Goal: Task Accomplishment & Management: Use online tool/utility

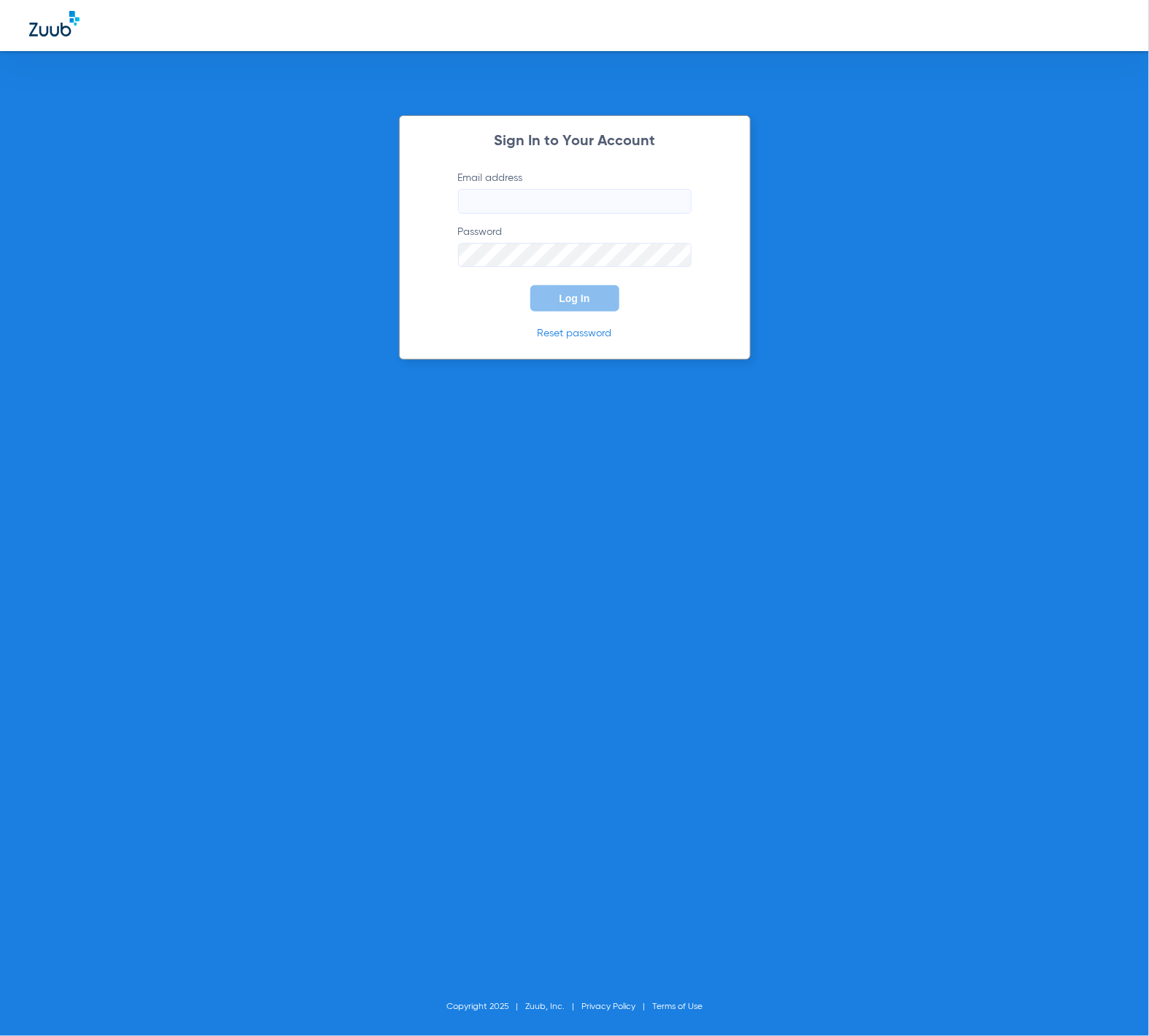
type input "tammey.bell@zuub.com"
click at [604, 297] on button "Log In" at bounding box center [574, 298] width 89 height 26
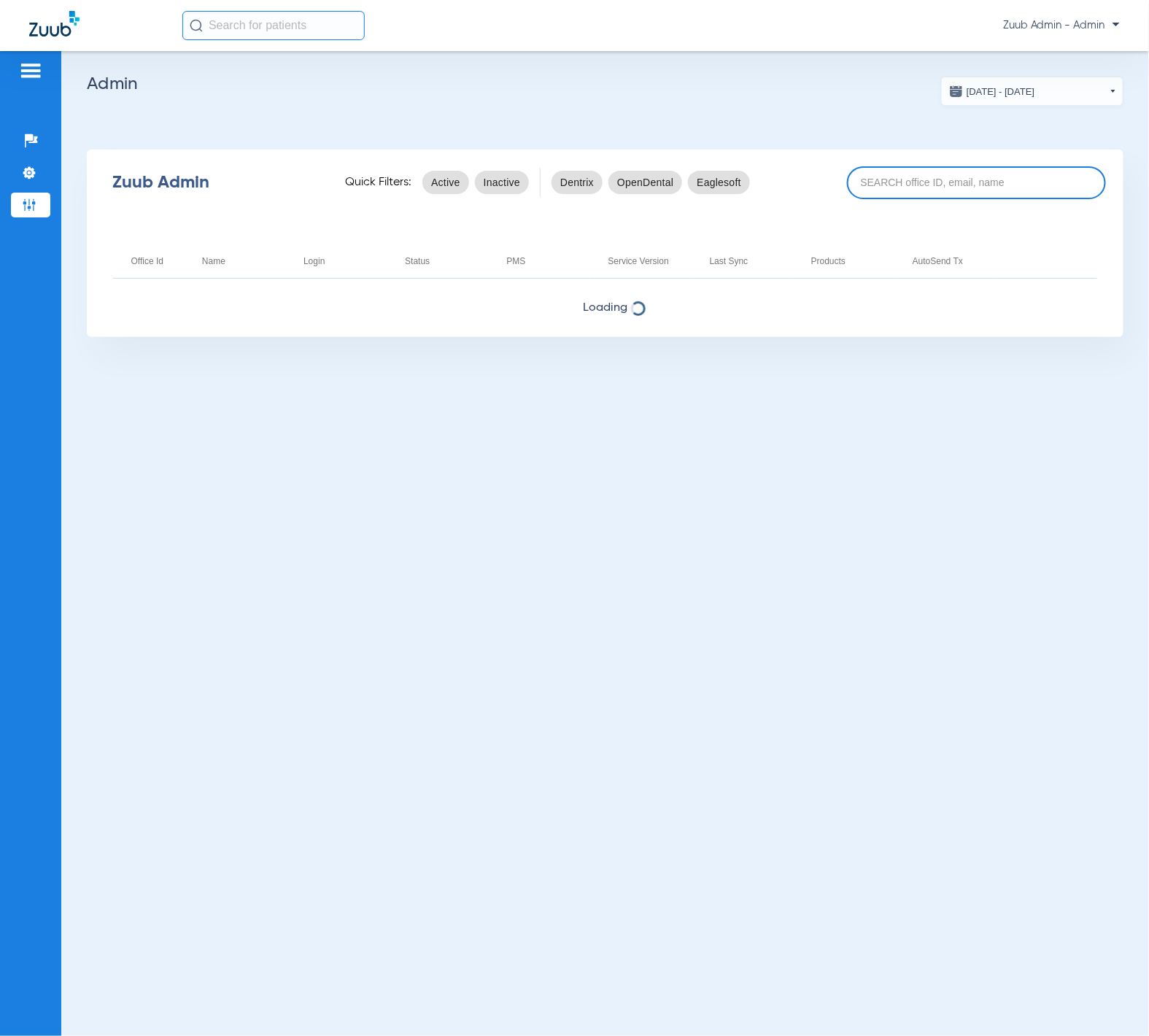
click at [997, 186] on input at bounding box center [976, 182] width 259 height 33
paste input "17005331"
type input "17005331"
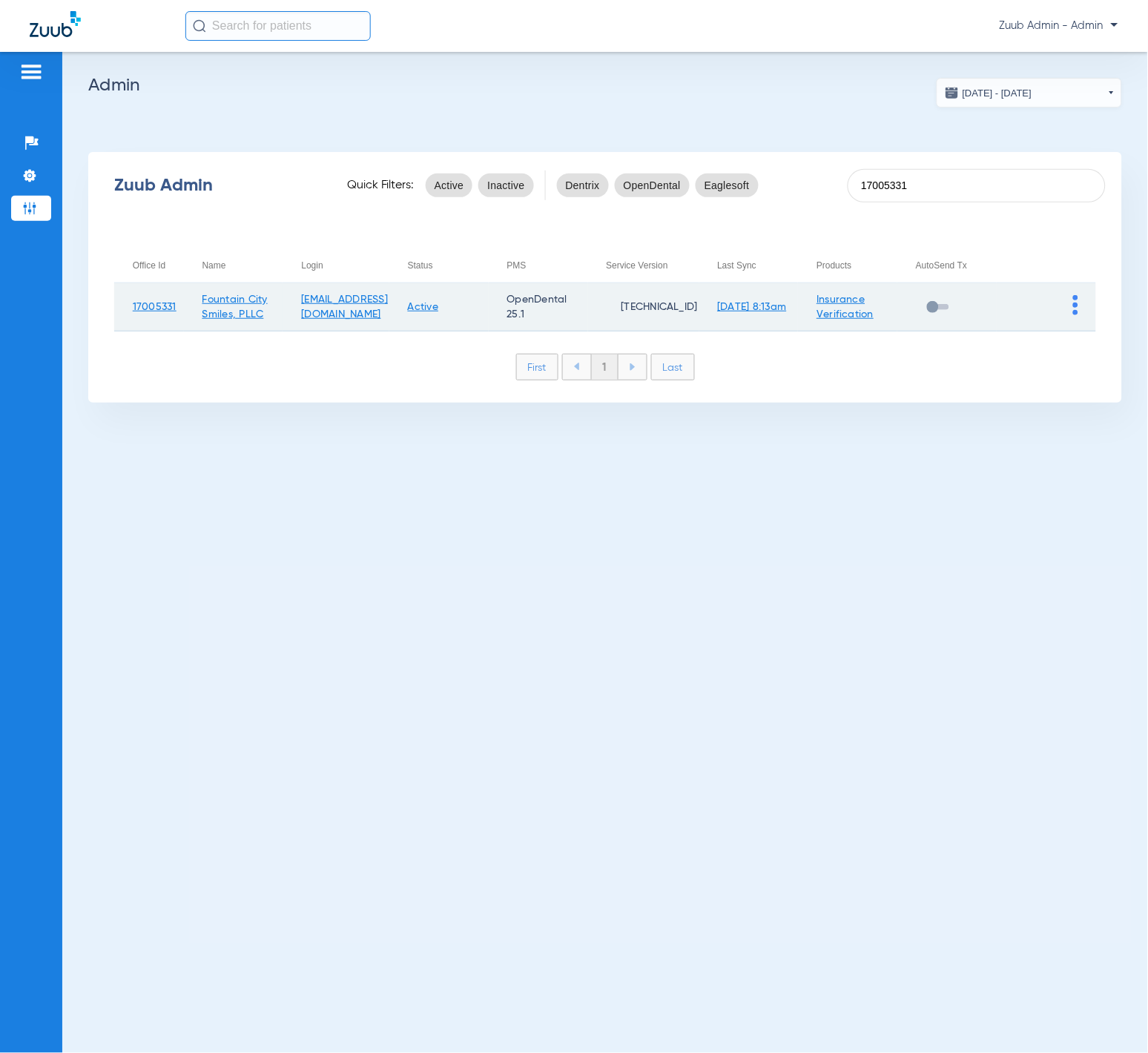
click at [1074, 307] on img at bounding box center [1075, 304] width 5 height 20
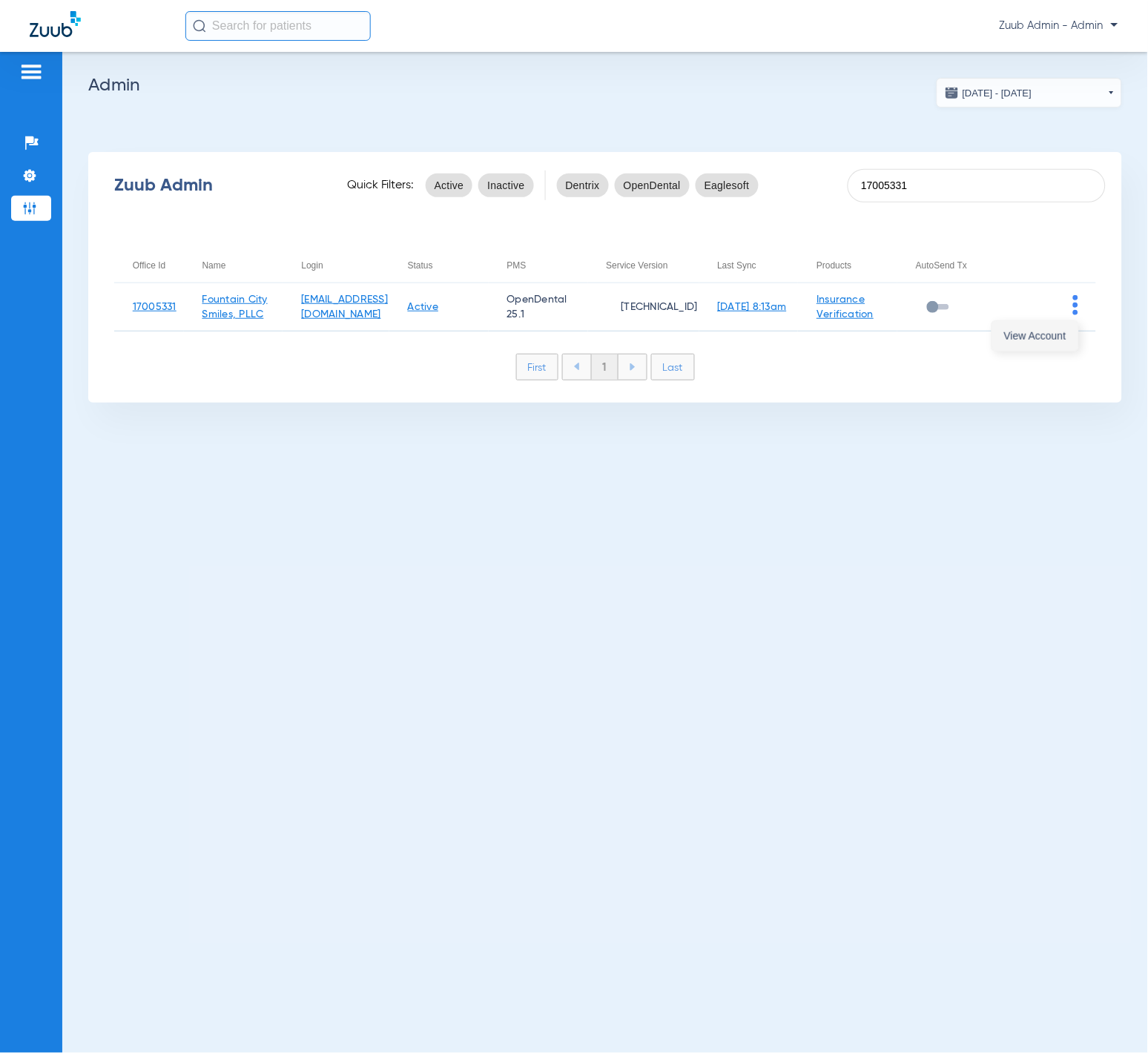
click at [1065, 332] on span "View Account" at bounding box center [1035, 336] width 63 height 10
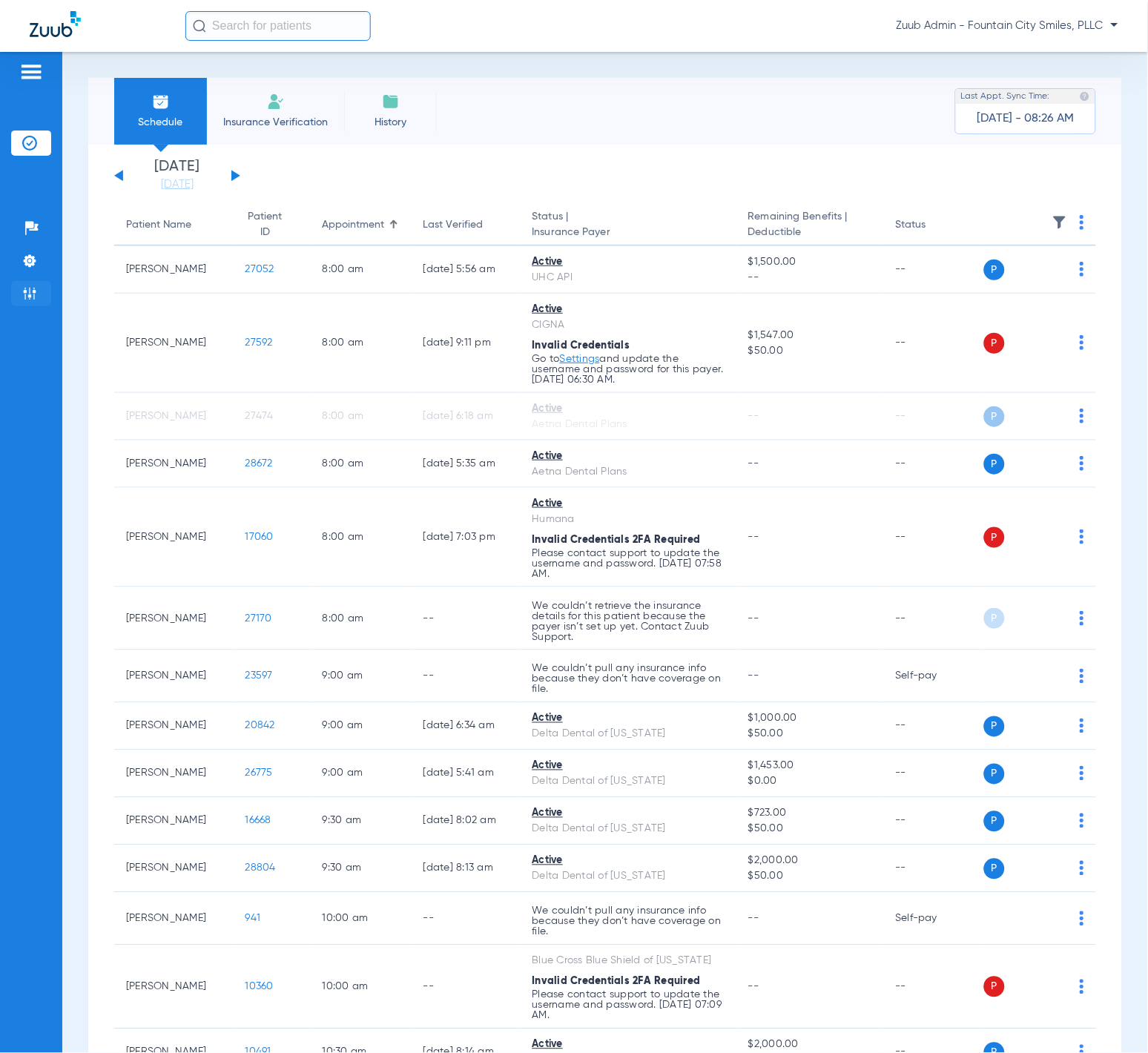
click at [32, 300] on img at bounding box center [29, 294] width 15 height 15
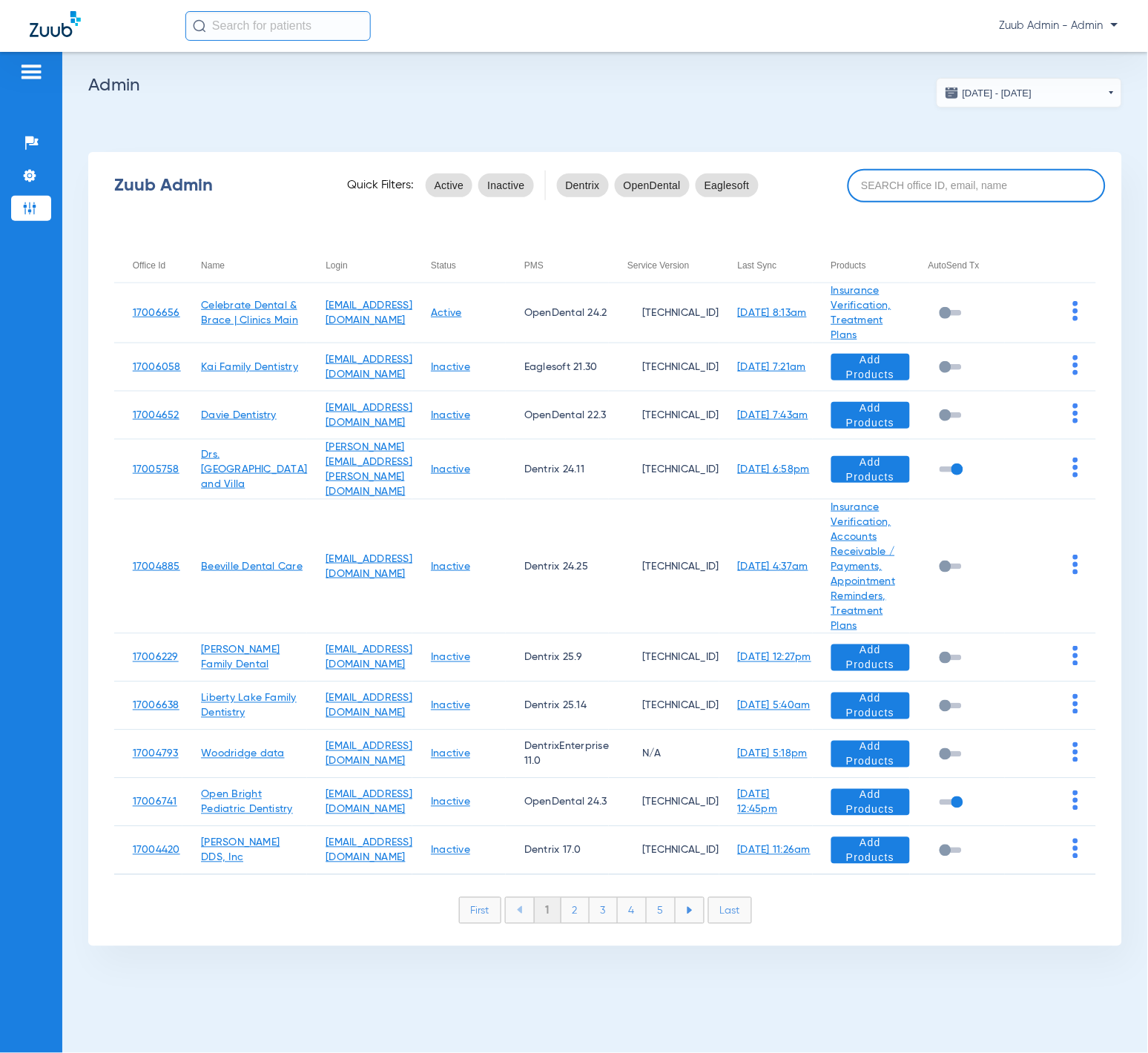
click at [942, 183] on input at bounding box center [976, 185] width 259 height 33
paste input "17007107"
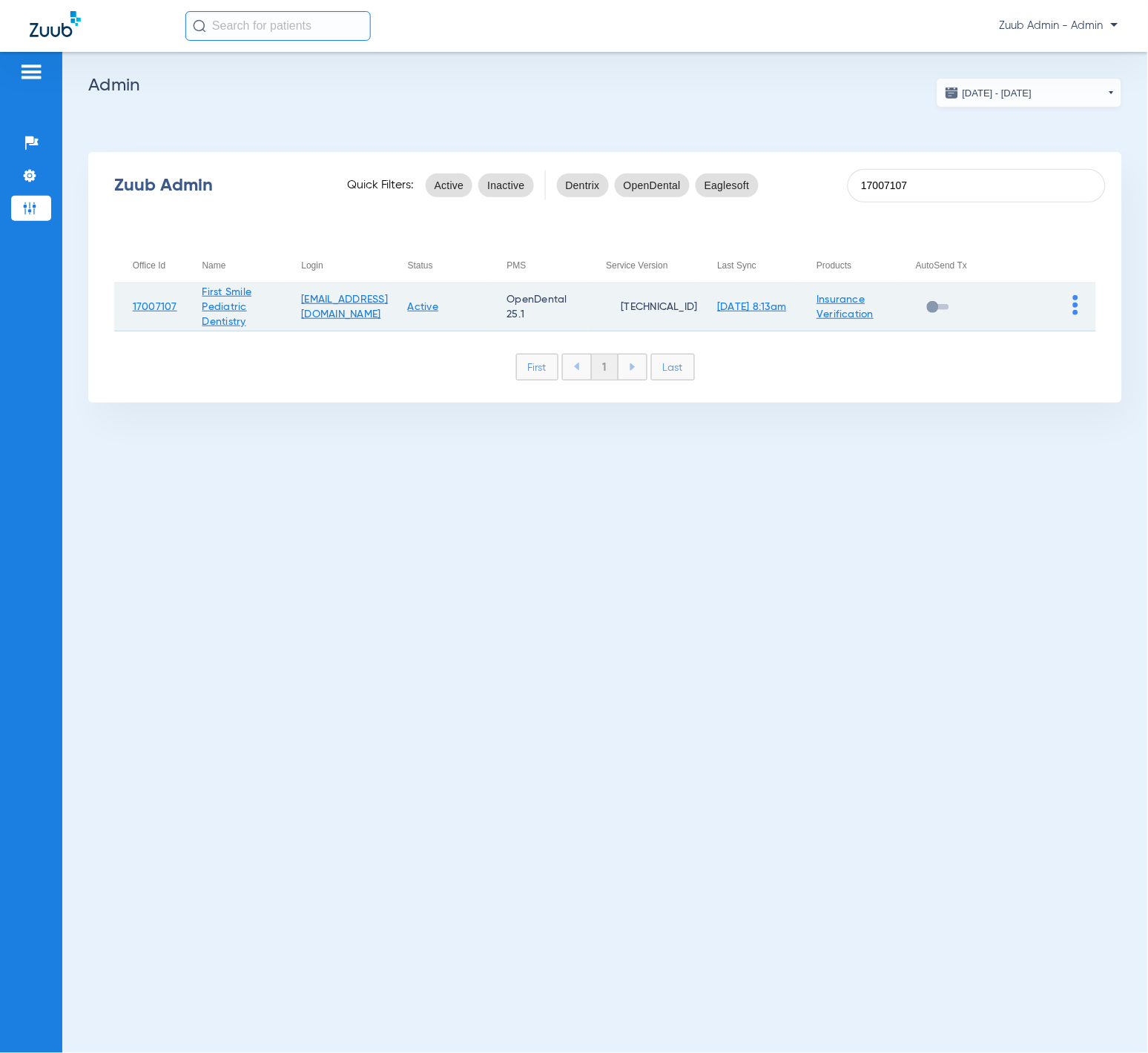
type input "17007107"
click at [1077, 310] on img at bounding box center [1075, 304] width 5 height 20
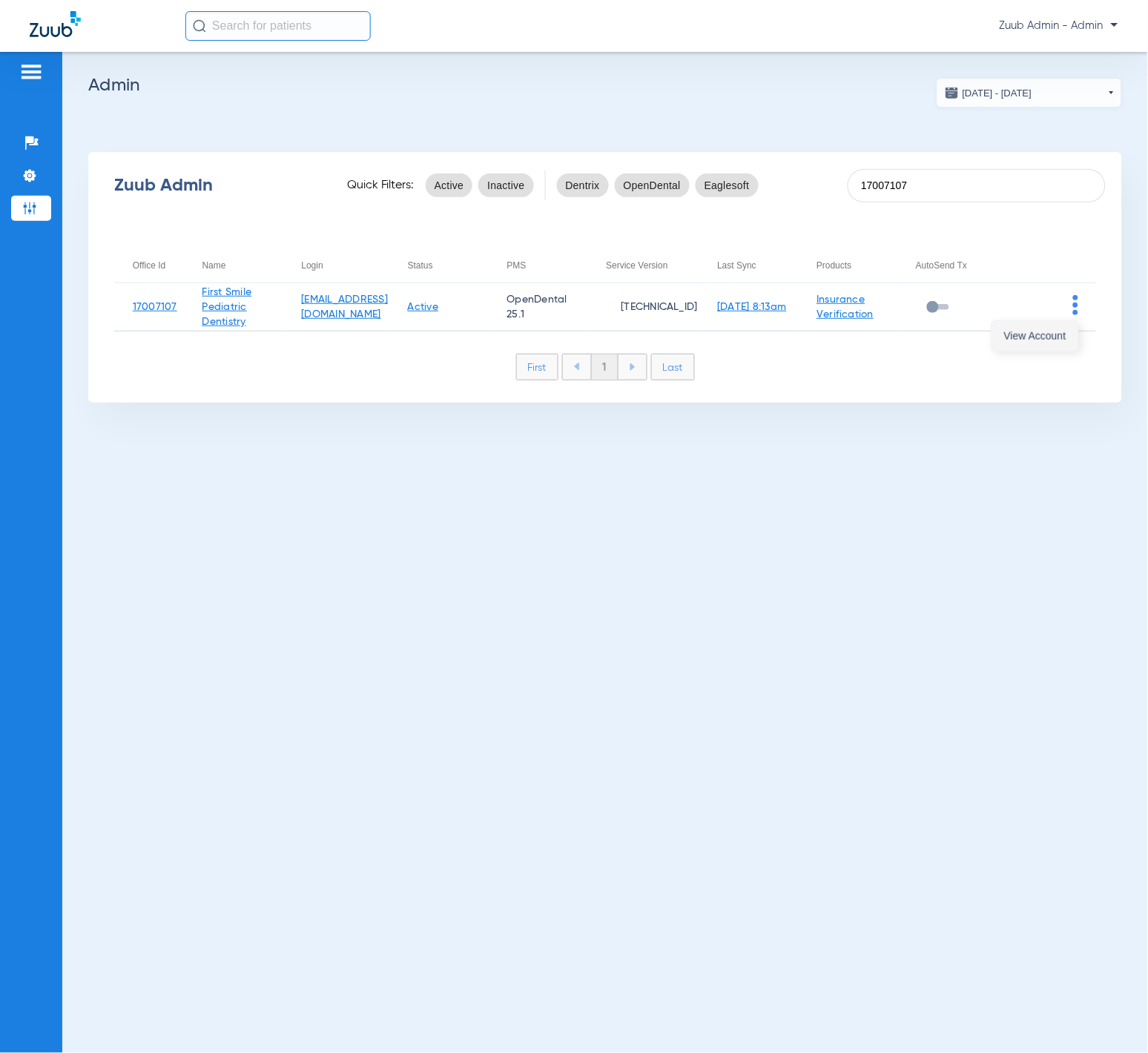
click at [1066, 338] on span "View Account" at bounding box center [1035, 336] width 63 height 10
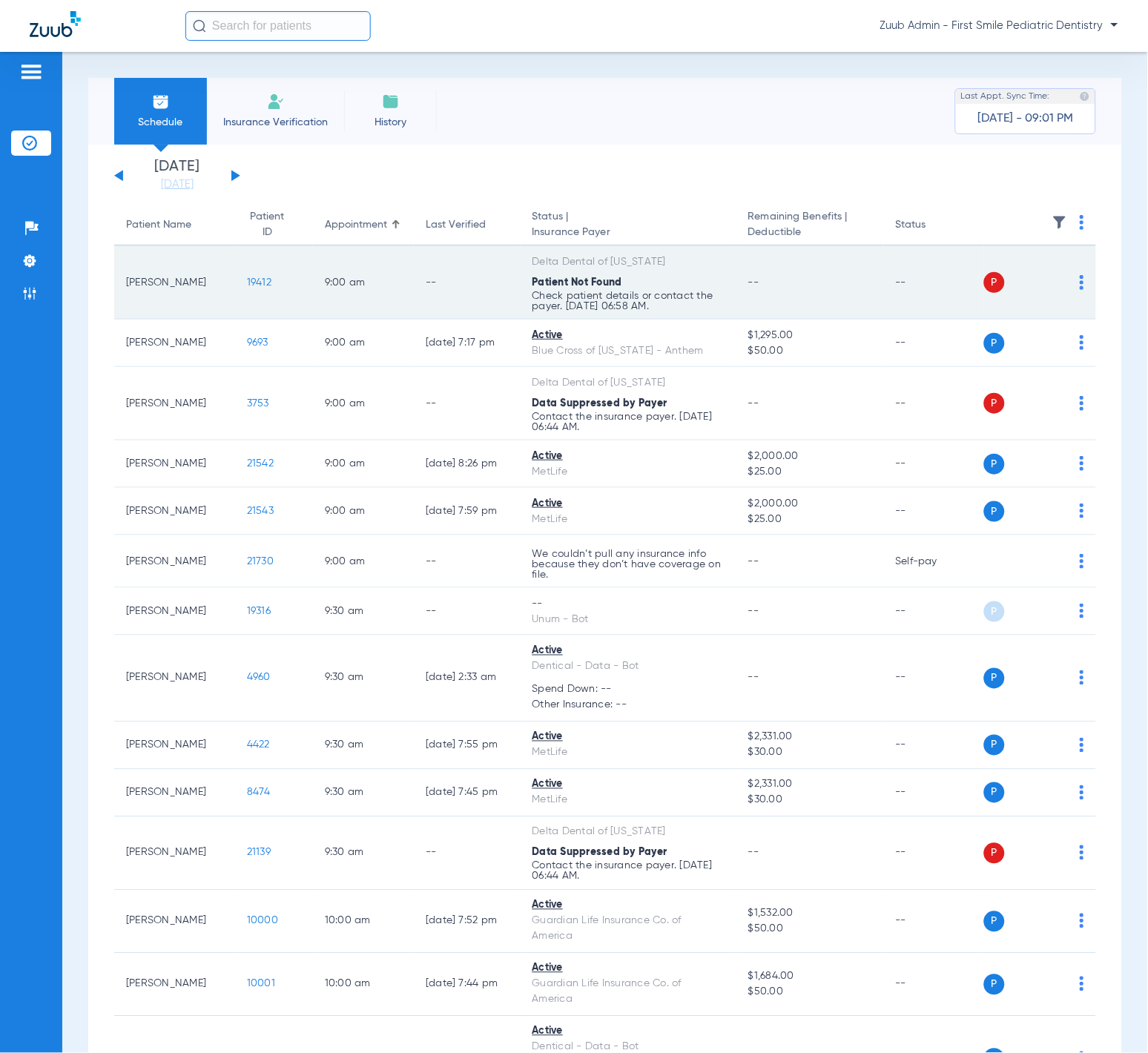
click at [247, 282] on span "19412" at bounding box center [260, 282] width 25 height 10
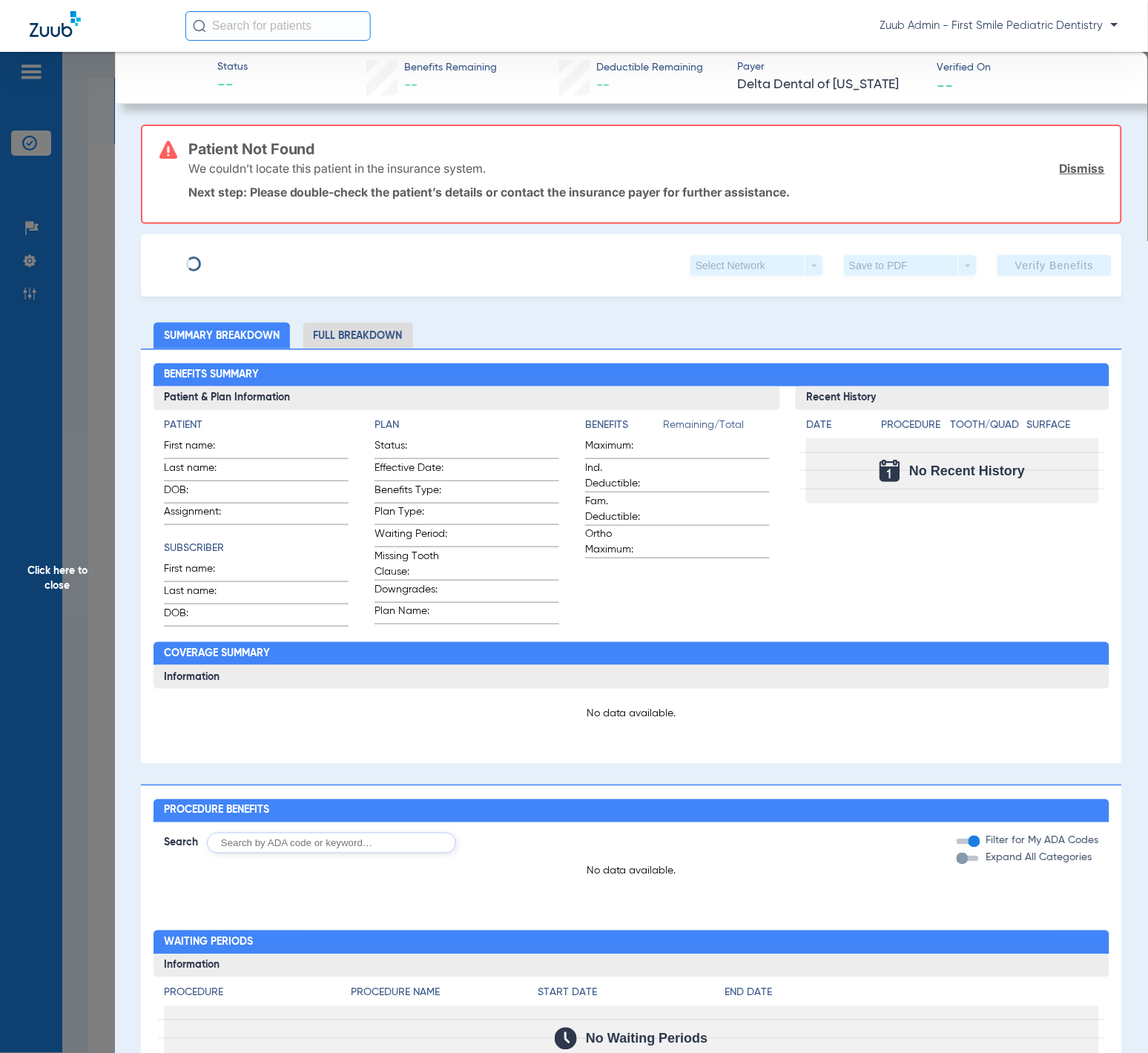
type input "Garrett"
type input "Yoshitomi"
type input "03/30/1990"
type input "1192779403"
type input "18066 00901"
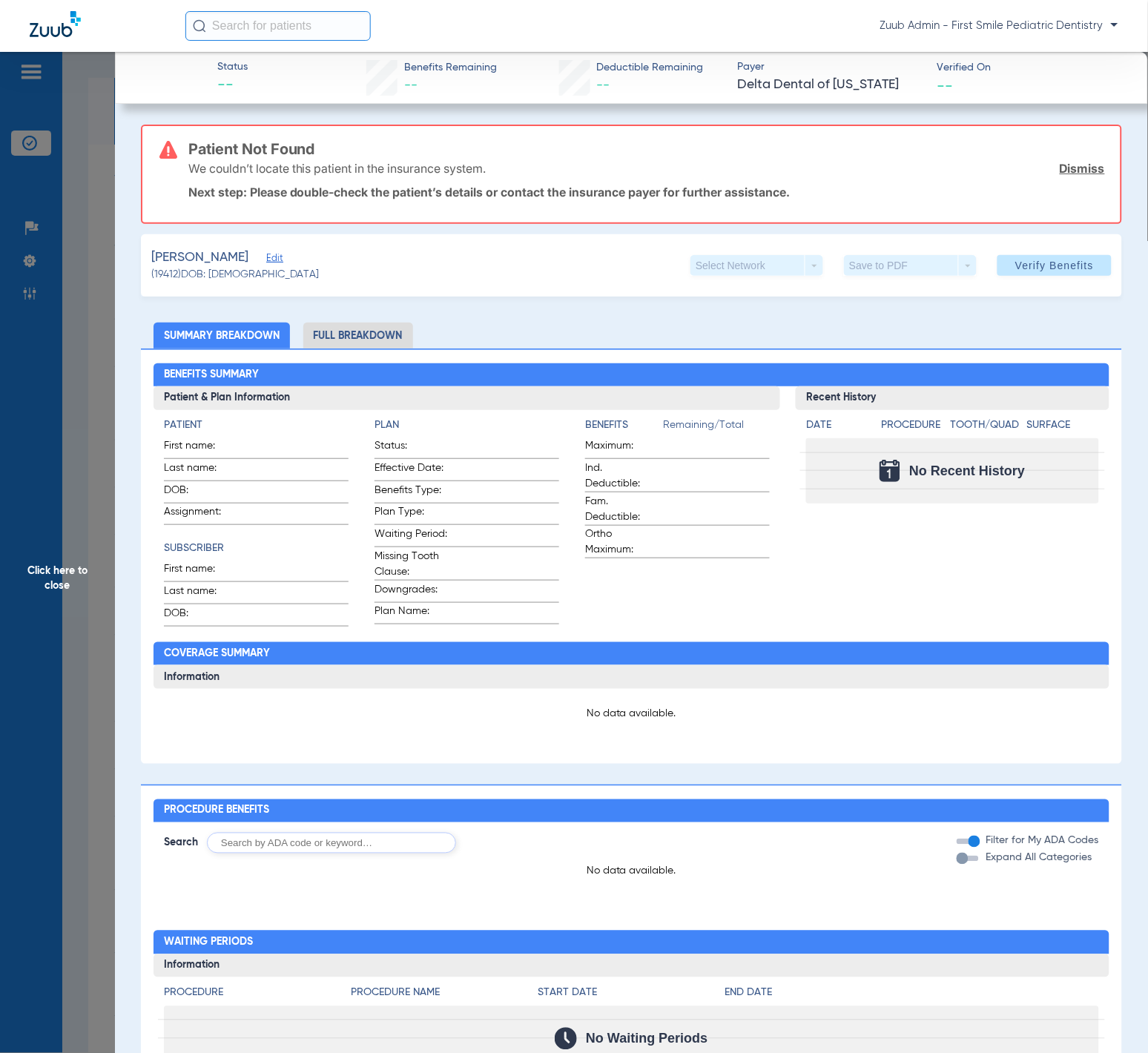
click at [273, 258] on span "Edit" at bounding box center [273, 260] width 13 height 14
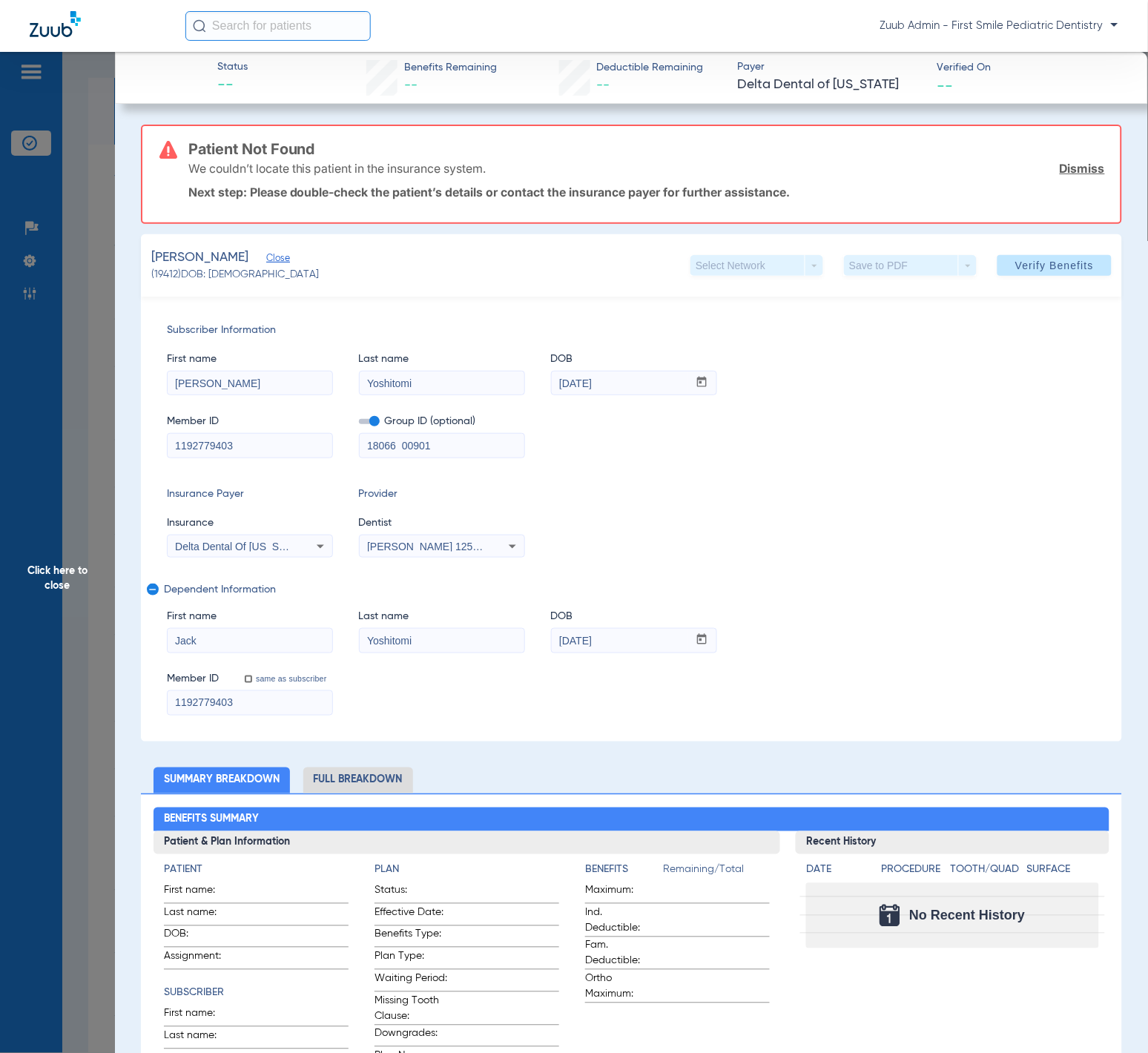
click at [293, 550] on div "Delta Dental Of [US_STATE]" at bounding box center [235, 546] width 119 height 10
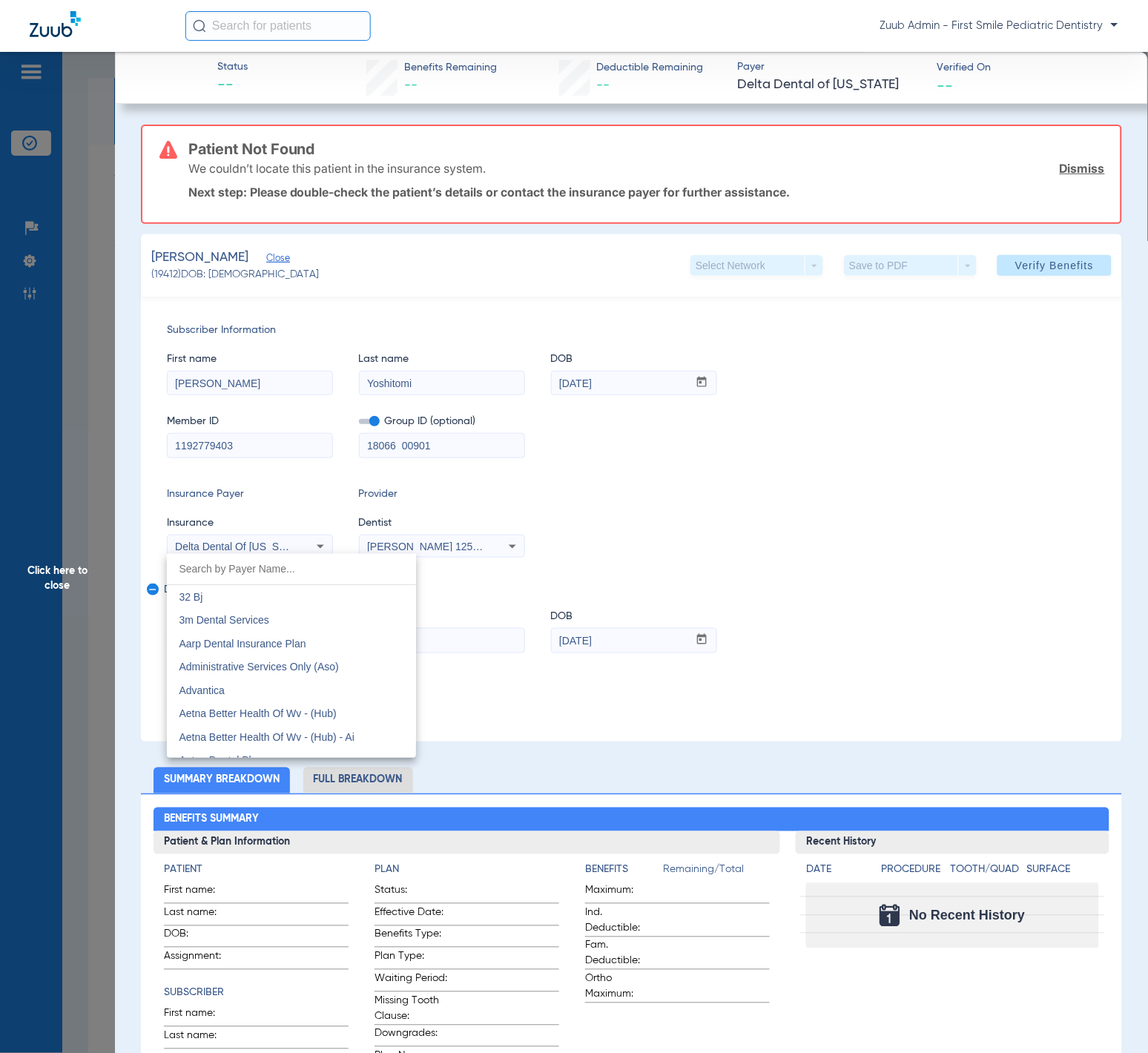
scroll to position [2746, 0]
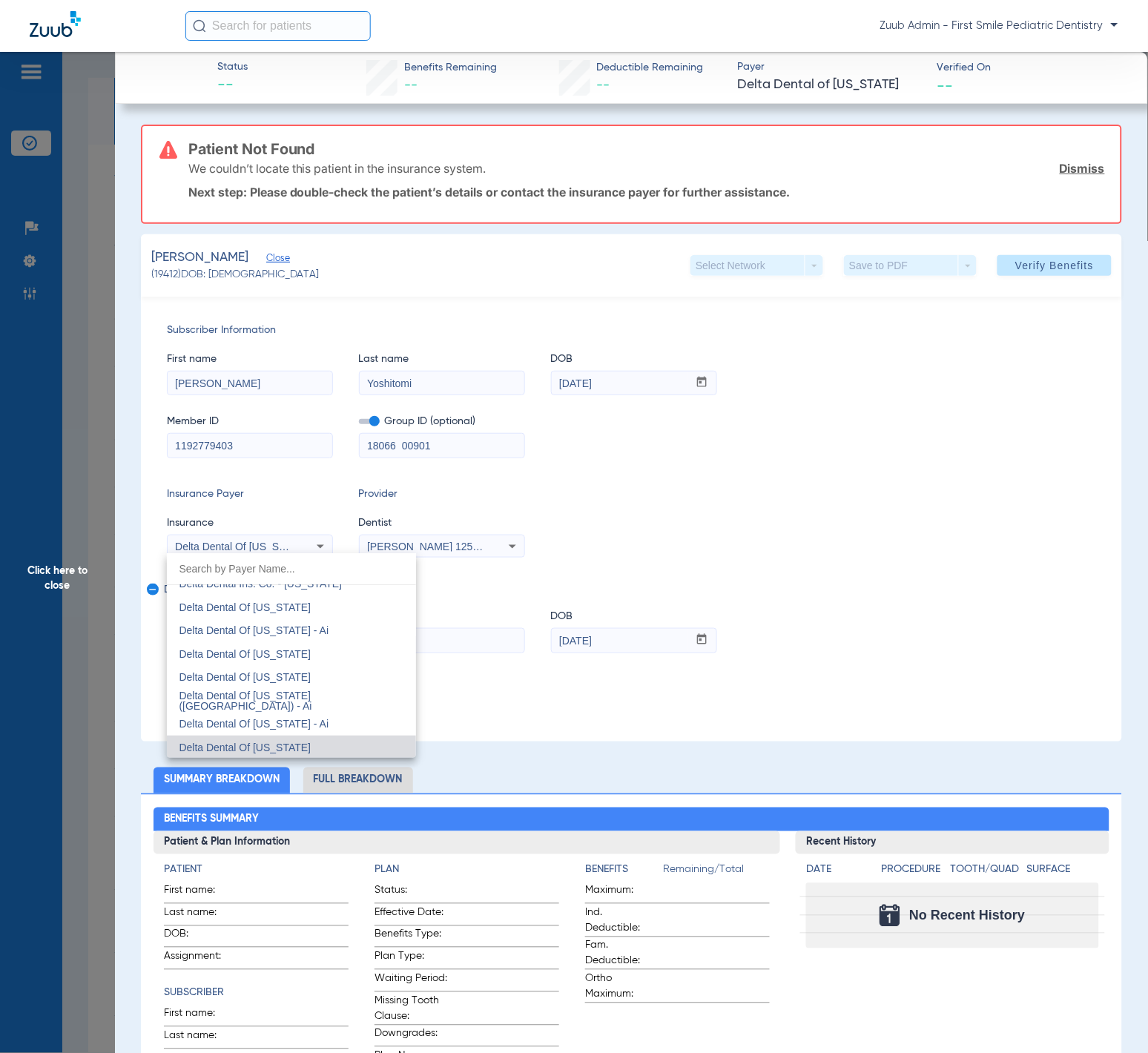
click at [802, 544] on div at bounding box center [574, 526] width 1148 height 1053
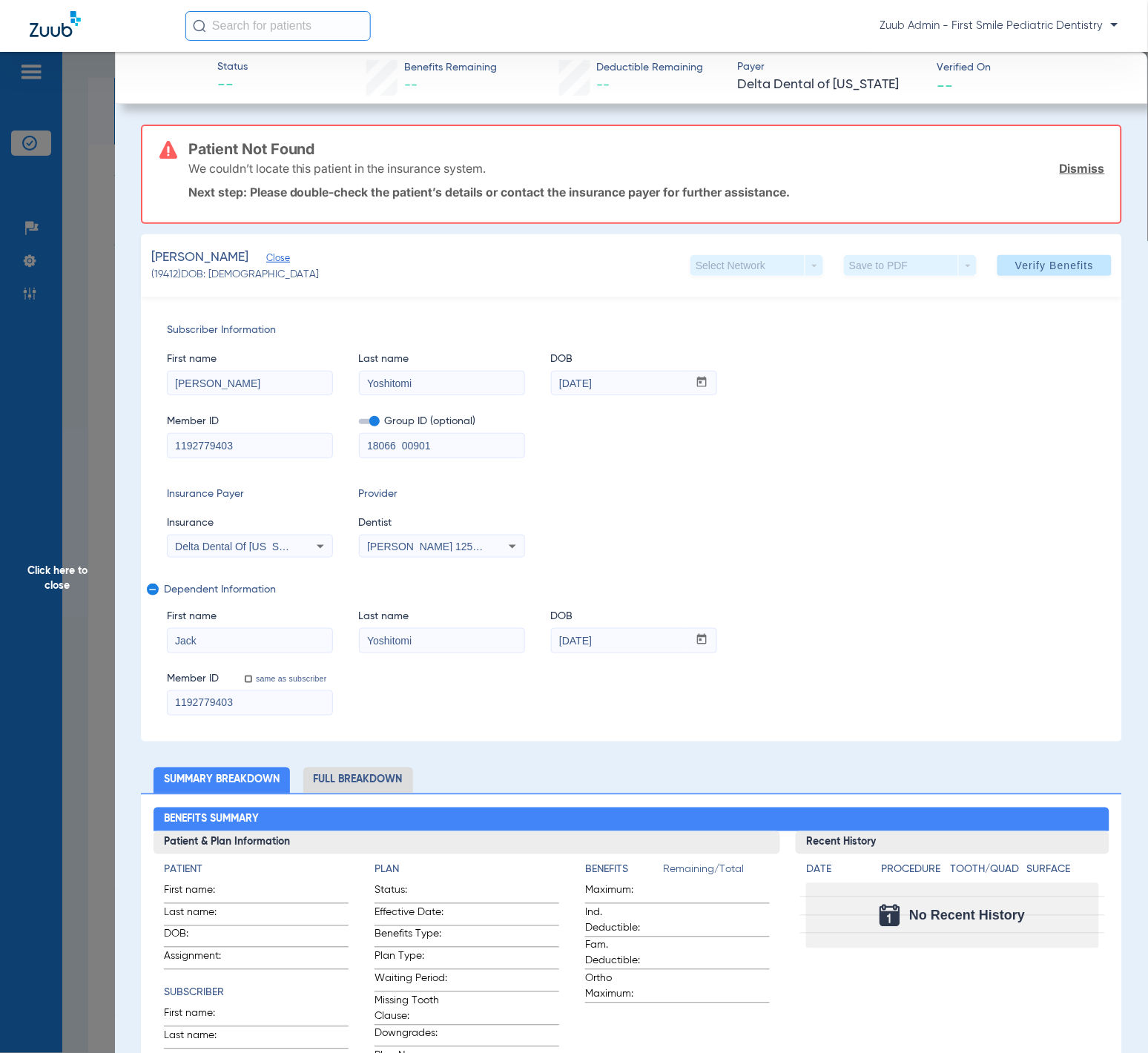
click at [153, 267] on span "(19412) DOB: 02/01/2022" at bounding box center [236, 275] width 169 height 15
click at [110, 281] on span "Click here to close" at bounding box center [57, 578] width 115 height 1053
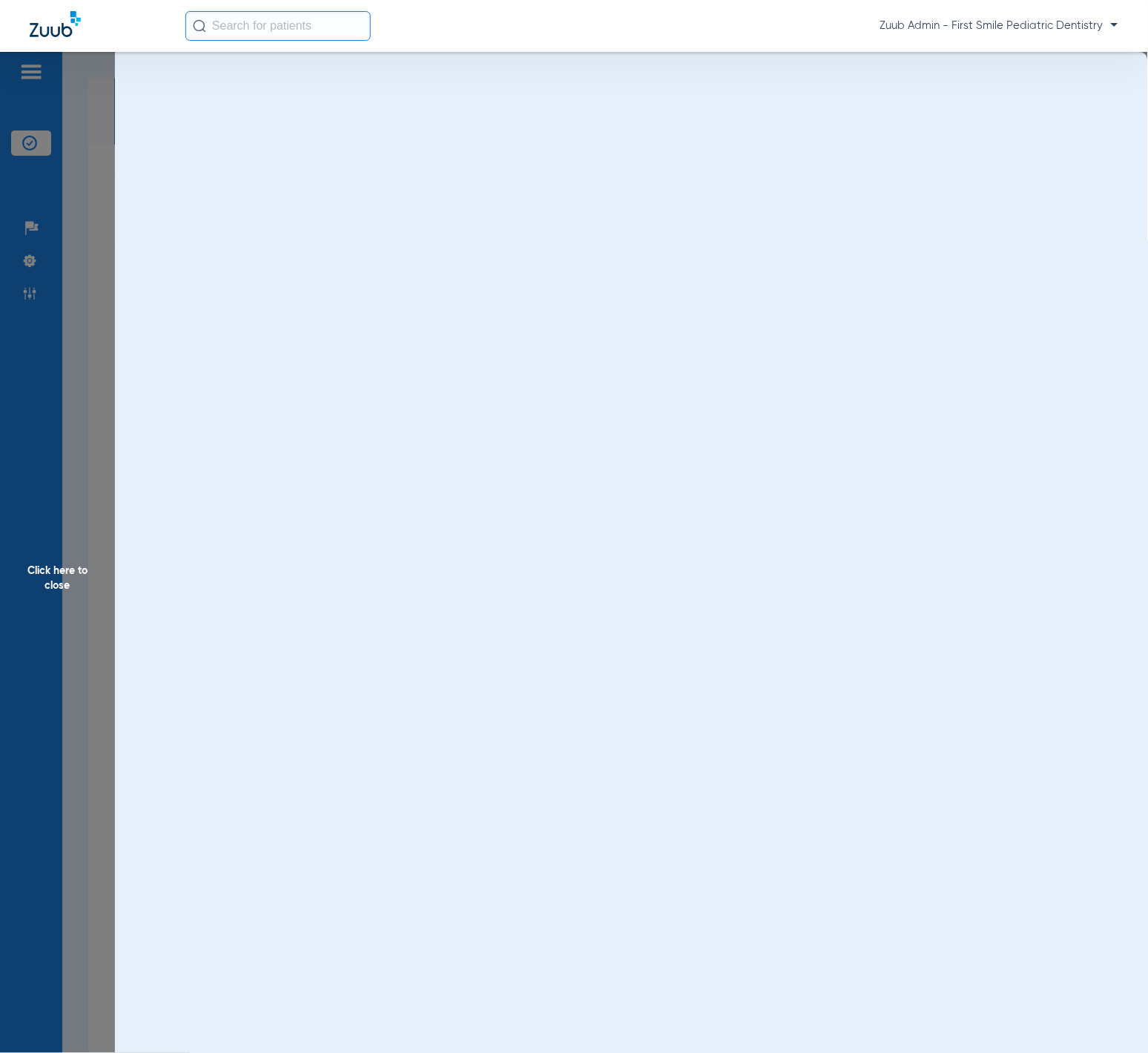
click at [37, 271] on span "Click here to close" at bounding box center [57, 578] width 115 height 1053
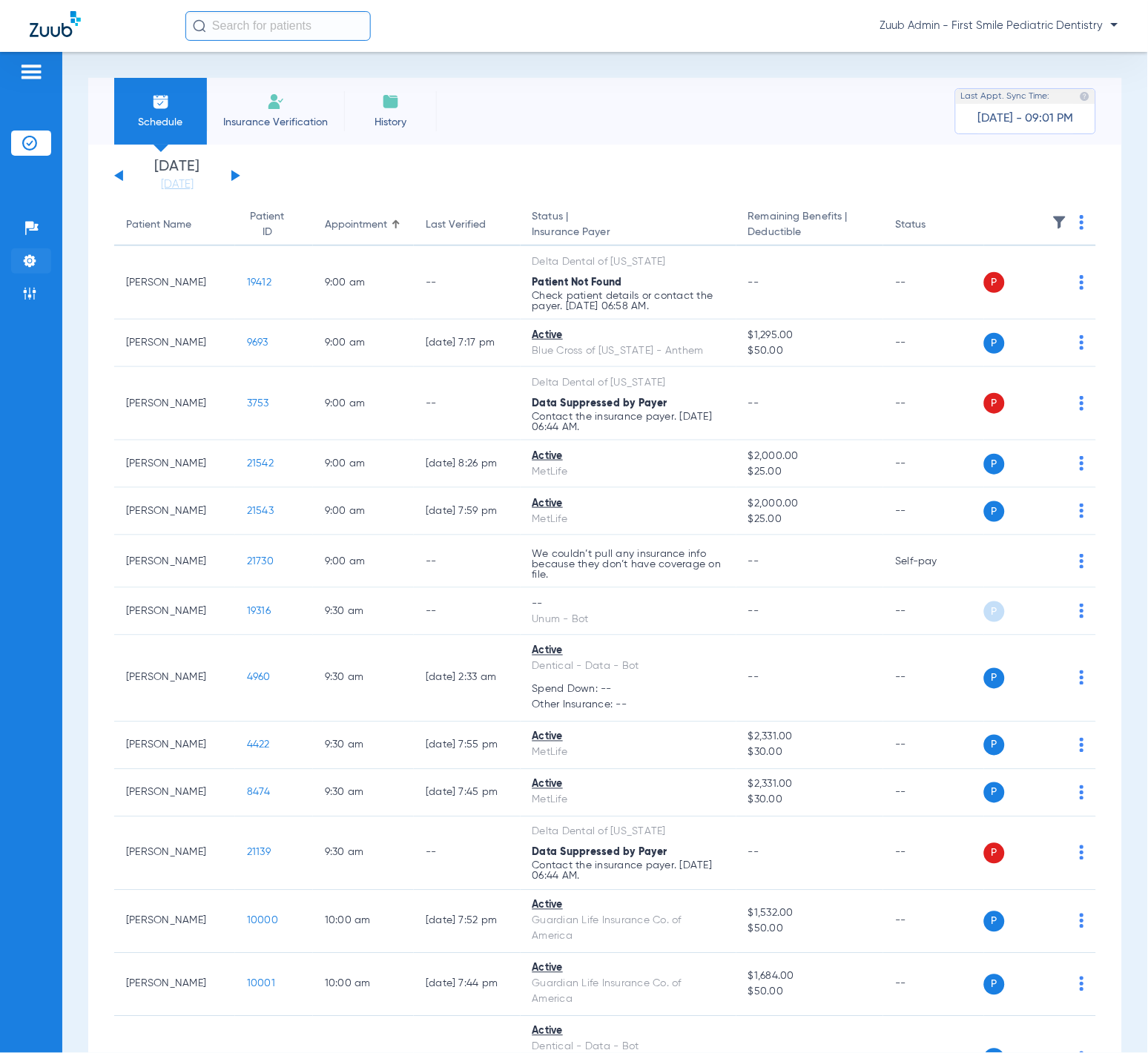
click at [27, 258] on img at bounding box center [29, 262] width 15 height 15
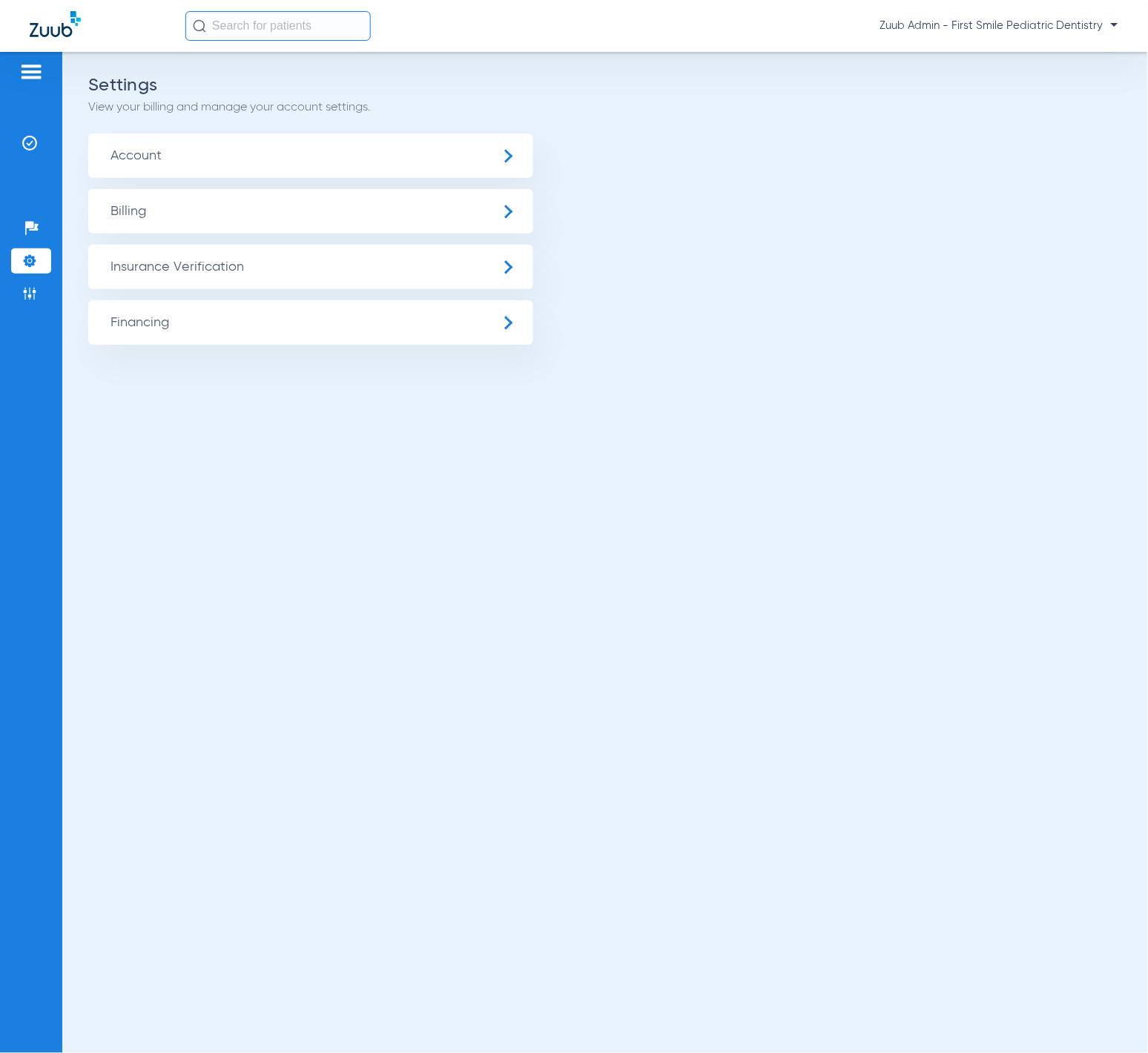
drag, startPoint x: 262, startPoint y: 261, endPoint x: 267, endPoint y: 283, distance: 22.6
click at [262, 261] on span "Insurance Verification" at bounding box center [310, 266] width 445 height 45
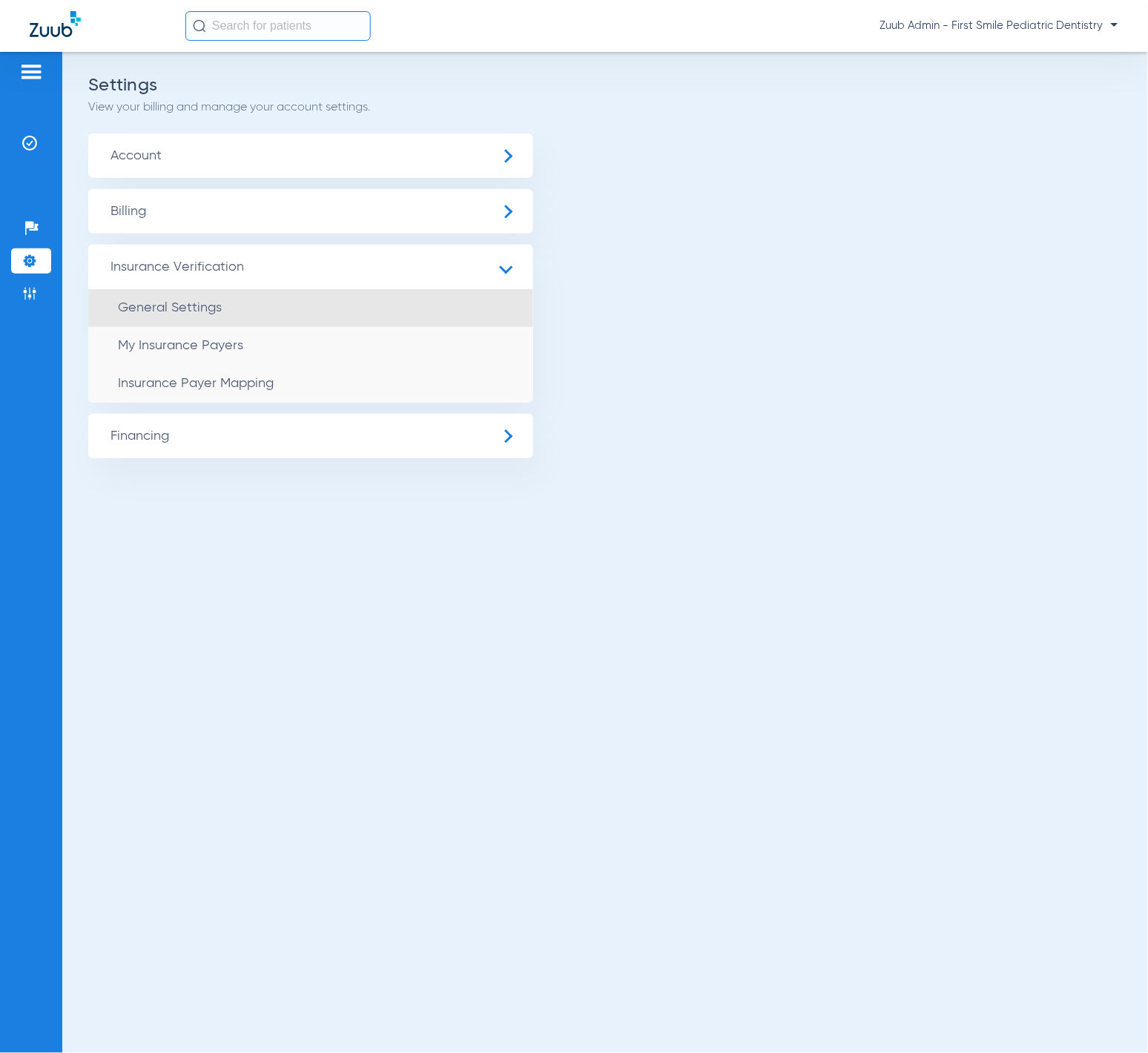
click at [272, 325] on li "General Settings" at bounding box center [310, 308] width 445 height 38
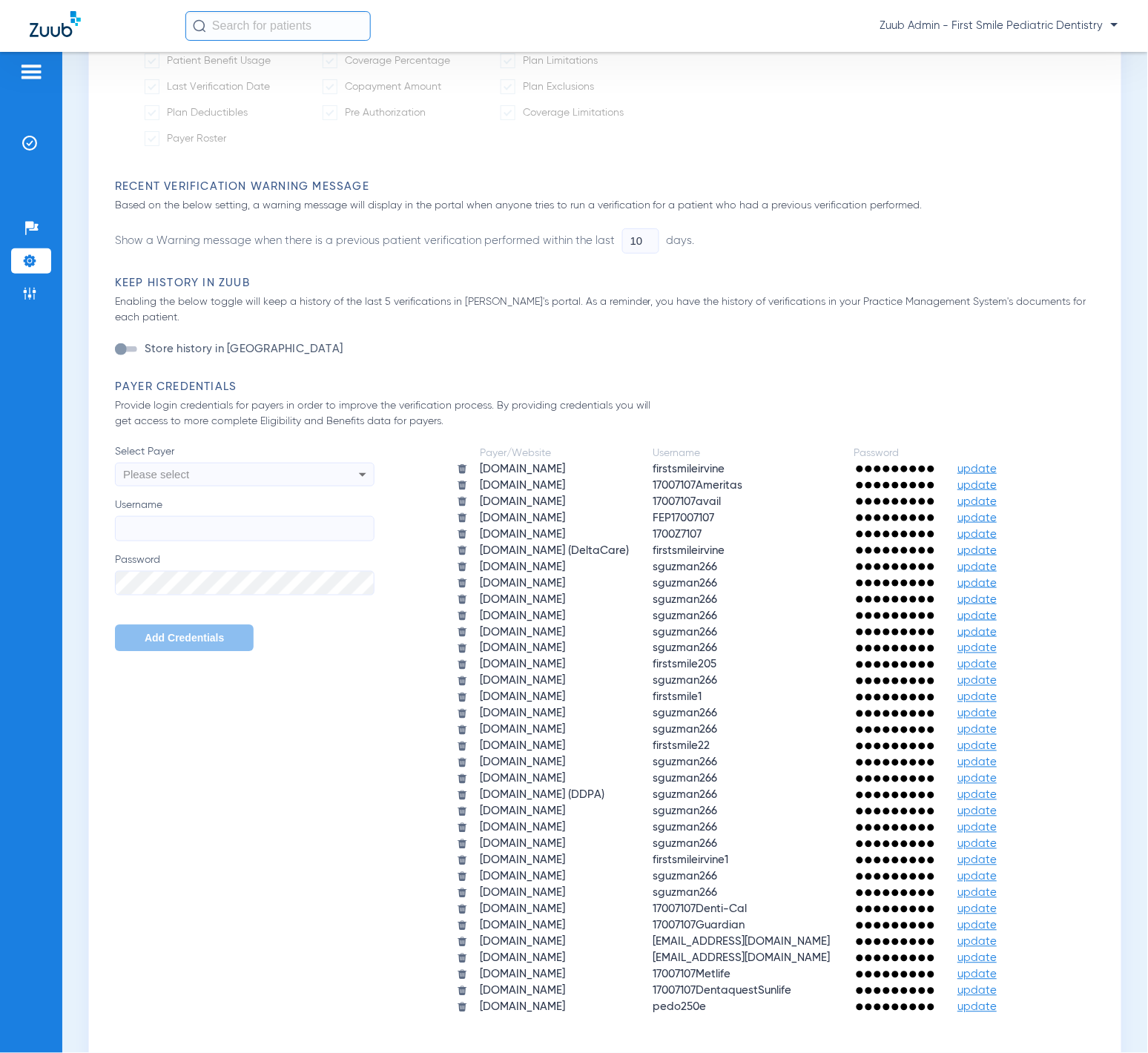
scroll to position [691, 0]
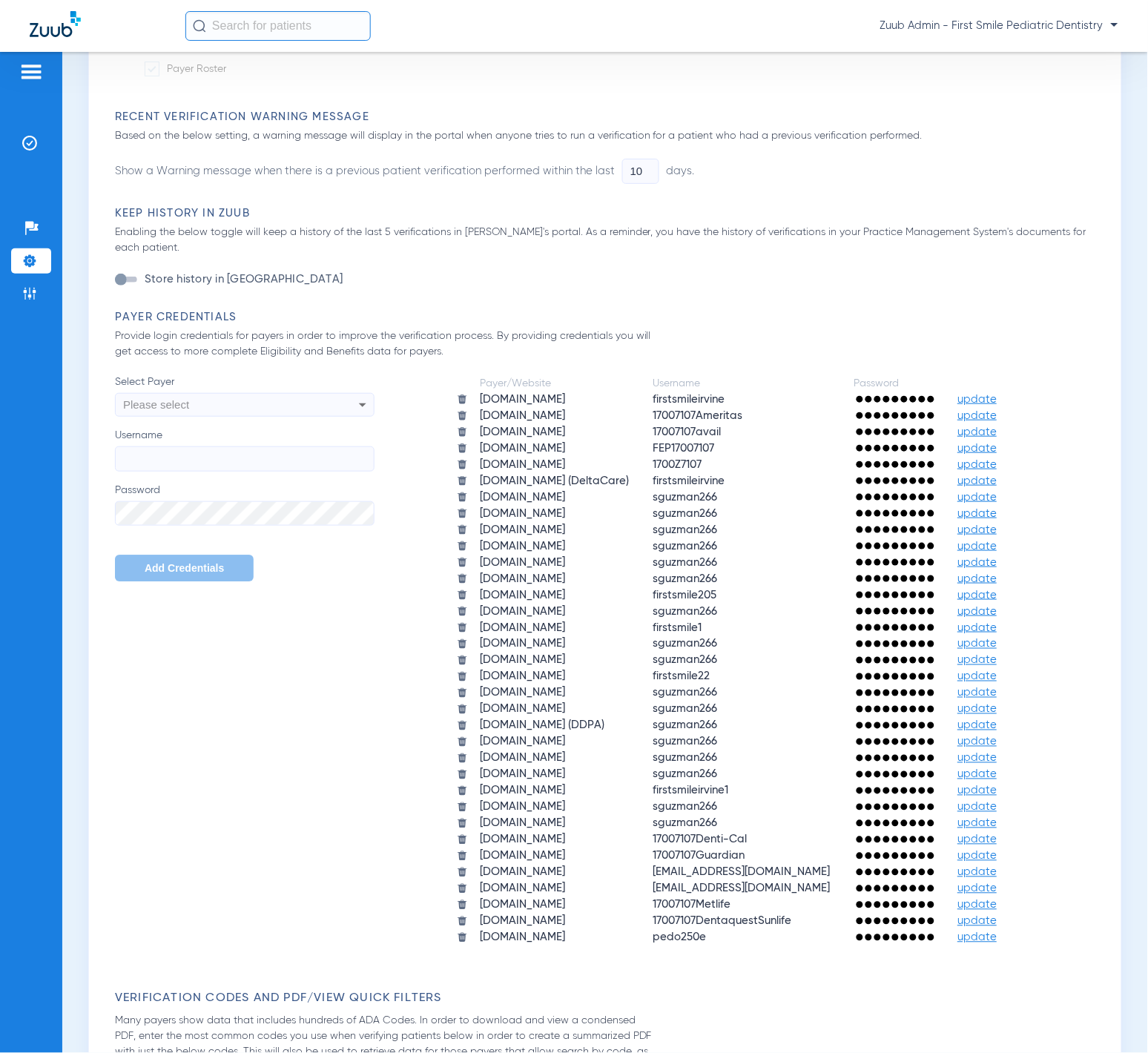
type input "2"
type input "1"
click at [244, 412] on div "Please select" at bounding box center [220, 404] width 194 height 26
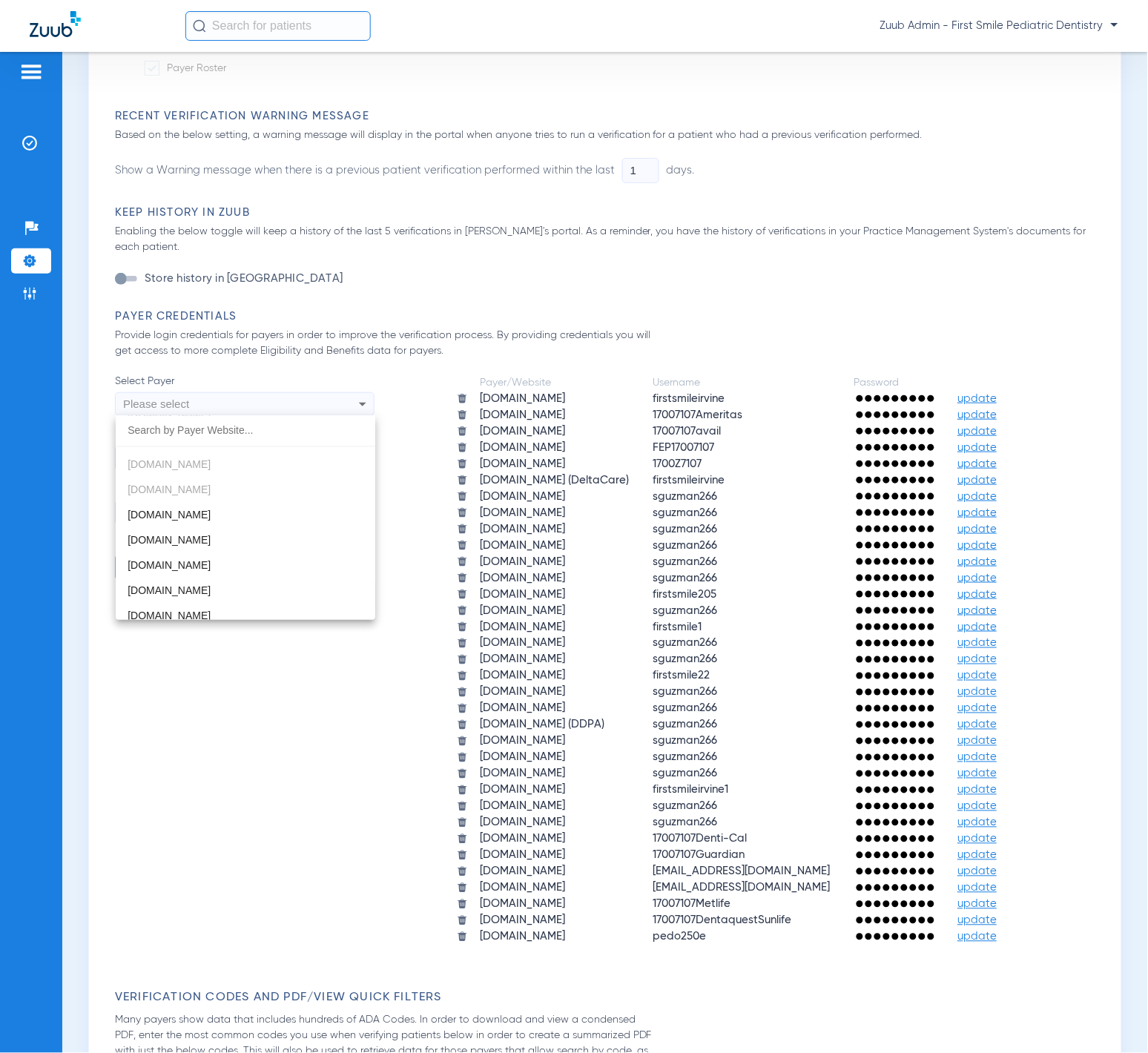
scroll to position [0, 0]
click at [589, 345] on div at bounding box center [574, 526] width 1148 height 1053
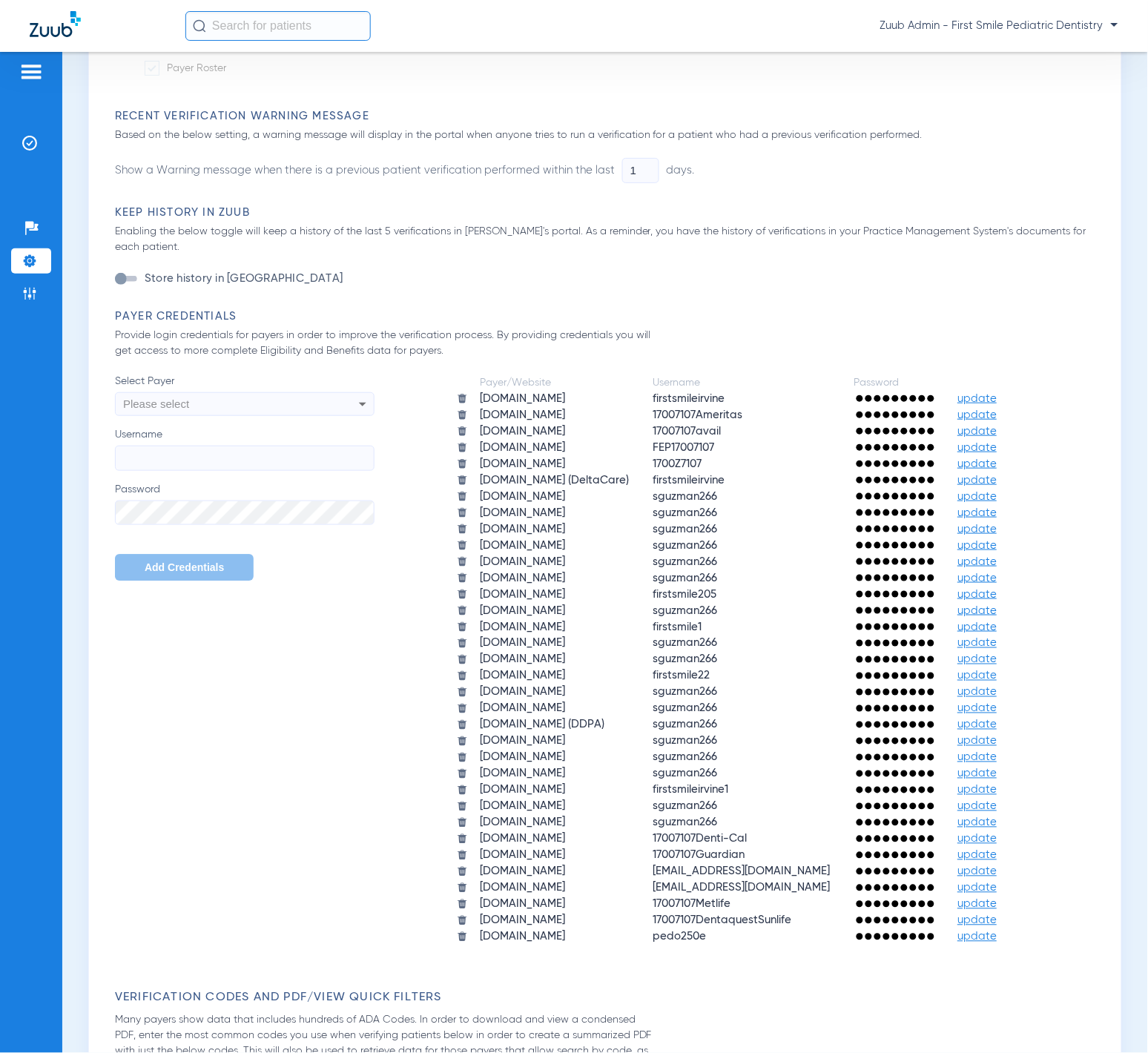
click at [996, 475] on span "update" at bounding box center [977, 481] width 39 height 11
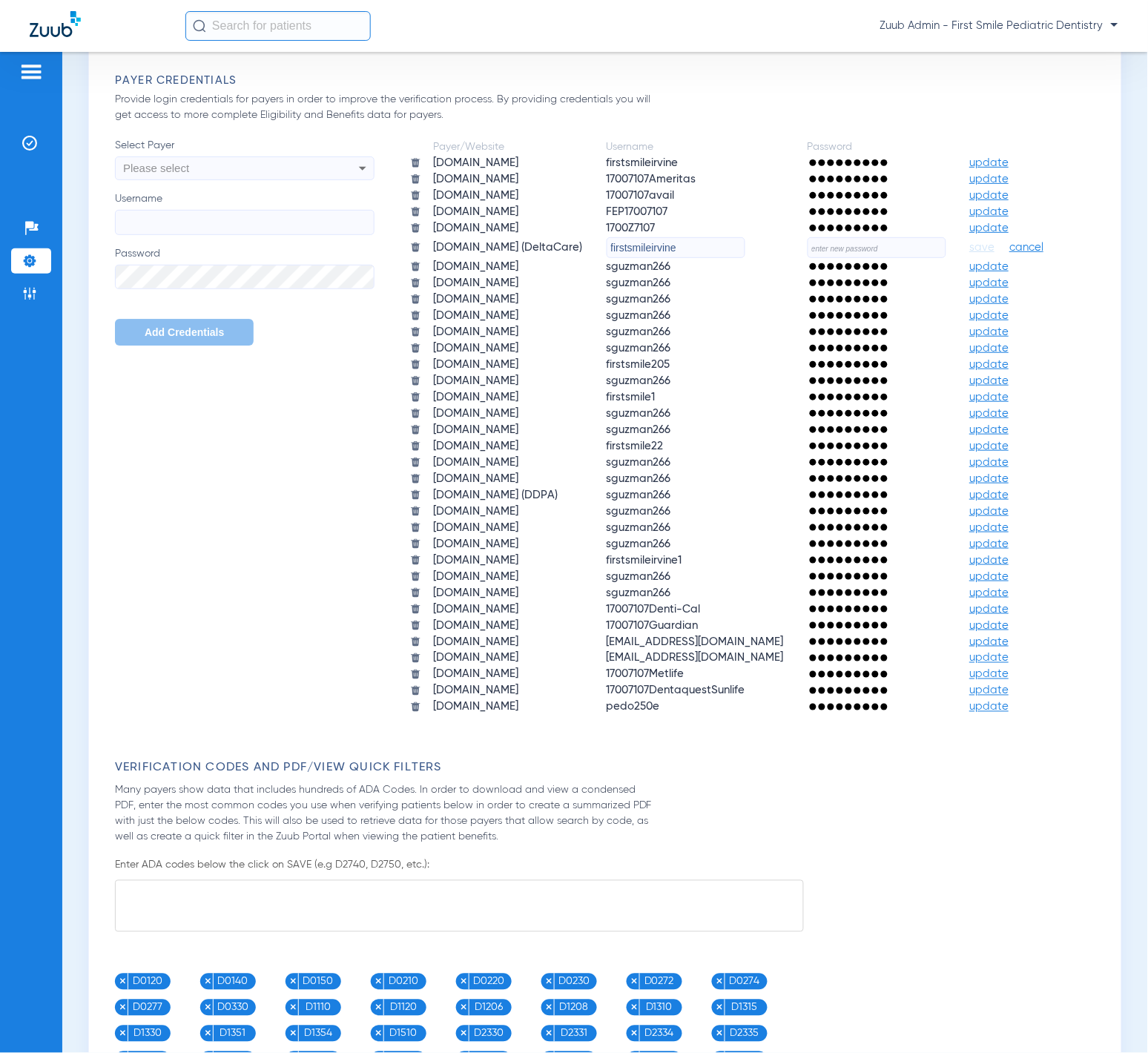
scroll to position [977, 0]
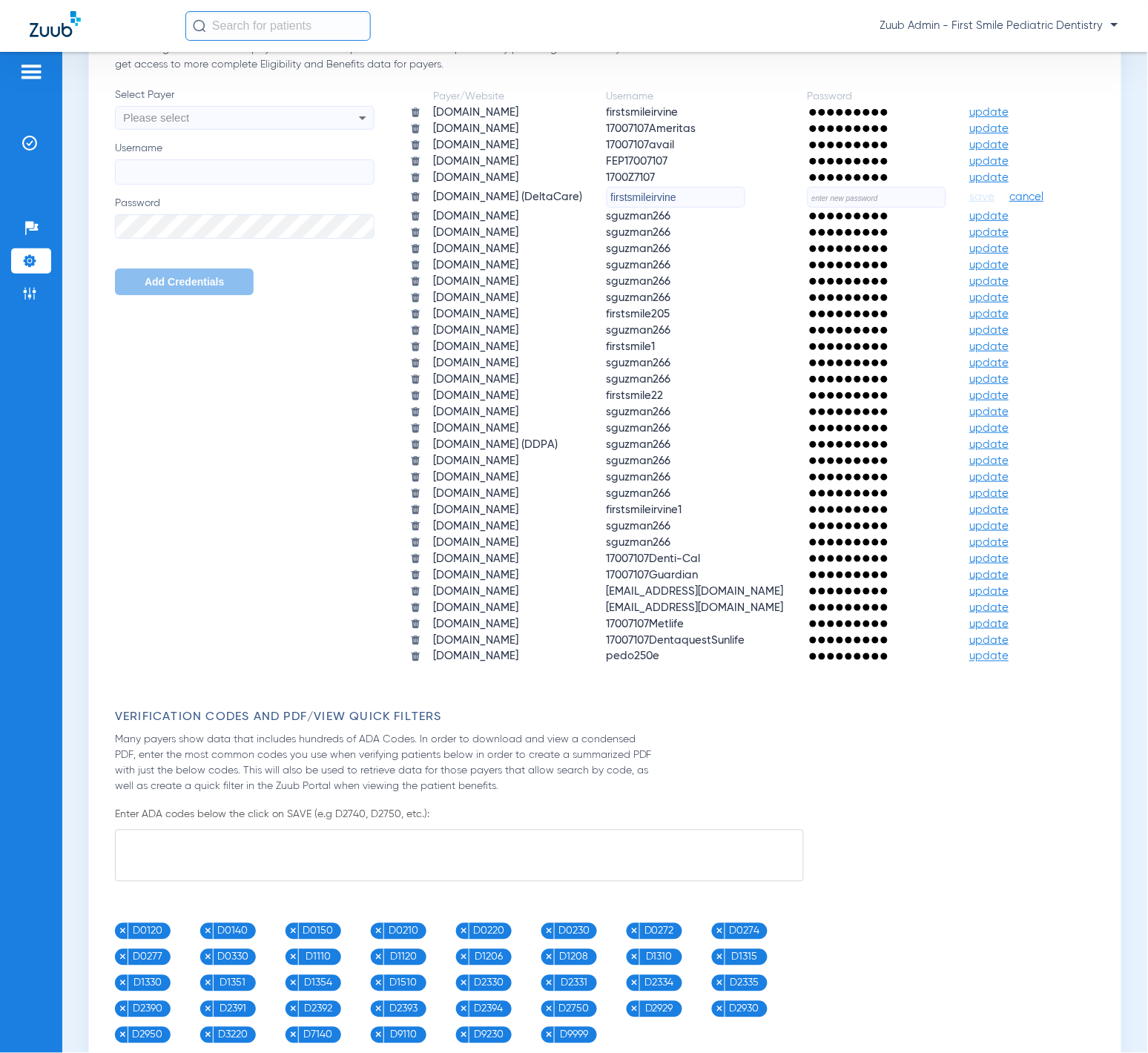
click at [607, 208] on input "firstsmileirvine" at bounding box center [676, 197] width 138 height 21
paste input "205"
type input "firstsmile205"
click at [808, 208] on input "text" at bounding box center [877, 197] width 138 height 21
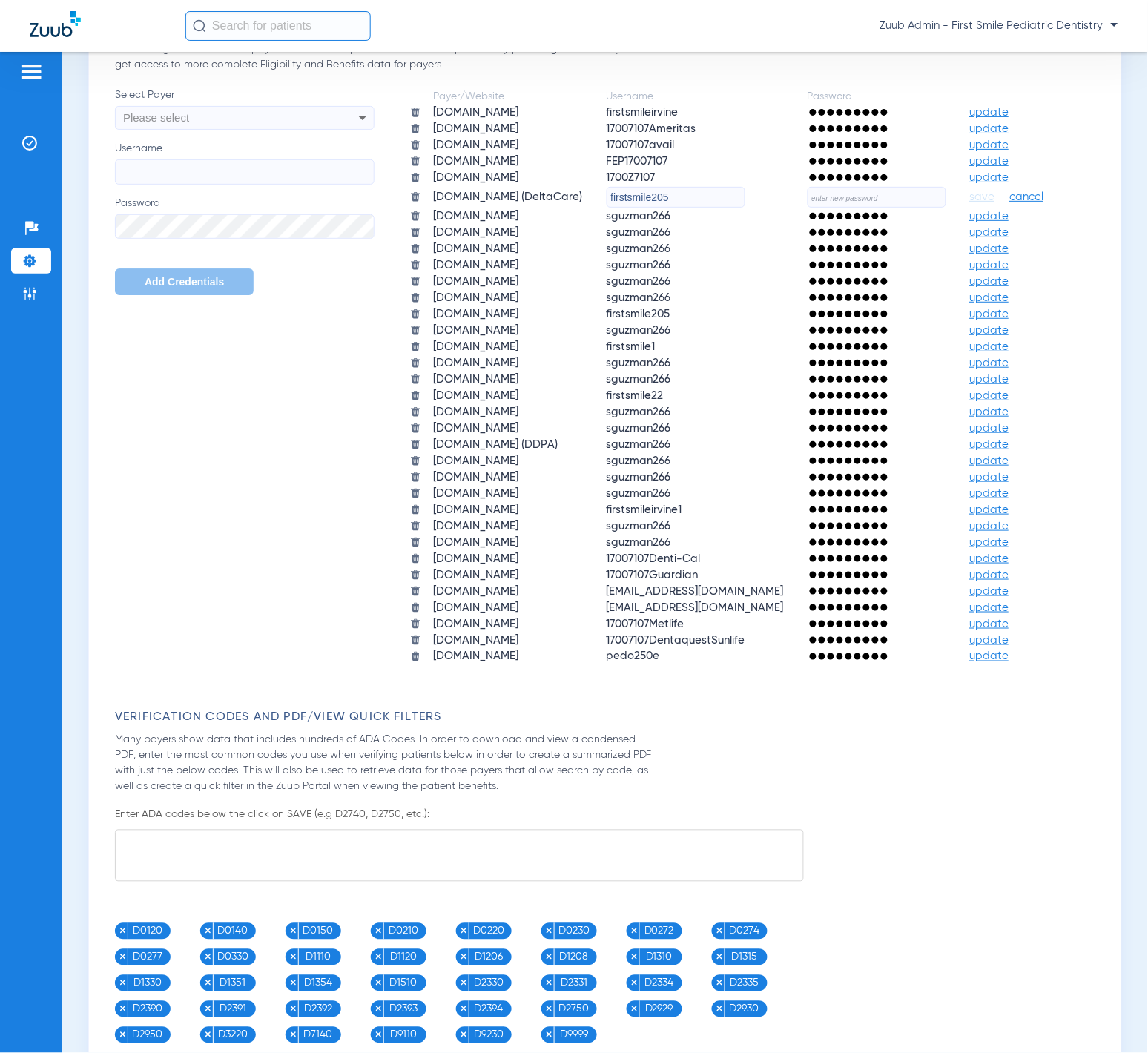
paste input "NoRobert250!"
type input "NoRobert250!"
click at [970, 204] on span "save" at bounding box center [982, 197] width 26 height 13
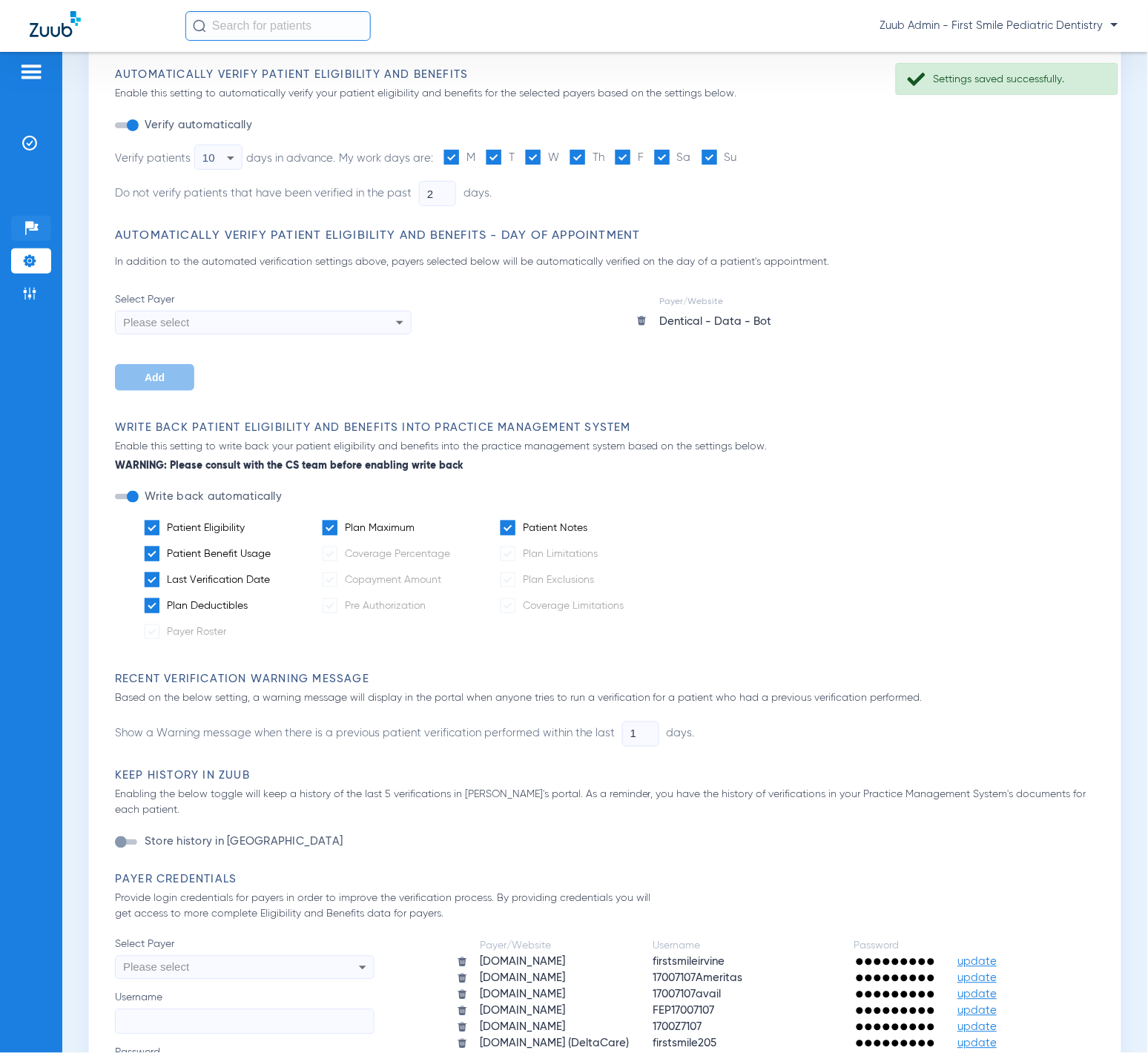
scroll to position [41, 0]
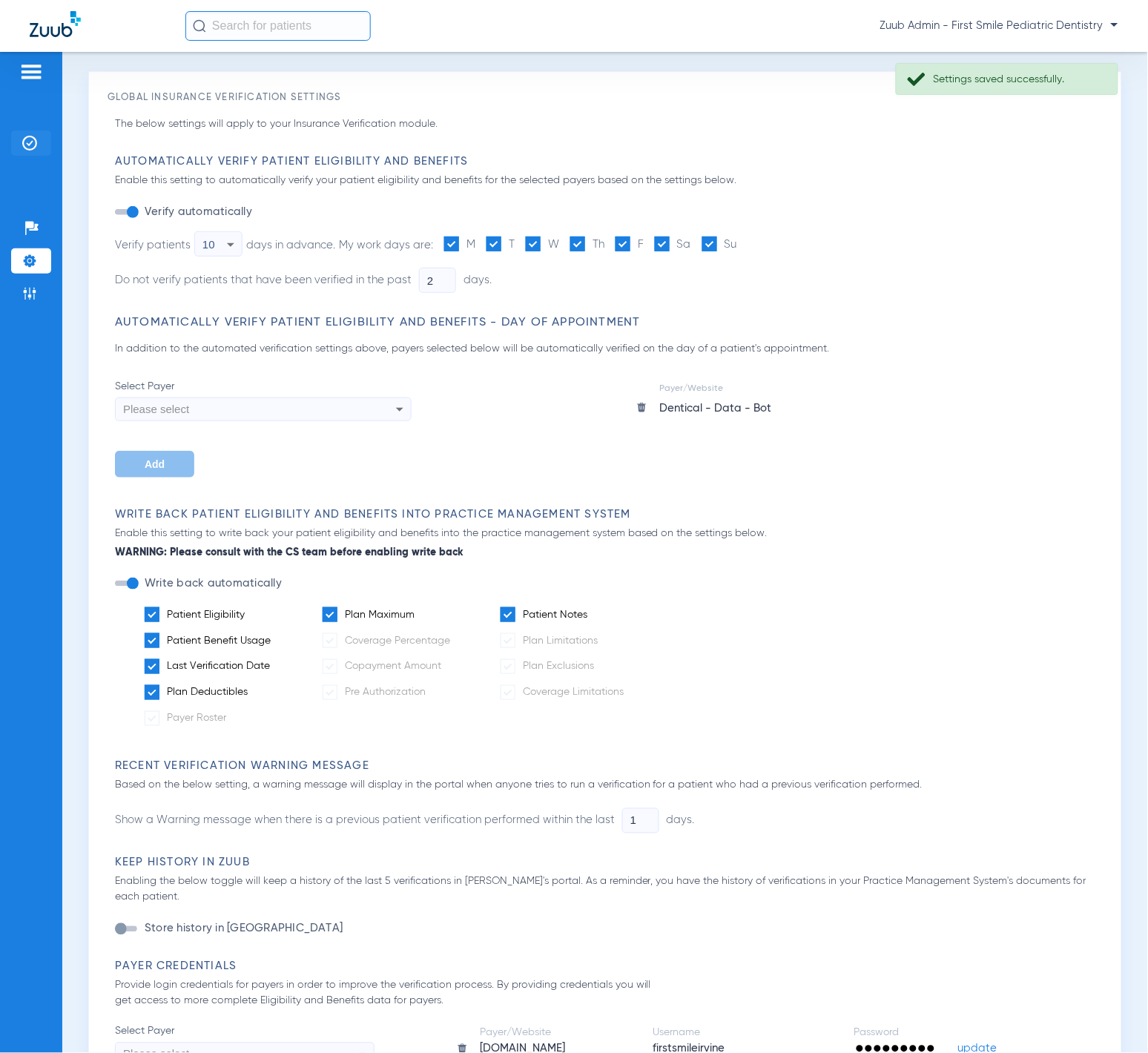
click at [22, 154] on li "Insurance Verification" at bounding box center [31, 143] width 40 height 26
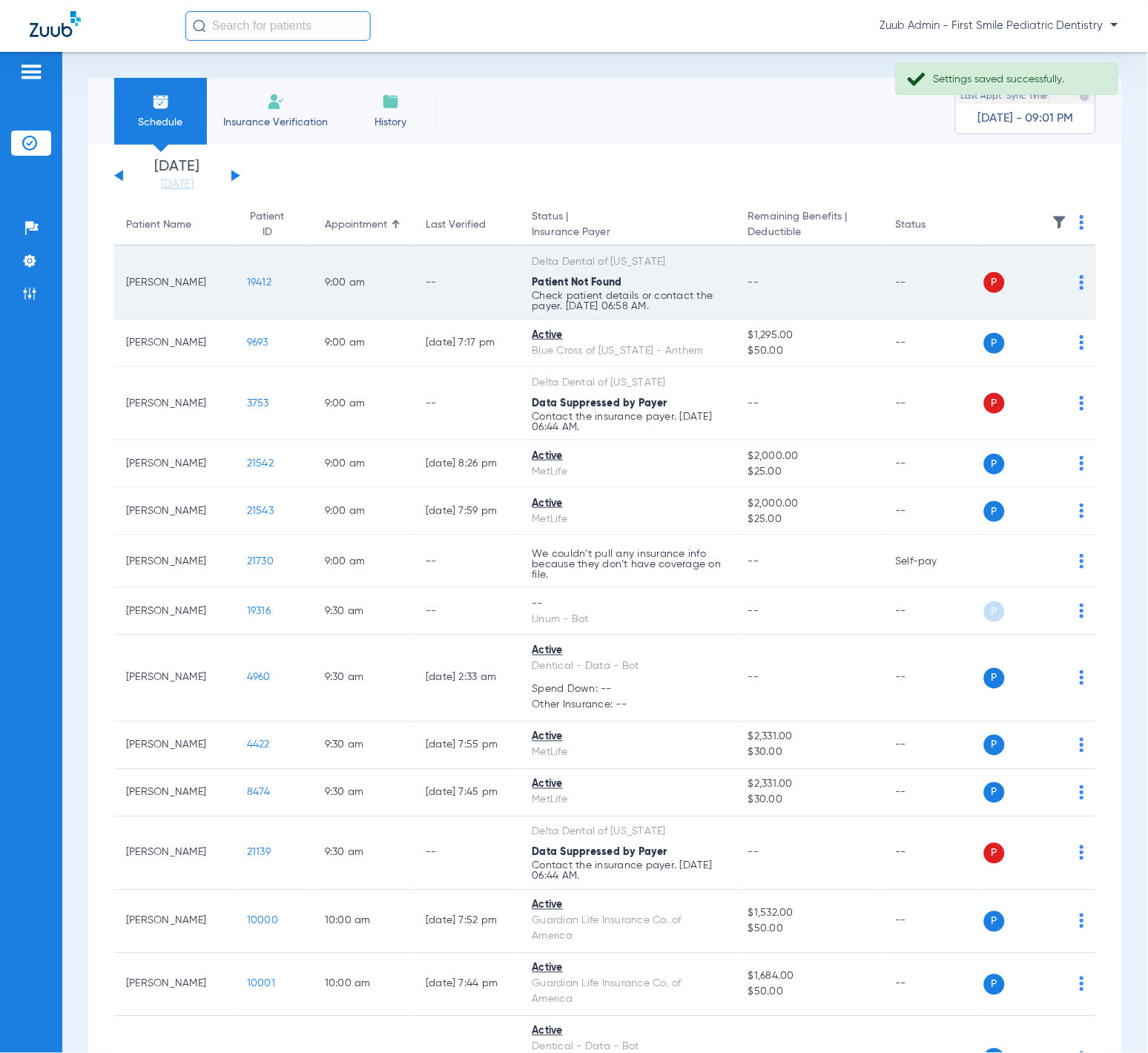
click at [247, 278] on span "19412" at bounding box center [260, 282] width 25 height 10
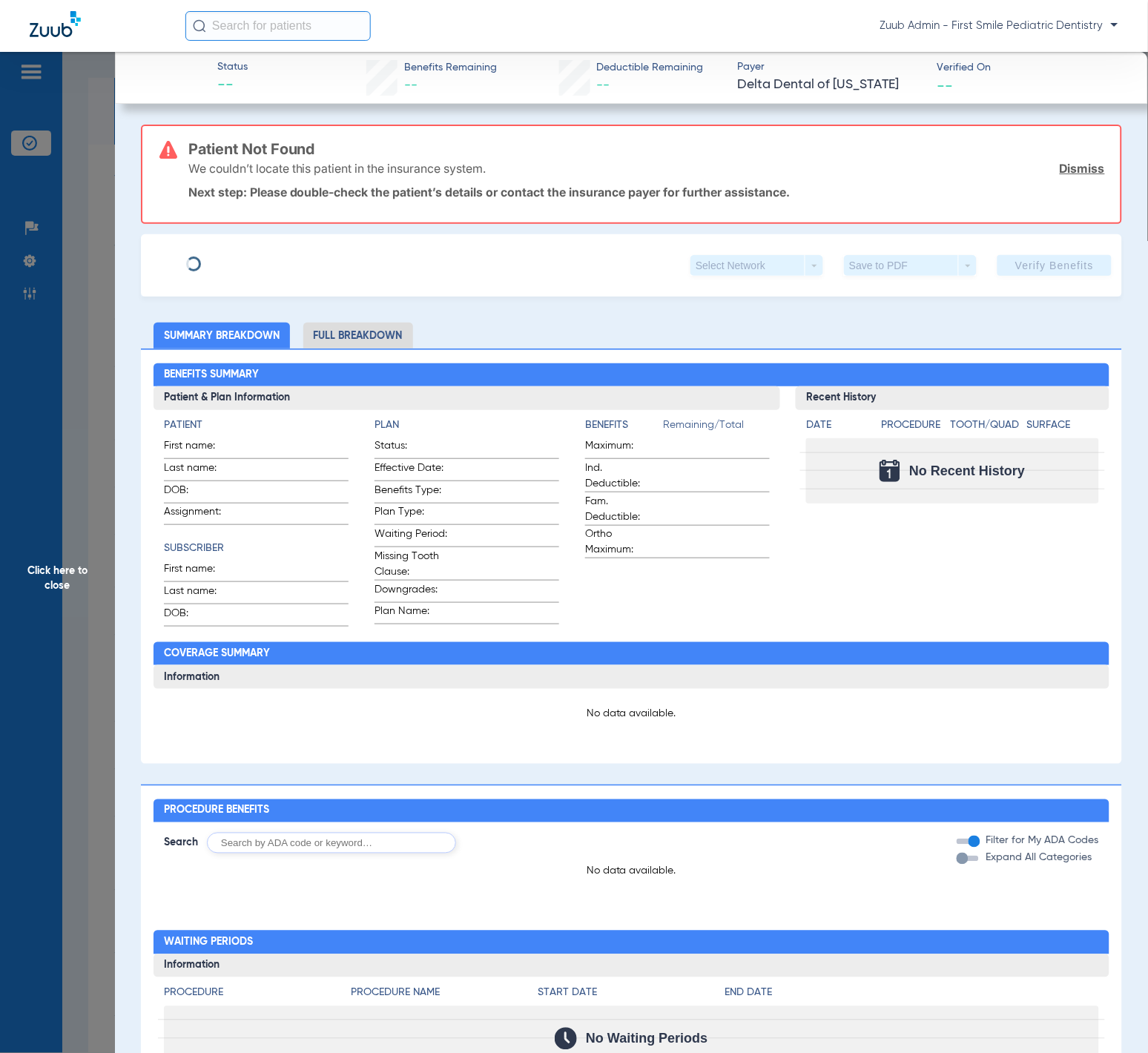
type input "Garrett"
type input "Yoshitomi"
type input "03/30/1990"
type input "1192779403"
type input "18066 00901"
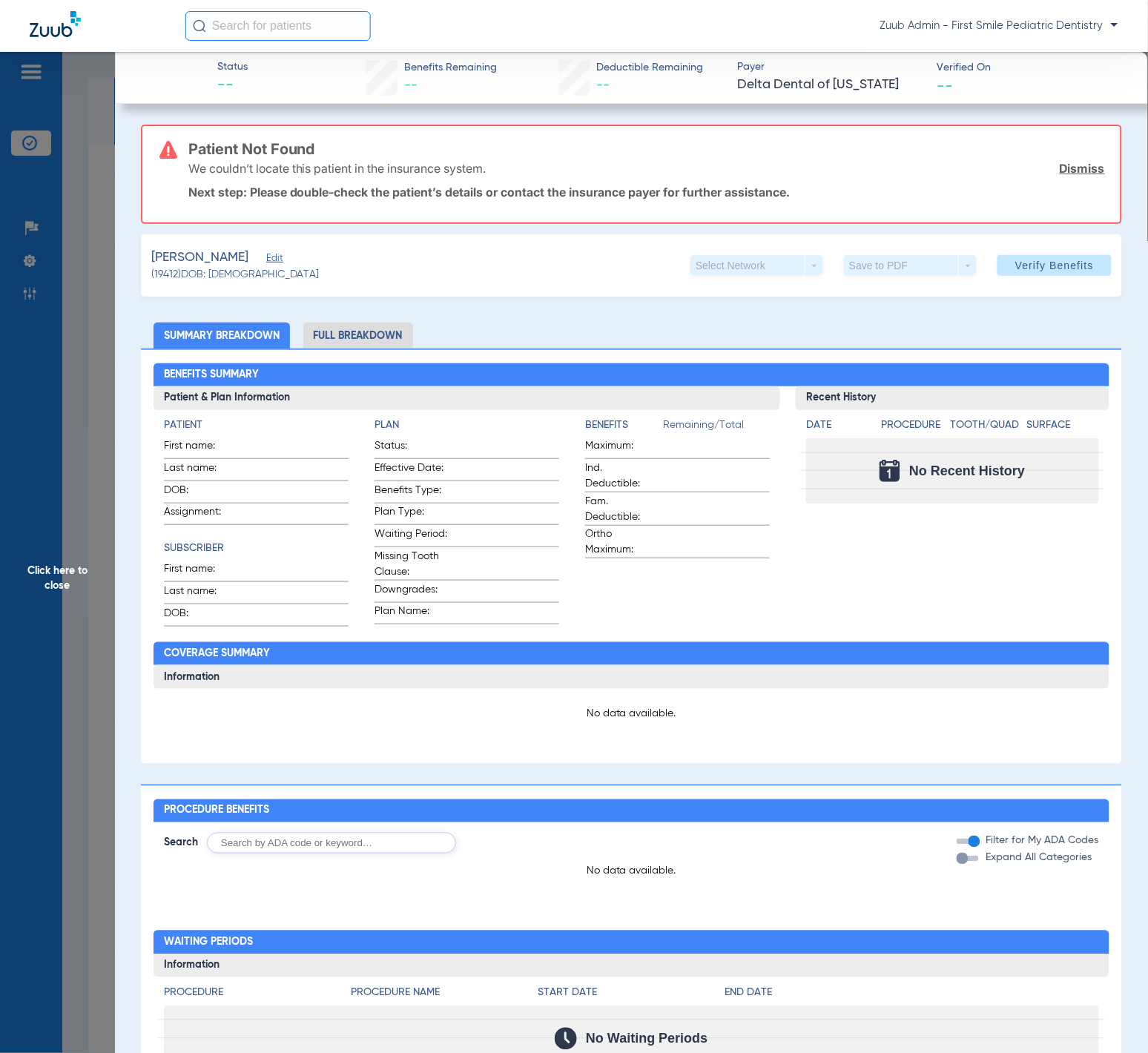
click at [282, 254] on div "Yoshitomi, Jack Edit (19412) DOB: 02/01/2022 Select Network arrow_drop_down Sav…" at bounding box center [632, 265] width 982 height 63
click at [271, 256] on span "Edit" at bounding box center [273, 260] width 13 height 14
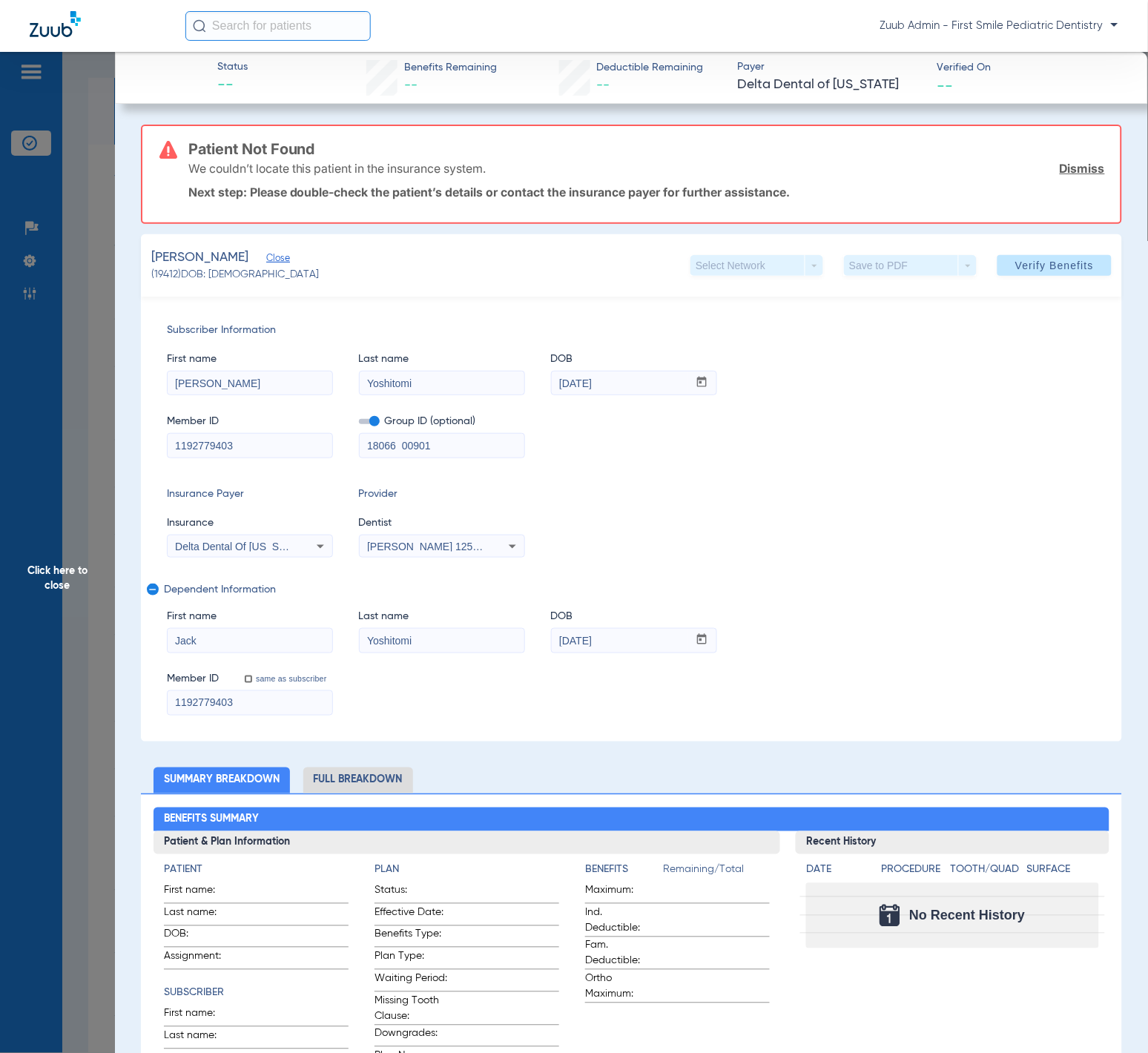
click at [293, 537] on div "Delta Dental Of California" at bounding box center [250, 546] width 165 height 18
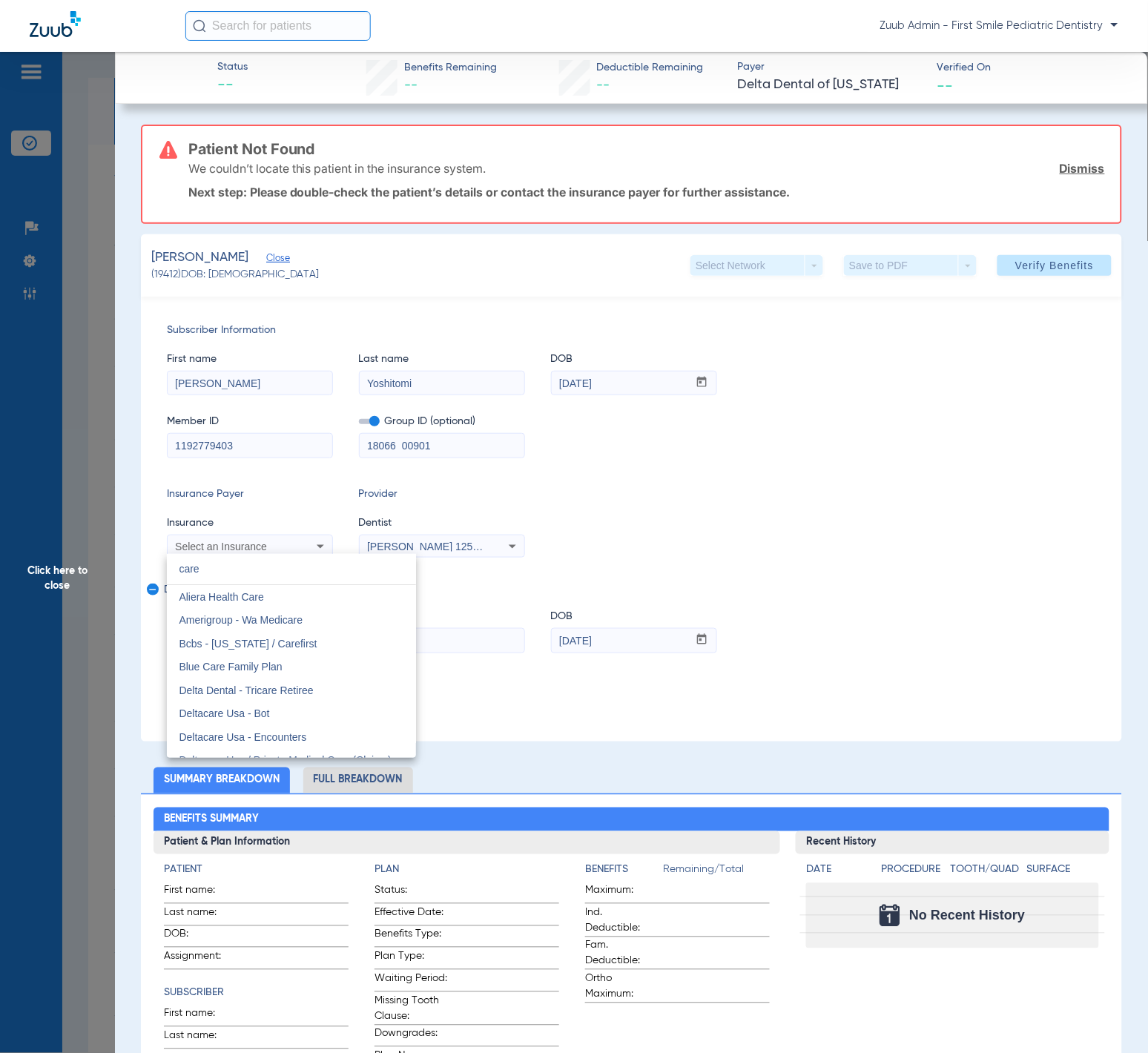
click at [240, 567] on input "care" at bounding box center [291, 569] width 249 height 30
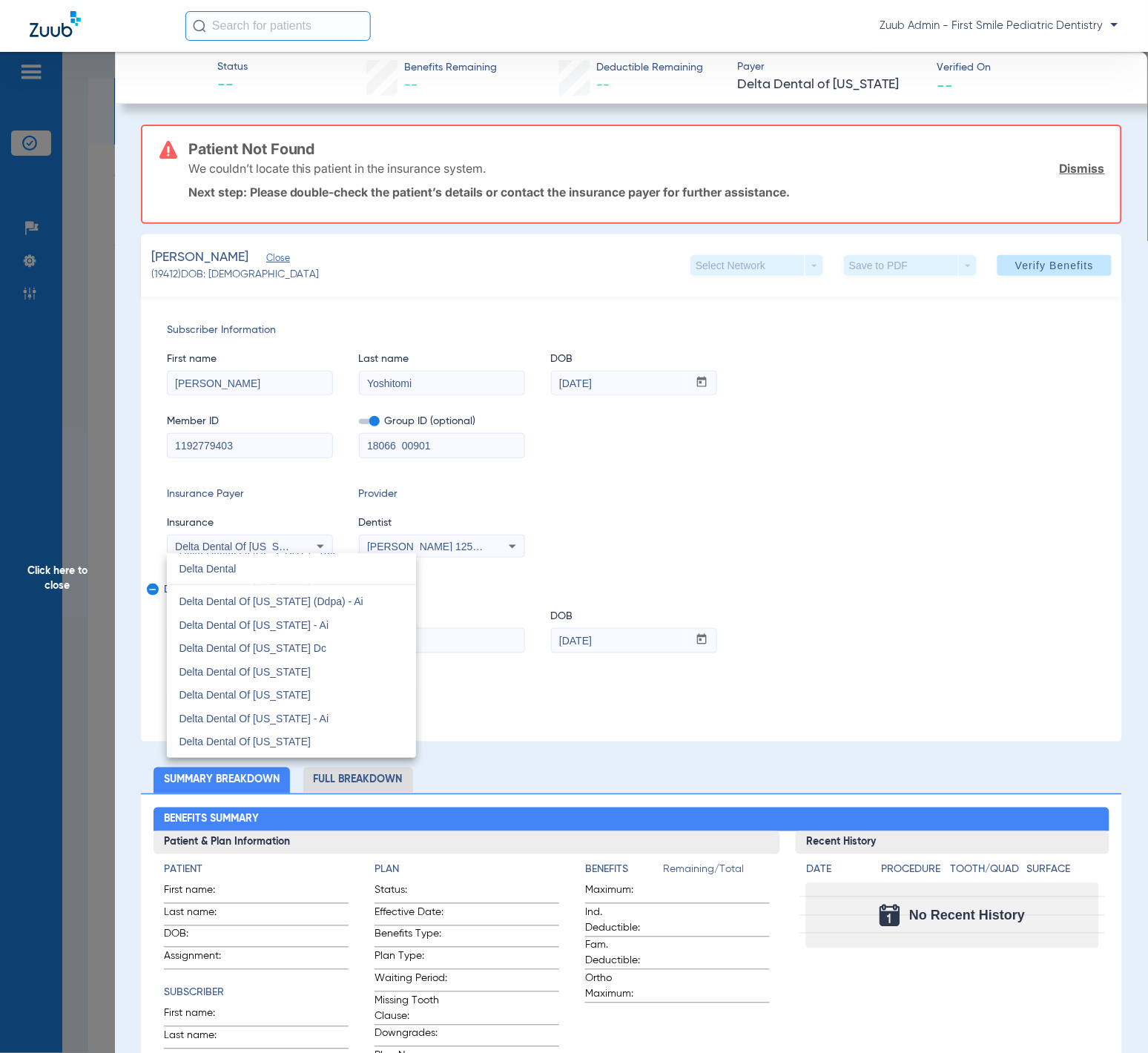
scroll to position [1695, 0]
drag, startPoint x: 288, startPoint y: 578, endPoint x: 153, endPoint y: 558, distance: 136.5
click at [153, 558] on div "Delta Dental close Delta Dental (Northeast - Me, Nh, And Vt) Delta Dental - Tri…" at bounding box center [574, 526] width 1148 height 1053
type input "C"
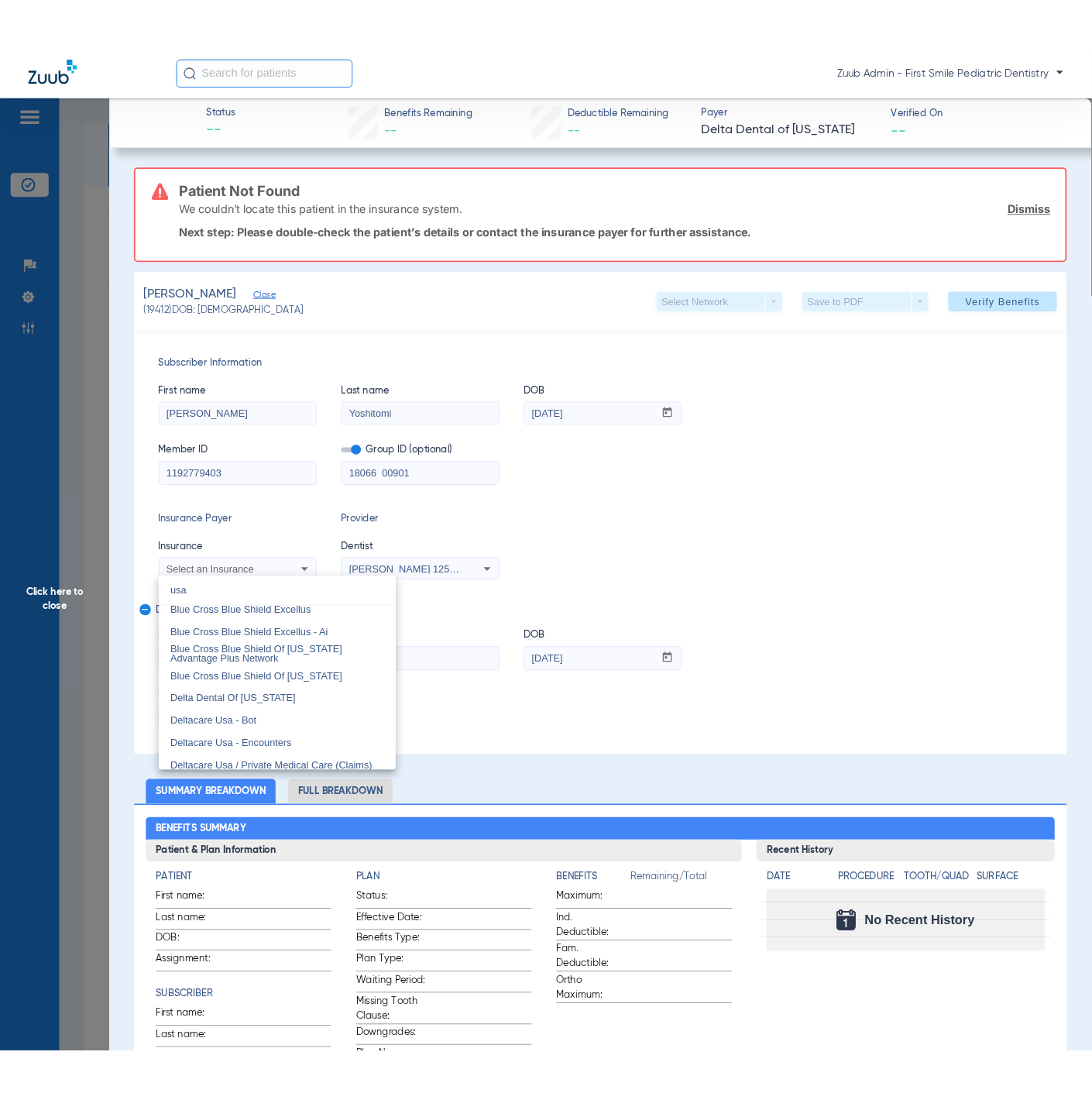
scroll to position [0, 0]
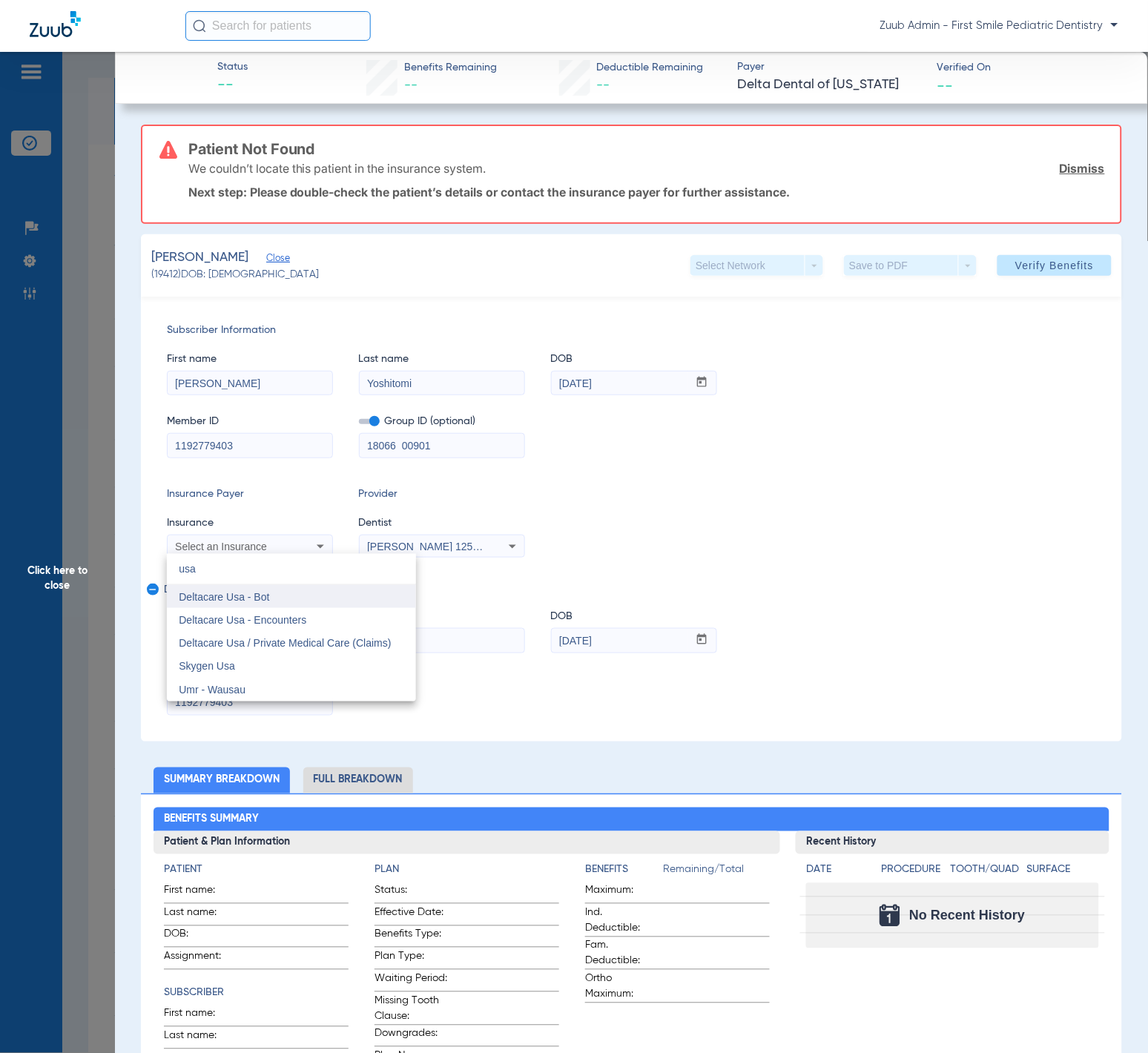
type input "usa"
click at [330, 600] on mat-option "Deltacare Usa - Bot" at bounding box center [291, 596] width 249 height 24
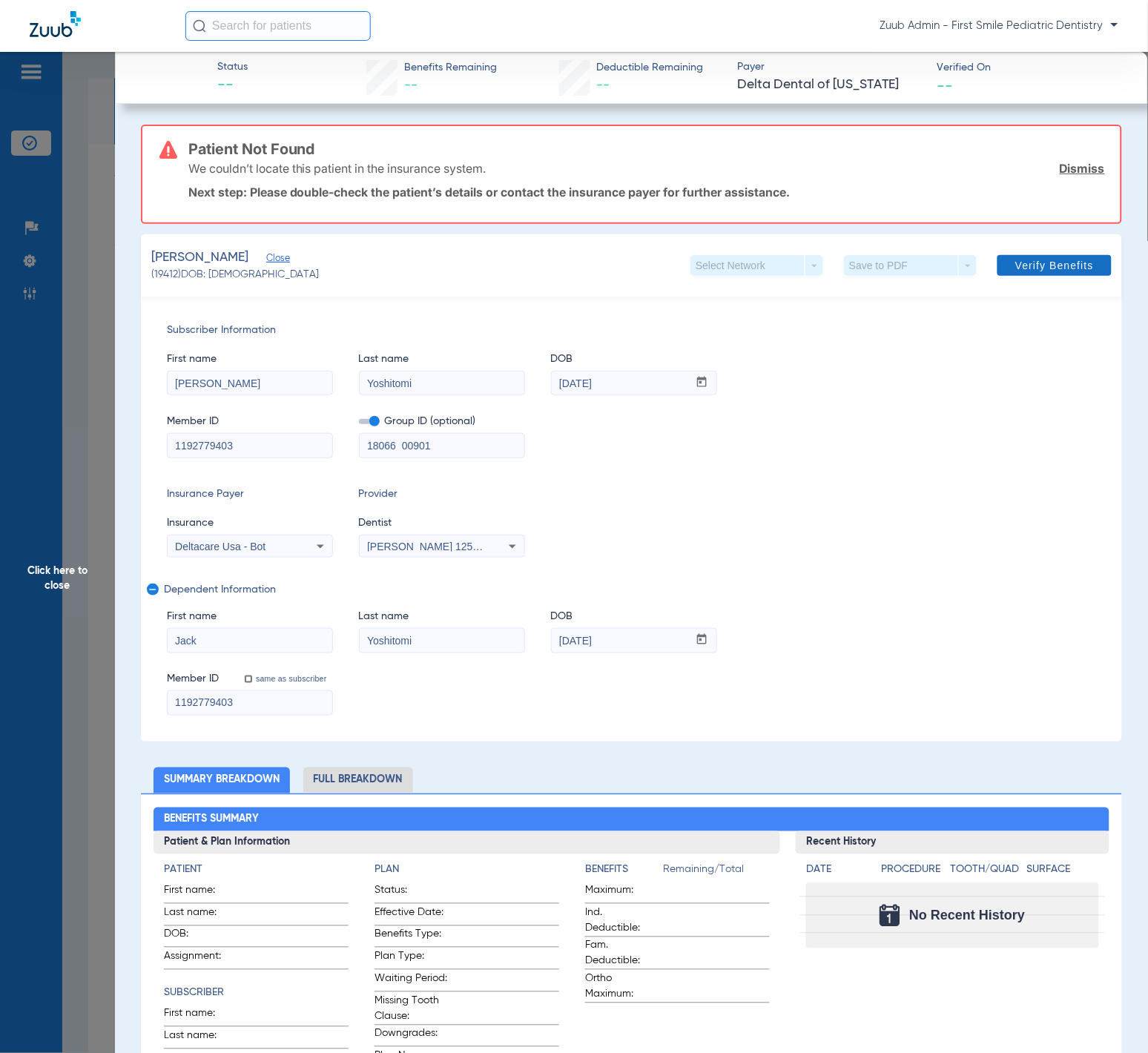
click at [1019, 266] on span "Verify Benefits" at bounding box center [1054, 265] width 79 height 12
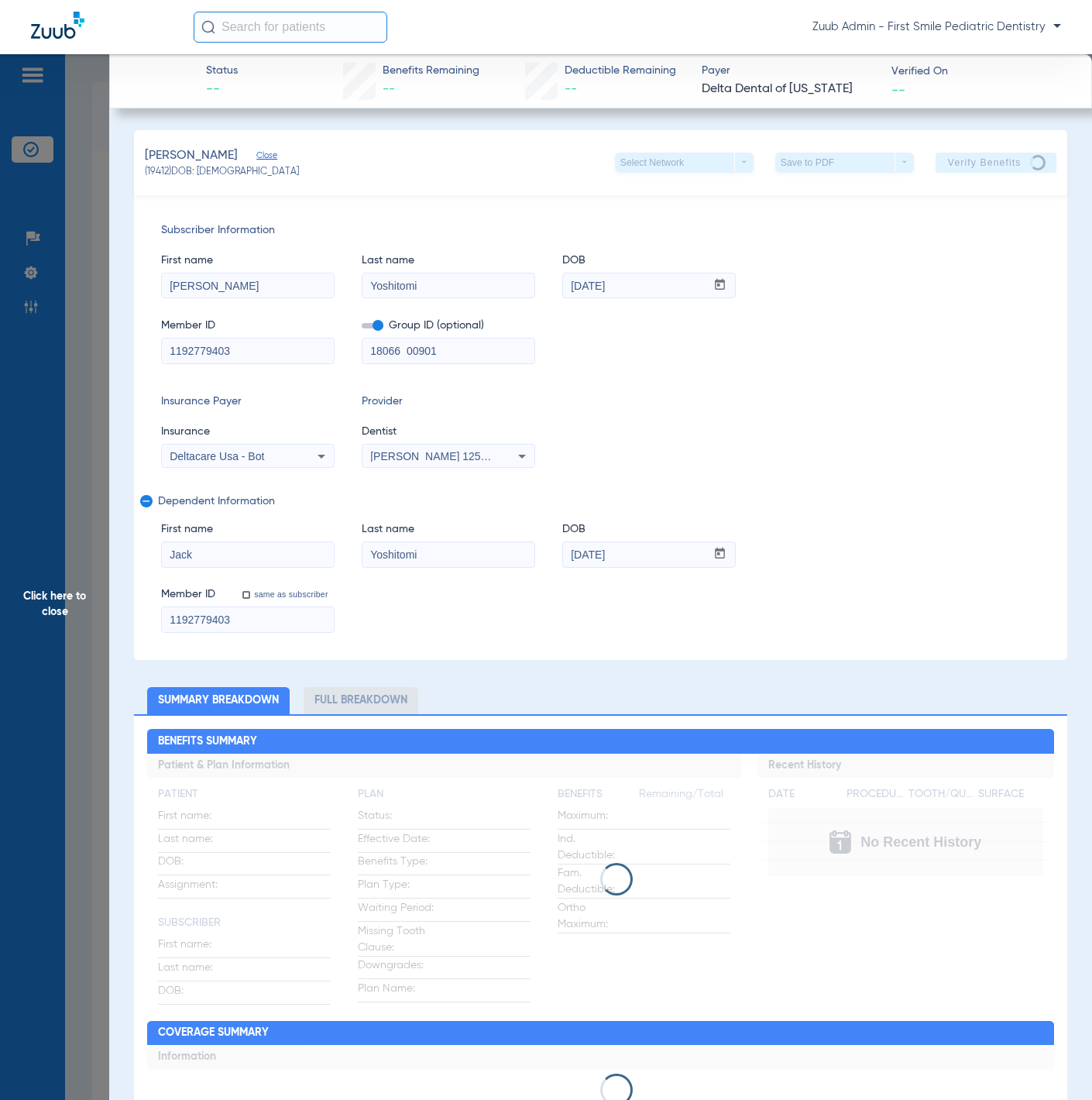
click at [305, 553] on input "Jack" at bounding box center [248, 554] width 172 height 25
click at [453, 553] on input "Yoshitomi" at bounding box center [448, 554] width 172 height 25
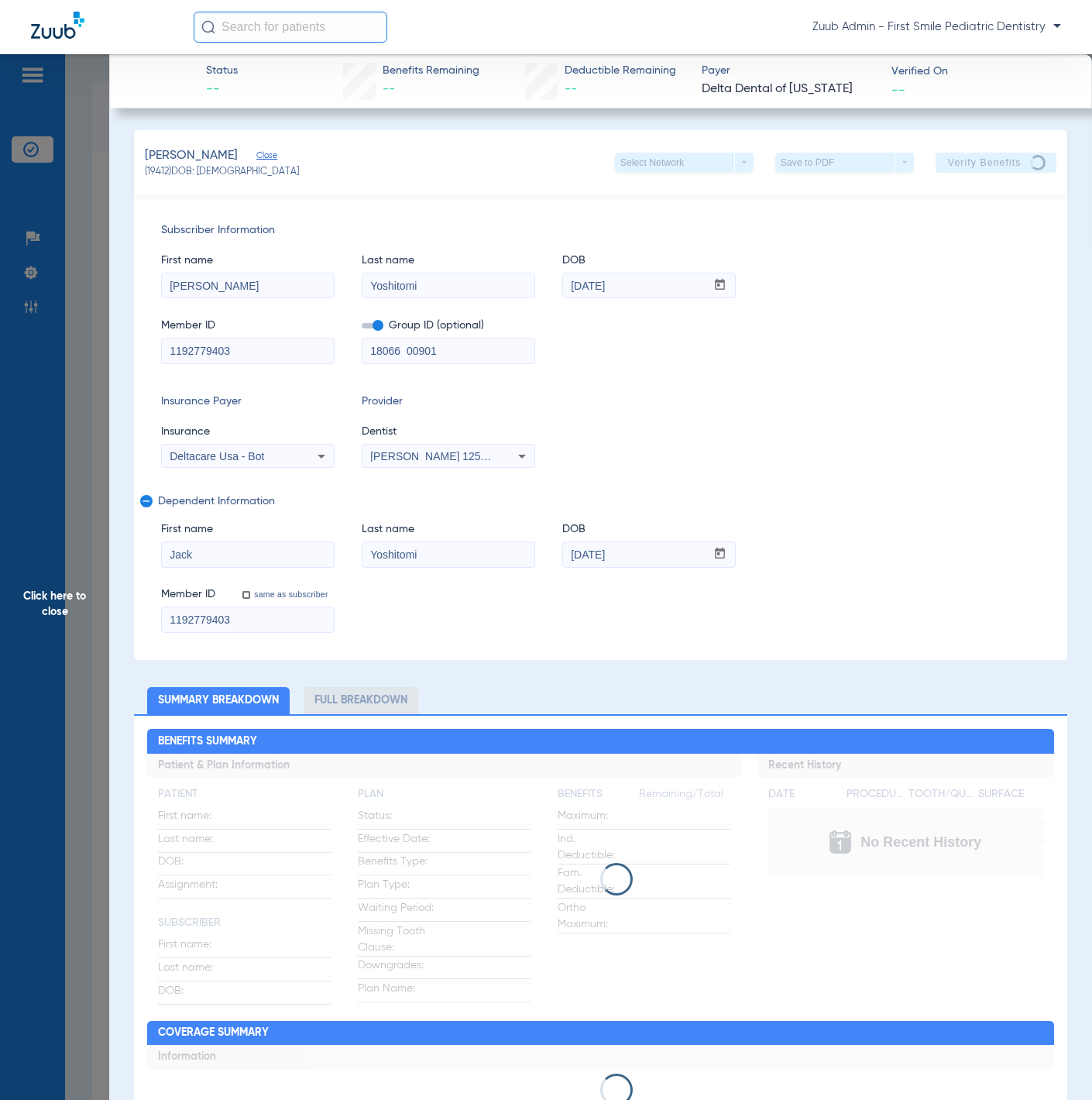
click at [453, 553] on input "Yoshitomi" at bounding box center [448, 554] width 172 height 25
click at [869, 637] on div "Subscriber Information First name Garrett Last name Yoshitomi DOB mm / dd / yyy…" at bounding box center [600, 427] width 934 height 464
click at [300, 290] on input "Garrett" at bounding box center [248, 285] width 172 height 25
click at [496, 286] on input "Yoshitomi" at bounding box center [448, 285] width 172 height 25
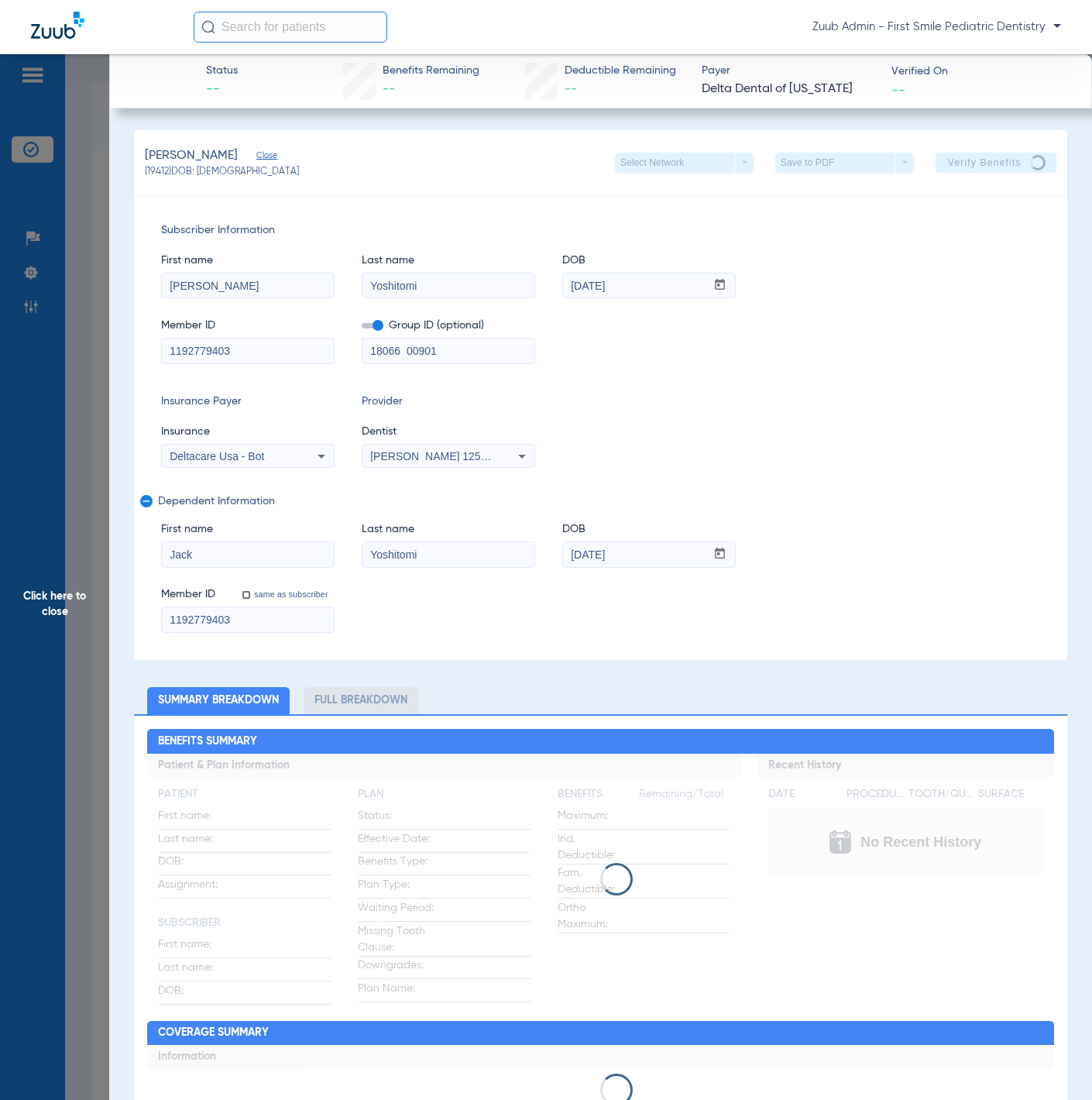
click at [496, 286] on input "Yoshitomi" at bounding box center [448, 285] width 172 height 25
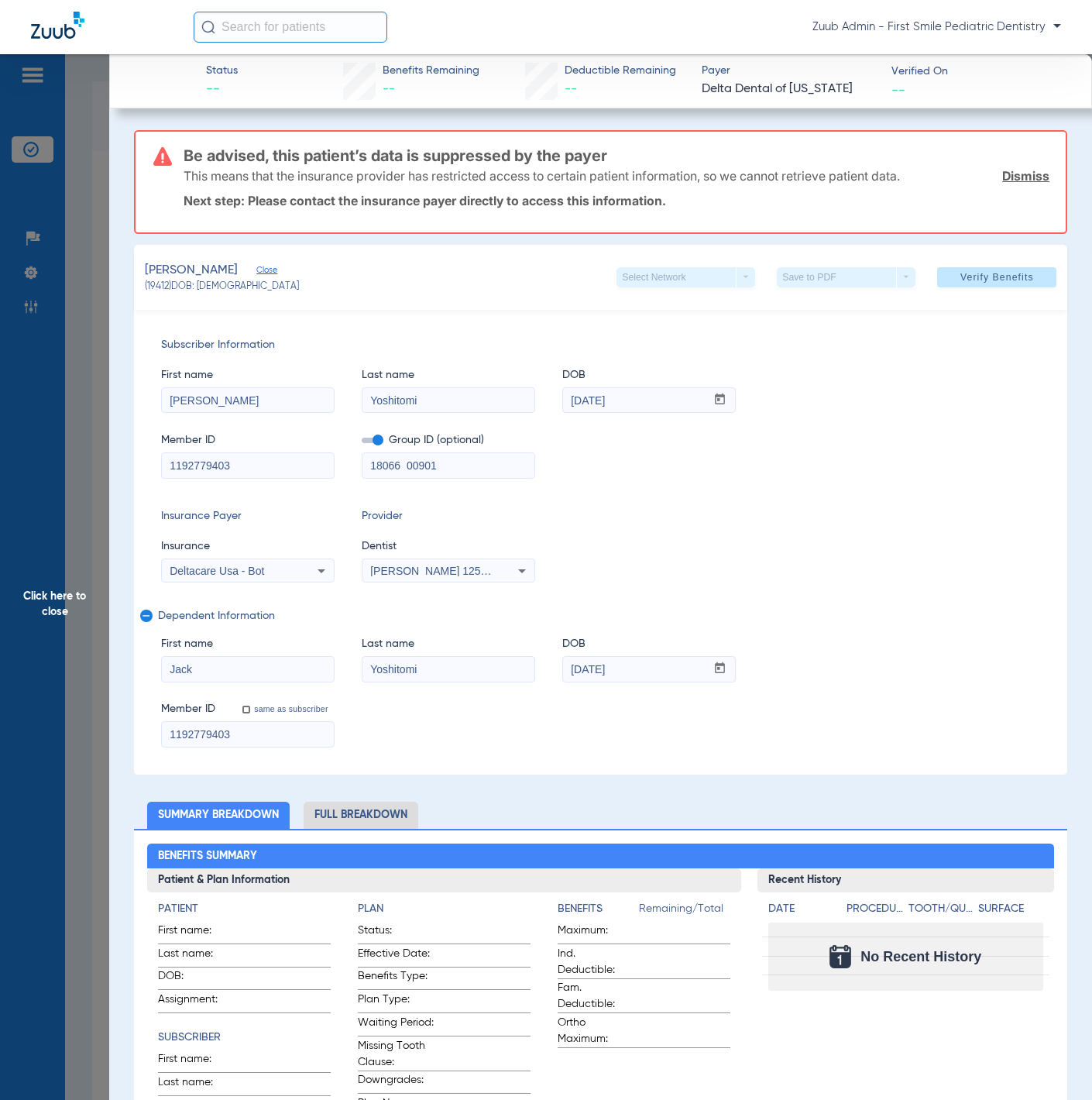
click at [275, 579] on mat-select "Deltacare Usa - Bot" at bounding box center [248, 570] width 173 height 25
click at [276, 566] on div "Deltacare Usa - Bot" at bounding box center [232, 570] width 125 height 11
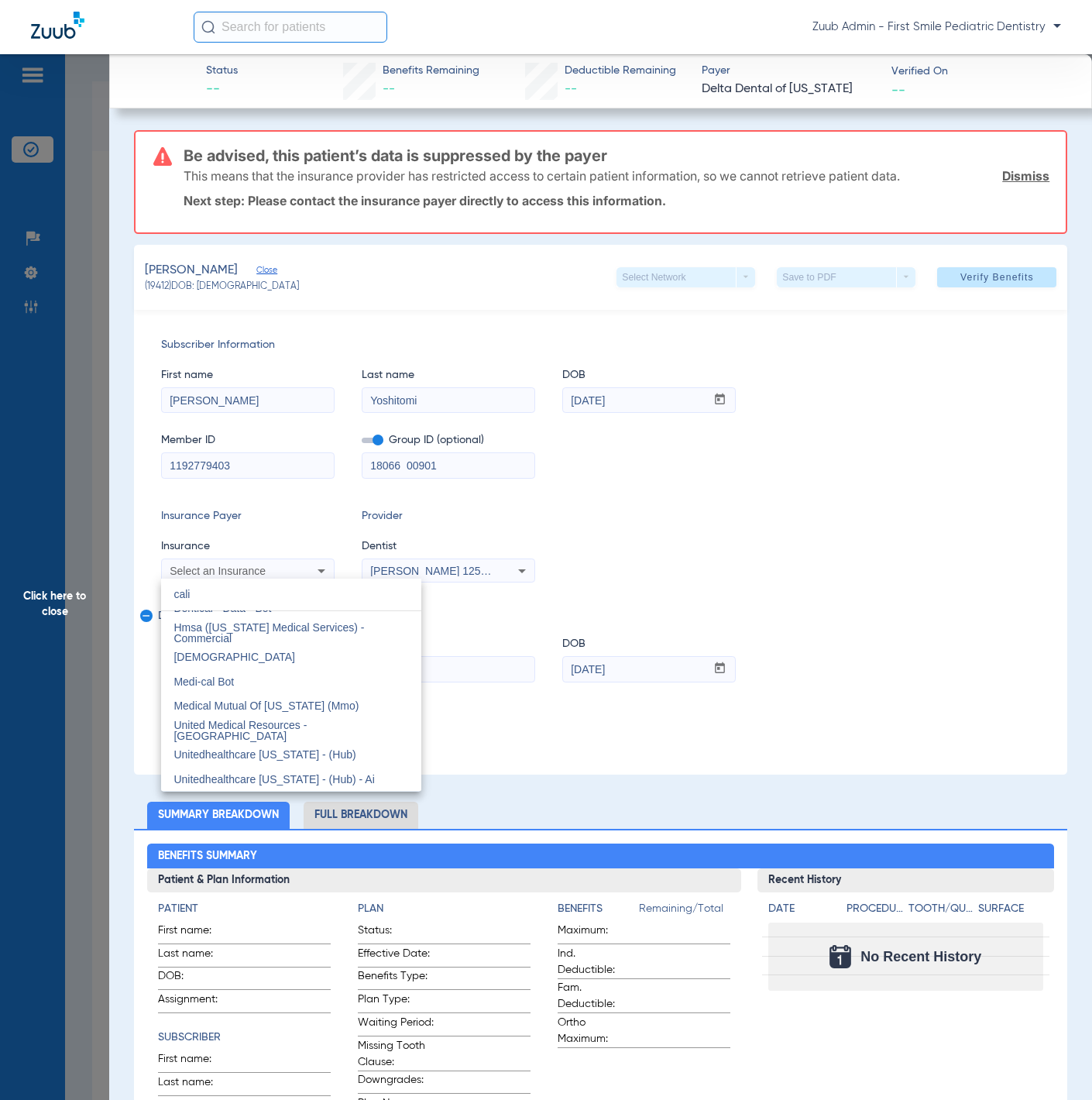
scroll to position [14, 0]
type input "cali"
click at [342, 696] on mat-option "Delta Dental Of California" at bounding box center [291, 707] width 260 height 25
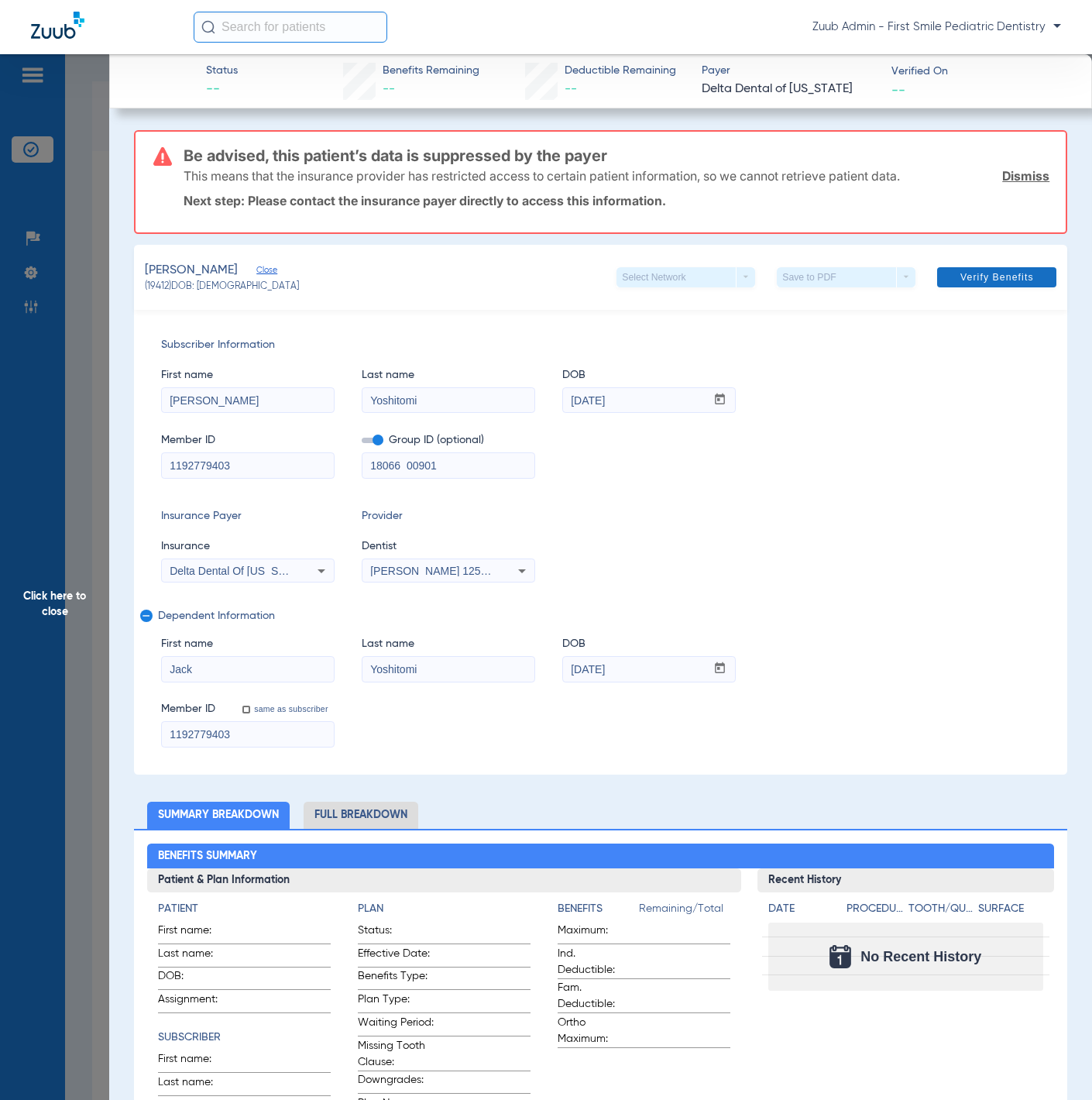
click at [961, 268] on span at bounding box center [997, 277] width 119 height 38
click at [296, 34] on input "text" at bounding box center [291, 27] width 194 height 31
paste input "Jillian Vera Elizalde"
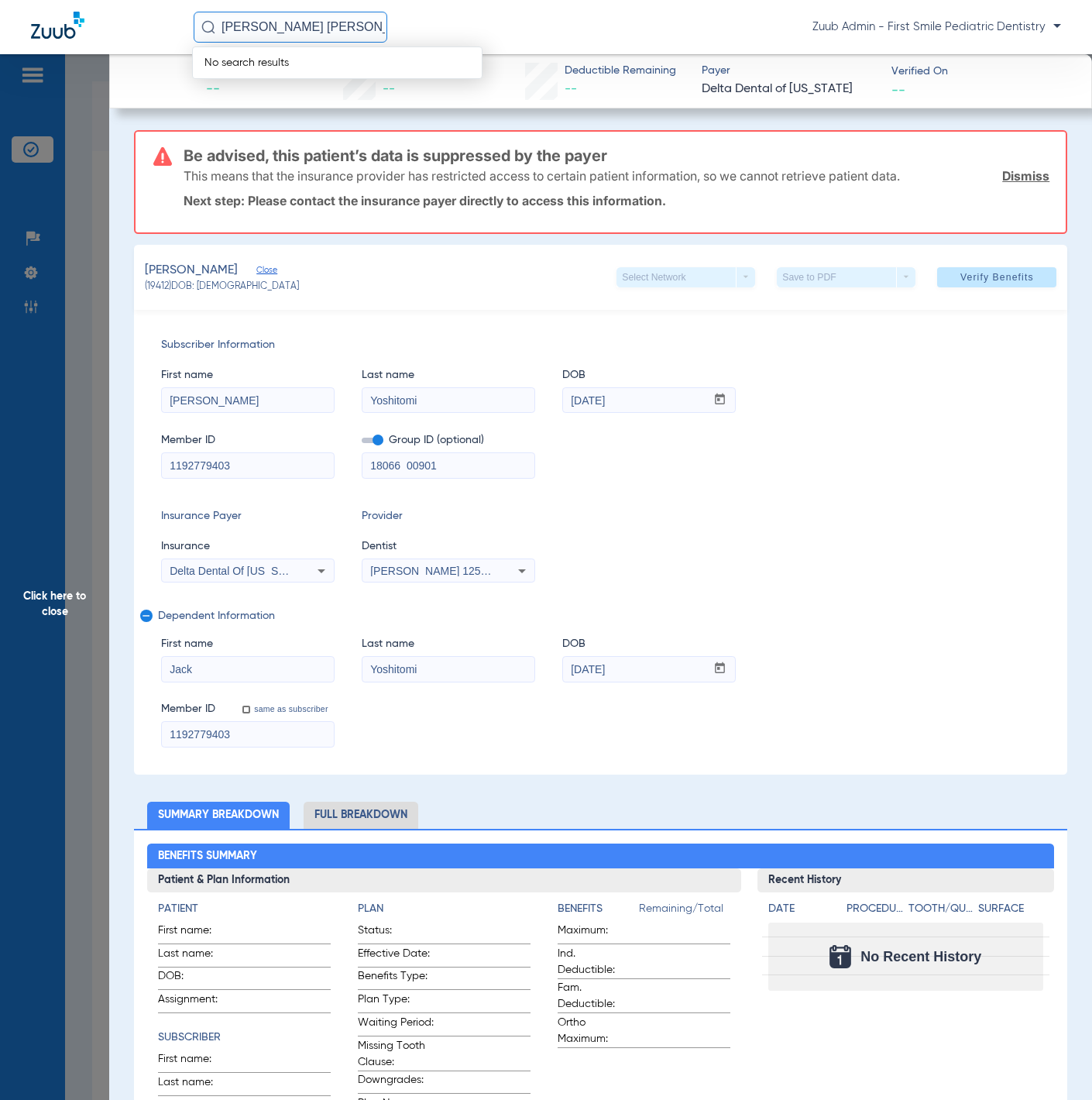
click at [271, 27] on input "Jillian Vera Elizalde" at bounding box center [291, 27] width 194 height 31
click at [313, 26] on input "Jillian Vera Elizalde" at bounding box center [291, 27] width 194 height 31
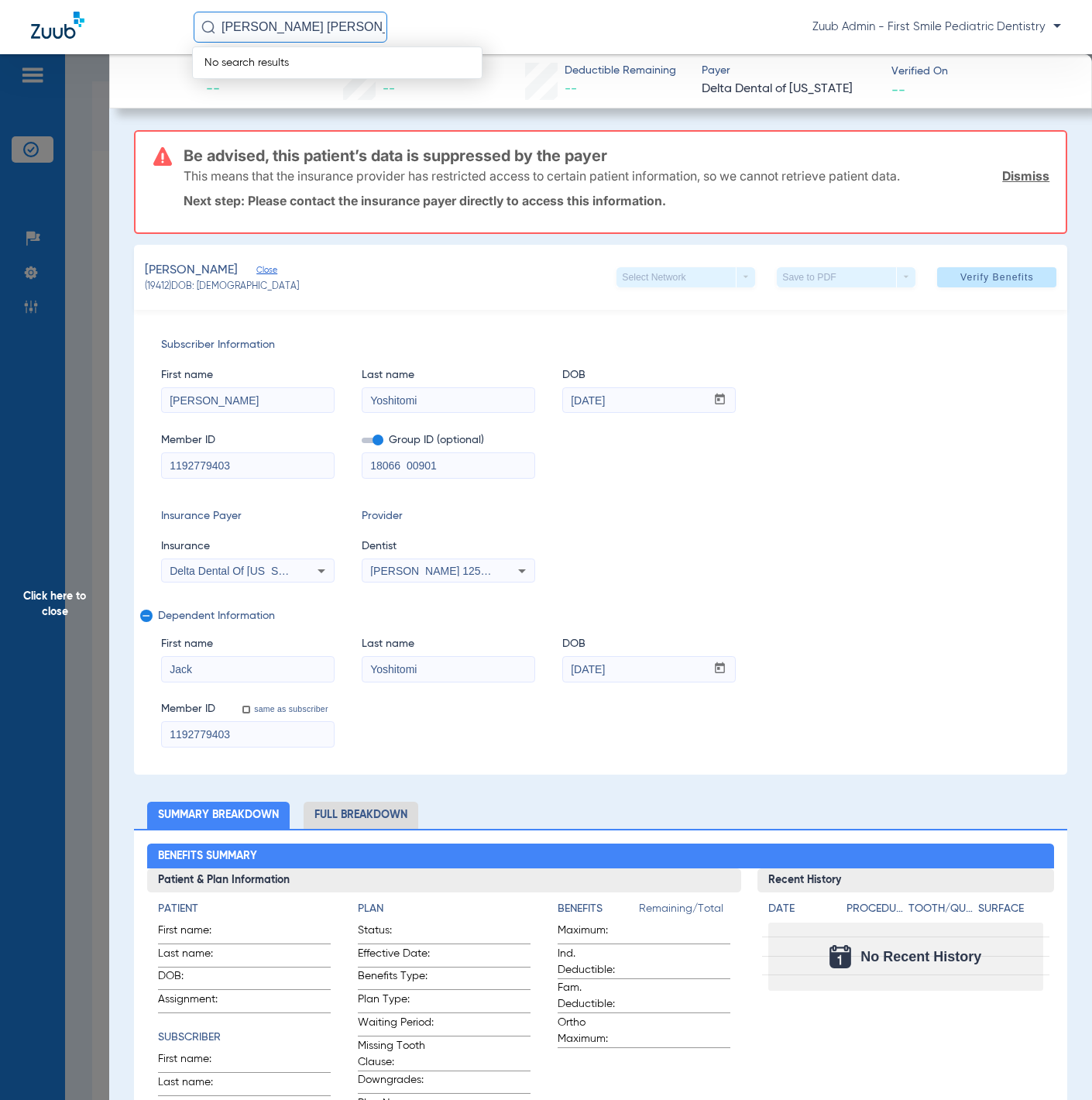
click at [313, 26] on input "Jillian Vera Elizalde" at bounding box center [291, 27] width 194 height 31
click at [288, 26] on input "Jillian Vera Elizalde" at bounding box center [291, 27] width 194 height 31
click at [285, 27] on input "Jillian Vera Elizalde" at bounding box center [291, 27] width 194 height 31
click at [341, 27] on input "Jillian Vera Elizalde" at bounding box center [291, 27] width 194 height 31
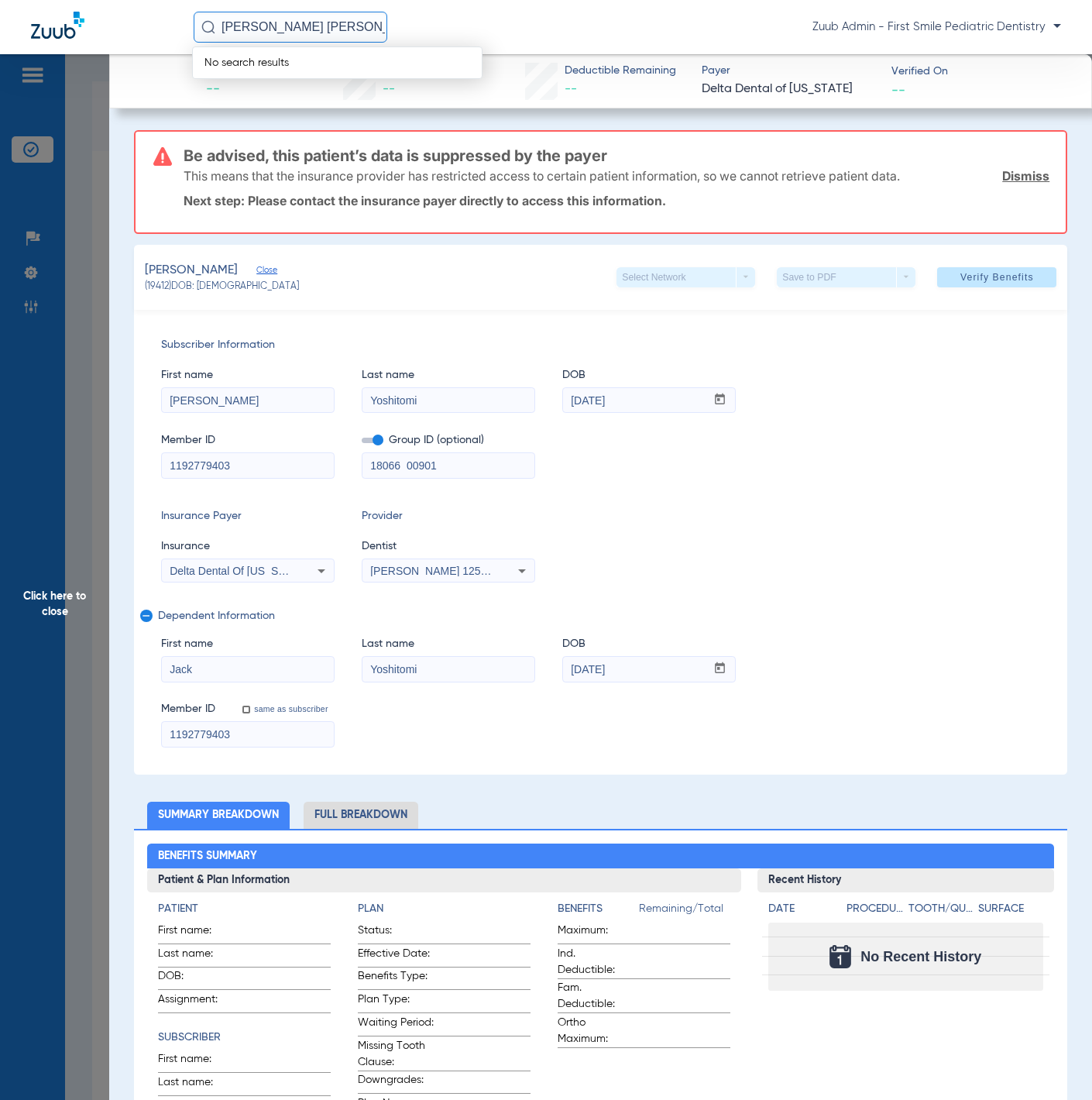
click at [341, 27] on input "Jillian Vera Elizalde" at bounding box center [291, 27] width 194 height 31
type input "Jillian Elizalde"
click at [382, 70] on th "ID" at bounding box center [397, 63] width 30 height 17
click at [314, 74] on td "Jillian Vera Elizalde" at bounding box center [287, 83] width 189 height 22
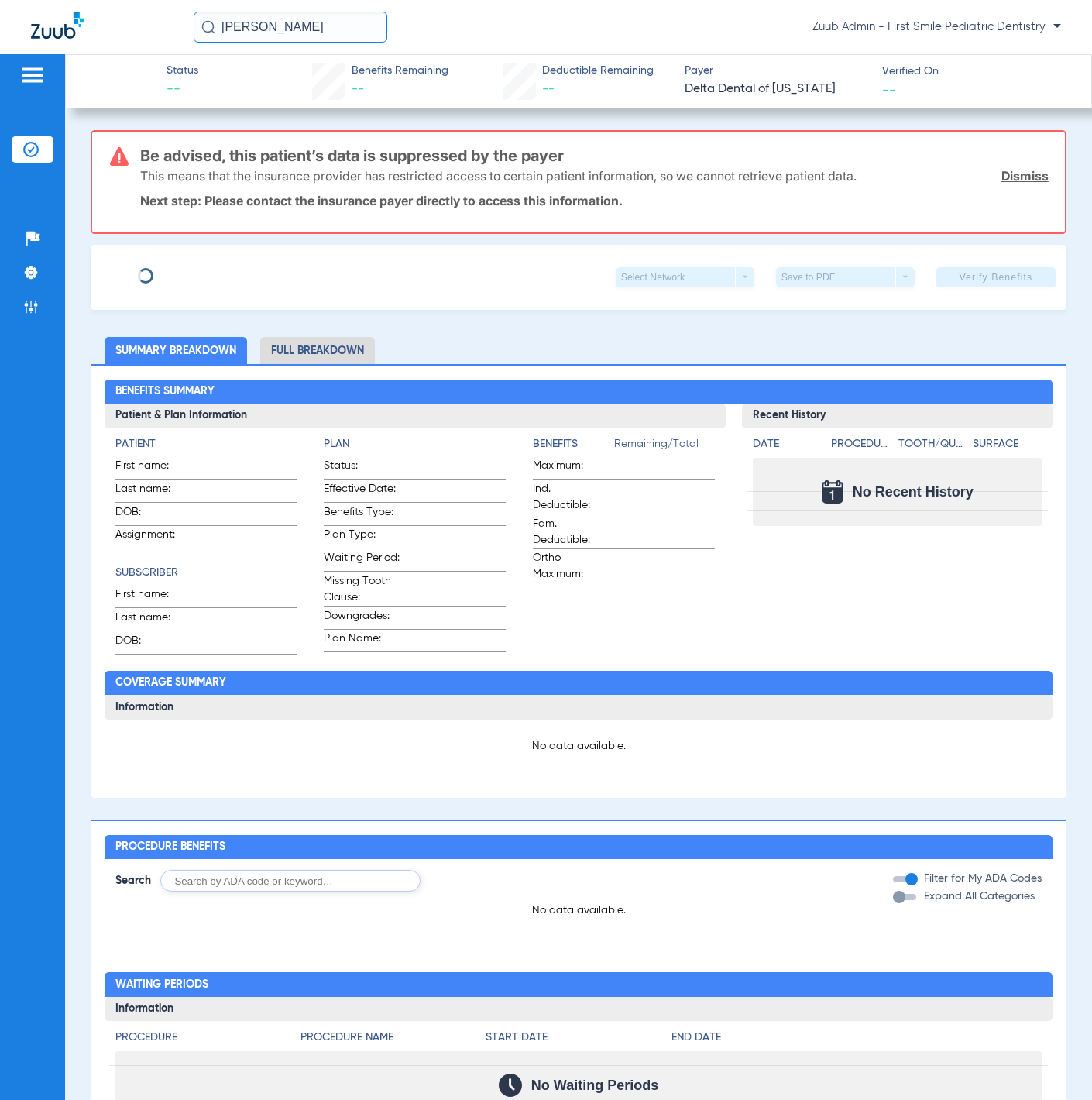
type input "Kimberlie"
type input "Ehrreich"
type input "10/17/1984"
type input "1230863411"
type input "21928 00004"
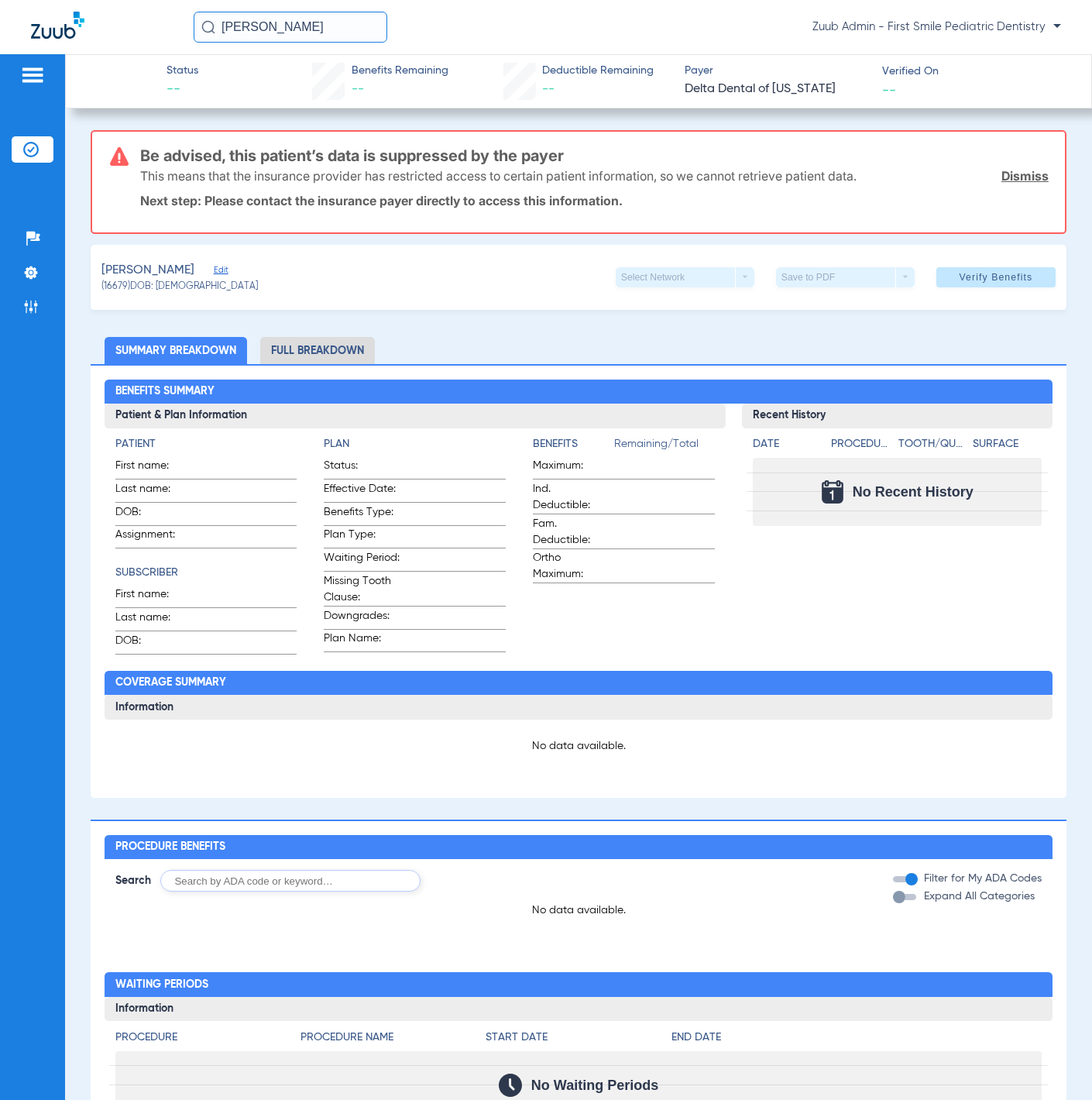
click at [215, 266] on span "Edit" at bounding box center [221, 272] width 14 height 15
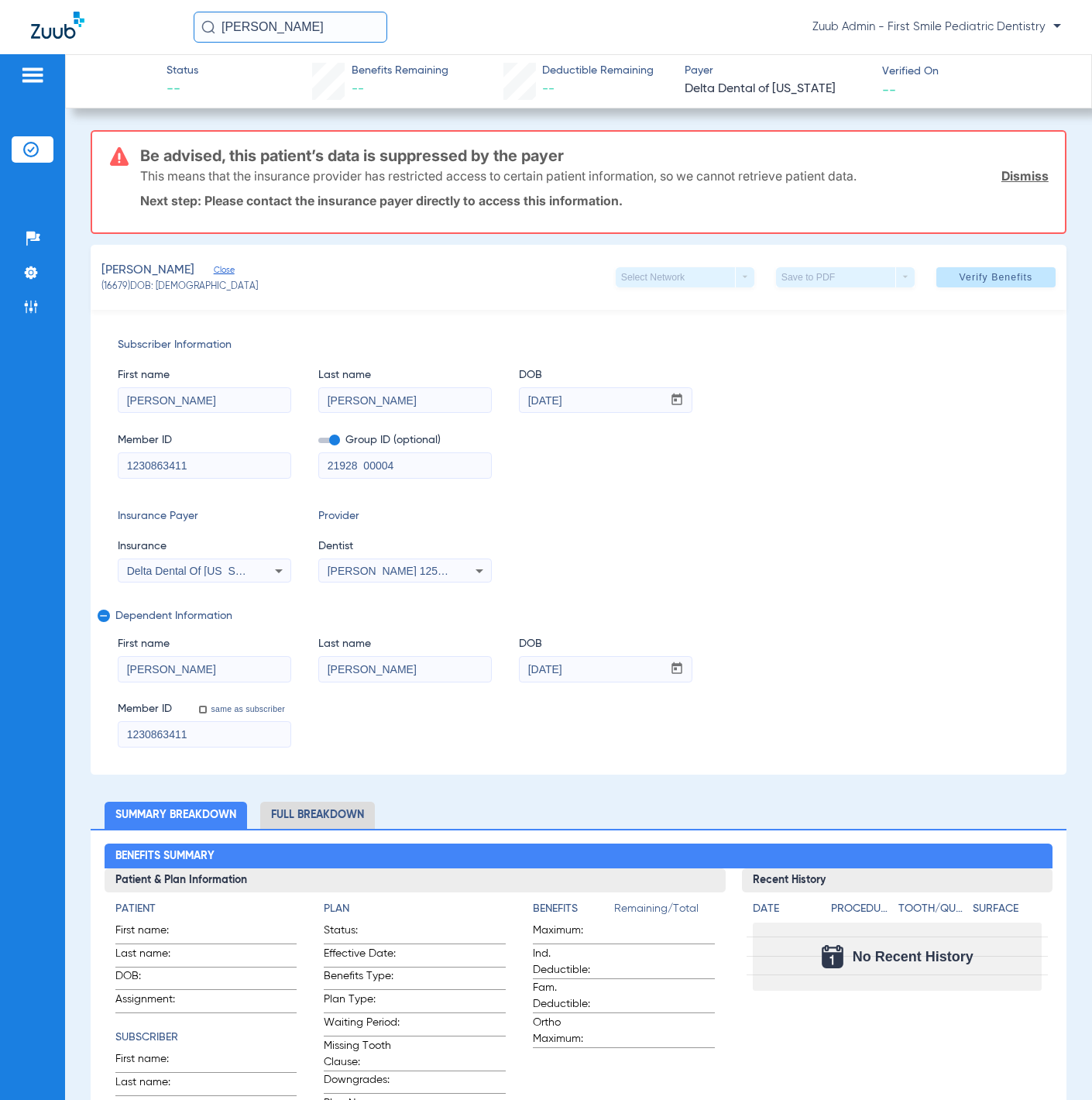
click at [340, 442] on label at bounding box center [330, 441] width 22 height 16
click at [319, 443] on input "checkbox" at bounding box center [319, 443] width 0 height 0
click at [37, 141] on li "Insurance Verification" at bounding box center [33, 150] width 42 height 27
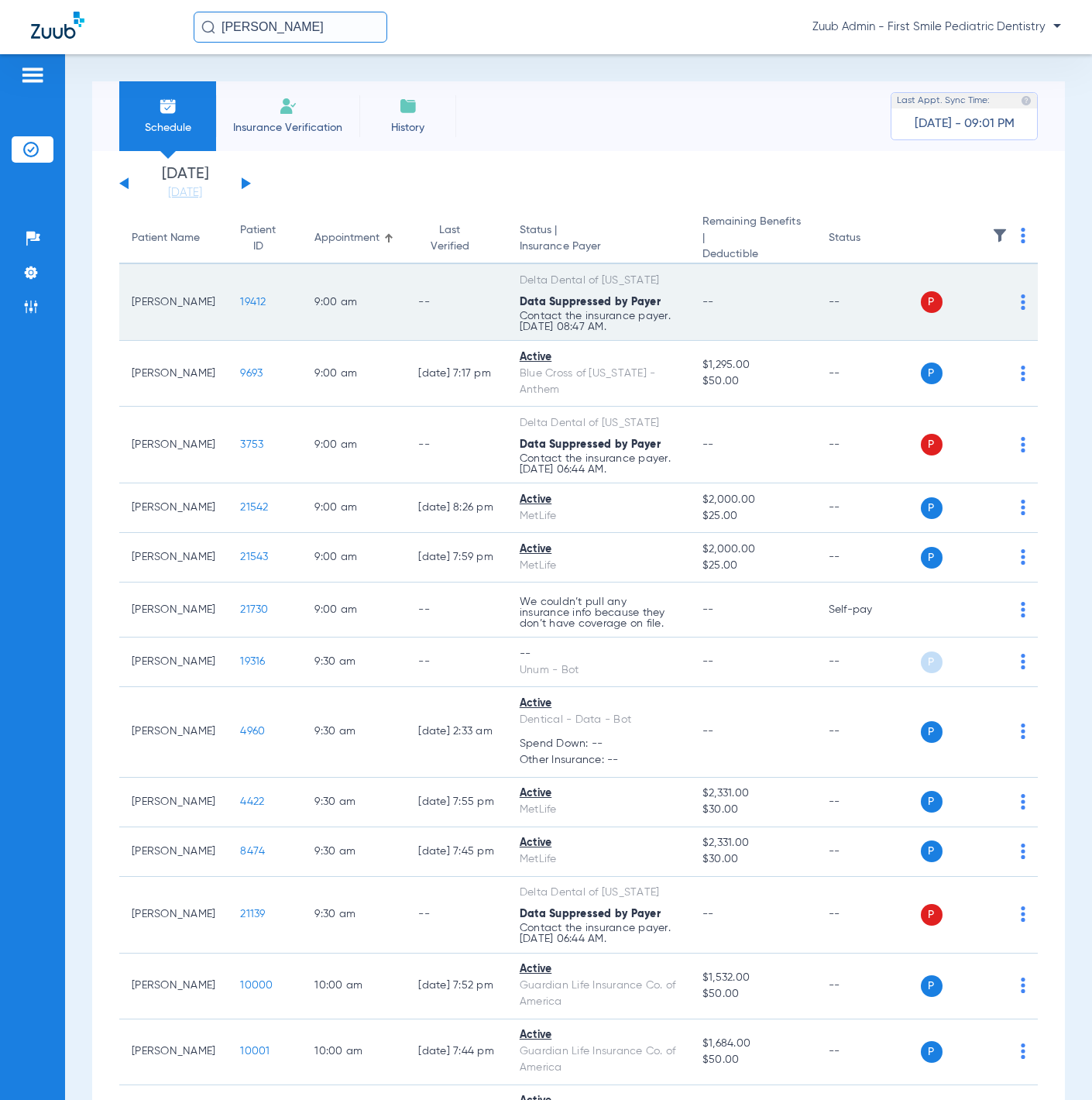
drag, startPoint x: 131, startPoint y: 287, endPoint x: 187, endPoint y: 310, distance: 60.5
click at [187, 310] on td "[PERSON_NAME]" at bounding box center [173, 302] width 109 height 76
copy td "[PERSON_NAME]"
click at [786, 321] on td "--" at bounding box center [753, 302] width 127 height 76
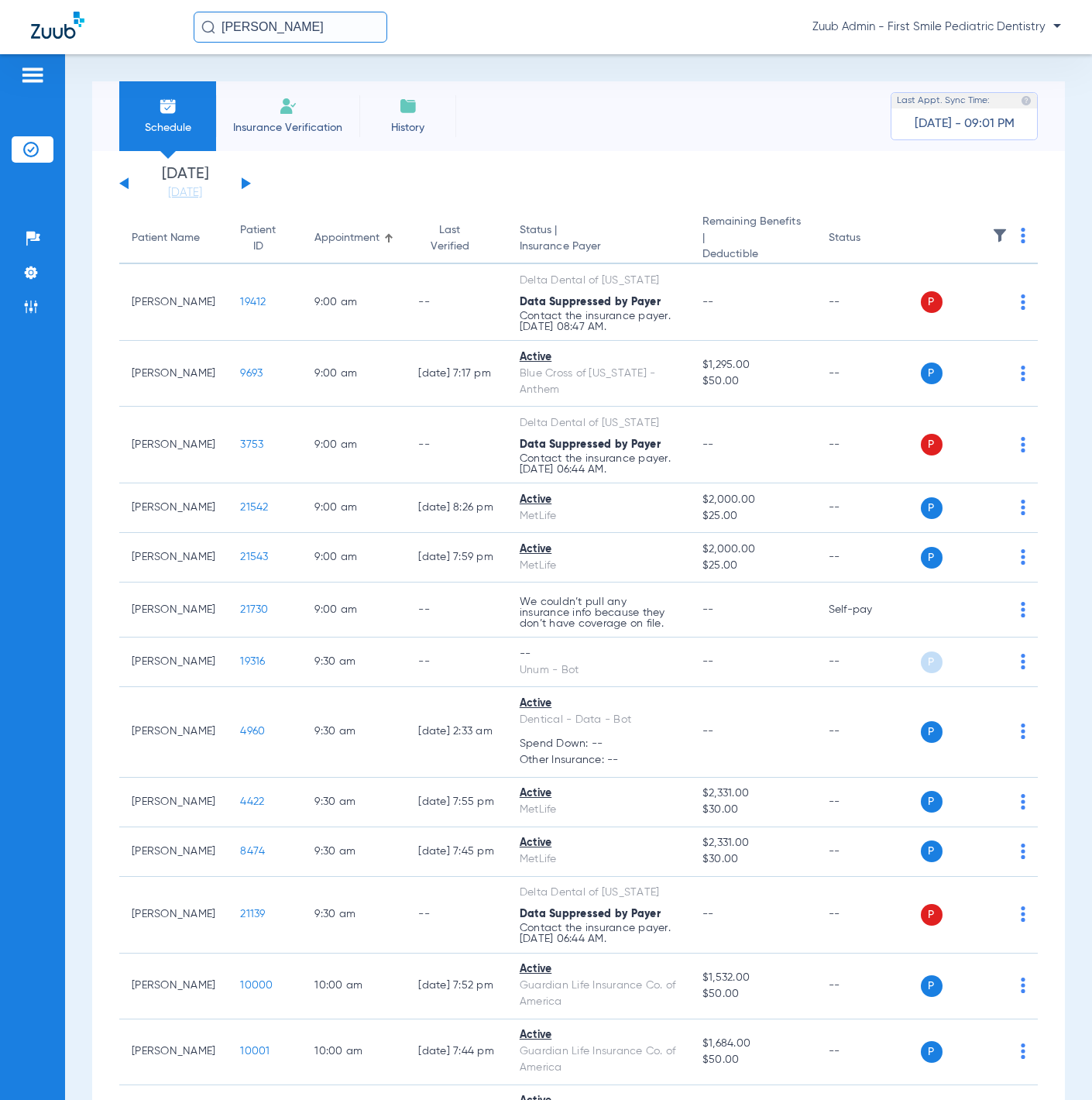
click at [992, 235] on img at bounding box center [1000, 236] width 16 height 16
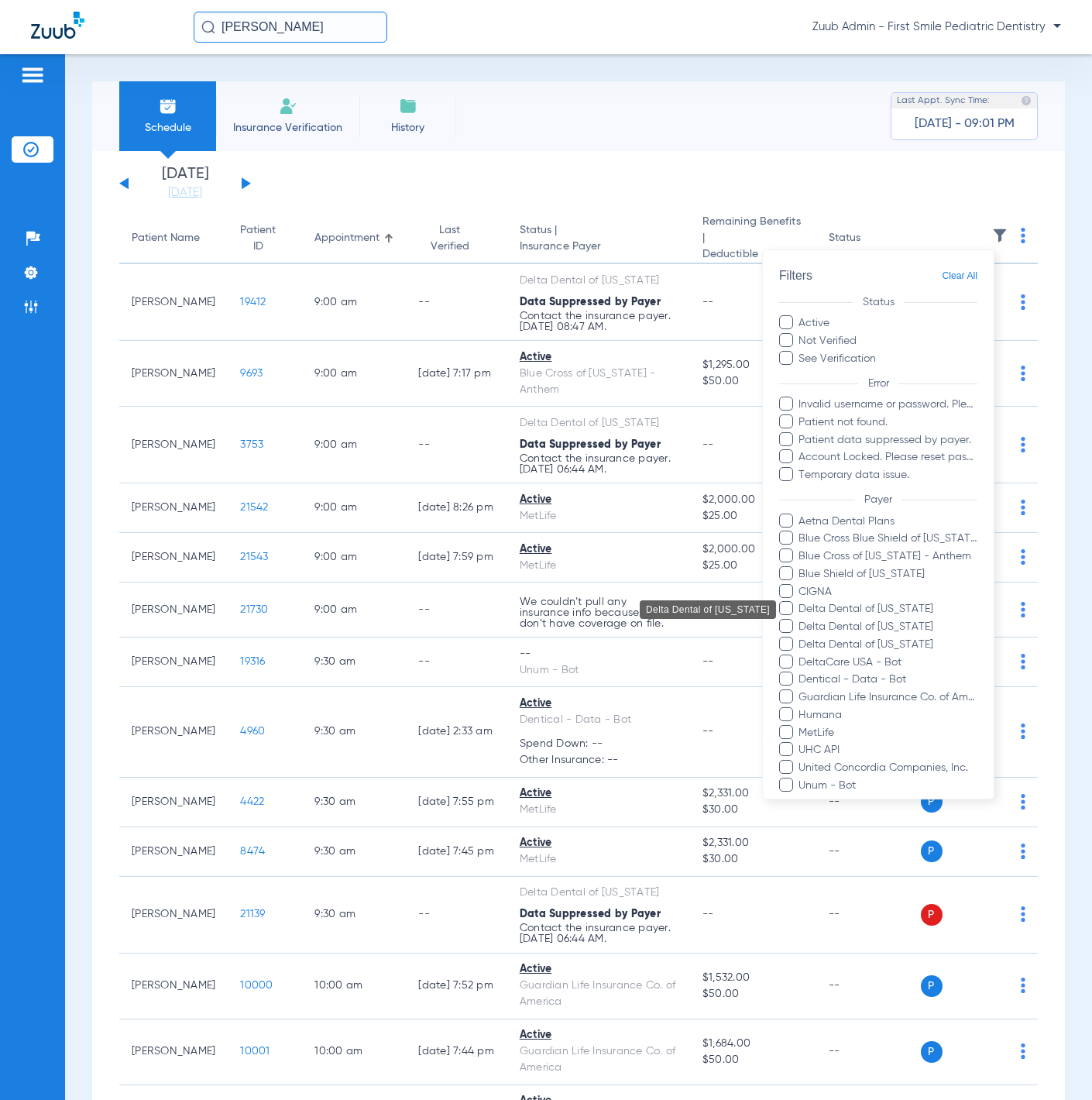
click at [924, 610] on span "Delta Dental of [US_STATE]" at bounding box center [888, 609] width 180 height 16
click at [801, 620] on input "Delta Dental of [US_STATE]" at bounding box center [801, 620] width 0 height 0
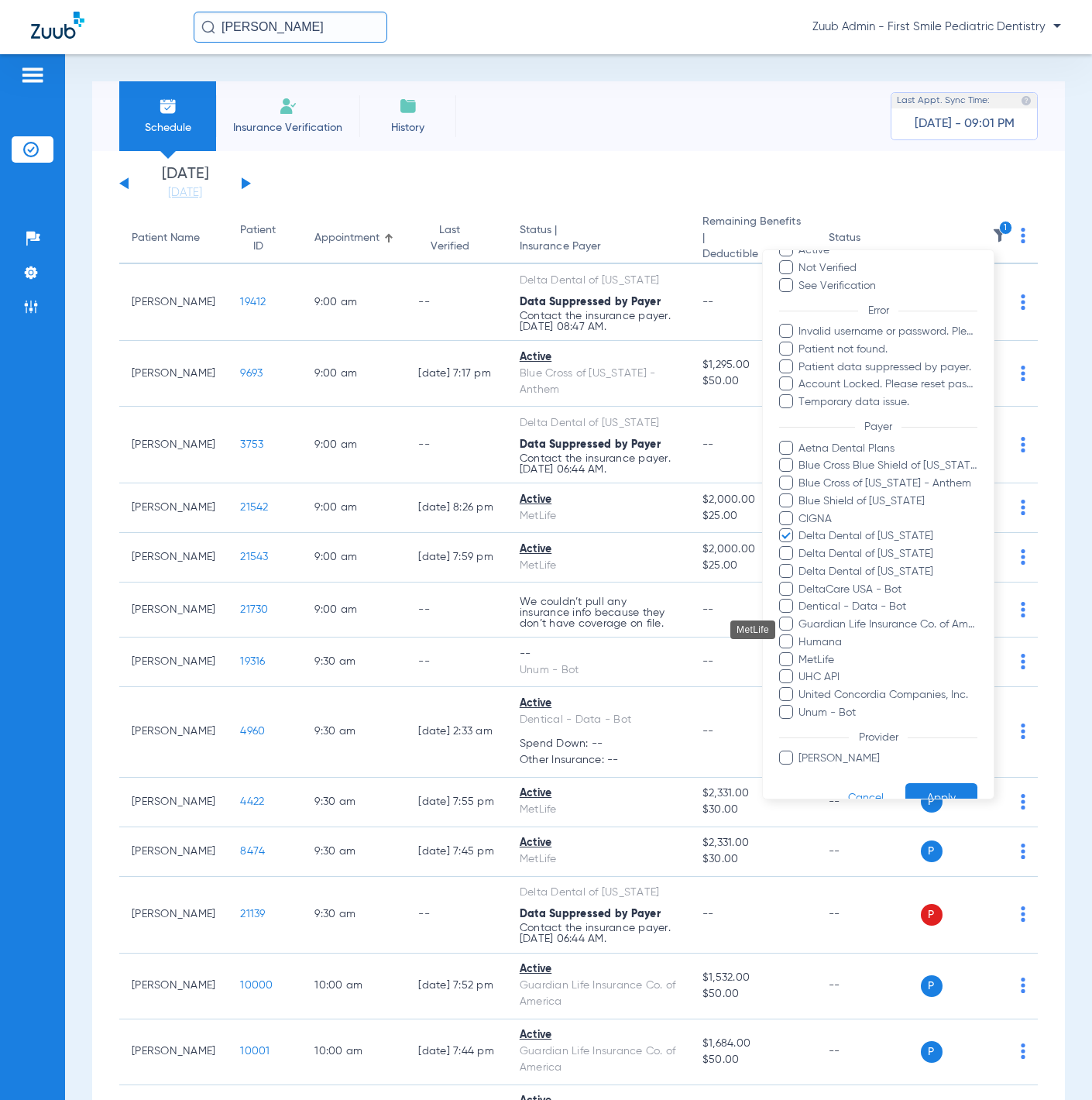
scroll to position [103, 0]
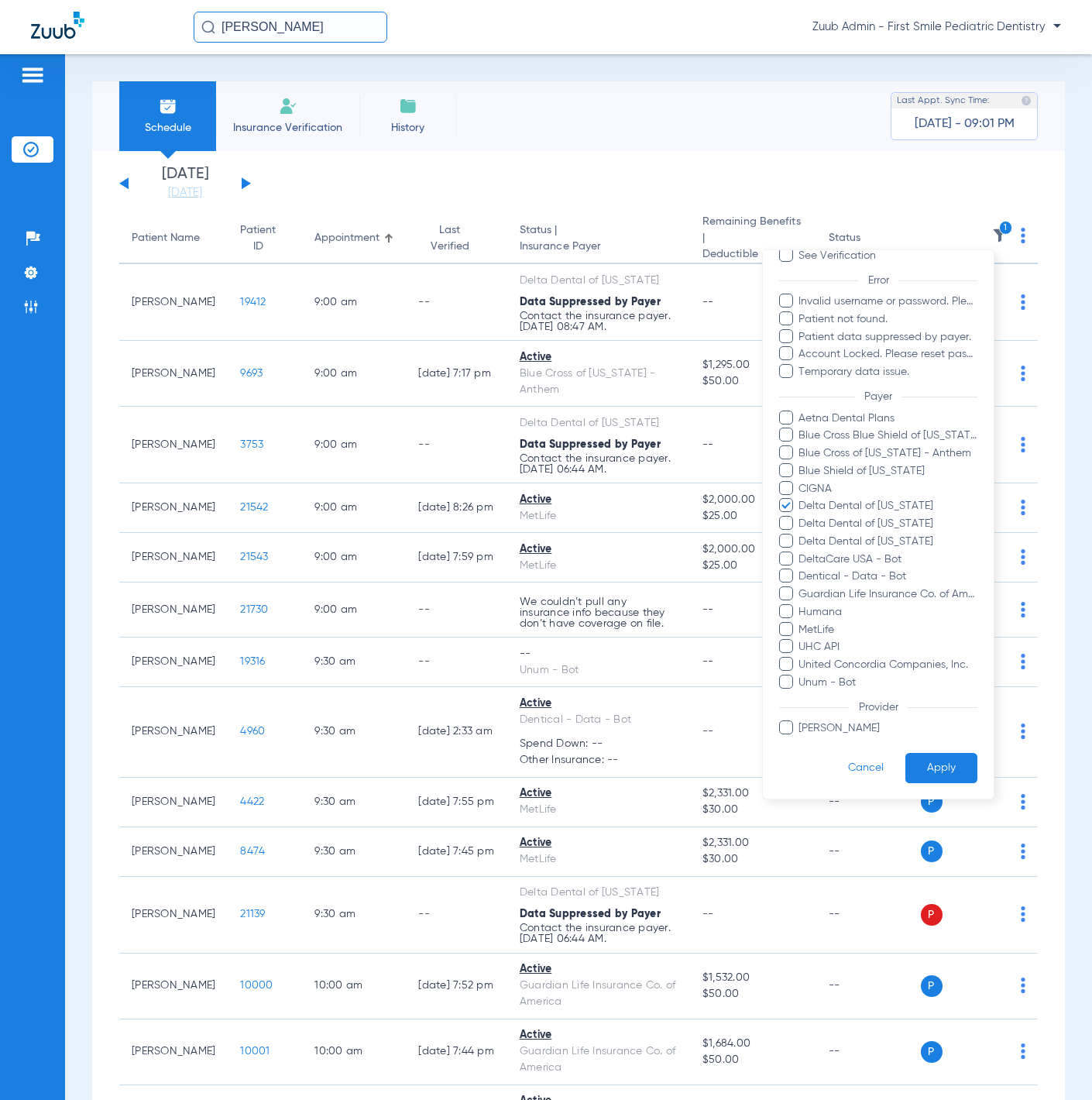
click at [912, 763] on button "Apply" at bounding box center [942, 767] width 72 height 31
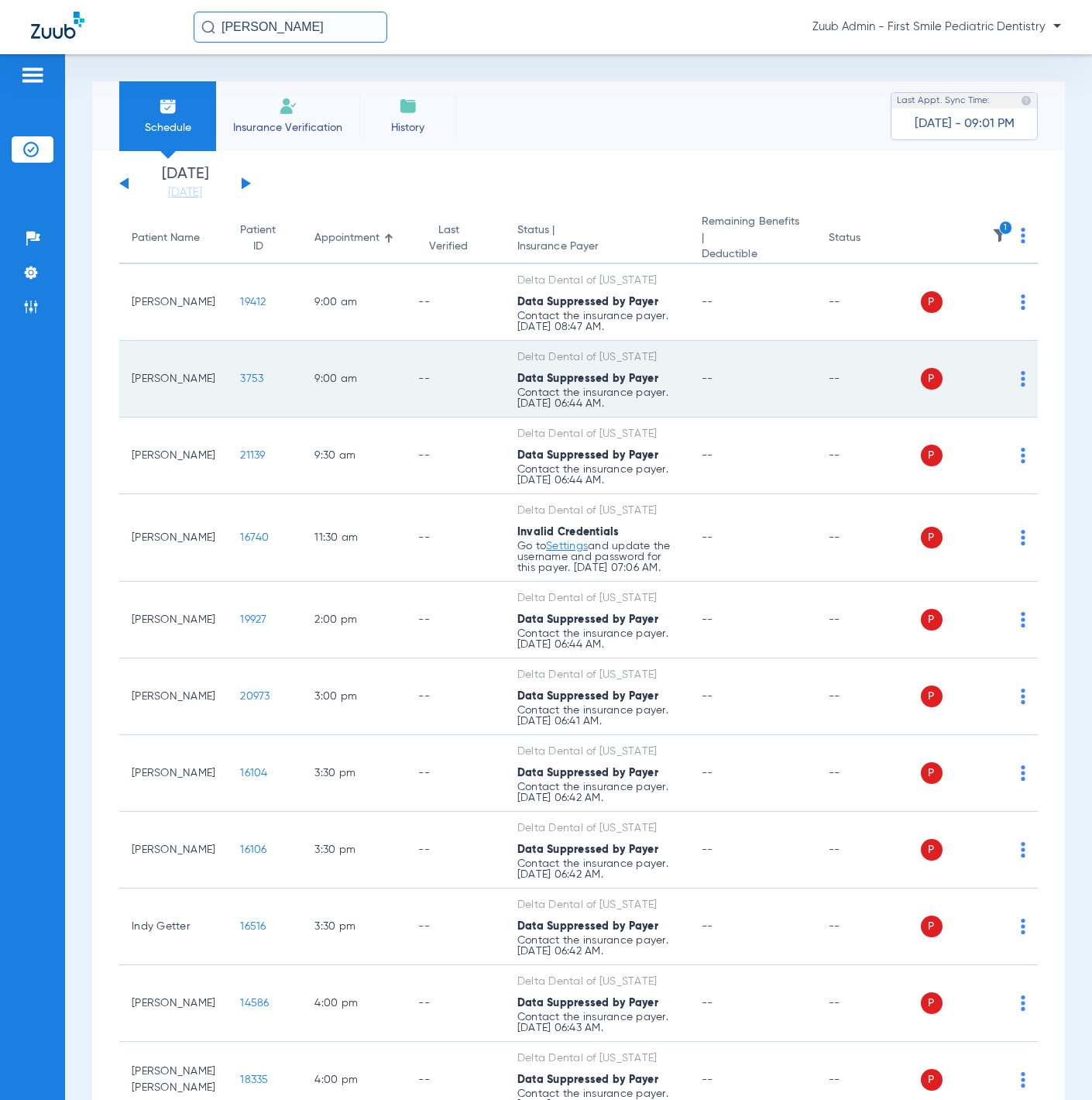
click at [228, 362] on td "3753" at bounding box center [264, 378] width 74 height 76
click at [241, 373] on span "3753" at bounding box center [251, 378] width 23 height 11
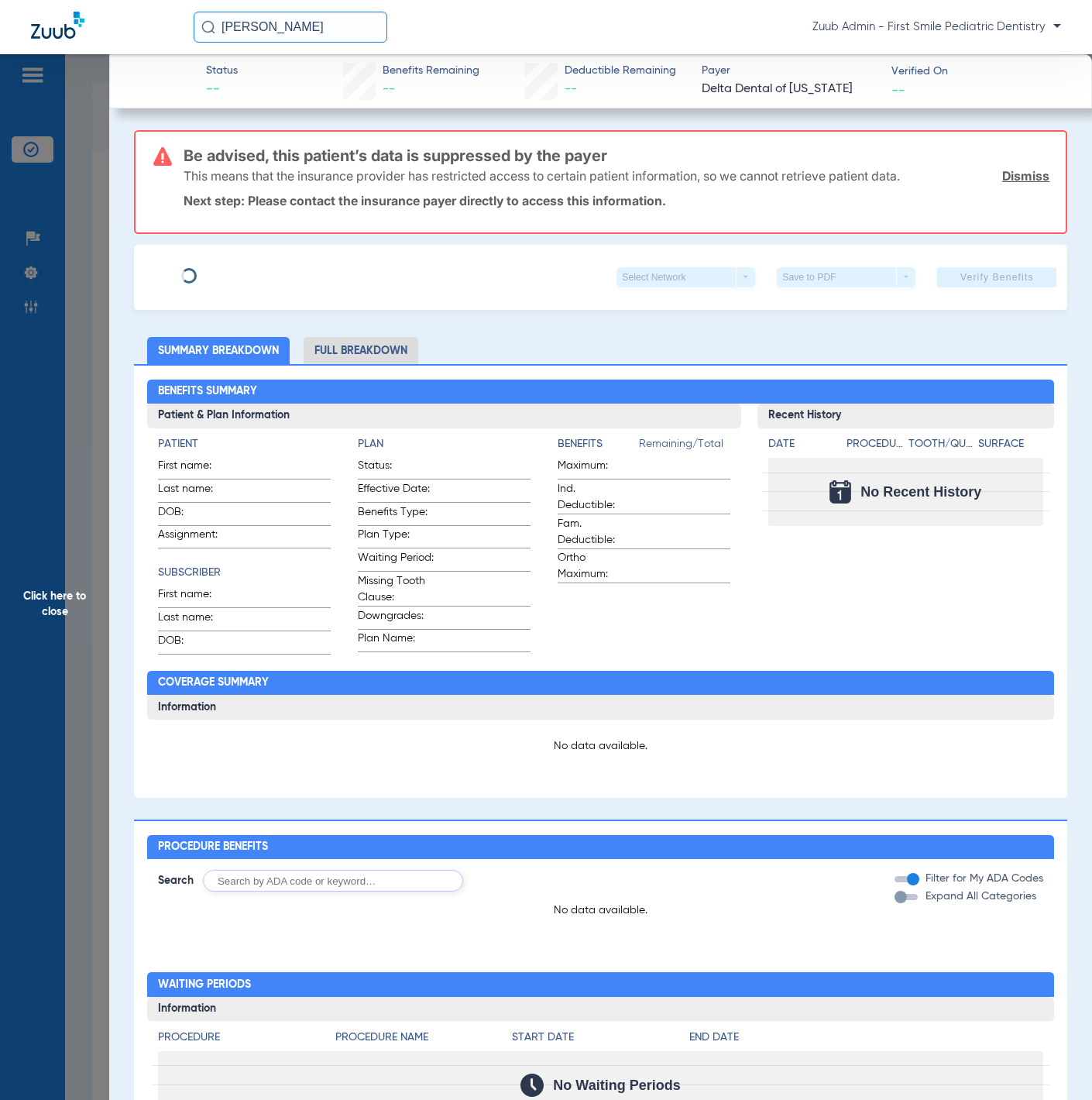
type input "Mustafa"
type input "Raoof"
type input "10/15/1983"
type input "1219731443"
type input "21531 00001"
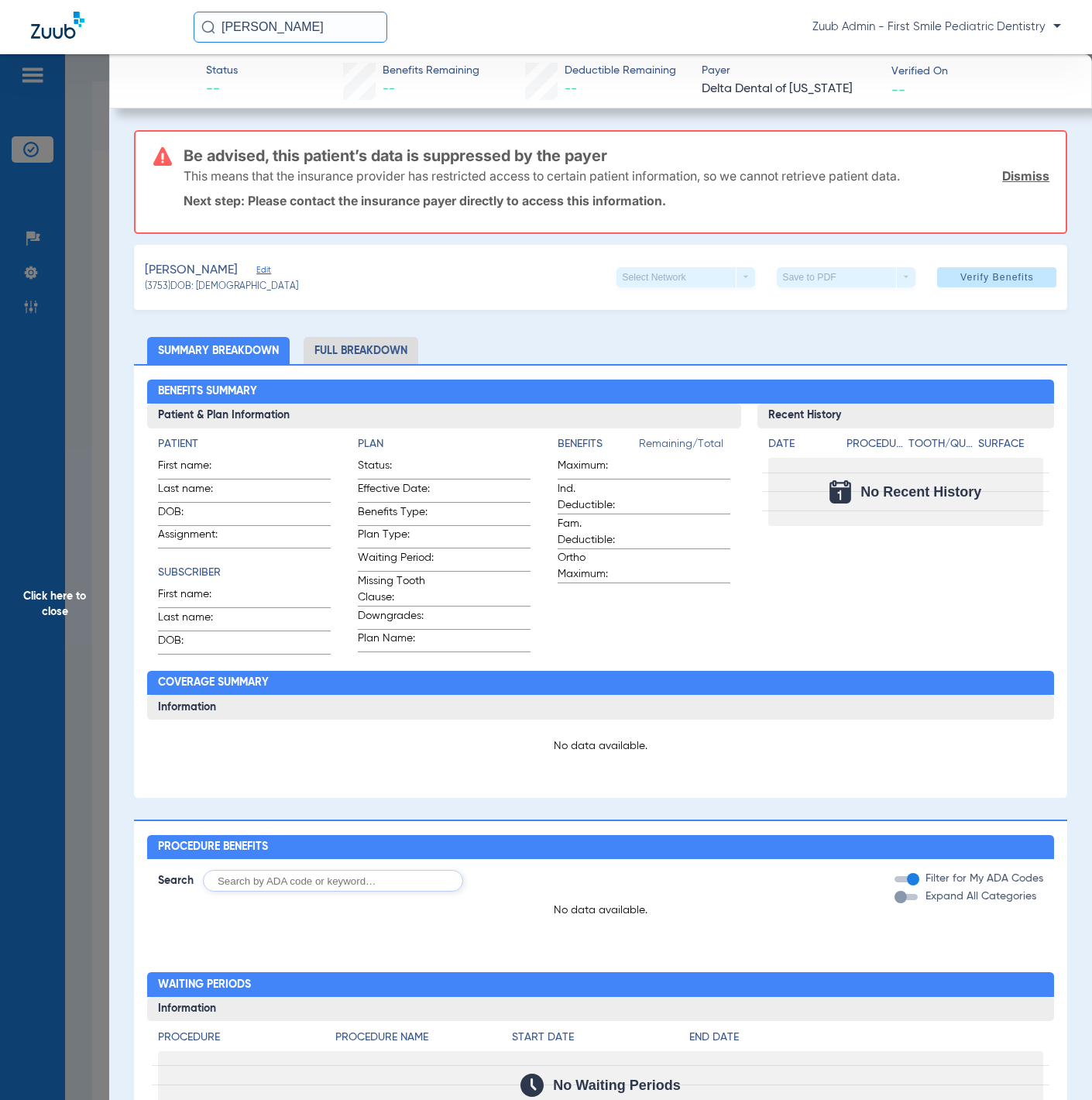
click at [256, 268] on span "Edit" at bounding box center [263, 272] width 14 height 15
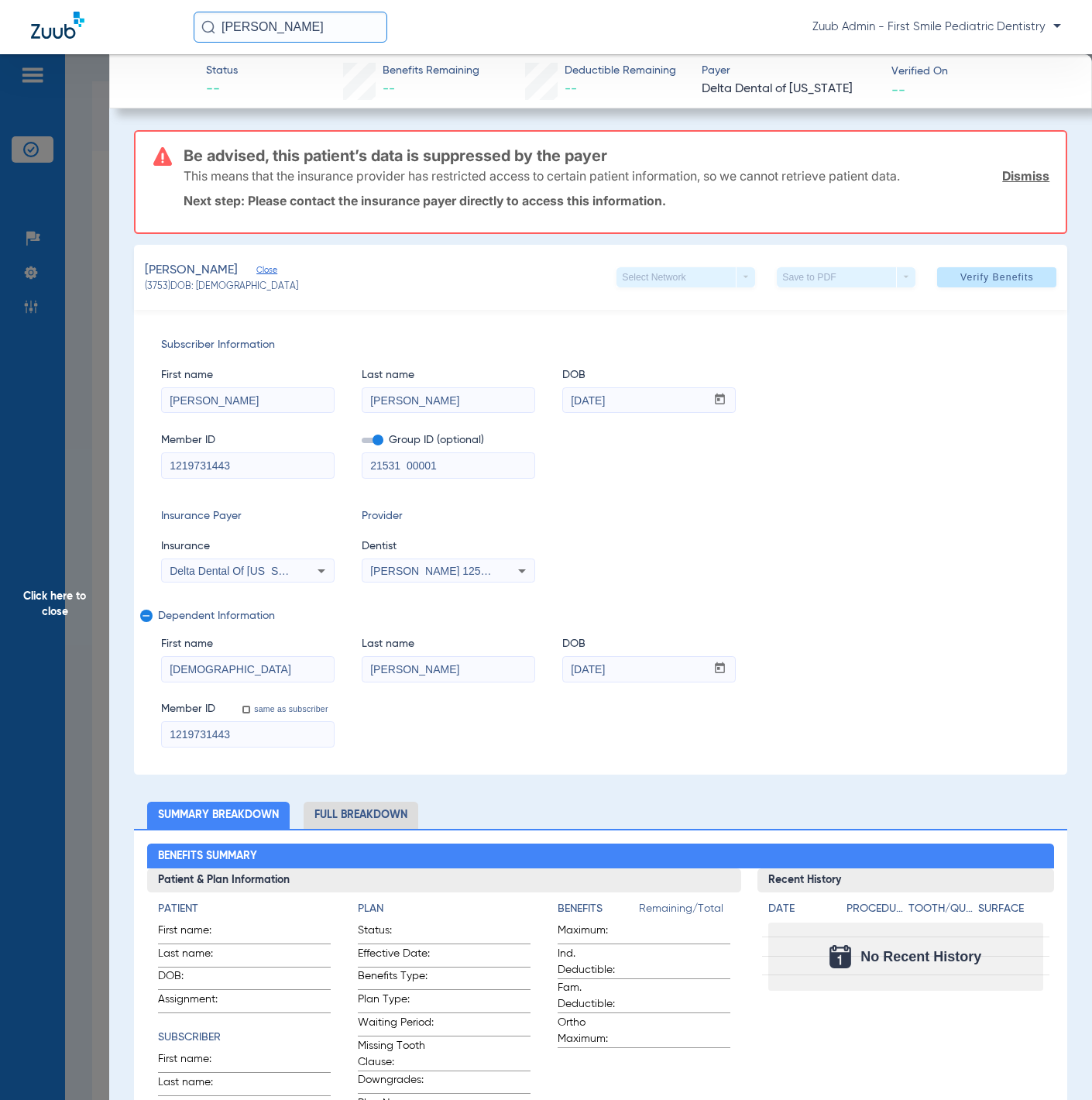
click at [284, 405] on input "Mustafa" at bounding box center [248, 400] width 172 height 25
click at [452, 402] on input "Raoof" at bounding box center [448, 400] width 172 height 25
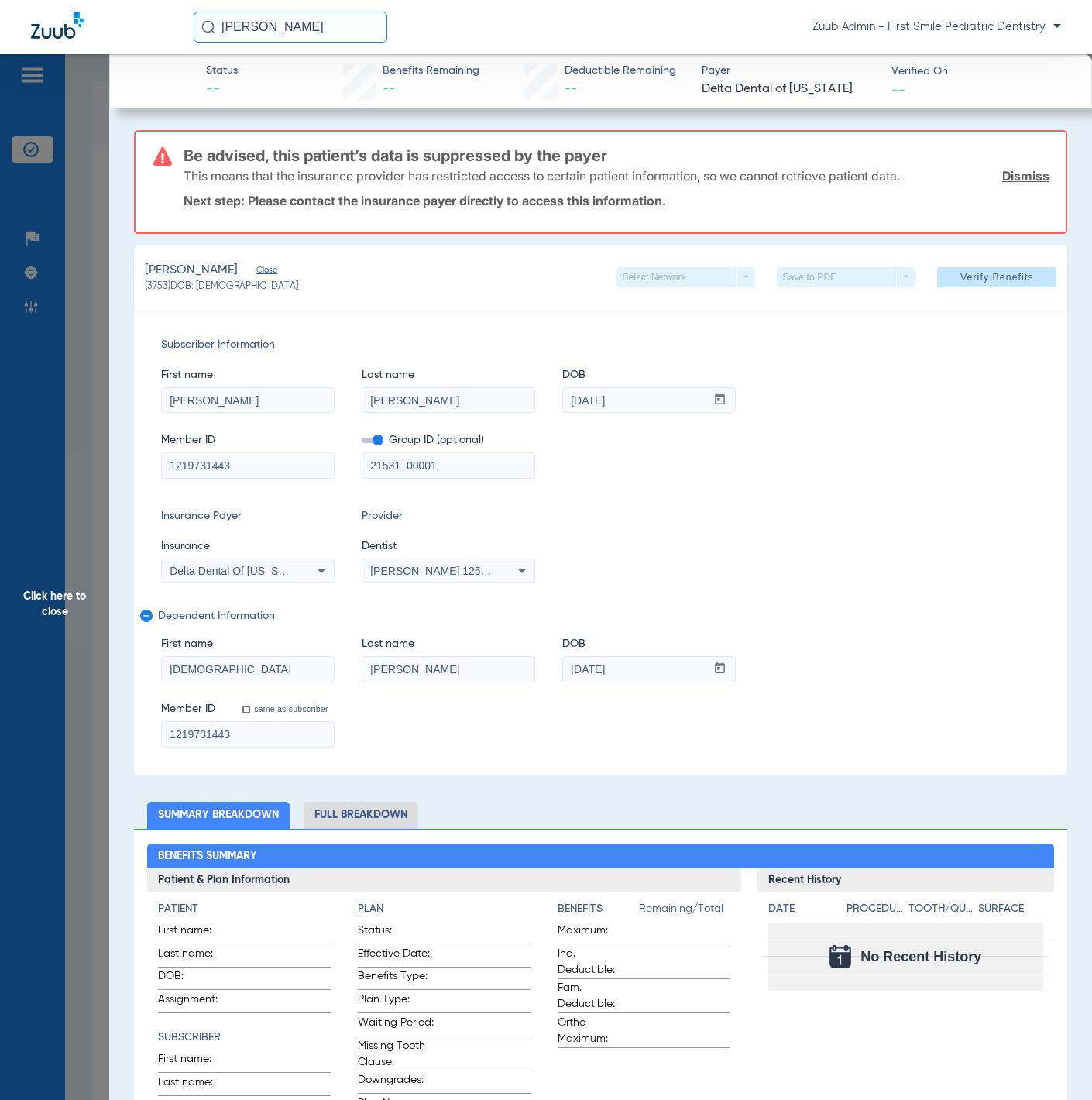
click at [73, 452] on span "Click here to close" at bounding box center [54, 604] width 109 height 1100
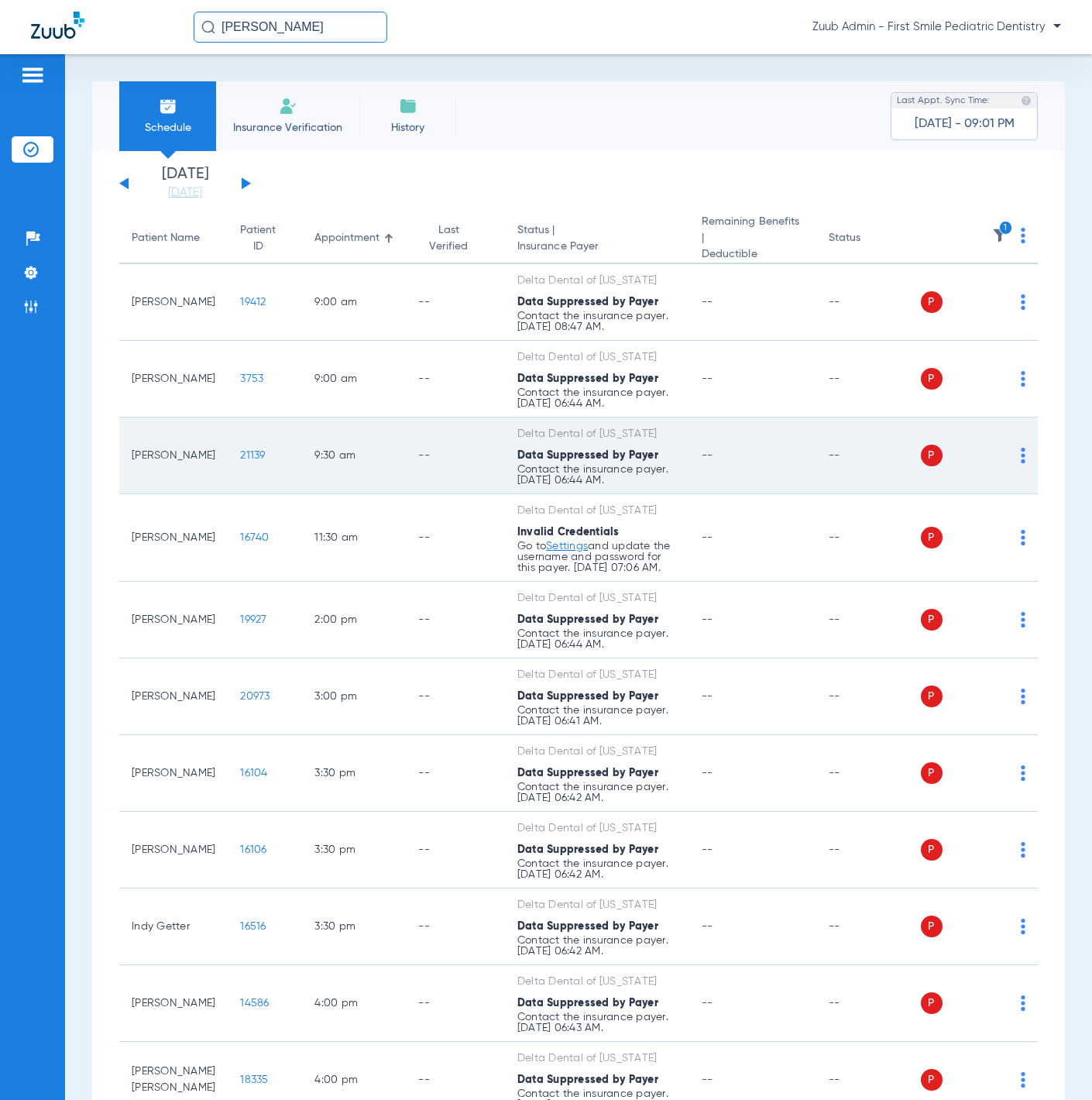
click at [241, 450] on span "21139" at bounding box center [252, 455] width 25 height 11
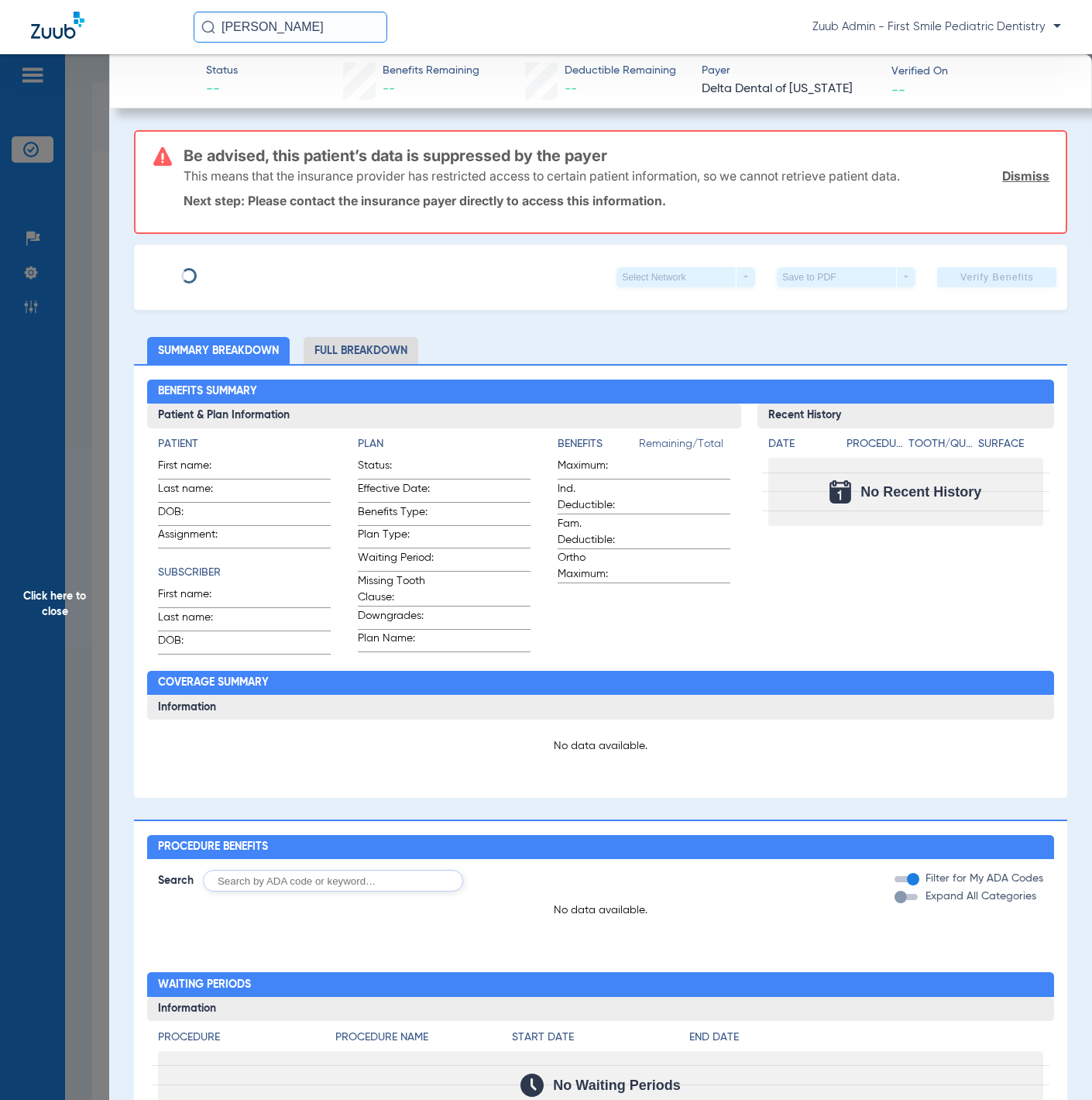
type input "Peter"
type input "Moody"
type input "03/07/1978"
type input "1252812661"
type input "21132"
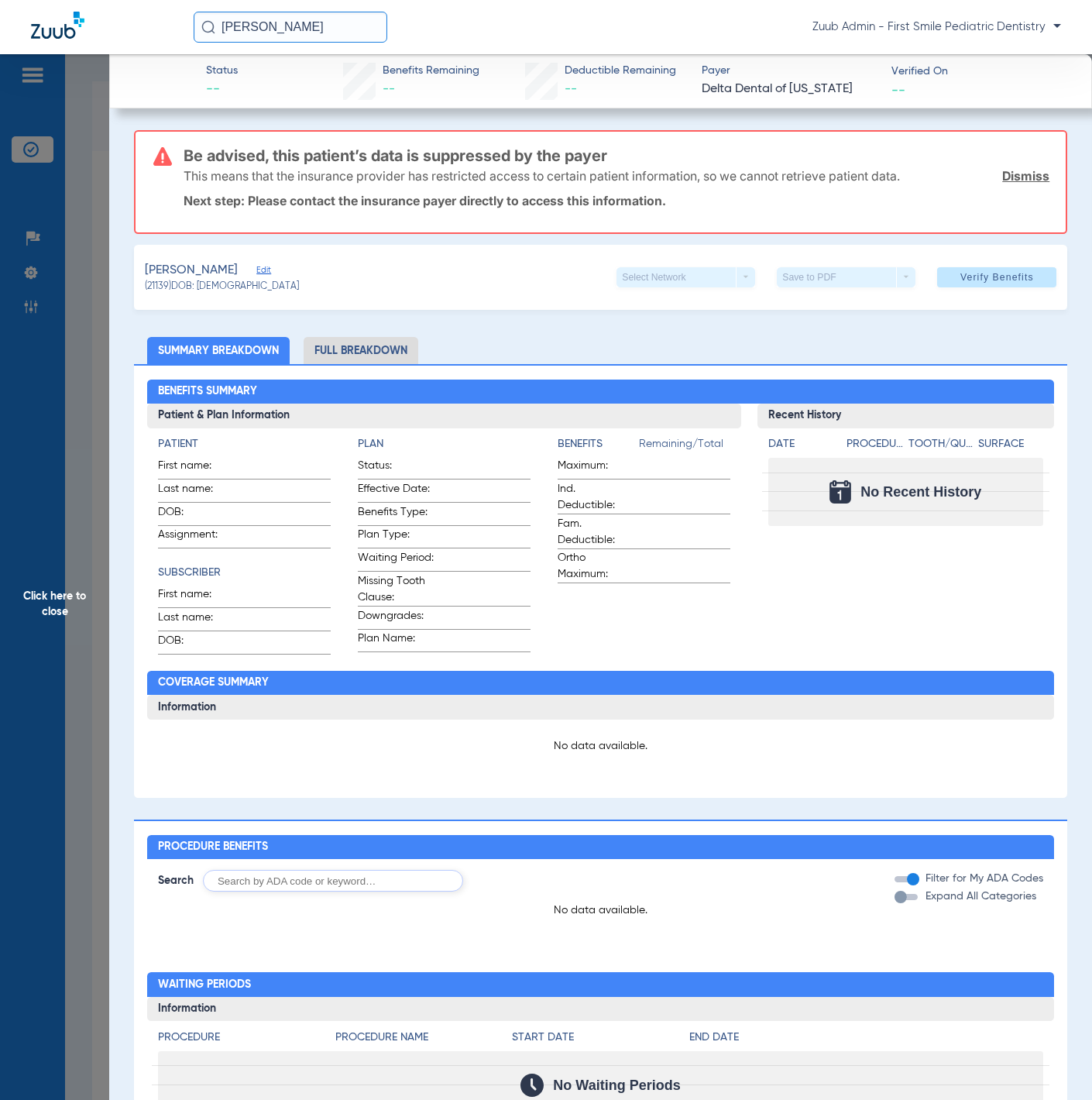
click at [256, 270] on span "Edit" at bounding box center [263, 272] width 14 height 15
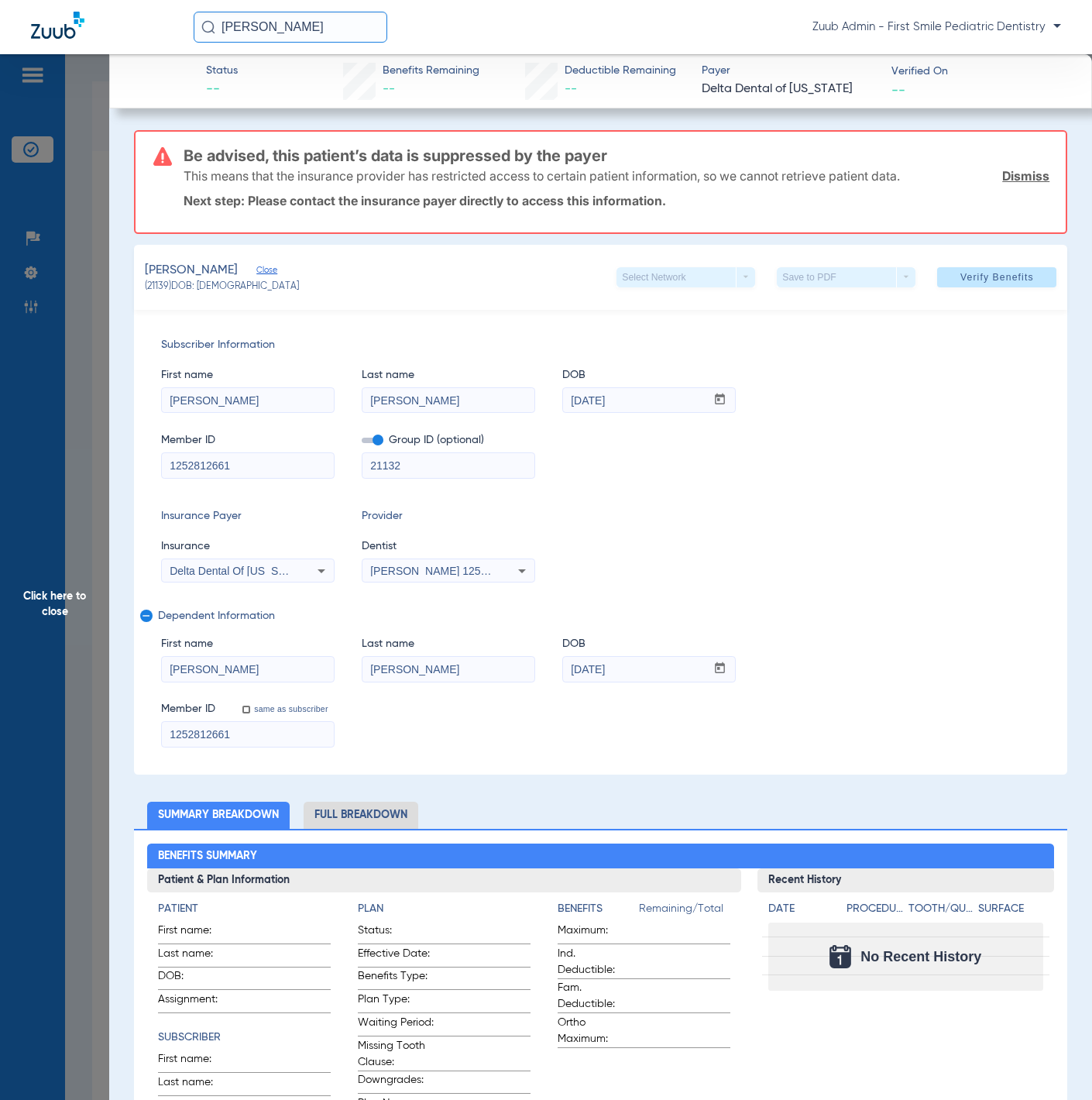
click at [91, 347] on span "Click here to close" at bounding box center [54, 604] width 109 height 1100
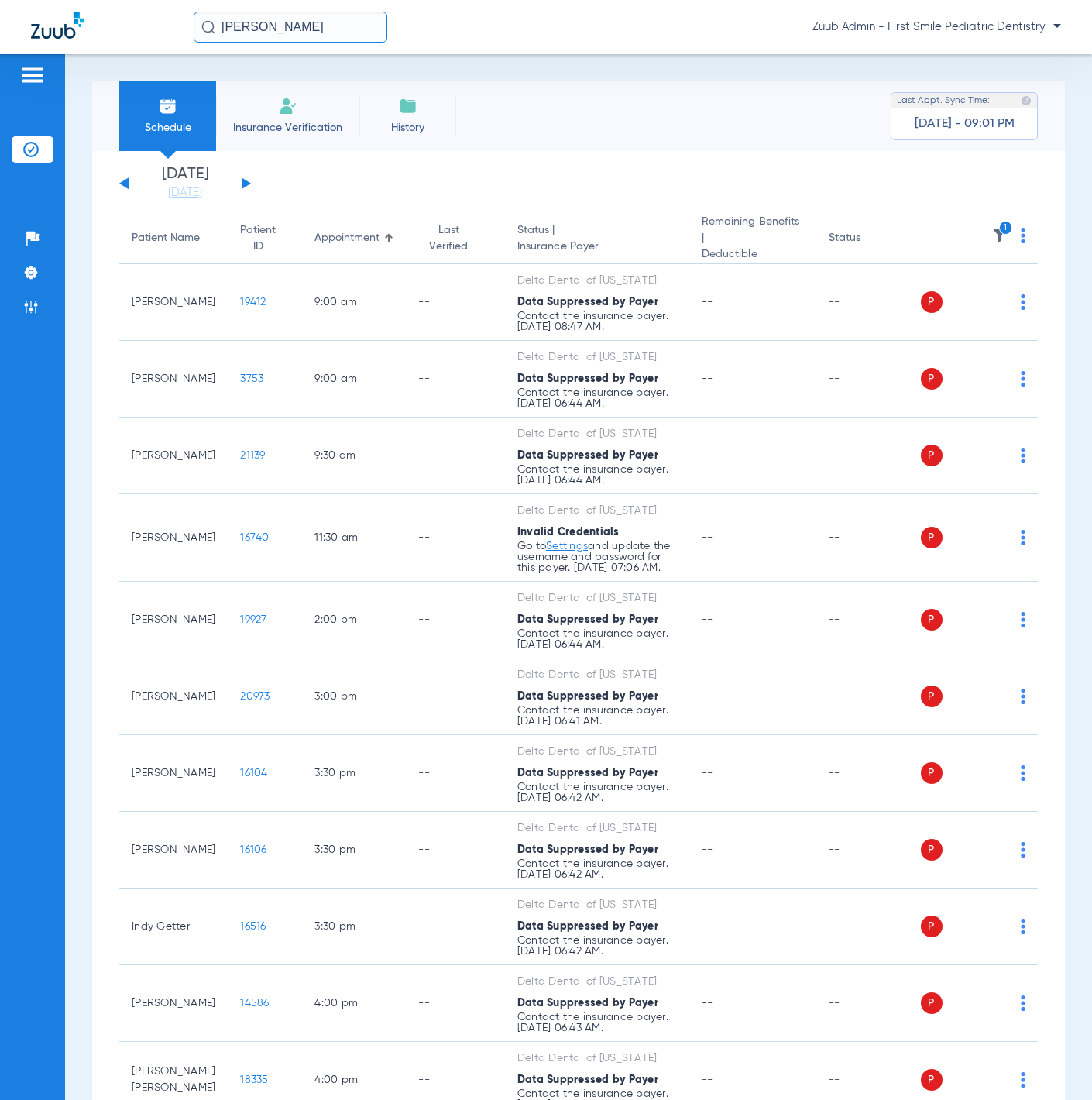
click at [365, 28] on input "Jillian Elizalde" at bounding box center [291, 27] width 194 height 31
click at [364, 28] on input "Jillian Elizalde" at bounding box center [291, 27] width 194 height 31
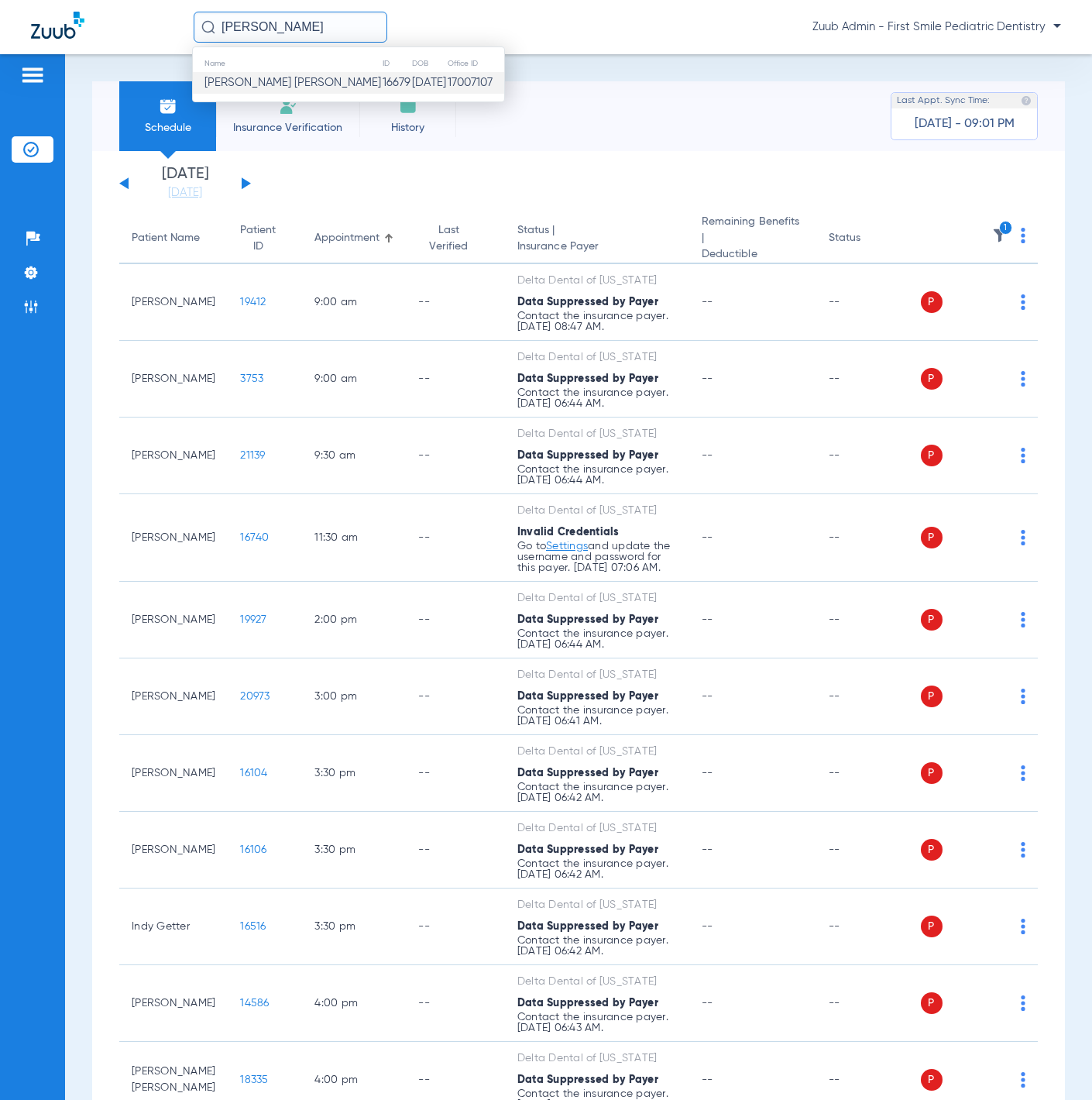
click at [364, 28] on input "Jillian Elizalde" at bounding box center [291, 27] width 194 height 31
paste input "Roman Hernandez"
type input "Roman Hernandez"
click at [322, 73] on td "Roman Xavier Hernandez" at bounding box center [257, 83] width 129 height 22
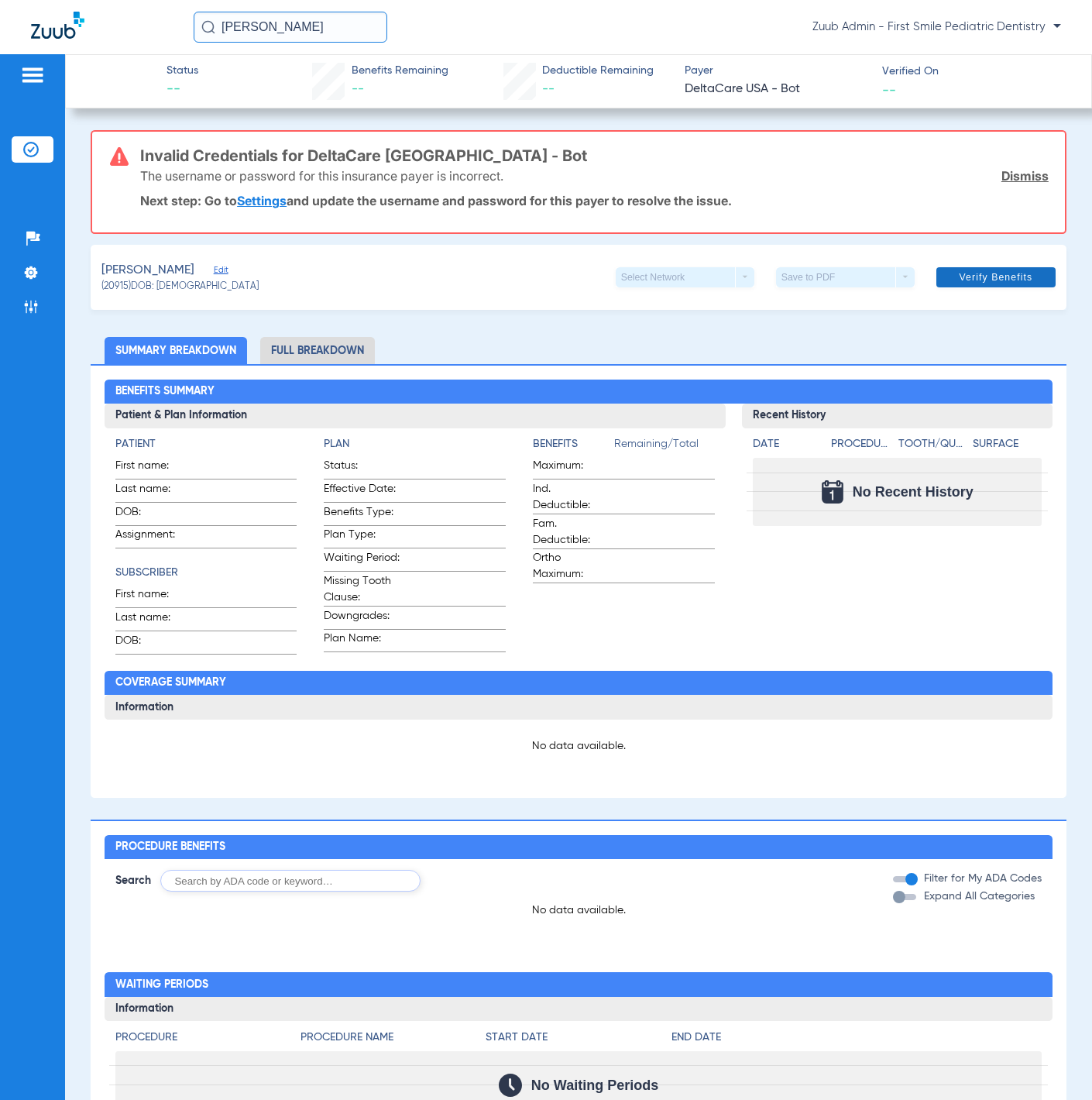
click at [984, 265] on span at bounding box center [996, 277] width 119 height 38
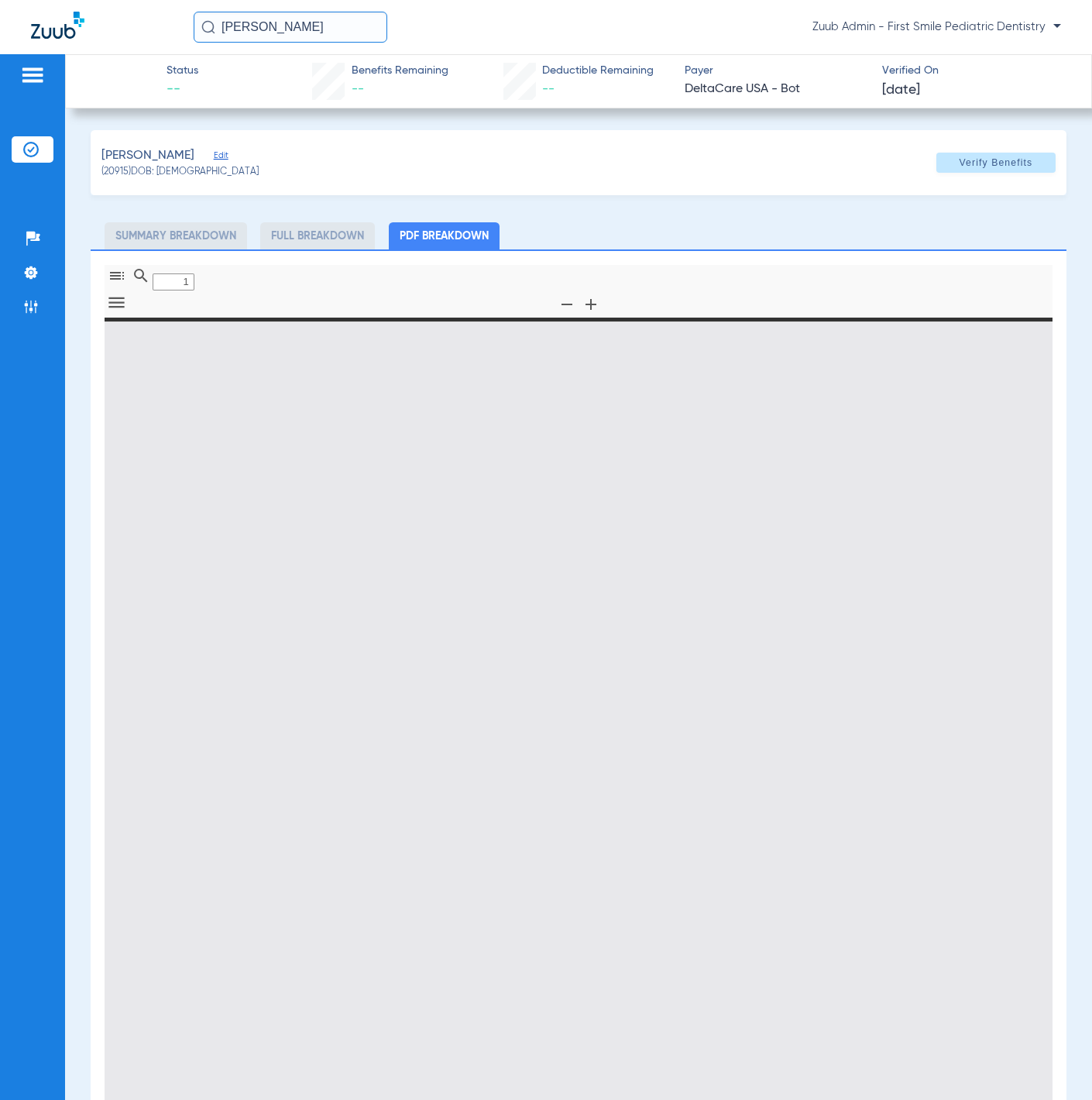
type input "0"
select select "page-width"
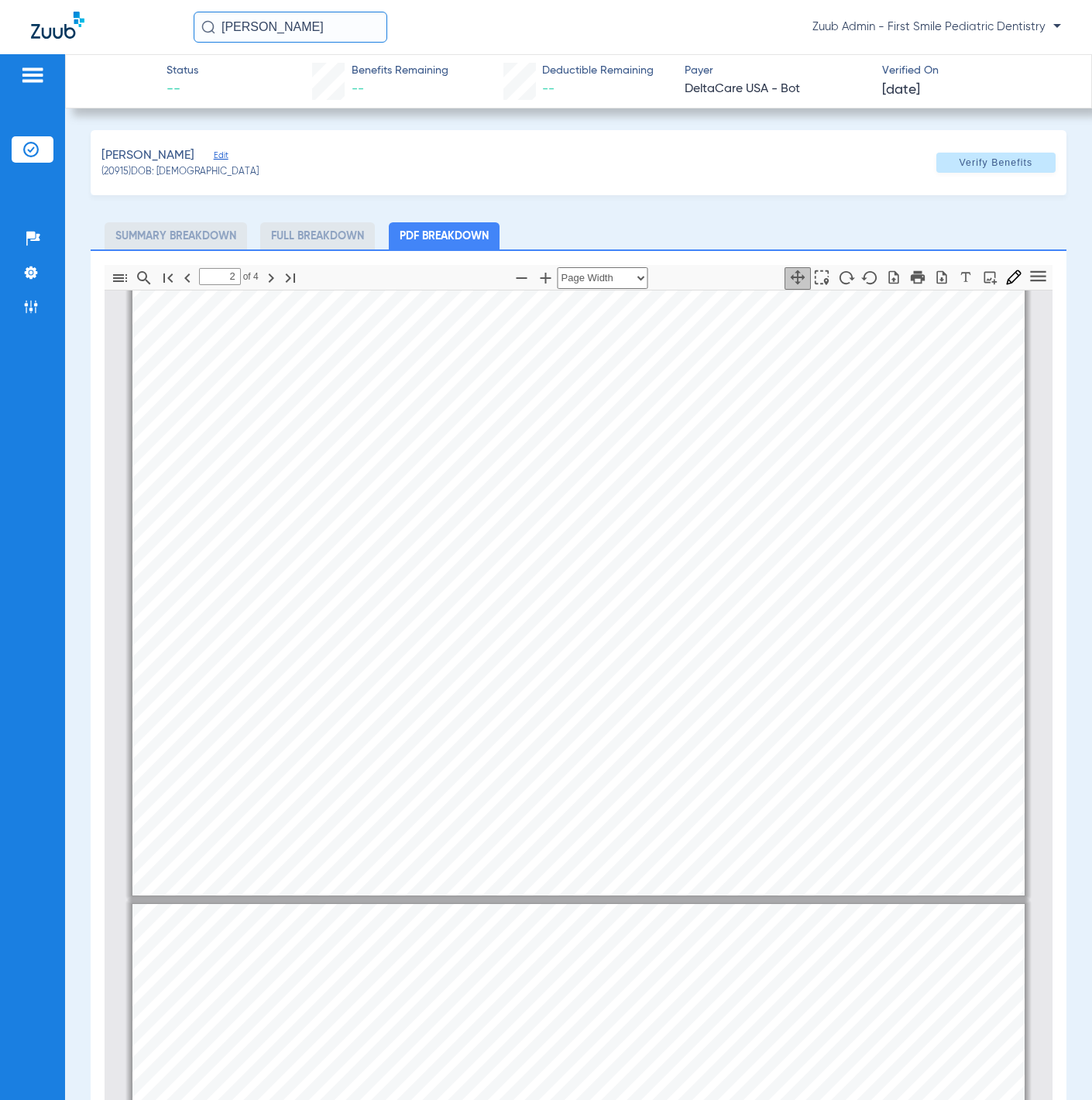
scroll to position [77, 0]
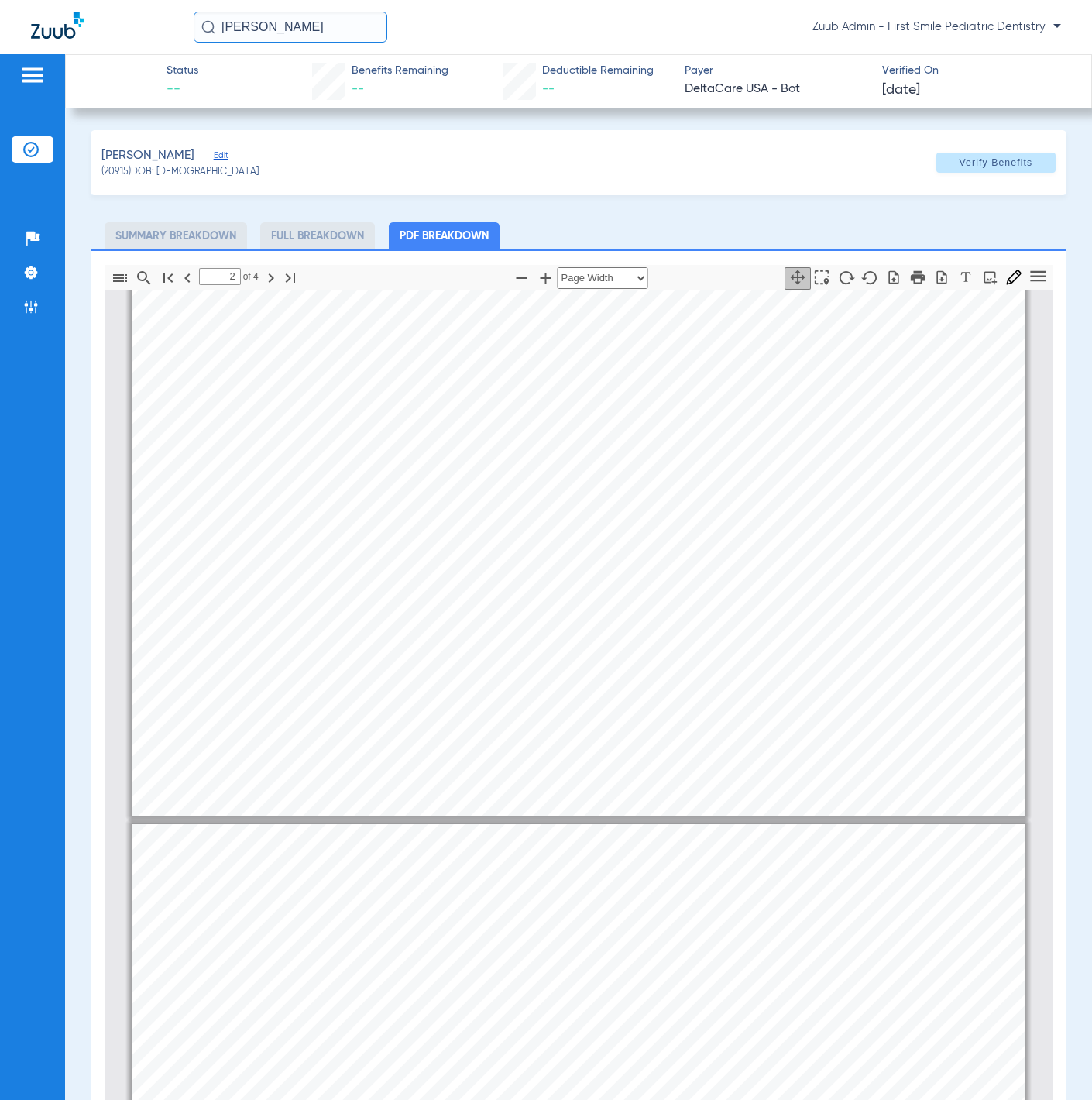
type input "1"
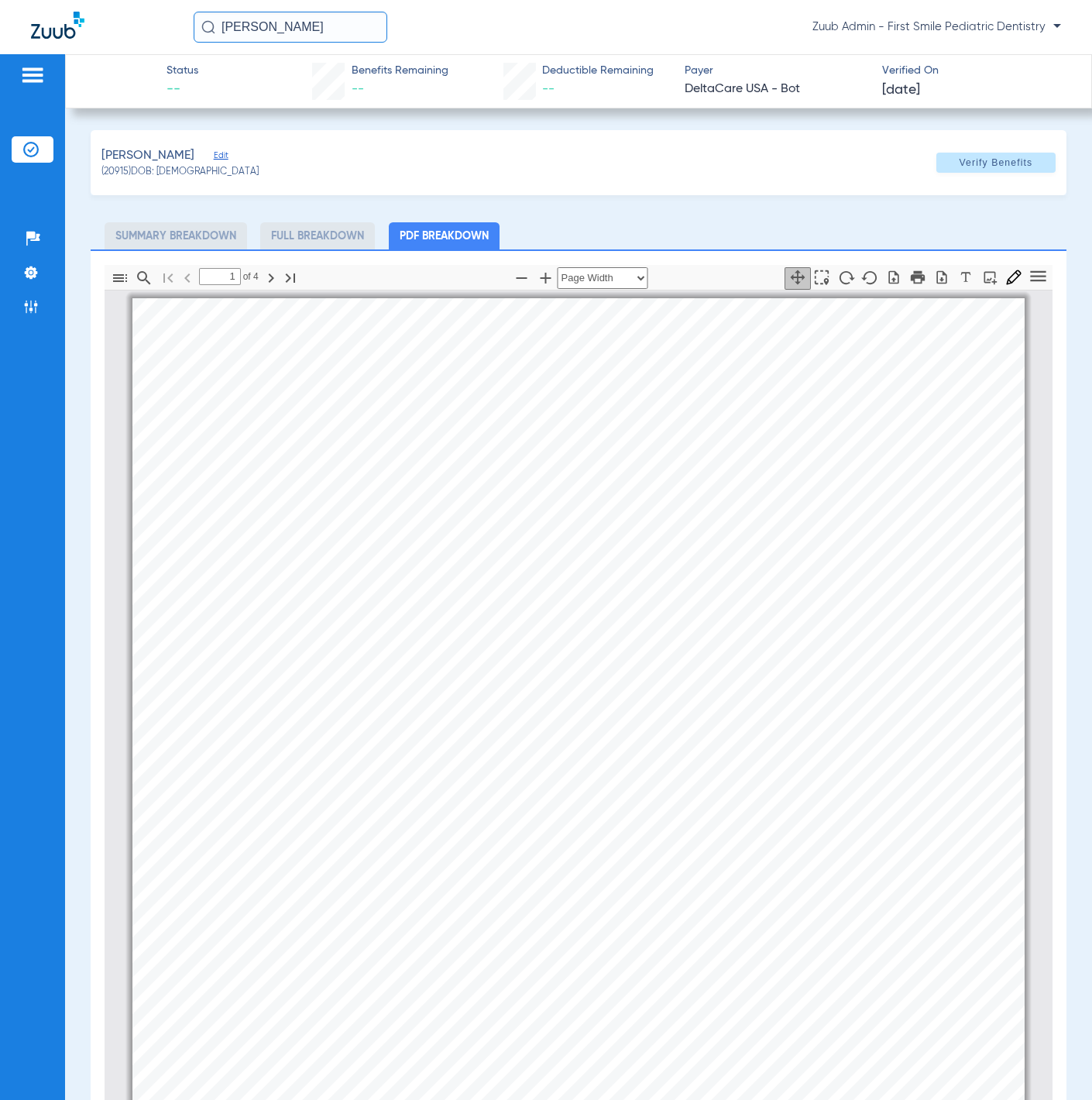
click at [319, 38] on input "Roman Hernandez" at bounding box center [291, 27] width 194 height 31
paste input "Charlotte Seohee Kim"
type input "Charlotte Seohee Kim"
click at [294, 79] on strong "Charlotte Seohee Kim" at bounding box center [249, 82] width 89 height 12
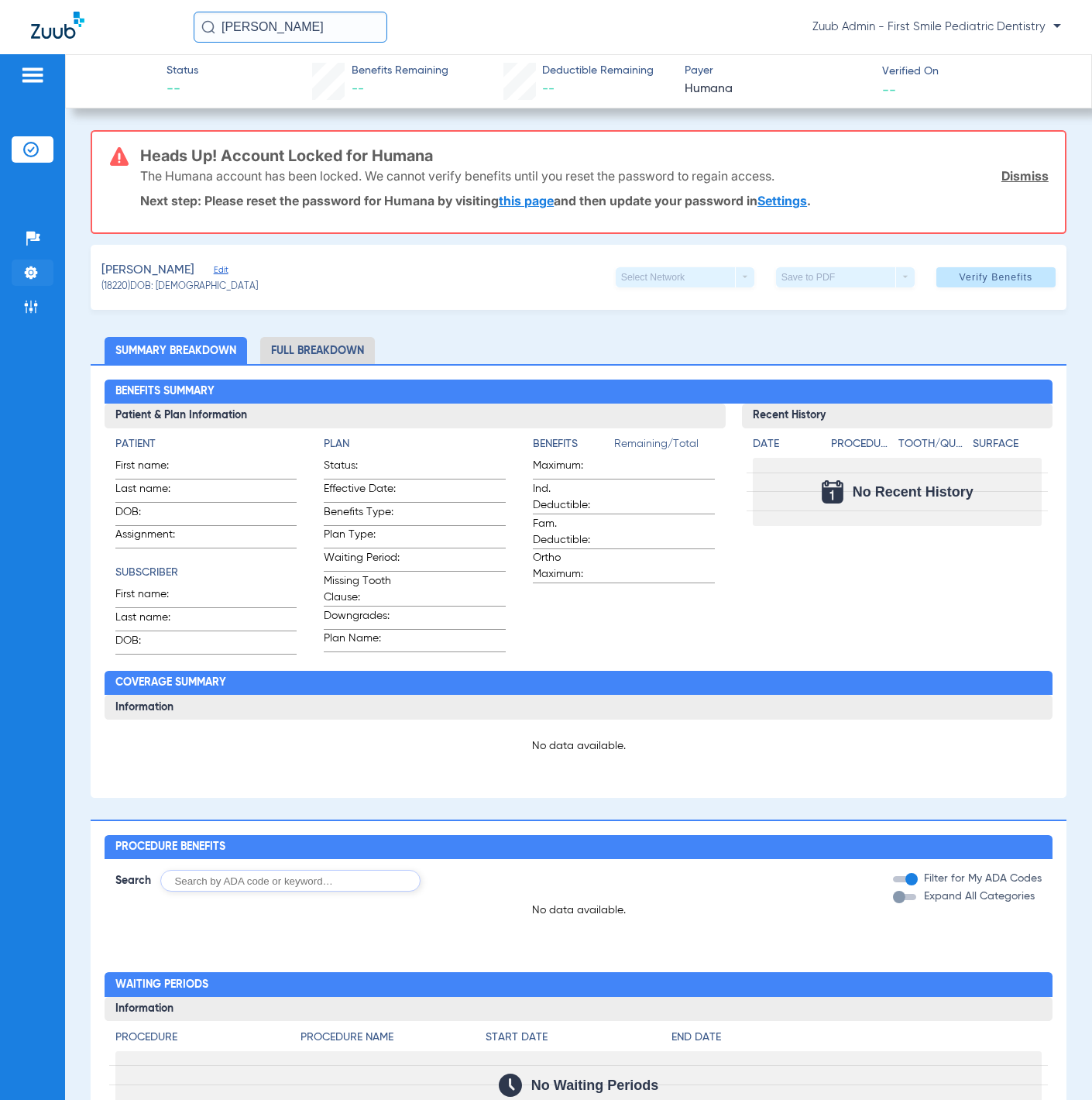
click at [41, 274] on li "Settings" at bounding box center [33, 272] width 42 height 27
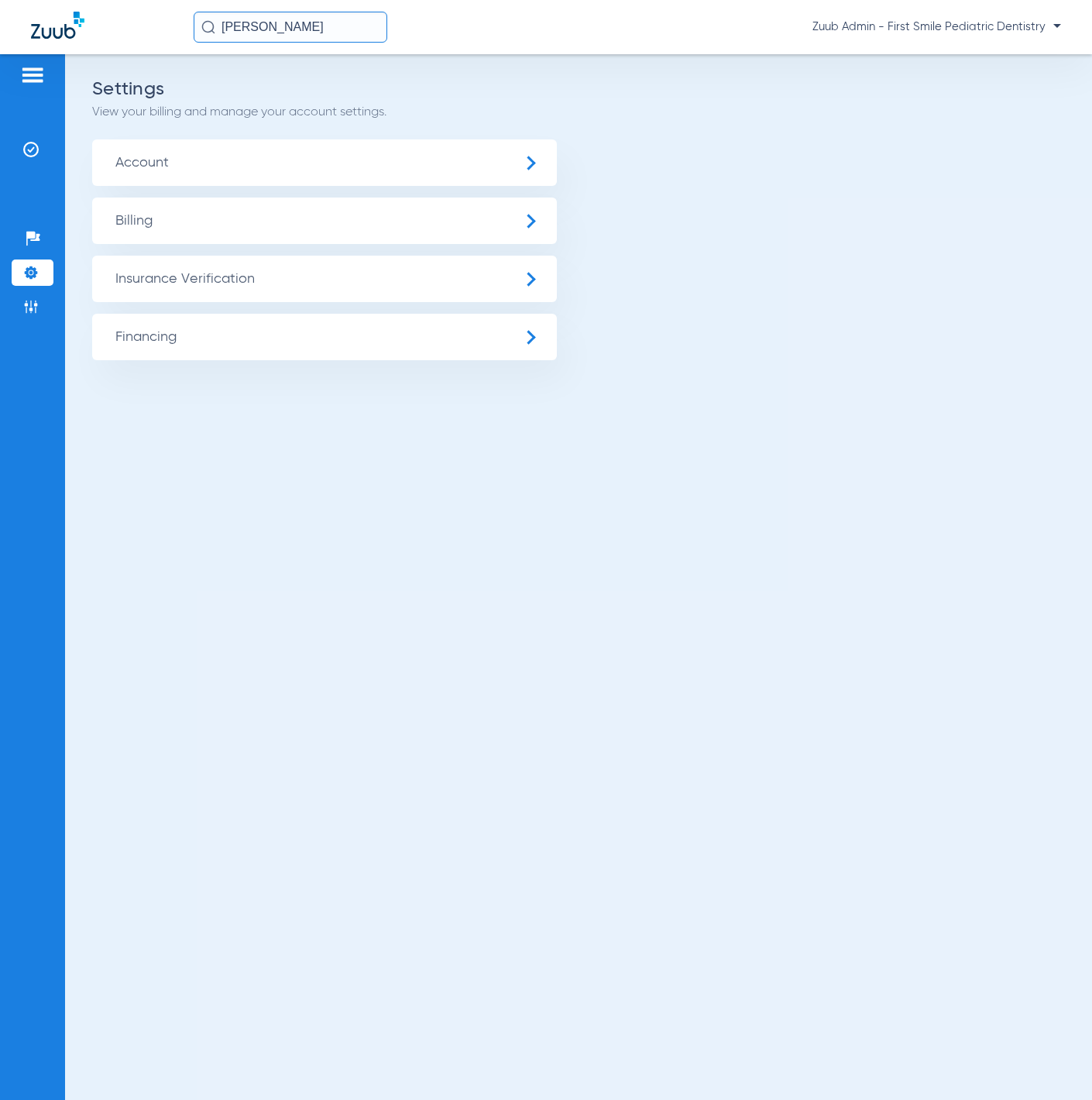
click at [123, 268] on span "Insurance Verification" at bounding box center [324, 278] width 464 height 47
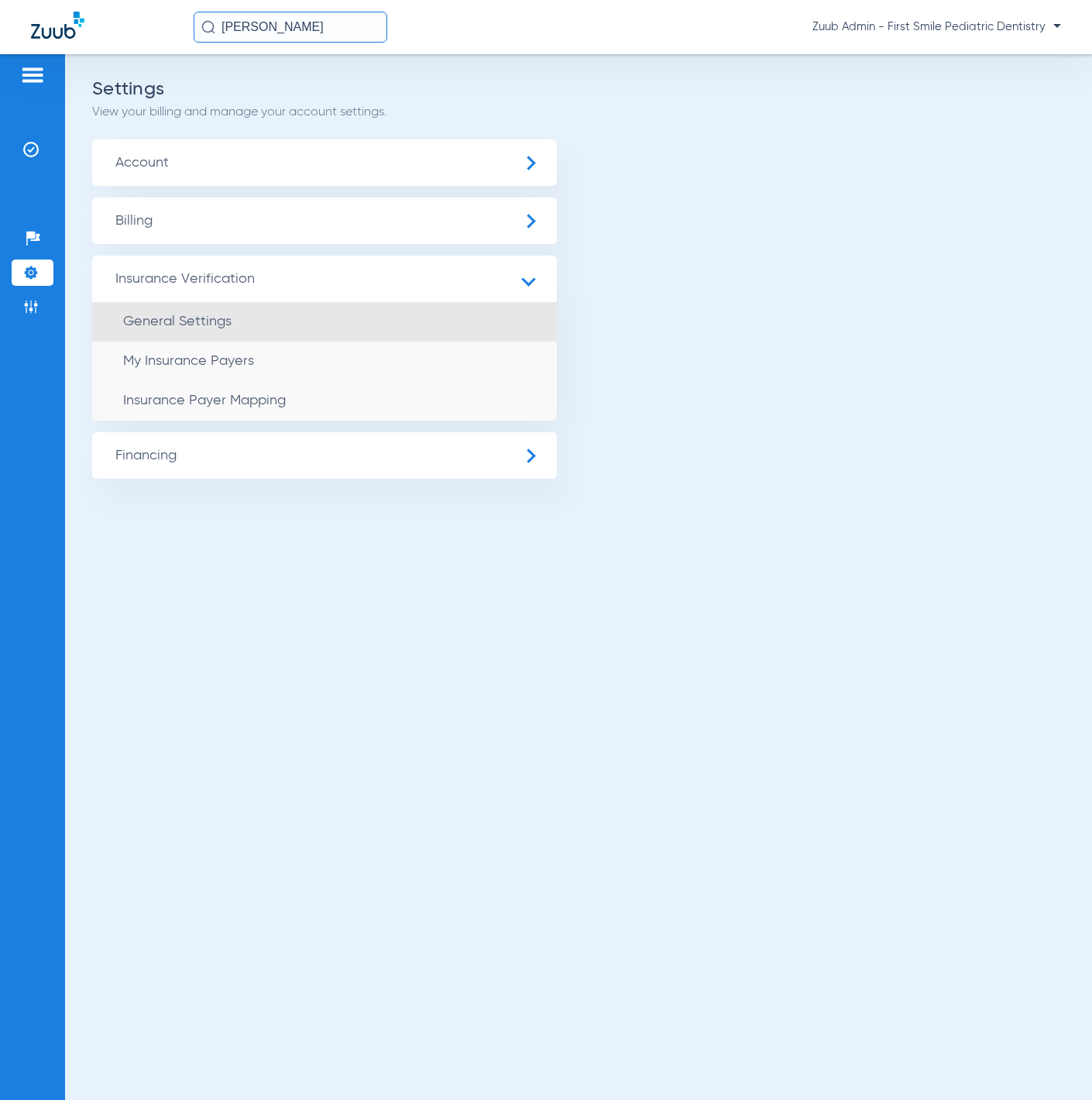
click at [274, 334] on li "General Settings" at bounding box center [324, 322] width 464 height 40
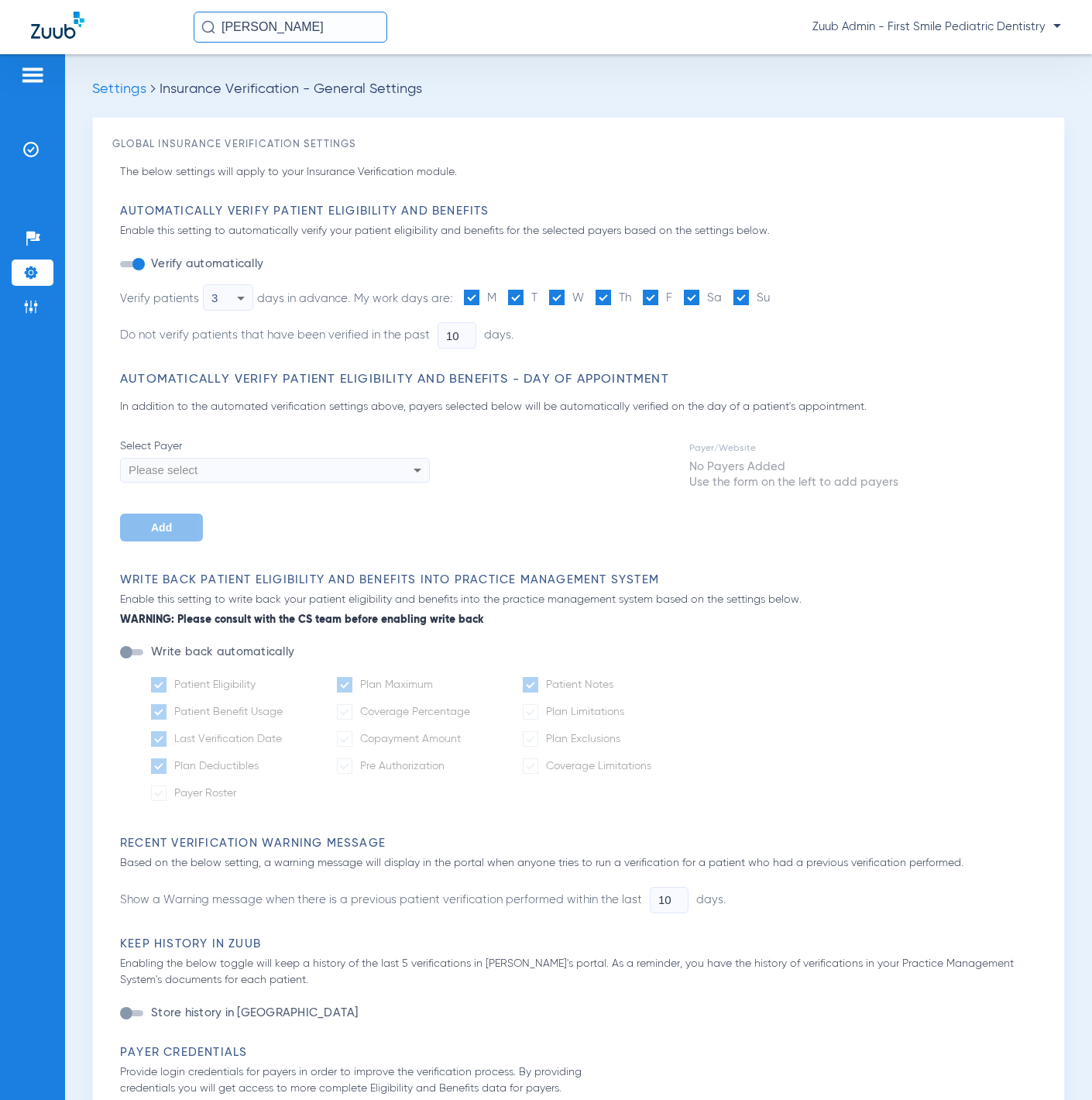
type input "2"
type input "1"
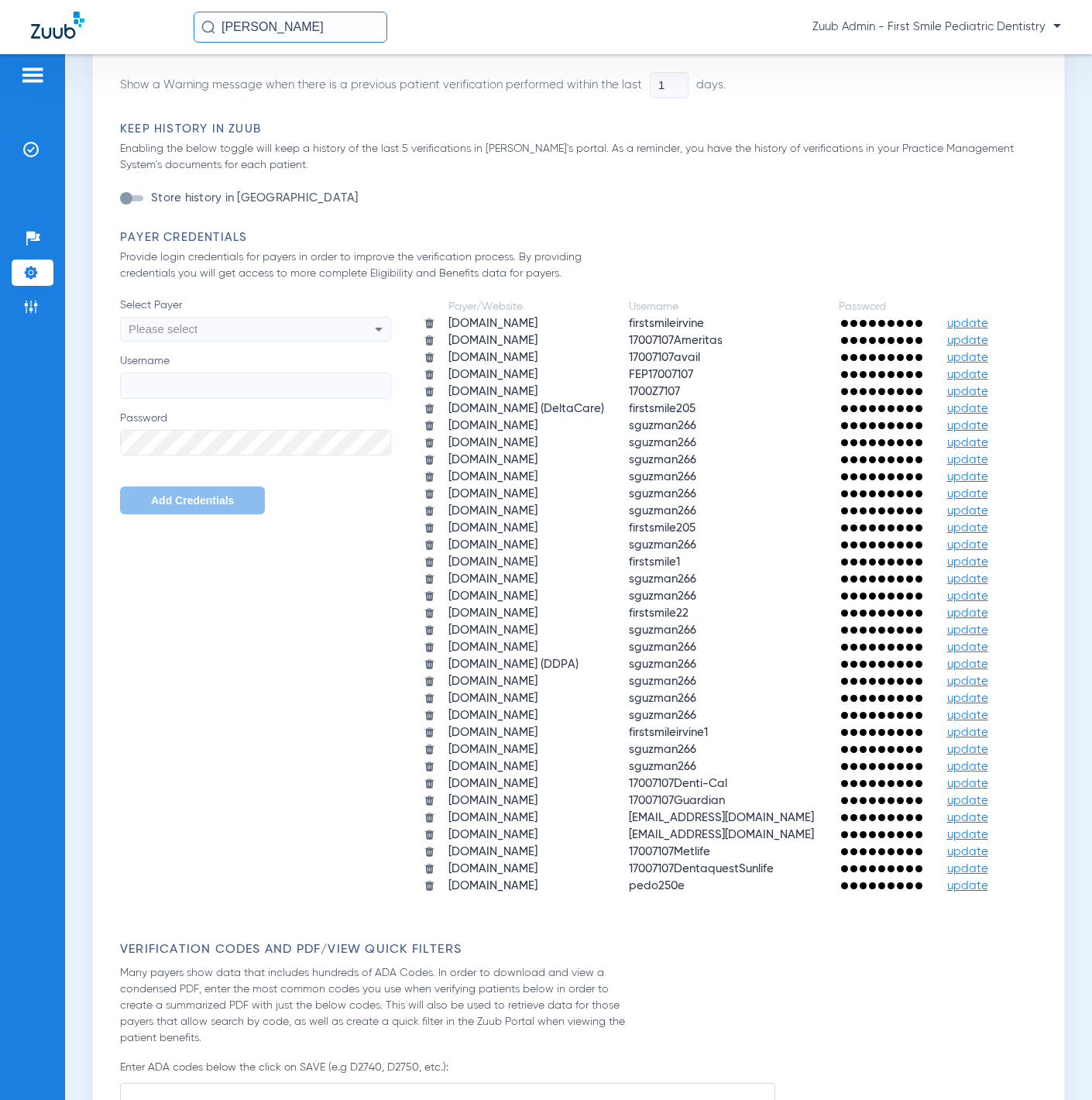
scroll to position [842, 0]
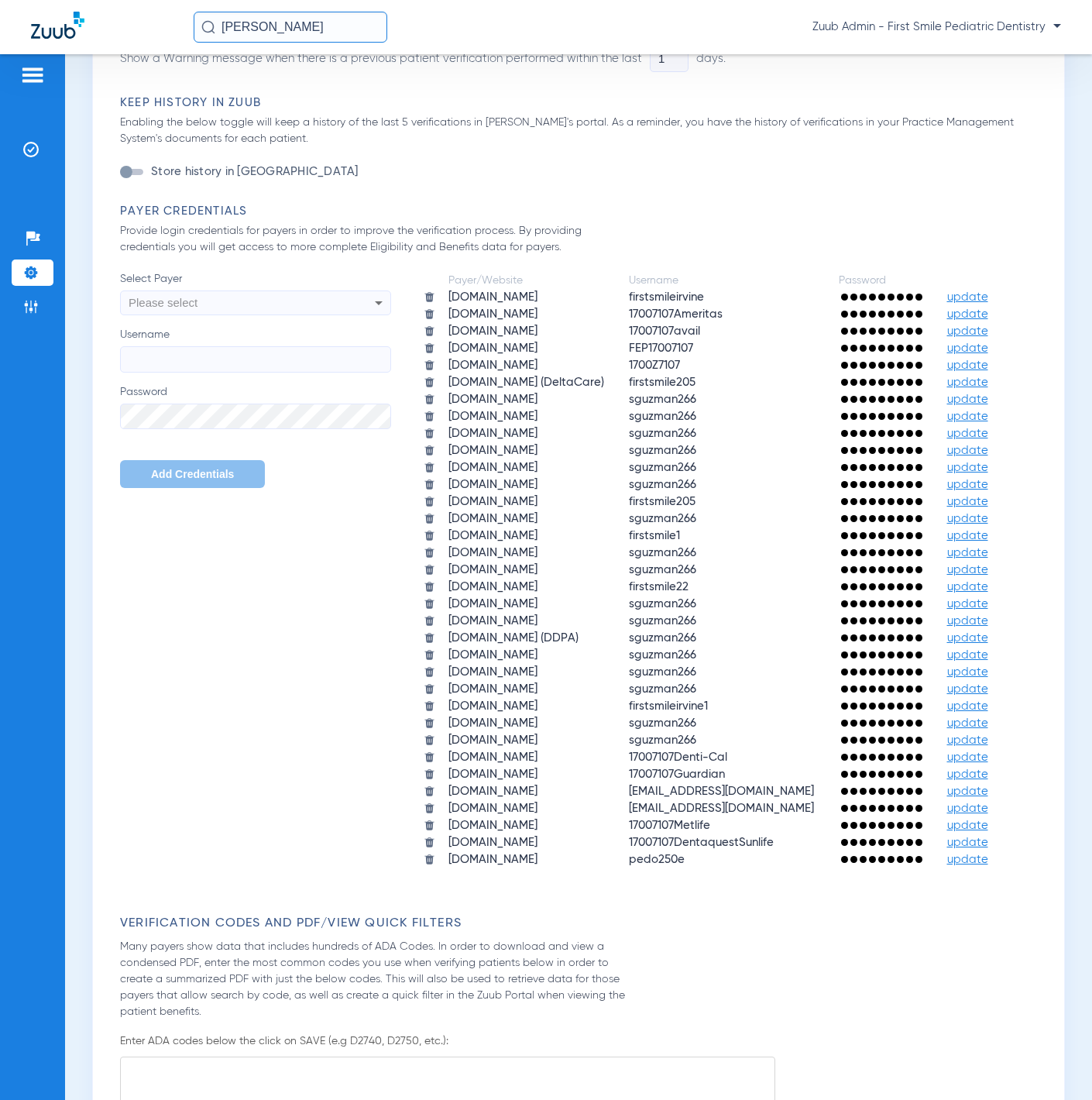
drag, startPoint x: 846, startPoint y: 545, endPoint x: 827, endPoint y: 550, distance: 19.6
click at [947, 337] on span "update" at bounding box center [967, 332] width 41 height 12
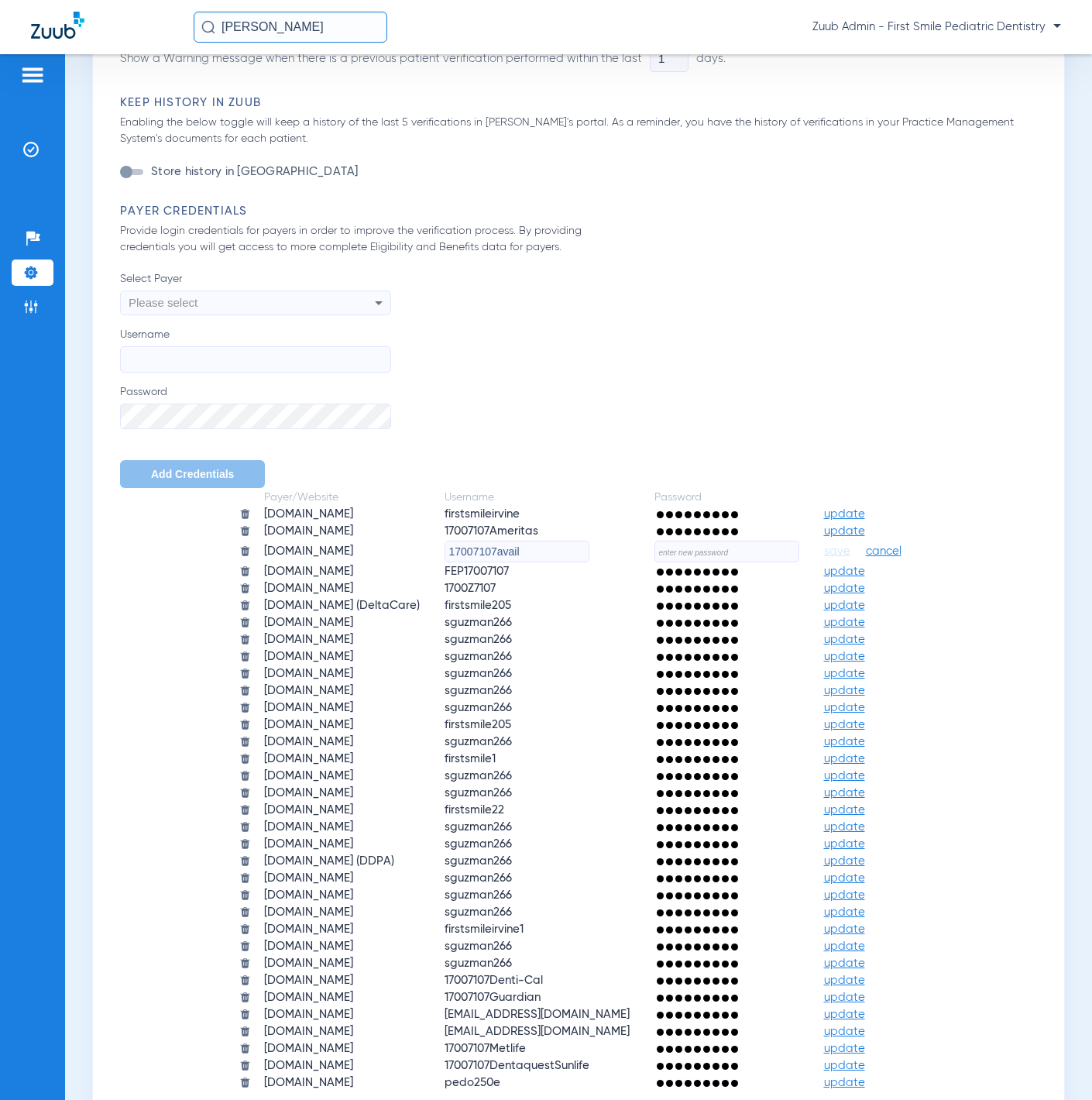
click at [774, 564] on div at bounding box center [727, 572] width 145 height 16
click at [772, 556] on input "text" at bounding box center [727, 551] width 145 height 22
paste input "mBYsbAfA8YAR!"
type input "mBYsbAfA8YAR!"
click at [845, 550] on span "save" at bounding box center [837, 551] width 27 height 14
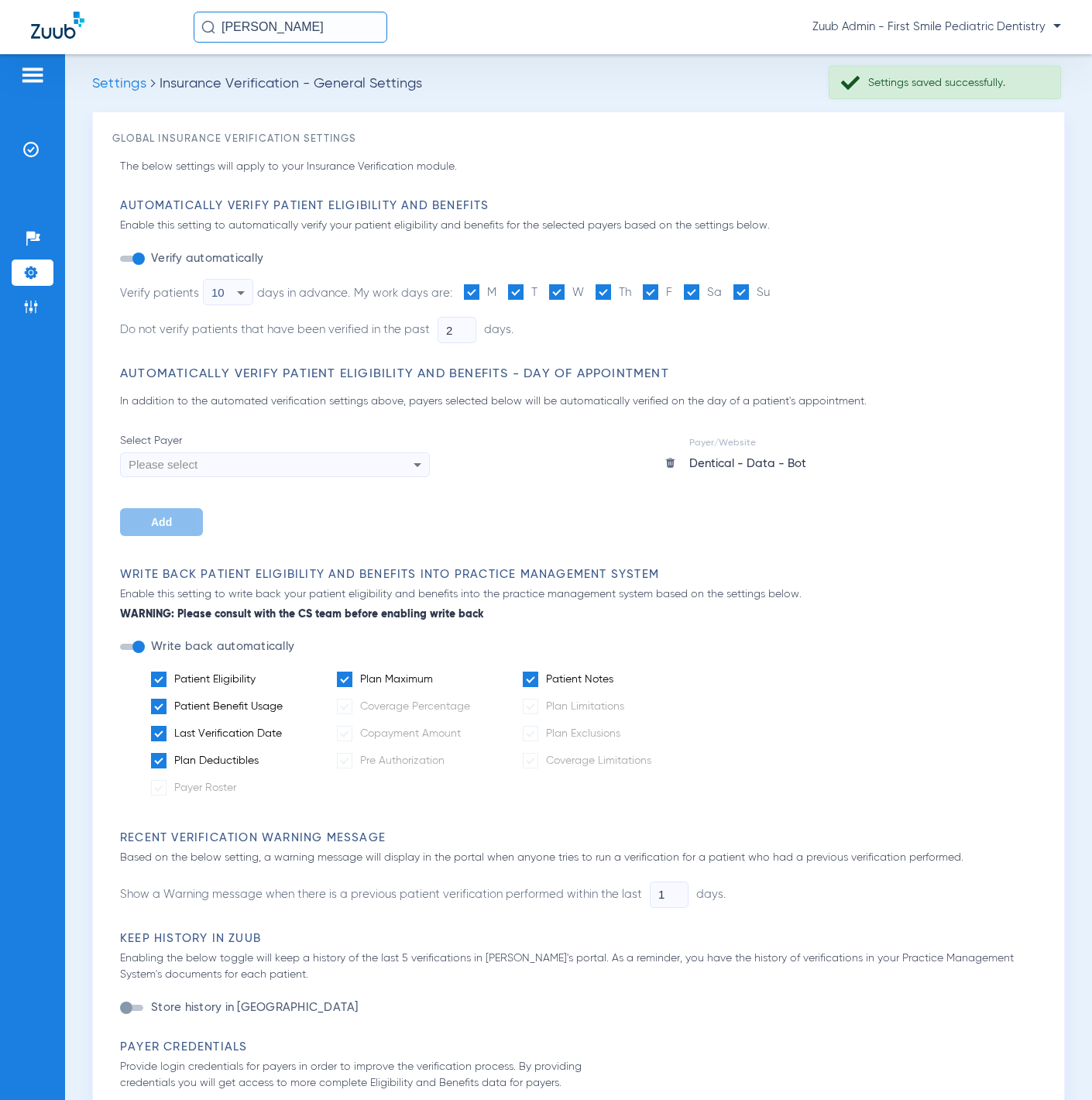
scroll to position [0, 0]
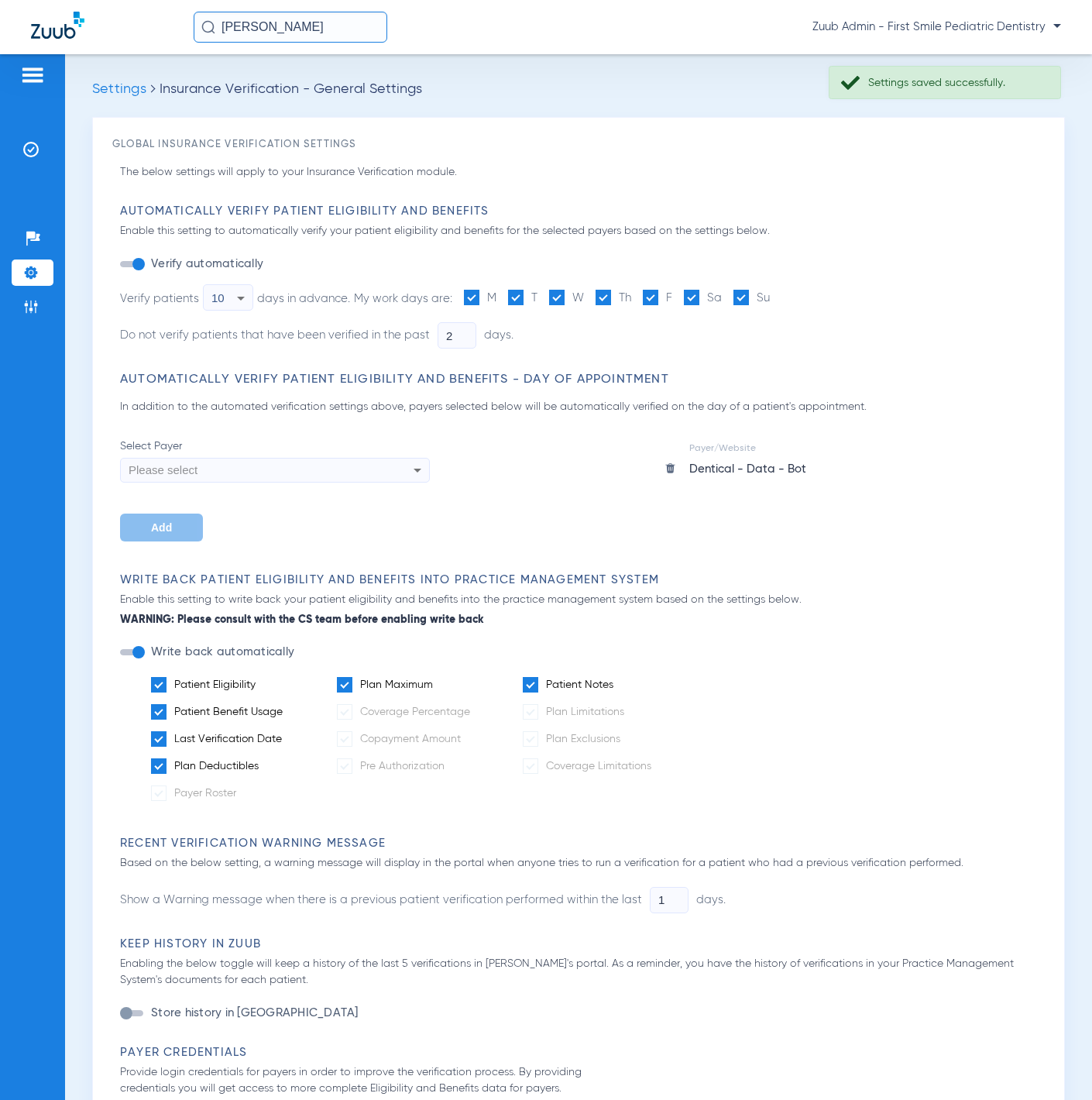
click at [363, 34] on input "Charlotte Seohee Kim" at bounding box center [291, 27] width 194 height 31
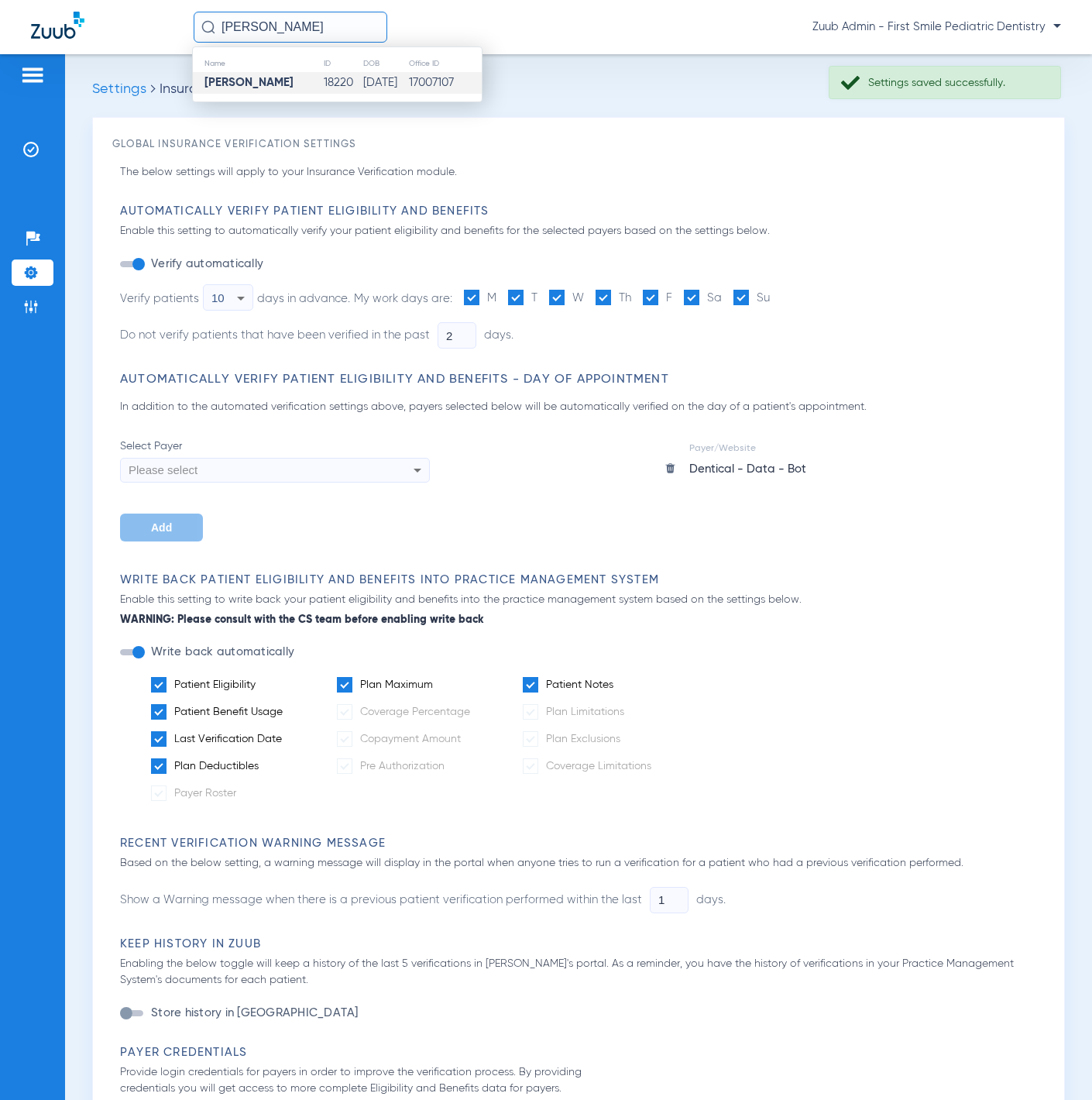
click at [354, 76] on td "18220" at bounding box center [343, 83] width 40 height 22
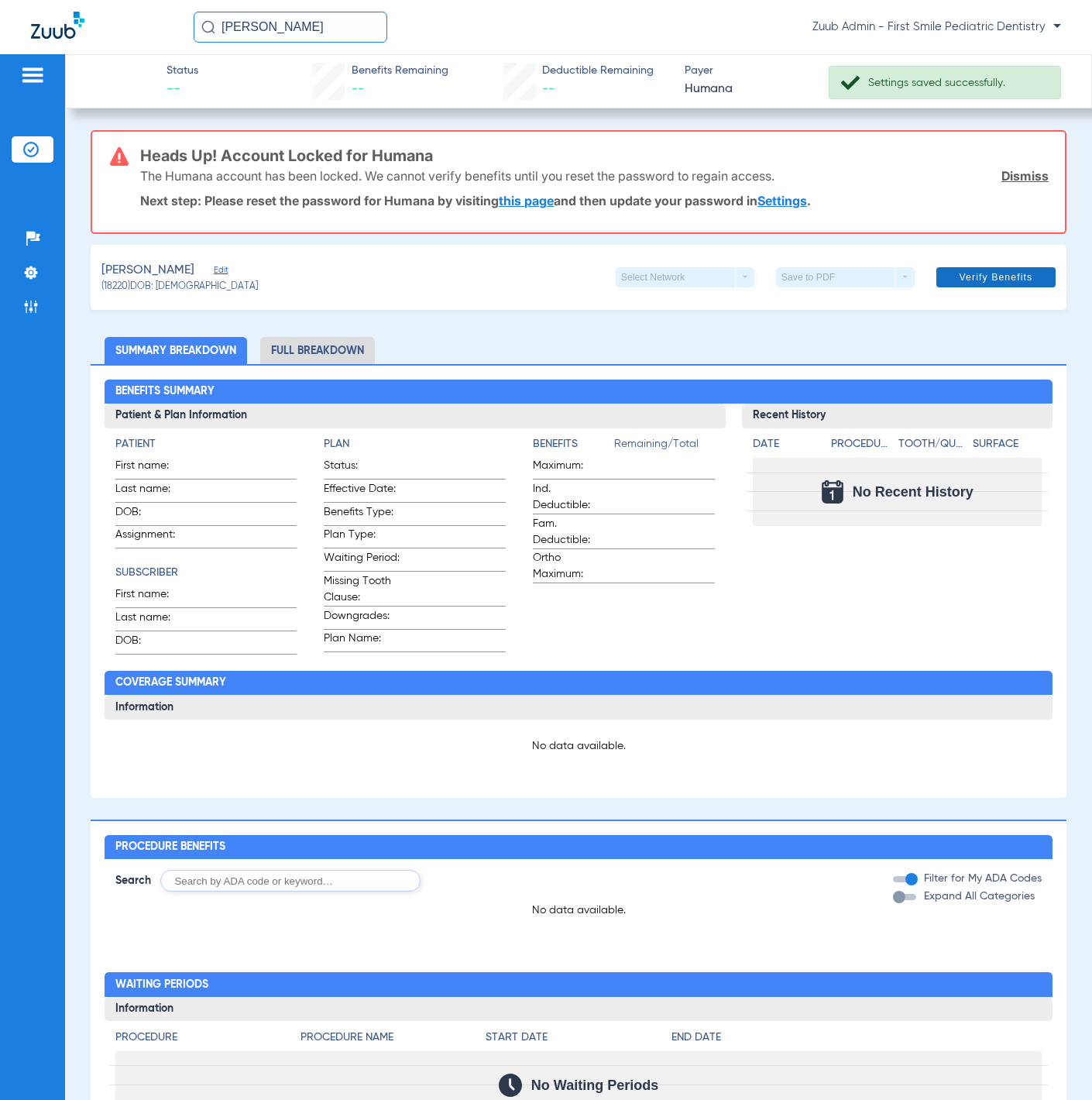
click at [970, 275] on span "Verify Benefits" at bounding box center [996, 277] width 73 height 13
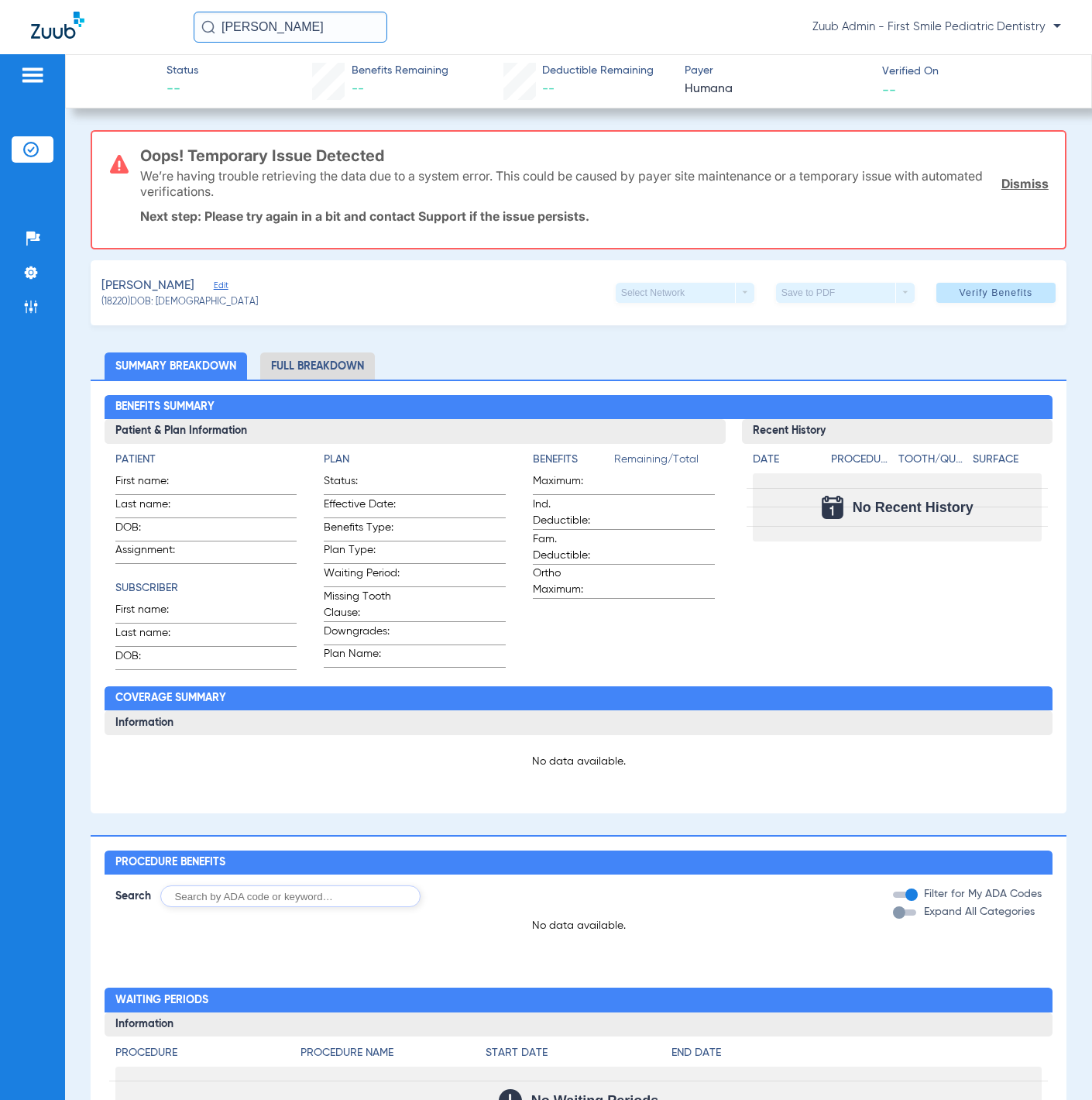
click at [966, 279] on span at bounding box center [996, 293] width 119 height 38
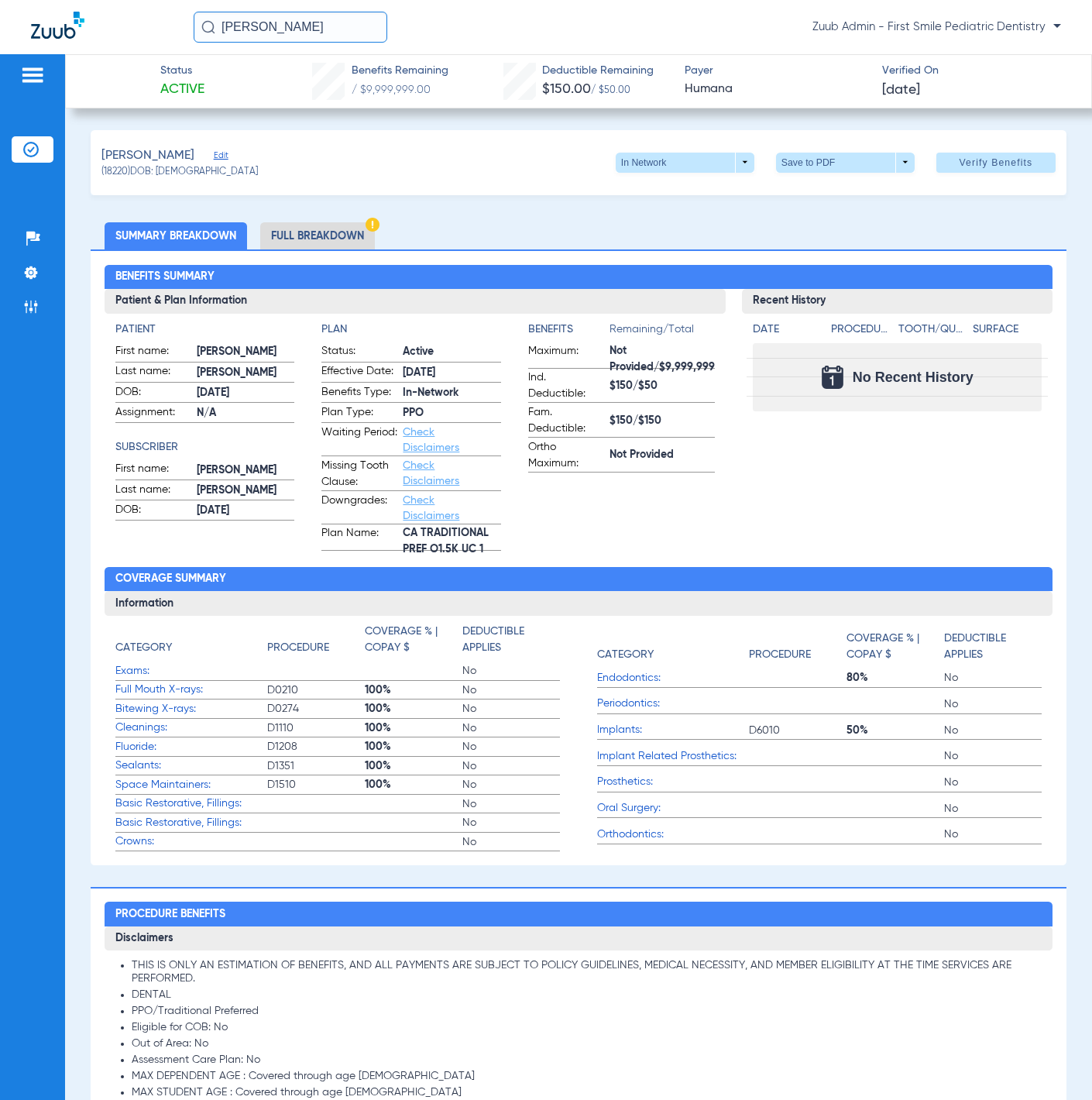
click at [40, 144] on li "Insurance Verification" at bounding box center [33, 150] width 42 height 27
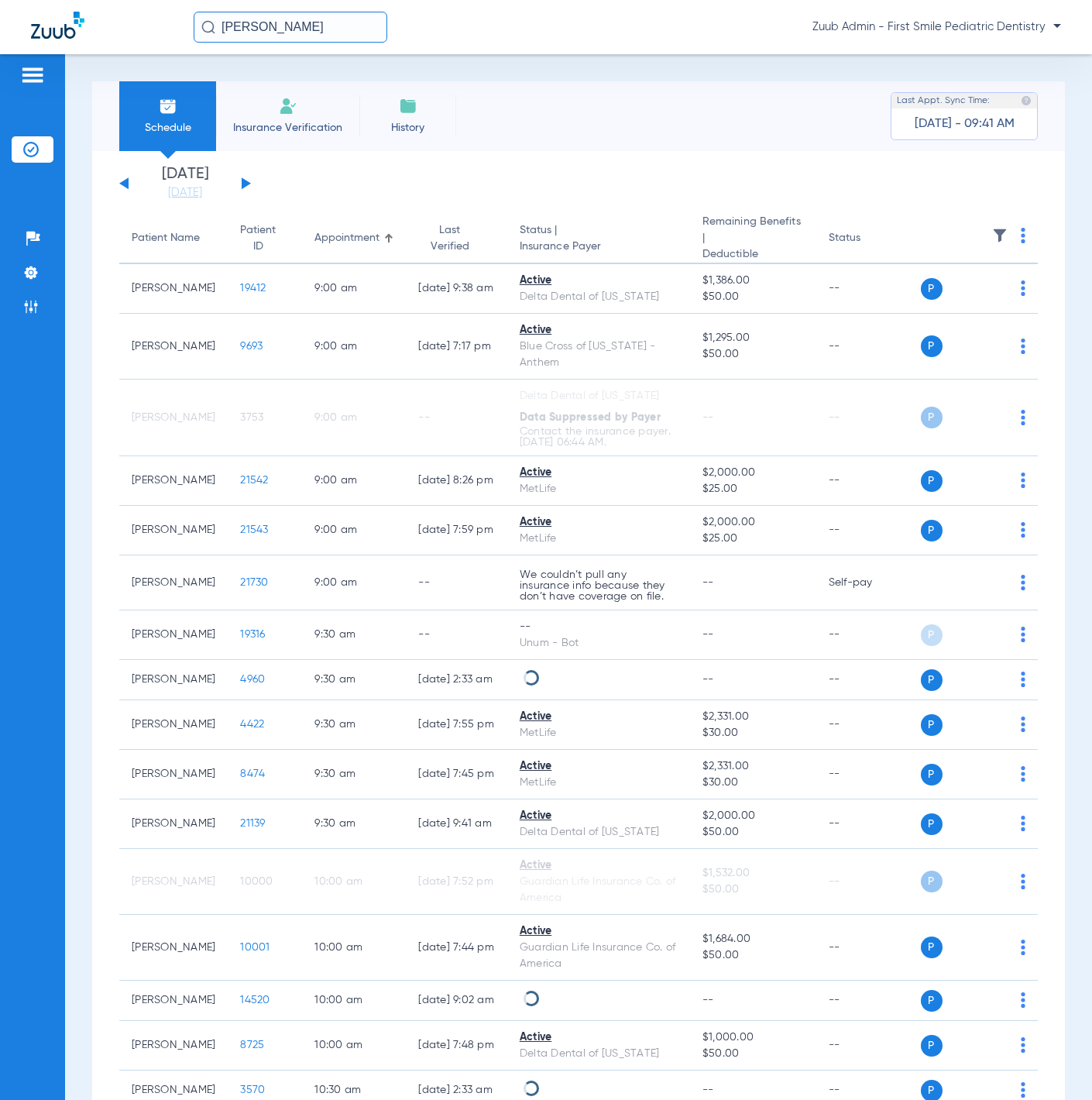
click at [992, 234] on img at bounding box center [1000, 236] width 16 height 16
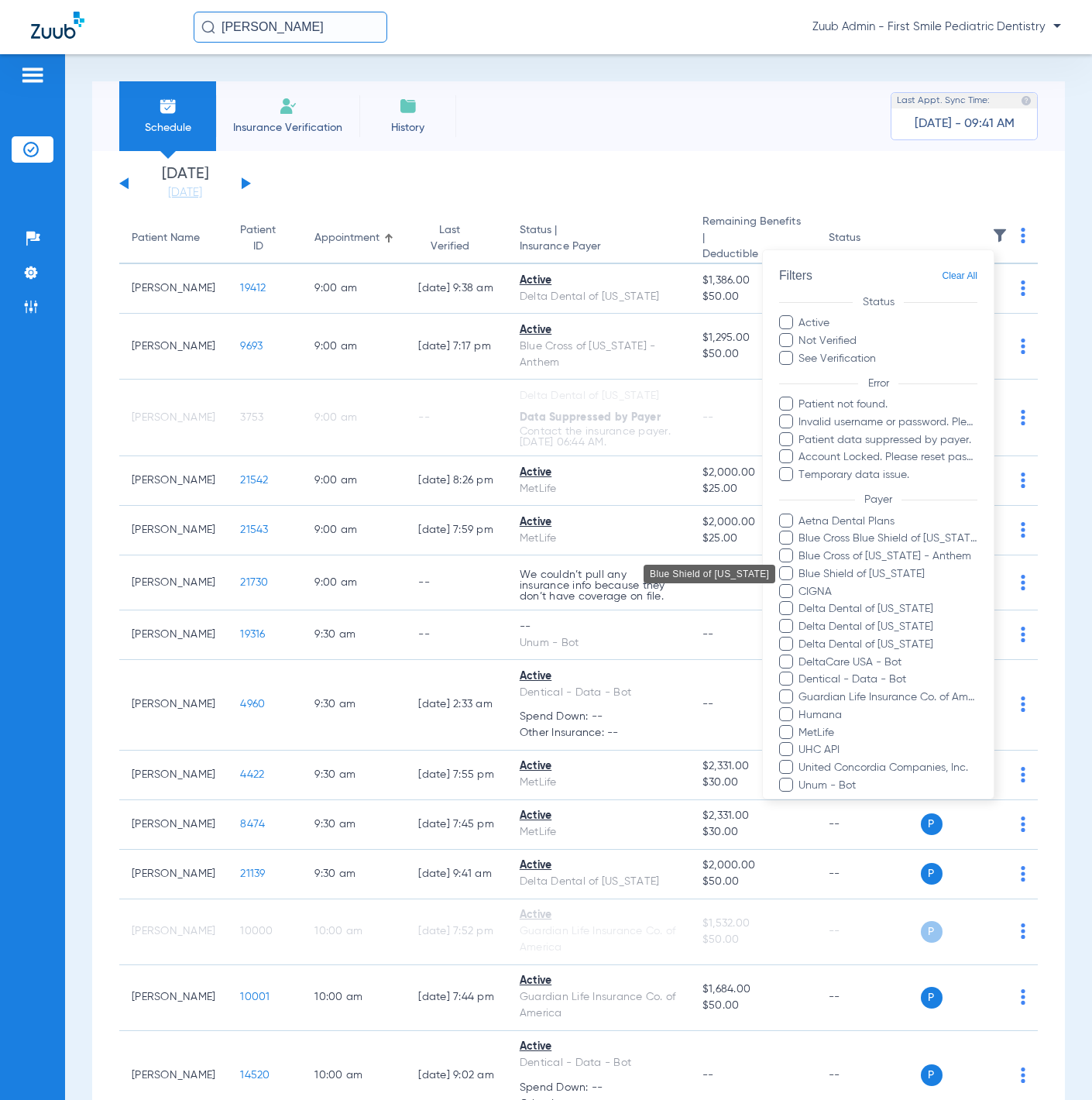
click at [901, 581] on span "Blue Shield of [US_STATE]" at bounding box center [888, 574] width 180 height 16
click at [801, 585] on input "Blue Shield of [US_STATE]" at bounding box center [801, 585] width 0 height 0
click at [902, 581] on span "Blue Shield of [US_STATE]" at bounding box center [888, 574] width 180 height 16
click at [801, 585] on input "Blue Shield of [US_STATE]" at bounding box center [801, 585] width 0 height 0
click at [908, 612] on span "Delta Dental of [US_STATE]" at bounding box center [888, 609] width 180 height 16
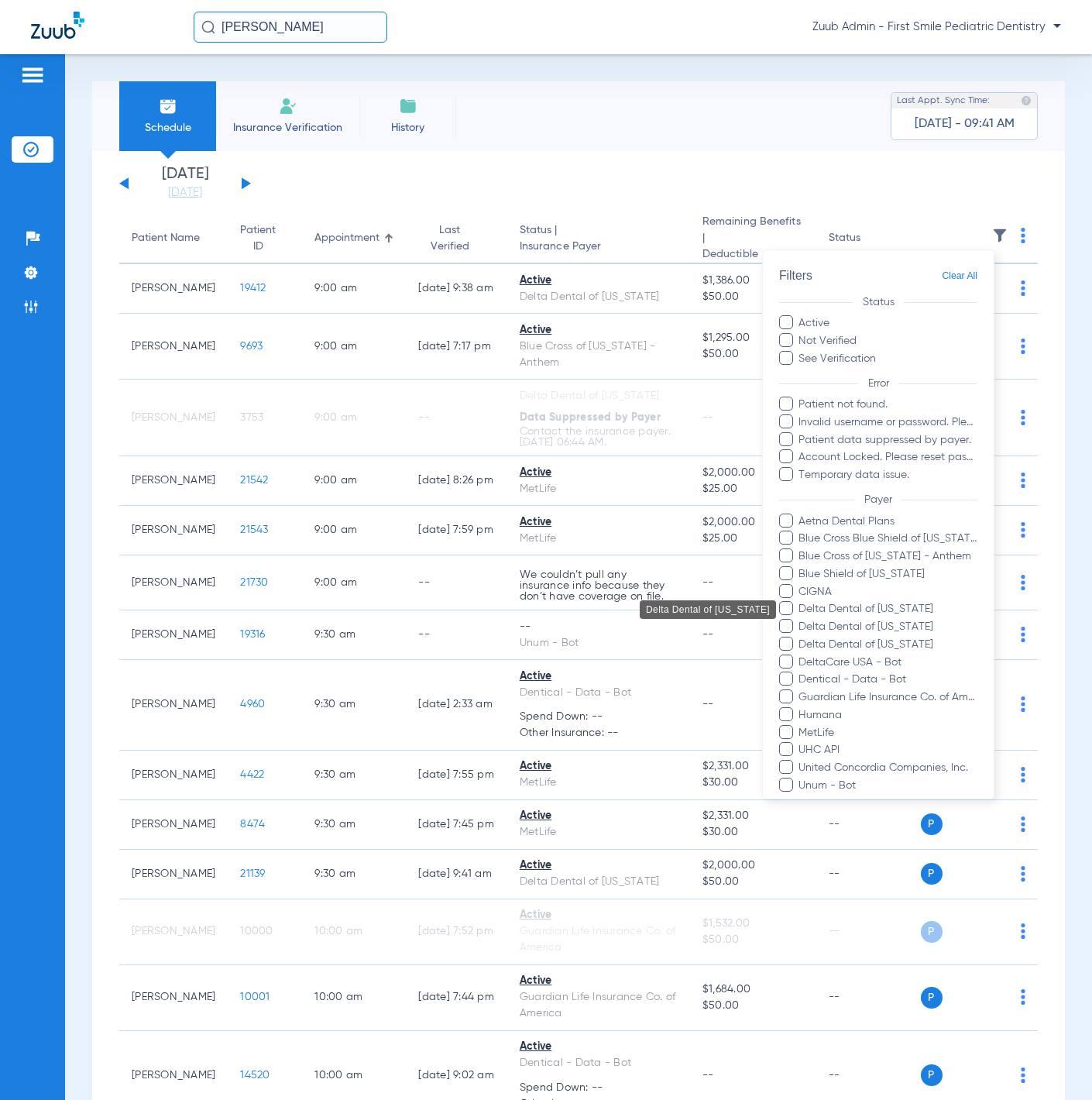
click at [801, 620] on input "Delta Dental of [US_STATE]" at bounding box center [801, 620] width 0 height 0
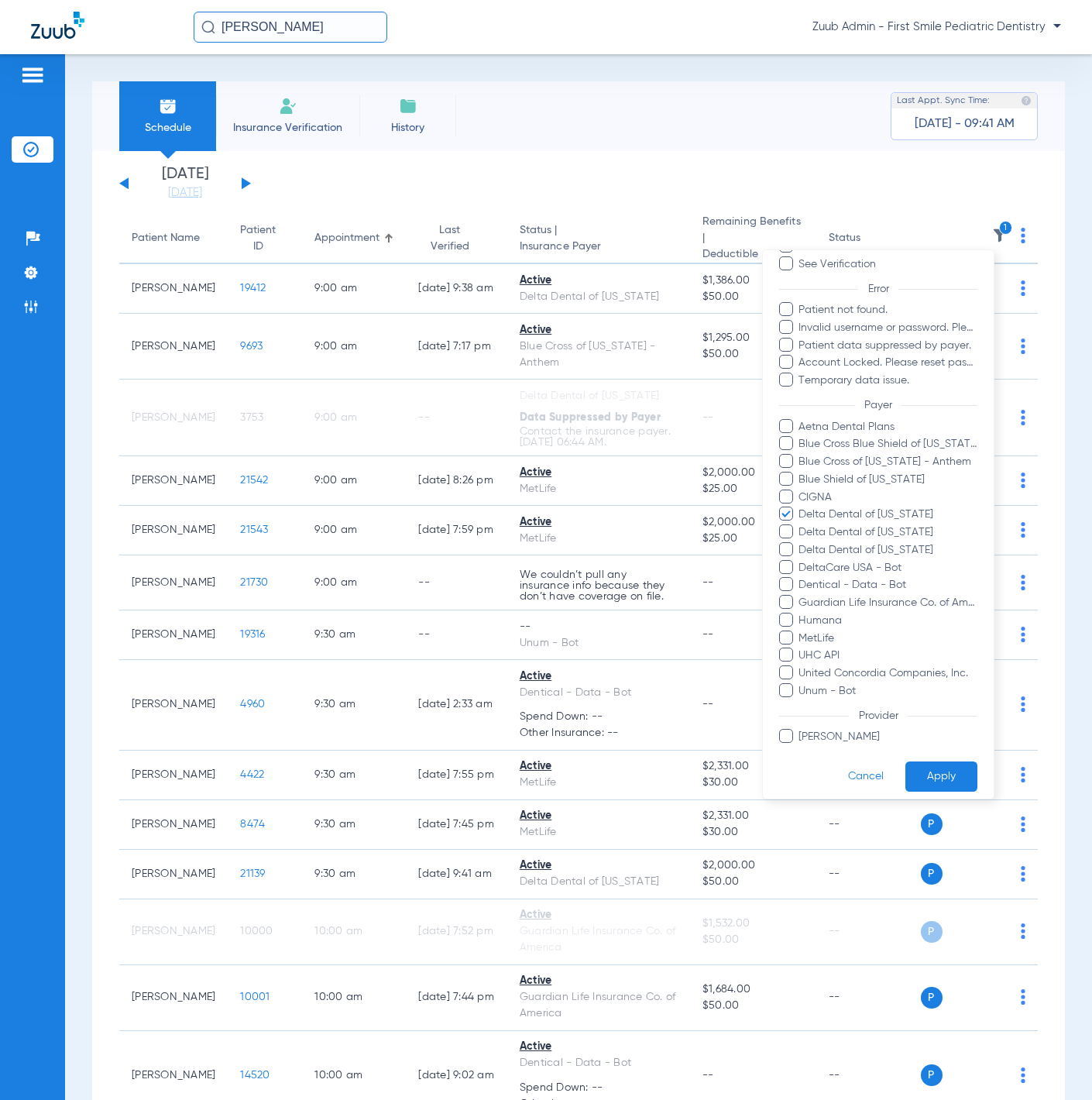
scroll to position [103, 0]
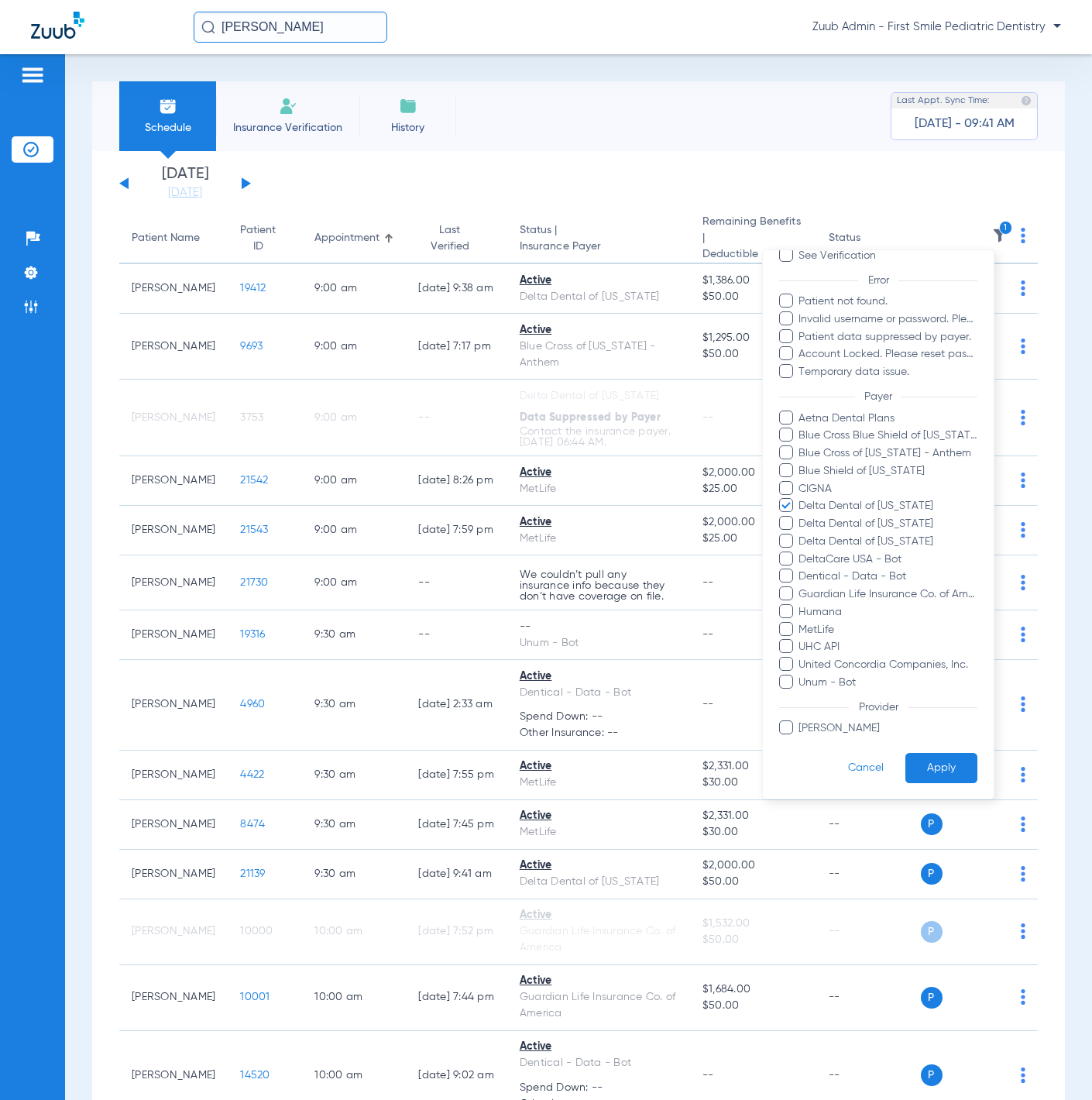
click at [929, 771] on button "Apply" at bounding box center [942, 767] width 72 height 31
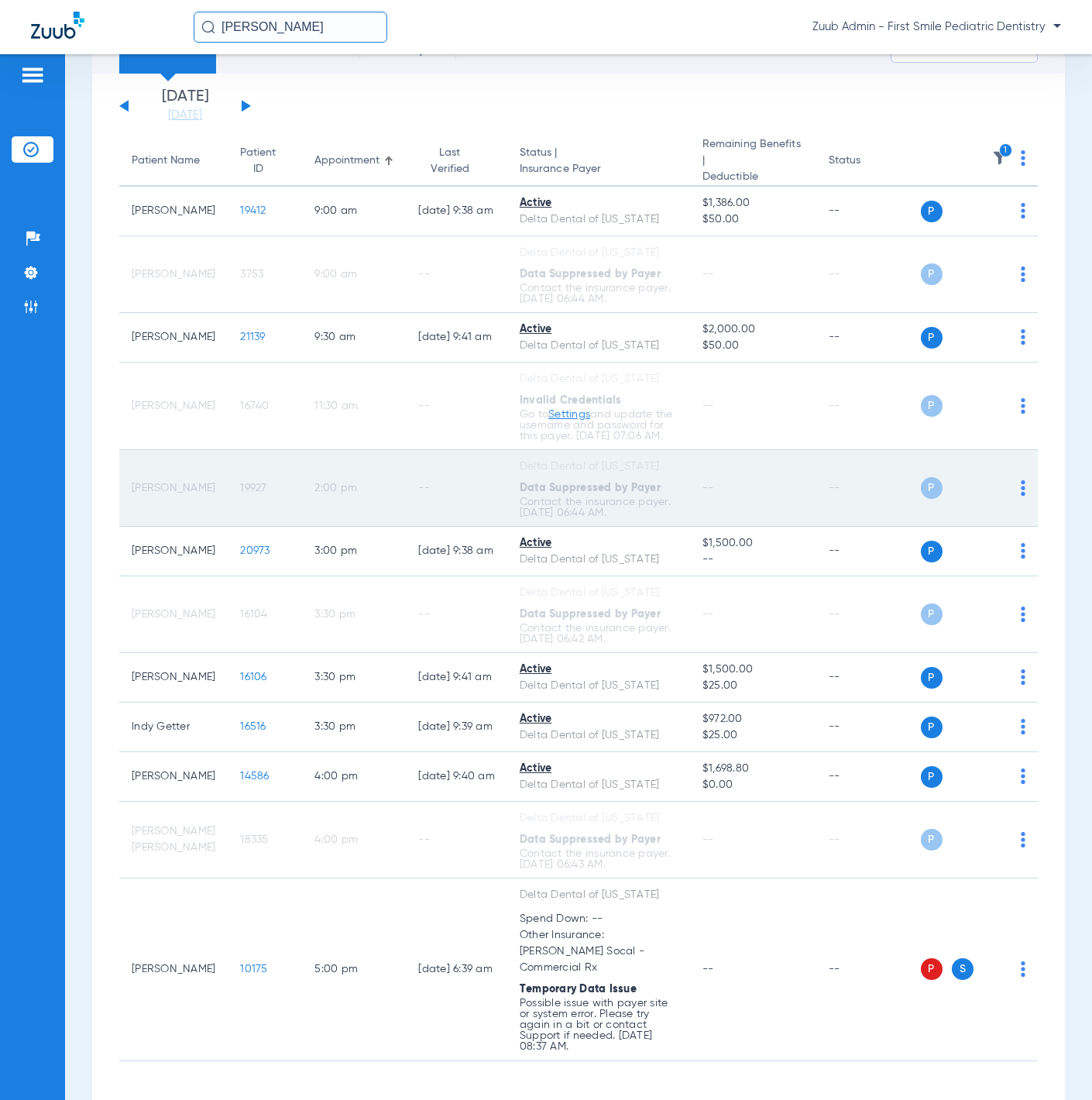
scroll to position [114, 0]
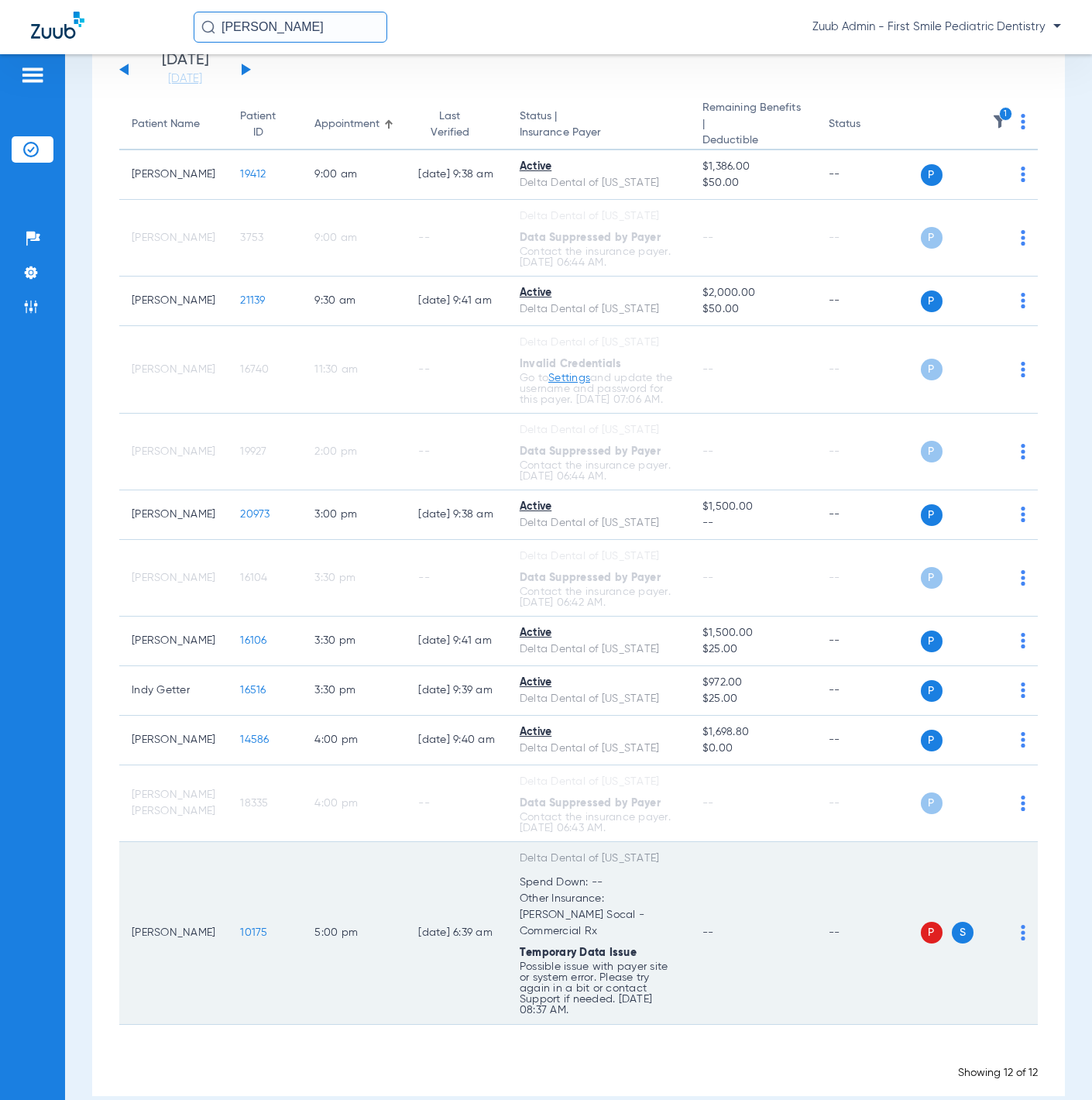
click at [241, 927] on span "10175" at bounding box center [253, 932] width 27 height 11
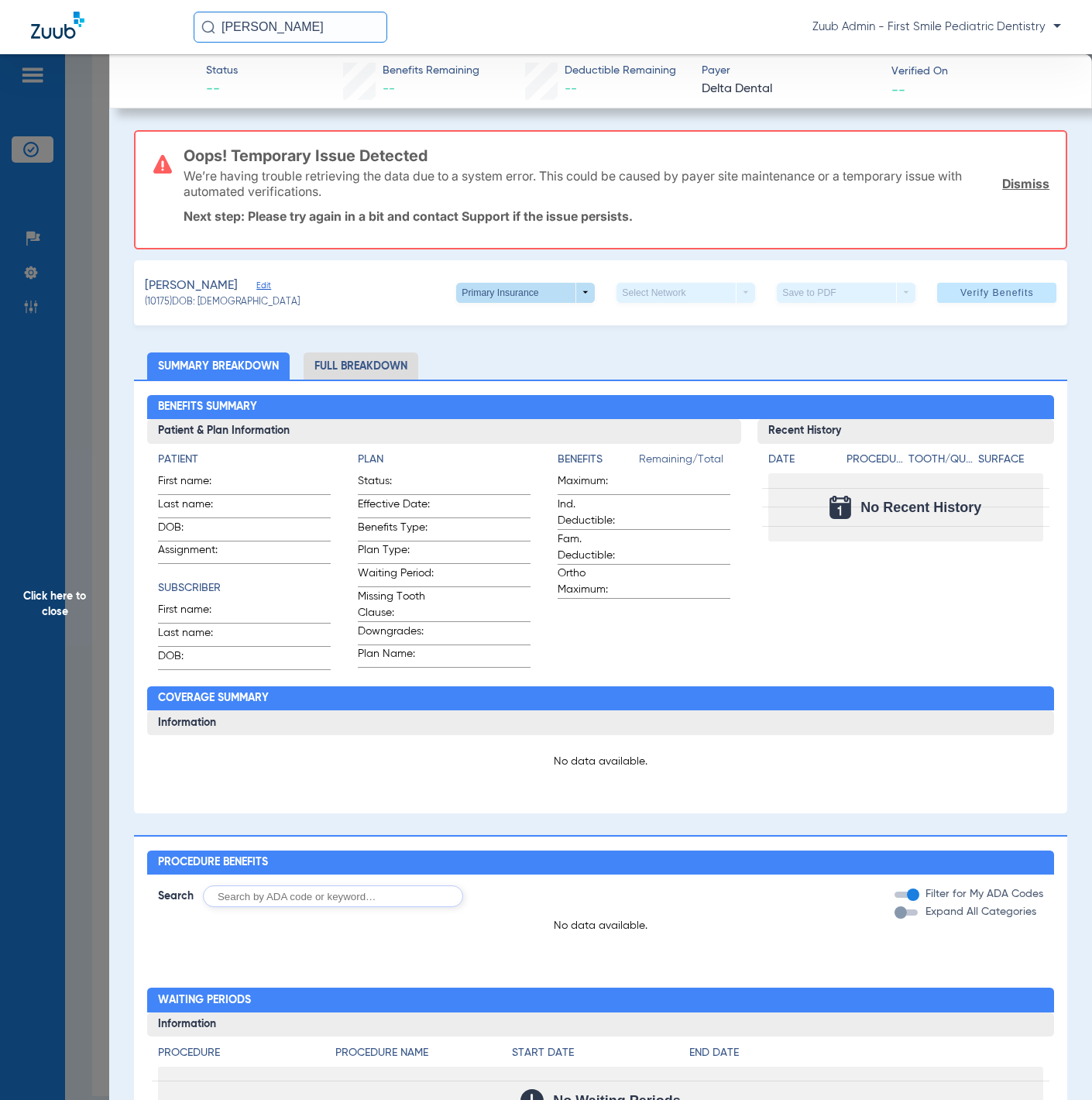
click at [523, 294] on span at bounding box center [526, 293] width 38 height 38
click at [531, 348] on span "Secondary Insurance" at bounding box center [508, 351] width 102 height 11
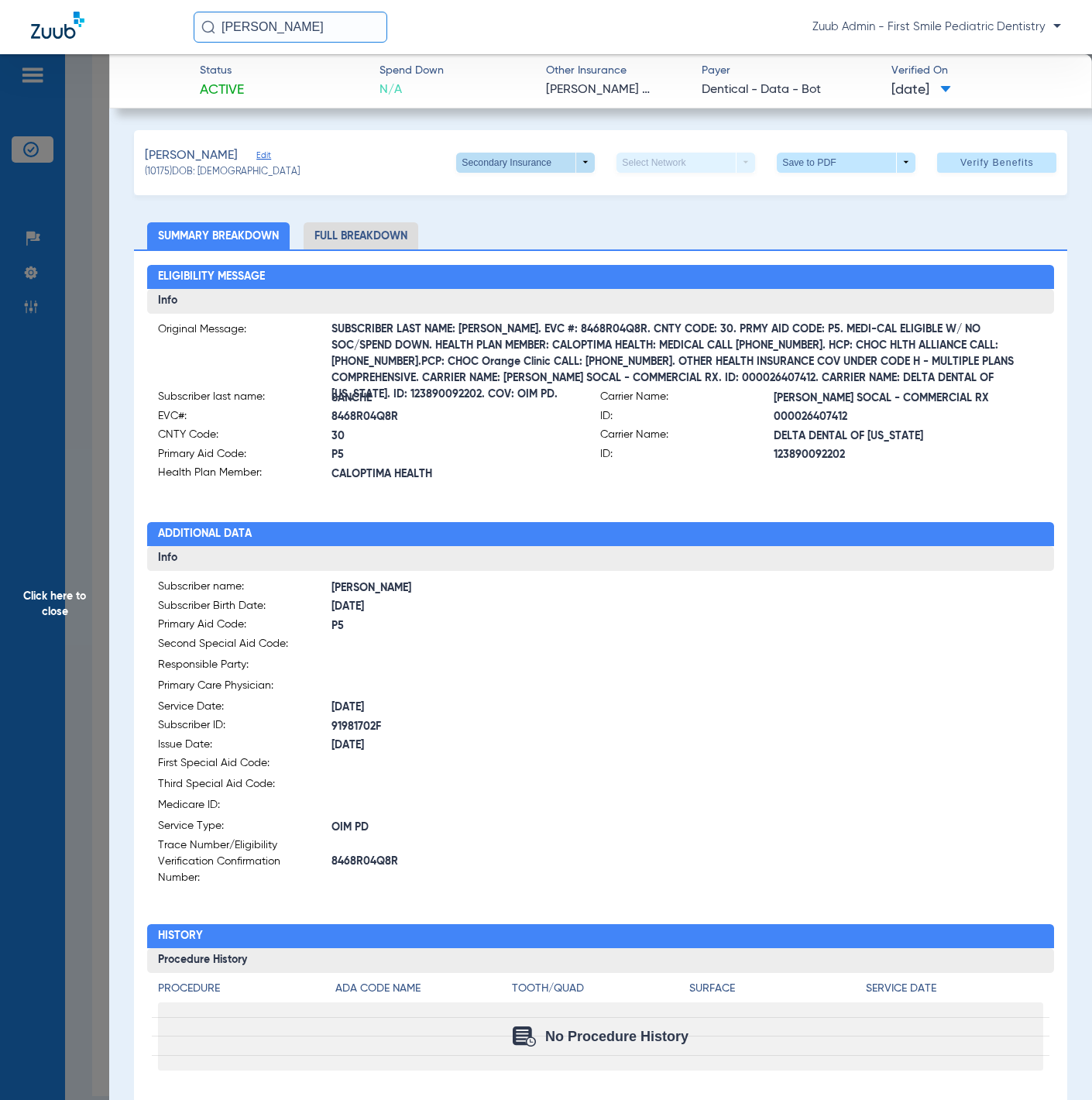
click at [516, 174] on span at bounding box center [526, 163] width 38 height 38
click at [515, 187] on span "Primary Insurance" at bounding box center [508, 192] width 102 height 11
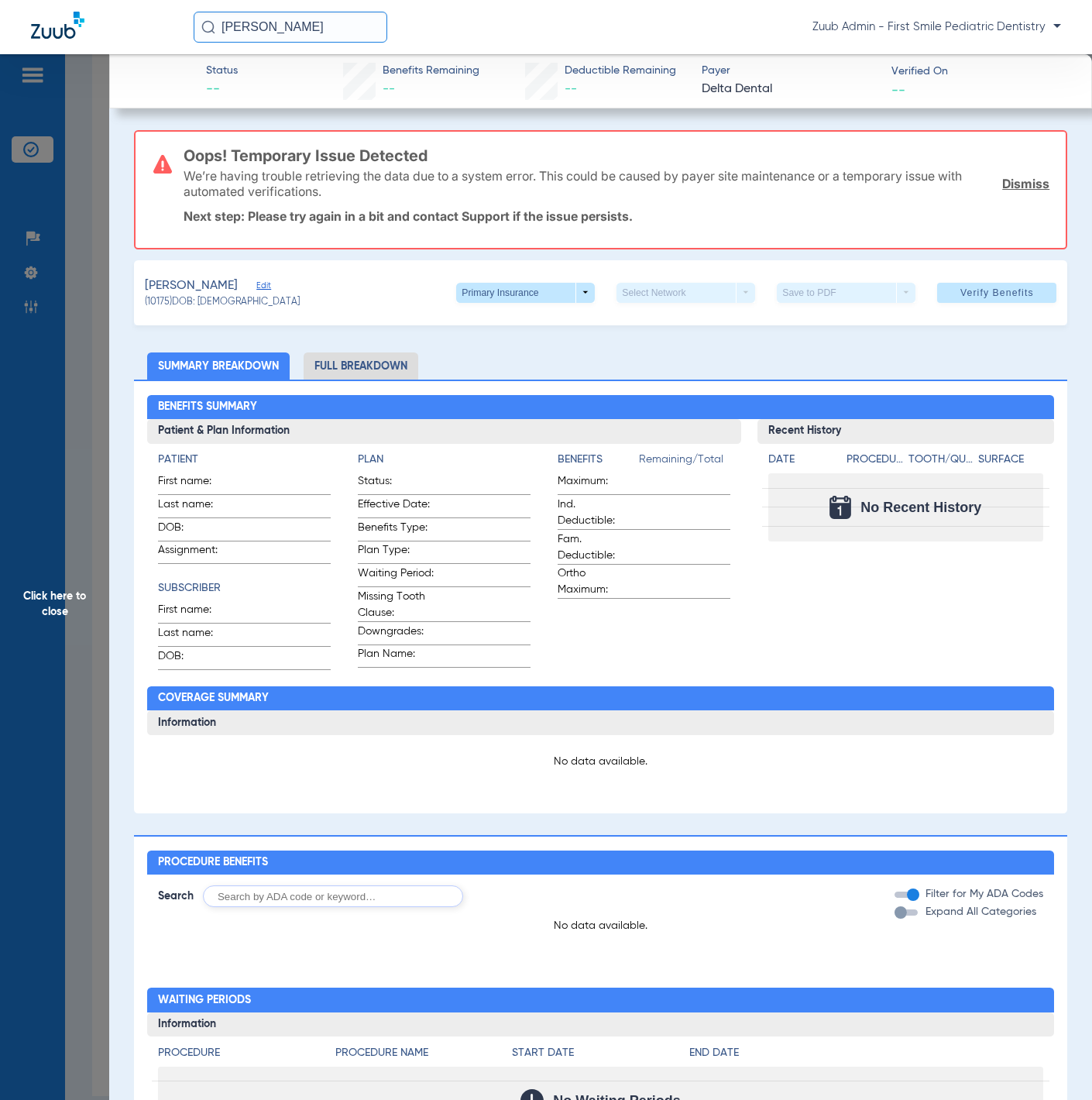
click at [266, 280] on span "Edit" at bounding box center [263, 287] width 14 height 15
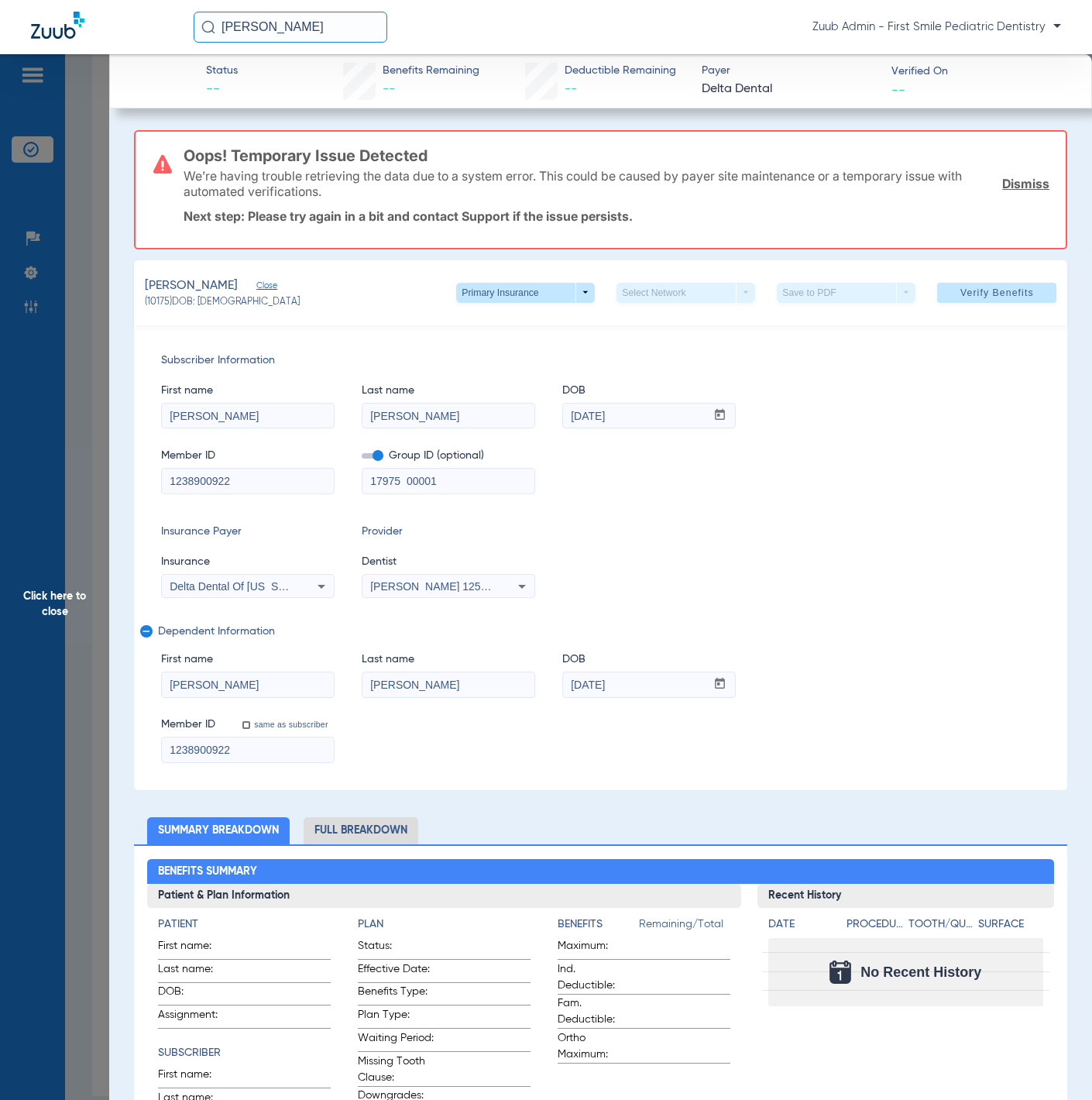
click at [93, 400] on span "Click here to close" at bounding box center [54, 604] width 109 height 1100
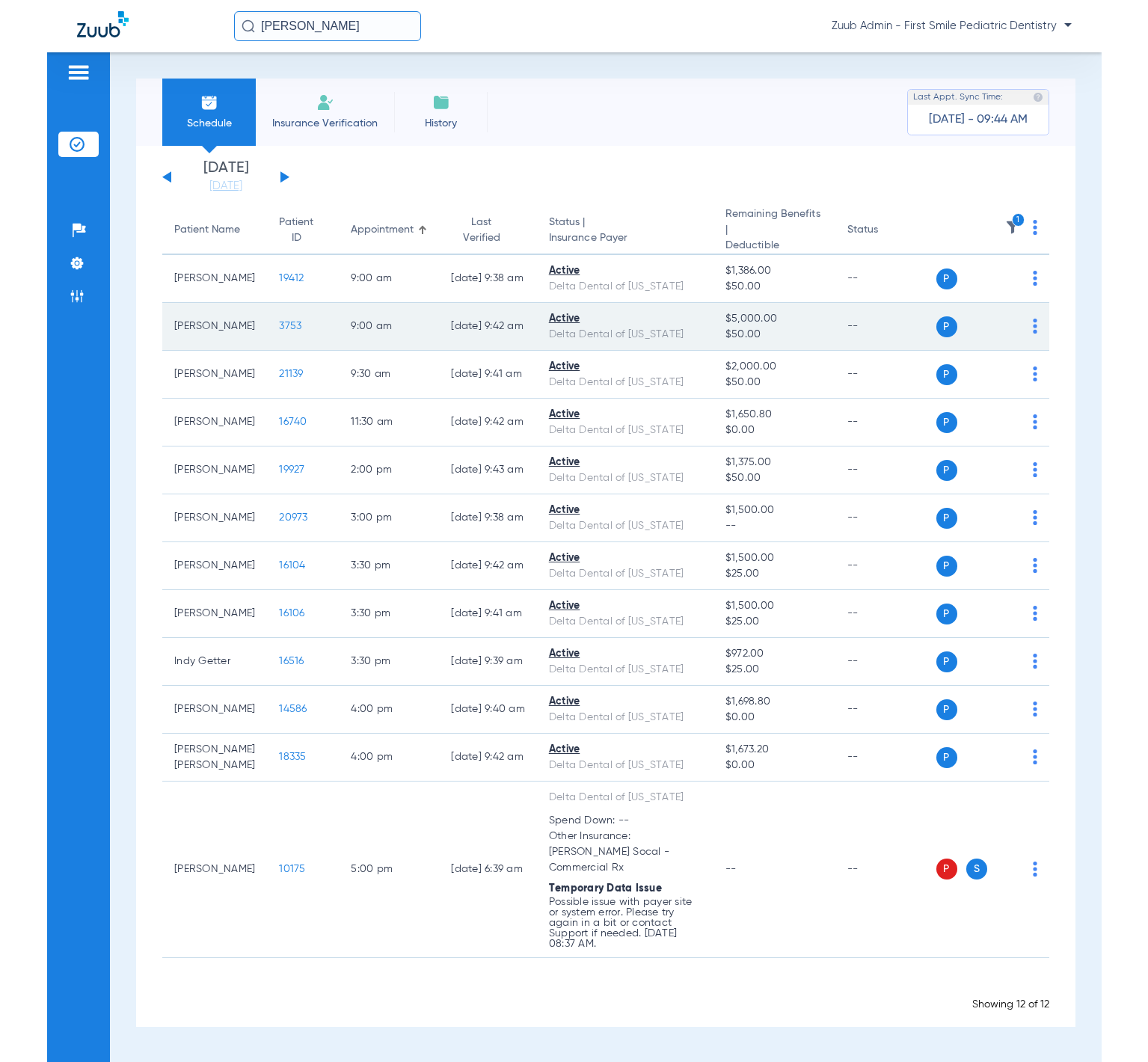
scroll to position [0, 0]
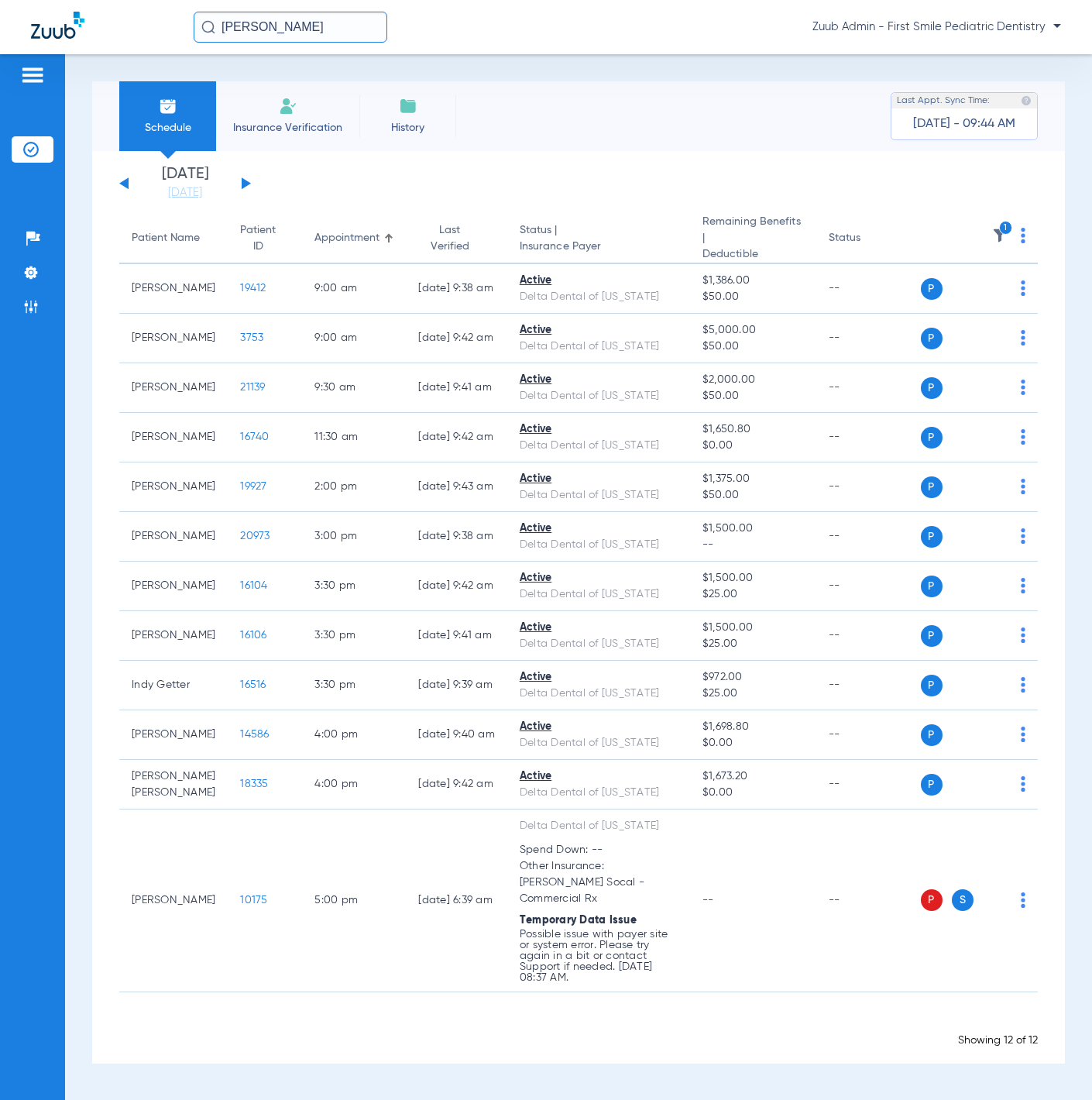
click at [995, 231] on img at bounding box center [1000, 236] width 16 height 16
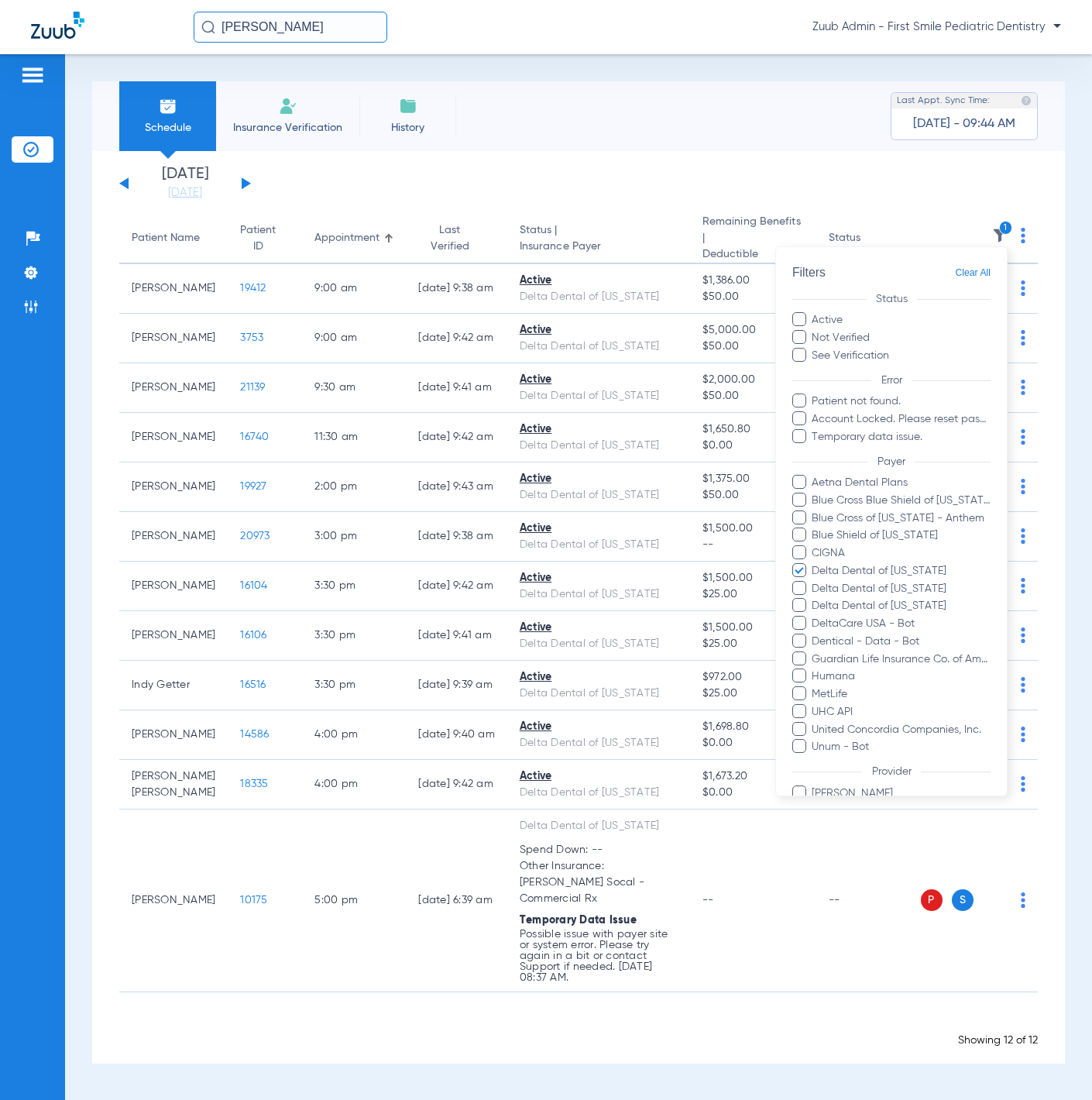
click at [345, 32] on div at bounding box center [546, 550] width 1092 height 1100
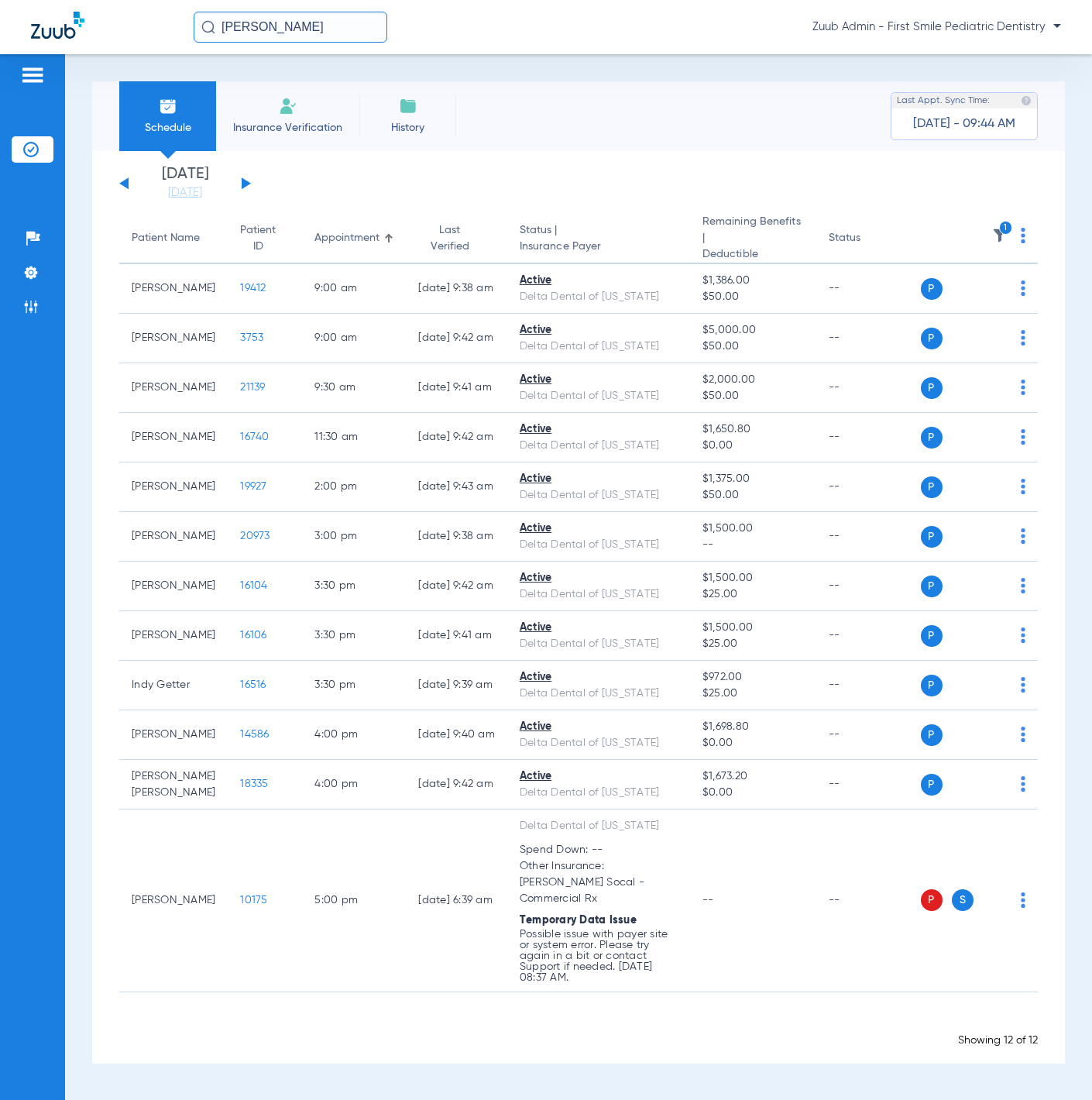
click at [350, 31] on input "Charlotte Seohee Kim" at bounding box center [291, 27] width 194 height 31
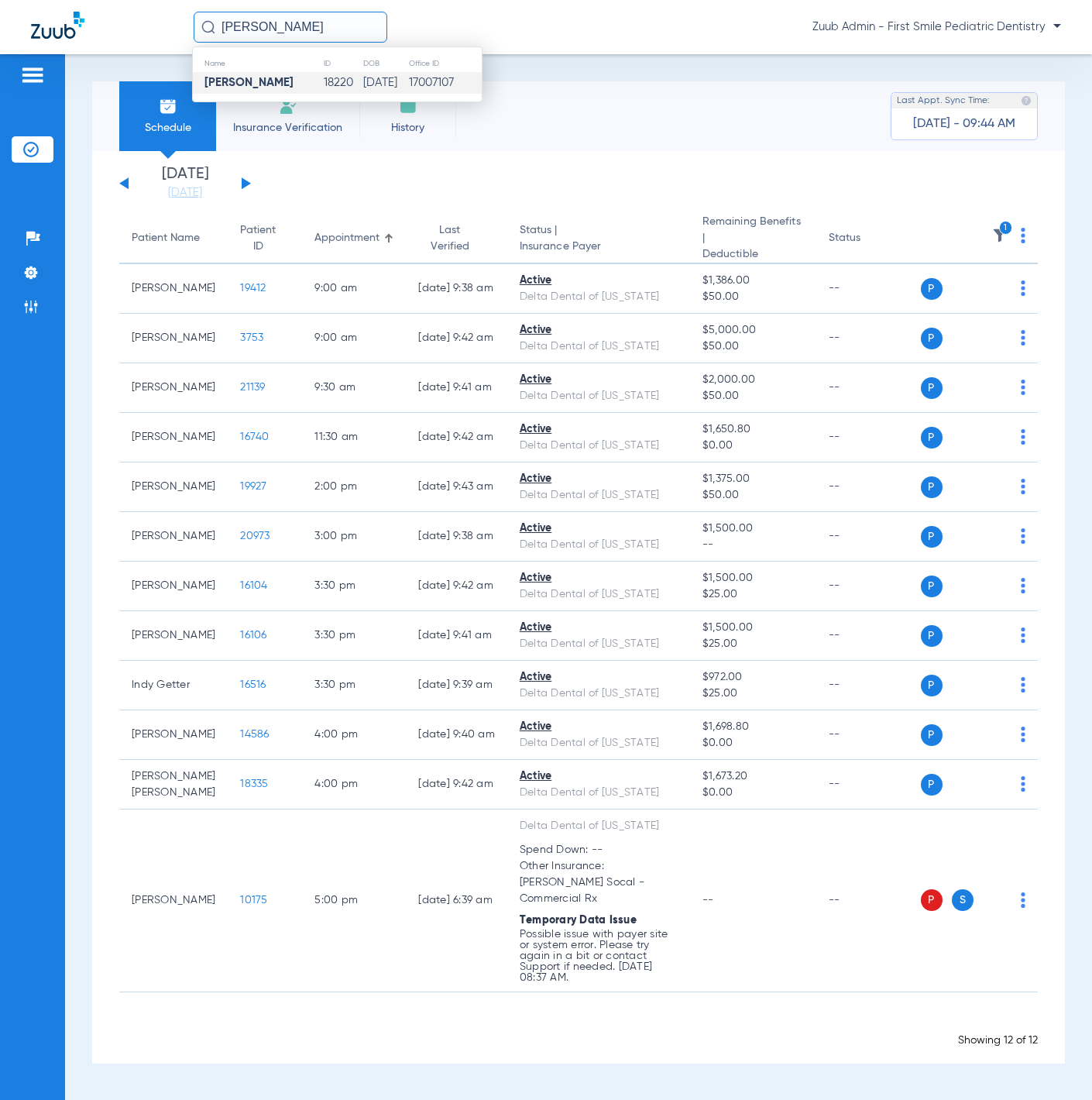
click at [350, 31] on input "Charlotte Seohee Kim" at bounding box center [291, 27] width 194 height 31
paste input "Jillian Vera Elizalde"
click at [269, 24] on input "Jillian Vera Elizalde" at bounding box center [291, 27] width 194 height 31
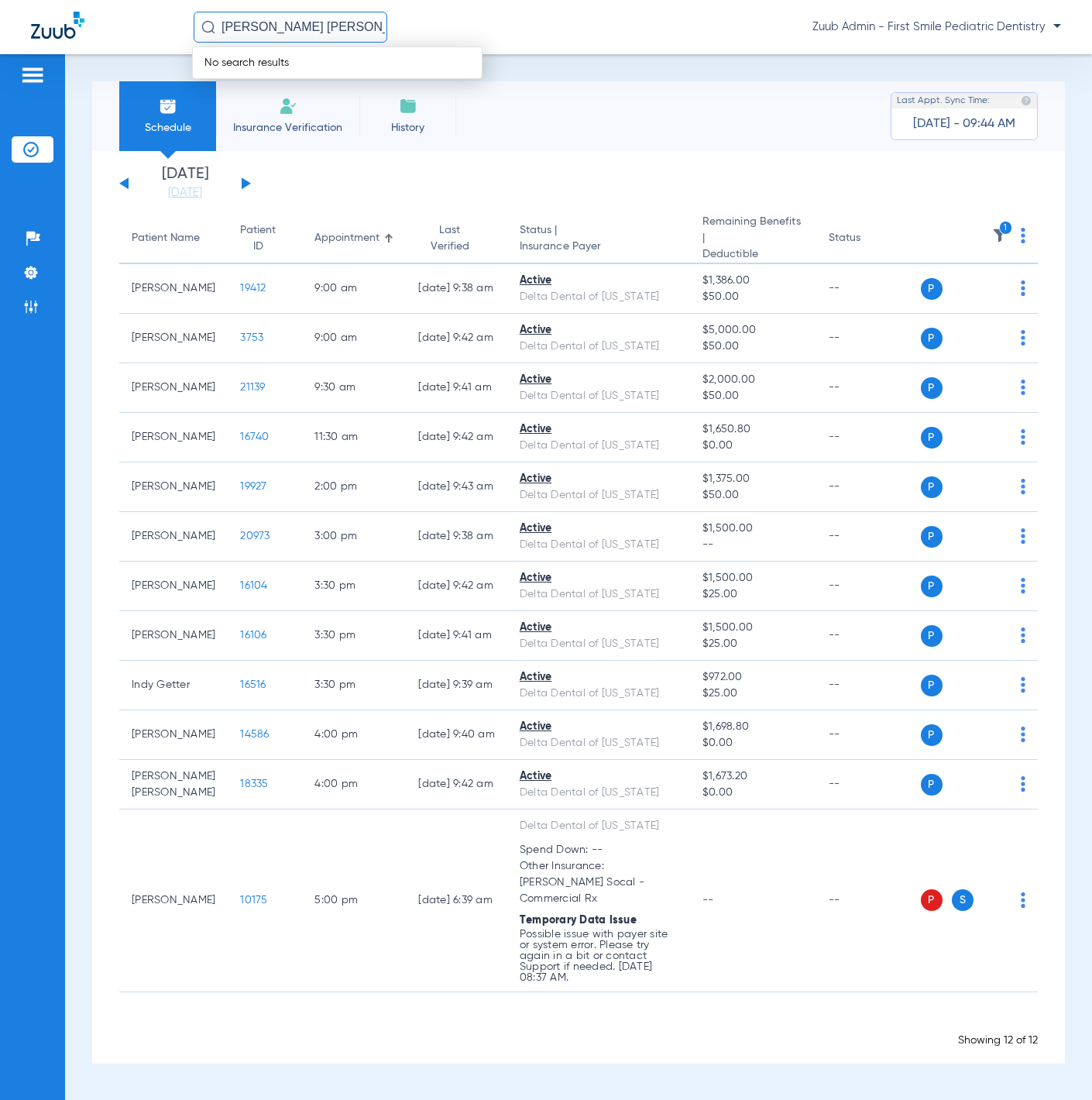
click at [269, 31] on input "Jillian Vera Elizalde" at bounding box center [291, 27] width 194 height 31
click at [282, 30] on input "Jillian Vera Elizalde" at bounding box center [291, 27] width 194 height 31
click at [275, 79] on span "Jillian Vera Elizalde" at bounding box center [293, 82] width 176 height 12
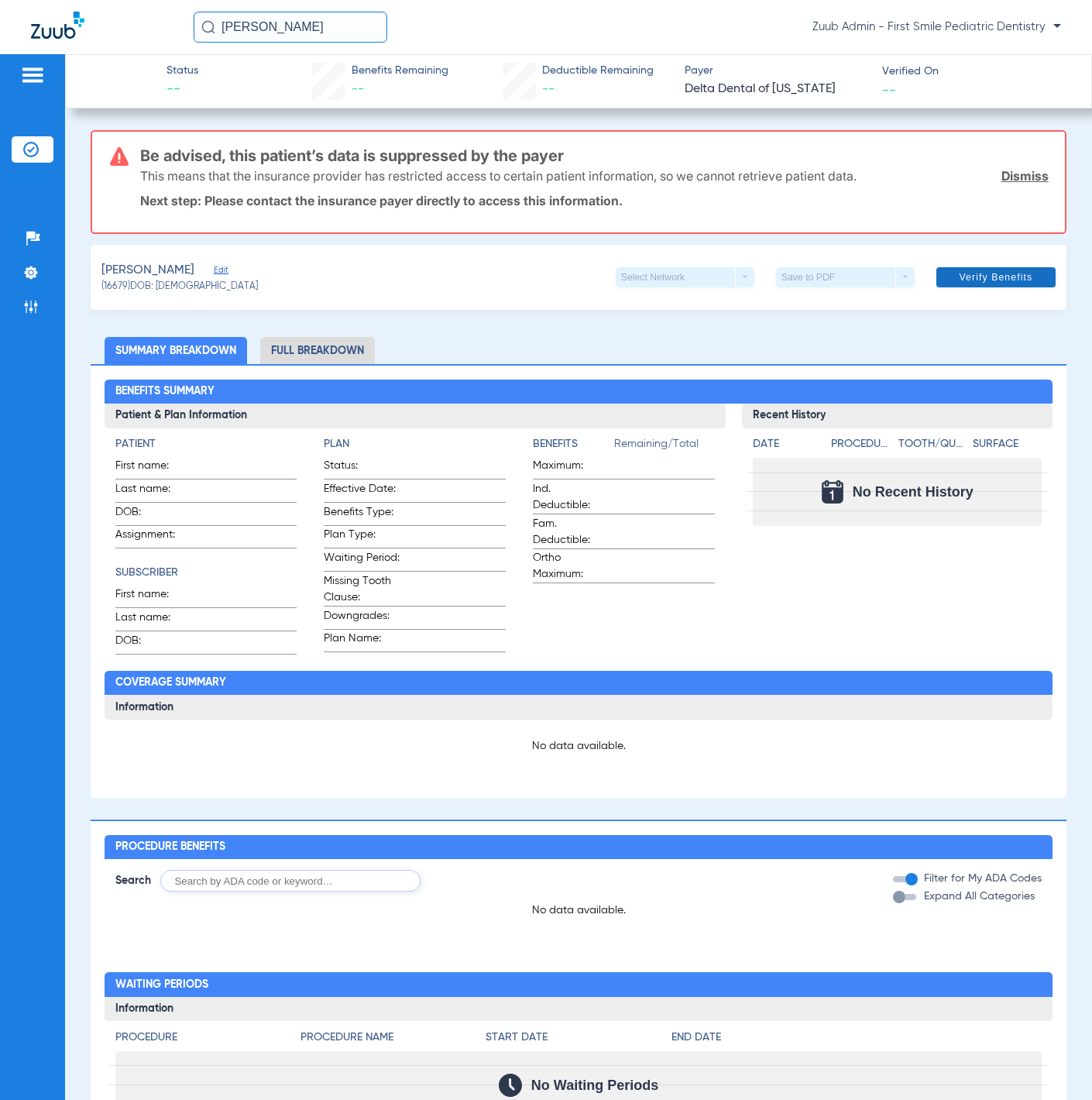
click at [959, 286] on span at bounding box center [996, 277] width 119 height 38
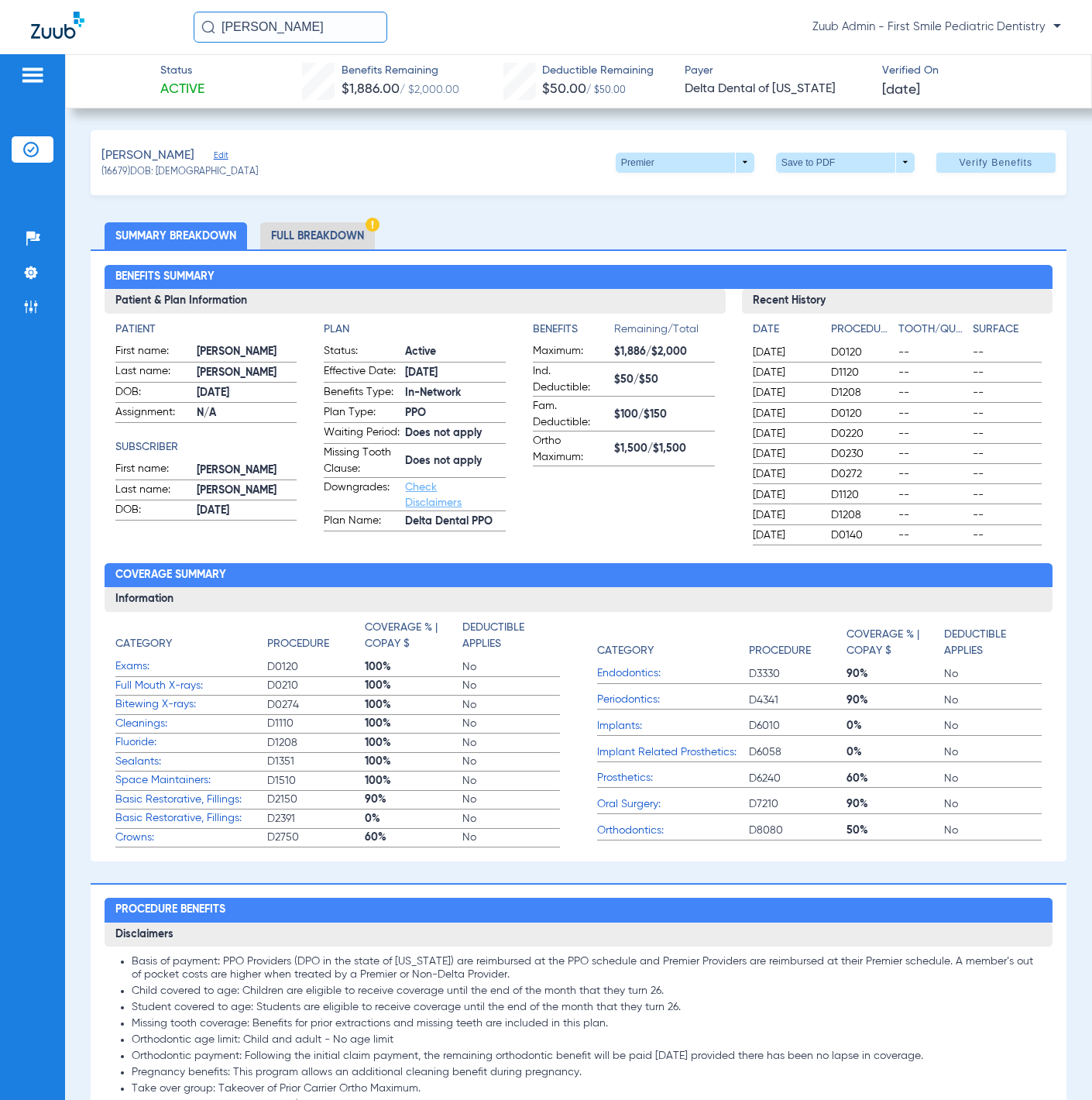
click at [327, 41] on input "Jillian Elizalde" at bounding box center [291, 27] width 194 height 31
paste input "Harper Whyt"
click at [322, 69] on th "ID" at bounding box center [342, 63] width 41 height 17
click at [302, 75] on td "Harper J Whyte" at bounding box center [257, 83] width 129 height 22
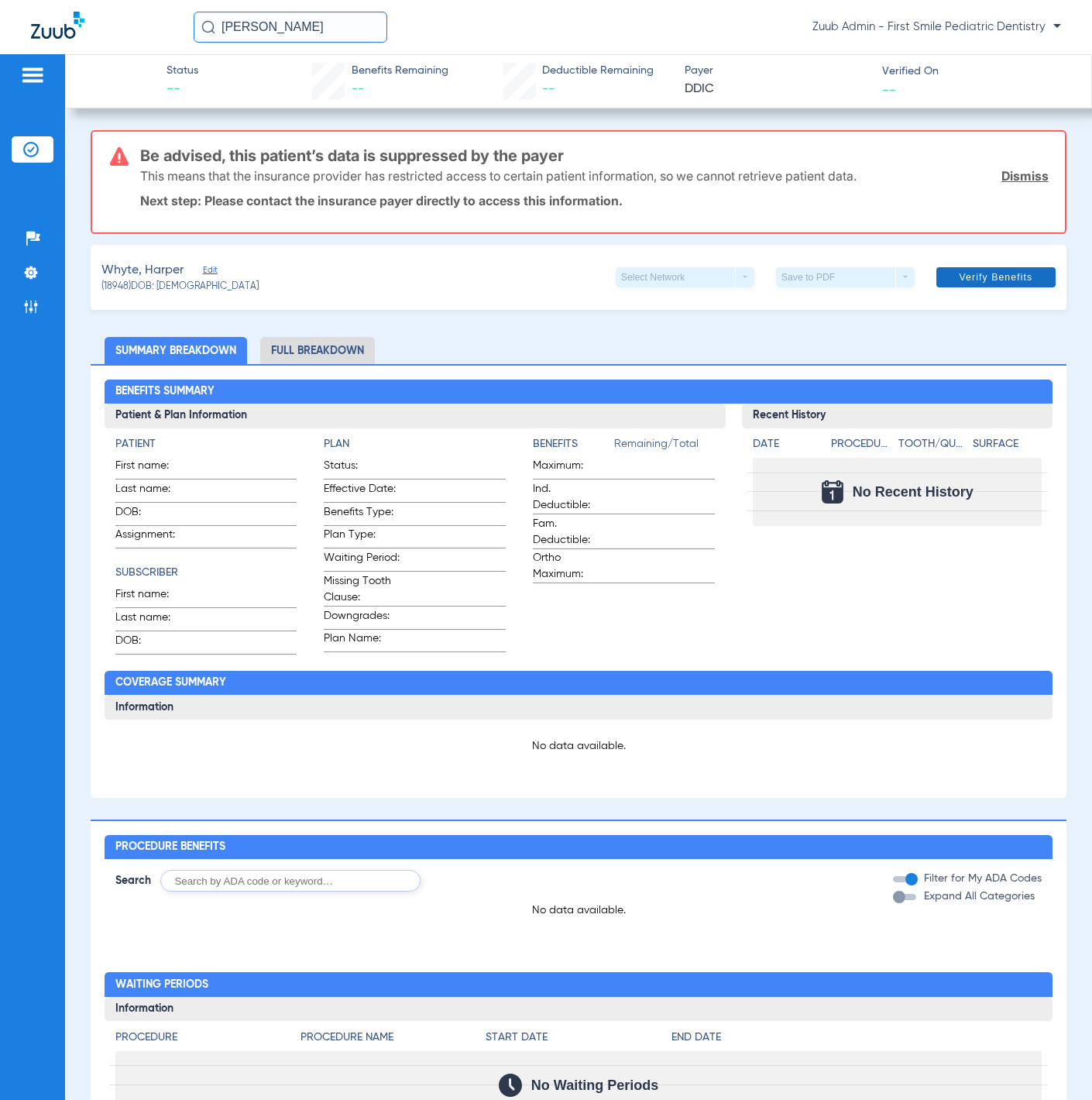
drag, startPoint x: 931, startPoint y: 265, endPoint x: 907, endPoint y: 264, distance: 24.0
click at [937, 265] on span at bounding box center [996, 277] width 119 height 38
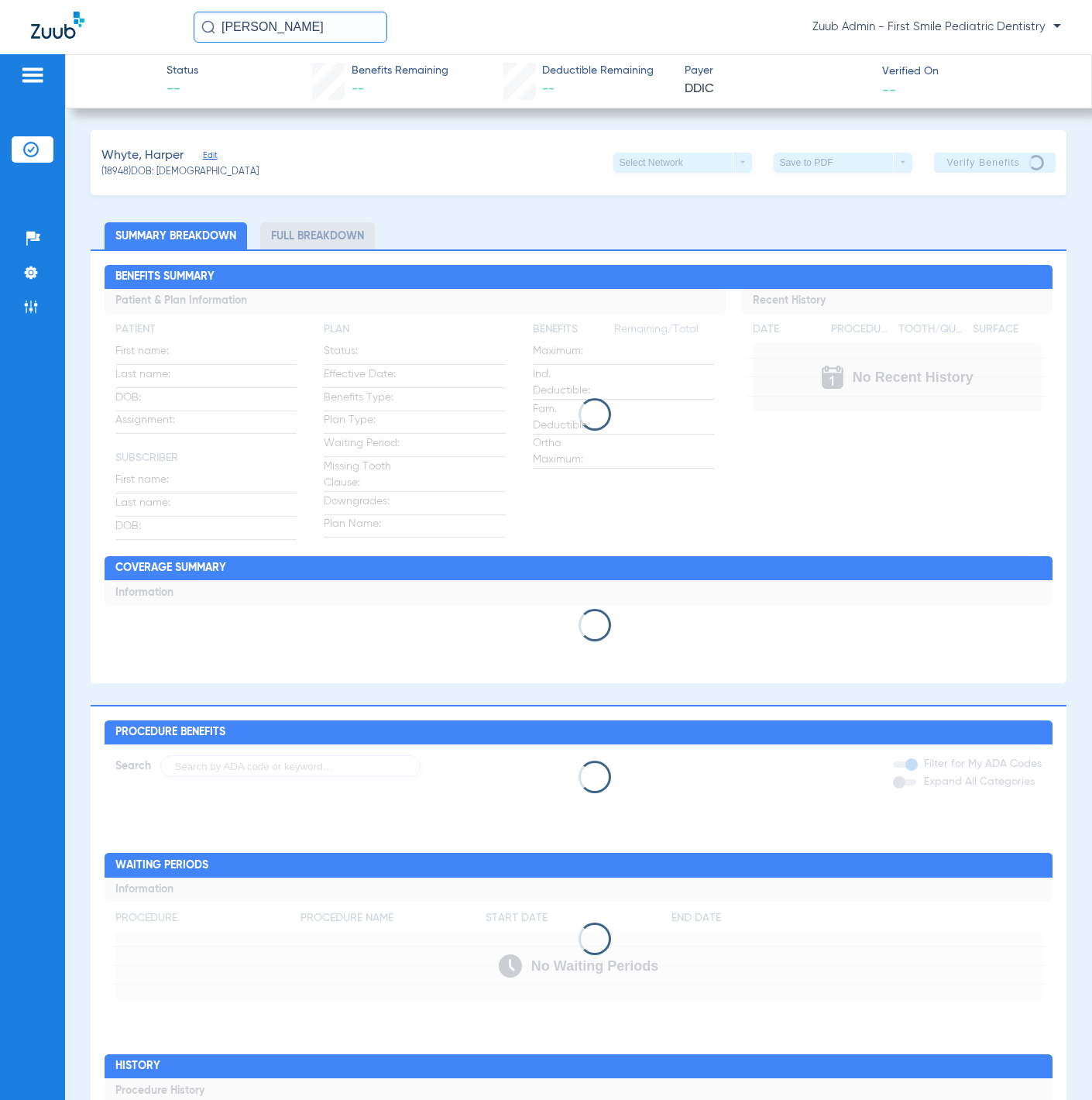
click at [205, 156] on span "Edit" at bounding box center [210, 157] width 14 height 15
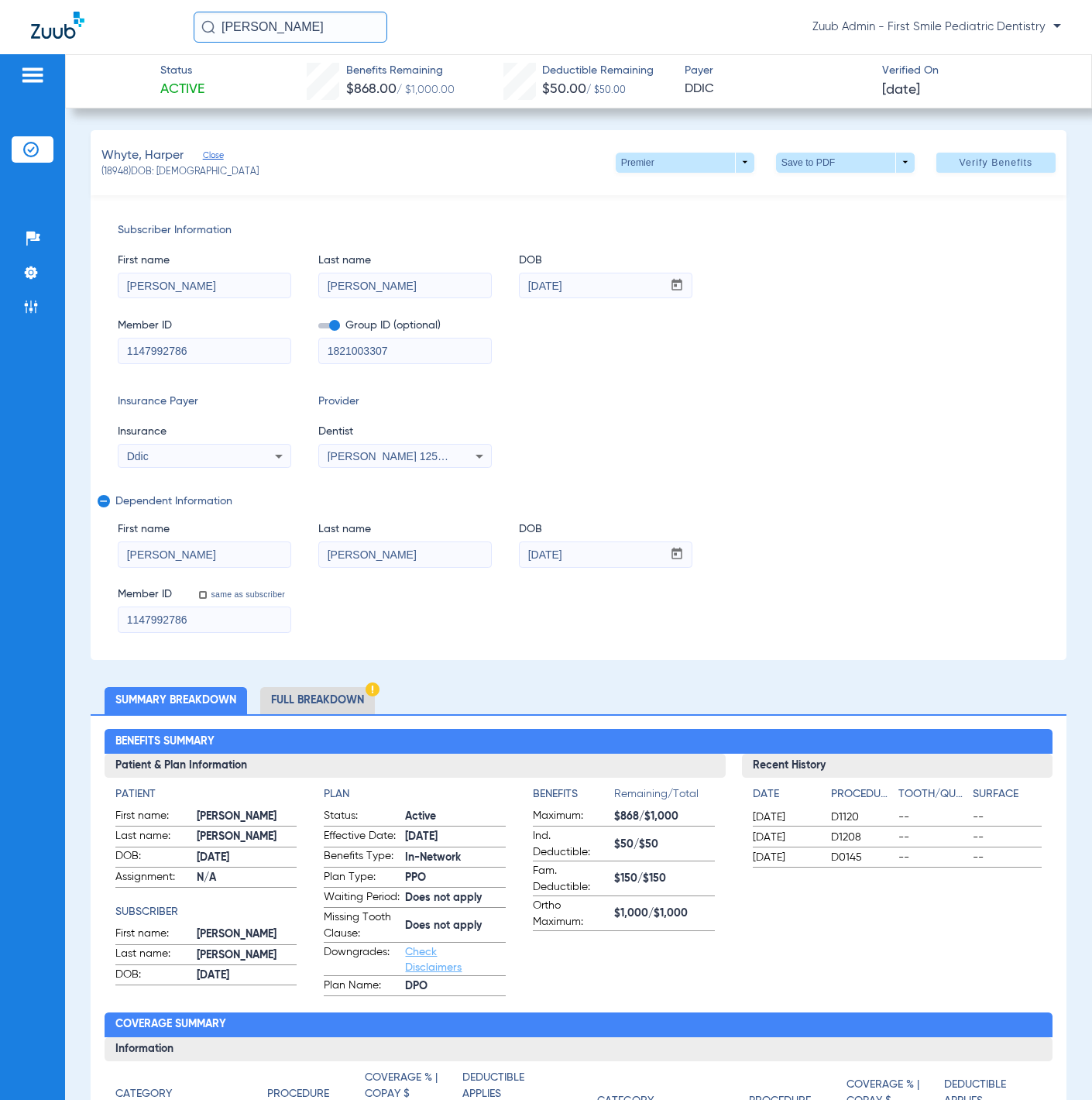
click at [357, 28] on input "Harper Whyte" at bounding box center [291, 27] width 194 height 31
paste input "Brooklyn De Jesus"
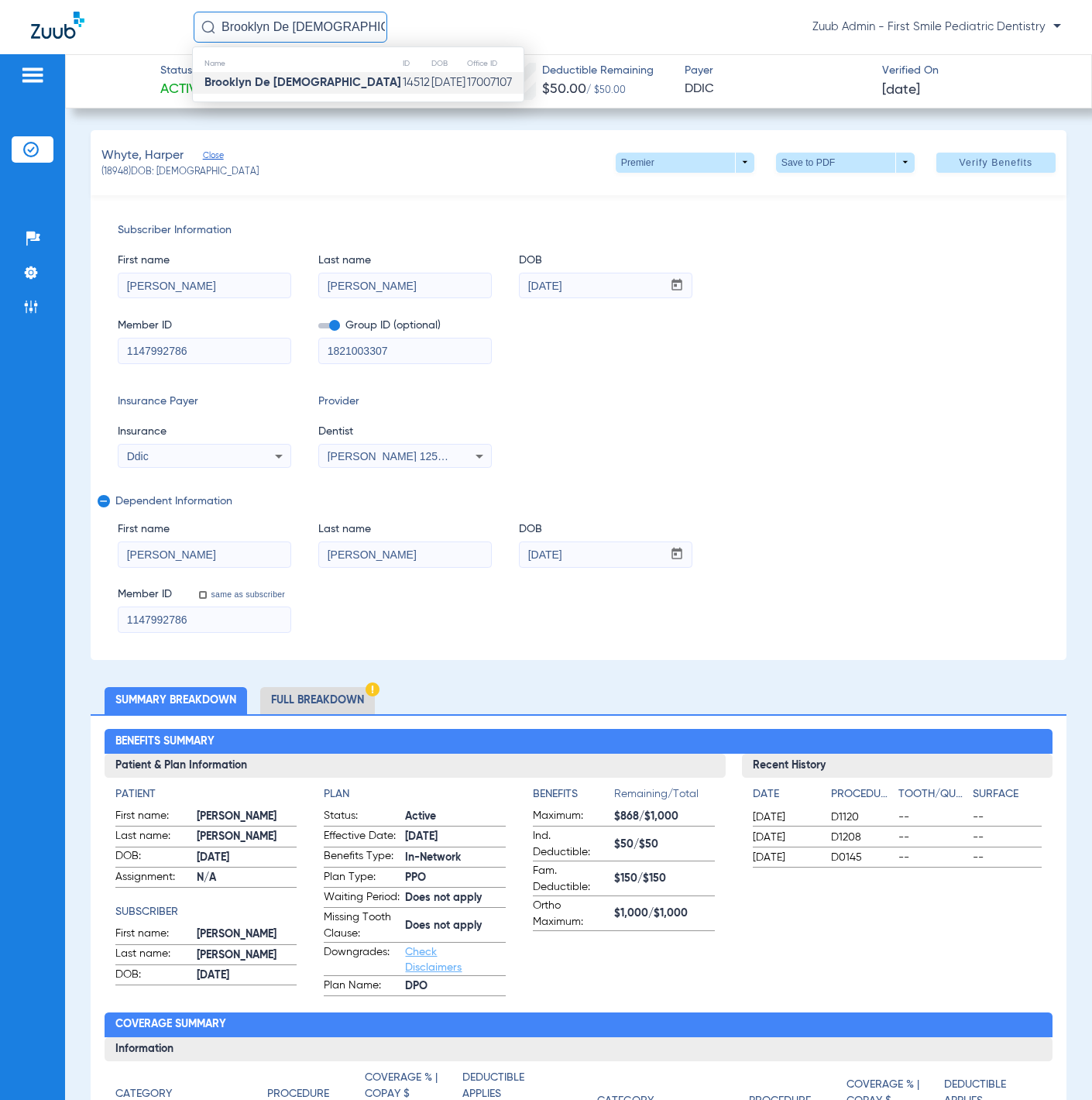
type input "Brooklyn De Jesus"
click at [294, 78] on strong "Brooklyn De Jesus" at bounding box center [303, 82] width 197 height 12
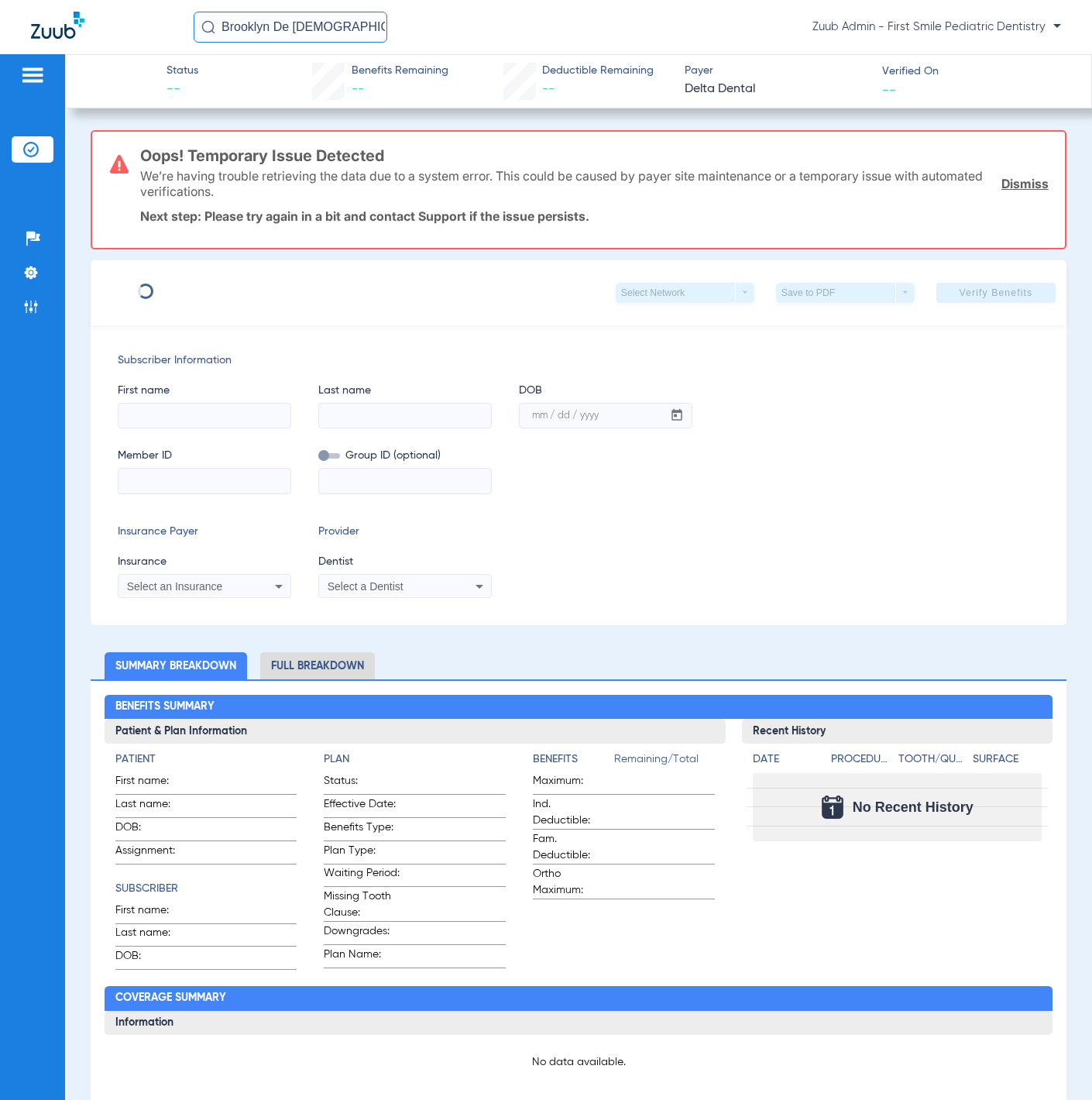
type input "Marc"
type input "De Jesus"
type input "01/05/1977"
type input "122263735904"
type input "18066 00014"
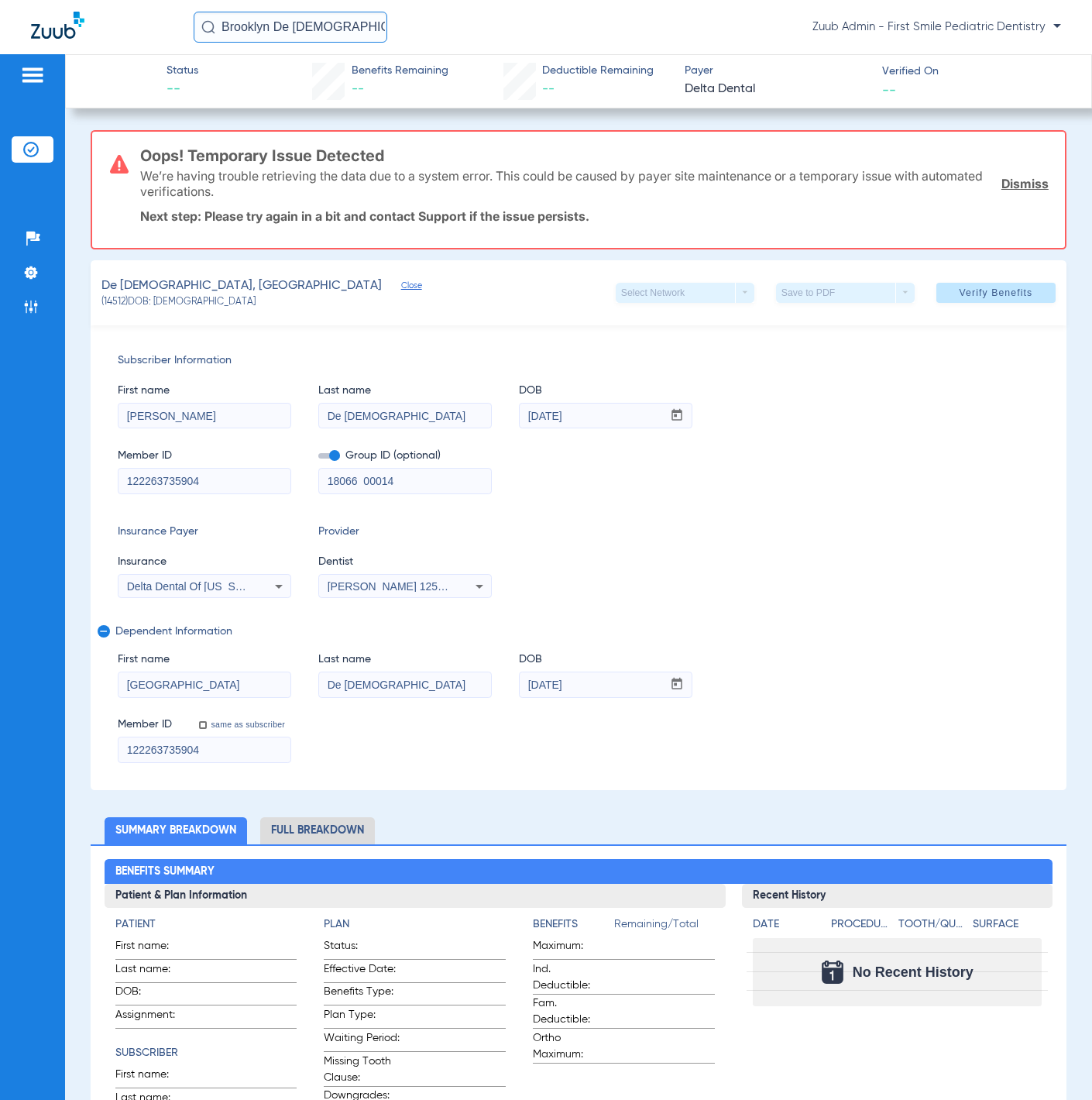
click at [992, 286] on span "Verify Benefits" at bounding box center [996, 292] width 73 height 13
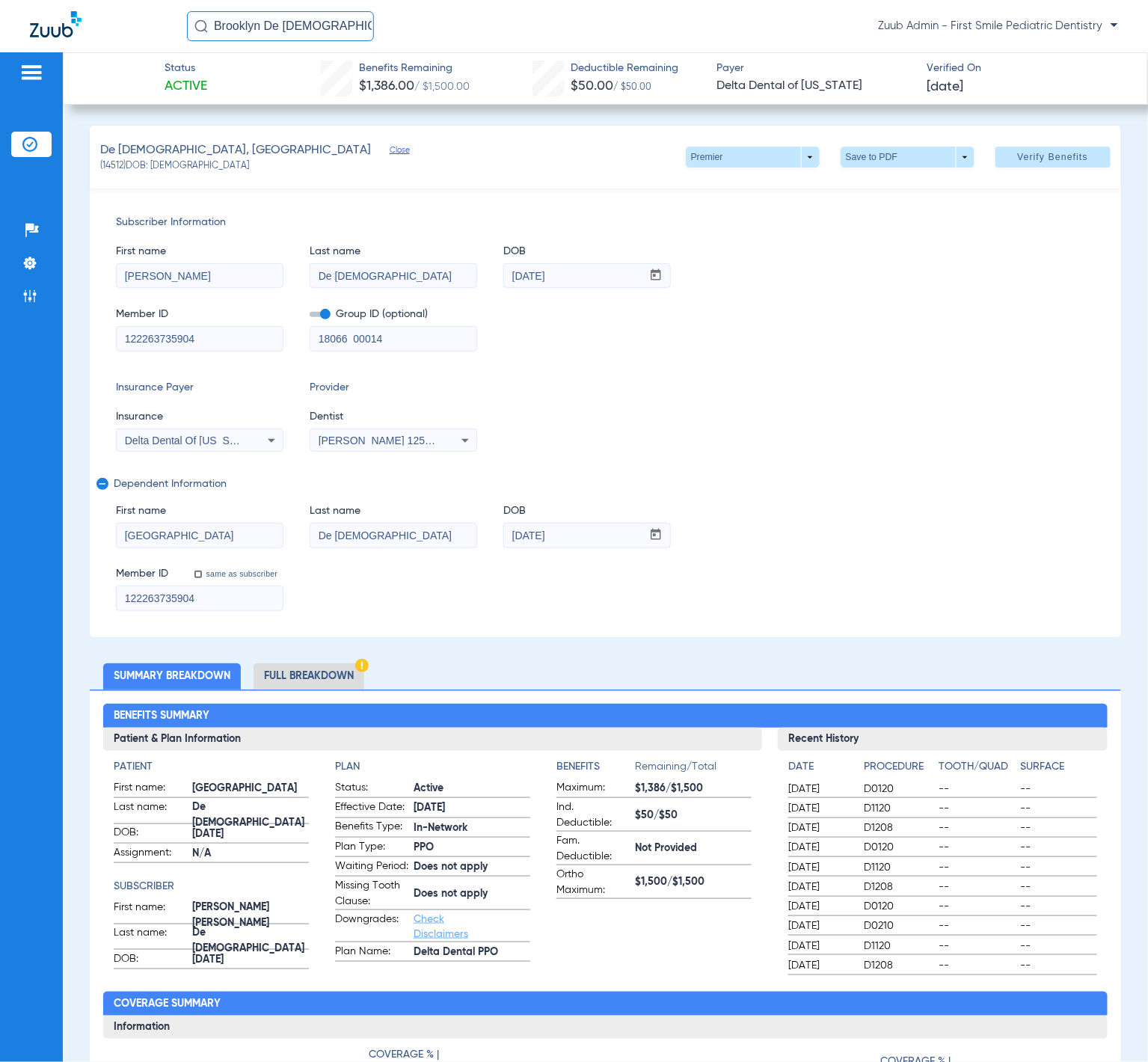
click at [346, 20] on input "Brooklyn De Jesus" at bounding box center [281, 26] width 187 height 30
paste input "Thea"
type input "Thea De Jesus"
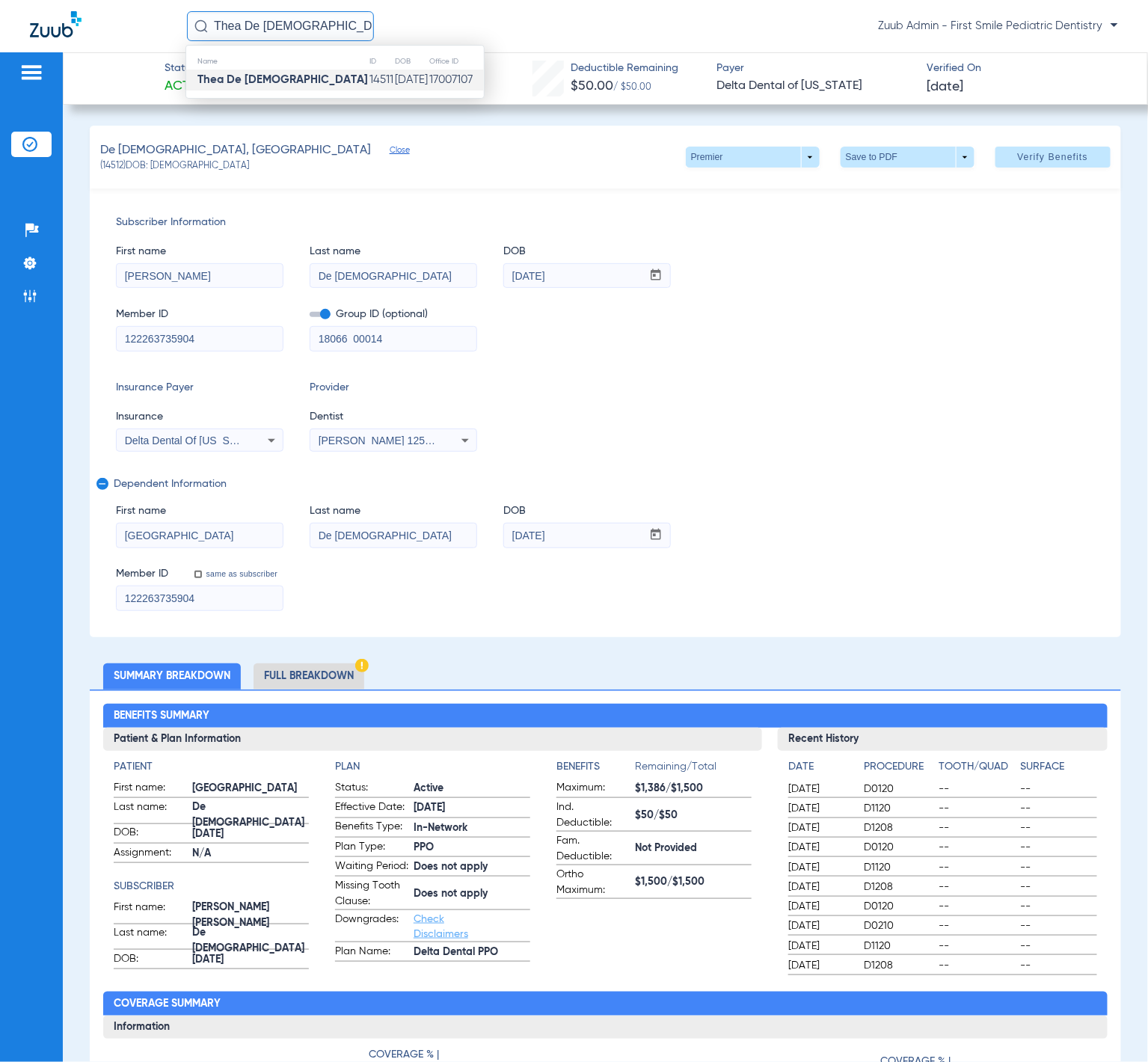
click at [276, 74] on td "Thea De Jesus" at bounding box center [277, 80] width 183 height 21
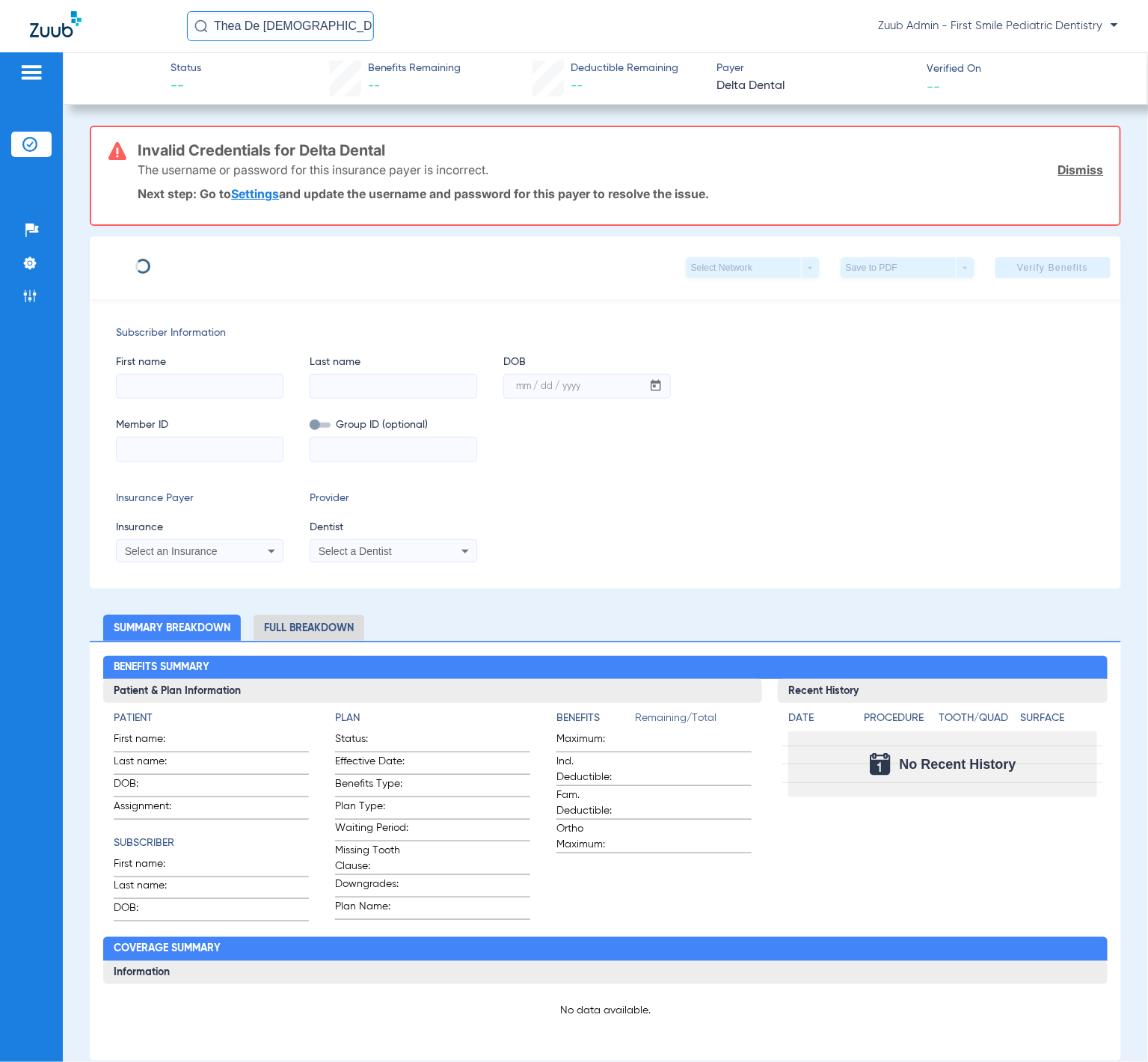
type input "Marc"
type input "De Jesus"
type input "01/05/1977"
type input "122263735904"
type input "18066 00014"
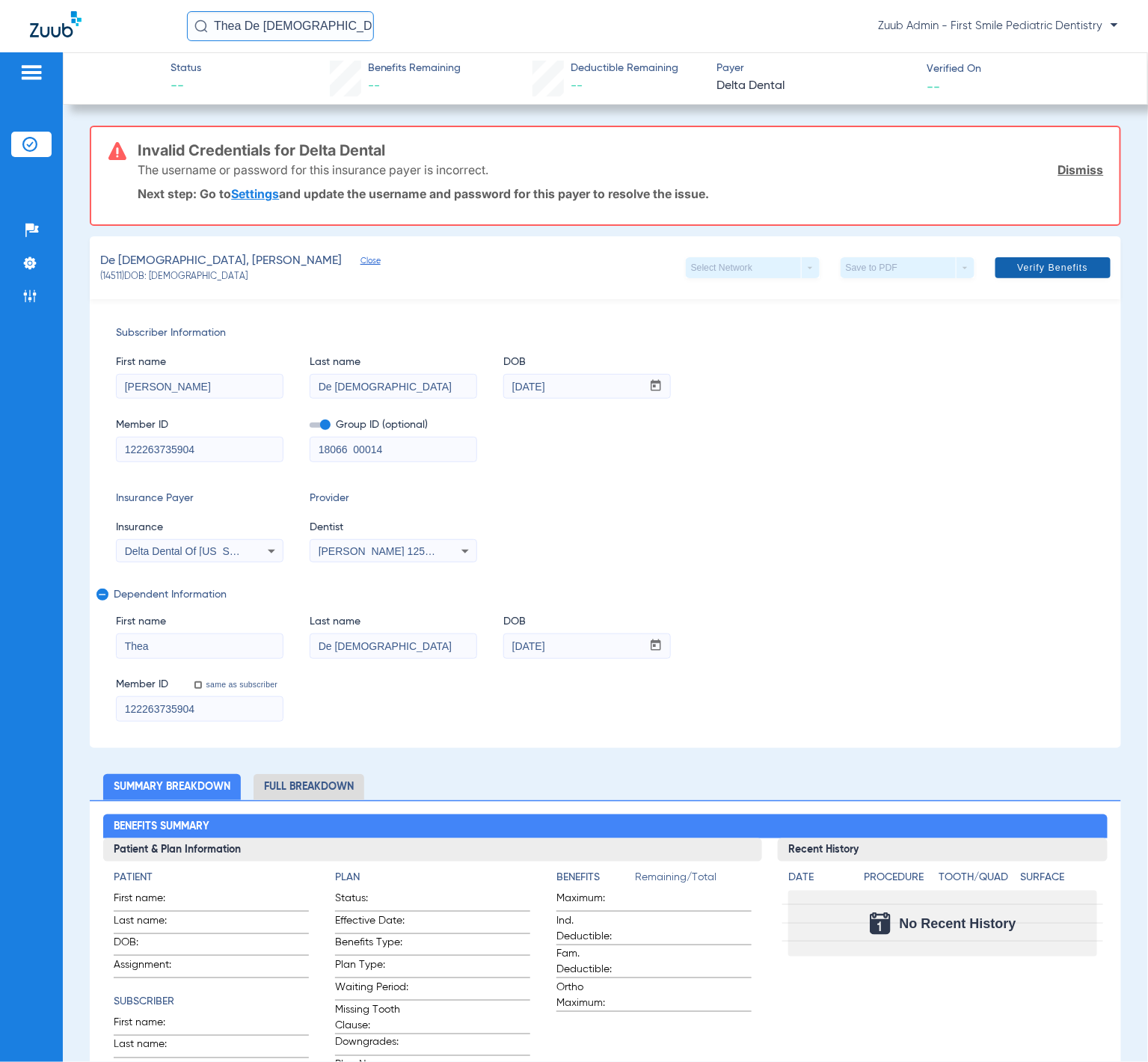
click at [1034, 262] on span "Verify Benefits" at bounding box center [1052, 268] width 71 height 12
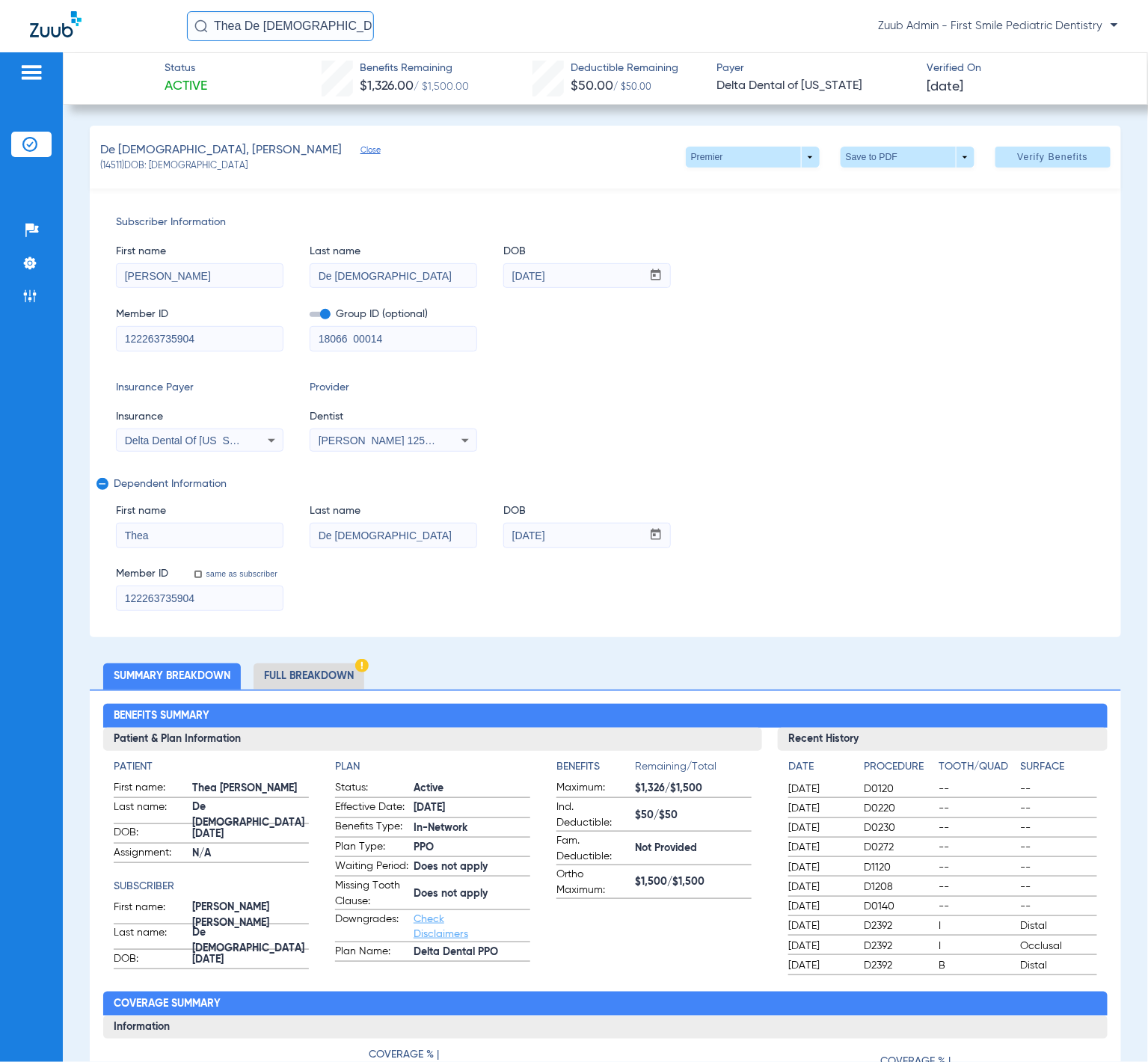
click at [328, 30] on input "Thea De Jesus" at bounding box center [281, 26] width 187 height 30
paste input "Jaxon Kong"
type input "Jaxon Kong"
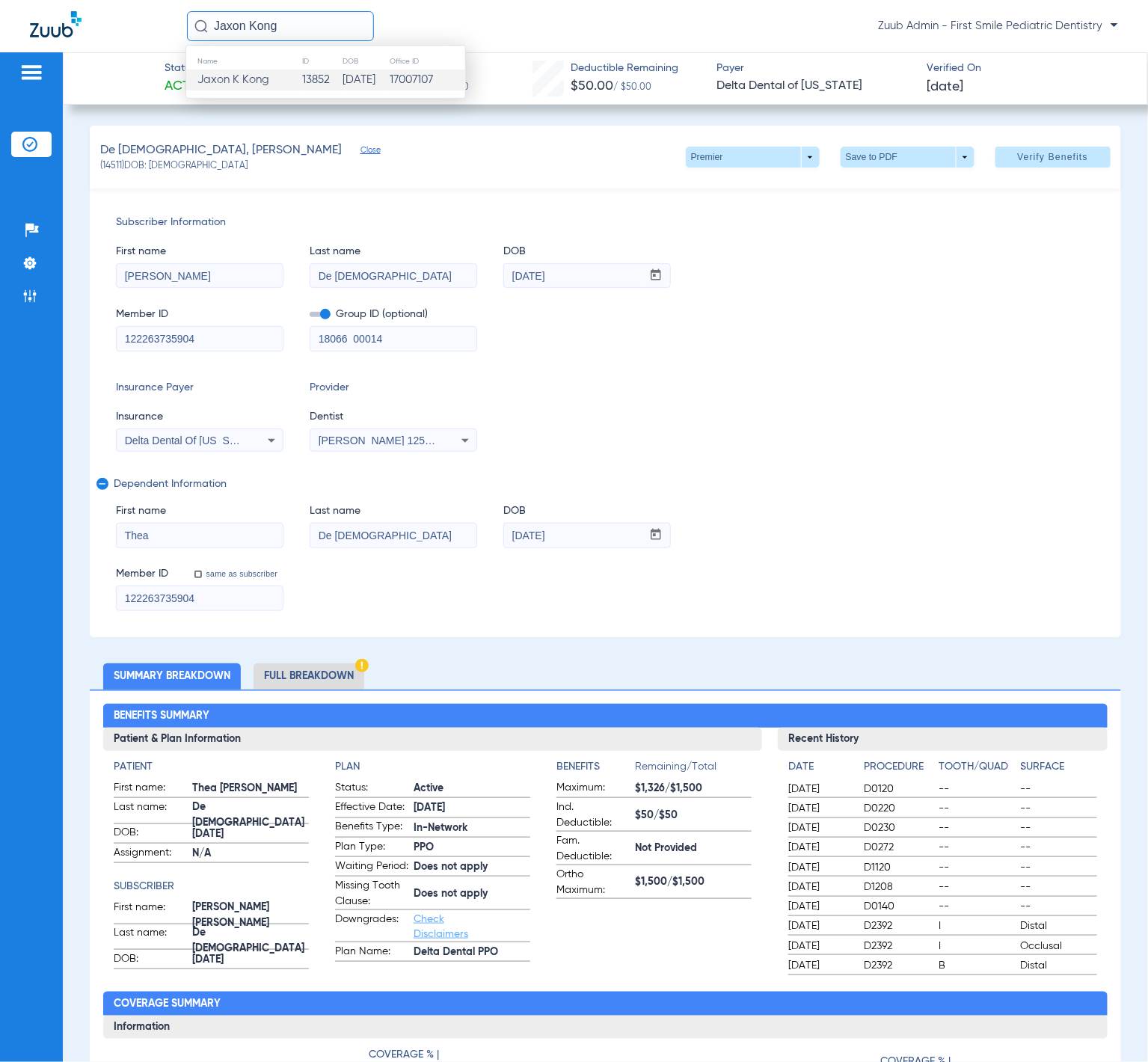
click at [301, 72] on td "13852" at bounding box center [321, 80] width 40 height 21
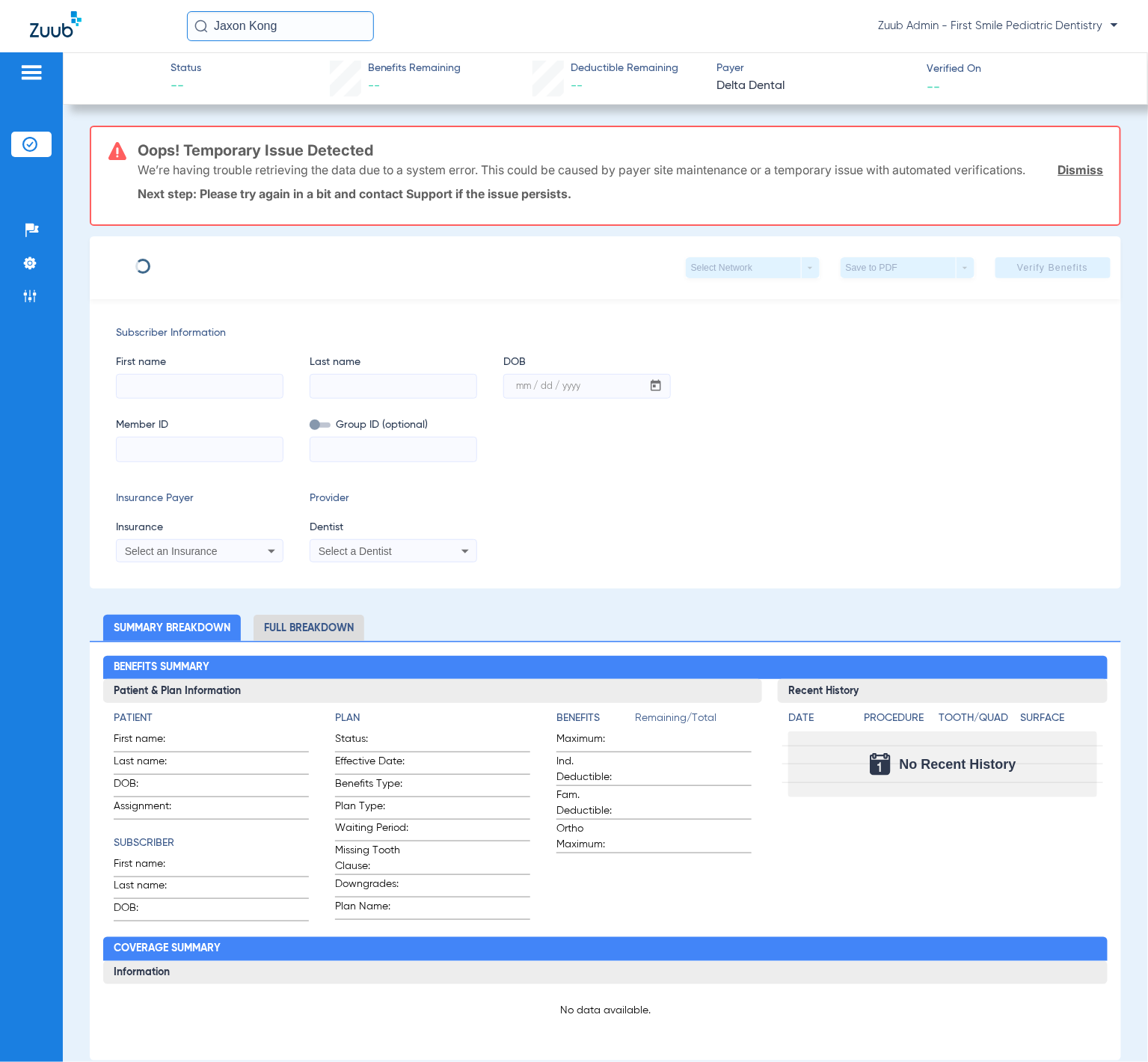
type input "Andrew"
type input "Kong"
type input "07/19/1989"
type input "3324270314"
type input "02798 00001"
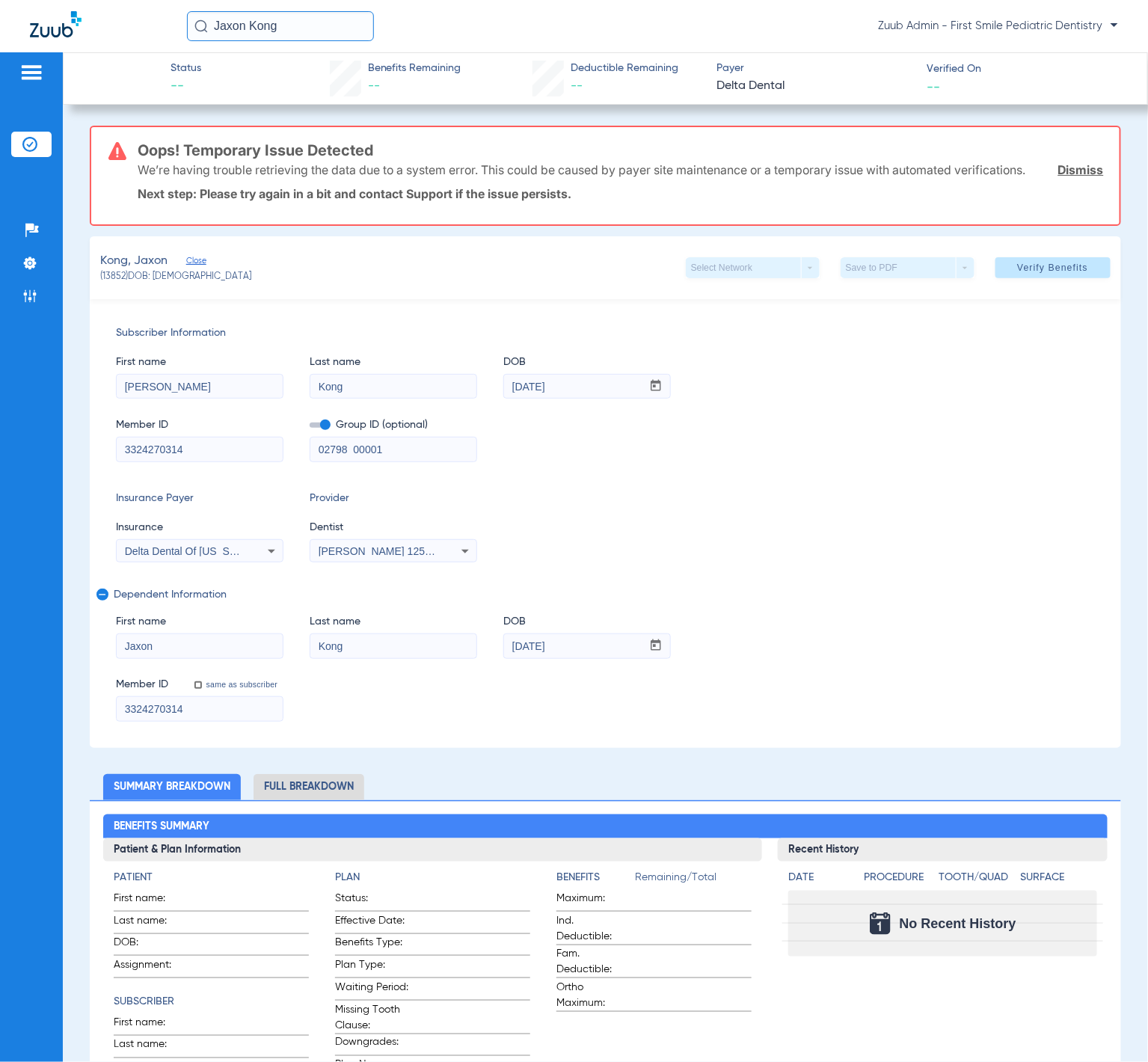
drag, startPoint x: 1007, startPoint y: 269, endPoint x: 998, endPoint y: 276, distance: 11.4
click at [1017, 269] on span "Verify Benefits" at bounding box center [1052, 268] width 71 height 12
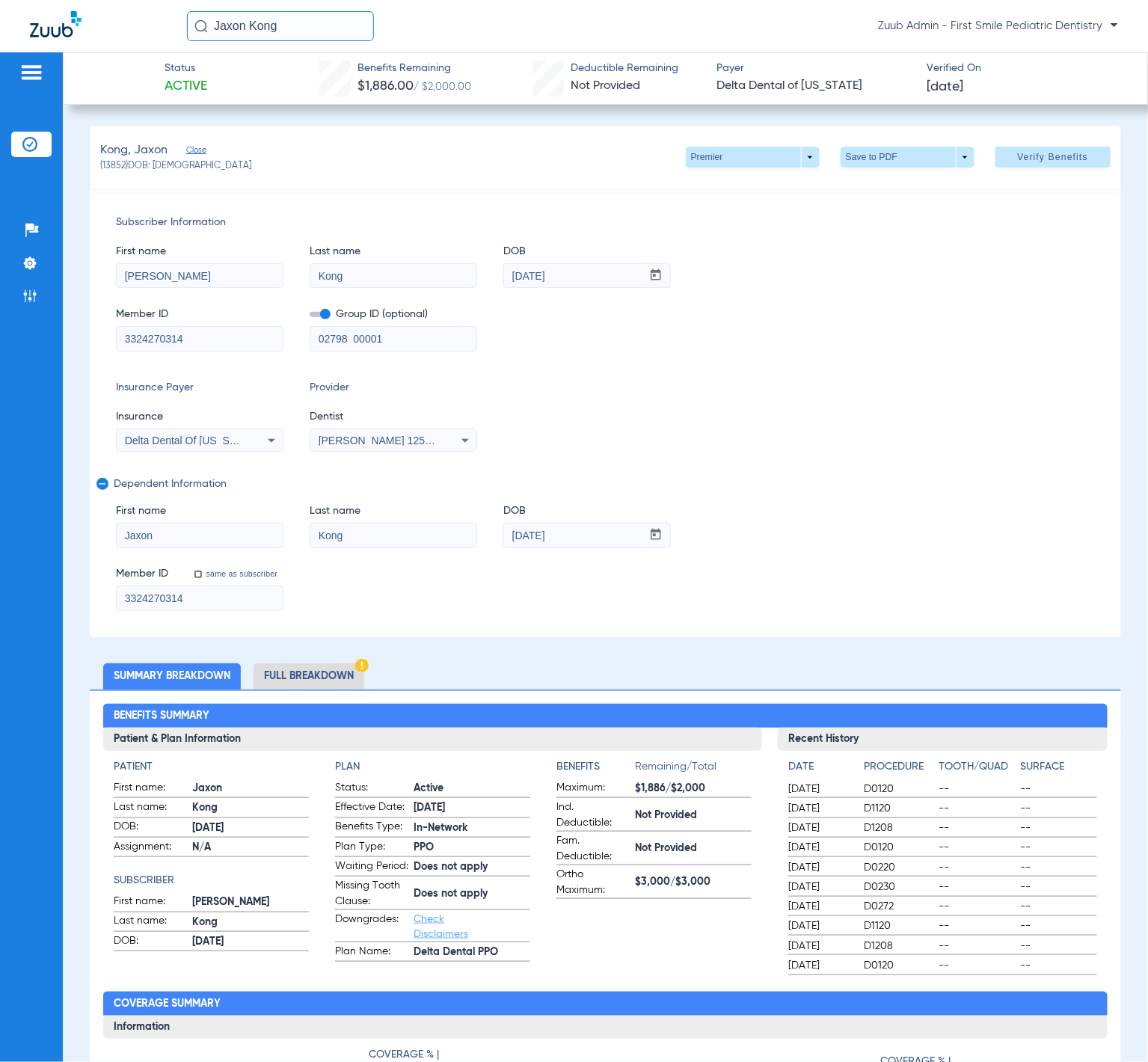
click at [341, 26] on input "Jaxon Kong" at bounding box center [281, 26] width 187 height 30
paste input "Aiden Woo"
type input "Aiden Woo"
click at [311, 85] on td "19290" at bounding box center [330, 80] width 39 height 21
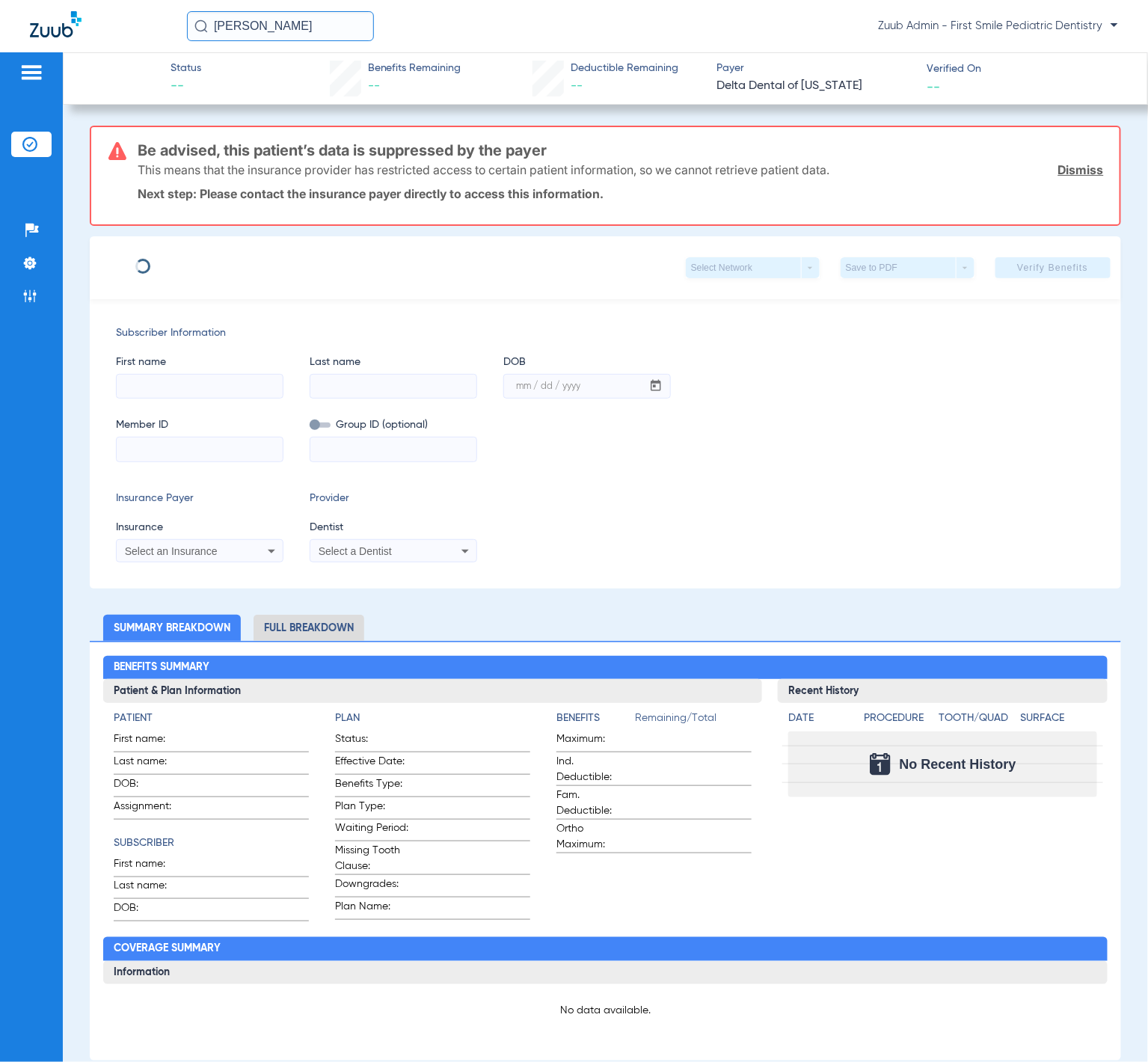
type input "Eva"
type input "Woo"
type input "04/01/1992"
type input "118585334601"
type input "18445 10002"
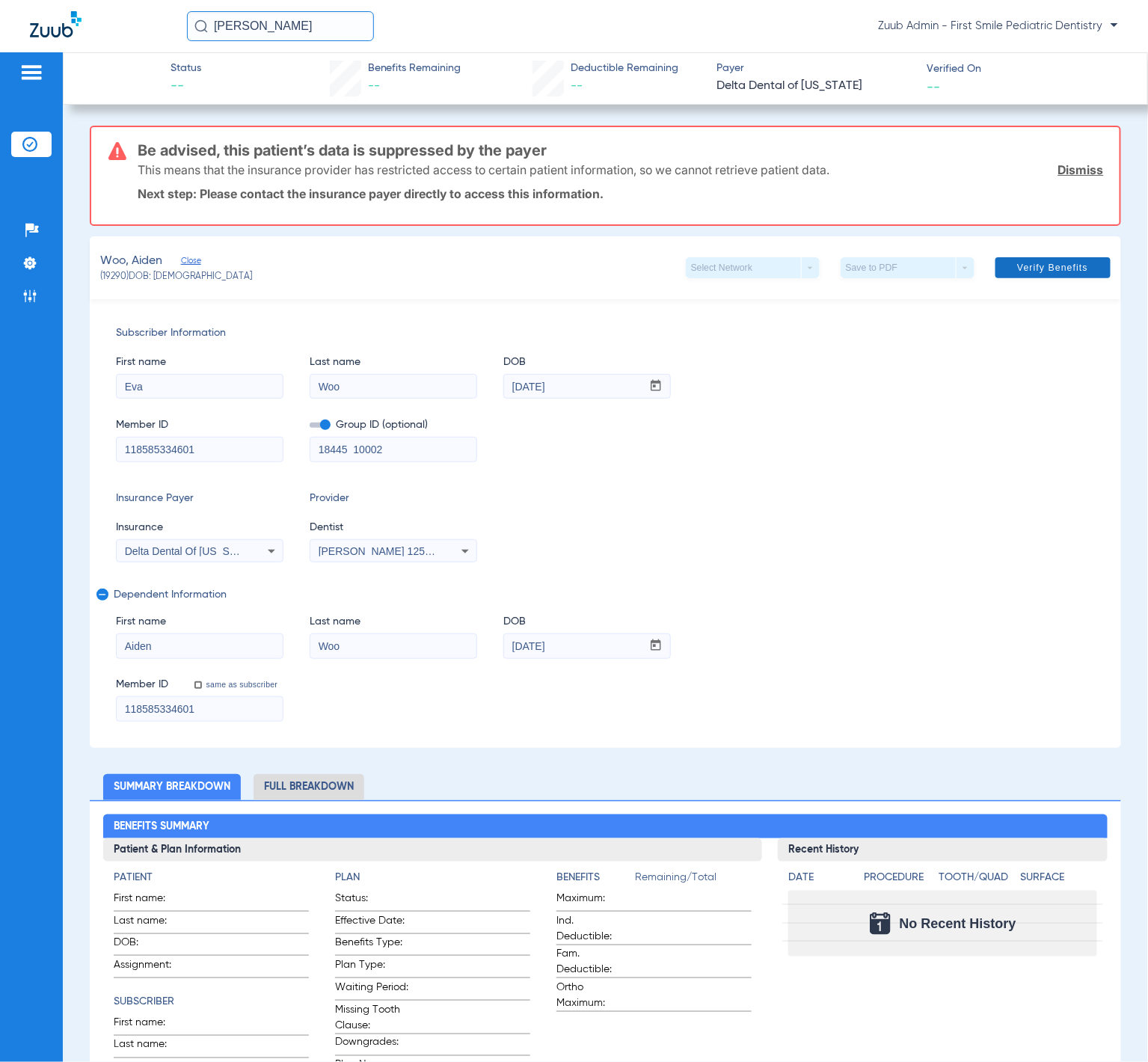
click at [1023, 262] on span "Verify Benefits" at bounding box center [1052, 268] width 71 height 12
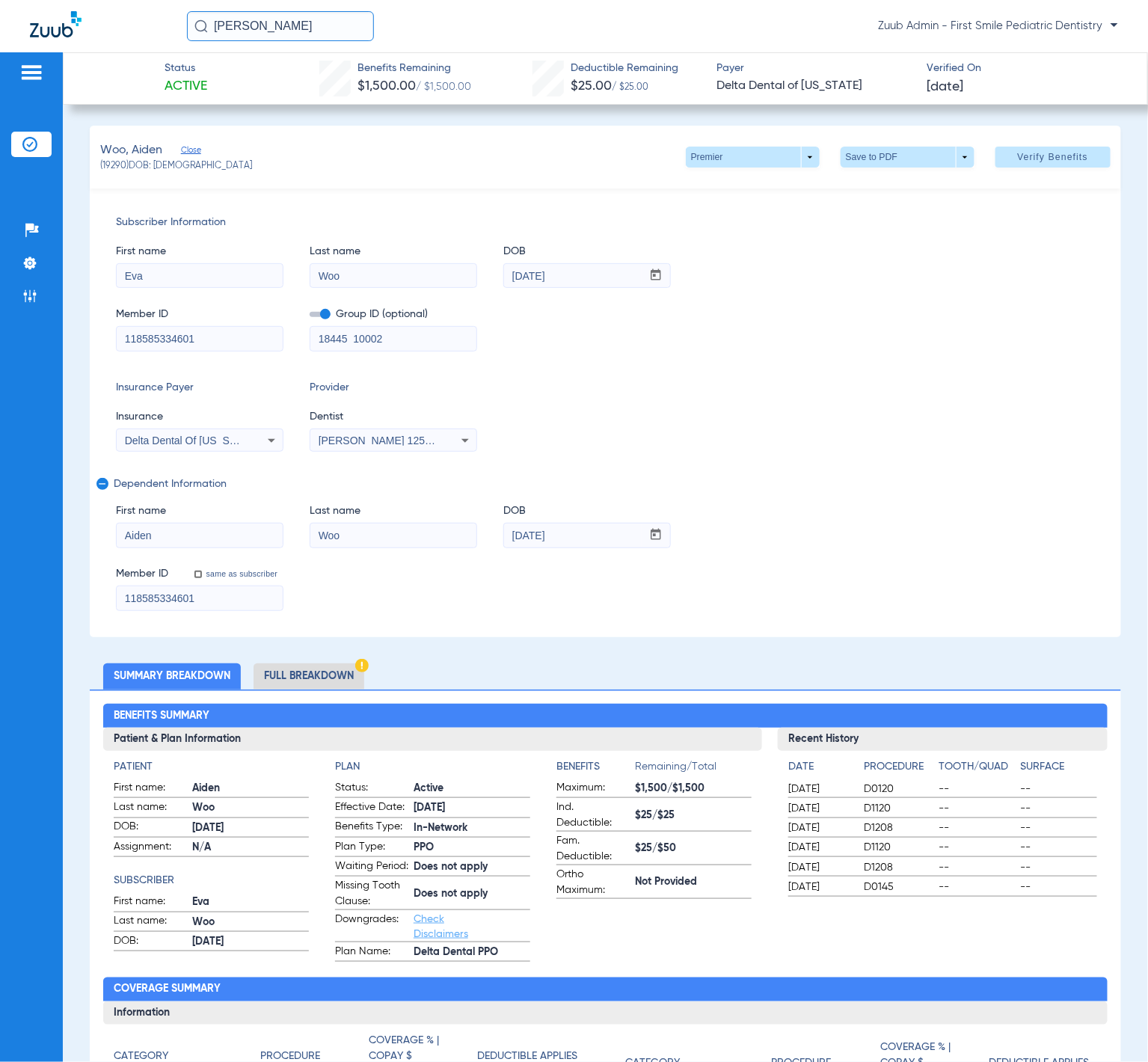
click at [22, 146] on img at bounding box center [30, 144] width 15 height 15
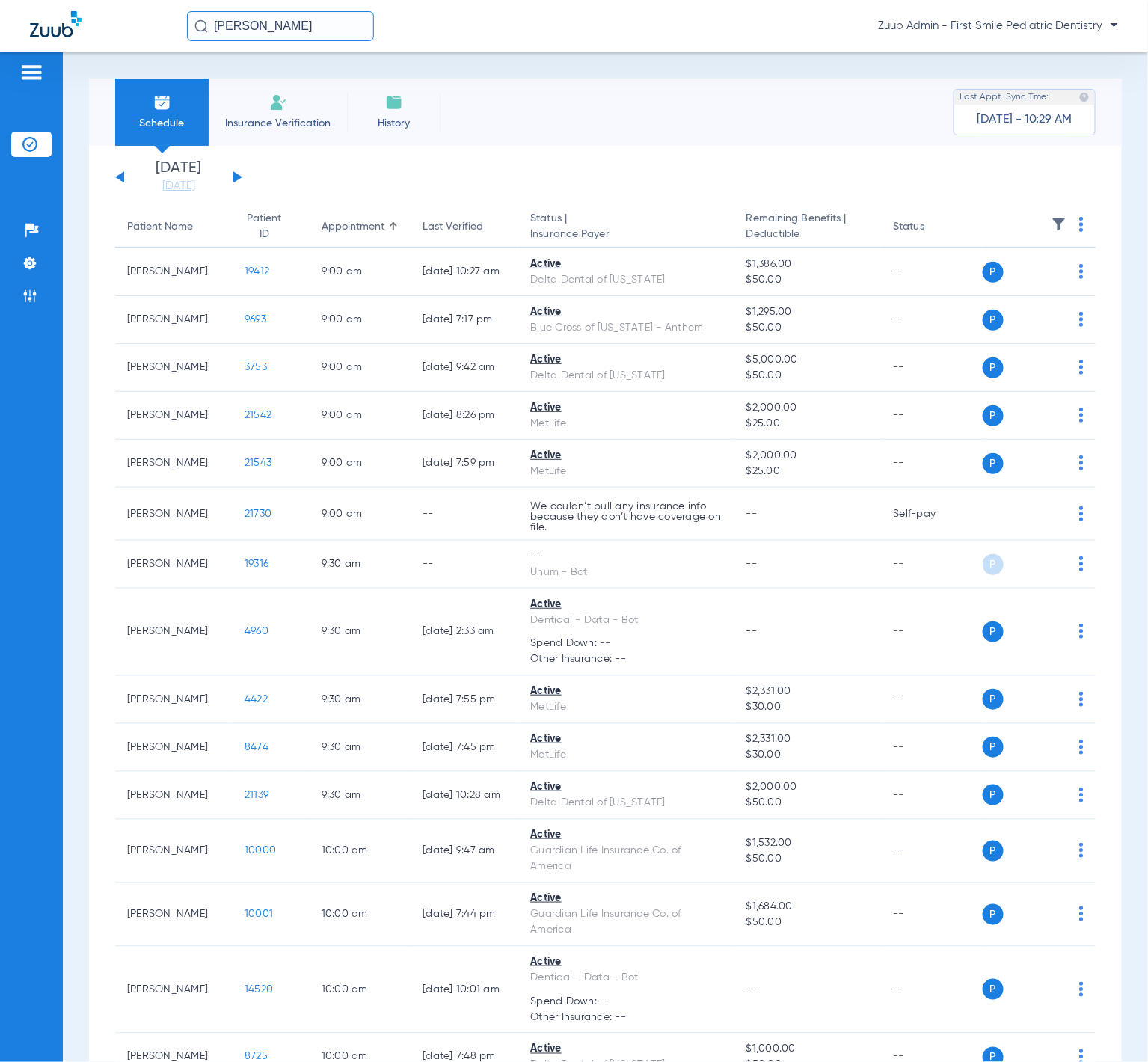
click at [309, 33] on input "Aiden Woo" at bounding box center [281, 26] width 187 height 30
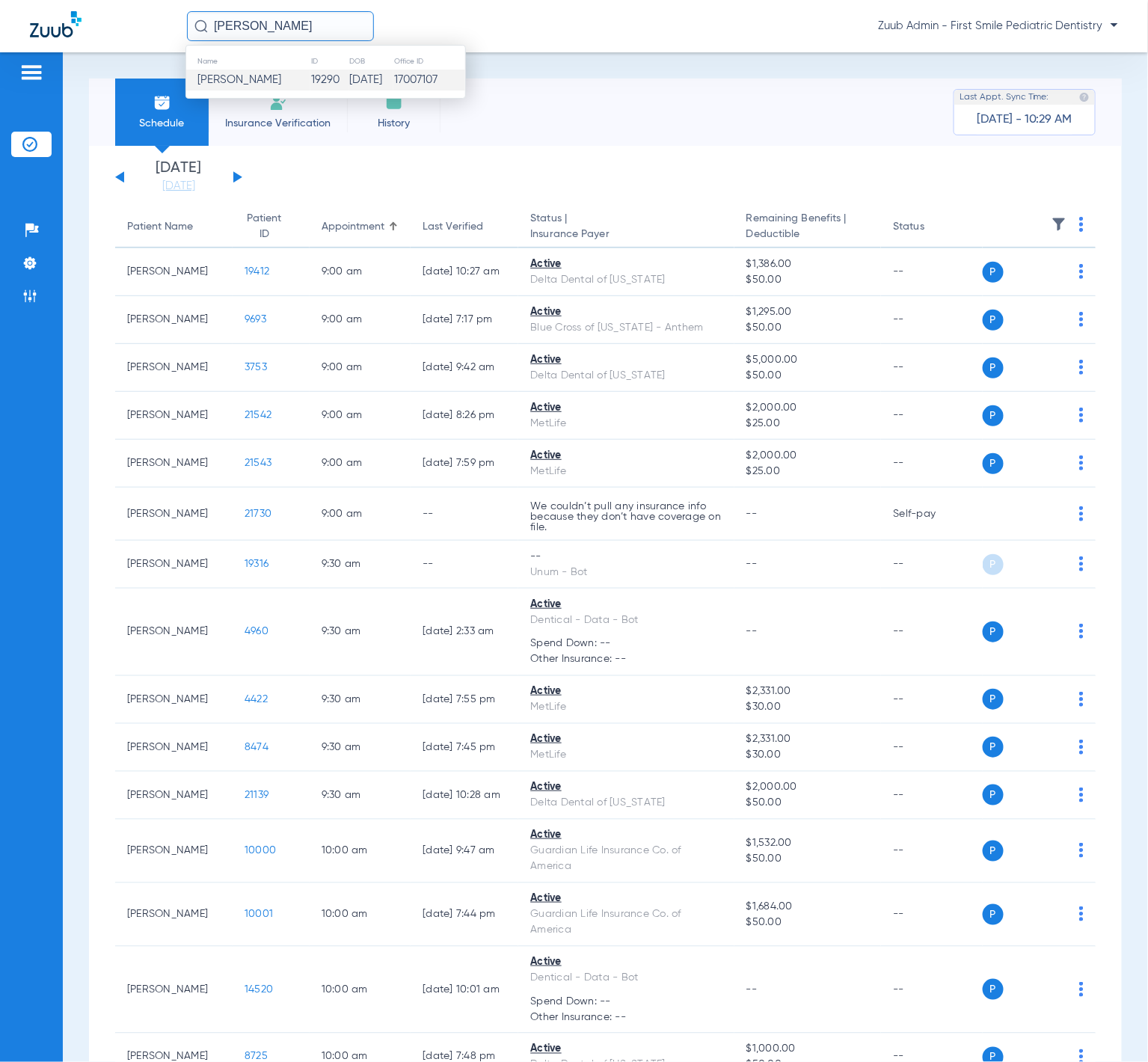
click at [309, 33] on input "Aiden Woo" at bounding box center [281, 26] width 187 height 30
paste input "Elroy Li"
type input "Elroy Li"
click at [316, 75] on td "1786" at bounding box center [331, 80] width 30 height 21
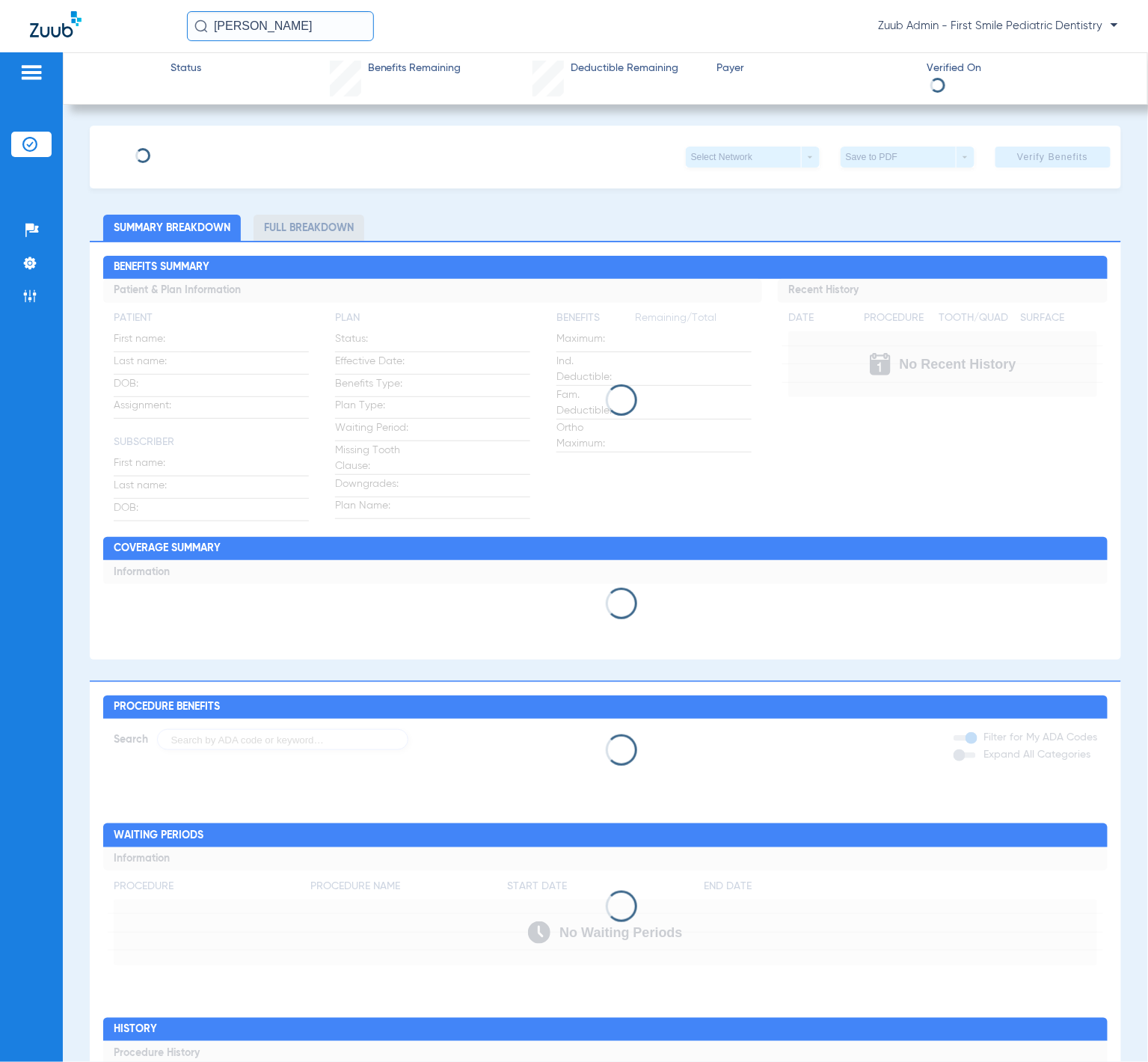
type input "Elroy"
type input "Li"
type input "09/06/2012"
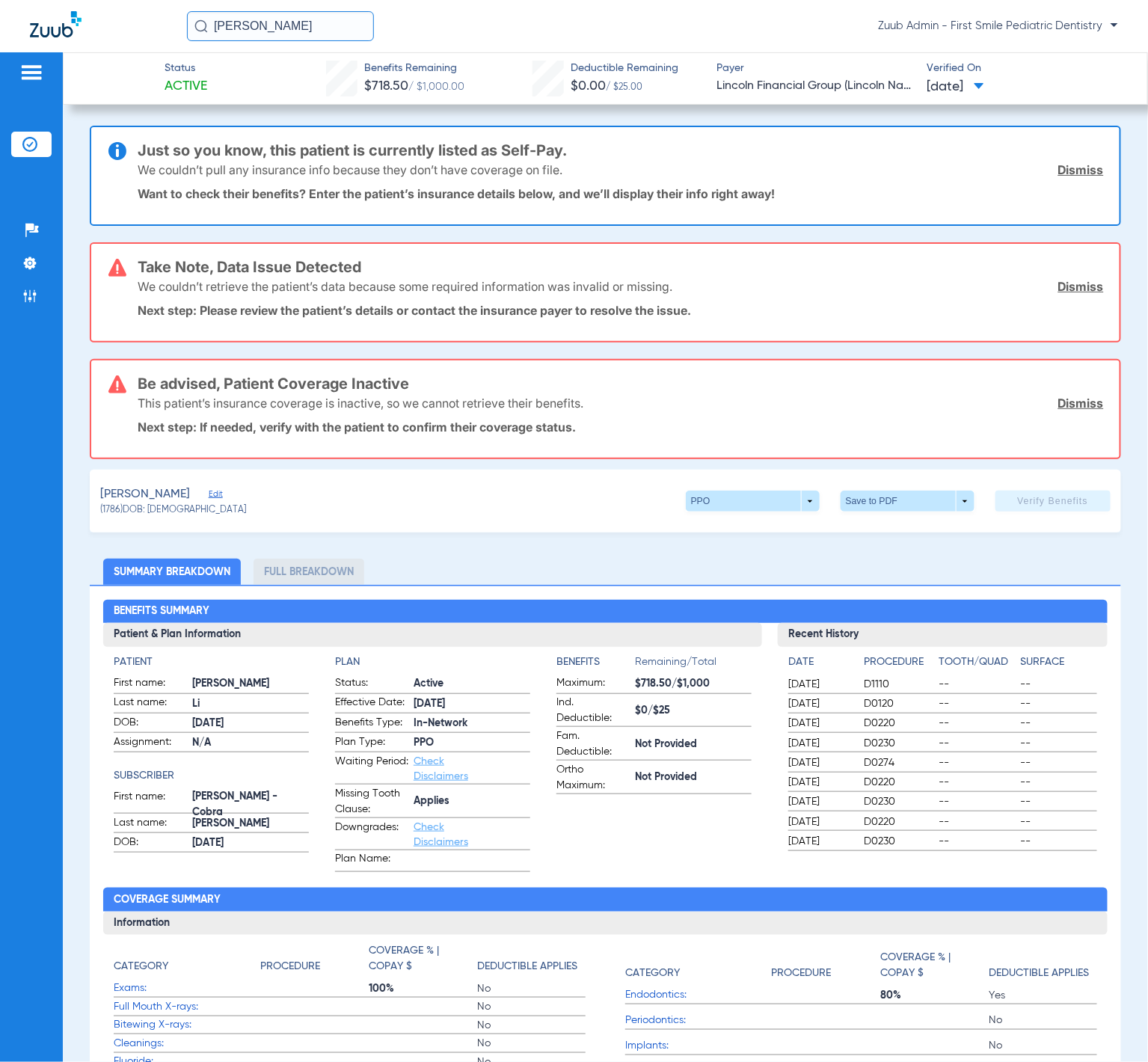
click at [208, 489] on span "Edit" at bounding box center [215, 496] width 13 height 14
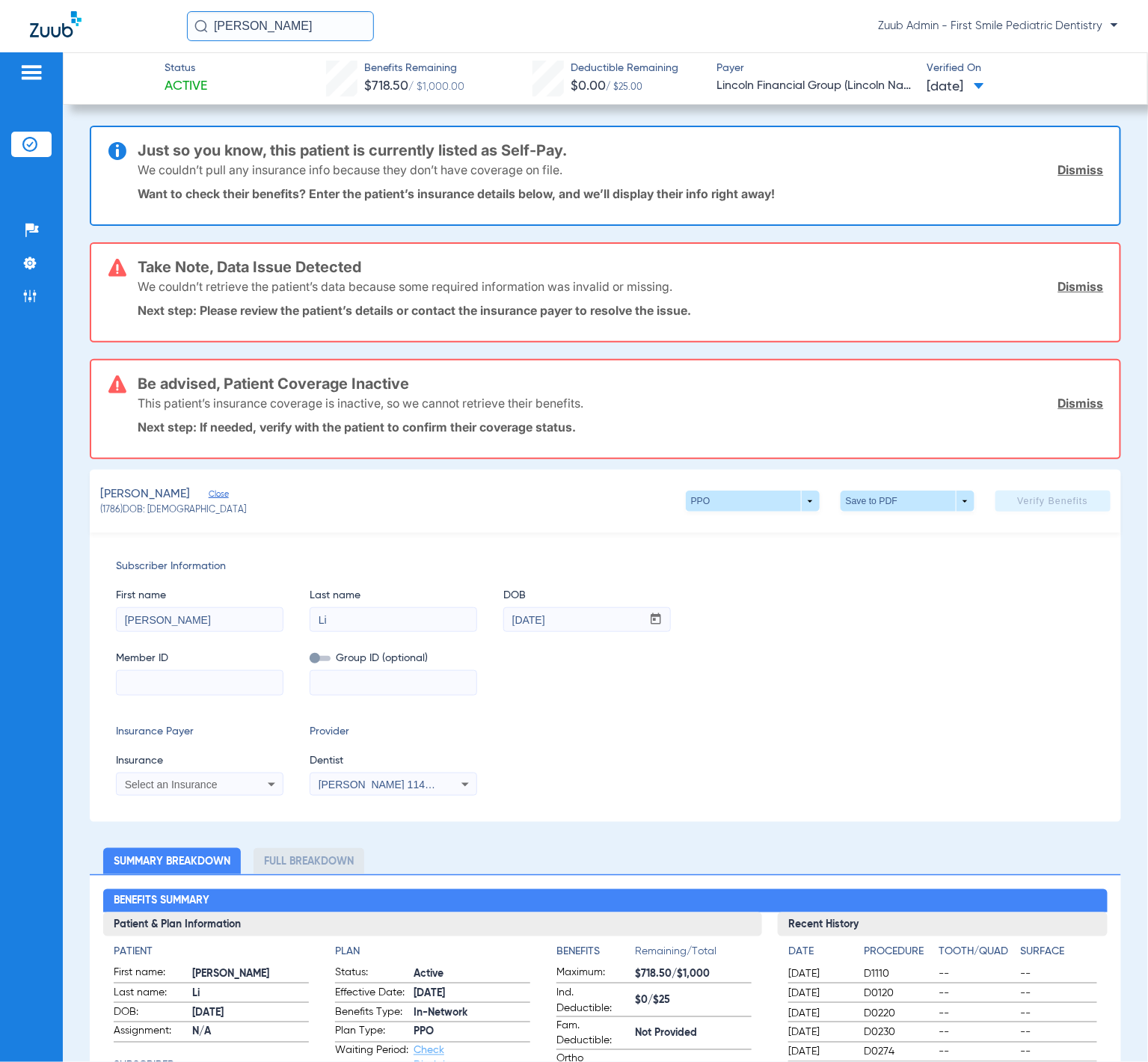
click at [321, 24] on input "Elroy Li" at bounding box center [281, 26] width 187 height 30
paste input "Keoni Onish"
type input "Keoni Onish"
click at [228, 26] on input "Keoni Onish" at bounding box center [281, 26] width 187 height 30
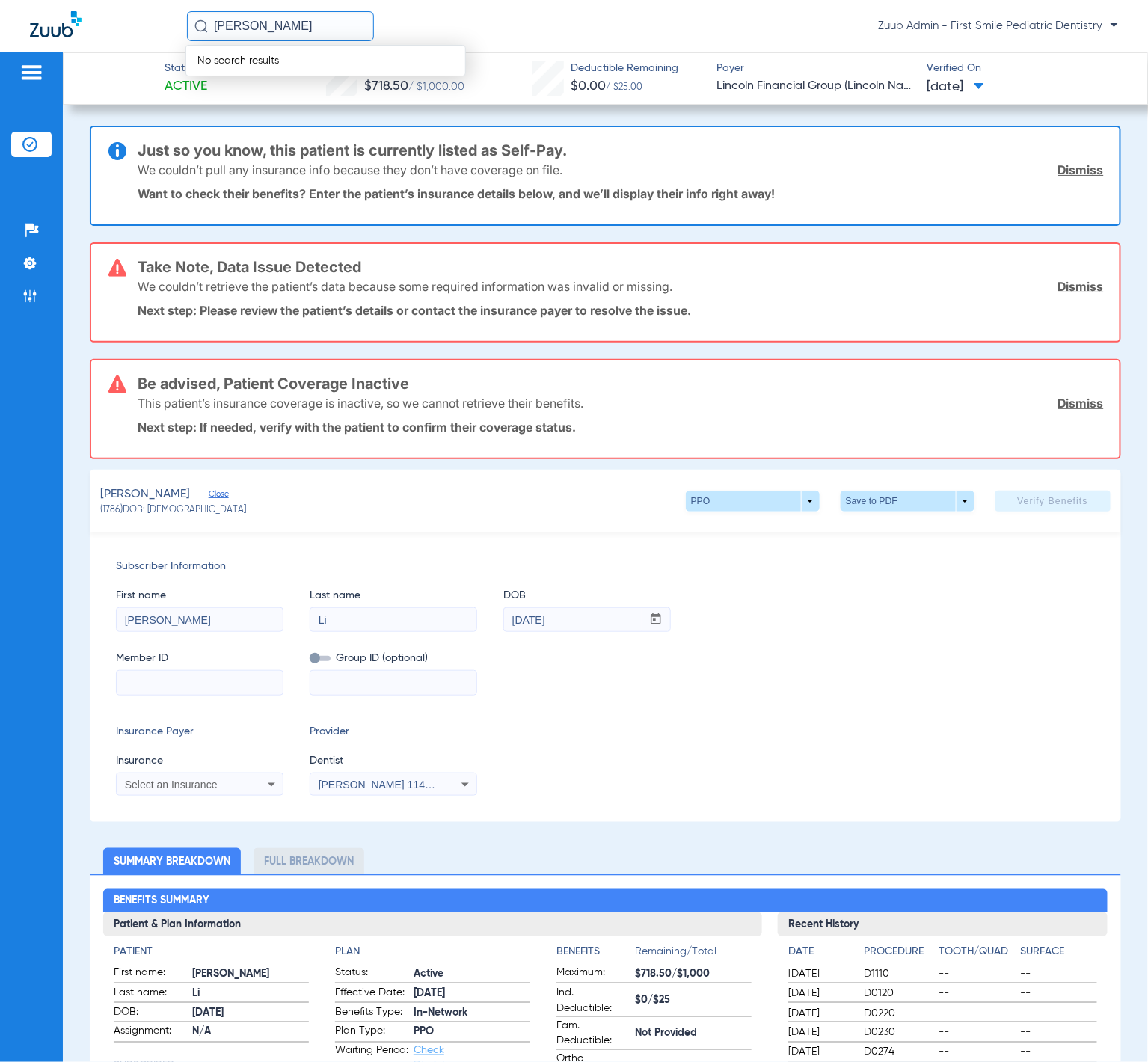
click at [235, 31] on input "Keoni Onish" at bounding box center [281, 26] width 187 height 30
drag, startPoint x: 250, startPoint y: 26, endPoint x: 191, endPoint y: 23, distance: 59.1
click at [191, 23] on input "Keoni Onish" at bounding box center [281, 26] width 187 height 30
paste input "Keoni Onish"
click at [254, 29] on input "Keoni Onish" at bounding box center [281, 26] width 187 height 30
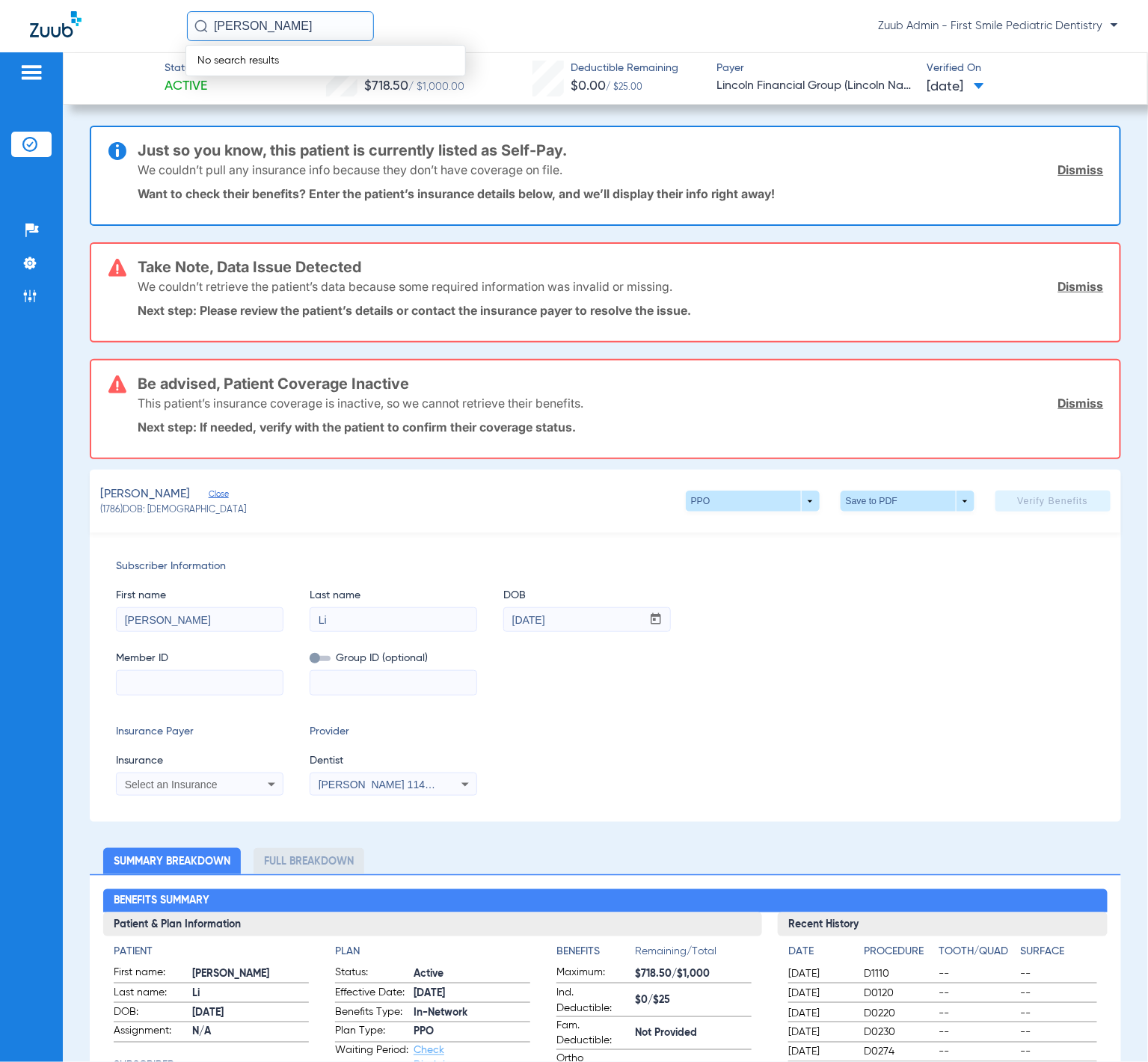
click at [249, 27] on input "Keoni Onish" at bounding box center [281, 26] width 187 height 30
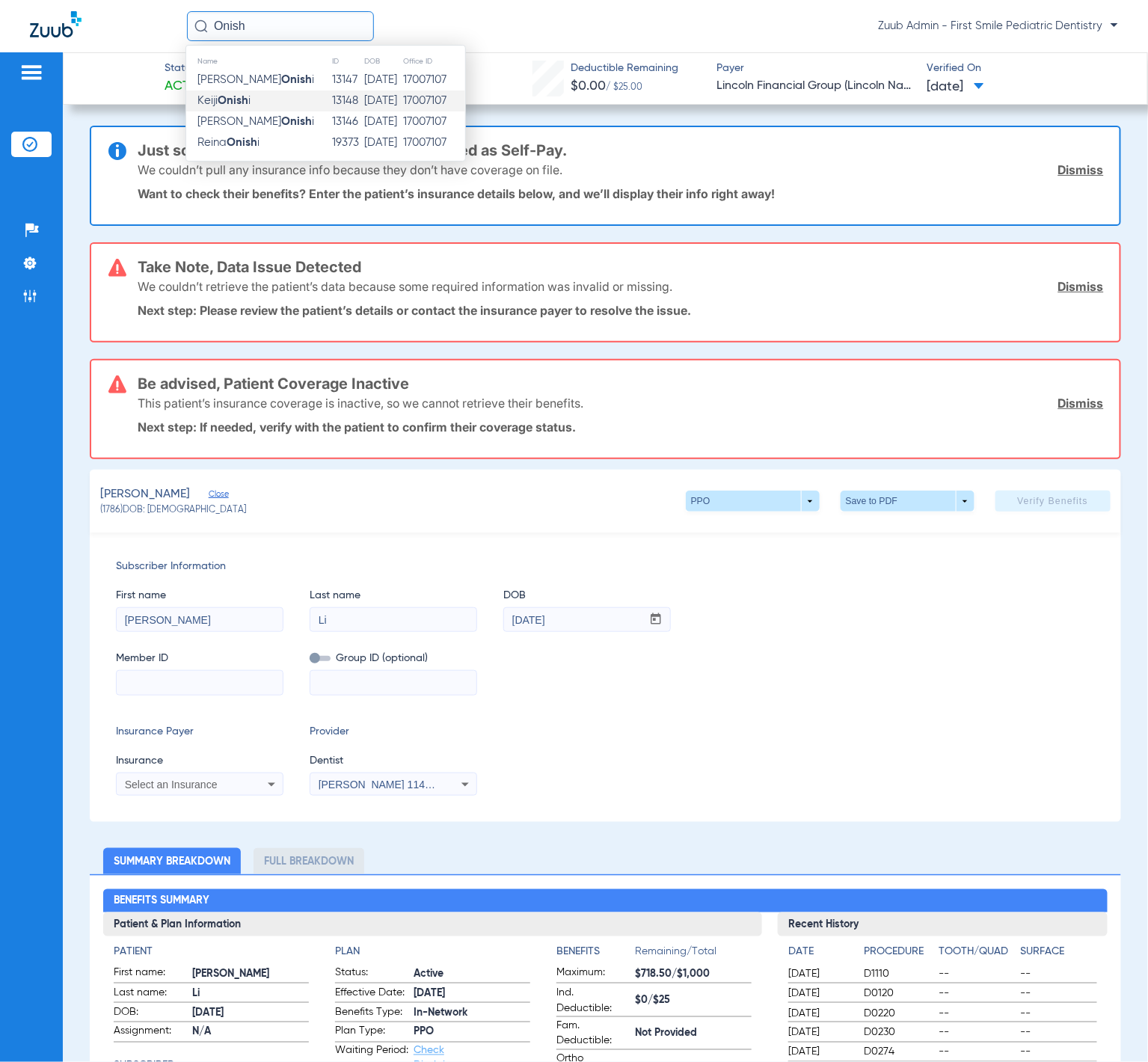
type input "Onish"
click at [265, 94] on td "Keiji Onish i" at bounding box center [259, 101] width 145 height 21
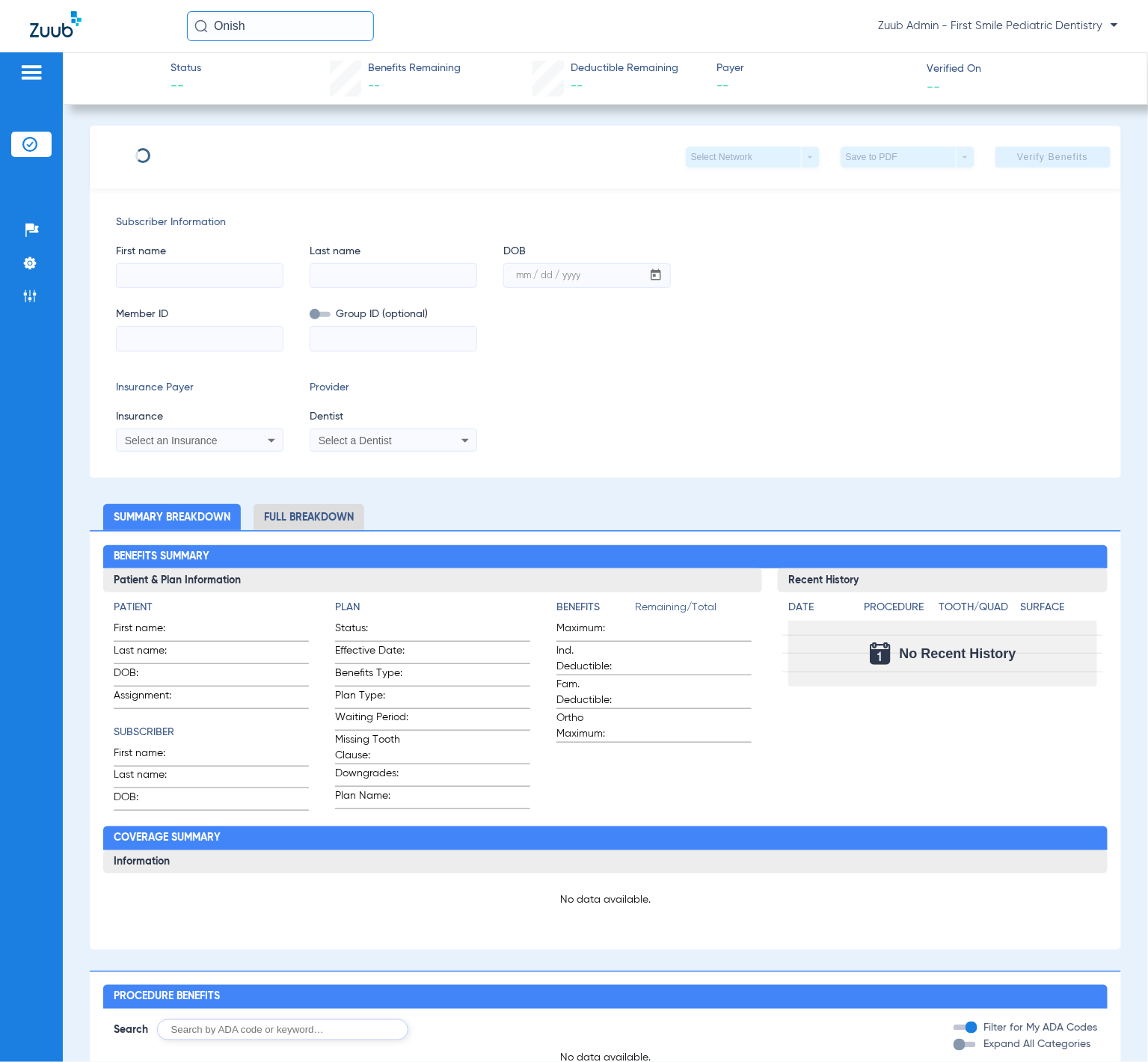
type input "Keiji"
type input "Onishi"
type input "04/03/1992"
type input "N10197881"
type input "R76500"
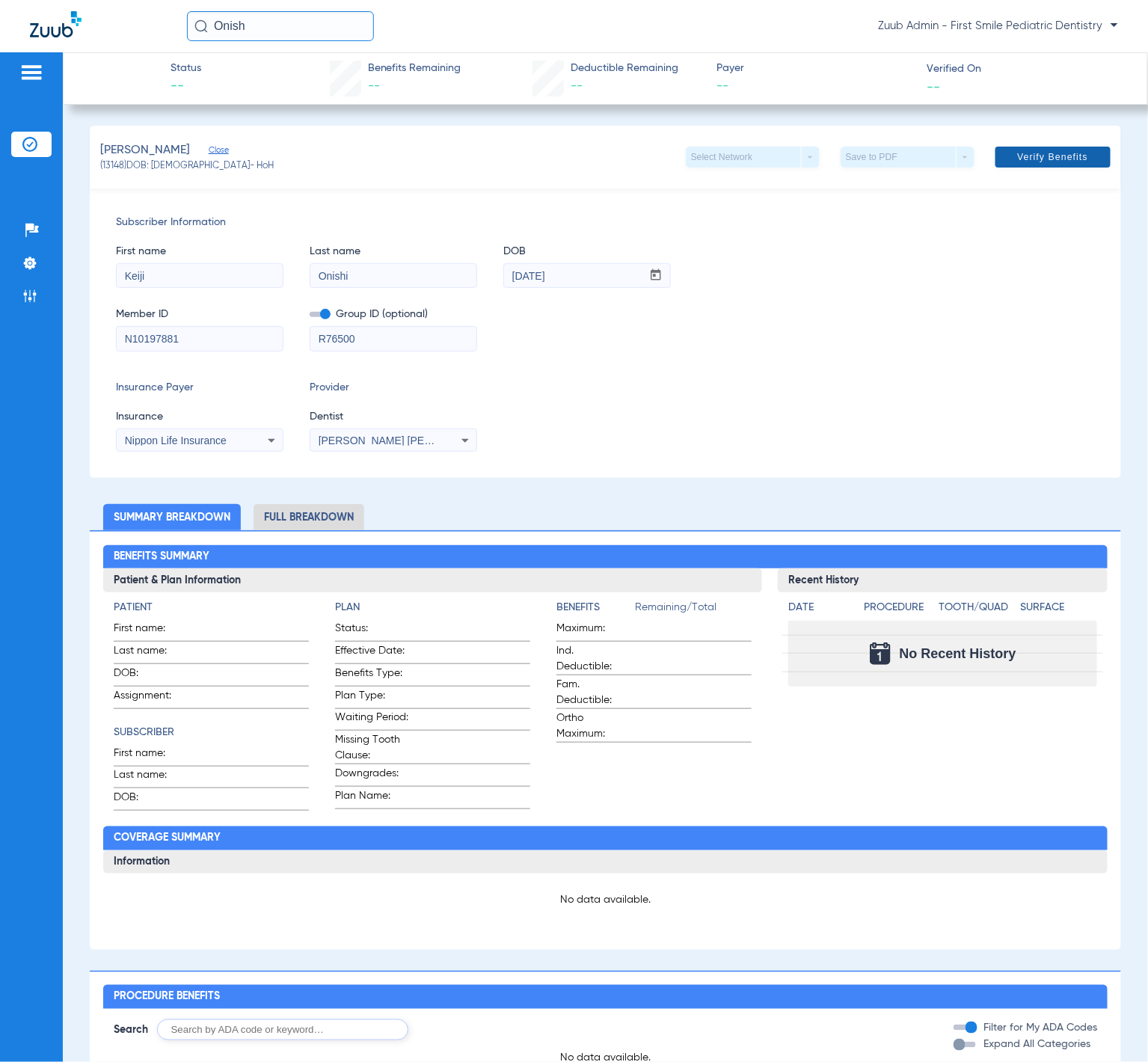
click at [1056, 162] on span "Verify Benefits" at bounding box center [1052, 157] width 71 height 12
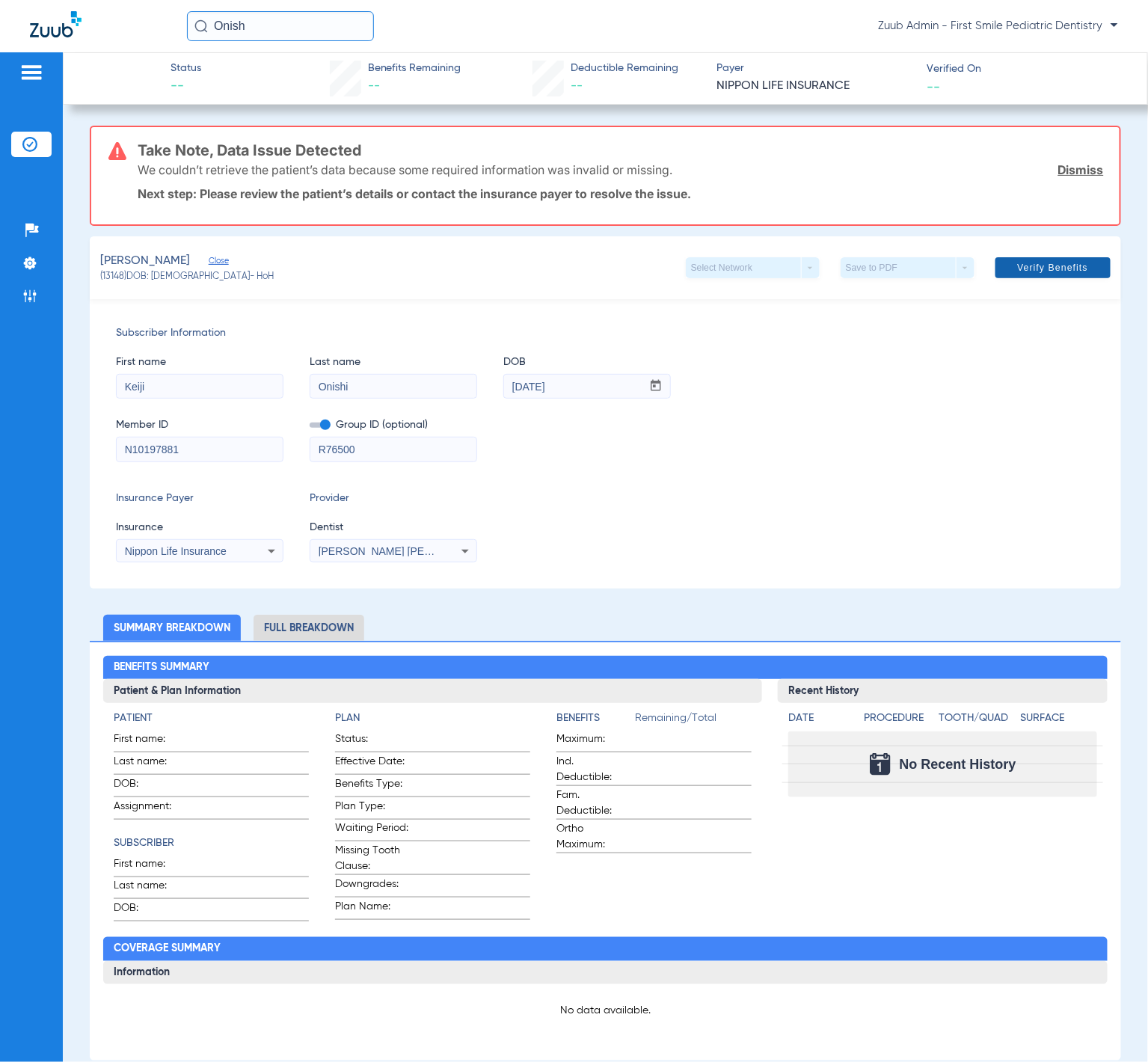
click at [1050, 273] on span at bounding box center [1052, 268] width 115 height 36
click at [39, 289] on li "Admin" at bounding box center [32, 296] width 40 height 26
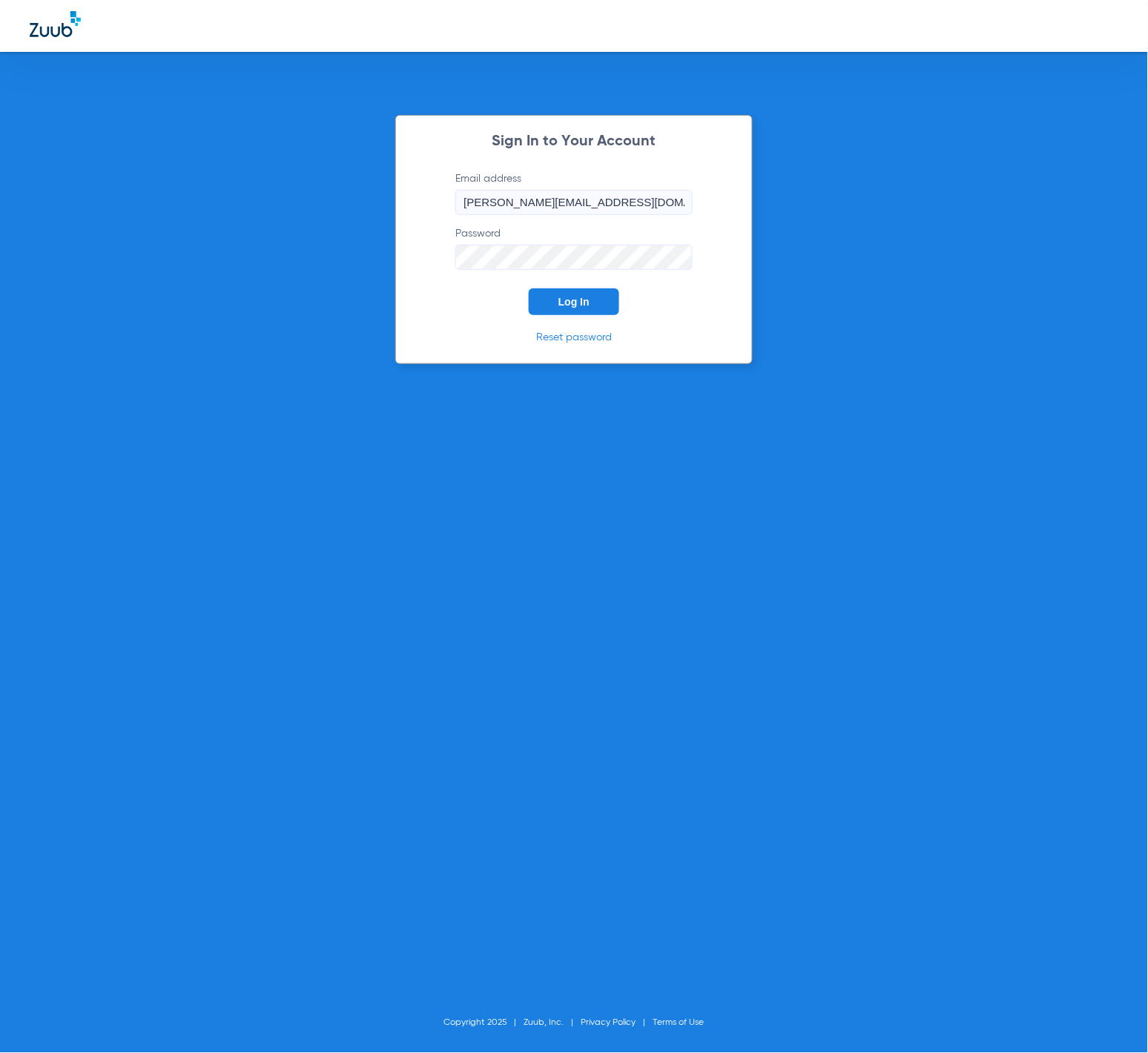
click at [548, 300] on button "Log In" at bounding box center [574, 301] width 90 height 27
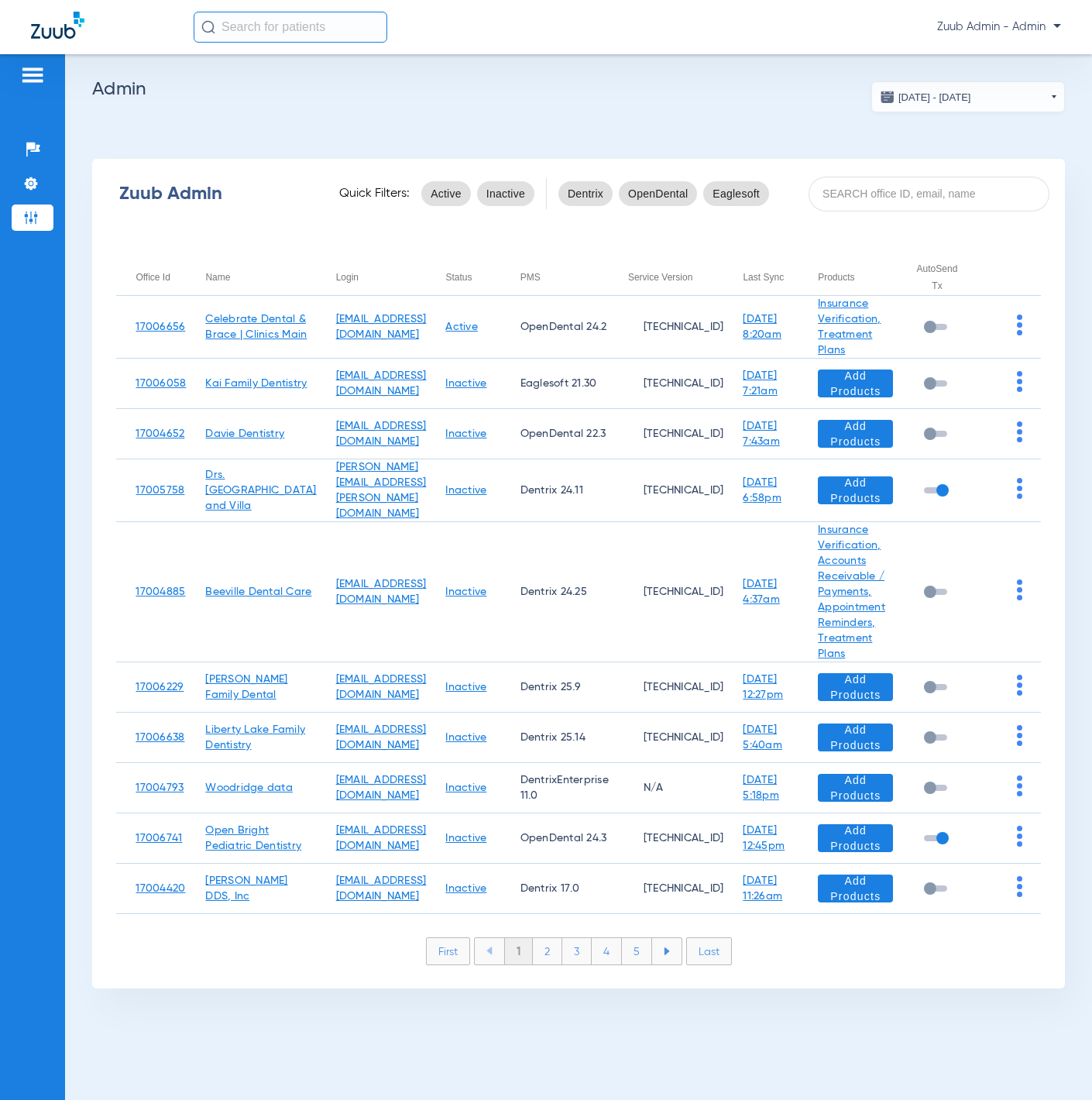
click at [915, 183] on input at bounding box center [929, 193] width 241 height 35
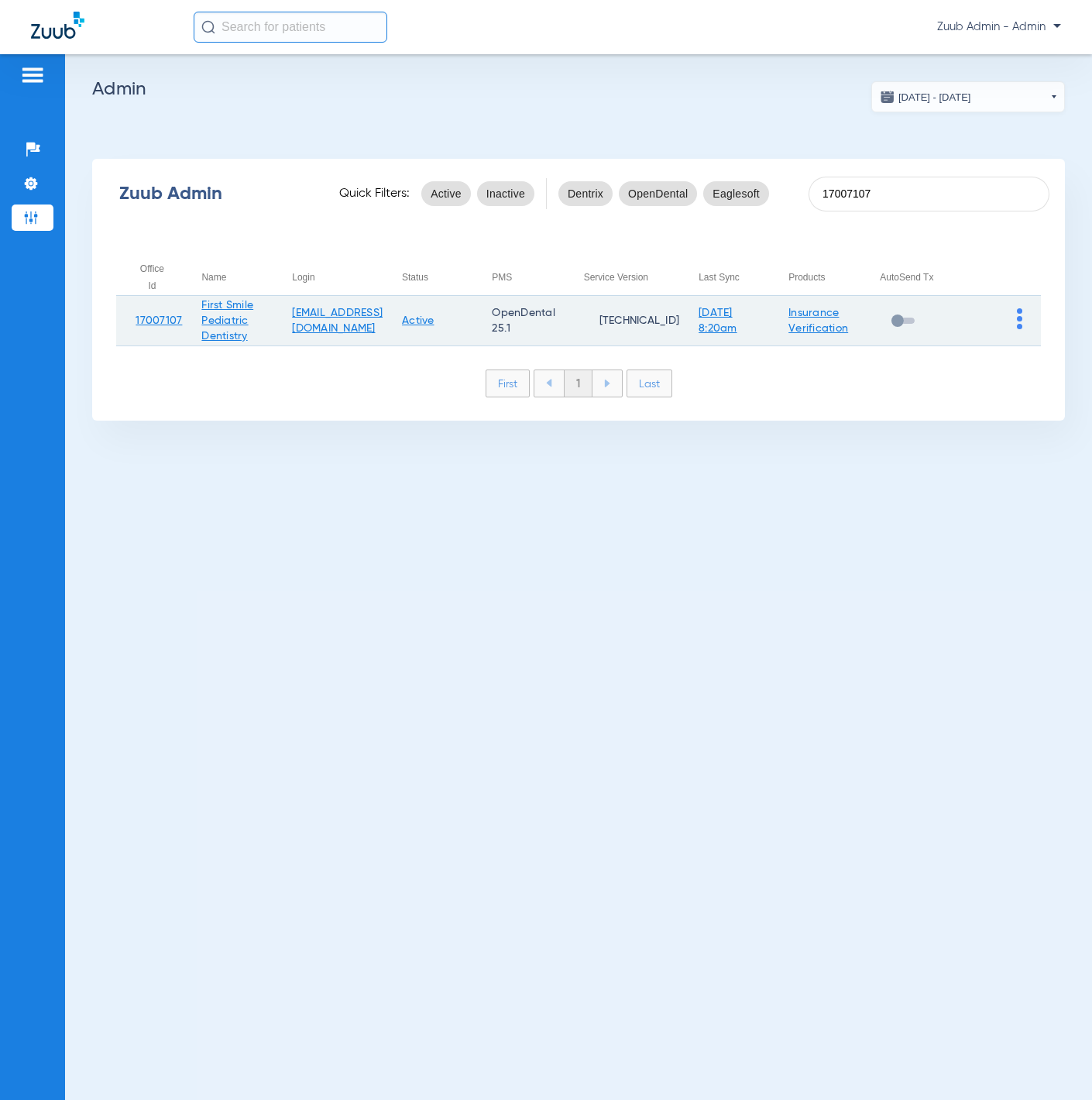
type input "17007107"
click at [1017, 322] on img at bounding box center [1019, 318] width 5 height 21
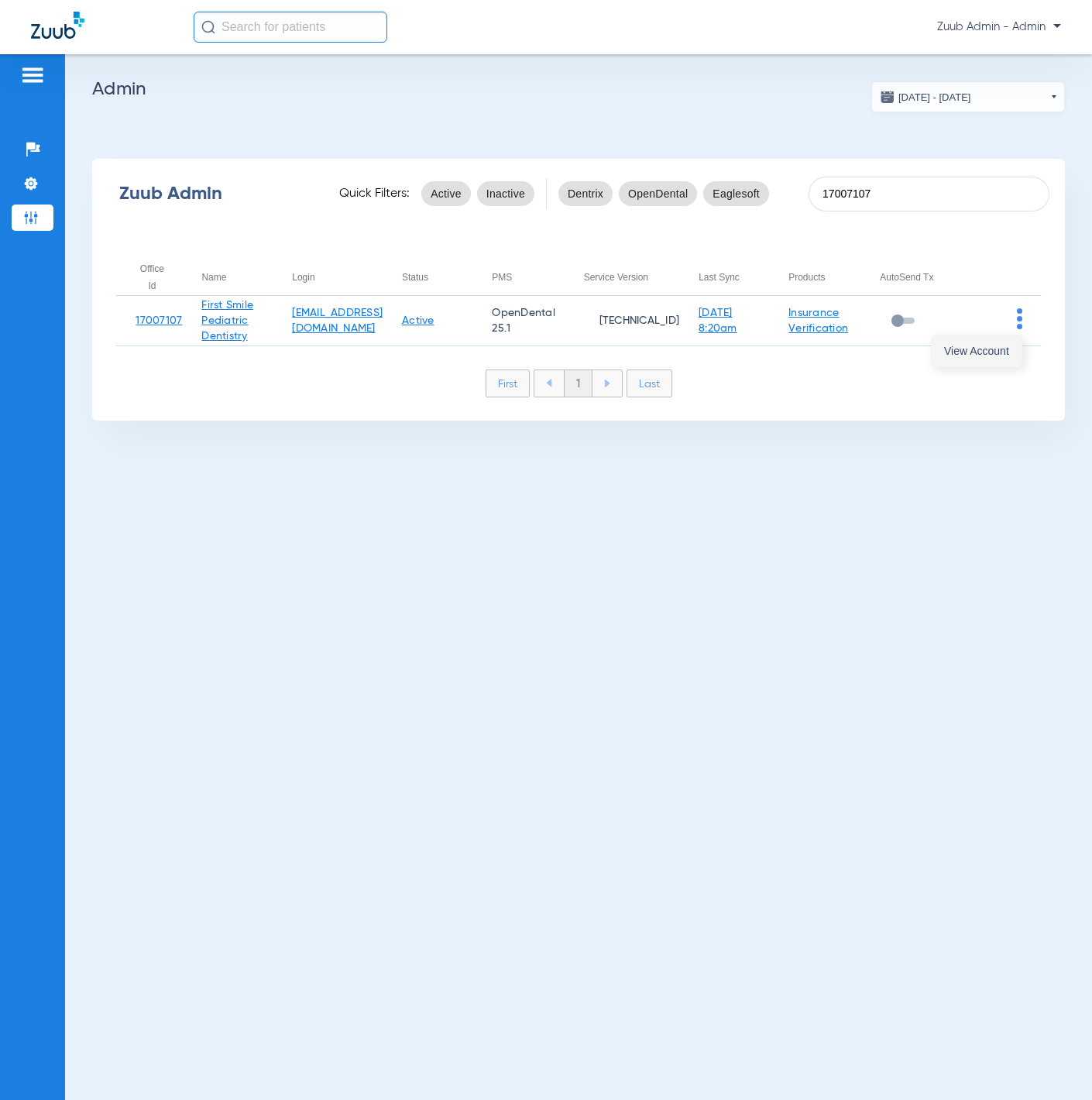
click at [994, 348] on span "View Account" at bounding box center [977, 350] width 65 height 11
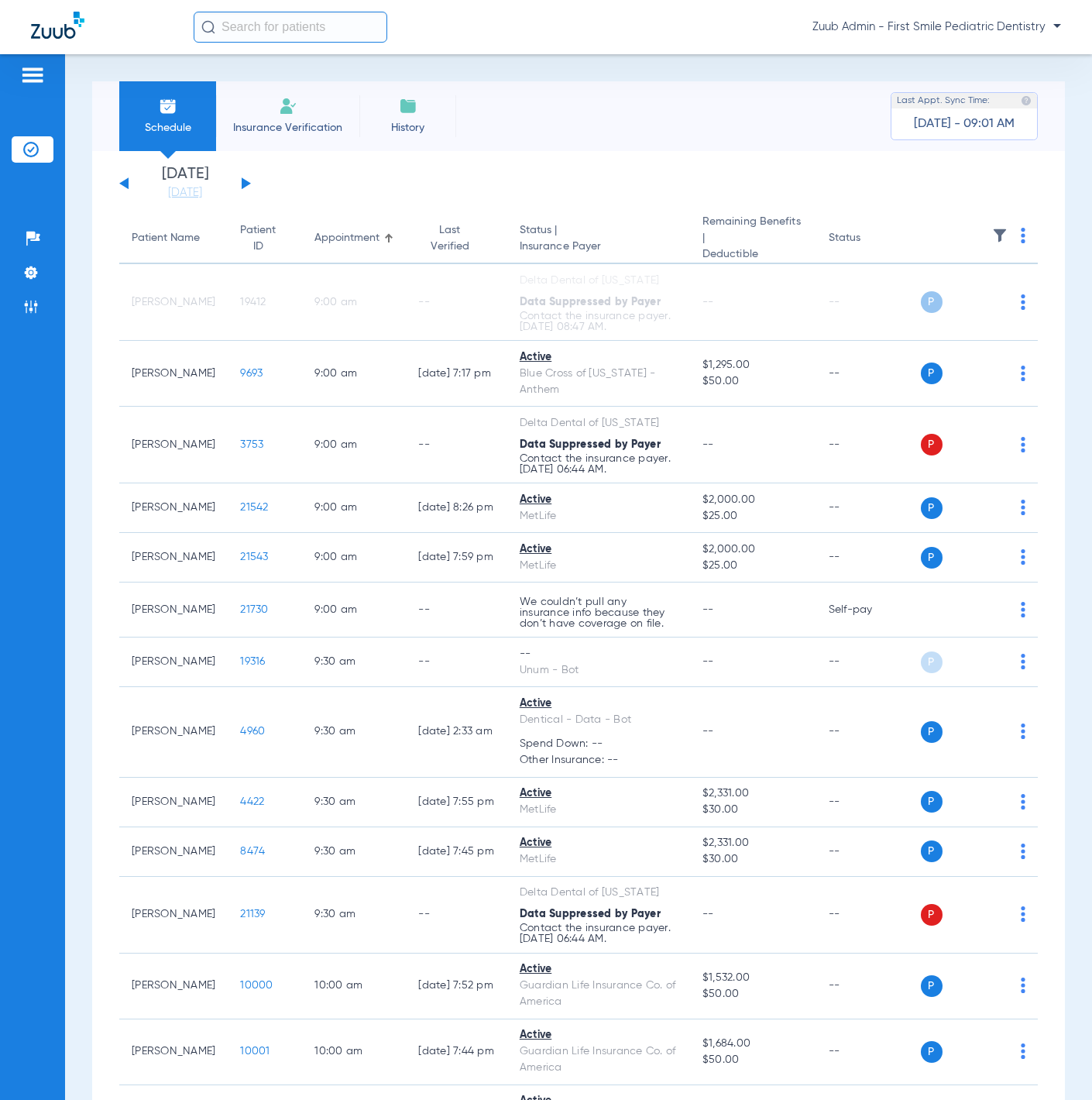
click at [992, 235] on img at bounding box center [1000, 236] width 16 height 16
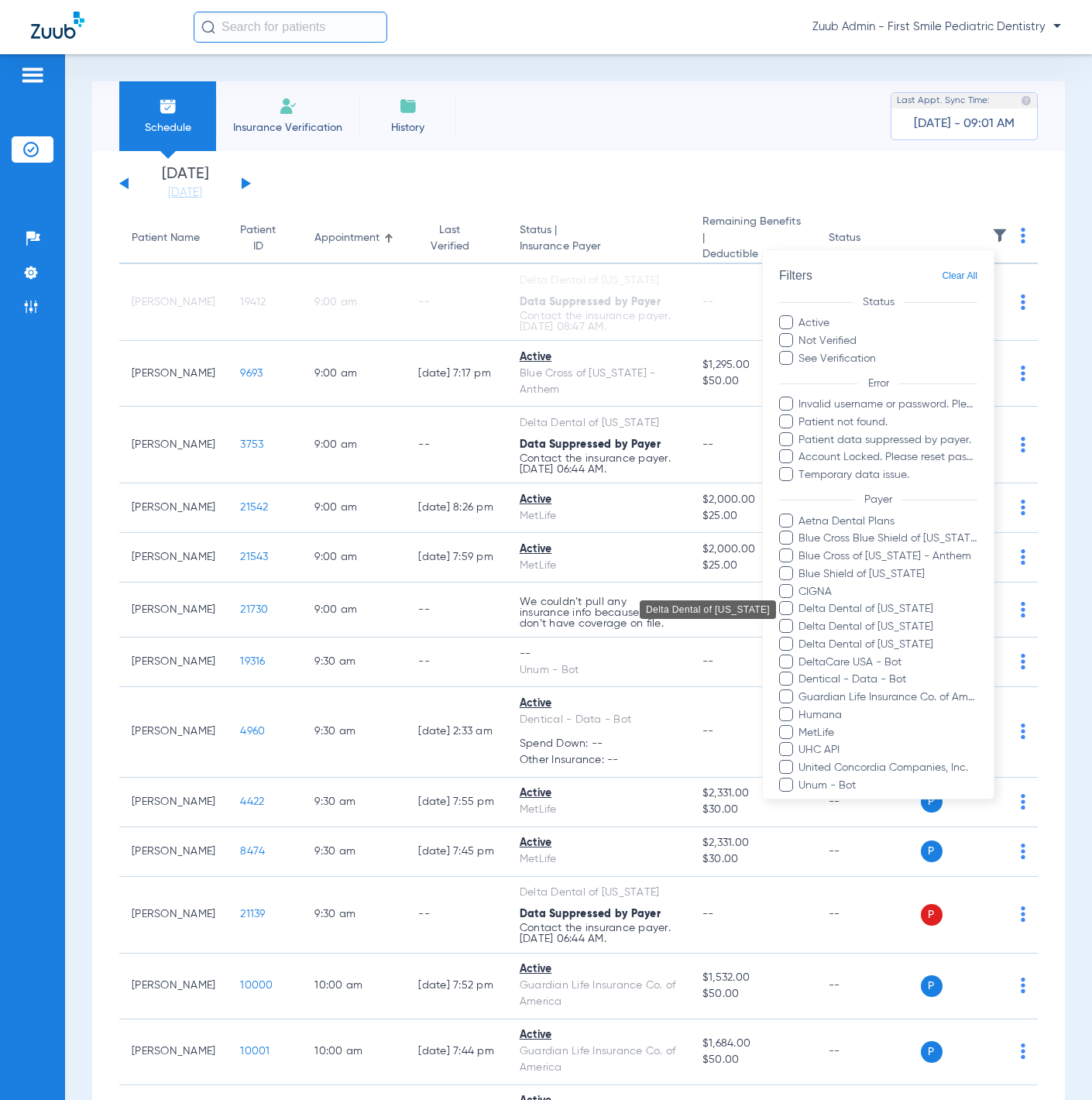
click at [902, 607] on span "Delta Dental of [US_STATE]" at bounding box center [888, 609] width 180 height 16
click at [801, 620] on input "Delta Dental of [US_STATE]" at bounding box center [801, 620] width 0 height 0
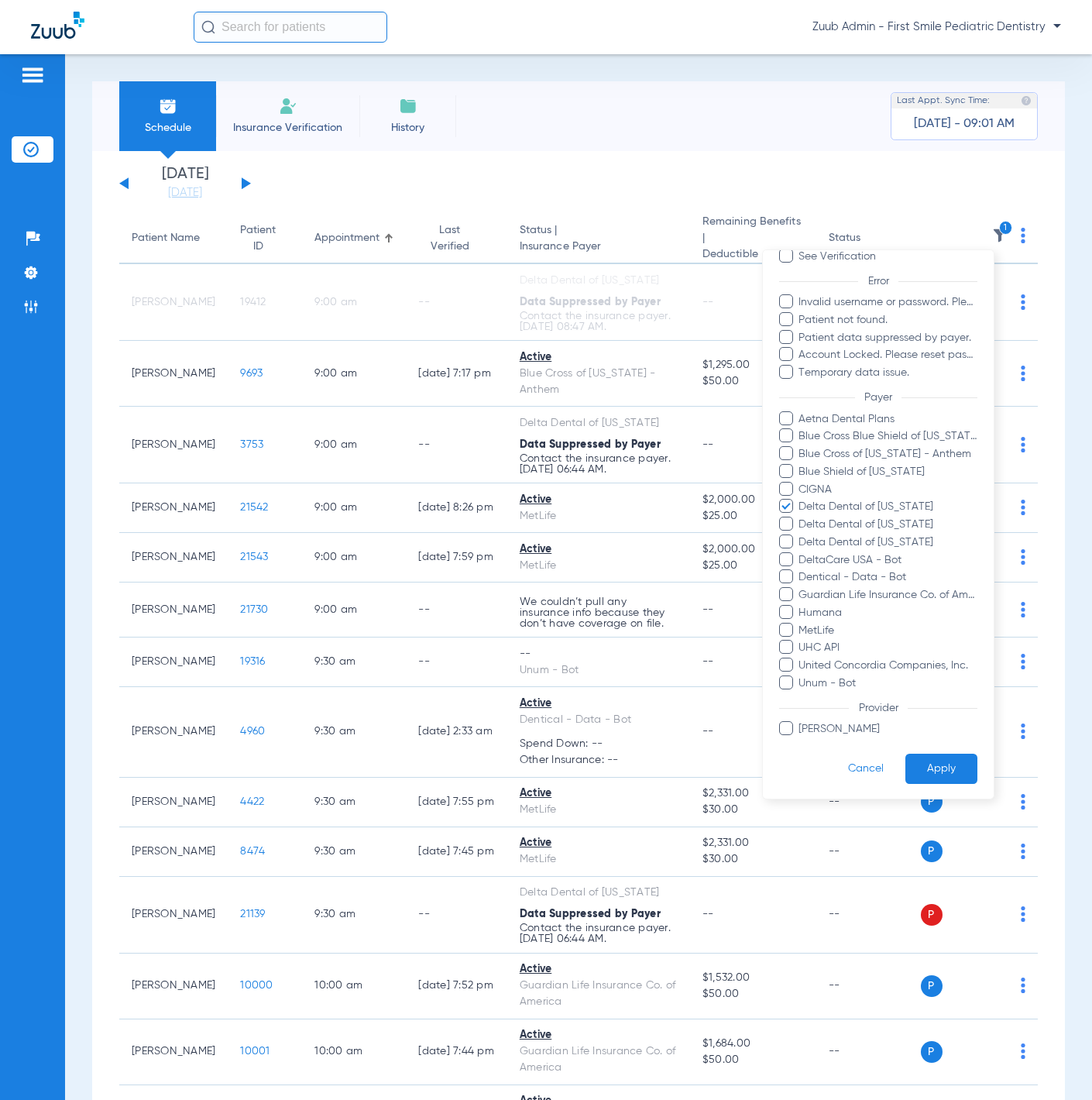
scroll to position [103, 0]
click at [870, 560] on span "DeltaCare USA - Bot" at bounding box center [888, 558] width 180 height 16
click at [801, 569] on input "DeltaCare USA - Bot" at bounding box center [801, 569] width 0 height 0
click at [938, 770] on button "Apply" at bounding box center [942, 767] width 72 height 31
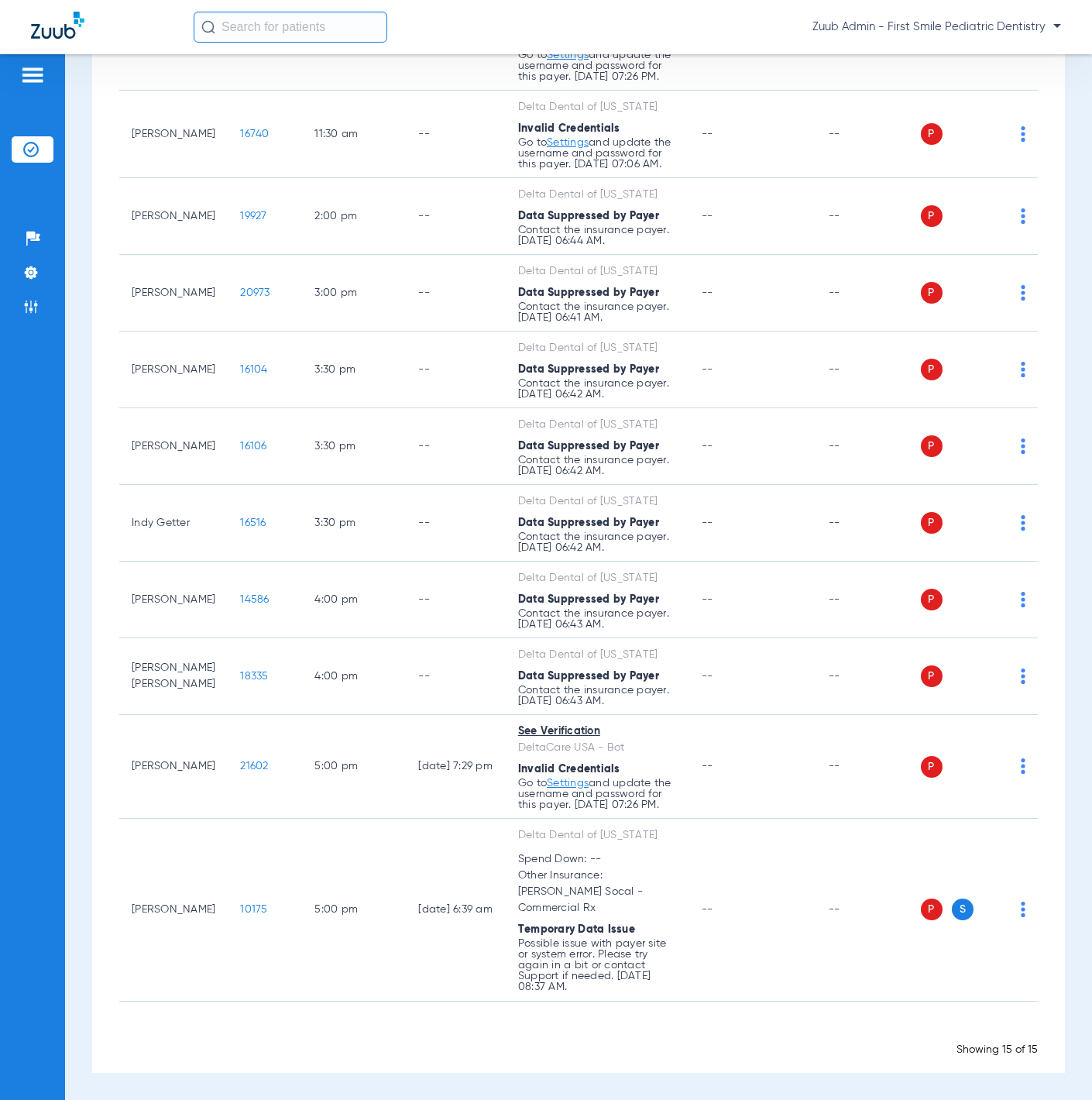
scroll to position [632, 0]
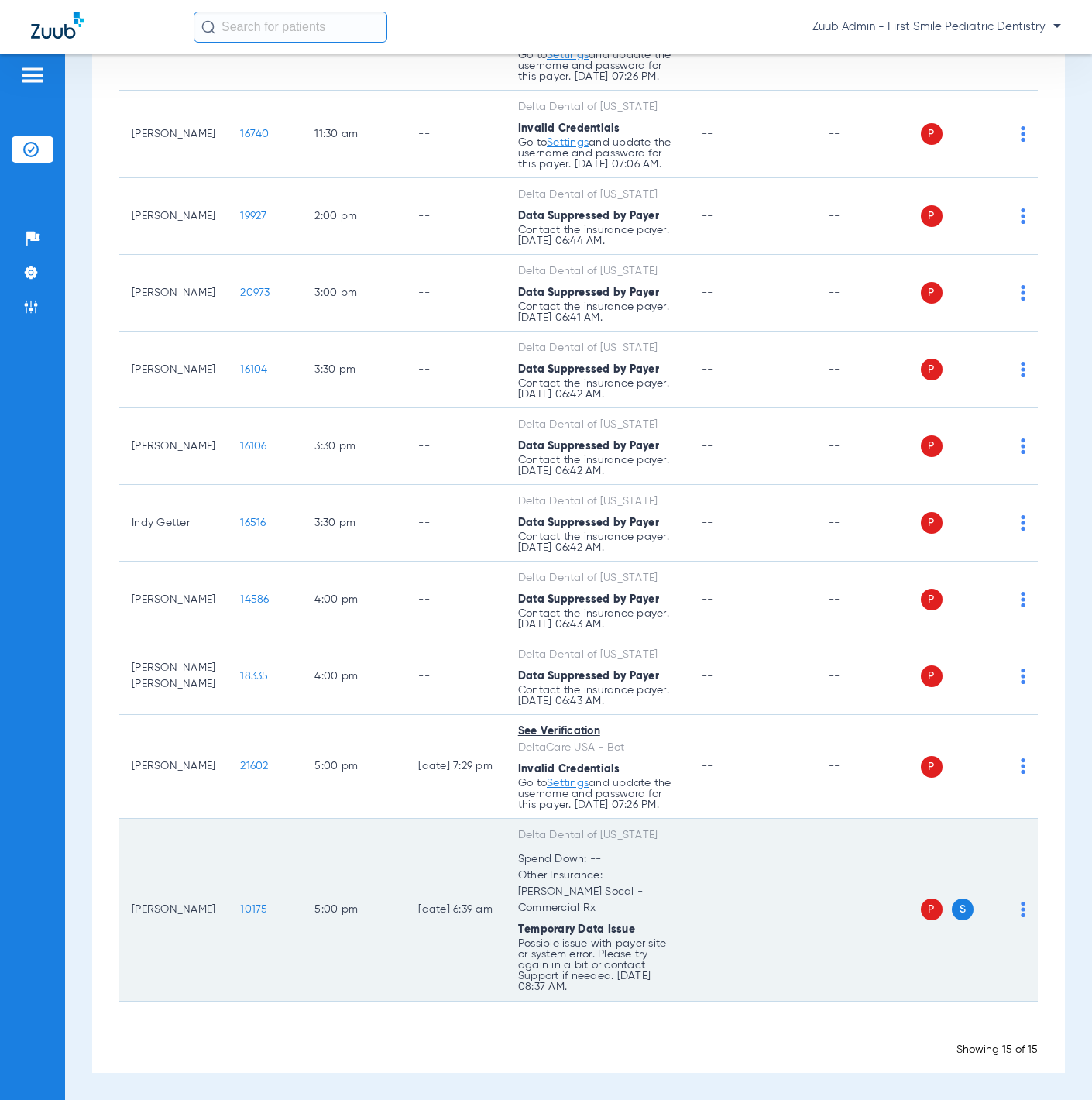
click at [1005, 920] on div "P S" at bounding box center [973, 910] width 105 height 22
click at [1021, 917] on img at bounding box center [1023, 910] width 5 height 16
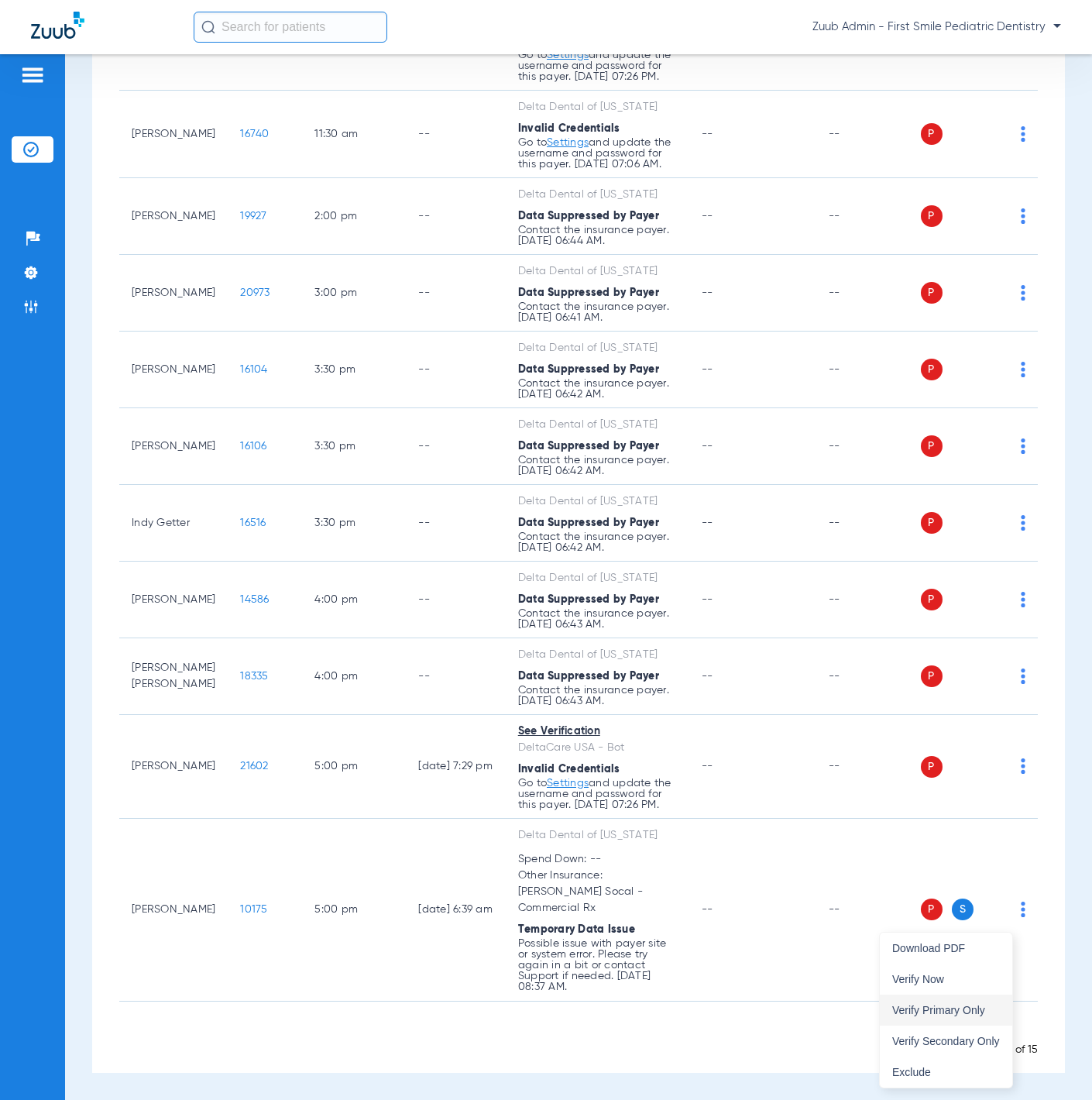
click at [984, 998] on button "Verify Primary Only" at bounding box center [946, 1010] width 133 height 31
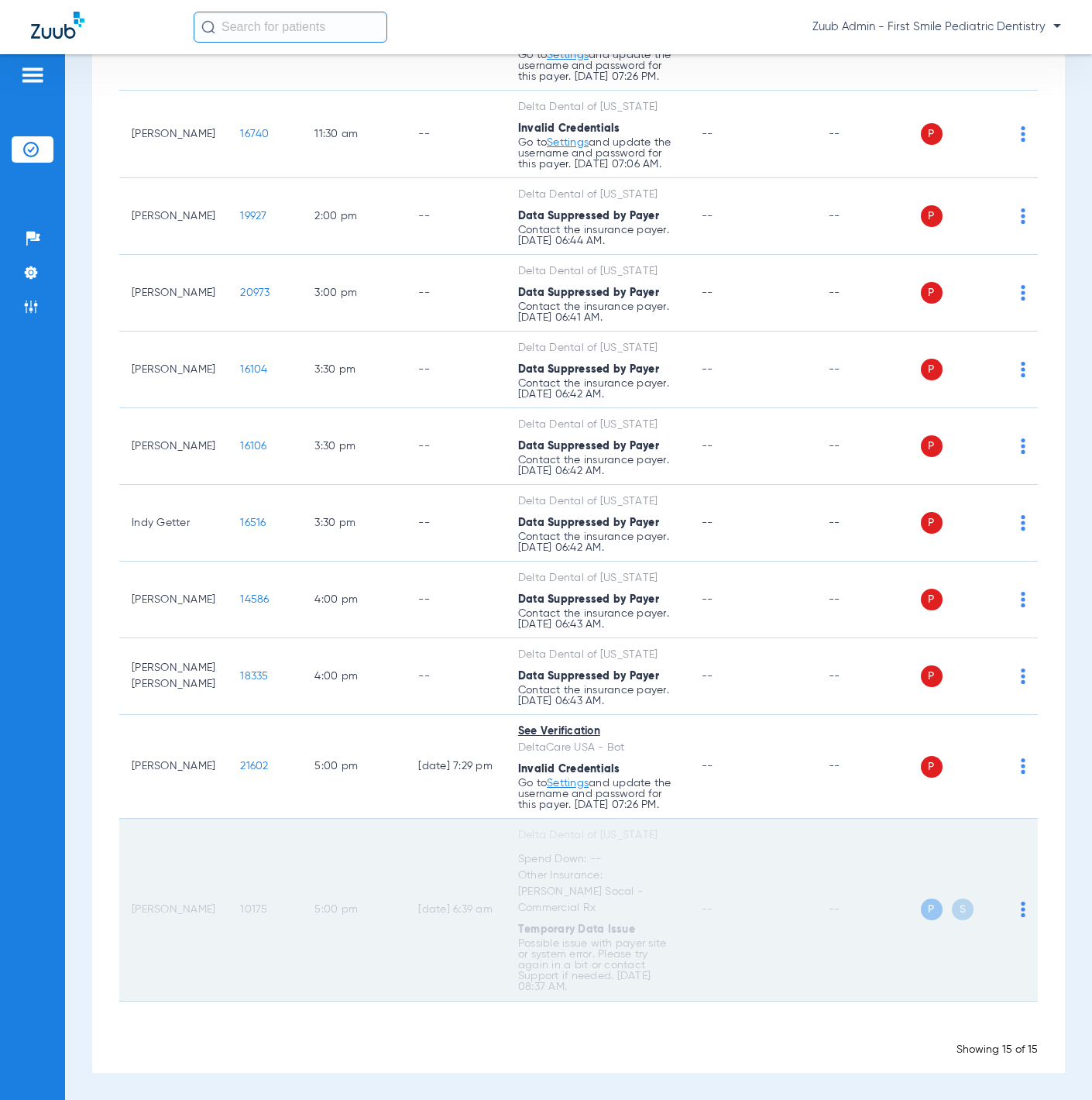
click at [228, 913] on td "10175" at bounding box center [264, 910] width 74 height 183
click at [241, 915] on span "10175" at bounding box center [253, 909] width 27 height 11
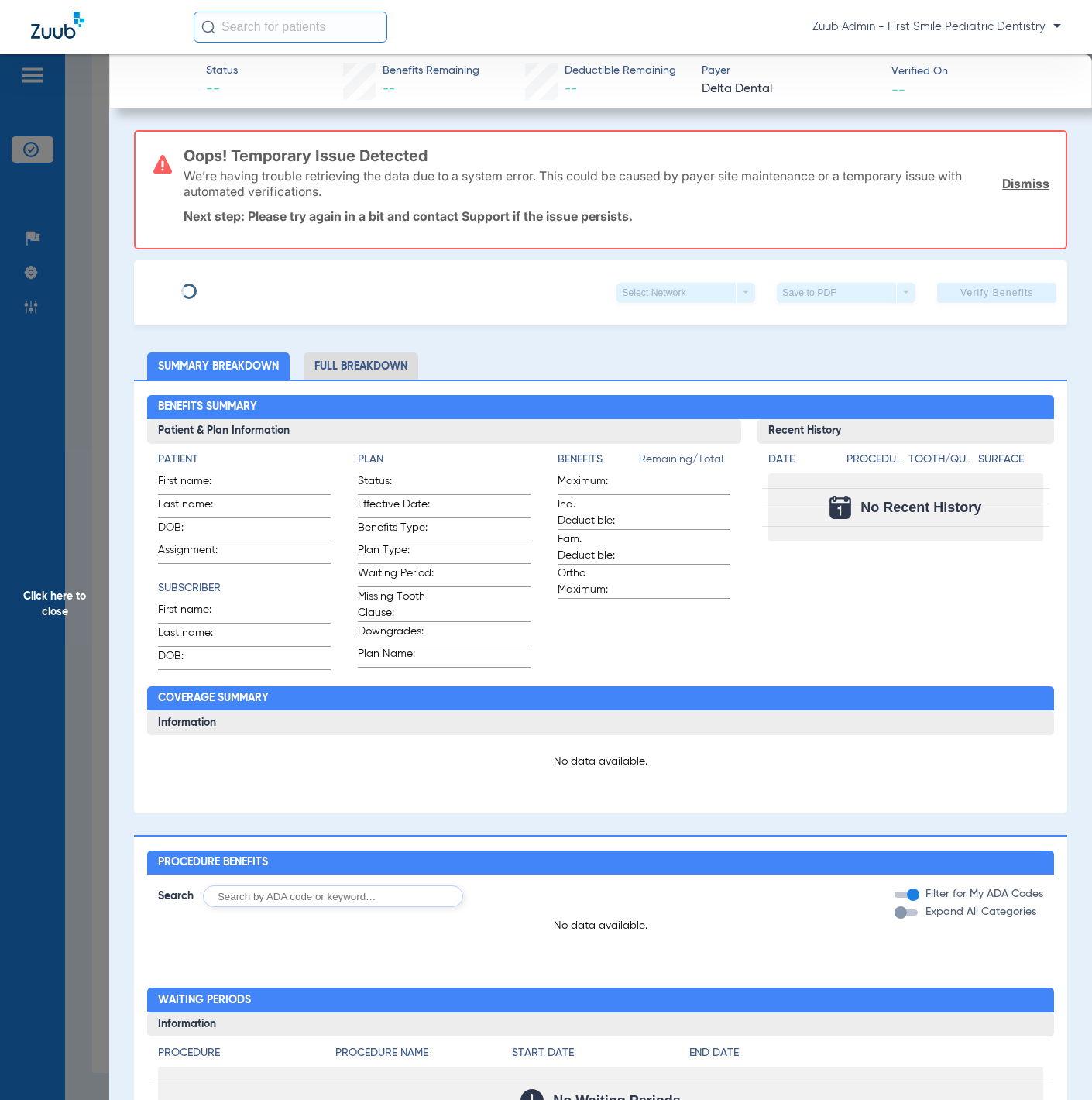
type input "[PERSON_NAME]"
type input "[DATE]"
type input "1238900922"
type input "17975 00001"
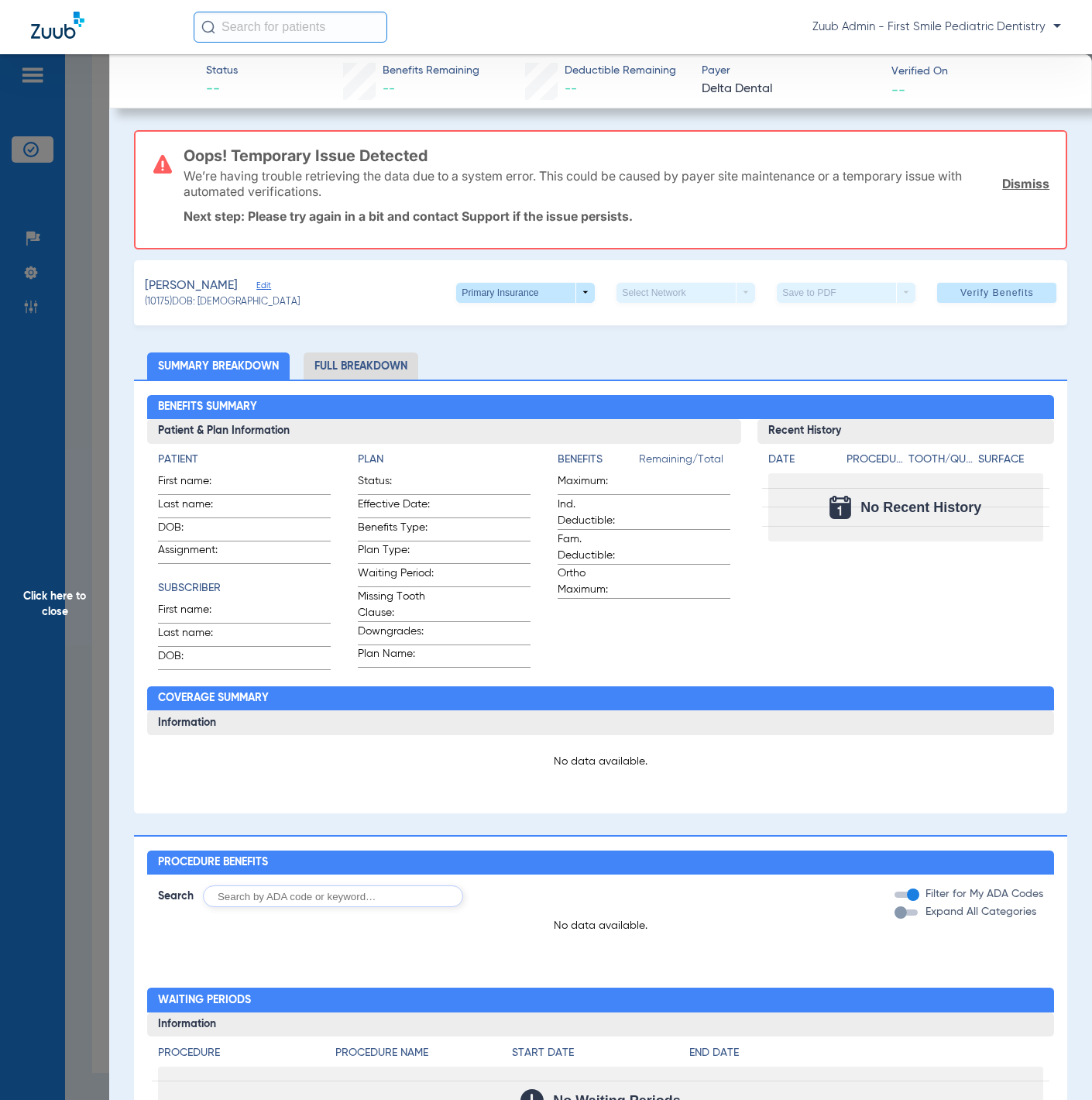
click at [268, 282] on span "Edit" at bounding box center [263, 287] width 14 height 15
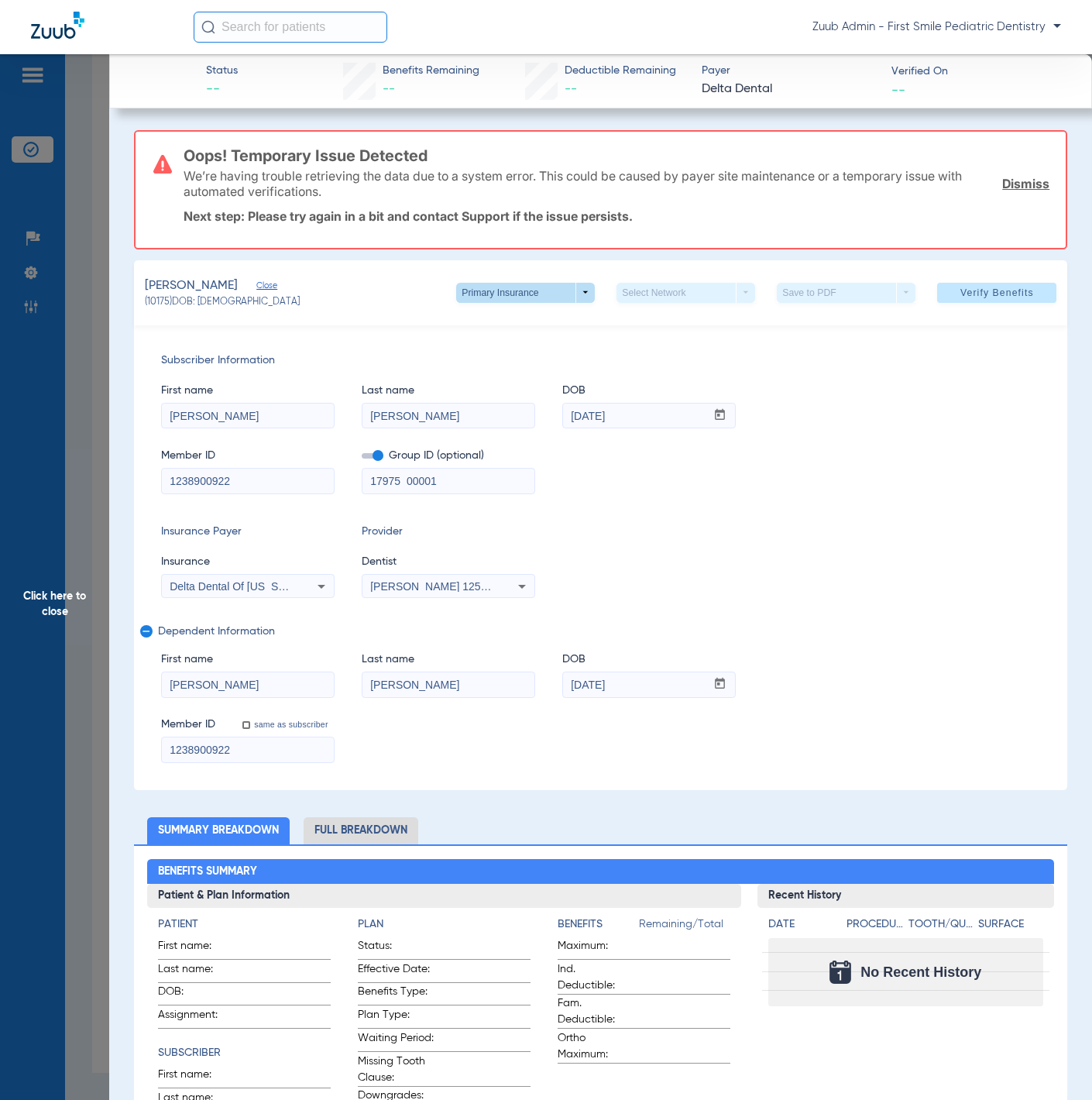
click at [539, 298] on span at bounding box center [526, 293] width 139 height 20
click at [542, 344] on button "Secondary Insurance" at bounding box center [508, 351] width 127 height 31
type input "[PERSON_NAME]"
type input "[DATE]"
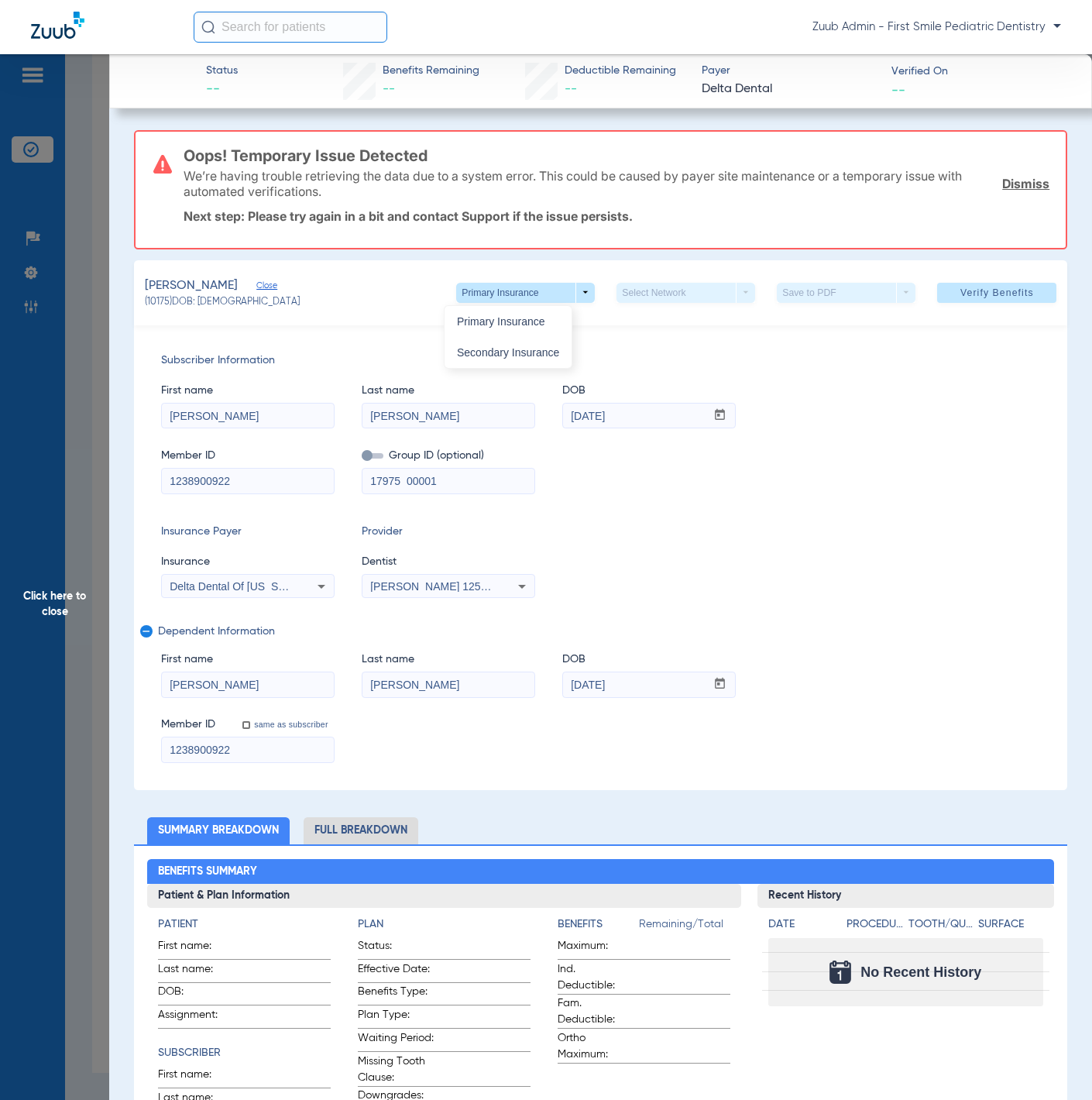
type input "91981702F"
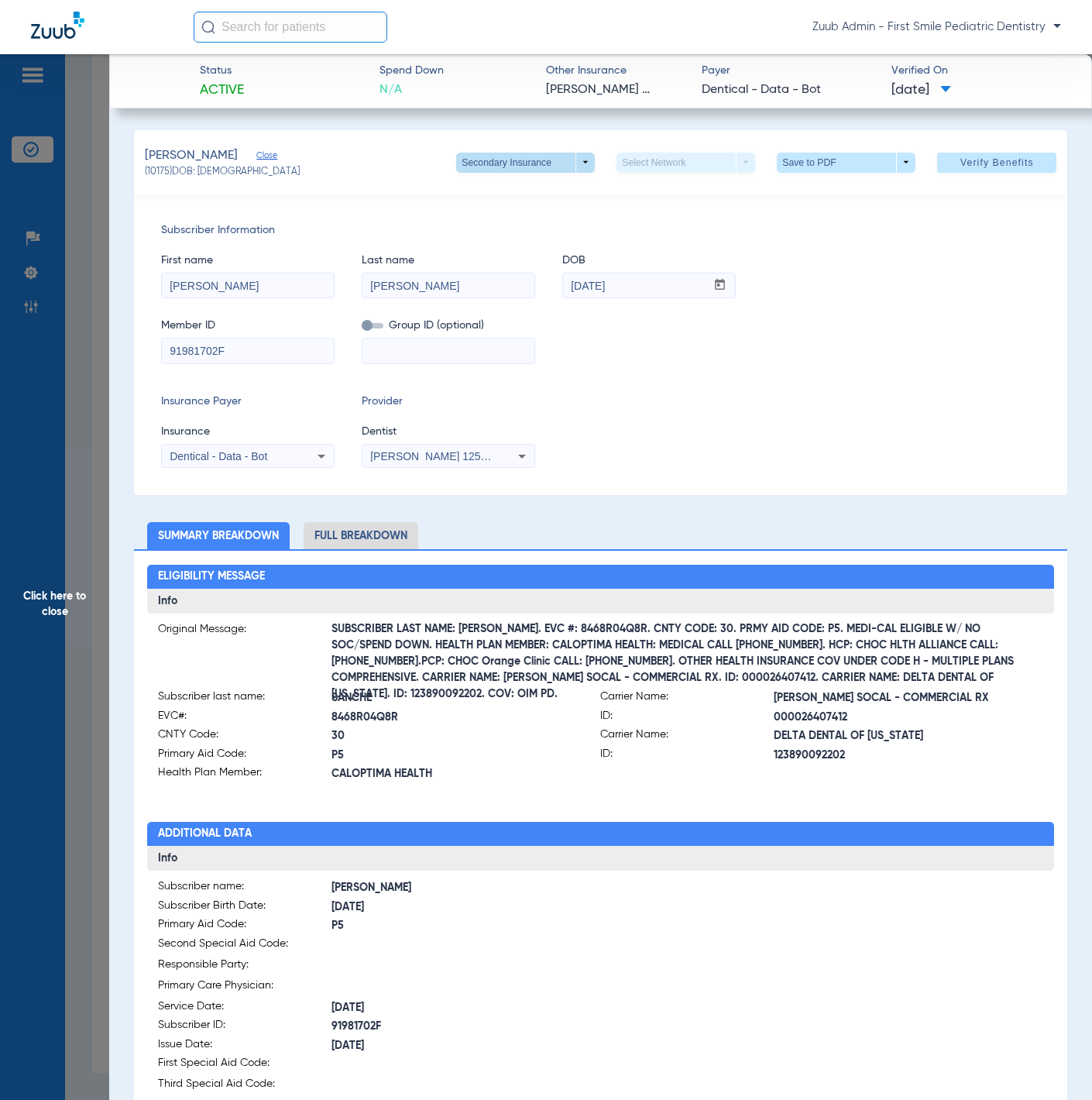
click at [512, 169] on span at bounding box center [526, 163] width 38 height 38
click at [514, 184] on button "Primary Insurance" at bounding box center [508, 192] width 127 height 31
type input "[PERSON_NAME]"
type input "[DATE]"
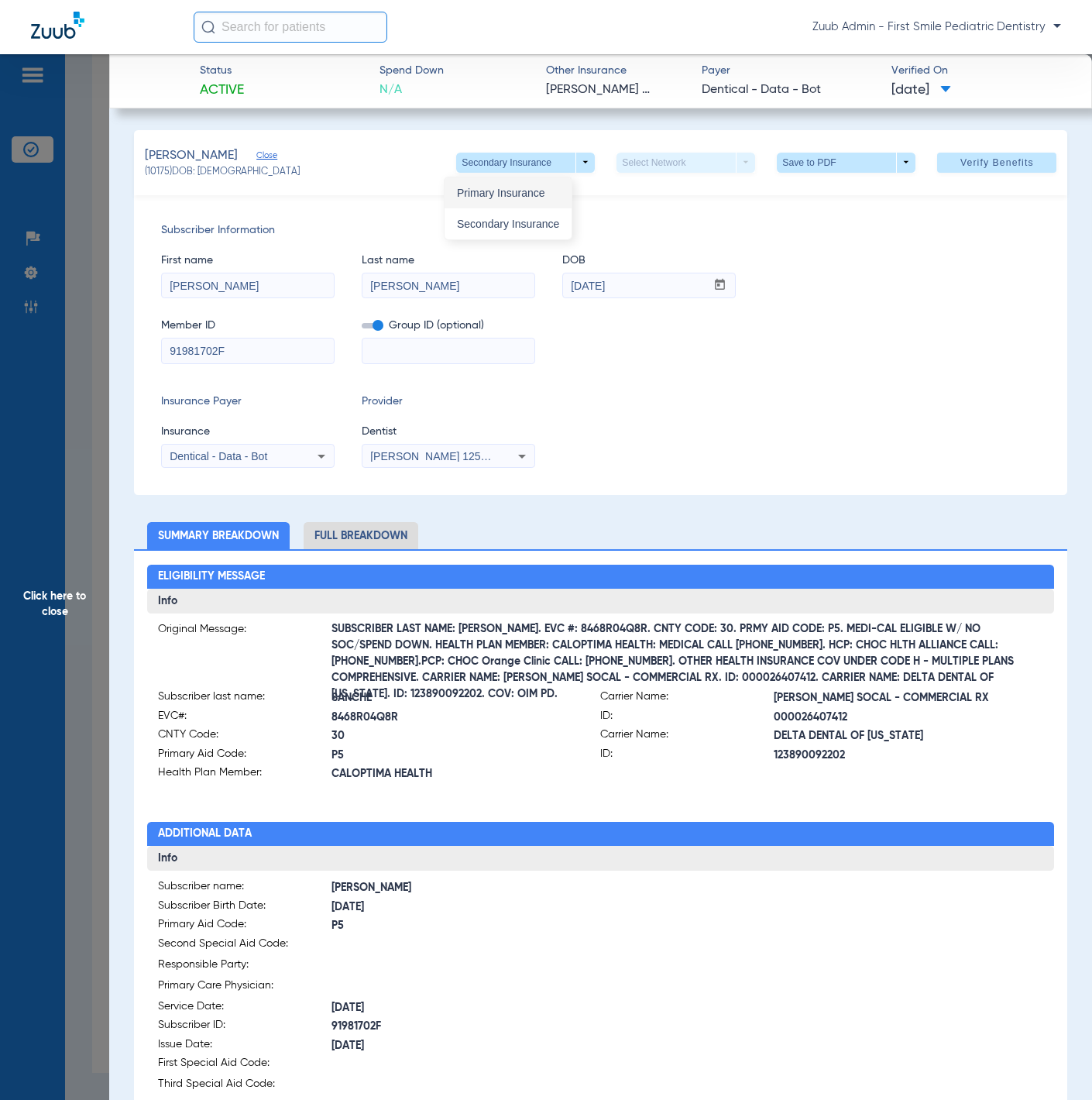
type input "1238900922"
type input "17975 00001"
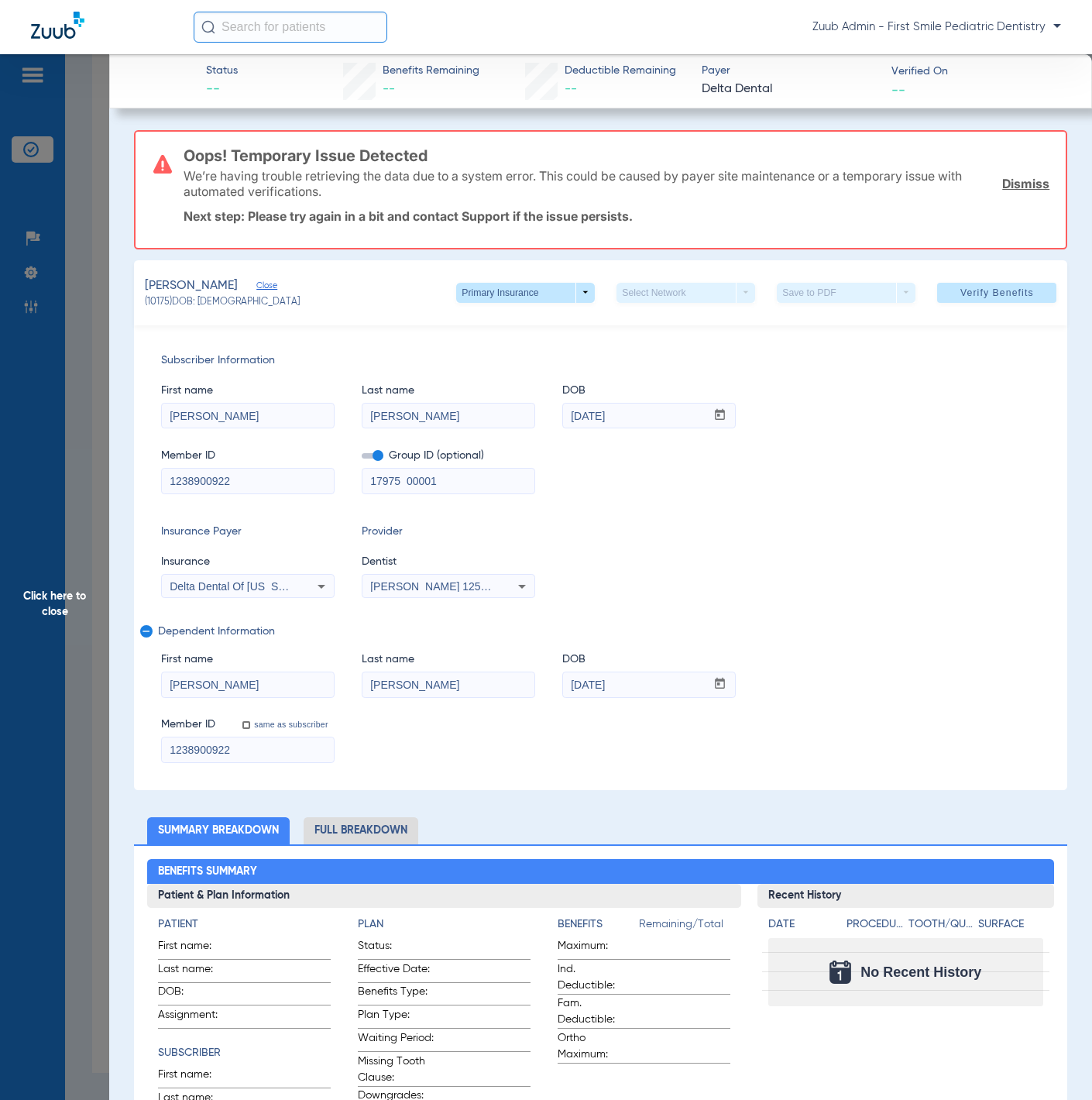
click at [87, 295] on span "Click here to close" at bounding box center [54, 604] width 109 height 1100
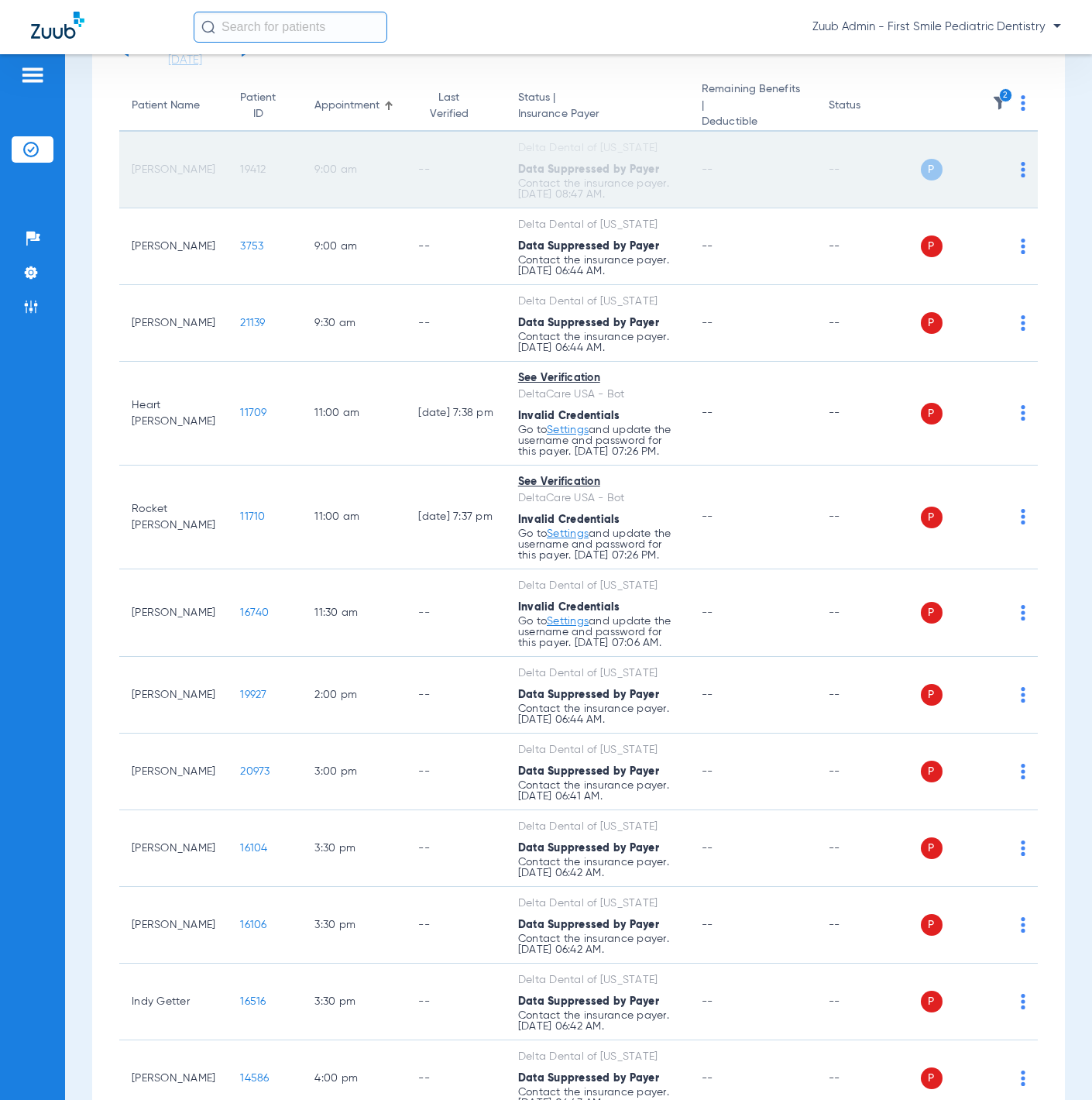
scroll to position [0, 0]
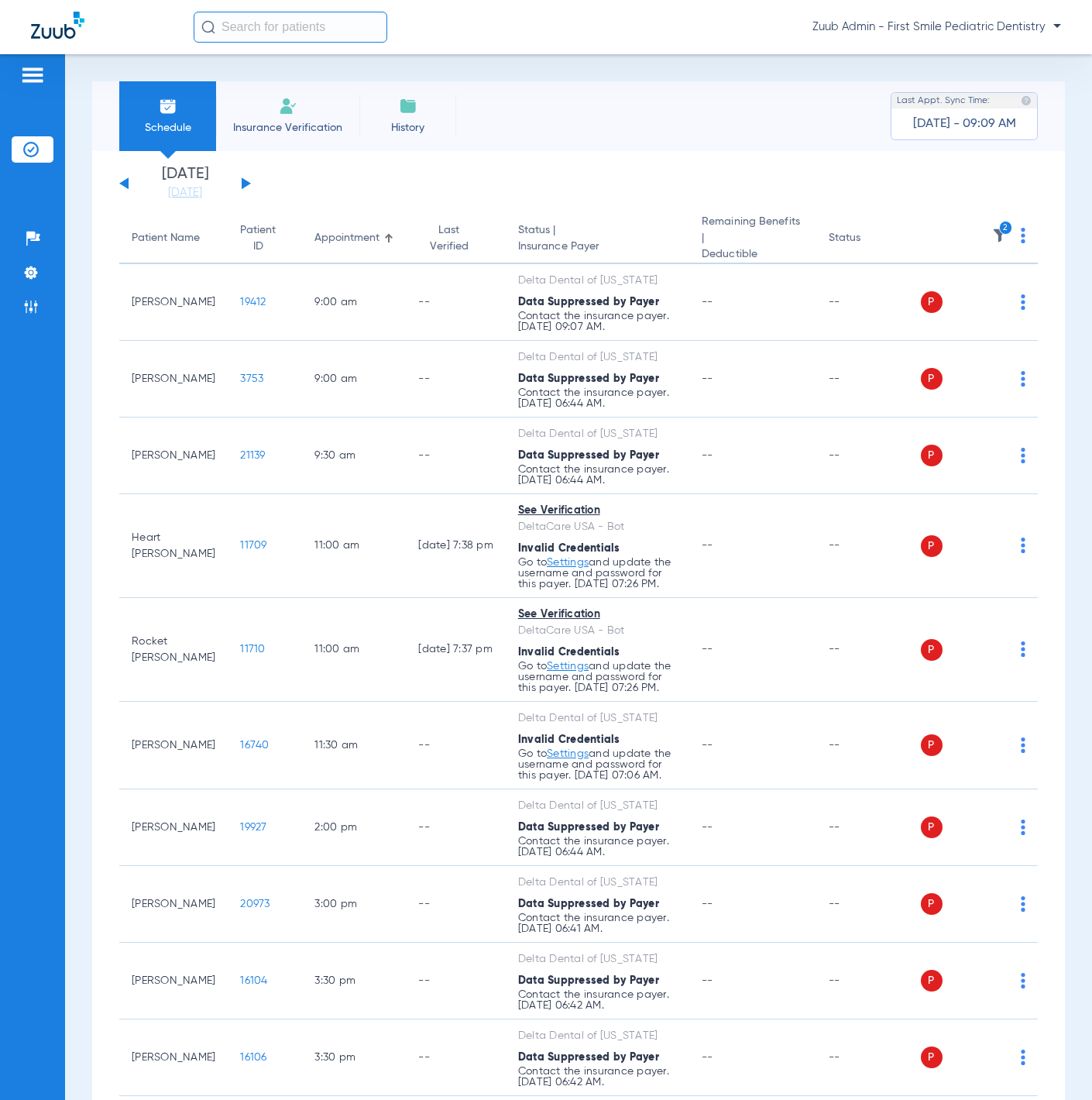
click at [979, 233] on th "2" at bounding box center [979, 239] width 118 height 50
click at [992, 233] on img at bounding box center [1000, 236] width 16 height 16
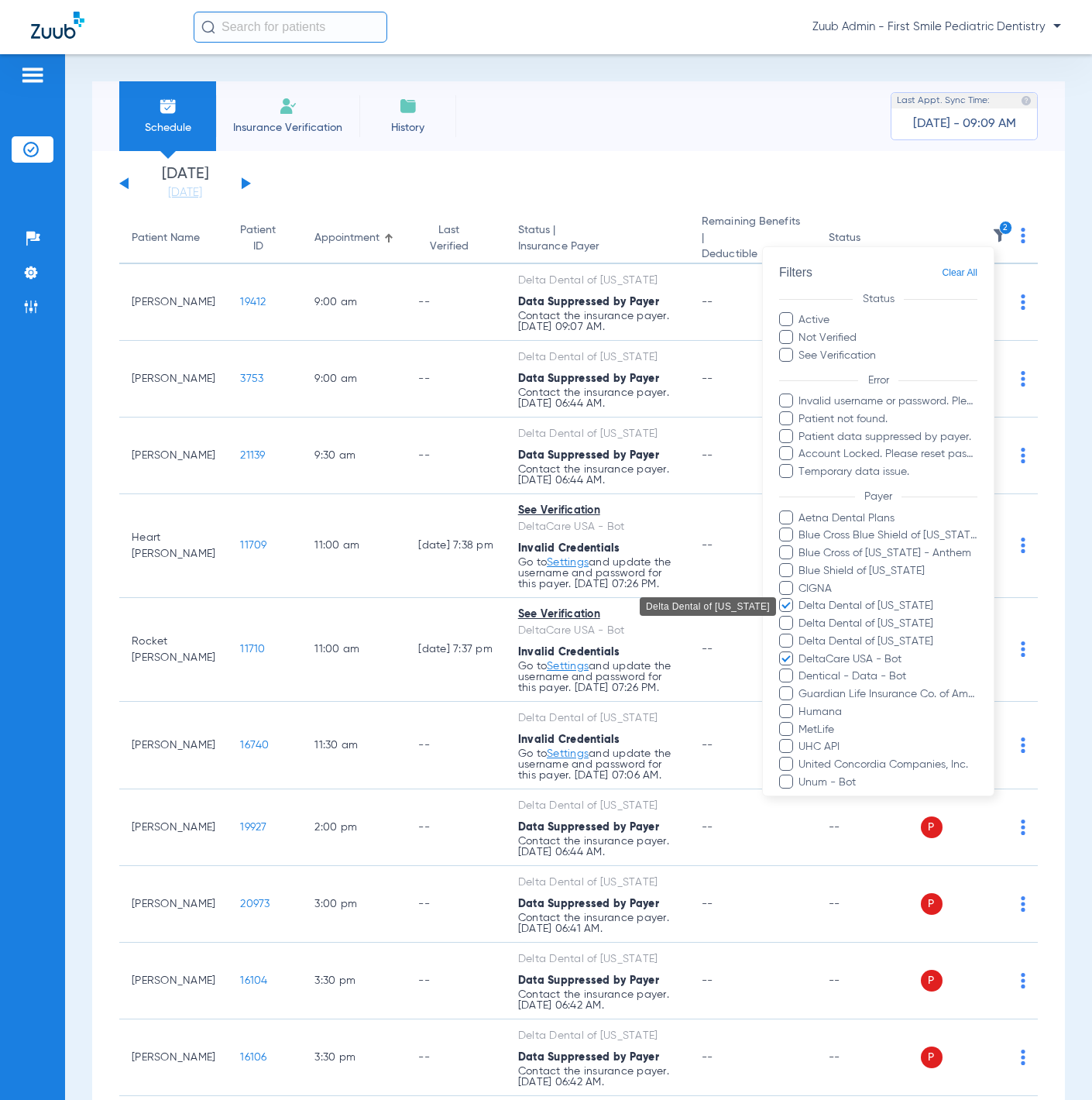
click at [906, 609] on span "Delta Dental of [US_STATE]" at bounding box center [888, 606] width 180 height 16
click at [801, 617] on input "Delta Dental of [US_STATE]" at bounding box center [801, 617] width 0 height 0
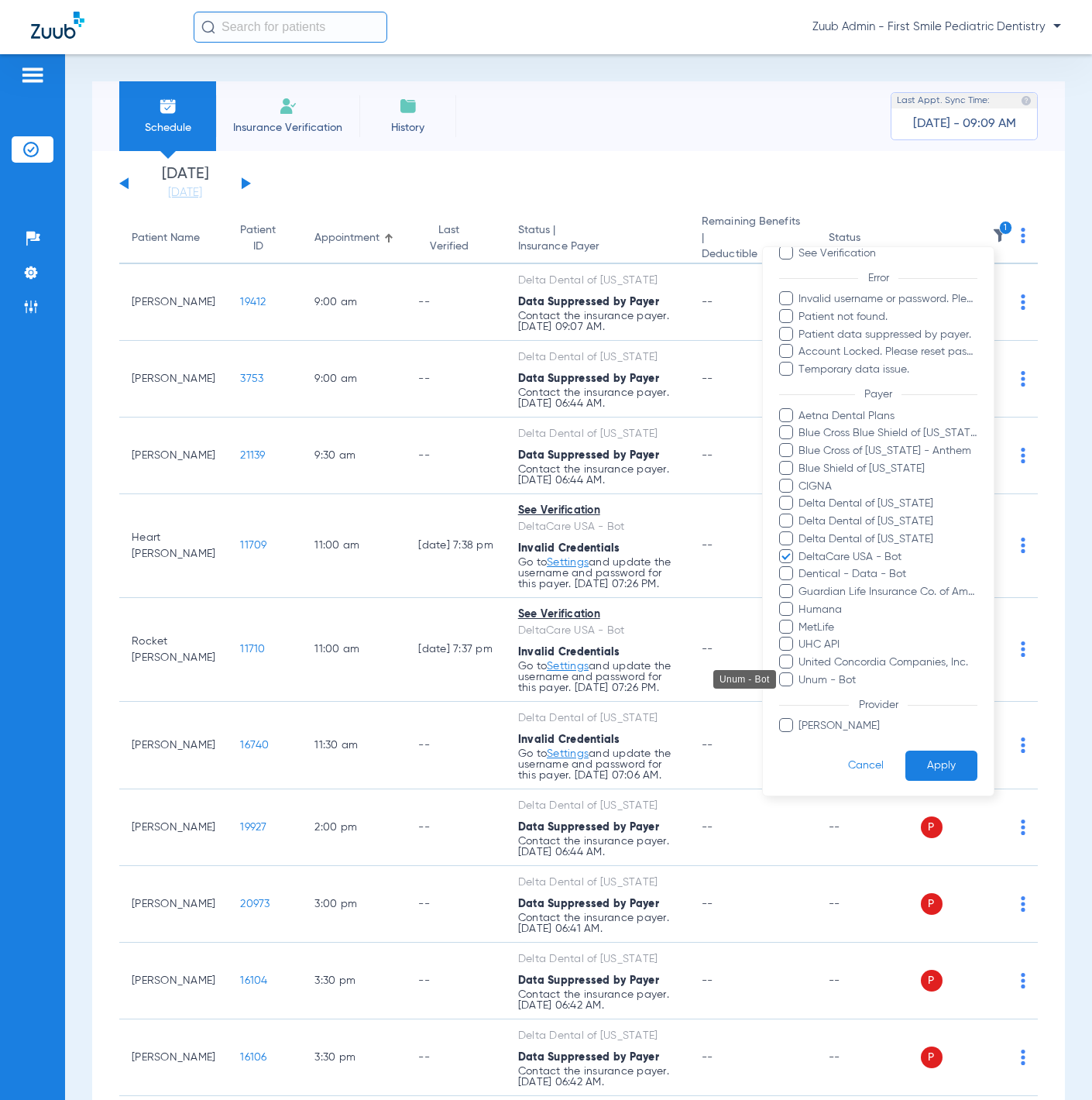
scroll to position [103, 0]
click at [951, 763] on button "Apply" at bounding box center [942, 764] width 72 height 31
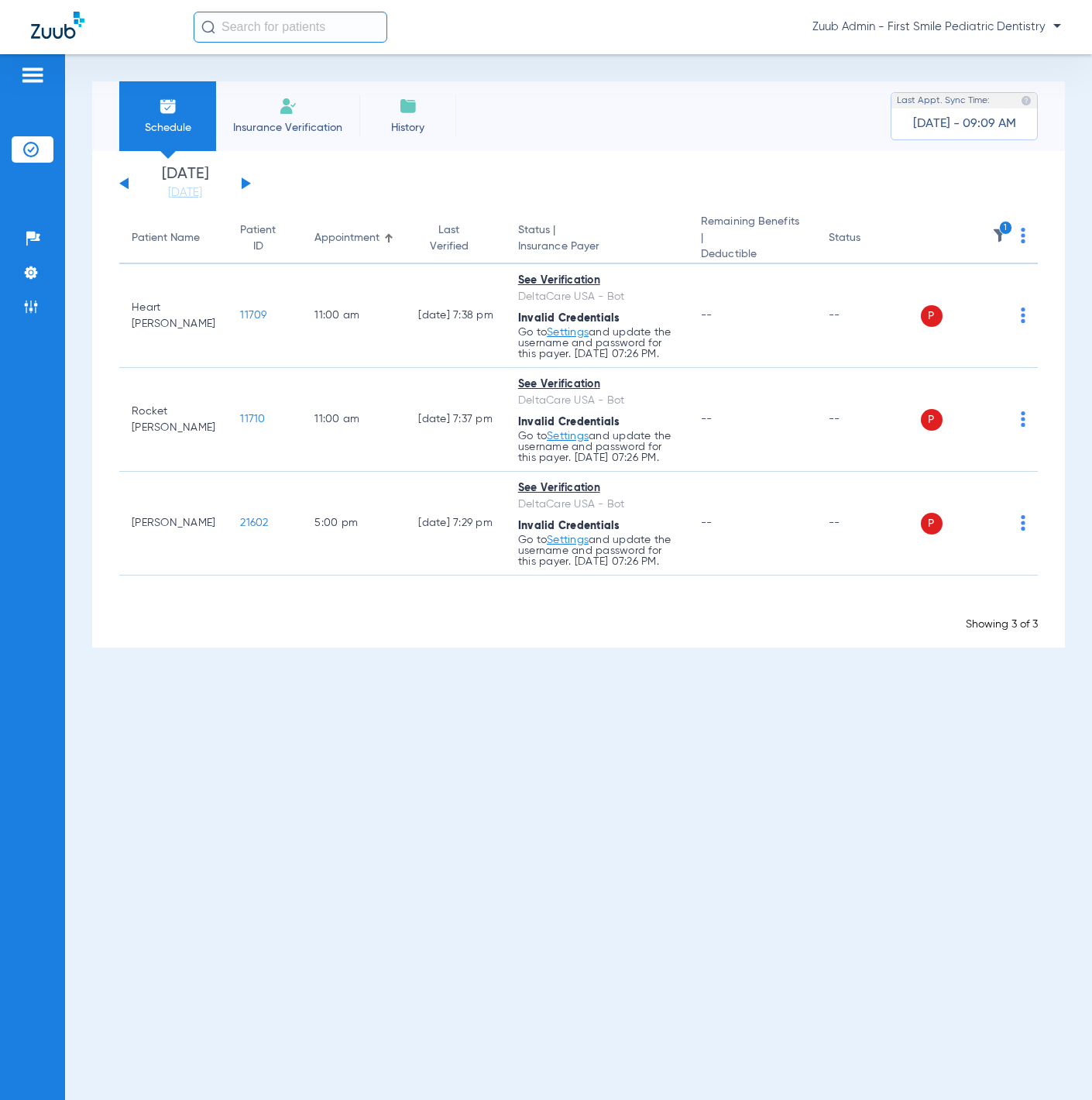
click at [1025, 237] on img at bounding box center [1023, 236] width 5 height 16
click at [1024, 237] on div at bounding box center [546, 550] width 1092 height 1100
click at [1023, 233] on img at bounding box center [1023, 236] width 5 height 16
click at [1003, 281] on button "Verify All" at bounding box center [965, 293] width 118 height 31
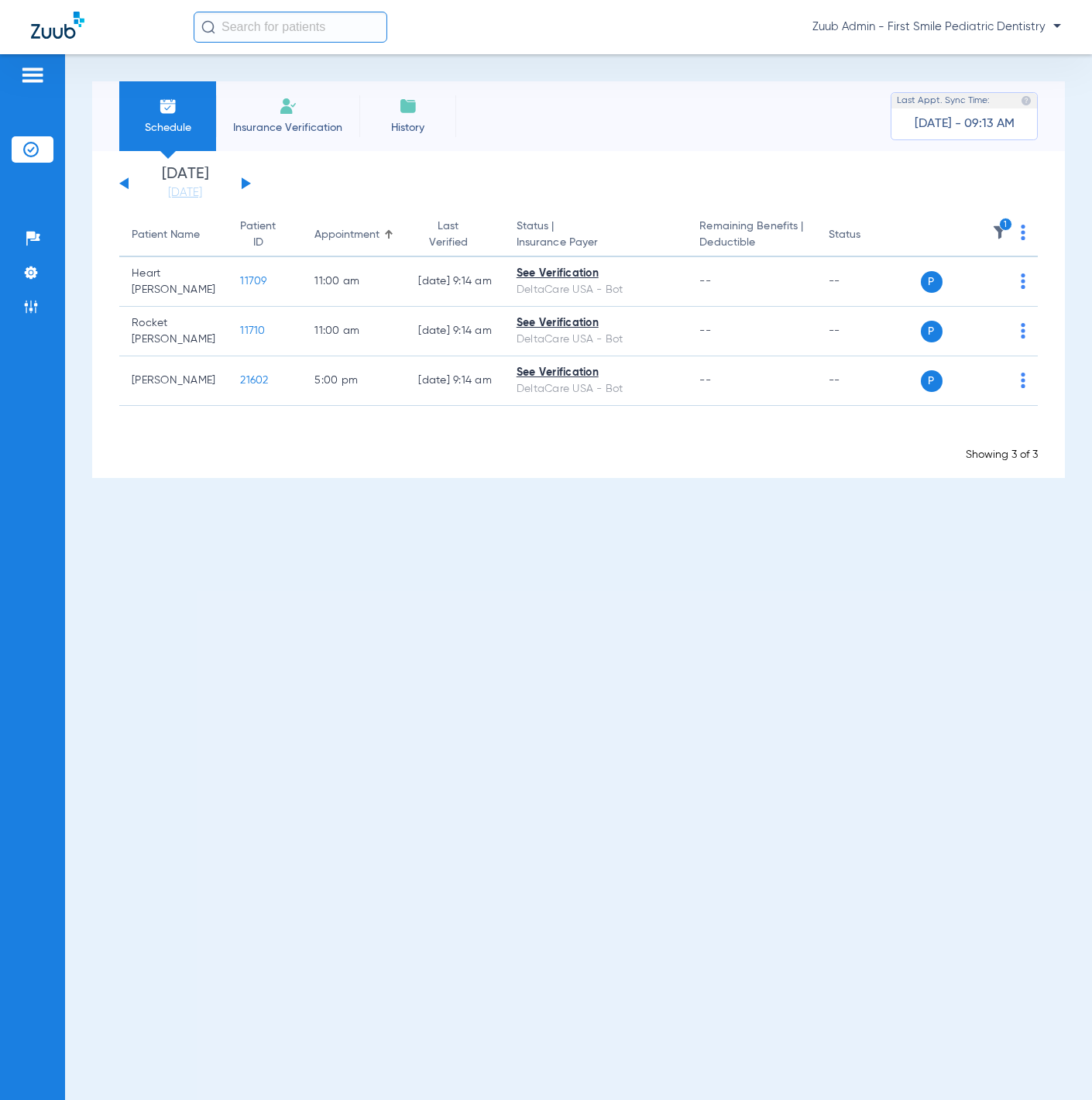
click at [244, 181] on button at bounding box center [246, 183] width 9 height 12
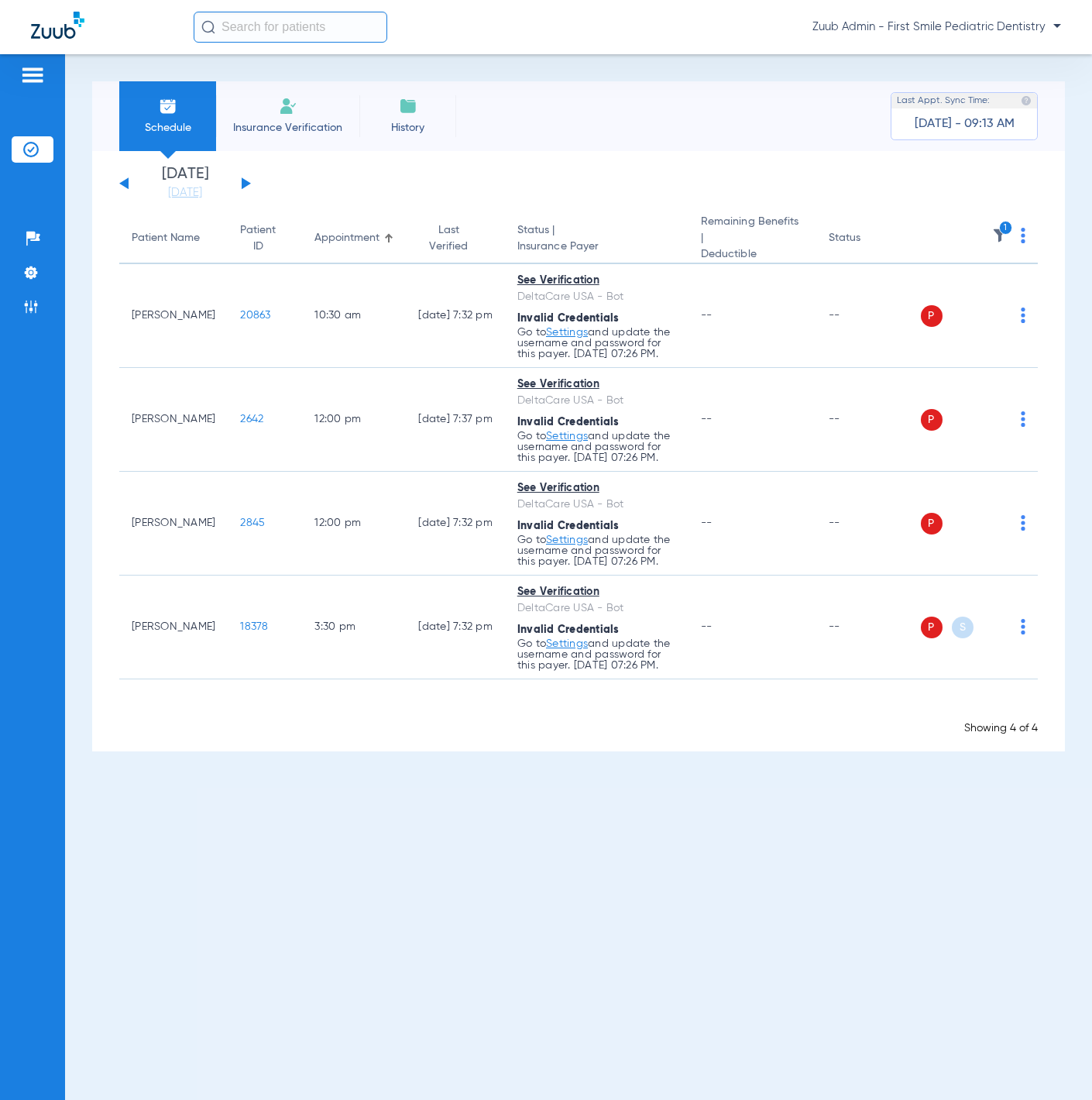
click at [1022, 236] on img at bounding box center [1023, 236] width 5 height 16
click at [1011, 293] on span "Verify All" at bounding box center [965, 293] width 97 height 11
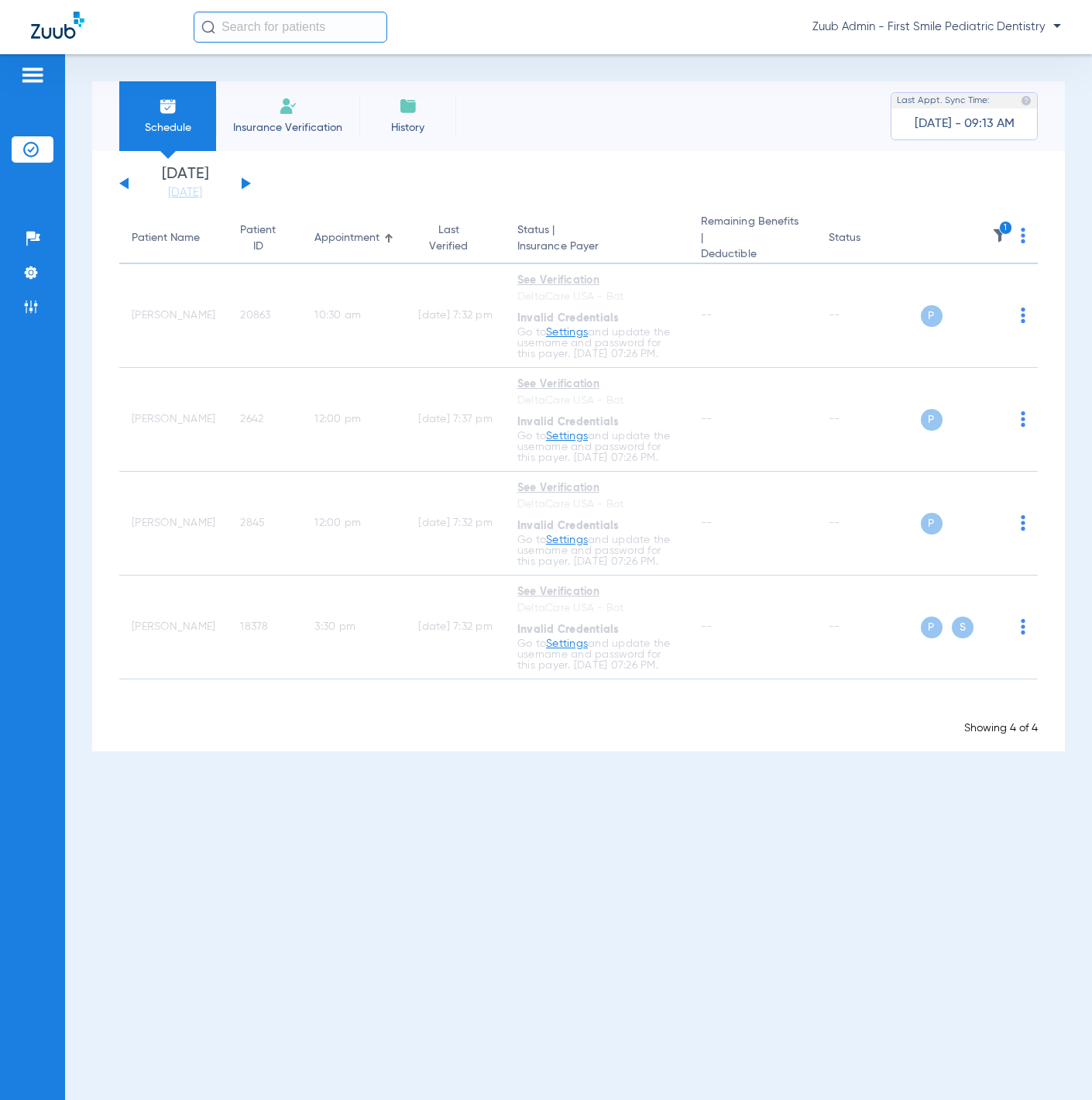
click at [246, 183] on button at bounding box center [246, 183] width 9 height 12
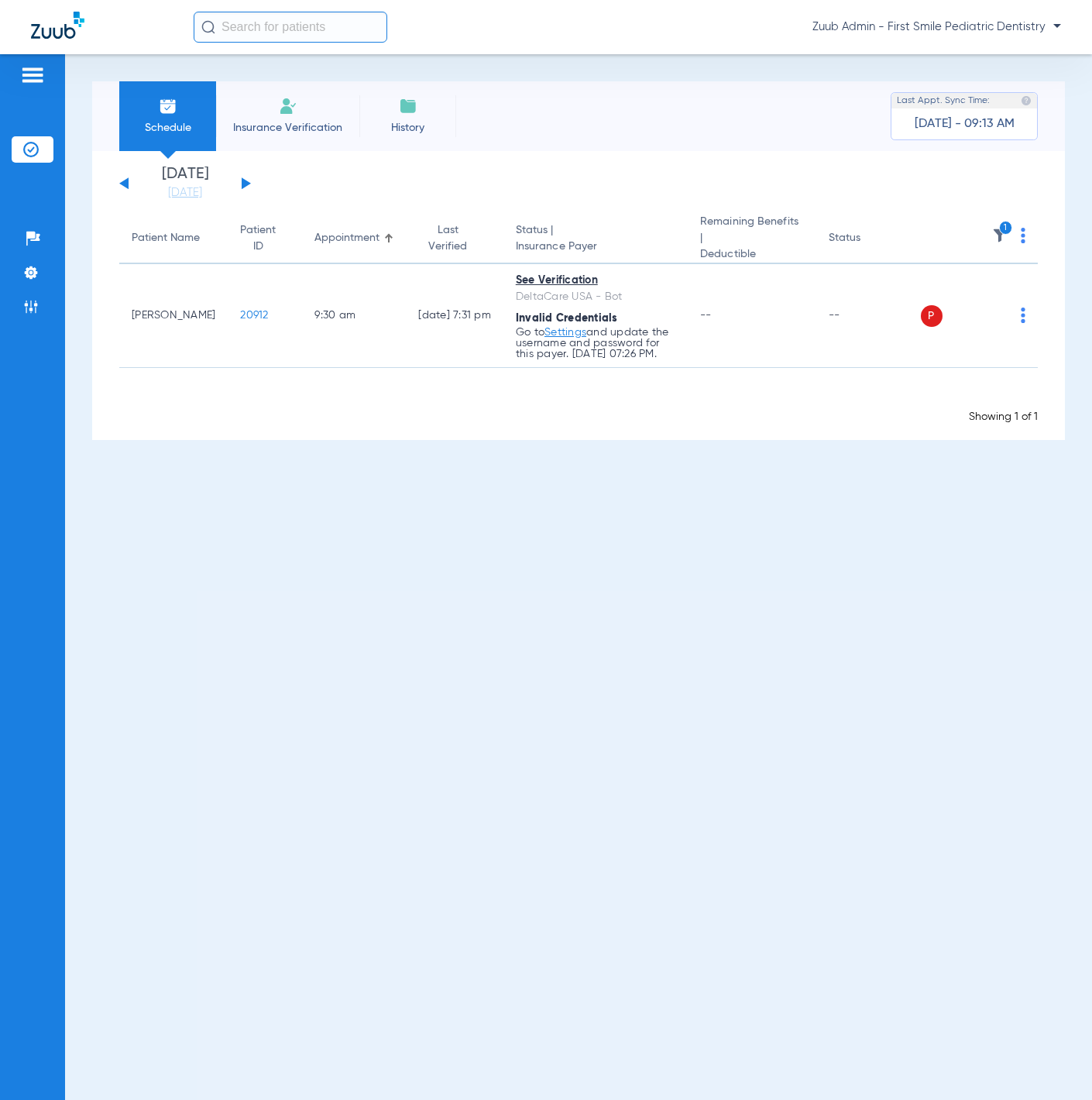
click at [1022, 238] on img at bounding box center [1023, 236] width 5 height 16
click at [1010, 278] on button "Verify All" at bounding box center [965, 293] width 118 height 31
click at [206, 190] on link "[DATE]" at bounding box center [185, 193] width 93 height 16
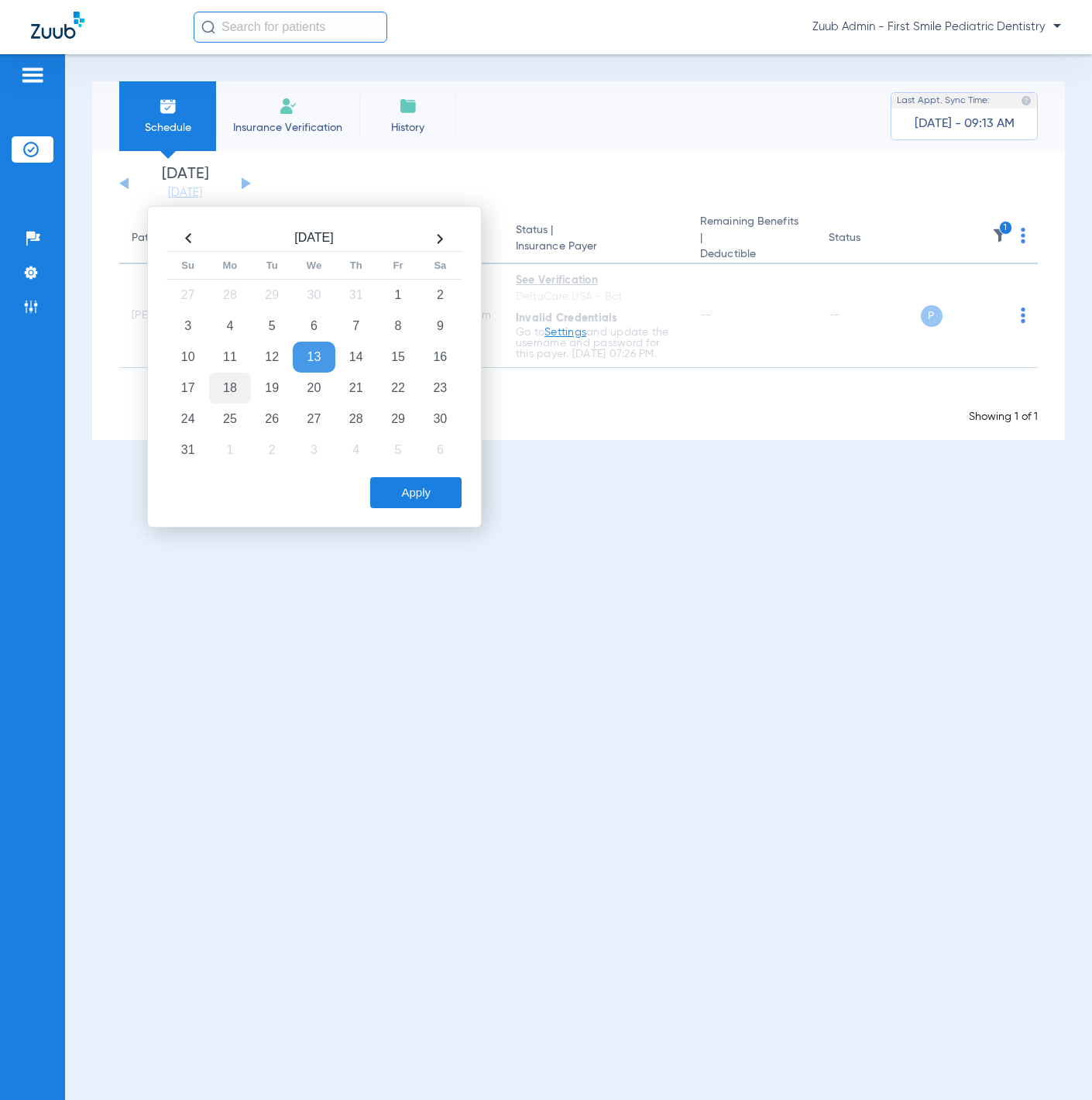
click at [226, 379] on td "18" at bounding box center [230, 387] width 42 height 31
click at [440, 482] on button "Apply" at bounding box center [416, 492] width 91 height 31
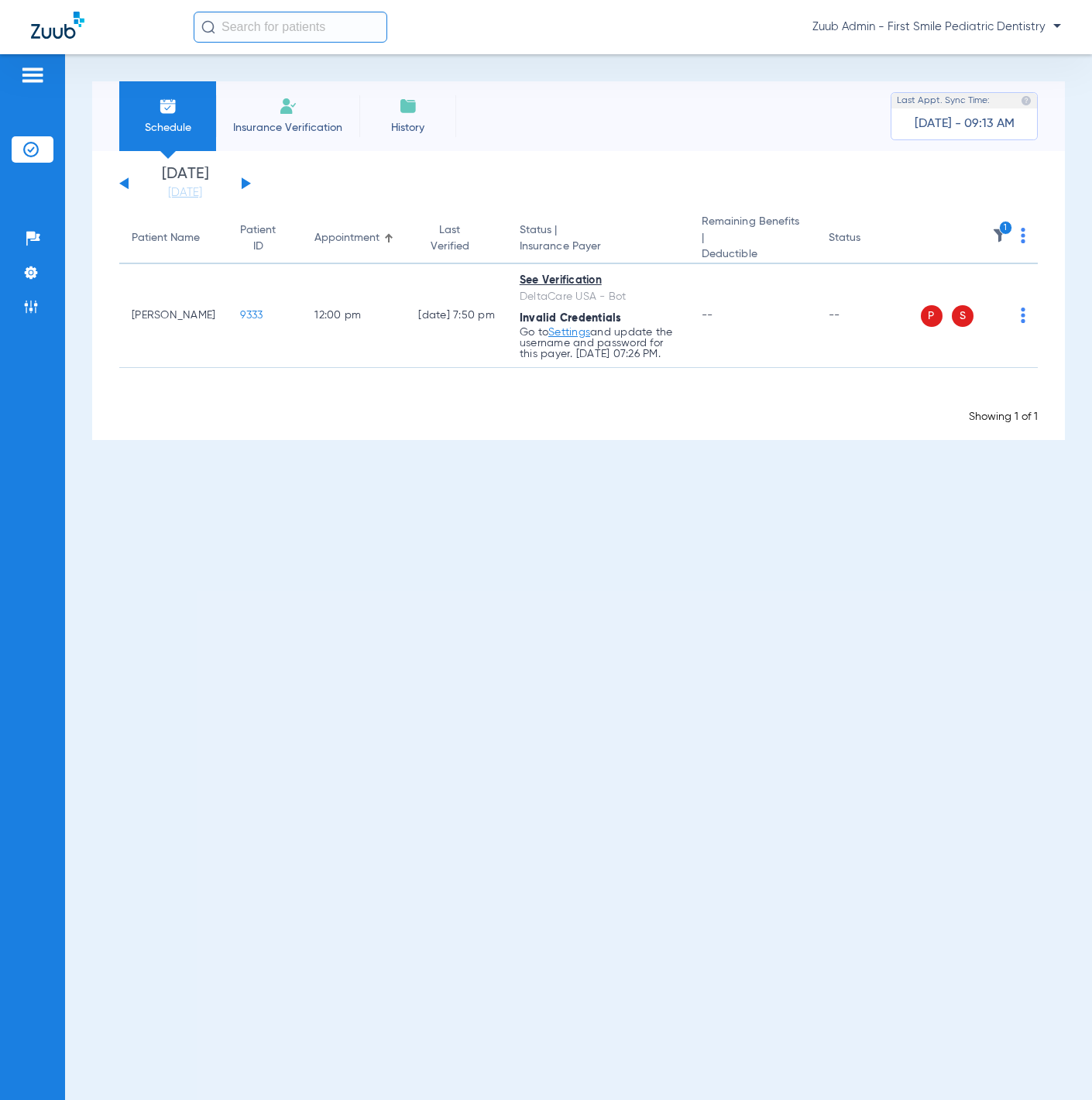
click at [1023, 237] on img at bounding box center [1023, 236] width 5 height 16
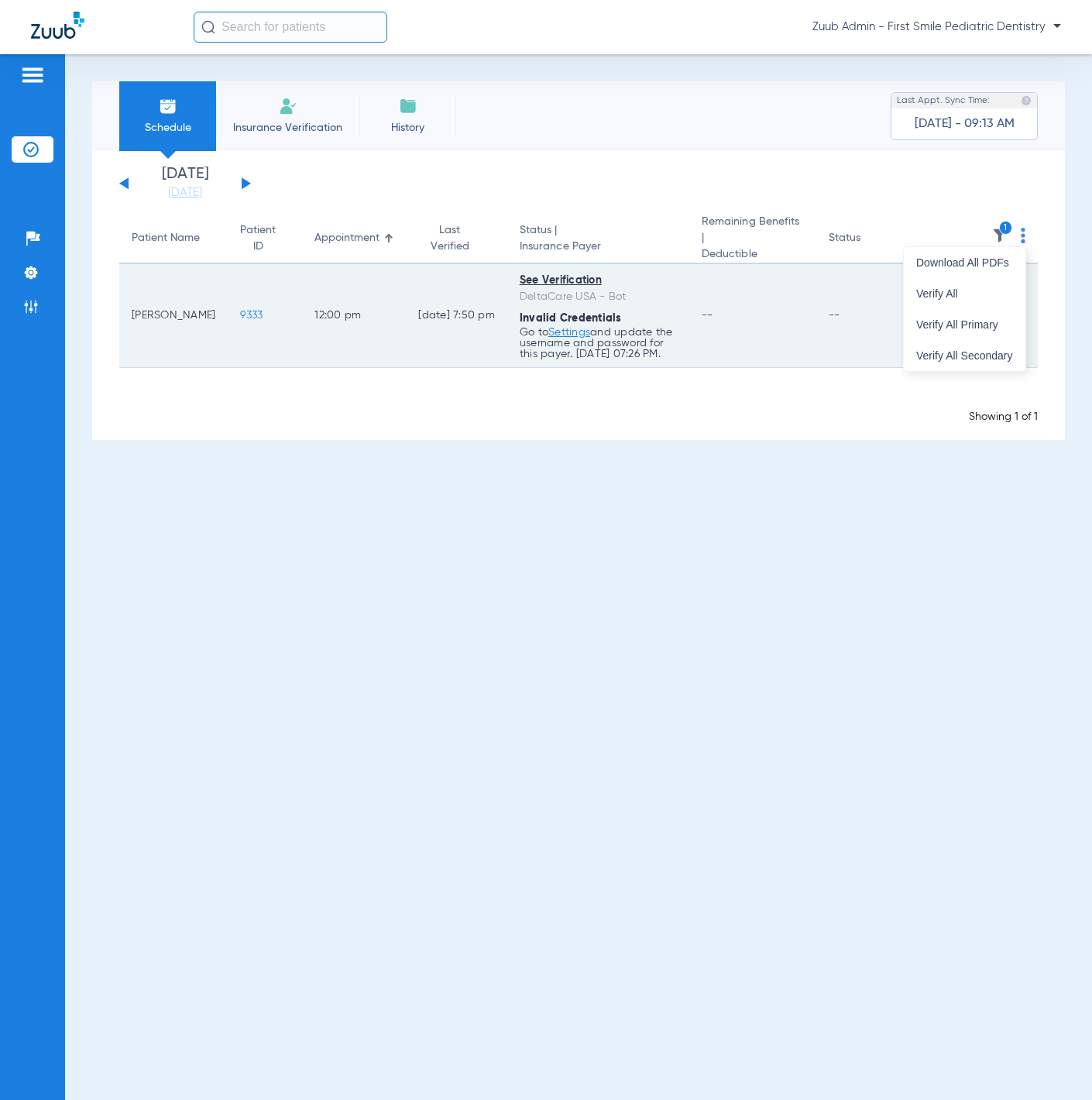
drag, startPoint x: 1010, startPoint y: 291, endPoint x: 961, endPoint y: 282, distance: 49.8
click at [1010, 291] on span "Verify All" at bounding box center [965, 293] width 97 height 11
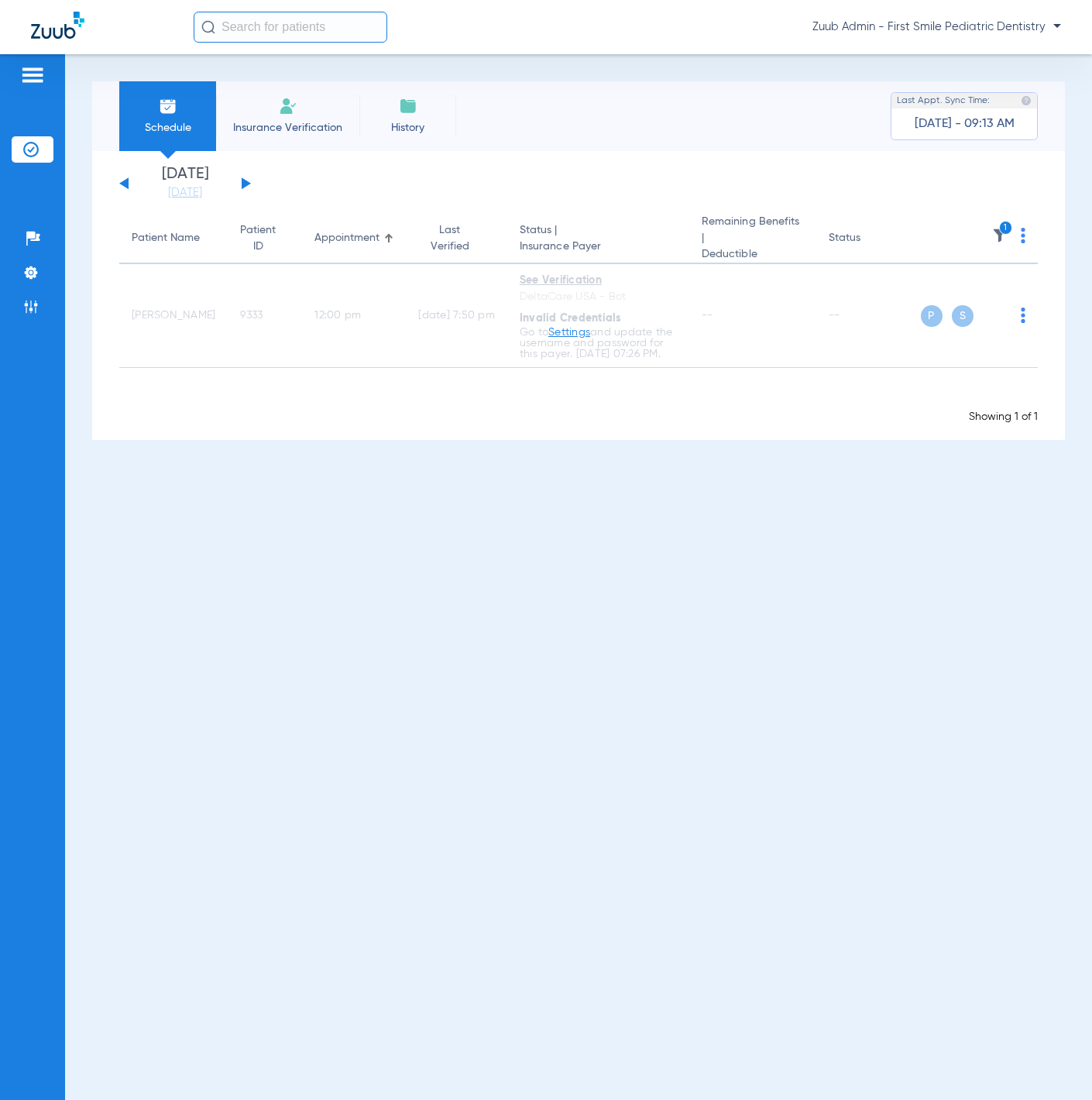
click at [243, 181] on button at bounding box center [246, 183] width 9 height 12
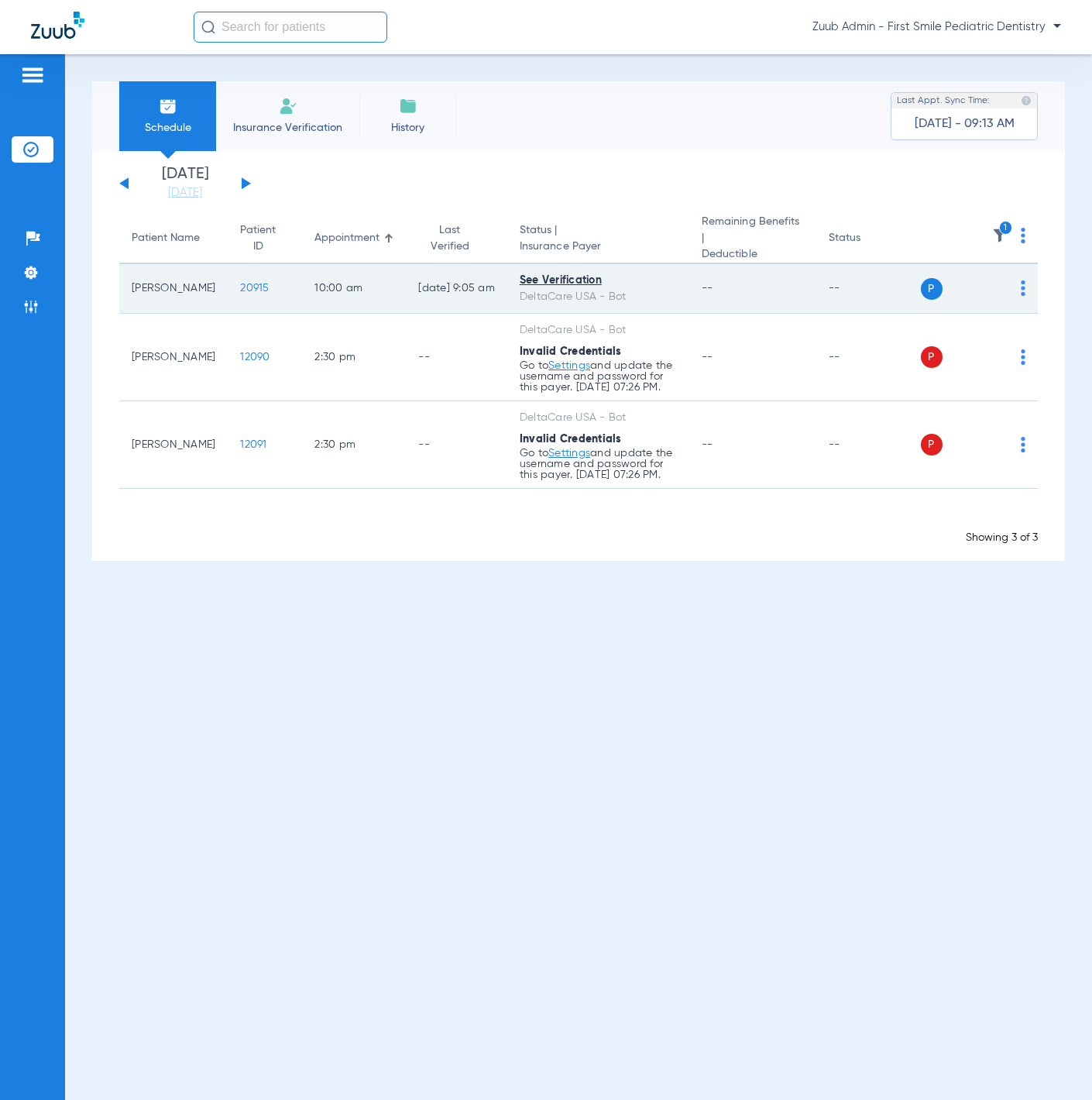
click at [1023, 280] on img at bounding box center [1023, 288] width 5 height 16
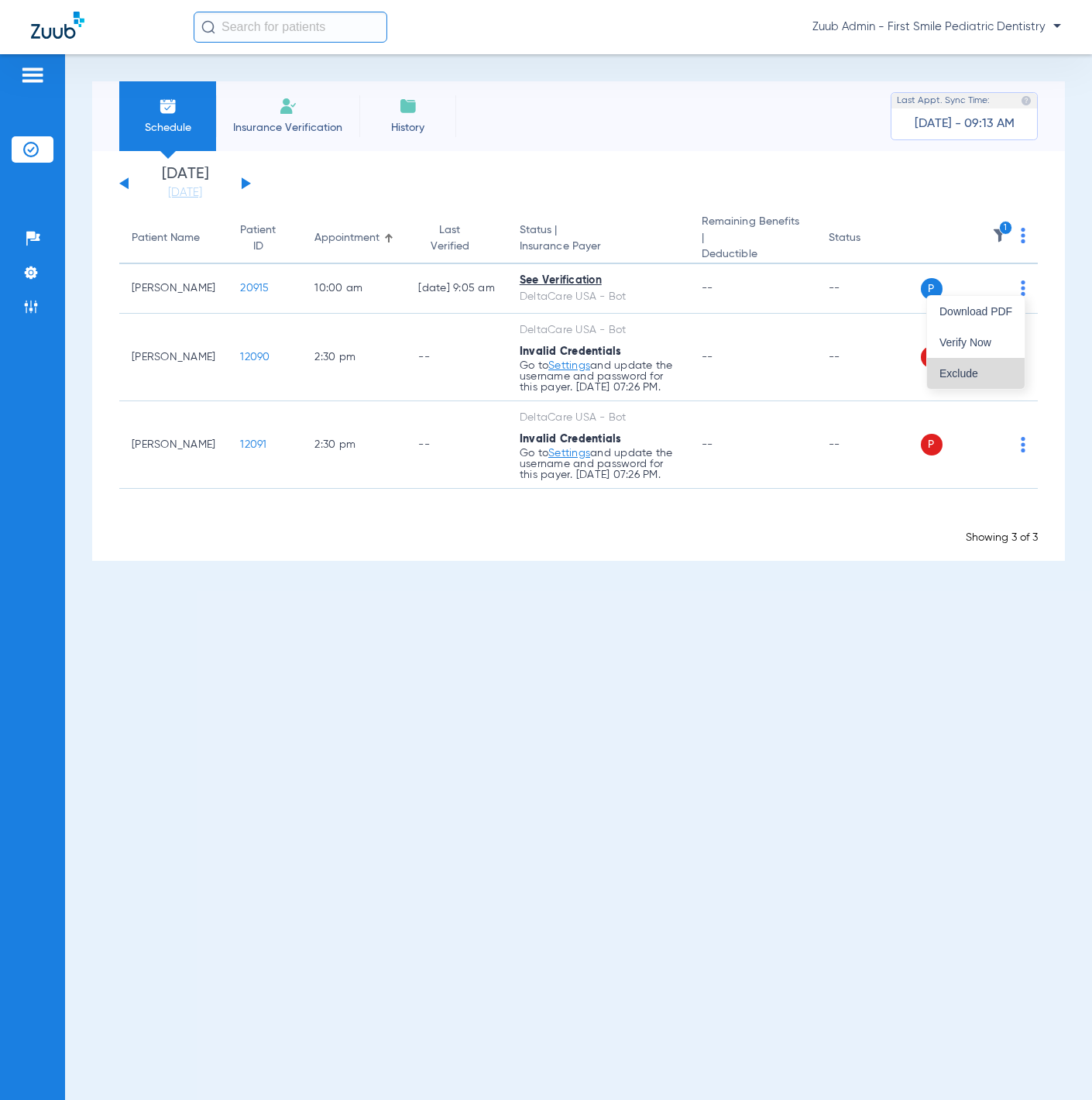
click at [1004, 364] on button "Exclude" at bounding box center [975, 372] width 98 height 31
click at [1026, 237] on th "1" at bounding box center [979, 239] width 118 height 50
click at [1025, 237] on img at bounding box center [1023, 236] width 5 height 16
click at [1009, 279] on button "Verify All" at bounding box center [965, 293] width 118 height 31
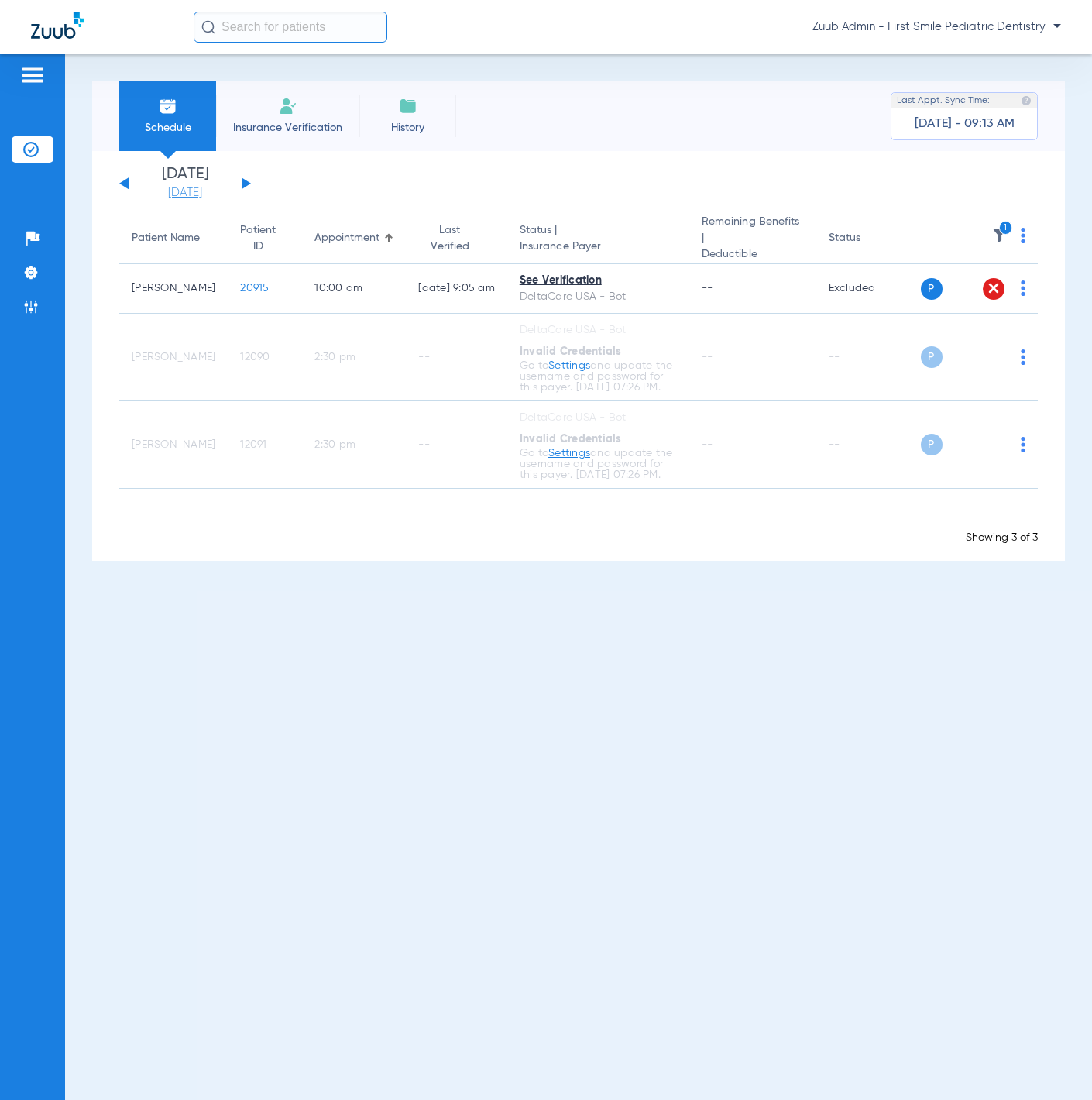
click at [199, 187] on link "[DATE]" at bounding box center [185, 193] width 93 height 16
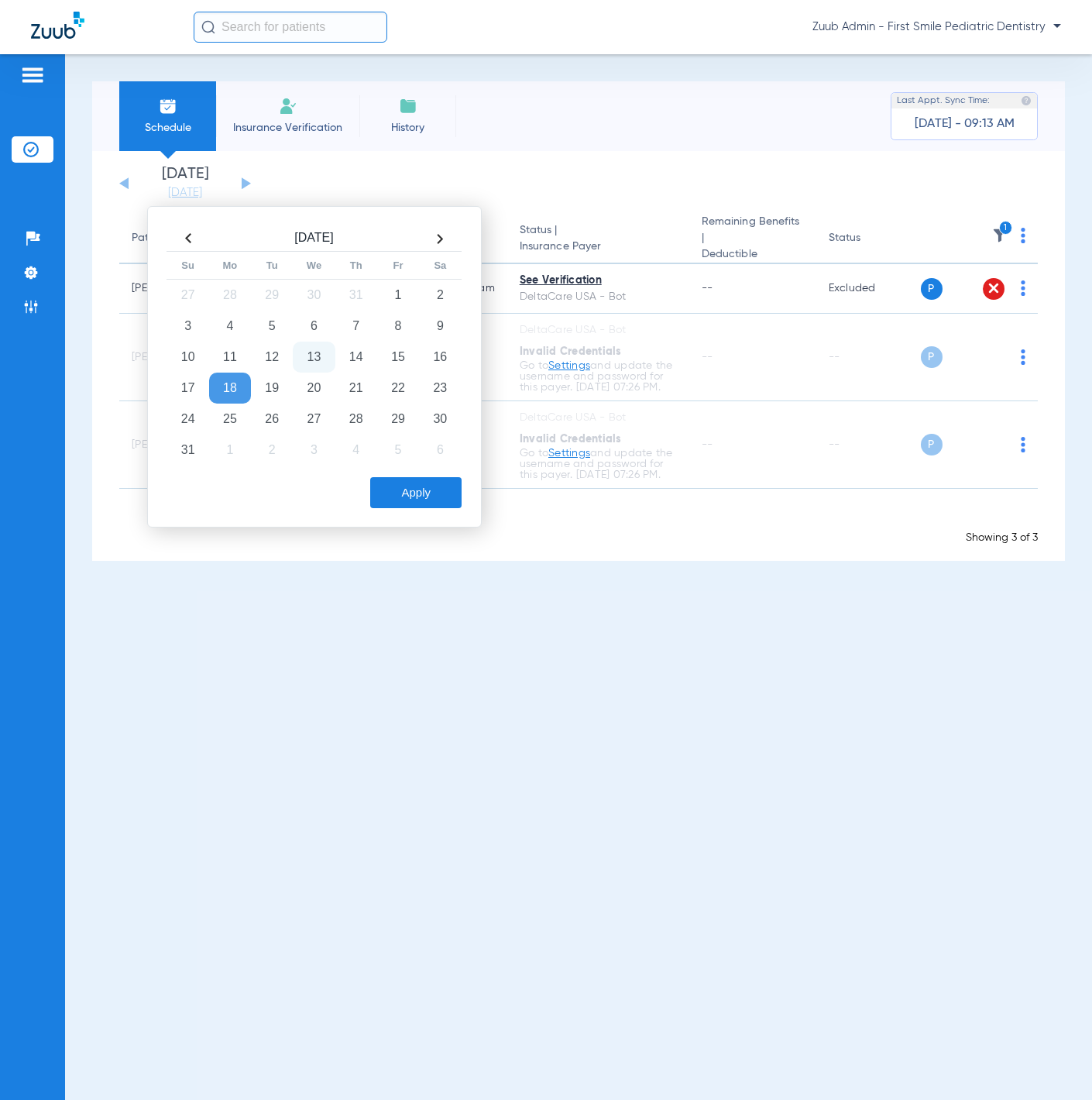
click at [319, 364] on td "13" at bounding box center [314, 356] width 42 height 31
click at [415, 484] on button "Apply" at bounding box center [416, 492] width 91 height 31
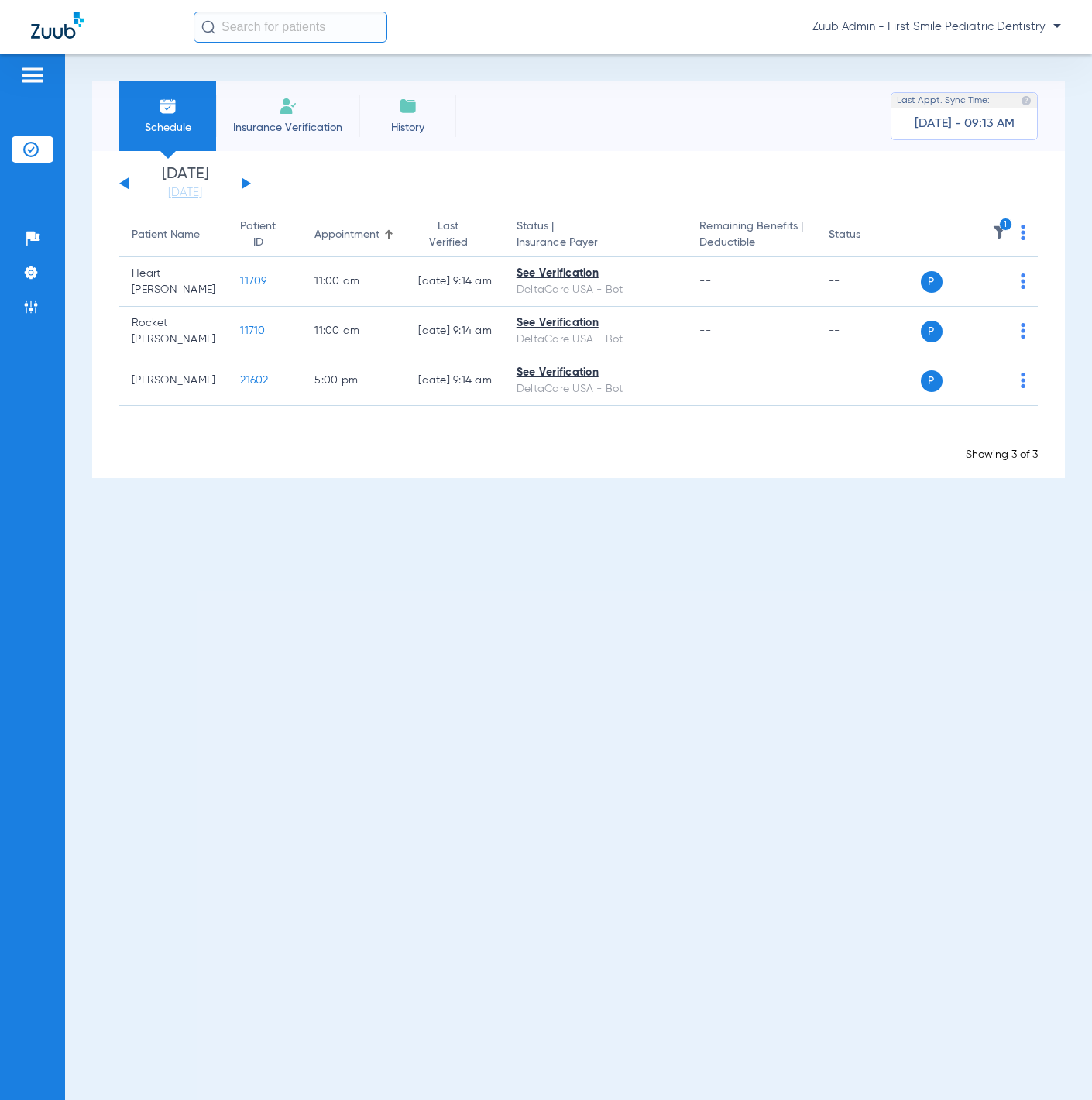
click at [246, 182] on button at bounding box center [246, 183] width 9 height 12
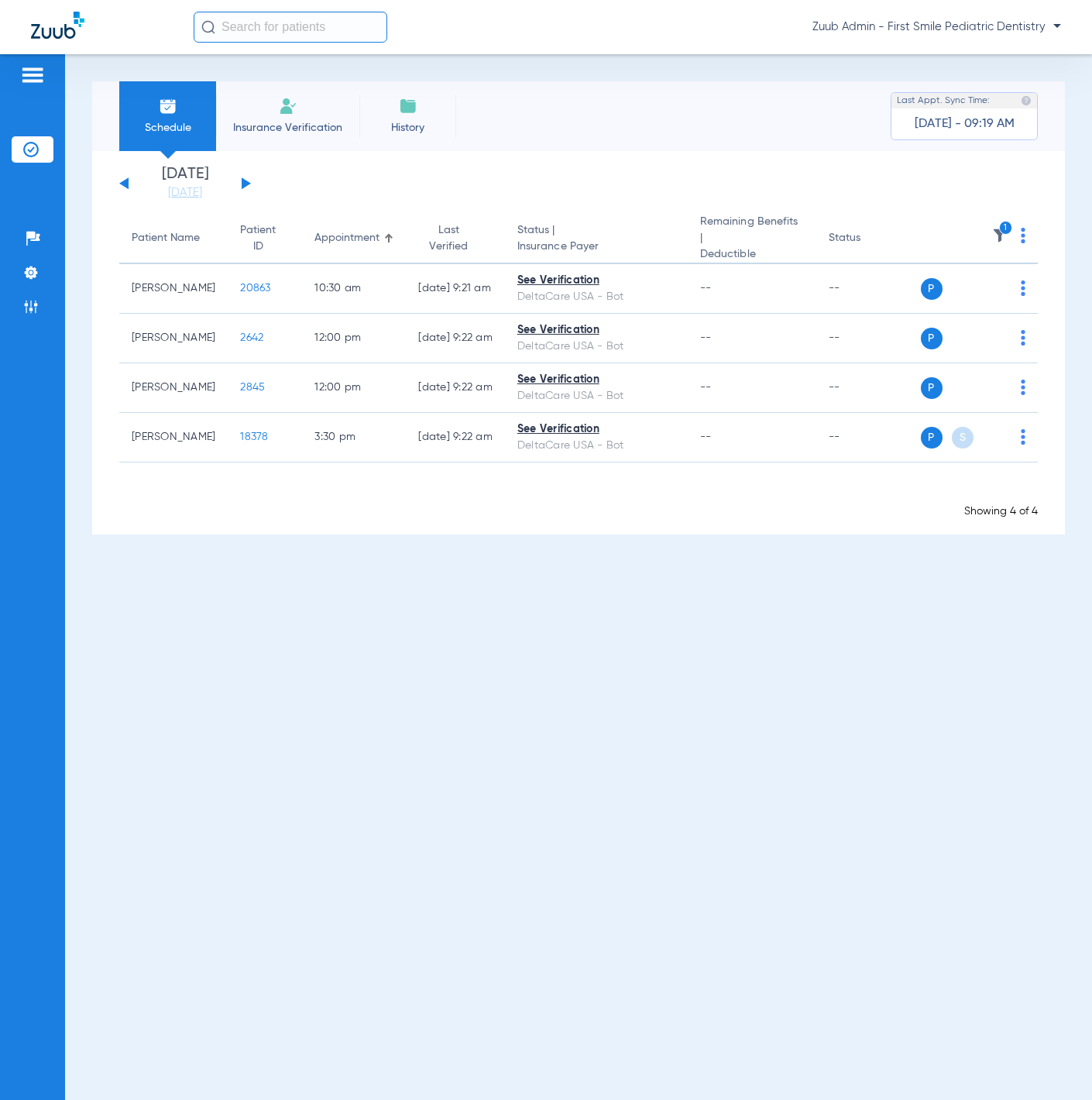
click at [249, 180] on div "Monday 06-09-2025 Tuesday 06-10-2025 Wednesday 06-11-2025 Thursday 06-12-2025 F…" at bounding box center [184, 183] width 132 height 34
click at [246, 180] on button at bounding box center [246, 183] width 9 height 12
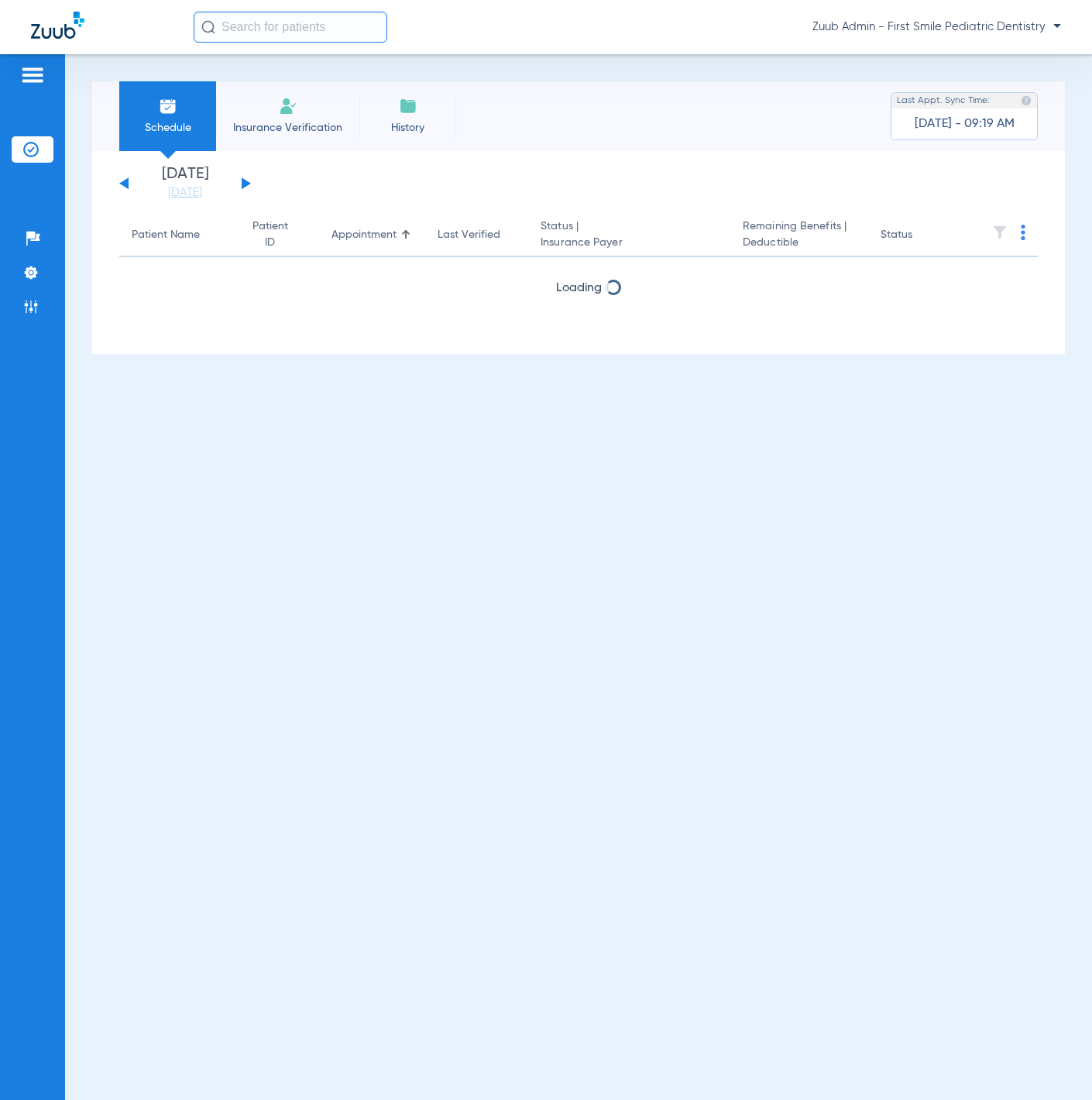
click at [246, 180] on button at bounding box center [246, 183] width 9 height 12
click at [126, 187] on button at bounding box center [123, 183] width 9 height 12
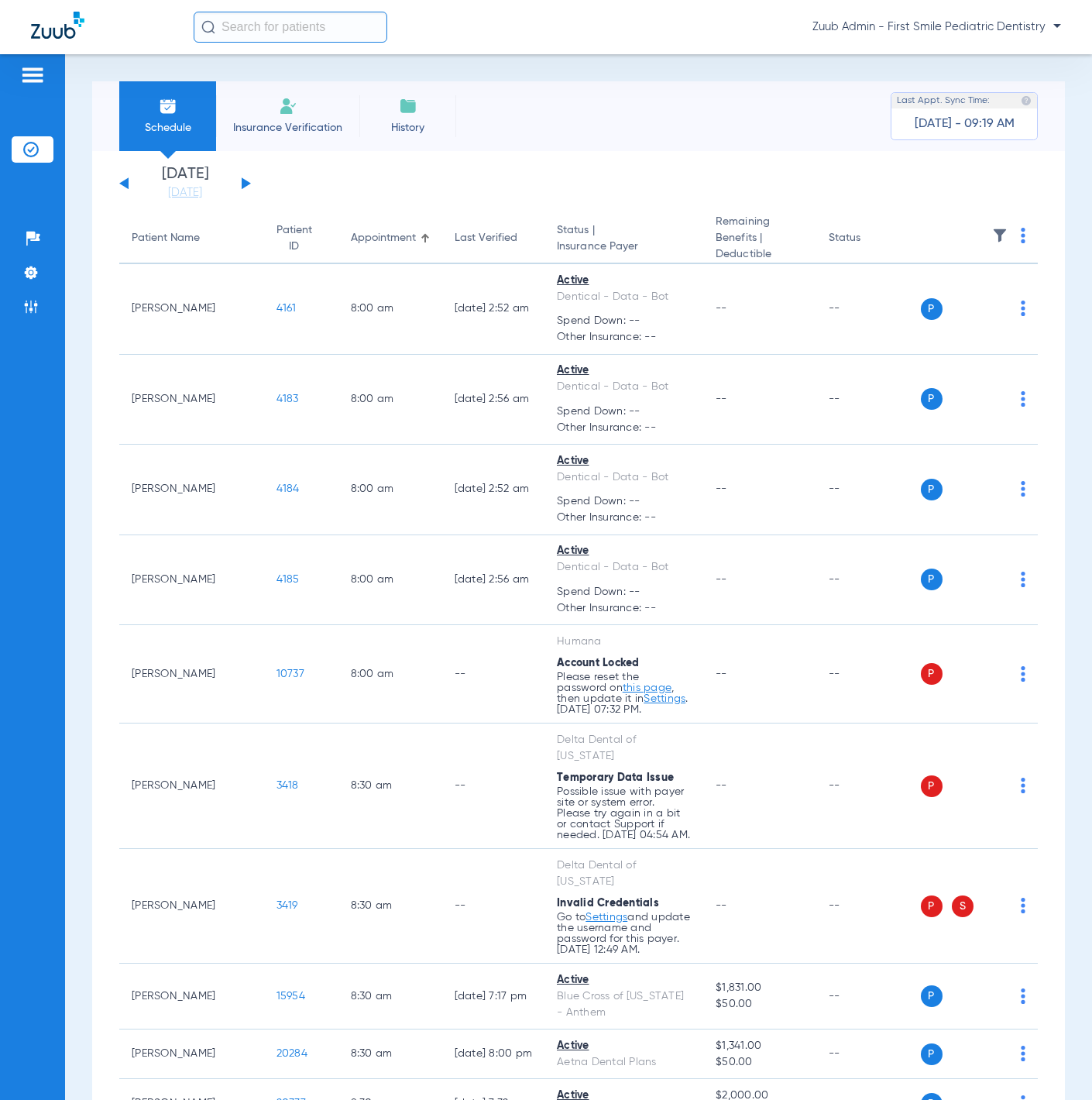
click at [126, 187] on button at bounding box center [123, 183] width 9 height 12
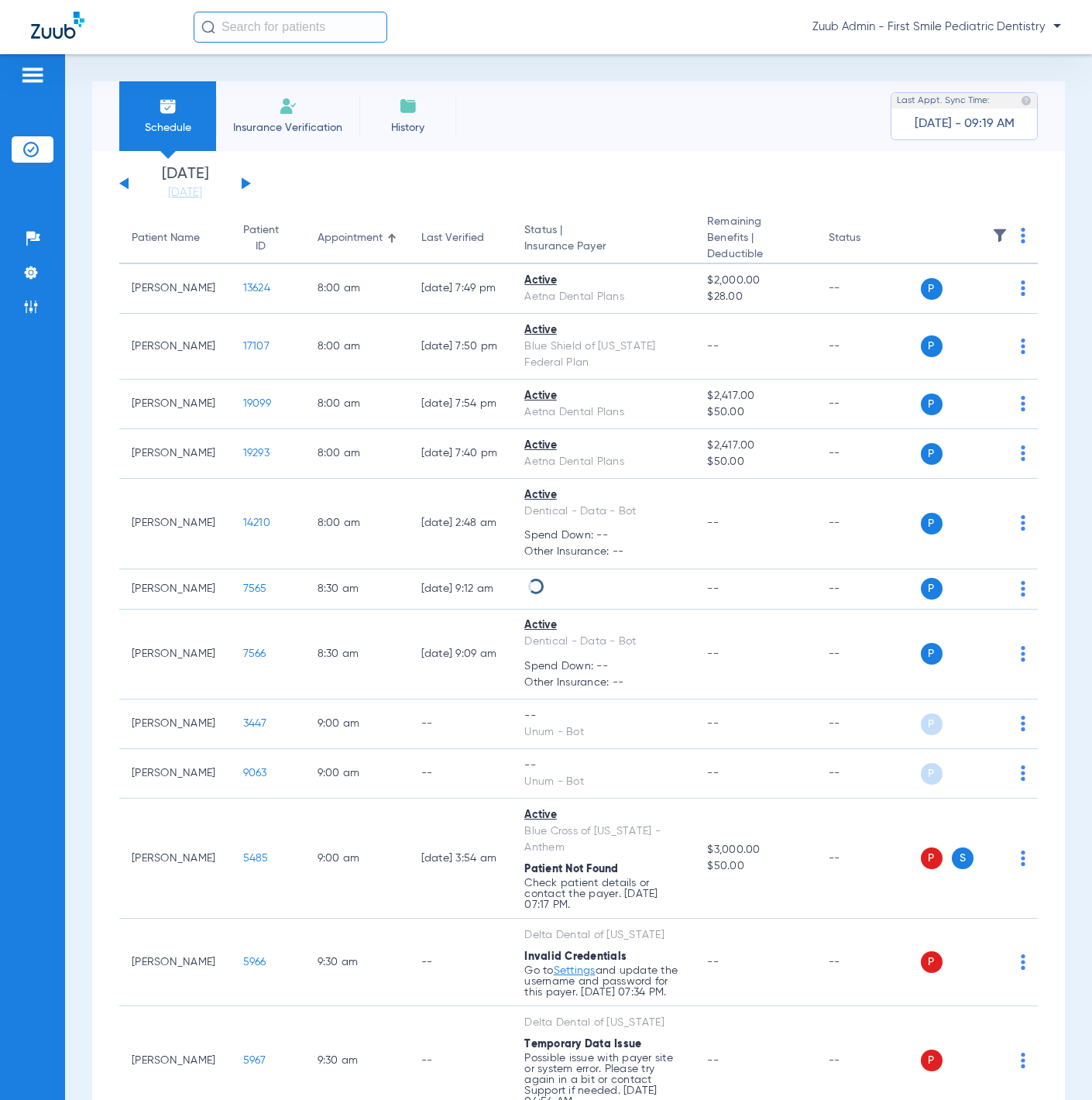
click at [126, 187] on button at bounding box center [123, 183] width 9 height 12
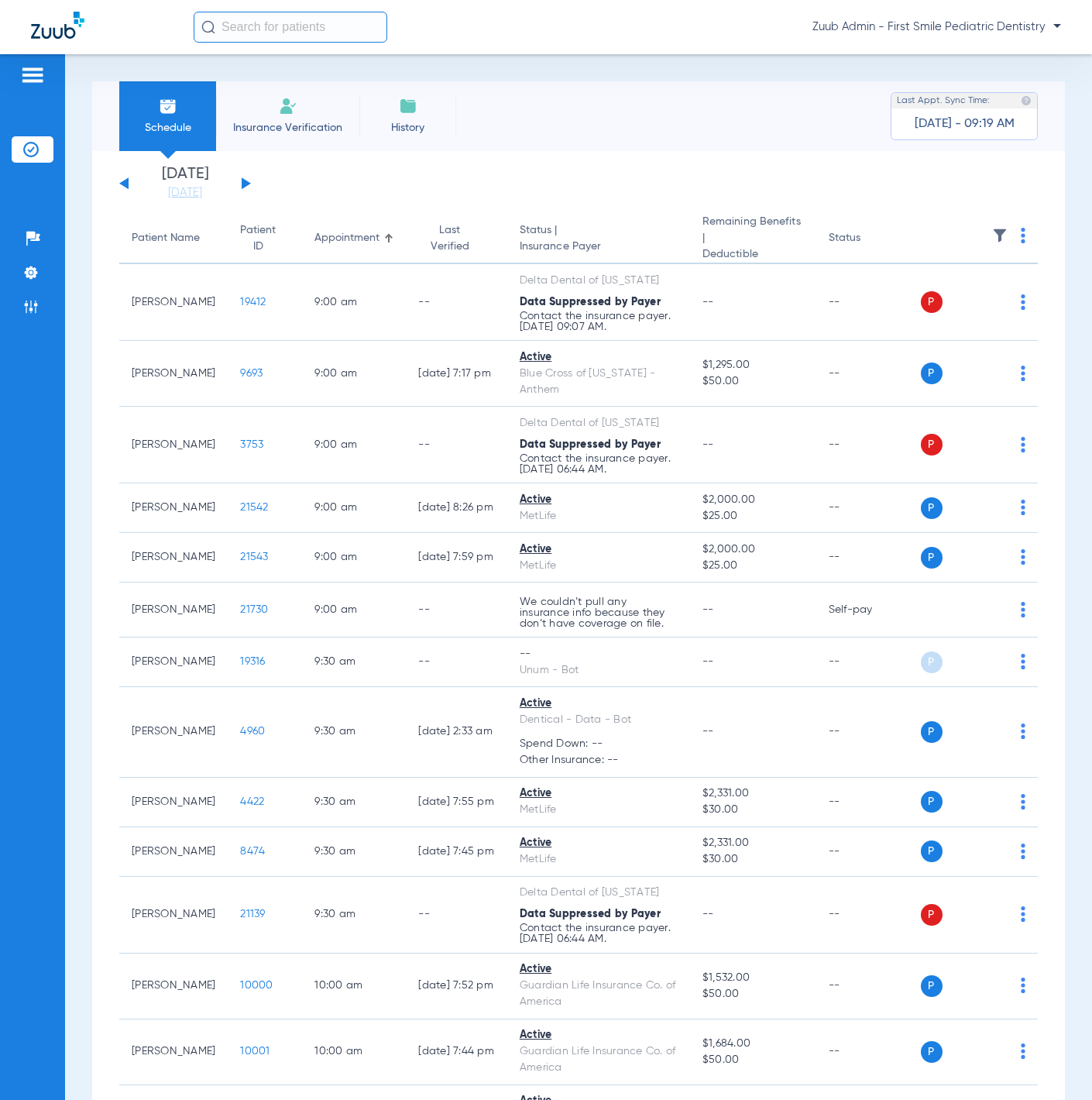
click at [992, 233] on img at bounding box center [1000, 236] width 16 height 16
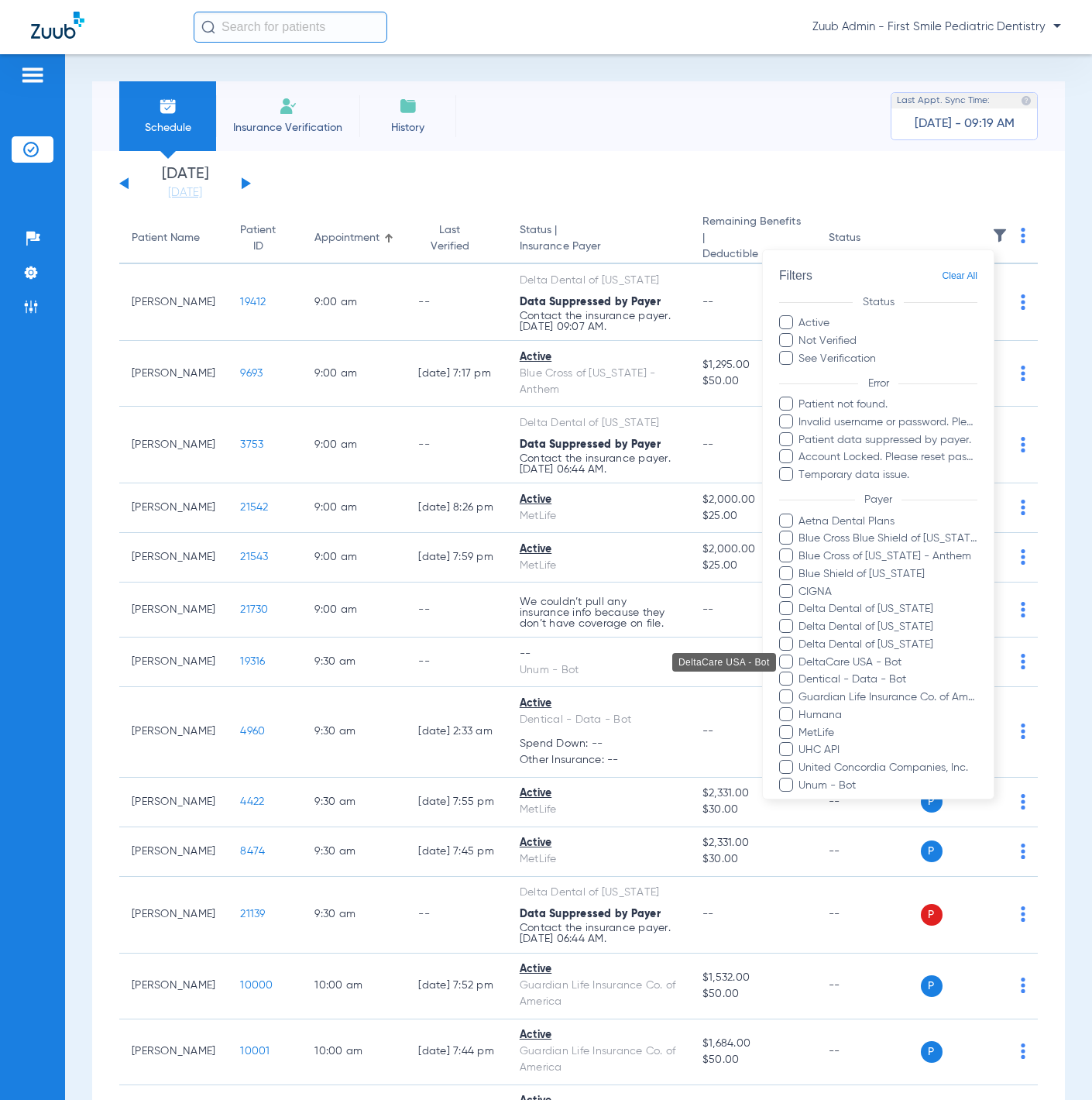
click at [899, 665] on span "DeltaCare USA - Bot" at bounding box center [888, 661] width 180 height 16
click at [801, 672] on input "DeltaCare USA - Bot" at bounding box center [801, 672] width 0 height 0
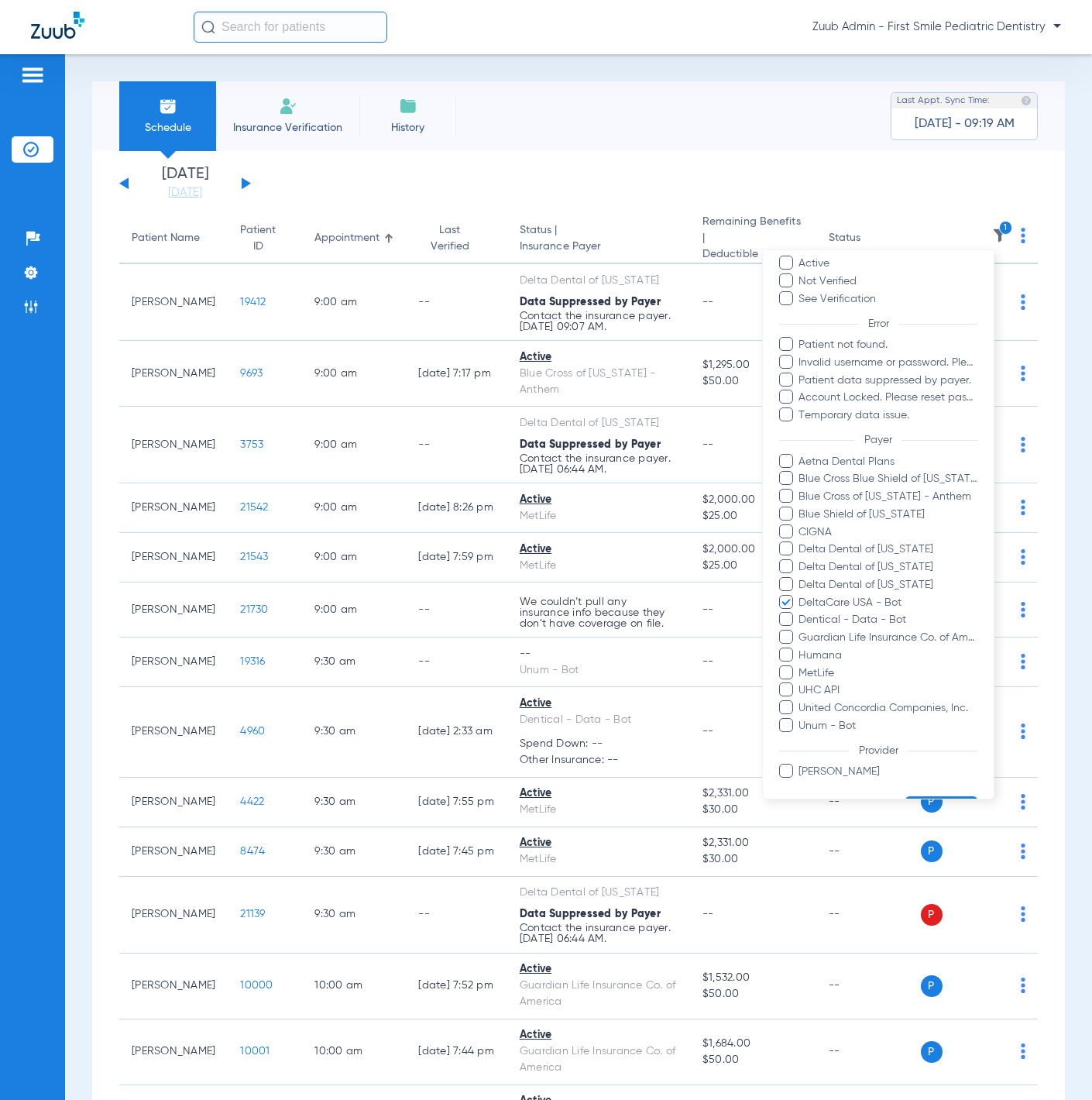
scroll to position [103, 0]
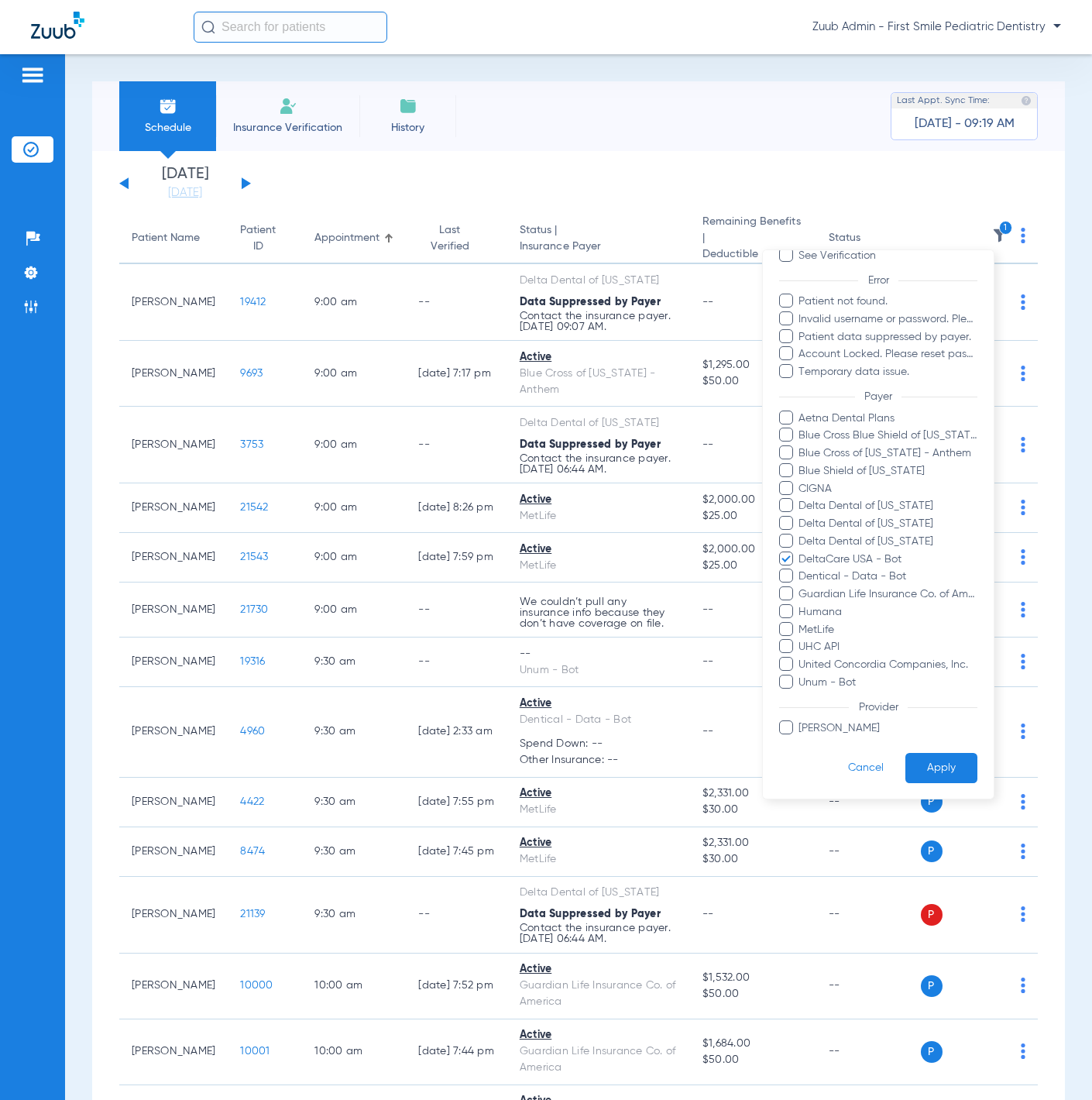
drag, startPoint x: 935, startPoint y: 770, endPoint x: 914, endPoint y: 752, distance: 27.7
click at [935, 770] on button "Apply" at bounding box center [942, 767] width 72 height 31
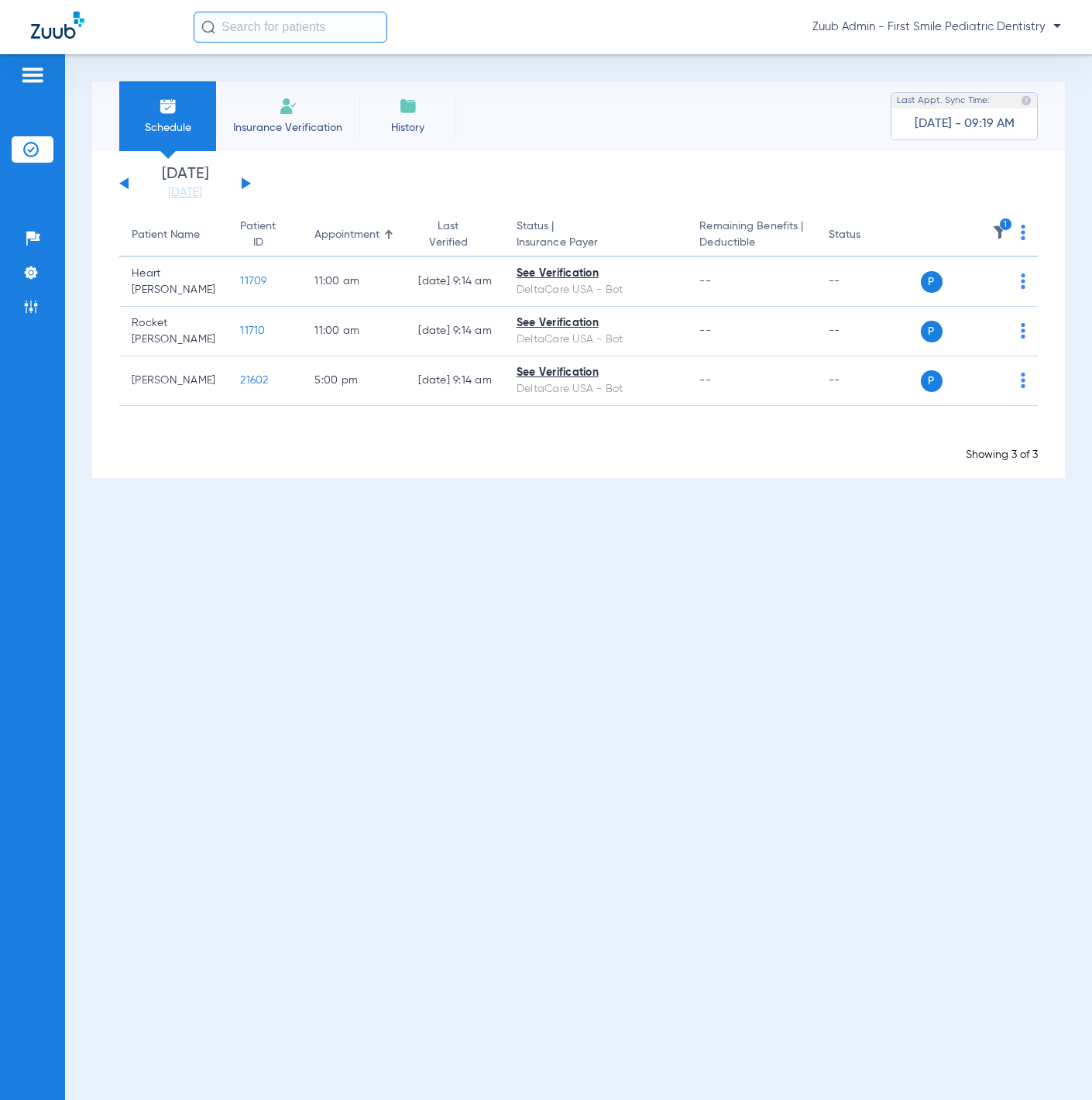
click at [248, 181] on button at bounding box center [246, 183] width 9 height 12
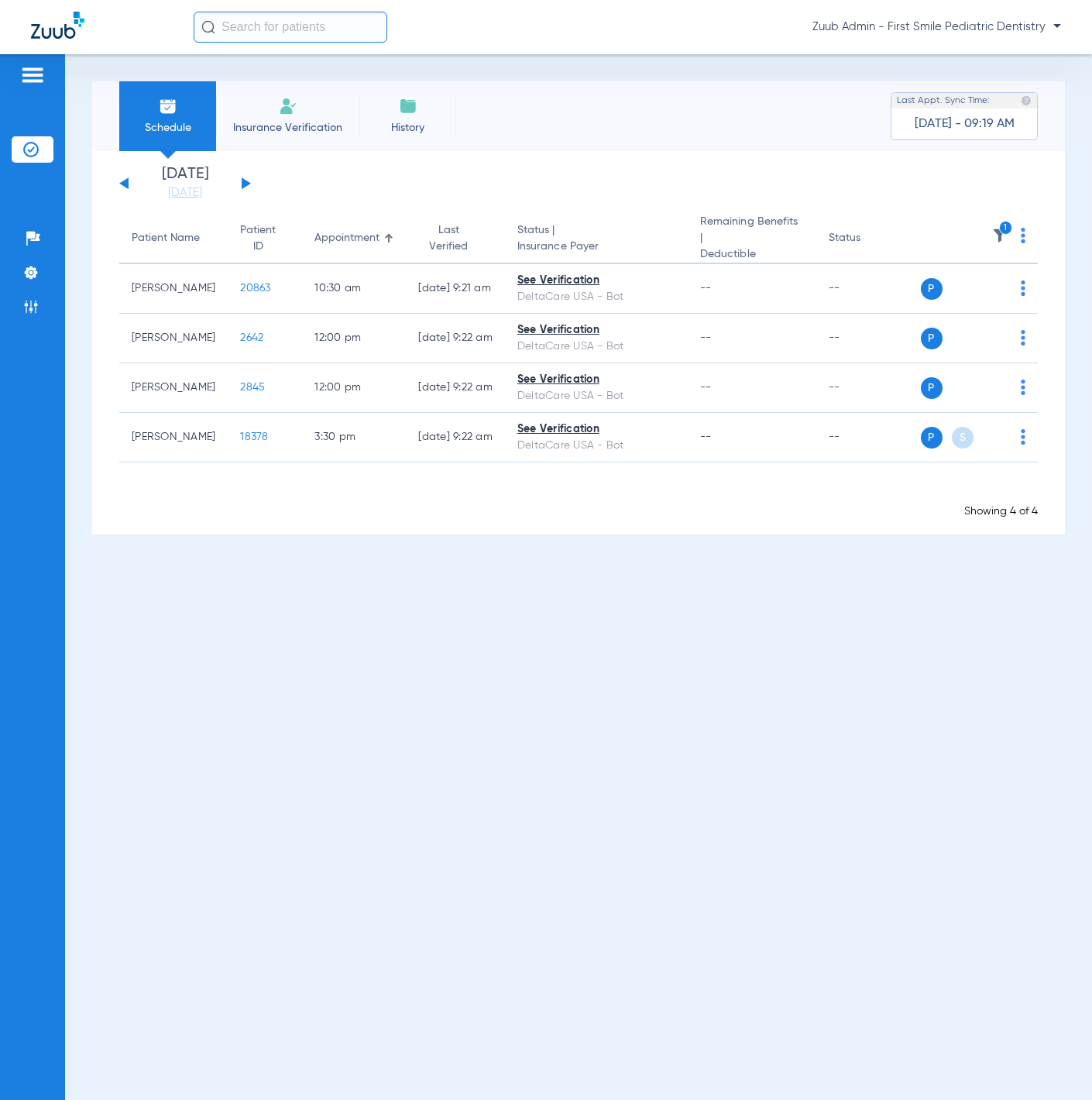
click at [248, 181] on button at bounding box center [246, 183] width 9 height 12
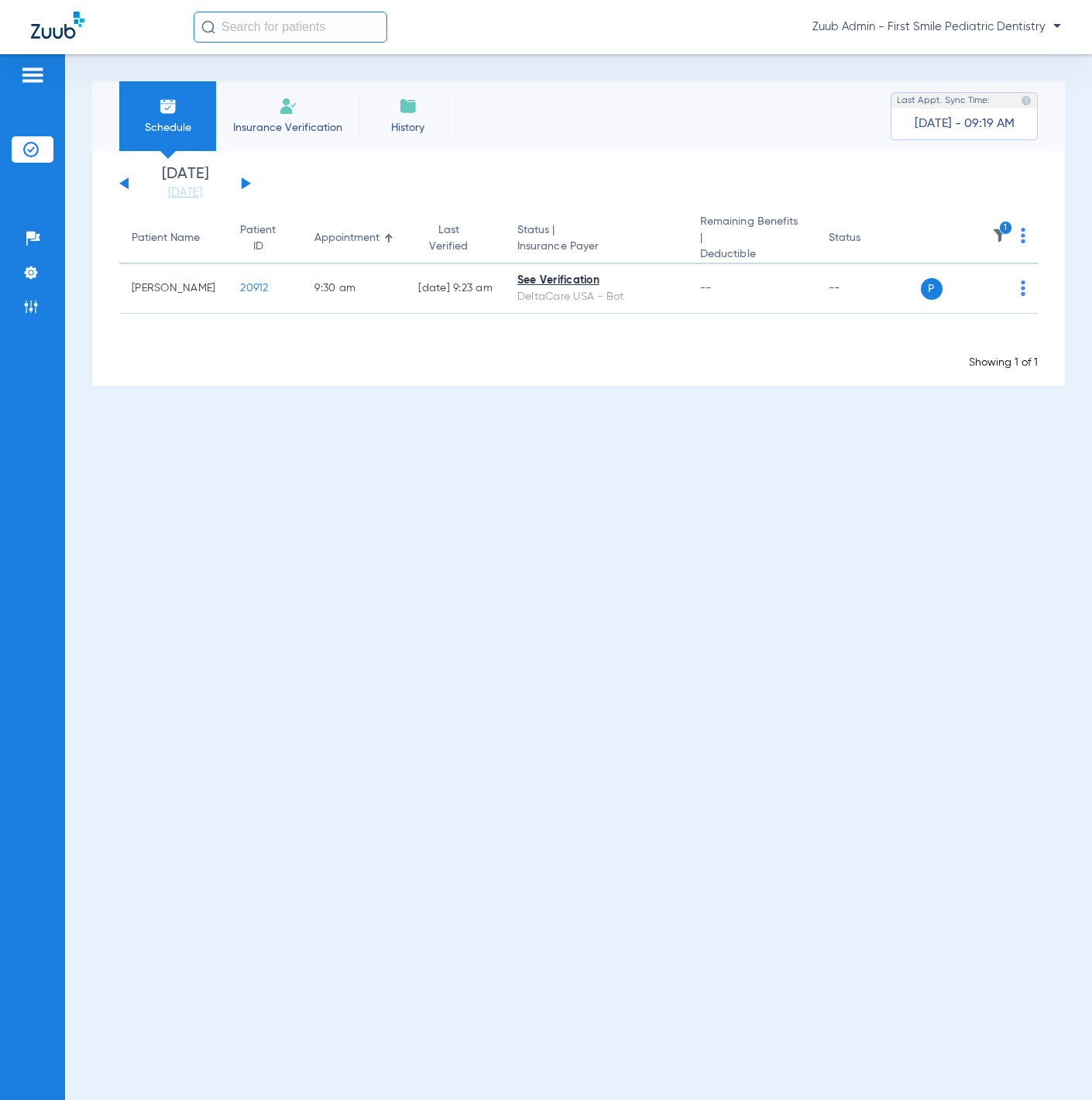
click at [248, 181] on button at bounding box center [246, 183] width 9 height 12
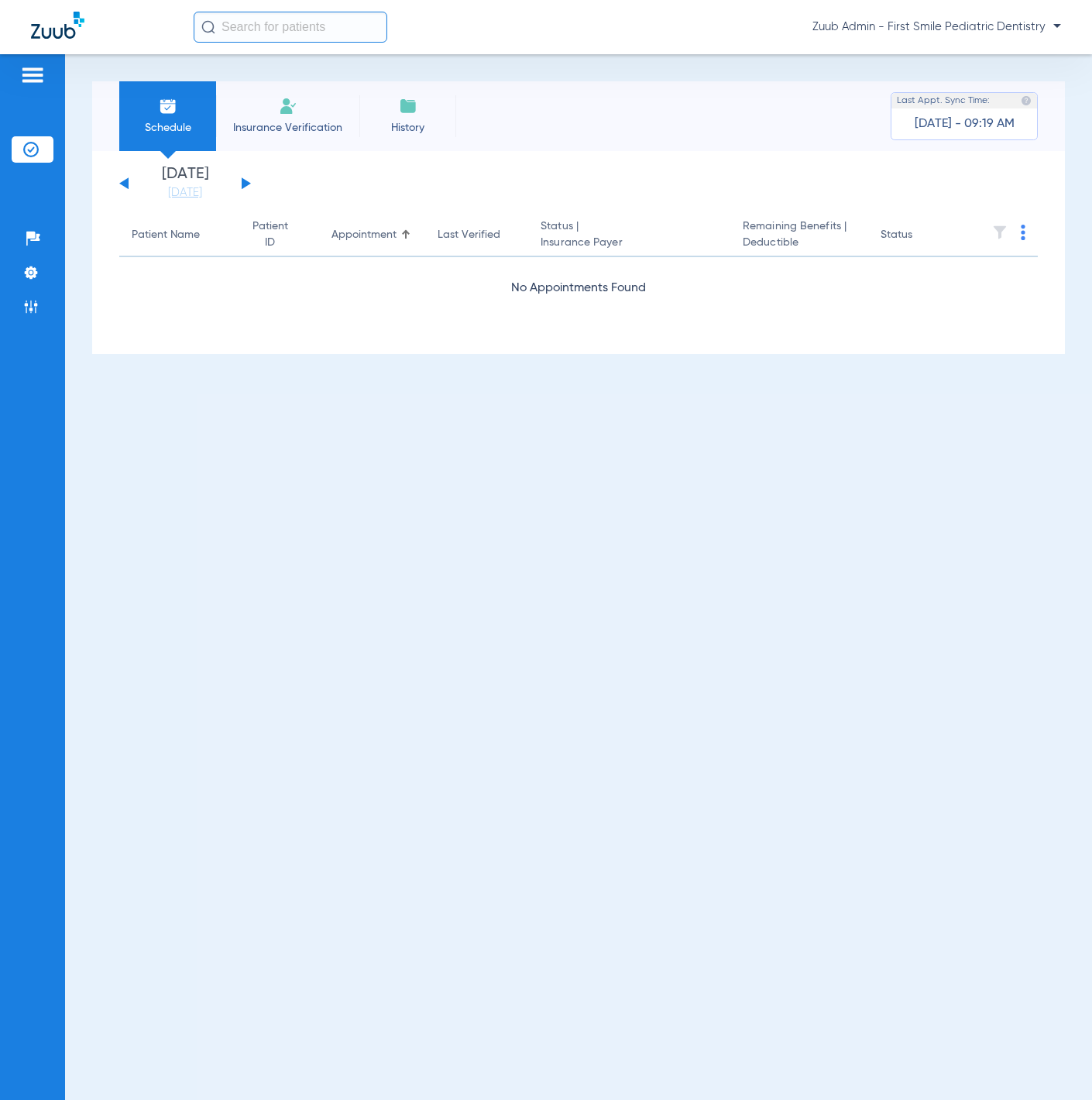
click at [248, 181] on button at bounding box center [246, 183] width 9 height 12
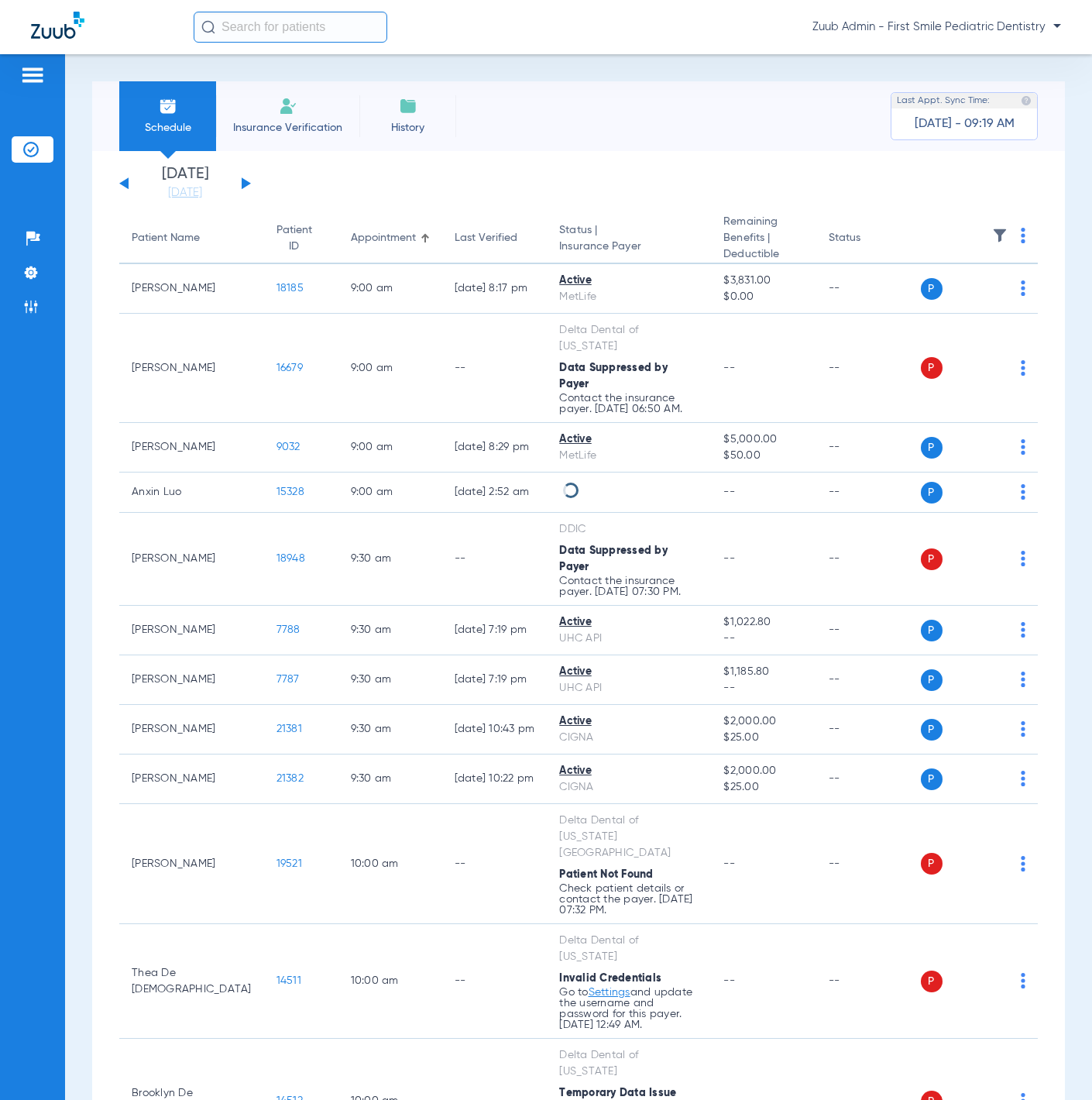
click at [995, 233] on th at bounding box center [979, 239] width 118 height 50
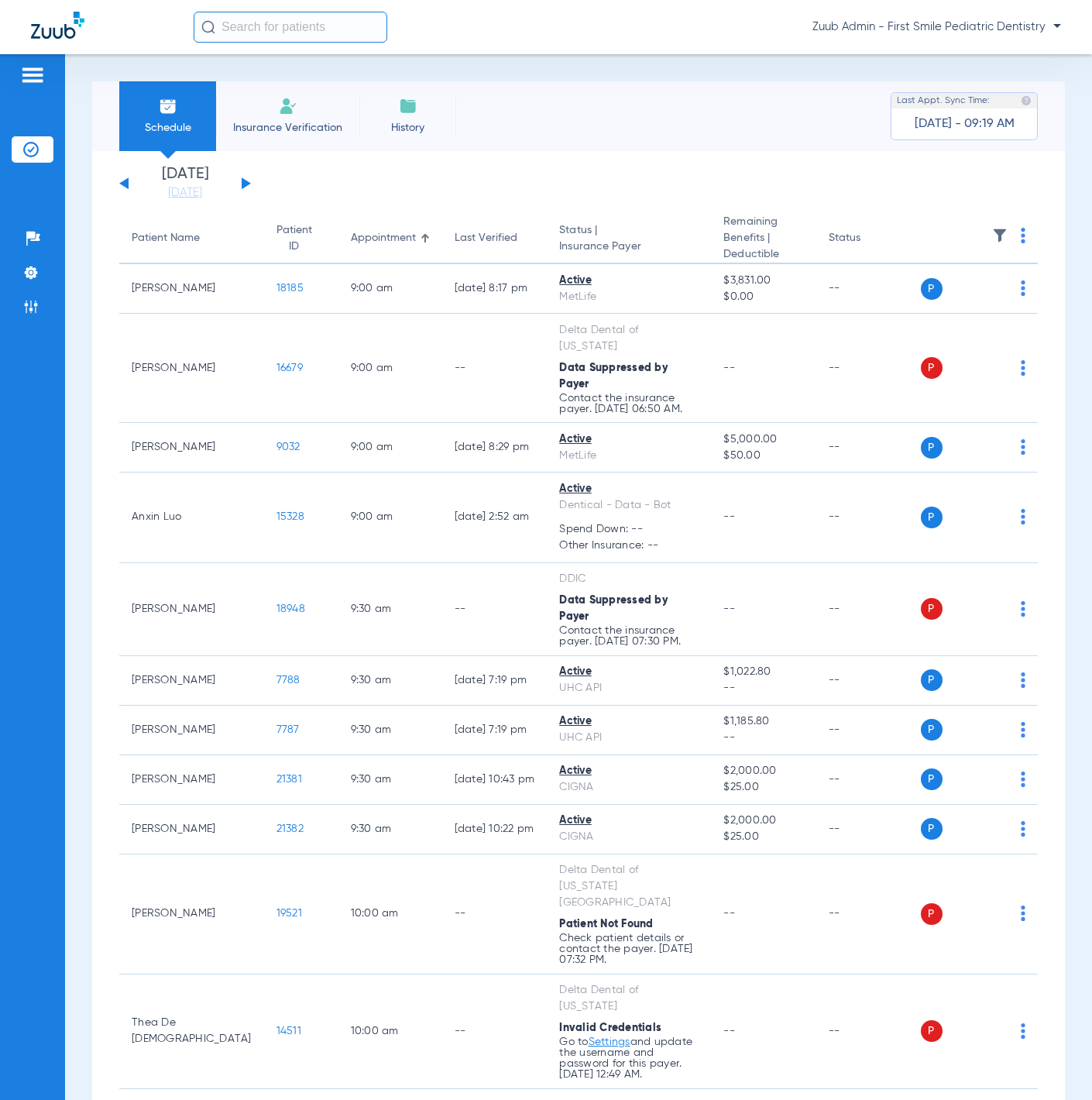
click at [992, 233] on img at bounding box center [1000, 236] width 16 height 16
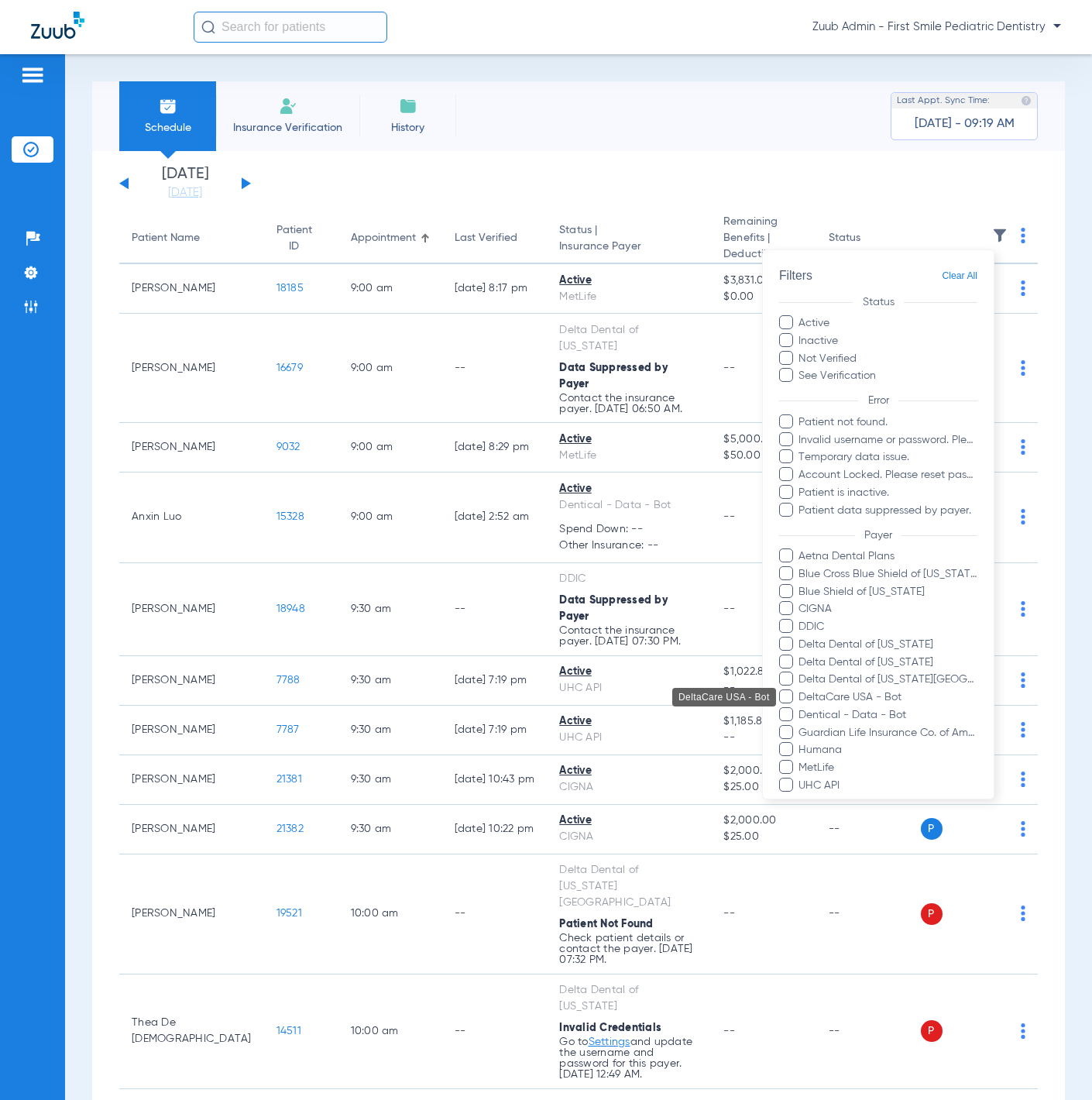
click at [901, 691] on span "DeltaCare USA - Bot" at bounding box center [888, 697] width 180 height 16
click at [801, 708] on input "DeltaCare USA - Bot" at bounding box center [801, 708] width 0 height 0
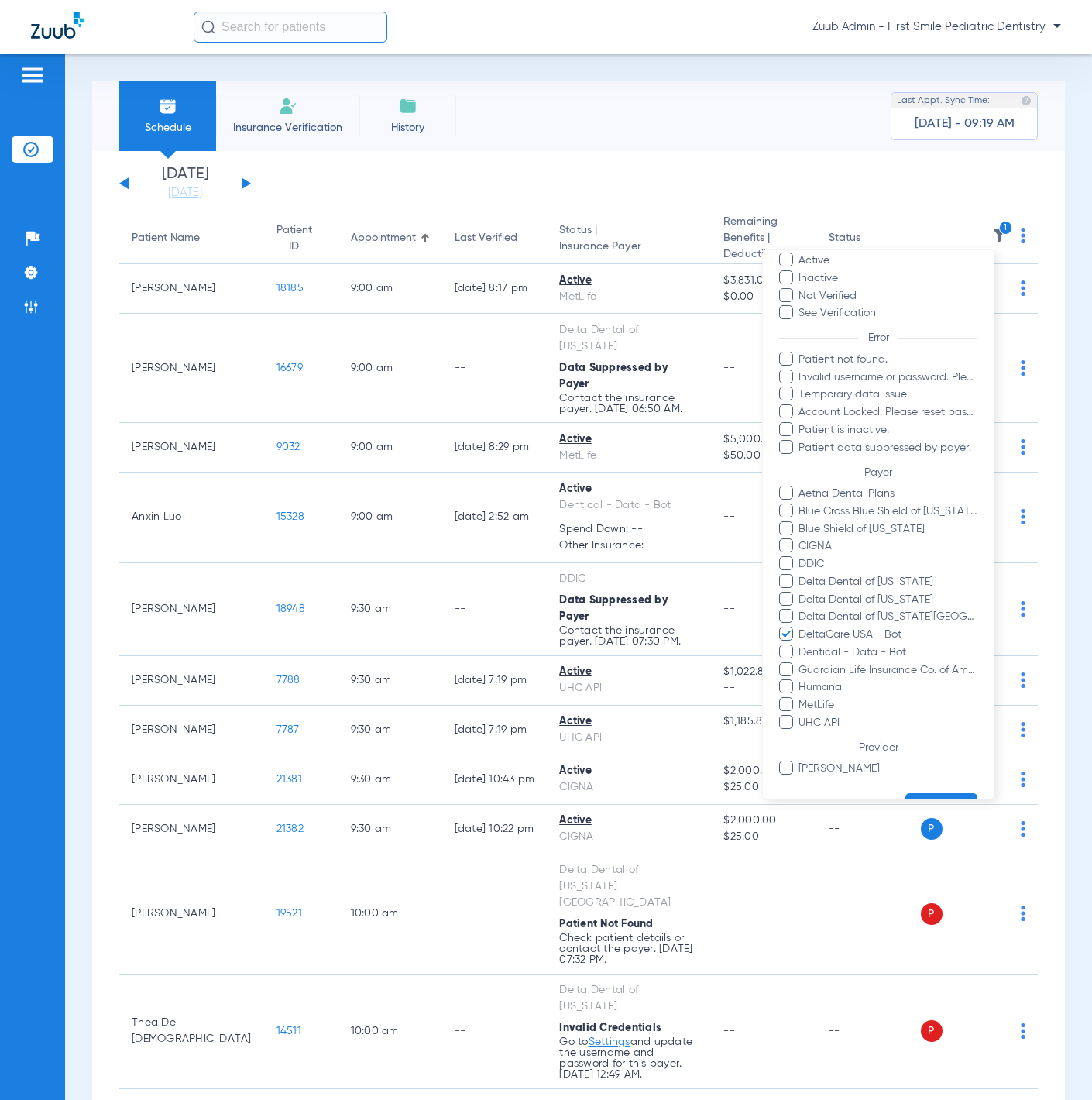
scroll to position [103, 0]
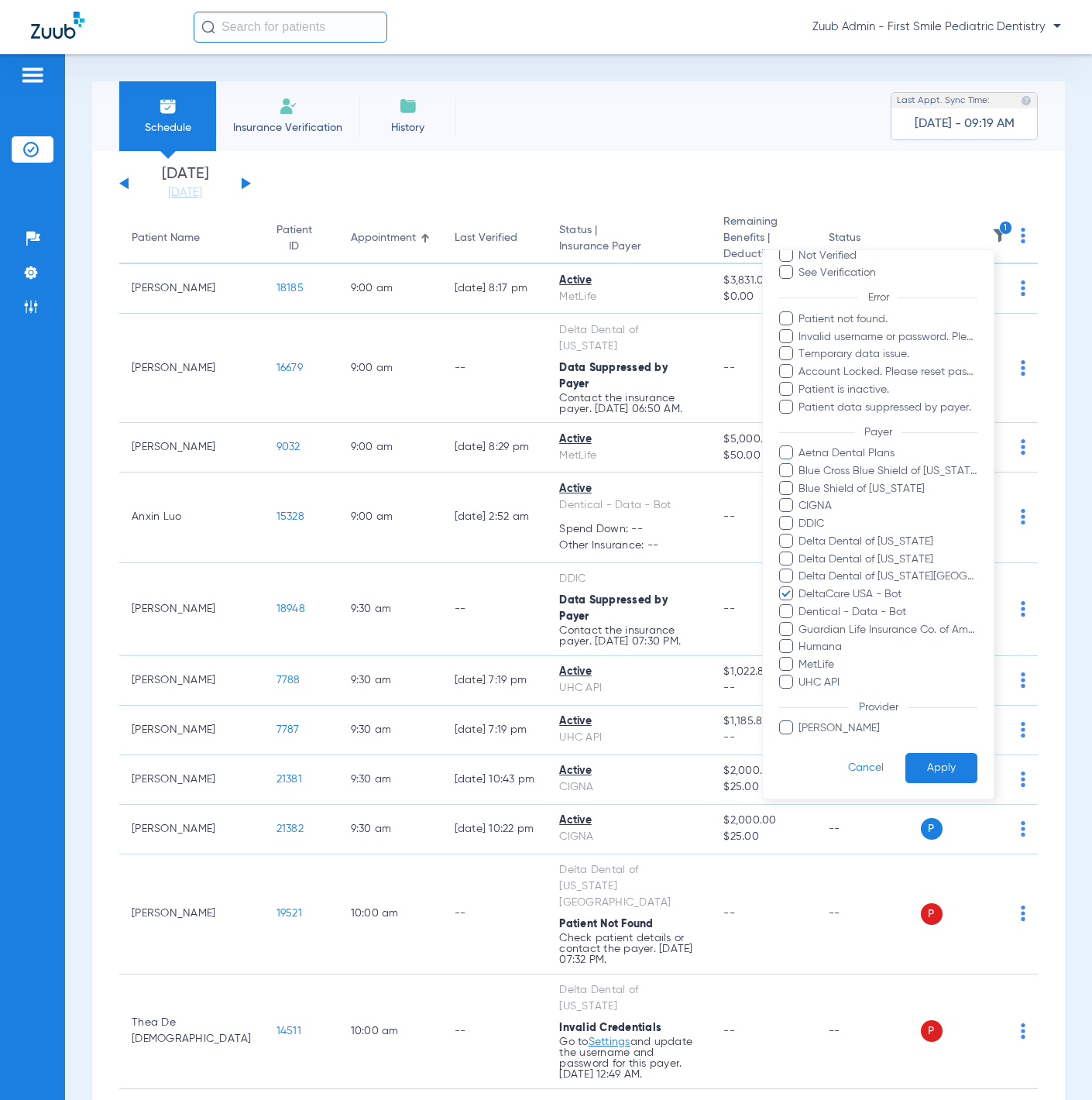
click at [926, 755] on button "Apply" at bounding box center [942, 767] width 72 height 31
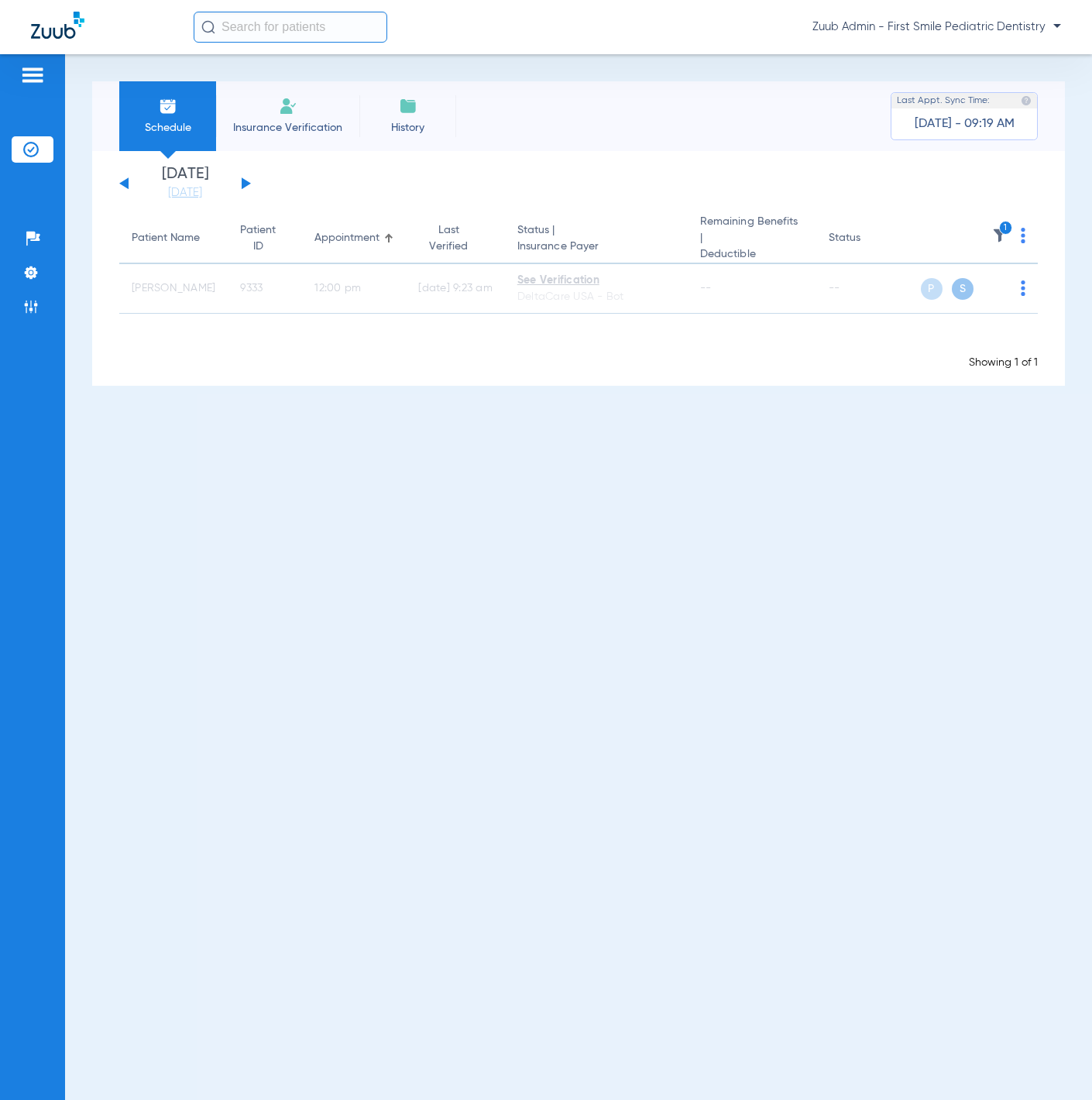
click at [246, 183] on button at bounding box center [246, 183] width 9 height 12
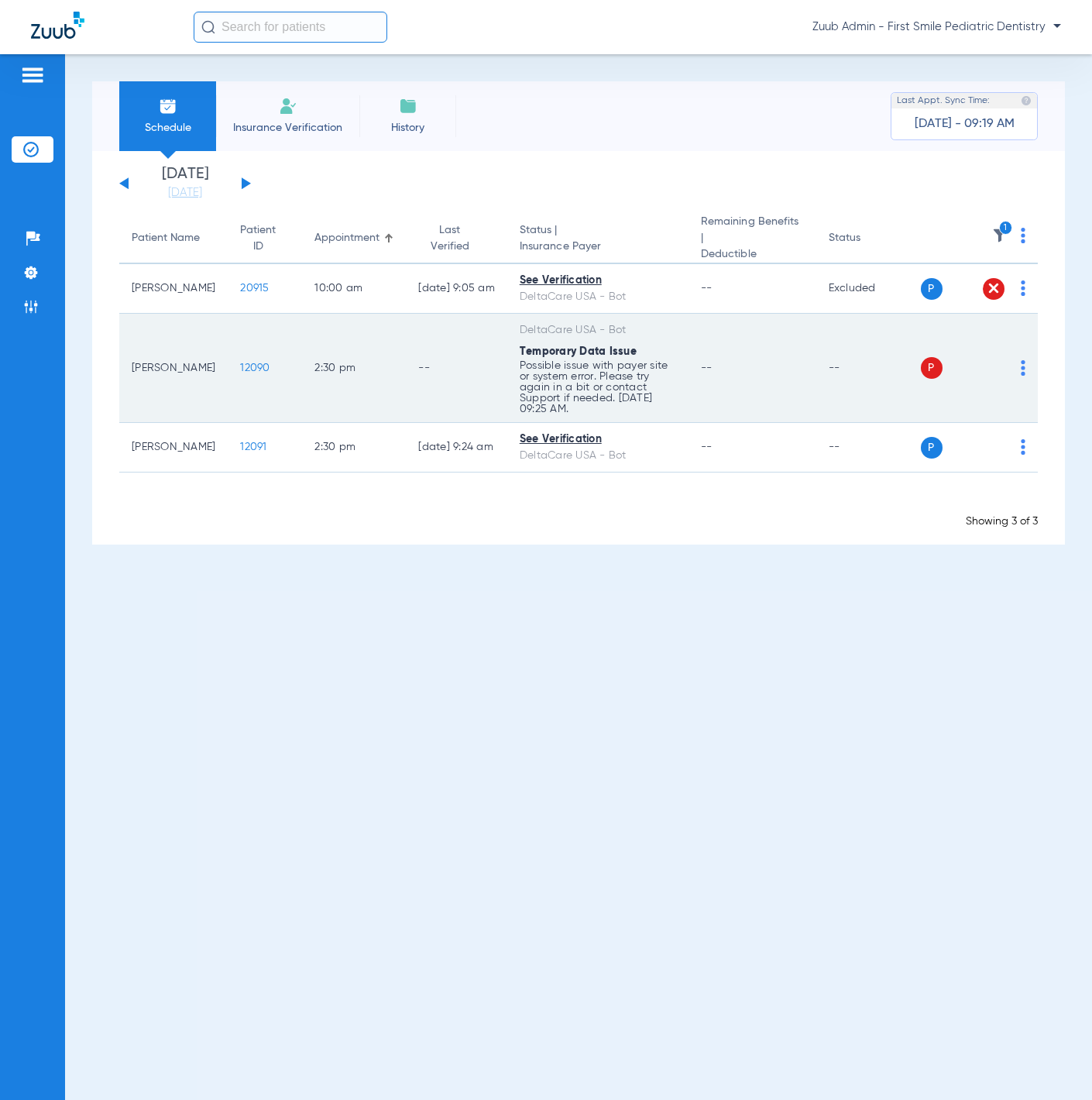
click at [1021, 360] on img at bounding box center [1023, 368] width 5 height 16
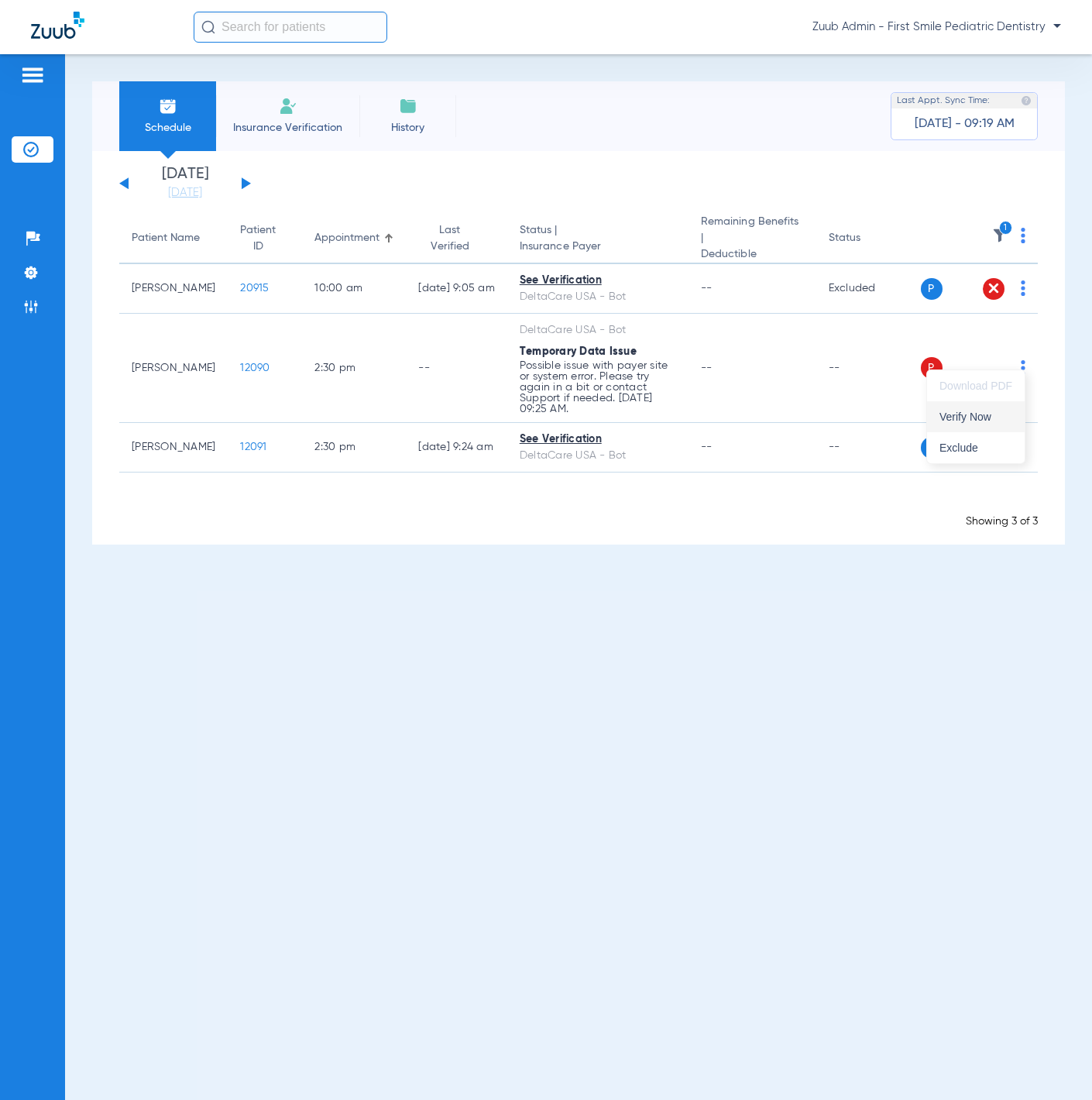
click at [990, 429] on button "Verify Now" at bounding box center [975, 416] width 98 height 31
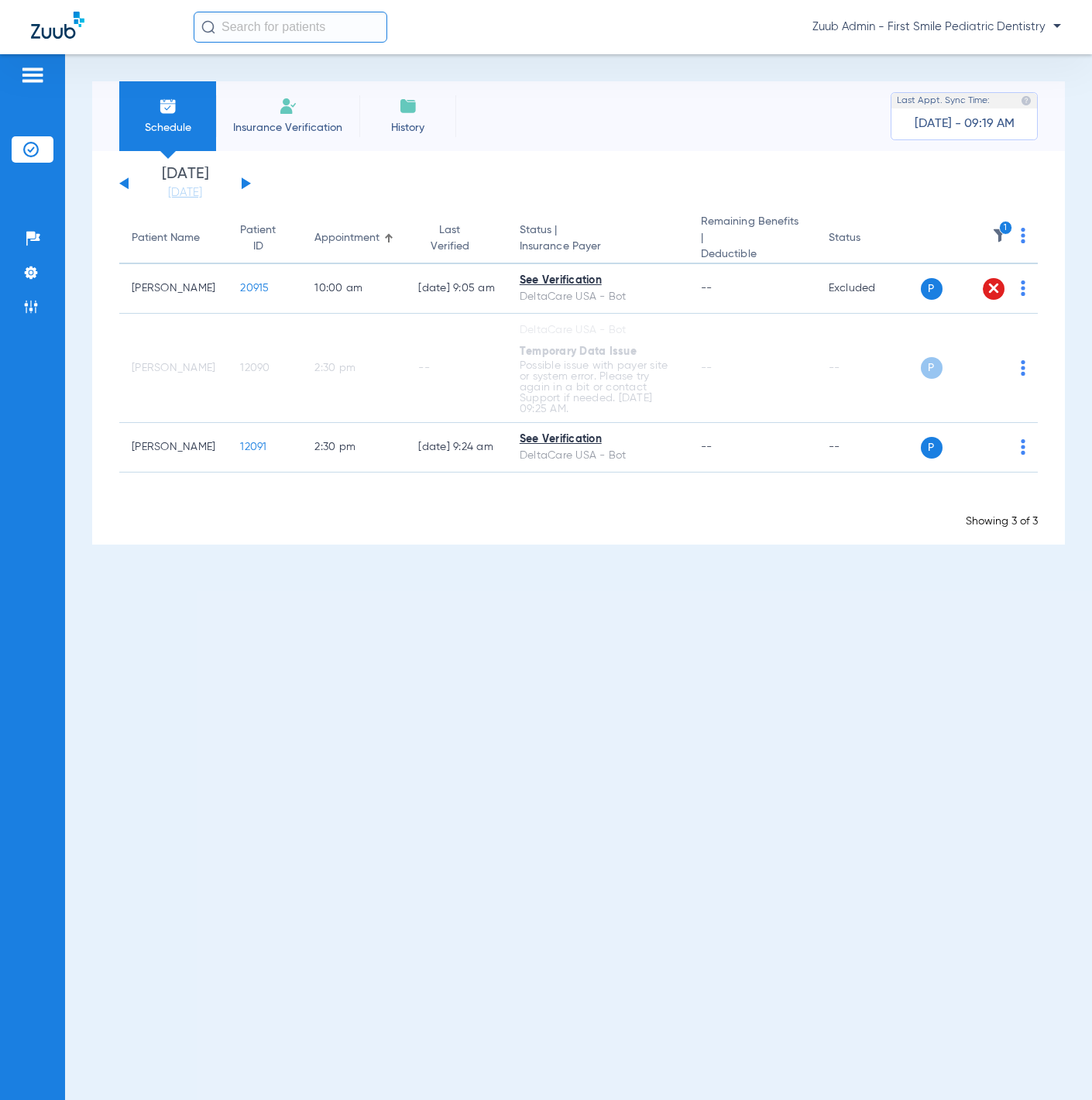
click at [241, 180] on div "Monday 06-09-2025 Tuesday 06-10-2025 Wednesday 06-11-2025 Thursday 06-12-2025 F…" at bounding box center [184, 183] width 132 height 34
click at [244, 180] on button at bounding box center [246, 183] width 9 height 12
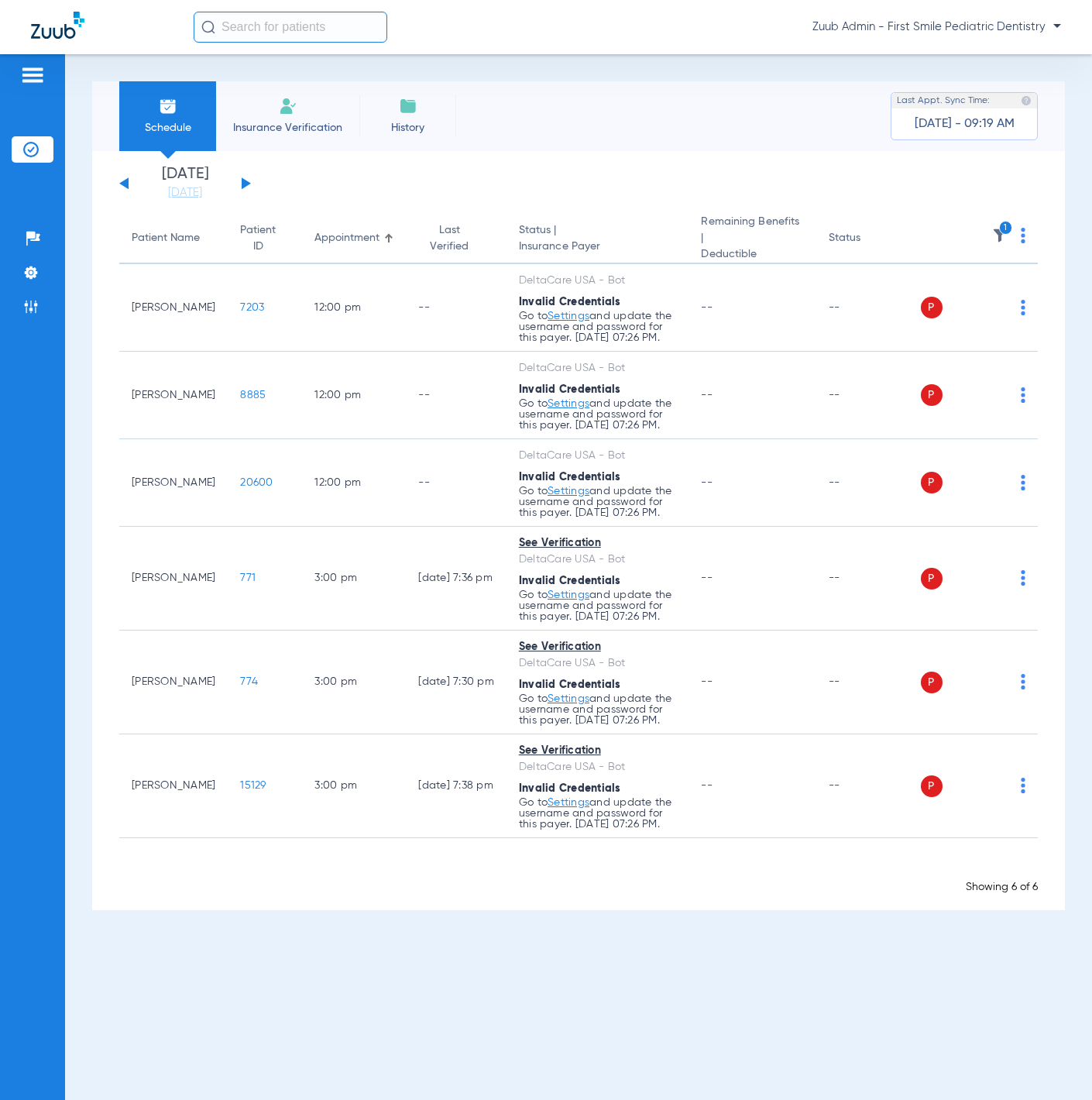
click at [1021, 237] on img at bounding box center [1023, 236] width 5 height 16
click at [981, 283] on button "Verify All" at bounding box center [965, 293] width 118 height 31
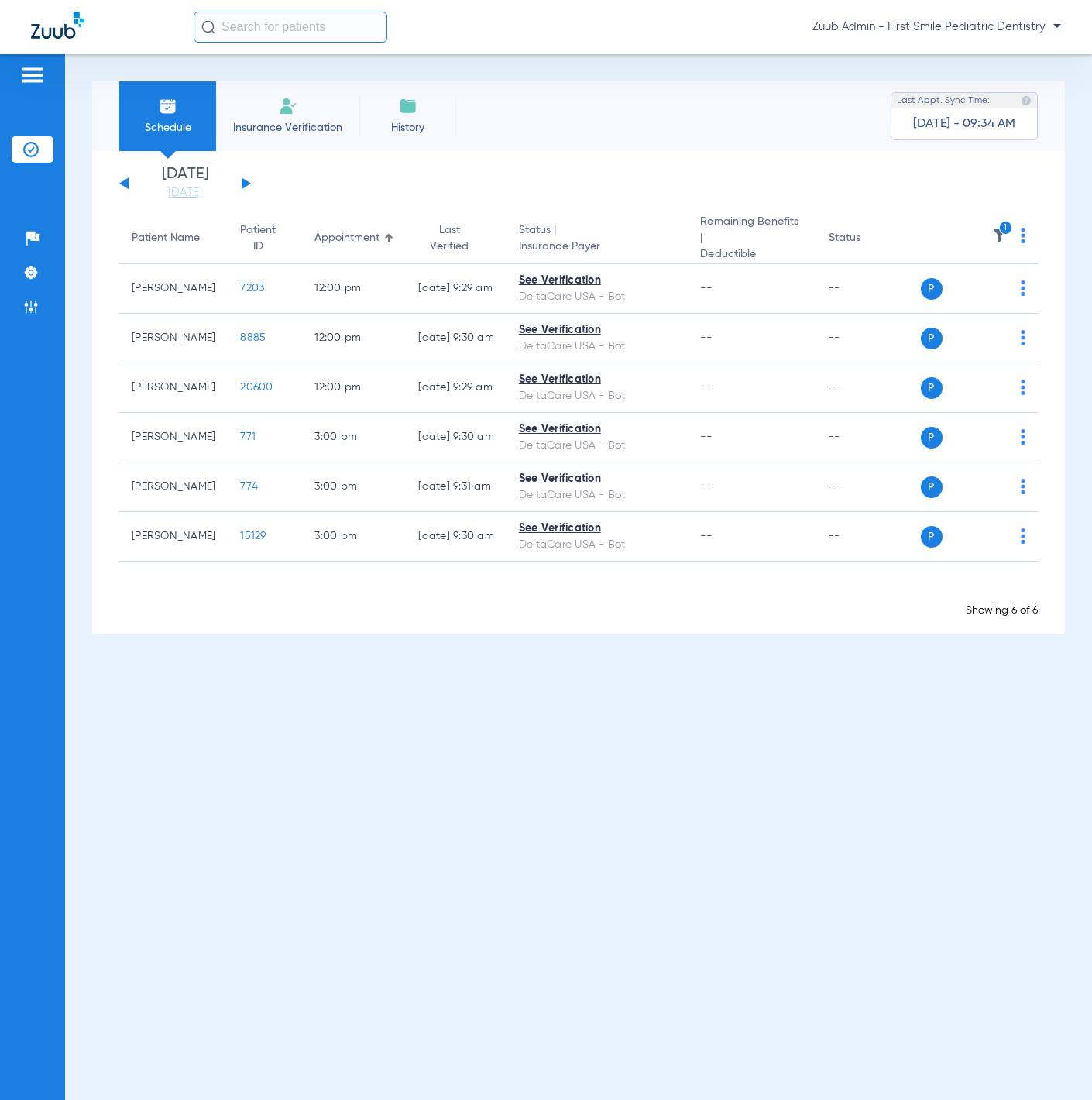
click at [244, 182] on button at bounding box center [246, 183] width 9 height 12
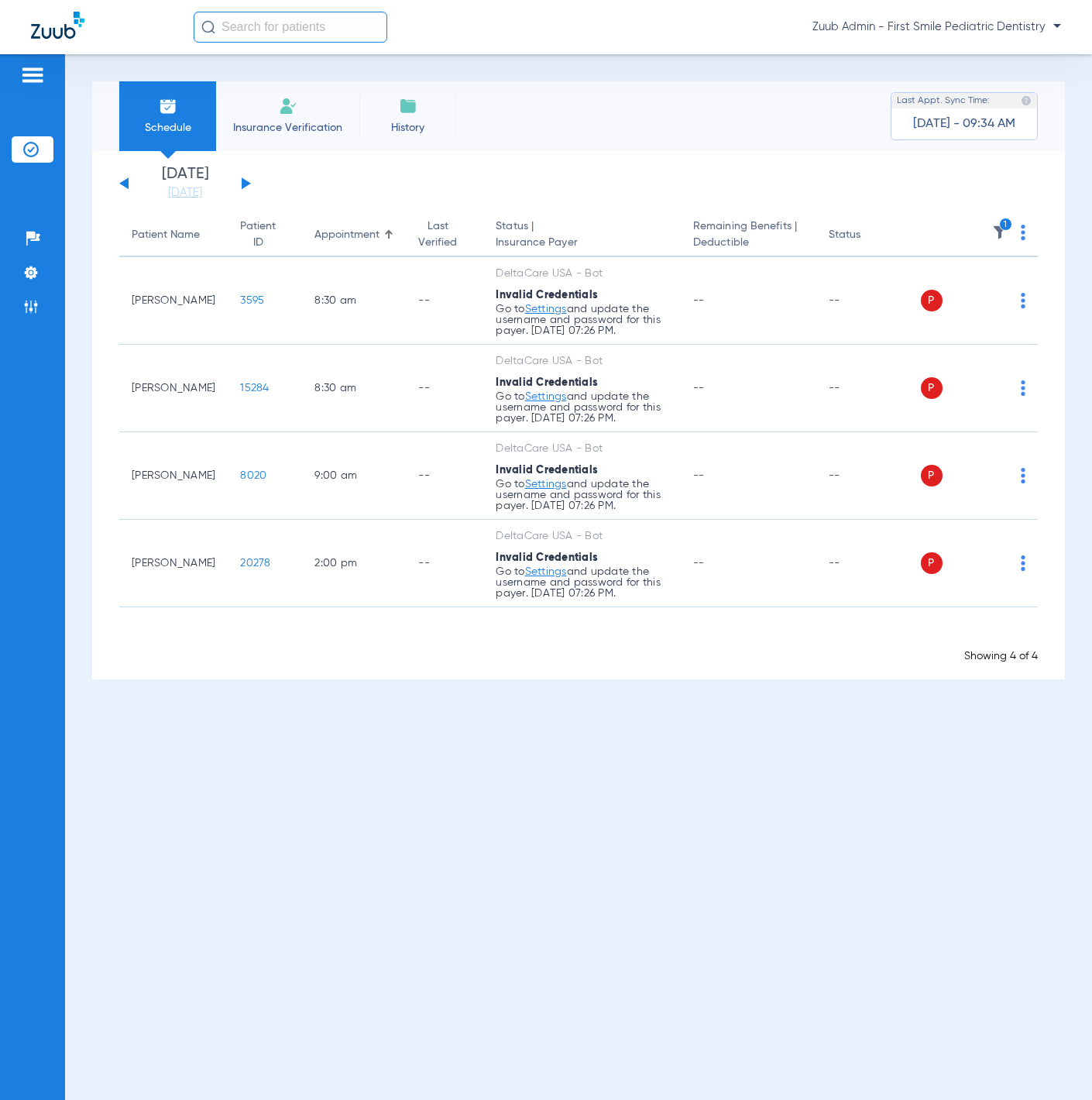
click at [1022, 237] on img at bounding box center [1023, 233] width 5 height 16
click at [986, 294] on span "Verify All" at bounding box center [966, 293] width 93 height 11
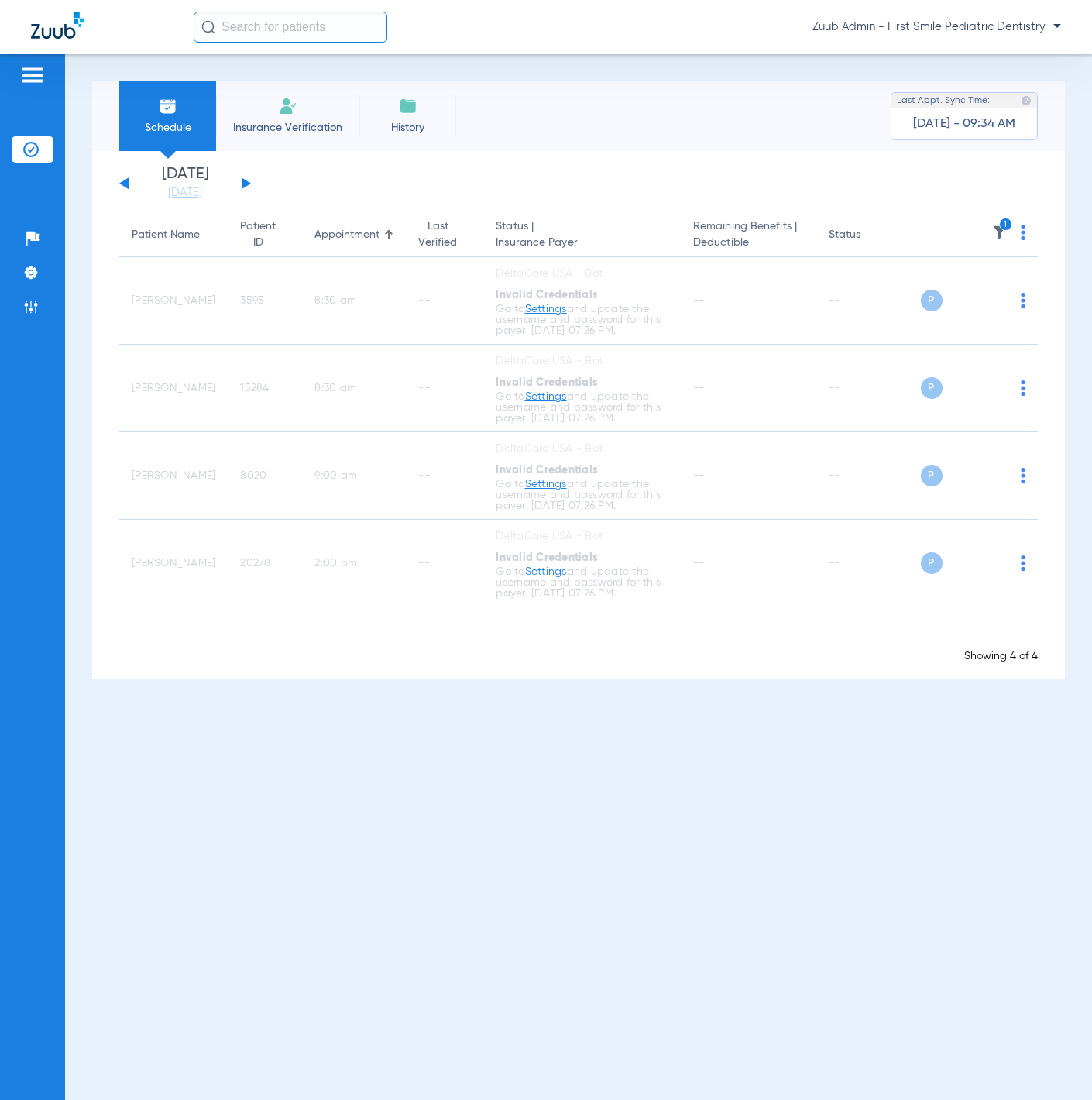
click at [242, 192] on div "[DATE] [DATE] [DATE] [DATE] [DATE] [DATE] [DATE] [DATE] [DATE] [DATE] [DATE] [D…" at bounding box center [184, 183] width 132 height 34
click at [246, 185] on button at bounding box center [246, 183] width 9 height 12
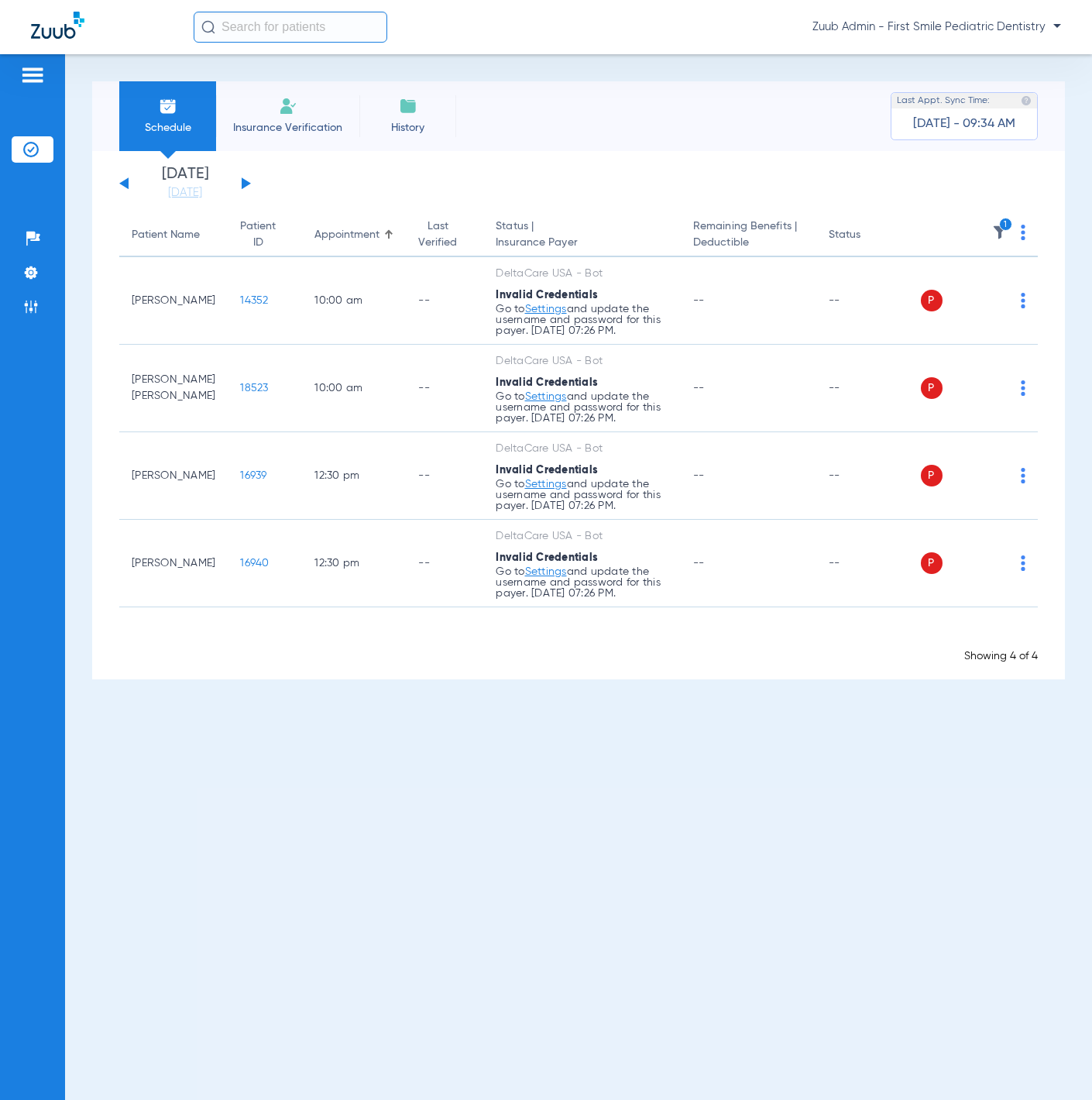
click at [1025, 231] on img at bounding box center [1023, 233] width 5 height 16
click at [1003, 282] on button "Verify All" at bounding box center [965, 293] width 118 height 31
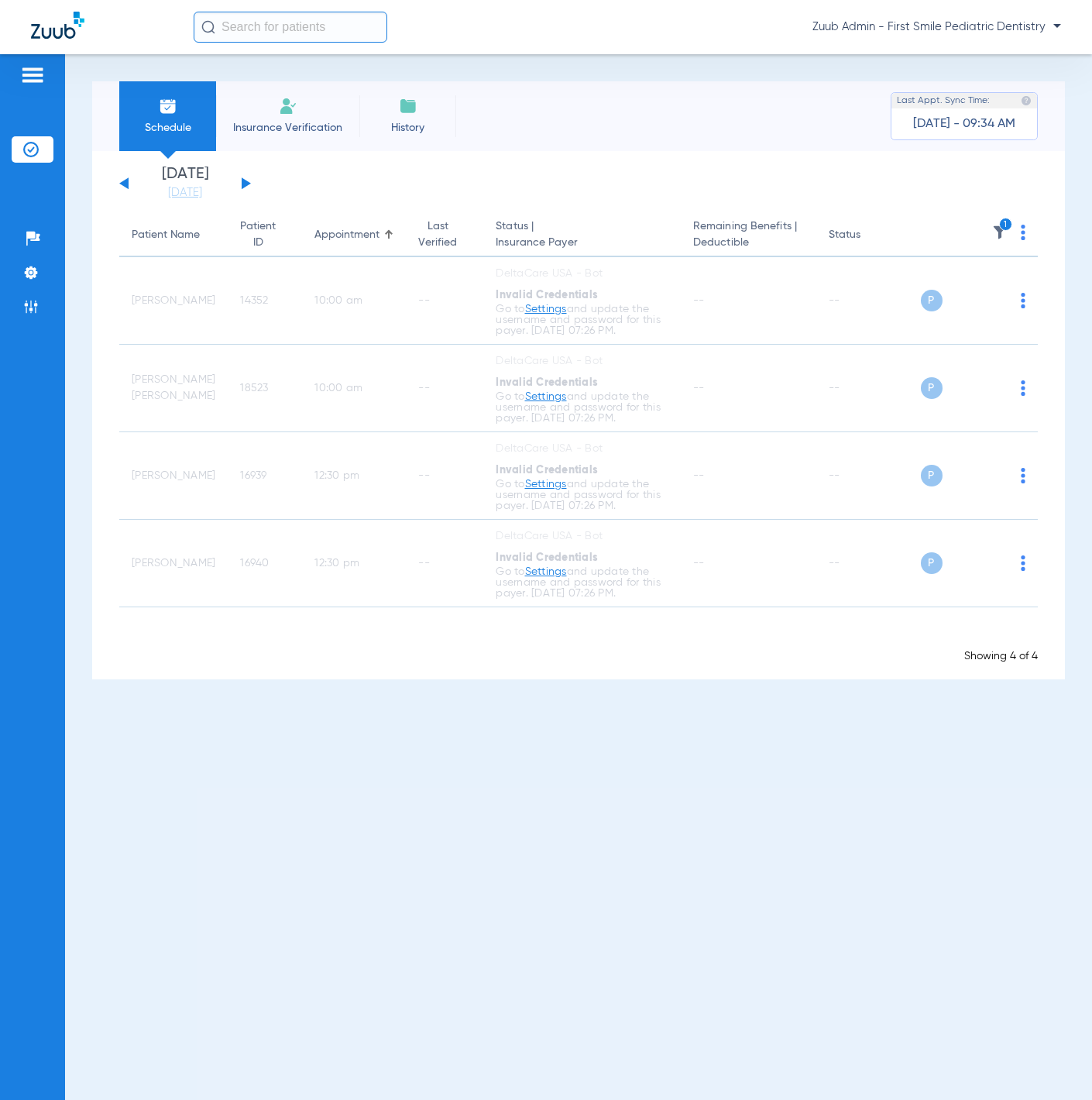
click at [237, 179] on div "[DATE] [DATE] [DATE] [DATE] [DATE] [DATE] [DATE] [DATE] [DATE] [DATE] [DATE] [D…" at bounding box center [184, 183] width 132 height 34
click at [245, 179] on div "[DATE] [DATE] [DATE] [DATE] [DATE] [DATE] [DATE] [DATE] [DATE] [DATE] [DATE] [D…" at bounding box center [184, 183] width 132 height 34
click at [244, 182] on button at bounding box center [246, 183] width 9 height 12
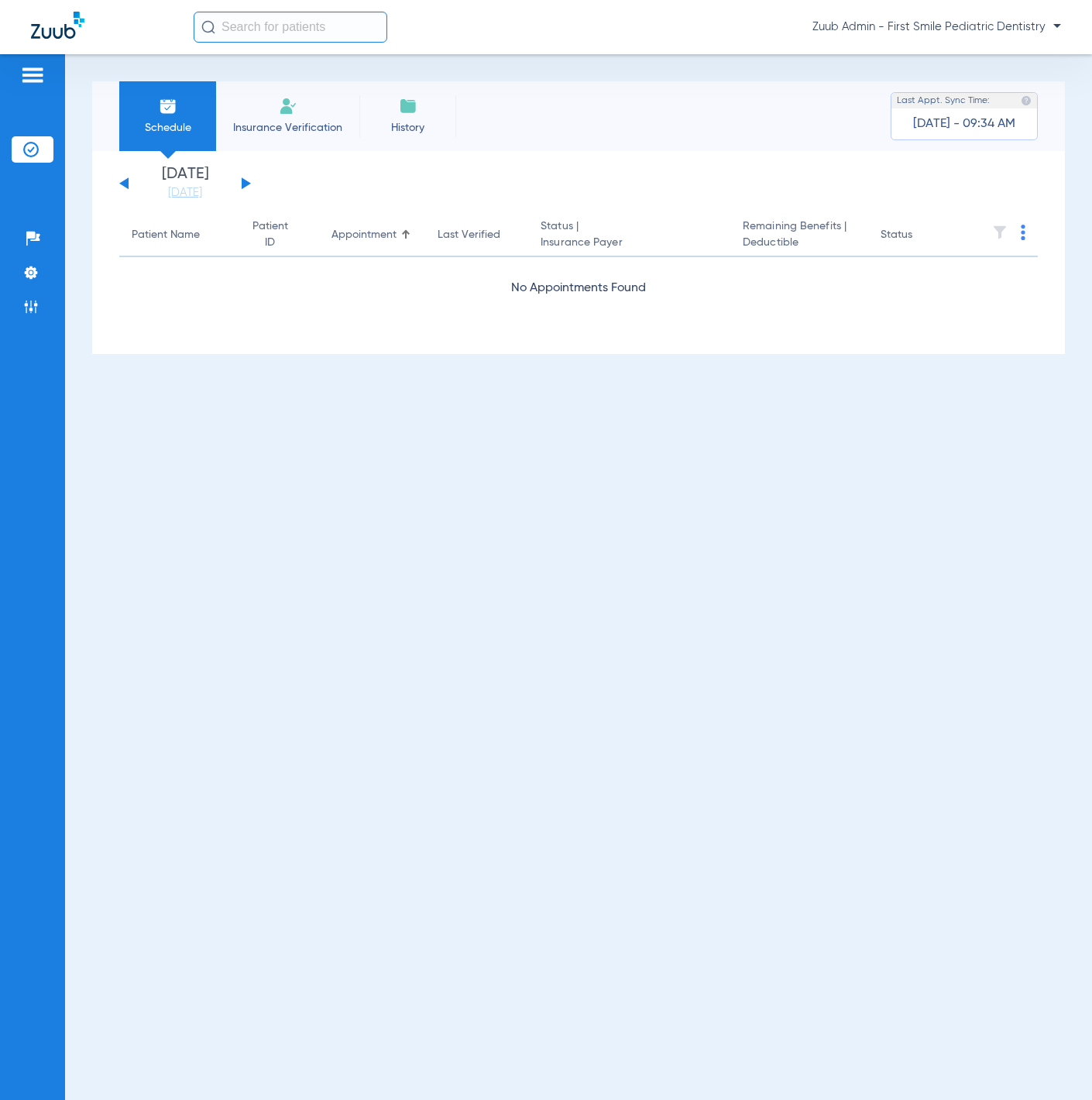
click at [244, 182] on button at bounding box center [246, 183] width 9 height 12
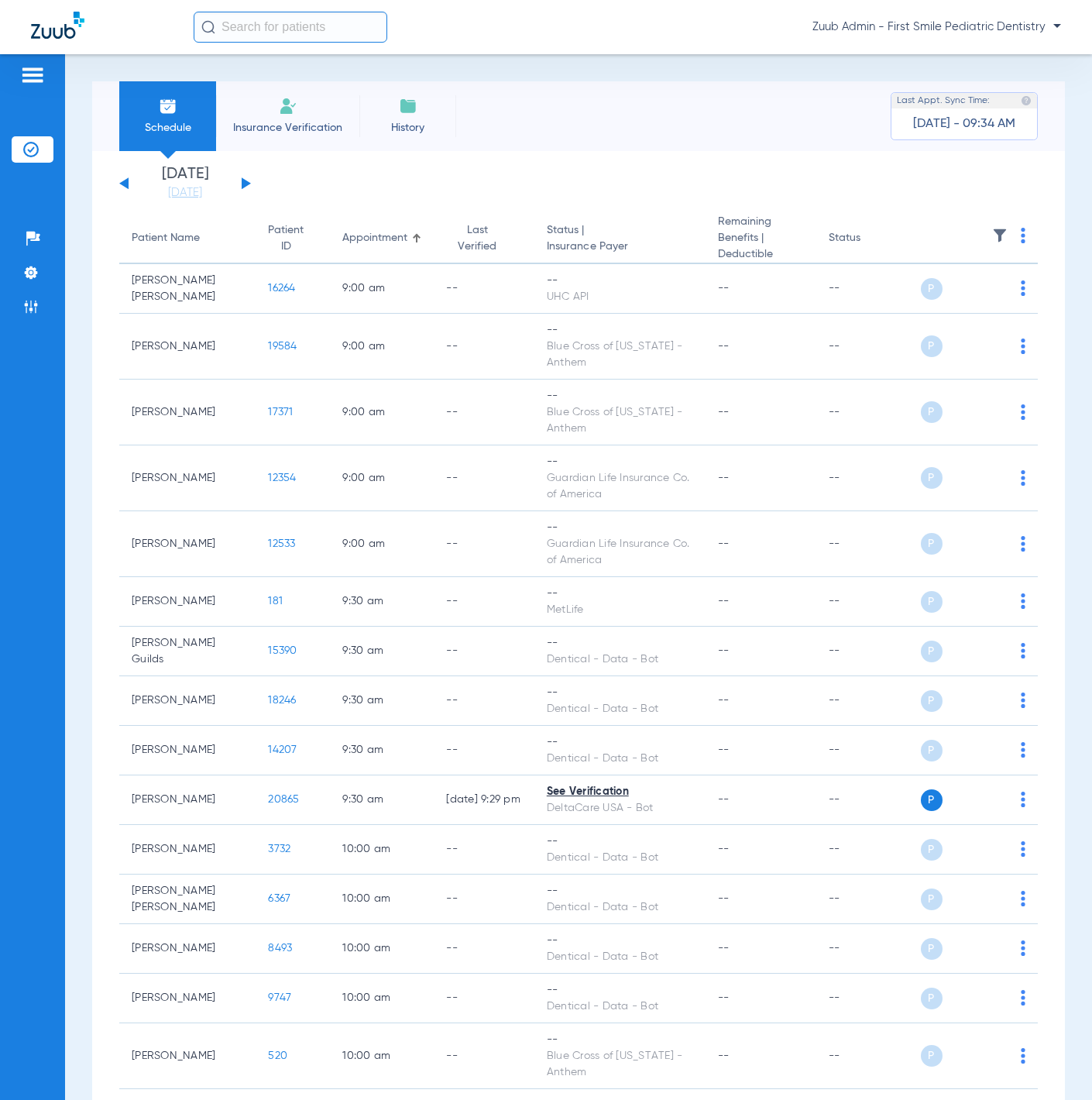
click at [343, 38] on input "text" at bounding box center [291, 27] width 194 height 31
paste input "Elroy Li"
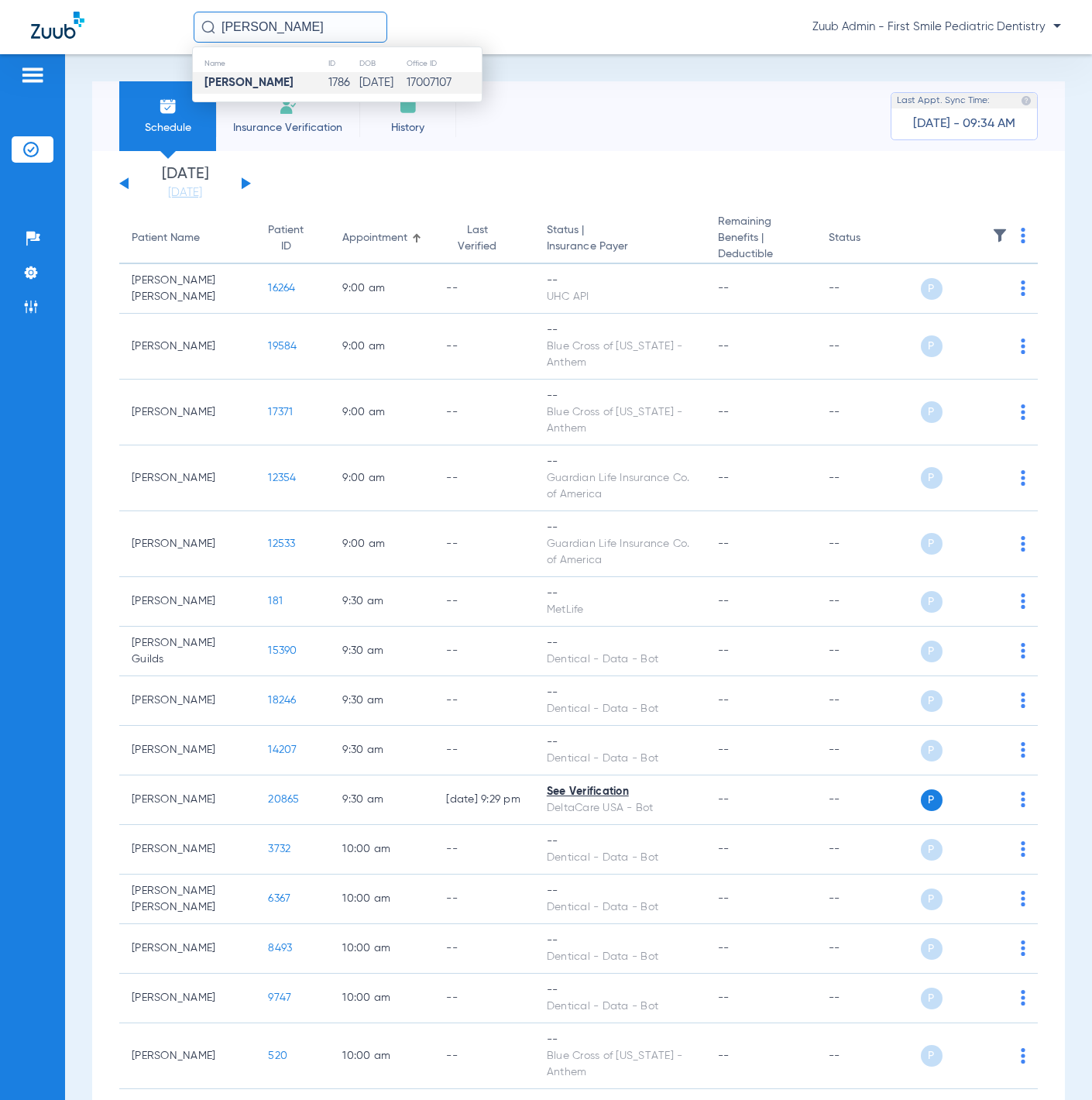
click at [328, 79] on td "1786" at bounding box center [343, 83] width 31 height 22
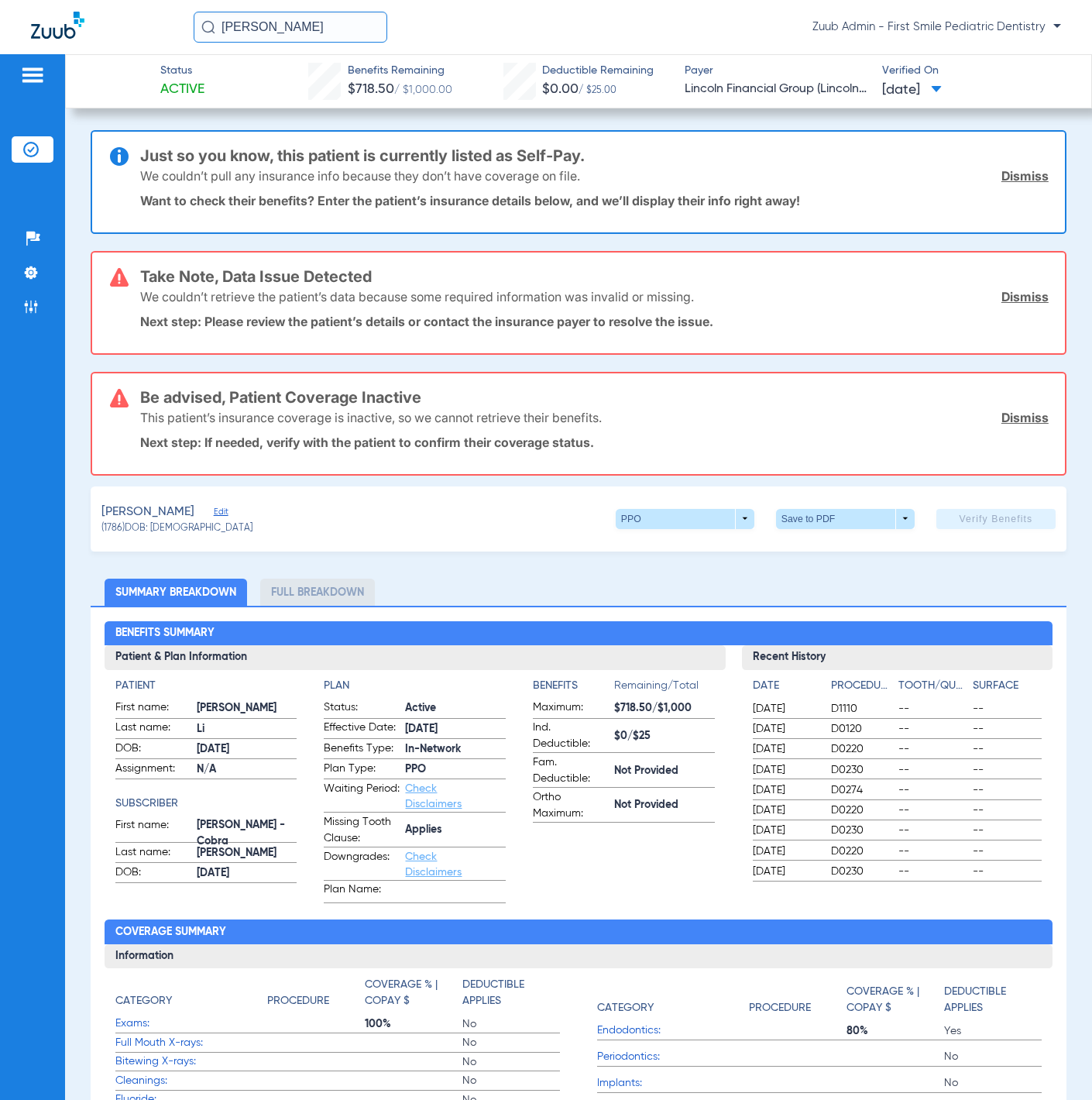
click at [214, 507] on span "Edit" at bounding box center [221, 514] width 14 height 15
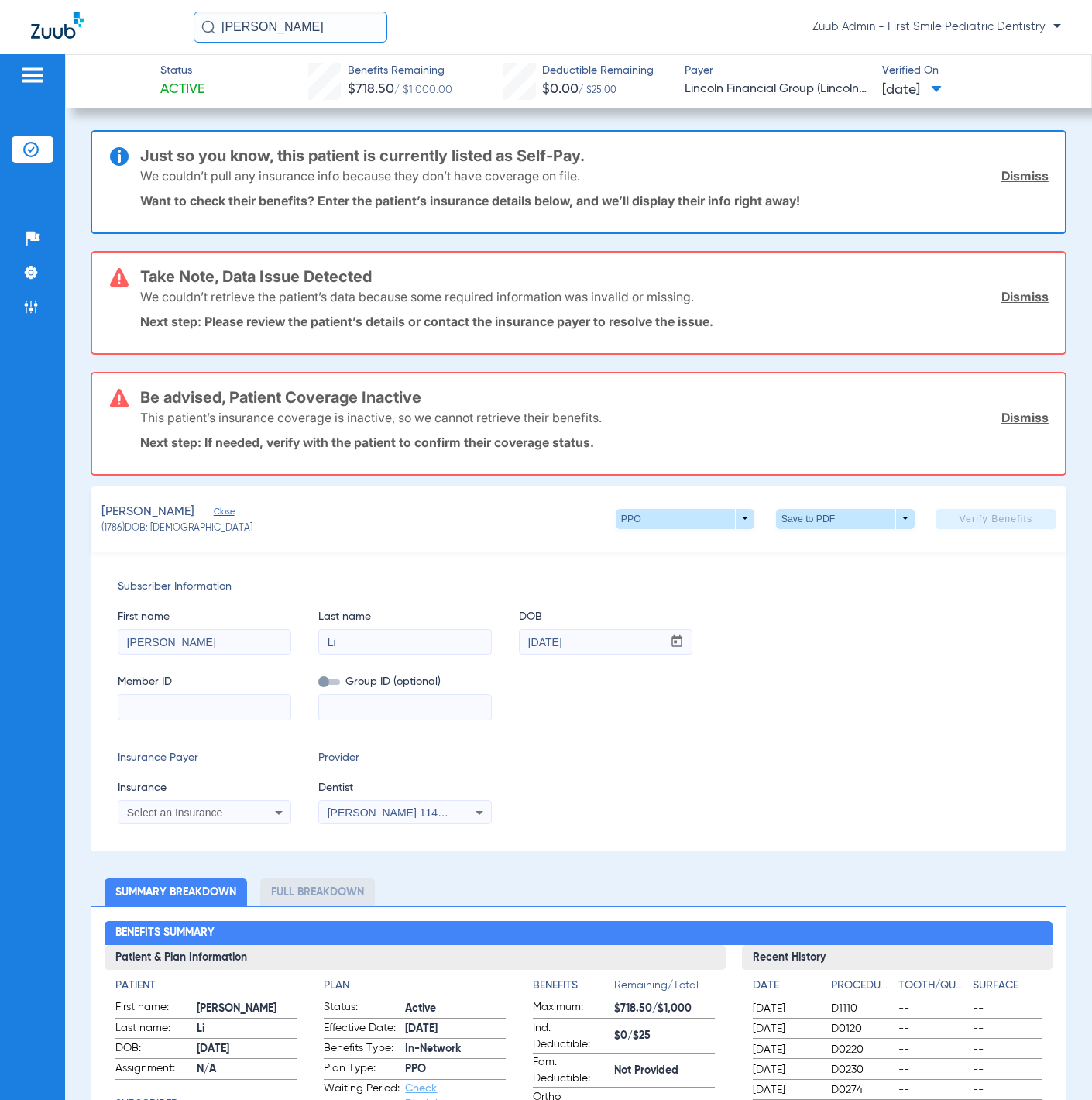
click at [1016, 296] on link "Dismiss" at bounding box center [1026, 297] width 48 height 16
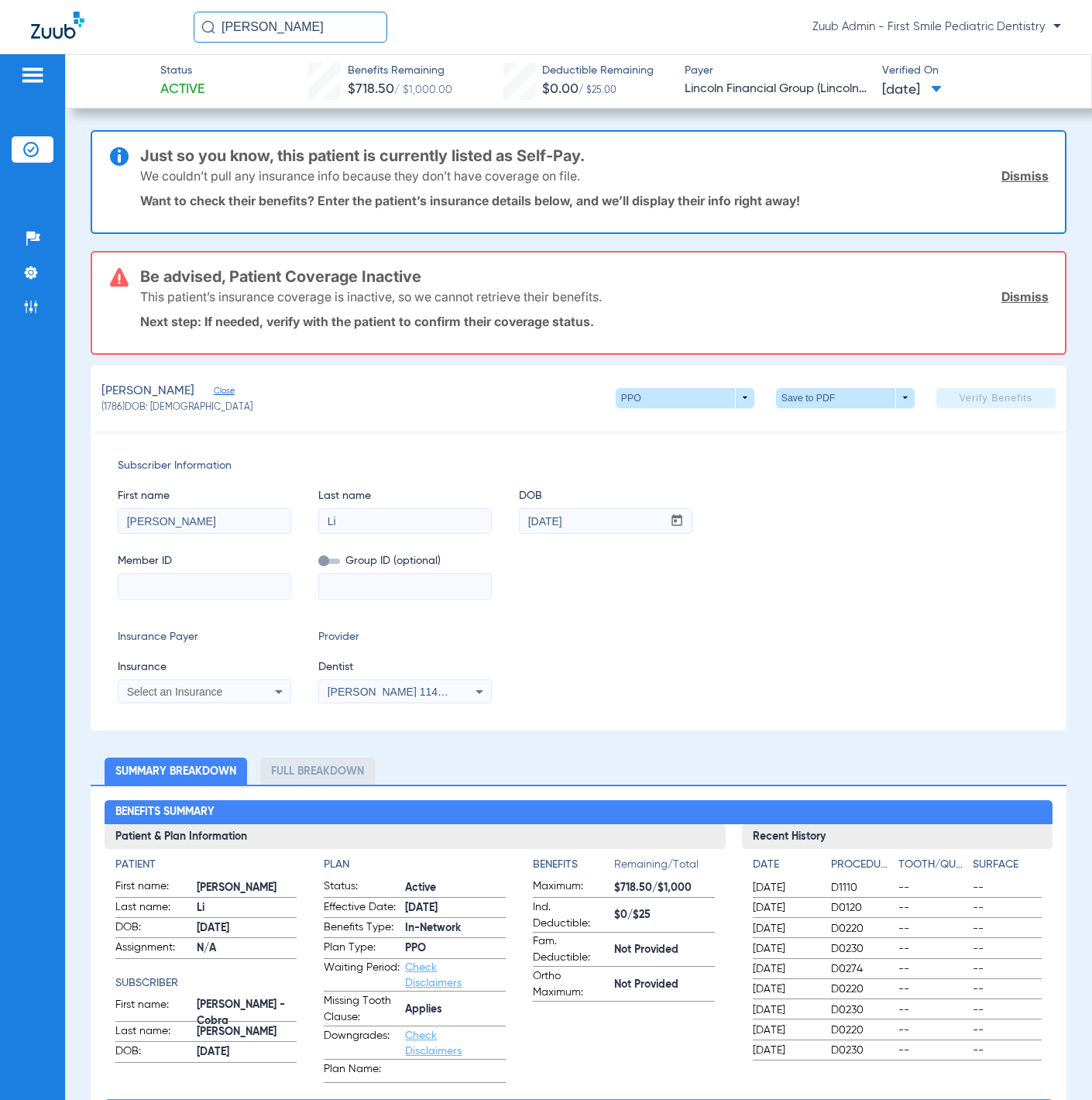
click at [1016, 296] on link "Dismiss" at bounding box center [1026, 297] width 48 height 16
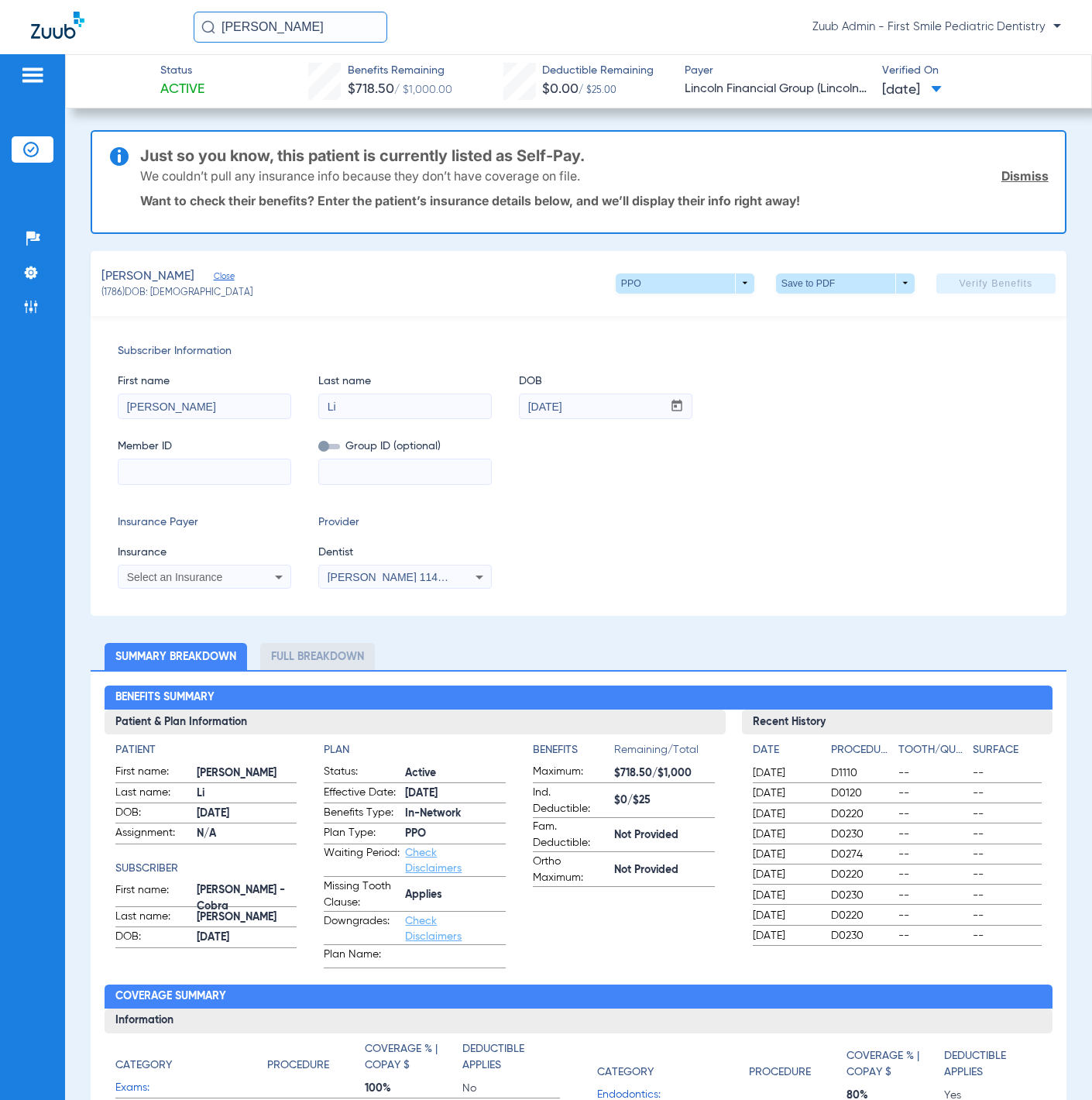
click at [319, 29] on input "Elroy Li" at bounding box center [291, 27] width 194 height 31
paste input "Keoni Onish"
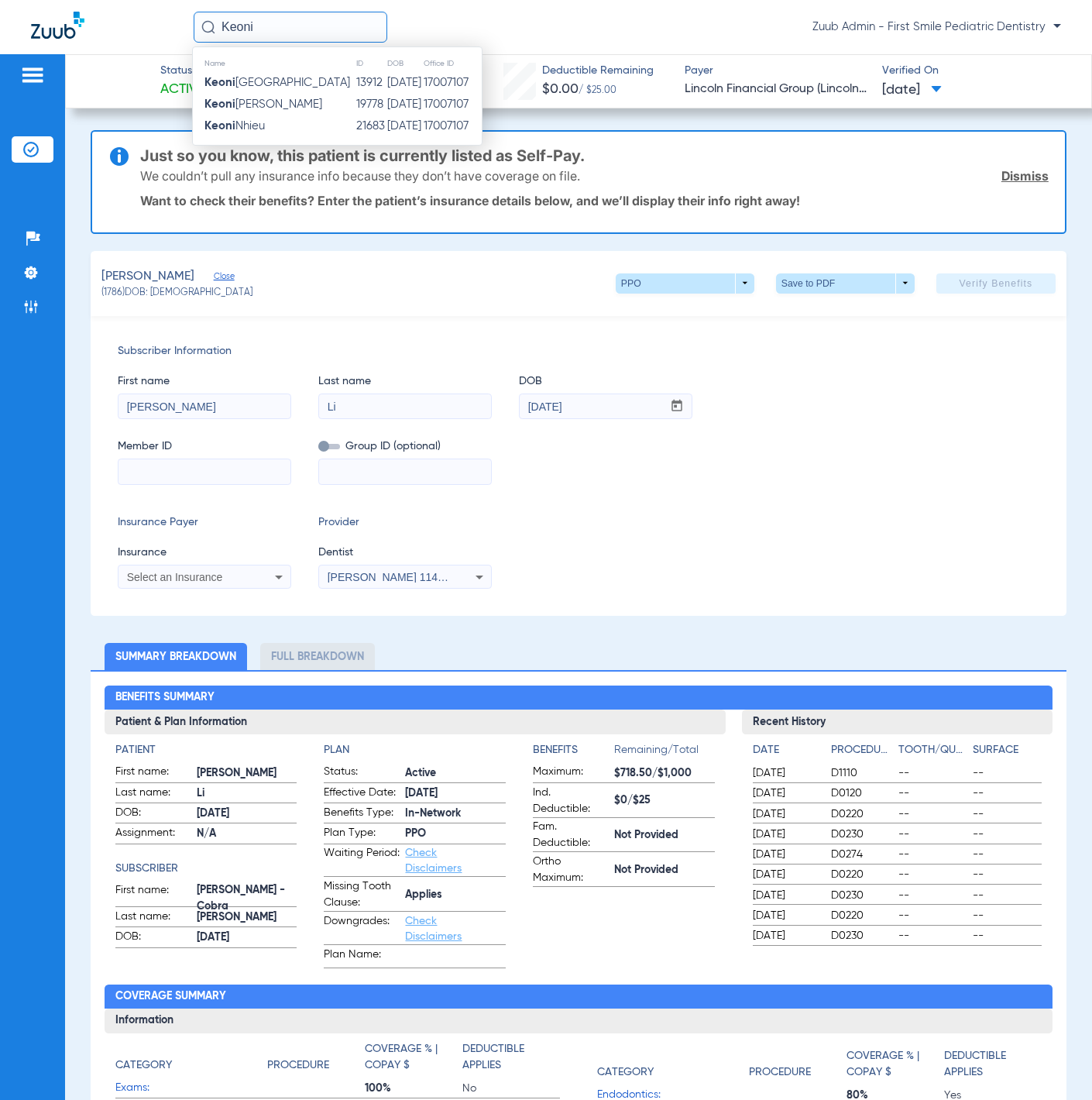
type input "Keoni"
click at [314, 127] on td "Keoni Nhieu" at bounding box center [274, 127] width 162 height 22
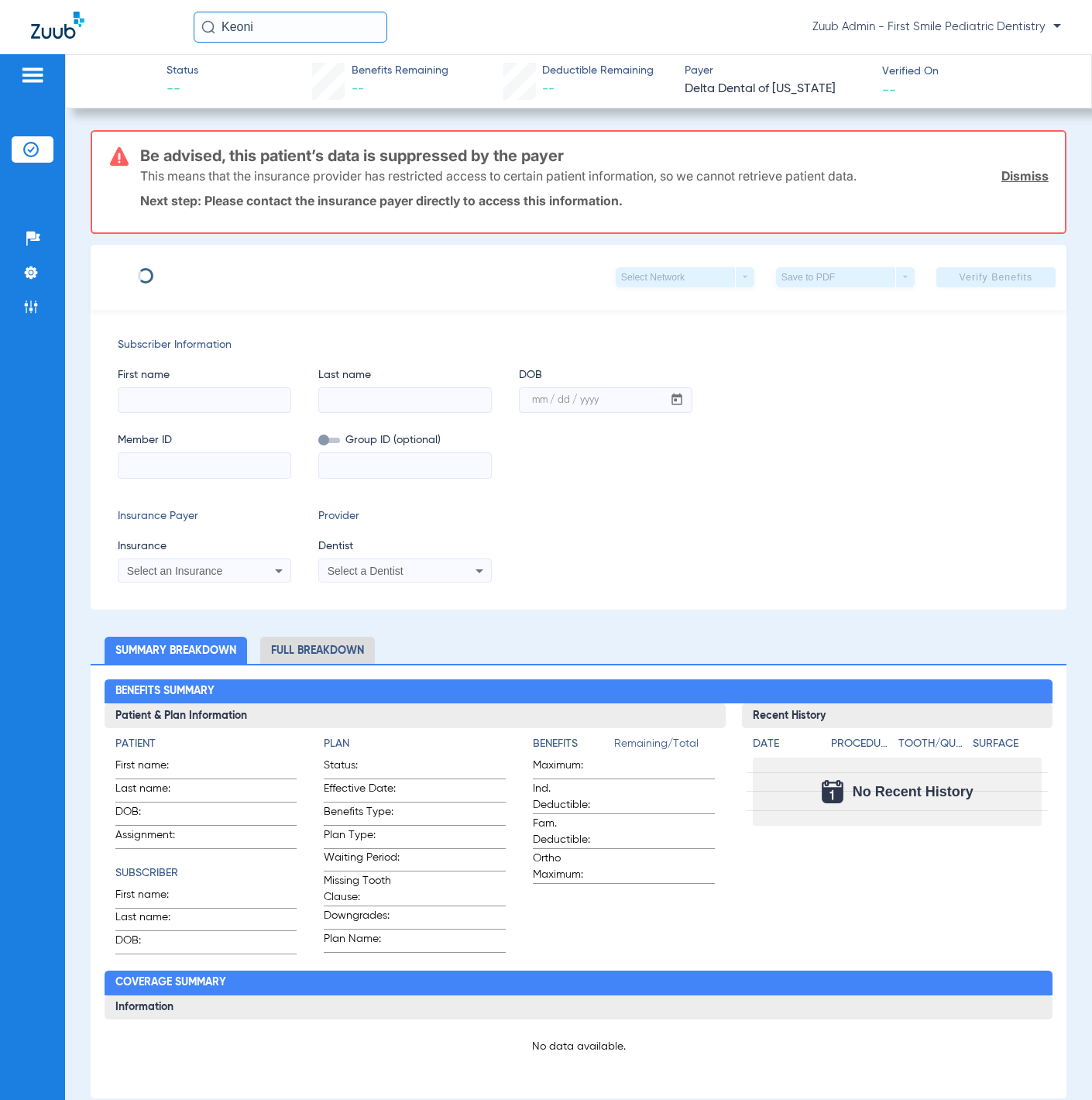
type input "John"
type input "Nhieu"
type input "11/26/1982"
type input "2339722985"
type input "05454 00311"
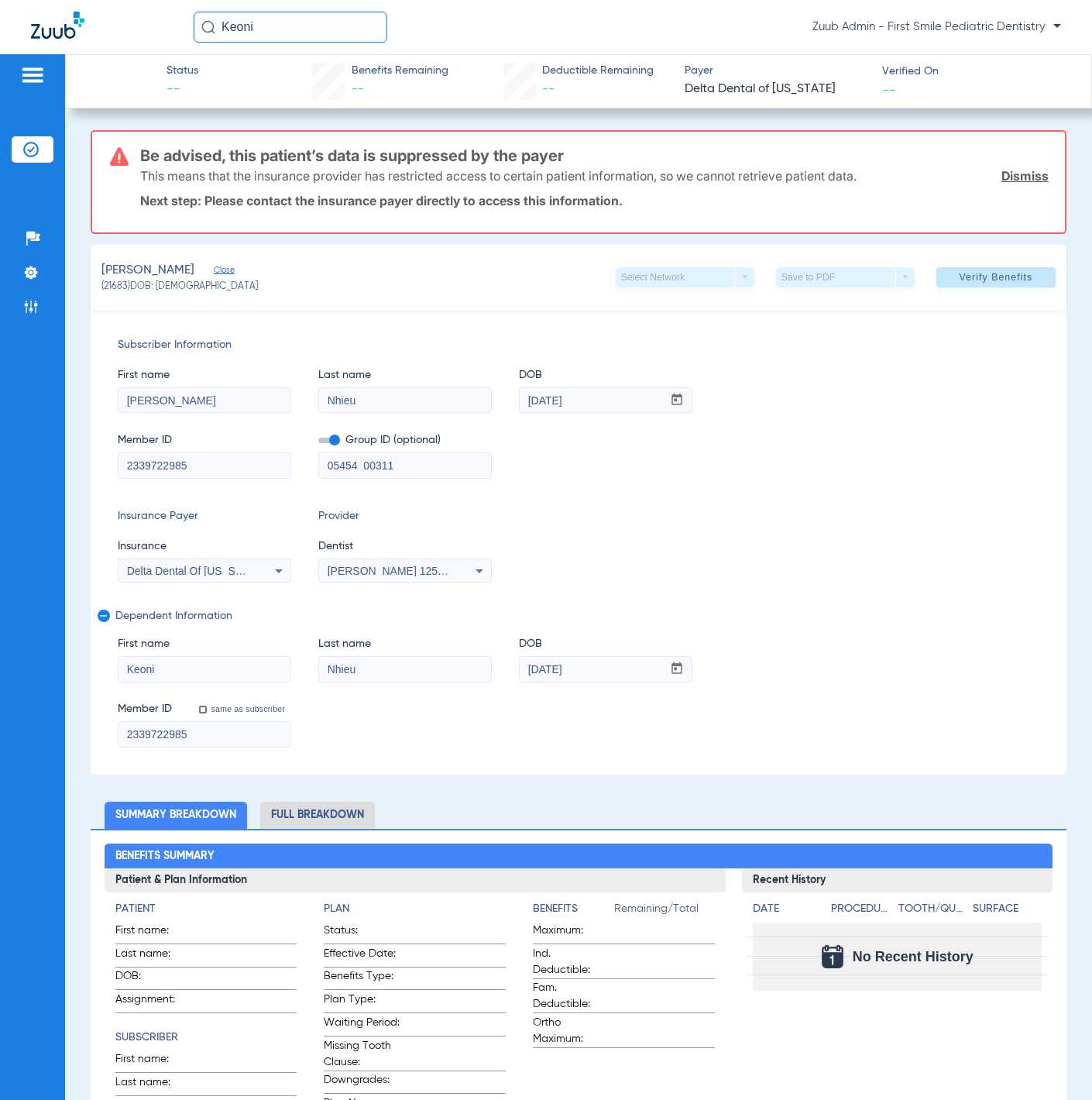
click at [306, 23] on input "Keoni" at bounding box center [291, 27] width 194 height 31
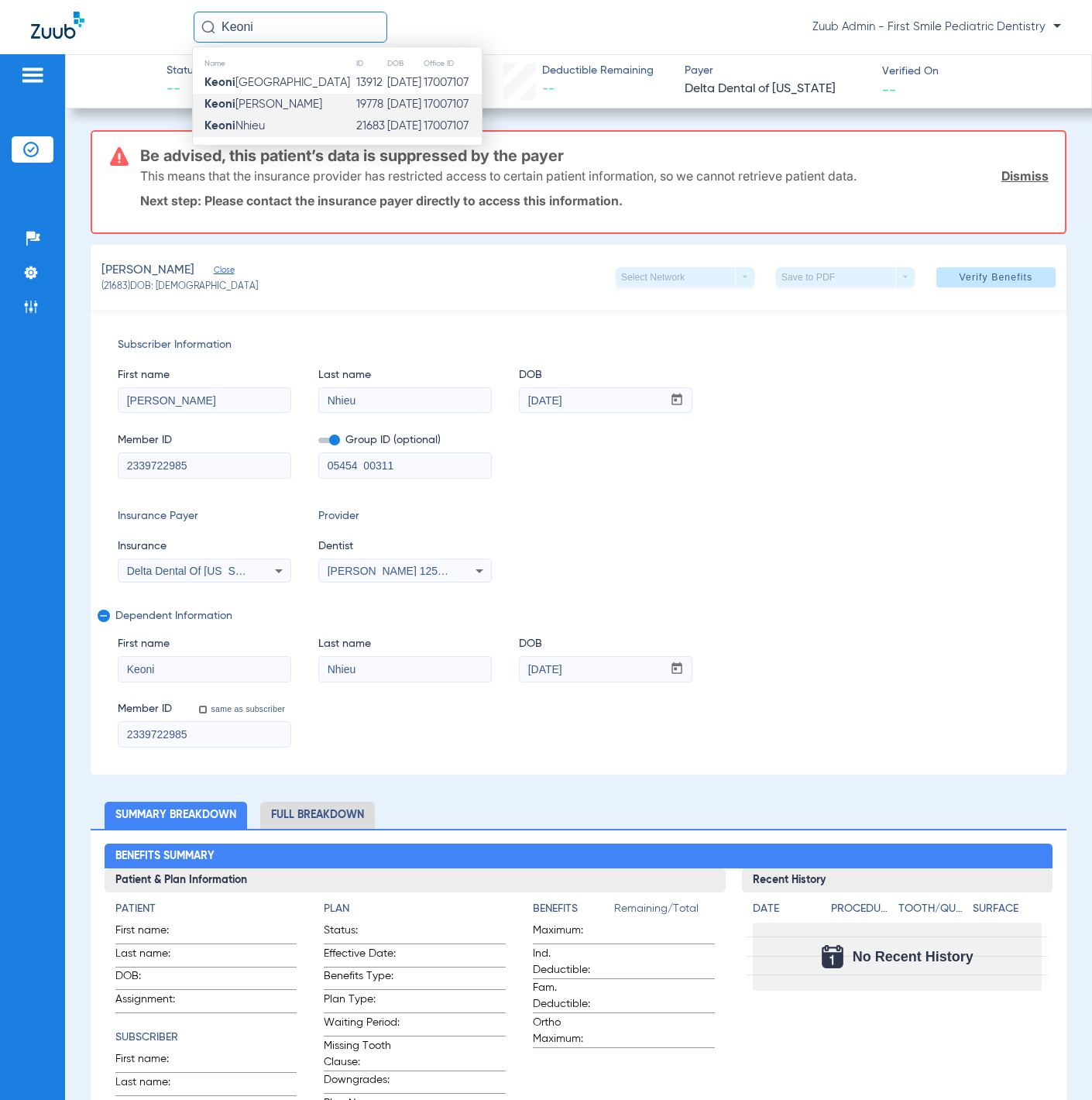
click at [300, 109] on span "Keoni Kai Rodriguez" at bounding box center [263, 104] width 118 height 12
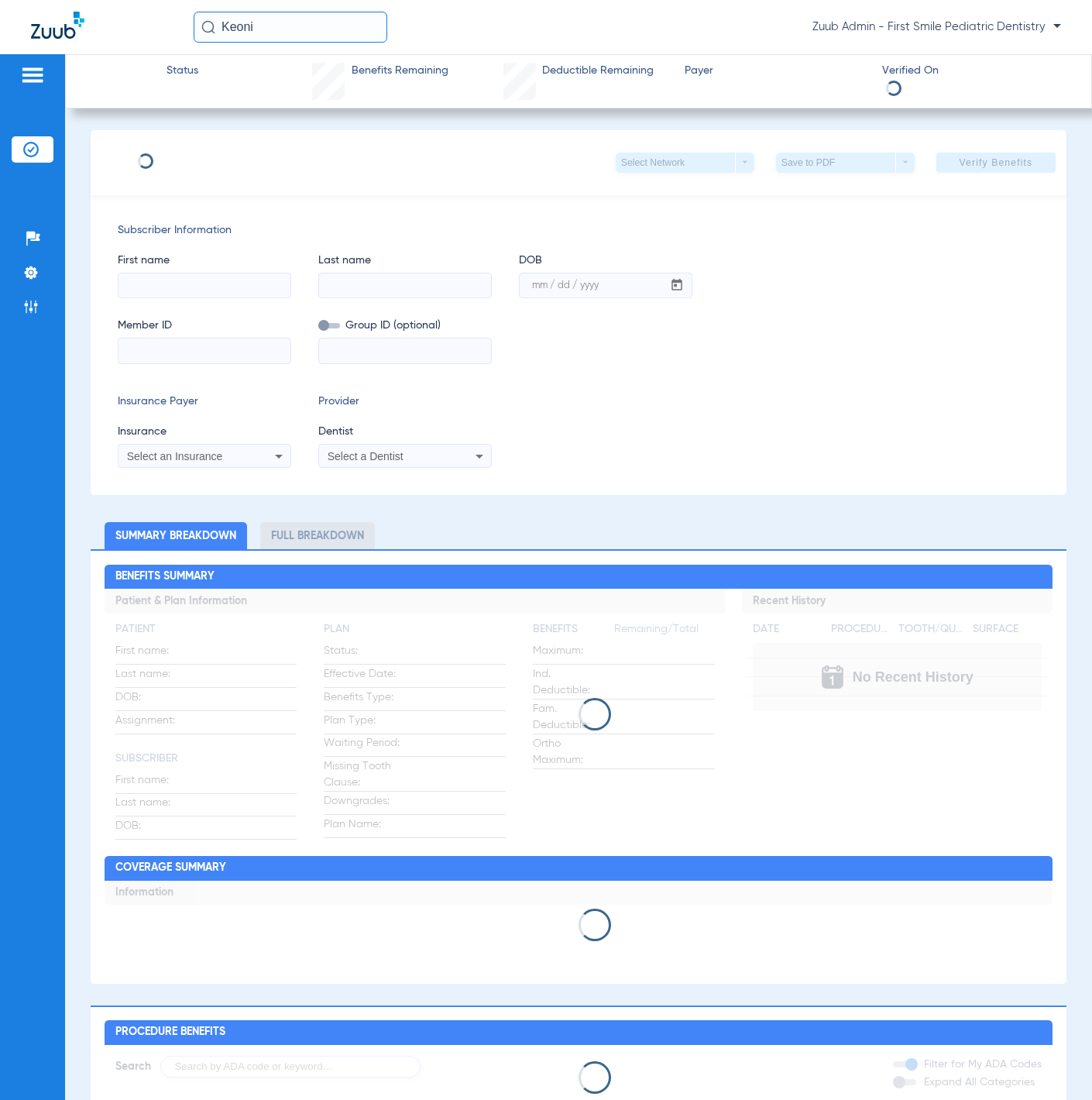
type input "Vanessa"
type input "Rodriguez"
type input "09/14/1986"
type input "919081216"
type input "051054"
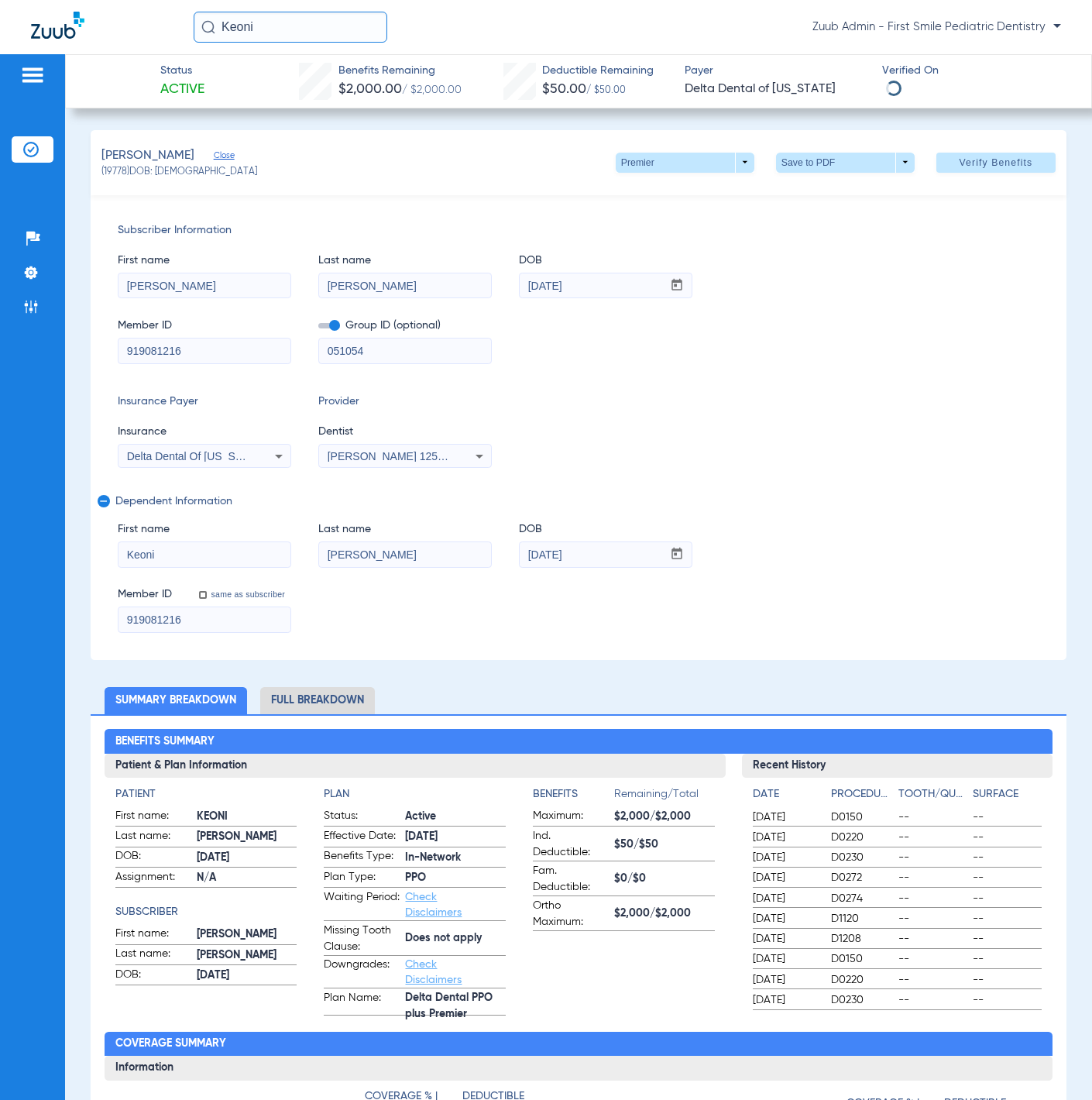
click at [300, 27] on input "Keoni" at bounding box center [291, 27] width 194 height 31
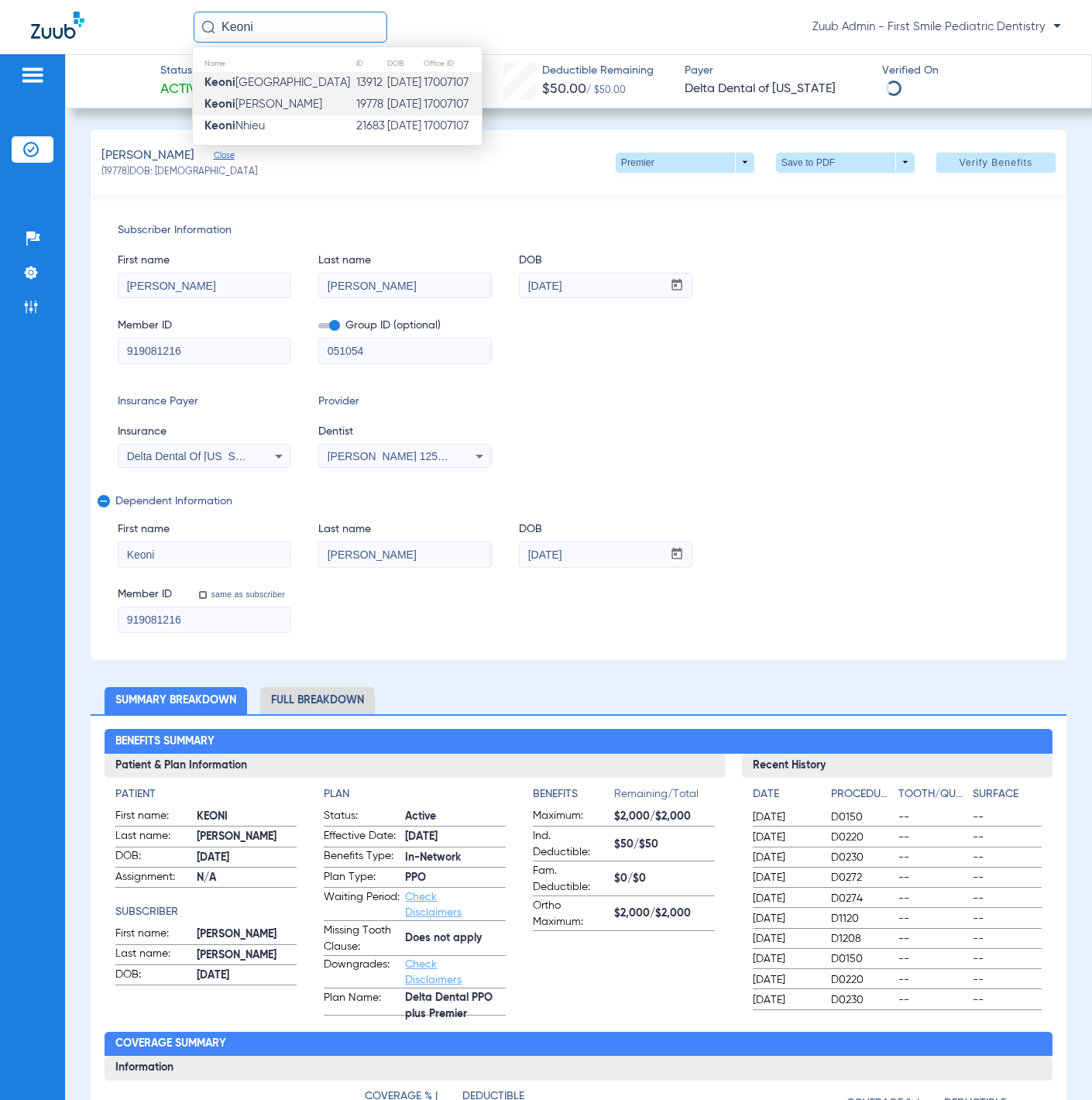
click at [295, 76] on td "Keoni Aden" at bounding box center [274, 83] width 162 height 22
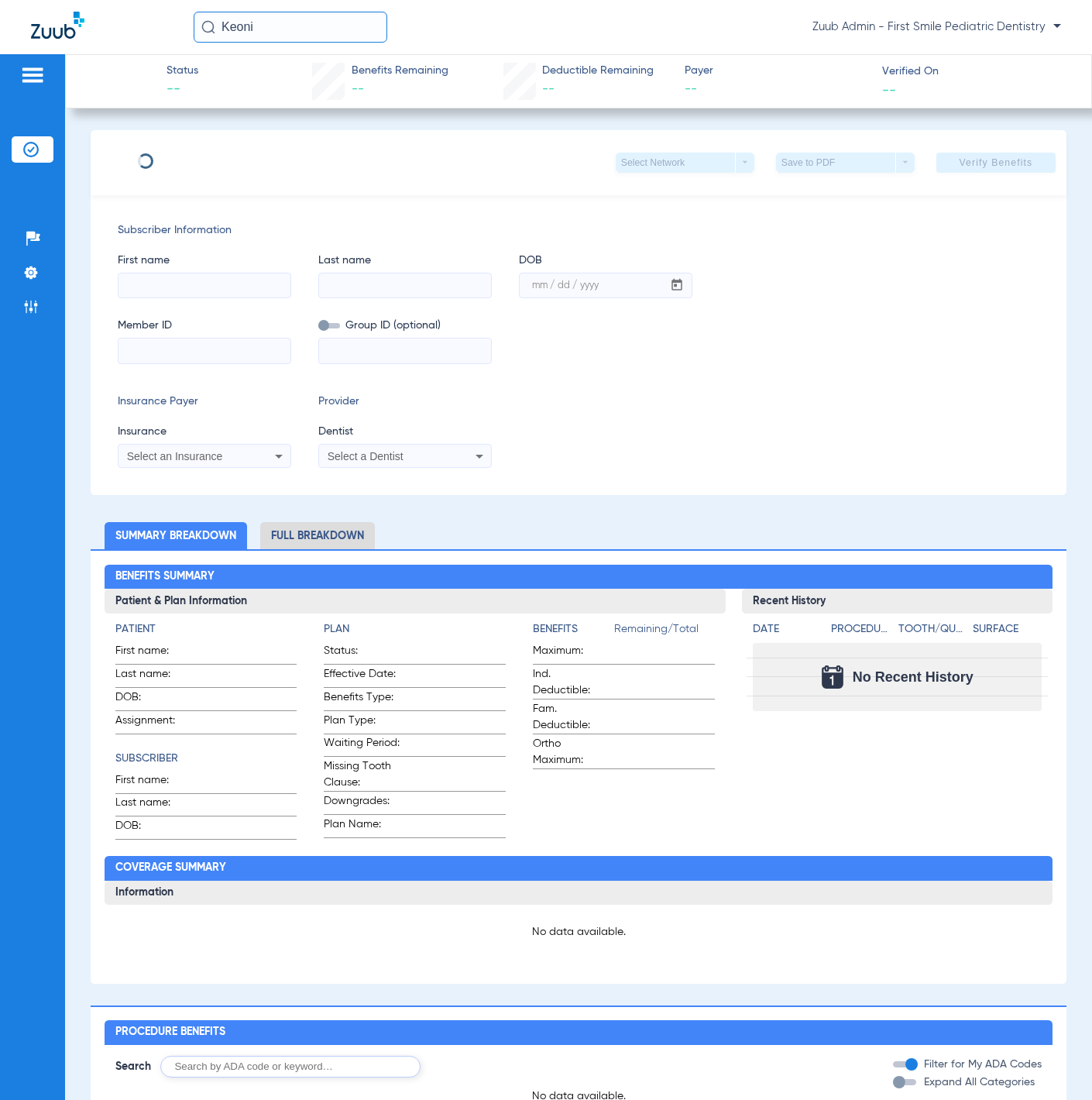
type input "Keoni"
type input "Aden"
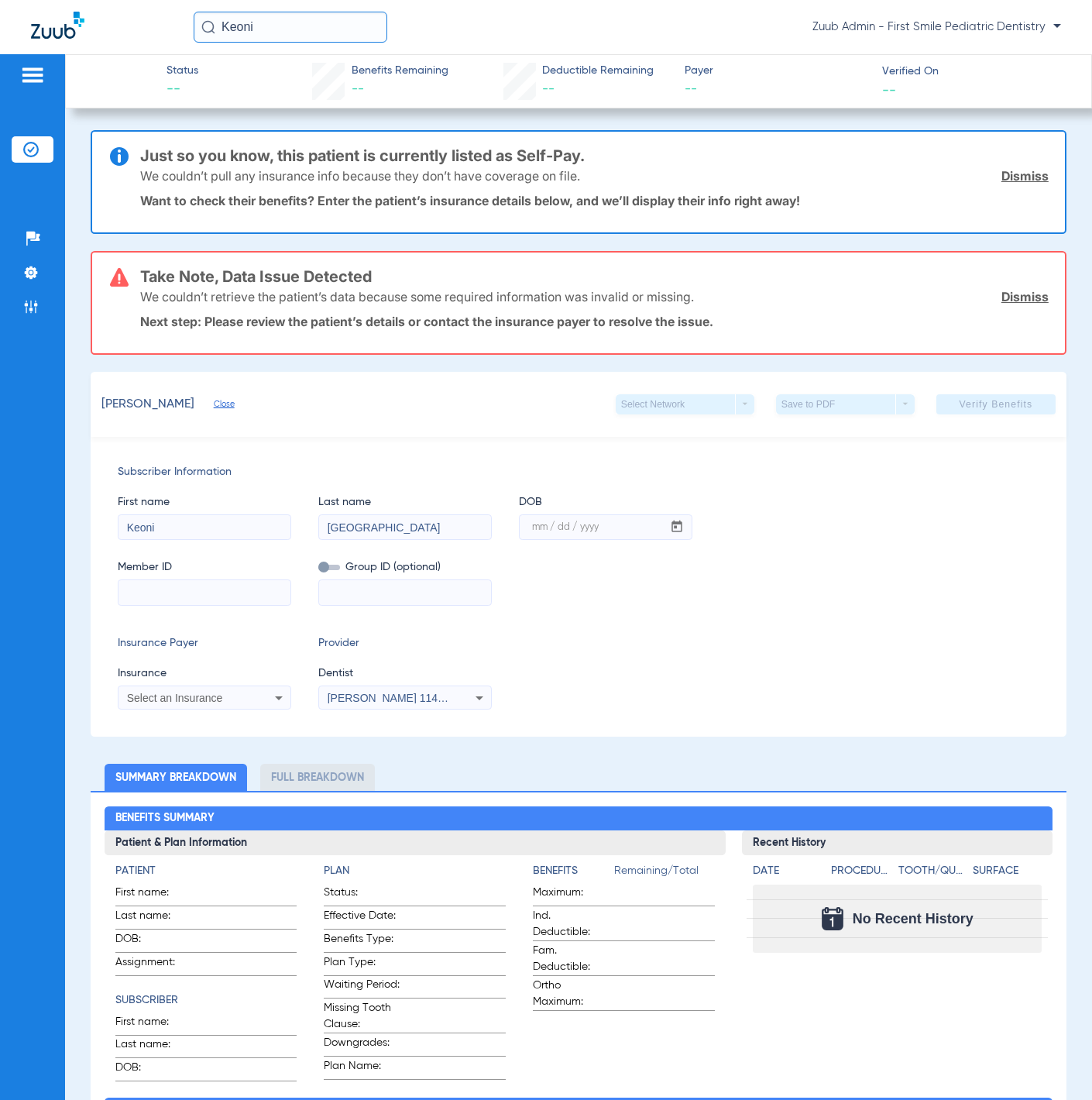
click at [23, 143] on img at bounding box center [31, 150] width 16 height 16
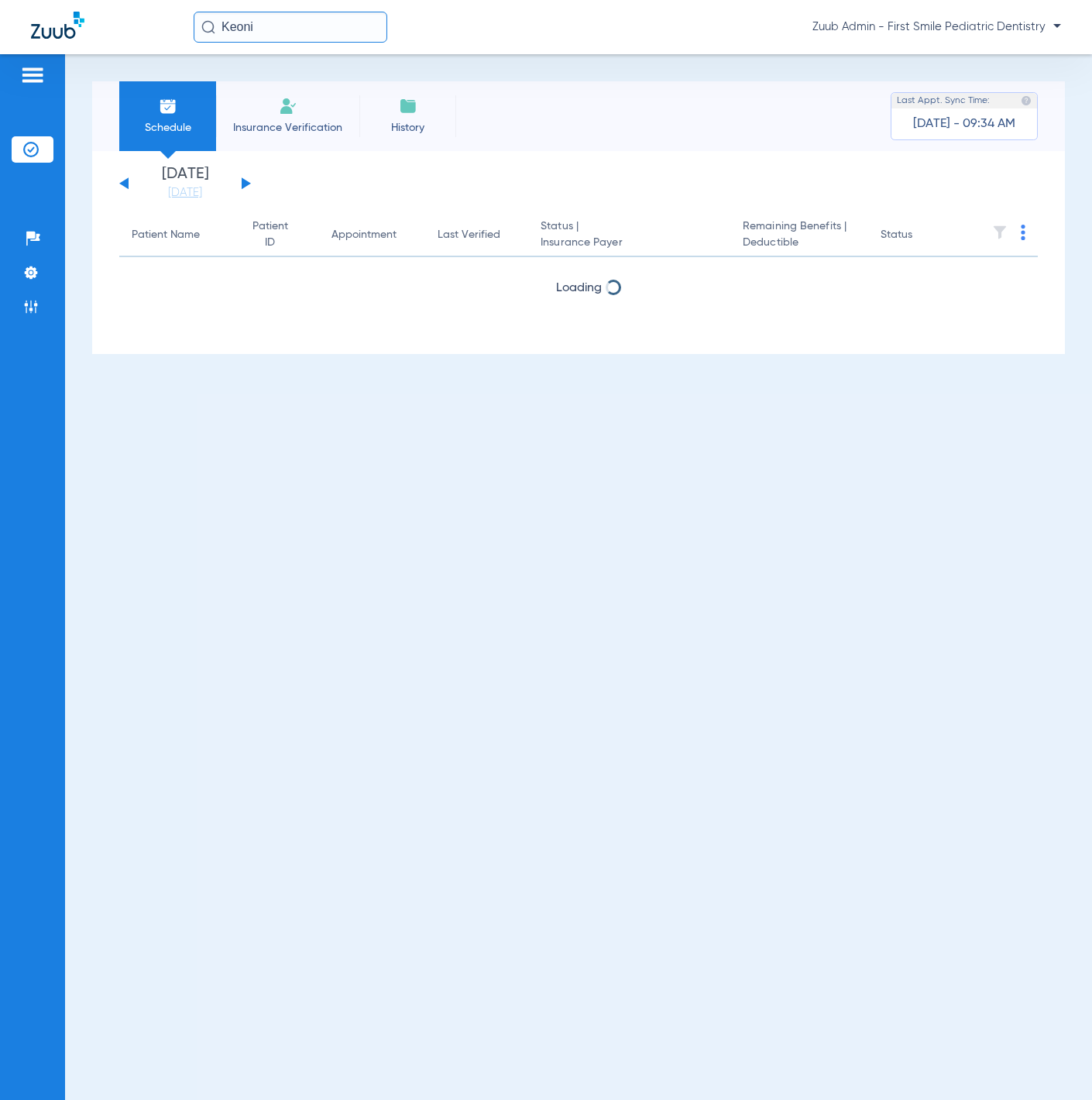
click at [439, 116] on li "History" at bounding box center [408, 116] width 97 height 69
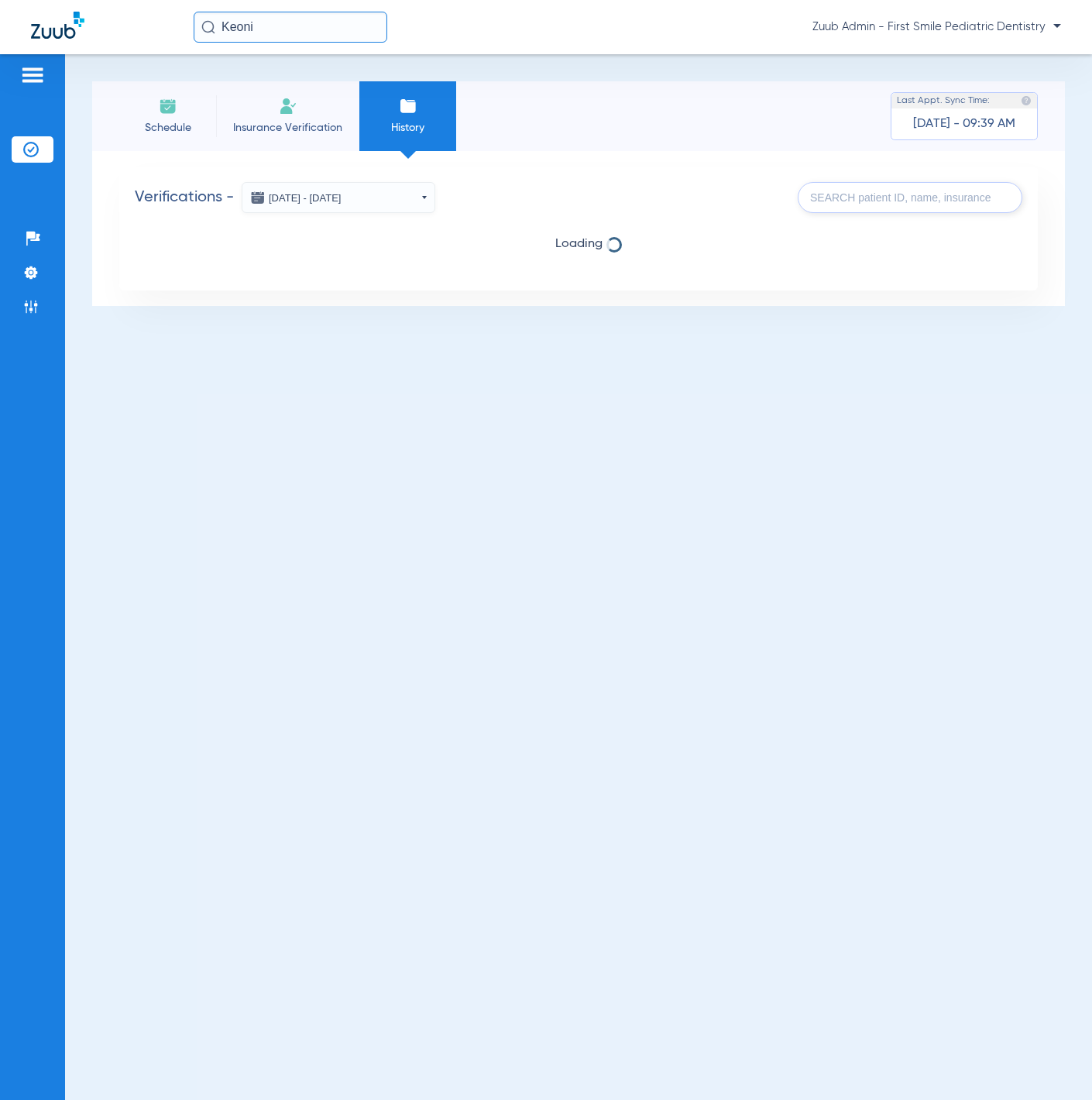
click at [390, 208] on button "Aug 06, 2025 - Aug 13, 2025" at bounding box center [339, 197] width 194 height 31
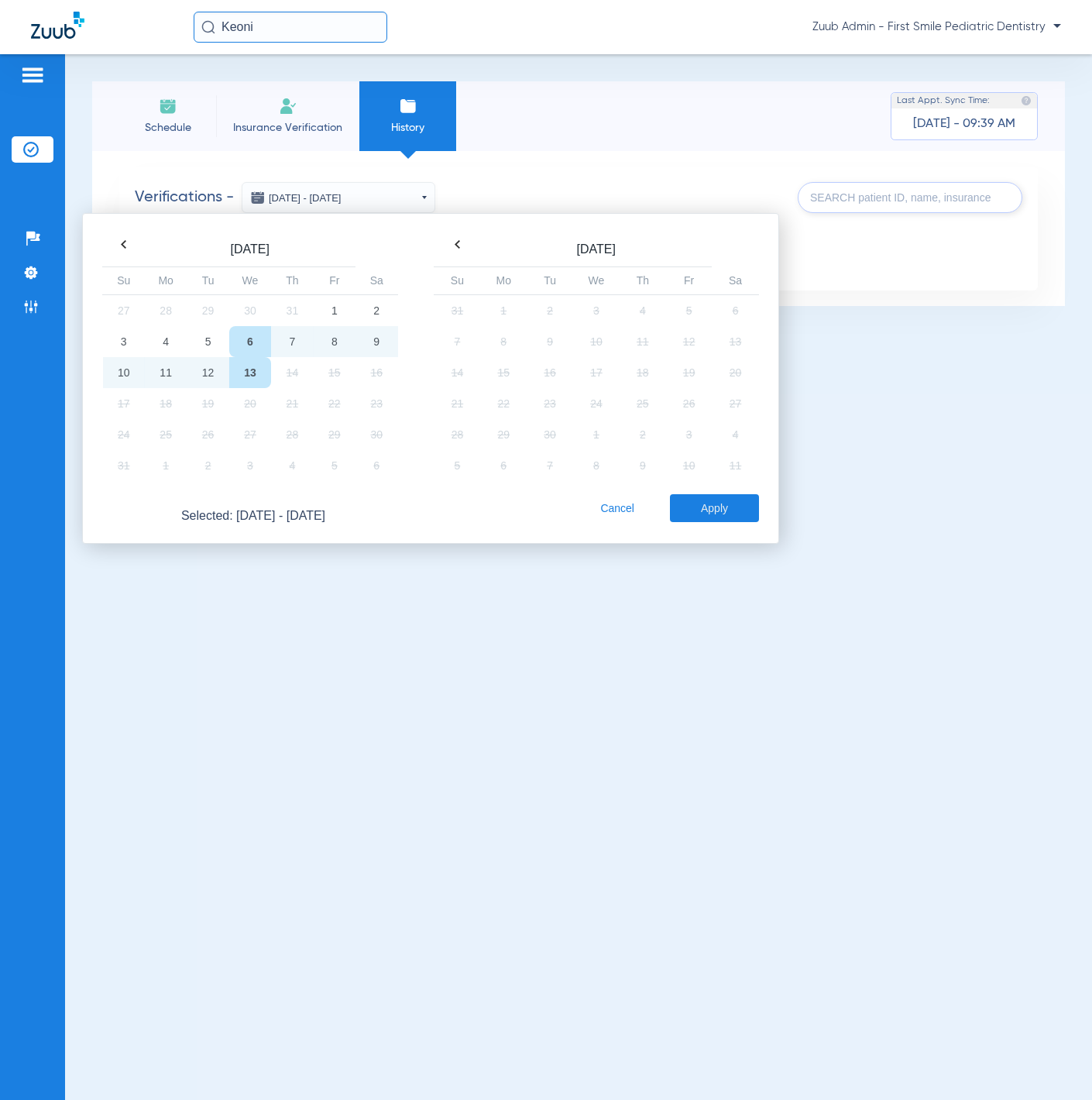
click at [127, 250] on th at bounding box center [124, 245] width 42 height 22
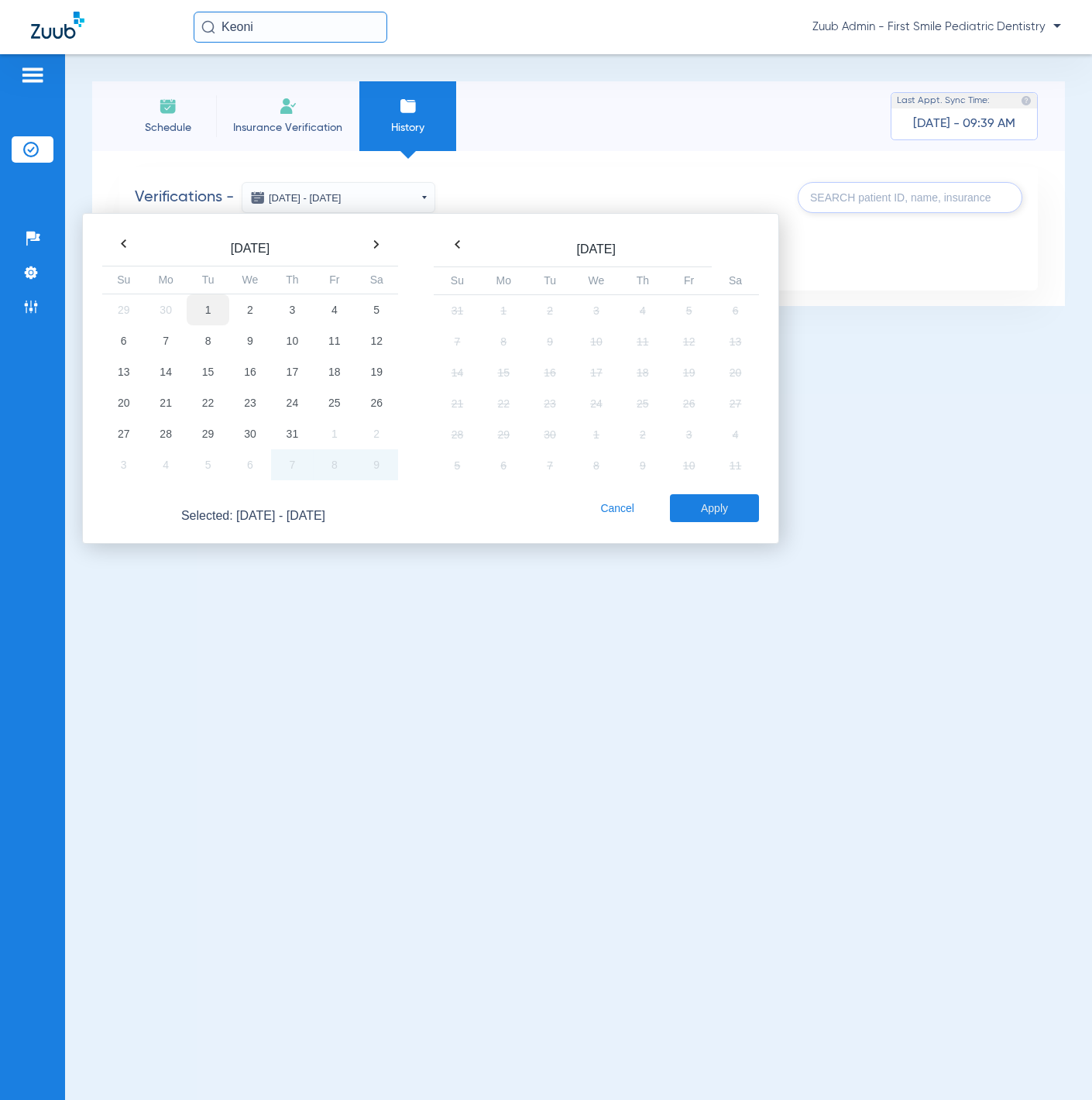
click at [209, 315] on td "1" at bounding box center [208, 310] width 42 height 32
click at [380, 248] on th at bounding box center [376, 244] width 42 height 22
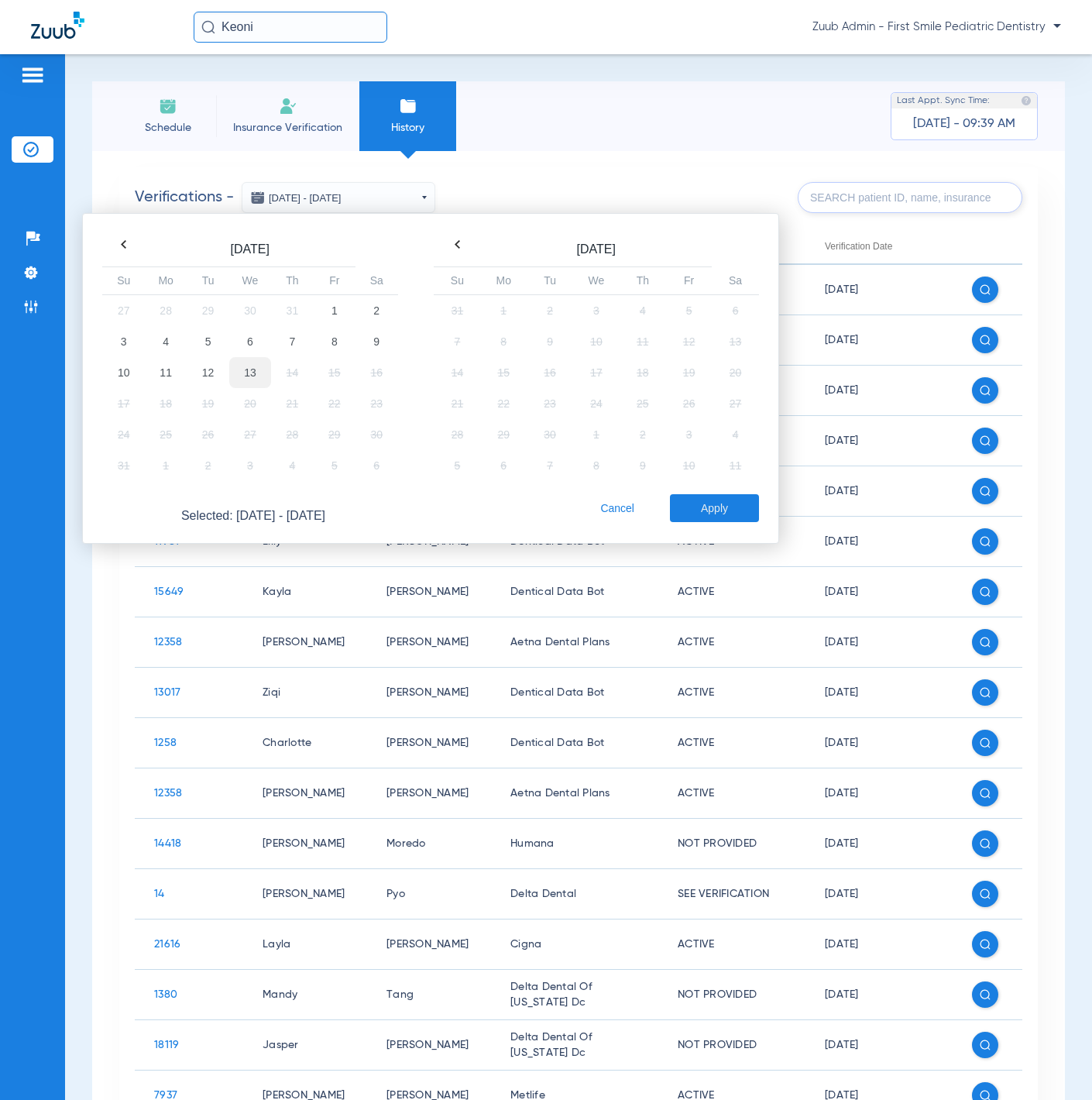
click at [245, 363] on td "13" at bounding box center [250, 372] width 42 height 31
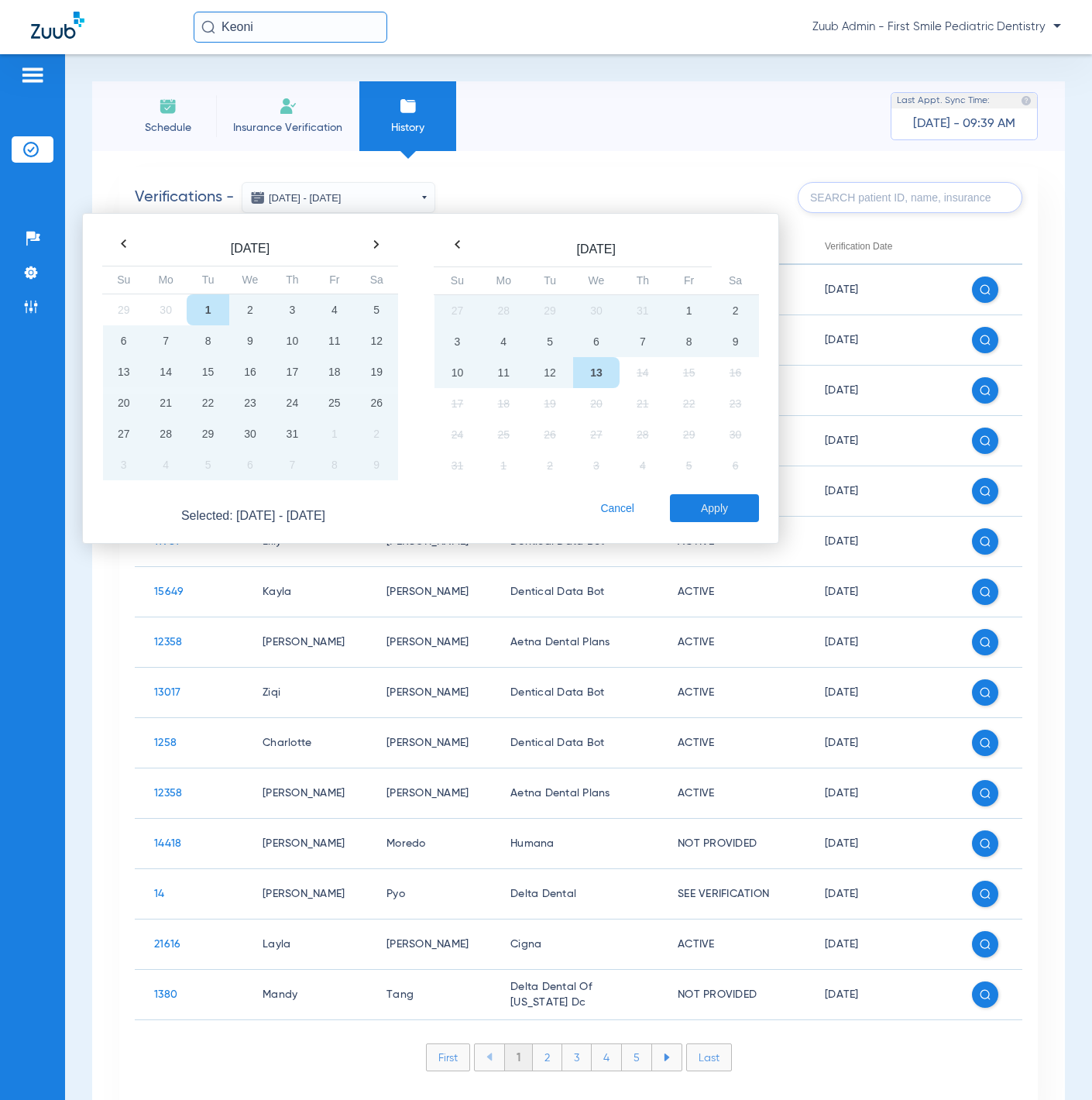
click at [705, 507] on button "Apply" at bounding box center [715, 508] width 89 height 28
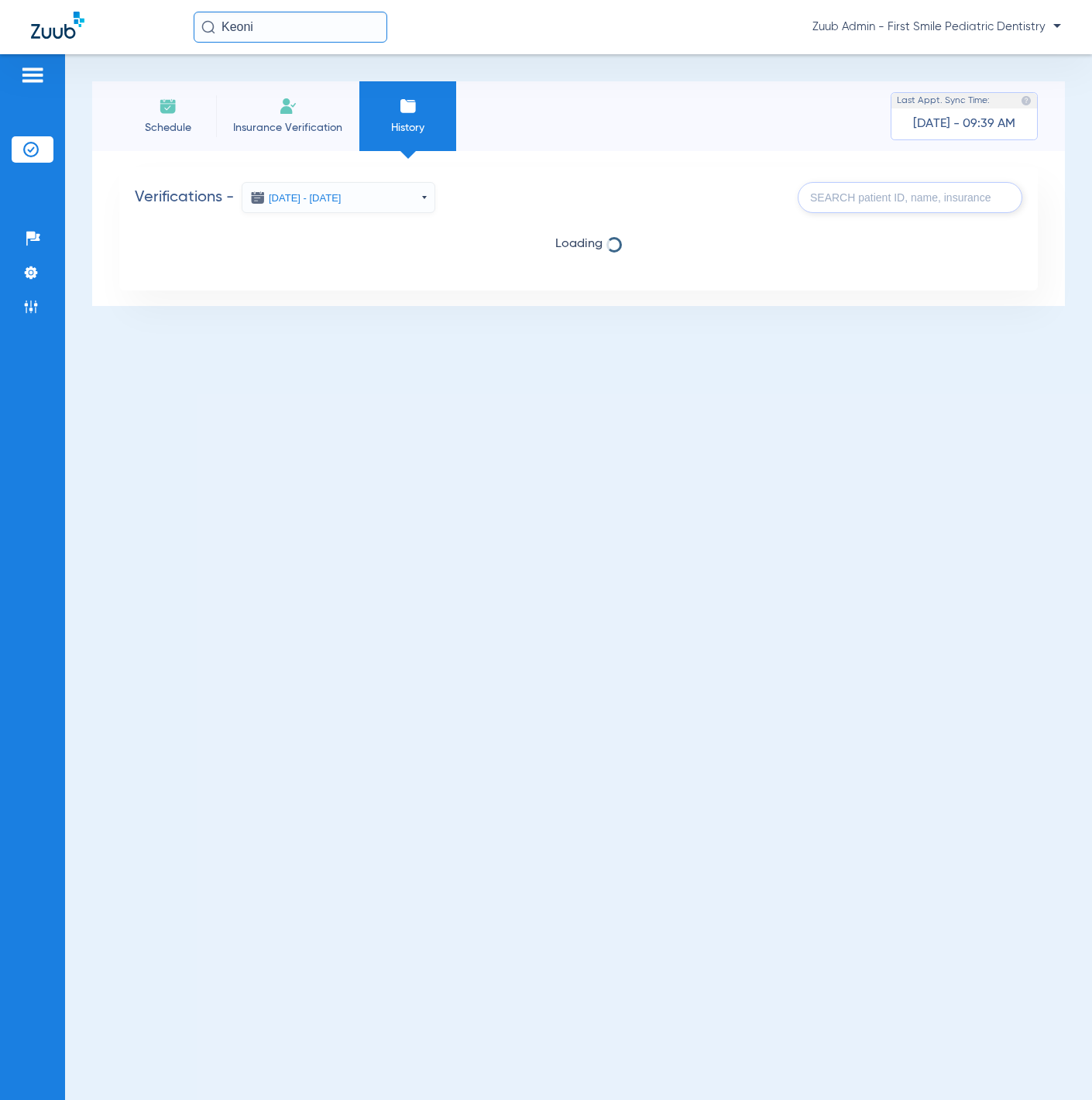
click at [178, 119] on li "Schedule" at bounding box center [167, 116] width 97 height 69
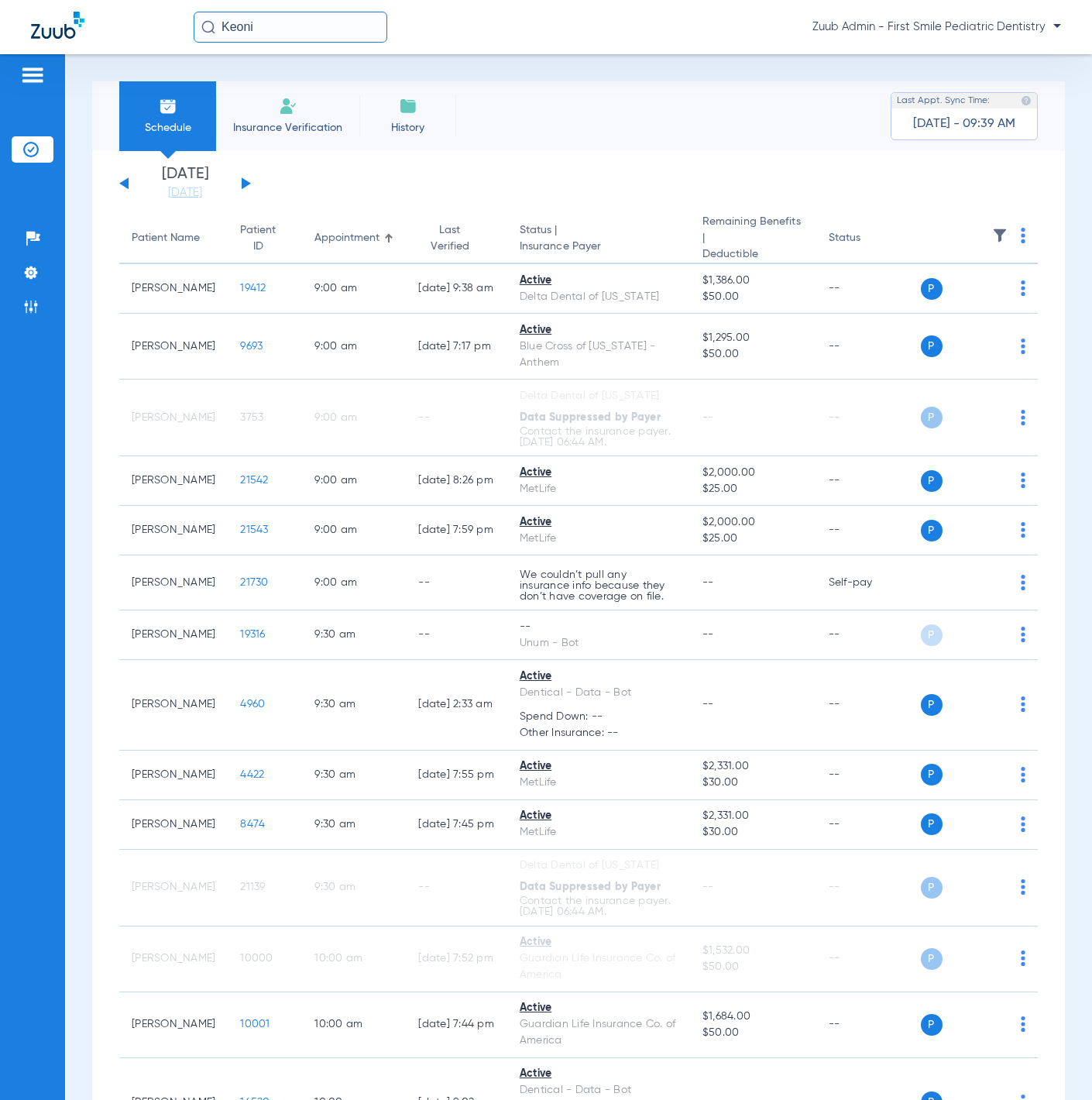
click at [992, 239] on img at bounding box center [1000, 236] width 16 height 16
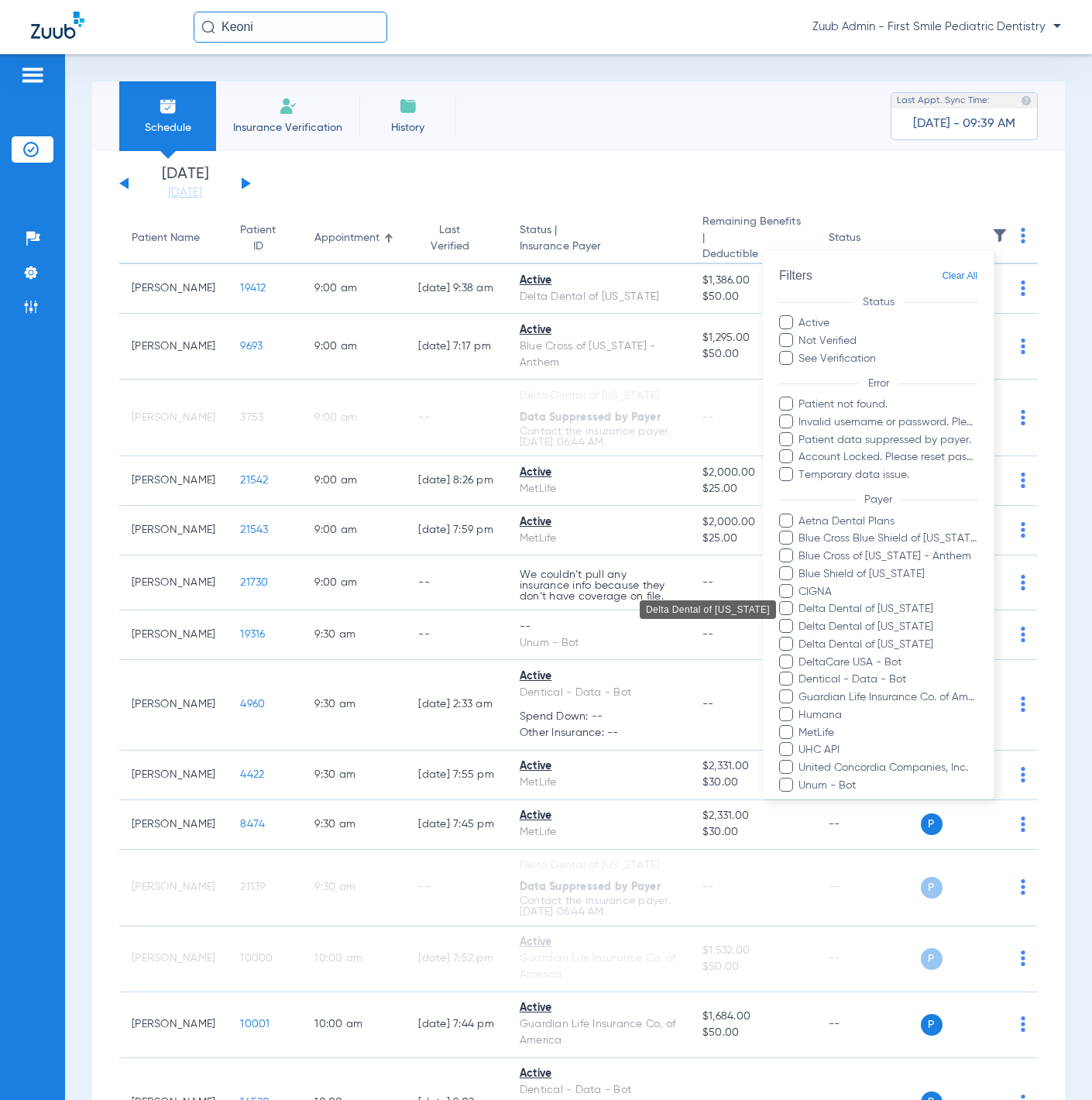
click at [919, 605] on span "Delta Dental of [US_STATE]" at bounding box center [888, 609] width 180 height 16
click at [801, 620] on input "Delta Dental of [US_STATE]" at bounding box center [801, 620] width 0 height 0
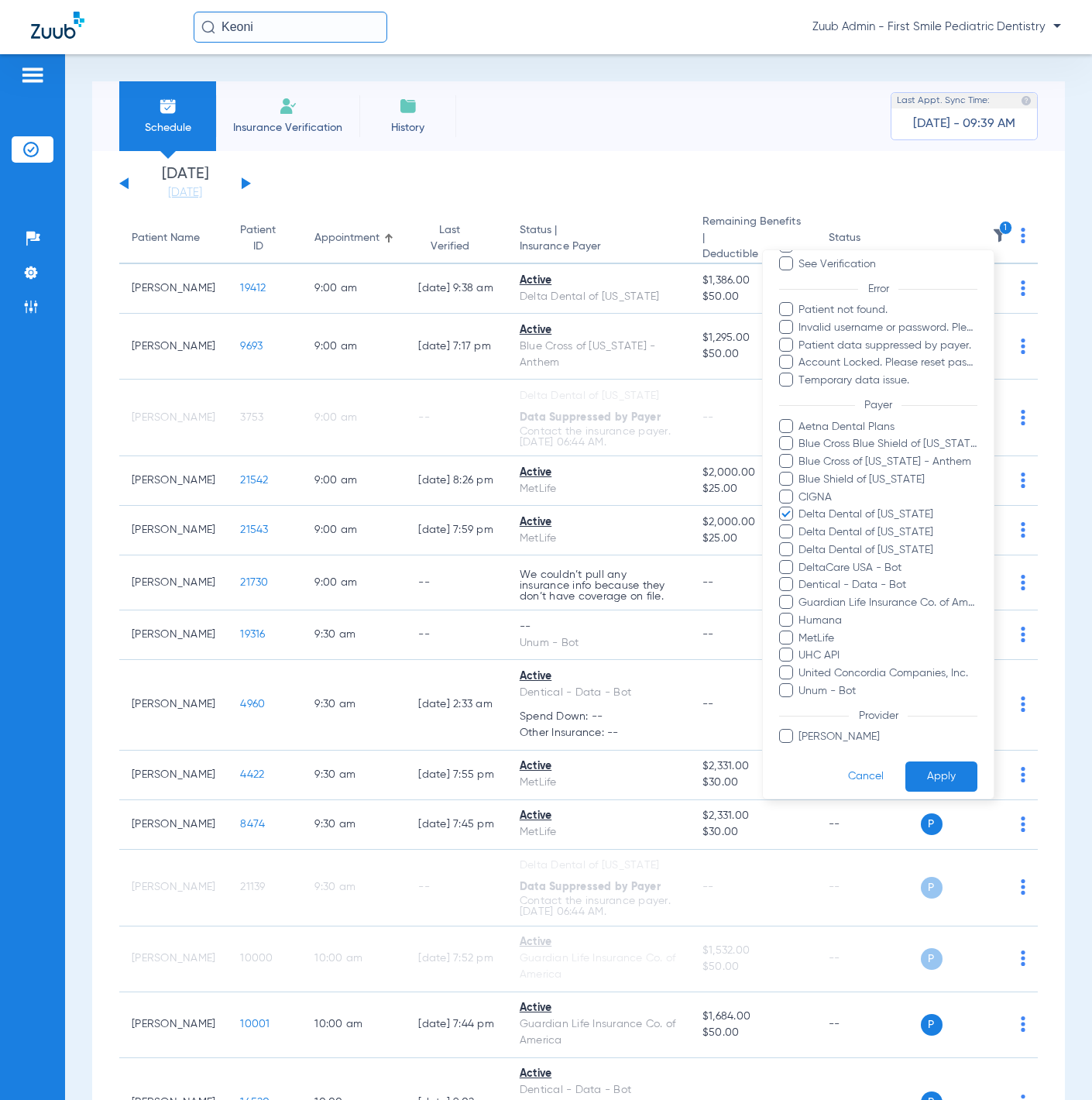
scroll to position [103, 0]
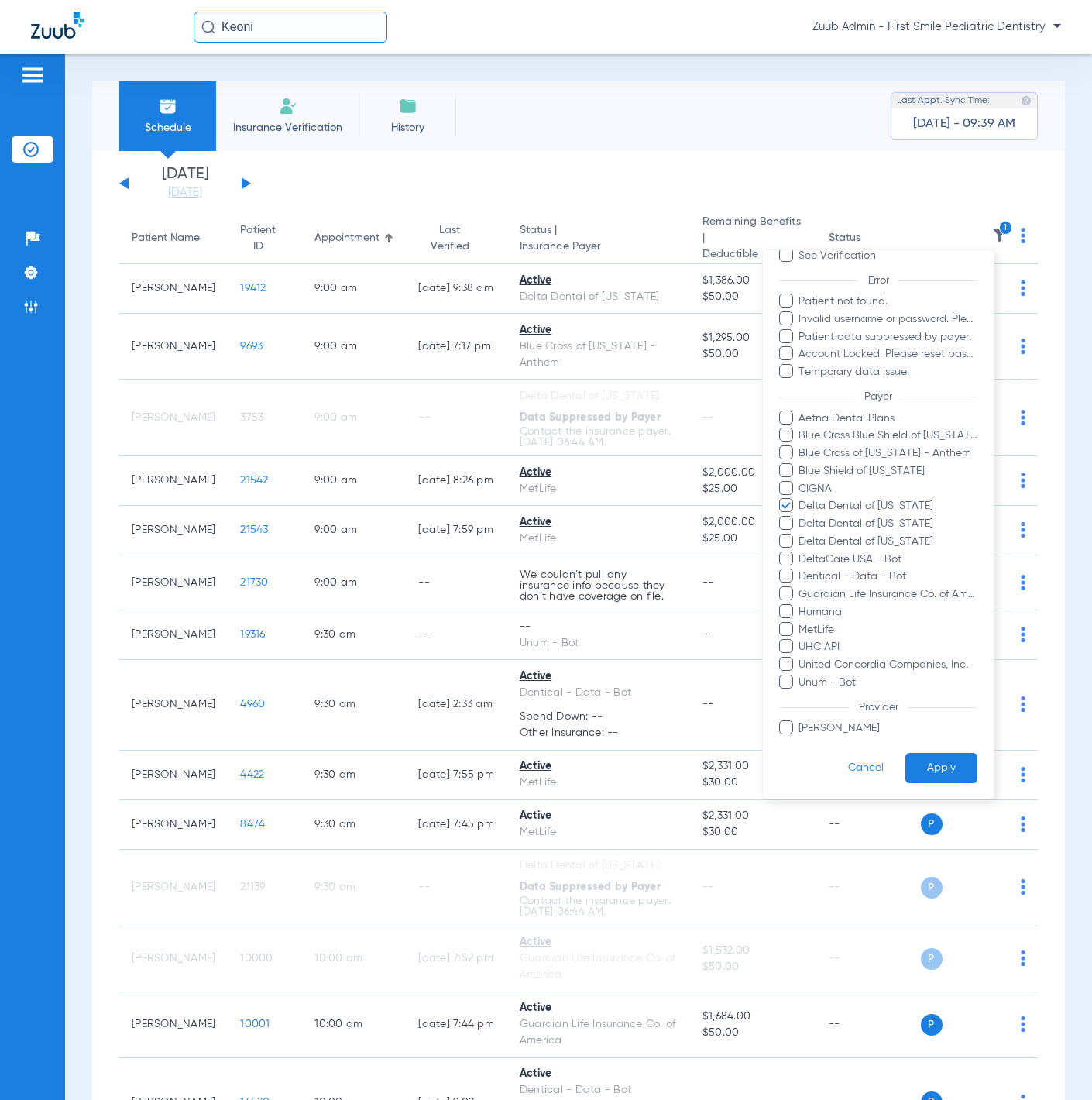
click at [931, 770] on button "Apply" at bounding box center [942, 767] width 72 height 31
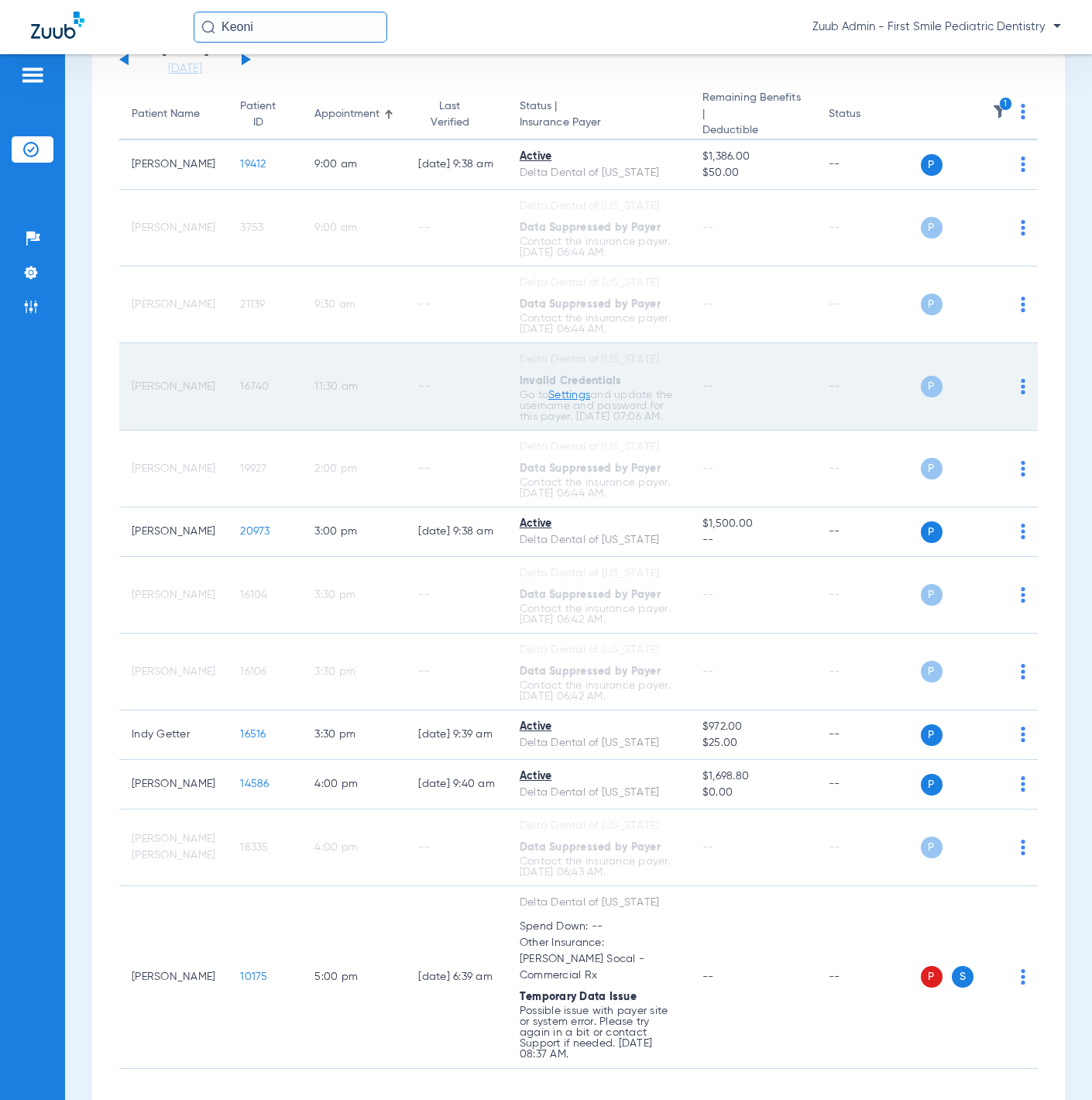
scroll to position [168, 0]
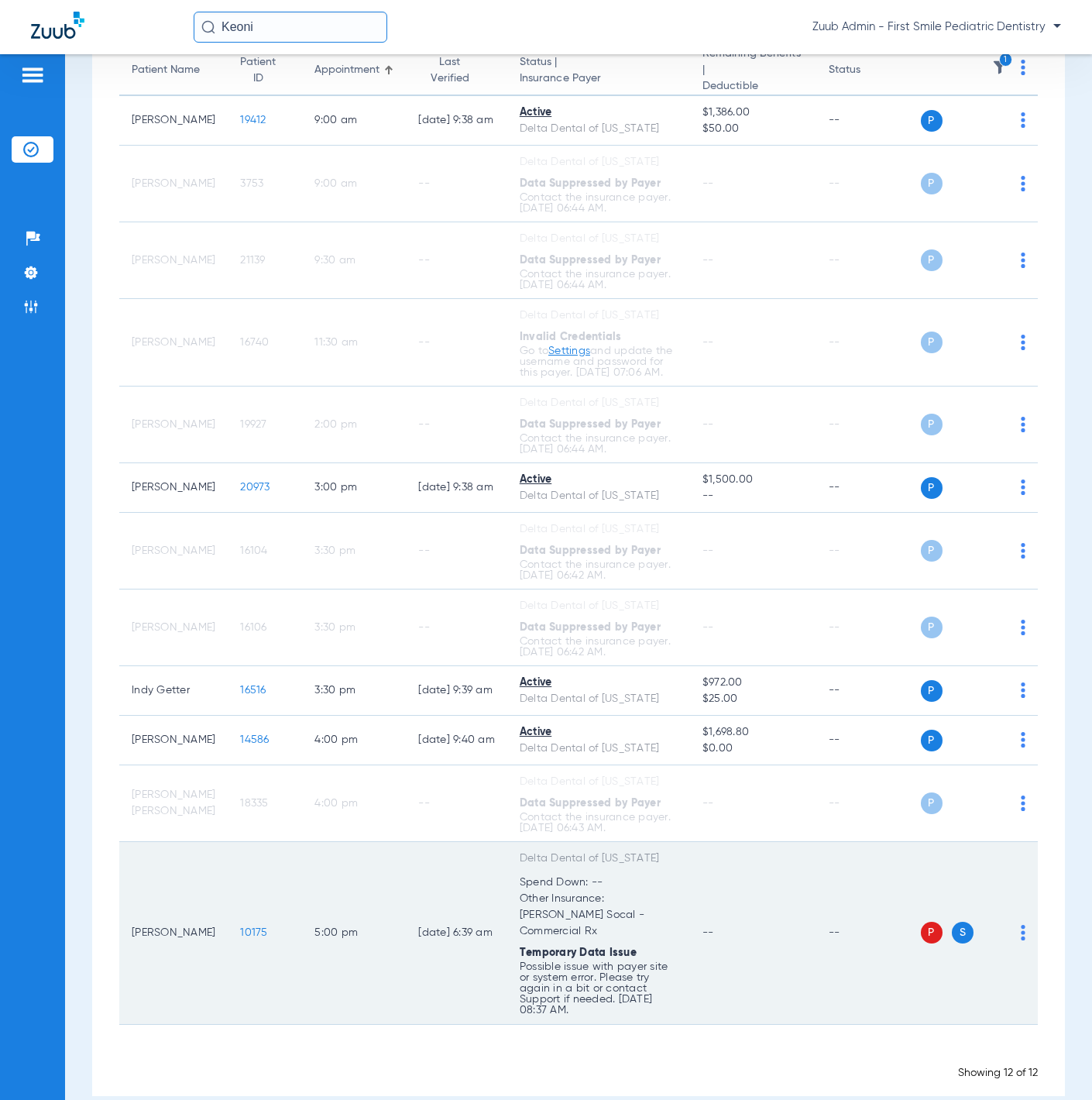
click at [241, 927] on span "10175" at bounding box center [253, 932] width 27 height 11
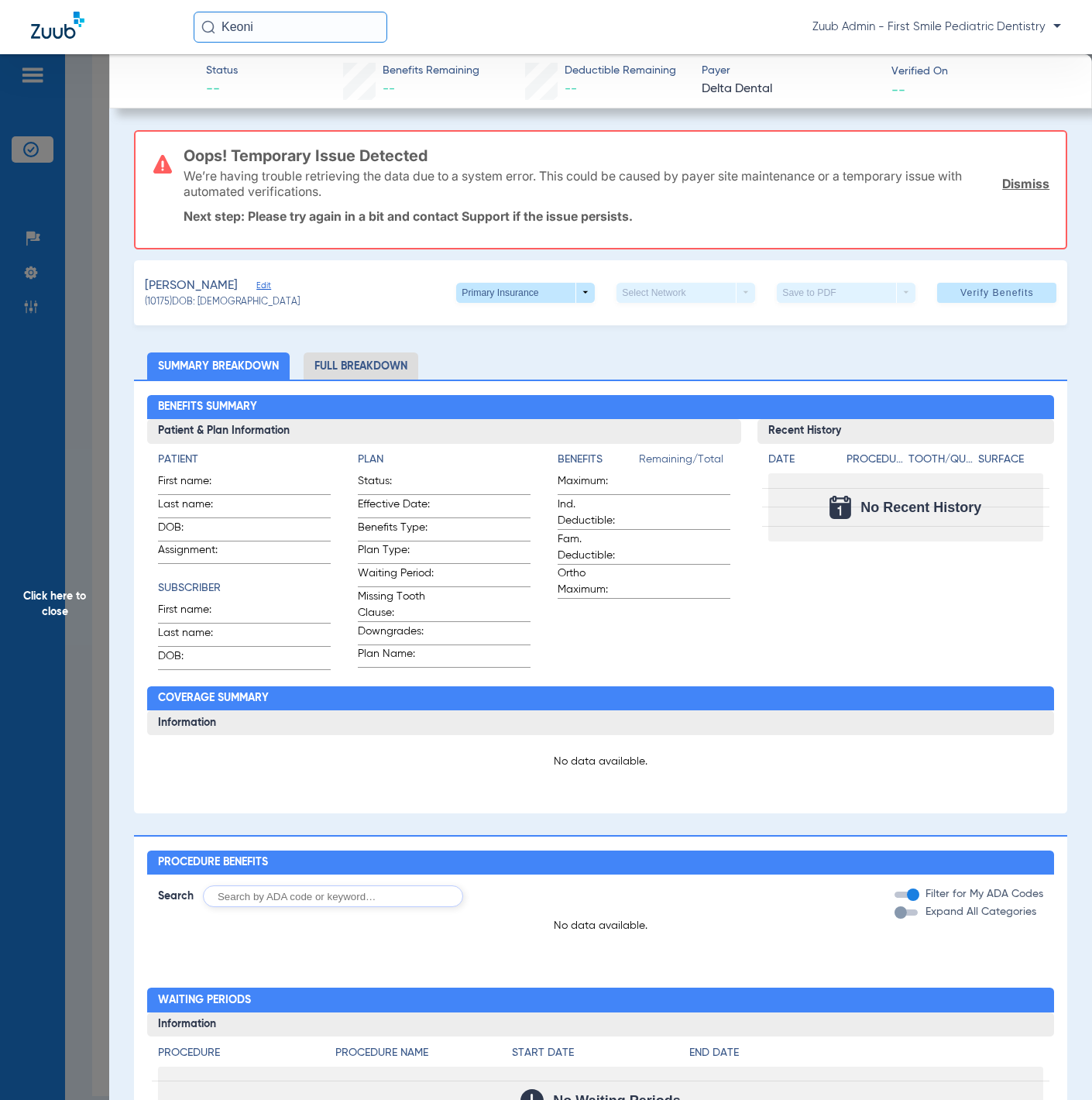
click at [268, 281] on span "Edit" at bounding box center [263, 287] width 14 height 15
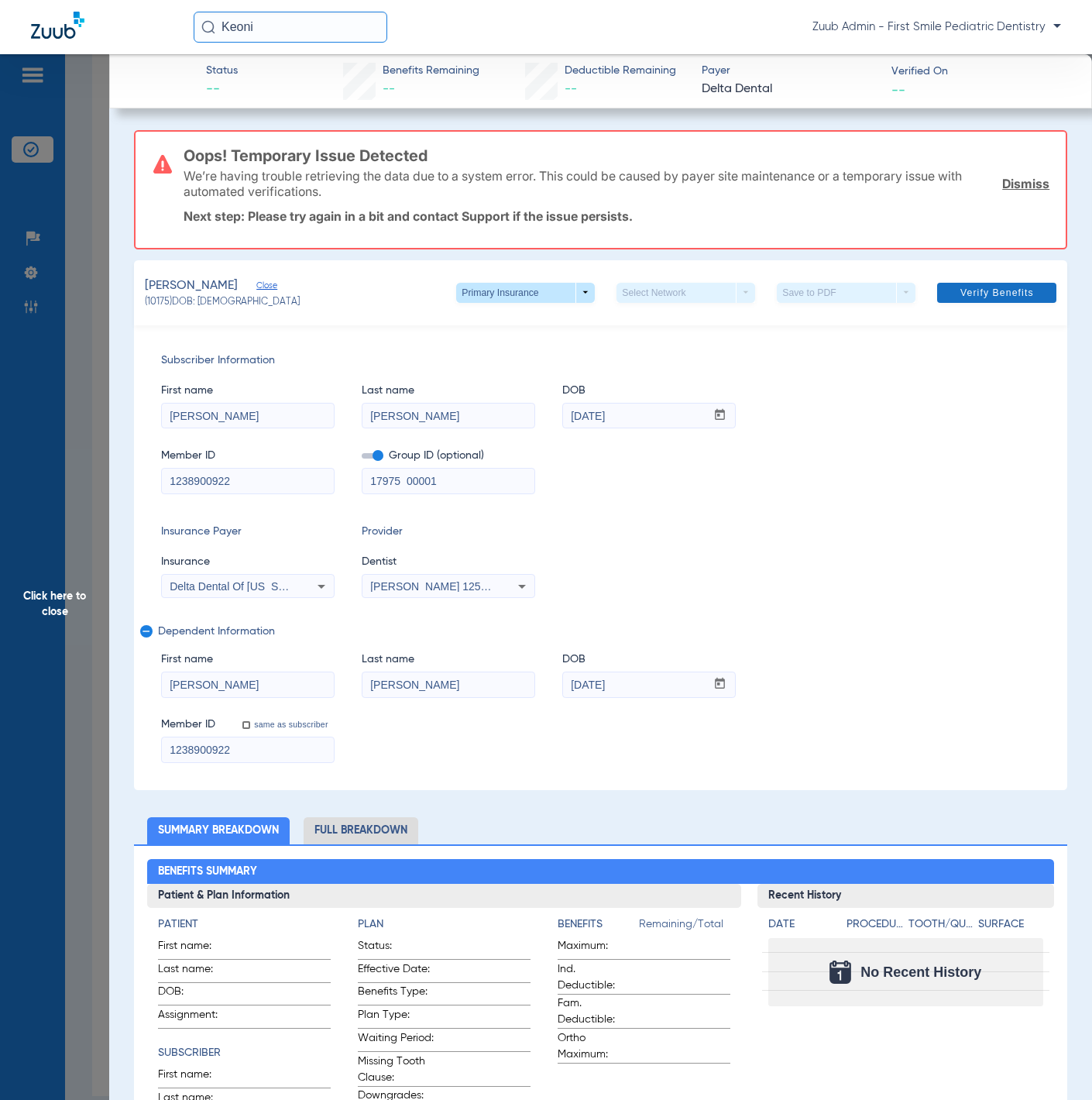
click at [974, 292] on span "Verify Benefits" at bounding box center [997, 292] width 73 height 13
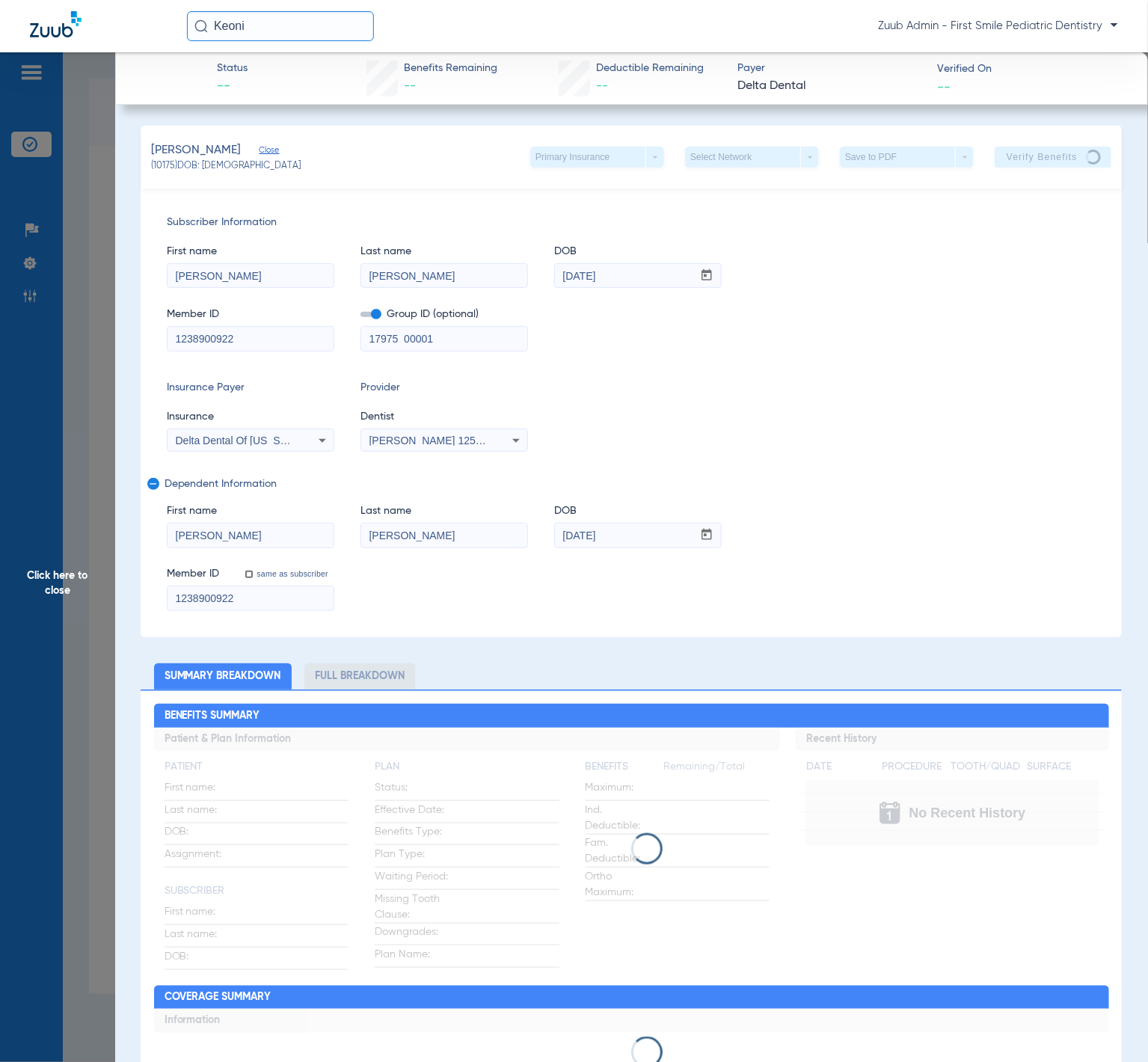
scroll to position [607, 0]
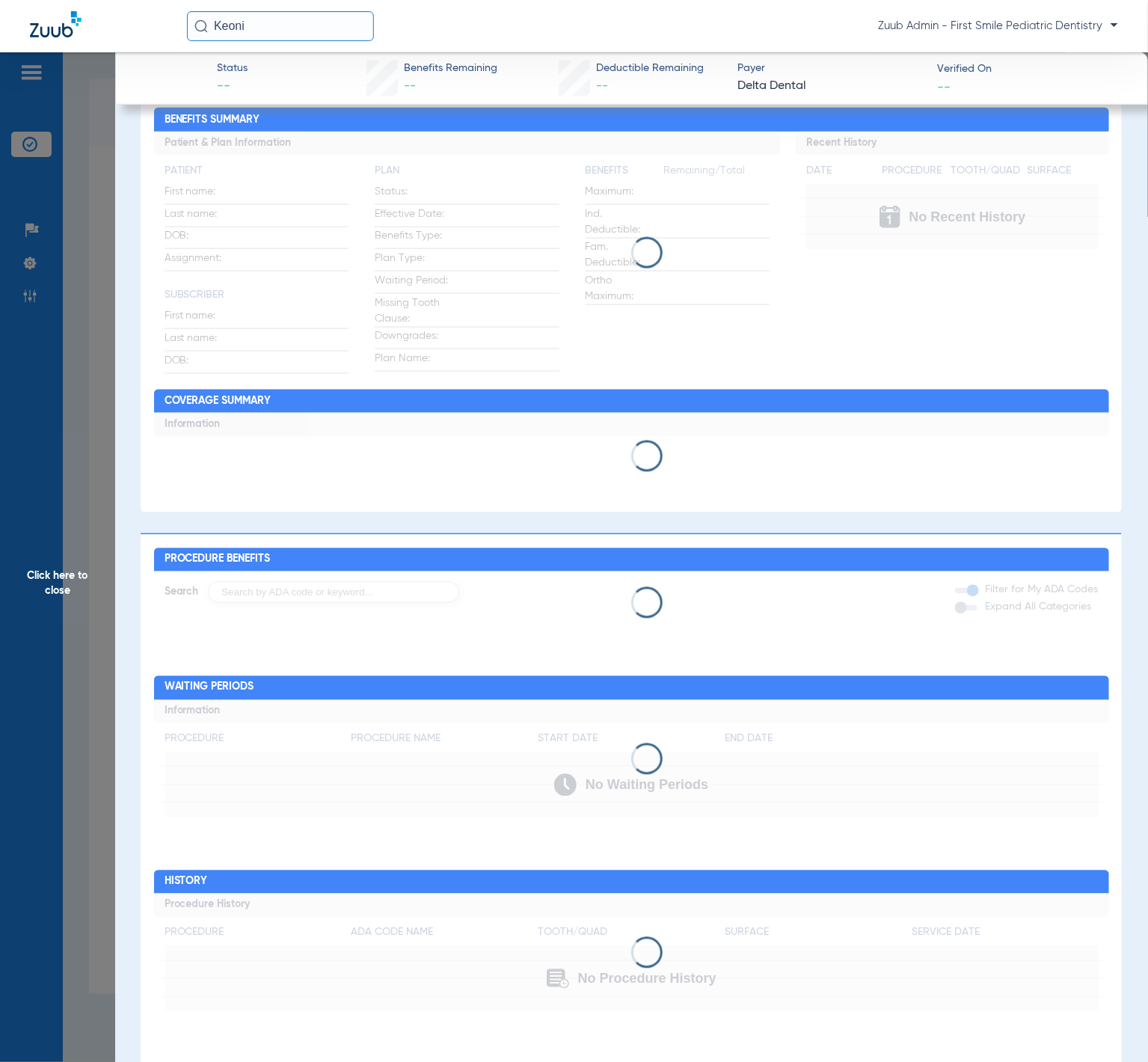
click at [48, 300] on span "Click here to close" at bounding box center [57, 583] width 115 height 1062
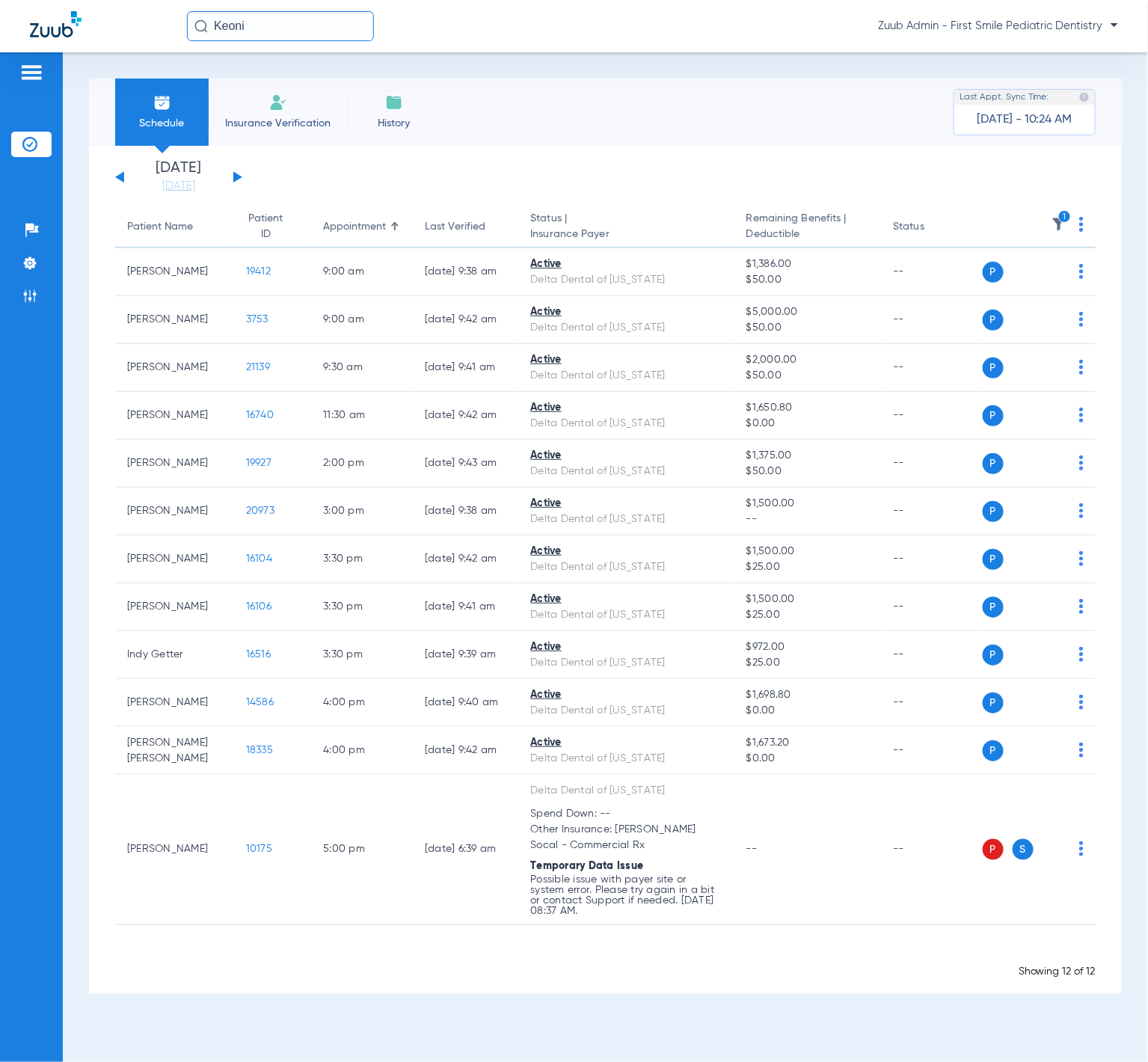
click at [1053, 219] on icon "1" at bounding box center [1065, 217] width 13 height 13
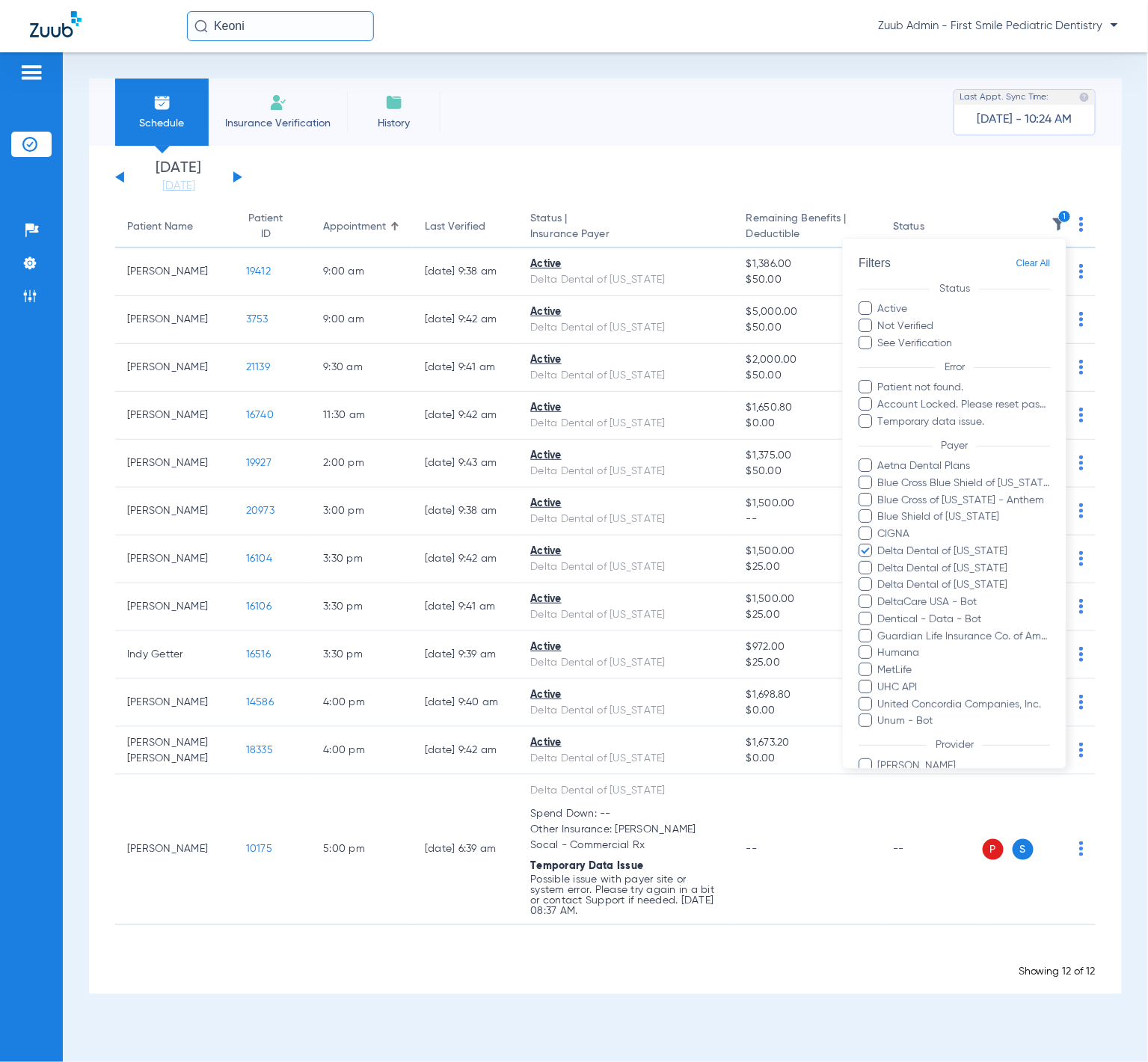
click at [1030, 256] on span "Clear All" at bounding box center [1033, 264] width 34 height 19
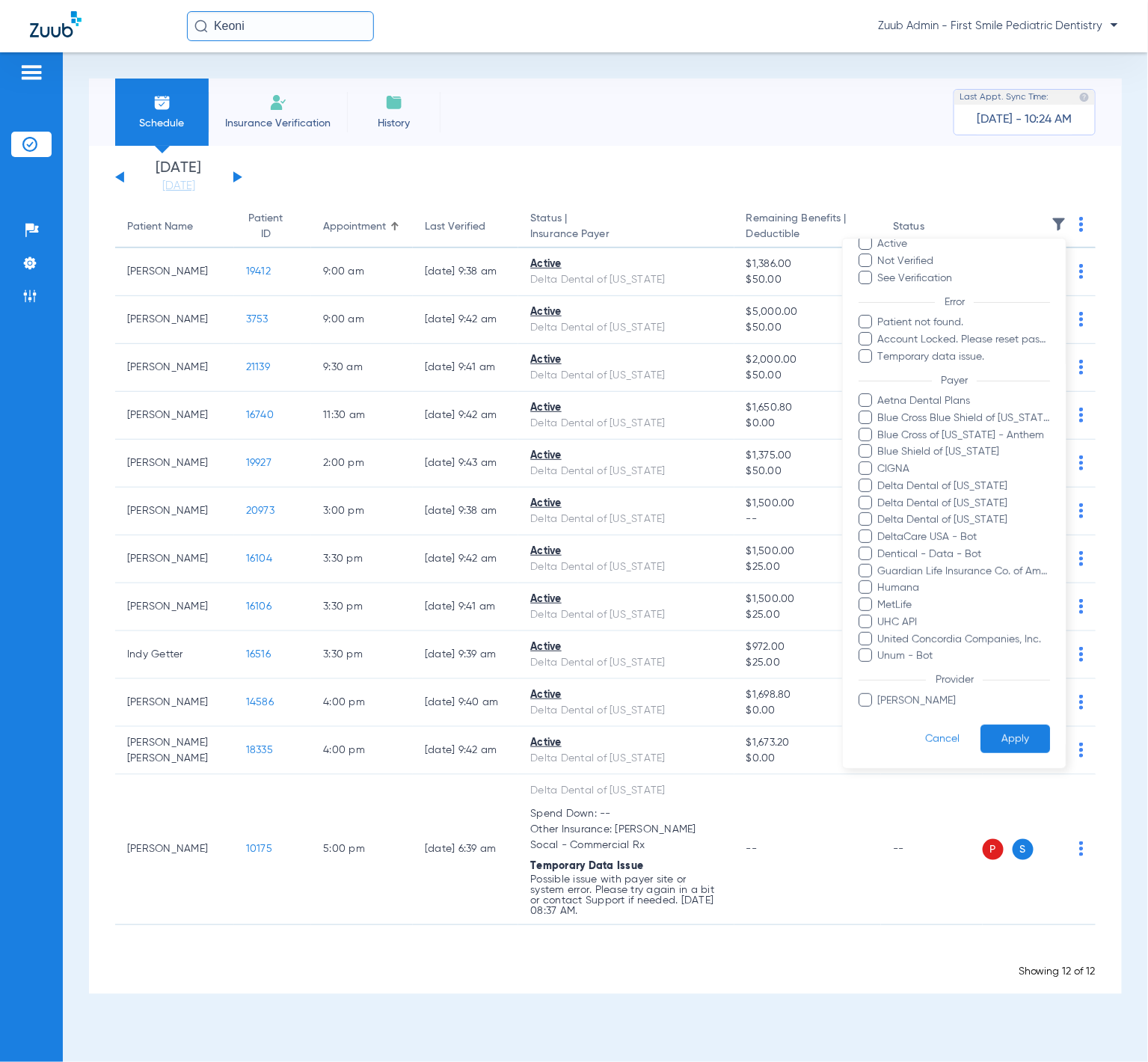
click at [1001, 750] on button "Apply" at bounding box center [1015, 739] width 70 height 30
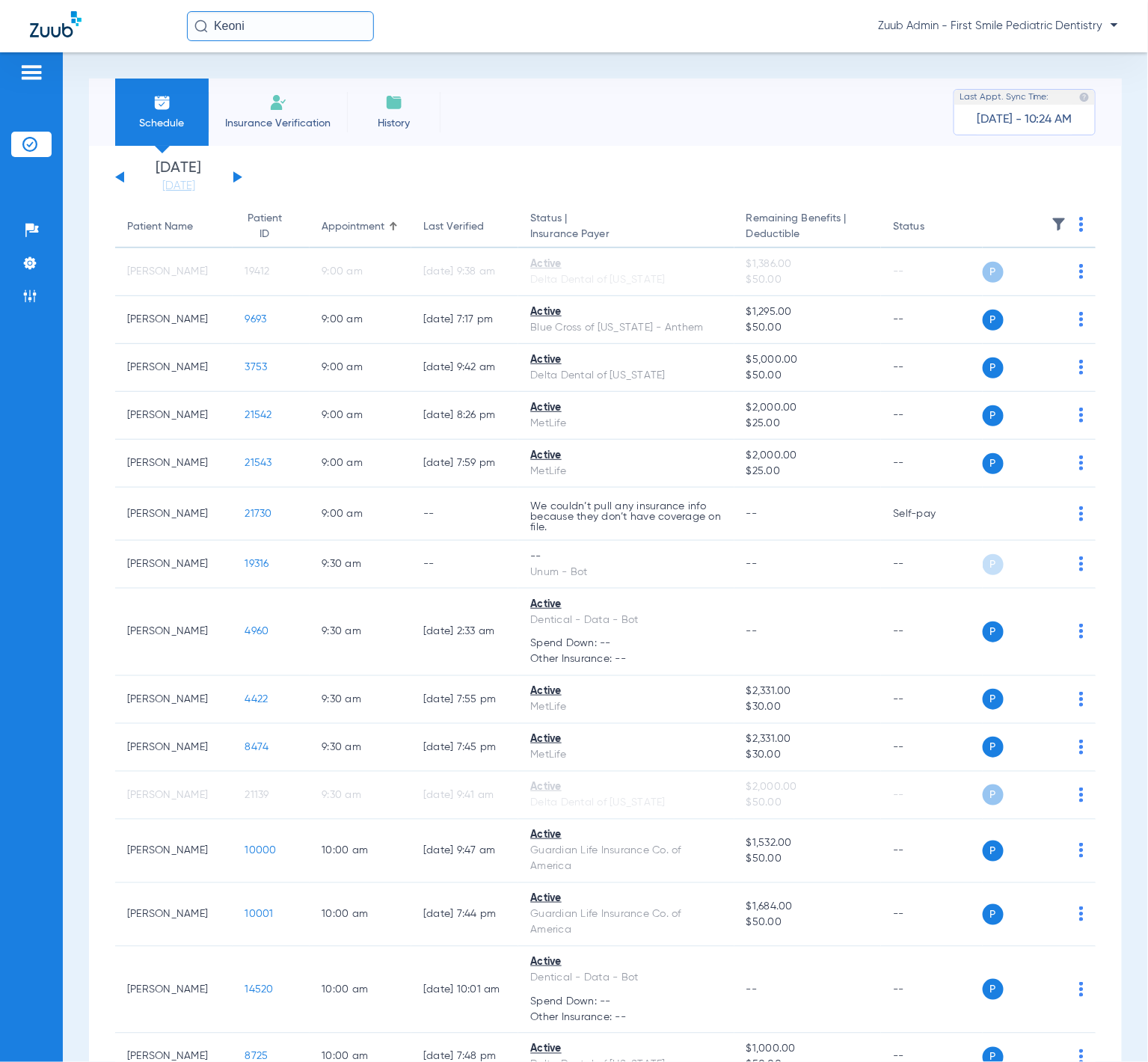
click at [1051, 221] on img at bounding box center [1059, 225] width 15 height 15
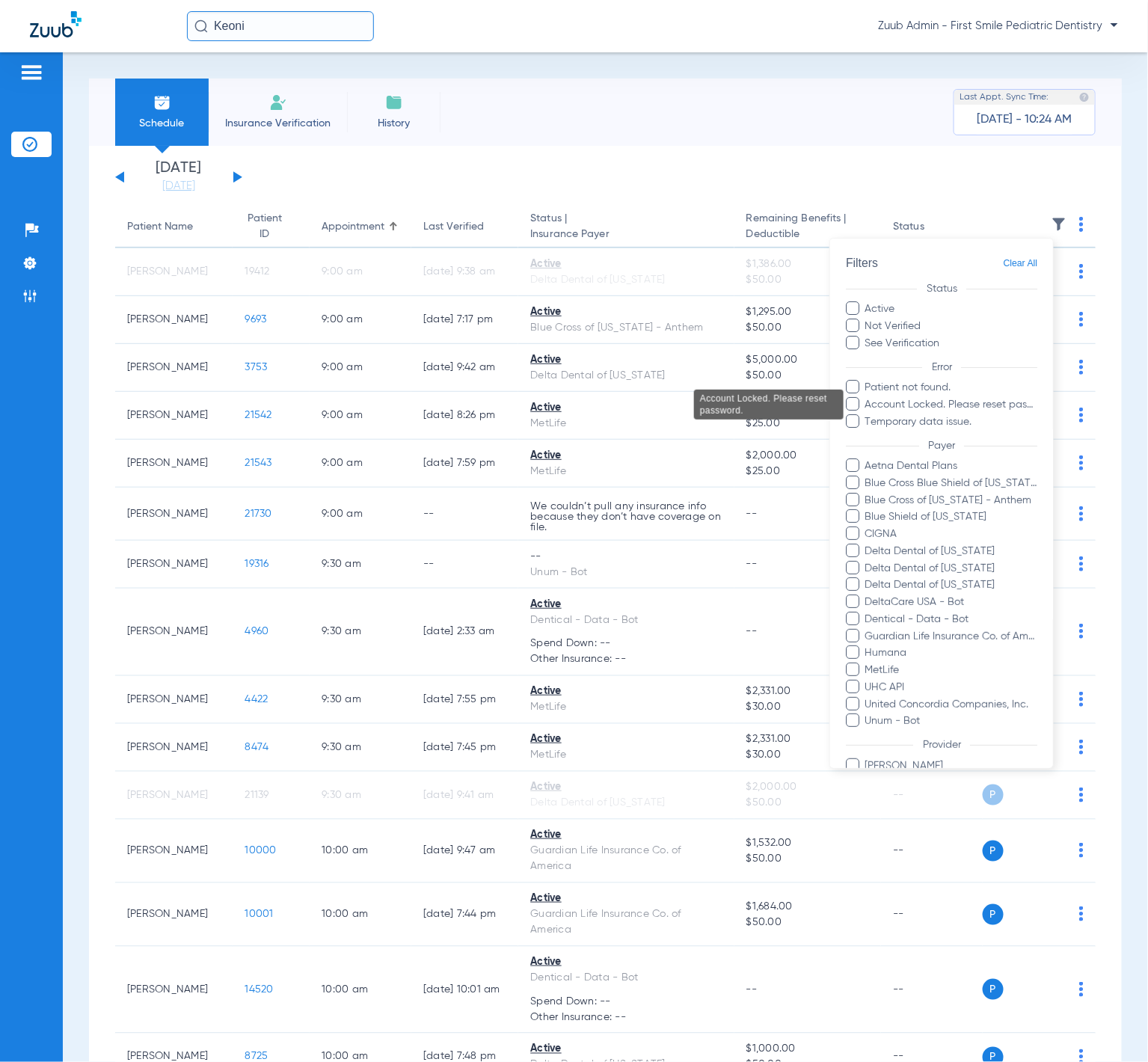
click at [992, 398] on span "Account Locked. Please reset password." at bounding box center [951, 404] width 174 height 15
click at [868, 415] on input "Account Locked. Please reset password." at bounding box center [868, 415] width 0 height 0
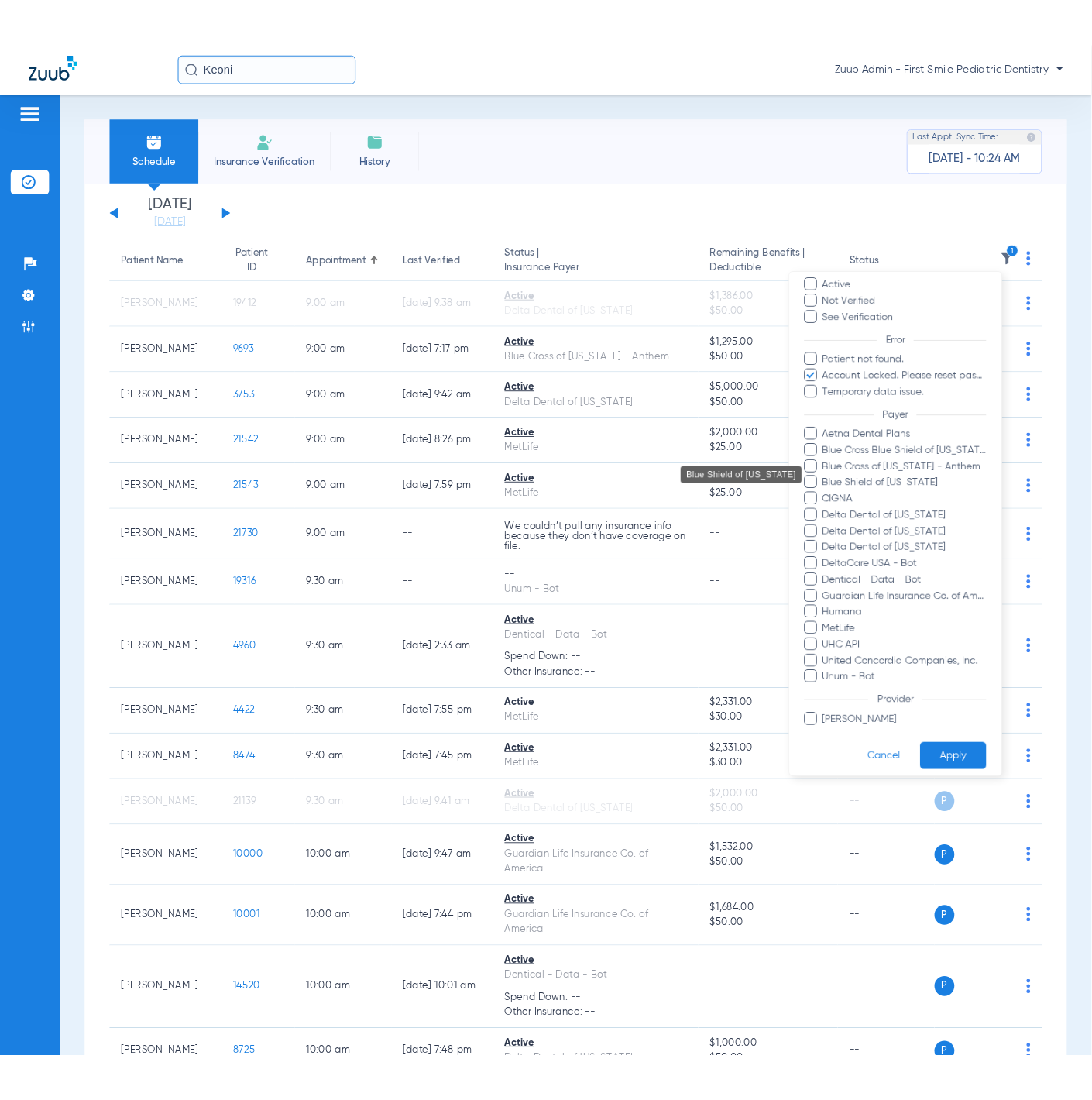
scroll to position [67, 0]
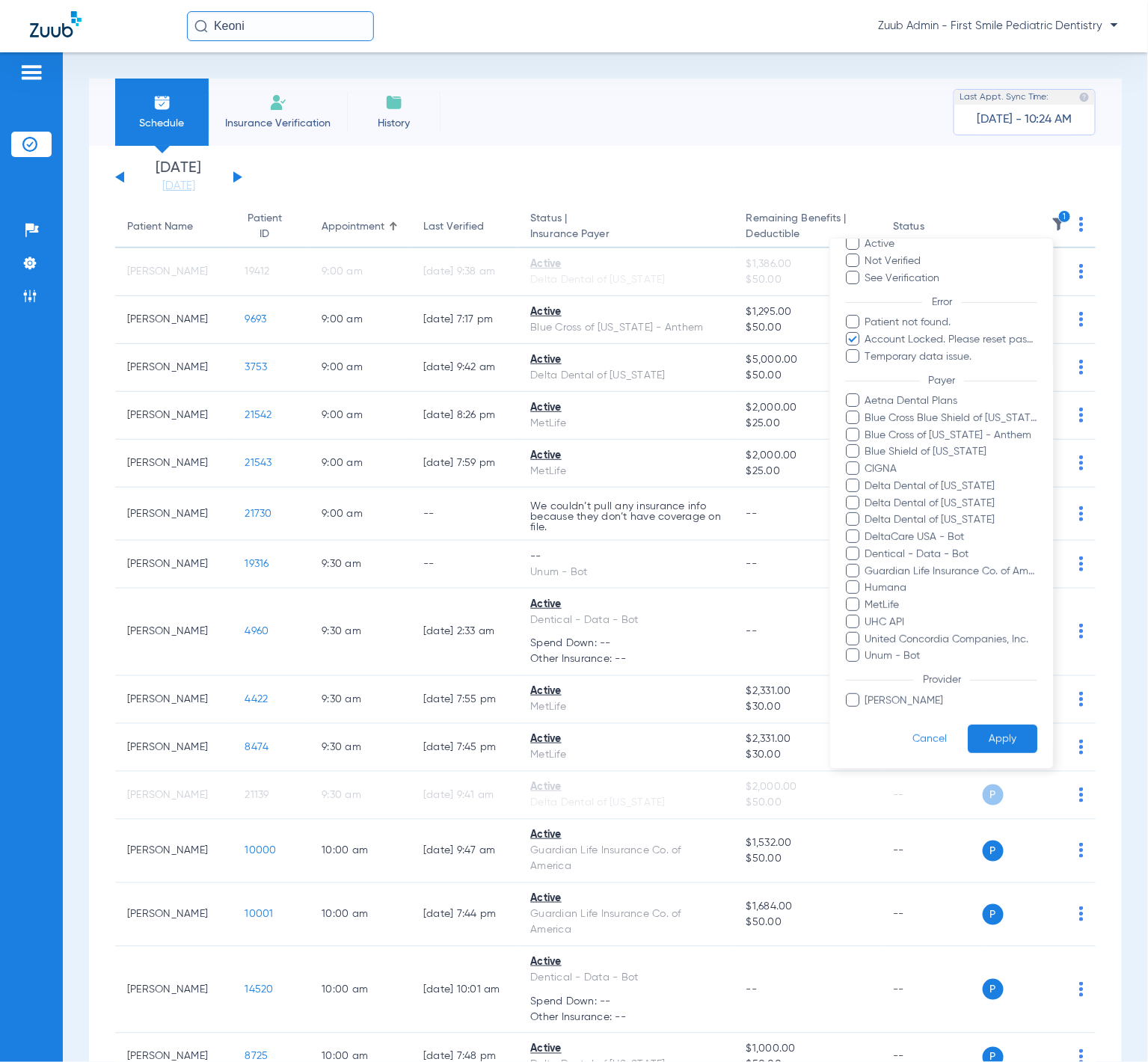
click at [985, 730] on button "Apply" at bounding box center [1002, 739] width 70 height 30
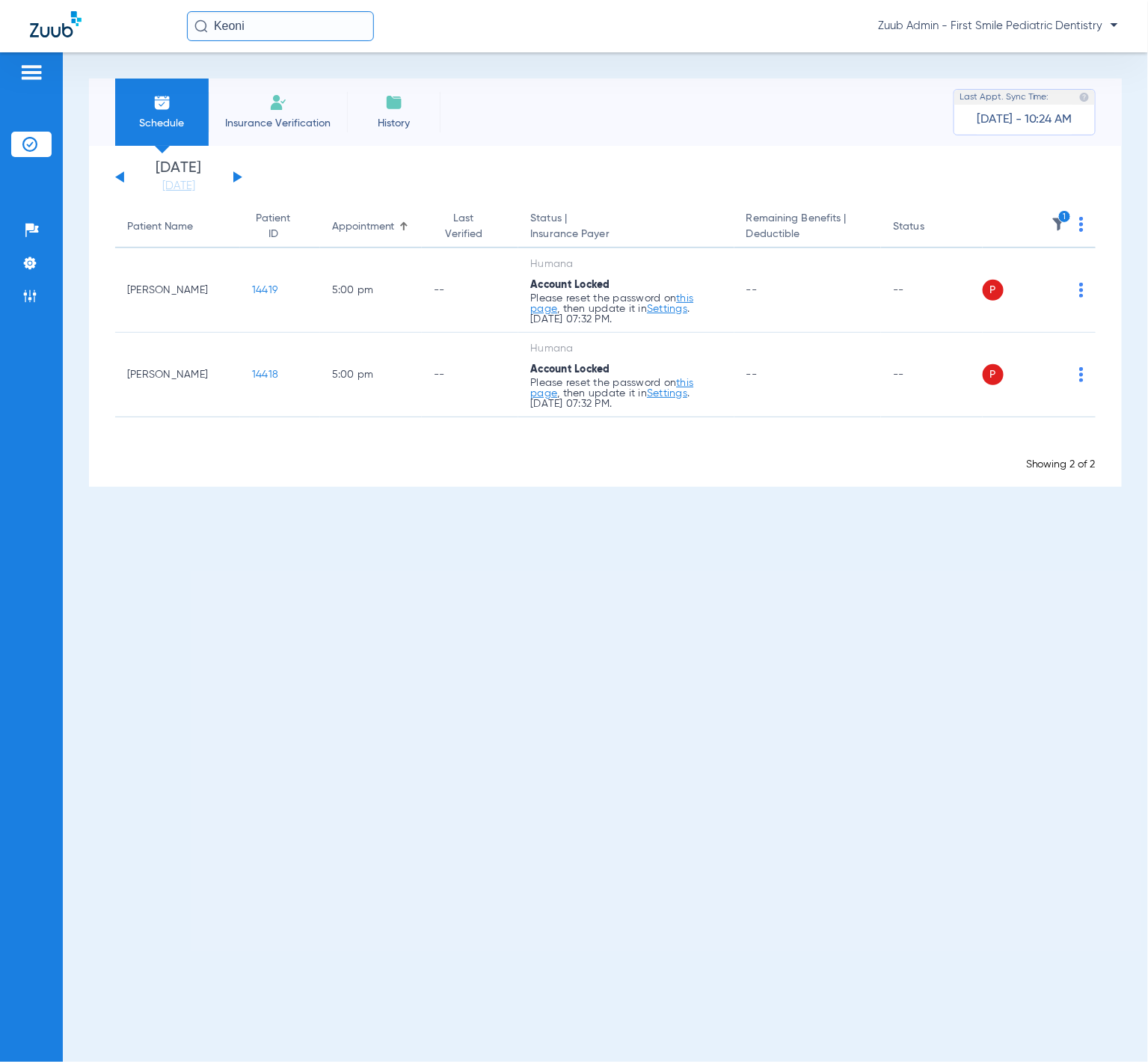
click at [1053, 229] on img at bounding box center [1081, 225] width 5 height 15
click at [1053, 271] on button "Verify All" at bounding box center [1027, 283] width 114 height 30
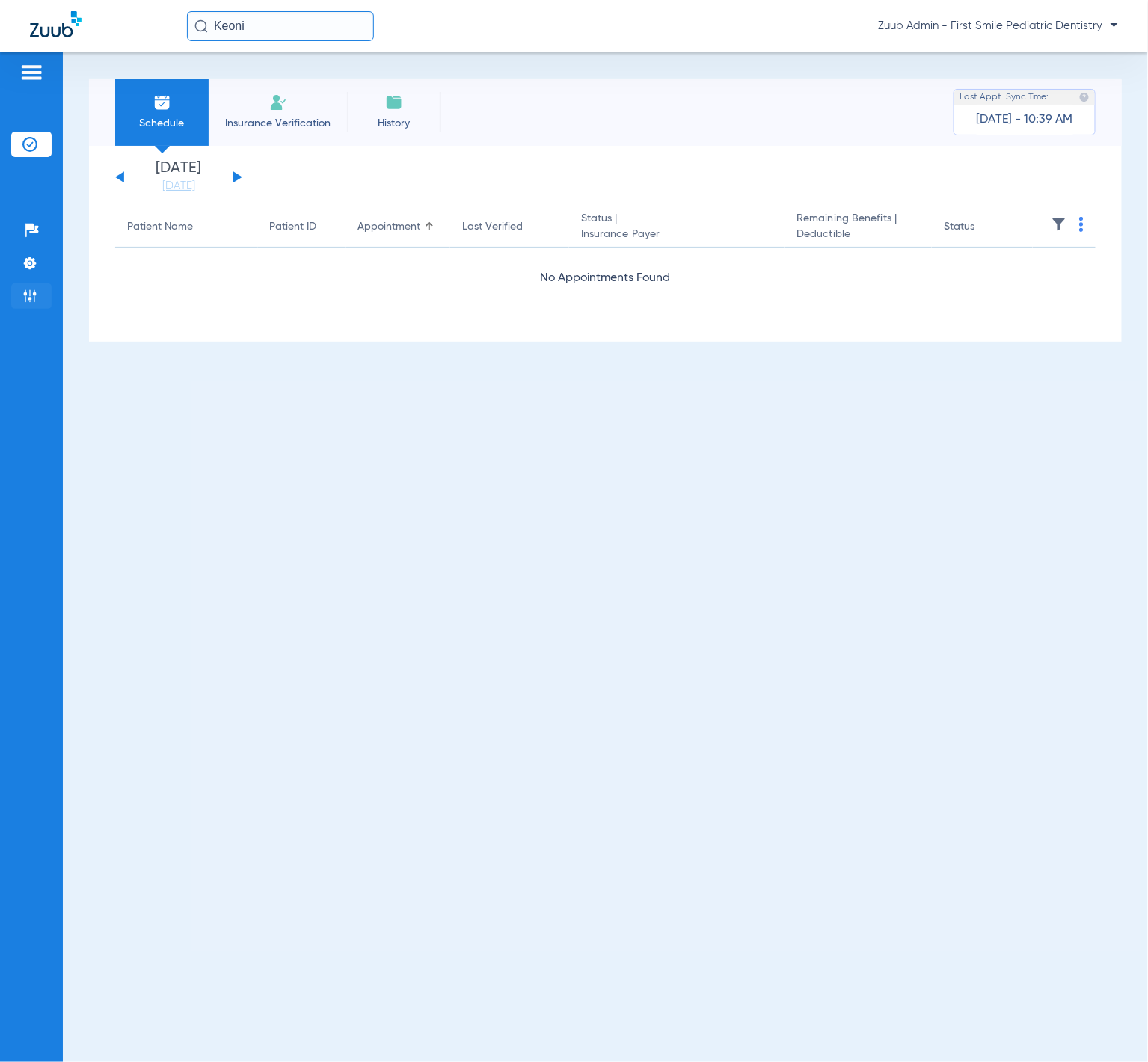
click at [23, 304] on li "Admin" at bounding box center [32, 296] width 40 height 26
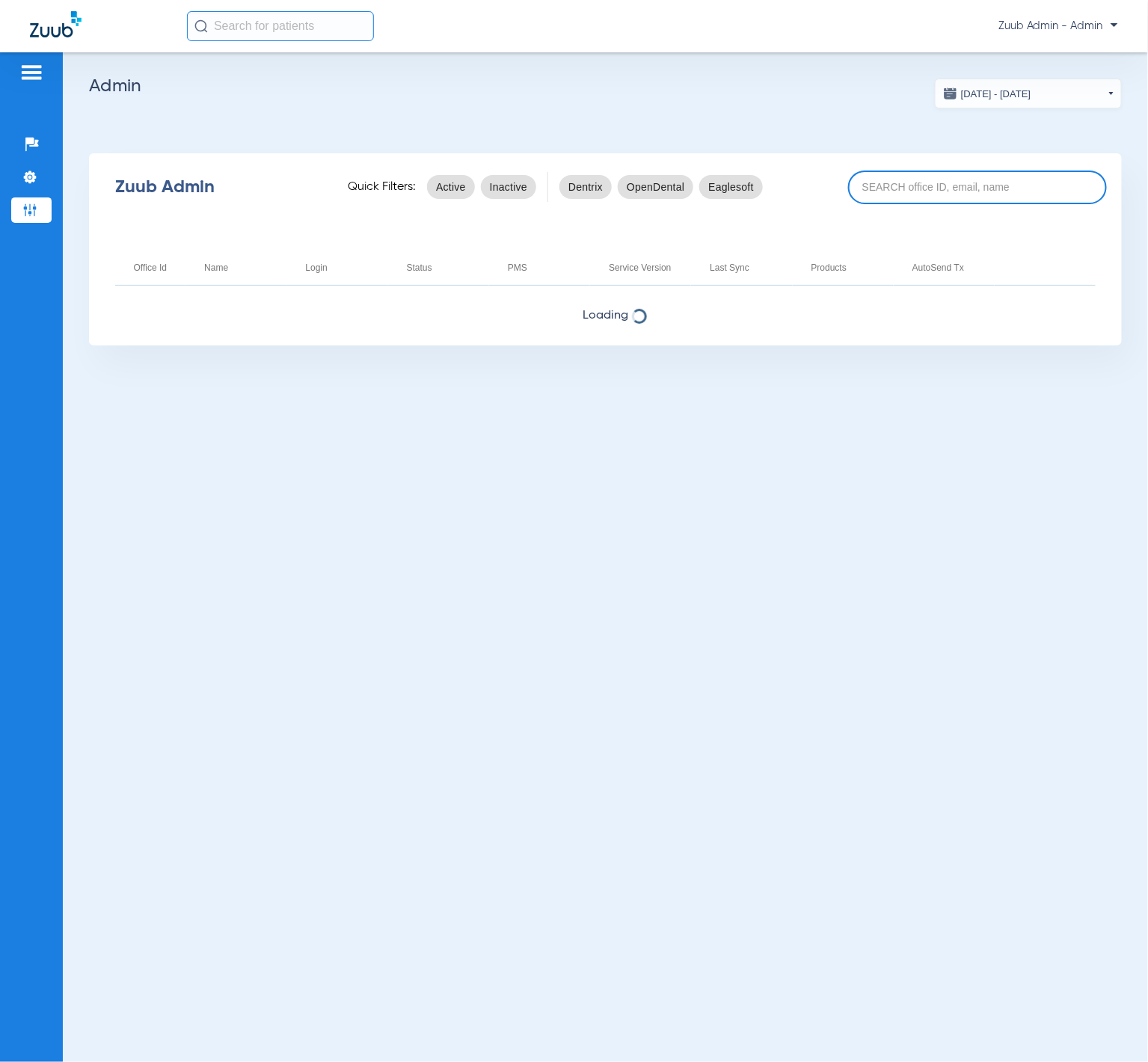
click at [909, 184] on input at bounding box center [977, 186] width 258 height 33
paste input "17007221"
type input "17007221"
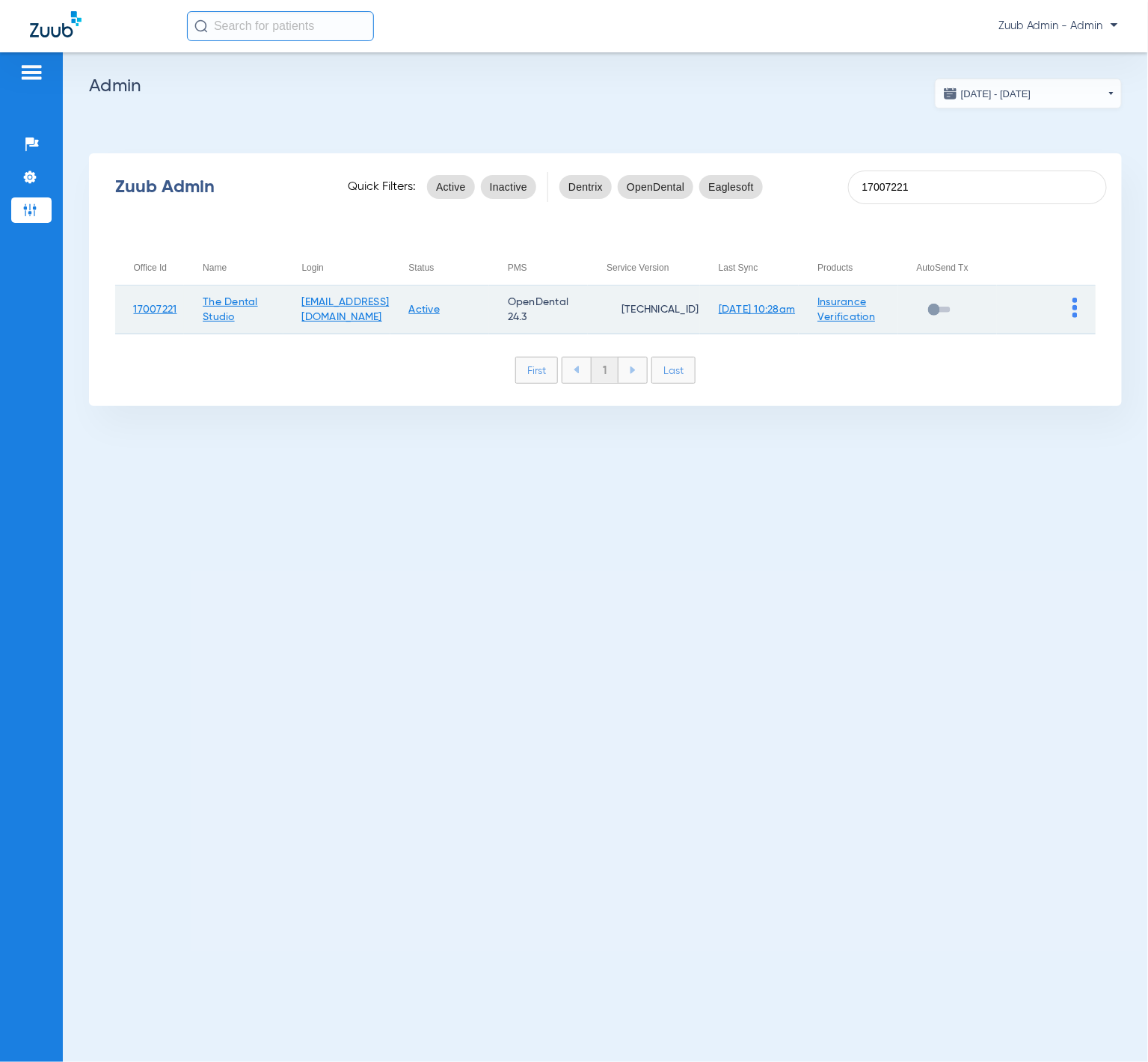
click at [1072, 314] on td at bounding box center [1046, 310] width 98 height 49
click at [1074, 313] on img at bounding box center [1074, 307] width 5 height 20
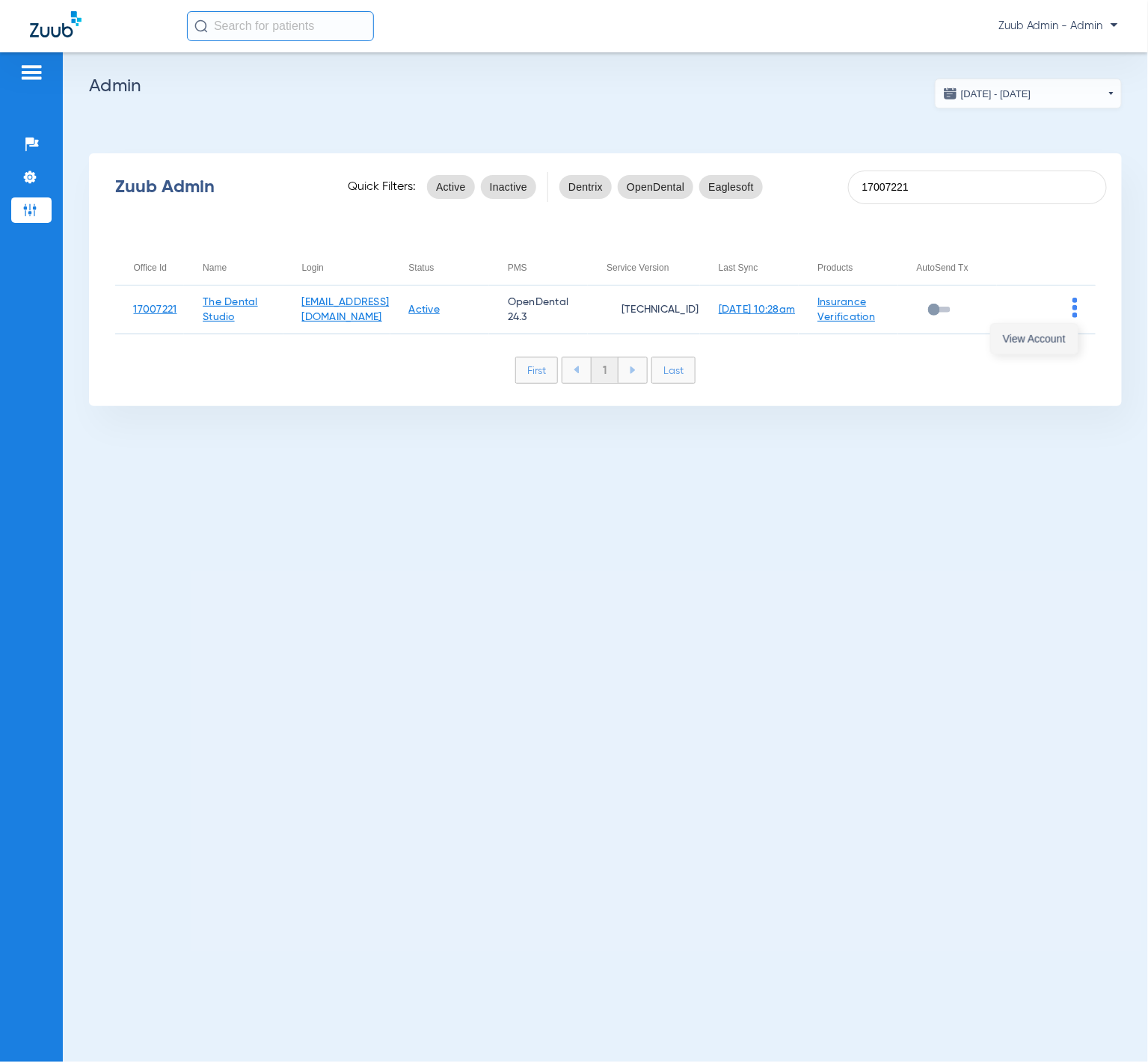
click at [1064, 331] on button "View Account" at bounding box center [1034, 338] width 87 height 30
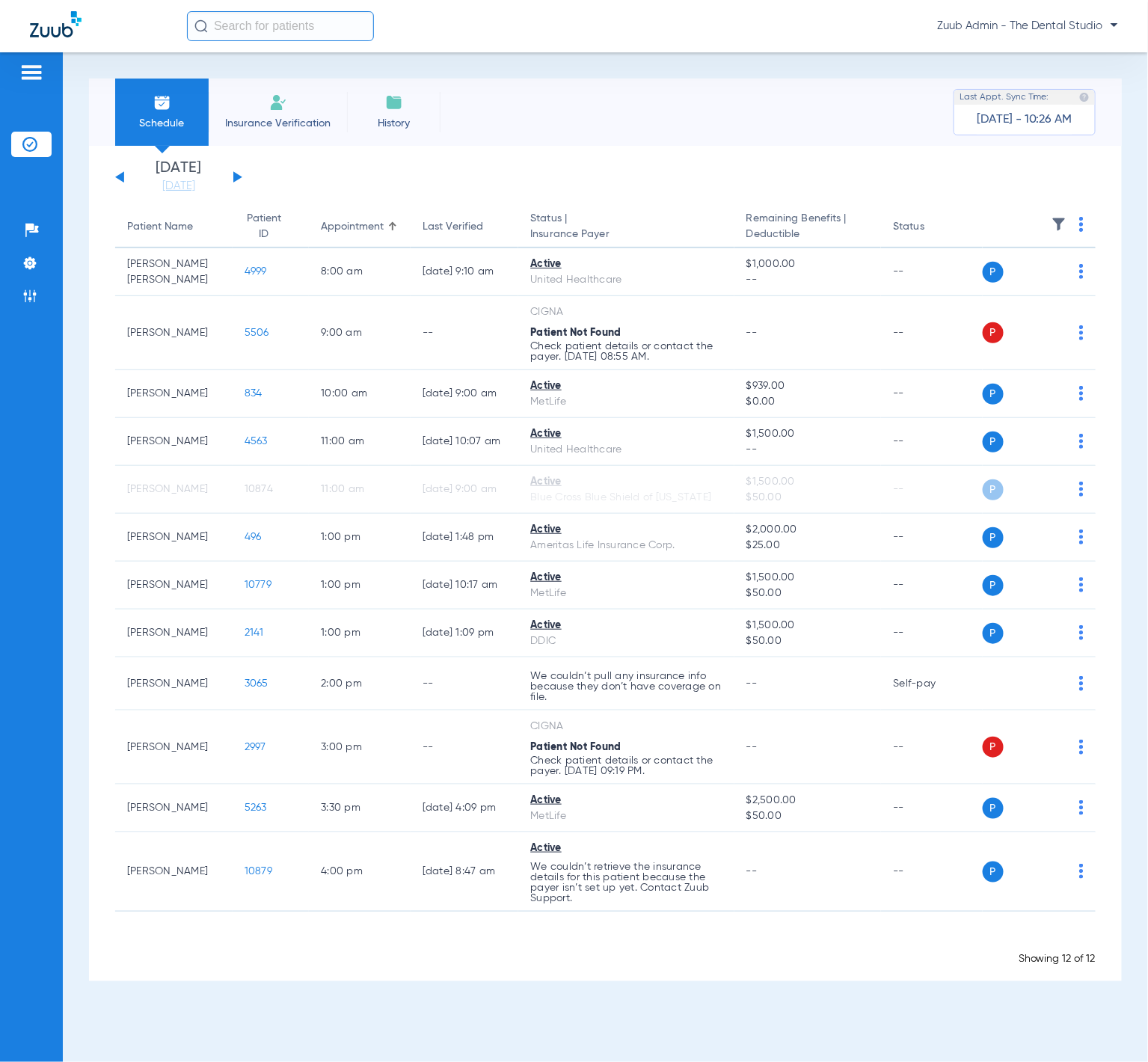
click at [244, 177] on app-single-date-navigator "[DATE] [DATE] [DATE] [DATE] [DATE] [DATE] [DATE] [DATE] [DATE] [DATE] [DATE] [D…" at bounding box center [605, 177] width 981 height 33
click at [237, 177] on button at bounding box center [237, 177] width 9 height 11
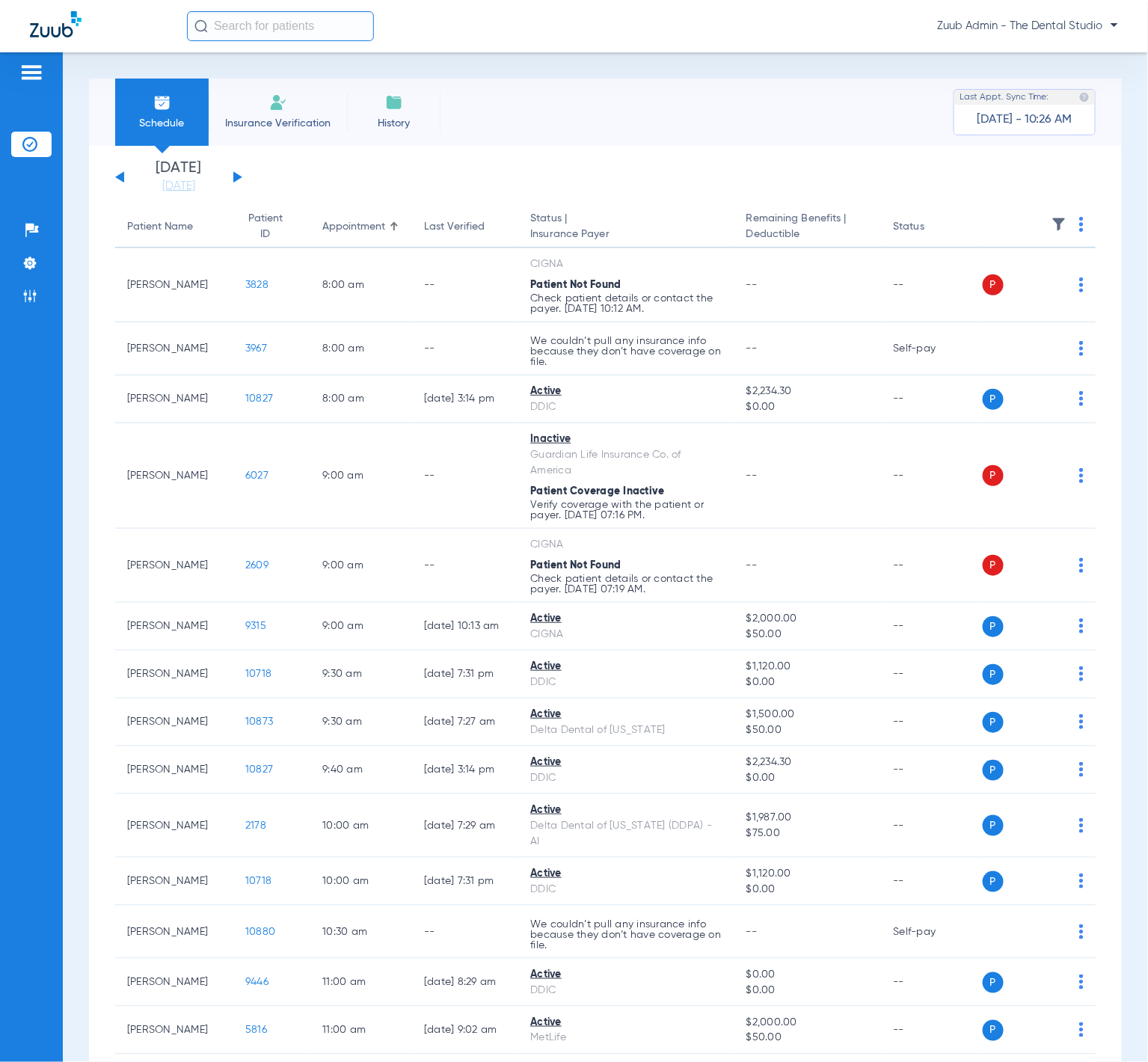
click at [1037, 223] on th at bounding box center [1039, 228] width 114 height 42
click at [1051, 223] on img at bounding box center [1059, 225] width 15 height 15
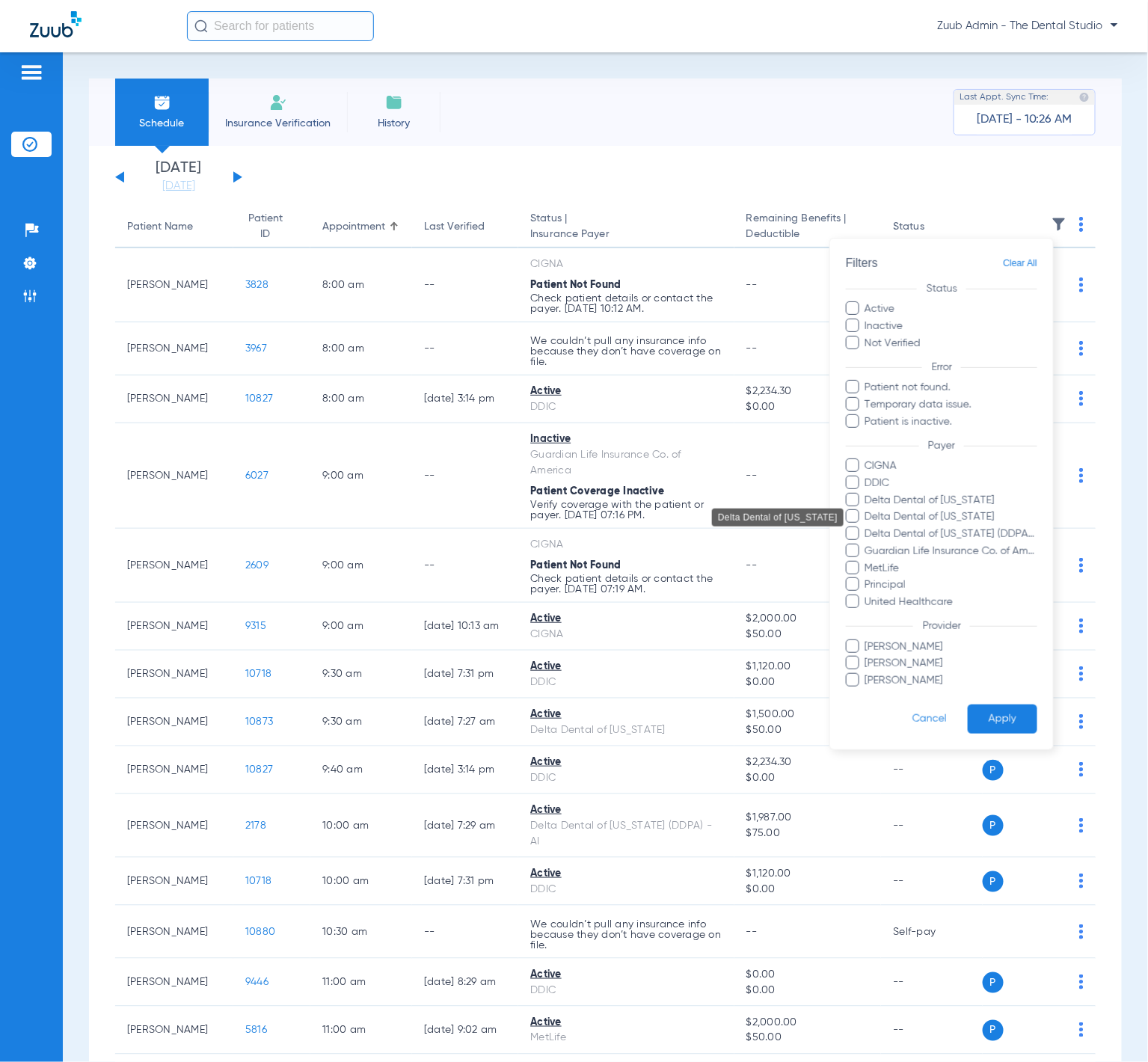
click at [978, 514] on span "Delta Dental of [US_STATE]" at bounding box center [951, 517] width 174 height 15
click at [868, 528] on input "Delta Dental of [US_STATE]" at bounding box center [868, 528] width 0 height 0
click at [999, 720] on button "Apply" at bounding box center [1002, 719] width 70 height 30
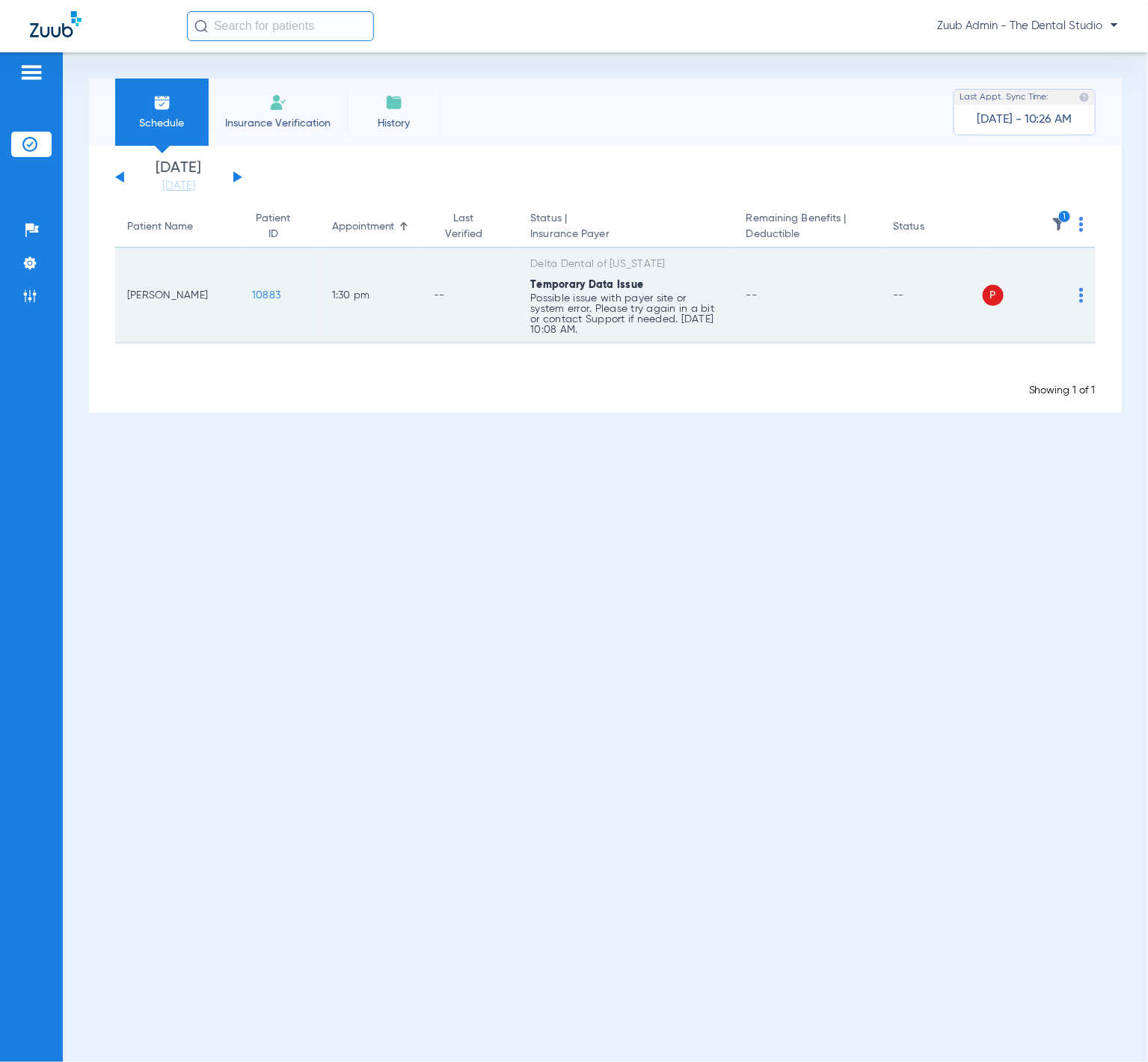
click at [258, 291] on span "10883" at bounding box center [267, 295] width 29 height 11
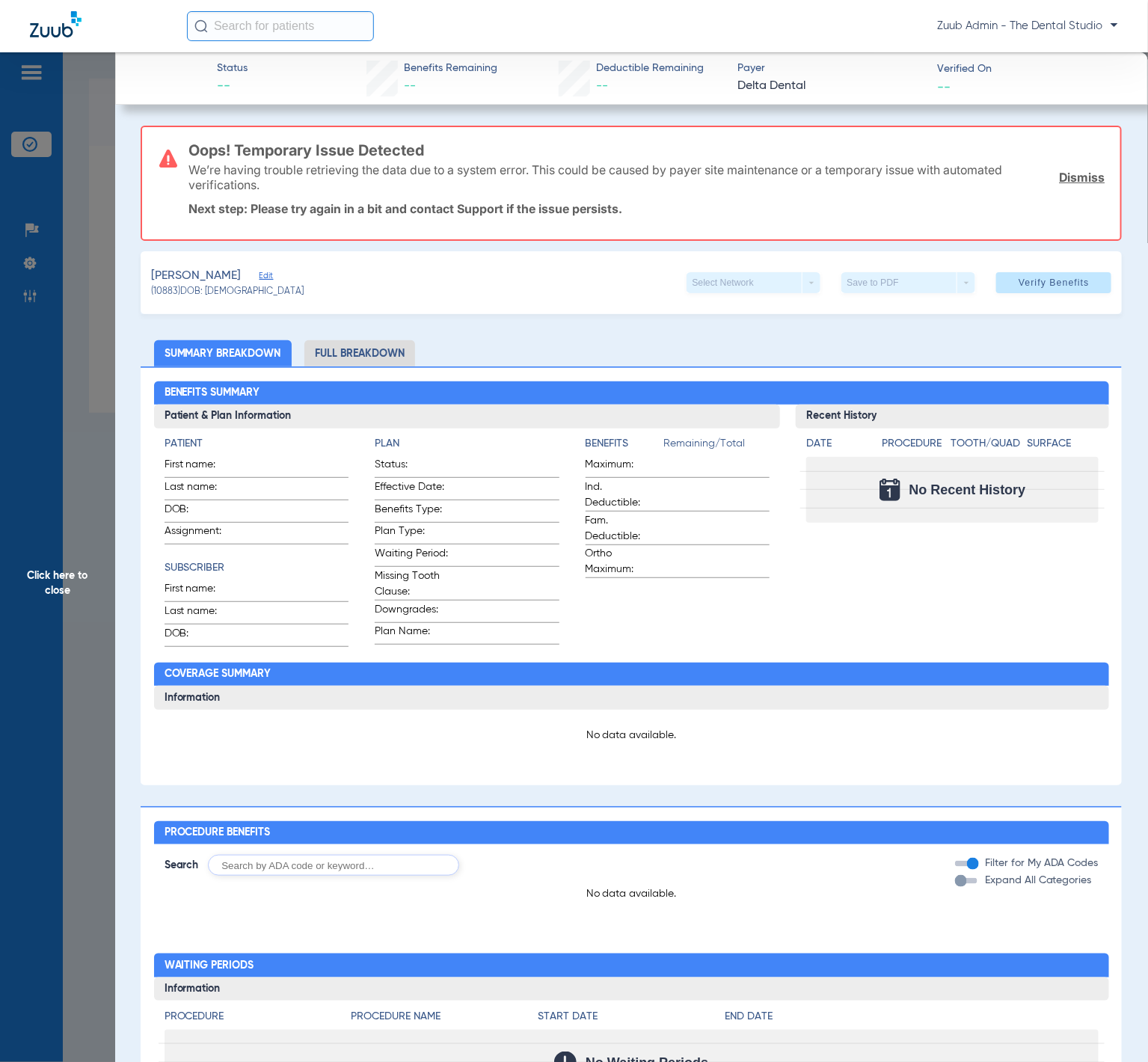
click at [1030, 272] on span at bounding box center [1053, 283] width 115 height 36
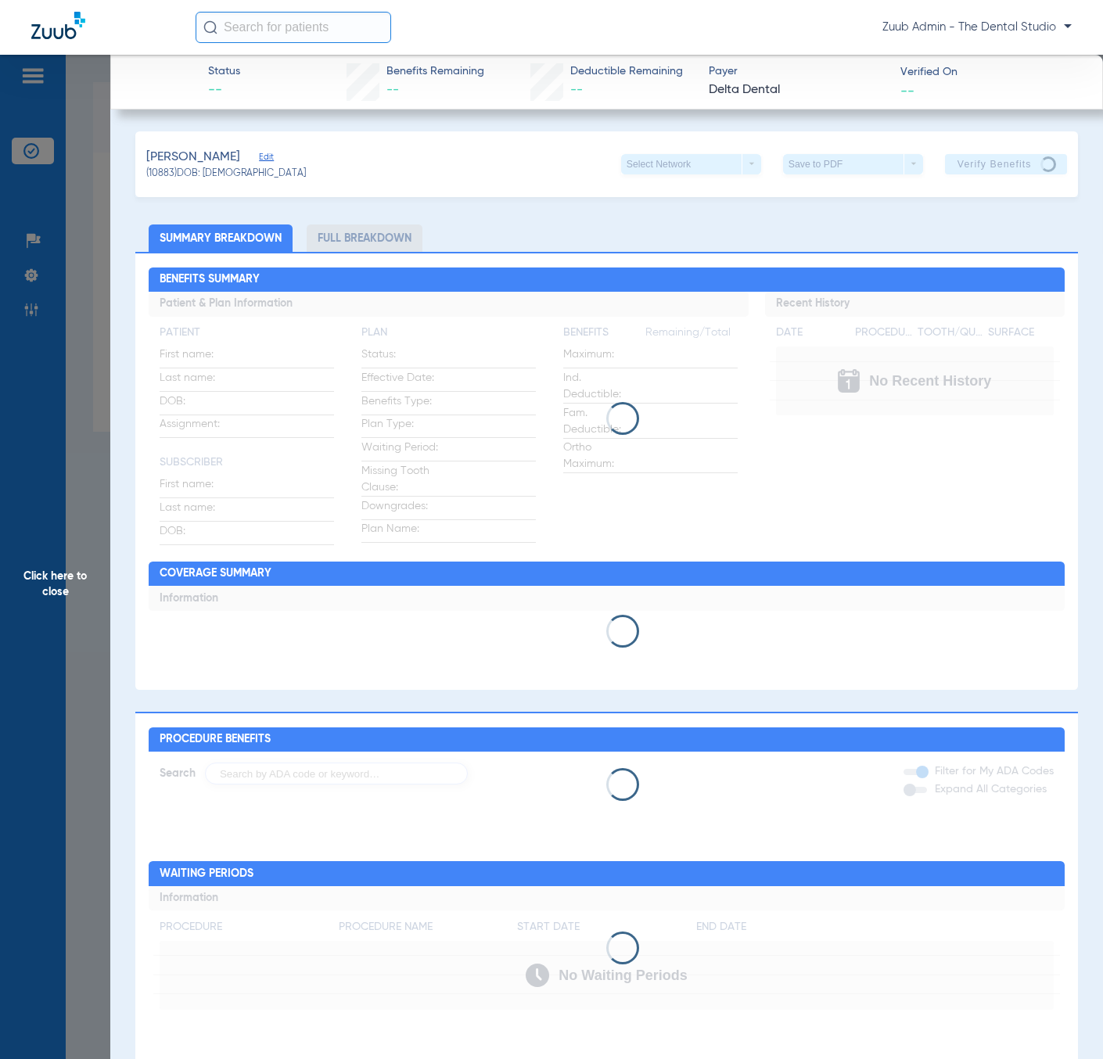
click at [259, 156] on span "Edit" at bounding box center [266, 159] width 14 height 15
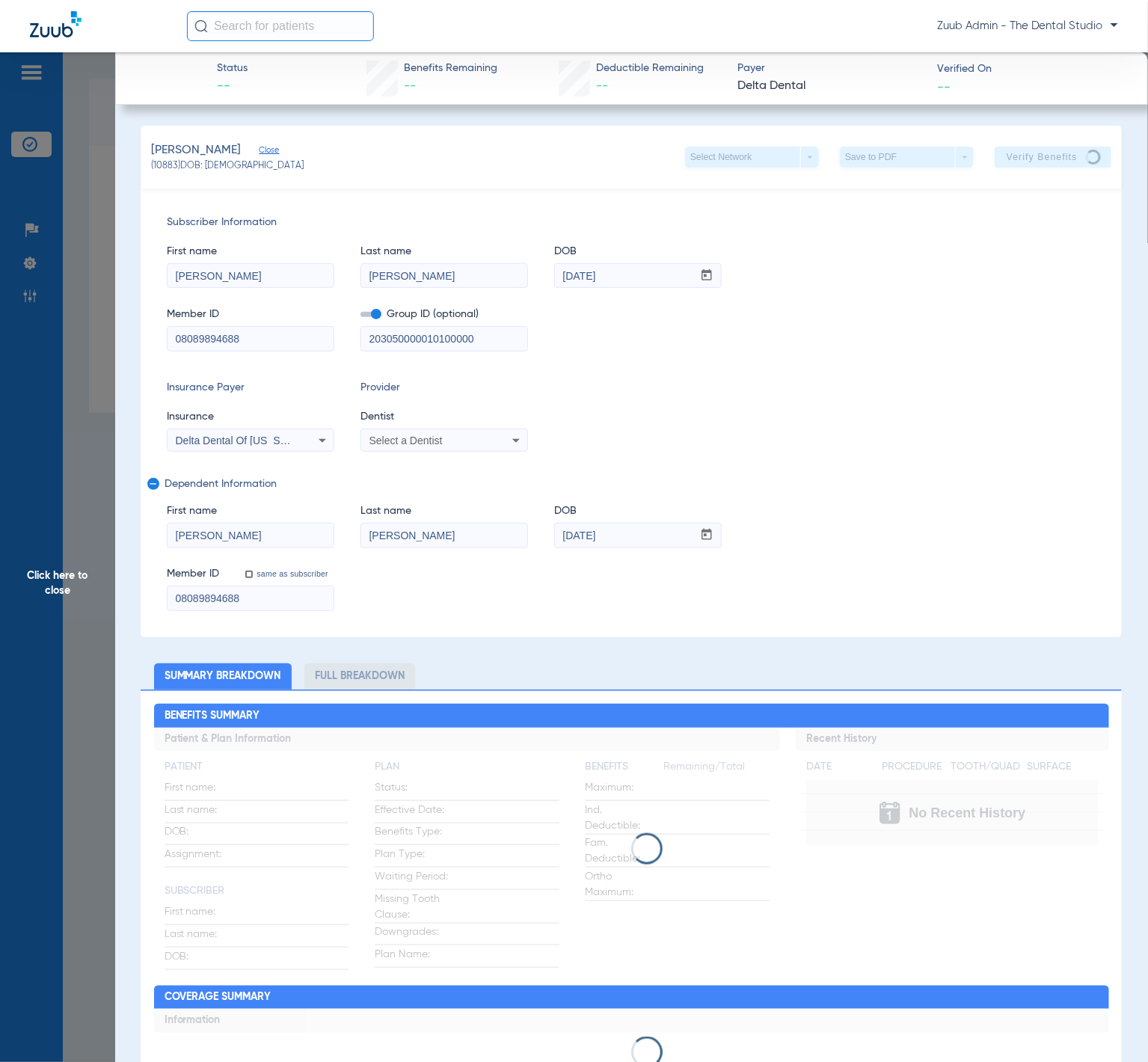
click at [88, 280] on span "Click here to close" at bounding box center [57, 583] width 115 height 1062
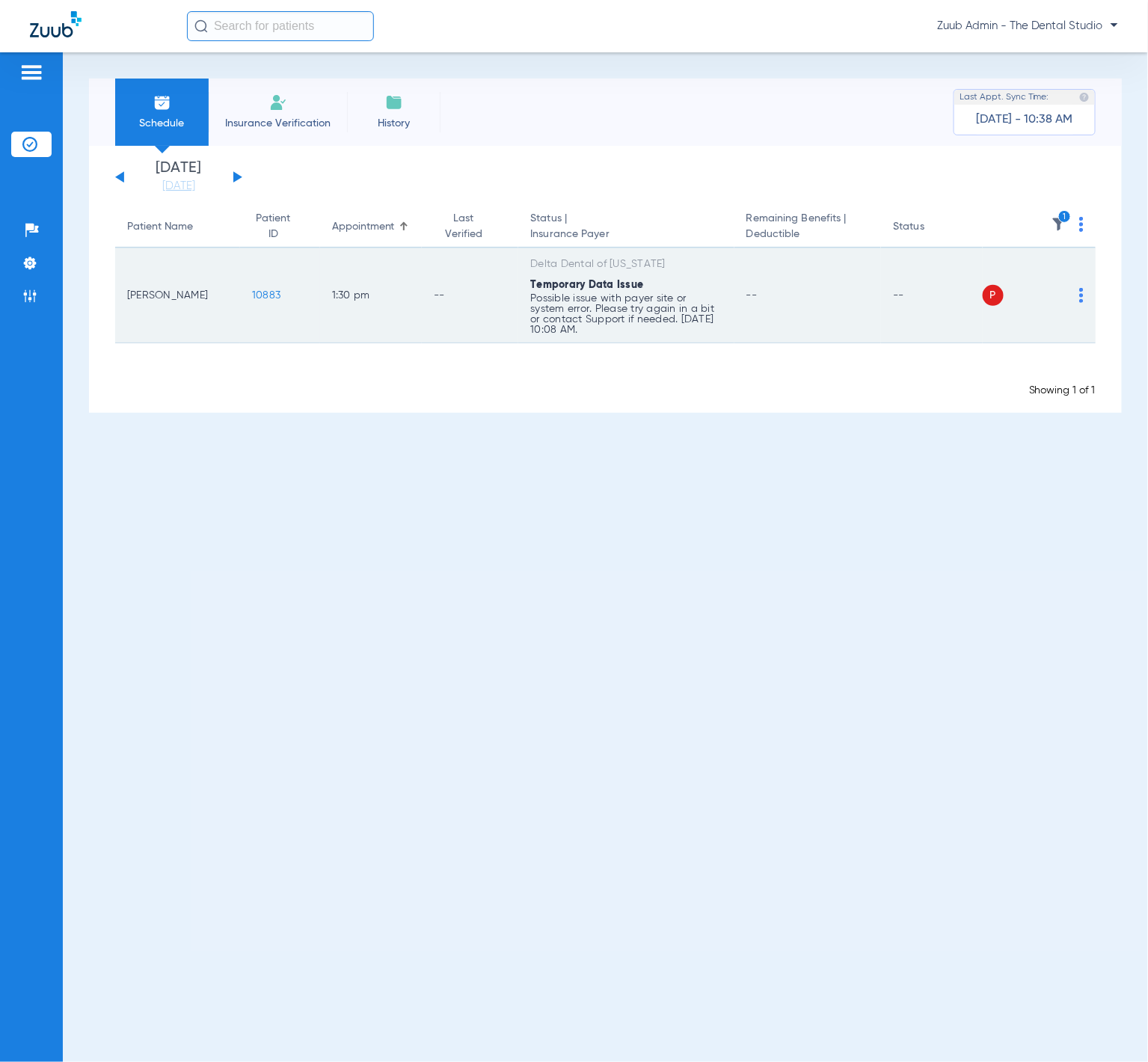
click at [1079, 293] on img at bounding box center [1081, 295] width 5 height 15
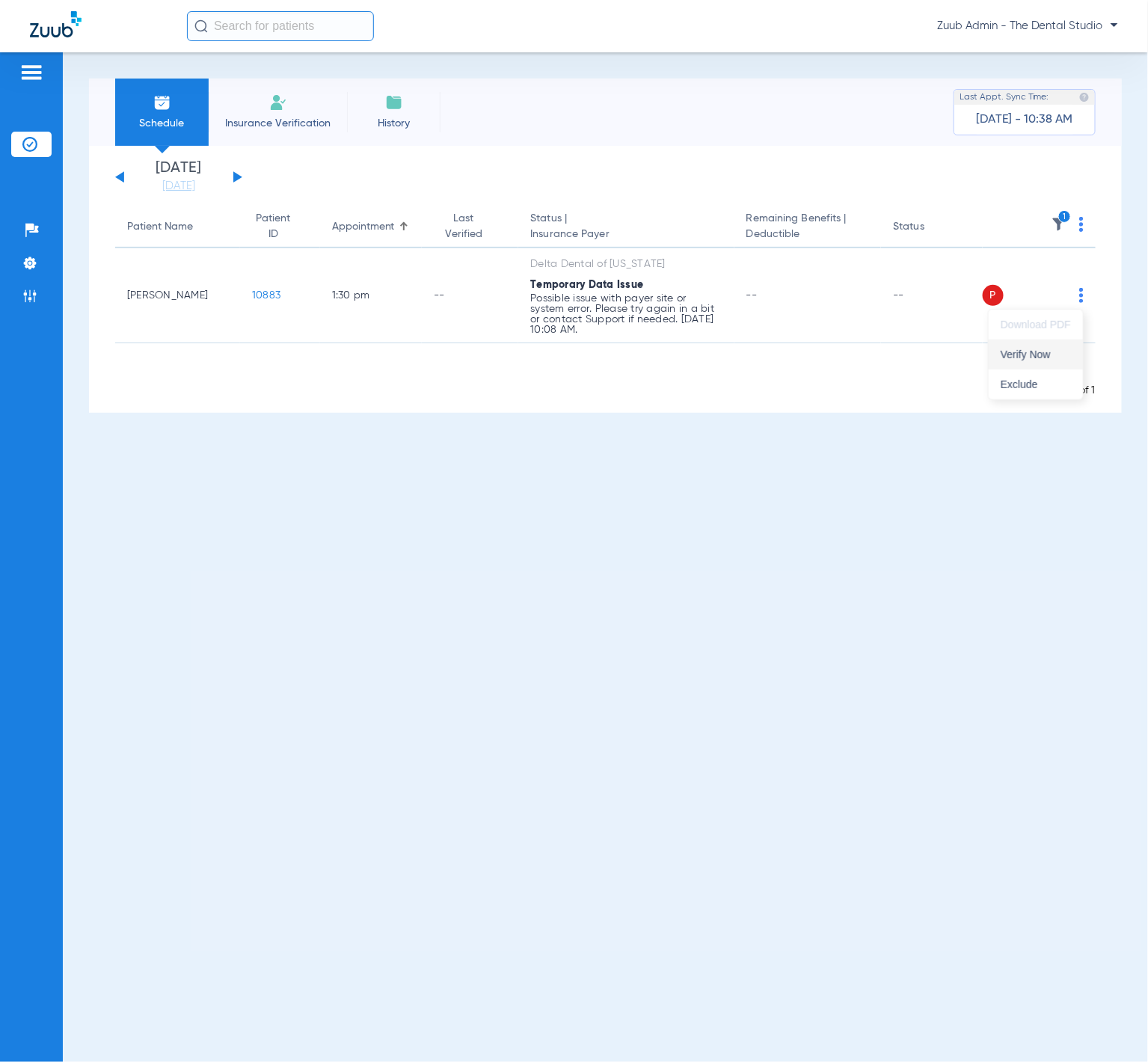
click at [1063, 349] on span "Verify Now" at bounding box center [1036, 354] width 71 height 11
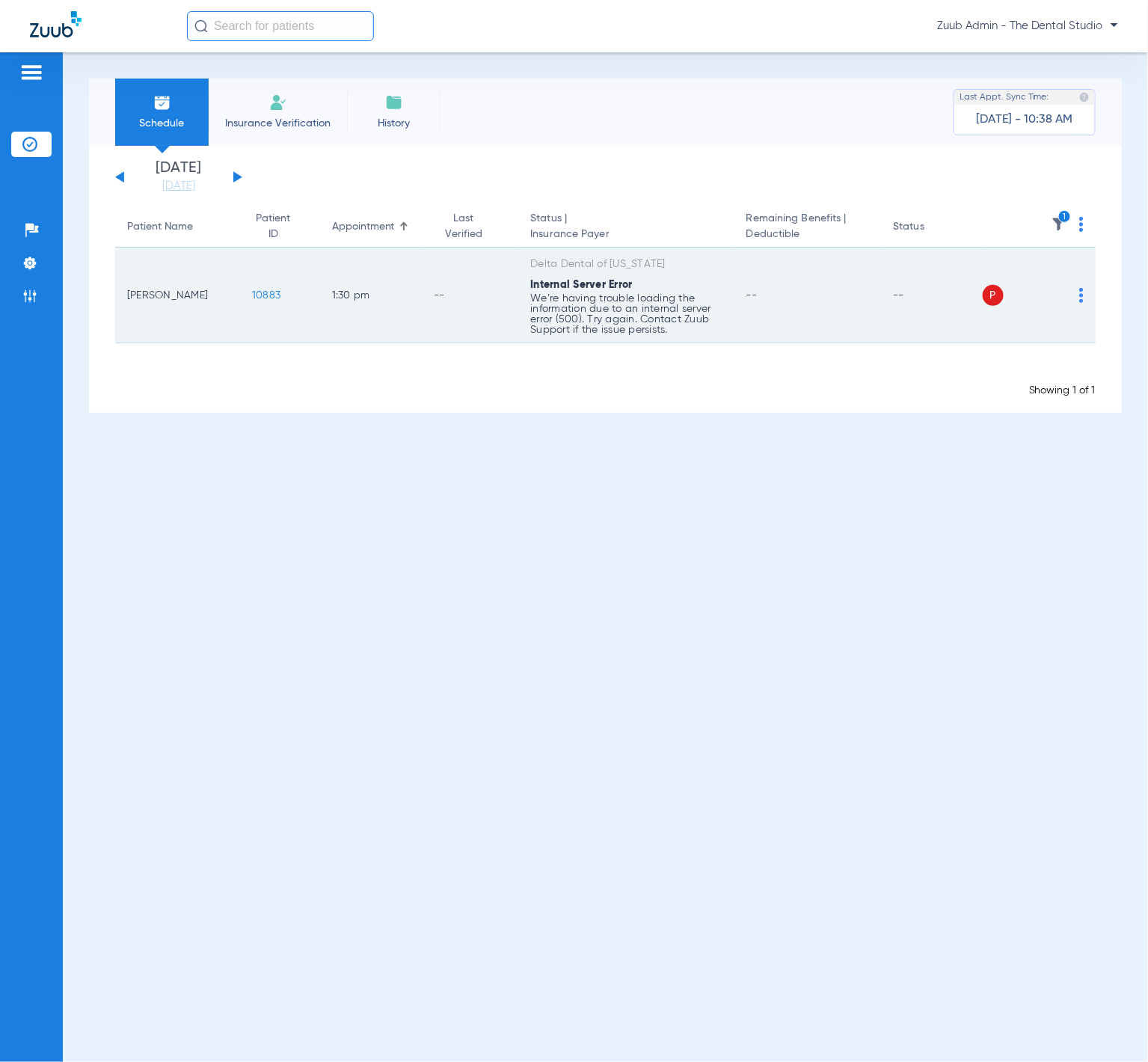
click at [264, 291] on span "10883" at bounding box center [267, 295] width 29 height 11
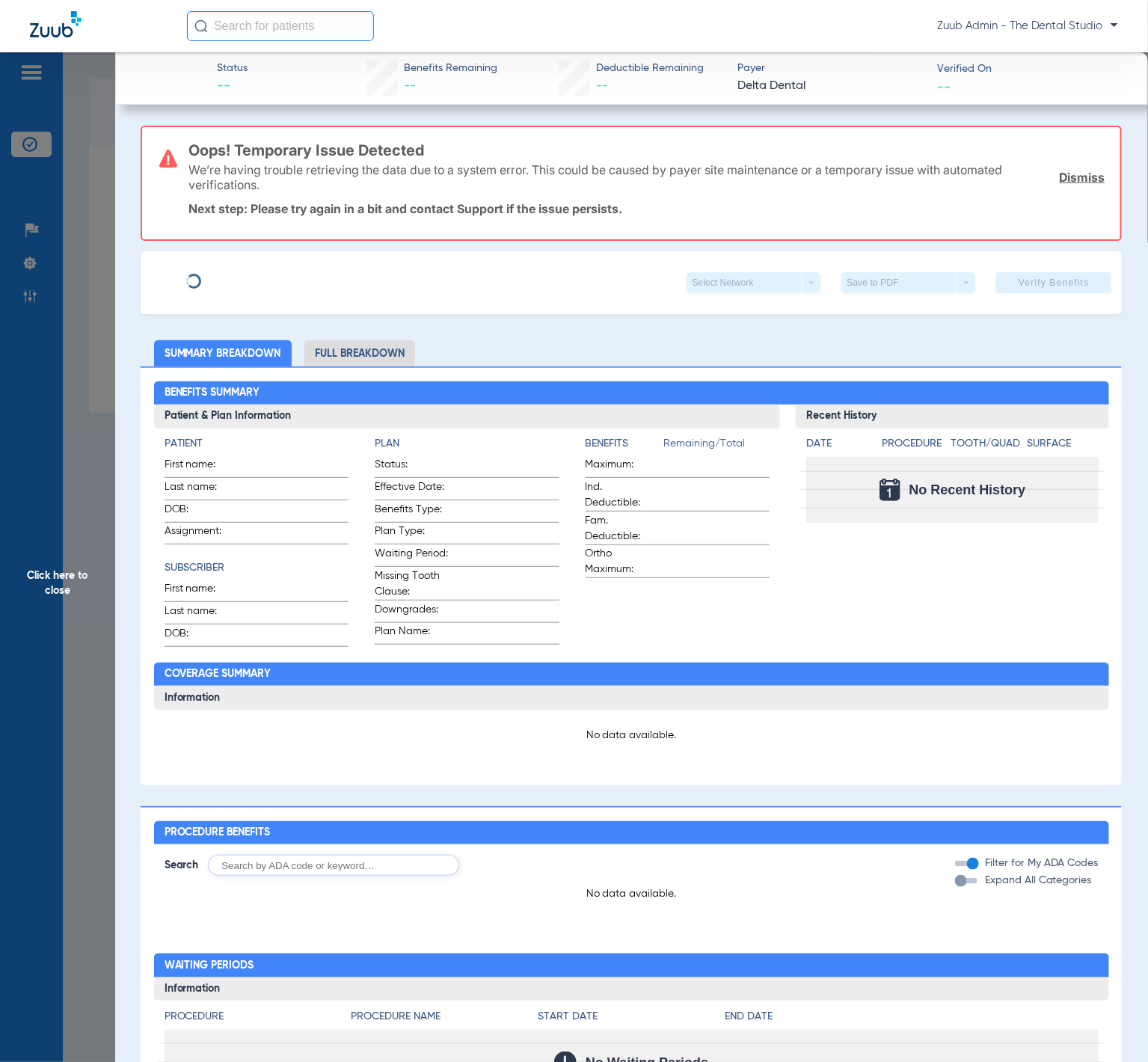
type input "Rafael"
type input "Peraza"
type input "04/06/1977"
type input "08089894688"
type input "203050000010100000"
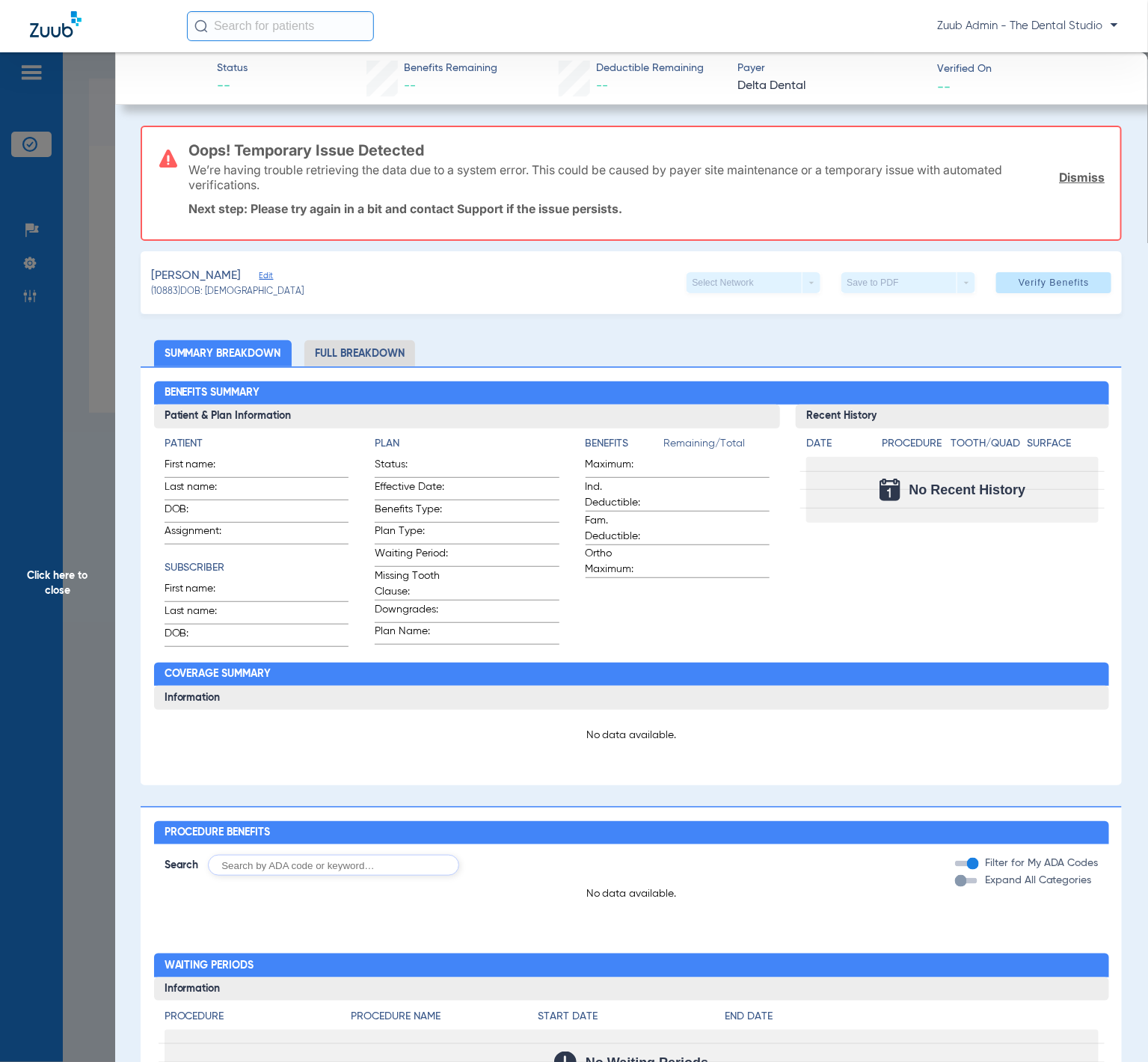
click at [253, 271] on div "Peraza, Luca Edit" at bounding box center [227, 276] width 153 height 19
click at [259, 271] on span "Edit" at bounding box center [266, 277] width 13 height 14
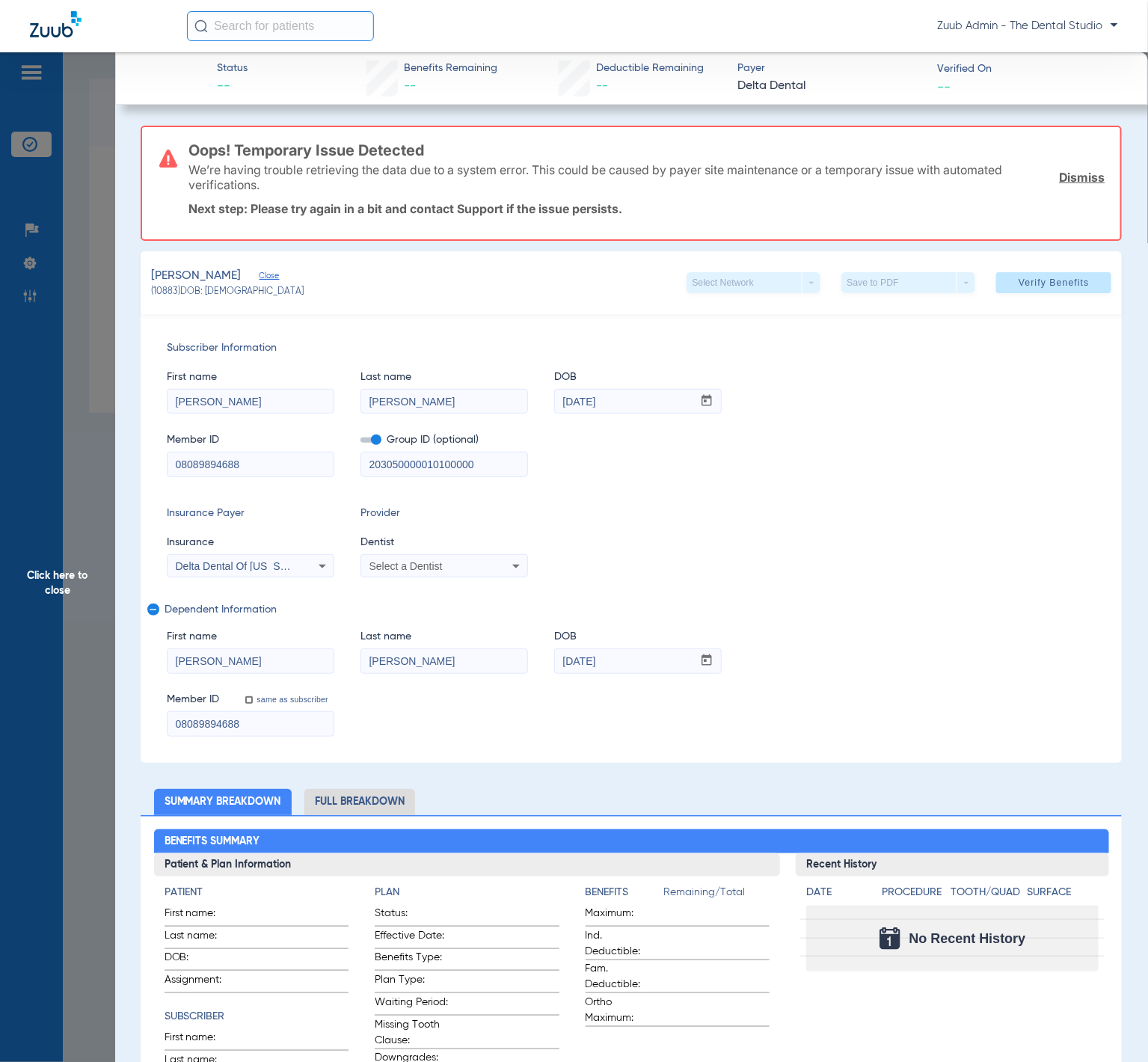
click at [74, 344] on span "Click here to close" at bounding box center [57, 583] width 115 height 1062
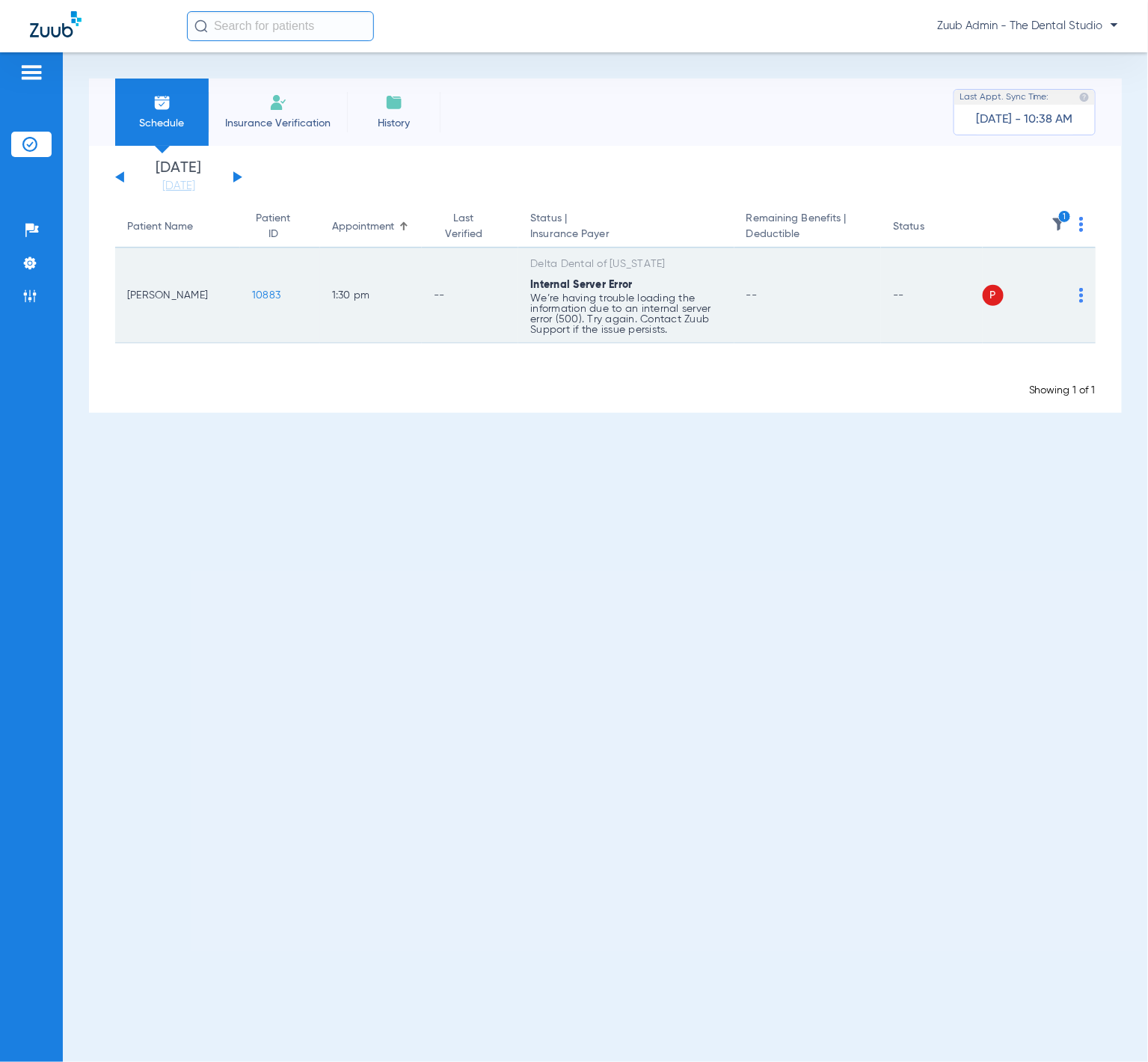
click at [1085, 288] on td "P S" at bounding box center [1039, 295] width 114 height 95
click at [1080, 289] on img at bounding box center [1081, 295] width 5 height 15
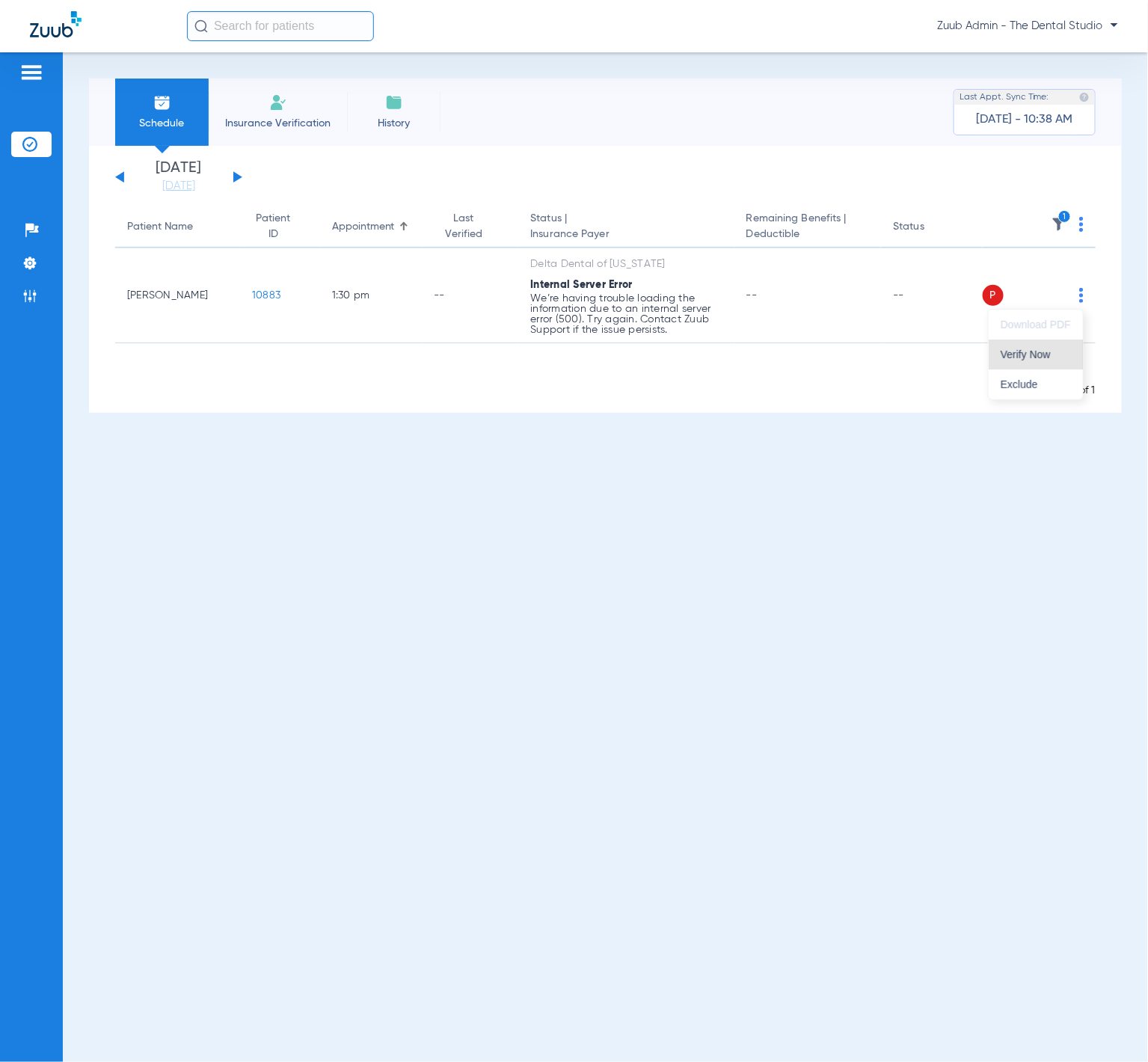
drag, startPoint x: 1064, startPoint y: 352, endPoint x: 961, endPoint y: 412, distance: 119.2
click at [1064, 352] on span "Verify Now" at bounding box center [1036, 354] width 71 height 11
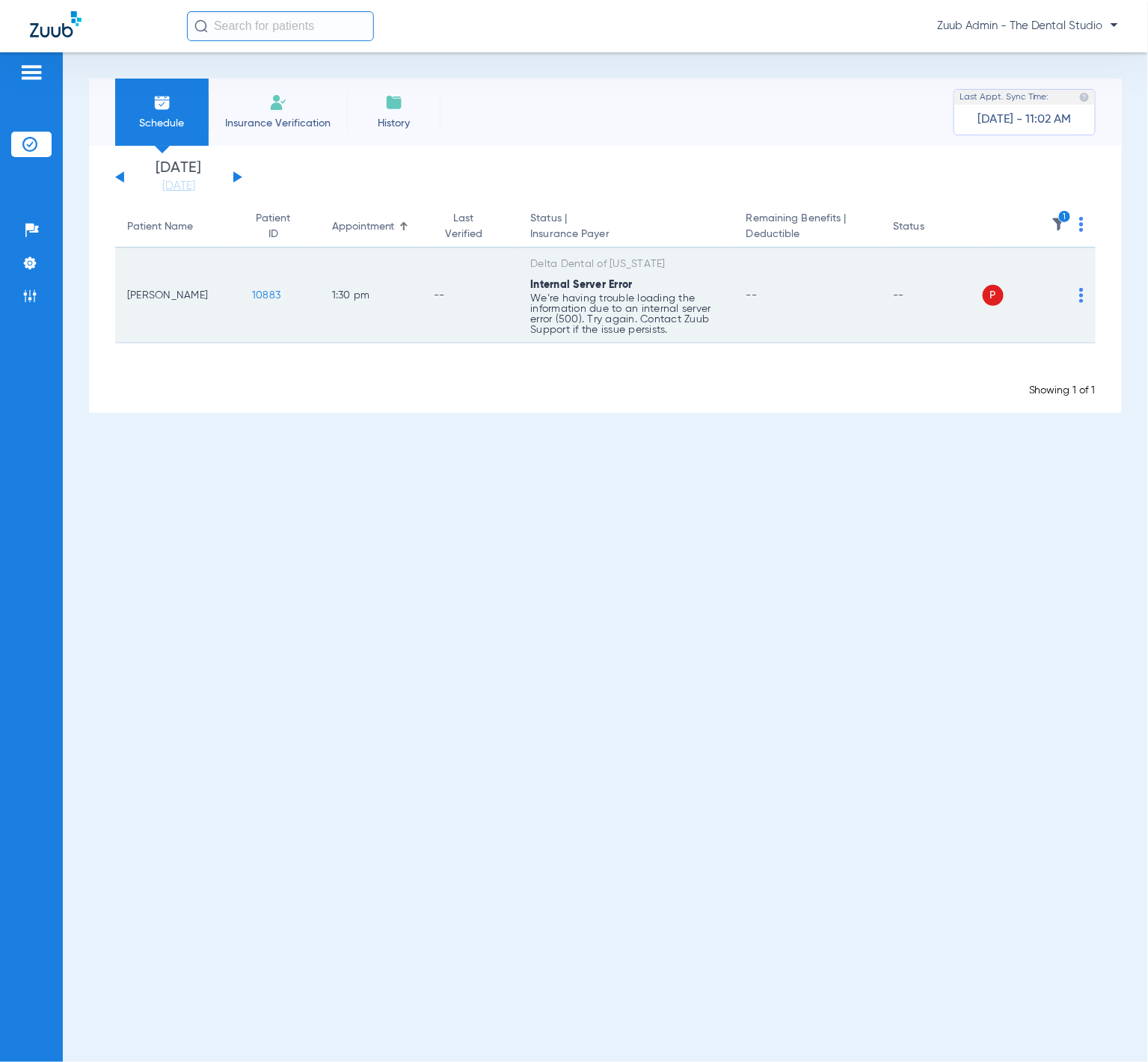
click at [267, 294] on span "10883" at bounding box center [267, 295] width 29 height 11
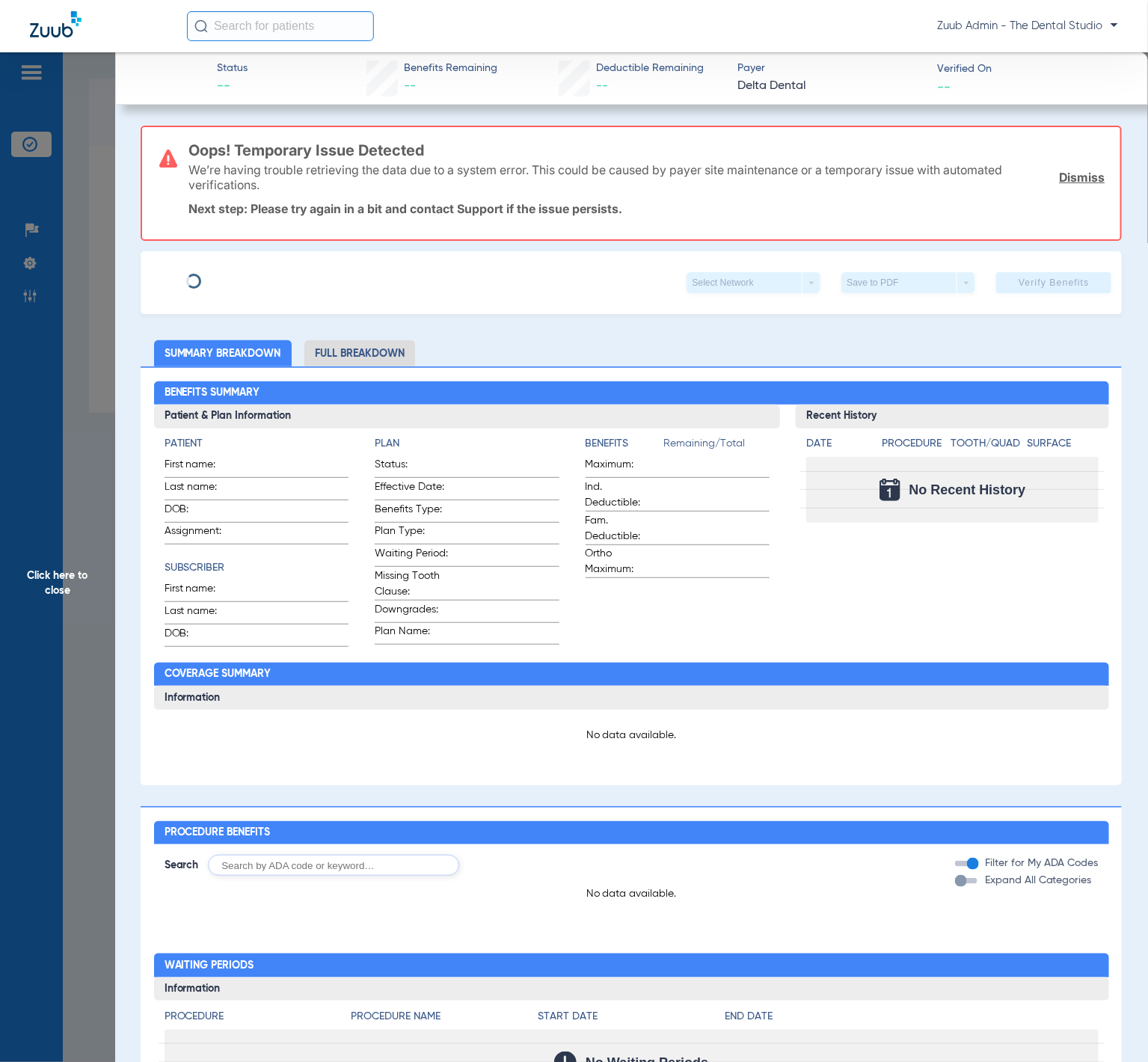
type input "Rafael"
type input "Peraza"
type input "04/06/1977"
type input "08089894688"
type input "203050000010100000"
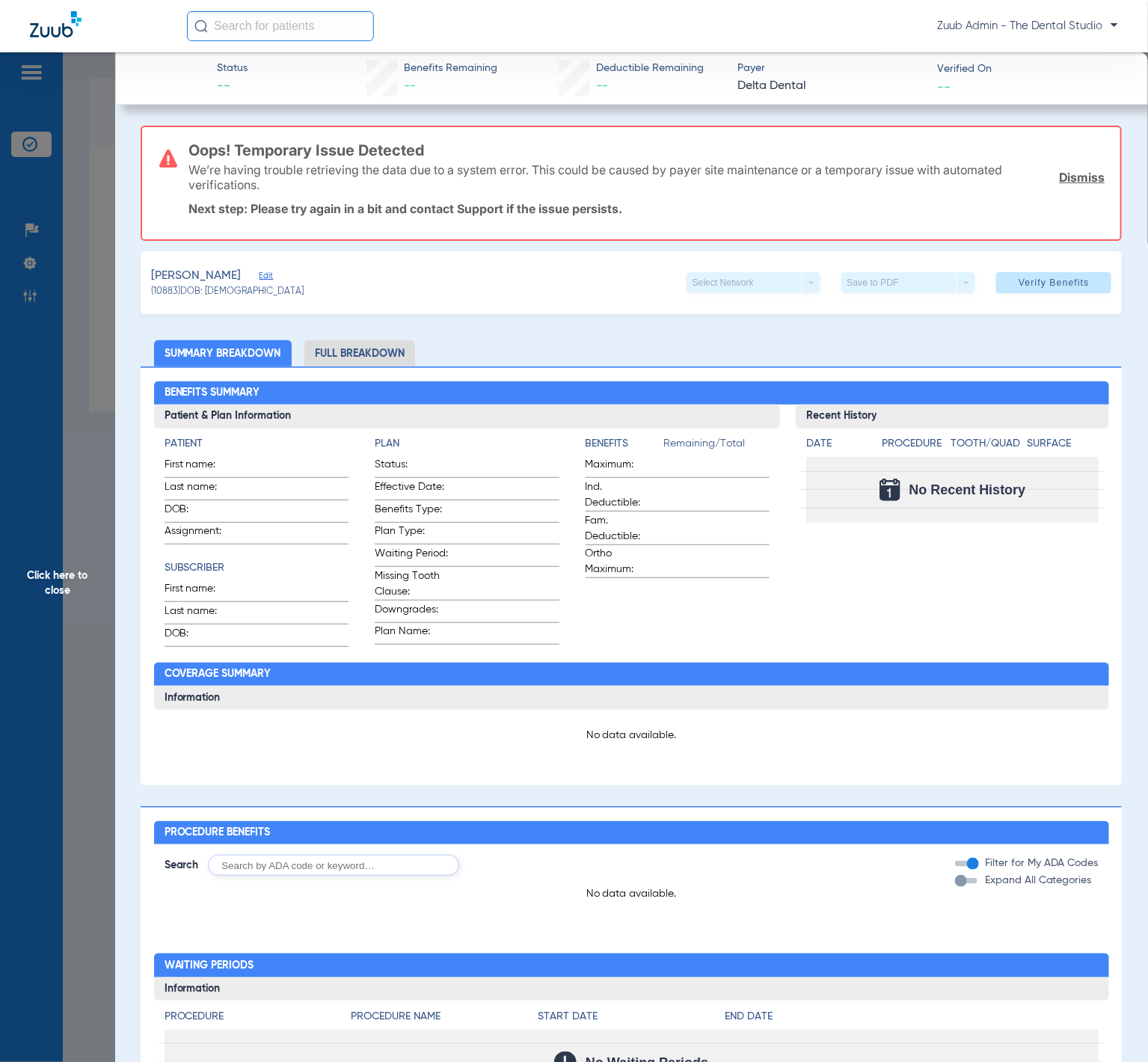
click at [259, 273] on span "Edit" at bounding box center [266, 277] width 13 height 14
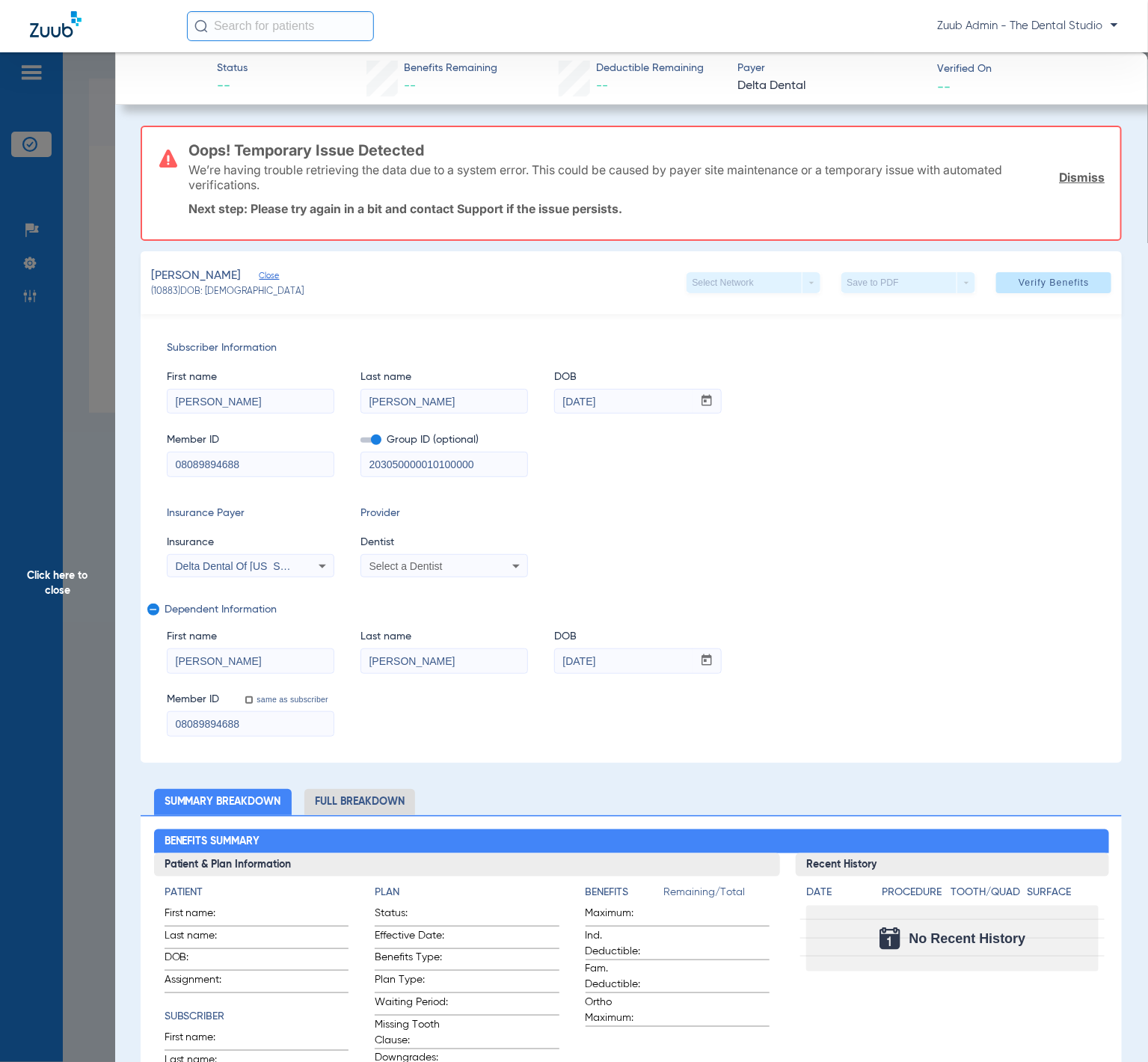
click at [287, 563] on div "Delta Dental Of Illinois" at bounding box center [236, 566] width 120 height 11
type input "ddic"
click at [345, 611] on mat-option "Ddic" at bounding box center [292, 617] width 251 height 24
click at [1073, 288] on span at bounding box center [1053, 283] width 115 height 36
click at [1022, 276] on span "Verify Benefits" at bounding box center [1054, 282] width 71 height 12
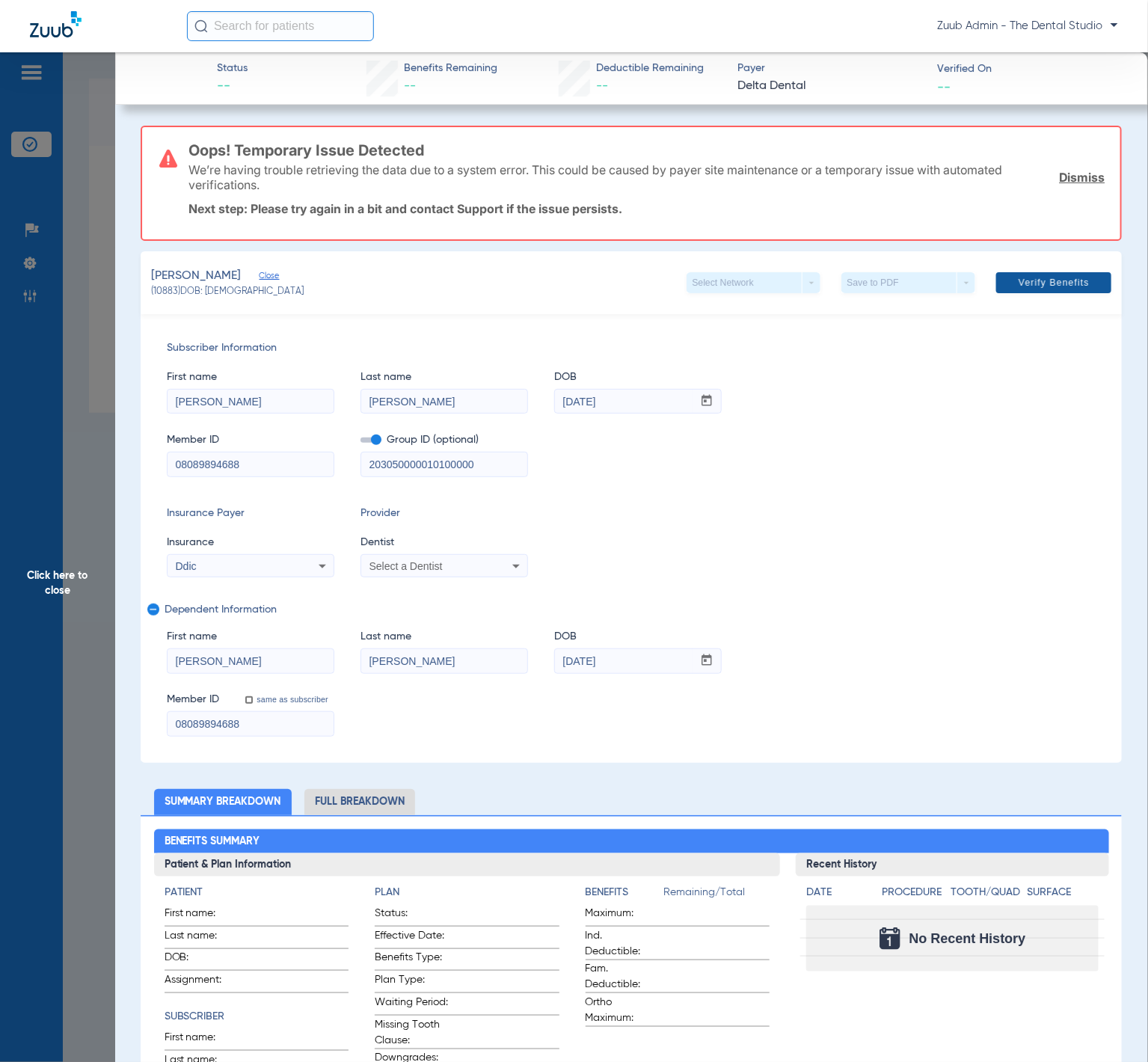
click at [1022, 276] on span "Verify Benefits" at bounding box center [1054, 282] width 71 height 12
click at [77, 295] on span "Click here to close" at bounding box center [57, 583] width 115 height 1062
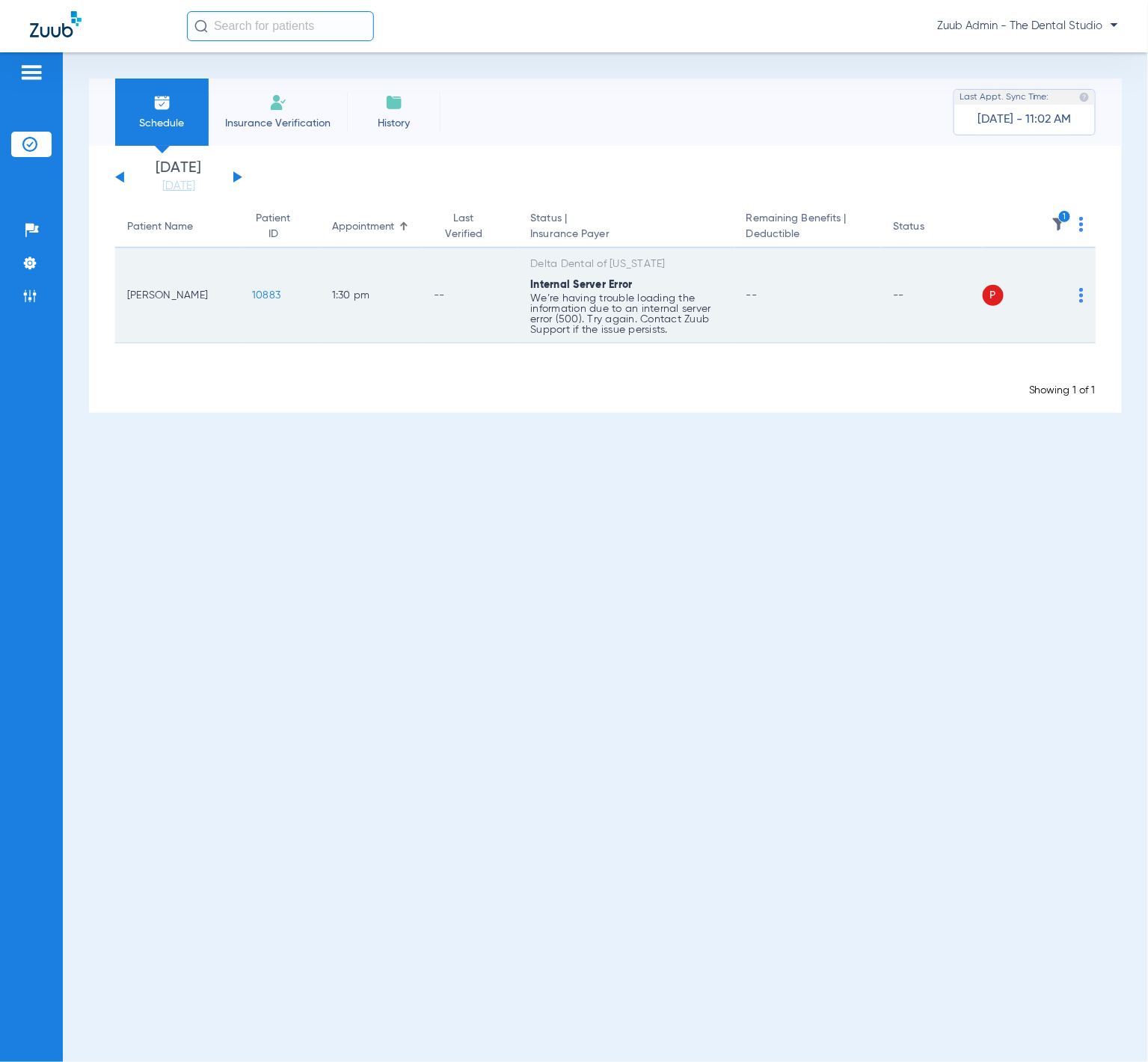
click at [1081, 293] on img at bounding box center [1081, 295] width 5 height 15
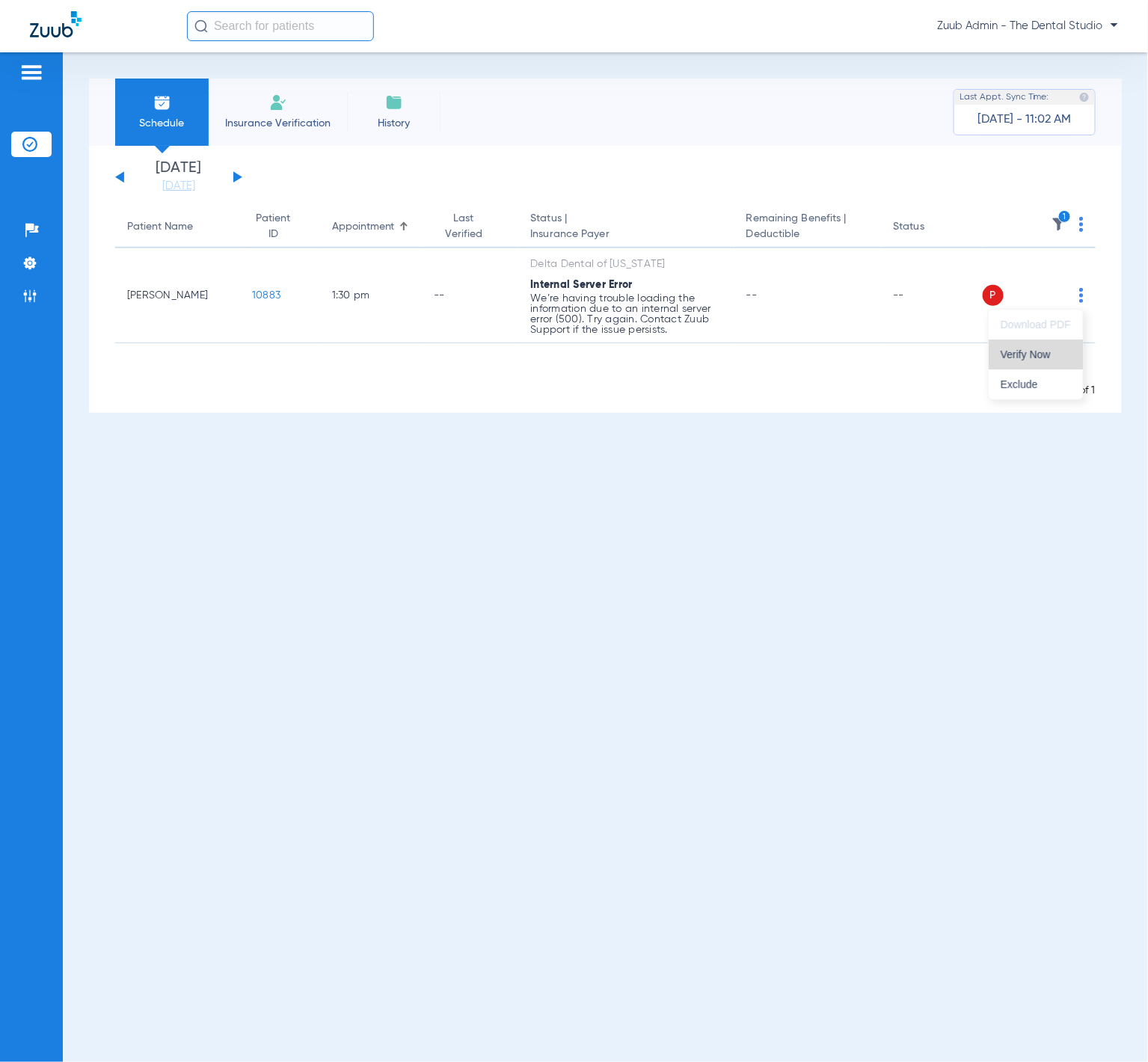
click at [1012, 349] on span "Verify Now" at bounding box center [1036, 354] width 71 height 11
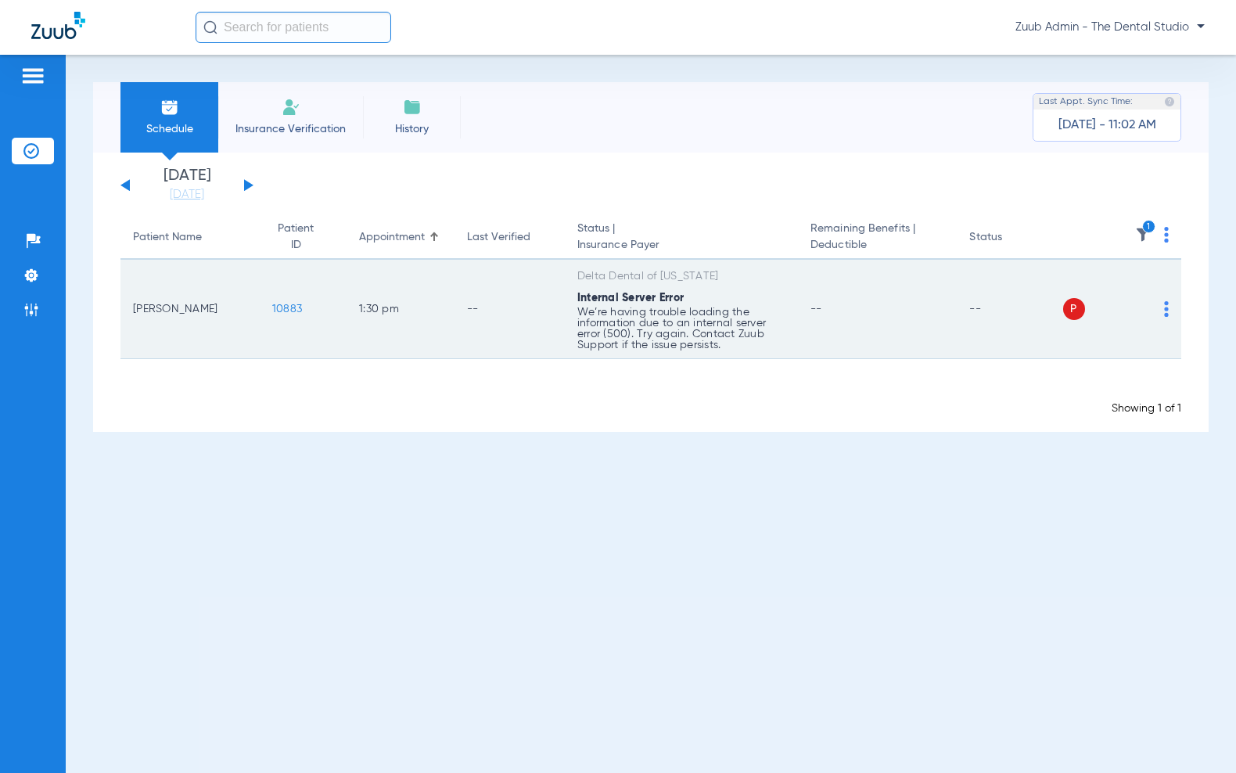
click at [1166, 305] on img at bounding box center [1166, 309] width 5 height 16
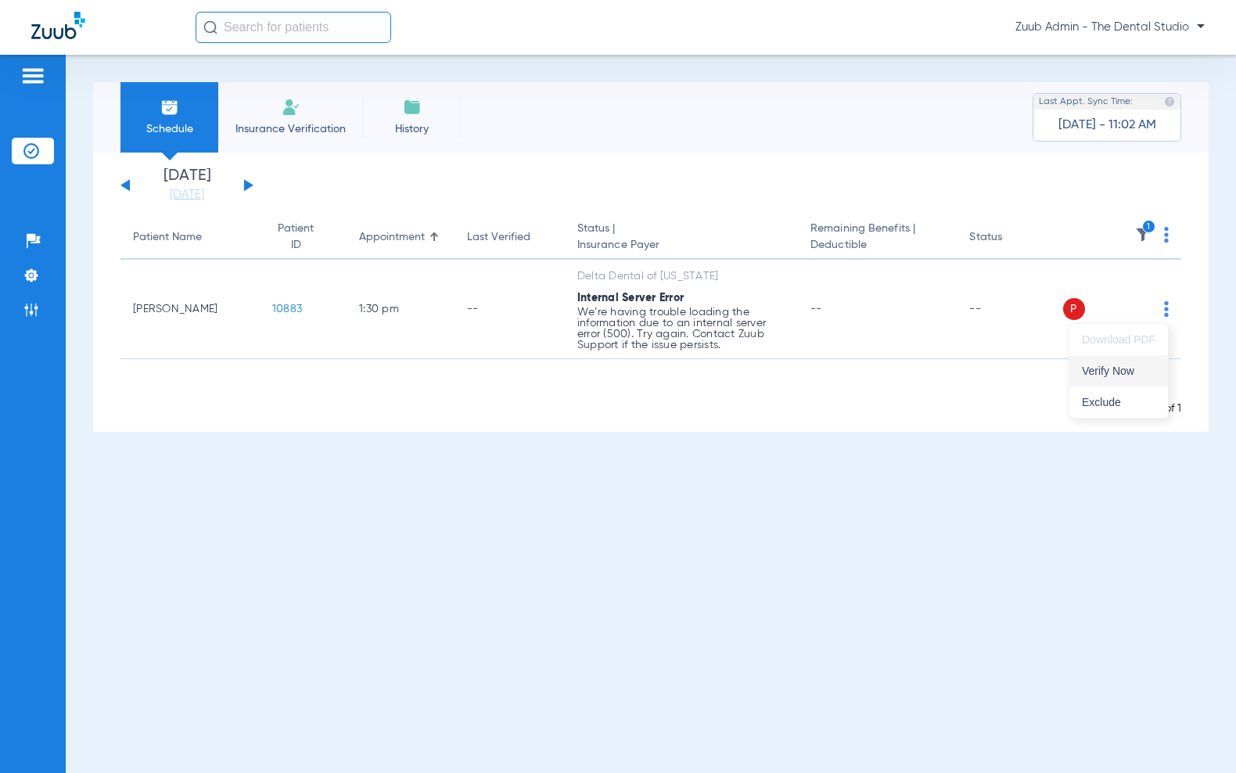
click at [1149, 365] on span "Verify Now" at bounding box center [1119, 370] width 74 height 11
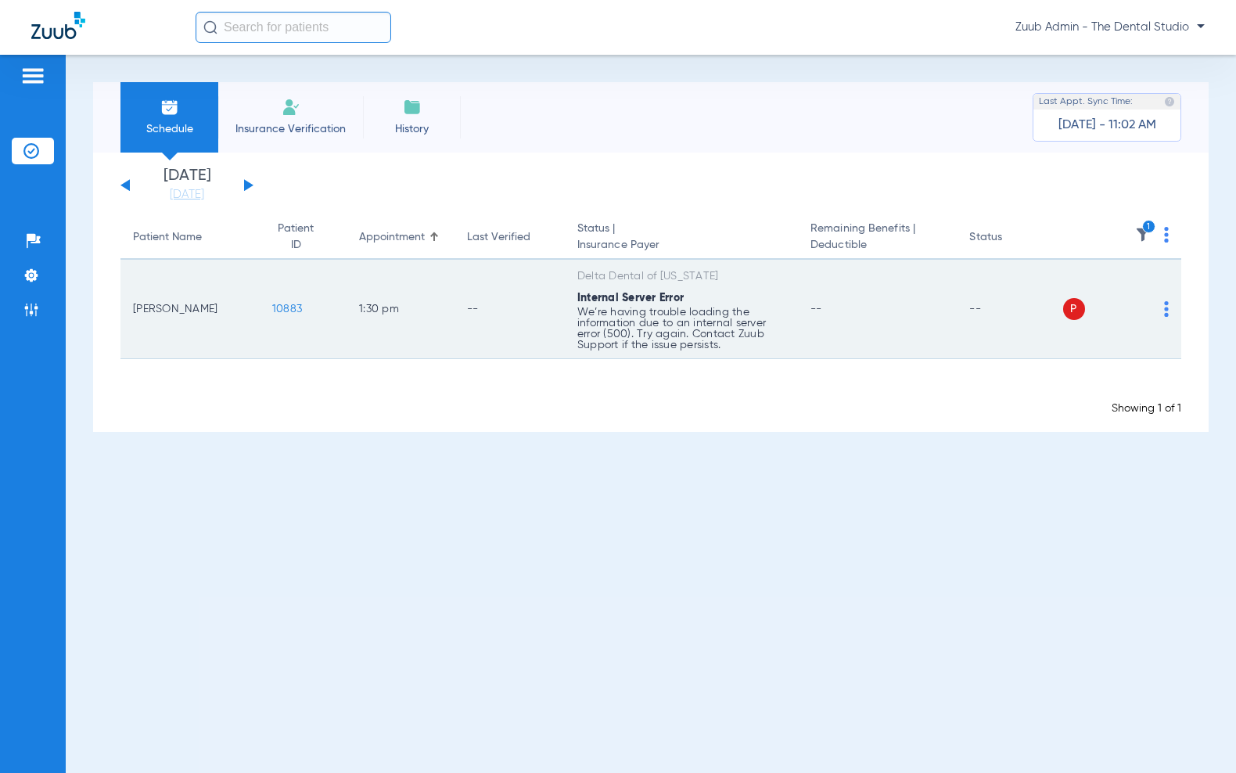
click at [286, 304] on span "10883" at bounding box center [287, 309] width 30 height 11
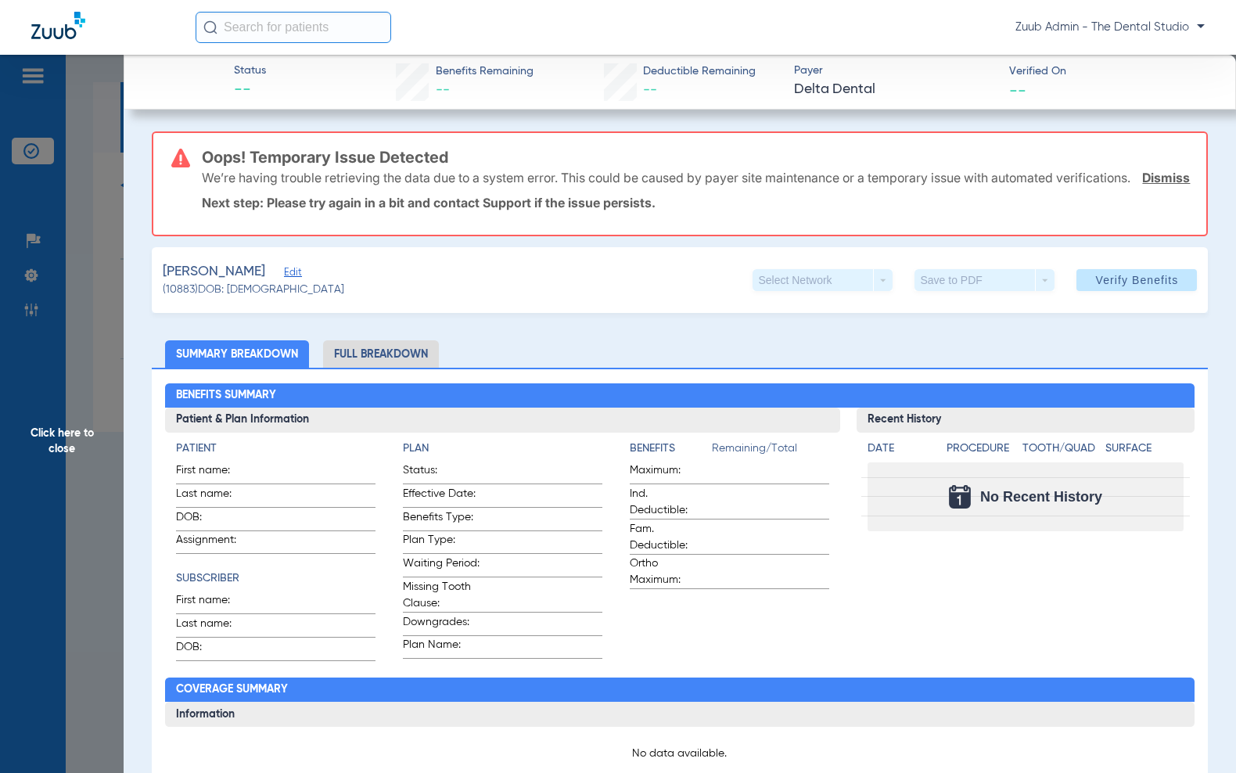
click at [284, 282] on span "Edit" at bounding box center [291, 274] width 14 height 15
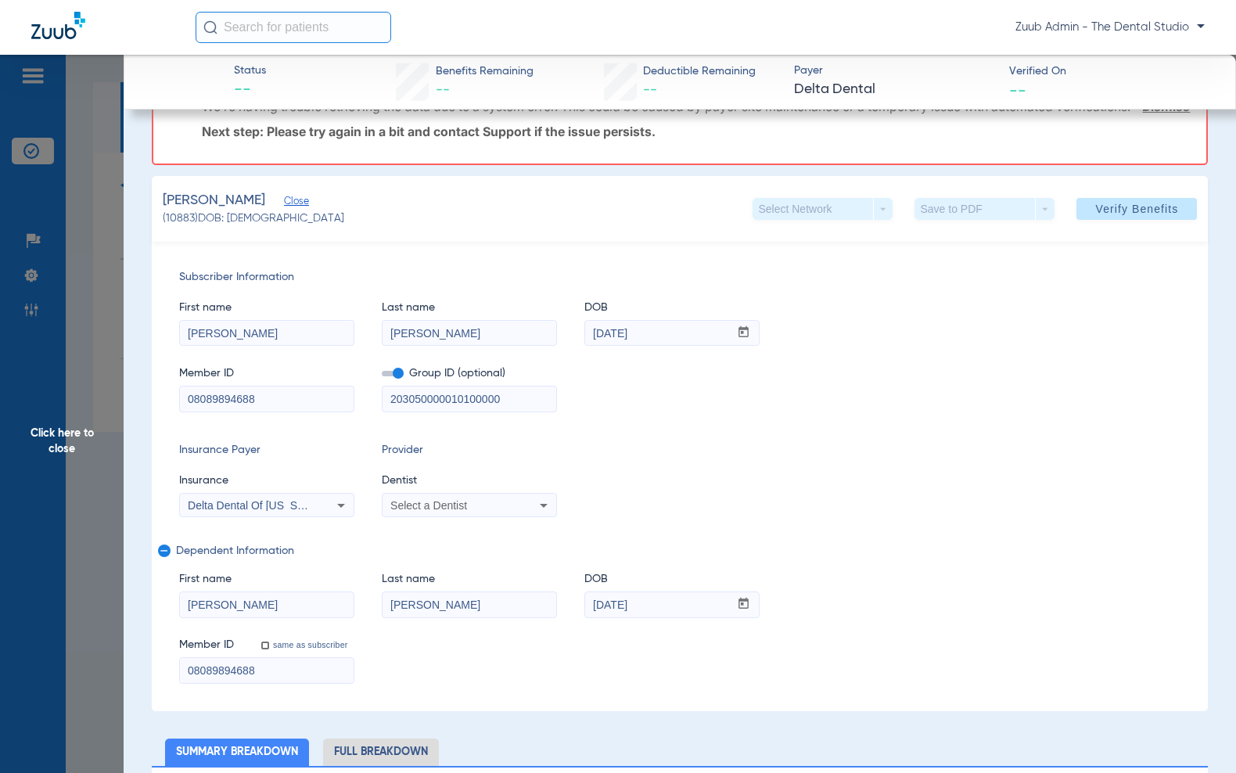
scroll to position [77, 0]
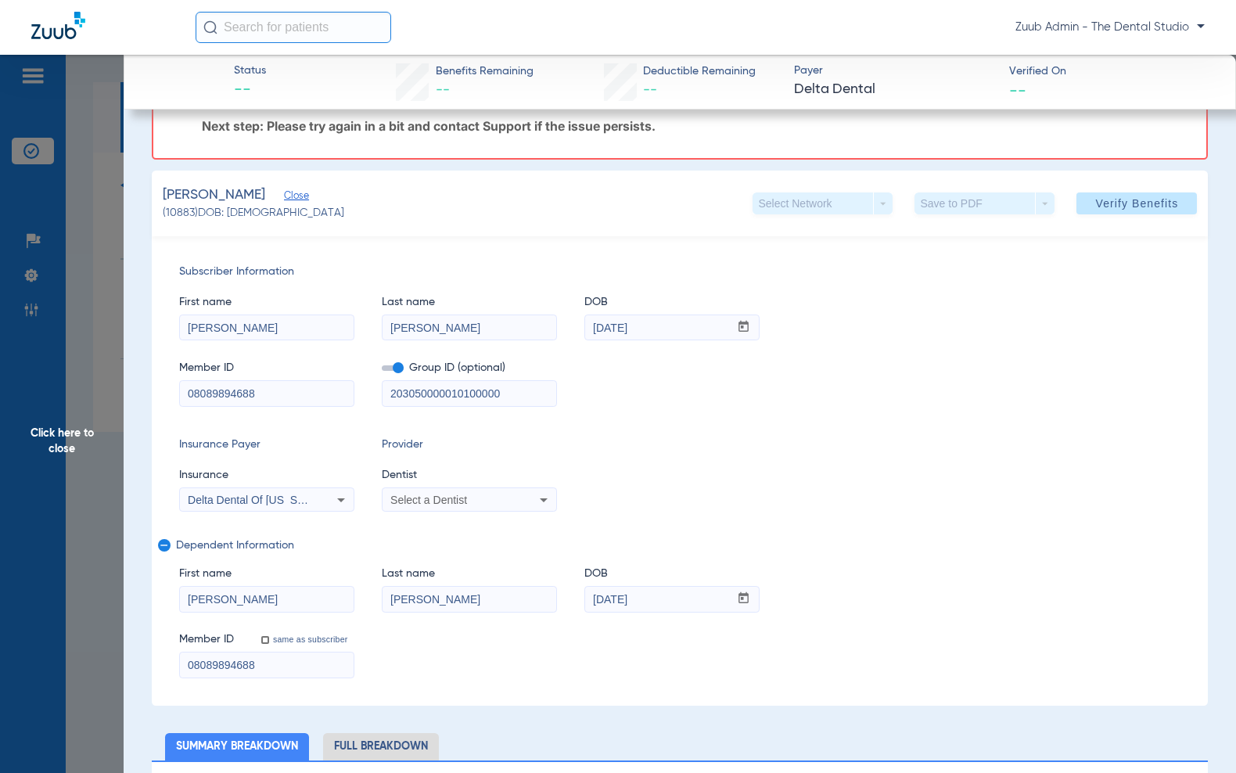
click at [473, 612] on input "Peraza" at bounding box center [470, 599] width 174 height 25
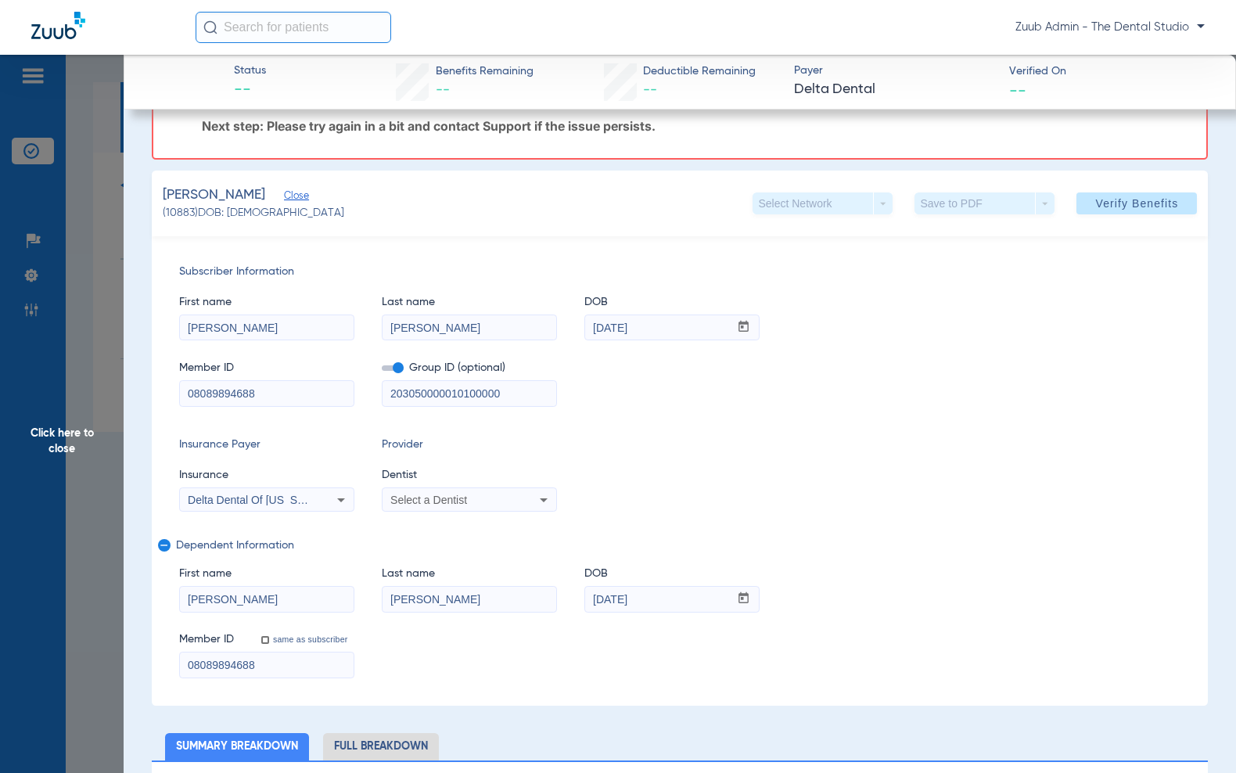
click at [453, 340] on input "Peraza" at bounding box center [470, 327] width 174 height 25
click at [290, 340] on input "Rafael" at bounding box center [267, 327] width 174 height 25
click at [268, 406] on input "08089894688" at bounding box center [267, 393] width 174 height 25
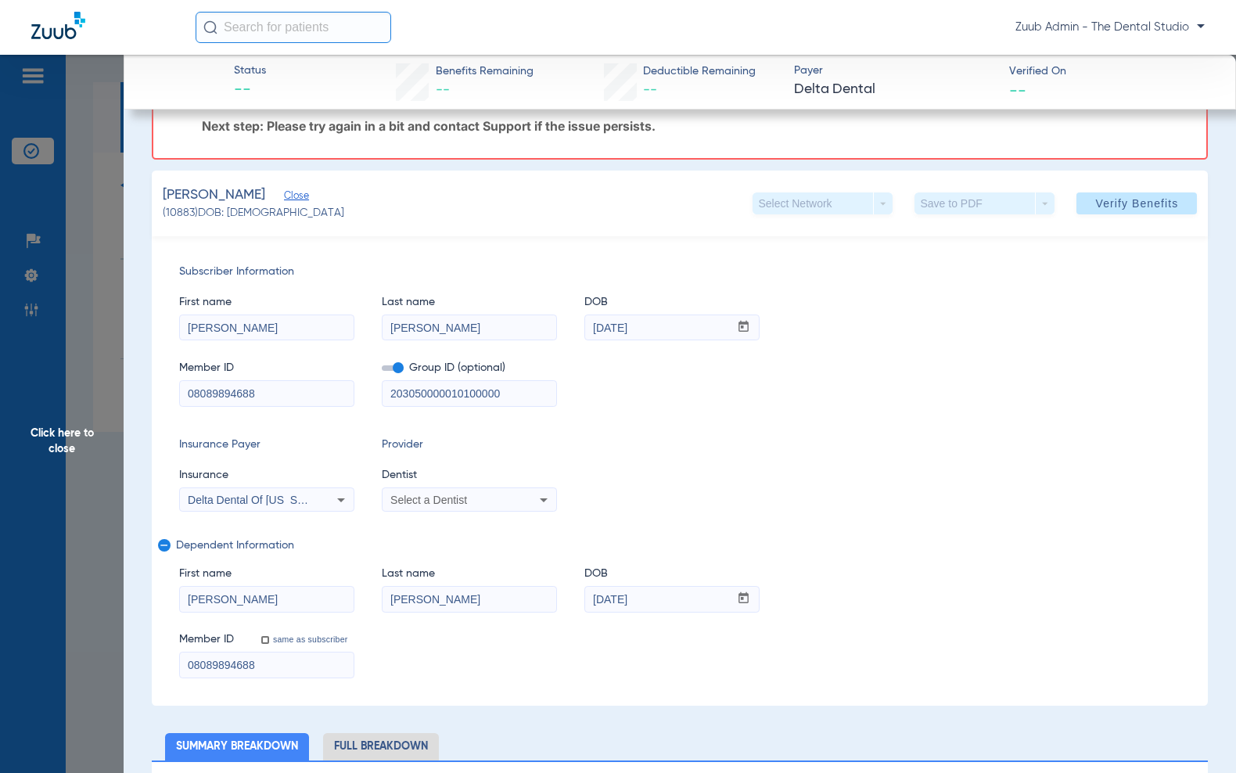
click at [268, 406] on input "08089894688" at bounding box center [267, 393] width 174 height 25
click at [300, 678] on input "08089894688" at bounding box center [267, 664] width 174 height 25
click at [301, 678] on input "08089894688" at bounding box center [267, 664] width 174 height 25
click at [301, 400] on input "08089894688" at bounding box center [267, 393] width 174 height 25
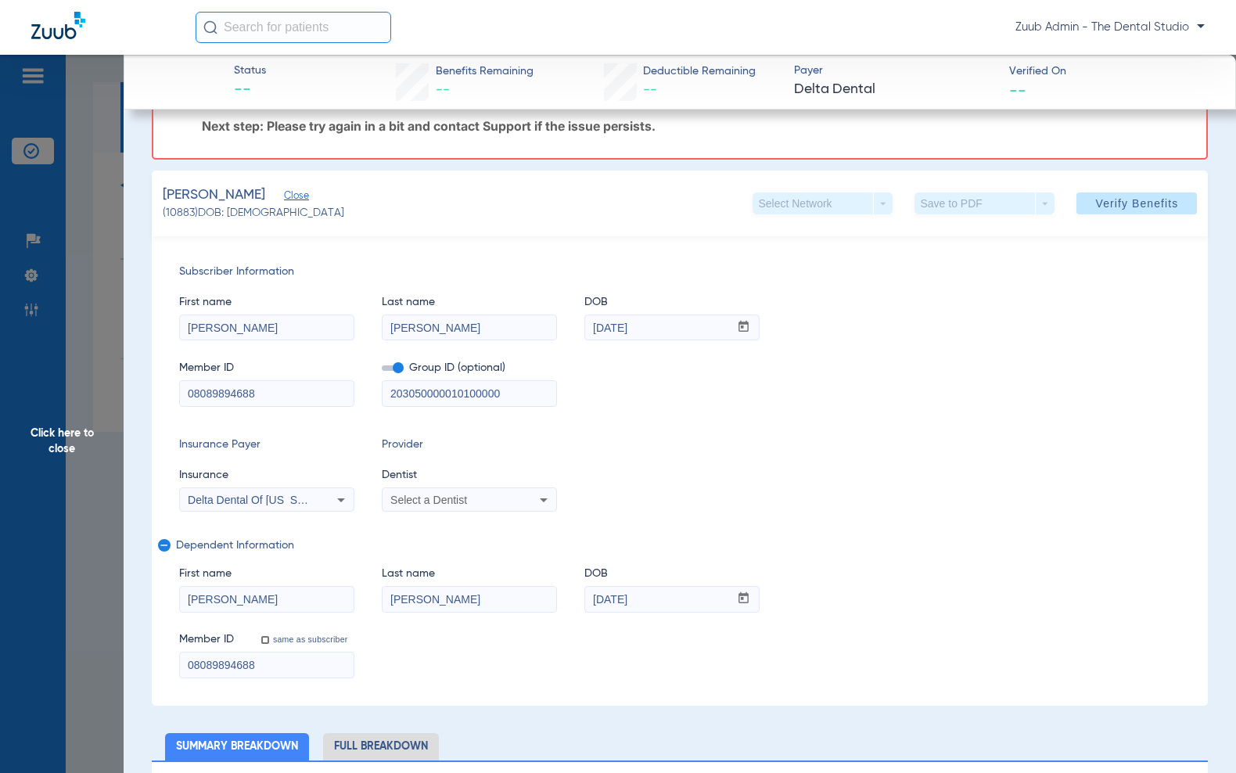
click at [301, 400] on input "08089894688" at bounding box center [267, 393] width 174 height 25
click at [310, 340] on input "Rafael" at bounding box center [267, 327] width 174 height 25
click at [449, 340] on input "Peraza" at bounding box center [470, 327] width 174 height 25
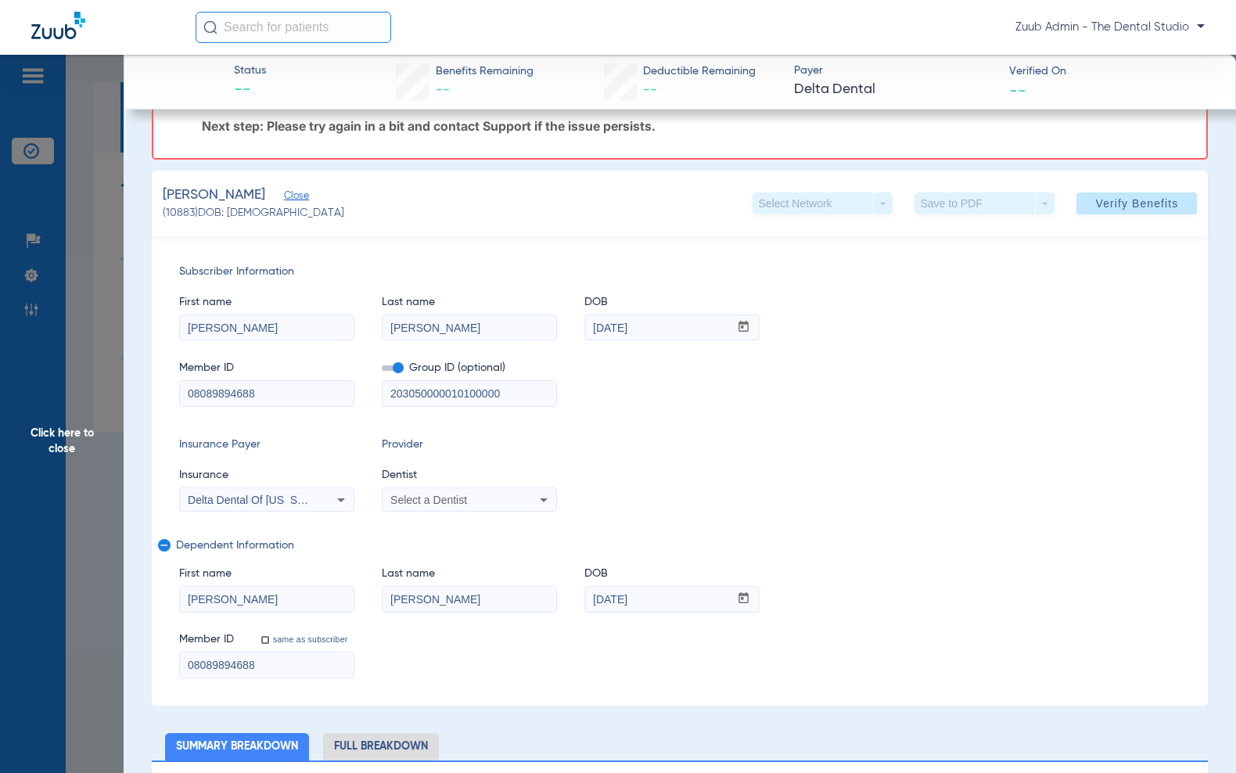
click at [449, 340] on input "Peraza" at bounding box center [470, 327] width 174 height 25
click at [300, 612] on input "Luca" at bounding box center [267, 599] width 174 height 25
click at [488, 612] on input "Peraza" at bounding box center [470, 599] width 174 height 25
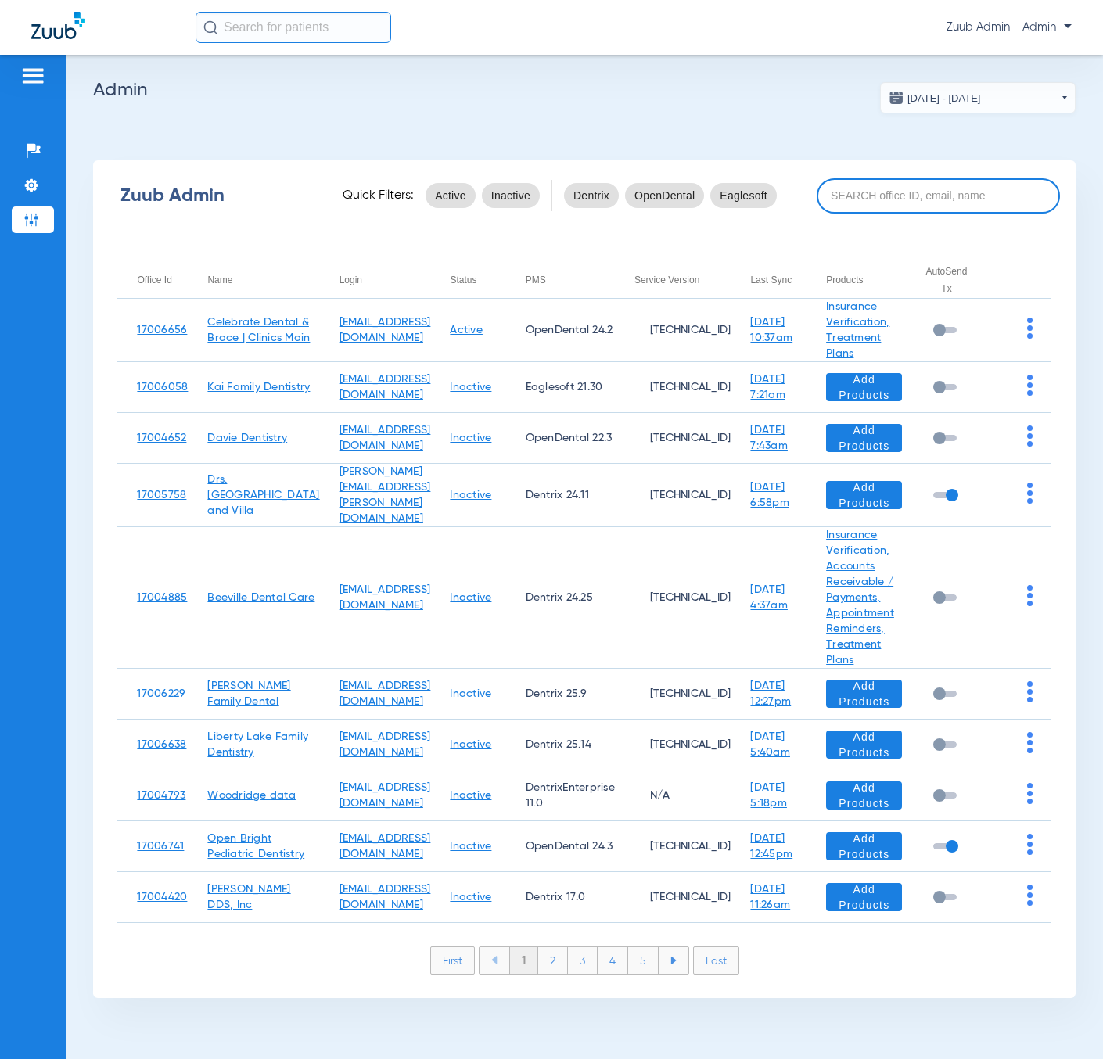
click at [926, 186] on input at bounding box center [938, 195] width 243 height 35
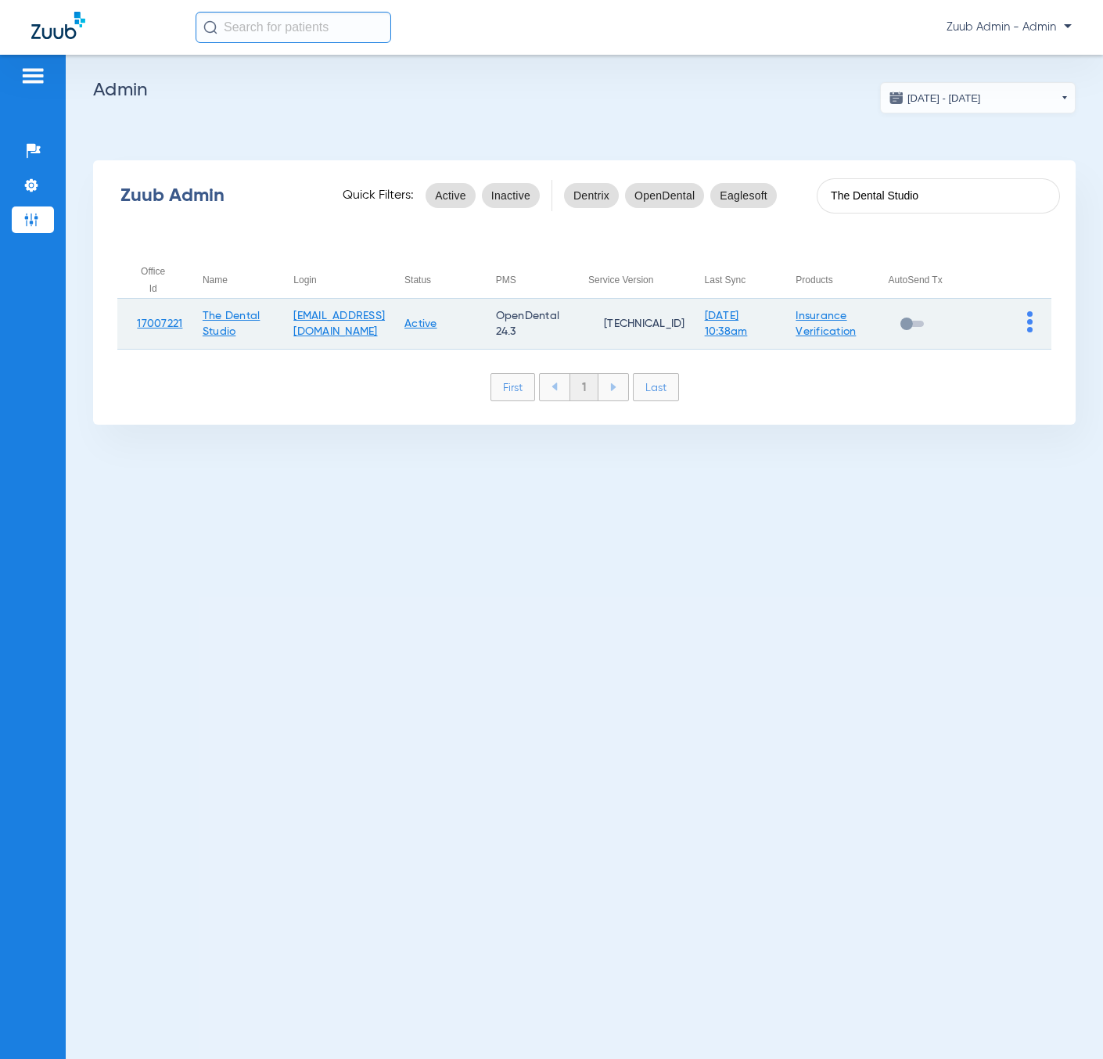
type input "The Dental Studio"
click at [1026, 312] on td at bounding box center [1006, 324] width 90 height 51
click at [1027, 313] on img at bounding box center [1029, 321] width 5 height 21
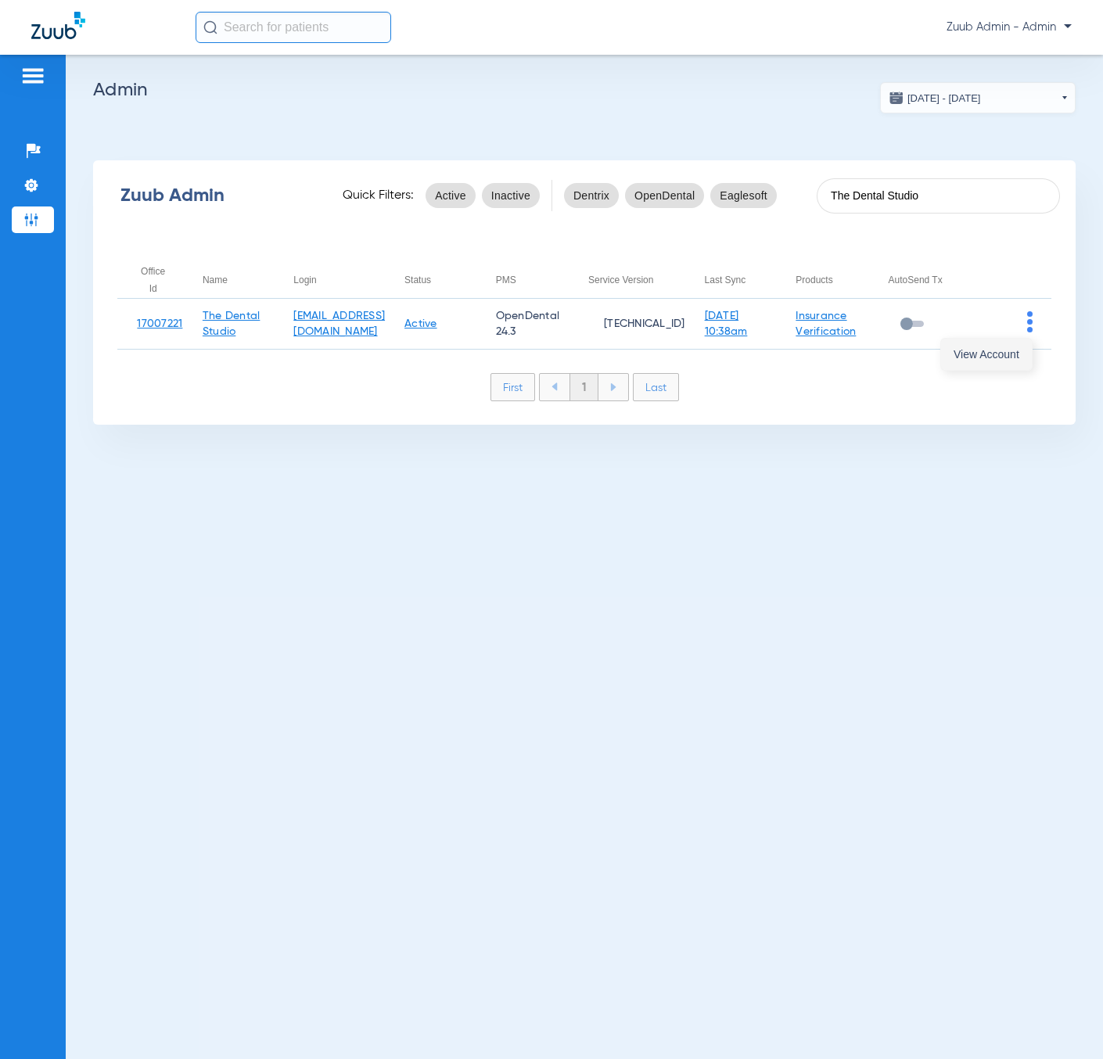
click at [1016, 346] on button "View Account" at bounding box center [986, 354] width 91 height 31
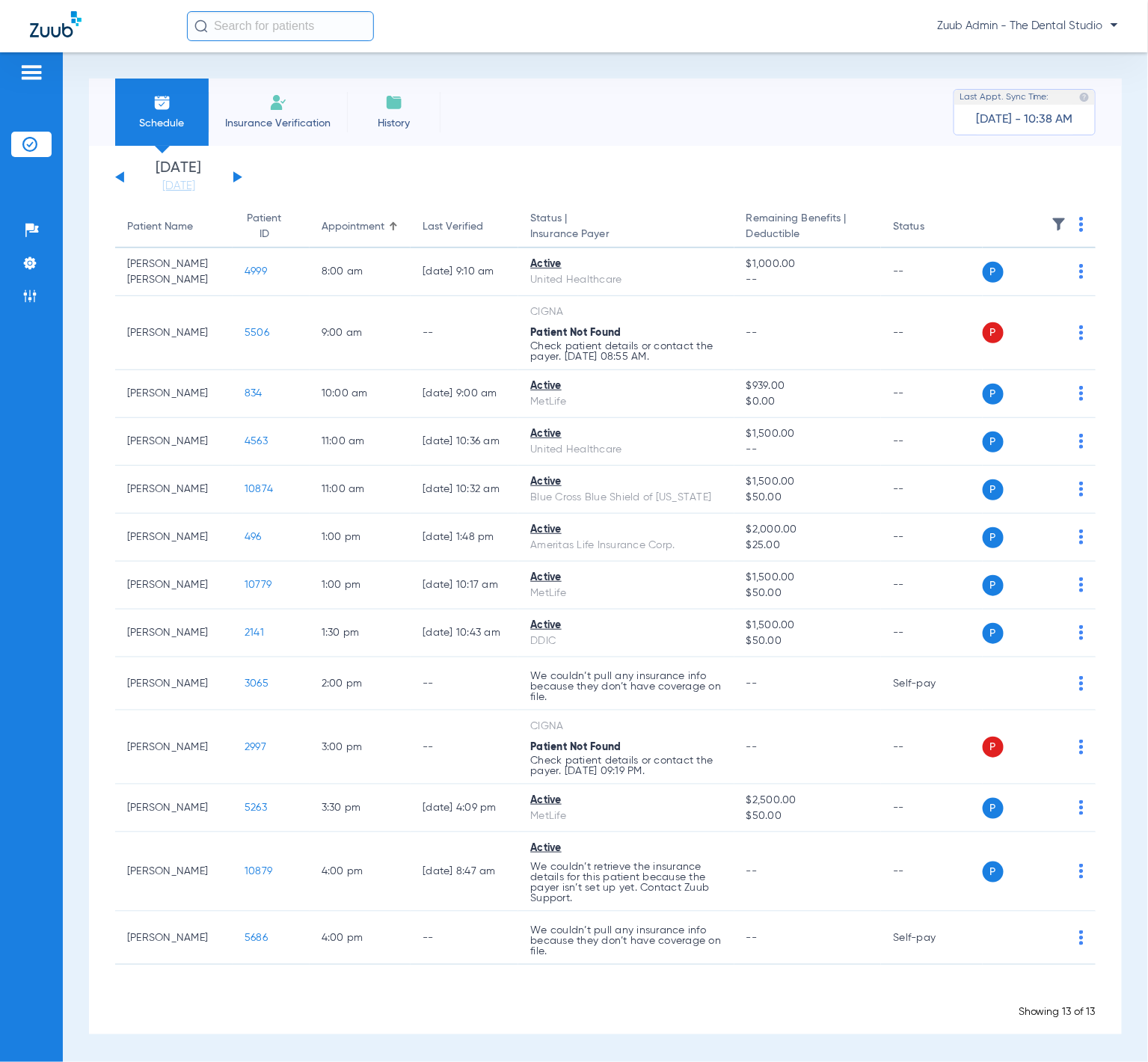
click at [294, 98] on li "Insurance Verification" at bounding box center [277, 112] width 139 height 67
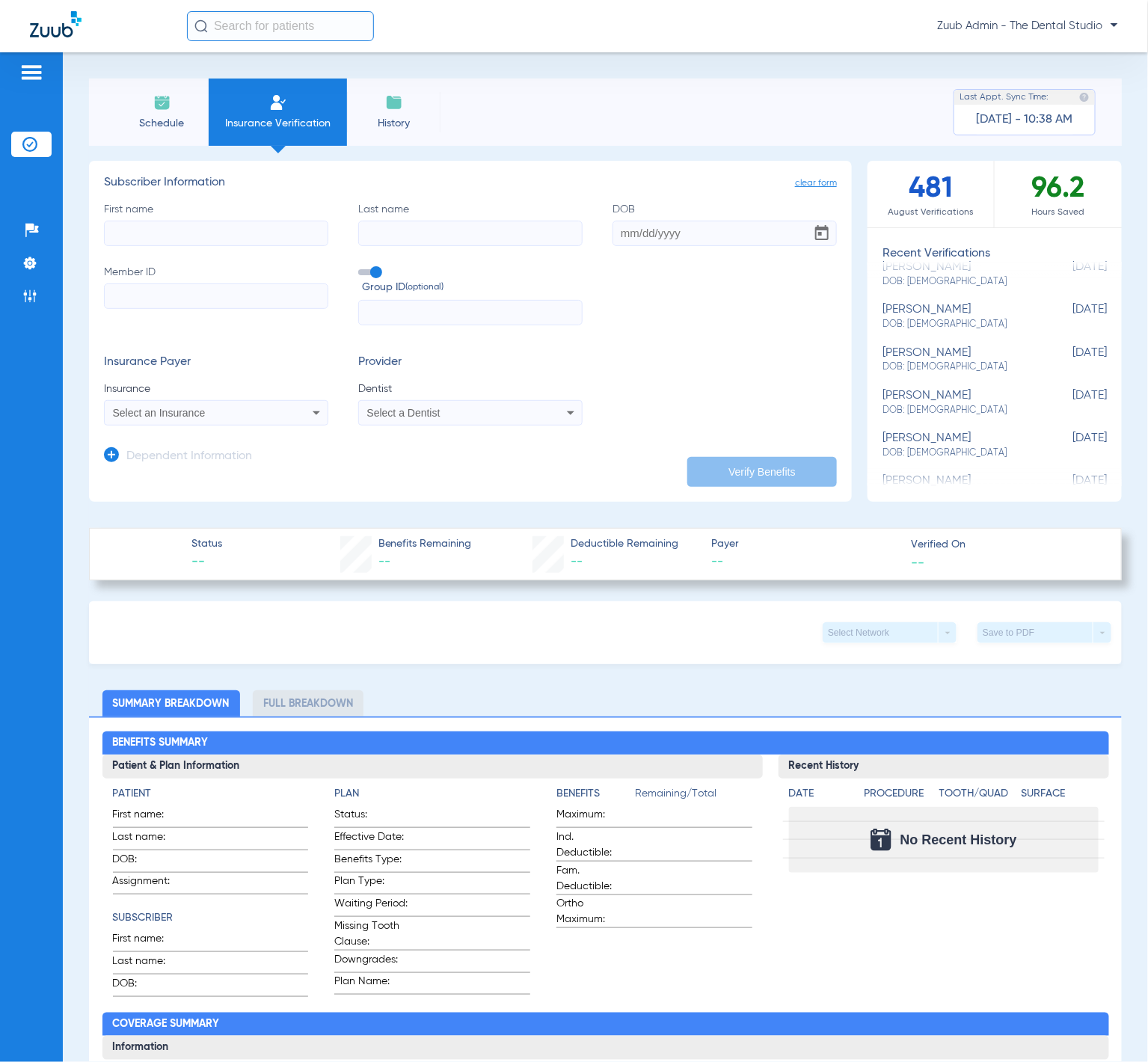
scroll to position [153, 0]
click at [984, 318] on span "DOB: [DEMOGRAPHIC_DATA]" at bounding box center [957, 323] width 149 height 13
type input "[PERSON_NAME]"
type input "[DATE]"
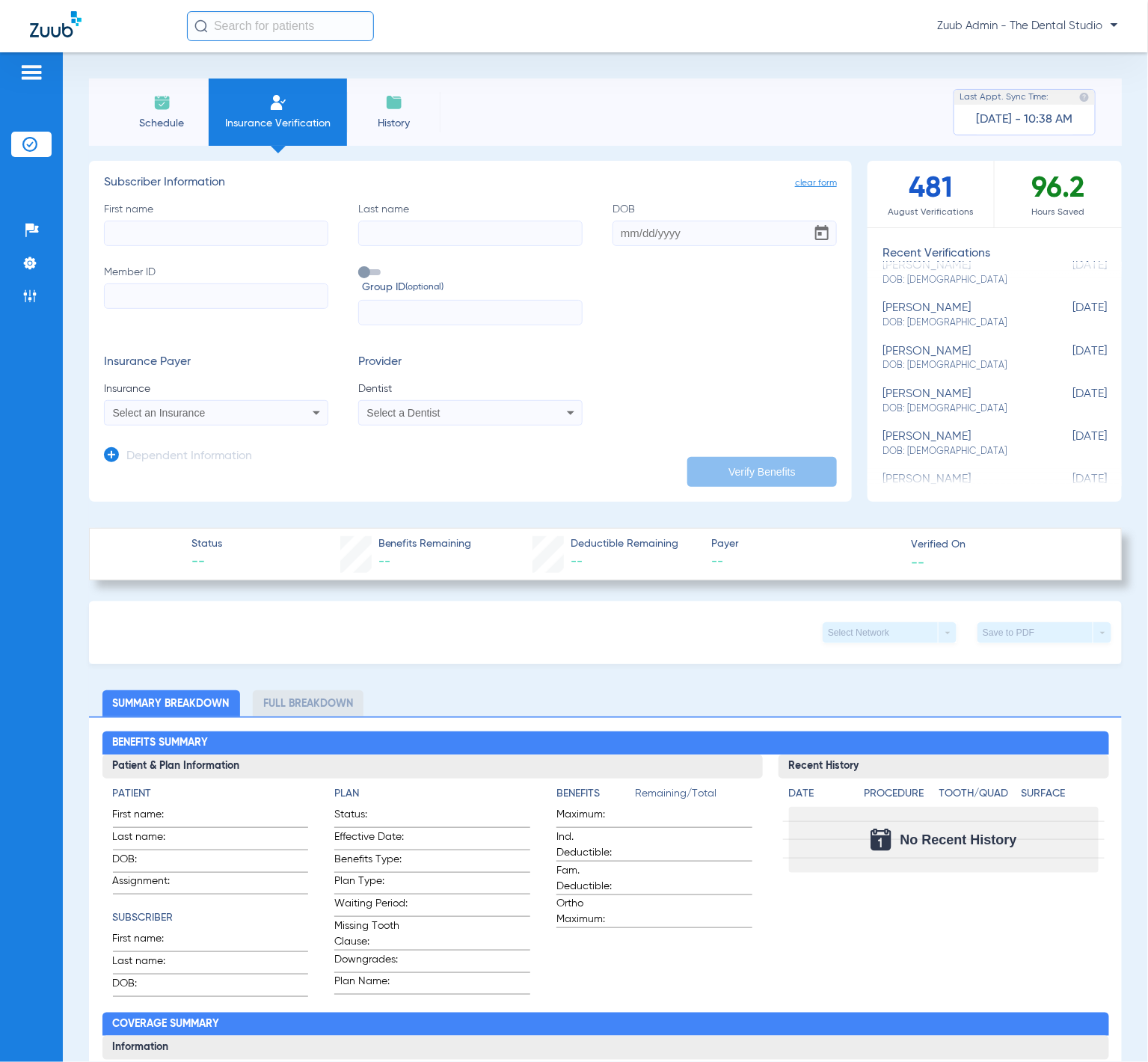
type input "08089894688"
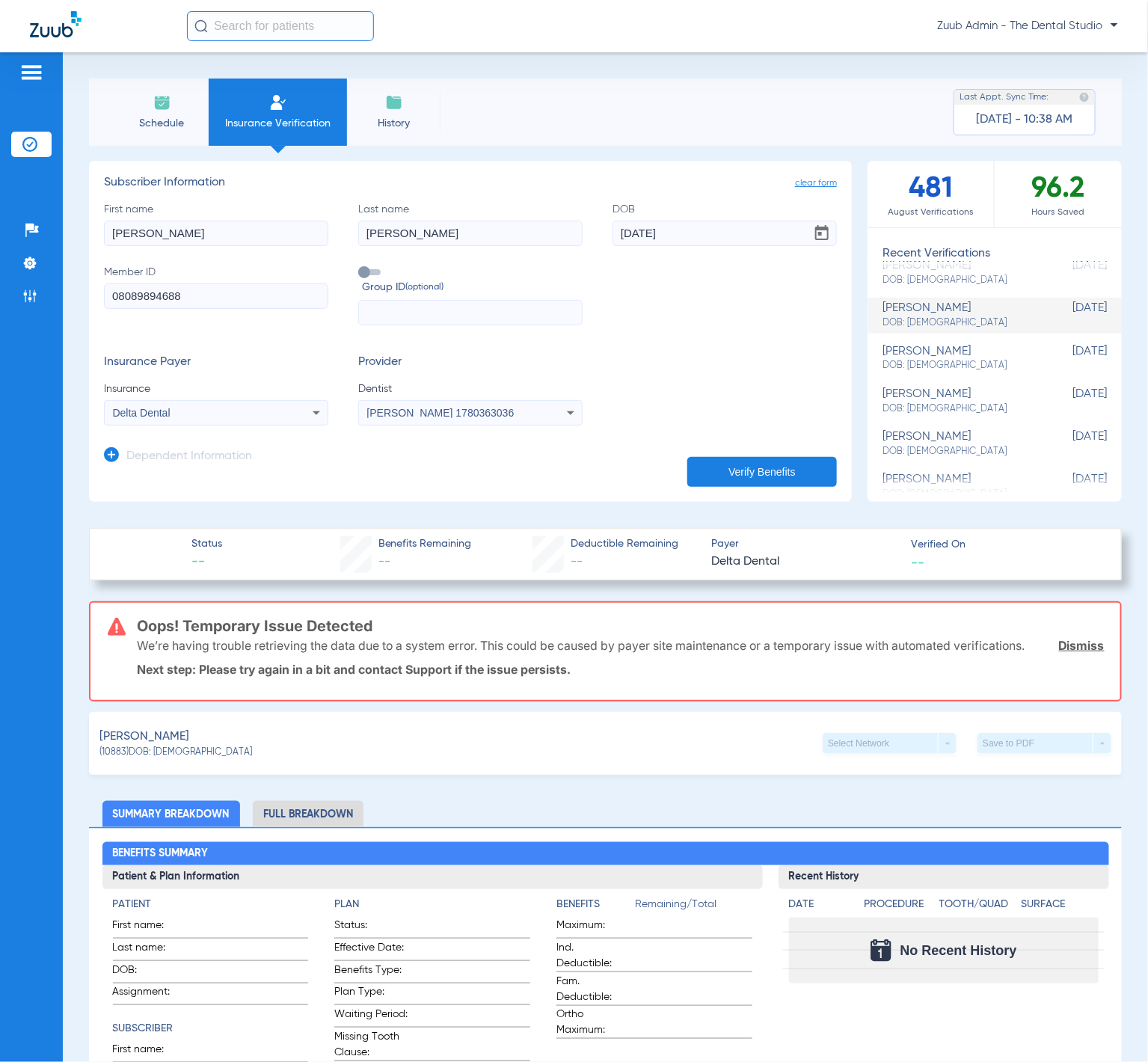
click at [163, 103] on img at bounding box center [162, 102] width 18 height 18
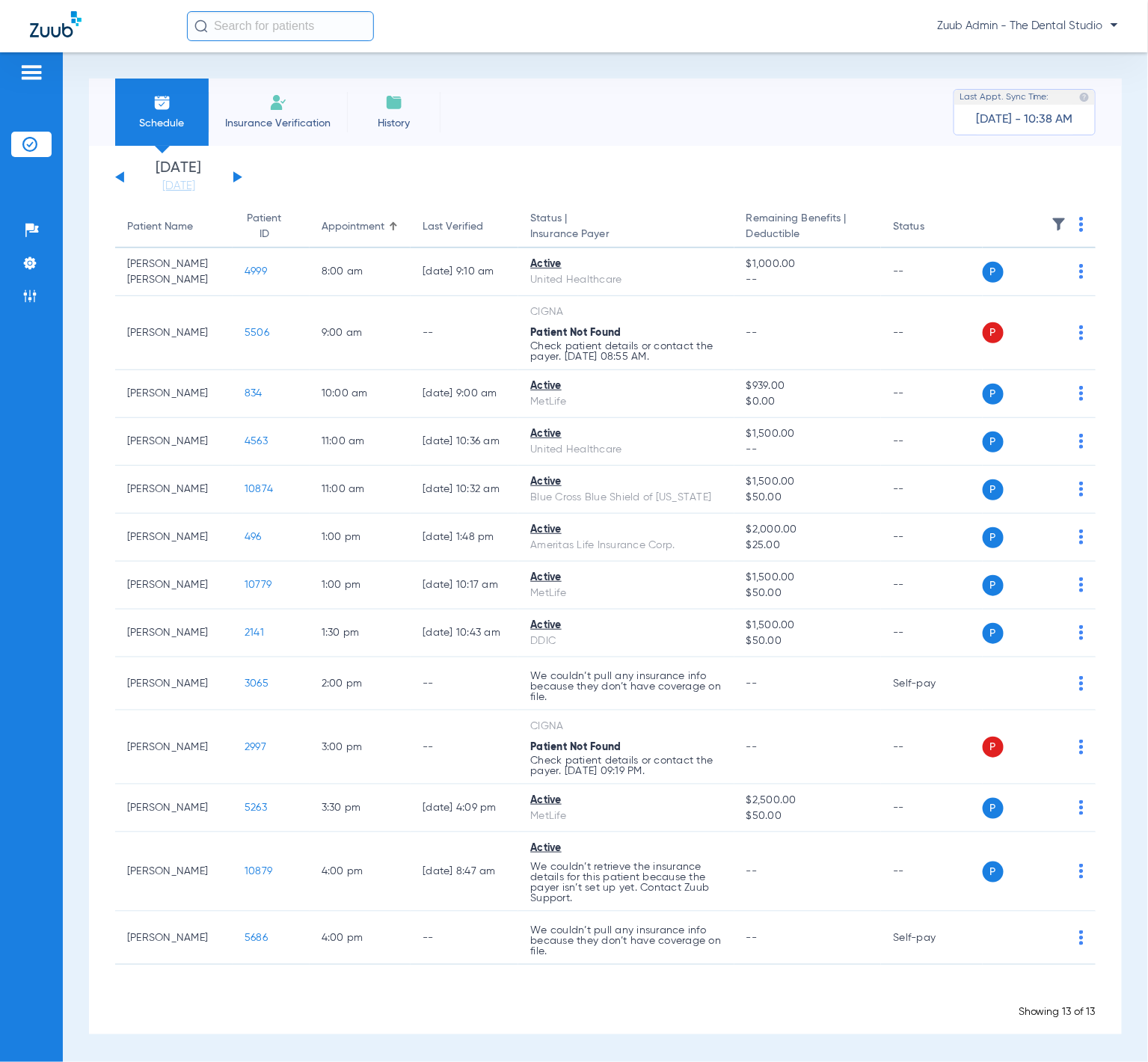
click at [237, 177] on button at bounding box center [237, 177] width 9 height 11
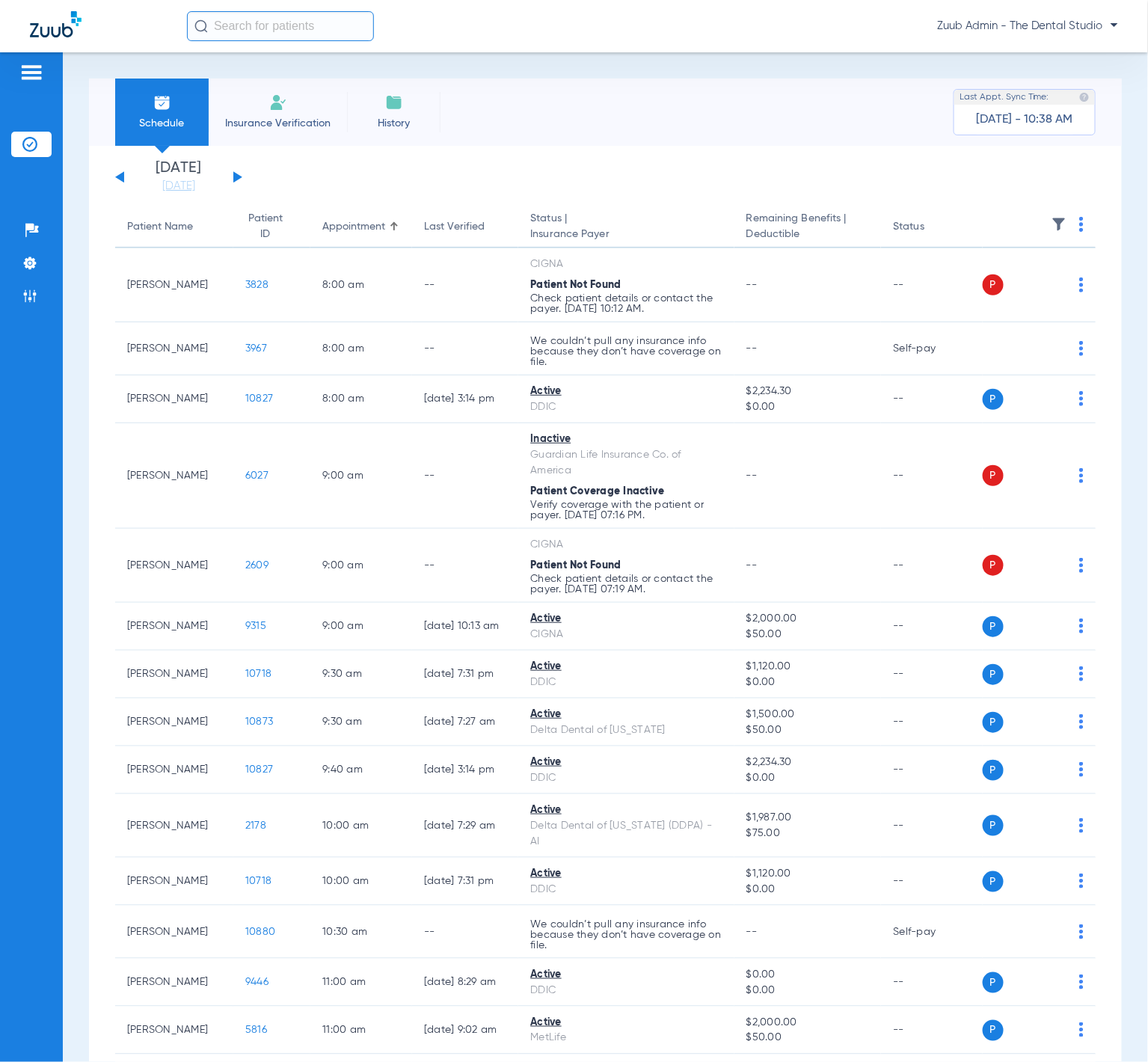
click at [1051, 223] on img at bounding box center [1059, 225] width 15 height 15
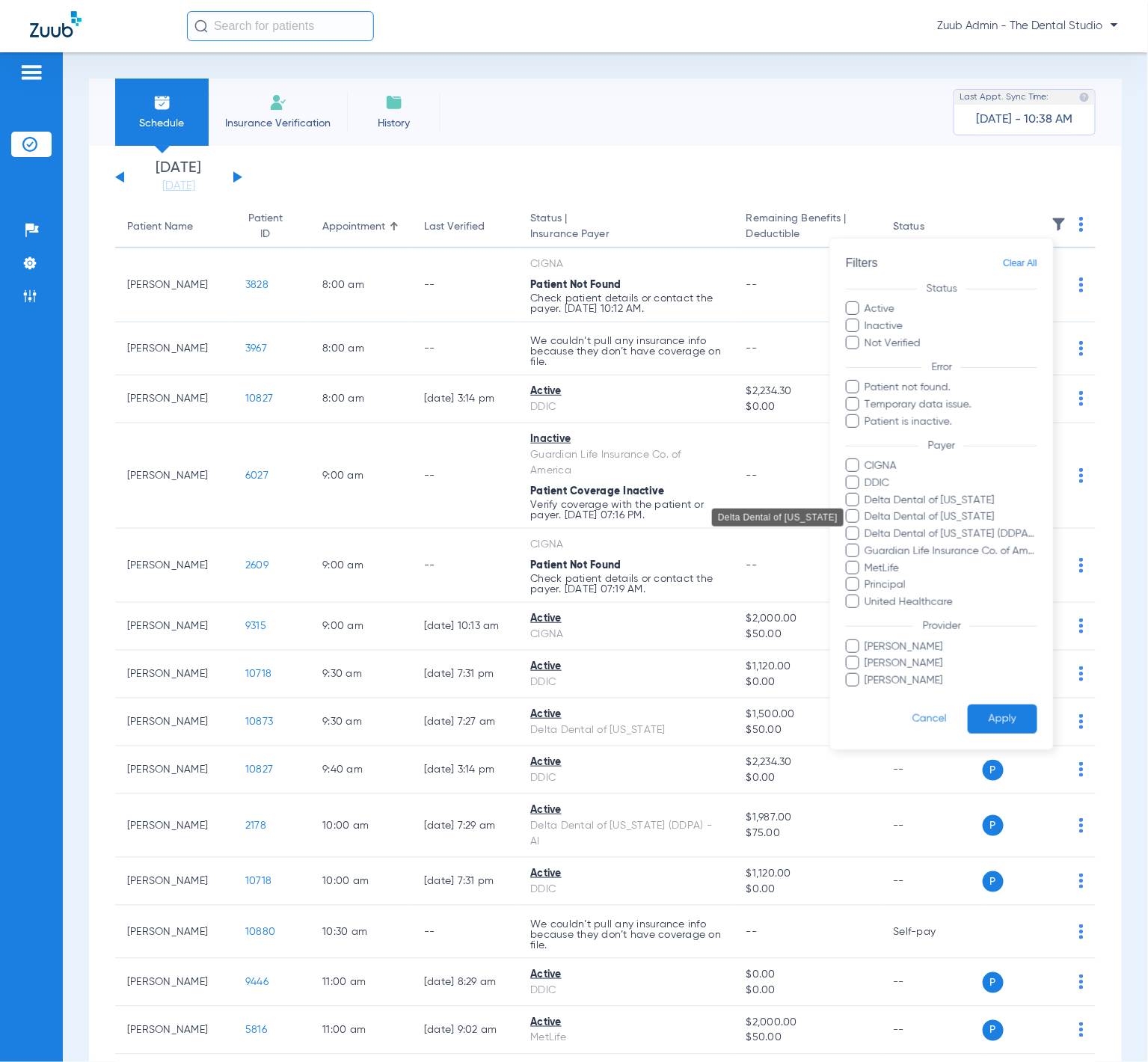
click at [980, 515] on span "Delta Dental of Illinois" at bounding box center [951, 517] width 174 height 15
click at [868, 528] on input "Delta Dental of Illinois" at bounding box center [868, 528] width 0 height 0
click at [998, 724] on button "Apply" at bounding box center [1002, 719] width 70 height 30
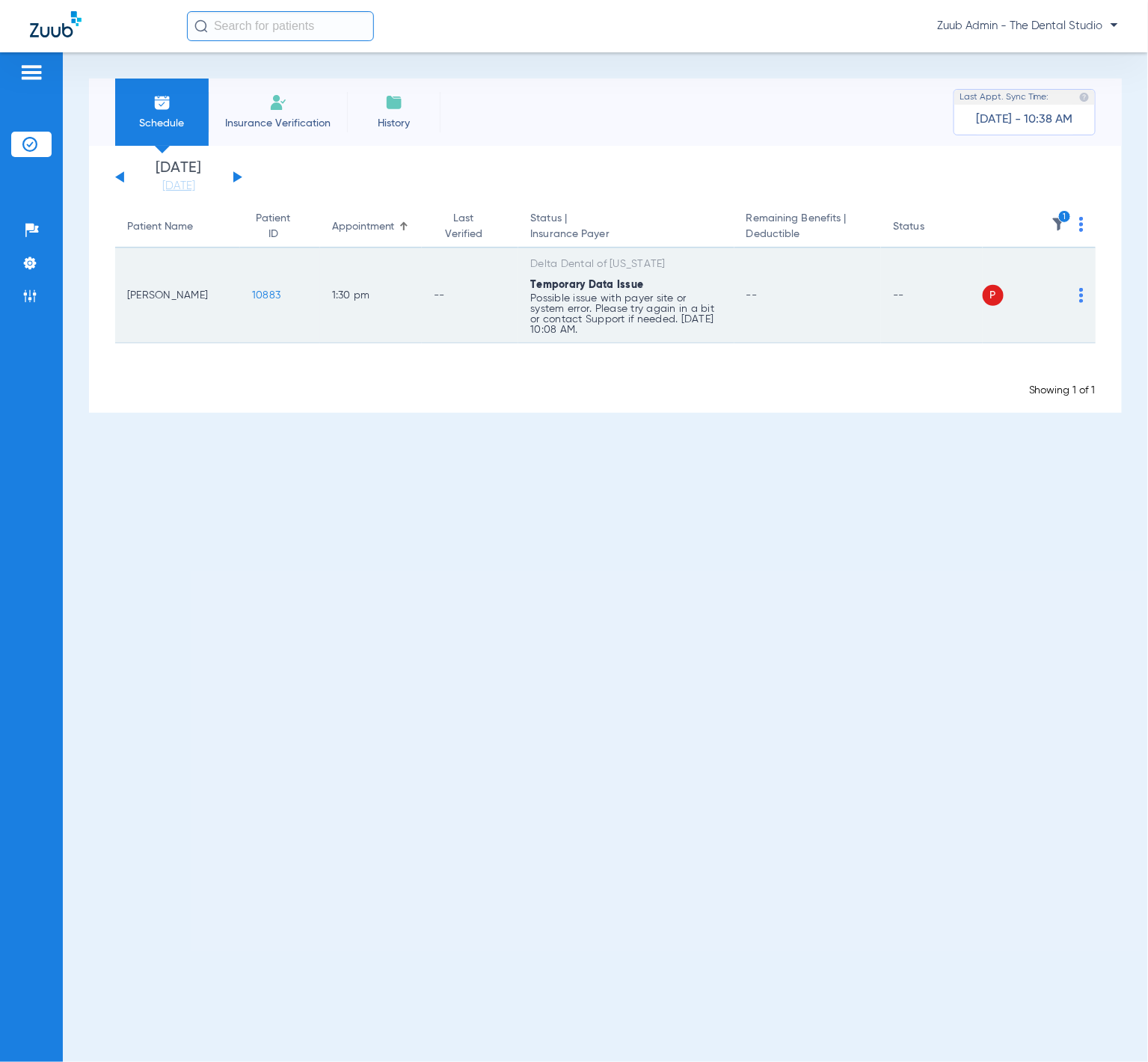
click at [1053, 294] on div "P S" at bounding box center [1033, 295] width 101 height 21
click at [1053, 294] on img at bounding box center [1081, 295] width 5 height 15
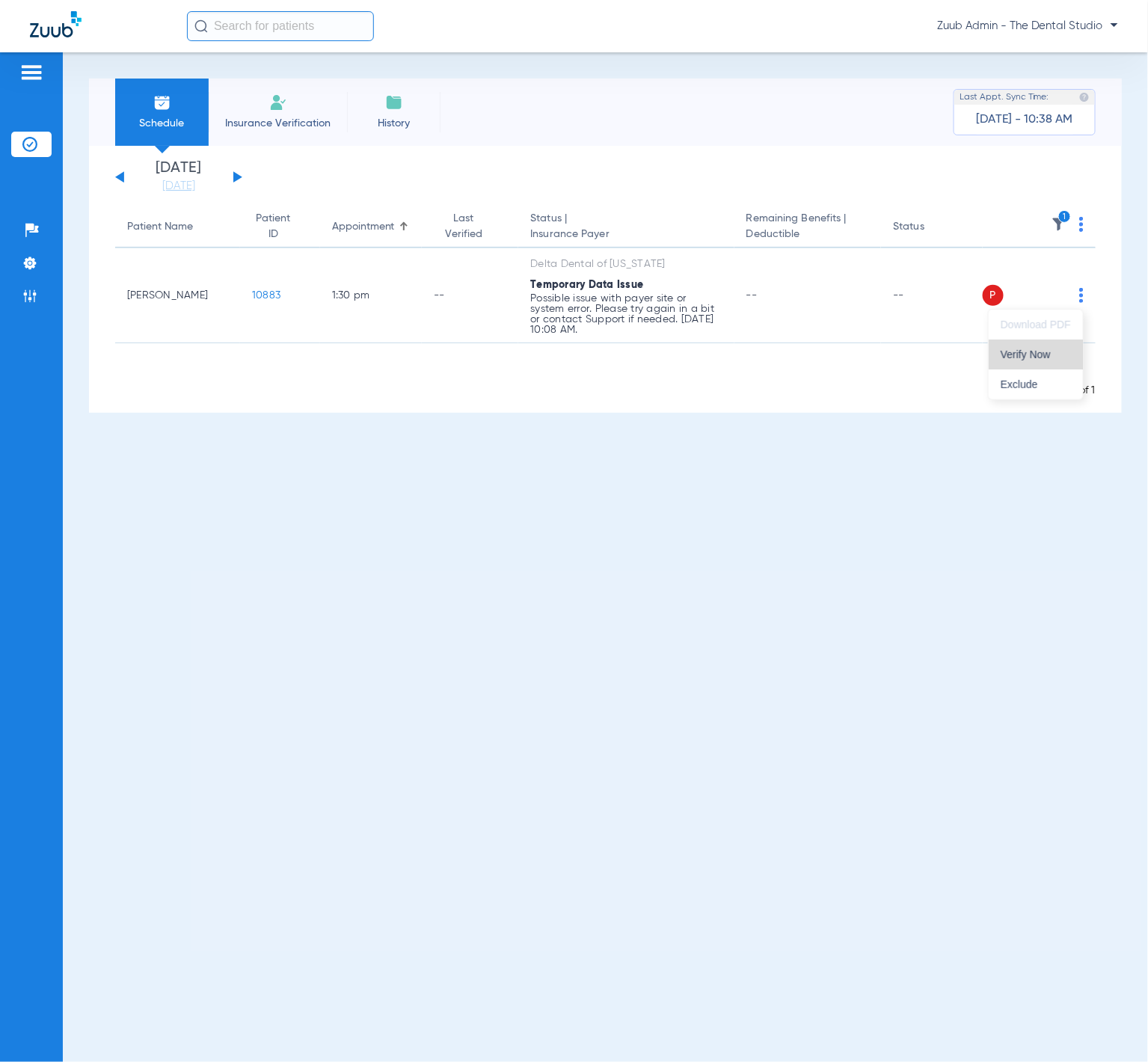
click at [1050, 342] on button "Verify Now" at bounding box center [1035, 354] width 95 height 30
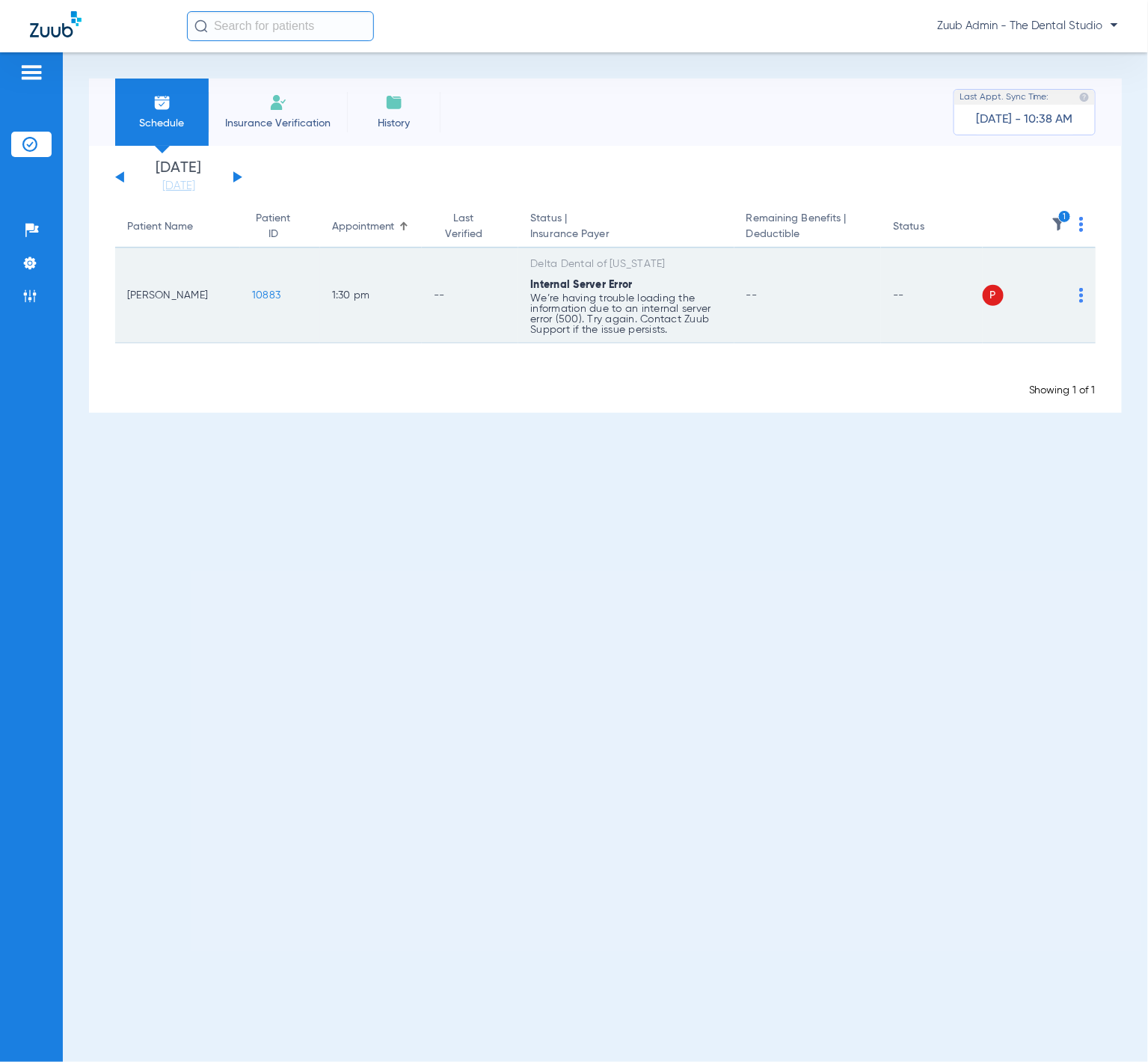
click at [1053, 296] on img at bounding box center [1081, 295] width 5 height 15
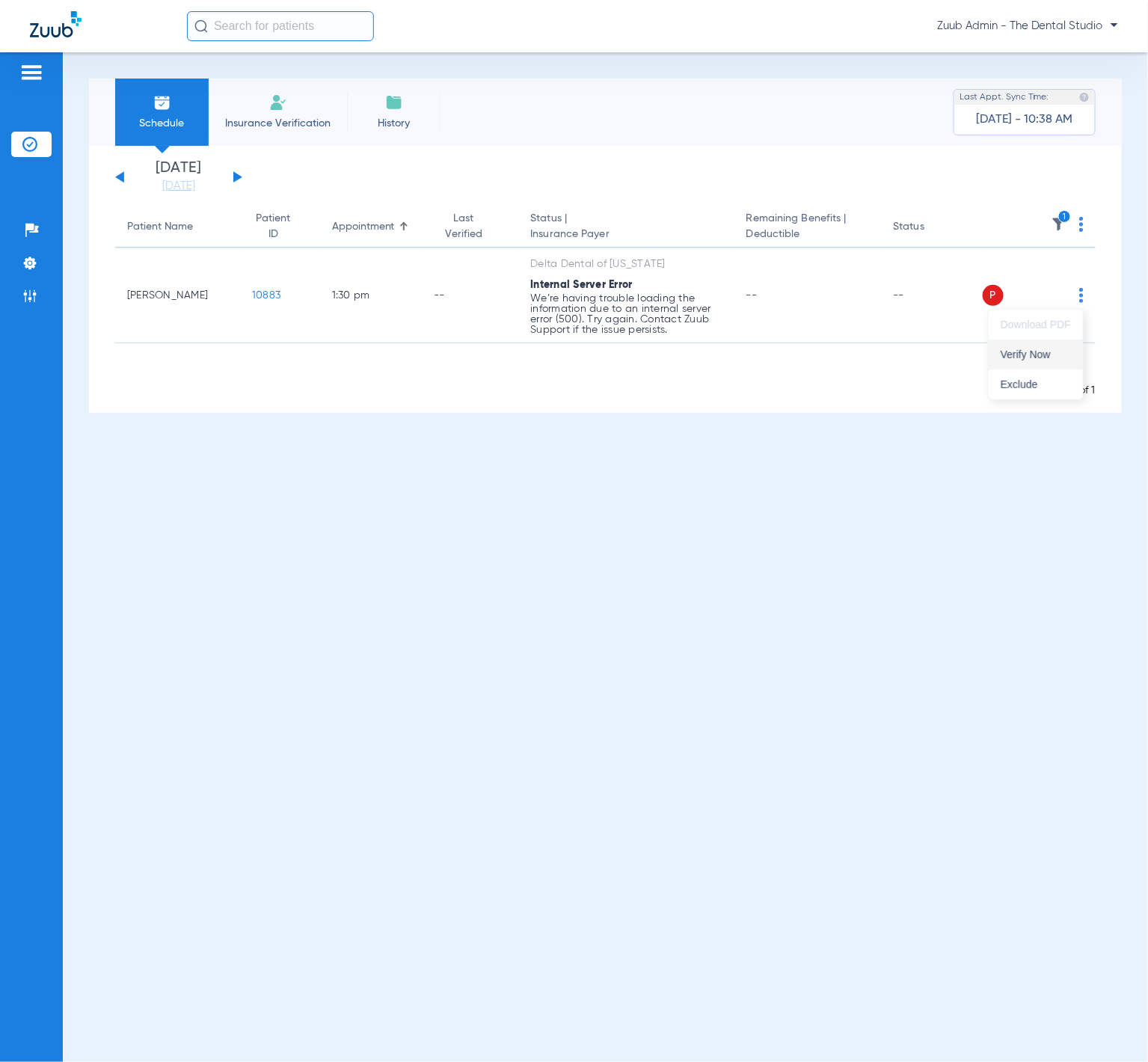
click at [1042, 345] on button "Verify Now" at bounding box center [1035, 354] width 95 height 30
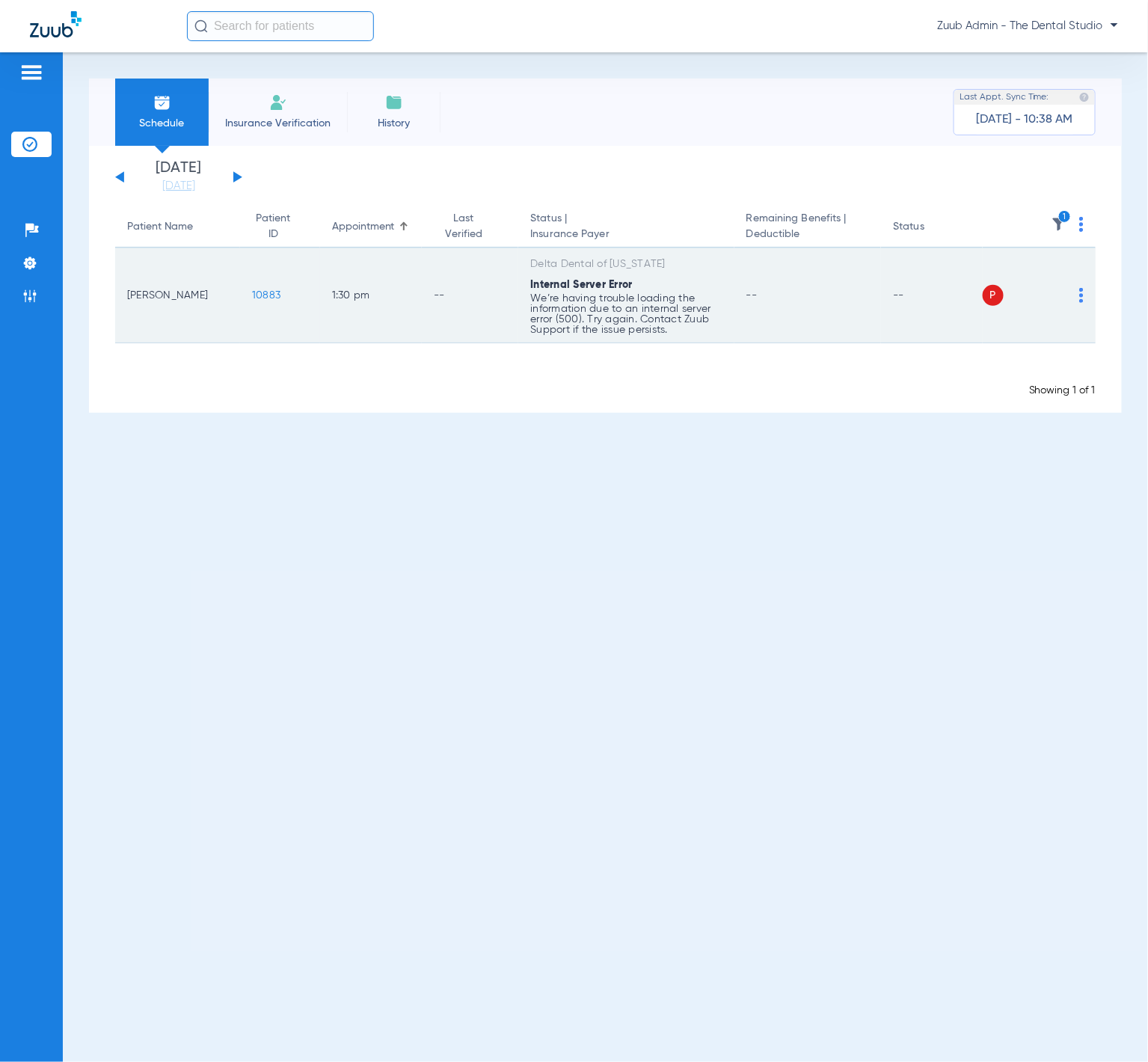
click at [1053, 296] on img at bounding box center [1081, 295] width 5 height 15
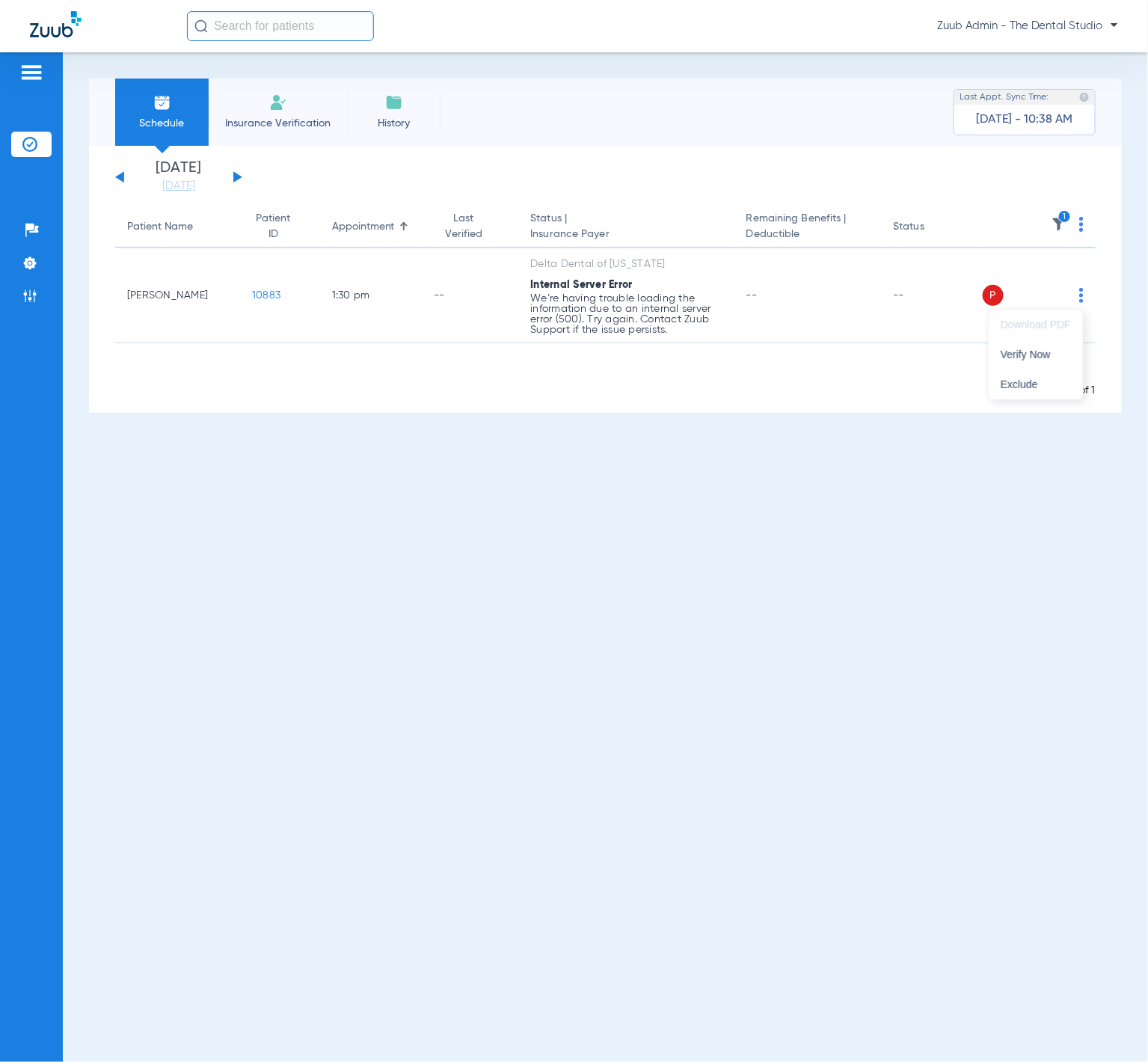
drag, startPoint x: 1061, startPoint y: 350, endPoint x: 957, endPoint y: 405, distance: 117.6
click at [1053, 350] on span "Verify Now" at bounding box center [1036, 354] width 71 height 11
click at [32, 270] on img at bounding box center [30, 264] width 15 height 15
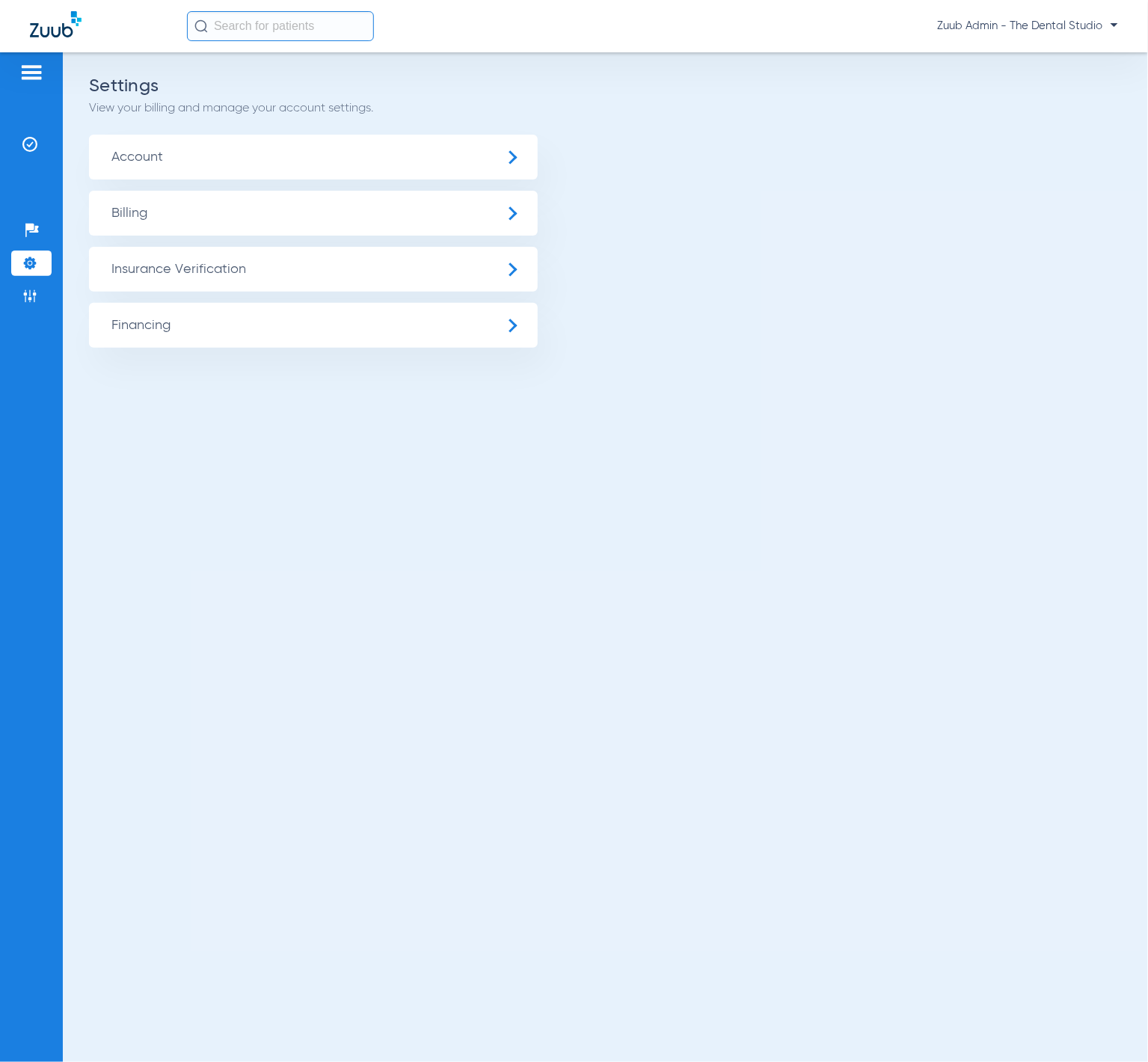
click at [191, 284] on span "Insurance Verification" at bounding box center [313, 269] width 448 height 45
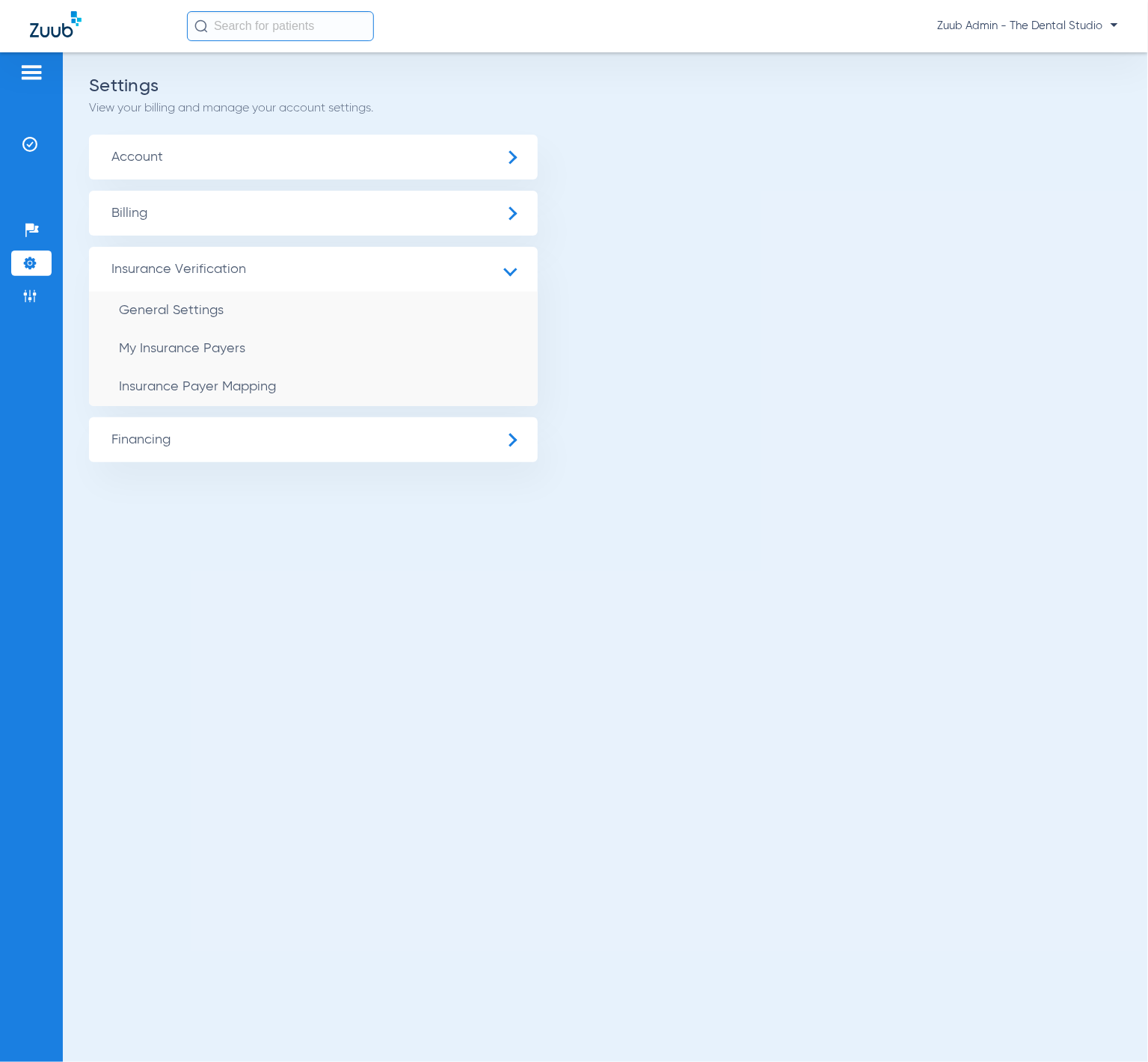
drag, startPoint x: 222, startPoint y: 384, endPoint x: 258, endPoint y: 381, distance: 36.1
click at [223, 384] on span "Insurance Payer Mapping" at bounding box center [197, 386] width 157 height 13
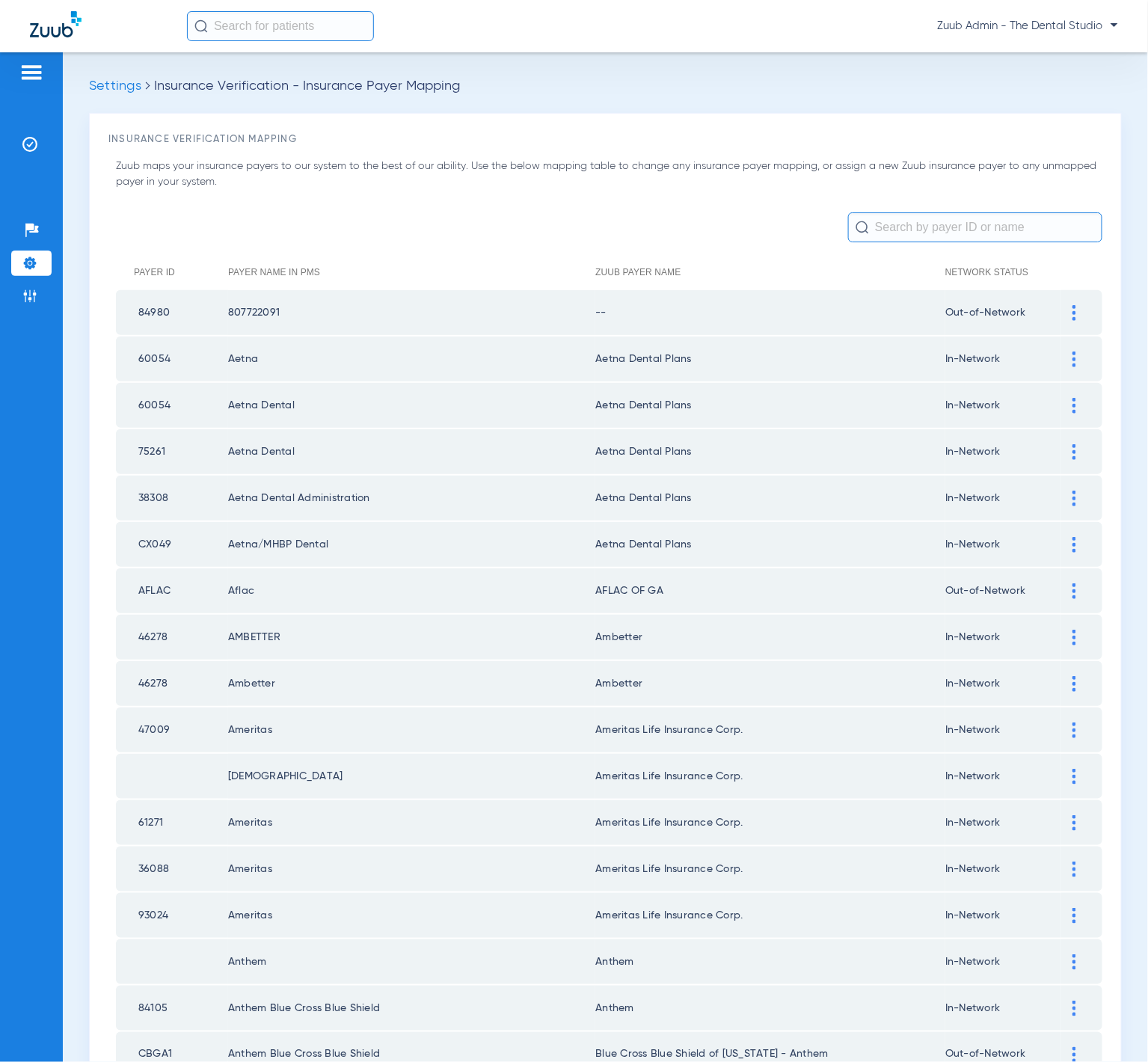
click at [954, 224] on input "text" at bounding box center [975, 227] width 254 height 30
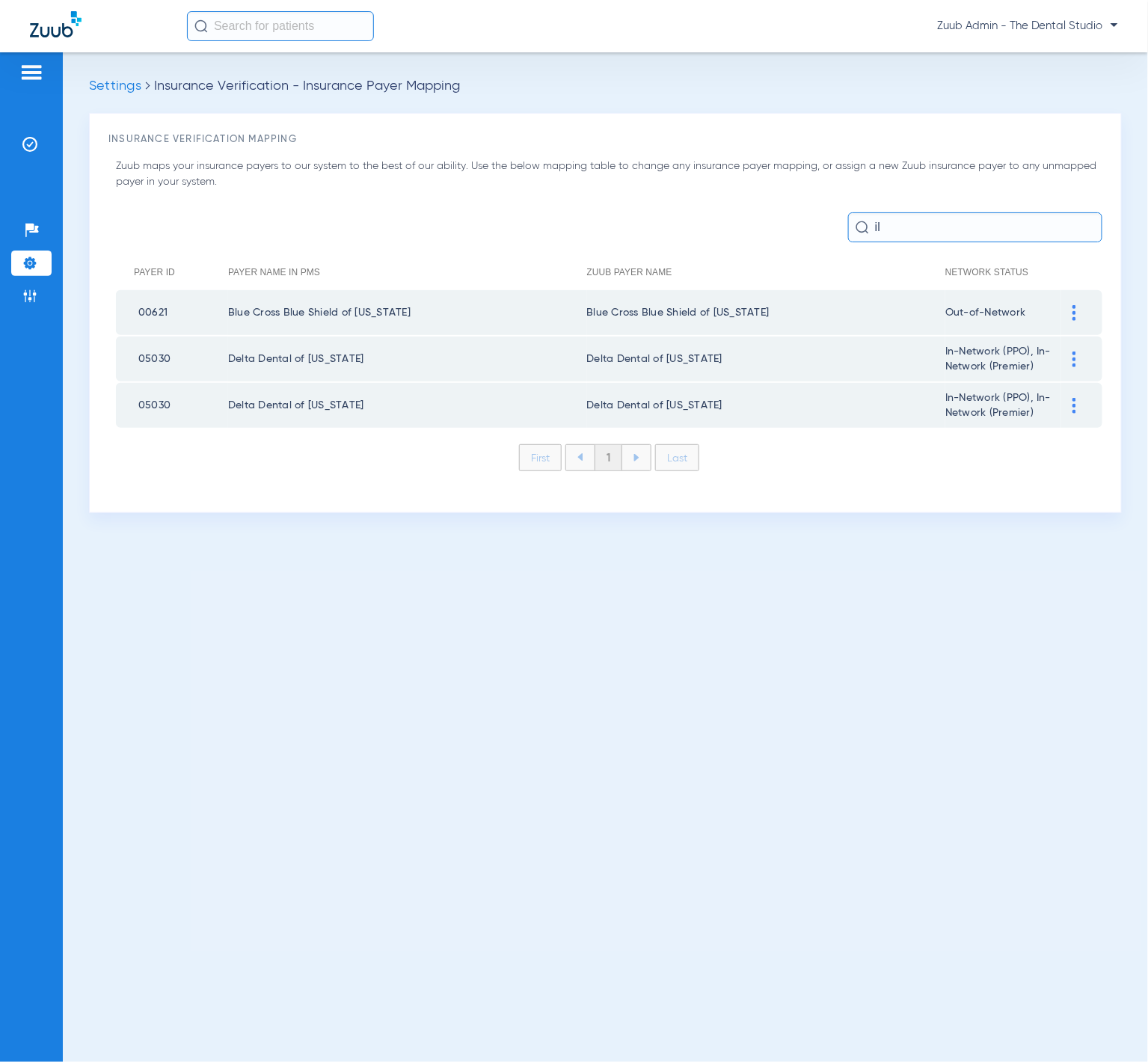
type input "i"
type input "IL"
click at [31, 129] on div "Patients Insurance Verification Setup Help Center Settings Admin" at bounding box center [32, 583] width 63 height 1062
click at [31, 136] on li "Insurance Verification" at bounding box center [32, 144] width 40 height 26
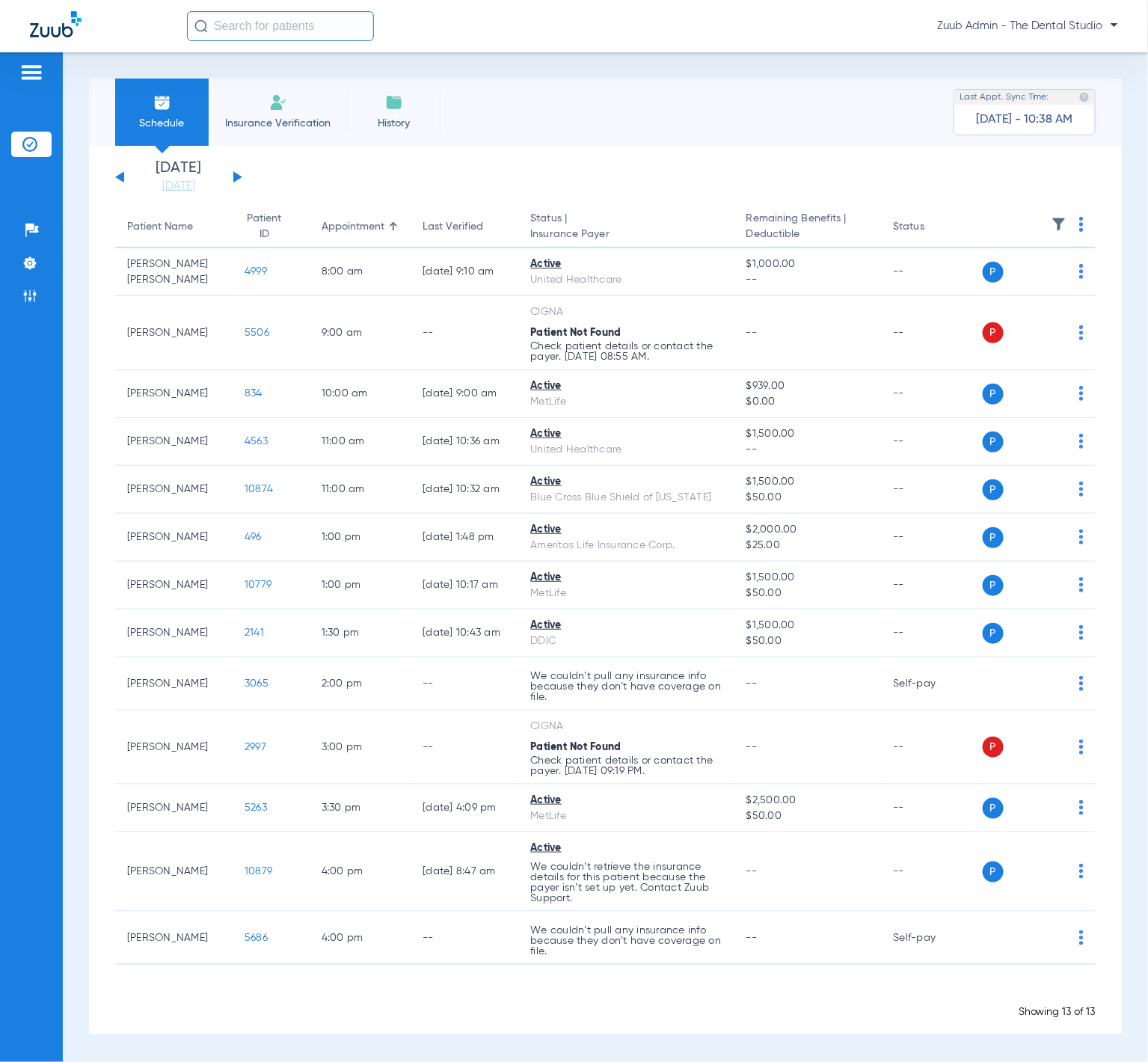
click at [246, 179] on app-single-date-navigator "[DATE] [DATE] [DATE] [DATE] [DATE] [DATE] [DATE] [DATE] [DATE] [DATE] [DATE] [D…" at bounding box center [605, 177] width 981 height 33
click at [239, 178] on button at bounding box center [237, 177] width 9 height 11
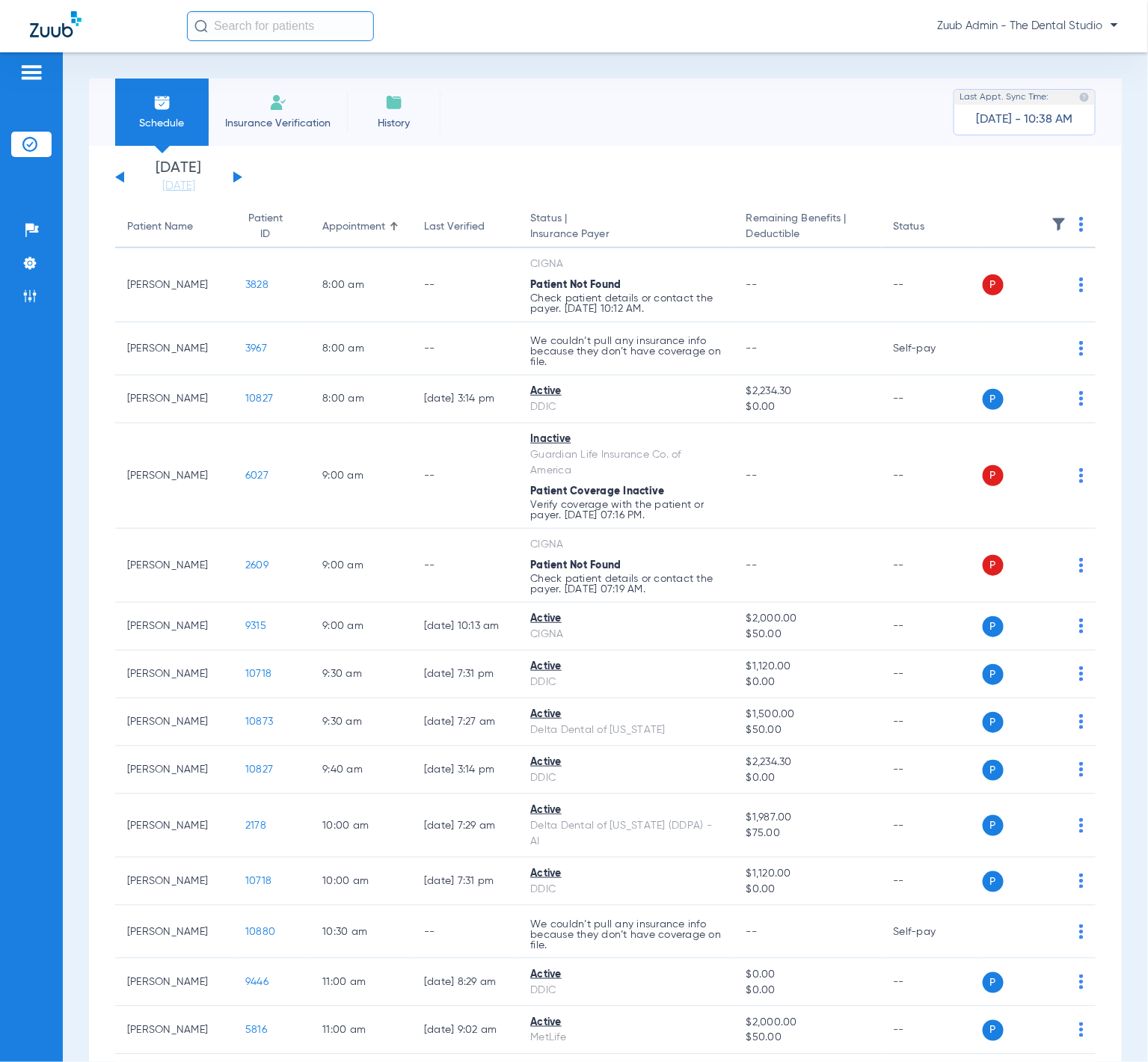
click at [1051, 222] on img at bounding box center [1059, 225] width 15 height 15
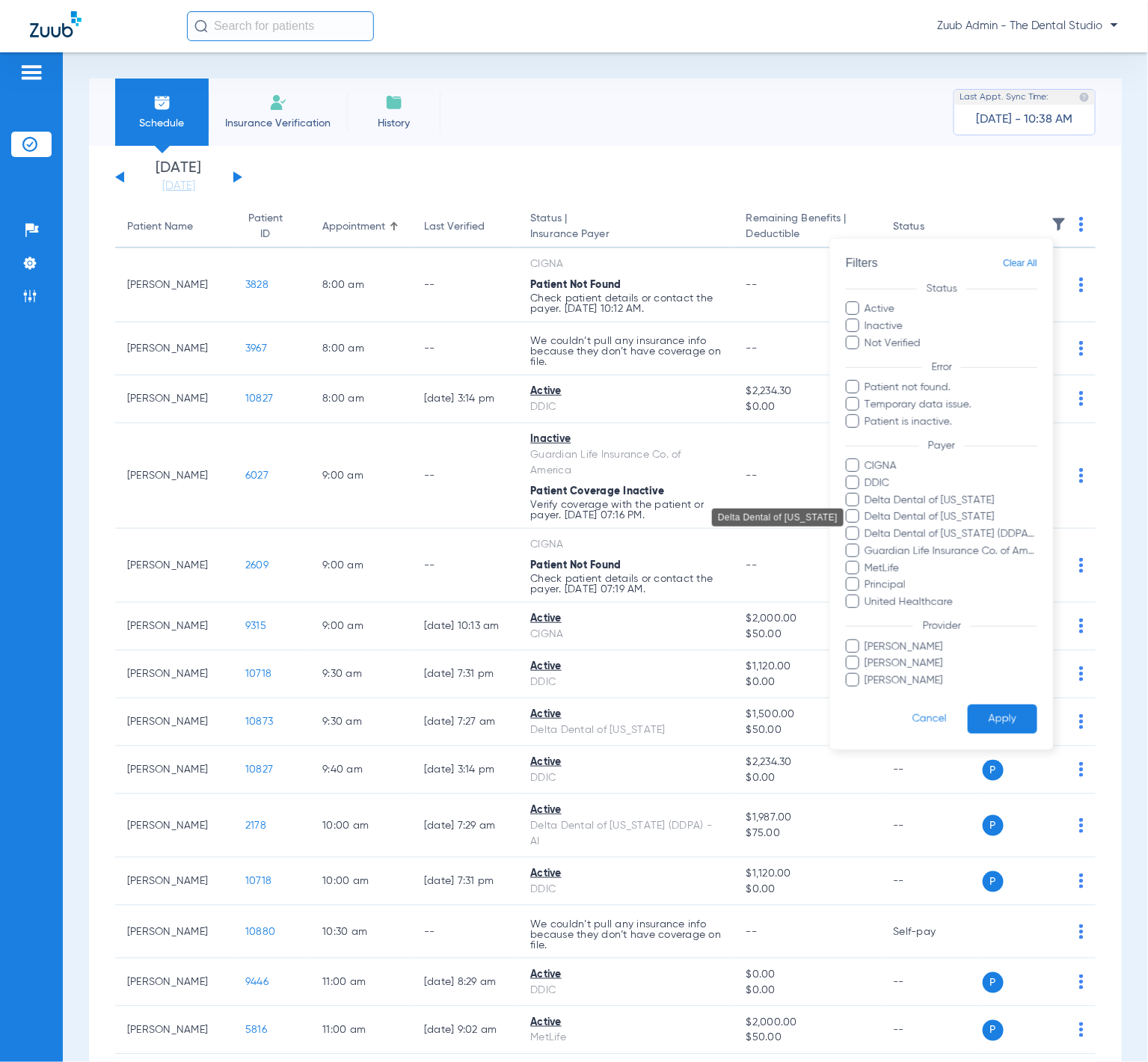
click at [987, 510] on span "Delta Dental of Illinois" at bounding box center [951, 517] width 174 height 15
click at [868, 528] on input "Delta Dental of Illinois" at bounding box center [868, 528] width 0 height 0
click at [1008, 706] on button "Apply" at bounding box center [1002, 719] width 70 height 30
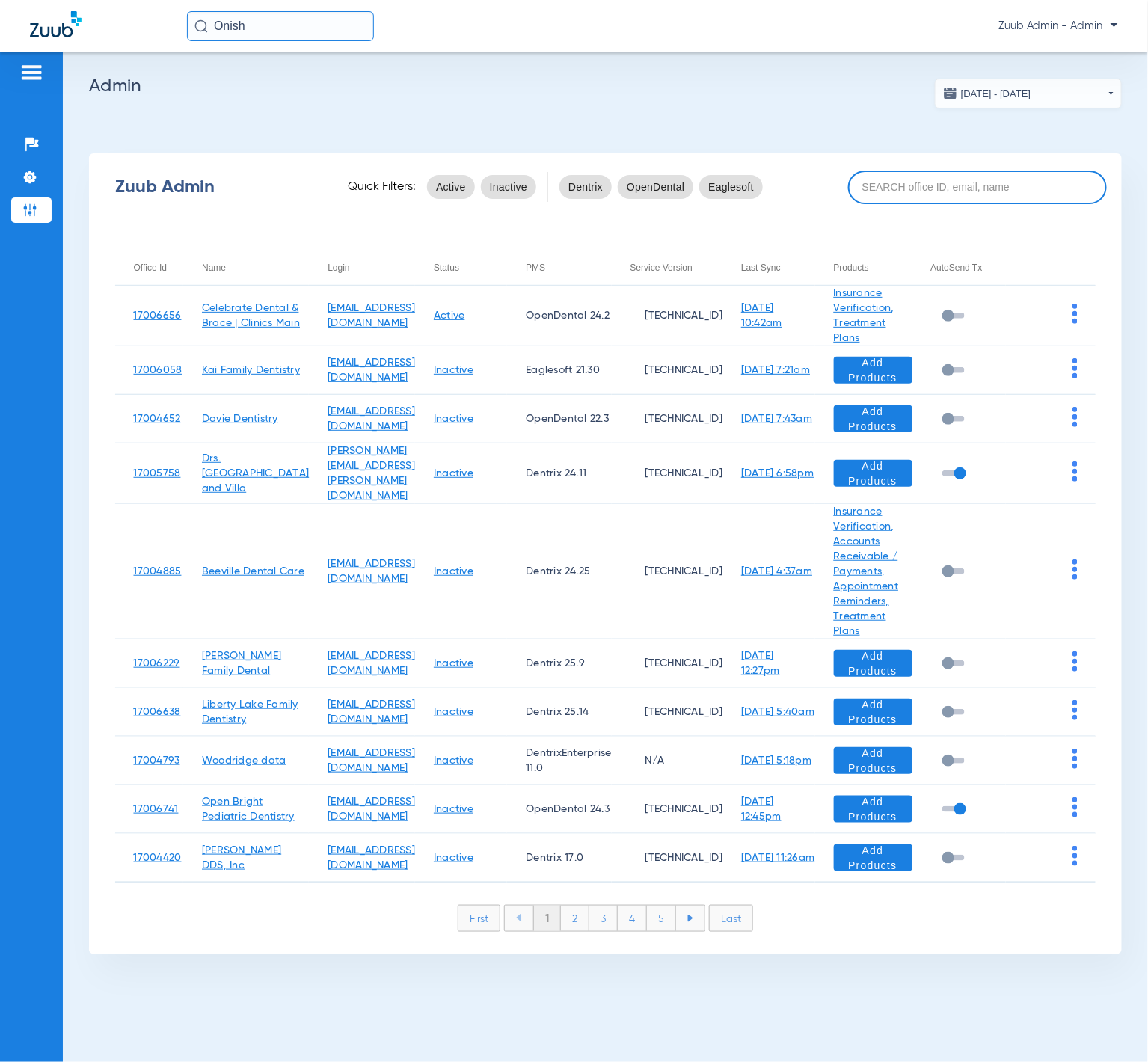
click at [923, 187] on input at bounding box center [977, 186] width 258 height 33
paste input "17005331"
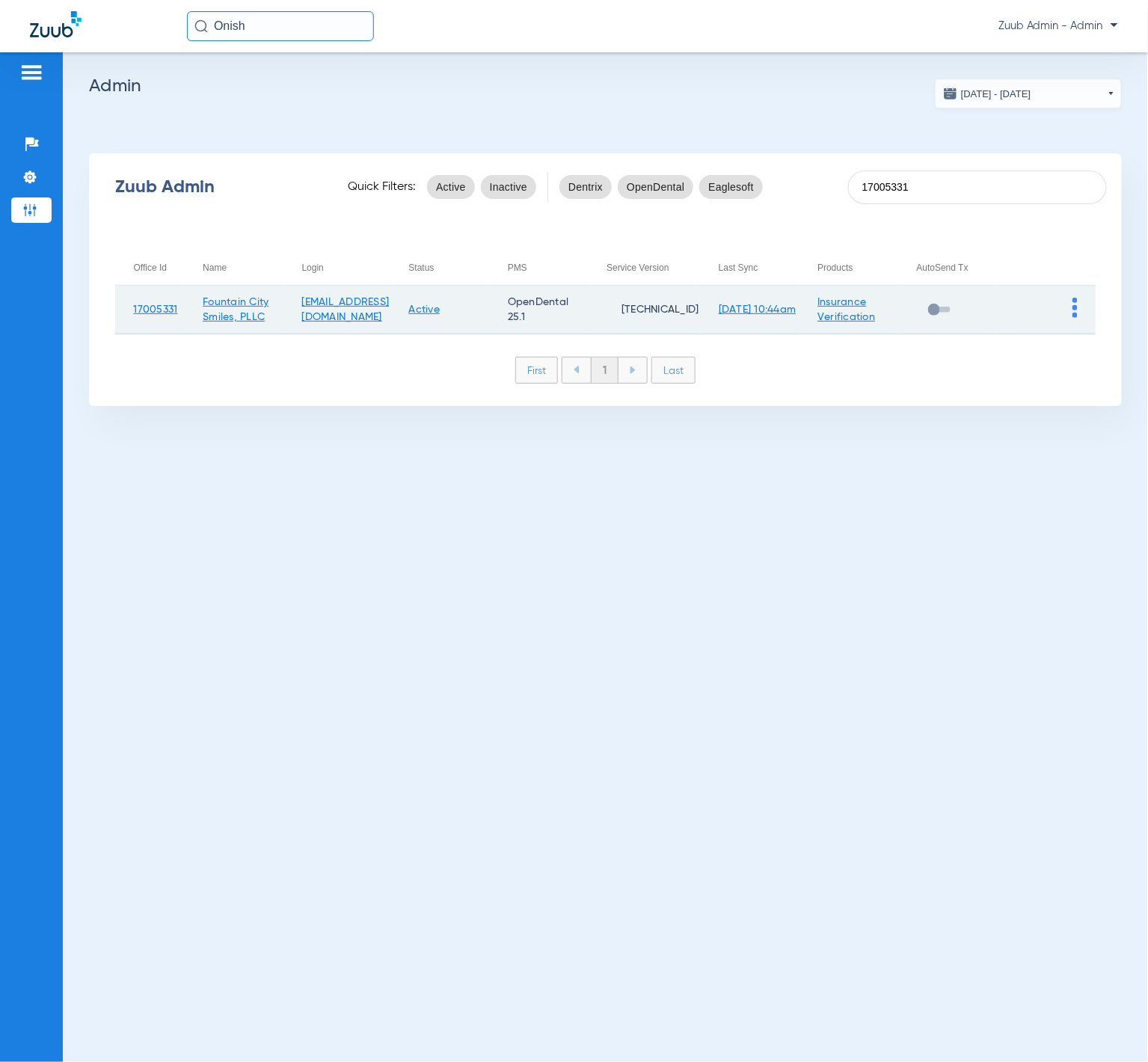
type input "17005331"
click at [1073, 307] on img at bounding box center [1074, 307] width 5 height 20
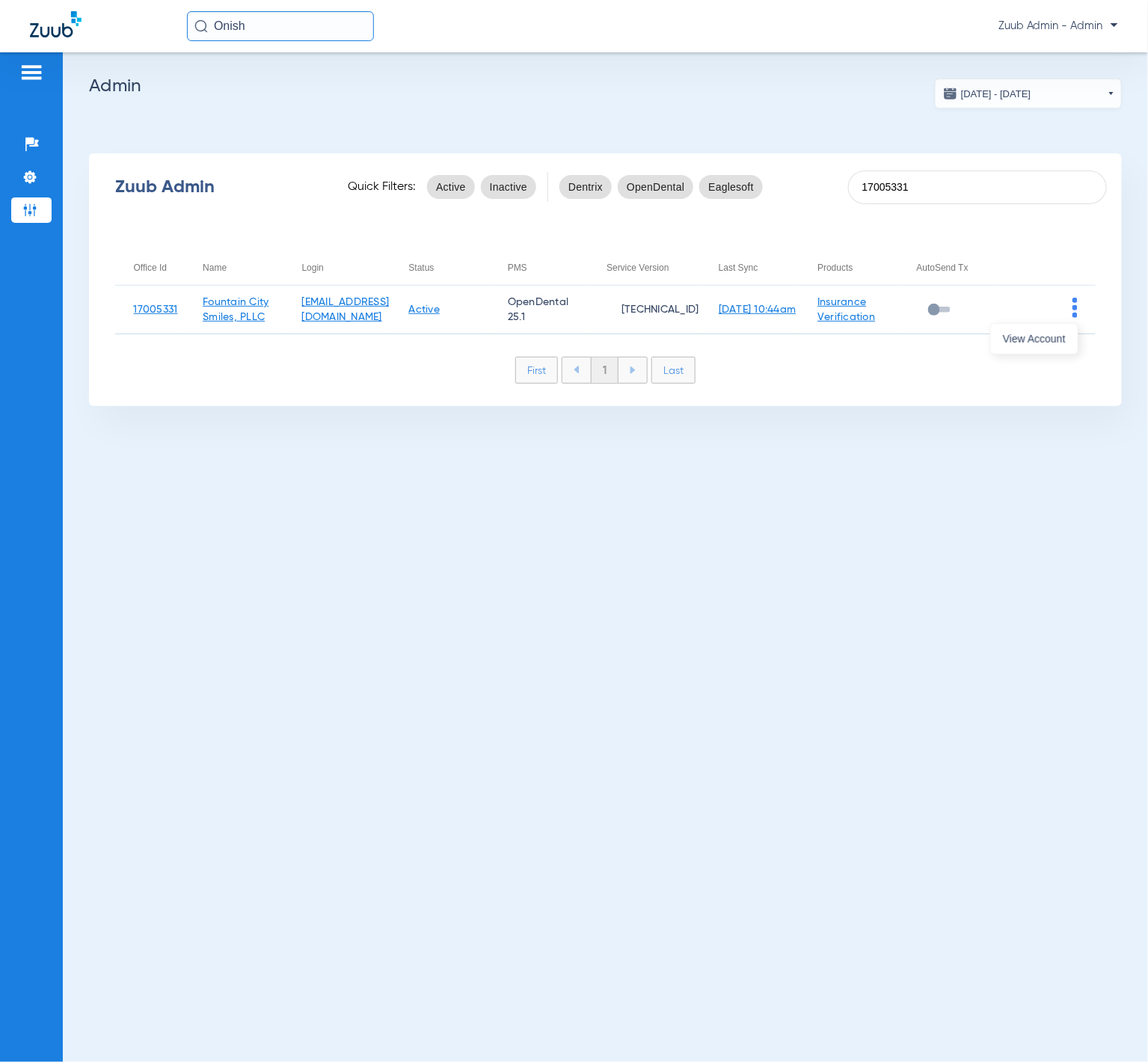
click at [1051, 323] on div "View Account" at bounding box center [1034, 338] width 88 height 32
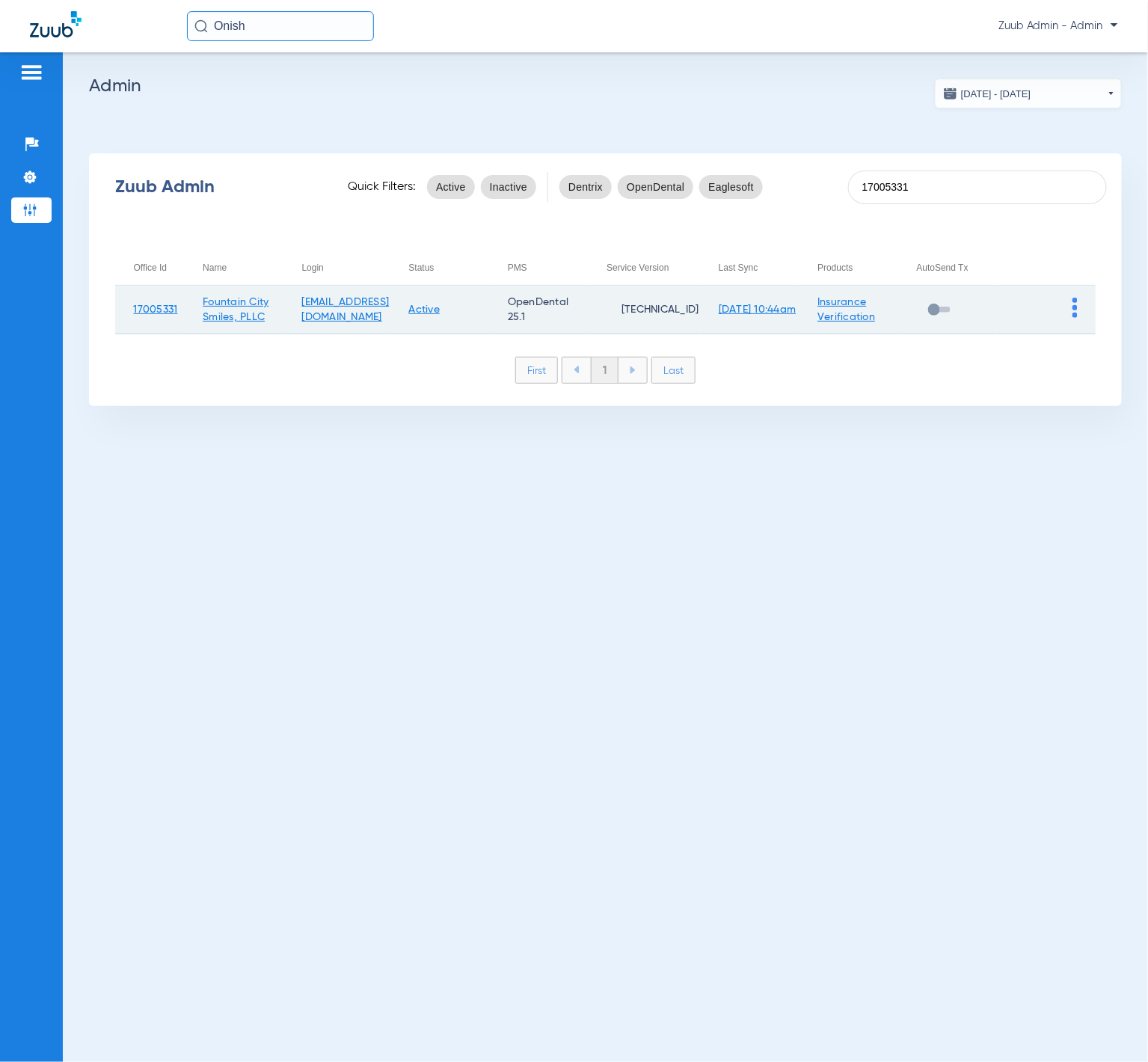
click at [1047, 332] on td at bounding box center [1046, 310] width 98 height 49
click at [1075, 306] on img at bounding box center [1074, 307] width 5 height 20
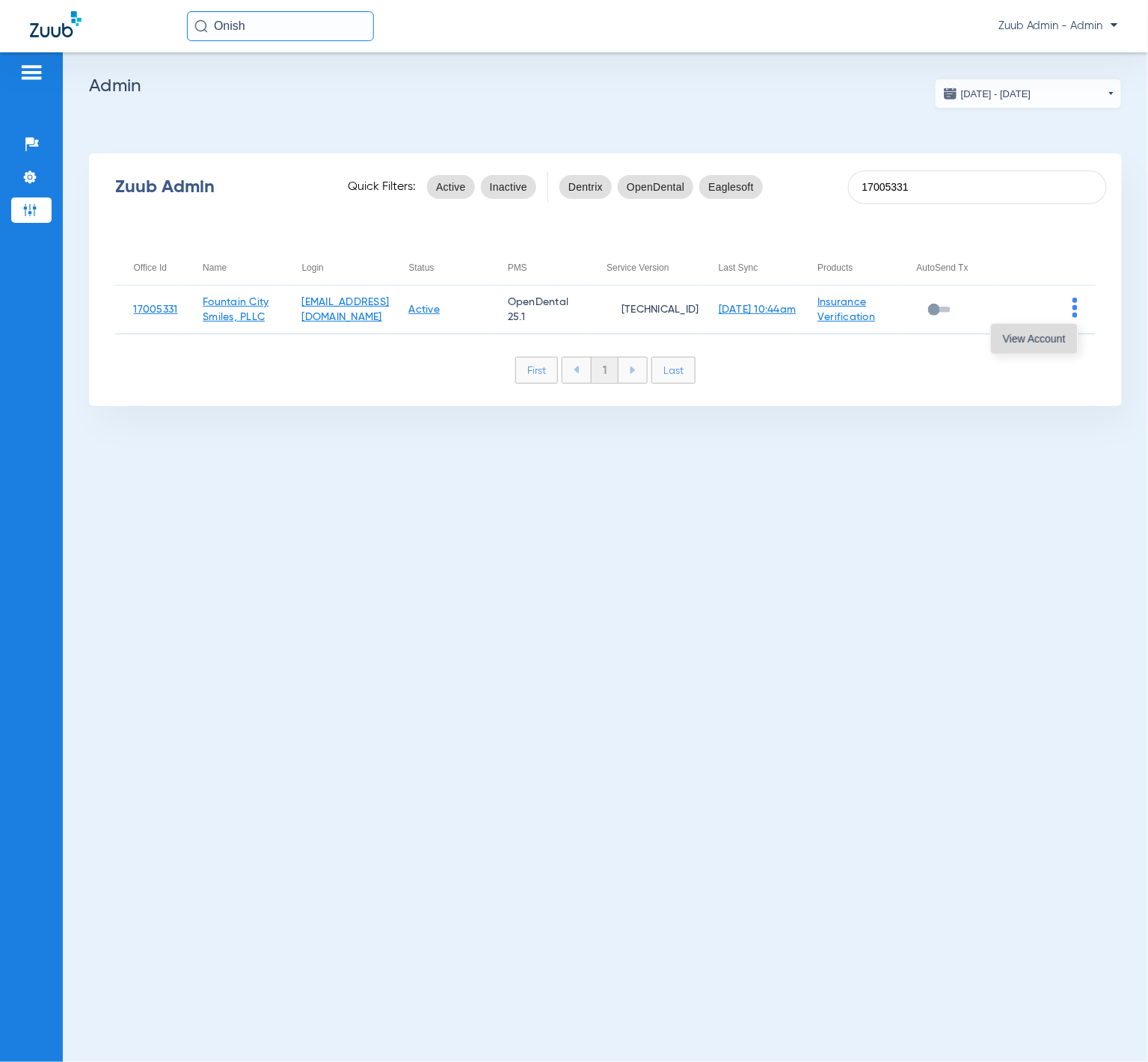
click at [1047, 339] on span "View Account" at bounding box center [1034, 338] width 63 height 11
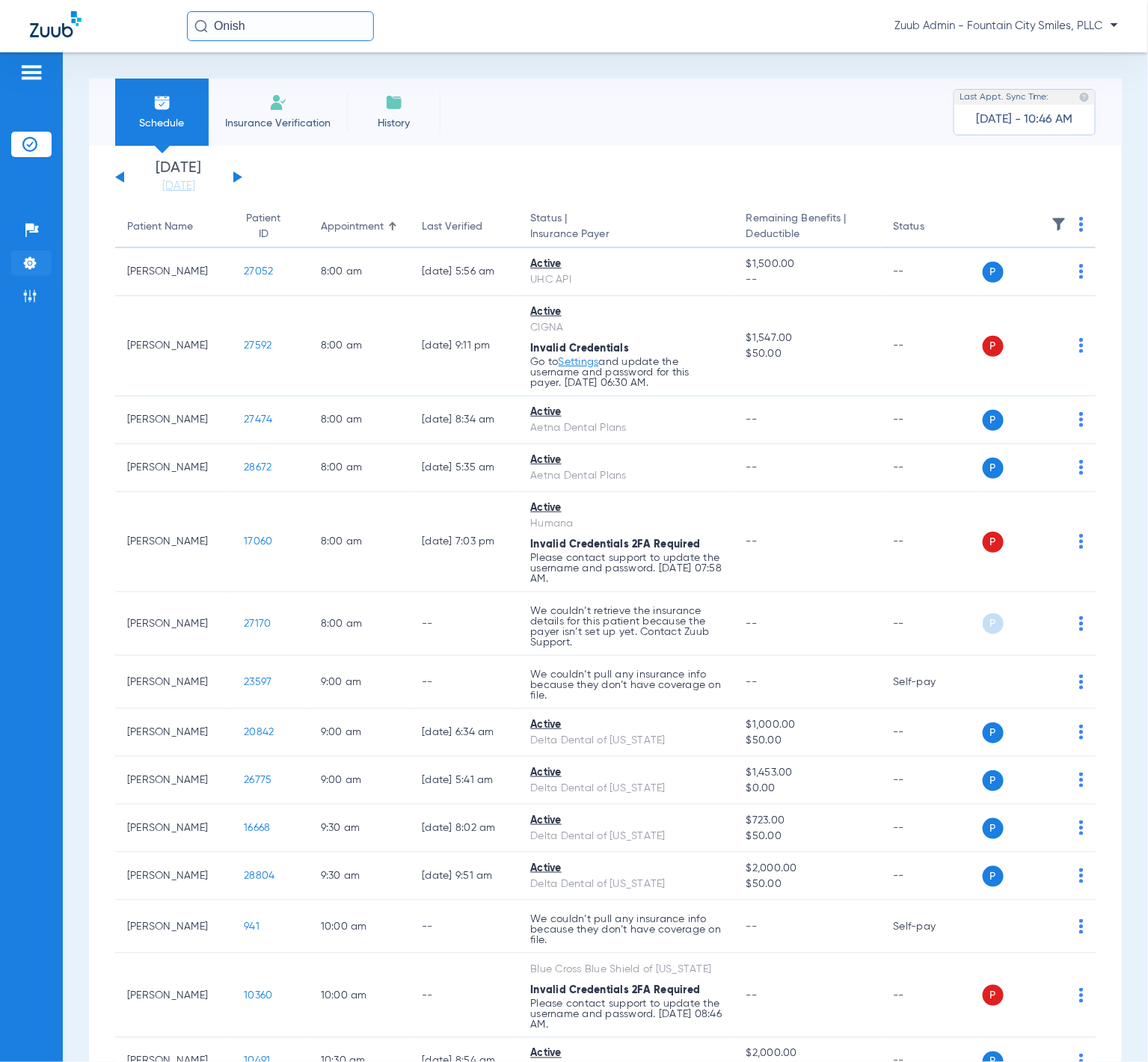
click at [43, 266] on li "Settings" at bounding box center [32, 263] width 40 height 26
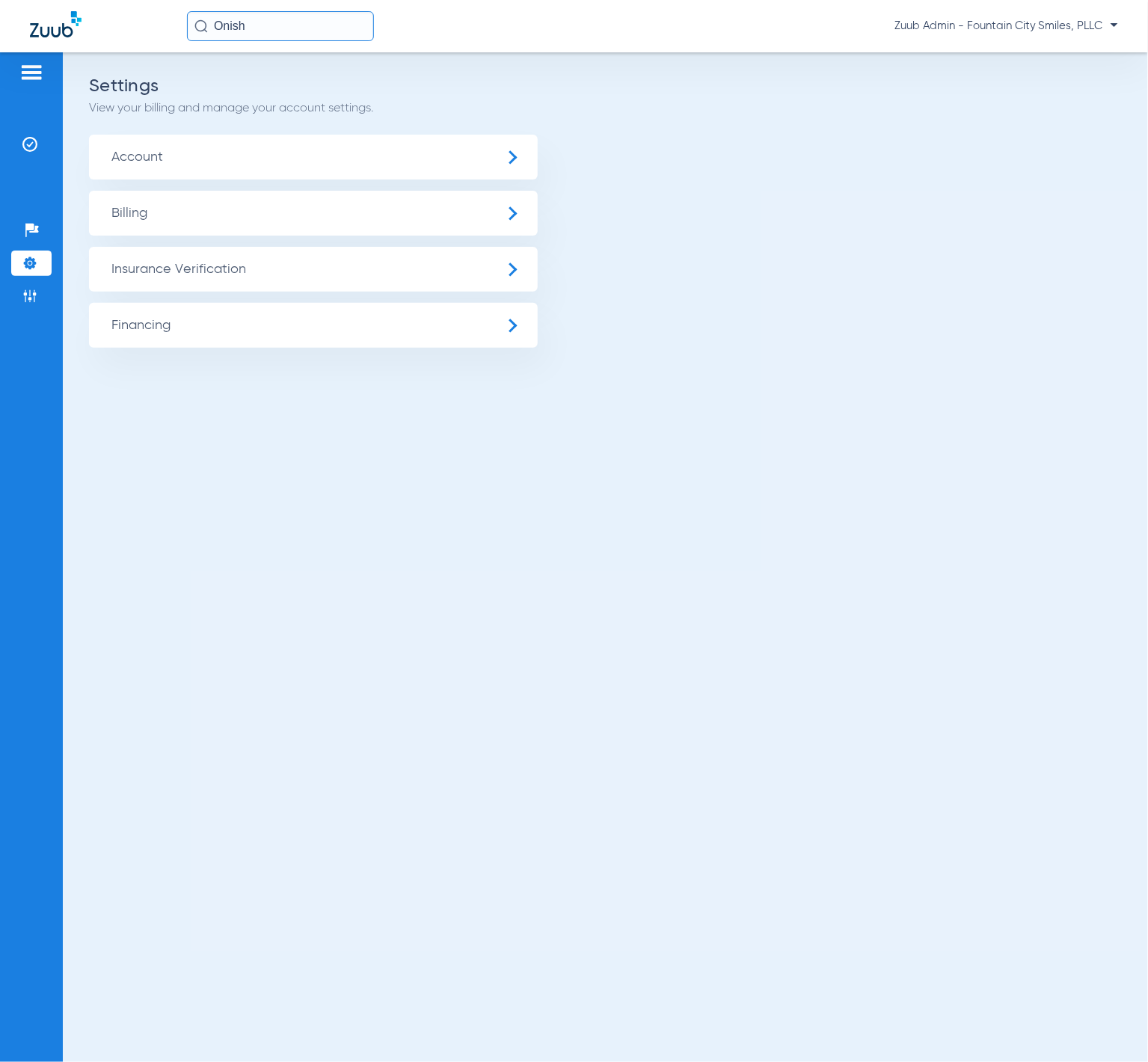
click at [122, 267] on span "Insurance Verification" at bounding box center [313, 269] width 448 height 45
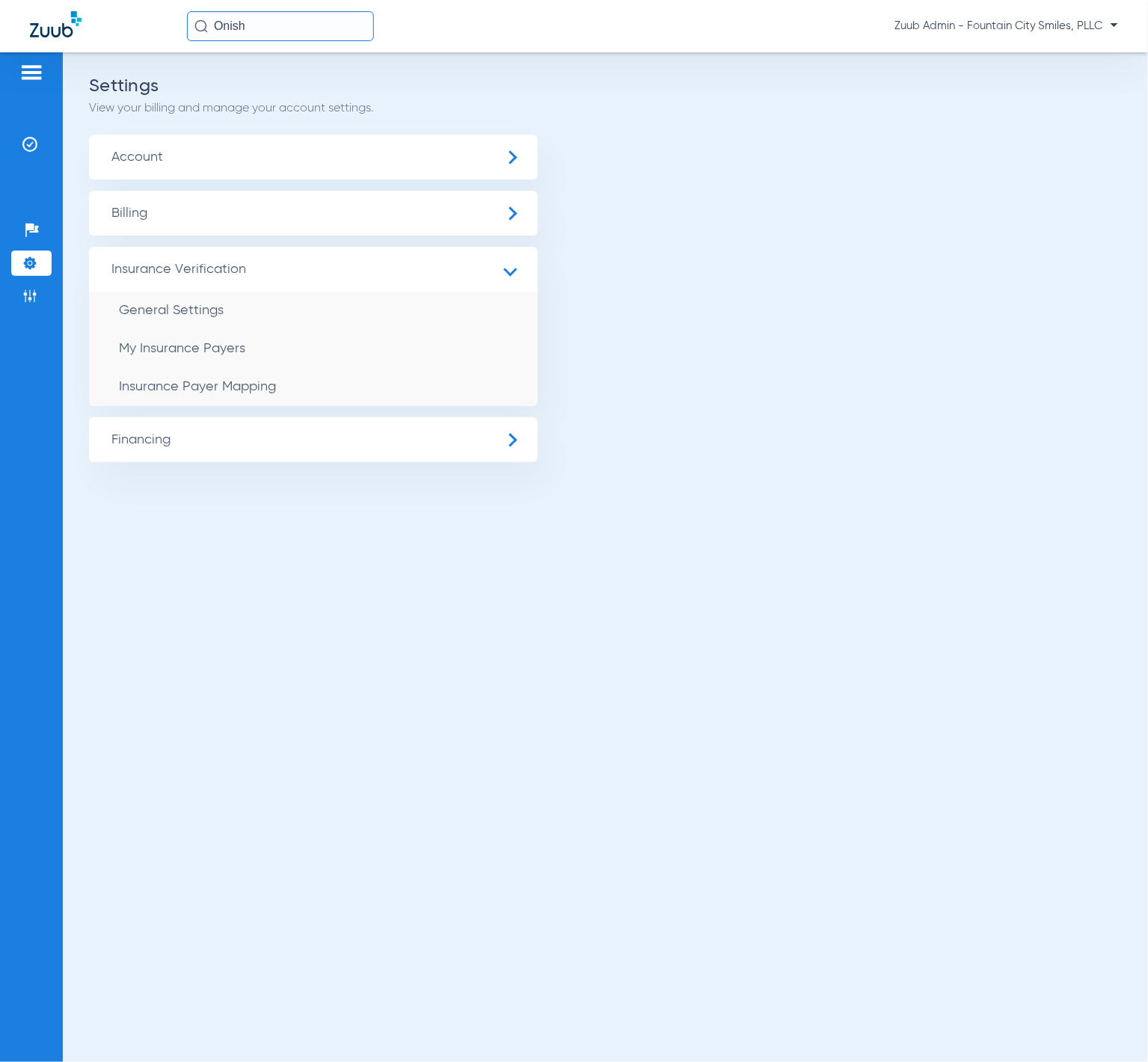
click at [183, 177] on span "Account" at bounding box center [313, 157] width 448 height 45
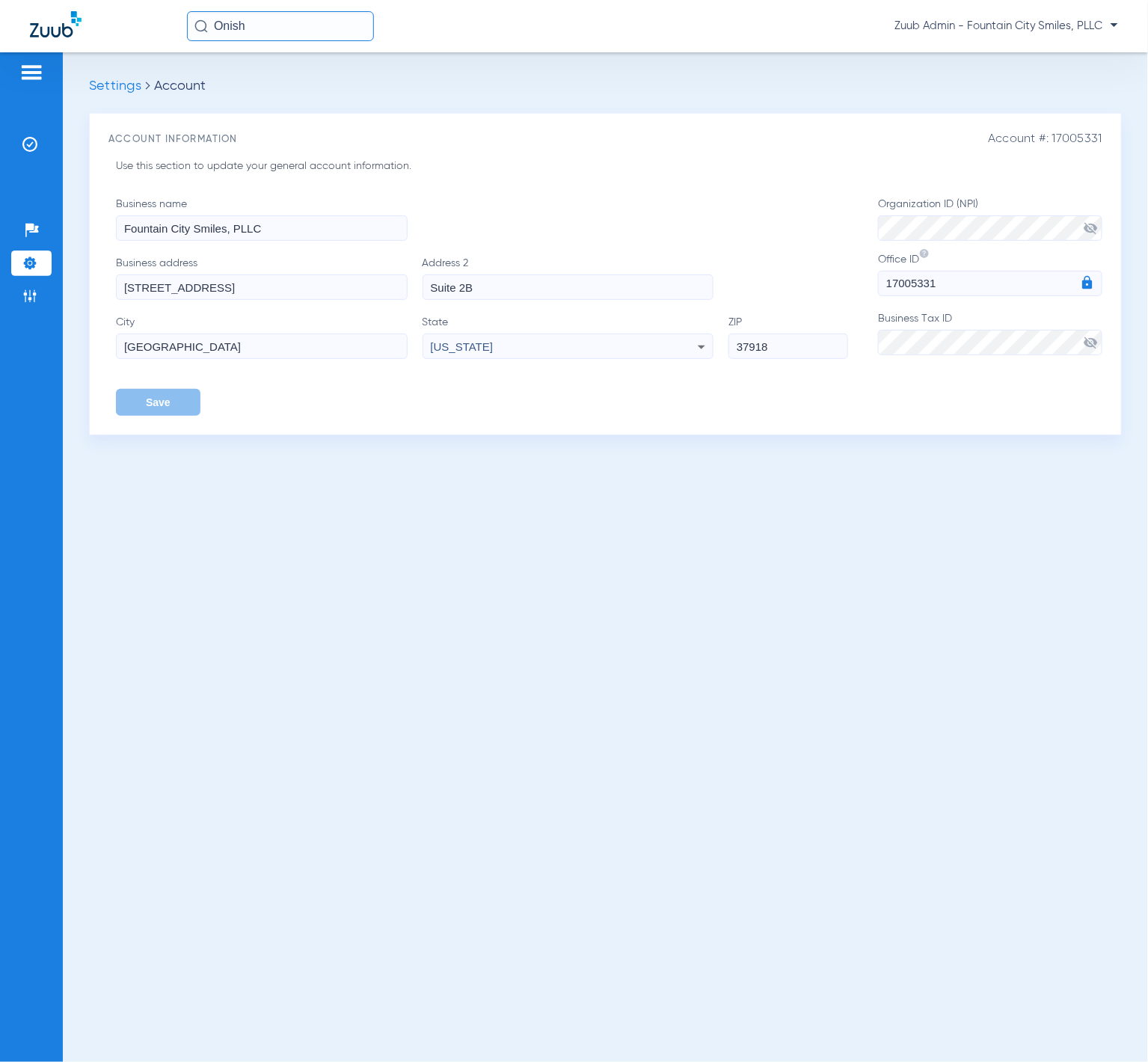
click at [1076, 137] on span "Account #: 17005331" at bounding box center [1045, 139] width 115 height 14
copy span "17005331"
click at [1097, 341] on span "visibility_off" at bounding box center [1092, 342] width 15 height 15
click at [302, 290] on input "[STREET_ADDRESS]" at bounding box center [261, 287] width 292 height 26
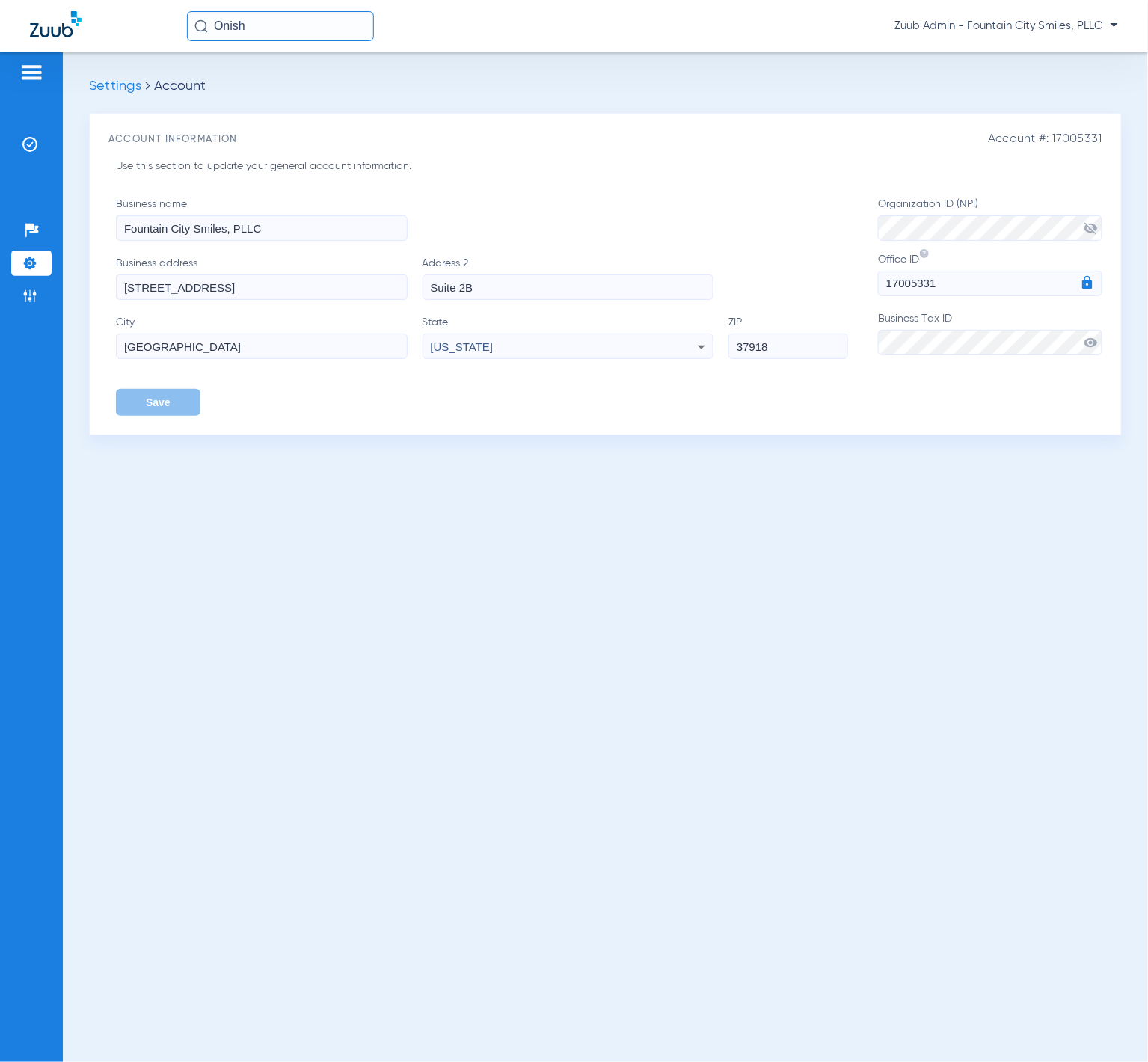
click at [302, 290] on input "[STREET_ADDRESS]" at bounding box center [261, 287] width 292 height 26
click at [582, 290] on input "Suite 2B" at bounding box center [568, 287] width 292 height 26
click at [531, 289] on input "Suite 2B" at bounding box center [568, 287] width 292 height 26
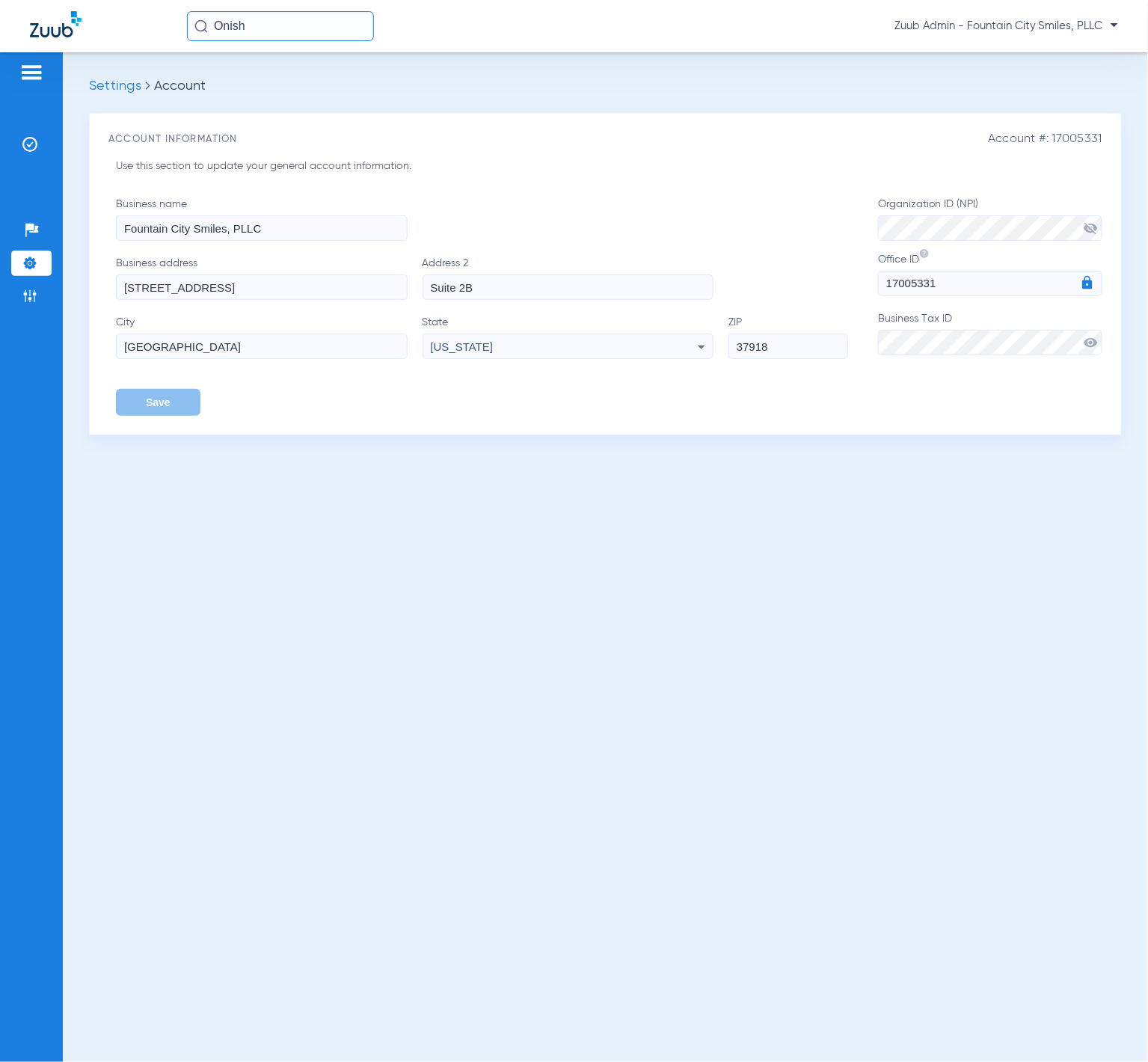
click at [531, 289] on input "Suite 2B" at bounding box center [568, 287] width 292 height 26
click at [304, 346] on input "[GEOGRAPHIC_DATA]" at bounding box center [261, 346] width 292 height 26
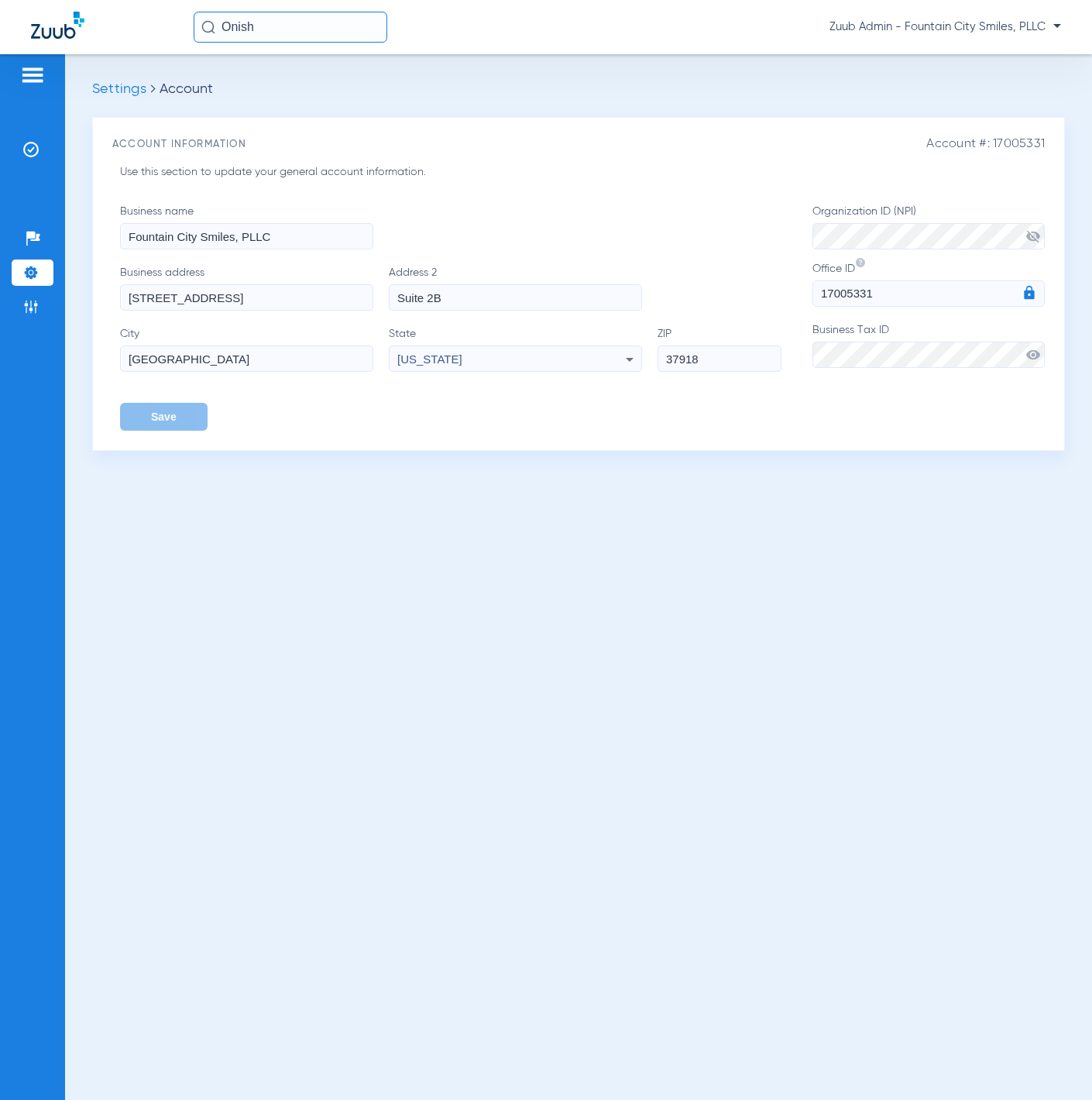
click at [58, 150] on div "Patients Insurance Verification Setup Help Center Settings Admin" at bounding box center [33, 604] width 65 height 1100
click at [50, 146] on li "Insurance Verification" at bounding box center [33, 150] width 42 height 27
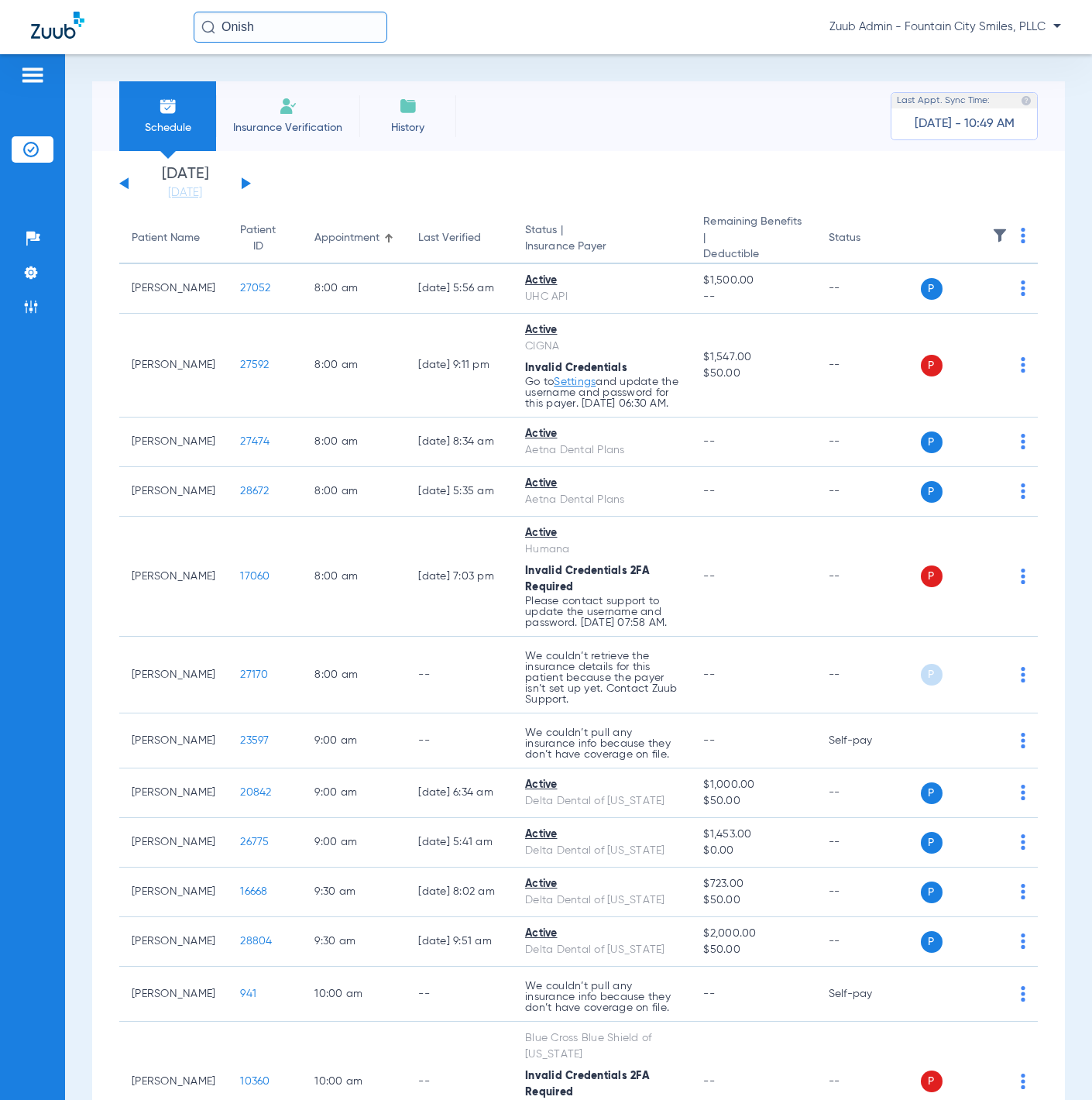
click at [993, 235] on img at bounding box center [1000, 236] width 16 height 16
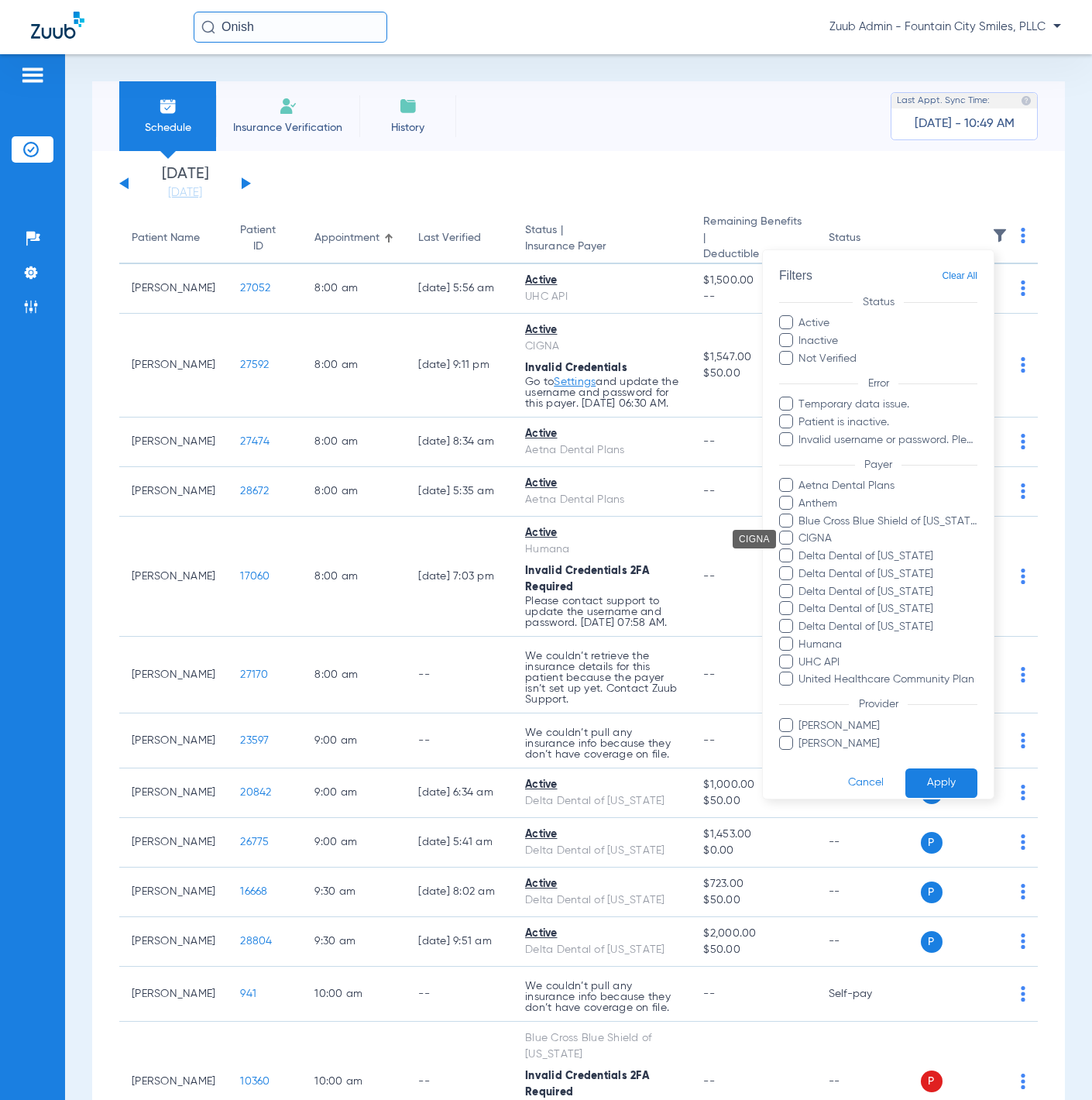
click at [829, 540] on span "CIGNA" at bounding box center [888, 539] width 180 height 16
click at [801, 550] on input "CIGNA" at bounding box center [801, 550] width 0 height 0
click at [915, 769] on button "Apply" at bounding box center [942, 782] width 72 height 31
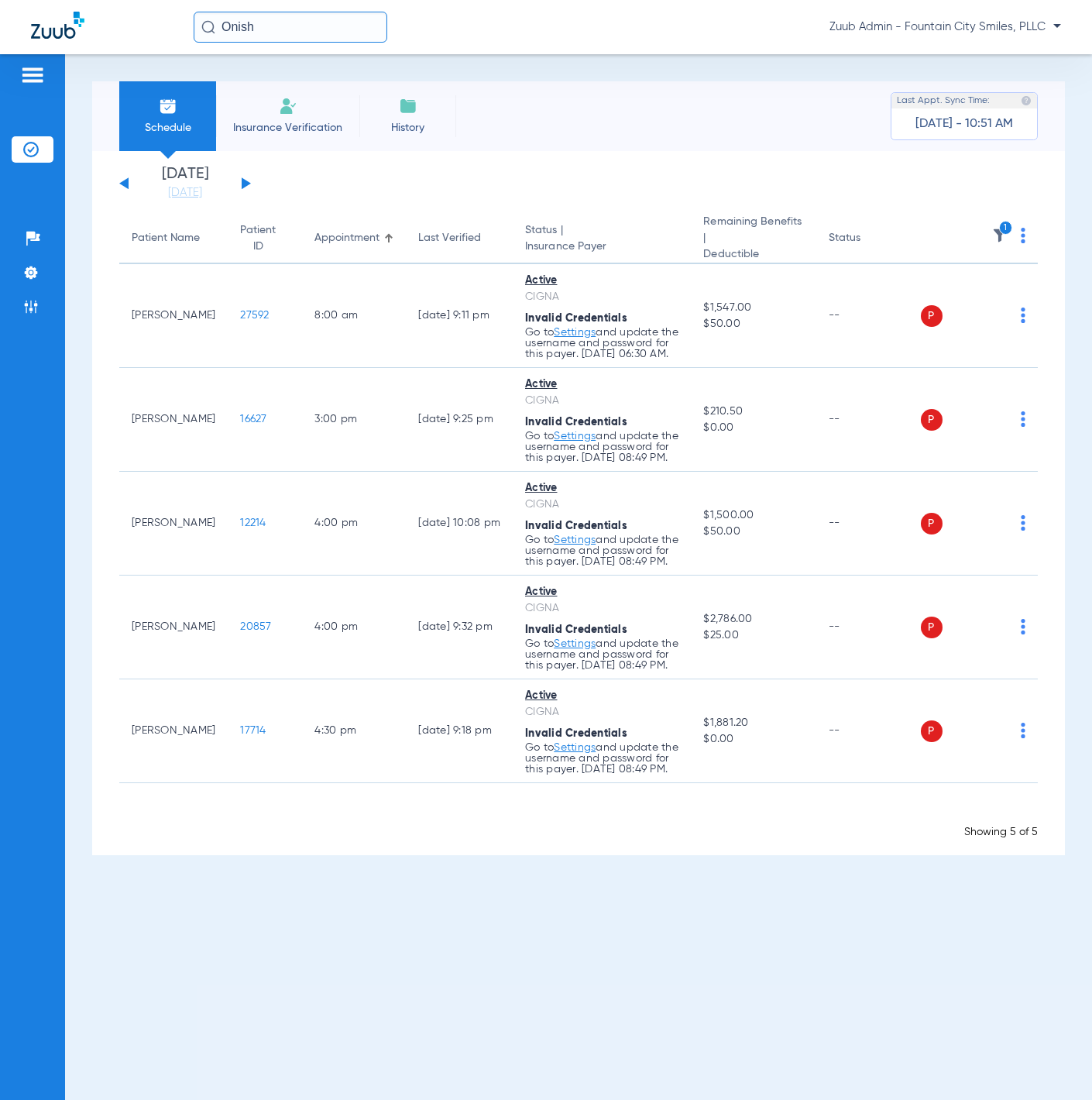
click at [1021, 229] on img at bounding box center [1023, 236] width 5 height 16
click at [995, 302] on button "Verify All" at bounding box center [965, 293] width 118 height 31
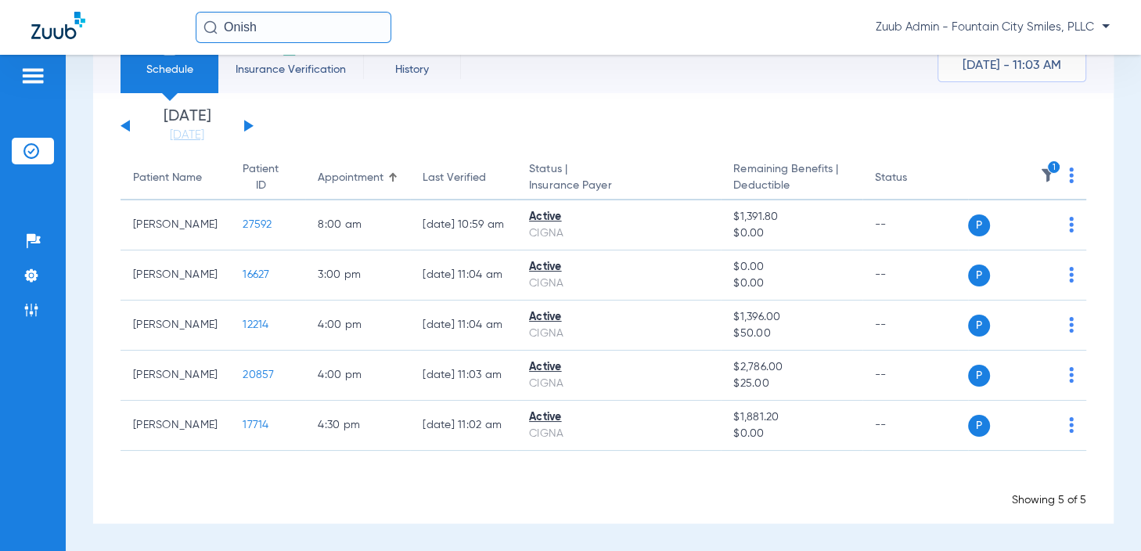
scroll to position [56, 0]
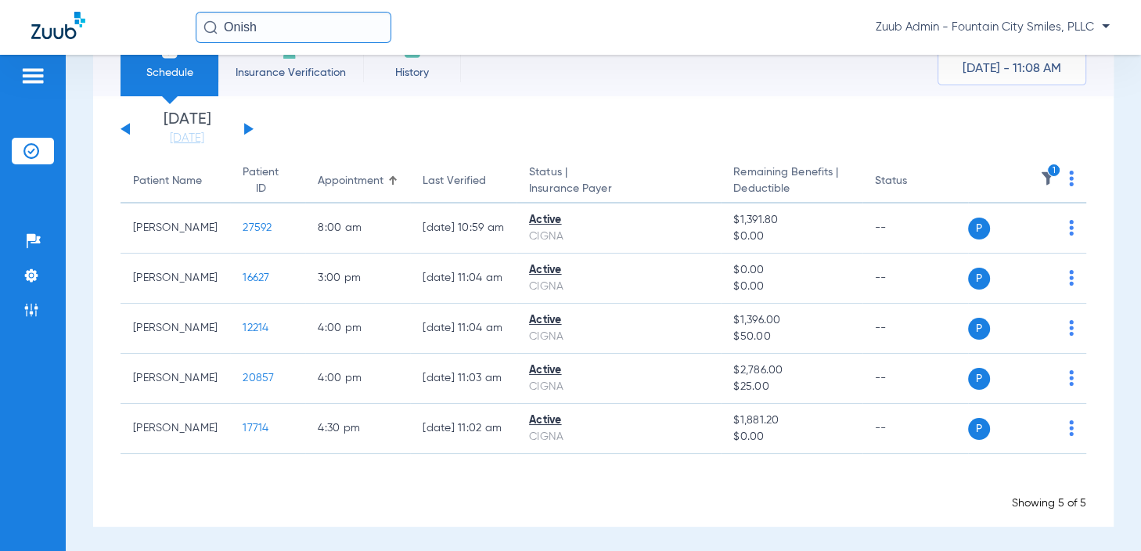
click at [250, 128] on button at bounding box center [248, 129] width 9 height 12
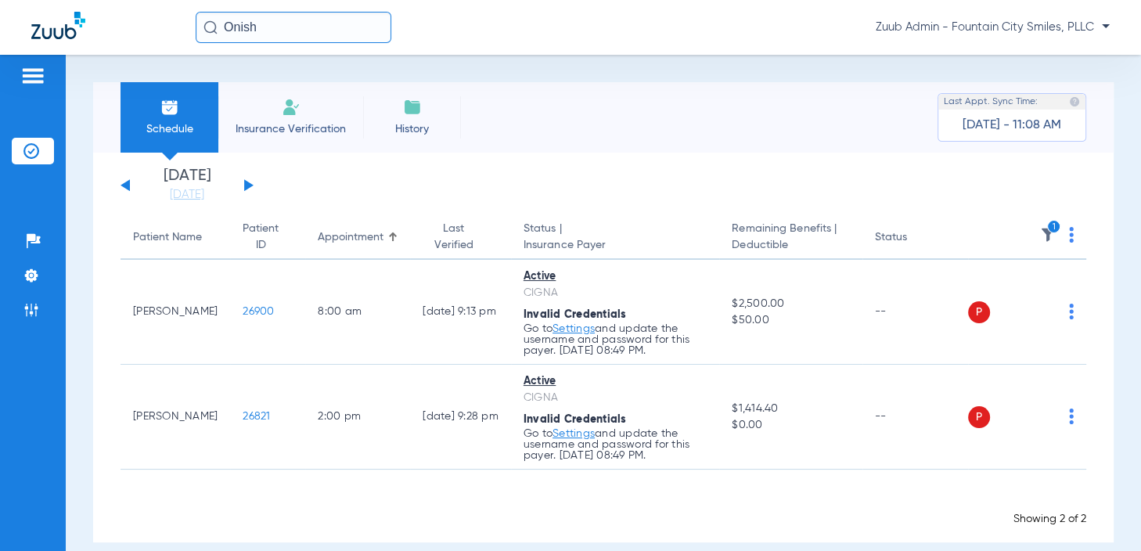
click at [1069, 230] on img at bounding box center [1071, 235] width 5 height 16
click at [1033, 285] on button "Verify All" at bounding box center [999, 296] width 119 height 31
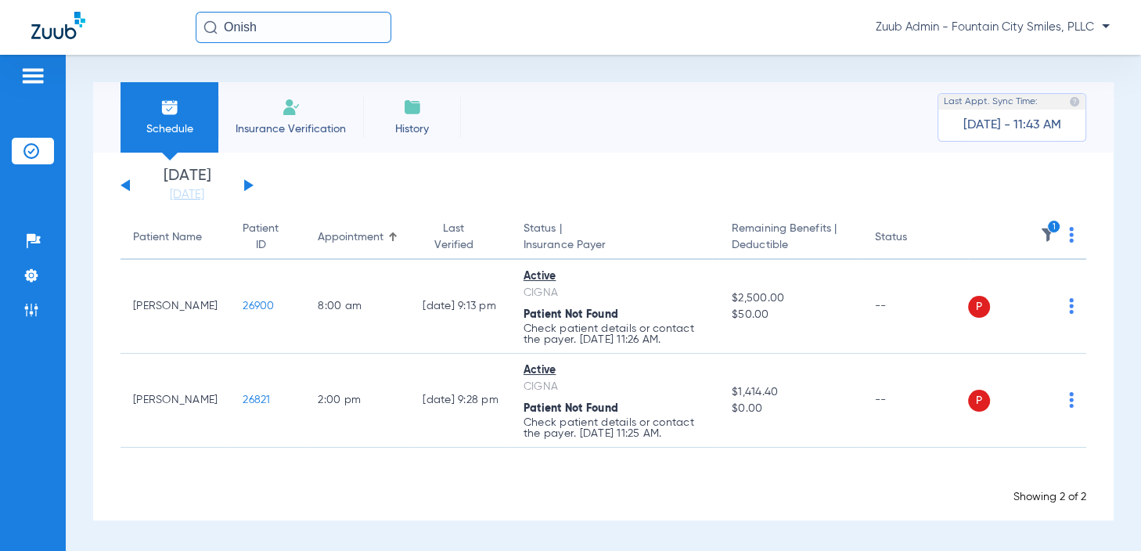
click at [246, 186] on button at bounding box center [248, 185] width 9 height 12
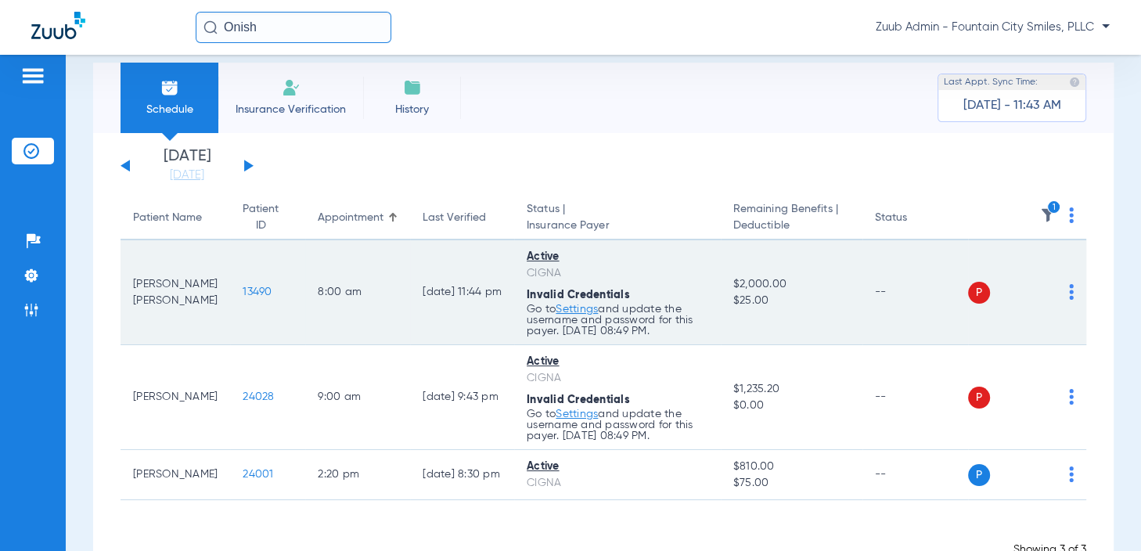
scroll to position [20, 0]
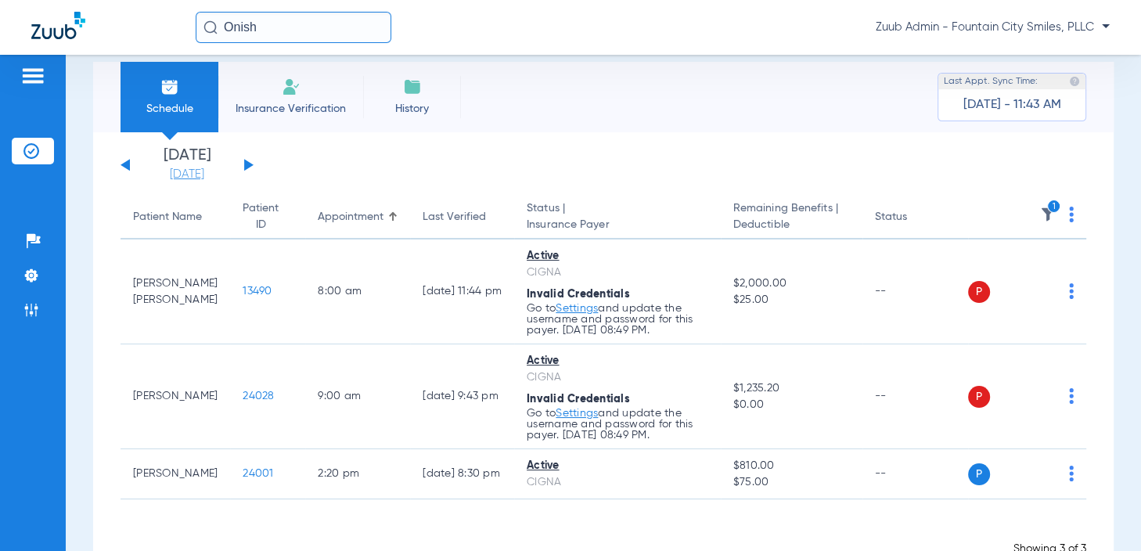
click at [171, 178] on link "[DATE]" at bounding box center [187, 175] width 94 height 16
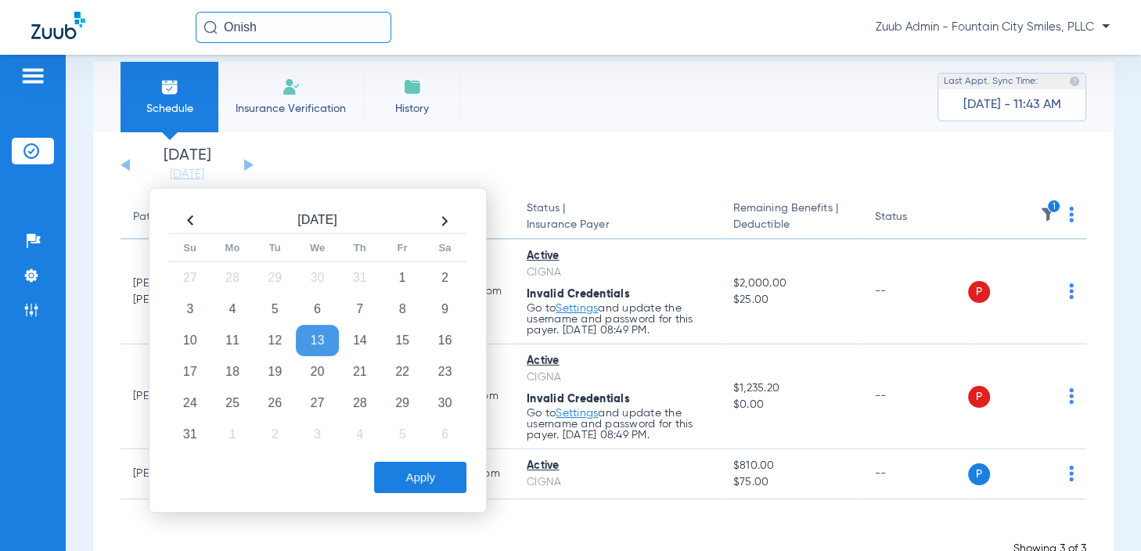
click at [320, 337] on td "13" at bounding box center [317, 340] width 42 height 31
click at [721, 81] on div "Schedule Insurance Verification History Last Appt. Sync Time: Today - 11:43 AM" at bounding box center [603, 97] width 1020 height 70
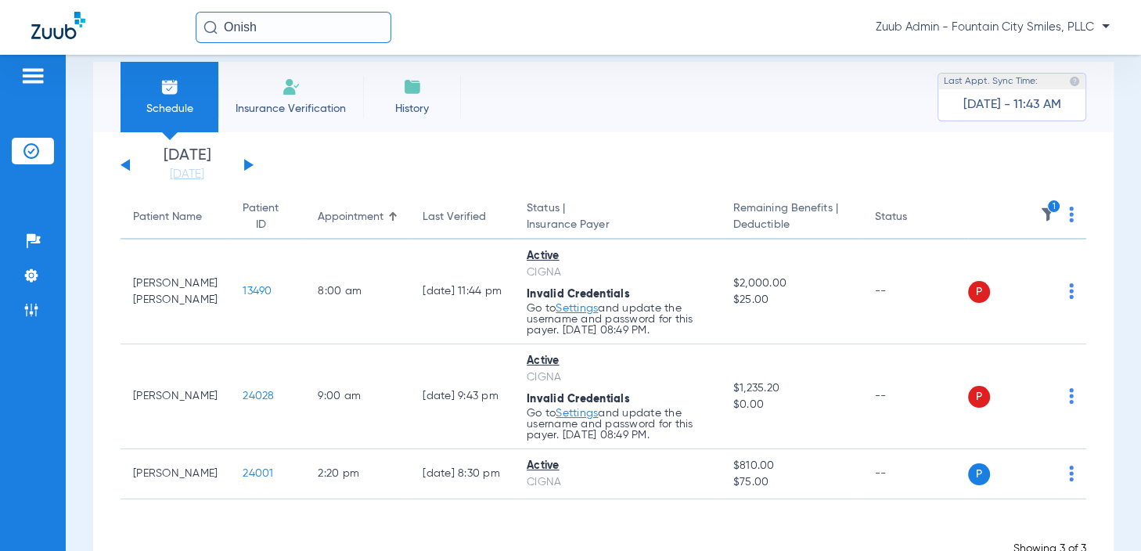
click at [1069, 218] on img at bounding box center [1071, 215] width 5 height 16
click at [1043, 472] on div at bounding box center [570, 275] width 1141 height 551
click at [1062, 212] on th "1" at bounding box center [1027, 218] width 119 height 44
click at [1069, 213] on img at bounding box center [1071, 215] width 5 height 16
click at [1041, 268] on button "Verify All" at bounding box center [999, 275] width 119 height 31
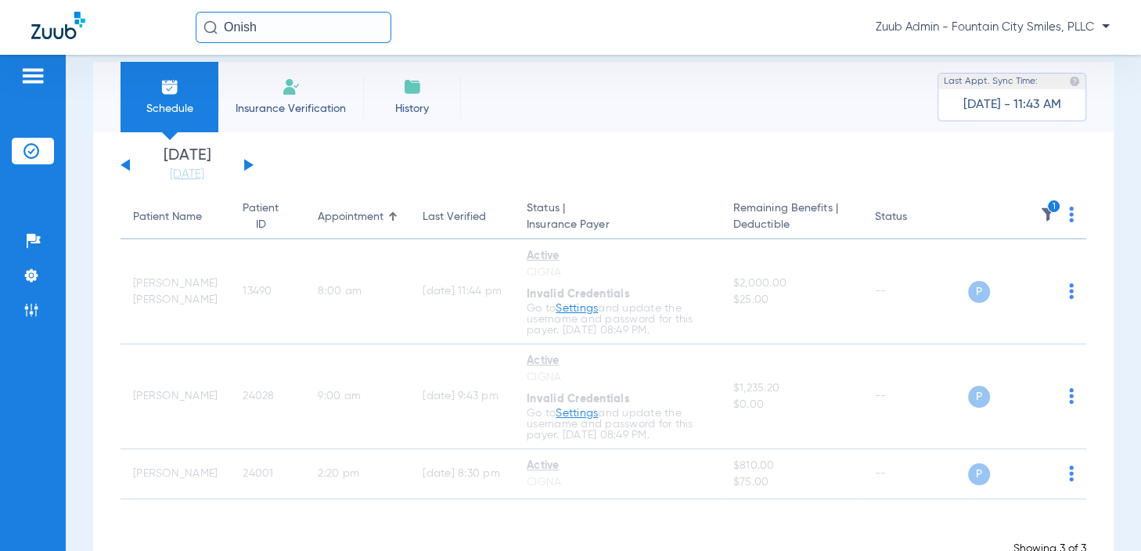
scroll to position [66, 0]
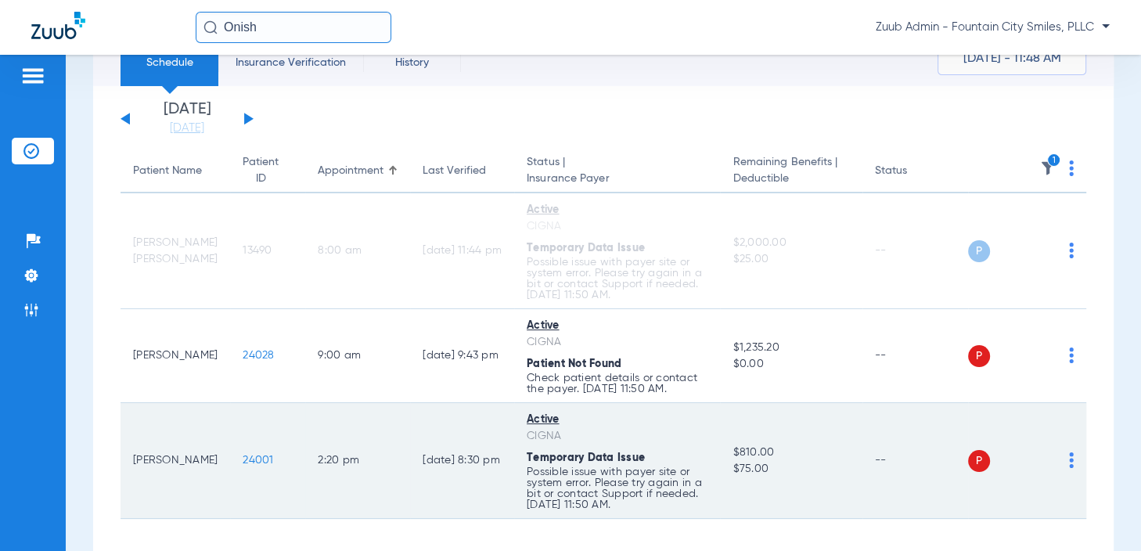
click at [1069, 458] on img at bounding box center [1071, 460] width 5 height 16
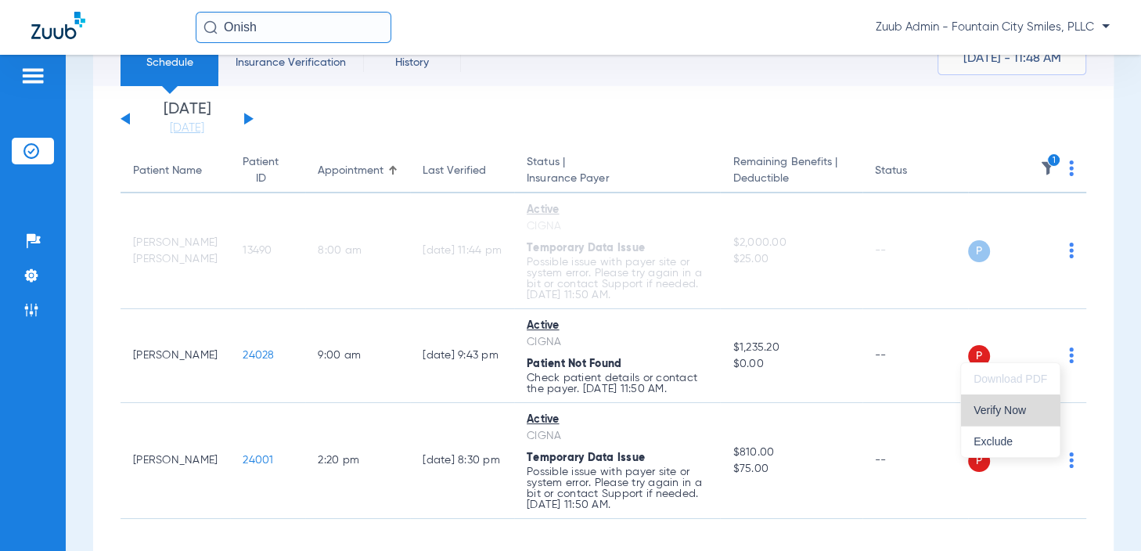
click at [1008, 415] on span "Verify Now" at bounding box center [1010, 409] width 74 height 11
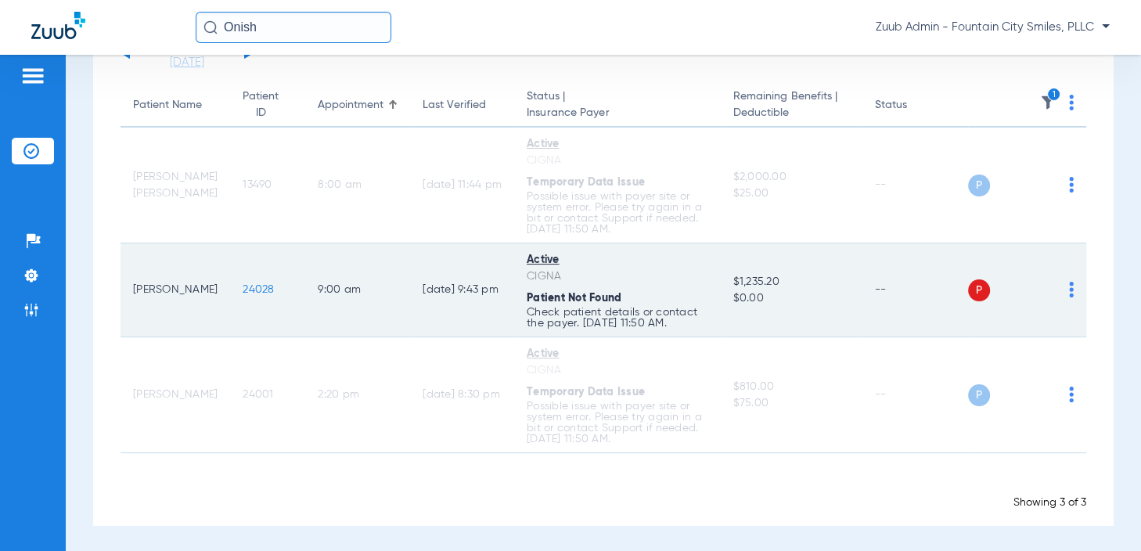
scroll to position [0, 0]
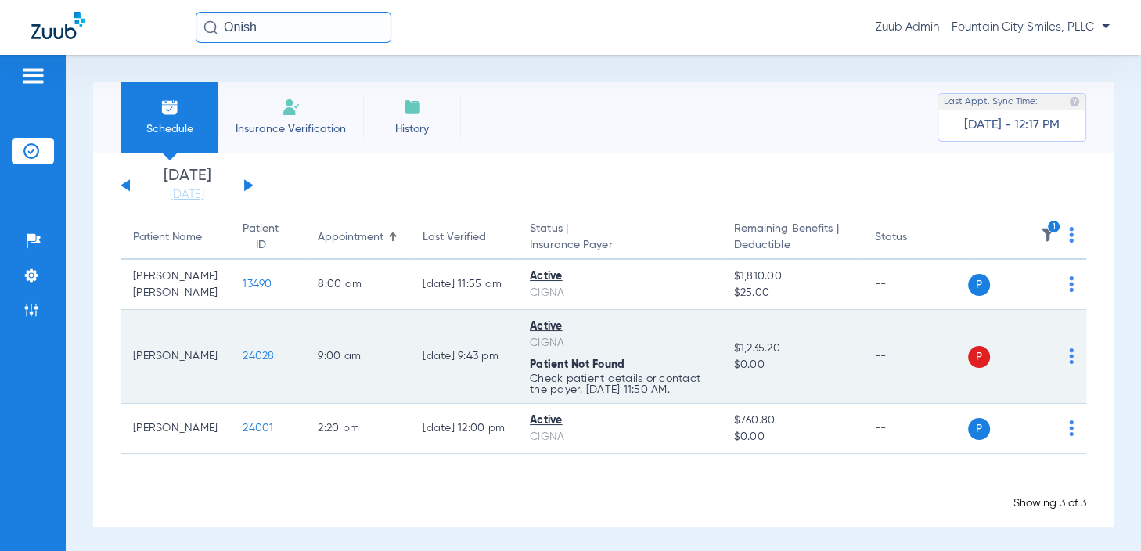
click at [243, 361] on span "24028" at bounding box center [258, 355] width 31 height 11
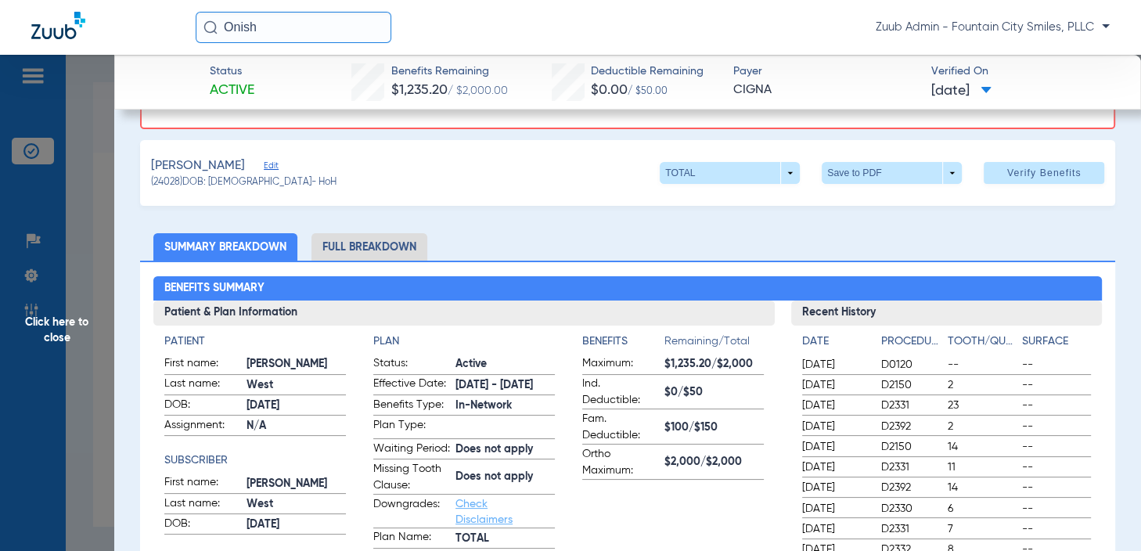
scroll to position [110, 0]
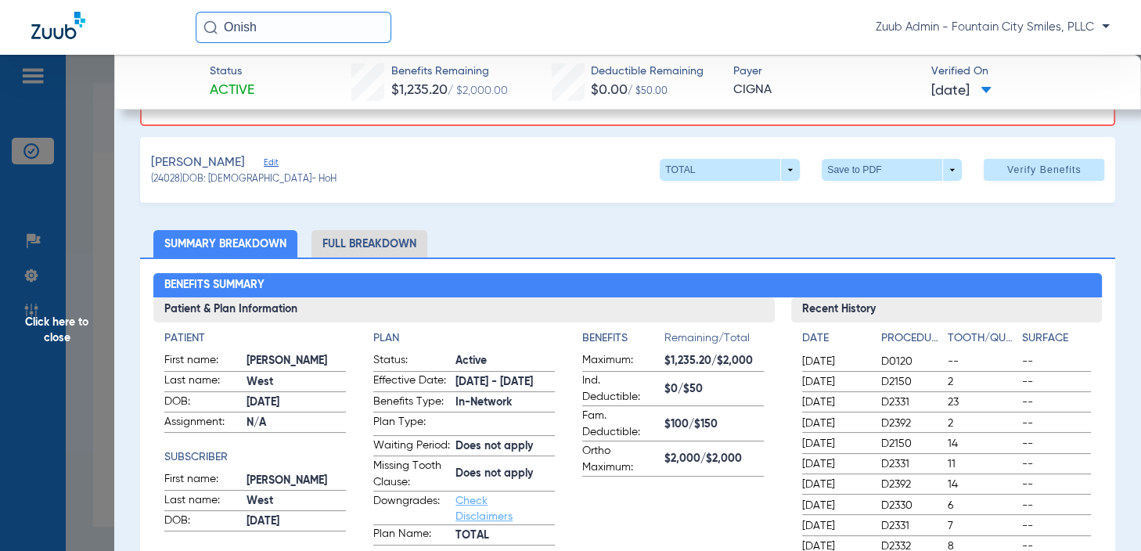
click at [374, 248] on li "Full Breakdown" at bounding box center [369, 243] width 116 height 27
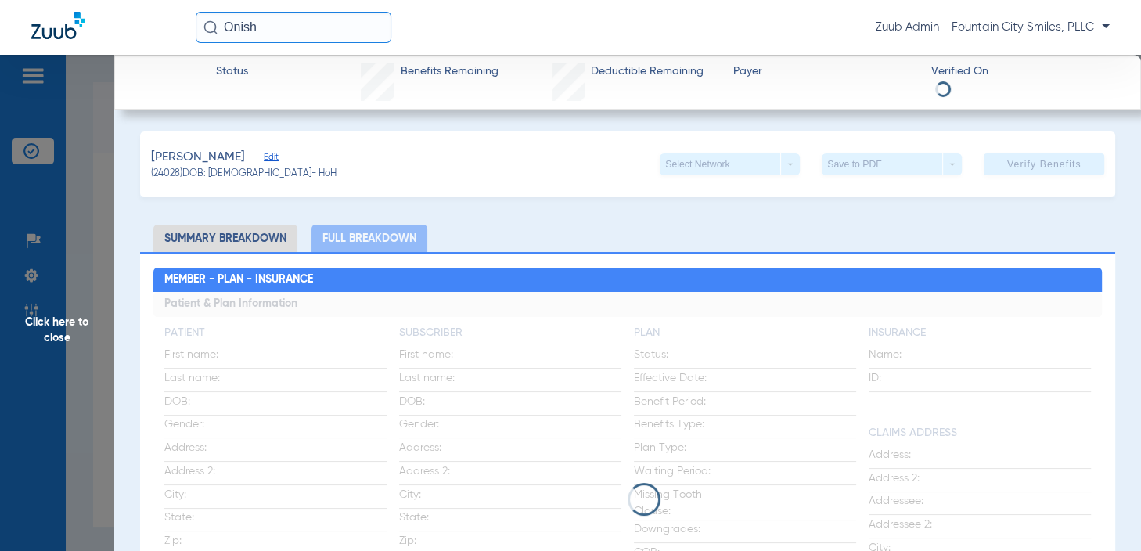
click at [264, 158] on span "Edit" at bounding box center [271, 159] width 14 height 15
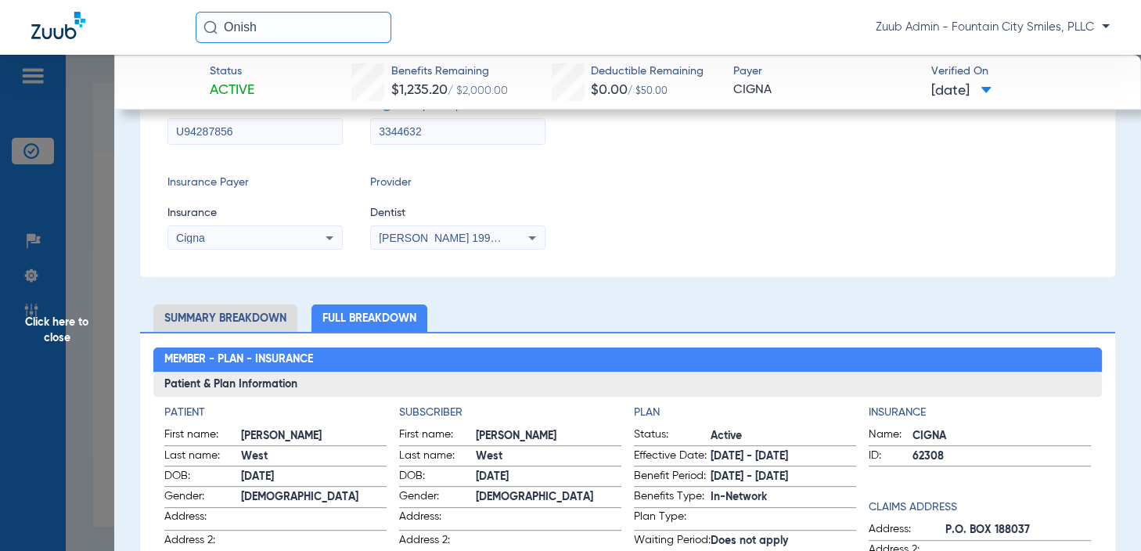
scroll to position [323, 0]
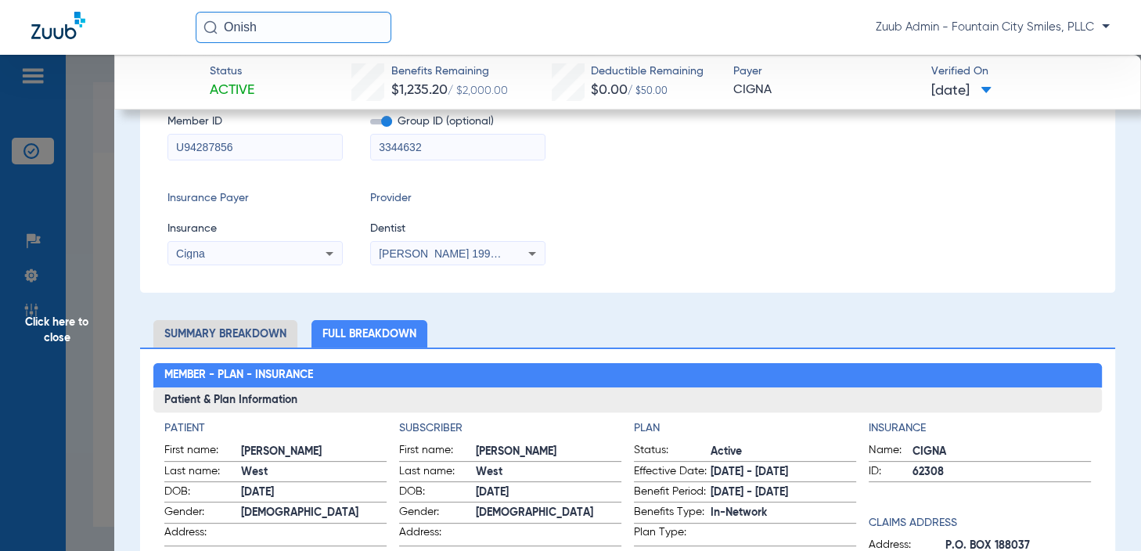
click at [105, 201] on span "Click here to close" at bounding box center [57, 330] width 114 height 551
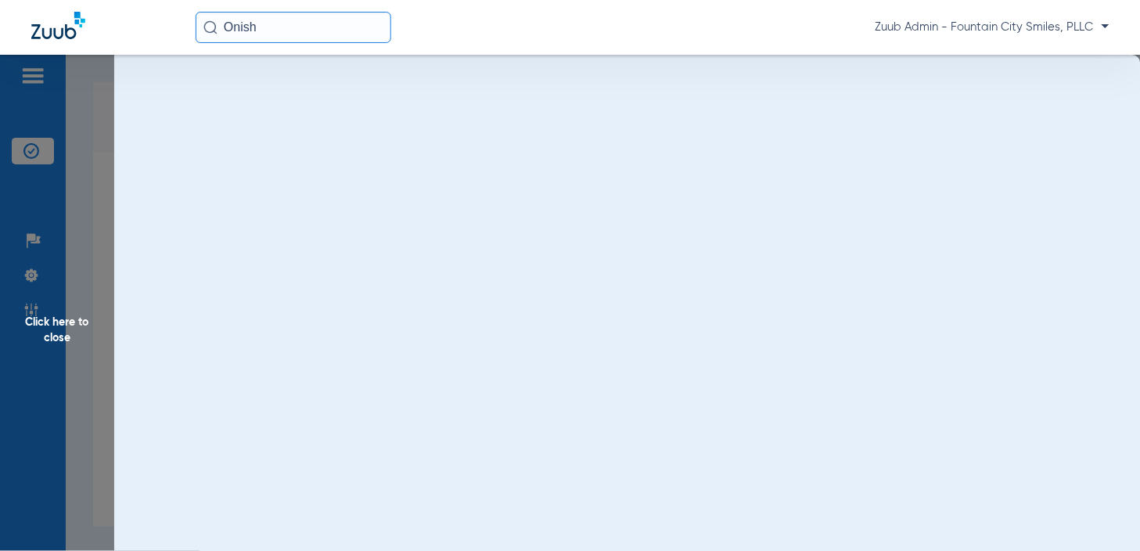
scroll to position [0, 0]
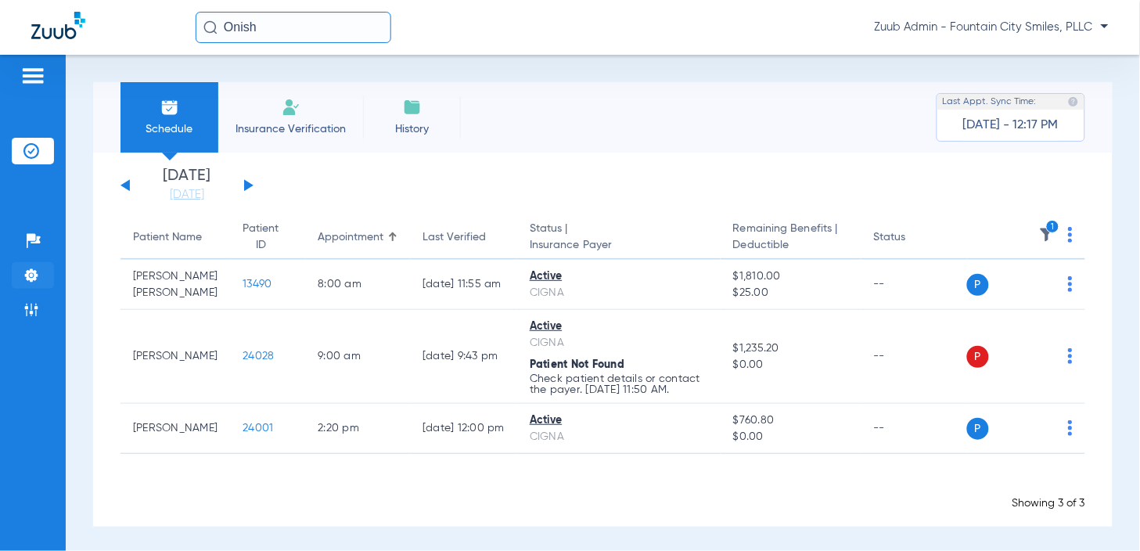
click at [45, 278] on li "Settings" at bounding box center [33, 275] width 42 height 27
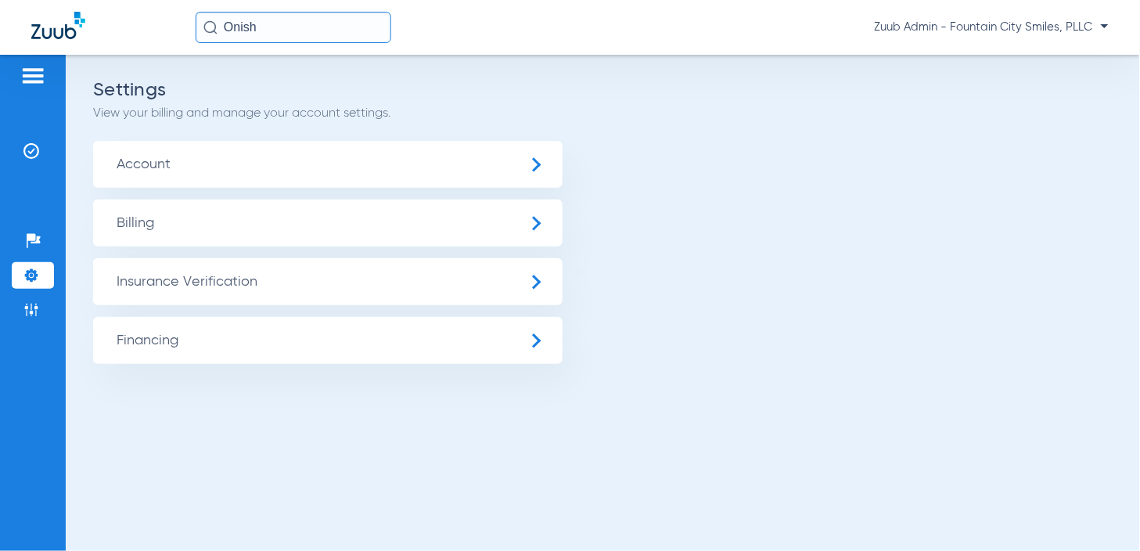
click at [133, 279] on span "Insurance Verification" at bounding box center [327, 281] width 469 height 47
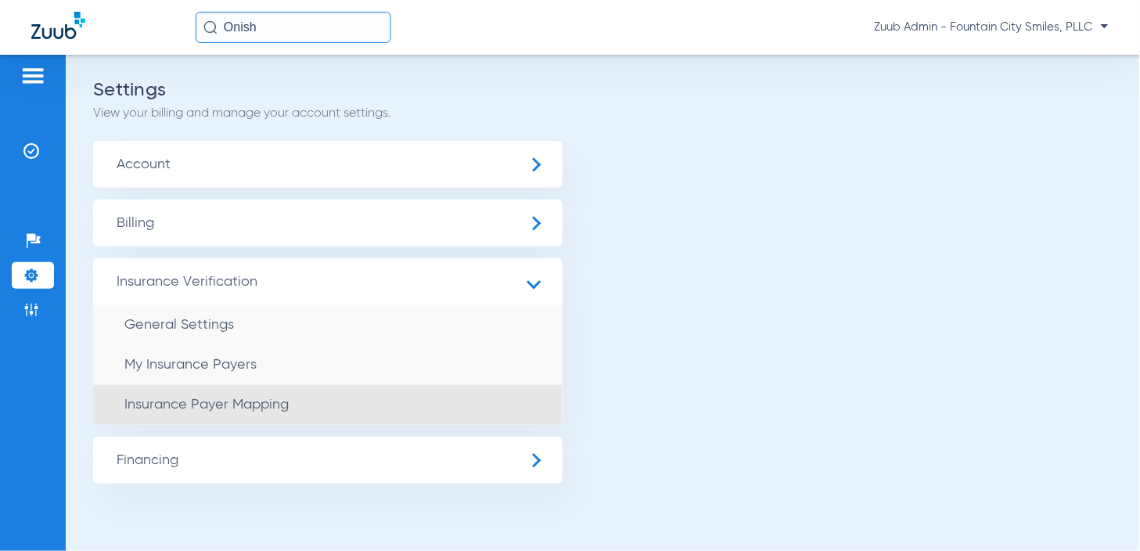
click at [314, 394] on li "Insurance Payer Mapping" at bounding box center [327, 405] width 469 height 40
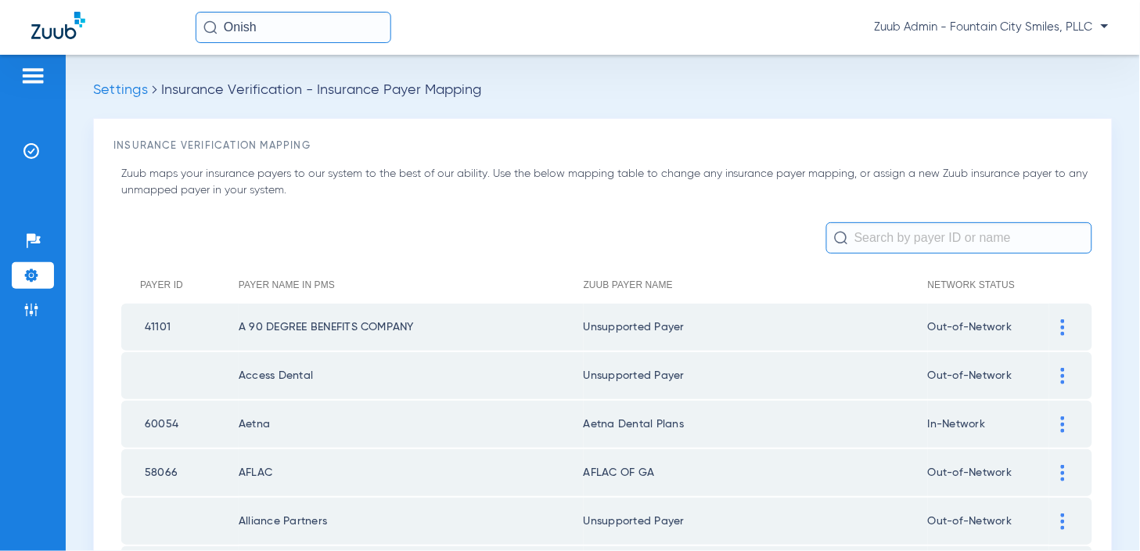
click at [33, 269] on img at bounding box center [31, 276] width 16 height 16
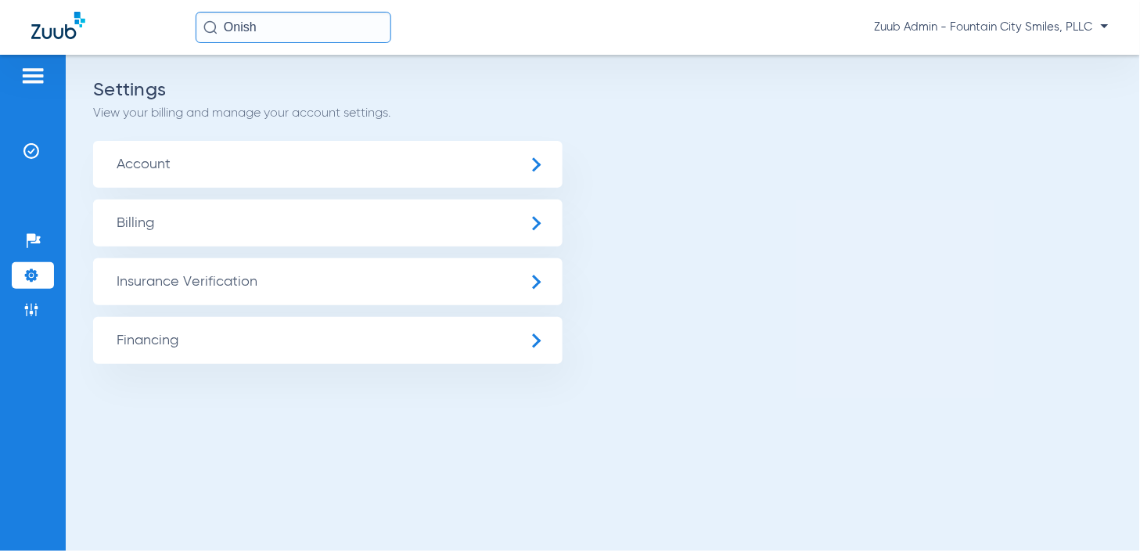
click at [279, 284] on span "Insurance Verification" at bounding box center [327, 281] width 469 height 47
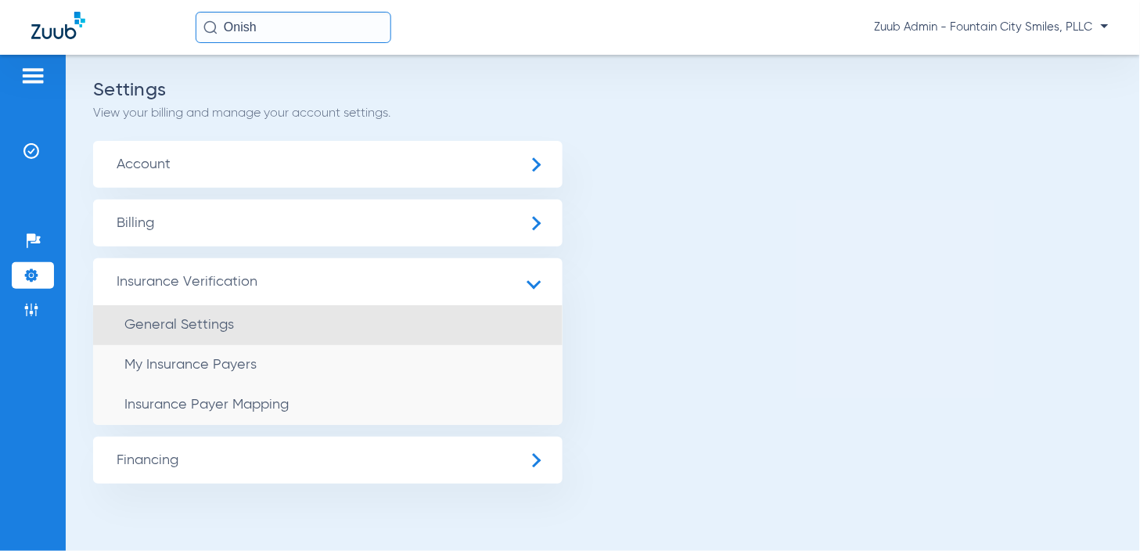
click at [267, 317] on li "General Settings" at bounding box center [327, 325] width 469 height 40
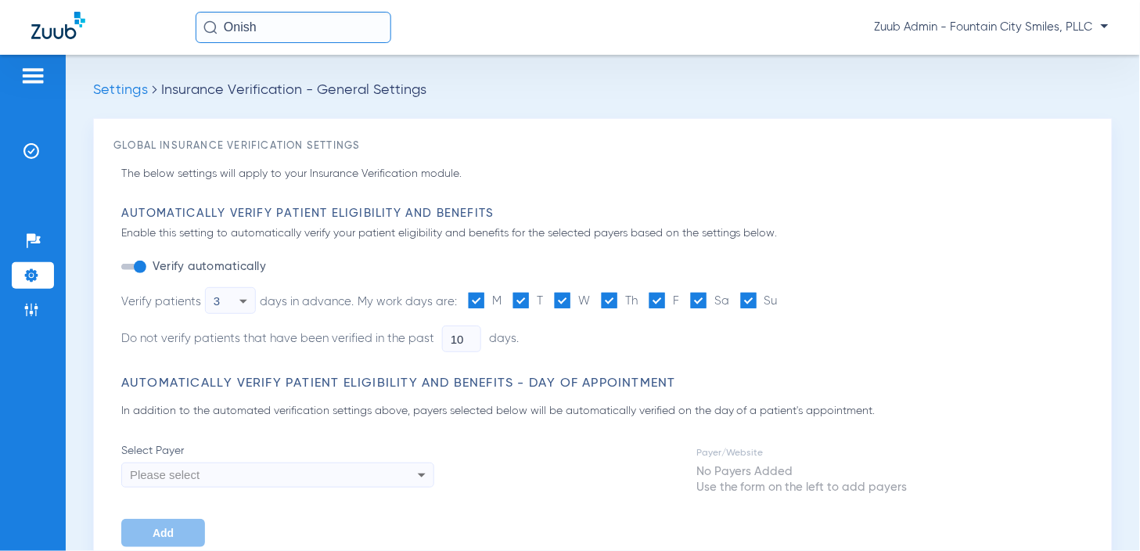
type input "5"
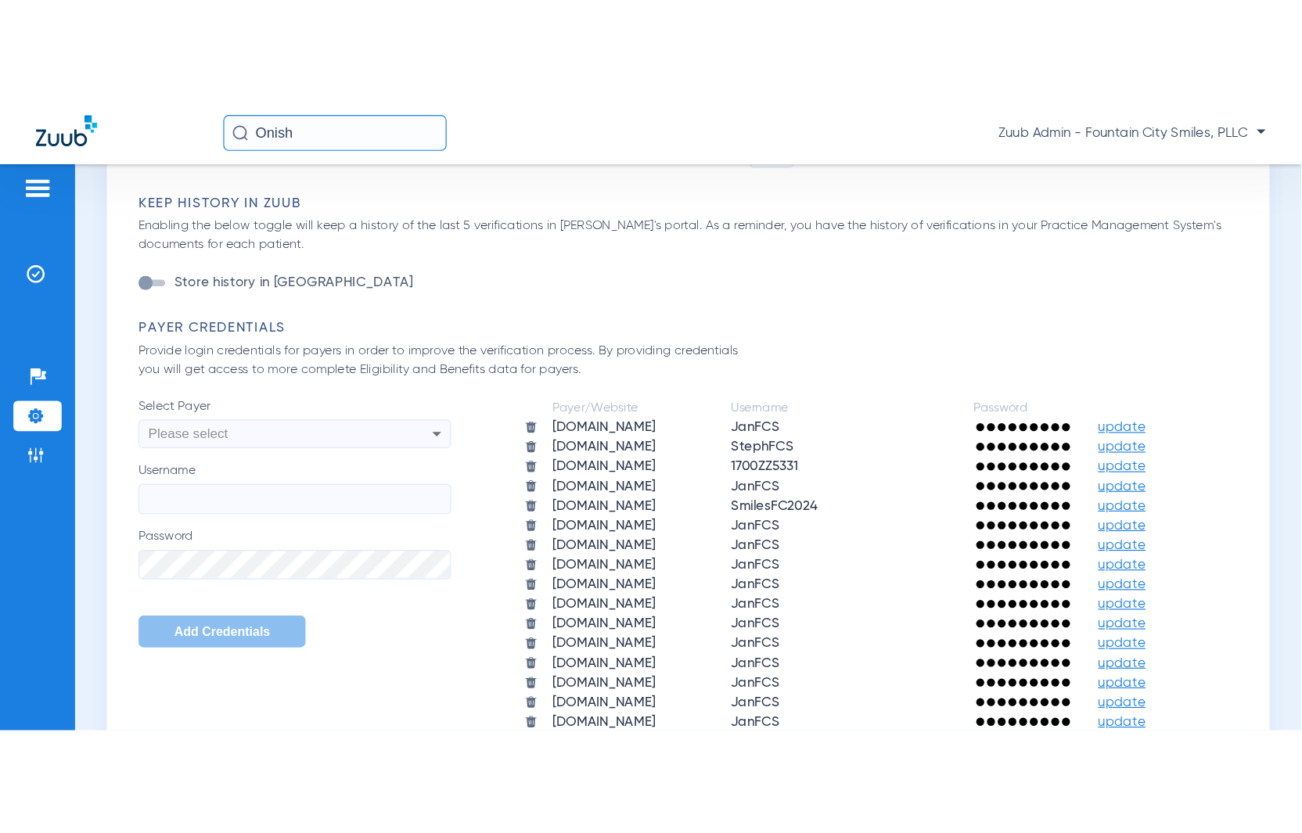
scroll to position [865, 0]
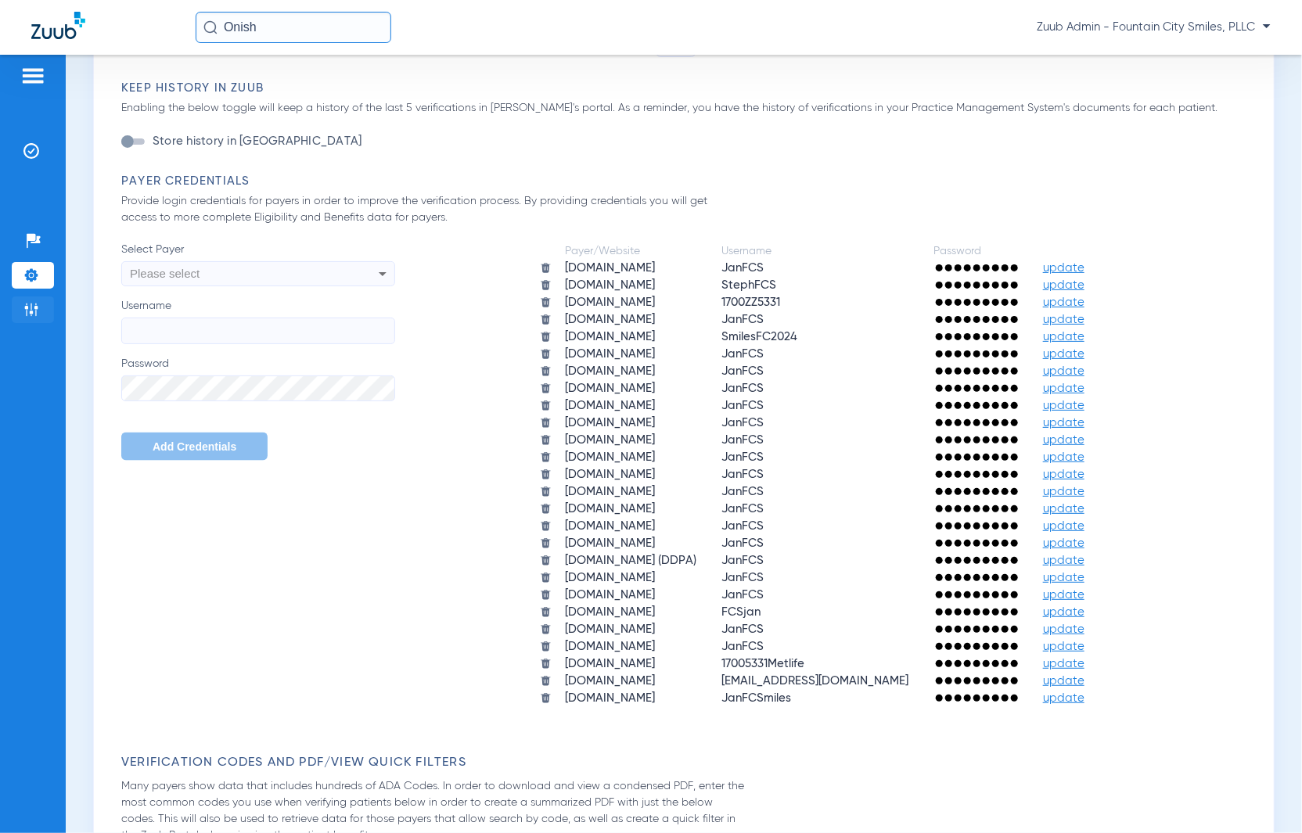
click at [34, 301] on li "Admin" at bounding box center [33, 310] width 42 height 27
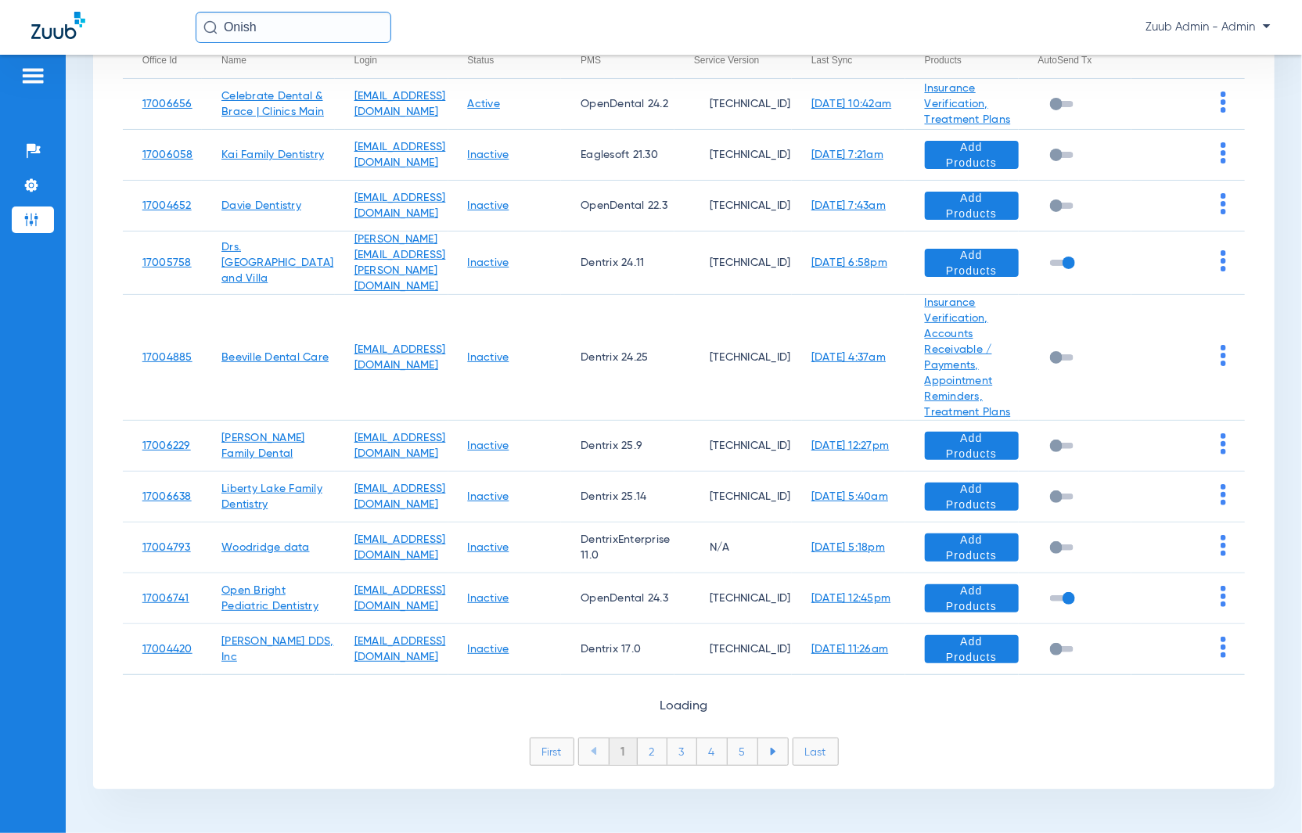
scroll to position [207, 0]
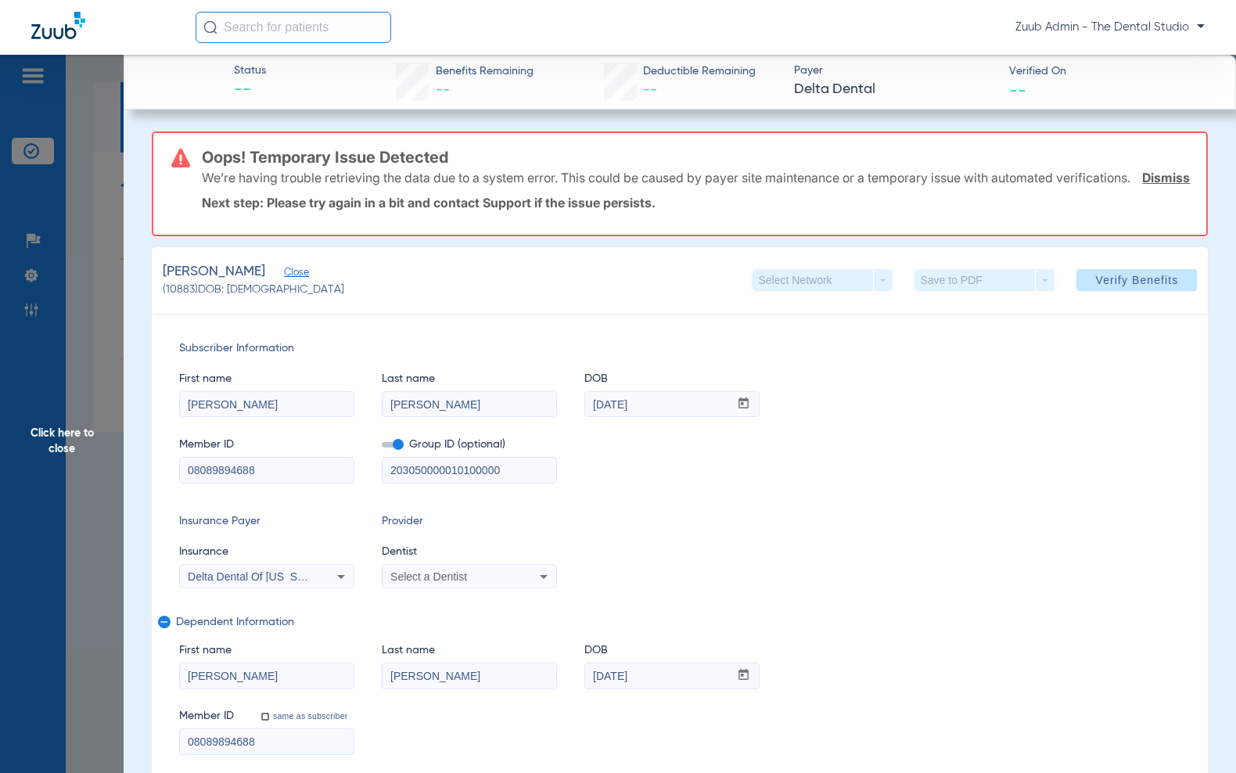
scroll to position [77, 0]
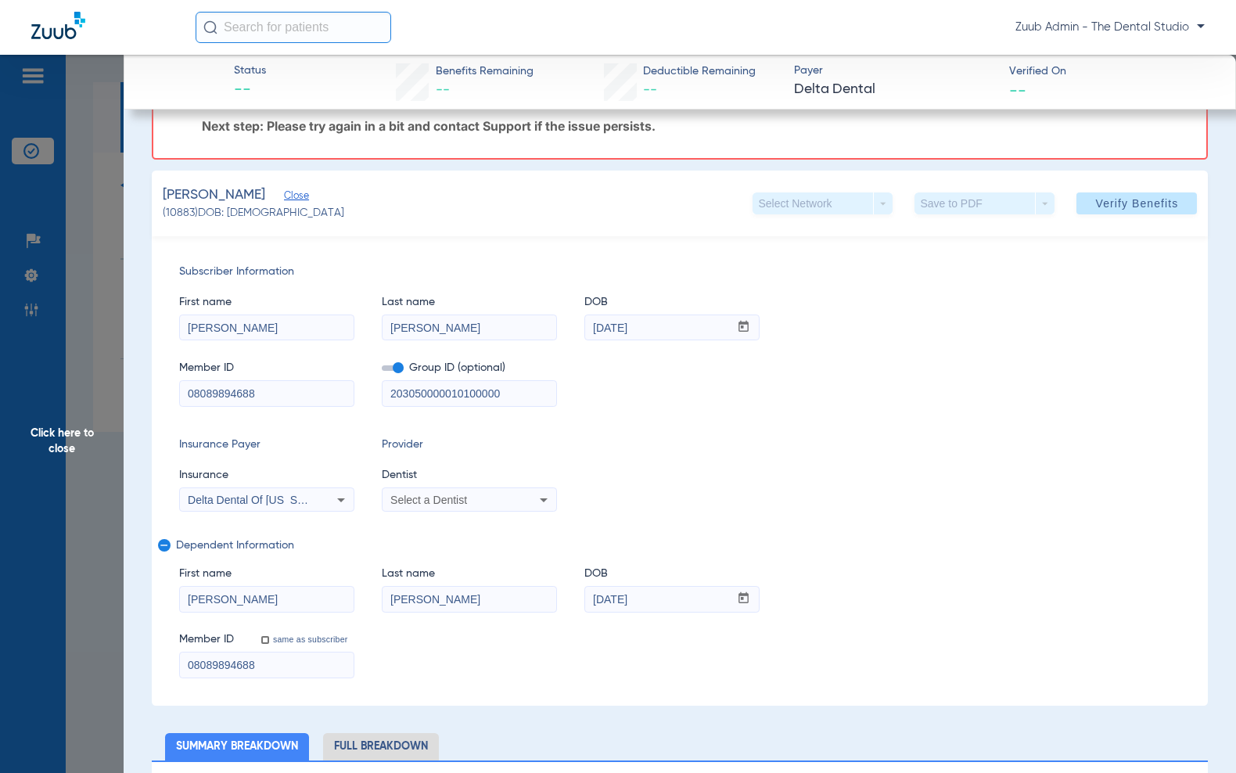
click at [66, 160] on span "Click here to close" at bounding box center [62, 441] width 124 height 773
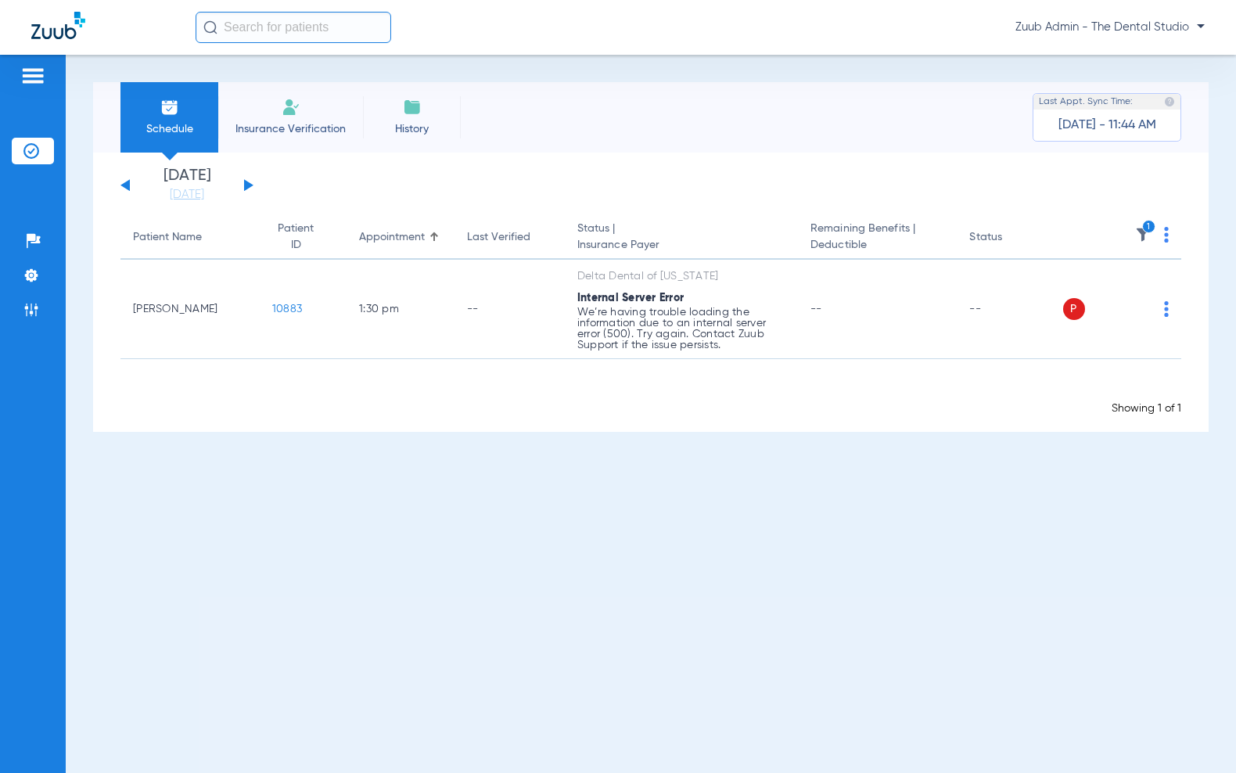
scroll to position [0, 0]
click at [243, 187] on div "[DATE] [DATE] [DATE] [DATE] [DATE] [DATE] [DATE] [DATE] [DATE] [DATE] [DATE] [D…" at bounding box center [186, 185] width 133 height 34
click at [250, 185] on button at bounding box center [248, 185] width 9 height 12
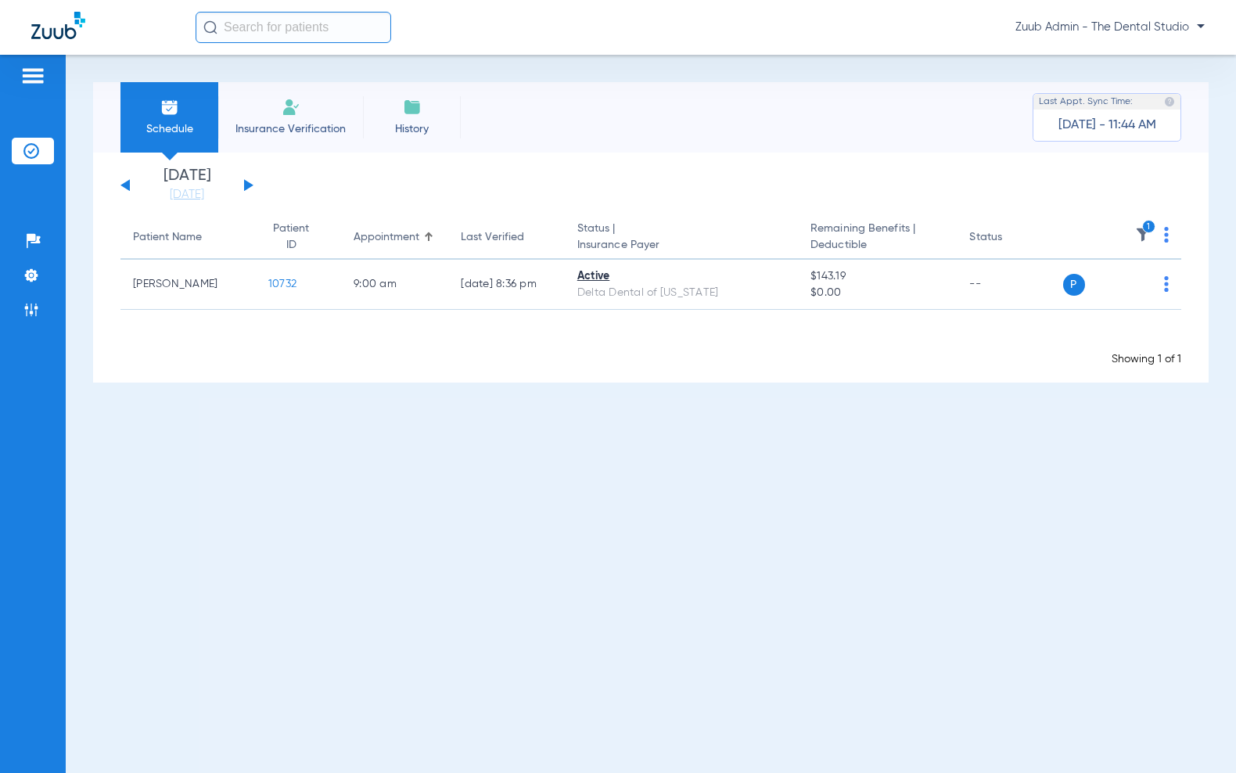
click at [127, 189] on div "[DATE] [DATE] [DATE] [DATE] [DATE] [DATE] [DATE] [DATE] [DATE] [DATE] [DATE] [D…" at bounding box center [186, 185] width 133 height 34
click at [127, 188] on button at bounding box center [124, 185] width 9 height 12
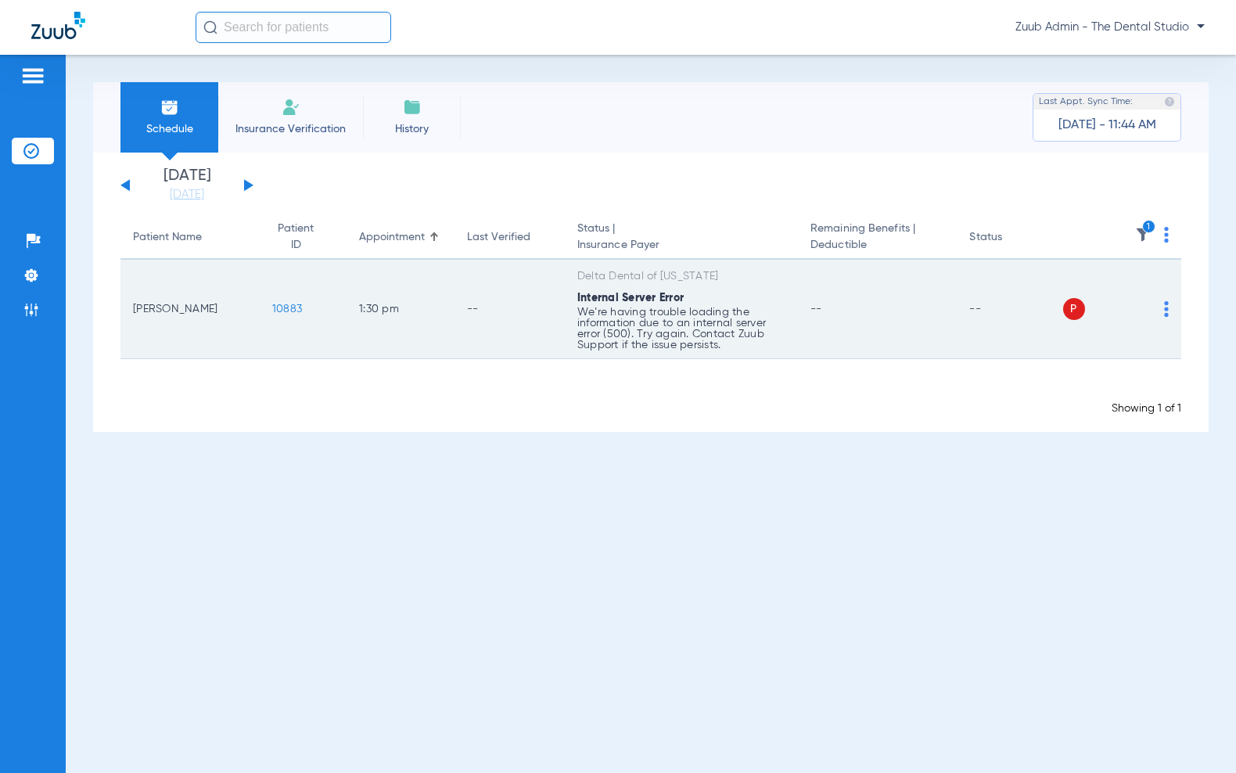
click at [1167, 311] on img at bounding box center [1166, 309] width 5 height 16
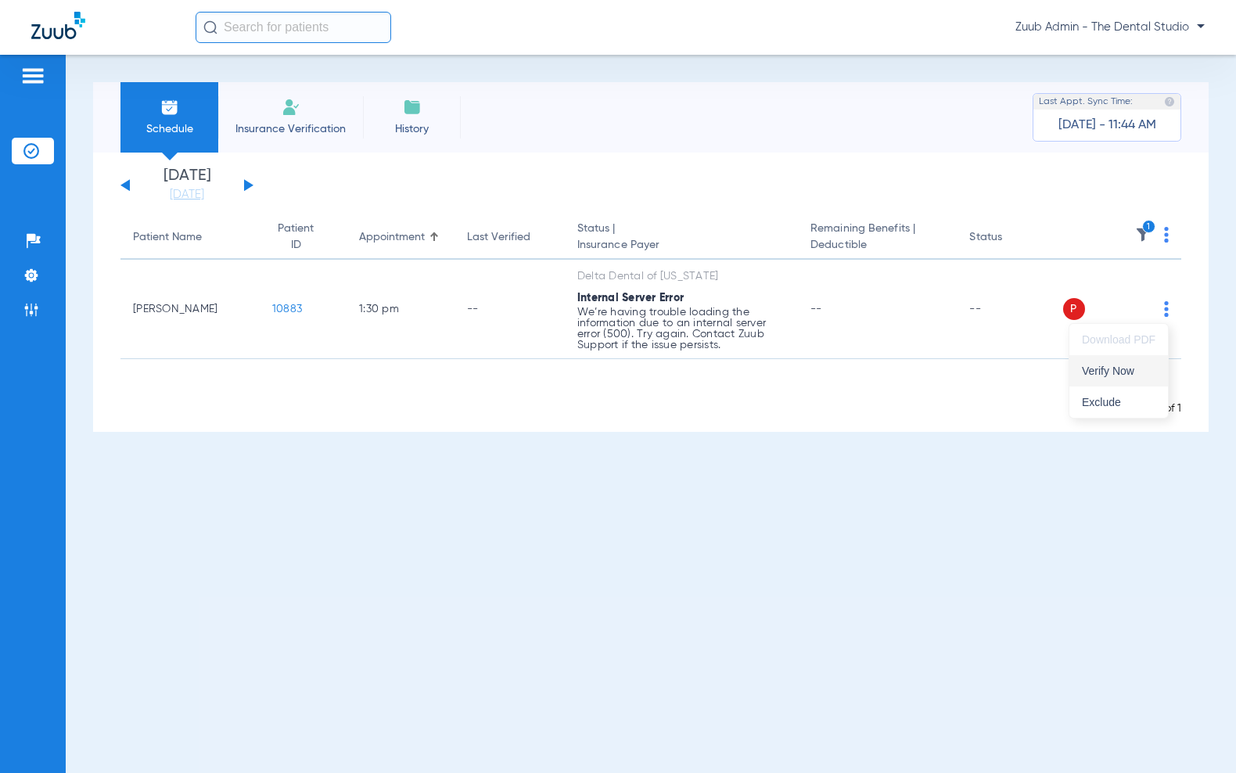
drag, startPoint x: 1167, startPoint y: 311, endPoint x: 1131, endPoint y: 358, distance: 59.8
click at [1131, 358] on button "Verify Now" at bounding box center [1118, 370] width 99 height 31
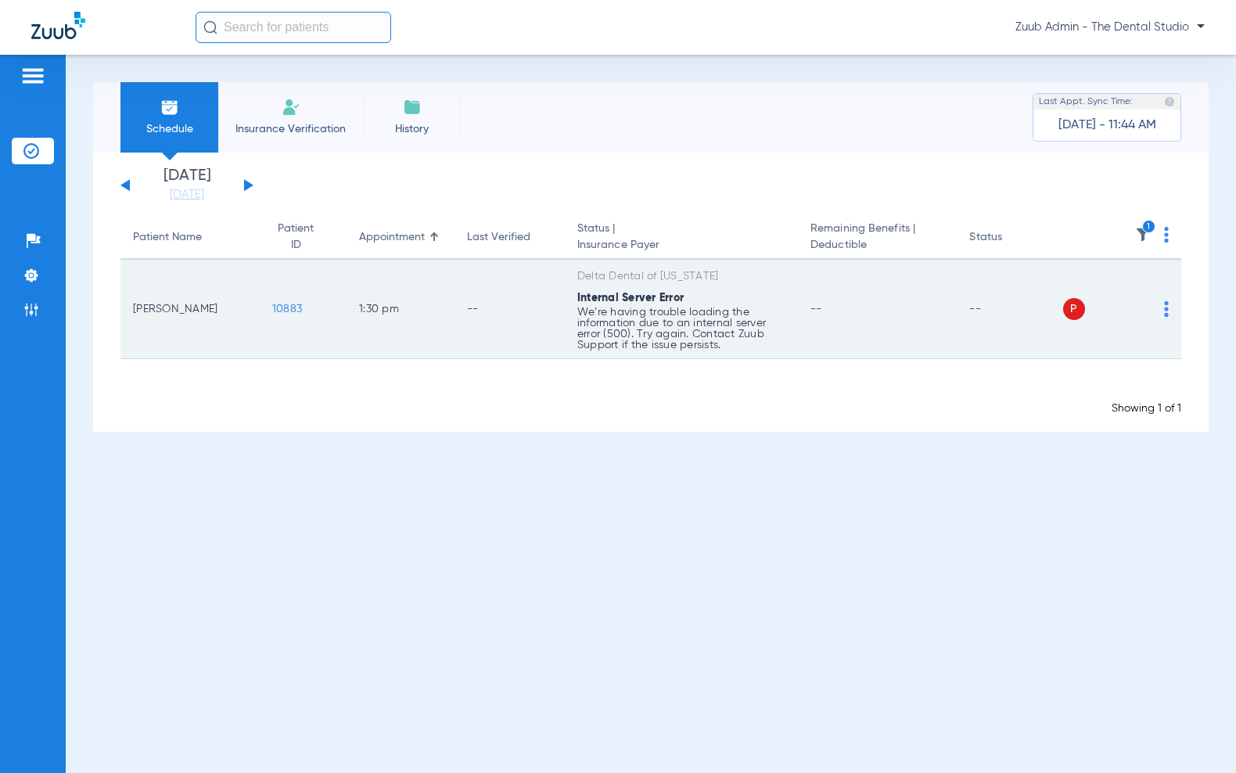
click at [286, 310] on span "10883" at bounding box center [287, 309] width 30 height 11
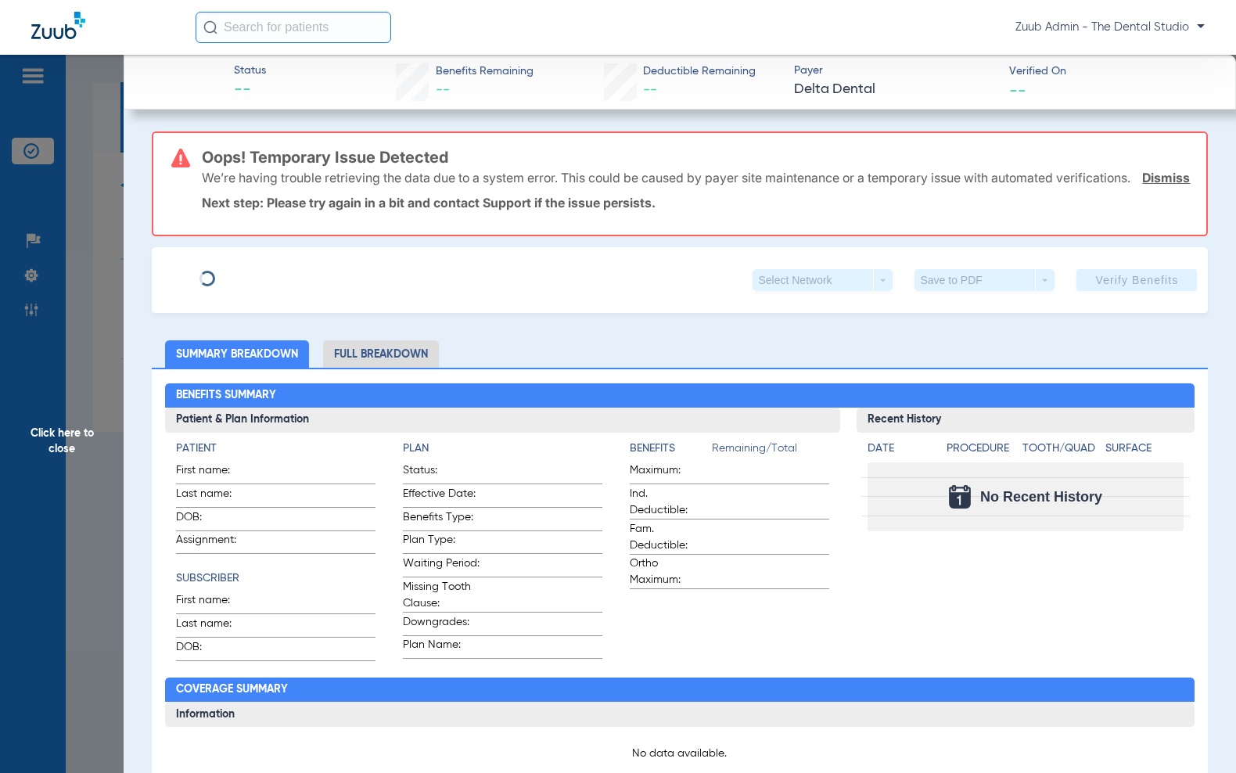
type input "[PERSON_NAME]"
type input "[DATE]"
type input "08089894688"
type input "203050000010100000"
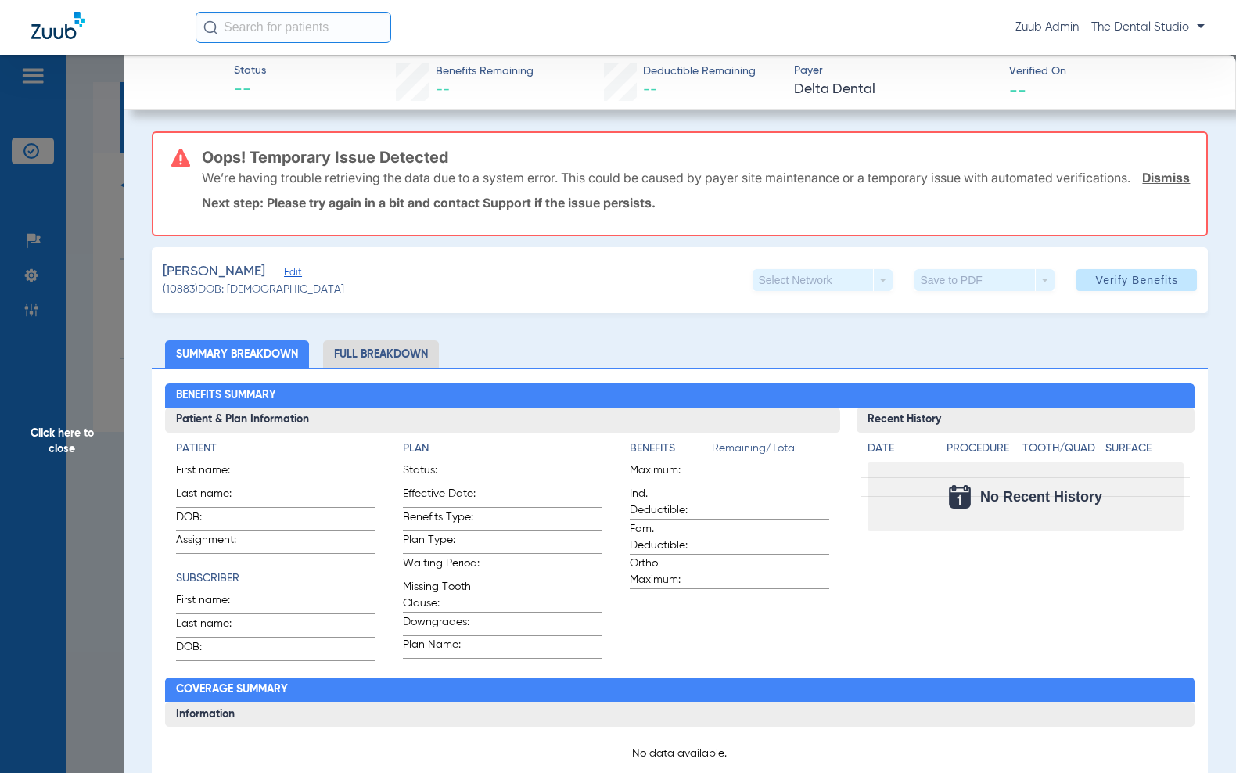
click at [284, 282] on span "Edit" at bounding box center [291, 274] width 14 height 15
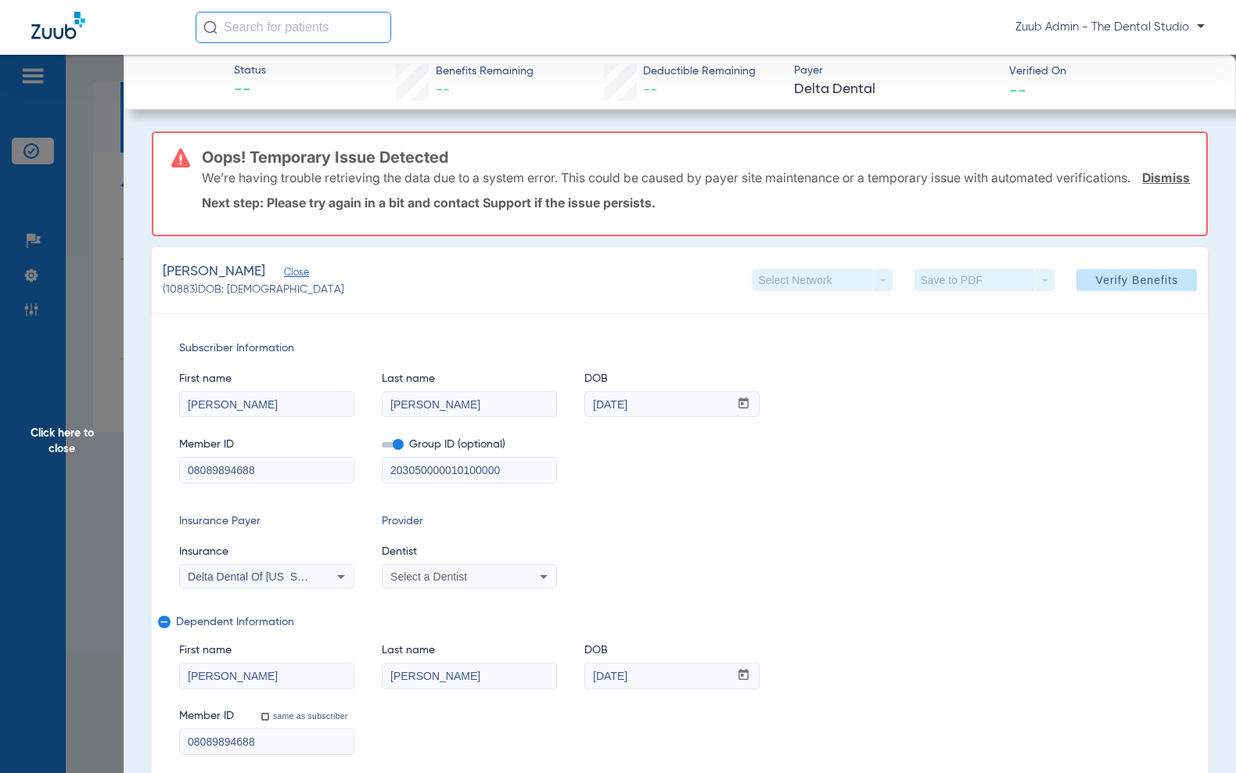
click at [523, 620] on div "Subscriber Information First name [PERSON_NAME] Last name [PERSON_NAME] mm / dd…" at bounding box center [680, 547] width 1057 height 469
click at [515, 589] on mat-select "Select a Dentist" at bounding box center [469, 576] width 175 height 25
click at [516, 586] on div "Select a Dentist" at bounding box center [470, 576] width 174 height 19
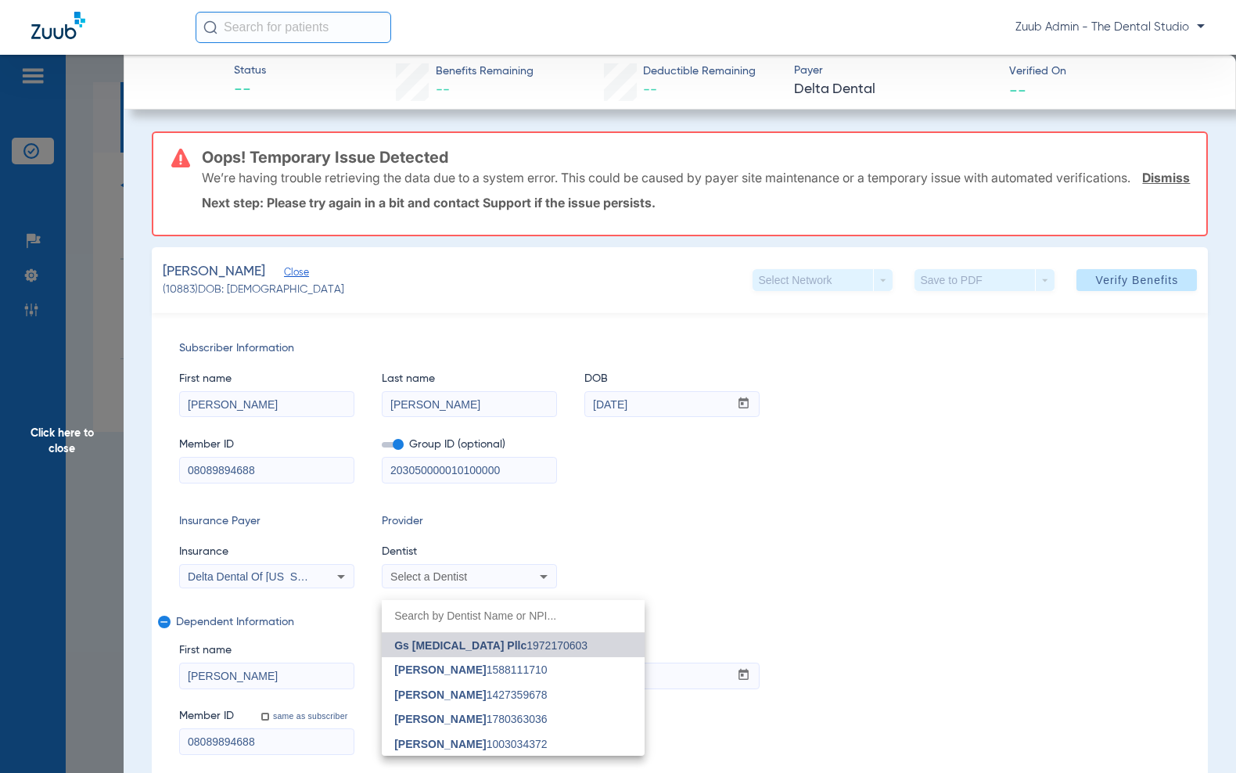
click at [516, 645] on span "Gs [MEDICAL_DATA] Pllc" at bounding box center [460, 645] width 132 height 13
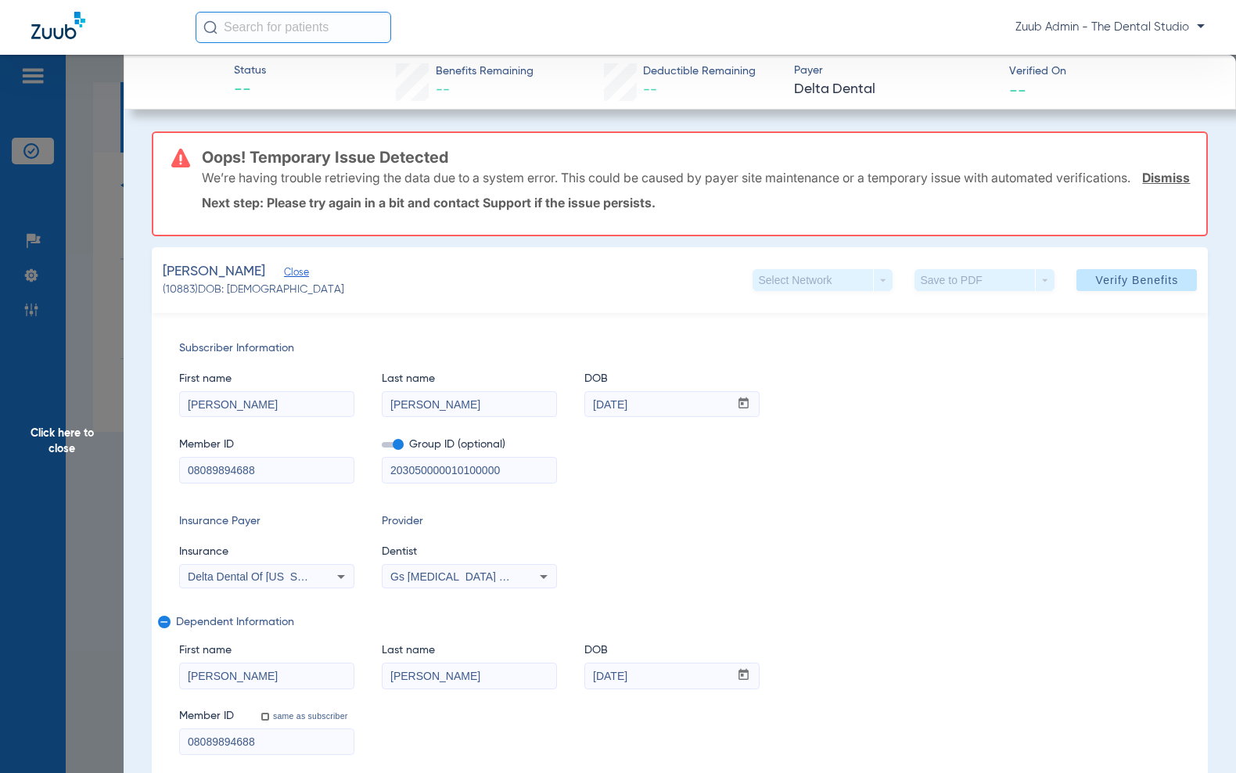
drag, startPoint x: 1146, startPoint y: 300, endPoint x: 945, endPoint y: 487, distance: 274.6
click at [1145, 286] on span "Verify Benefits" at bounding box center [1136, 280] width 83 height 13
click at [1102, 286] on span "Verify Benefits" at bounding box center [1136, 280] width 83 height 13
click at [1101, 286] on span "Verify Benefits" at bounding box center [1136, 280] width 83 height 13
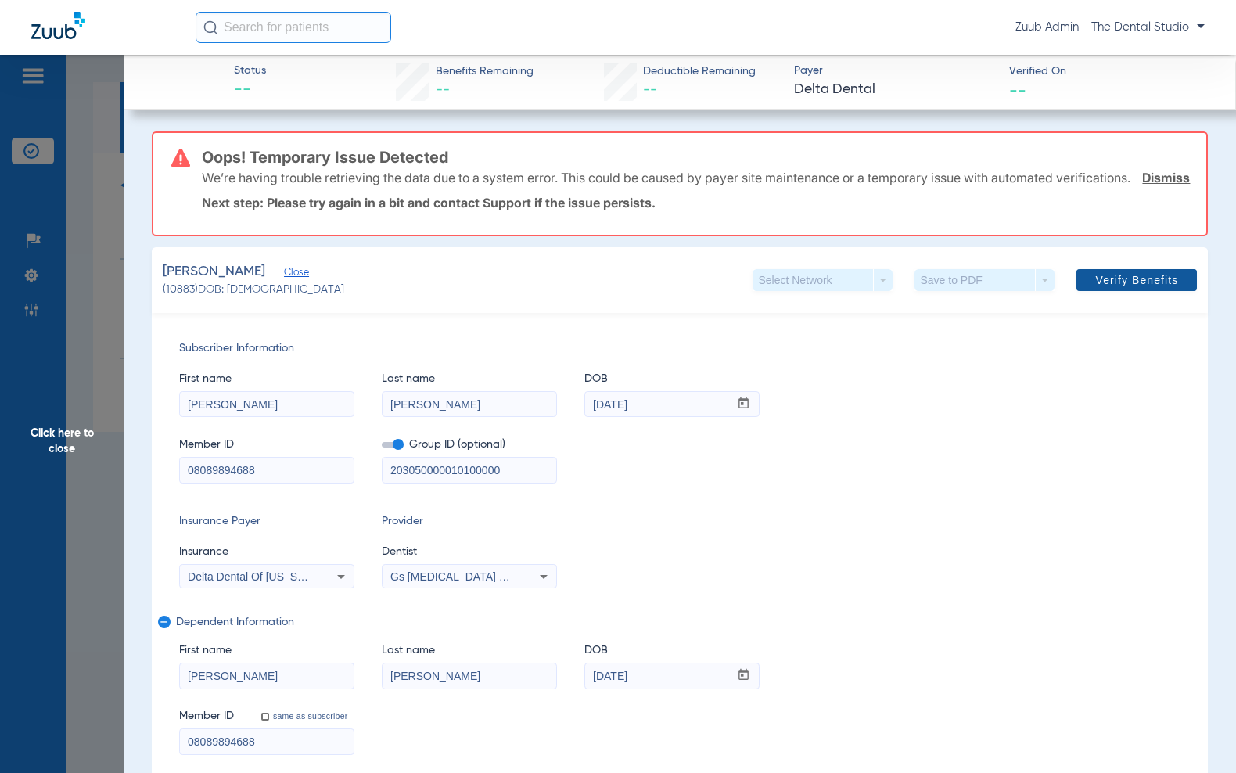
click at [1101, 286] on span "Verify Benefits" at bounding box center [1136, 280] width 83 height 13
click at [97, 287] on span "Click here to close" at bounding box center [62, 441] width 124 height 773
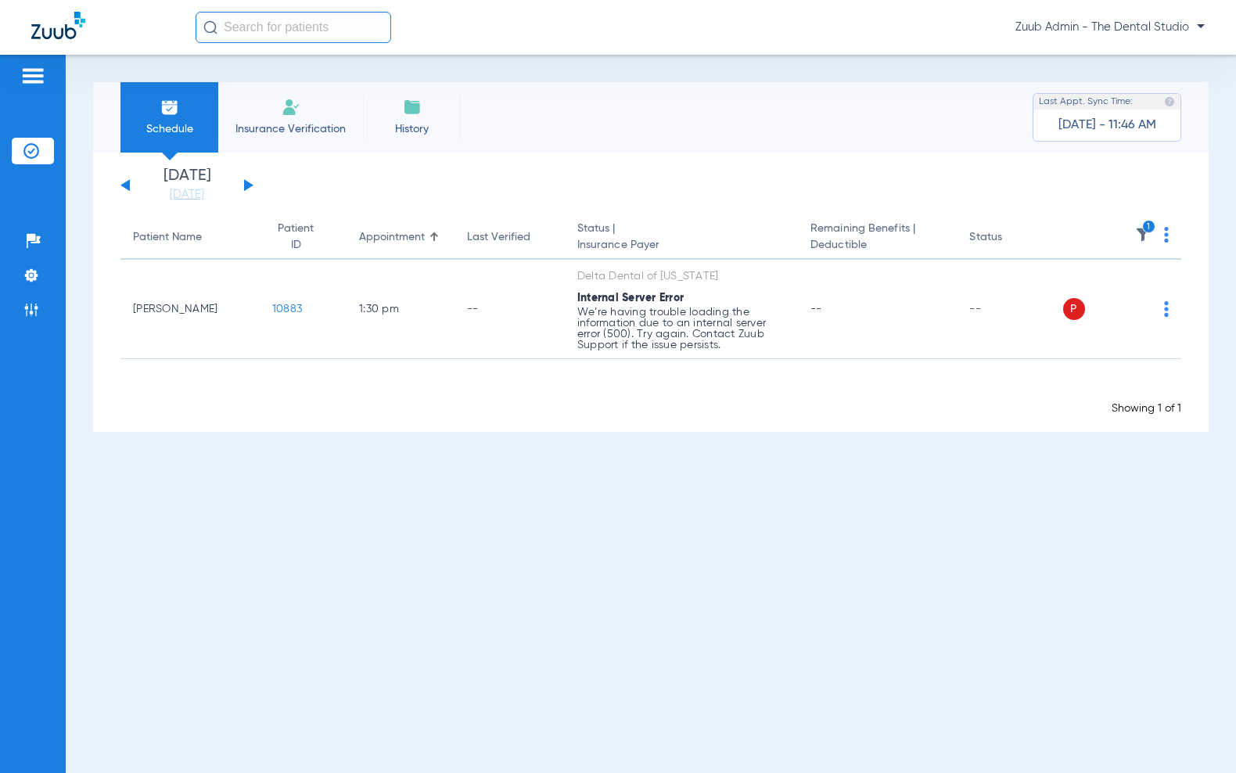
drag, startPoint x: 32, startPoint y: 320, endPoint x: 22, endPoint y: 369, distance: 50.3
click at [31, 320] on li "Admin" at bounding box center [33, 310] width 42 height 27
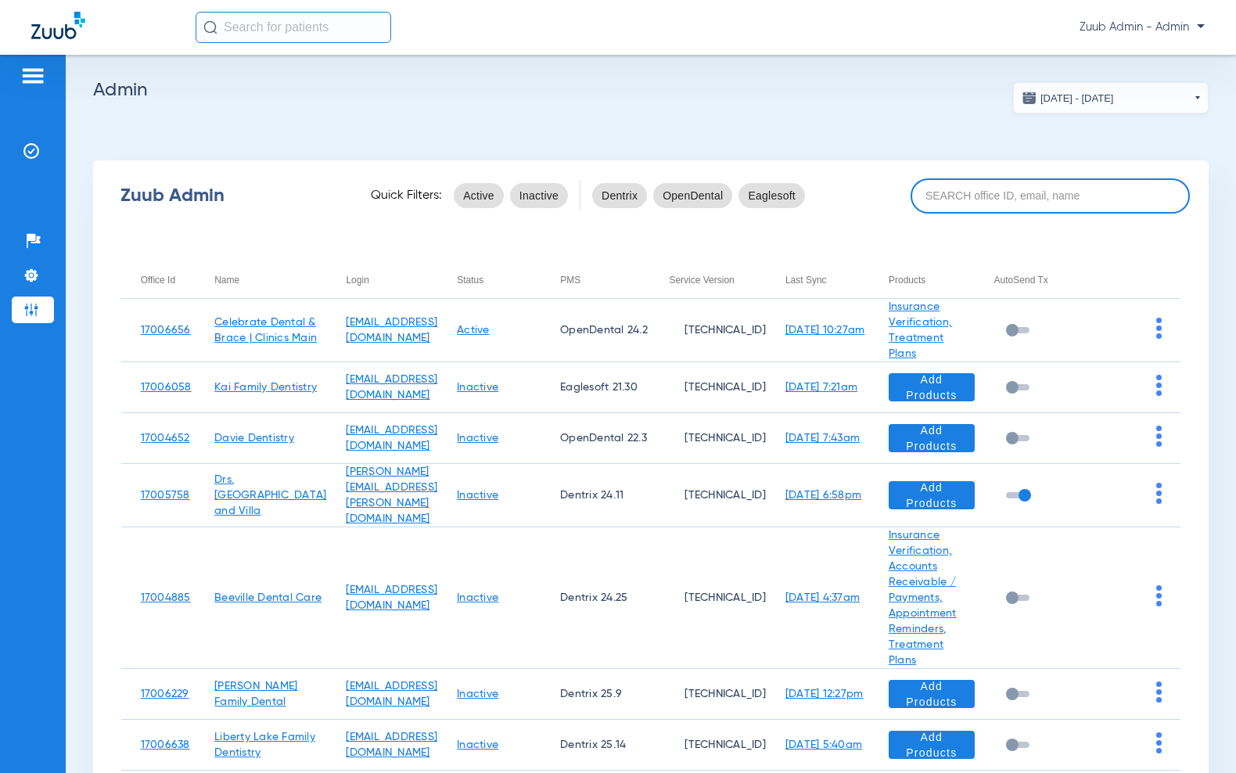
click at [951, 192] on input at bounding box center [1050, 195] width 279 height 35
paste input "[PERSON_NAME]"
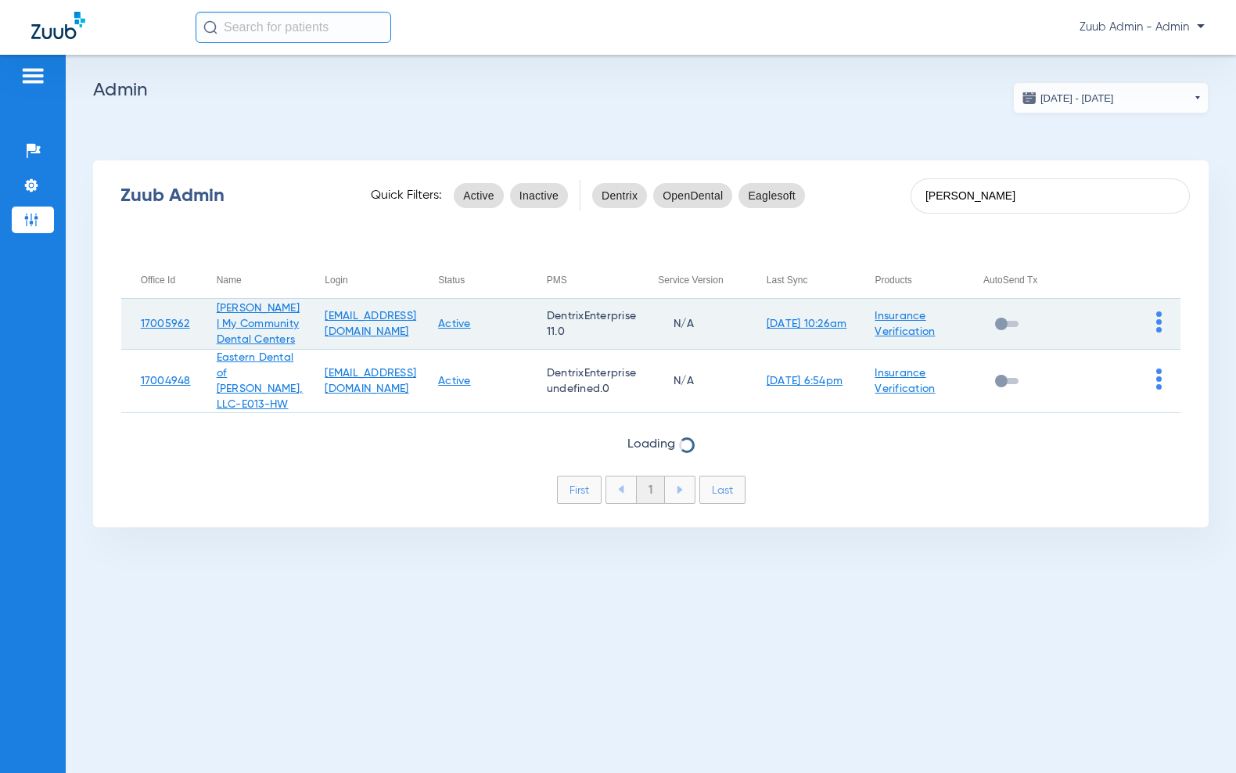
type input "[PERSON_NAME]"
click at [1157, 326] on img at bounding box center [1158, 321] width 5 height 21
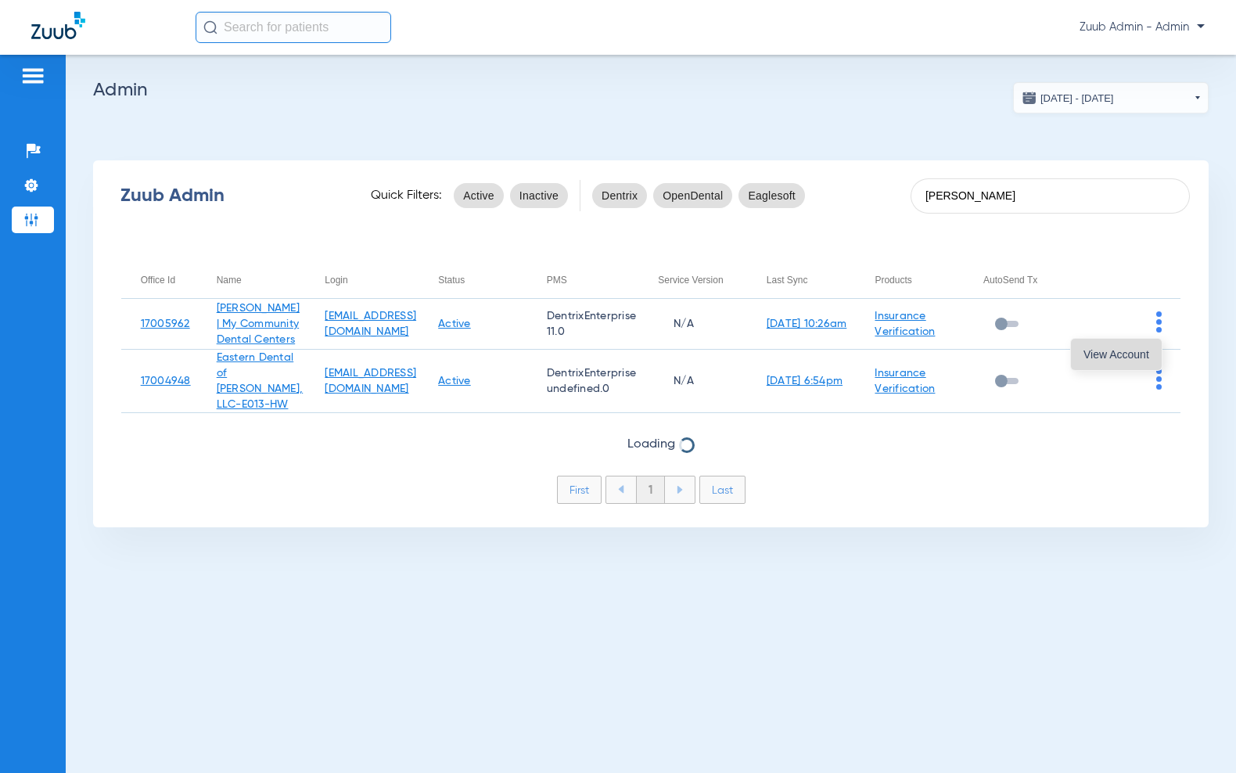
click at [1150, 343] on button "View Account" at bounding box center [1116, 354] width 91 height 31
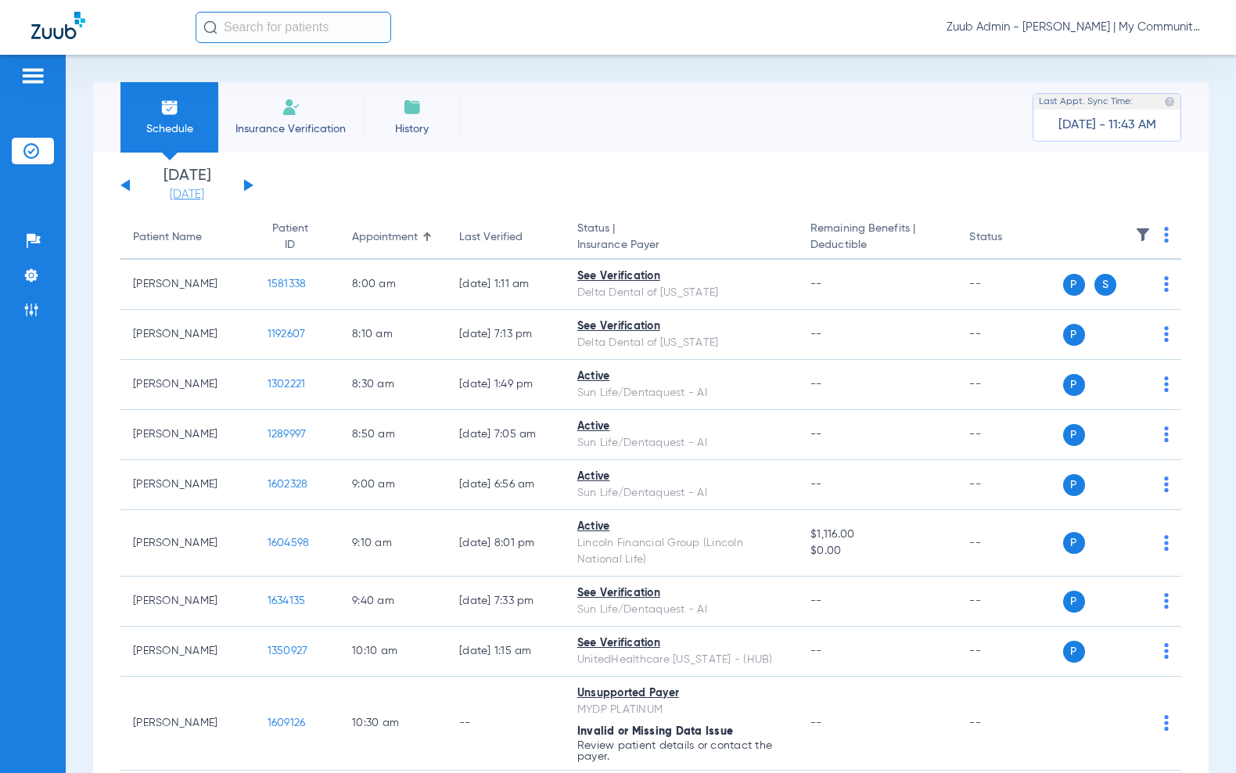
click at [192, 196] on link "[DATE]" at bounding box center [187, 195] width 94 height 16
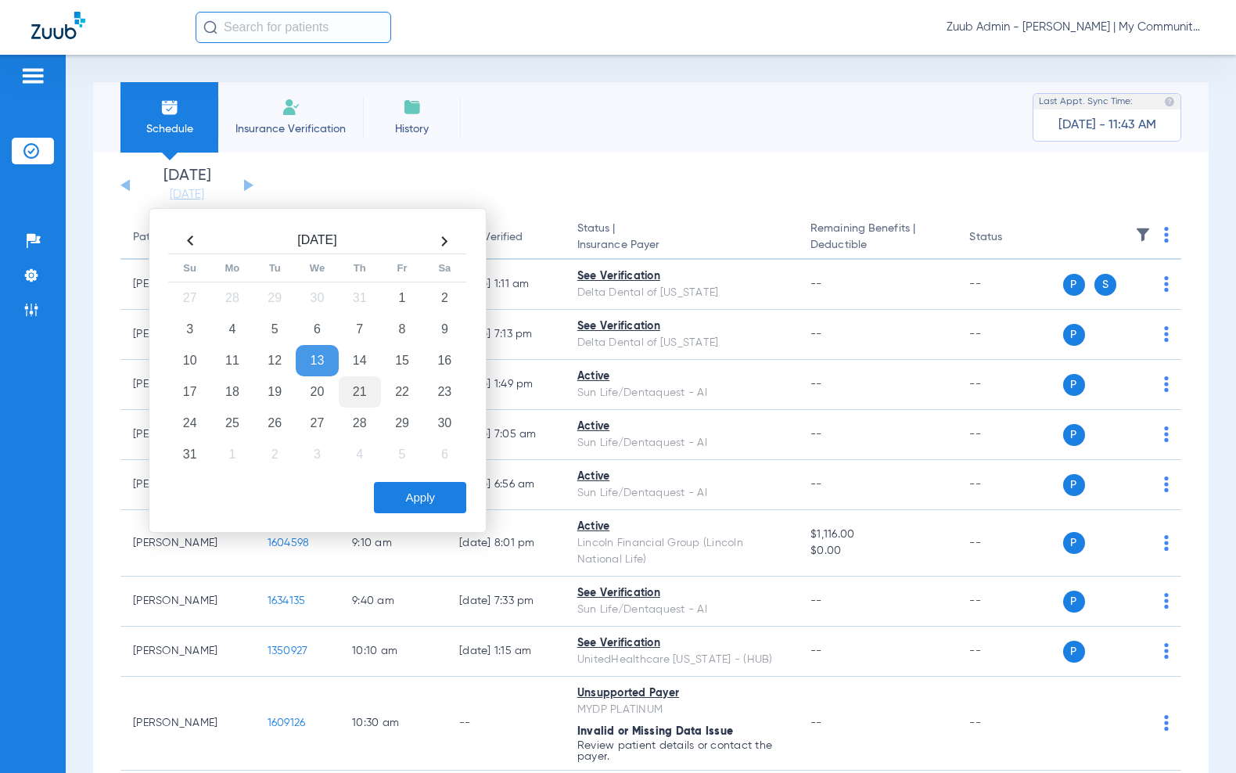
click at [350, 383] on td "21" at bounding box center [360, 391] width 42 height 31
click at [394, 493] on button "Apply" at bounding box center [420, 497] width 92 height 31
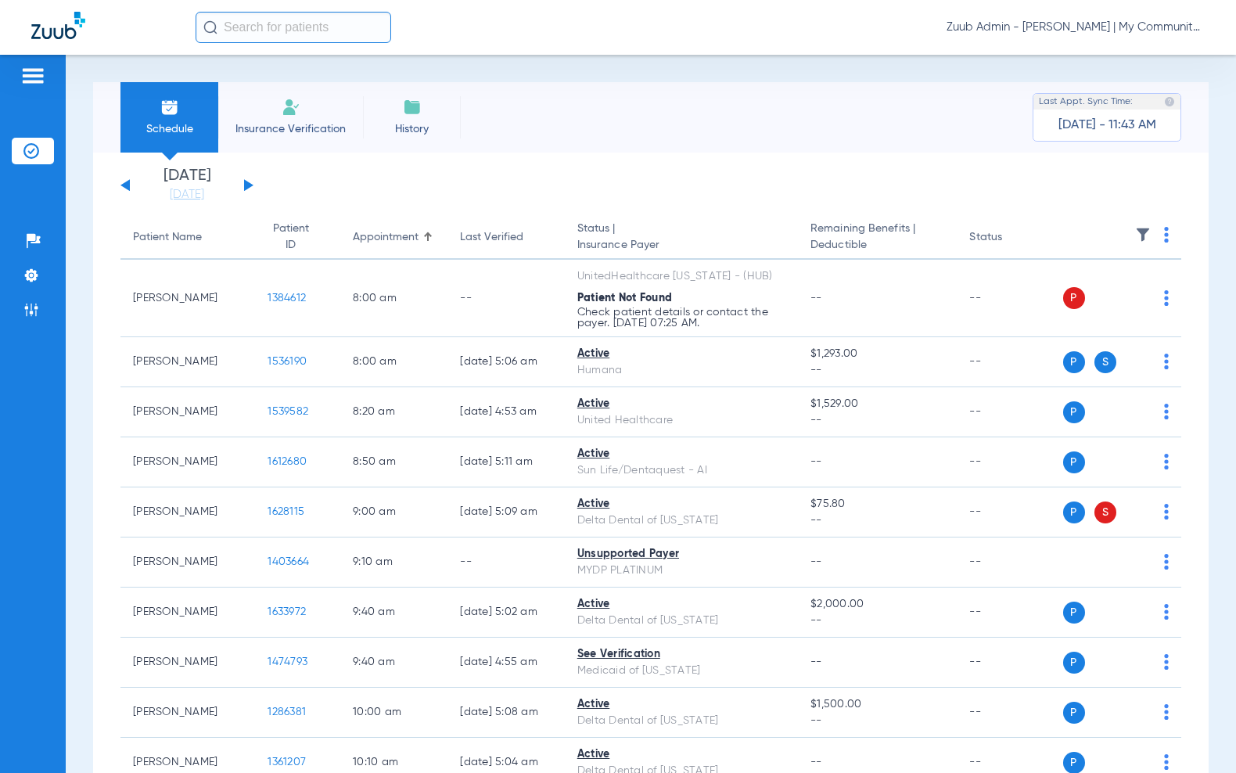
click at [1138, 233] on th at bounding box center [1122, 238] width 119 height 44
click at [1135, 232] on img at bounding box center [1143, 235] width 16 height 16
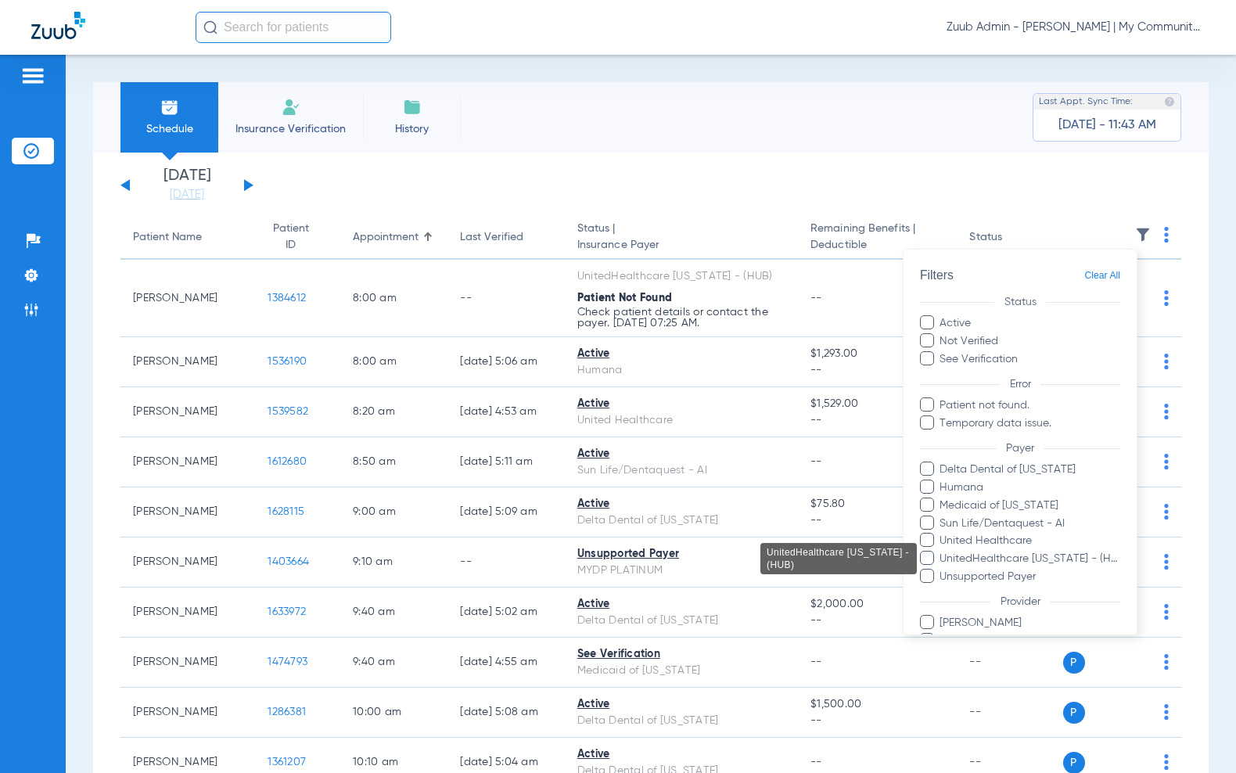
click at [1042, 555] on span "UnitedHealthcare [US_STATE] - (HUB)" at bounding box center [1030, 559] width 182 height 16
click at [942, 570] on input "UnitedHealthcare [US_STATE] - (HUB)" at bounding box center [942, 570] width 0 height 0
click at [1029, 544] on span "United Healthcare" at bounding box center [1030, 541] width 182 height 16
click at [942, 552] on input "United Healthcare" at bounding box center [942, 552] width 0 height 0
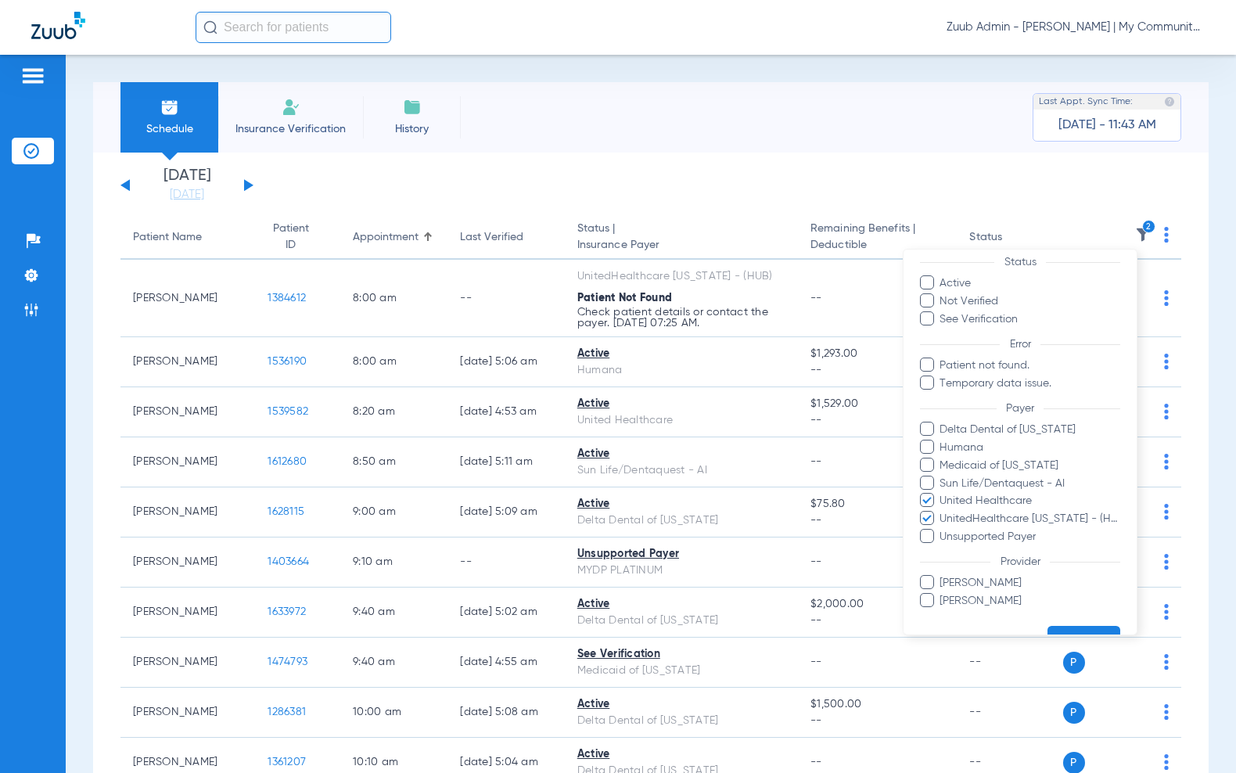
scroll to position [77, 0]
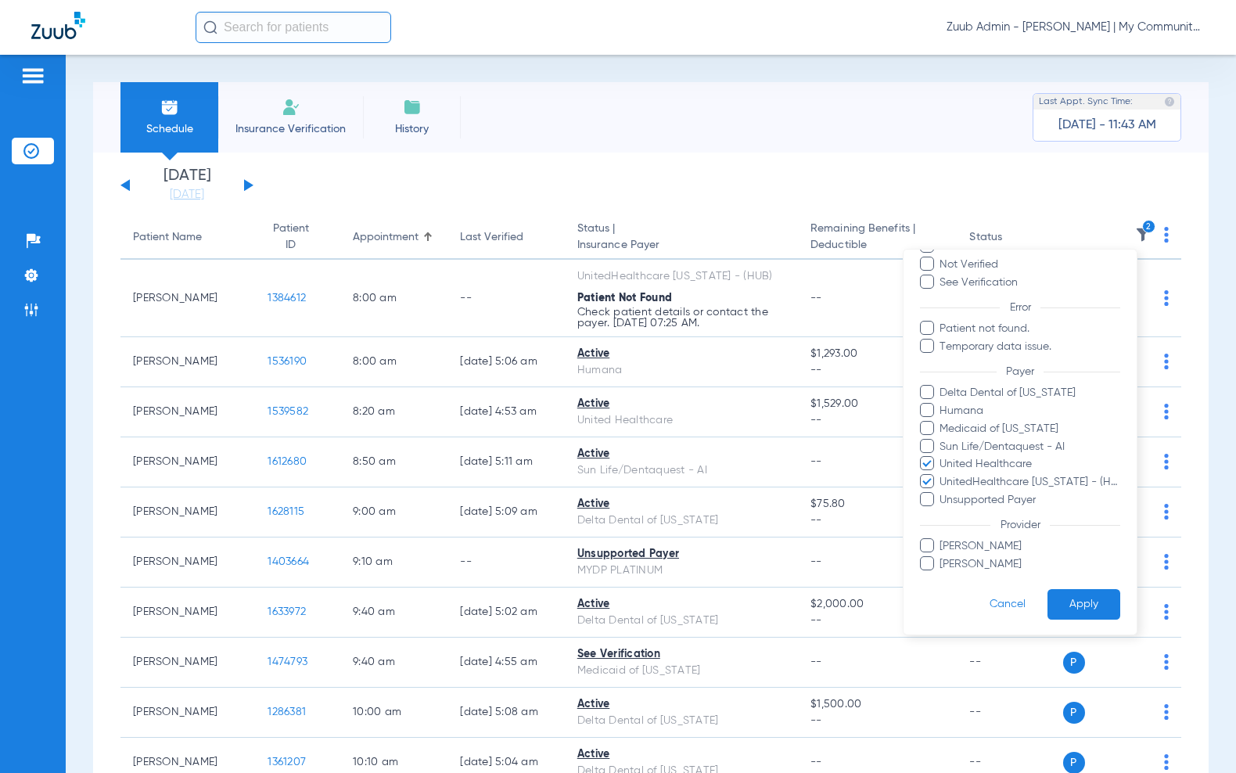
click at [1067, 601] on button "Apply" at bounding box center [1084, 604] width 73 height 31
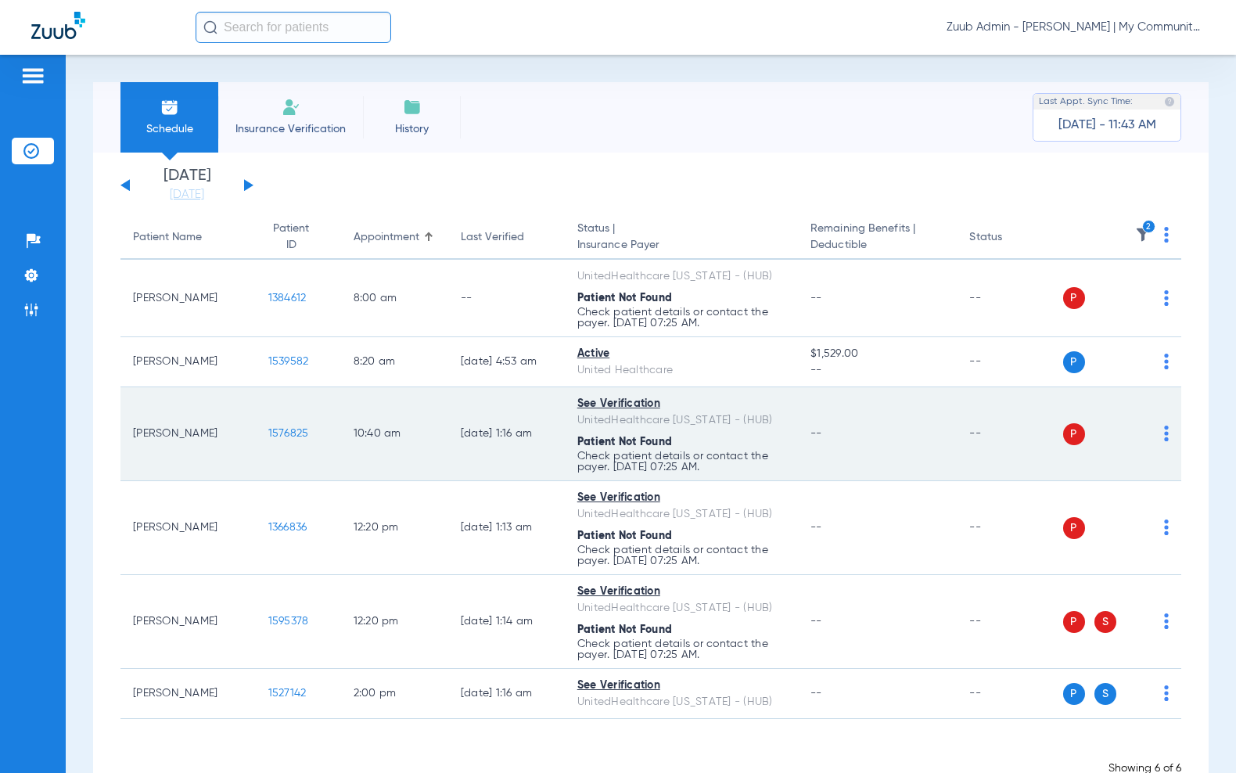
click at [1164, 433] on img at bounding box center [1166, 434] width 5 height 16
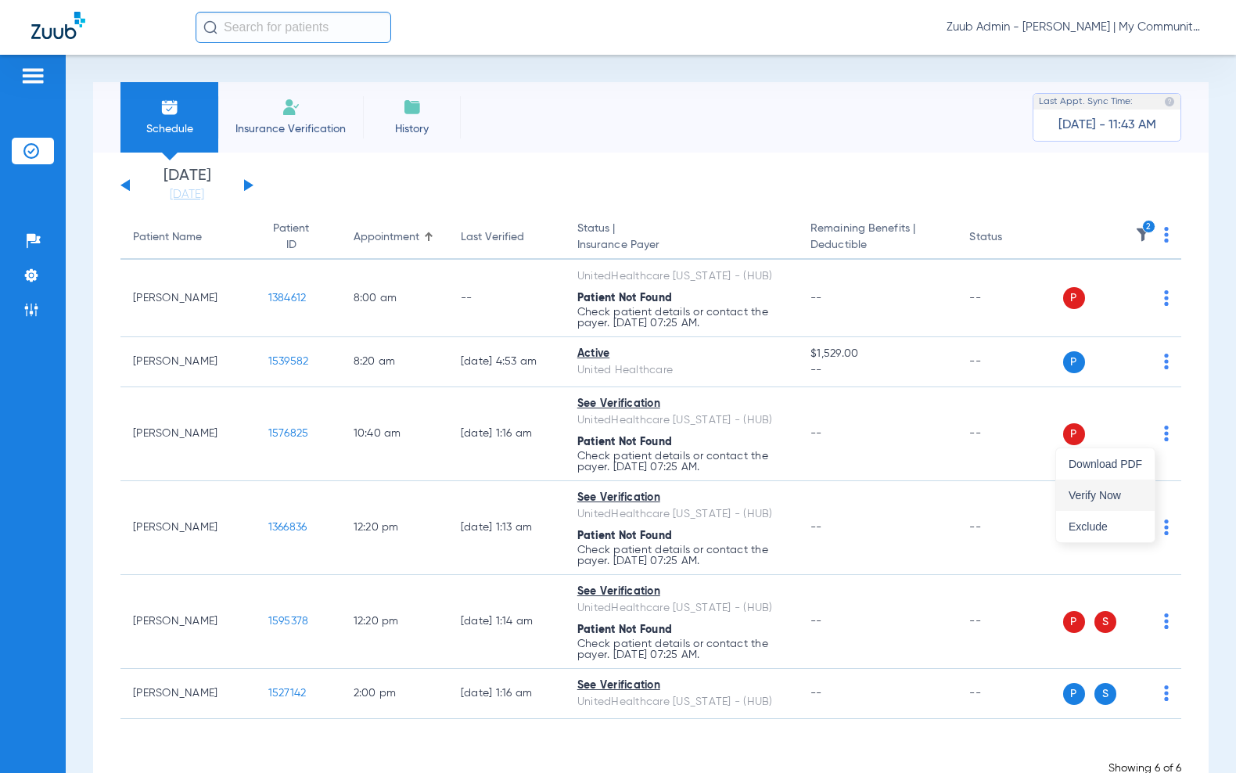
click at [1131, 486] on button "Verify Now" at bounding box center [1105, 495] width 99 height 31
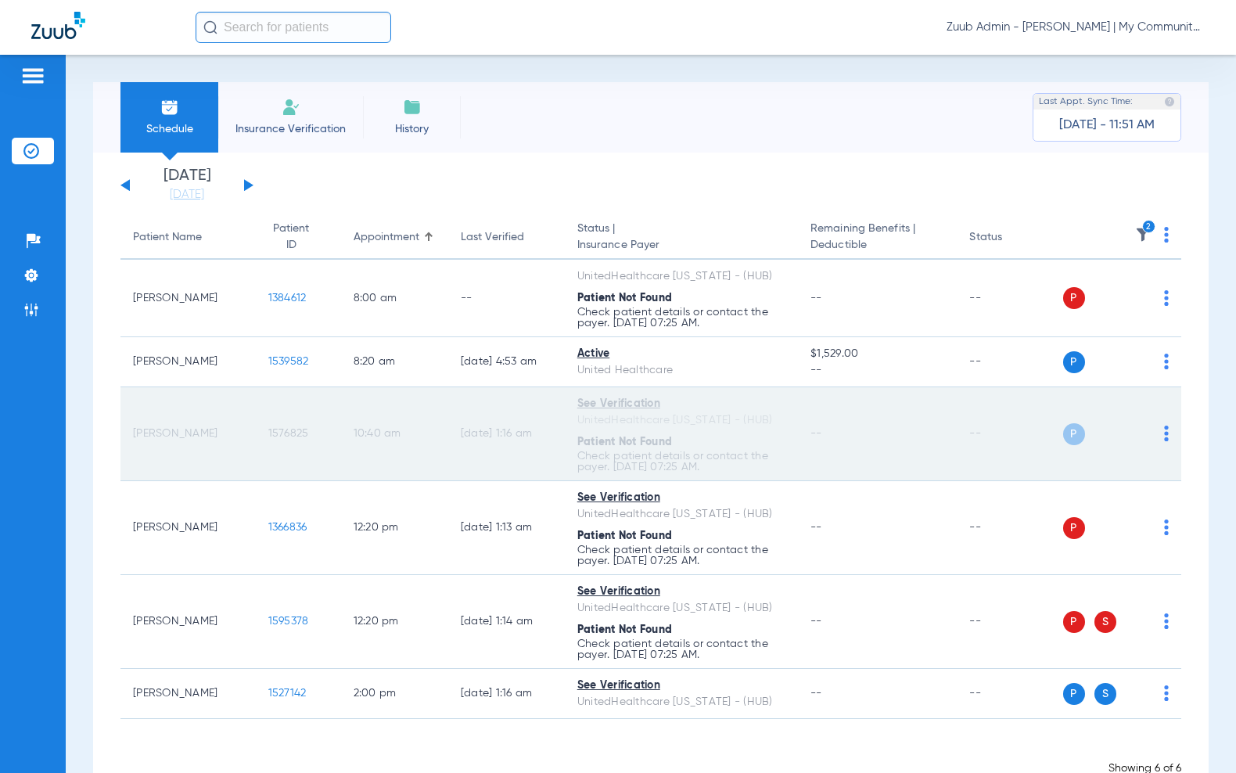
click at [280, 432] on span "1576825" at bounding box center [288, 433] width 41 height 11
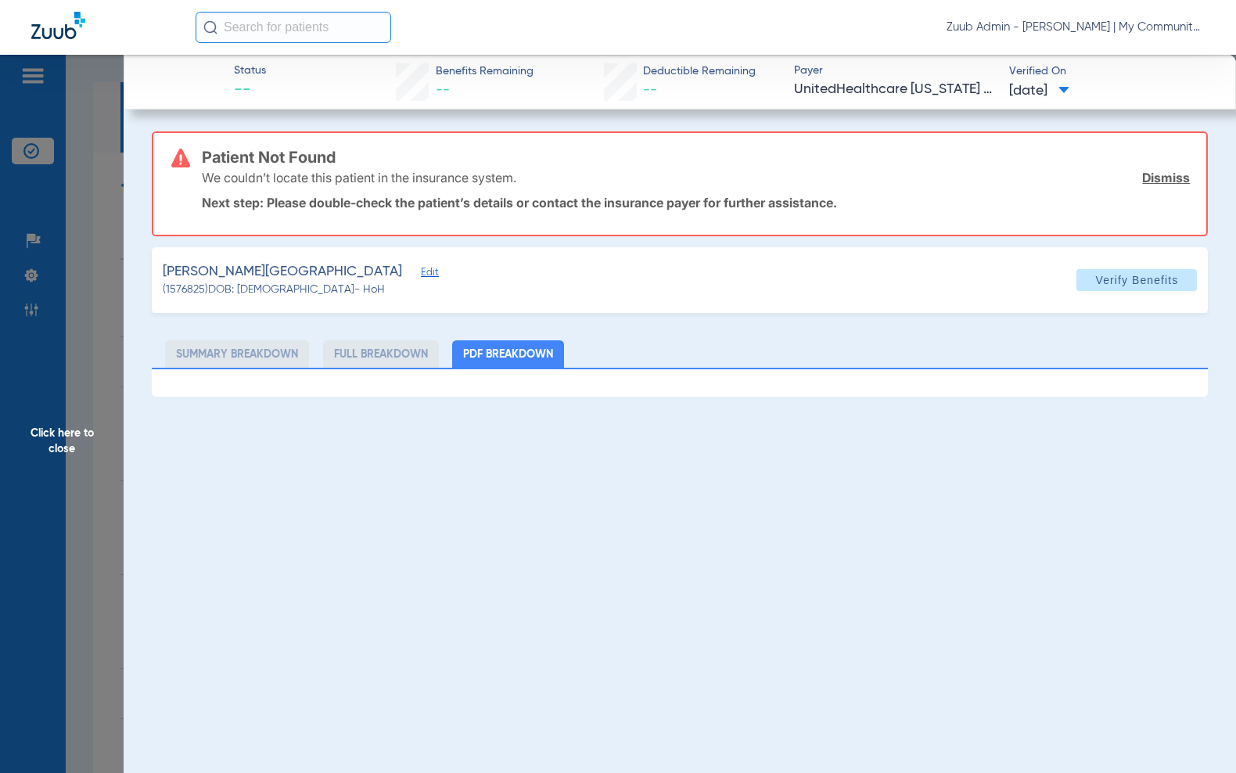
click at [71, 430] on span "Click here to close" at bounding box center [62, 441] width 124 height 773
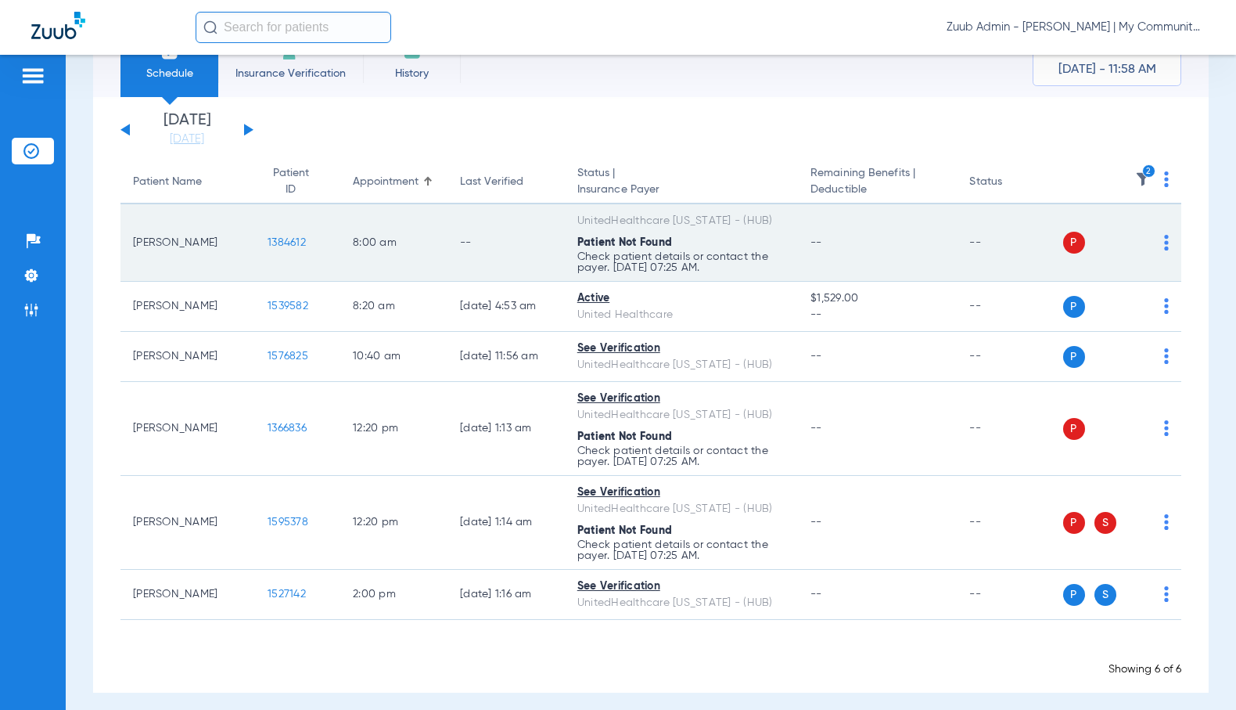
scroll to position [65, 0]
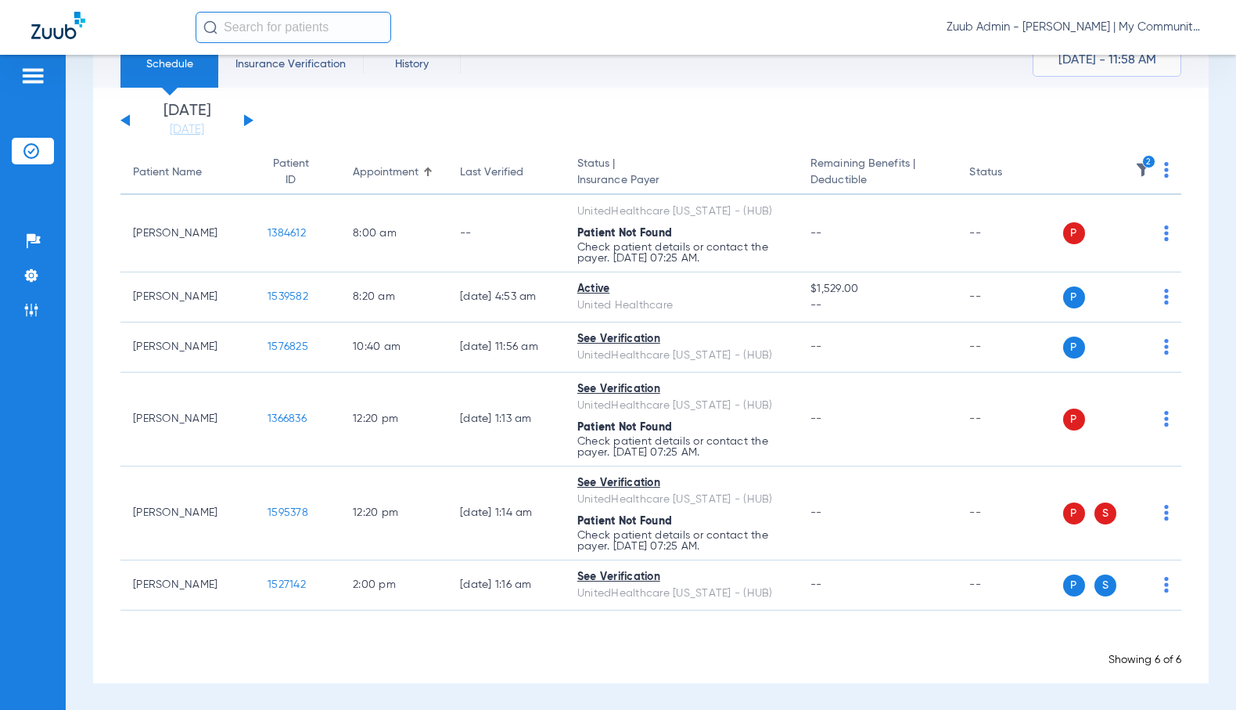
click at [1135, 167] on img at bounding box center [1143, 170] width 16 height 16
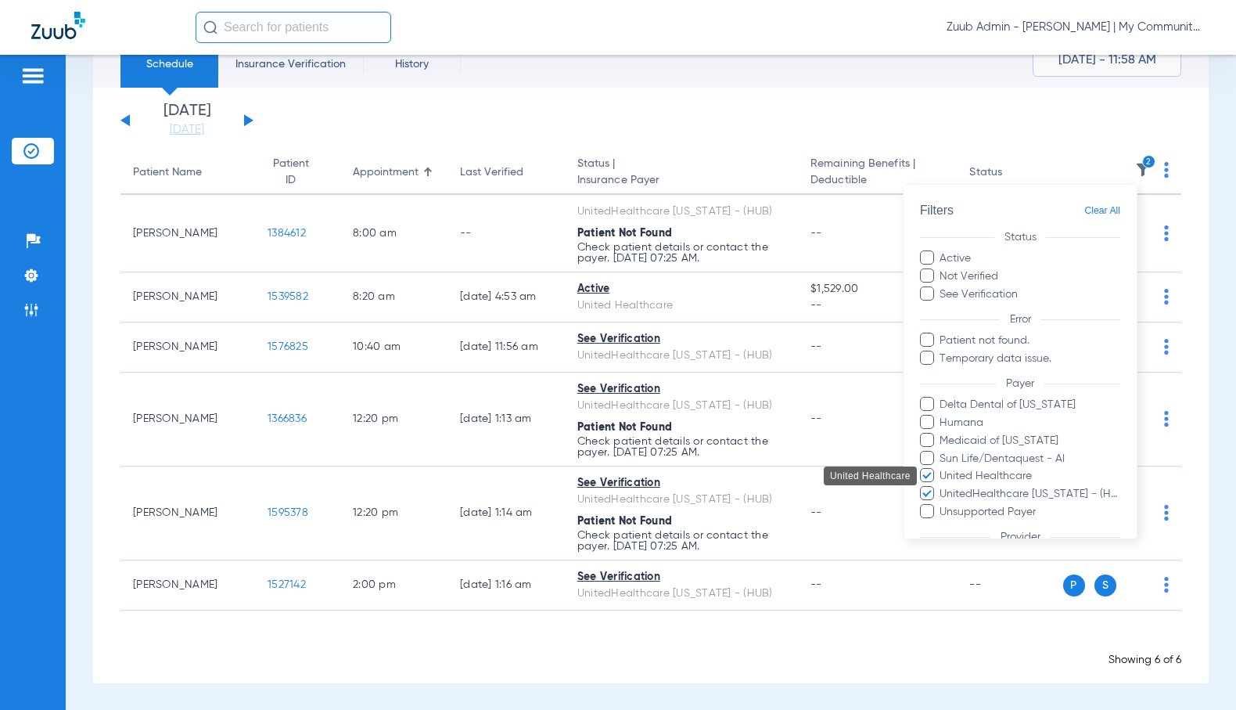
click at [1037, 473] on span "United Healthcare" at bounding box center [1030, 476] width 182 height 16
click at [942, 487] on input "United Healthcare" at bounding box center [942, 487] width 0 height 0
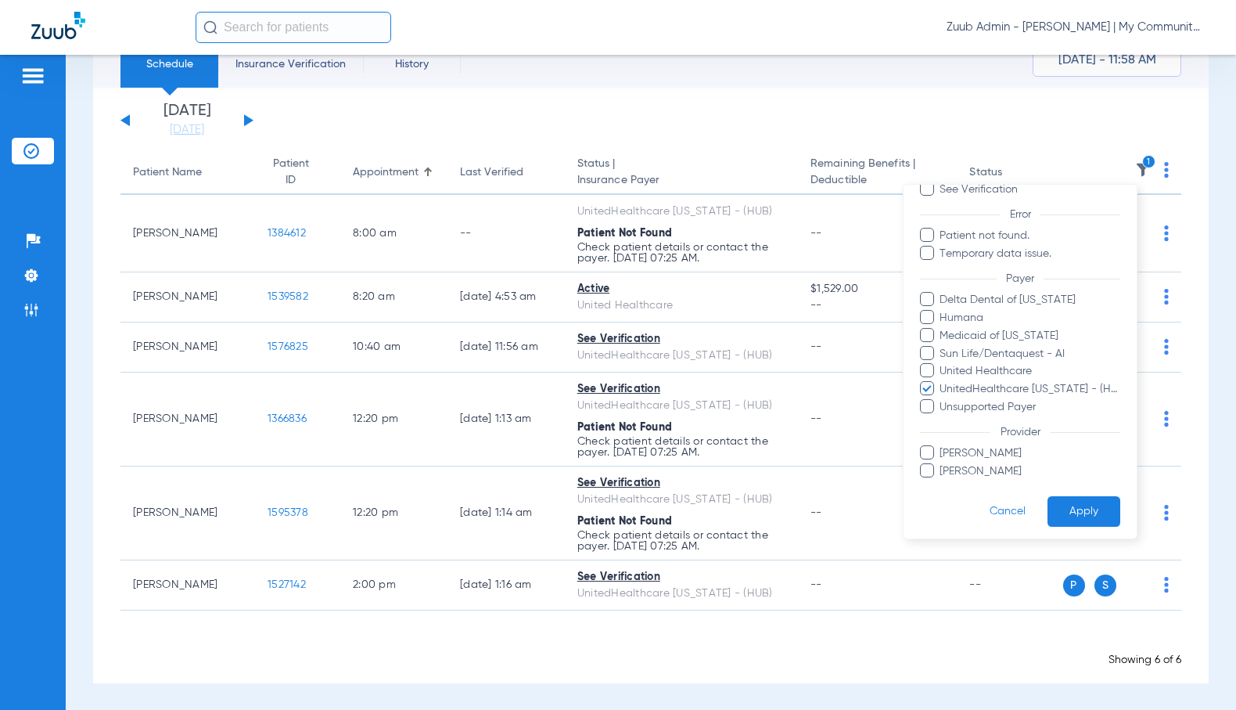
scroll to position [108, 0]
click at [1077, 517] on button "Apply" at bounding box center [1084, 508] width 73 height 31
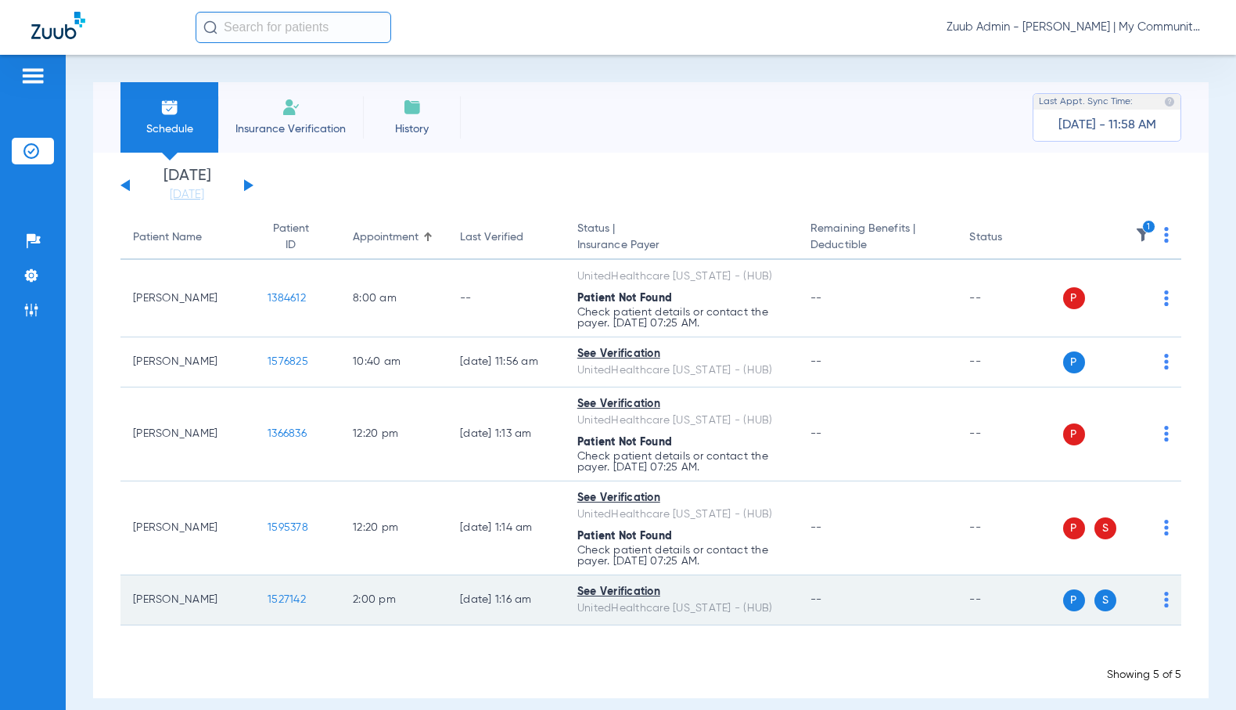
click at [1164, 596] on img at bounding box center [1166, 599] width 5 height 16
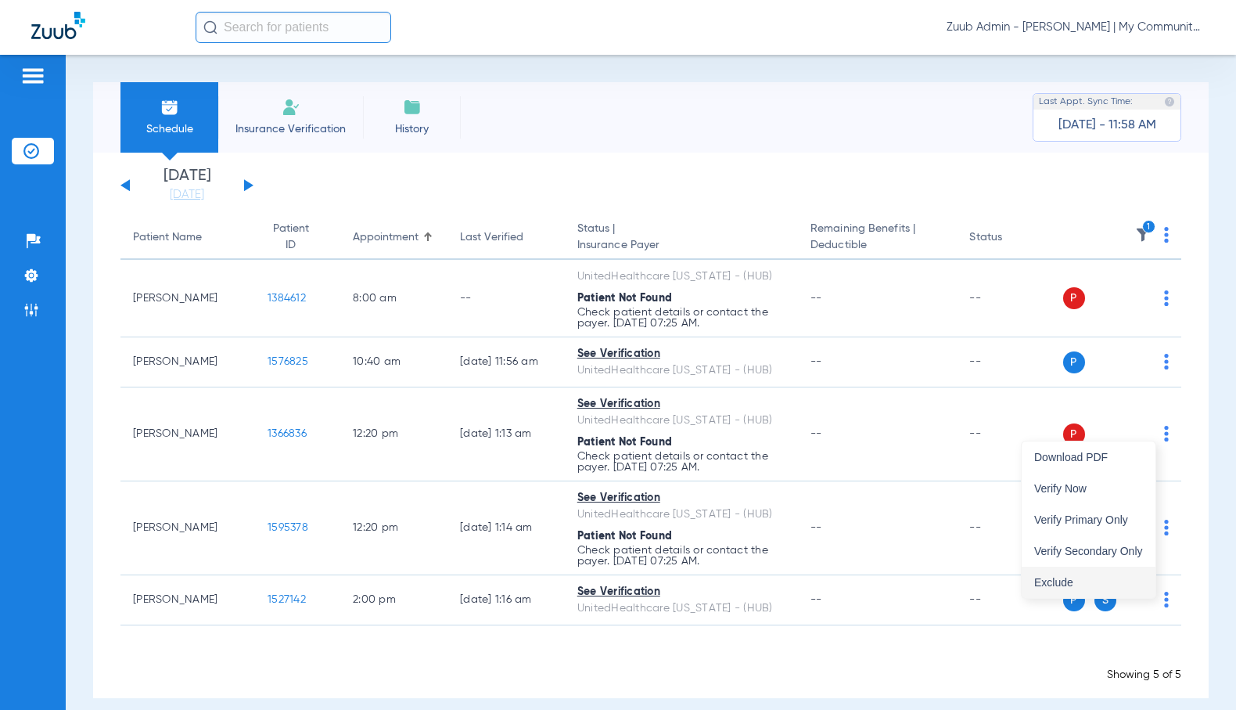
click at [1134, 578] on span "Exclude" at bounding box center [1088, 582] width 109 height 11
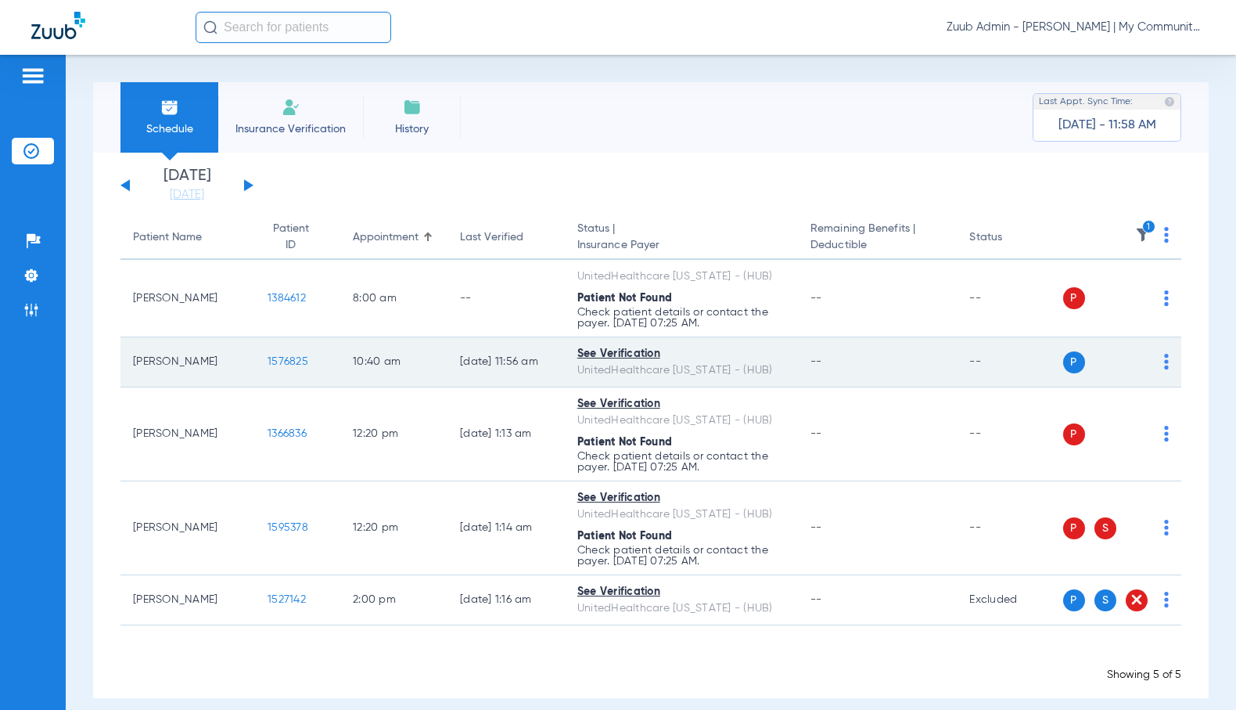
click at [1164, 360] on img at bounding box center [1166, 362] width 5 height 16
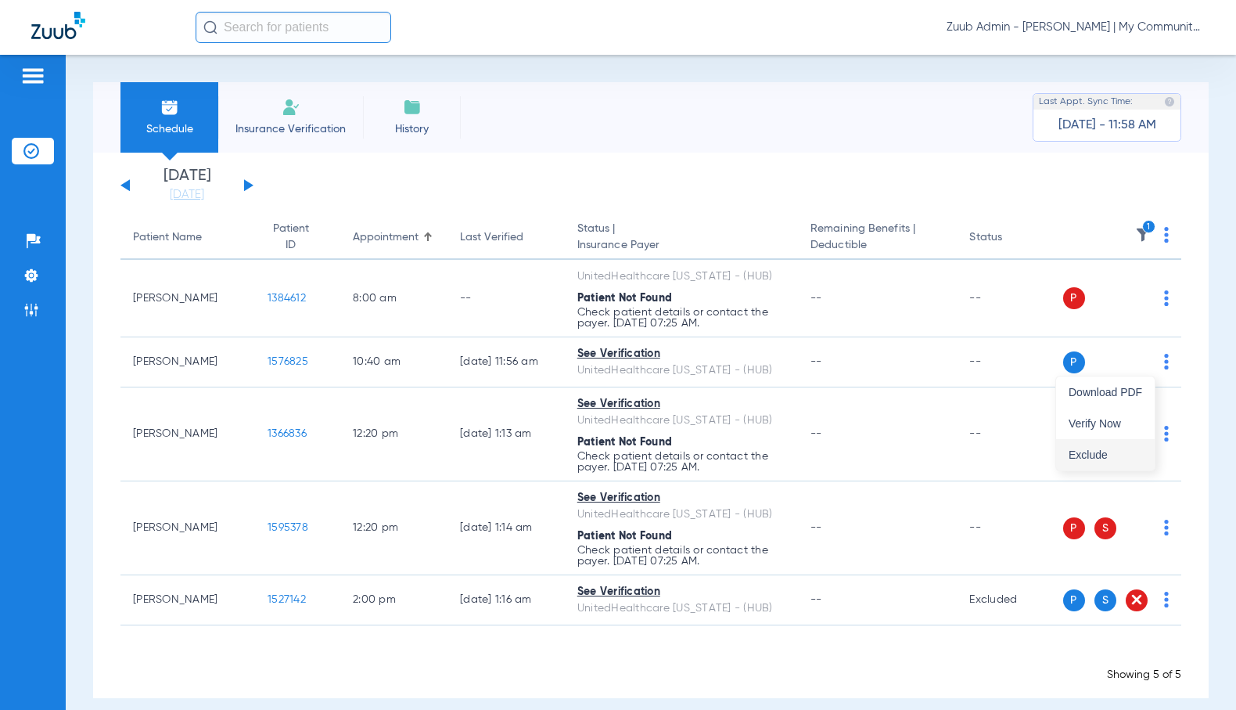
click at [1119, 452] on span "Exclude" at bounding box center [1106, 454] width 74 height 11
click at [1164, 236] on img at bounding box center [1166, 235] width 5 height 16
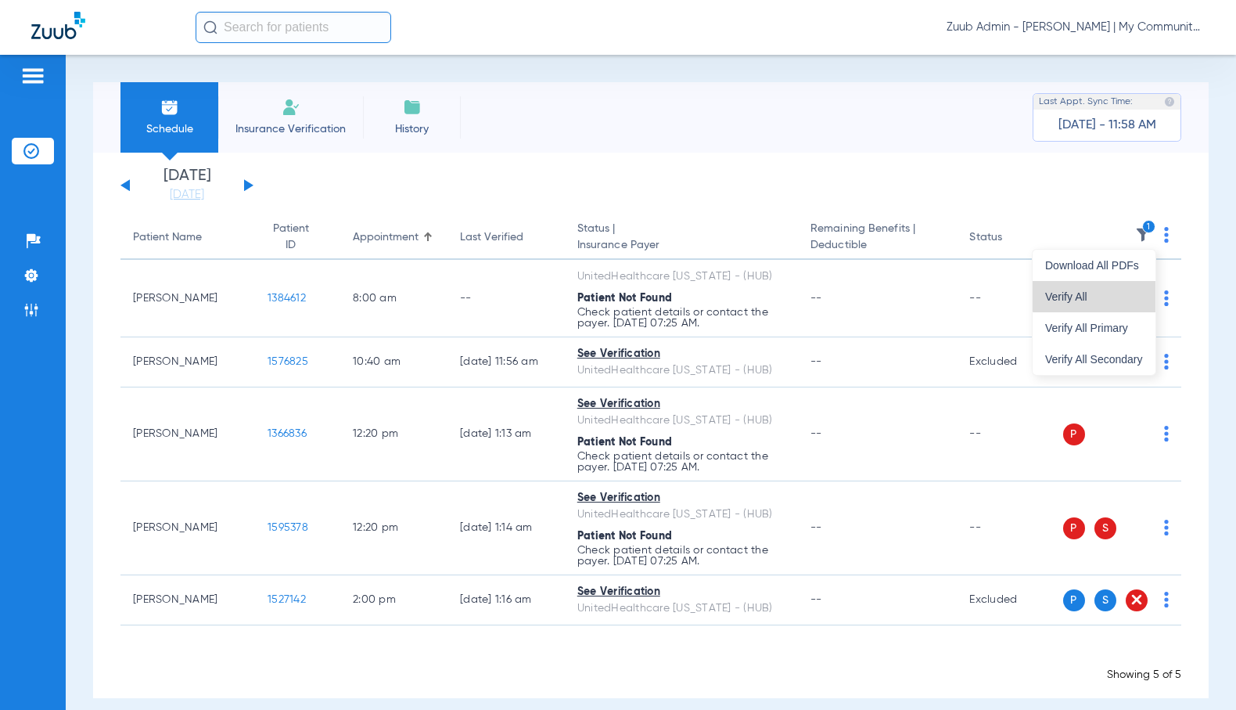
click at [1132, 293] on span "Verify All" at bounding box center [1094, 296] width 98 height 11
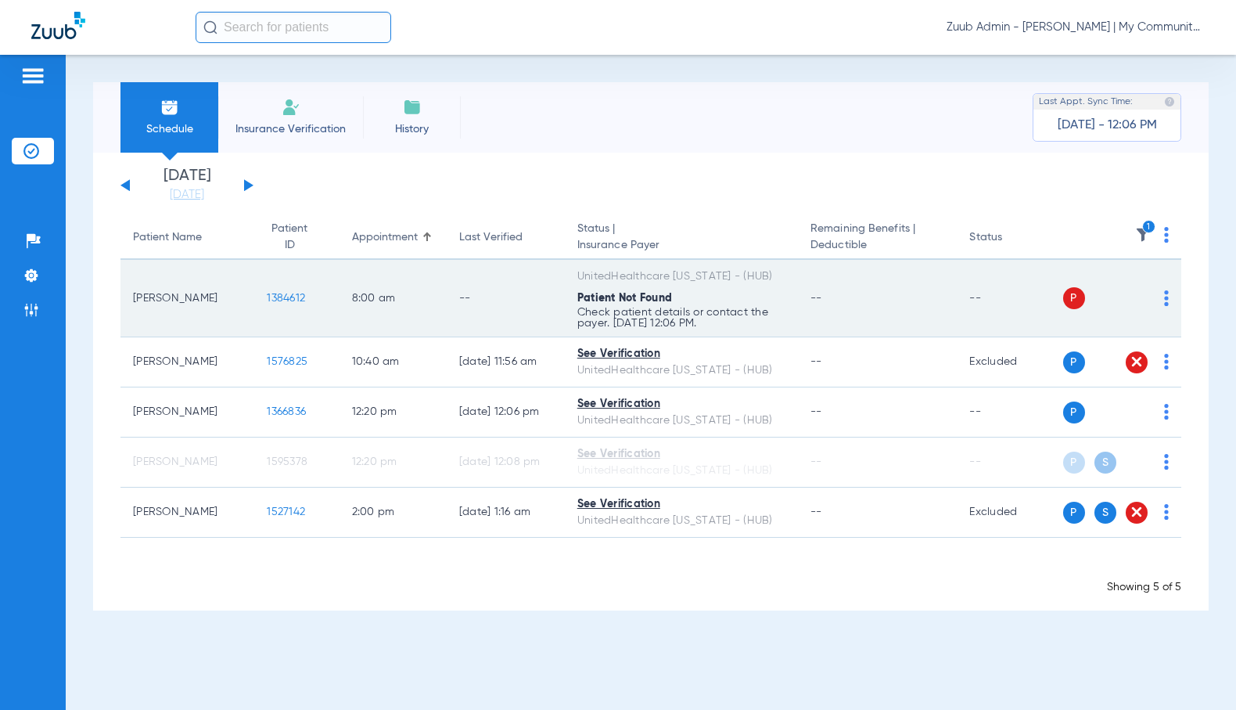
drag, startPoint x: 136, startPoint y: 295, endPoint x: 304, endPoint y: 297, distance: 167.4
click at [304, 297] on tr "Stephanie D'amico 1384612 8:00 AM -- UnitedHealthcare Michigan - (HUB) Patient …" at bounding box center [650, 298] width 1061 height 77
copy tr "Stephanie D'amico 1384612"
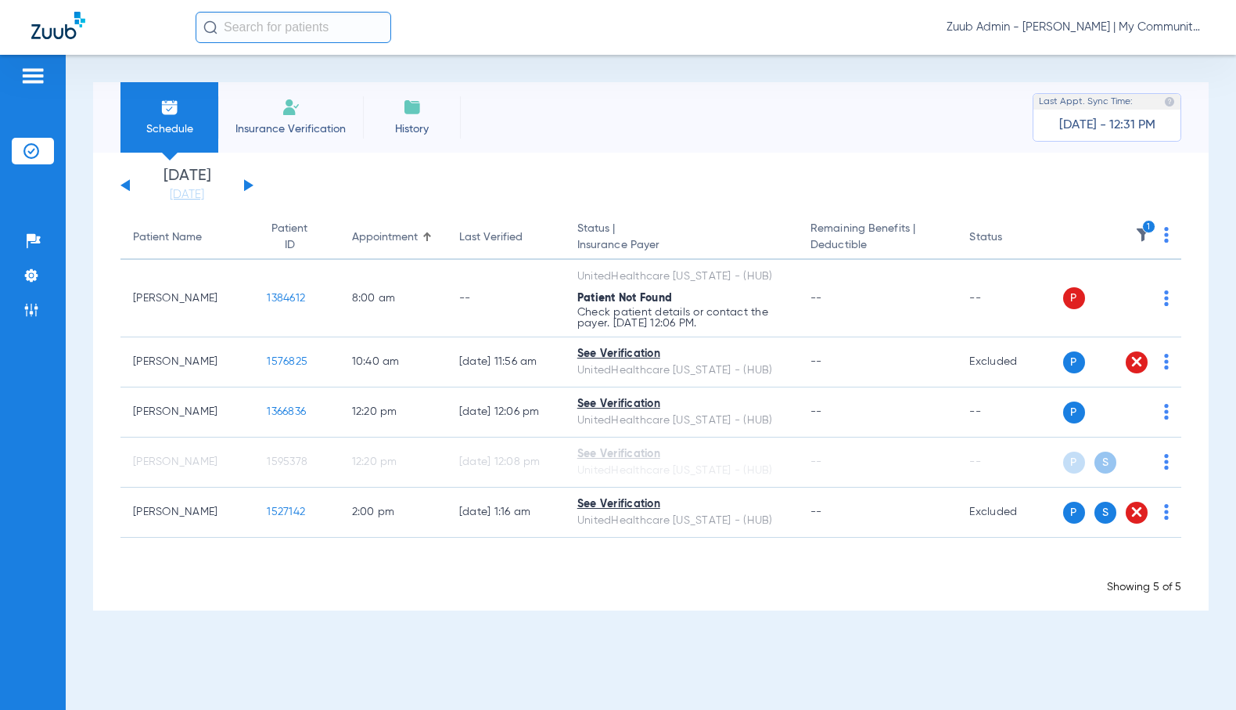
click at [261, 188] on app-single-date-navigator "Monday 06-09-2025 Tuesday 06-10-2025 Wednesday 06-11-2025 Thursday 06-12-2025 F…" at bounding box center [650, 185] width 1061 height 34
click at [250, 185] on button at bounding box center [248, 185] width 9 height 12
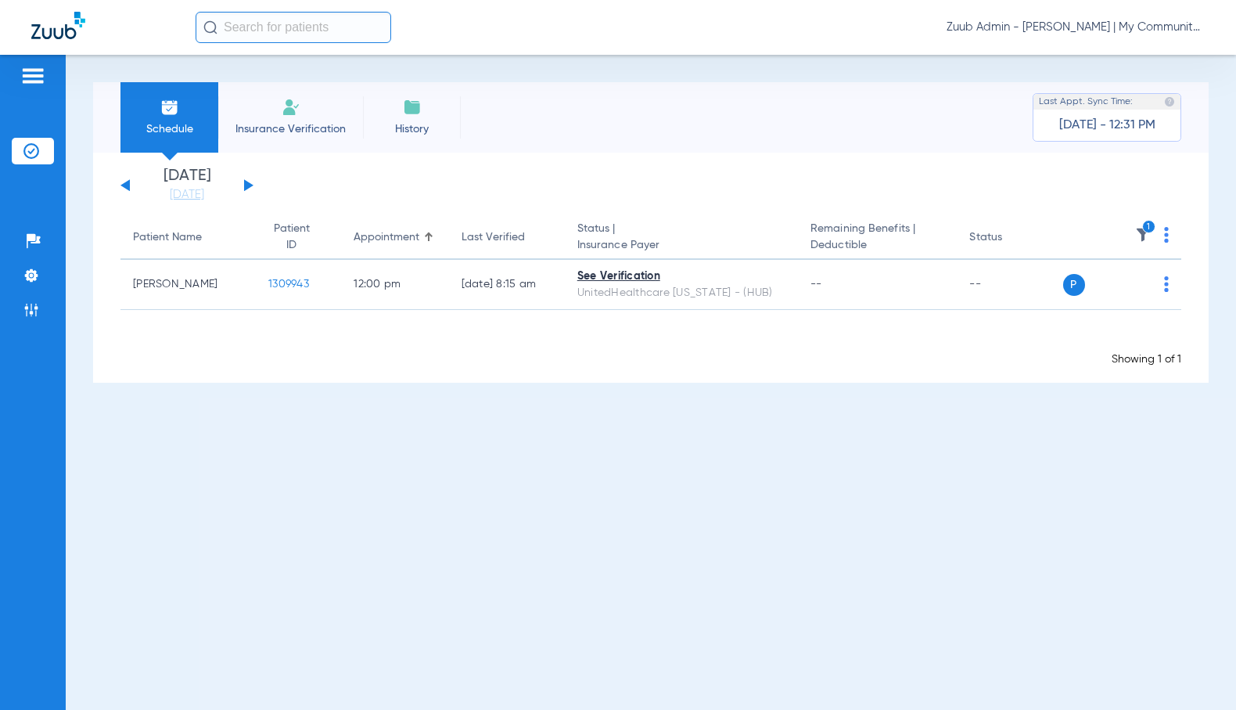
click at [246, 185] on button at bounding box center [248, 185] width 9 height 12
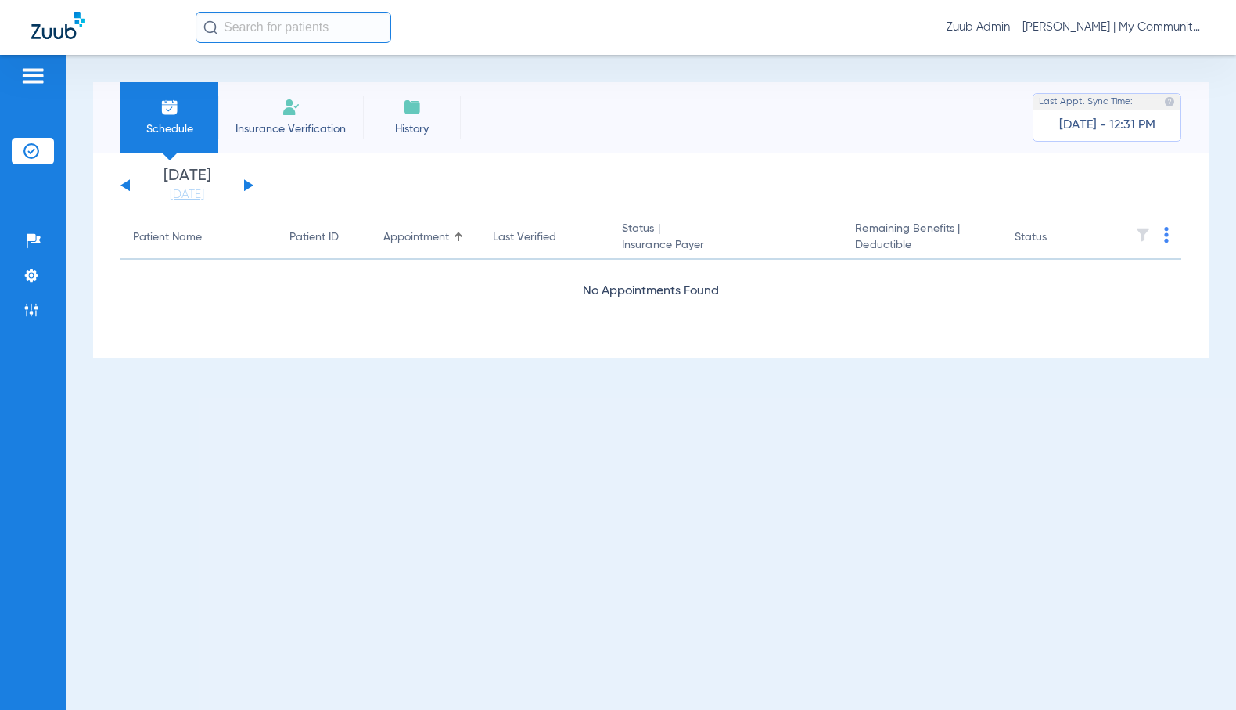
click at [246, 185] on button at bounding box center [248, 185] width 9 height 12
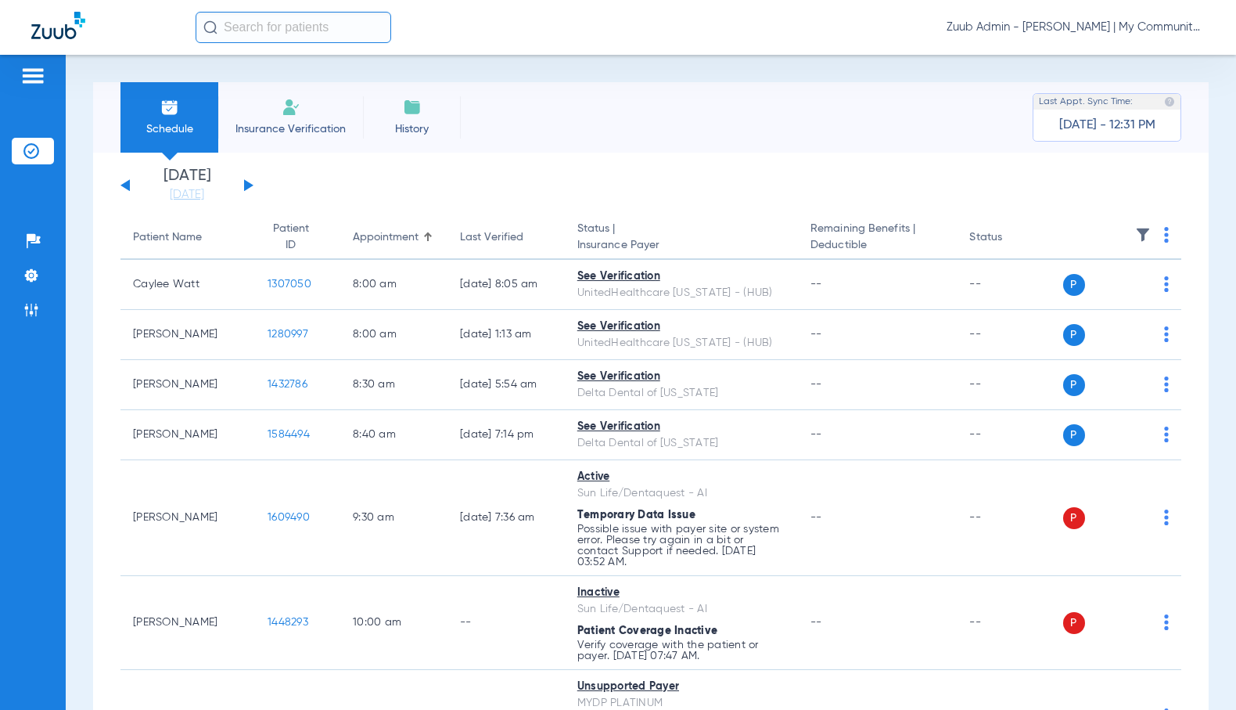
click at [1135, 230] on img at bounding box center [1143, 235] width 16 height 16
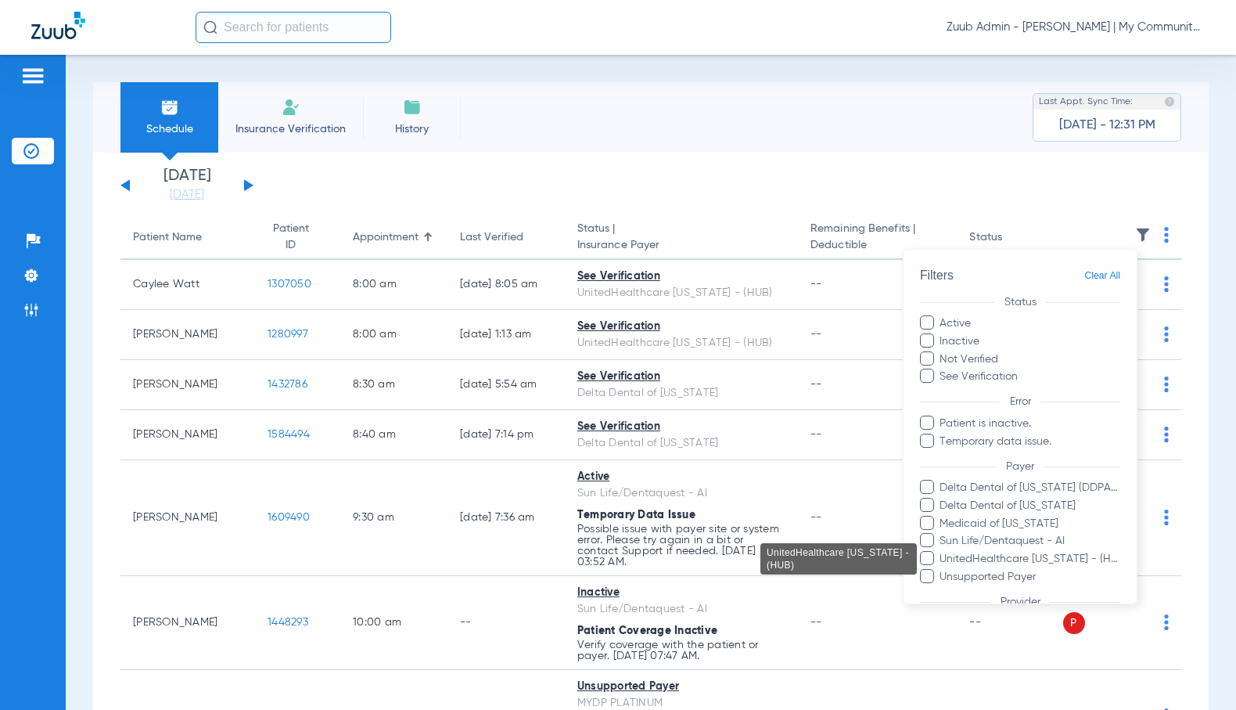
click at [1066, 562] on span "UnitedHealthcare [US_STATE] - (HUB)" at bounding box center [1030, 559] width 182 height 16
click at [942, 570] on input "UnitedHealthcare [US_STATE] - (HUB)" at bounding box center [942, 570] width 0 height 0
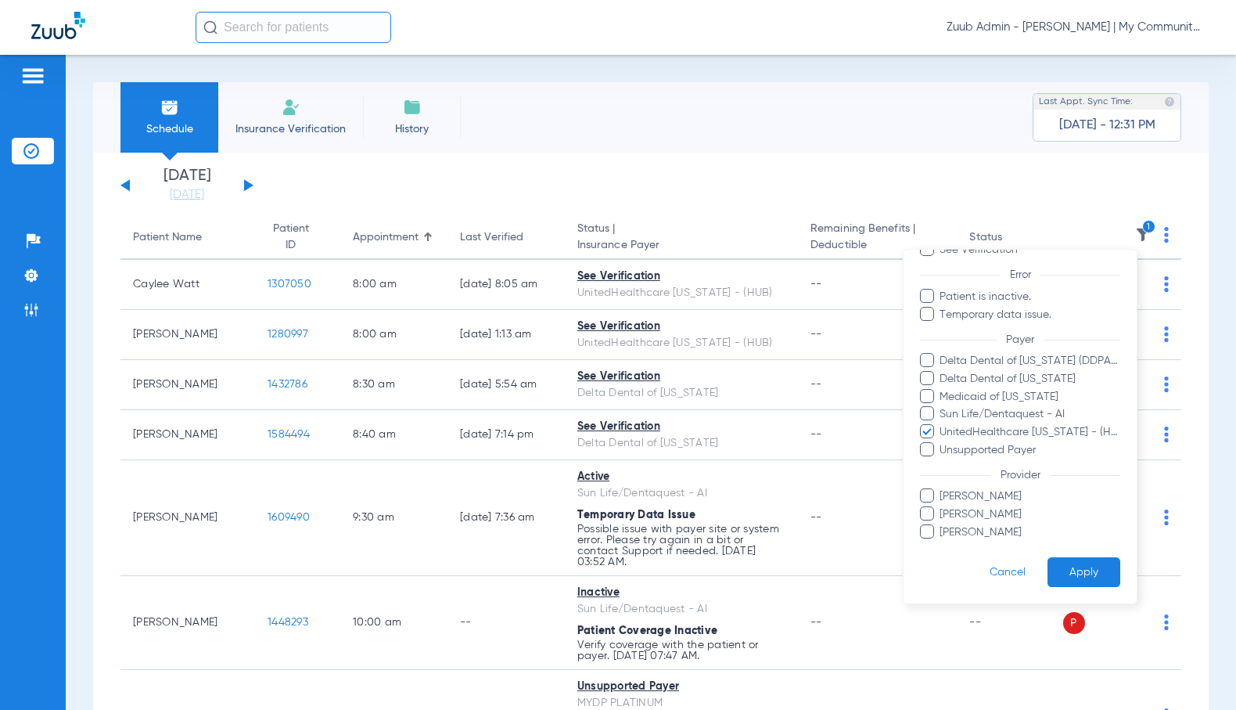
click at [1068, 567] on button "Apply" at bounding box center [1084, 572] width 73 height 31
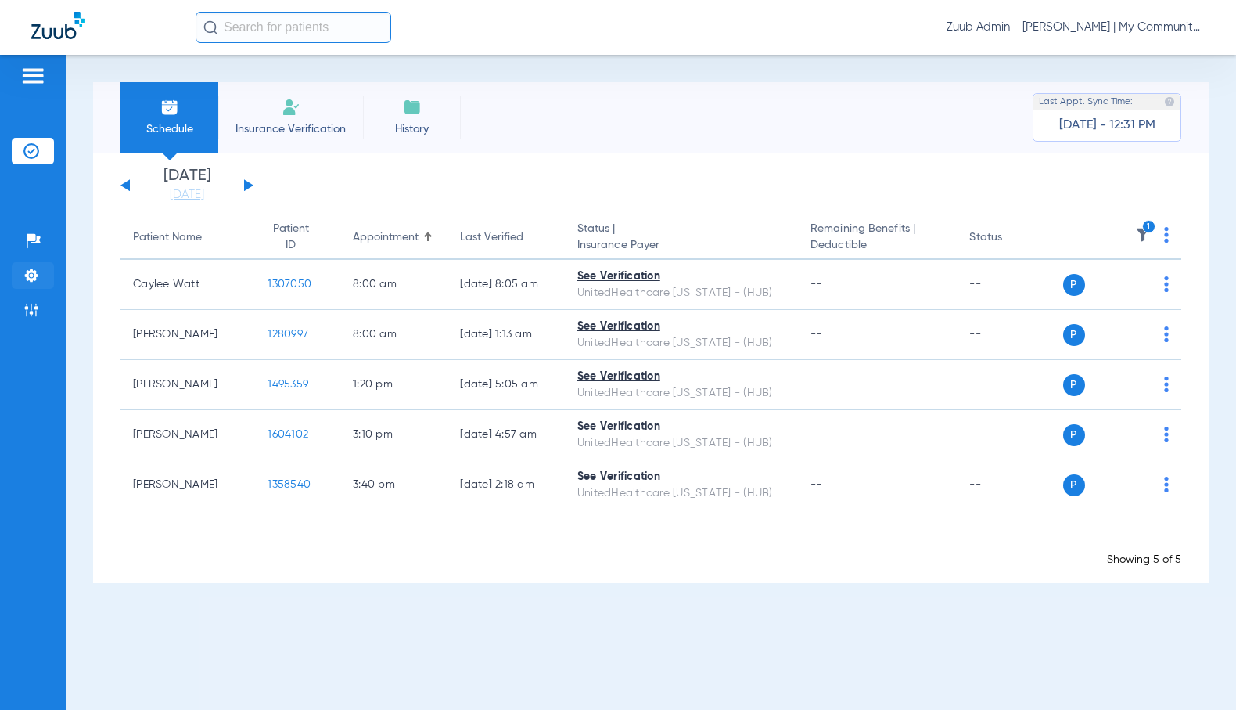
click at [42, 280] on li "Settings" at bounding box center [33, 275] width 42 height 27
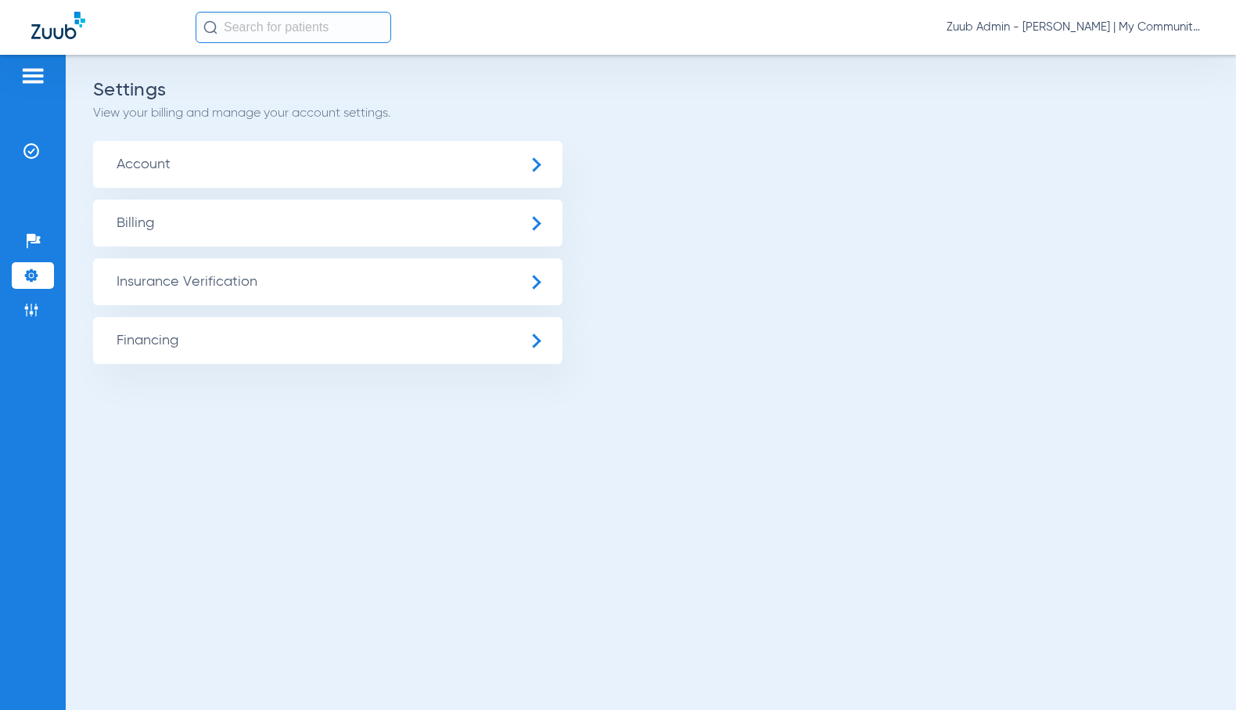
click at [217, 277] on span "Insurance Verification" at bounding box center [327, 281] width 469 height 47
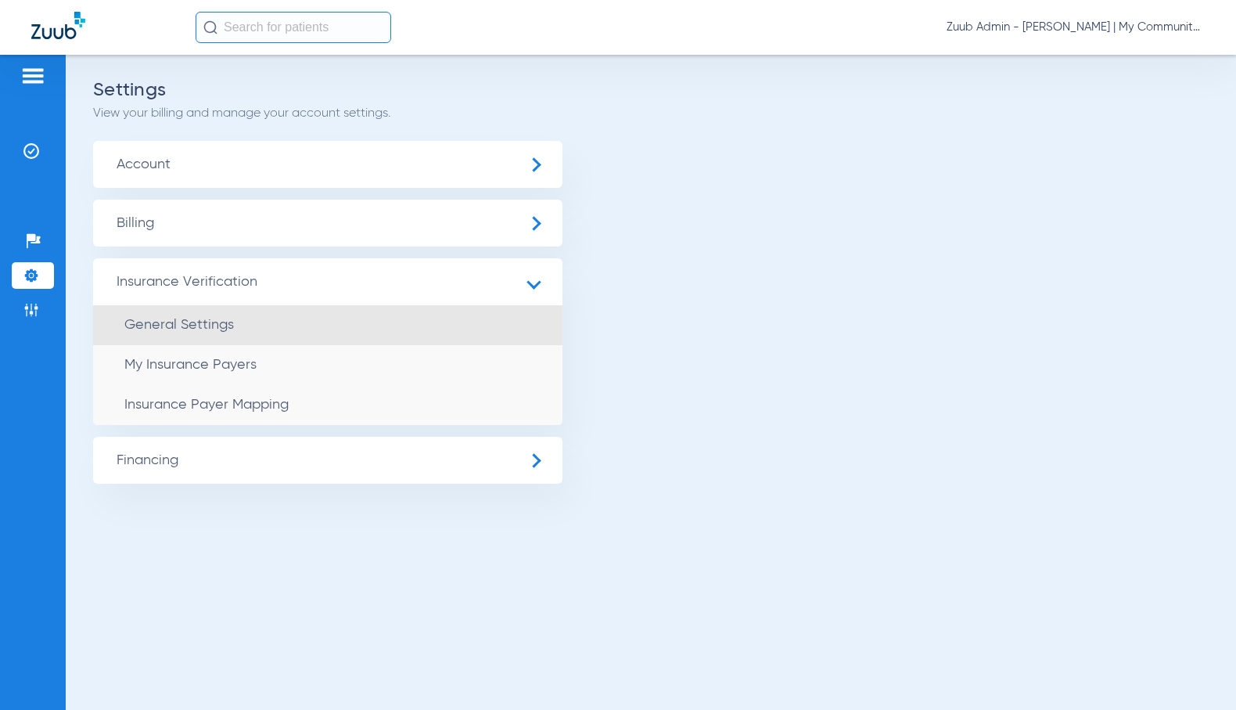
click at [228, 314] on li "General Settings" at bounding box center [327, 325] width 469 height 40
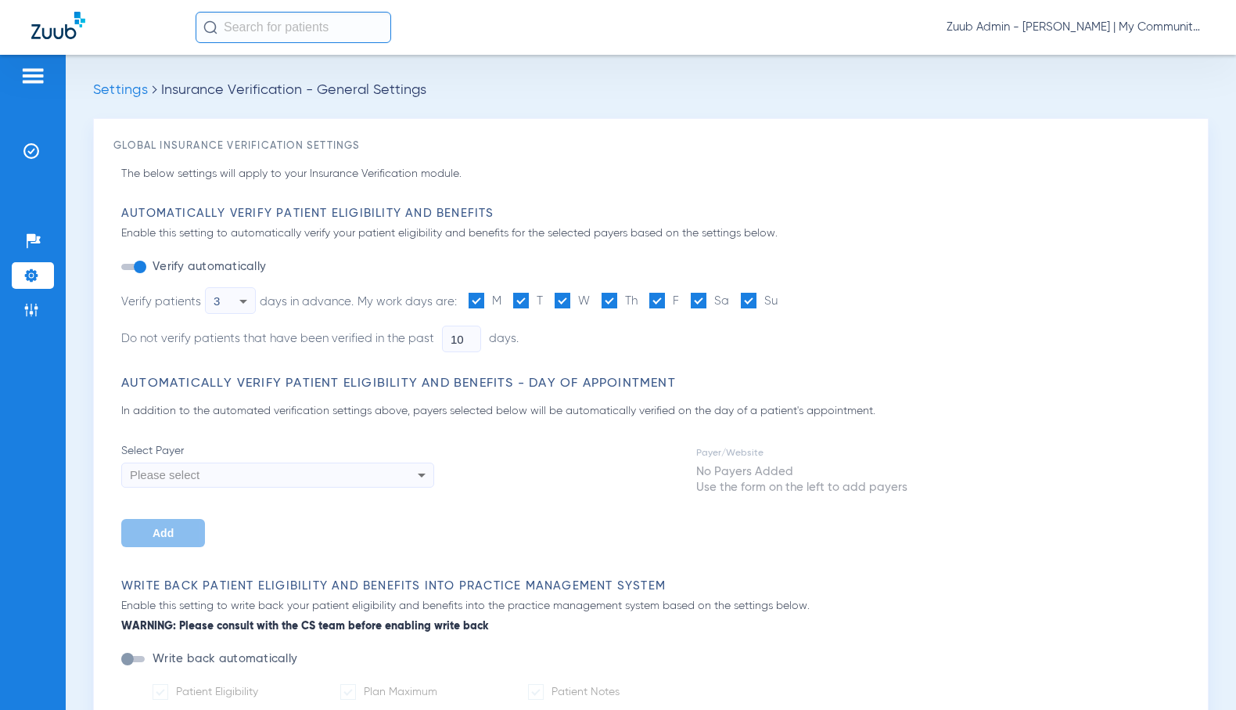
type input "0"
type input "1"
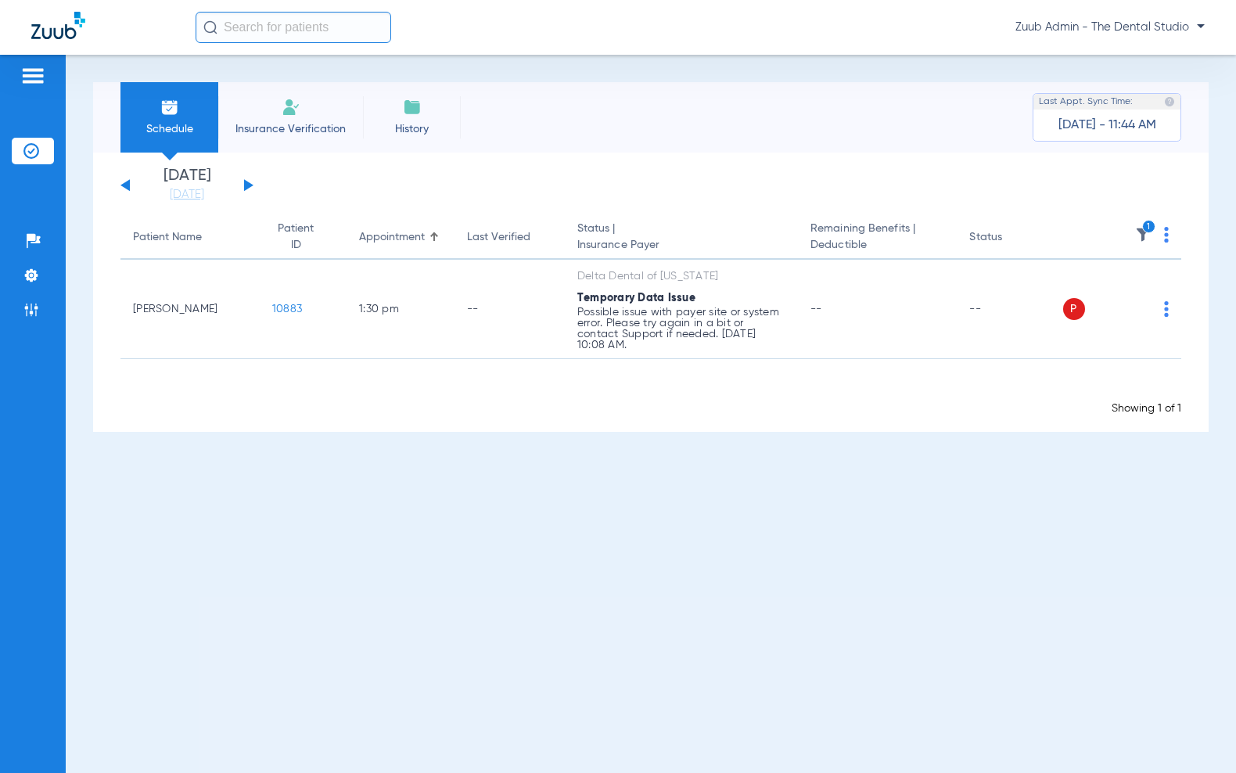
click at [291, 136] on span "Insurance Verification" at bounding box center [290, 129] width 121 height 16
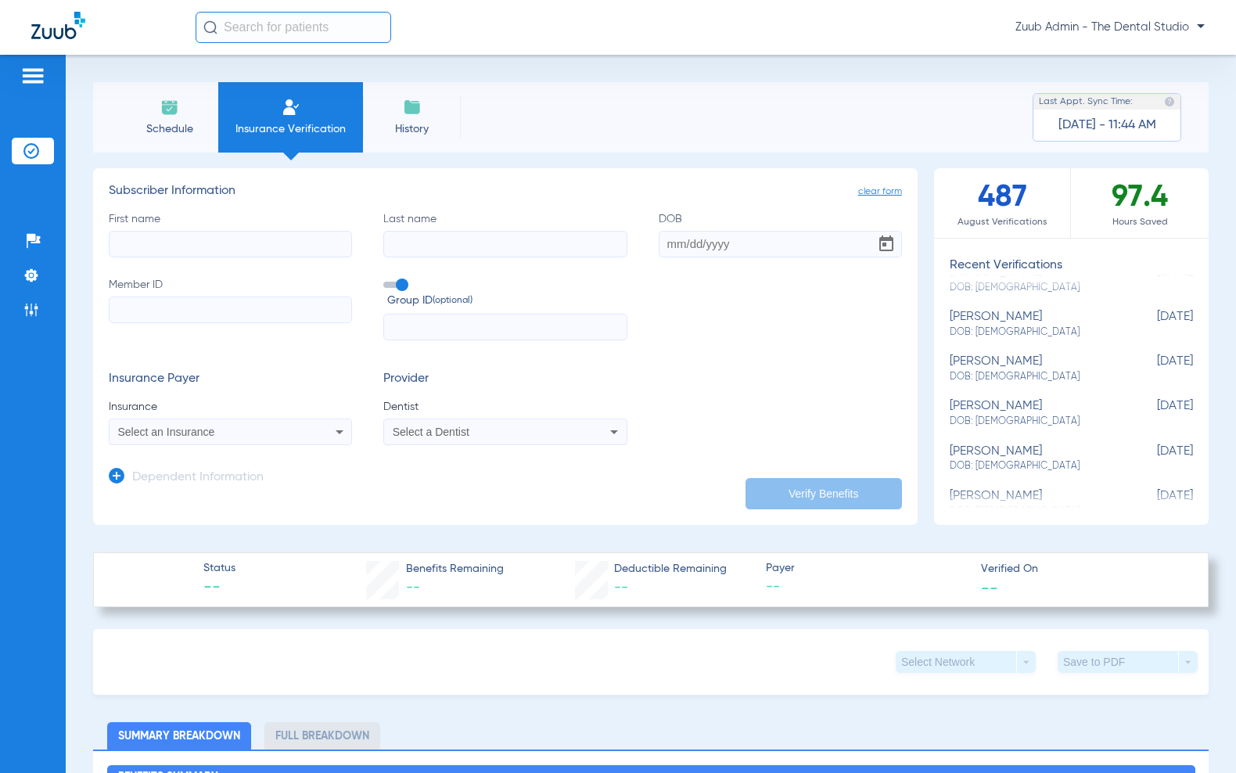
scroll to position [49, 0]
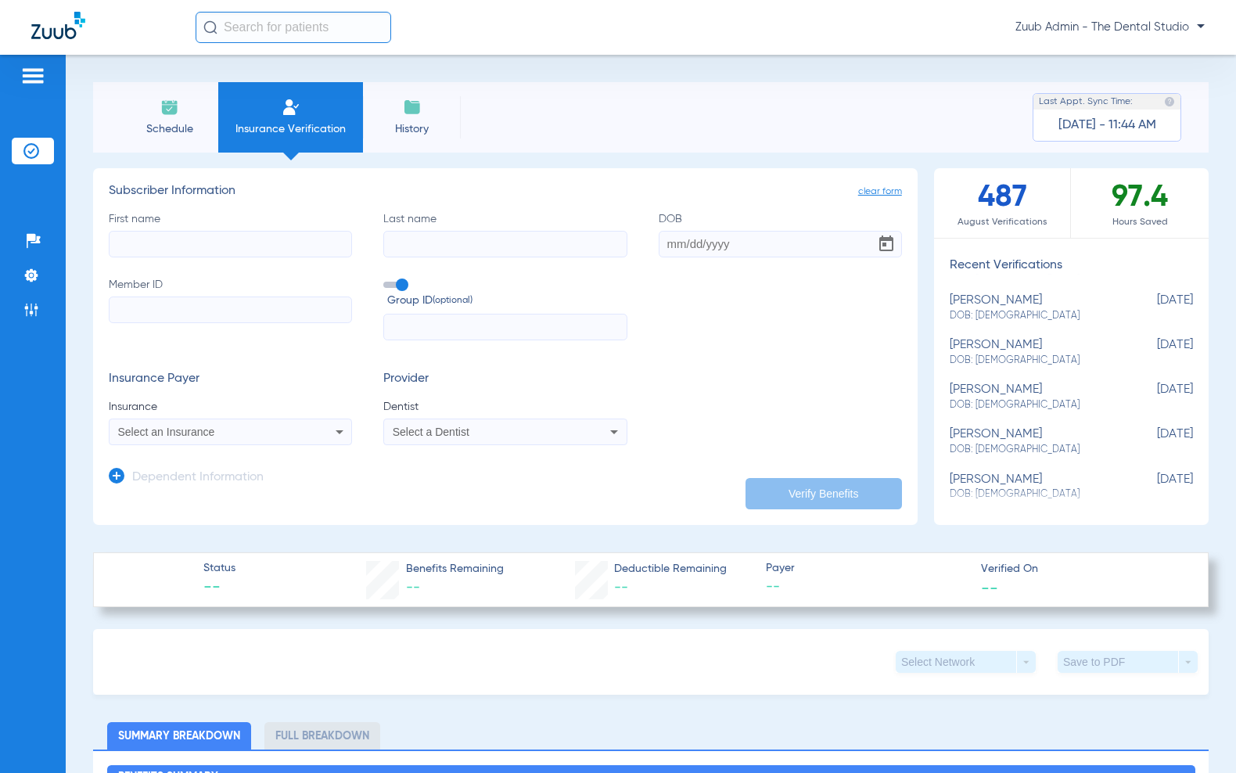
click at [1033, 474] on div "[PERSON_NAME] DOB: [DEMOGRAPHIC_DATA]" at bounding box center [1032, 487] width 165 height 29
type input "[PERSON_NAME]"
type input "[DATE]"
type input "08089894688"
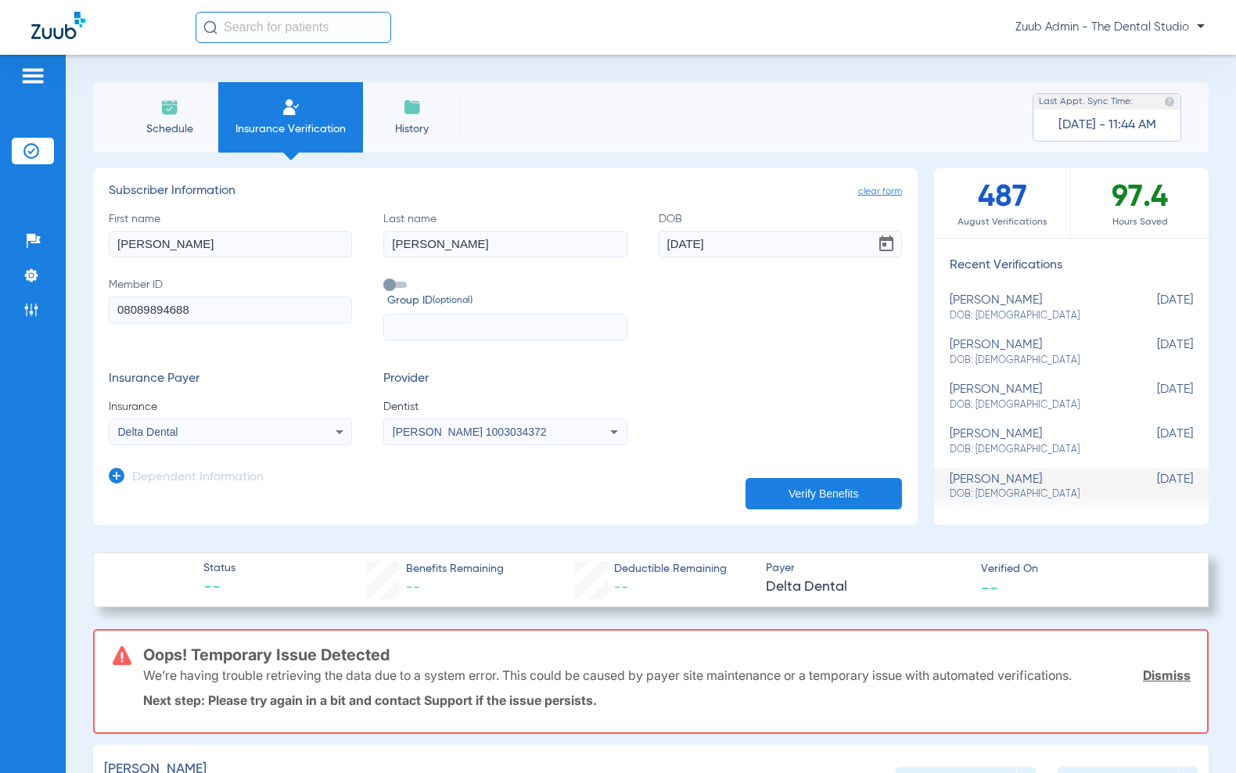
click at [773, 483] on button "Verify Benefits" at bounding box center [824, 493] width 156 height 31
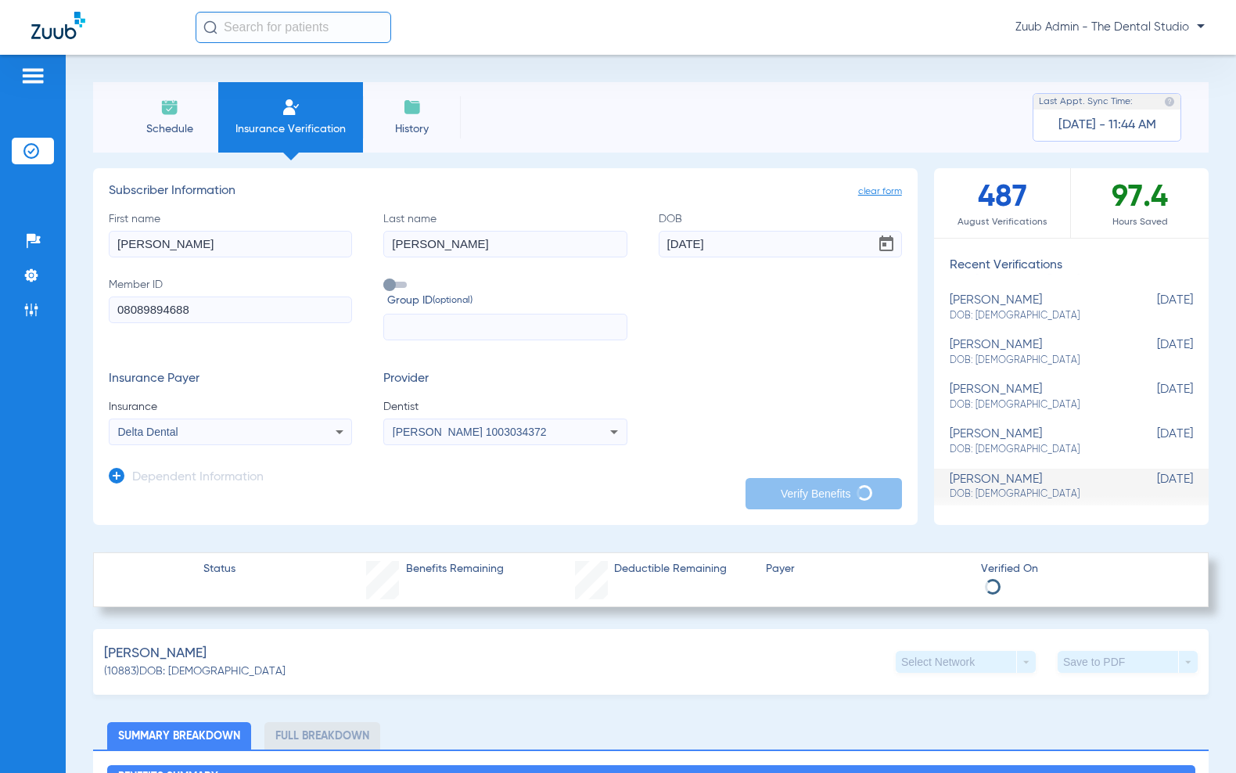
click at [228, 423] on div "Delta Dental" at bounding box center [231, 431] width 242 height 19
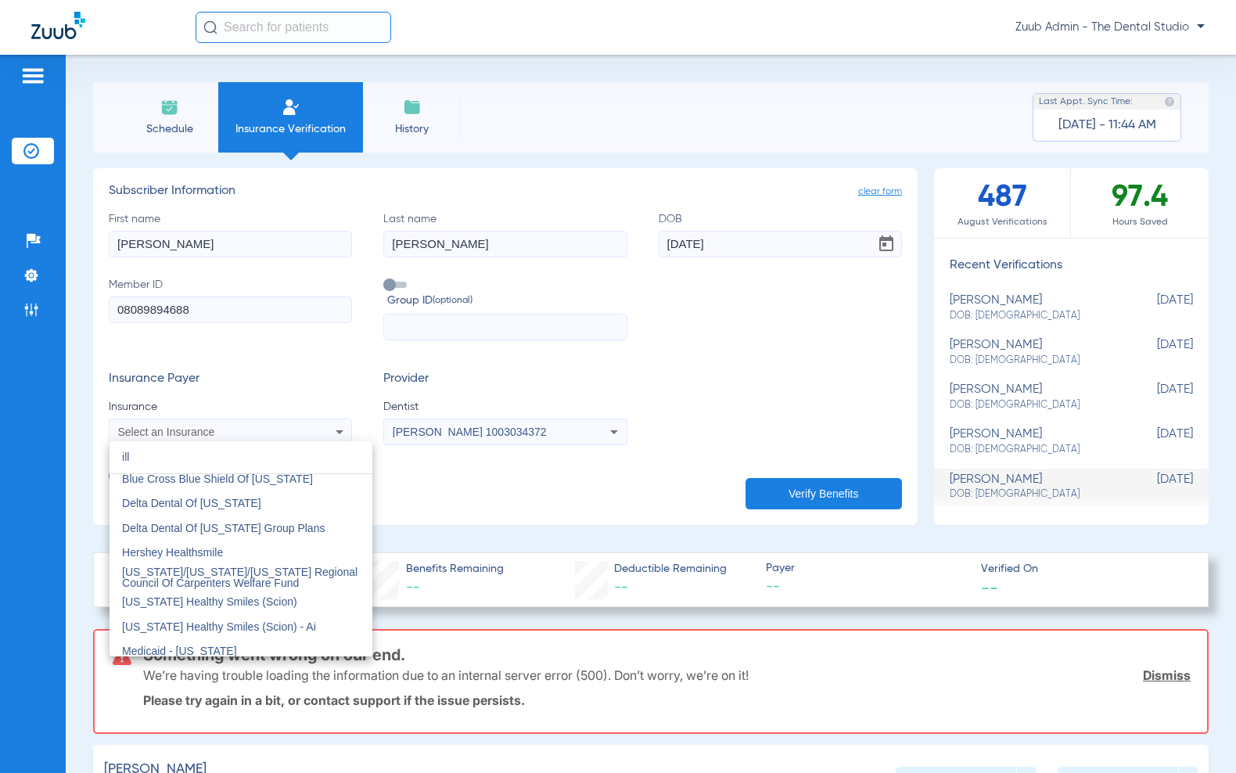
scroll to position [0, 0]
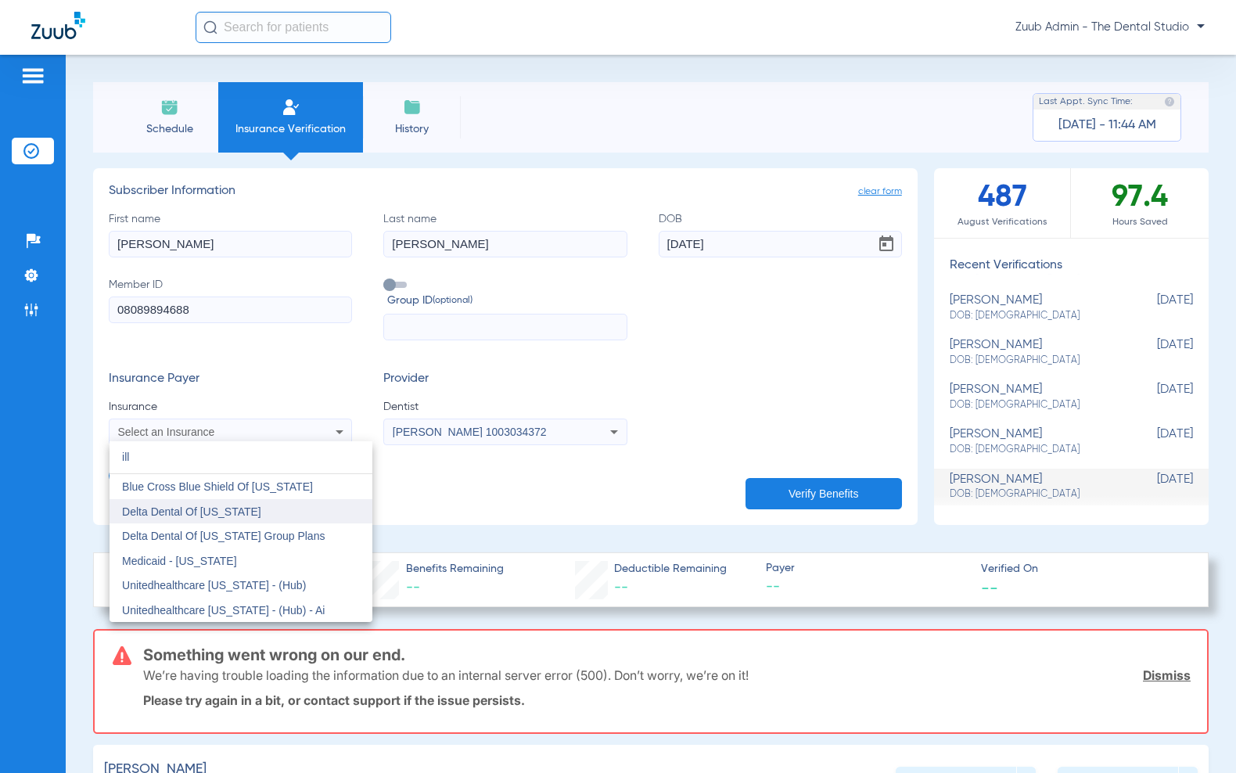
type input "ill"
click at [255, 507] on mat-option "Delta Dental Of [US_STATE]" at bounding box center [241, 511] width 263 height 25
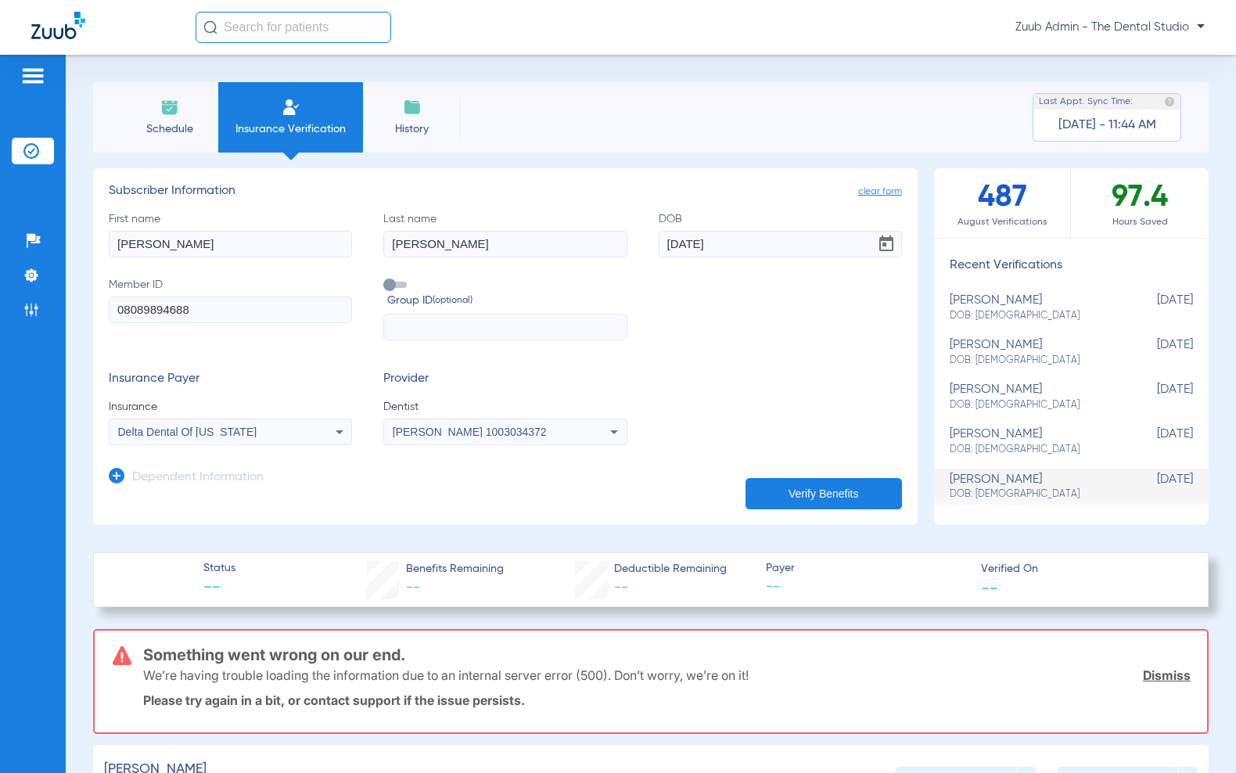
click at [778, 481] on button "Verify Benefits" at bounding box center [824, 493] width 156 height 31
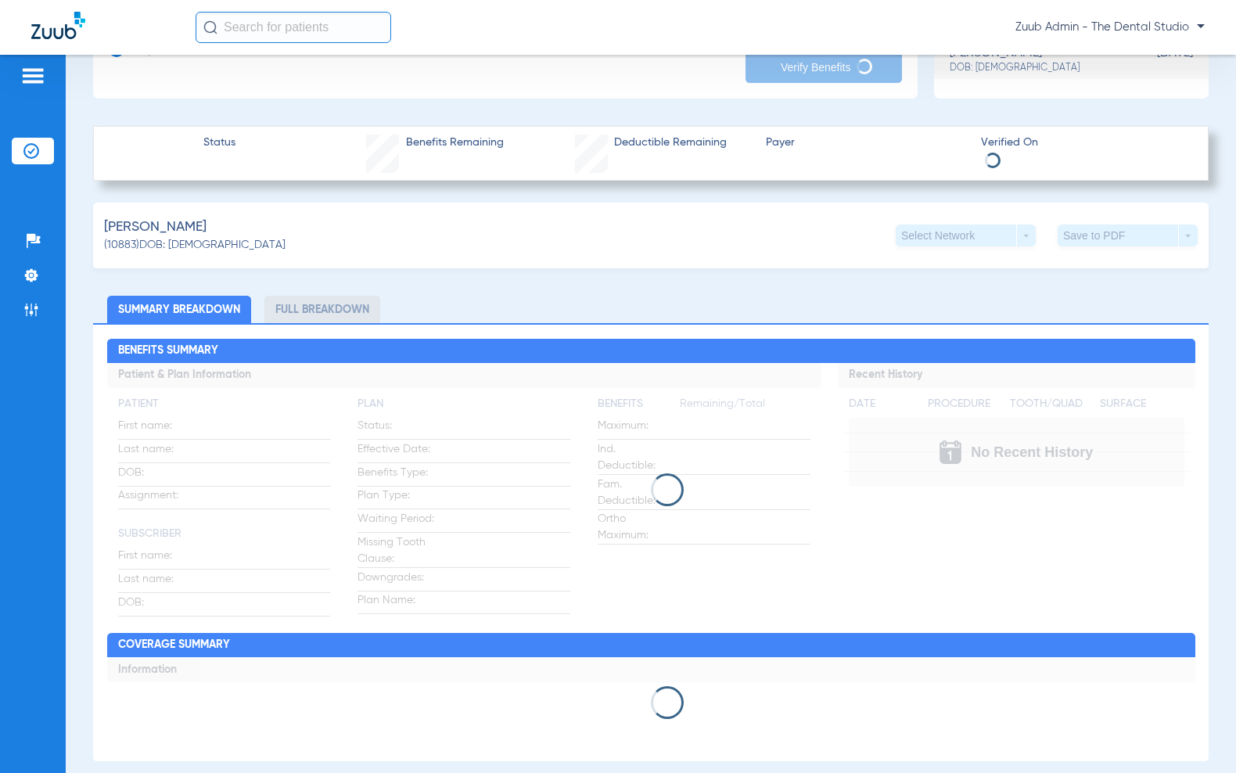
scroll to position [418, 0]
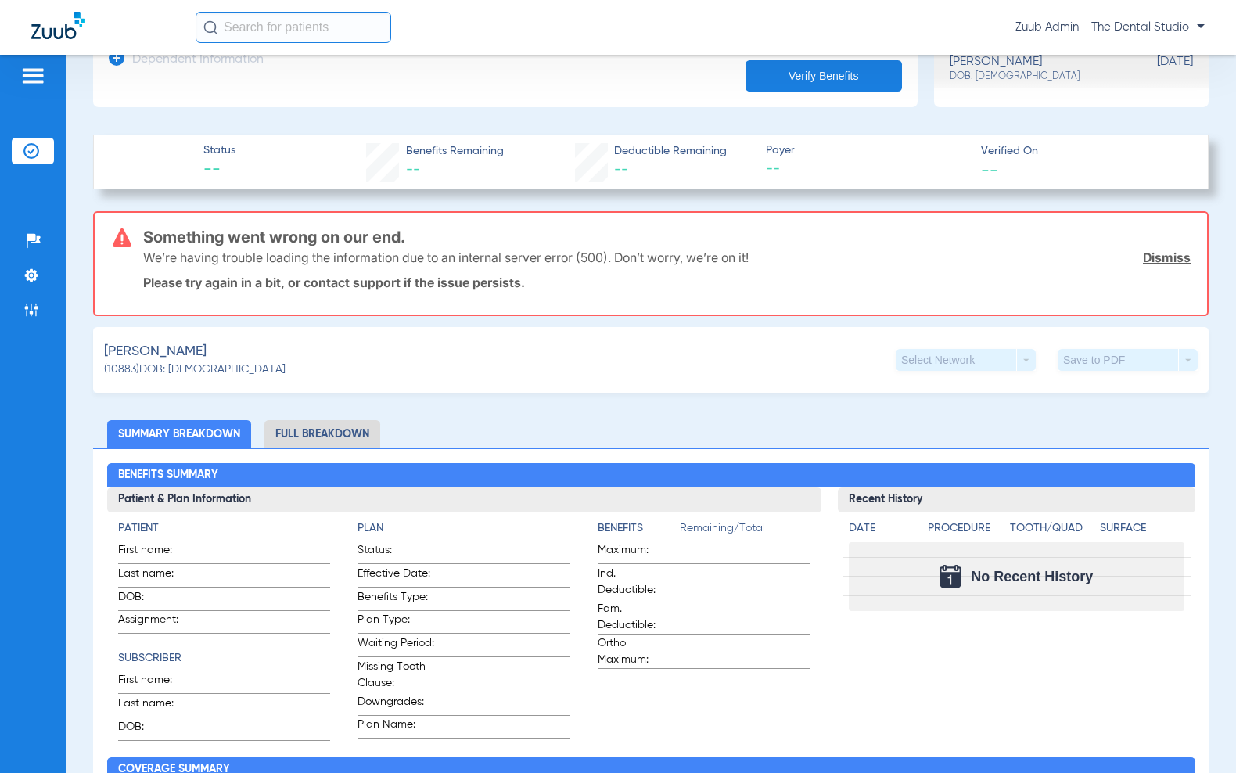
drag, startPoint x: 882, startPoint y: 107, endPoint x: 868, endPoint y: 99, distance: 15.8
click at [881, 107] on app-manual-insurance-verification "clear form Subscriber Information First name [PERSON_NAME] Last name [PERSON_NA…" at bounding box center [651, 615] width 1116 height 1731
click at [841, 86] on button "Verify Benefits" at bounding box center [824, 75] width 156 height 31
click at [33, 302] on img at bounding box center [31, 310] width 16 height 16
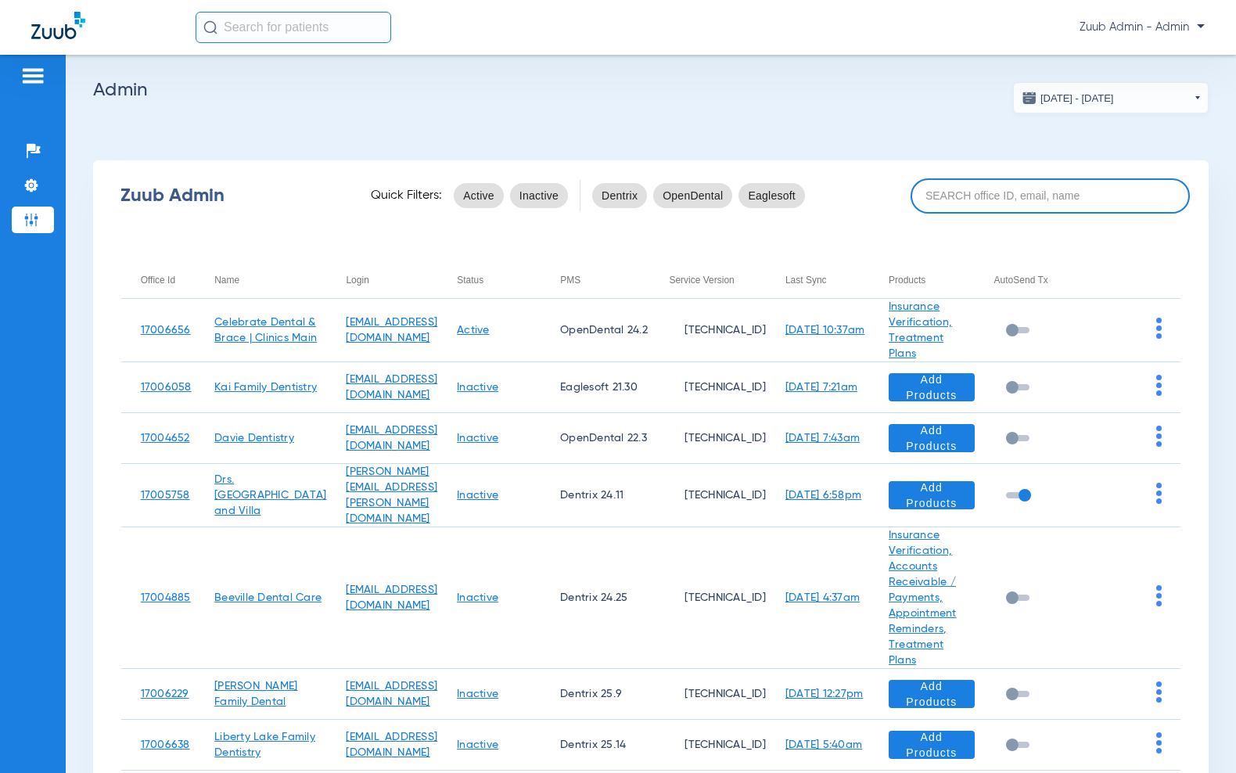
paste input "[PERSON_NAME]"
type input "[PERSON_NAME]"
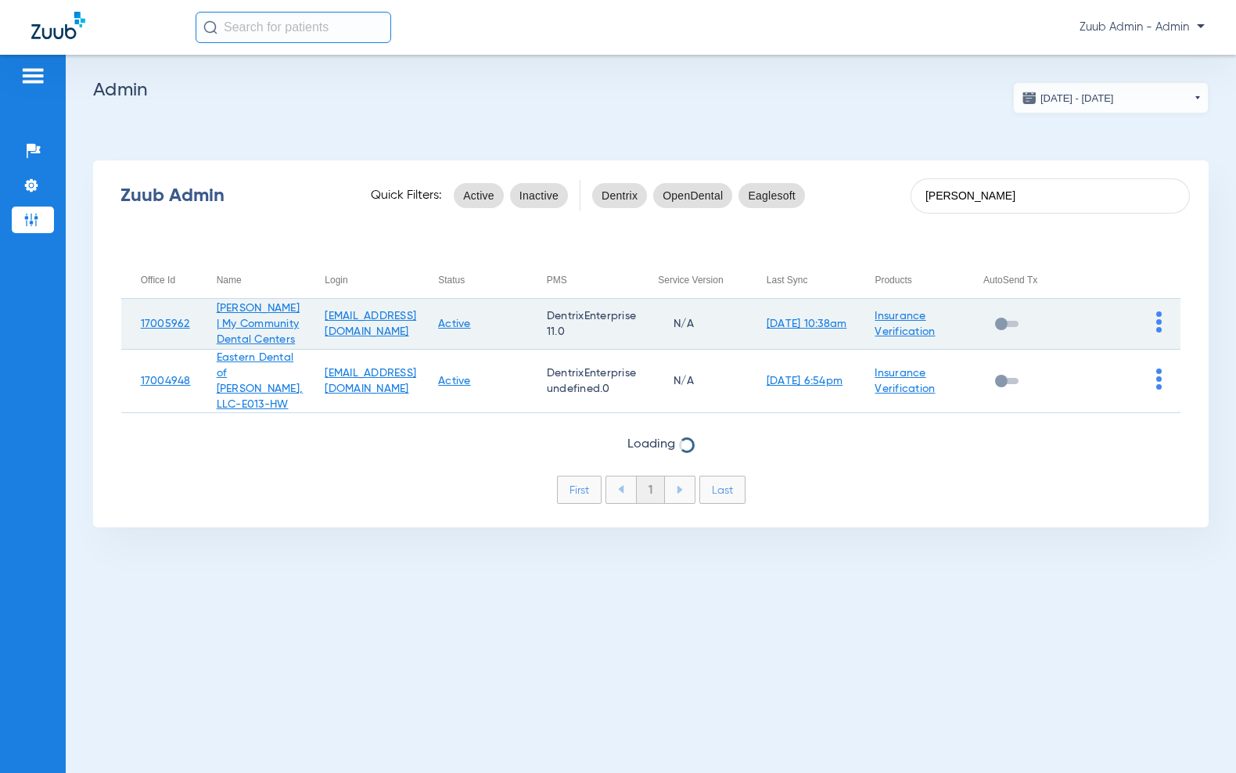
click at [1161, 324] on img at bounding box center [1158, 321] width 5 height 21
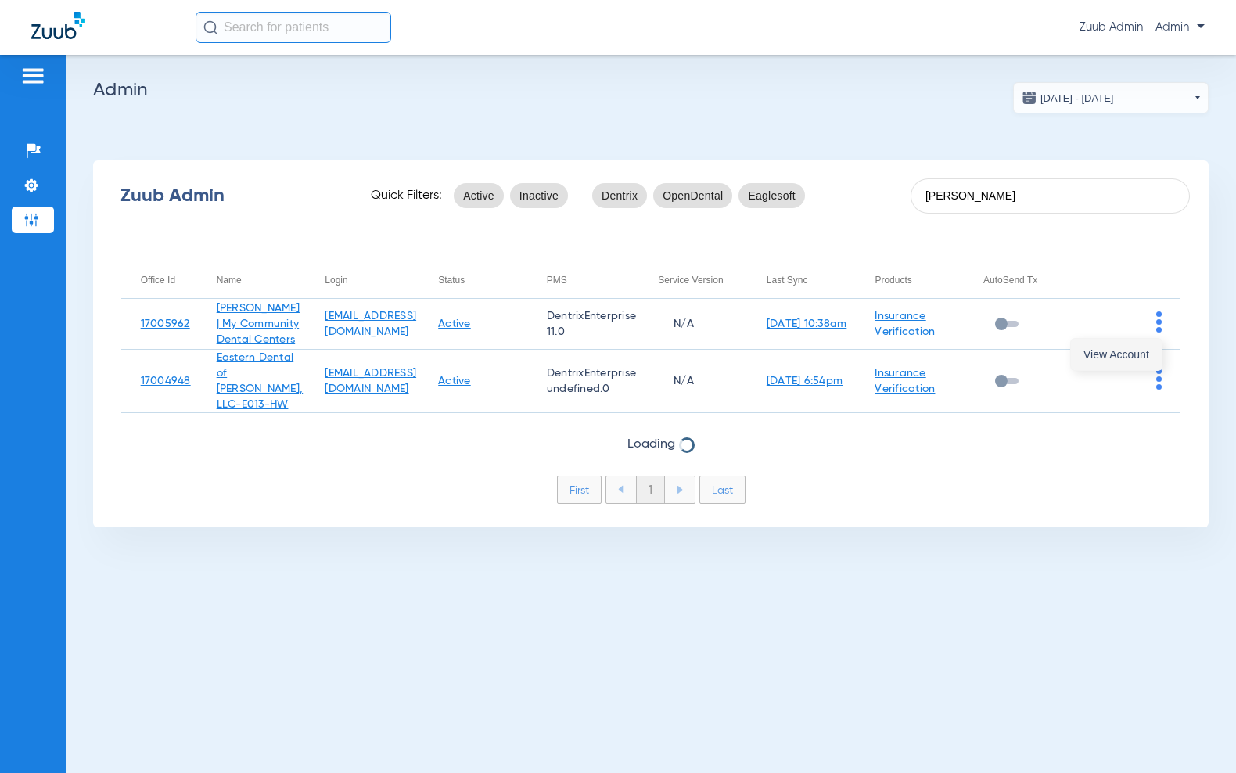
click at [1143, 367] on button "View Account" at bounding box center [1116, 354] width 91 height 31
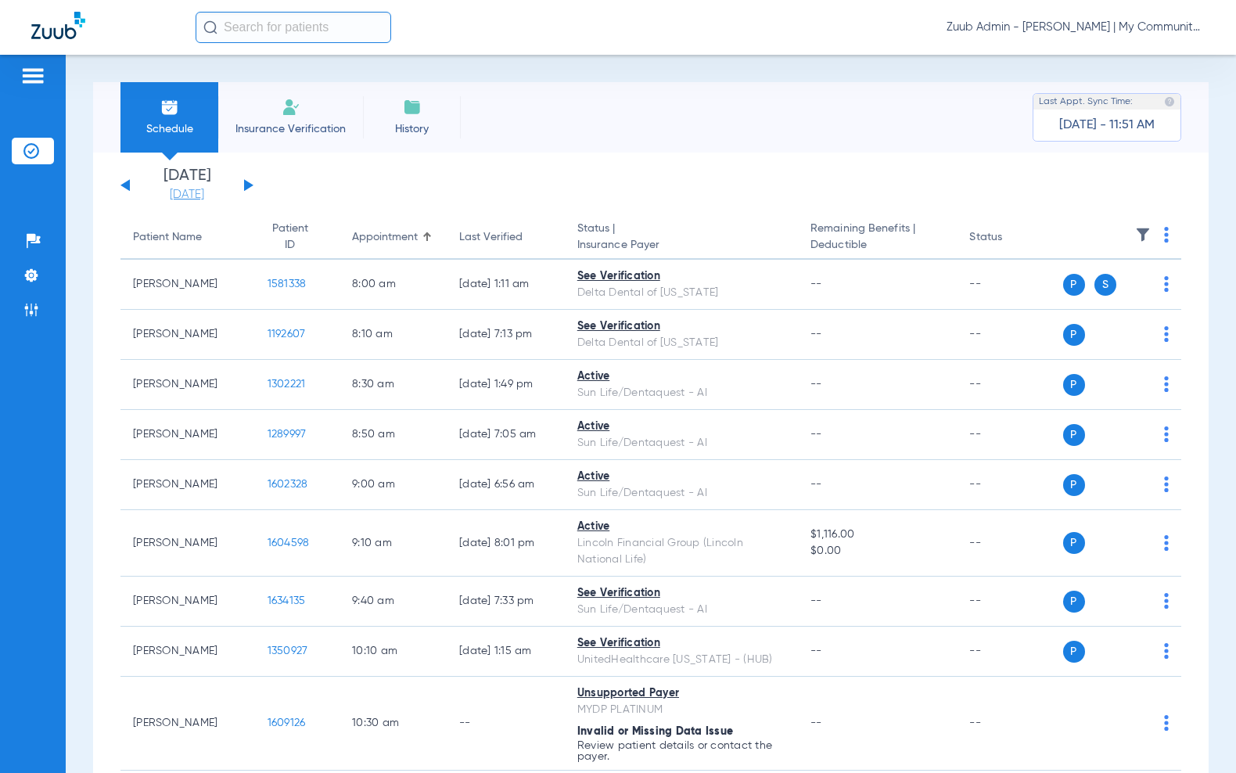
click at [209, 199] on link "[DATE]" at bounding box center [187, 195] width 94 height 16
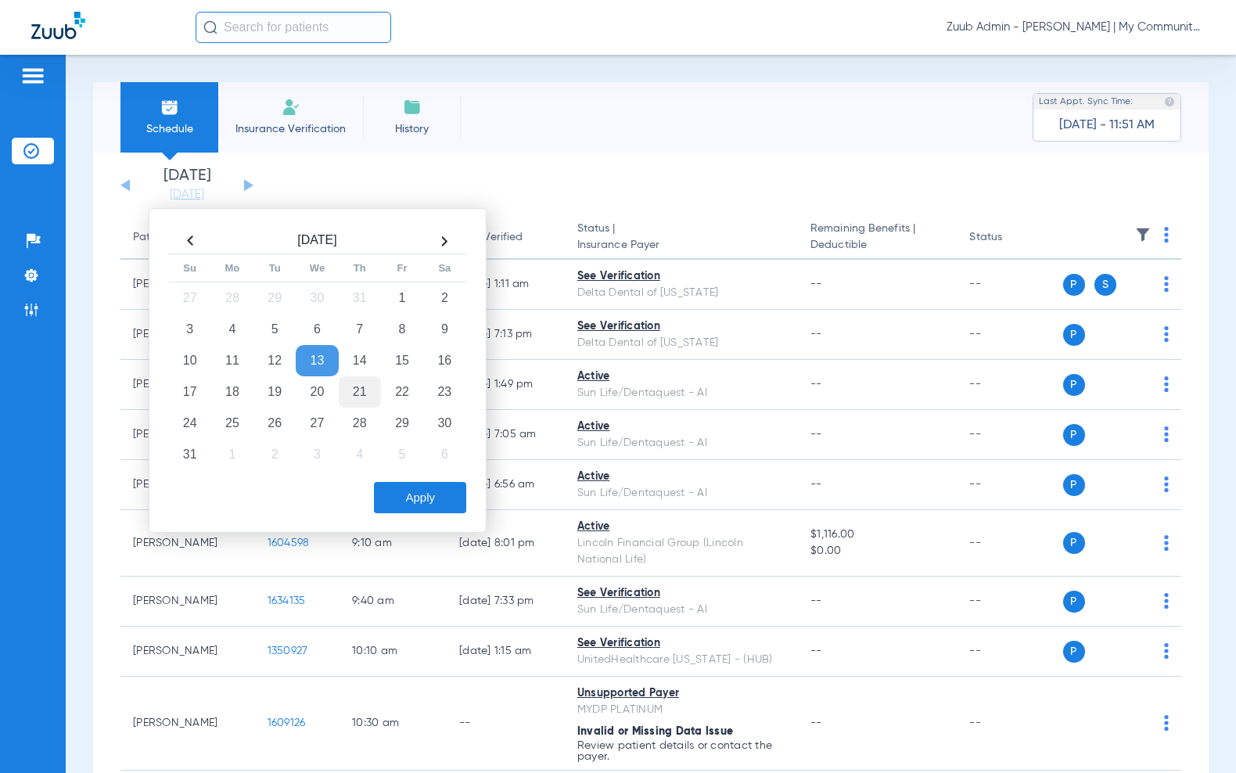
click at [357, 382] on td "21" at bounding box center [360, 391] width 42 height 31
click at [424, 491] on button "Apply" at bounding box center [420, 497] width 92 height 31
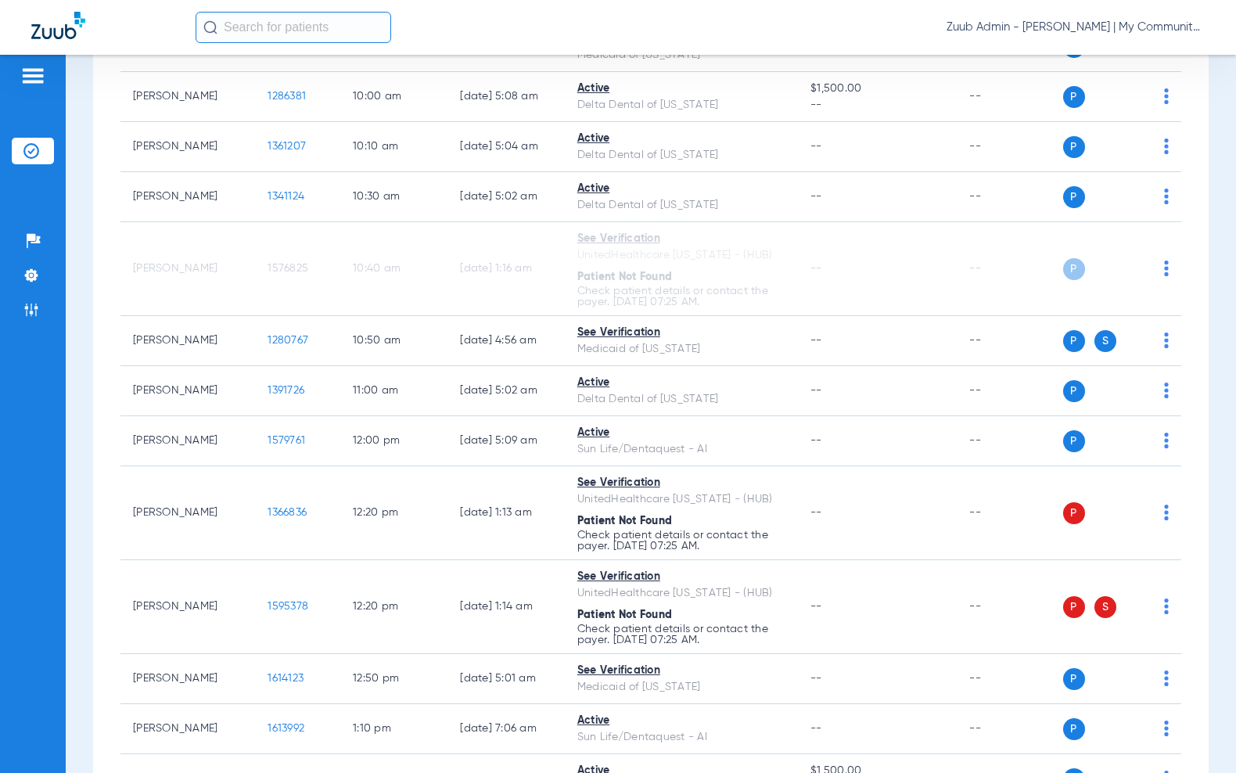
scroll to position [659, 0]
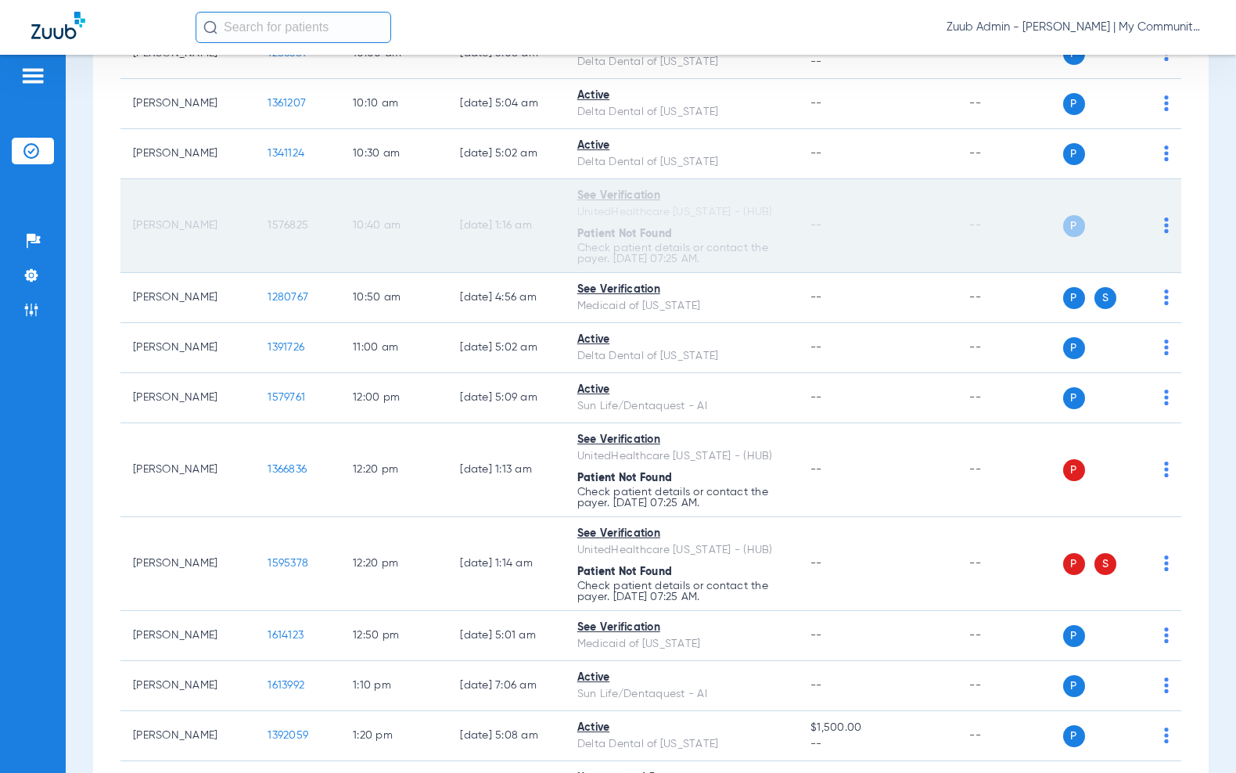
click at [285, 229] on span "1576825" at bounding box center [288, 225] width 41 height 11
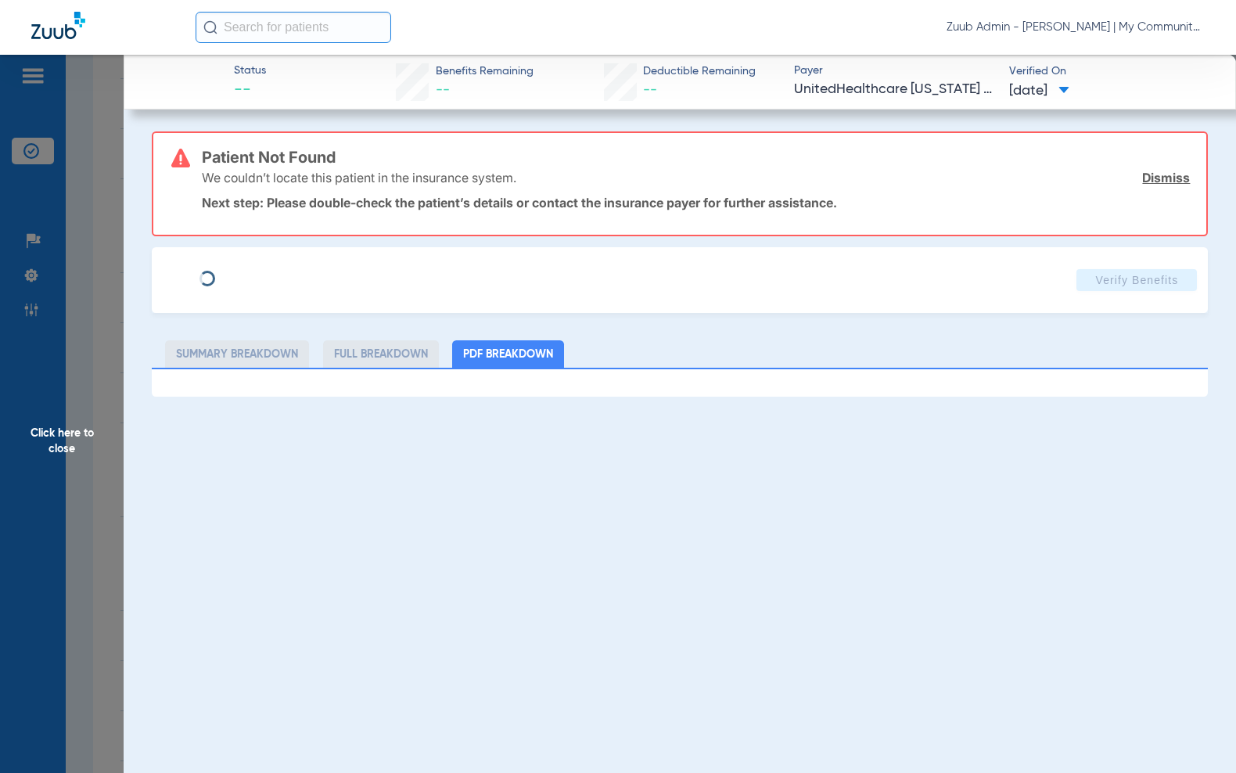
click at [757, 472] on div "Status -- Benefits Remaining -- Deductible Remaining -- Payer UnitedHealthcare …" at bounding box center [680, 441] width 1112 height 773
click at [99, 434] on span "Click here to close" at bounding box center [62, 441] width 124 height 773
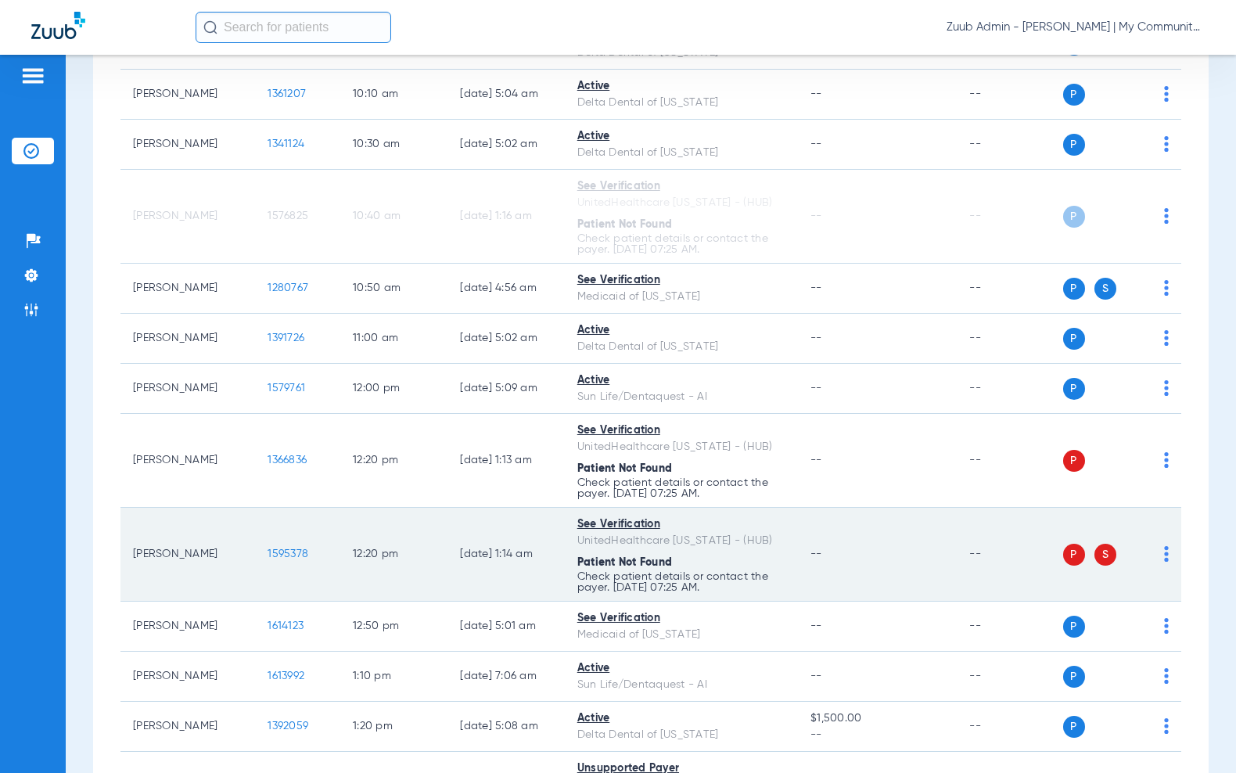
scroll to position [669, 0]
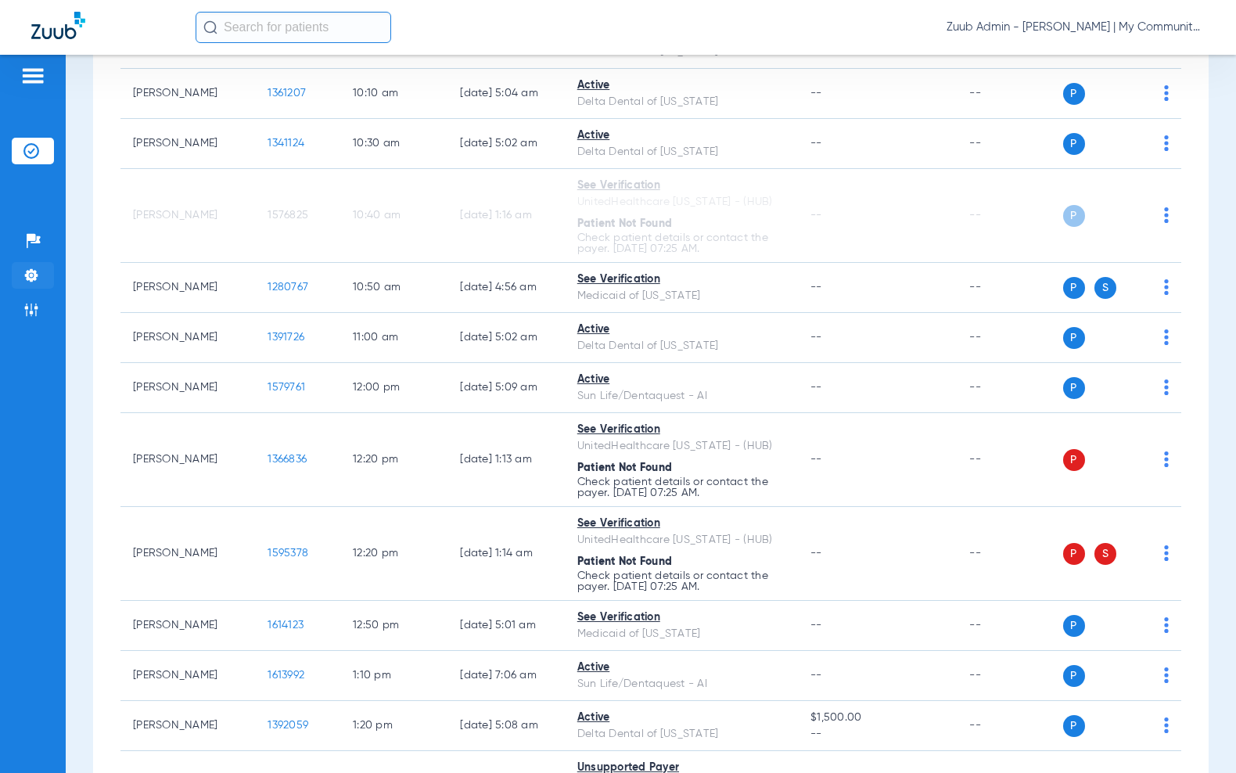
click at [39, 276] on li "Settings" at bounding box center [33, 275] width 42 height 27
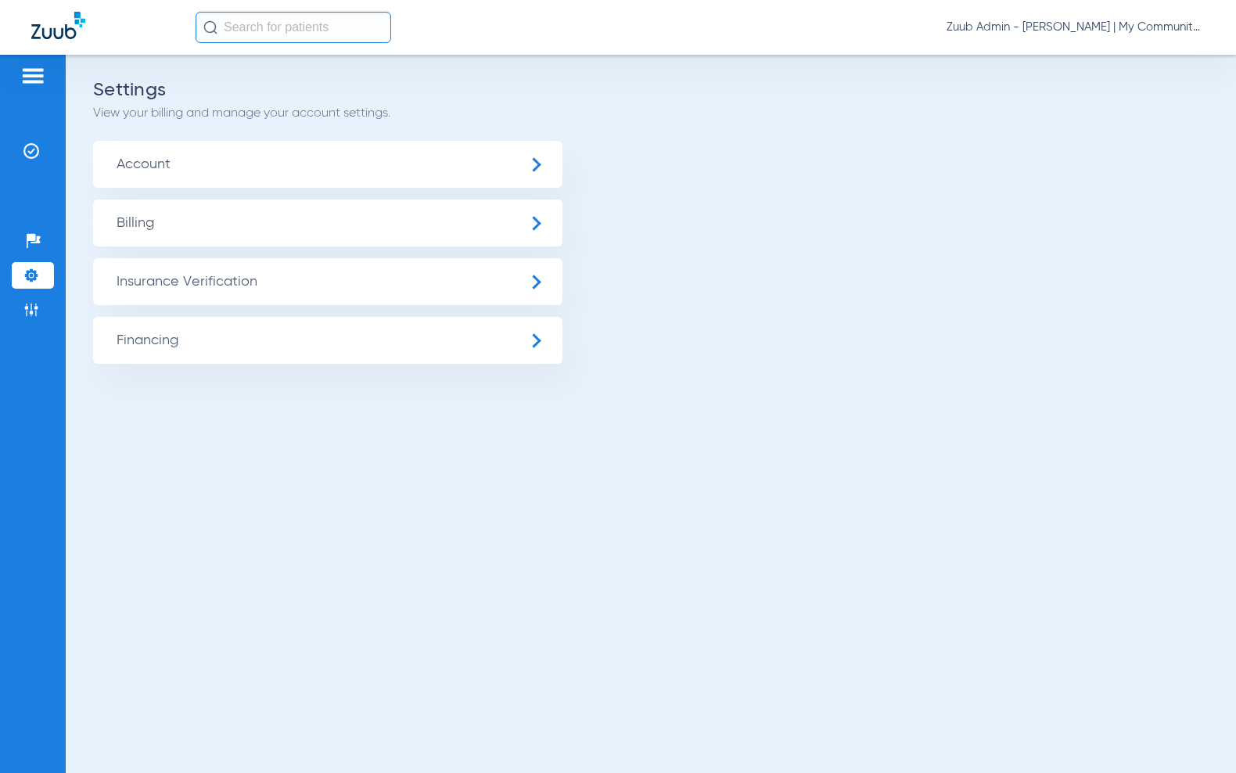
click at [192, 278] on span "Insurance Verification" at bounding box center [327, 281] width 469 height 47
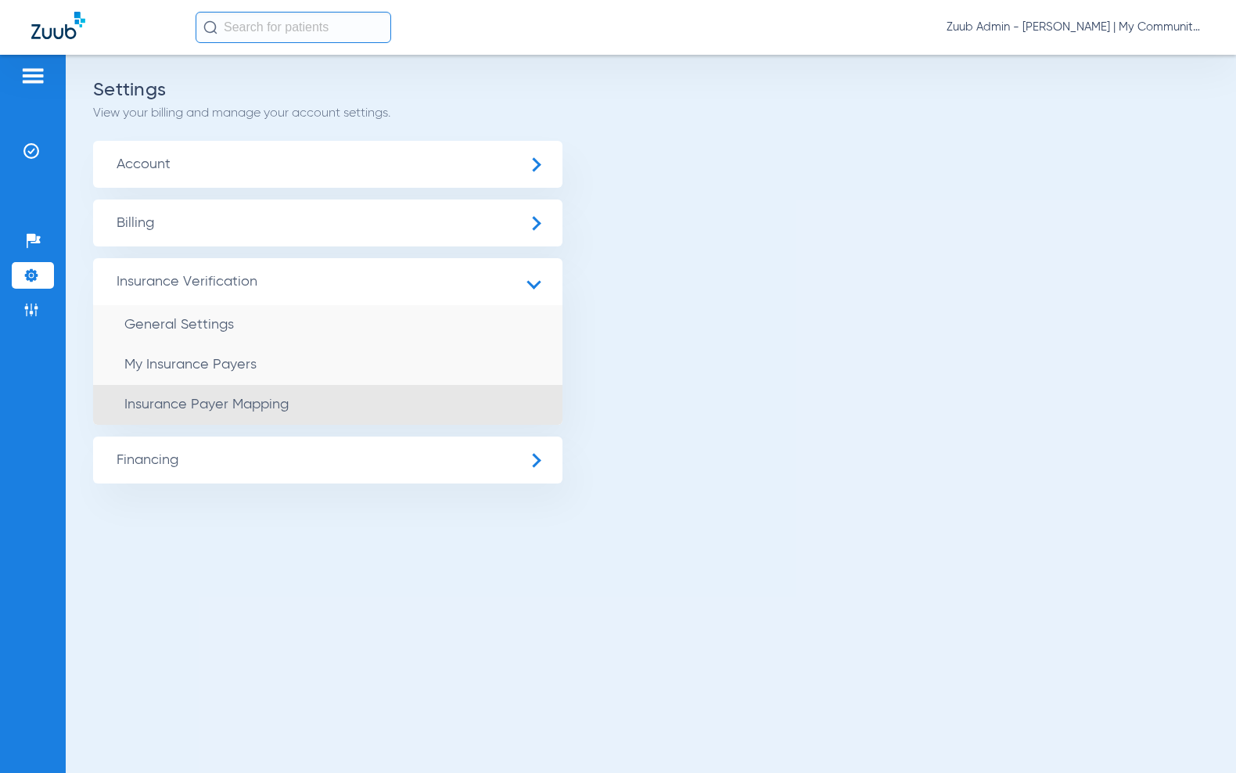
click at [271, 396] on li "Insurance Payer Mapping" at bounding box center [327, 405] width 469 height 40
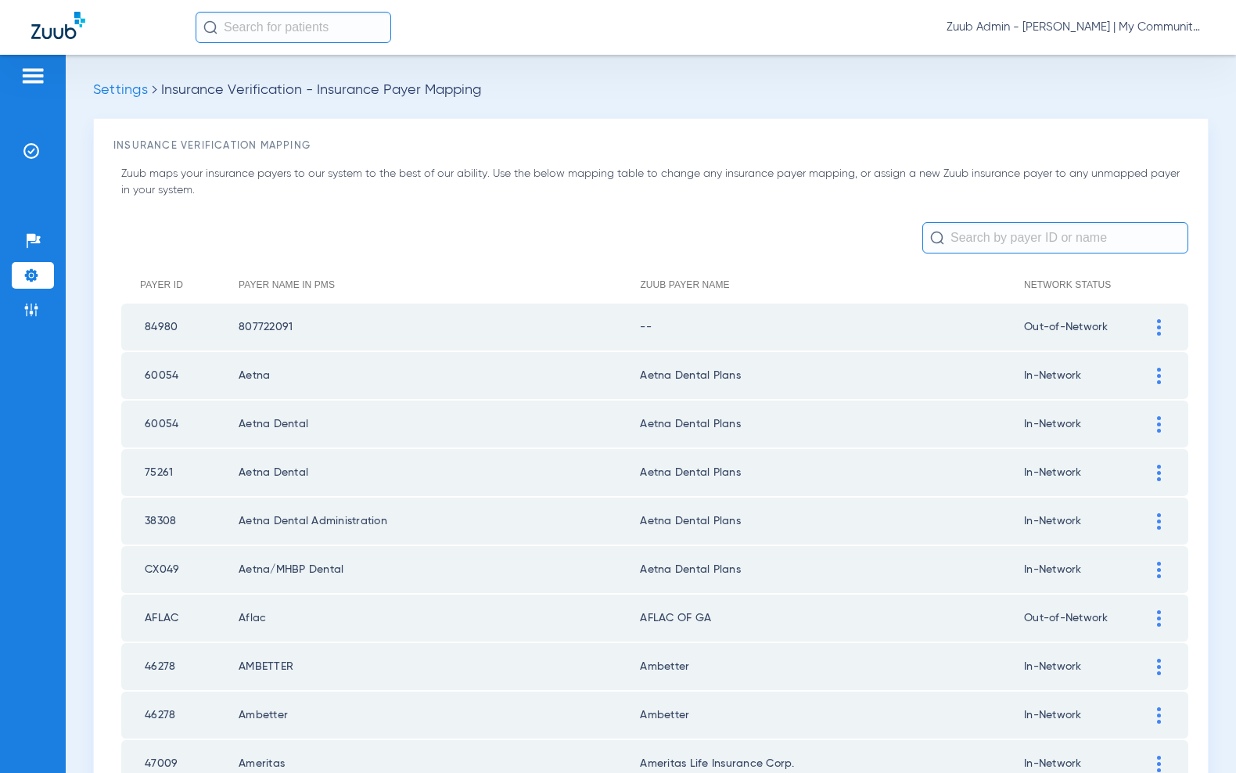
click at [983, 244] on input "text" at bounding box center [1055, 237] width 266 height 31
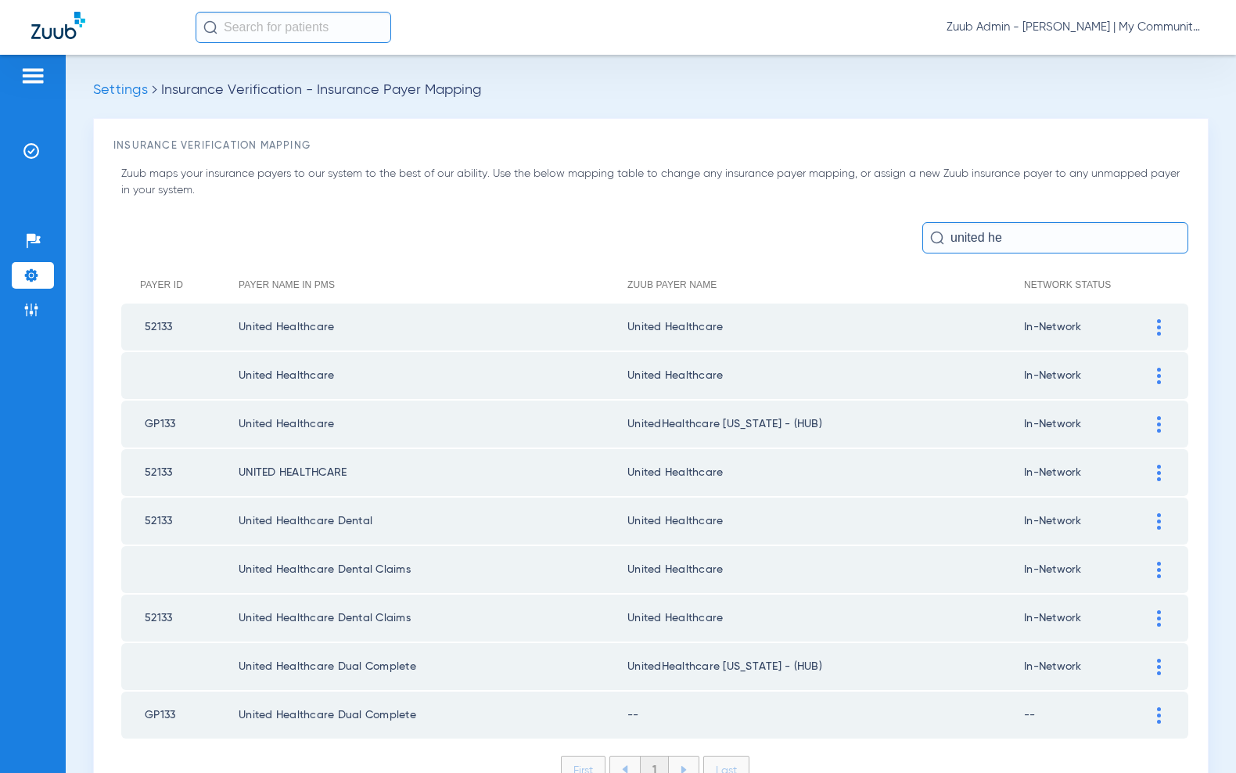
click at [1157, 707] on img at bounding box center [1159, 715] width 4 height 16
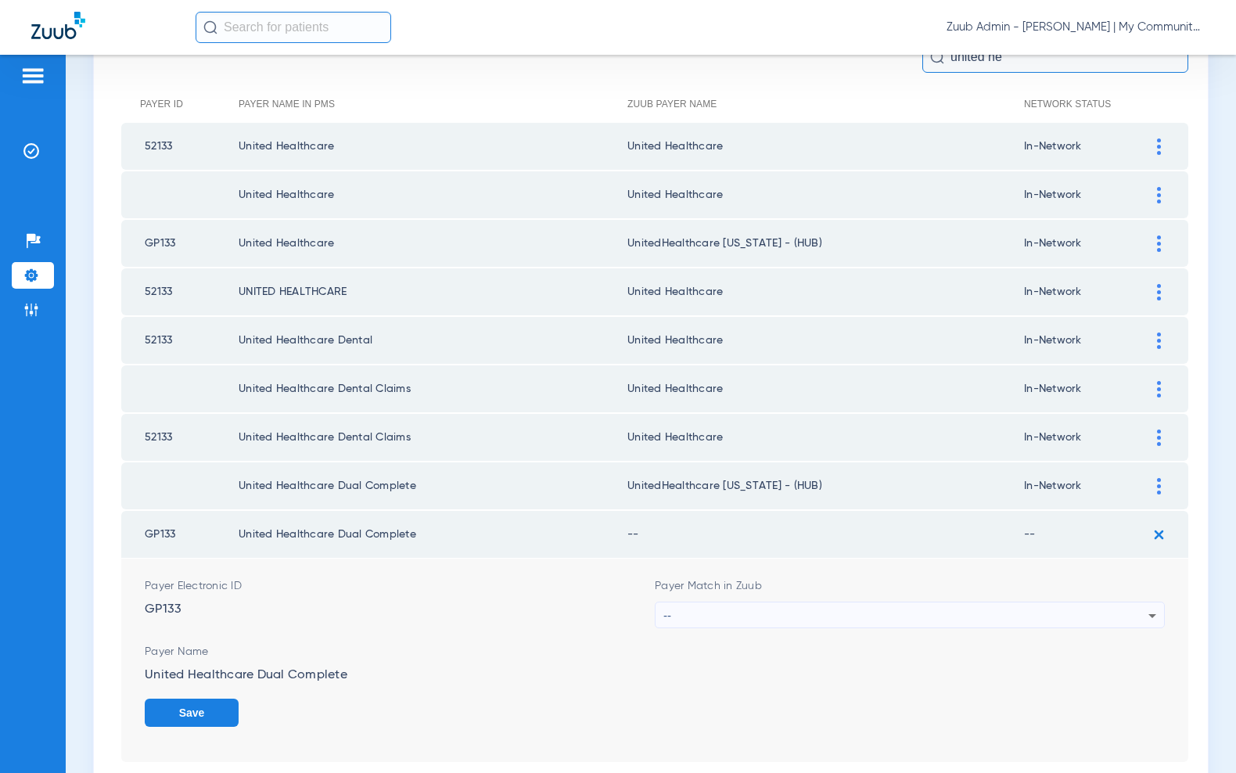
scroll to position [224, 0]
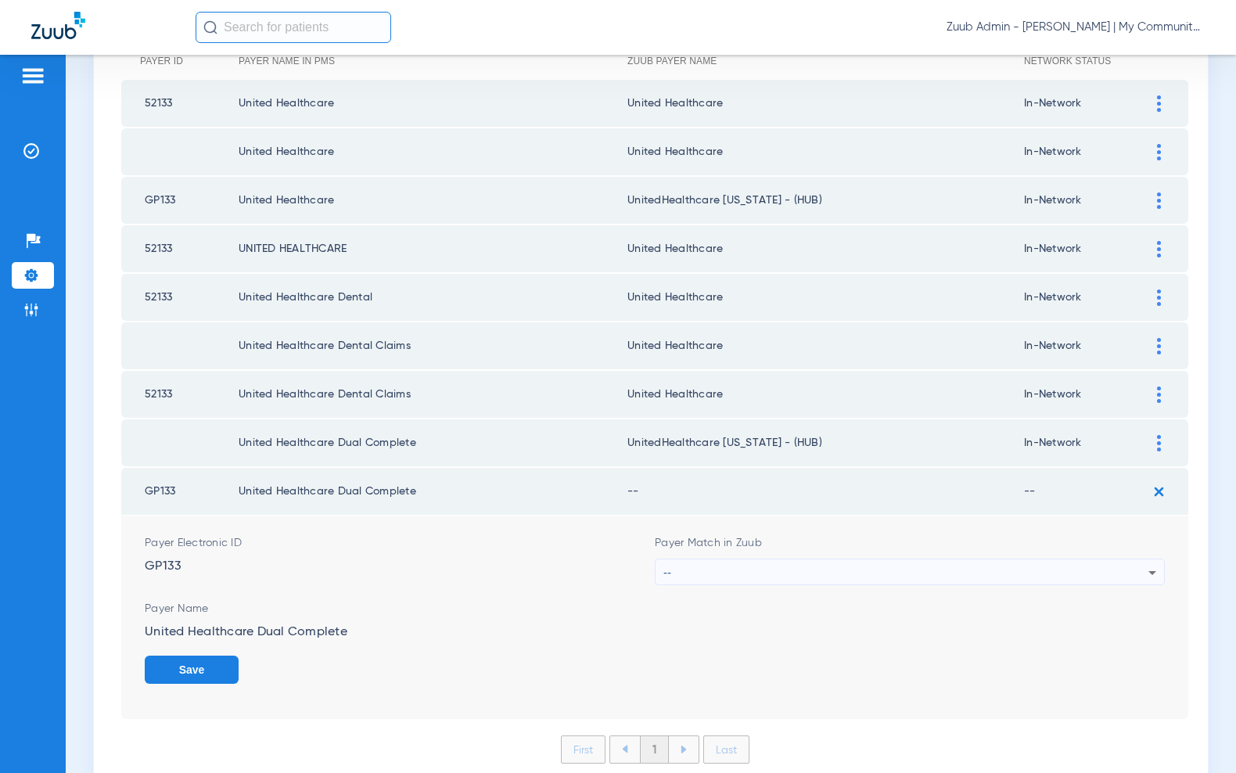
click at [732, 559] on div "--" at bounding box center [905, 572] width 485 height 27
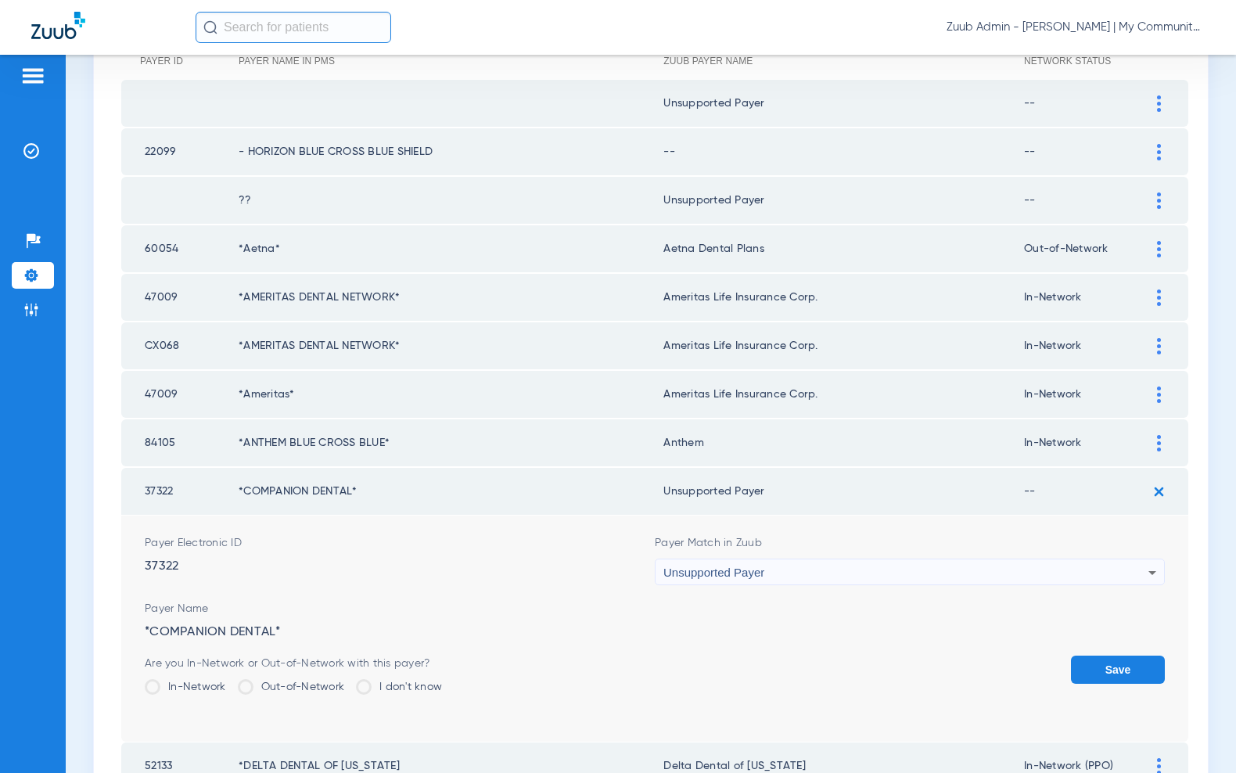
click at [825, 560] on div "Unsupported Payer" at bounding box center [905, 572] width 485 height 27
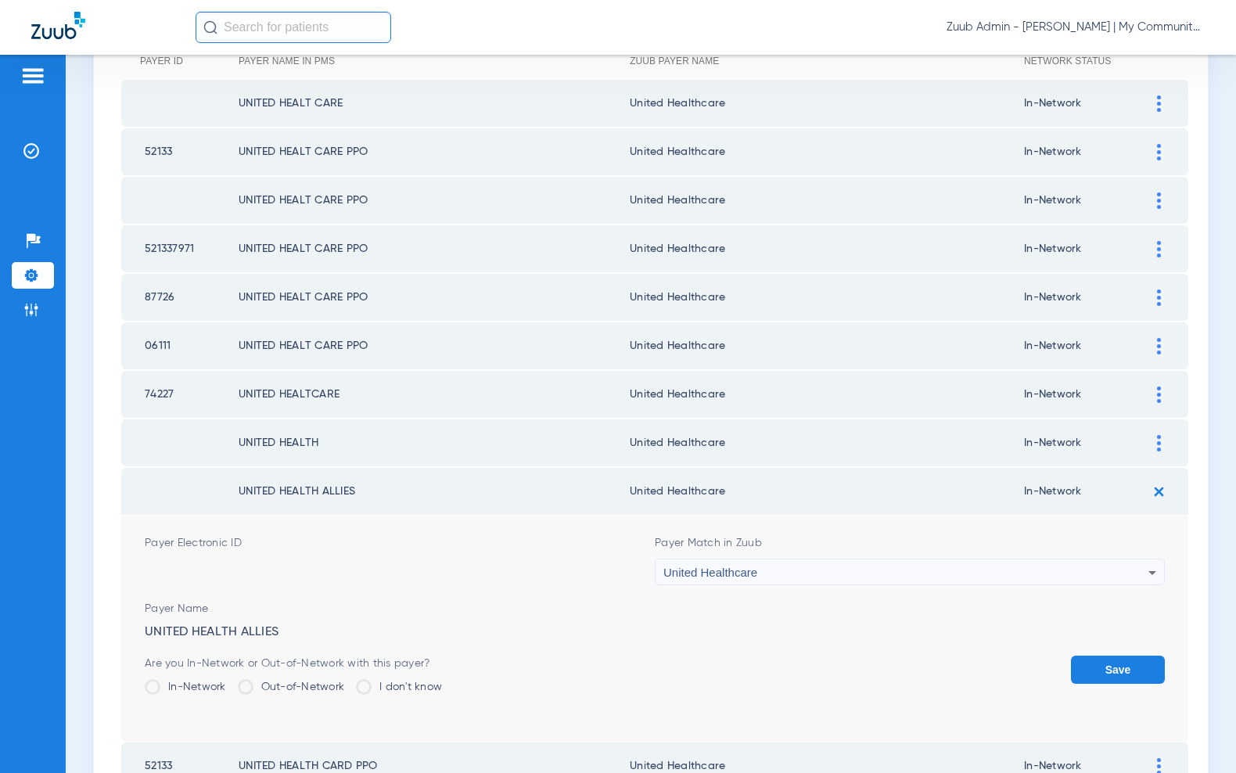
scroll to position [0, 0]
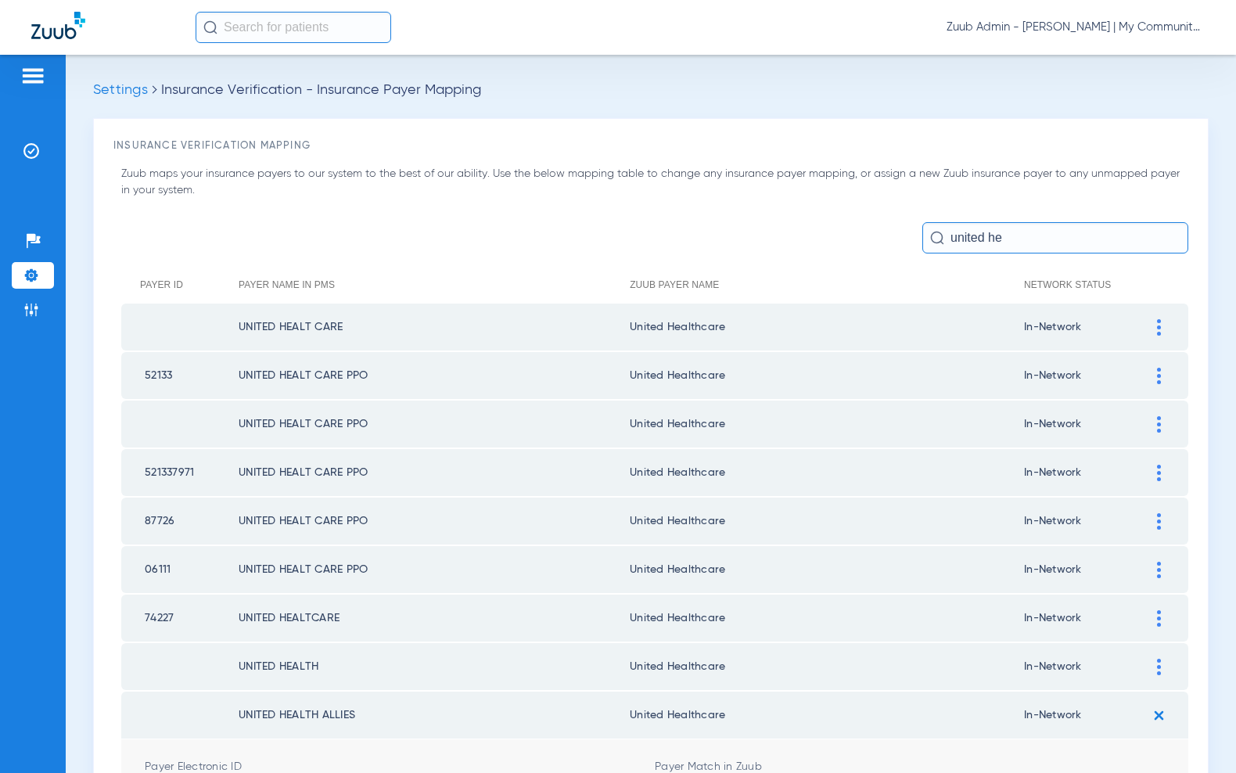
click at [1033, 224] on input "united he" at bounding box center [1055, 237] width 266 height 31
click at [1031, 231] on input "united he" at bounding box center [1055, 237] width 266 height 31
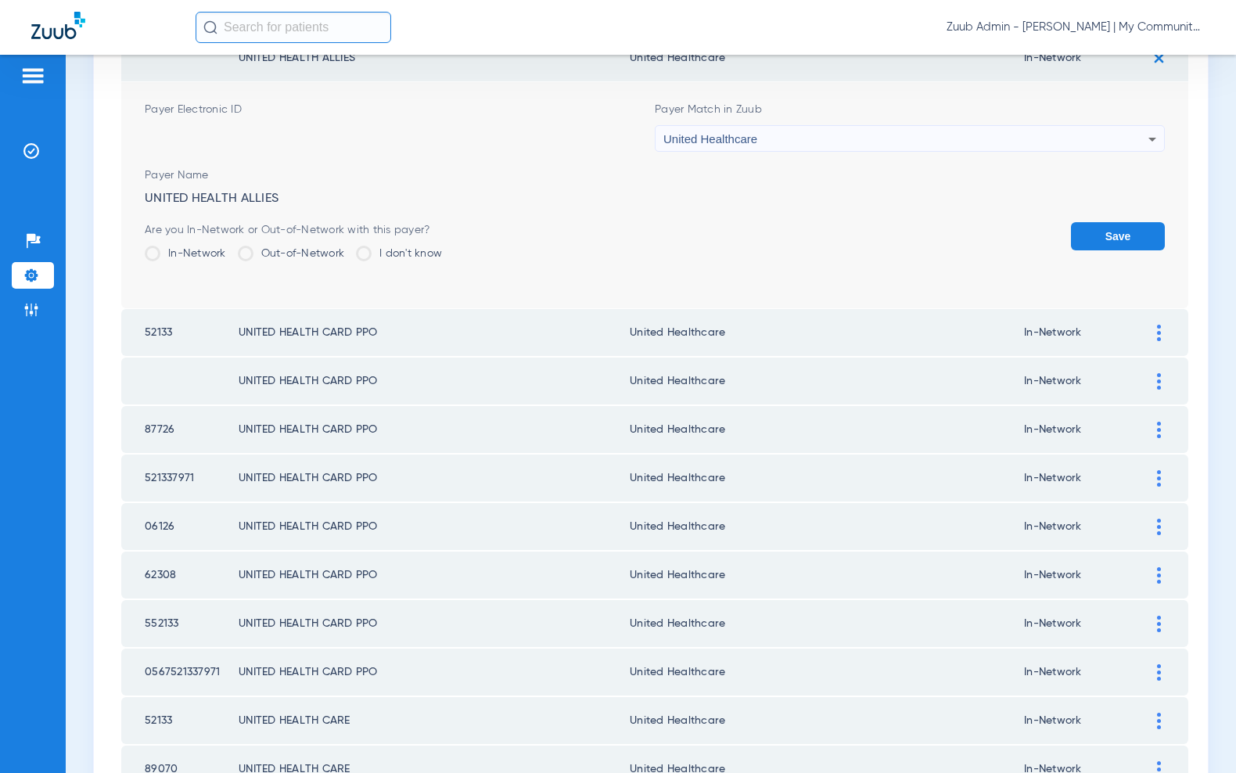
scroll to position [467, 0]
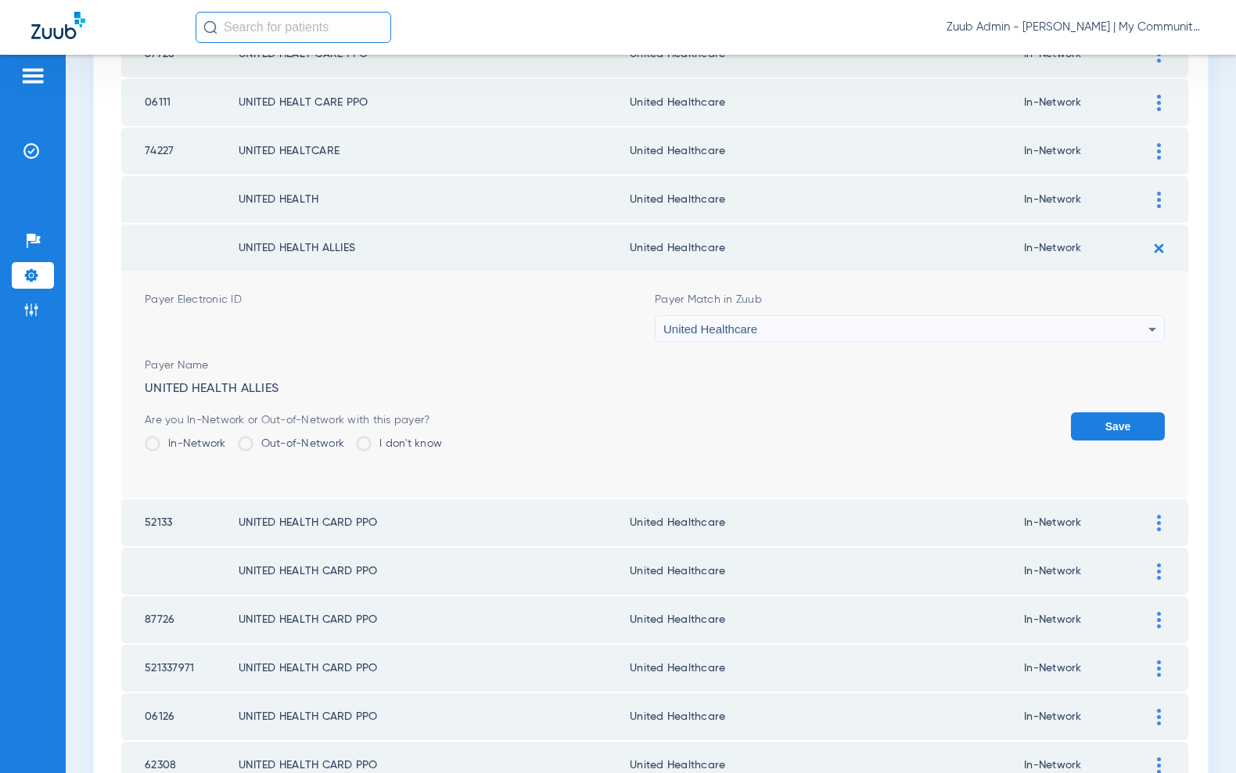
click at [1146, 235] on img at bounding box center [1159, 248] width 26 height 26
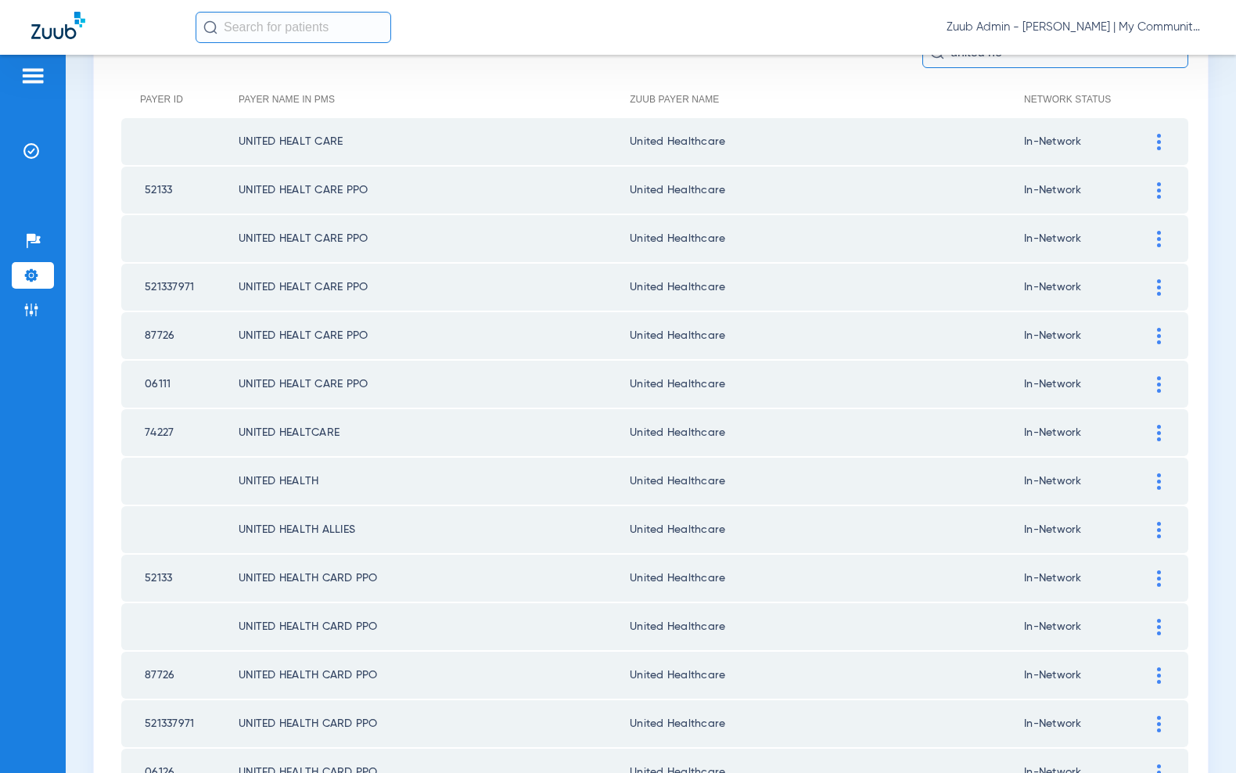
scroll to position [0, 0]
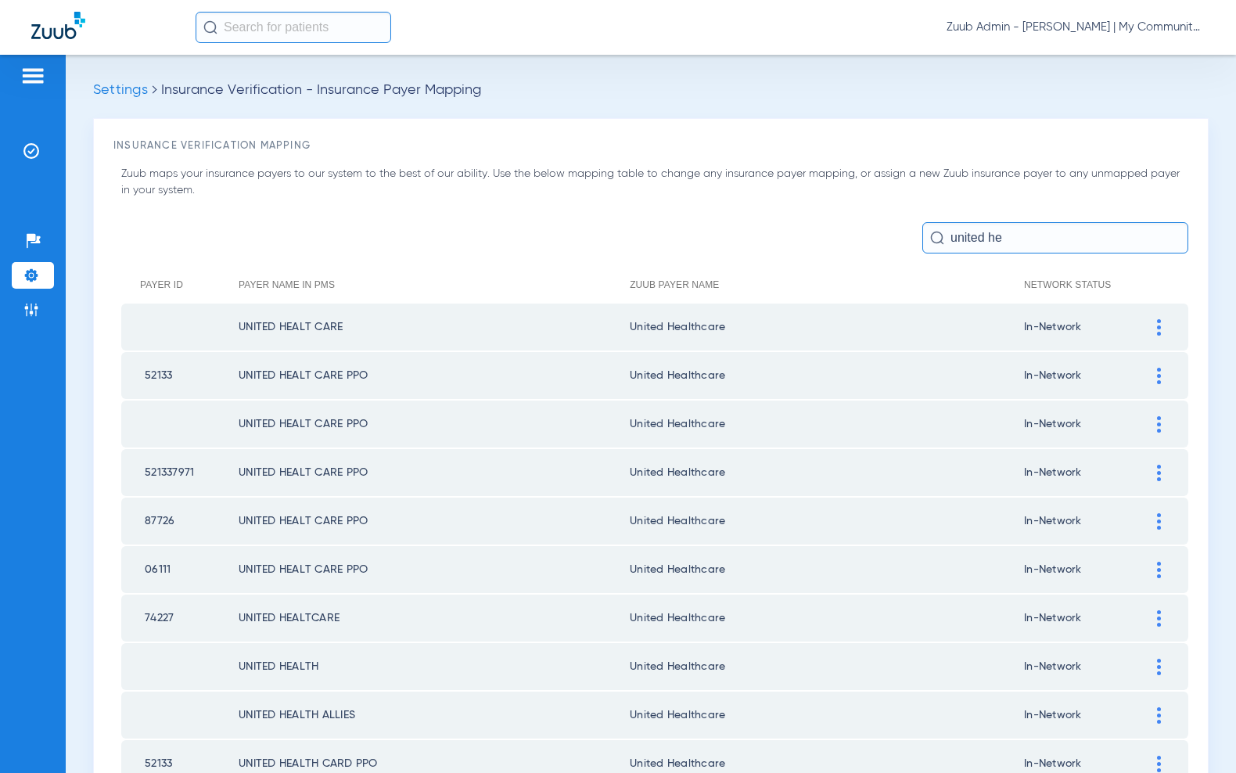
drag, startPoint x: 1033, startPoint y: 243, endPoint x: 895, endPoint y: 244, distance: 137.7
click at [895, 244] on div "united he" at bounding box center [654, 237] width 1067 height 31
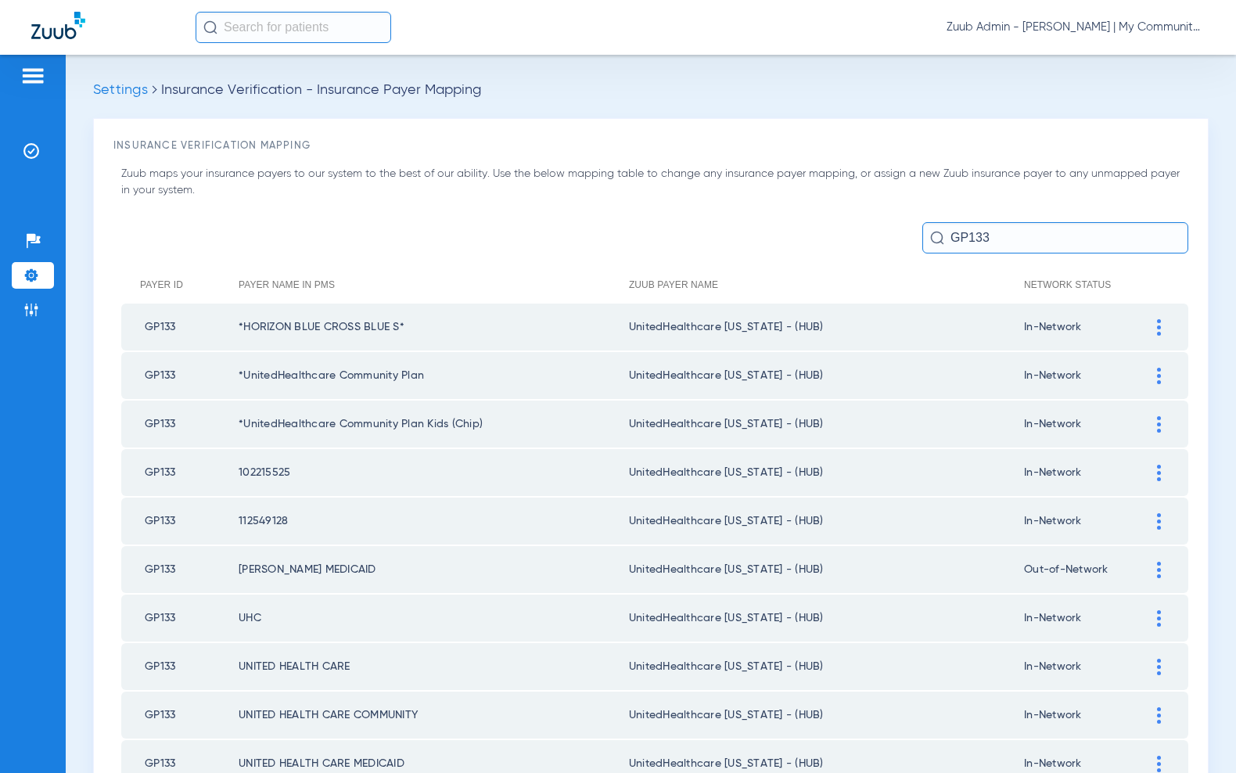
type input "GP133"
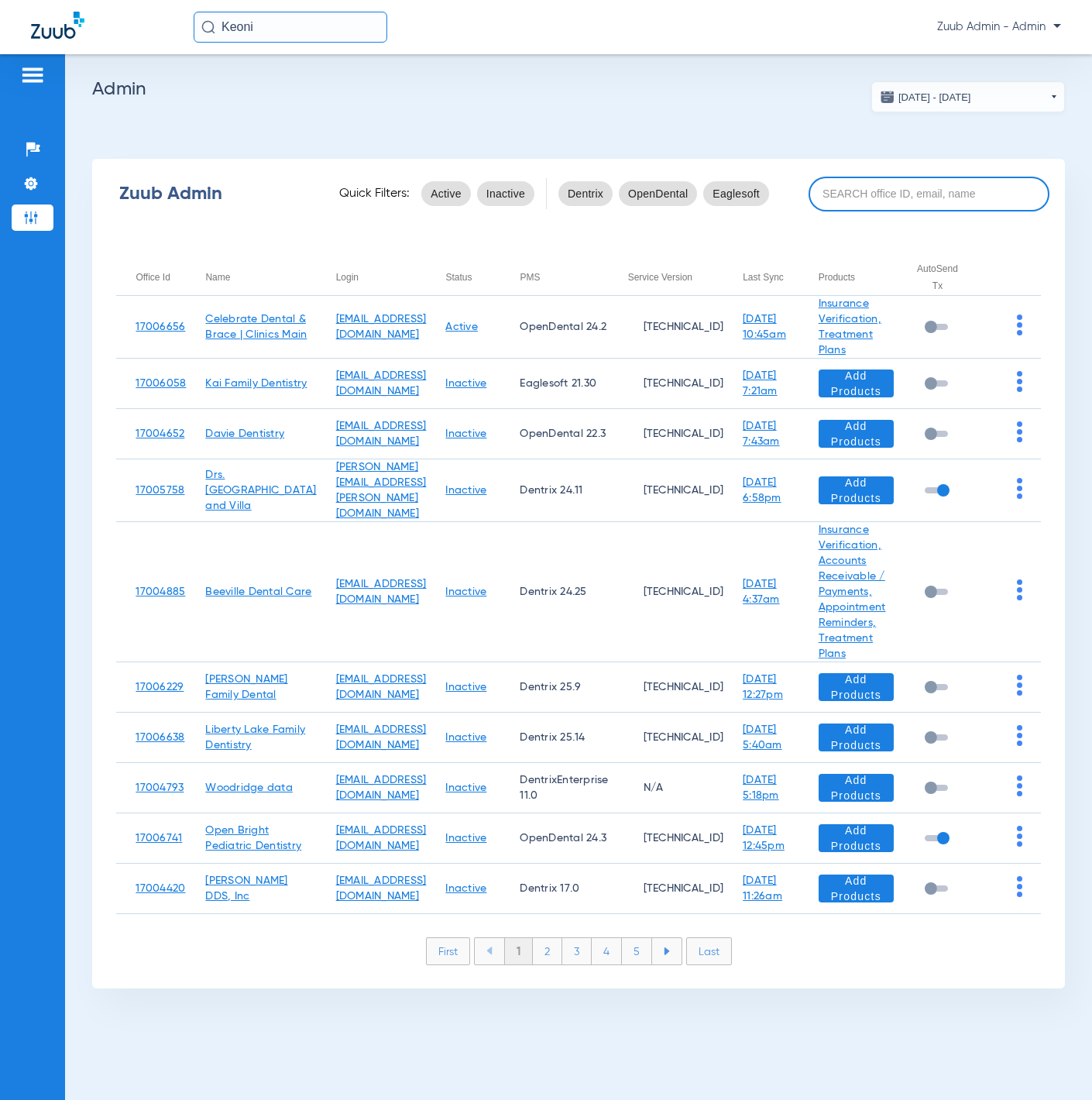
click at [889, 187] on input at bounding box center [929, 193] width 241 height 35
paste input "17007107"
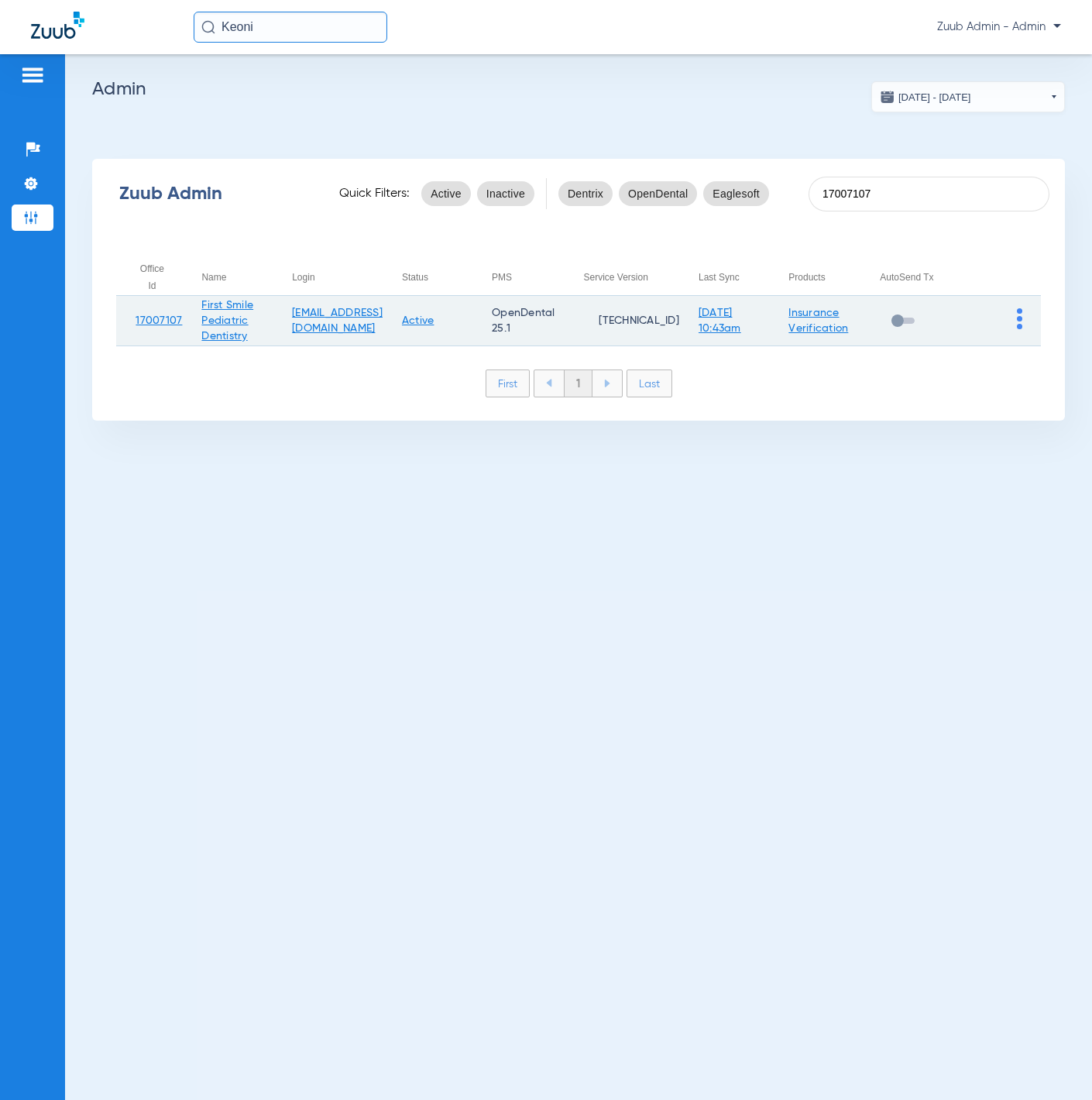
type input "17007107"
click at [1018, 319] on img at bounding box center [1019, 318] width 5 height 21
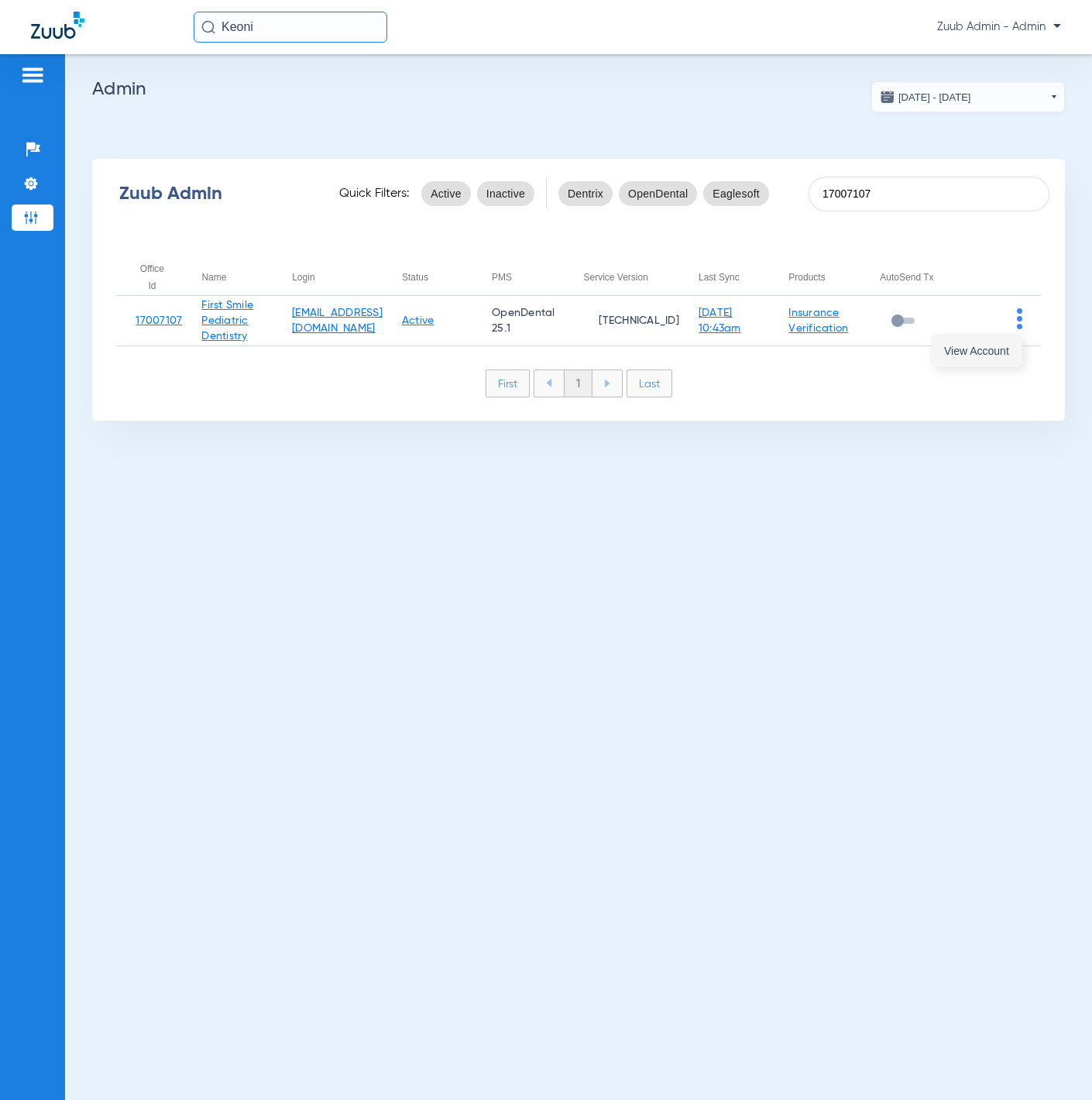
click at [1008, 342] on button "View Account" at bounding box center [976, 350] width 90 height 31
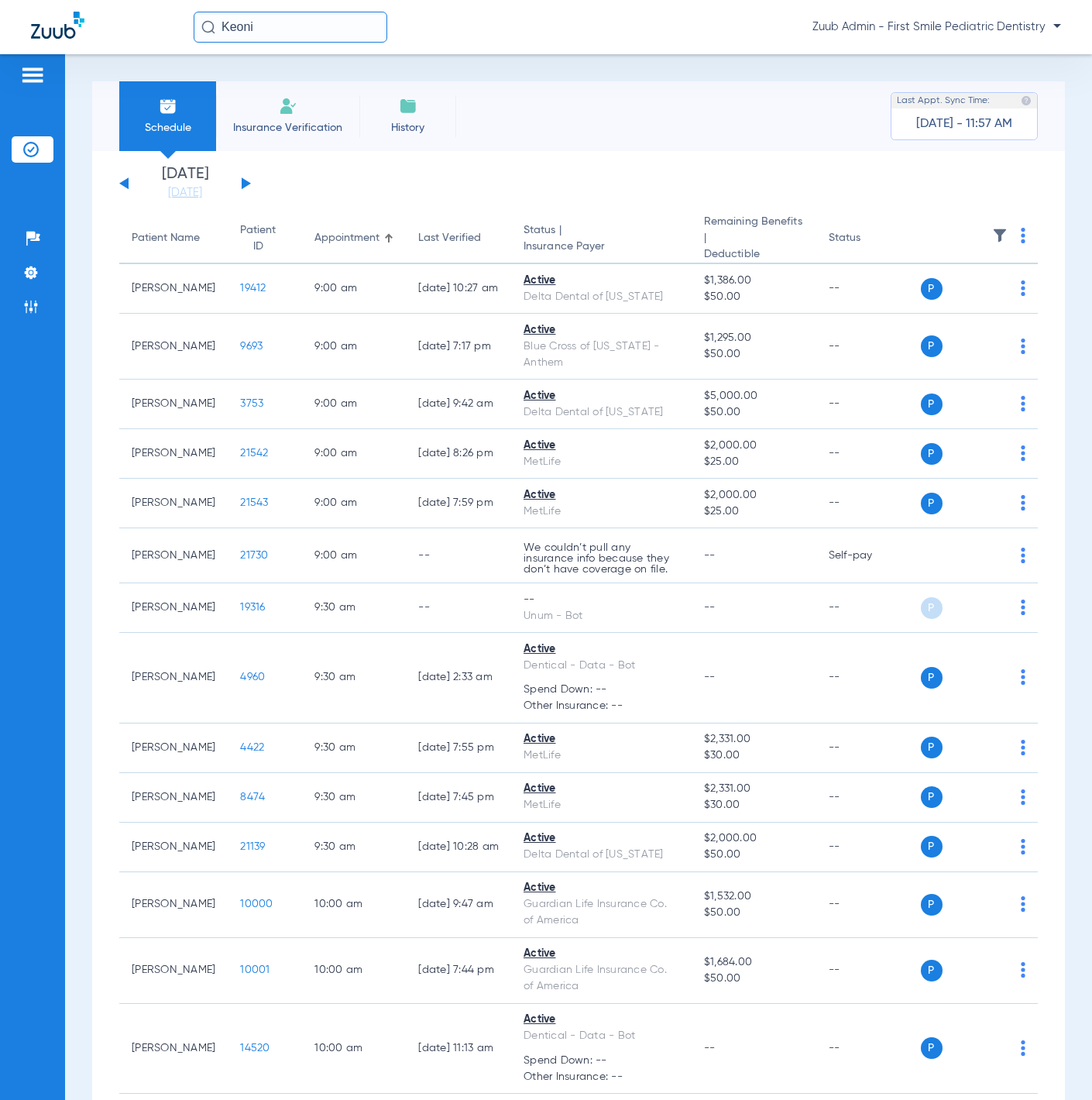
click at [306, 29] on input "Keoni" at bounding box center [291, 27] width 194 height 31
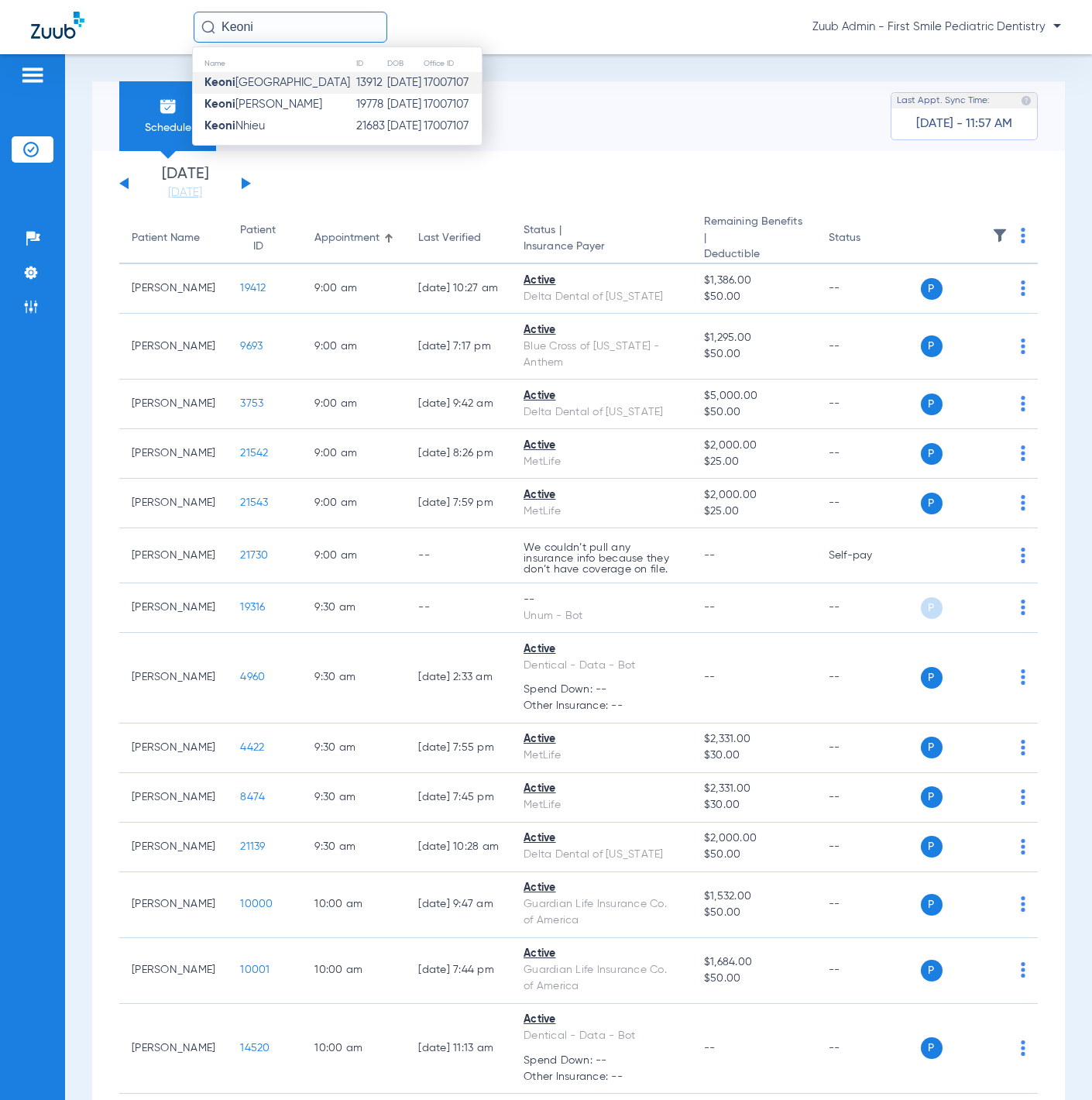
click at [306, 29] on input "Keoni" at bounding box center [291, 27] width 194 height 31
paste input "[PERSON_NAME]"
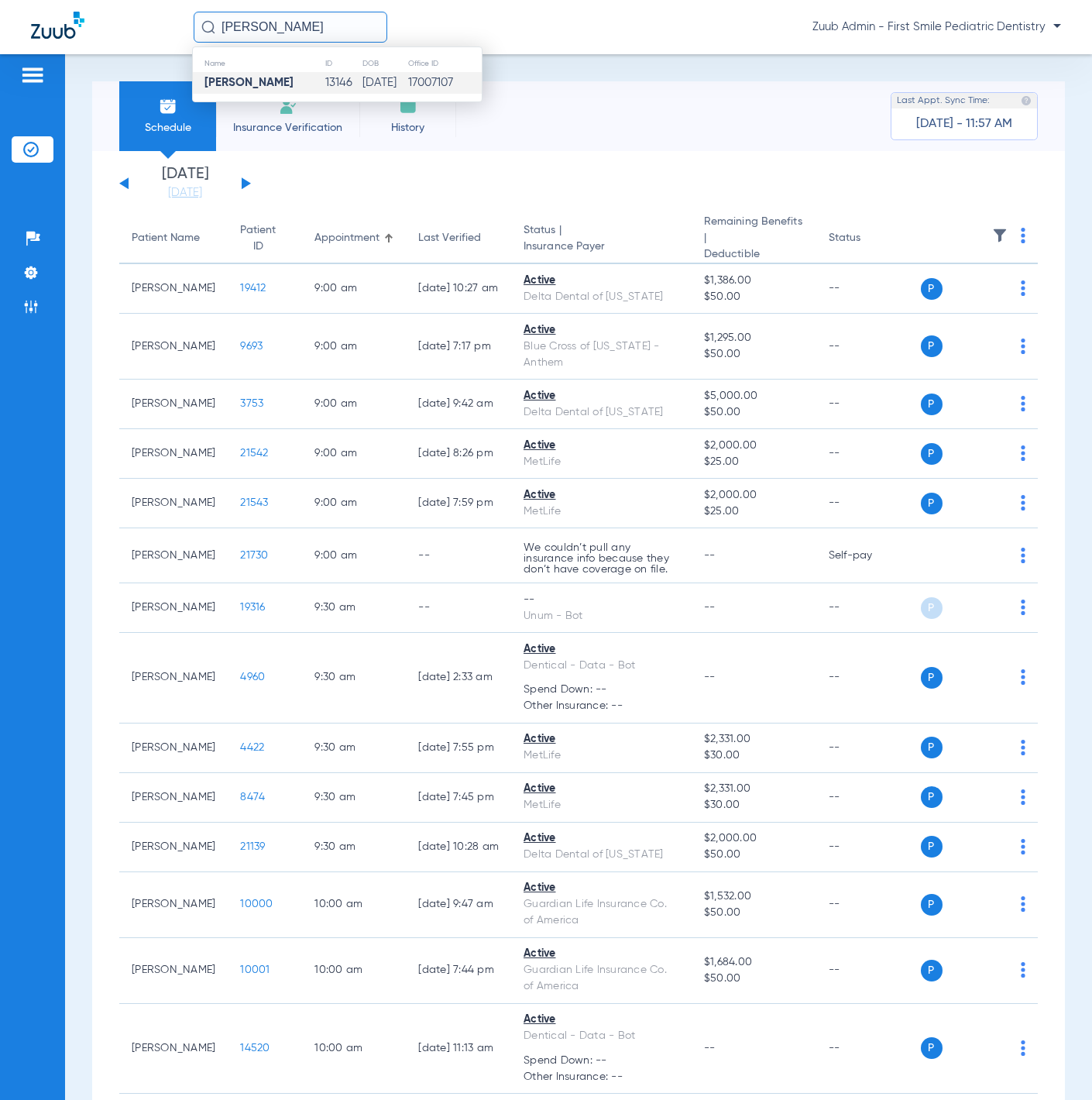
type input "[PERSON_NAME]"
click at [325, 73] on td "13146" at bounding box center [344, 83] width 38 height 22
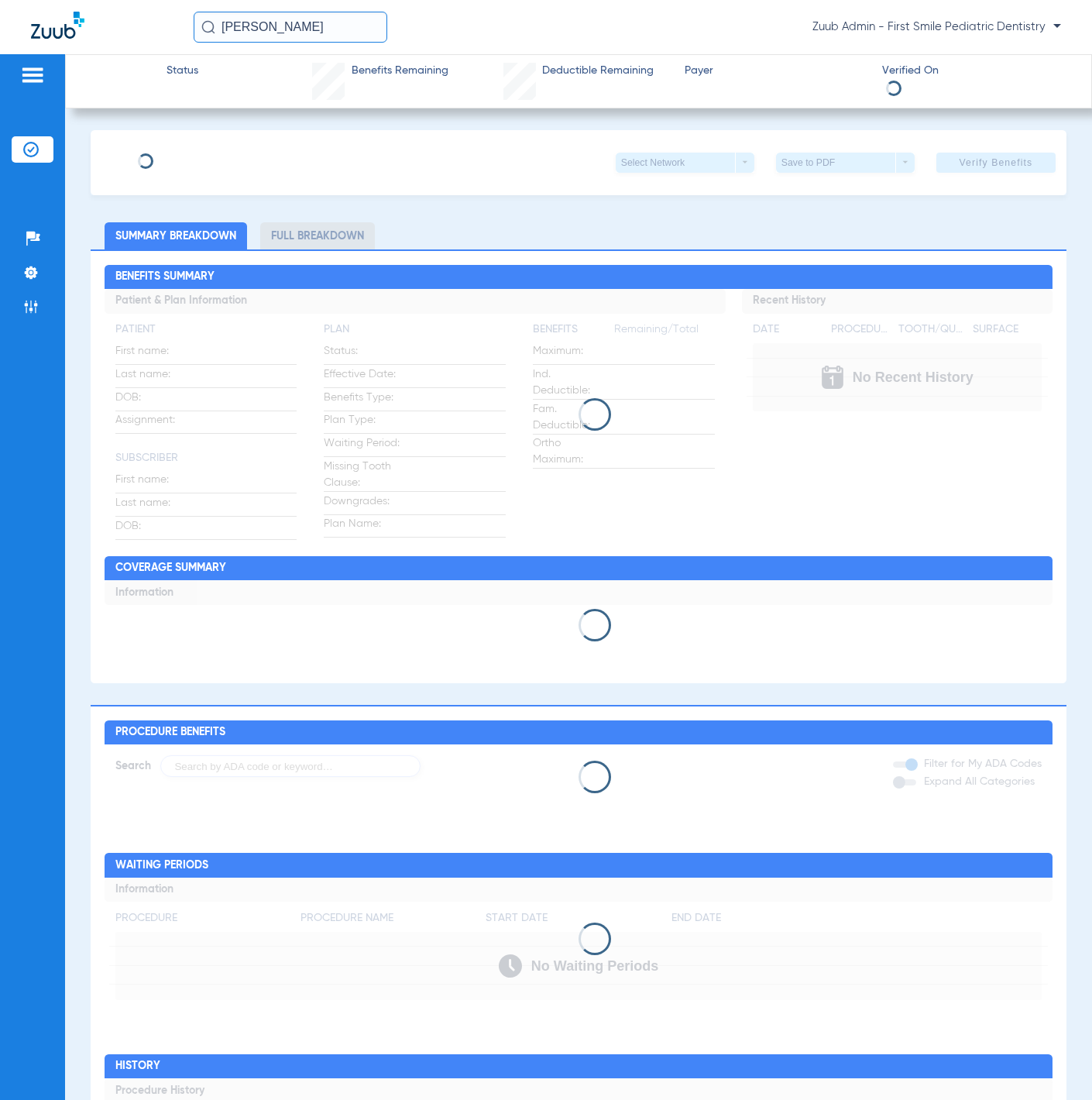
type input "[PERSON_NAME]"
type input "Onishi"
type input "[DATE]"
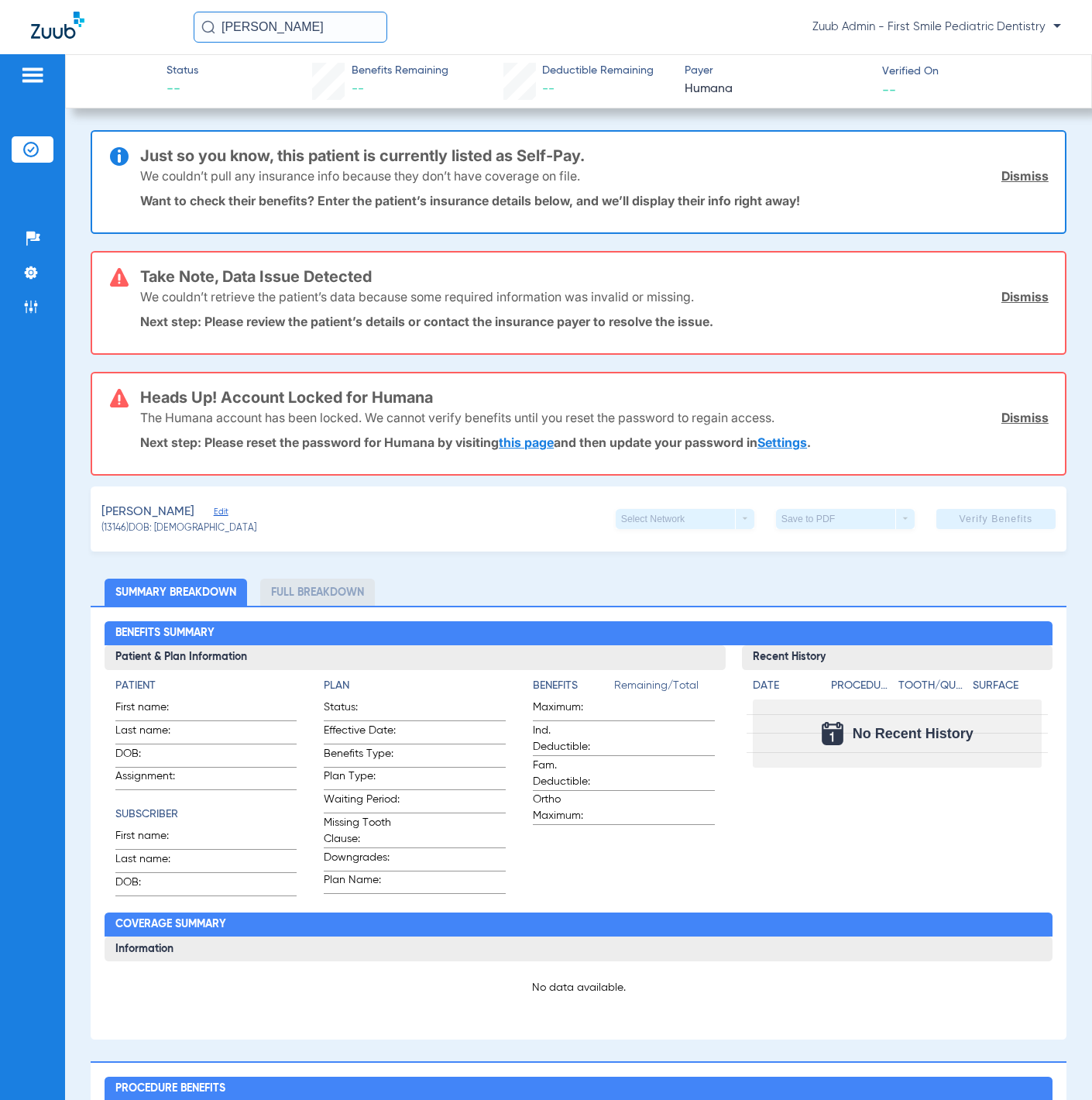
click at [194, 503] on div "[PERSON_NAME] Edit" at bounding box center [178, 513] width 154 height 20
click at [206, 507] on div "[PERSON_NAME] (13146) DOB: [DEMOGRAPHIC_DATA] Select Network arrow_drop_down Sa…" at bounding box center [579, 519] width 976 height 65
click at [214, 507] on span "Edit" at bounding box center [221, 514] width 14 height 15
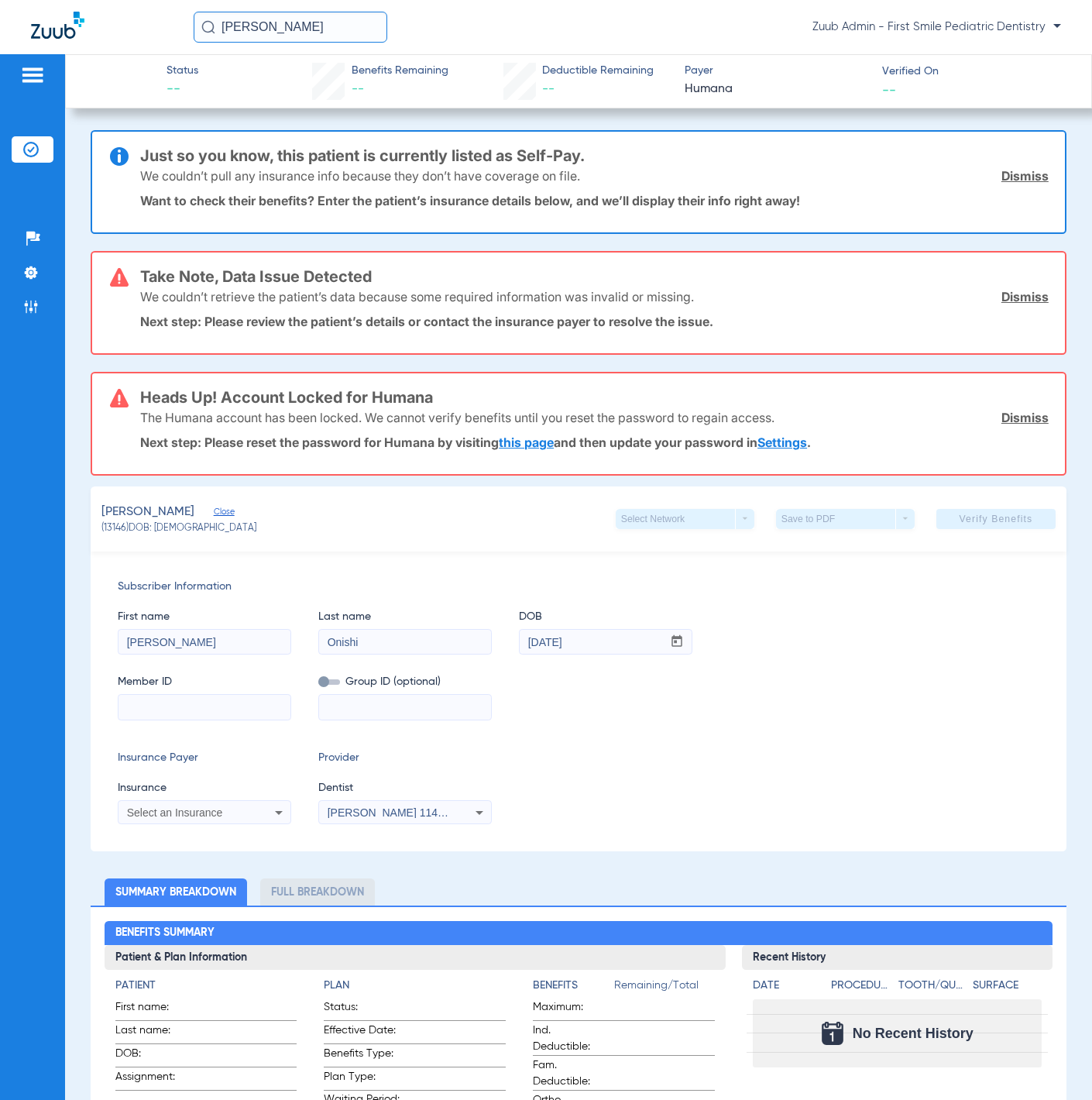
click at [1020, 410] on link "Dismiss" at bounding box center [1026, 418] width 48 height 16
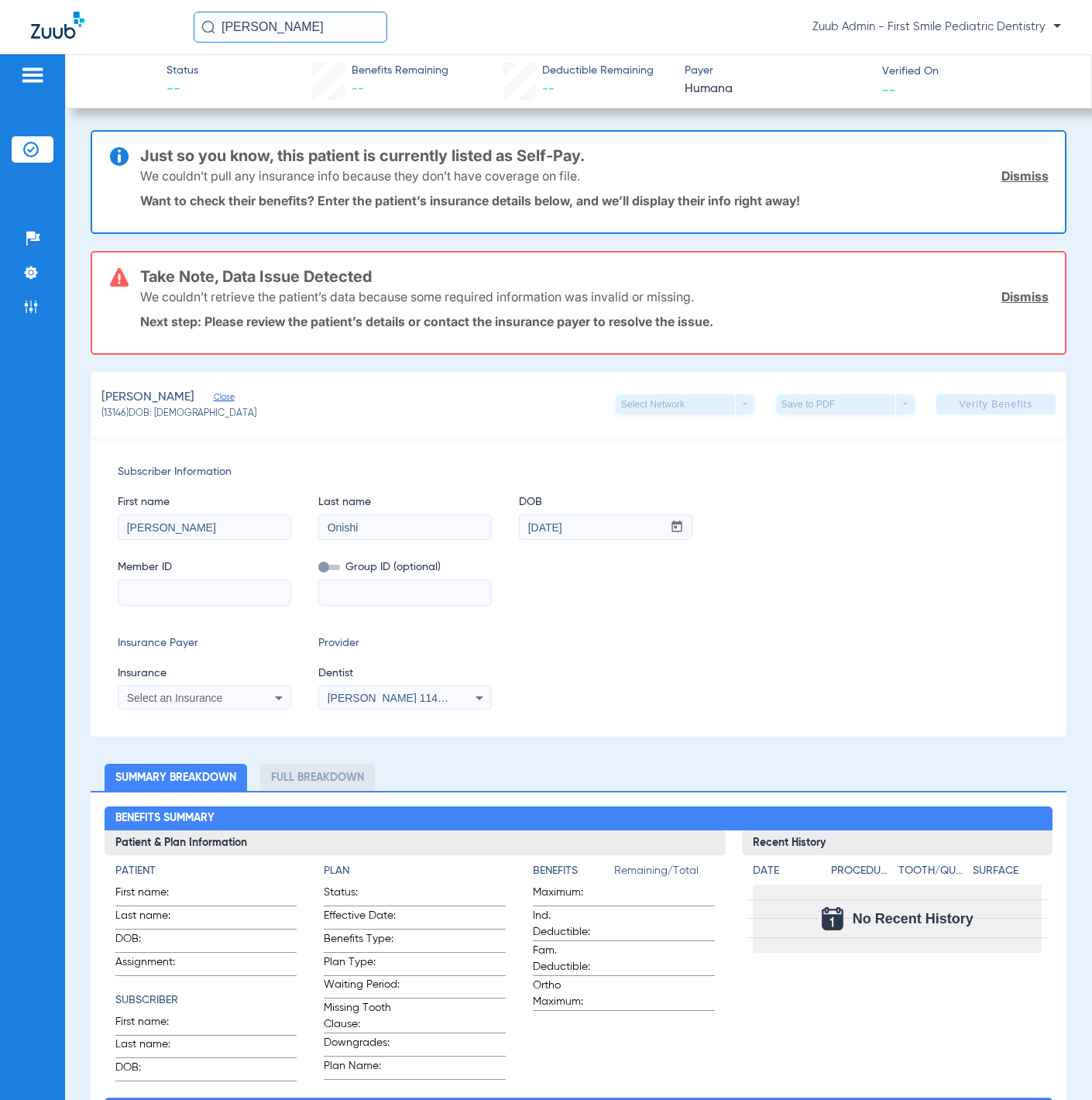
click at [1031, 297] on link "Dismiss" at bounding box center [1026, 297] width 48 height 16
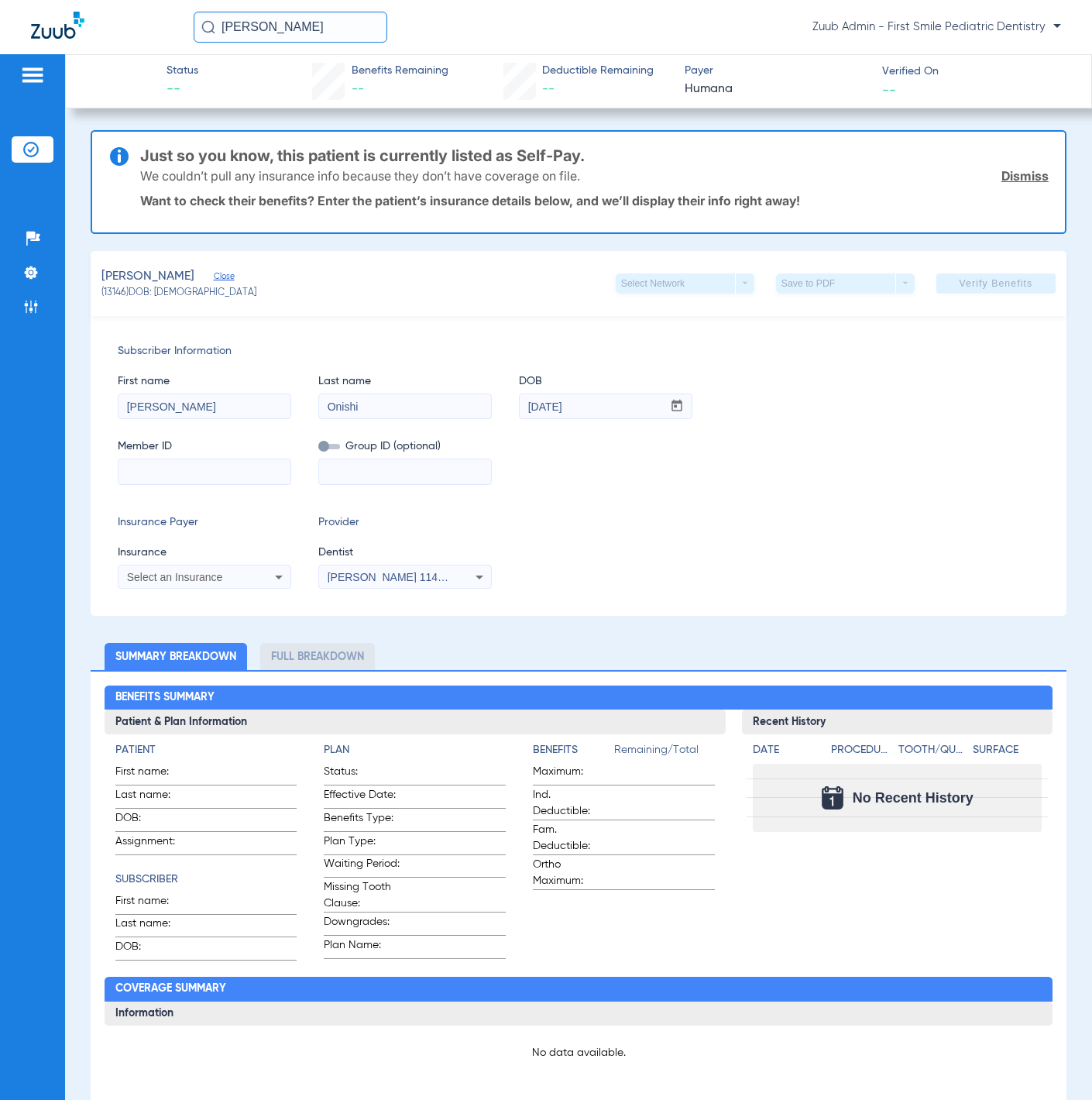
click at [248, 466] on input at bounding box center [205, 471] width 172 height 25
click at [846, 532] on div "Insurance Payer Insurance Select an Insurance Provider Dentist Erica Wu 1144602…" at bounding box center [578, 550] width 922 height 74
click at [43, 276] on li "Settings" at bounding box center [33, 272] width 42 height 27
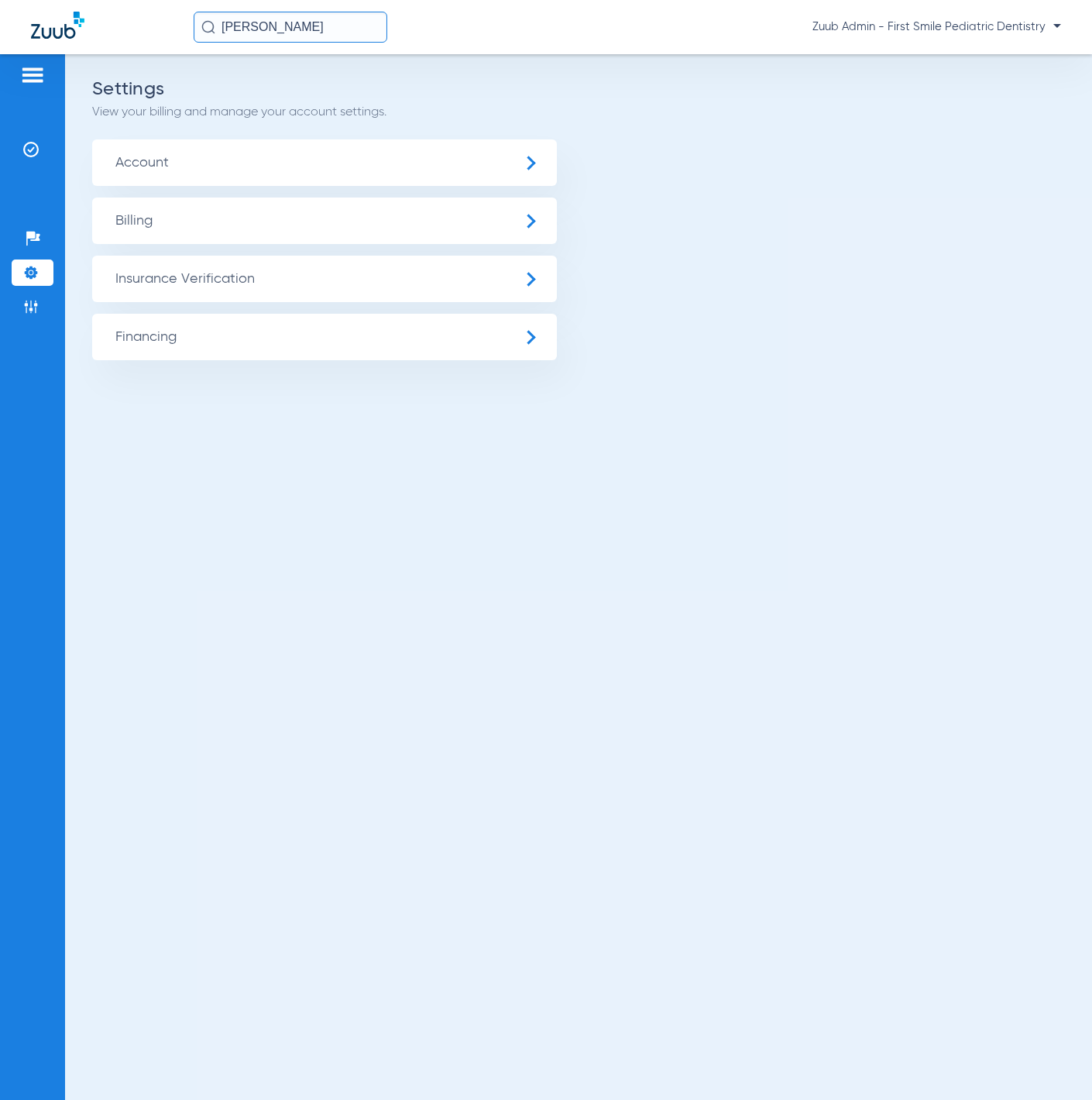
click at [214, 274] on span "Insurance Verification" at bounding box center [324, 278] width 464 height 47
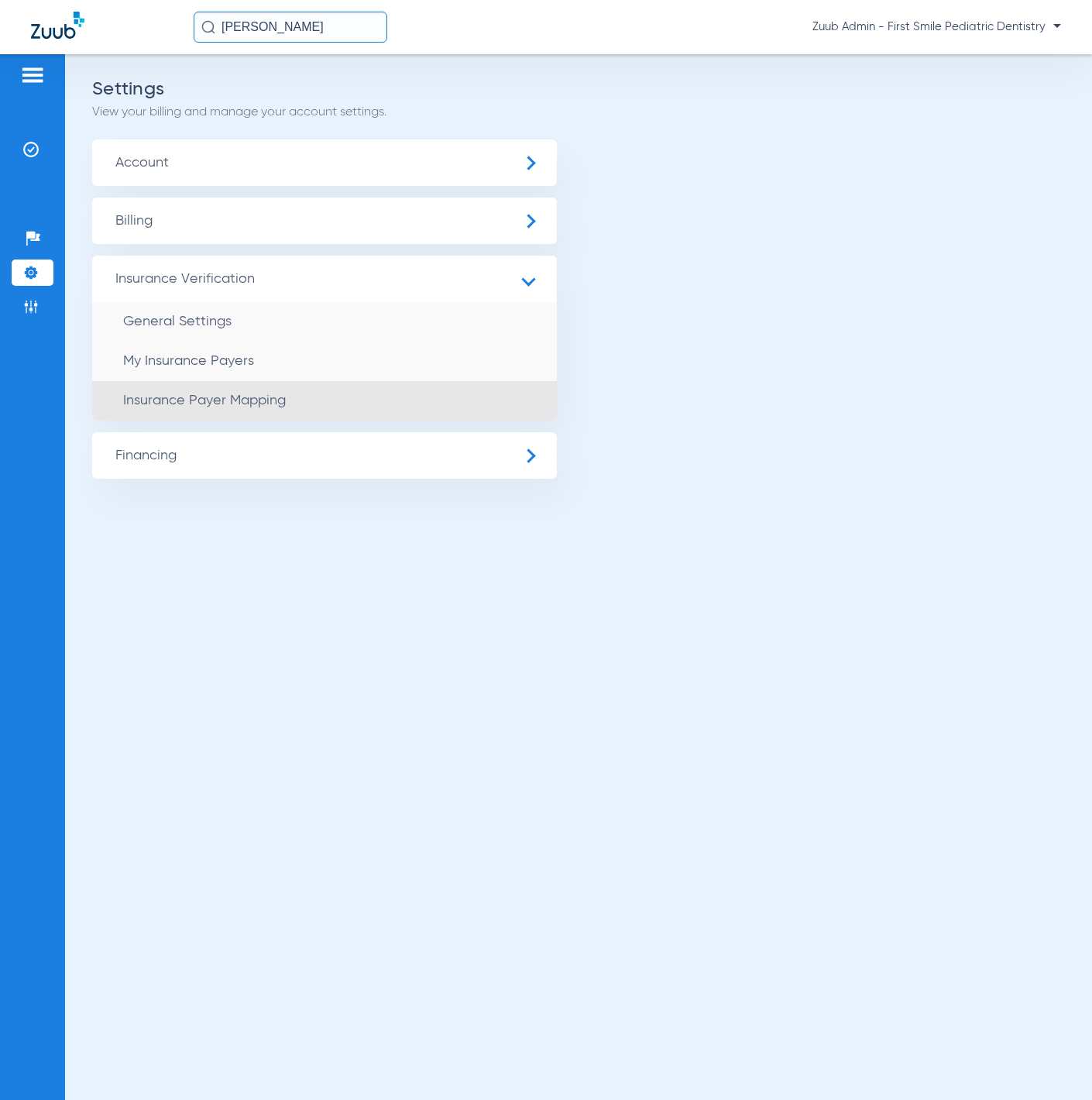
click at [254, 390] on li "Insurance Payer Mapping" at bounding box center [324, 401] width 464 height 40
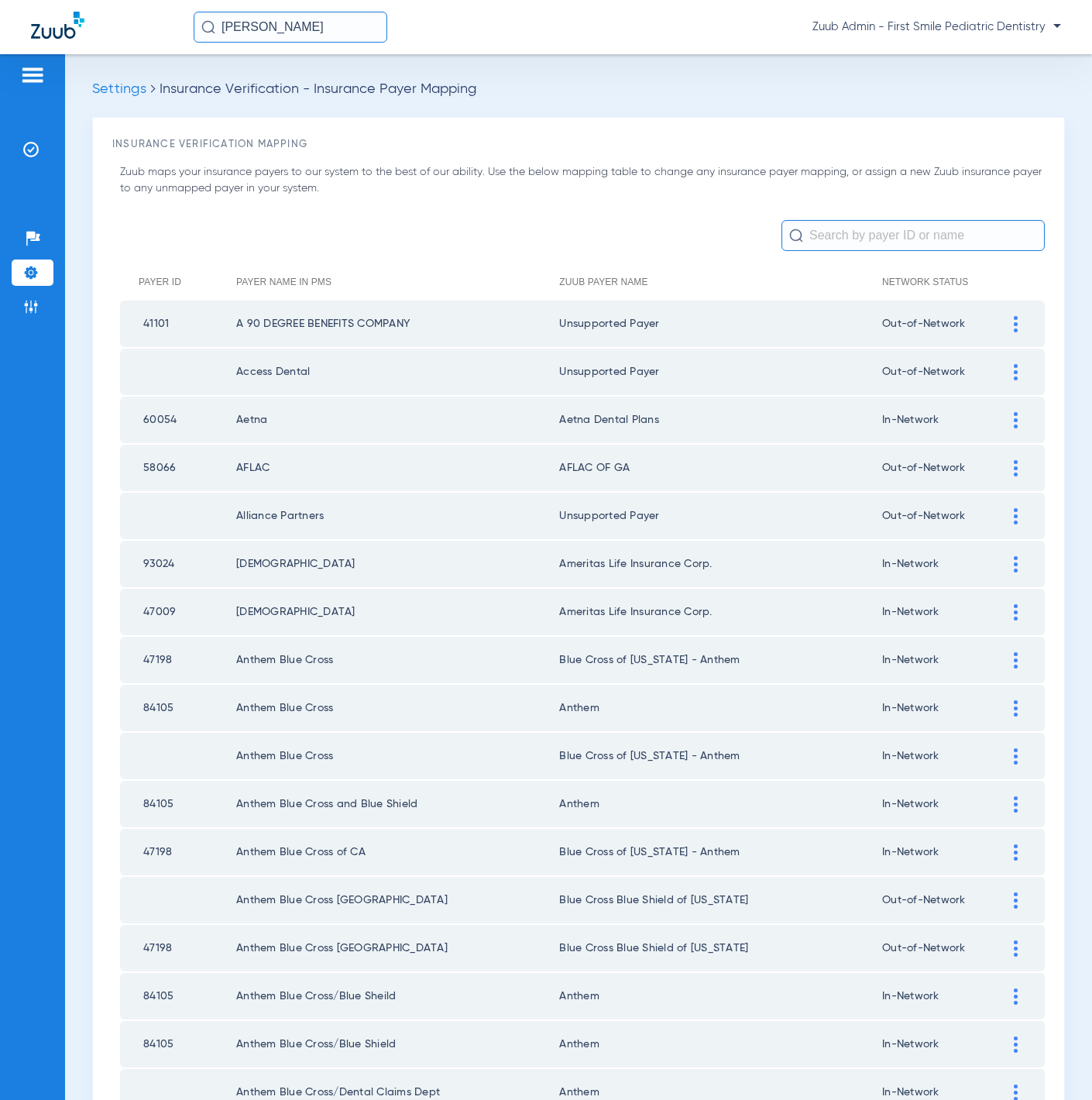
click at [834, 231] on input "text" at bounding box center [913, 235] width 263 height 31
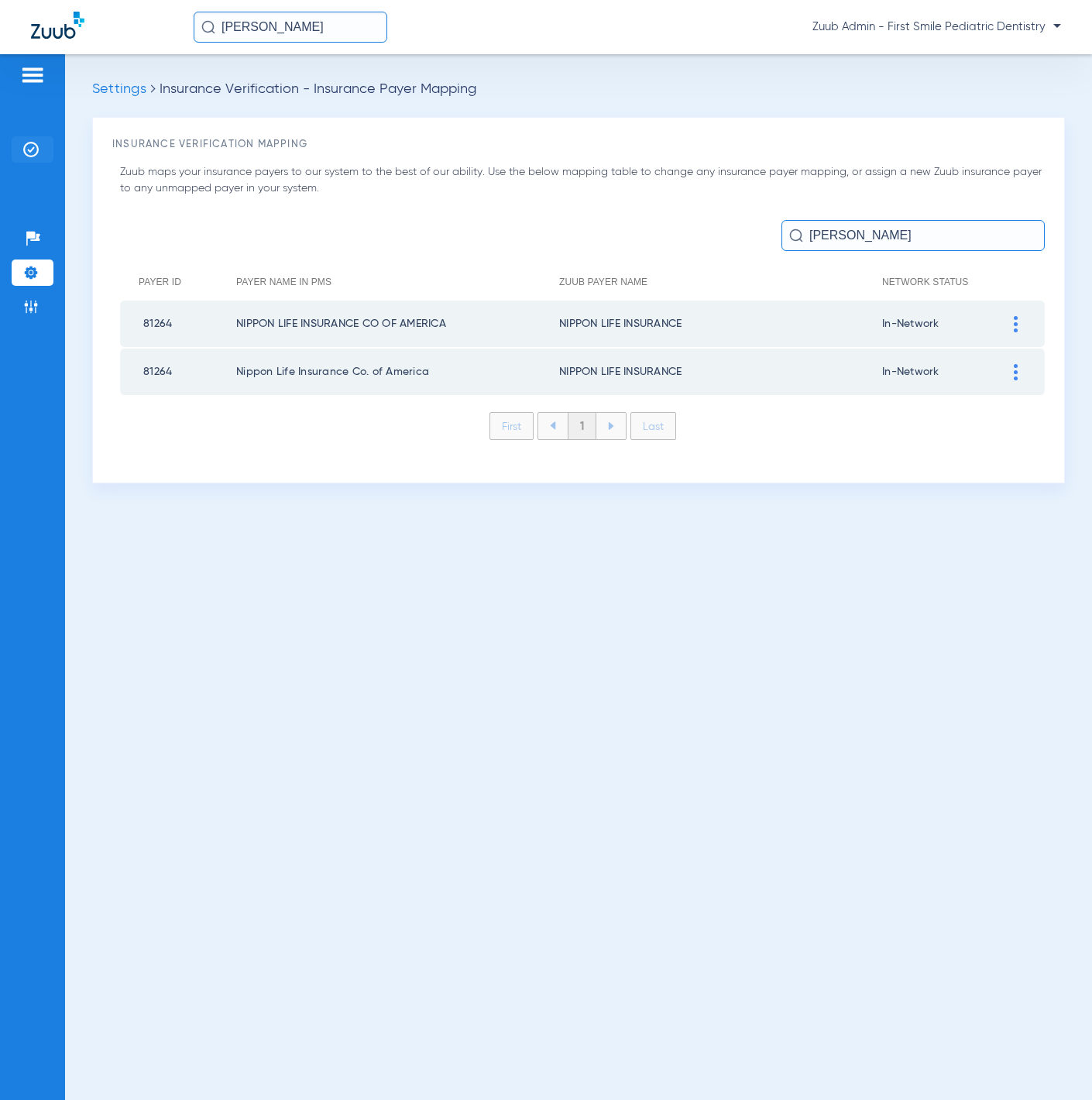
type input "nipp"
click at [20, 144] on li "Insurance Verification" at bounding box center [33, 150] width 42 height 27
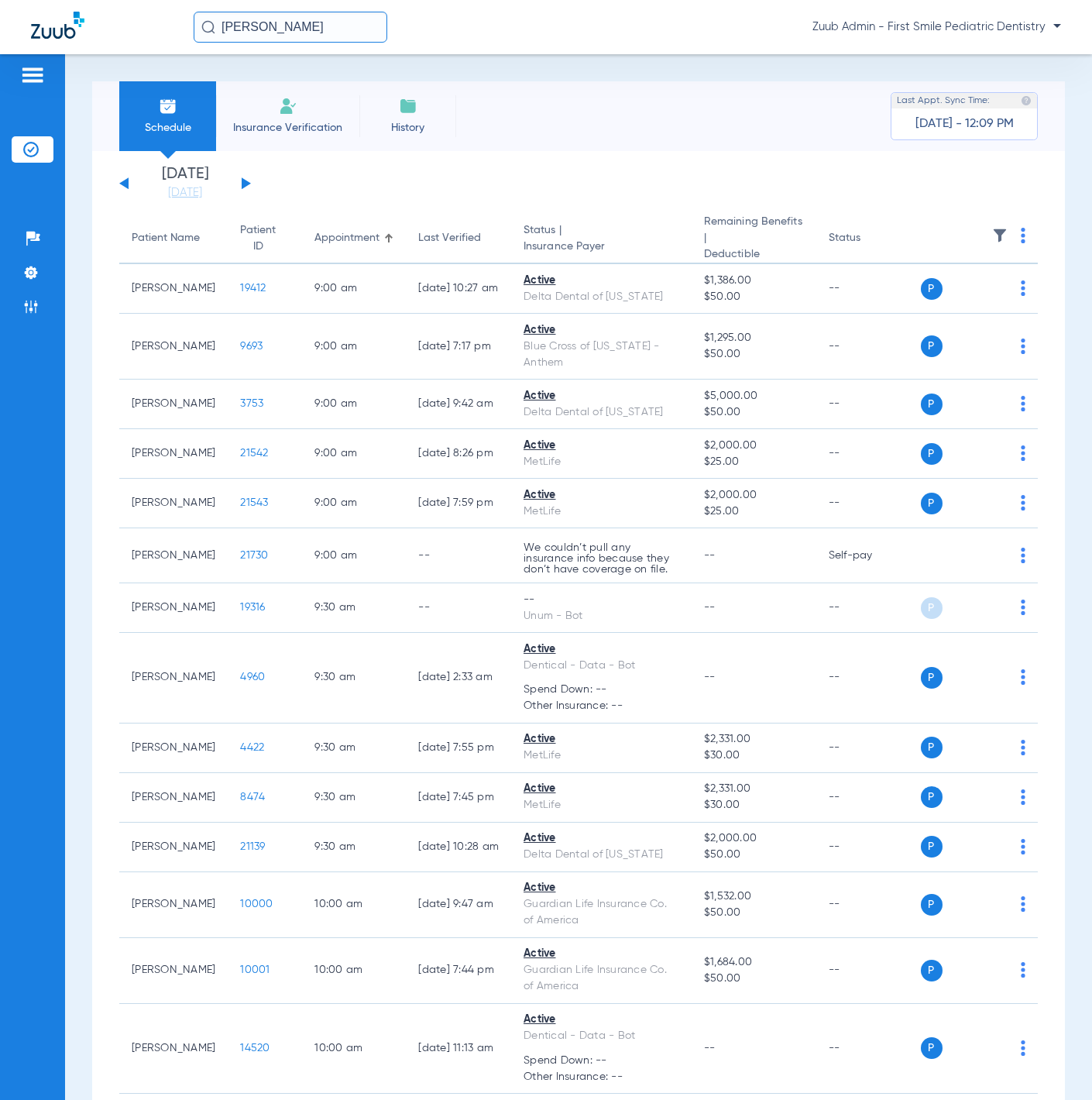
click at [317, 24] on input "Leon Onishi" at bounding box center [291, 27] width 194 height 31
click at [325, 80] on td "13146" at bounding box center [344, 83] width 38 height 22
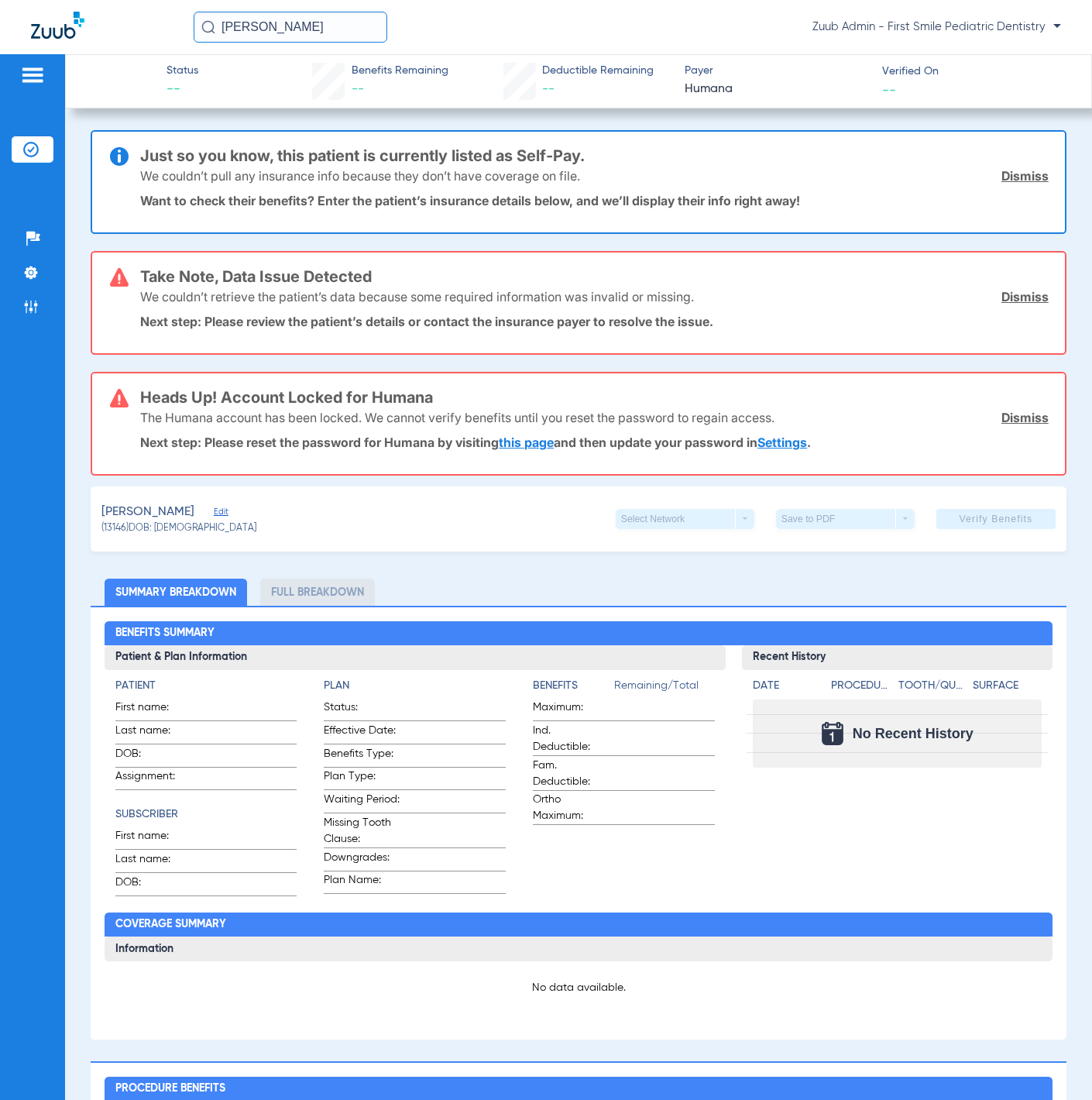
click at [1002, 410] on link "Dismiss" at bounding box center [1026, 418] width 48 height 16
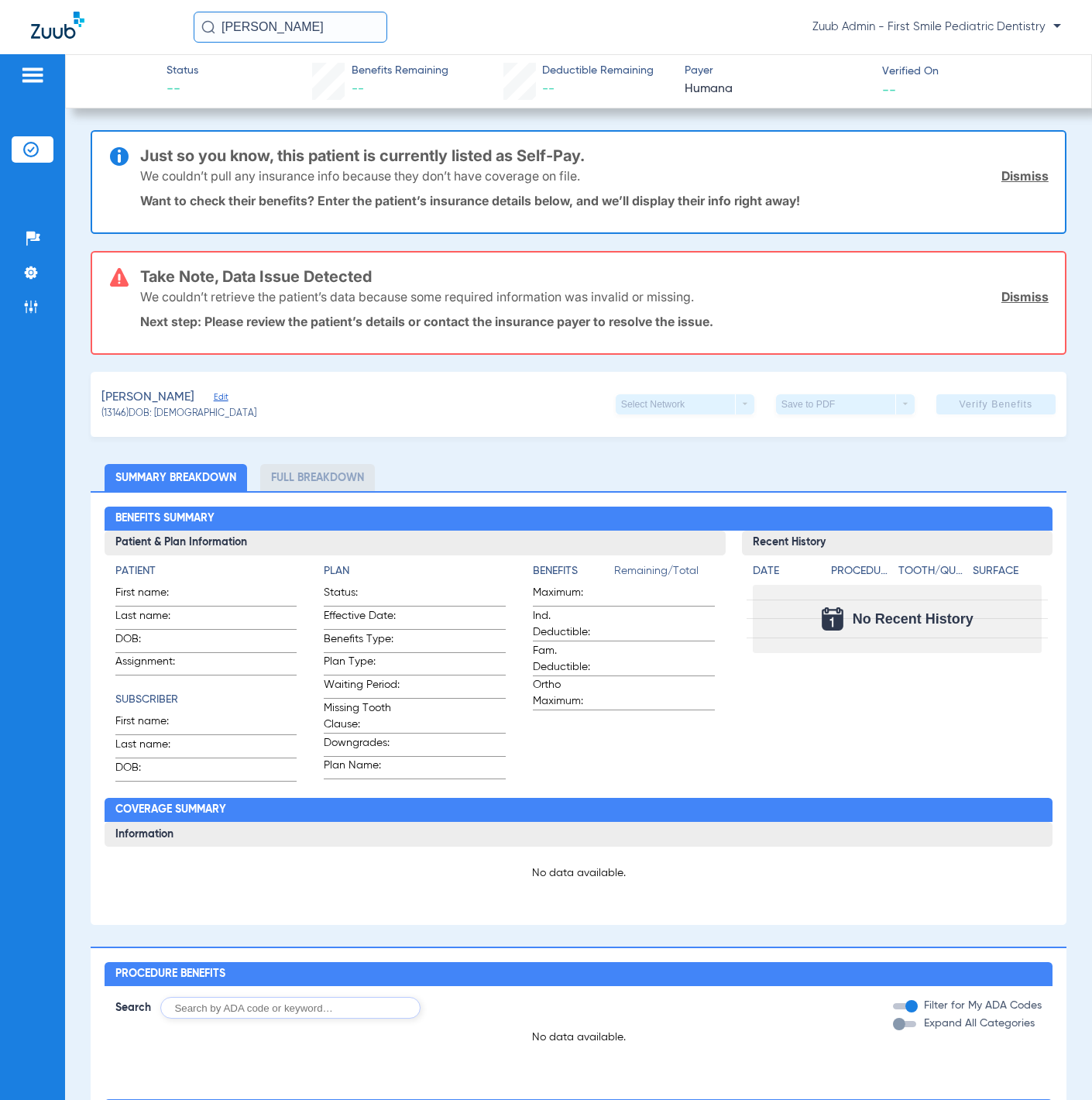
click at [1010, 280] on div "We couldn’t retrieve the patient’s data because some required information was i…" at bounding box center [595, 296] width 909 height 41
click at [1012, 289] on link "Dismiss" at bounding box center [1026, 297] width 48 height 16
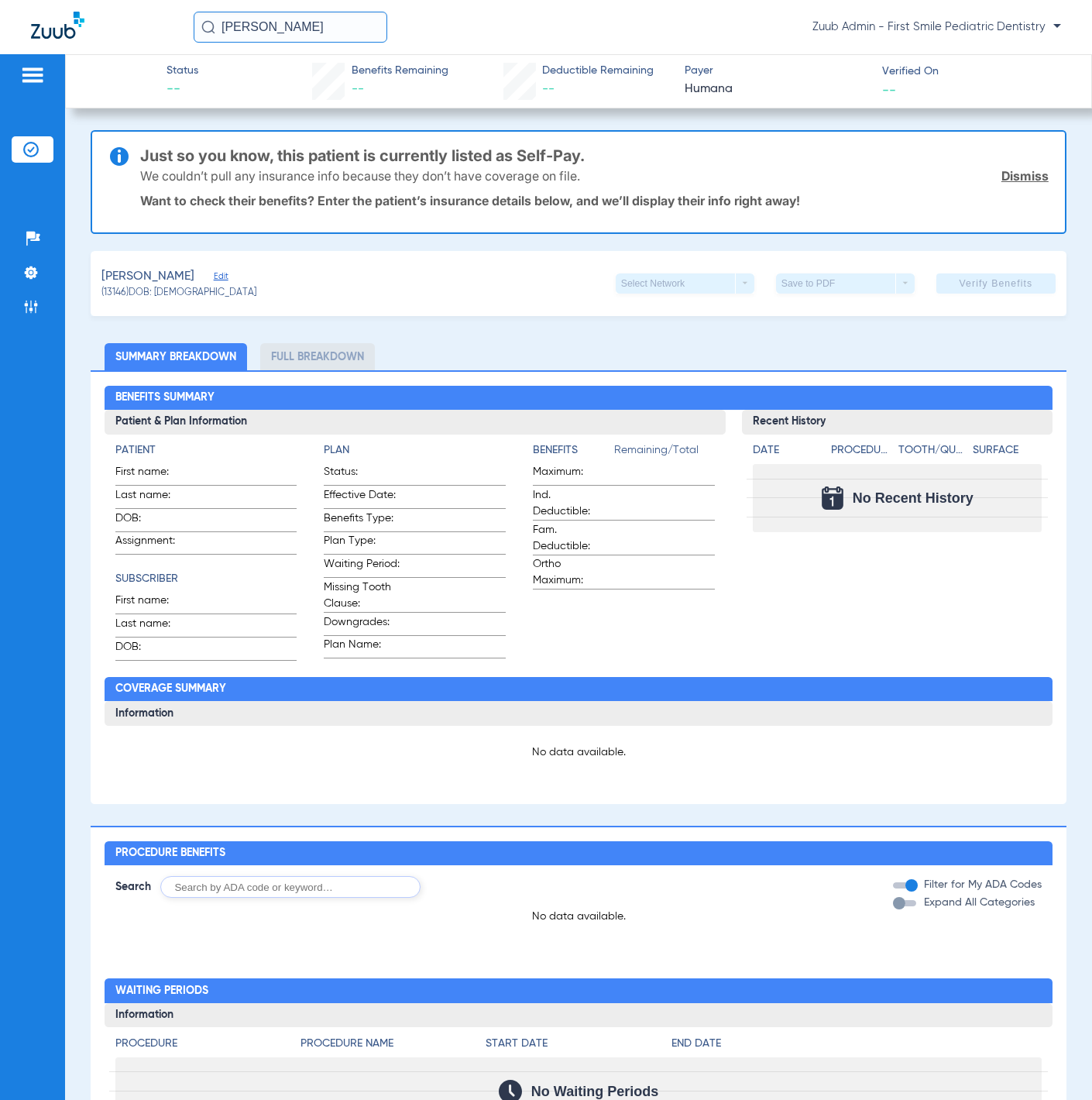
click at [1012, 180] on link "Dismiss" at bounding box center [1026, 176] width 48 height 16
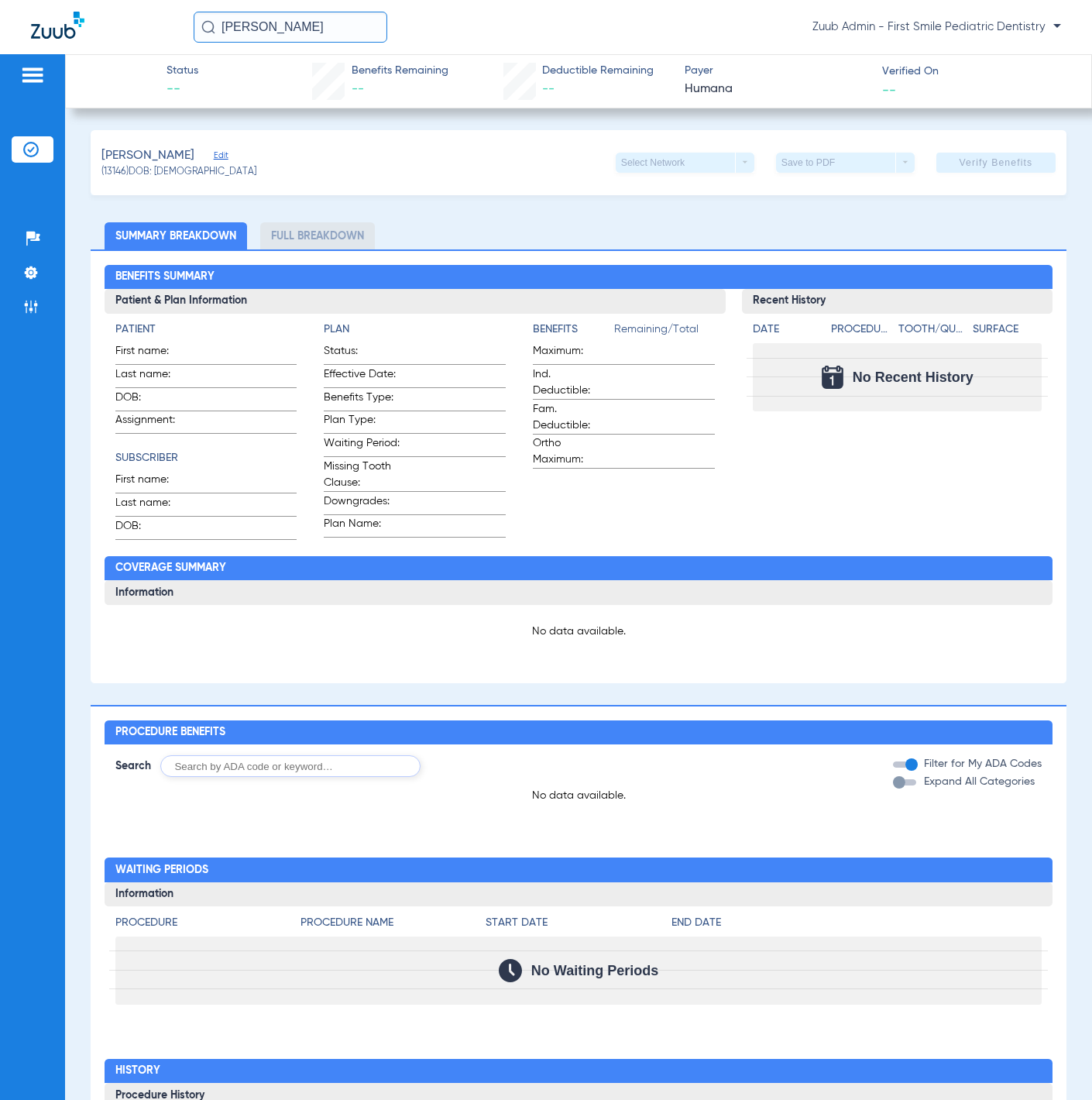
click at [214, 153] on span "Edit" at bounding box center [221, 157] width 14 height 15
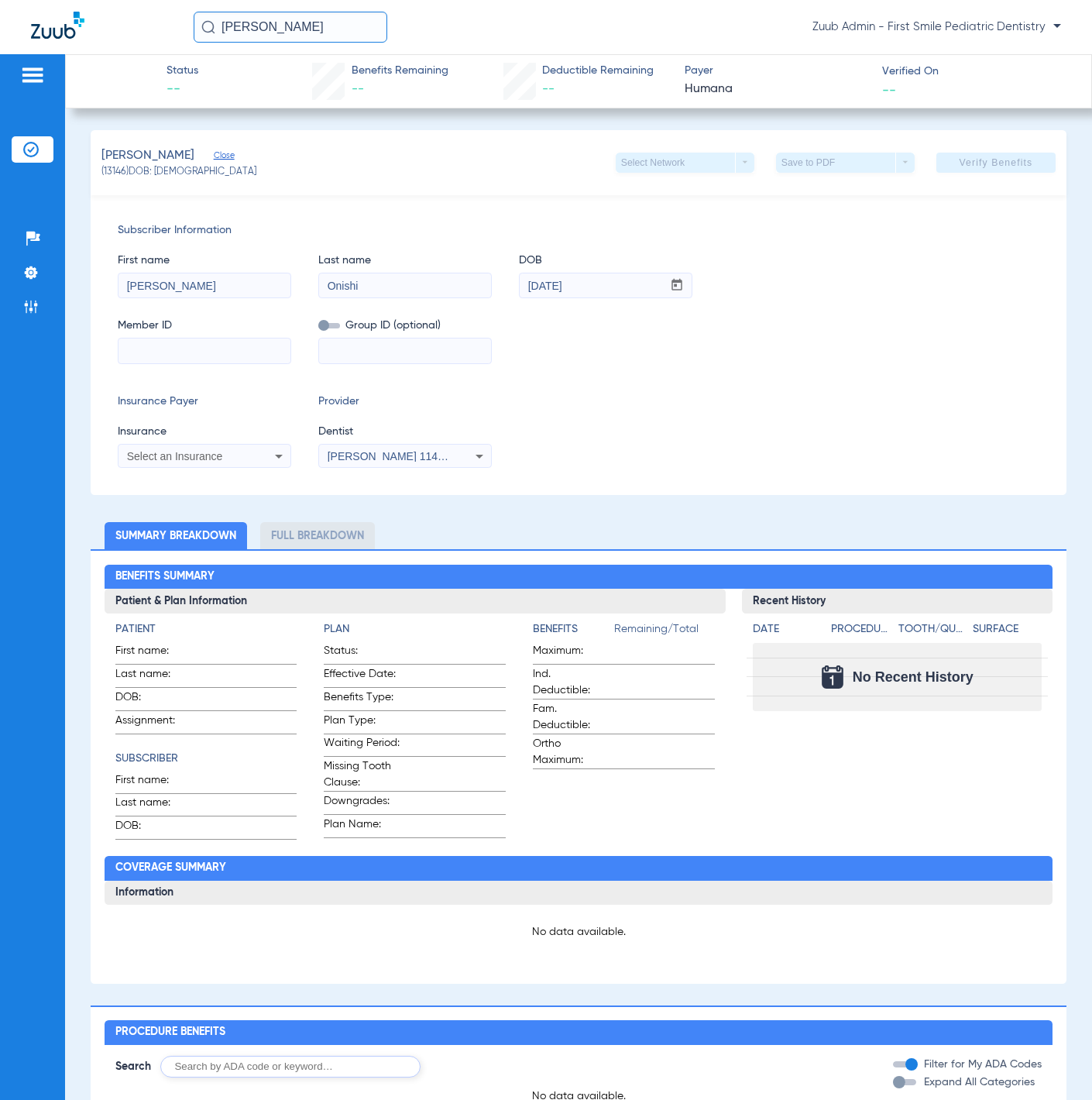
click at [244, 334] on mat-form-field at bounding box center [204, 349] width 173 height 31
click at [243, 337] on mat-form-field at bounding box center [204, 349] width 173 height 31
click at [242, 361] on input at bounding box center [205, 350] width 172 height 25
type input "N10197881"
click at [241, 454] on div "Select an Insurance" at bounding box center [189, 455] width 125 height 11
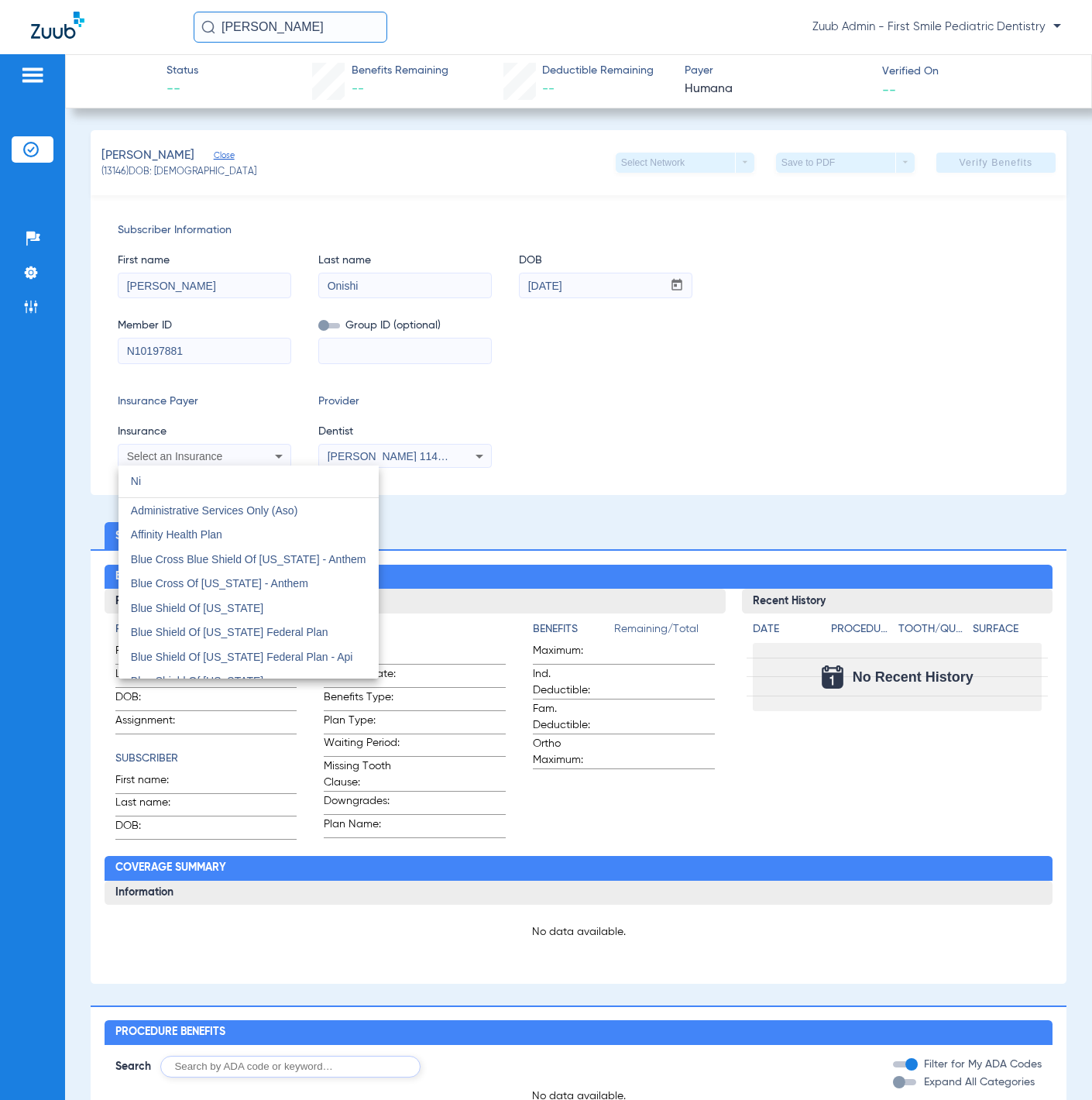
type input "Ni"
click at [697, 419] on div at bounding box center [546, 550] width 1092 height 1100
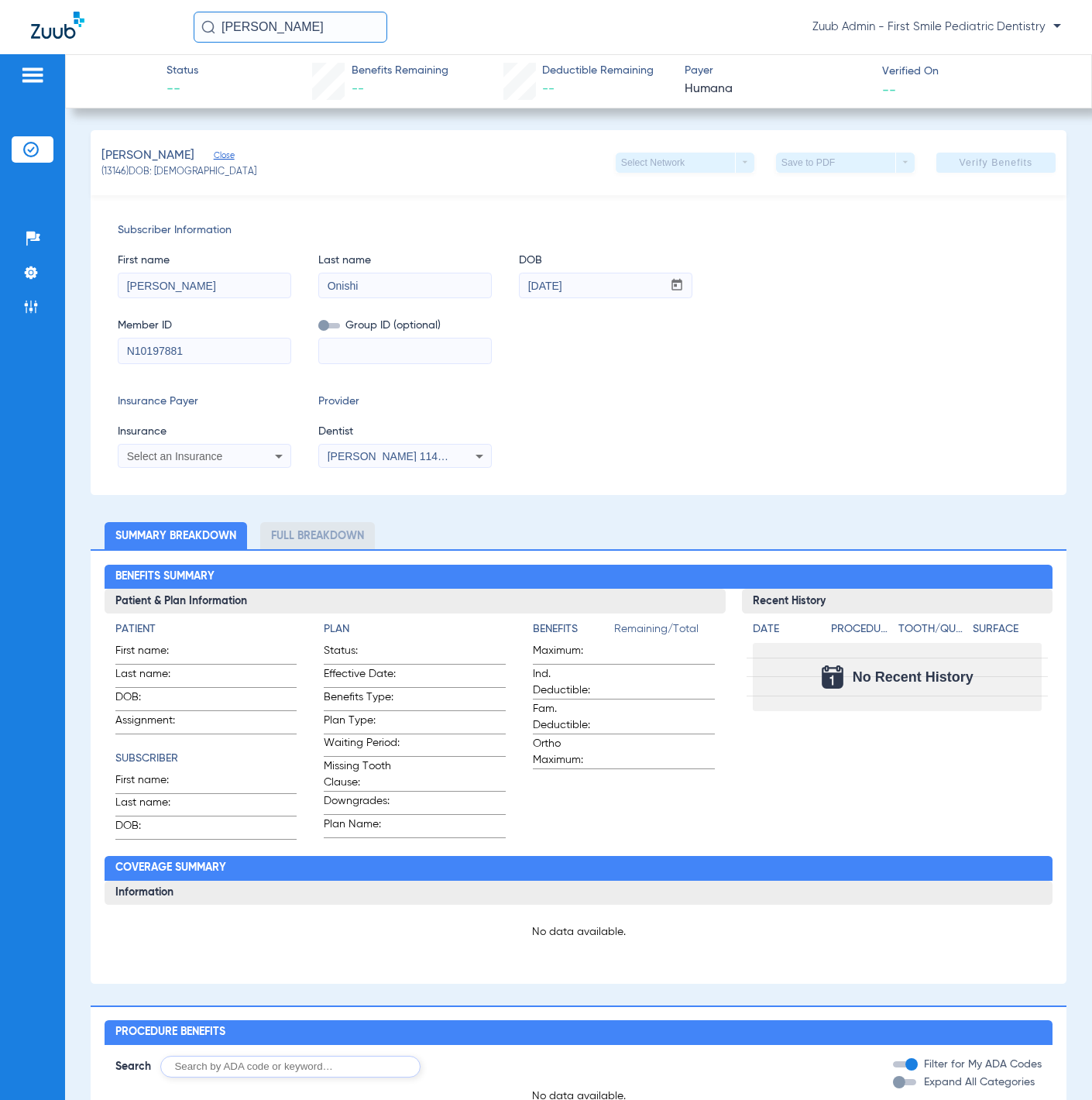
click at [259, 458] on div "Select an Insurance" at bounding box center [205, 455] width 172 height 19
type input "nipp"
click at [254, 505] on mat-option "Nippon Life Insurance" at bounding box center [248, 510] width 260 height 25
click at [980, 162] on span "Verify Benefits" at bounding box center [996, 162] width 73 height 13
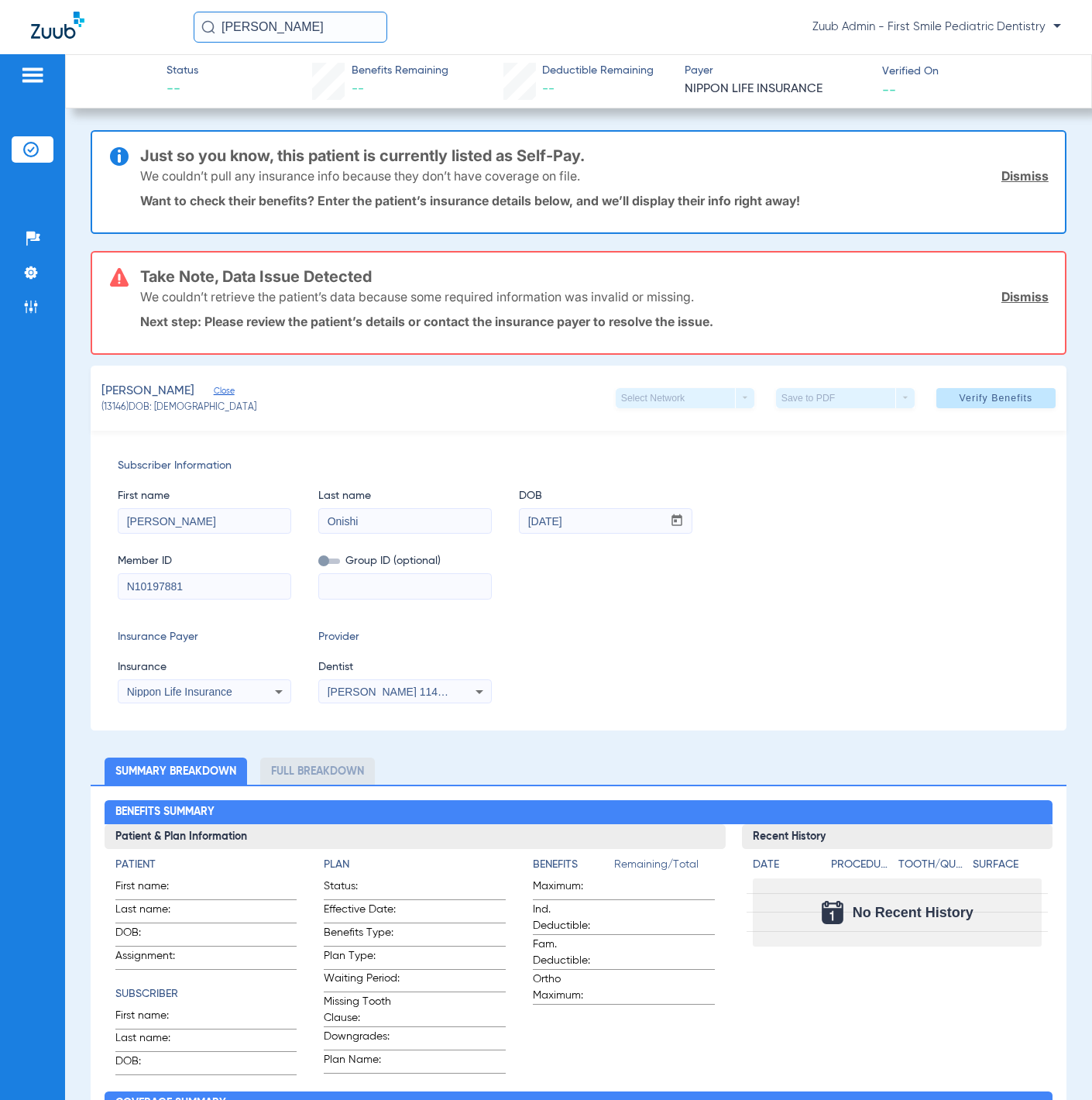
click at [333, 24] on input "Leon Onishi" at bounding box center [291, 27] width 194 height 31
click at [286, 83] on td "Leon Onishi" at bounding box center [258, 83] width 132 height 22
click at [286, 83] on div "Status -- Benefits Remaining -- Deductible Remaining -- Payer NIPPON LIFE INSUR…" at bounding box center [578, 81] width 1027 height 54
click at [87, 125] on div "Status -- Benefits Remaining -- Deductible Remaining -- Payer NIPPON LIFE INSUR…" at bounding box center [578, 577] width 1027 height 1046
click at [24, 138] on li "Insurance Verification" at bounding box center [33, 150] width 42 height 27
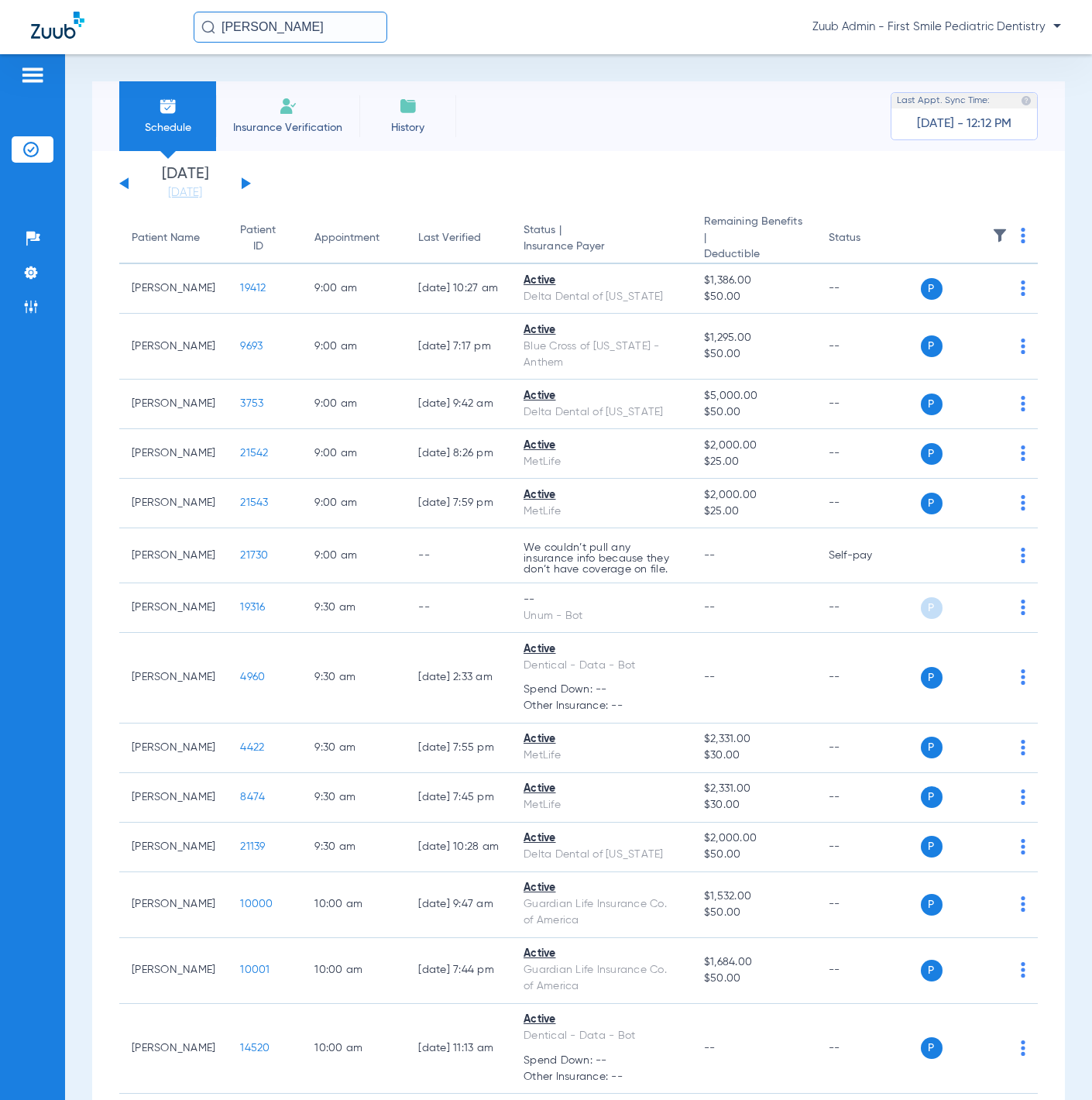
click at [329, 38] on input "Leon Onishi" at bounding box center [291, 27] width 194 height 31
drag, startPoint x: 339, startPoint y: 73, endPoint x: 412, endPoint y: 123, distance: 88.5
click at [361, 73] on td "05/11/2018" at bounding box center [384, 83] width 47 height 22
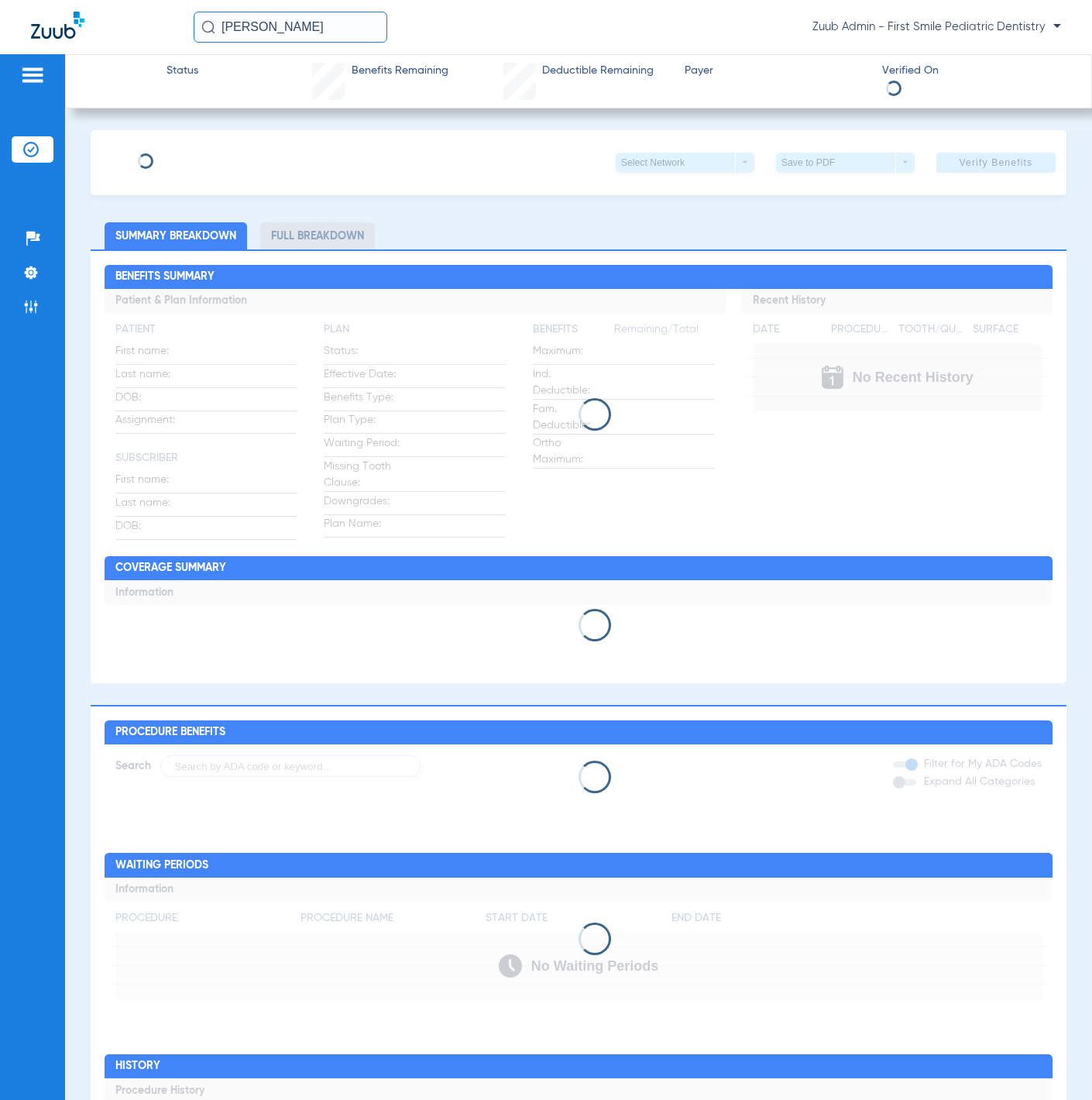
type input "Leon"
type input "Onishi"
type input "05/11/2018"
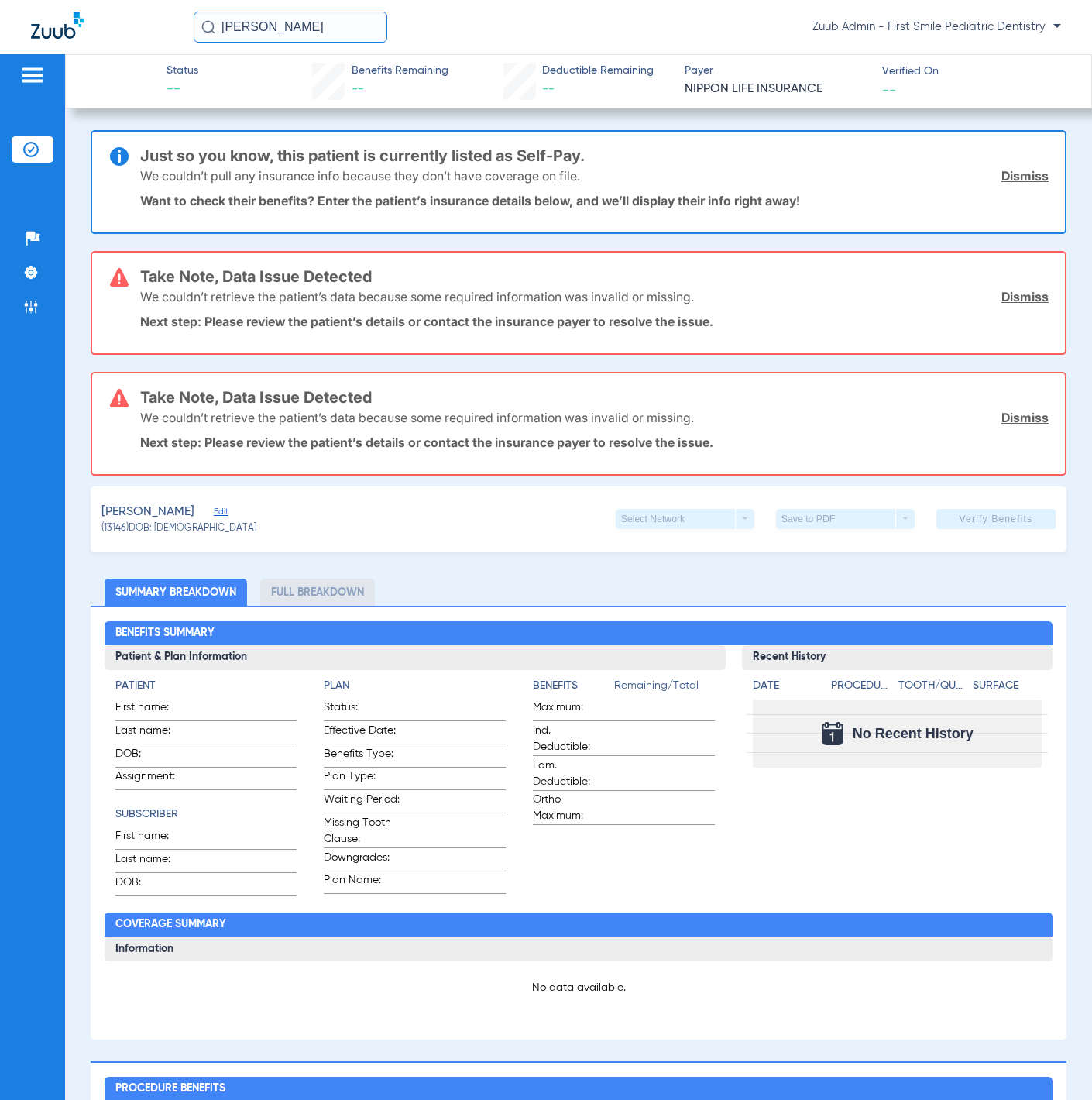
click at [214, 507] on span "Edit" at bounding box center [221, 514] width 14 height 15
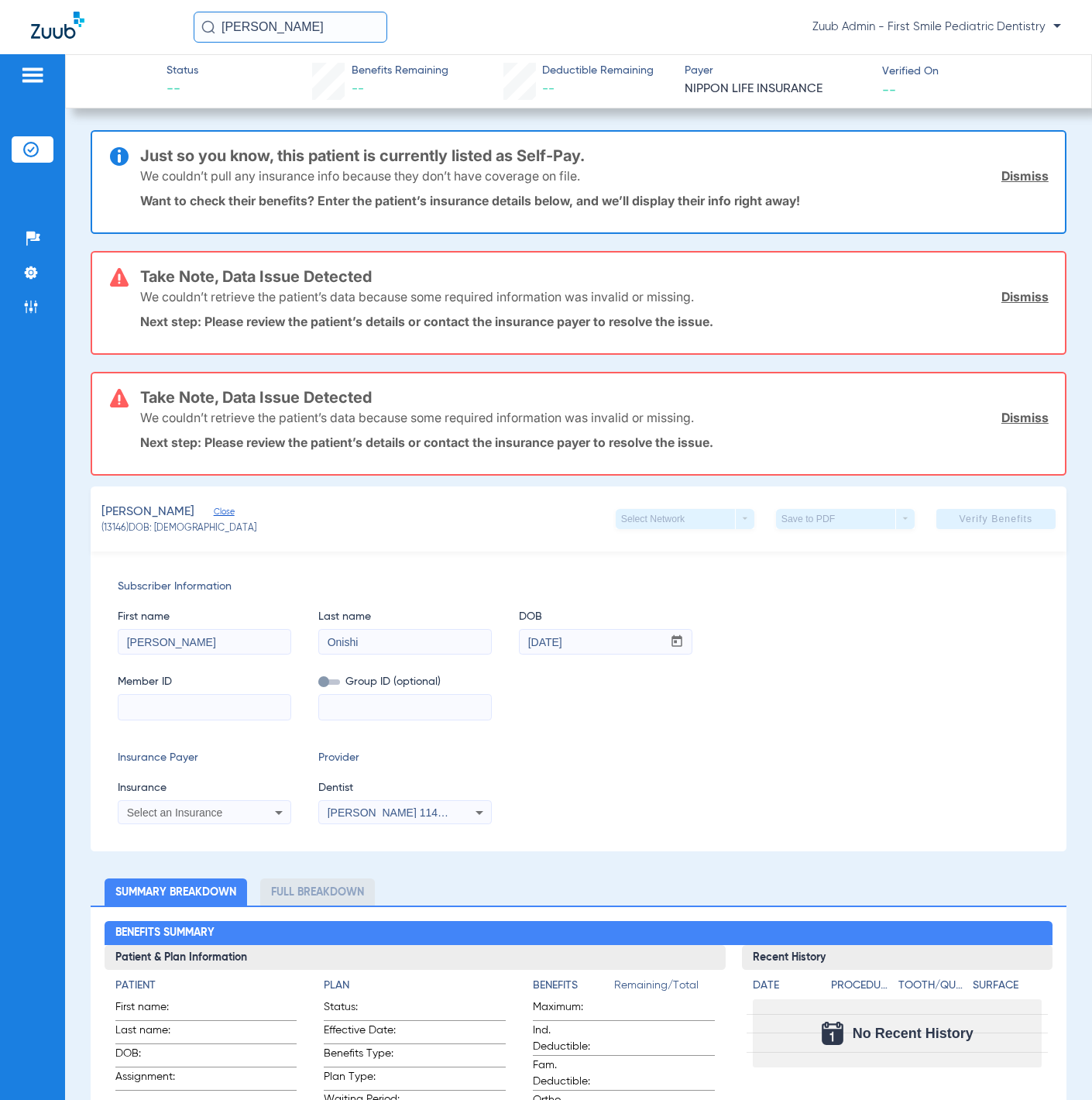
click at [13, 158] on li "Insurance Verification" at bounding box center [33, 150] width 42 height 27
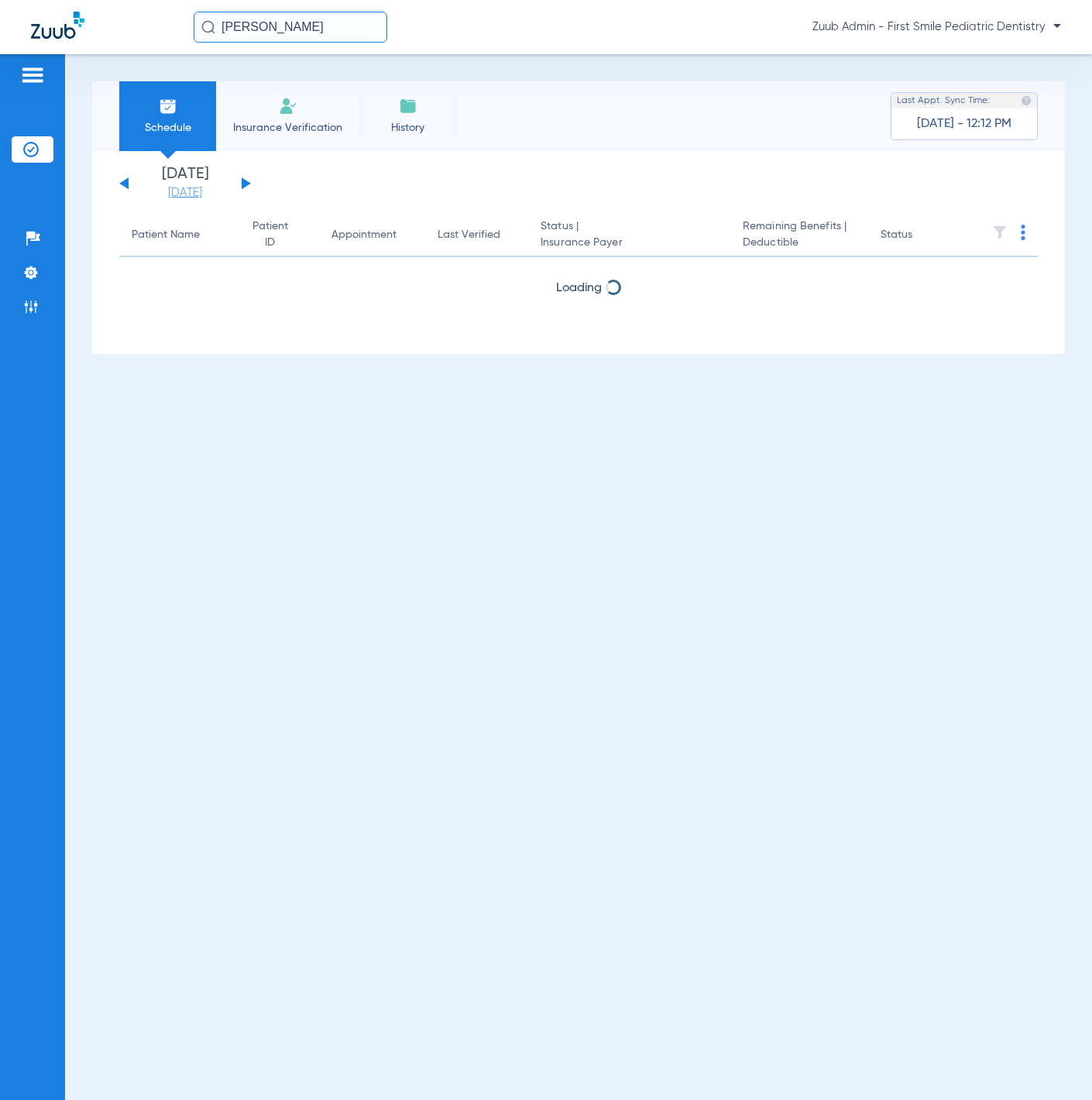
click at [197, 190] on link "[DATE]" at bounding box center [185, 193] width 93 height 16
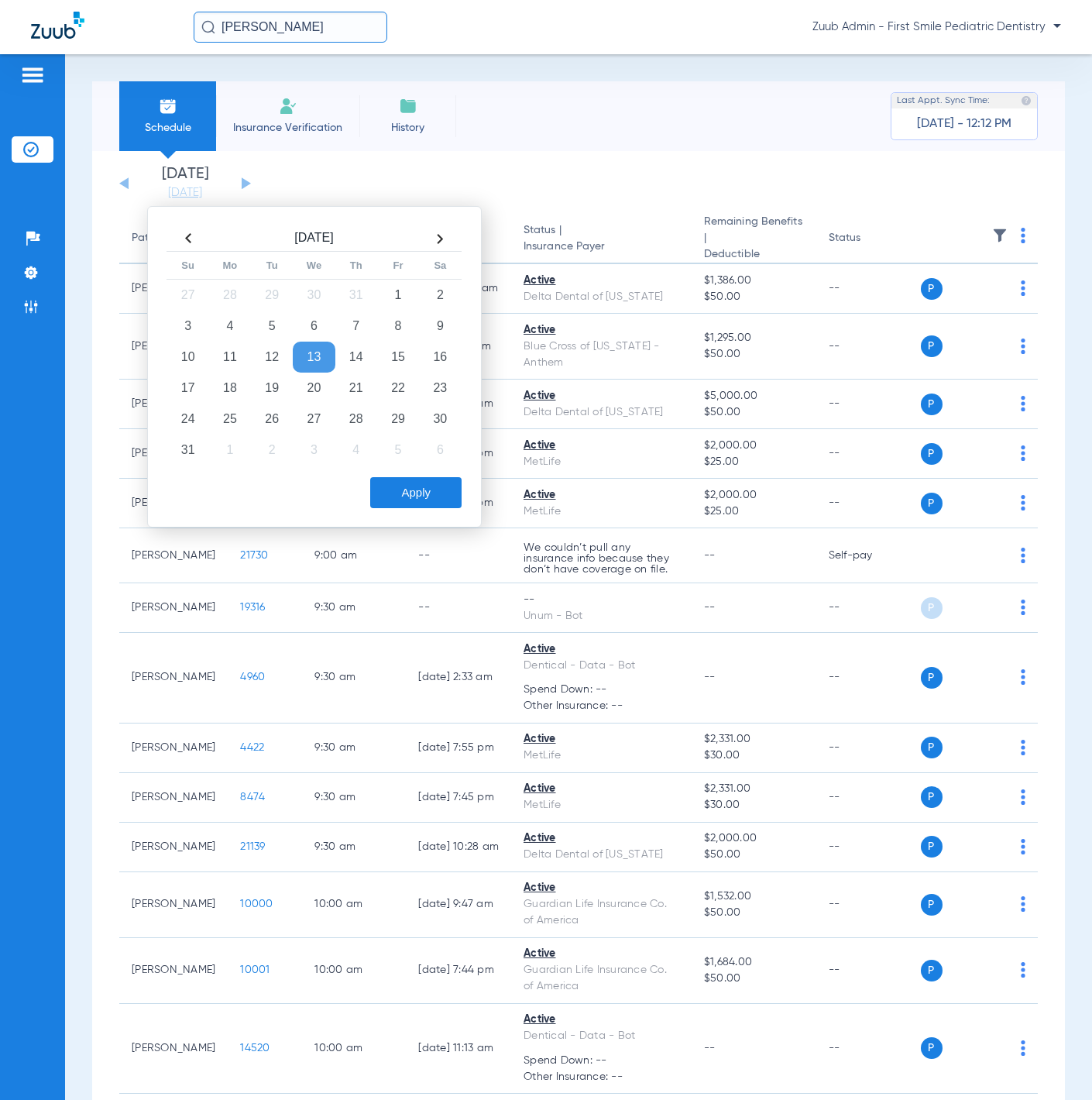
click at [190, 244] on th at bounding box center [188, 238] width 42 height 25
click at [190, 244] on th at bounding box center [188, 240] width 42 height 26
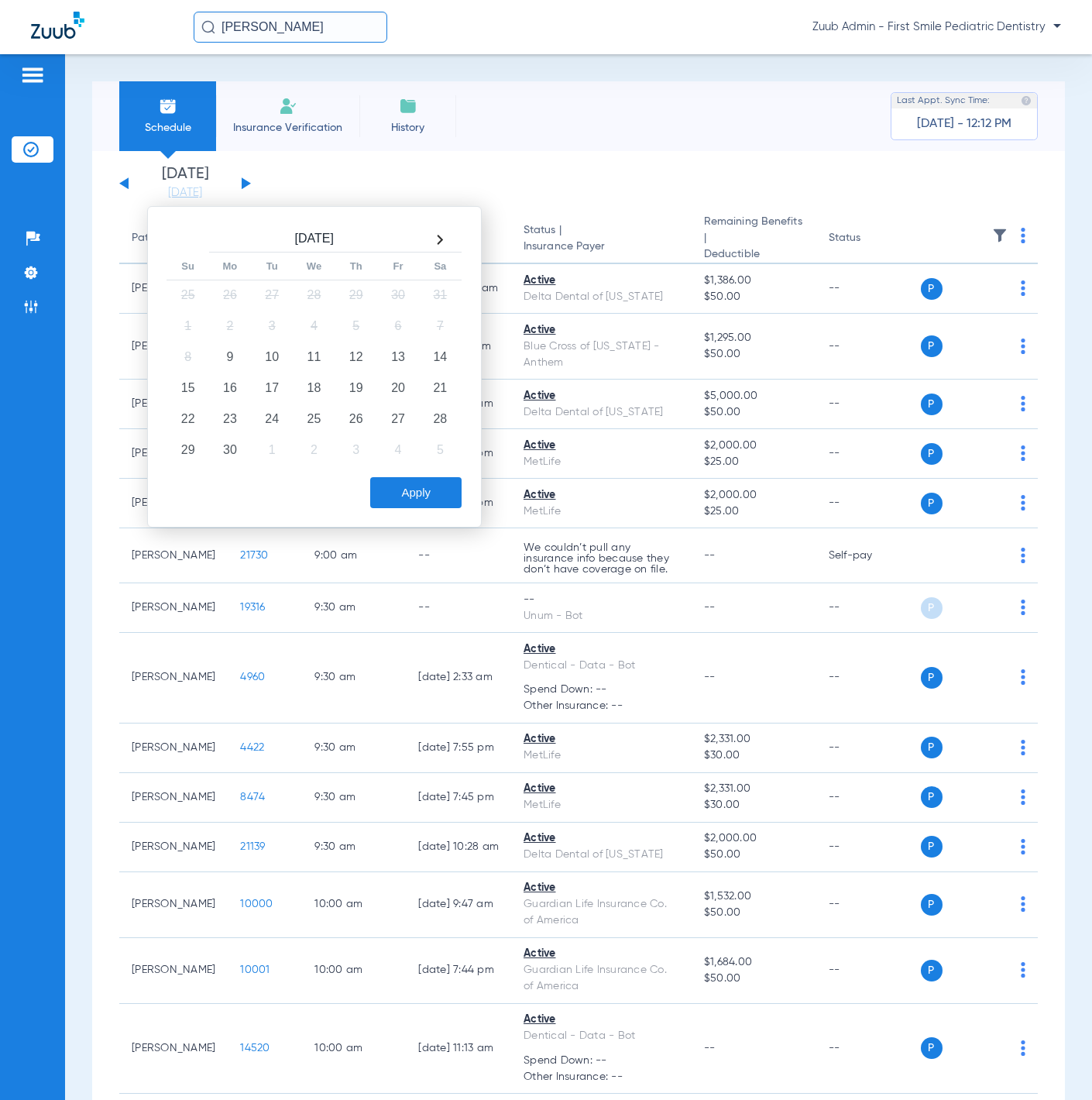
click at [190, 244] on th at bounding box center [188, 240] width 42 height 26
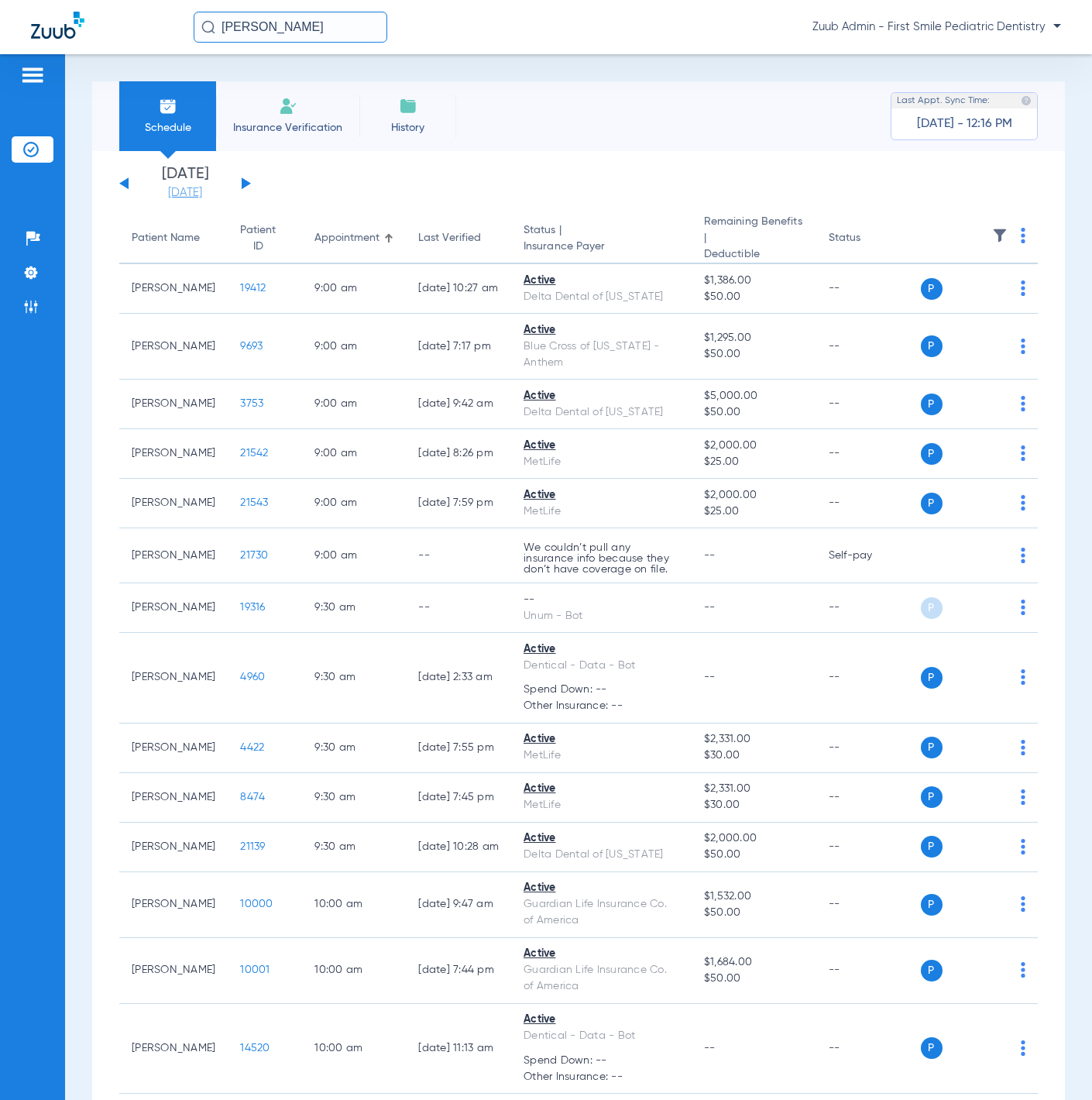
click at [201, 193] on link "[DATE]" at bounding box center [185, 193] width 93 height 16
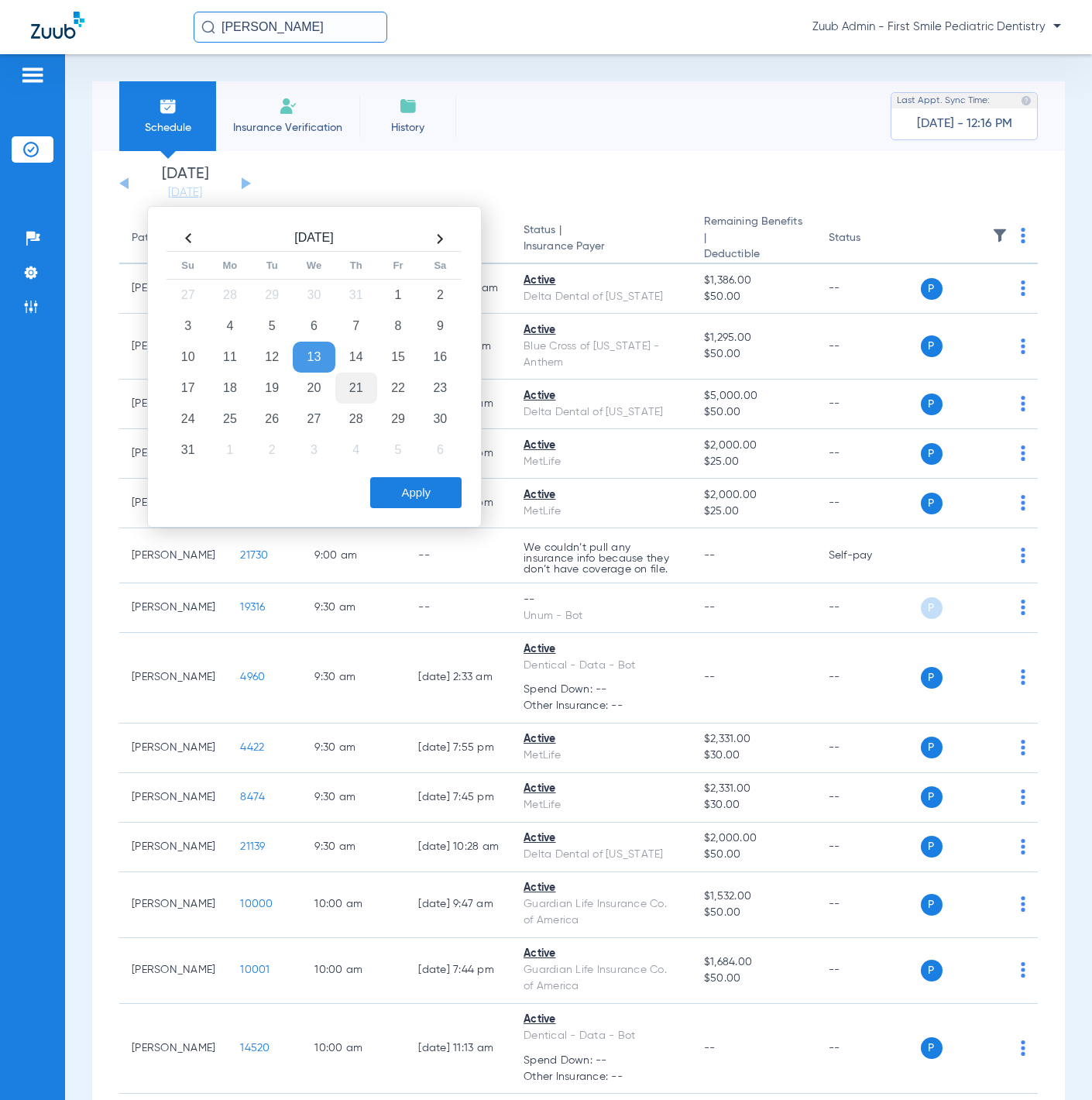
click at [375, 389] on td "21" at bounding box center [356, 387] width 42 height 31
click at [385, 389] on td "22" at bounding box center [398, 387] width 42 height 31
click at [407, 489] on button "Apply" at bounding box center [416, 492] width 91 height 31
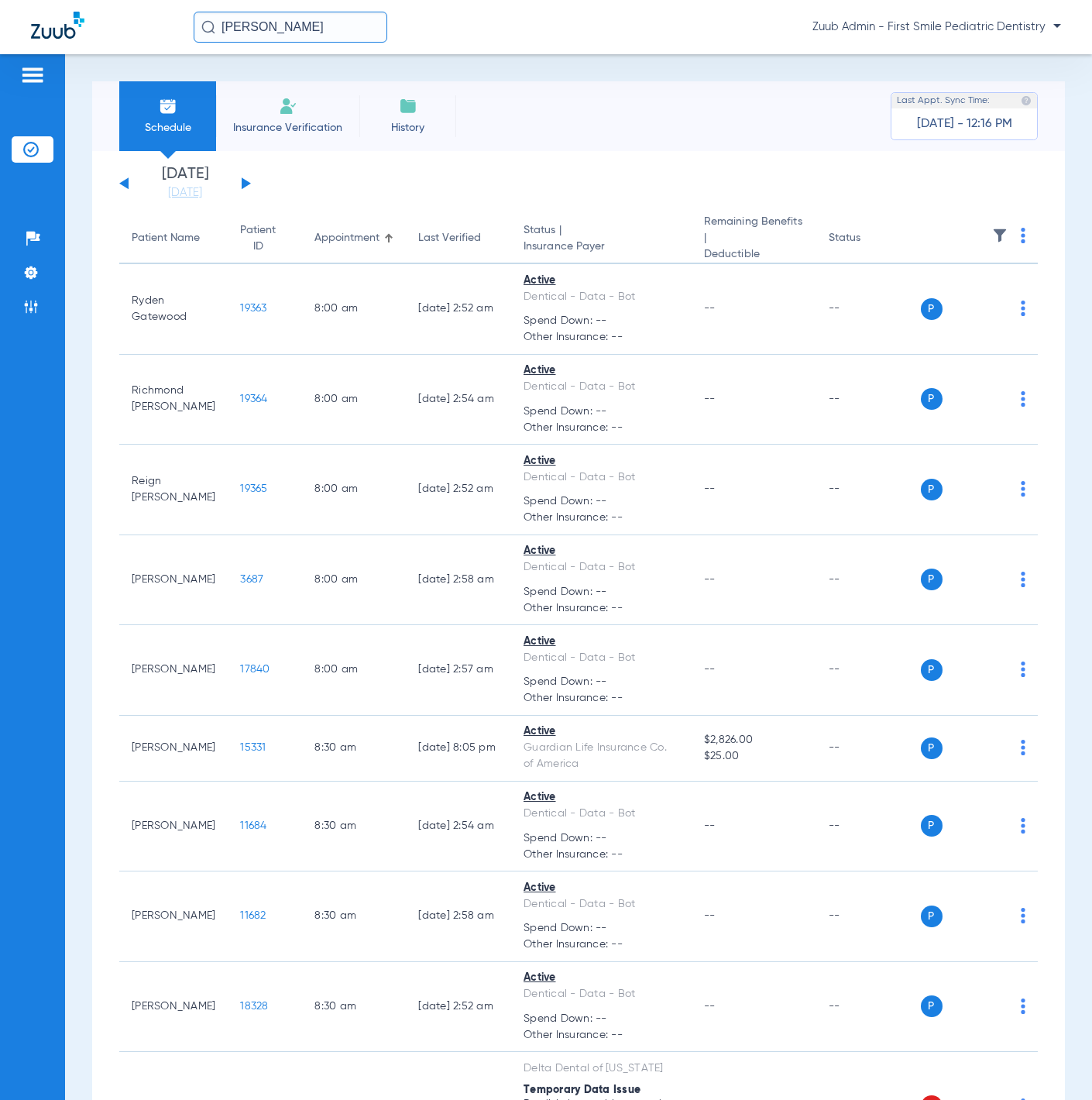
click at [992, 242] on img at bounding box center [1000, 236] width 16 height 16
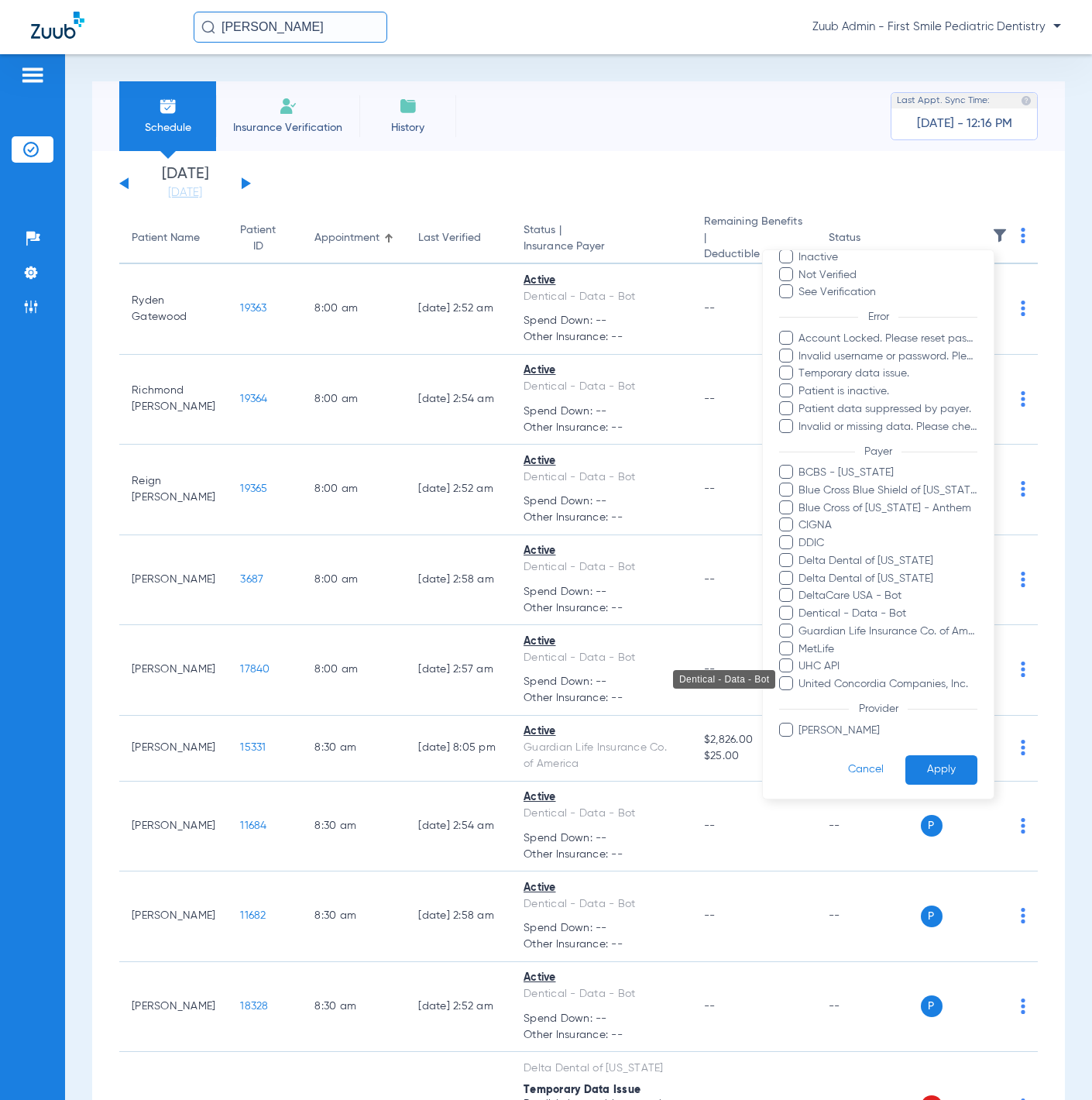
scroll to position [86, 0]
click at [465, 172] on div at bounding box center [546, 550] width 1092 height 1100
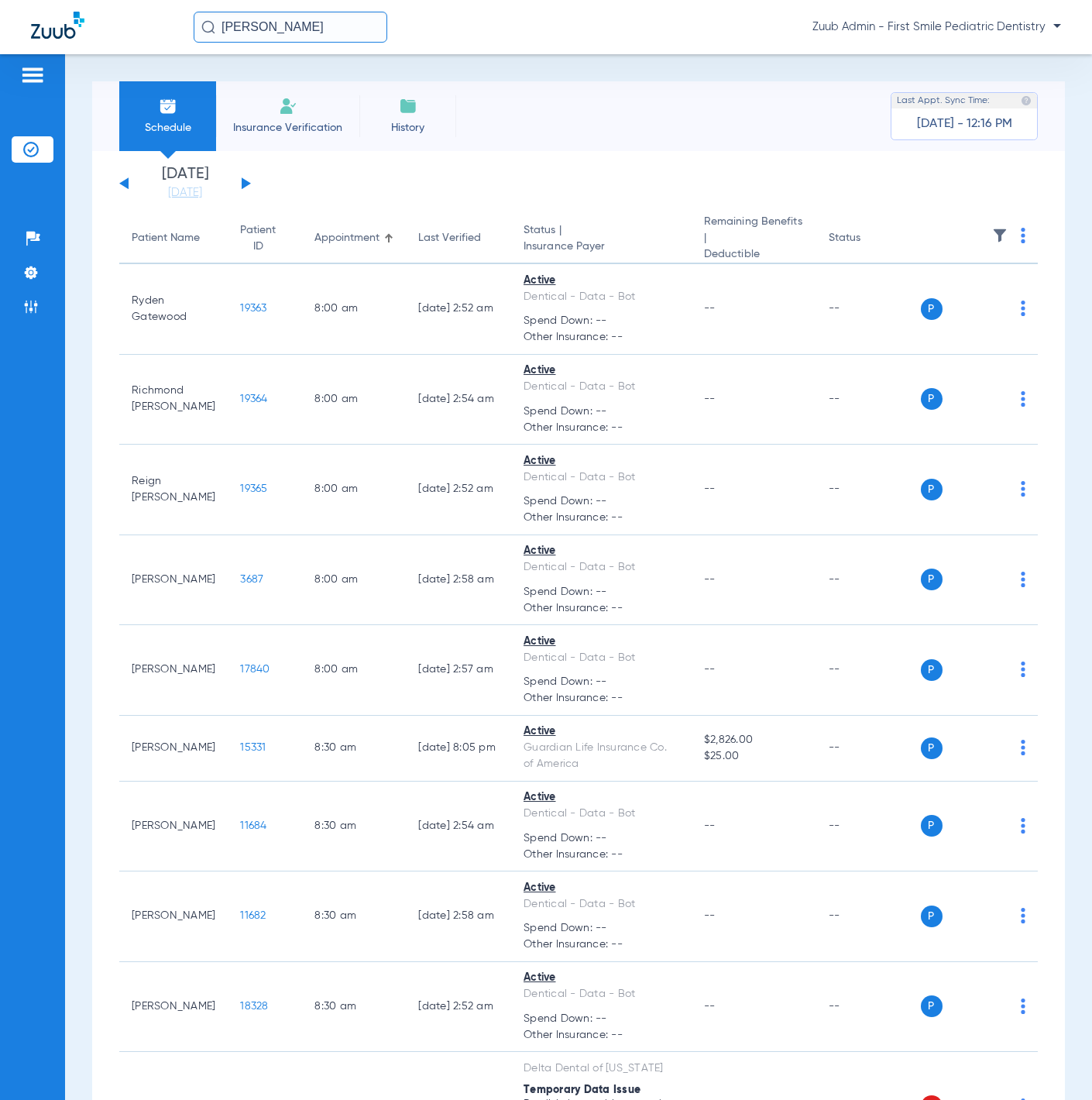
click at [992, 244] on span at bounding box center [1000, 240] width 16 height 11
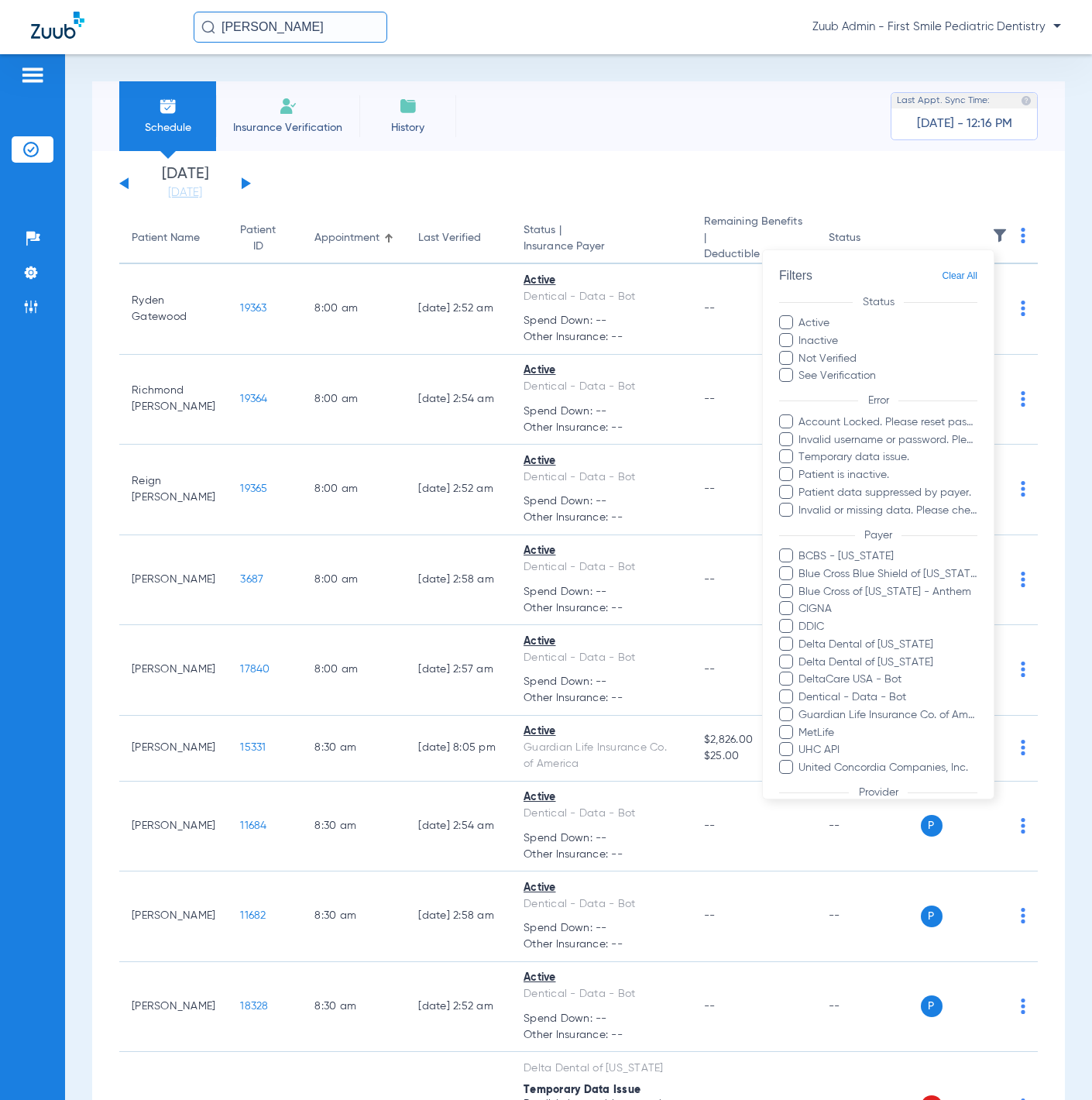
click at [853, 353] on label "Not Verified" at bounding box center [878, 358] width 198 height 16
click at [859, 352] on input "Not Verified" at bounding box center [859, 352] width 0 height 0
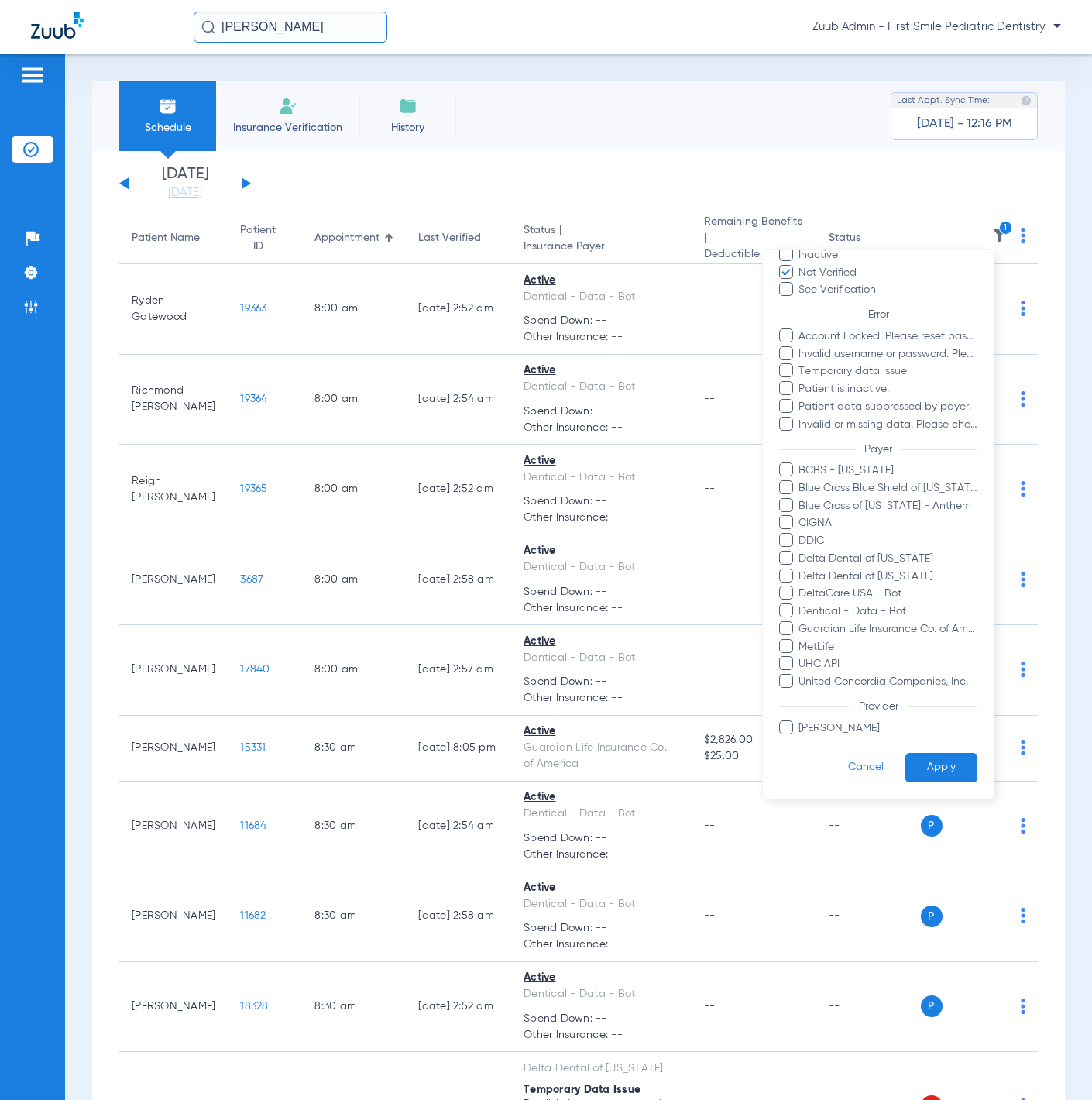
click at [919, 771] on button "Apply" at bounding box center [942, 767] width 72 height 31
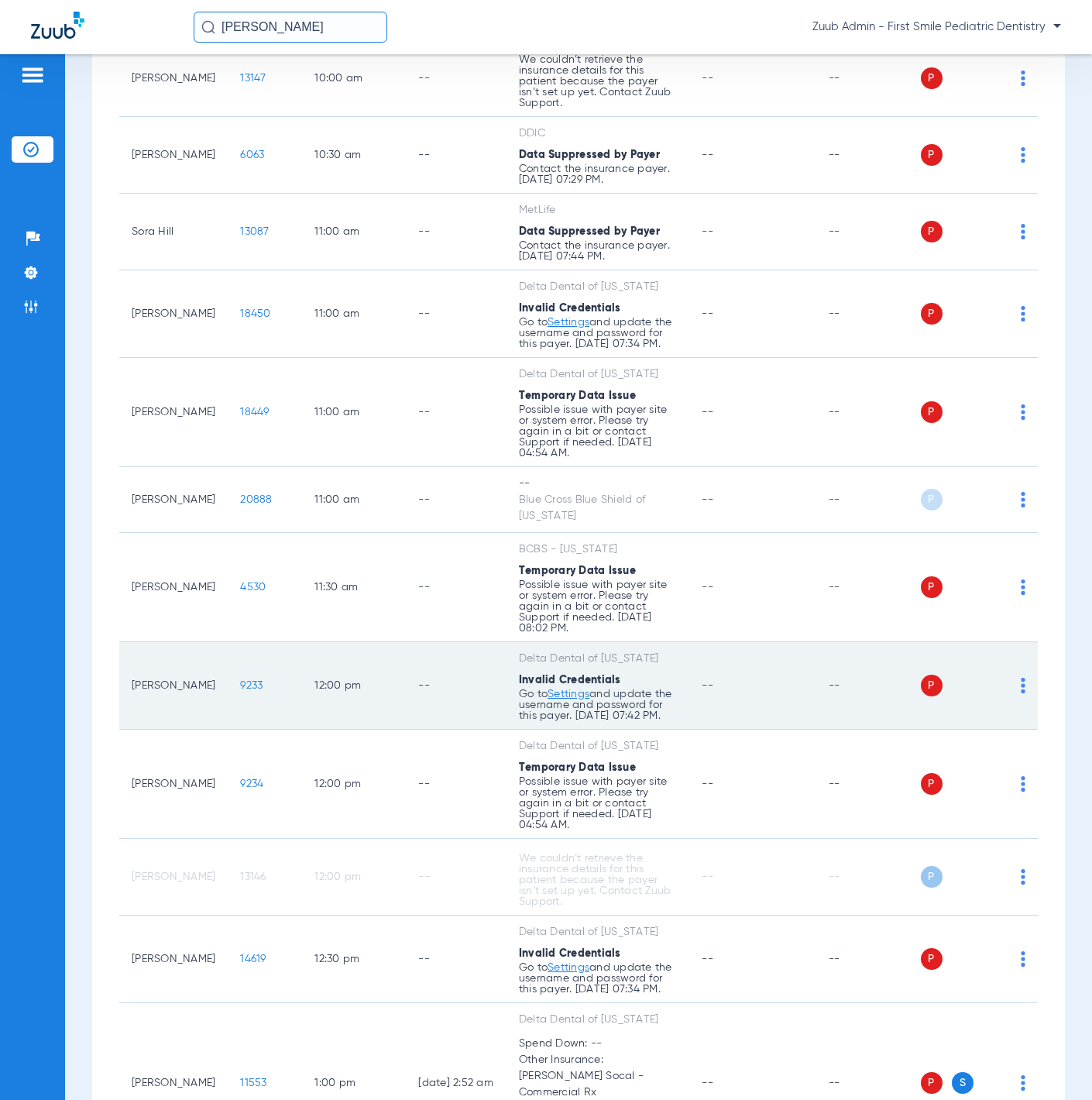
scroll to position [984, 0]
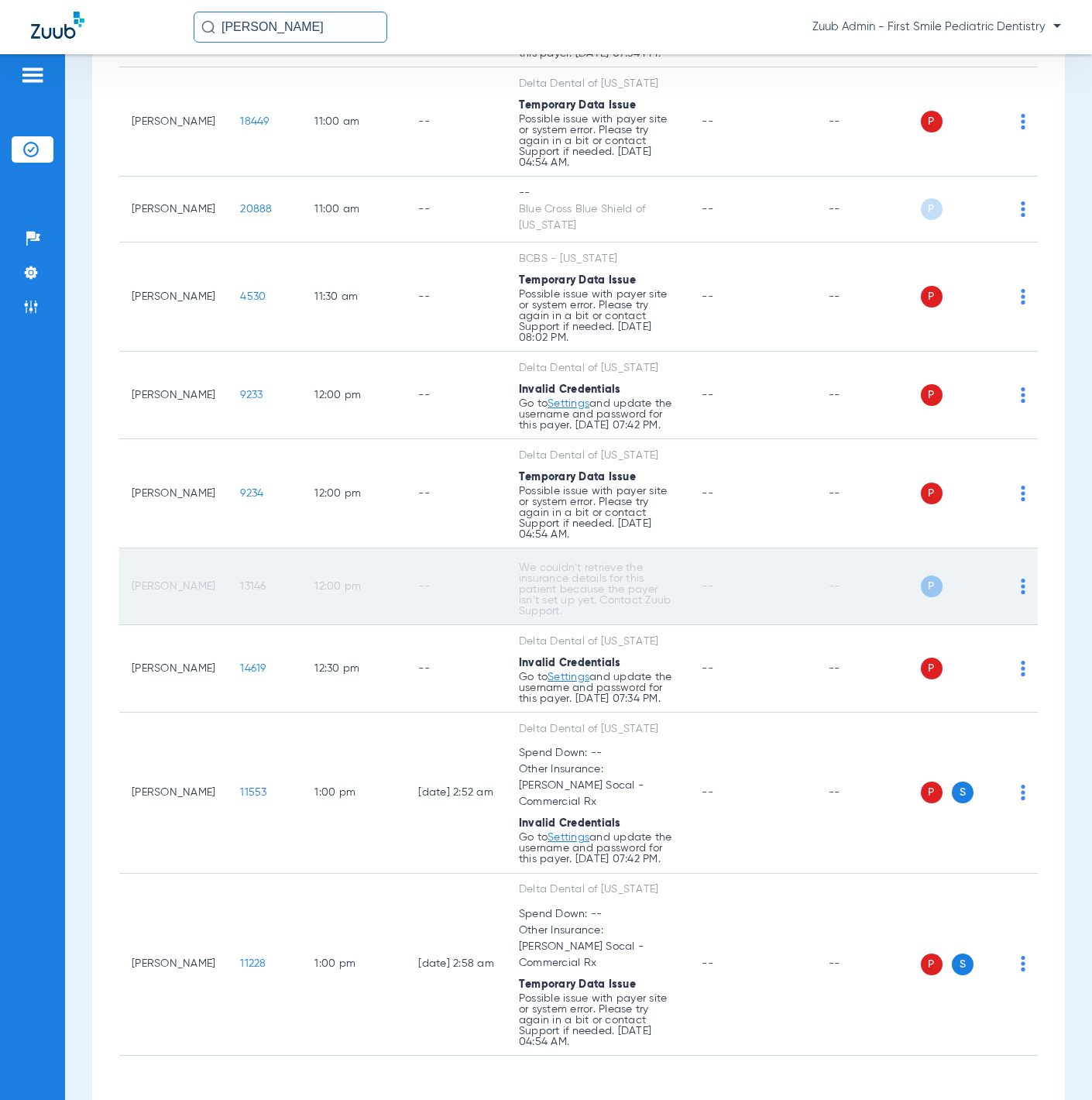
click at [241, 581] on span "13146" at bounding box center [253, 586] width 26 height 11
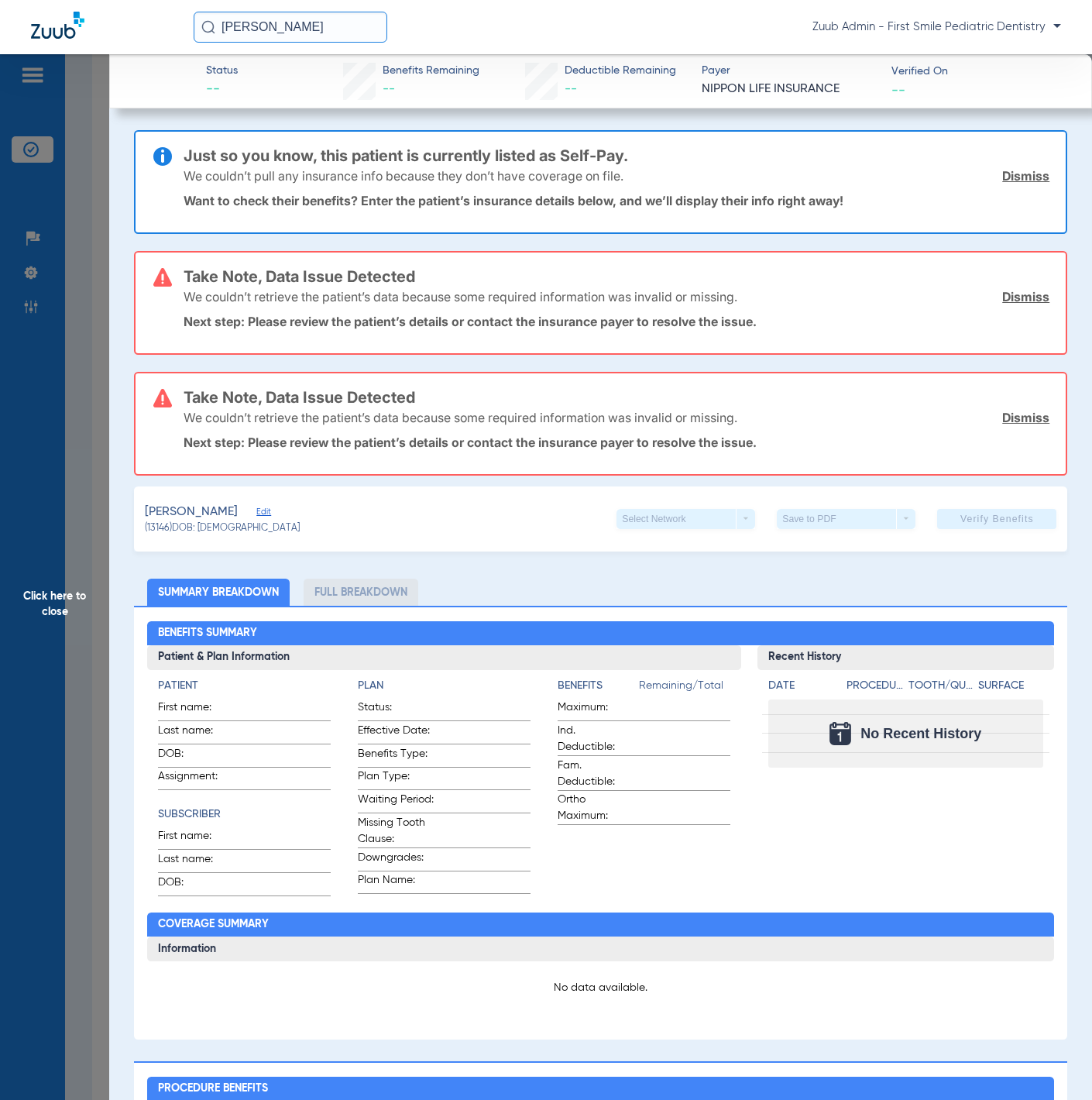
click at [256, 515] on span "Edit" at bounding box center [263, 514] width 14 height 15
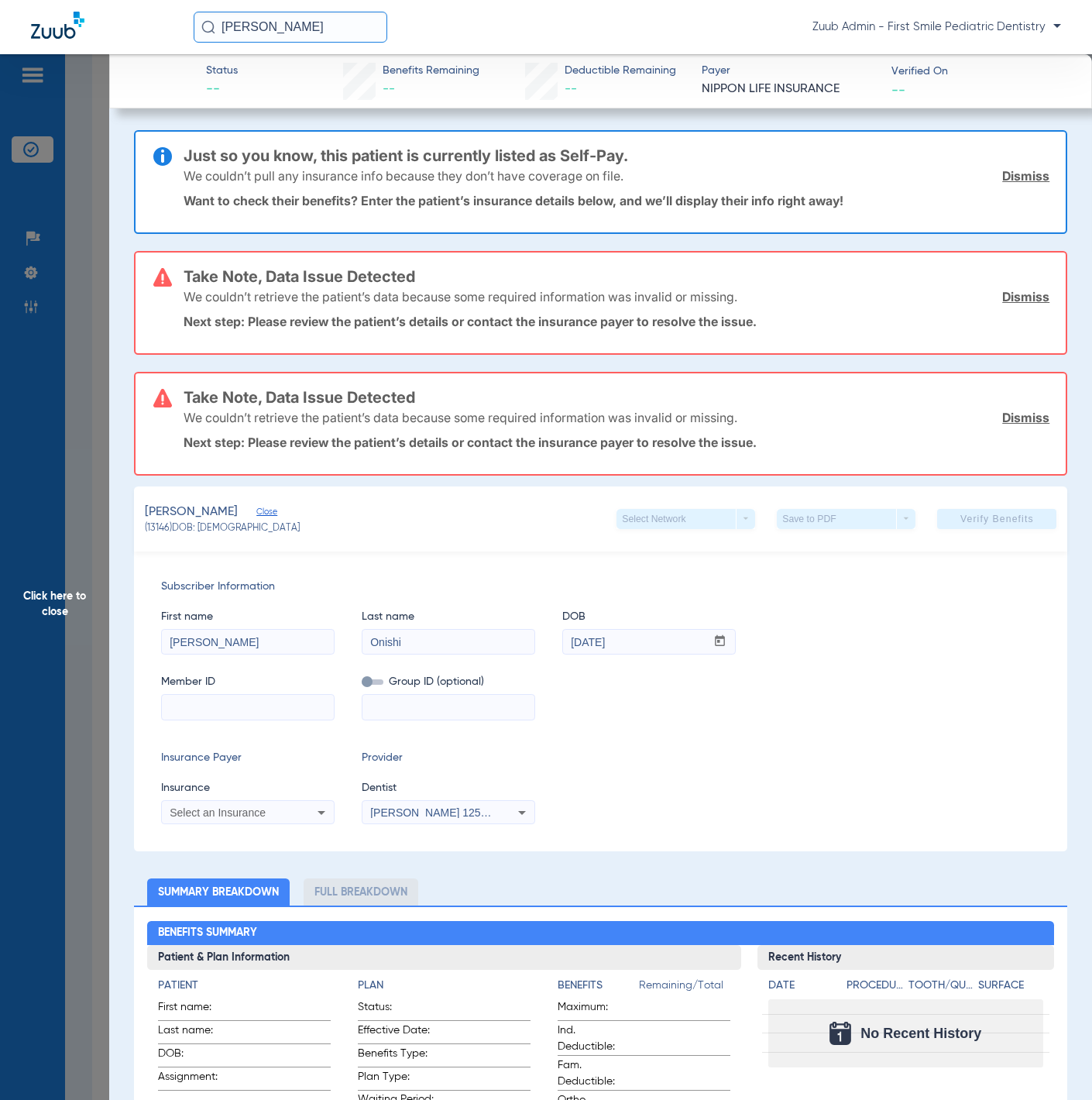
click at [98, 283] on span "Click here to close" at bounding box center [54, 604] width 109 height 1100
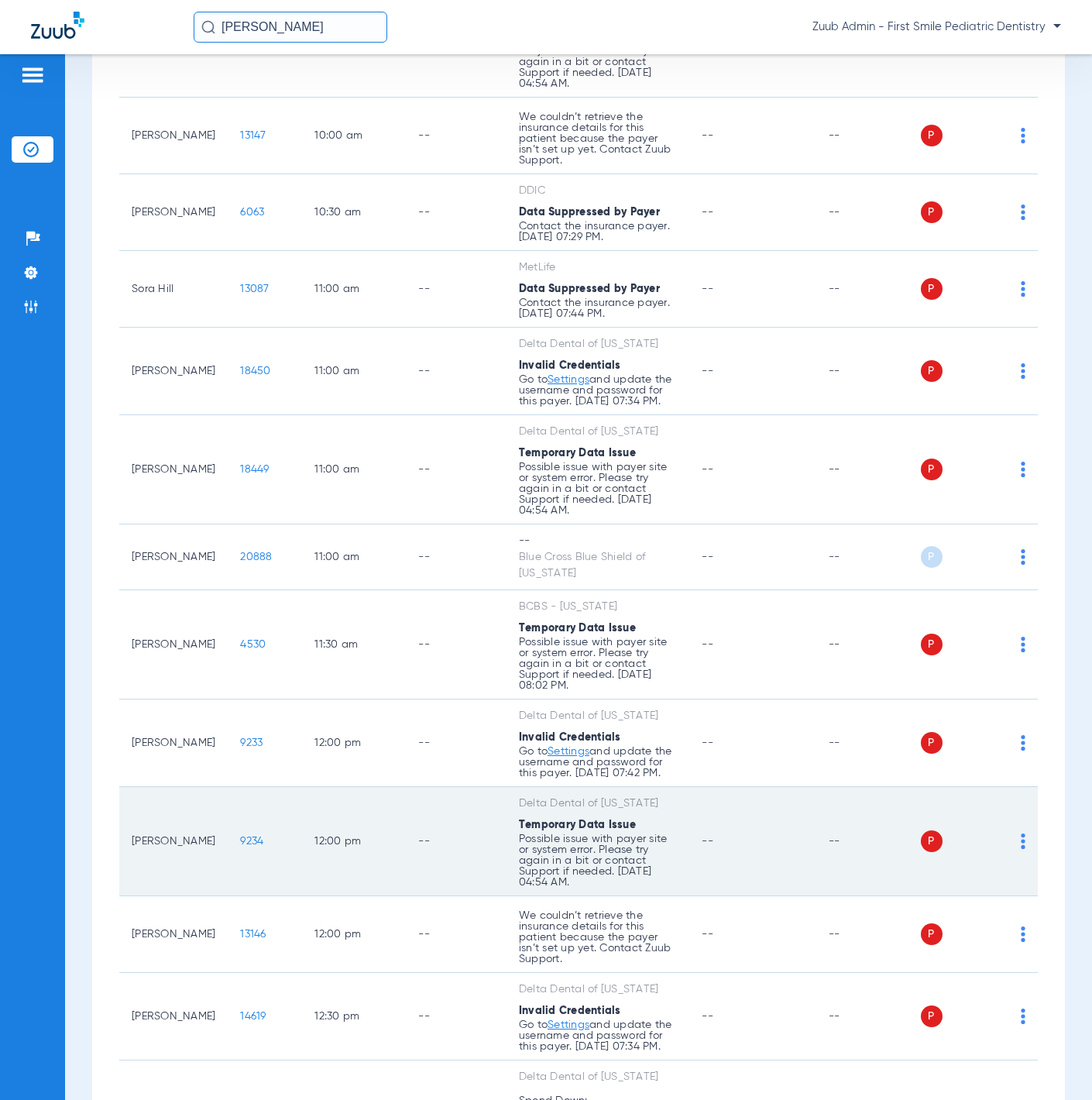
scroll to position [0, 0]
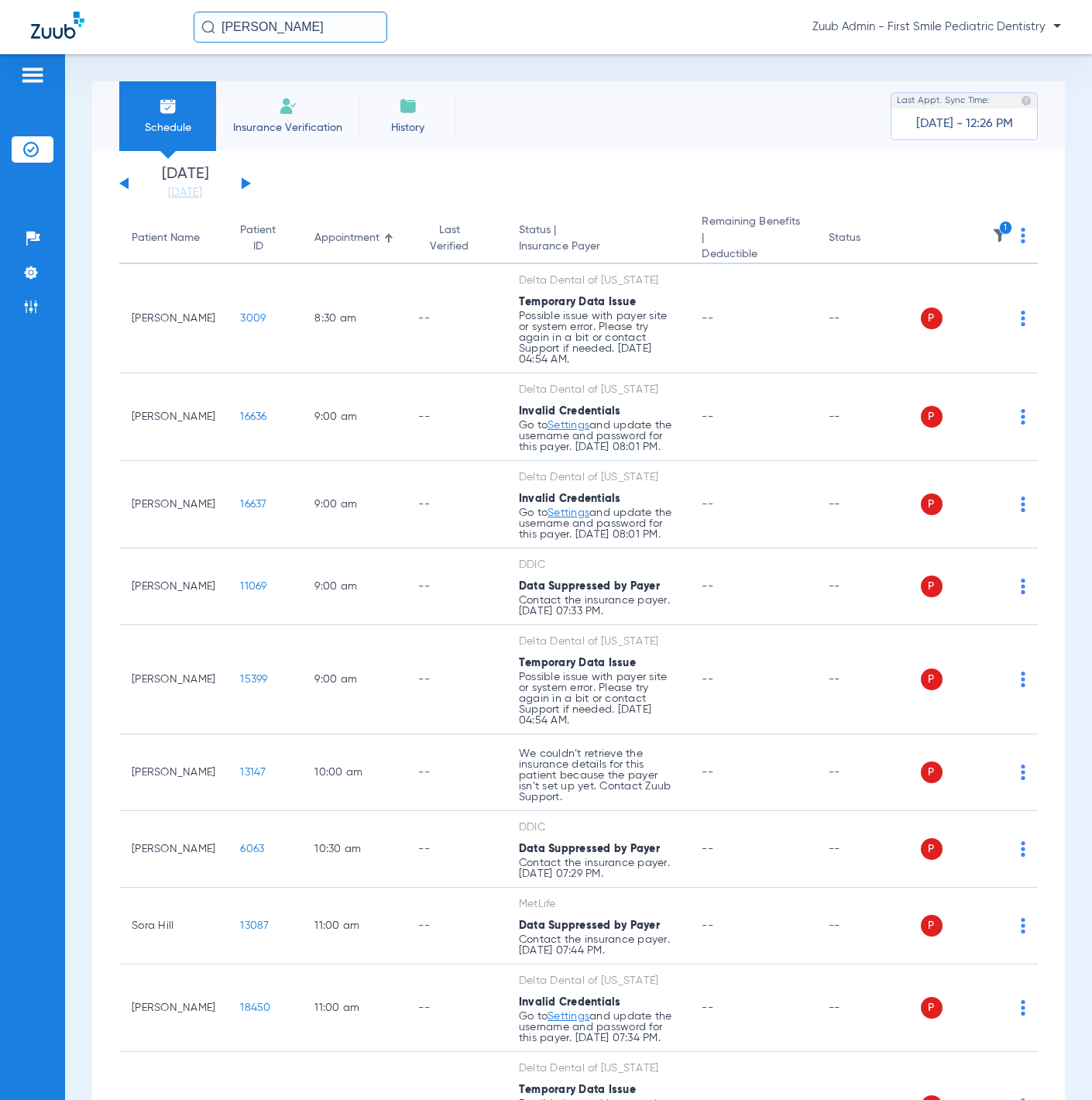
click at [1021, 231] on img at bounding box center [1023, 236] width 5 height 16
click at [983, 288] on span "Verify All" at bounding box center [951, 293] width 97 height 11
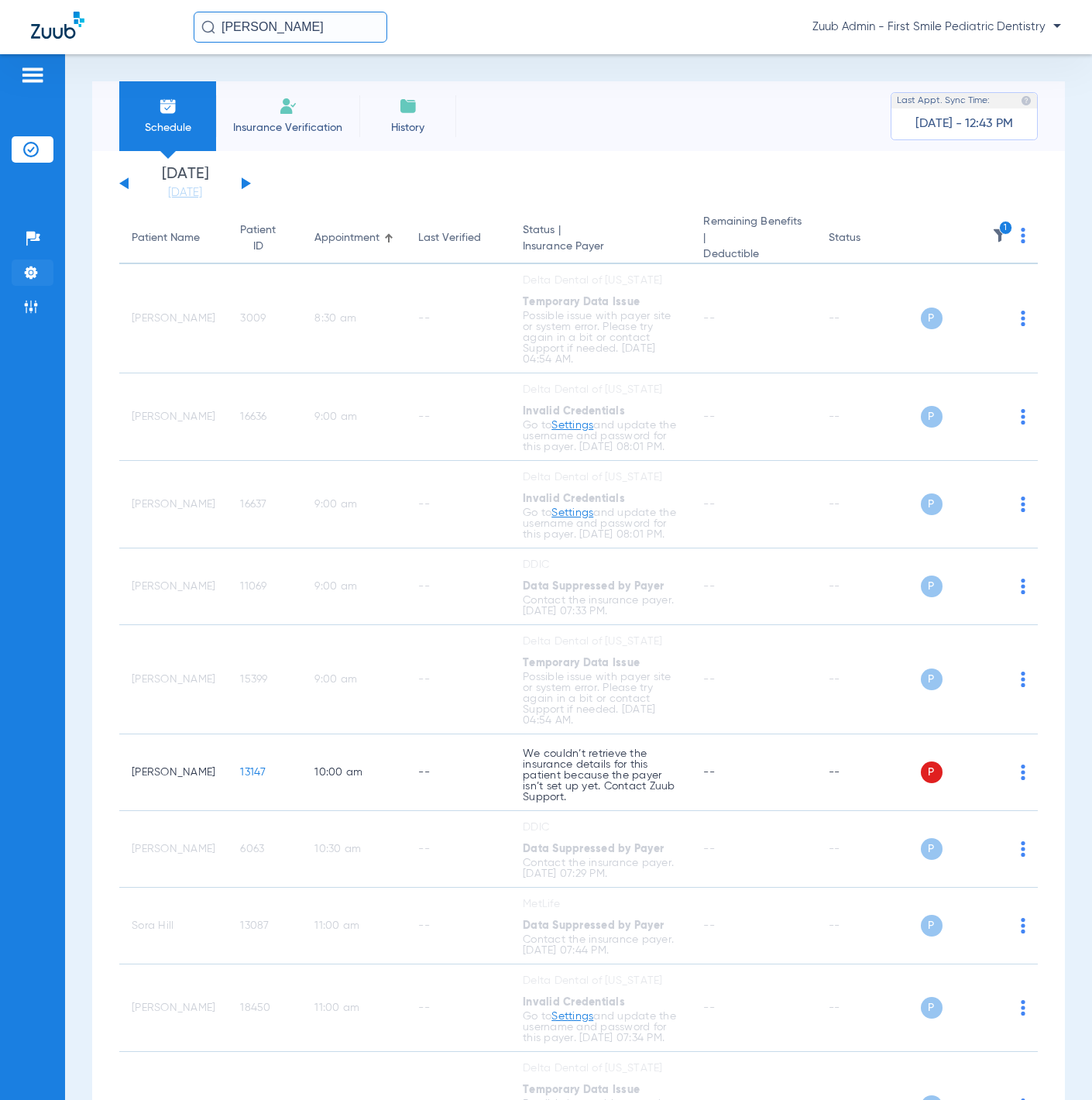
click at [45, 268] on li "Settings" at bounding box center [33, 272] width 42 height 27
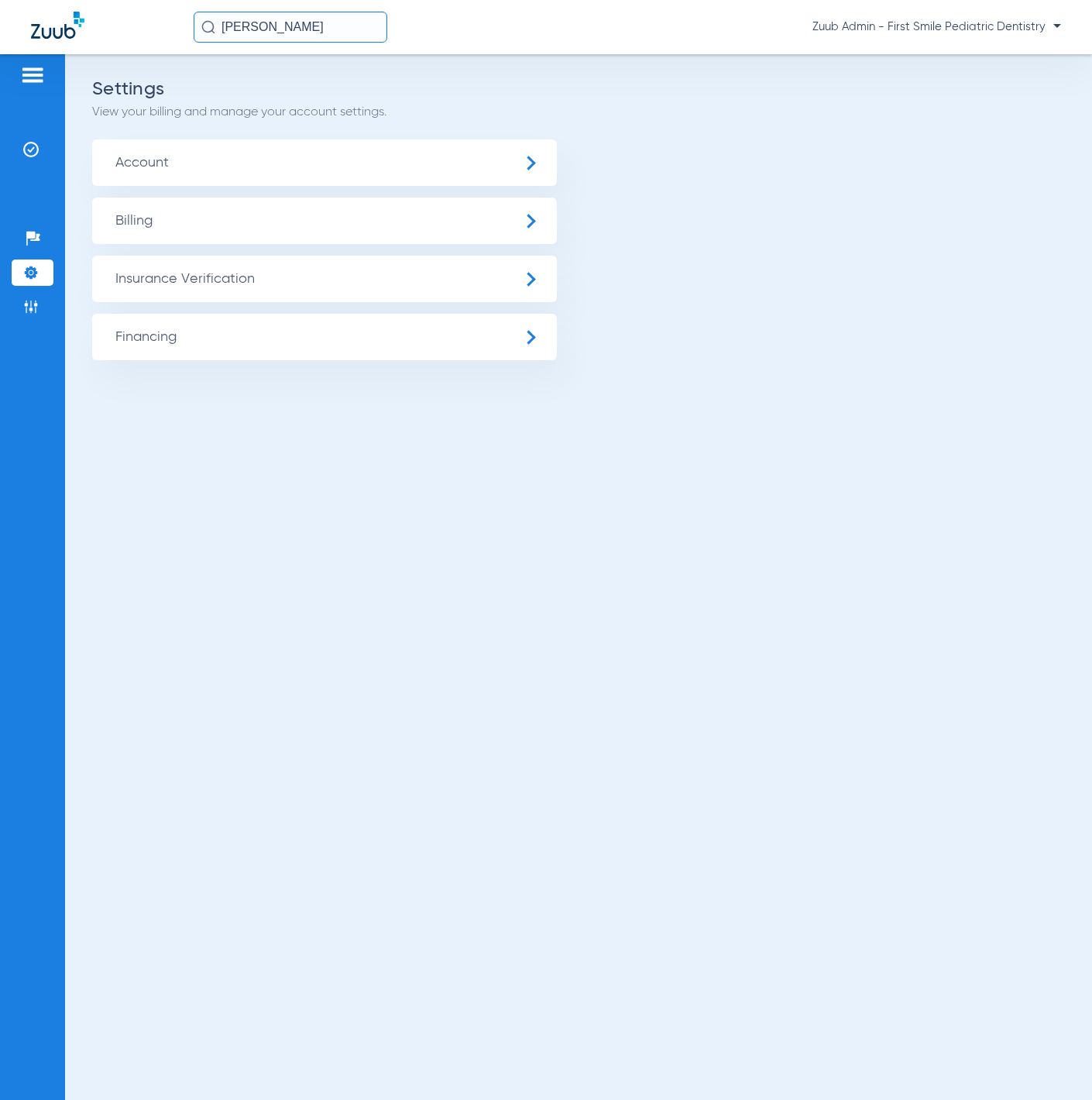
click at [154, 268] on span "Insurance Verification" at bounding box center [324, 278] width 464 height 47
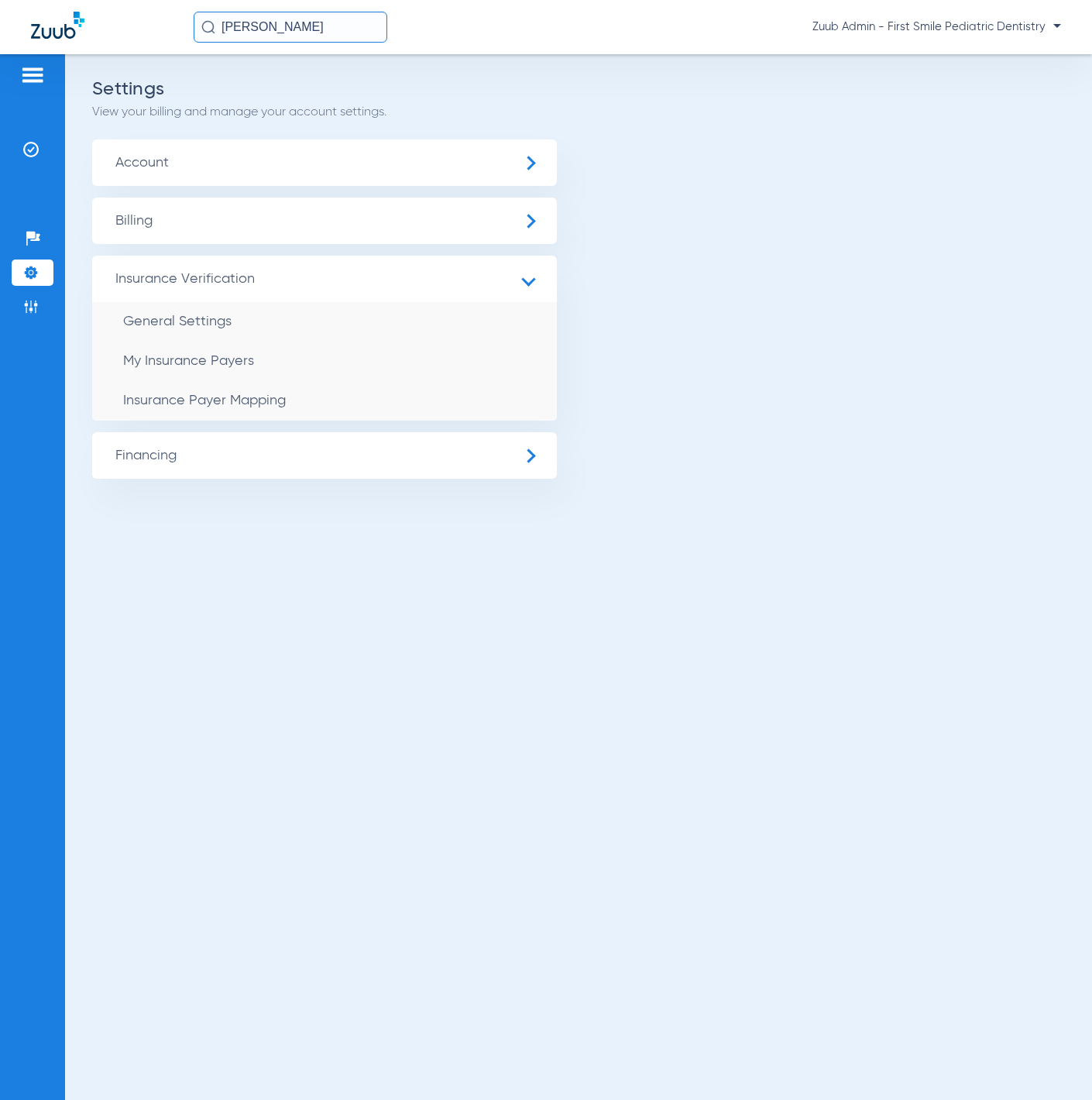
click at [230, 168] on span "Account" at bounding box center [324, 162] width 464 height 47
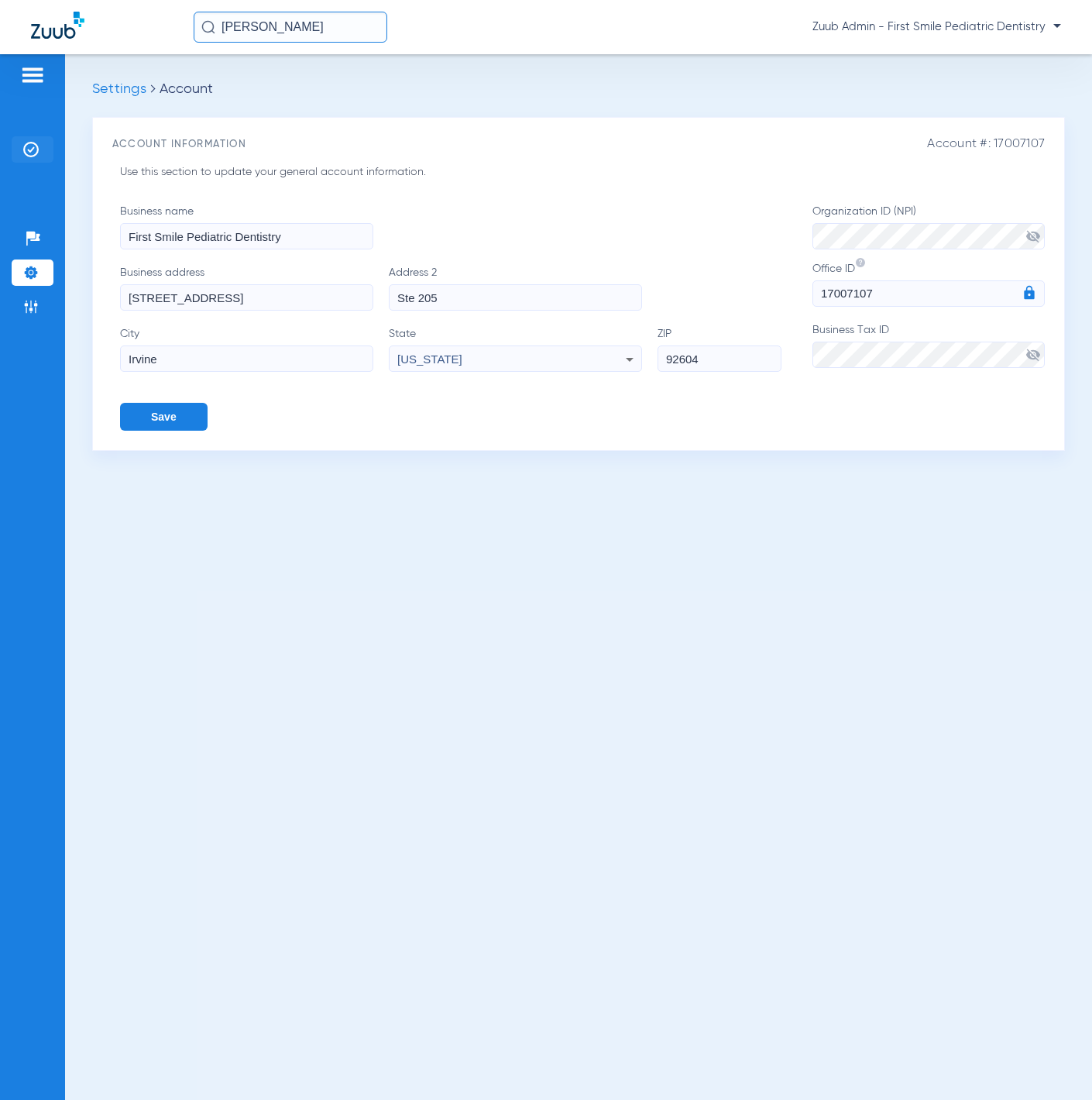
click at [42, 137] on li "Insurance Verification" at bounding box center [33, 150] width 42 height 27
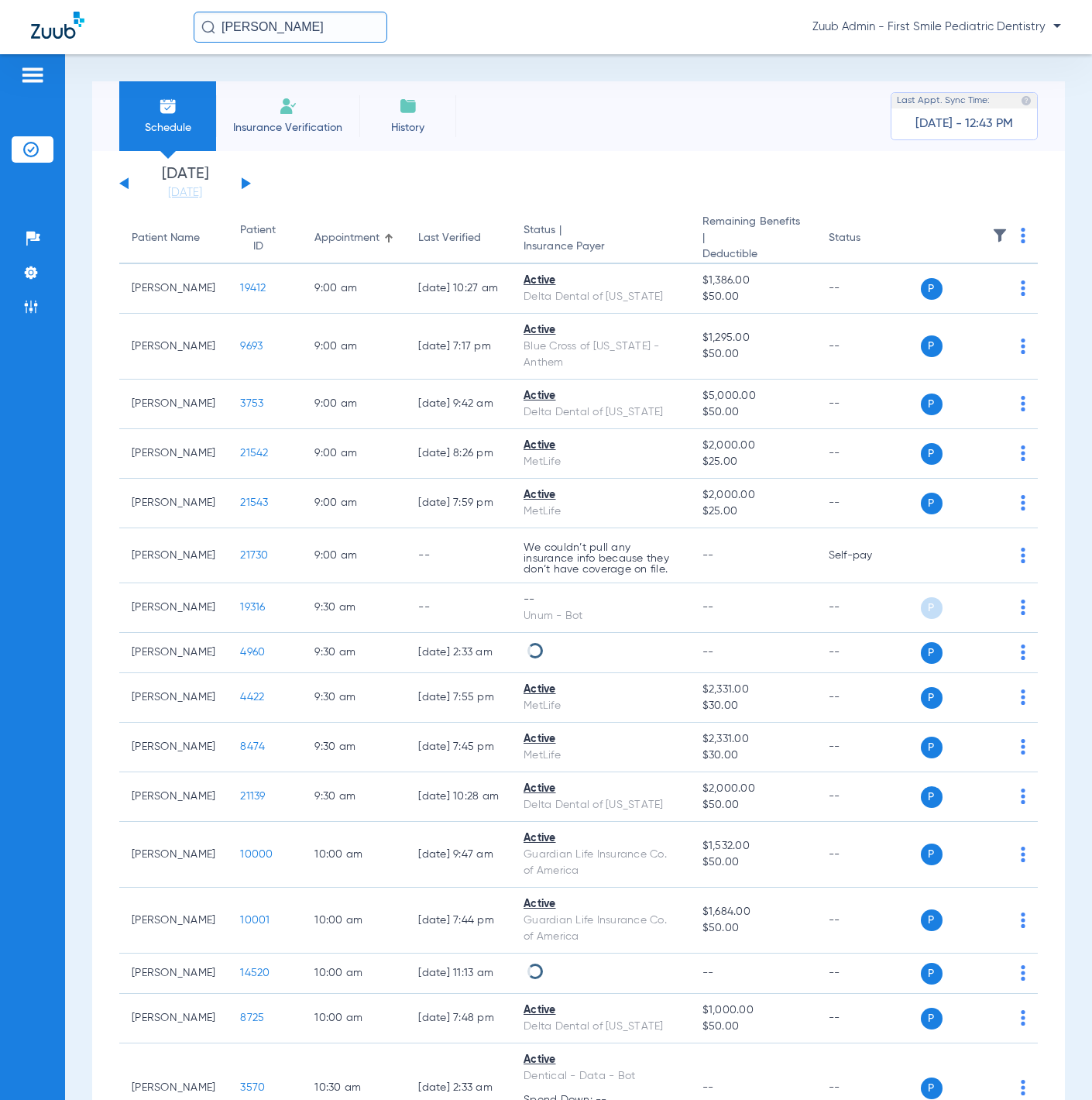
click at [992, 230] on img at bounding box center [1000, 236] width 16 height 16
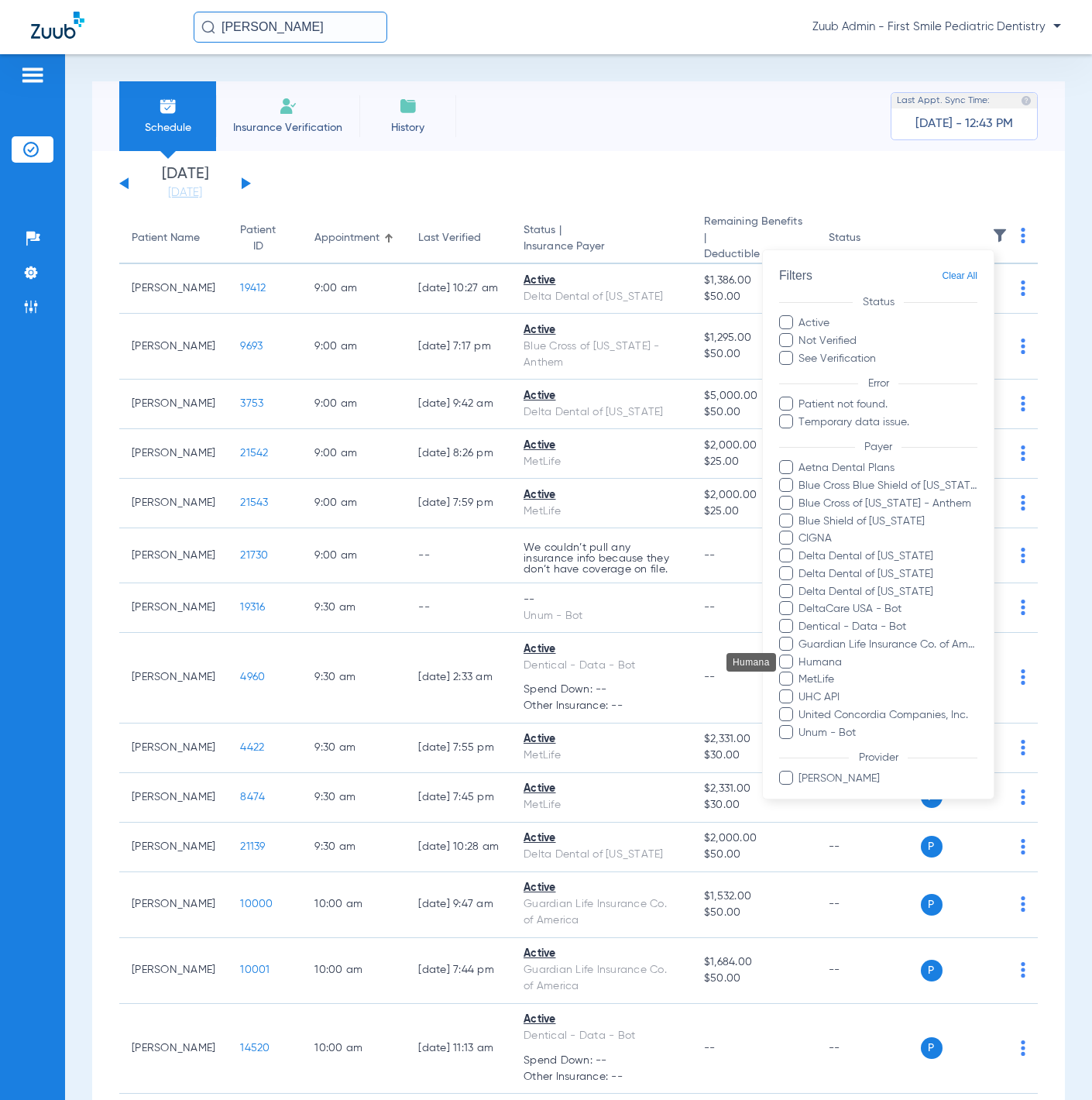
click at [873, 653] on span "Humana" at bounding box center [888, 661] width 180 height 16
click at [801, 672] on input "Humana" at bounding box center [801, 672] width 0 height 0
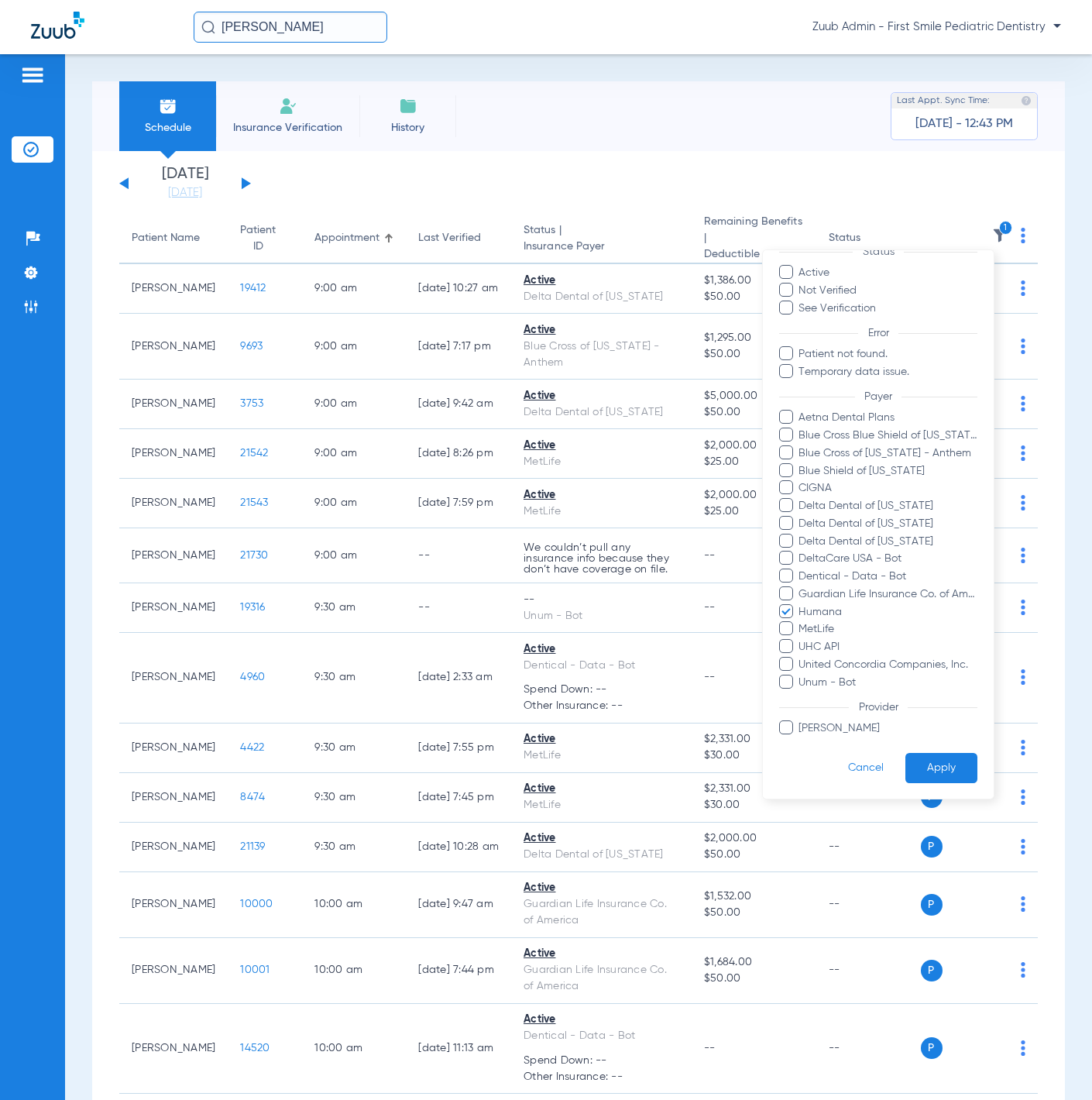
click at [934, 751] on form "Filters Clear All Status Active Not Verified See Verification Error Patient not…" at bounding box center [878, 500] width 231 height 600
click at [937, 763] on button "Apply" at bounding box center [942, 767] width 72 height 31
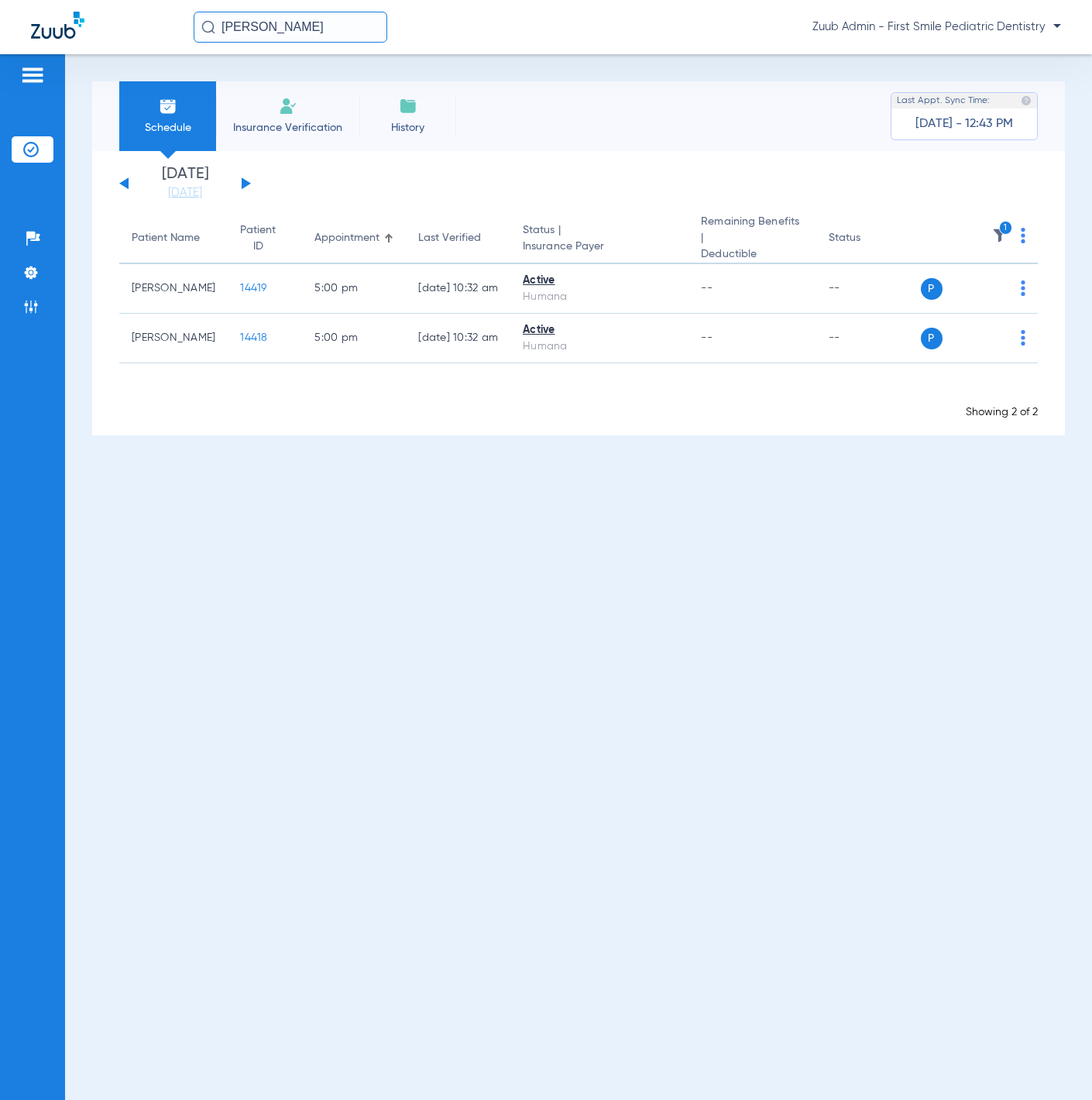
click at [244, 180] on button at bounding box center [246, 183] width 9 height 12
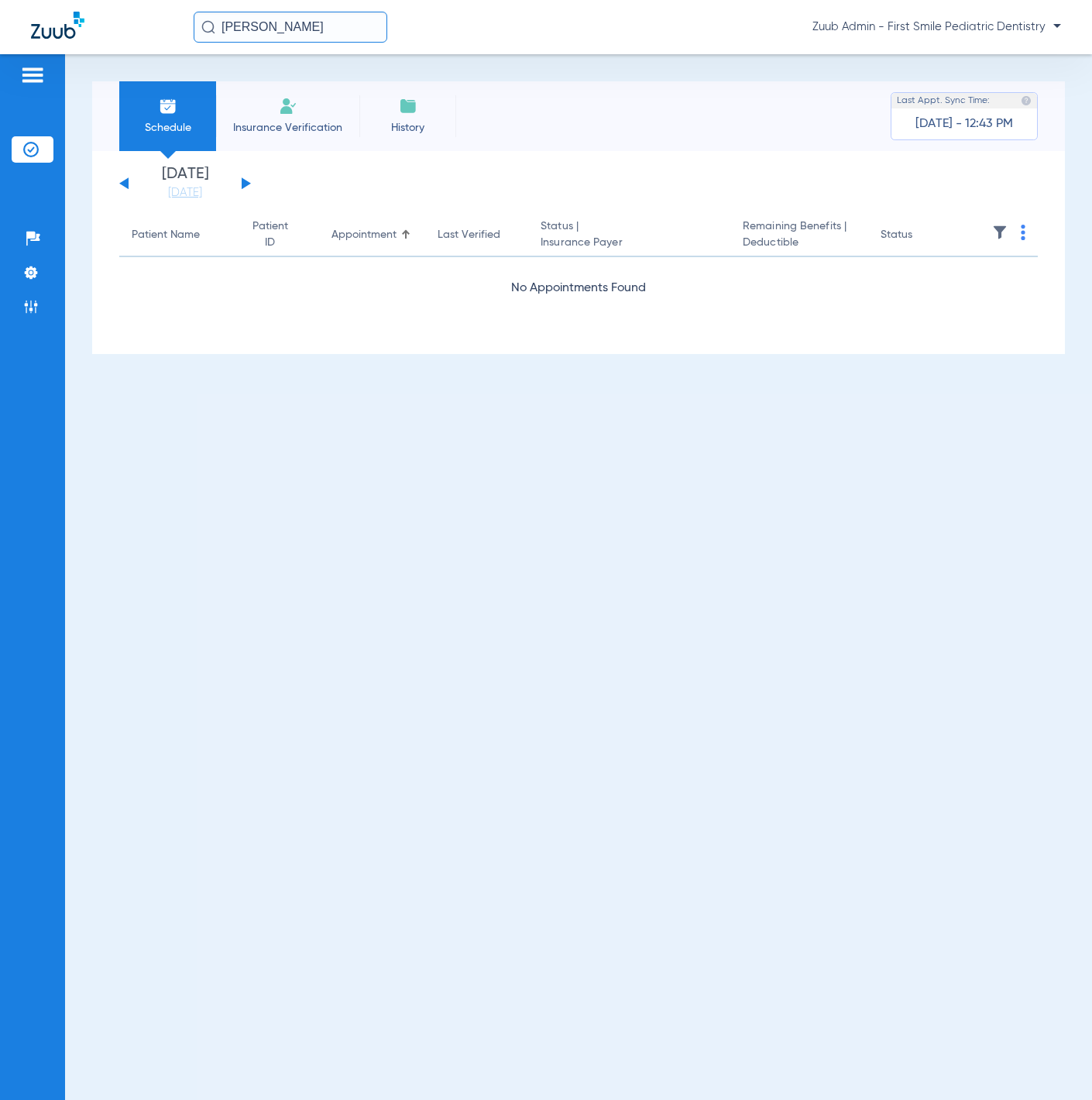
click at [998, 225] on img at bounding box center [1000, 233] width 16 height 16
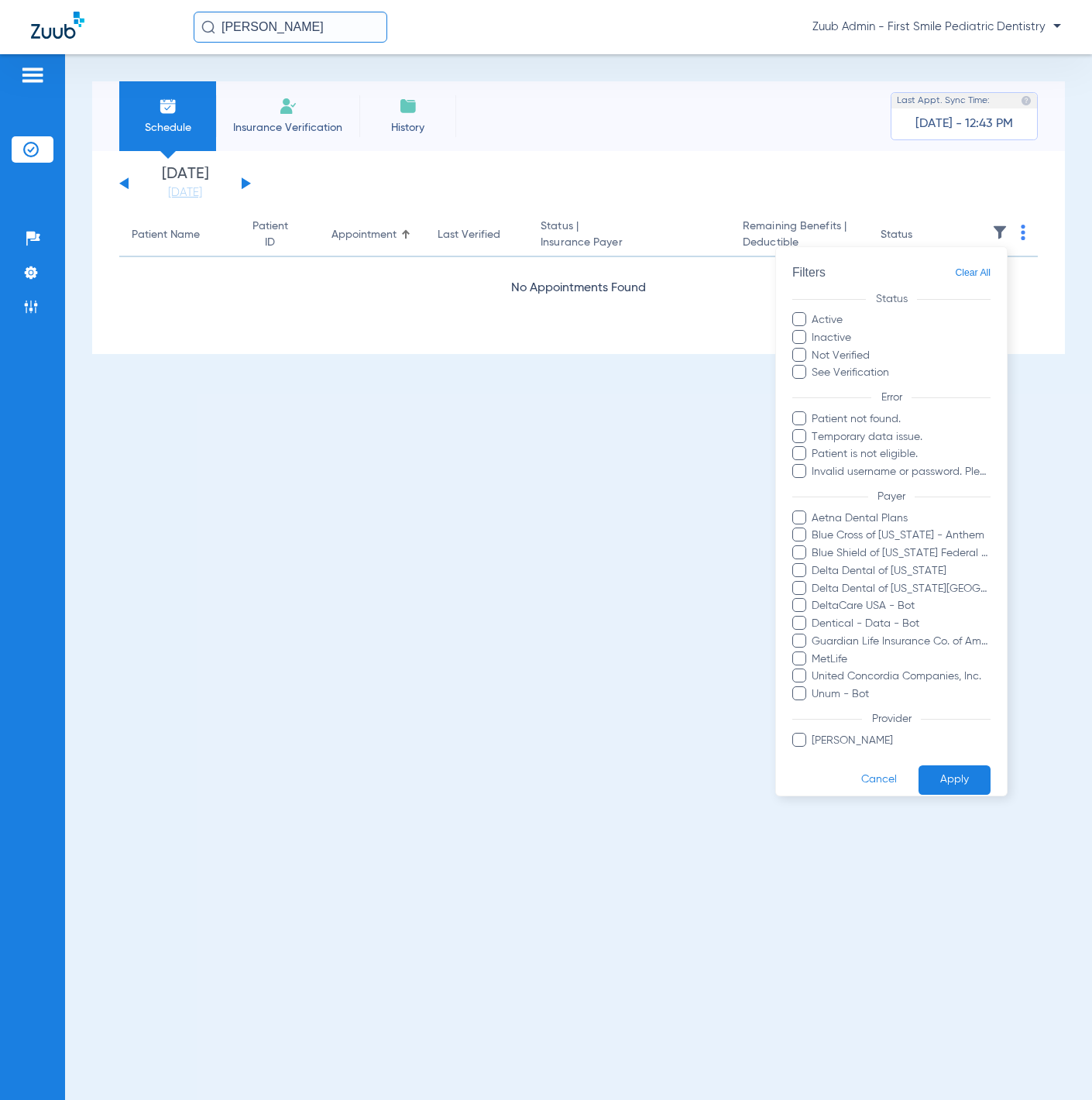
click at [967, 268] on span "Clear All" at bounding box center [973, 273] width 36 height 20
click at [955, 267] on span "Clear All" at bounding box center [973, 273] width 36 height 20
click at [969, 276] on span "Clear All" at bounding box center [973, 273] width 36 height 20
click at [966, 772] on button "Apply" at bounding box center [954, 779] width 72 height 31
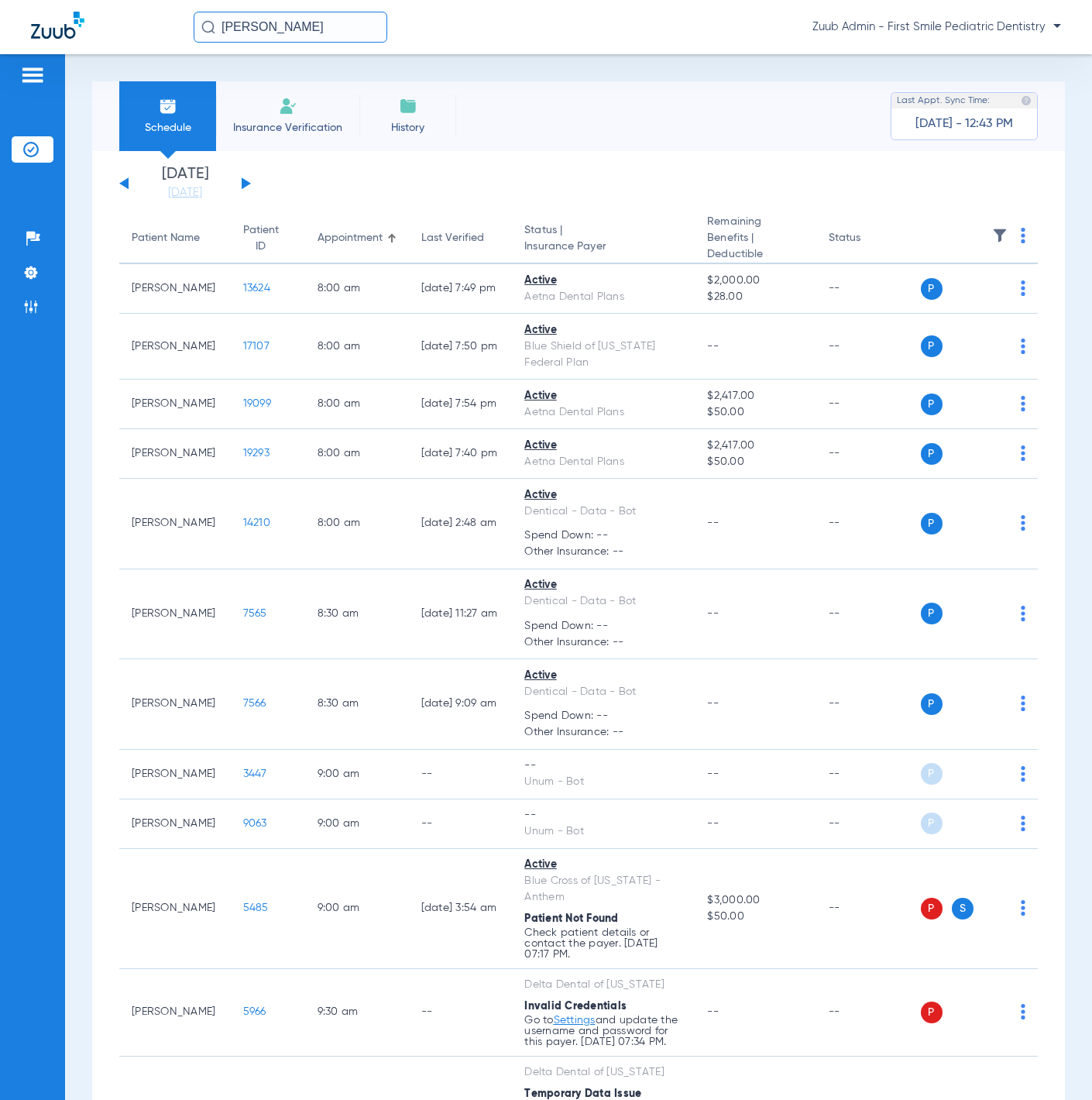
click at [992, 228] on img at bounding box center [1000, 236] width 16 height 16
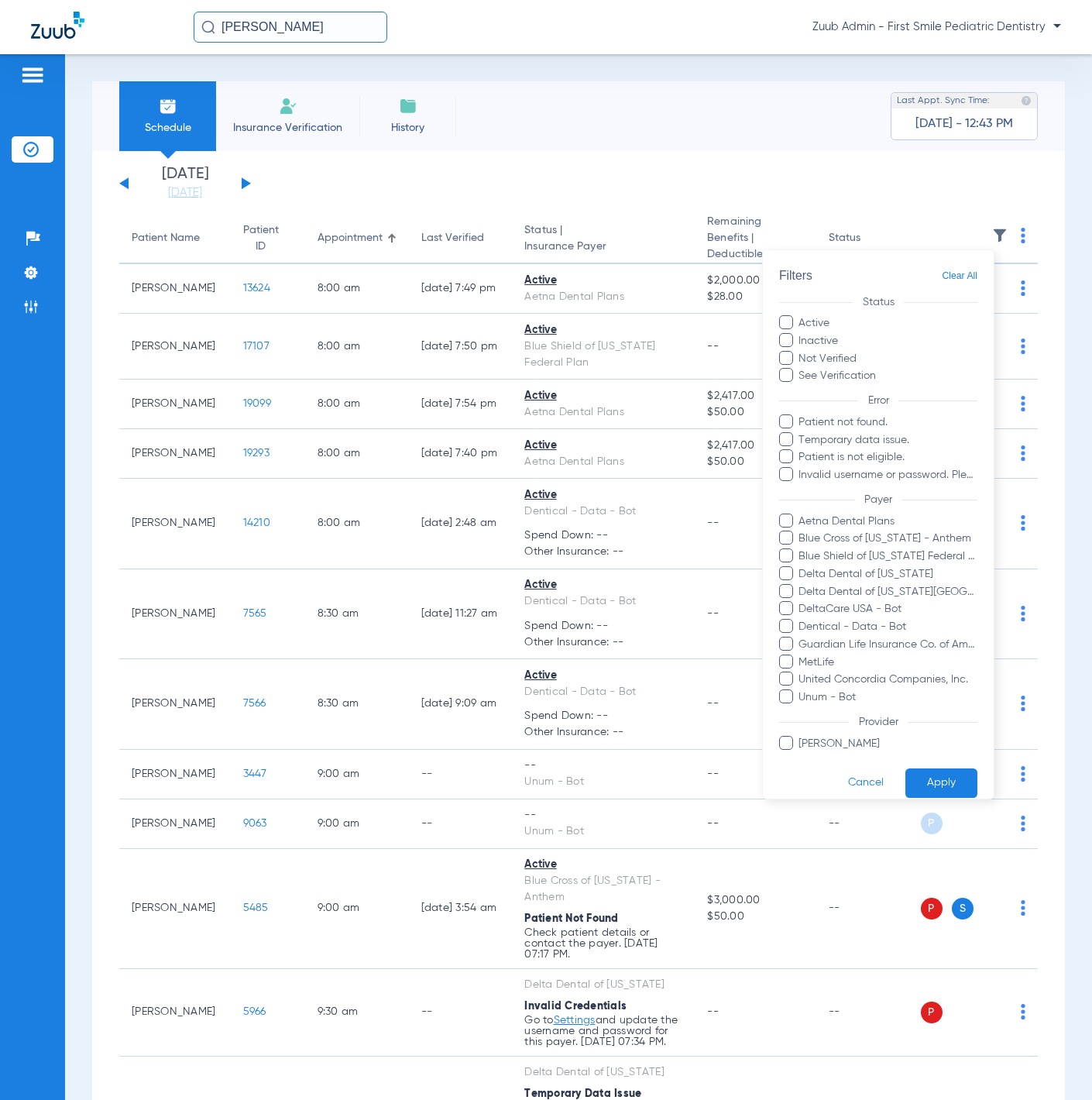
click at [567, 158] on div at bounding box center [546, 550] width 1092 height 1100
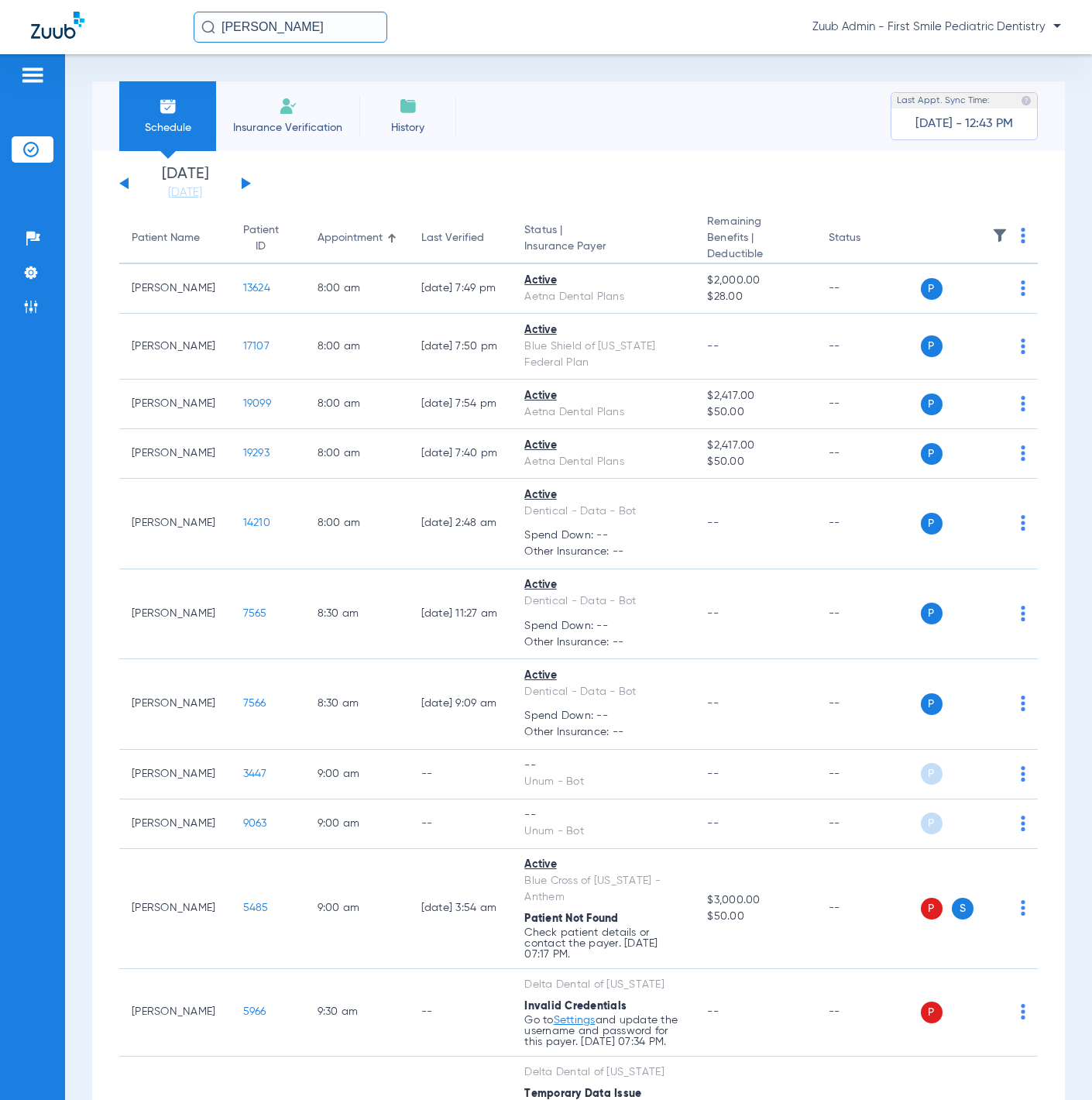
click at [248, 184] on button at bounding box center [246, 183] width 9 height 12
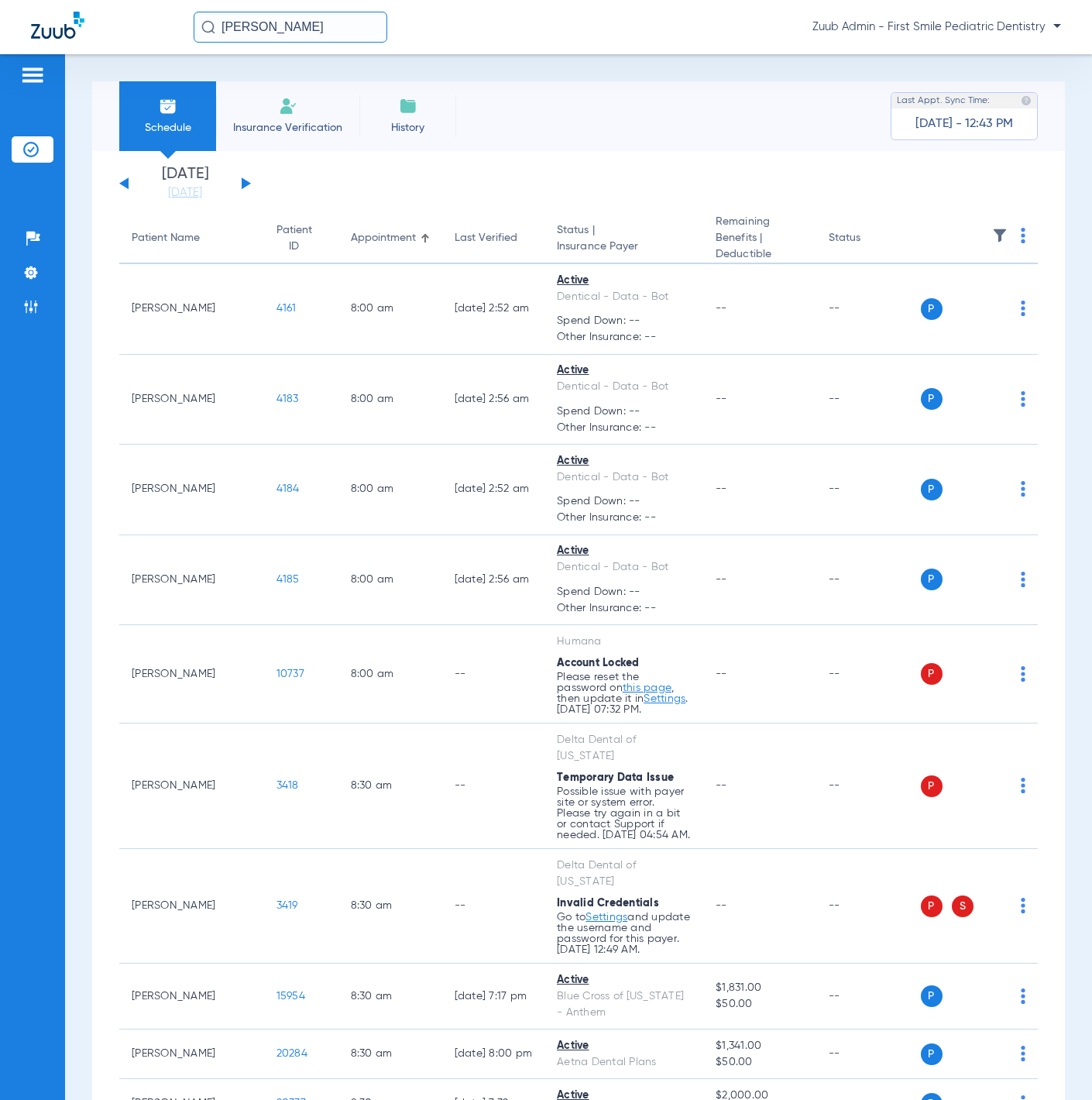
click at [995, 231] on th at bounding box center [979, 239] width 118 height 50
click at [992, 230] on img at bounding box center [1000, 236] width 16 height 16
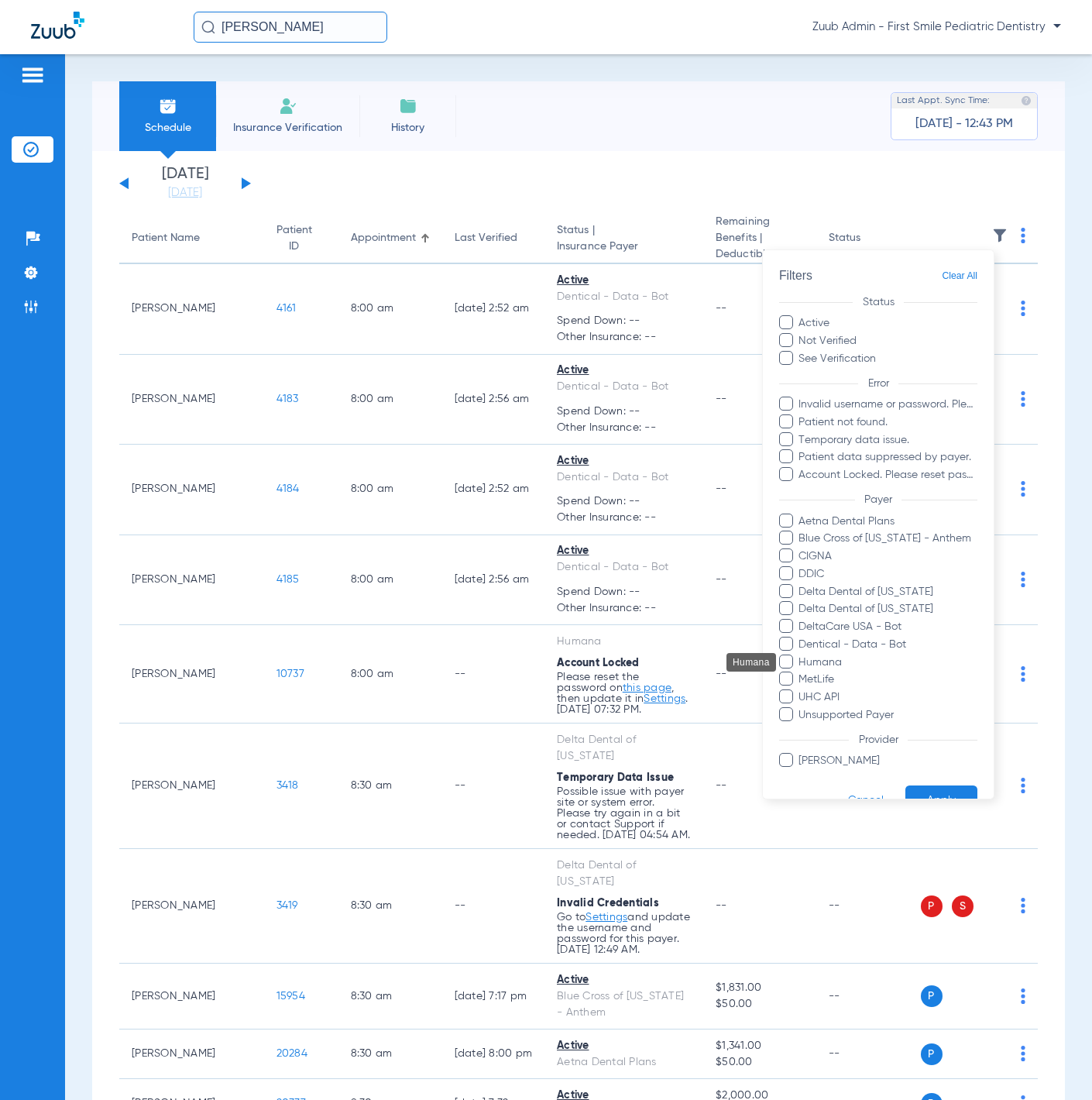
click at [830, 663] on span "Humana" at bounding box center [888, 661] width 180 height 16
click at [801, 672] on input "Humana" at bounding box center [801, 672] width 0 height 0
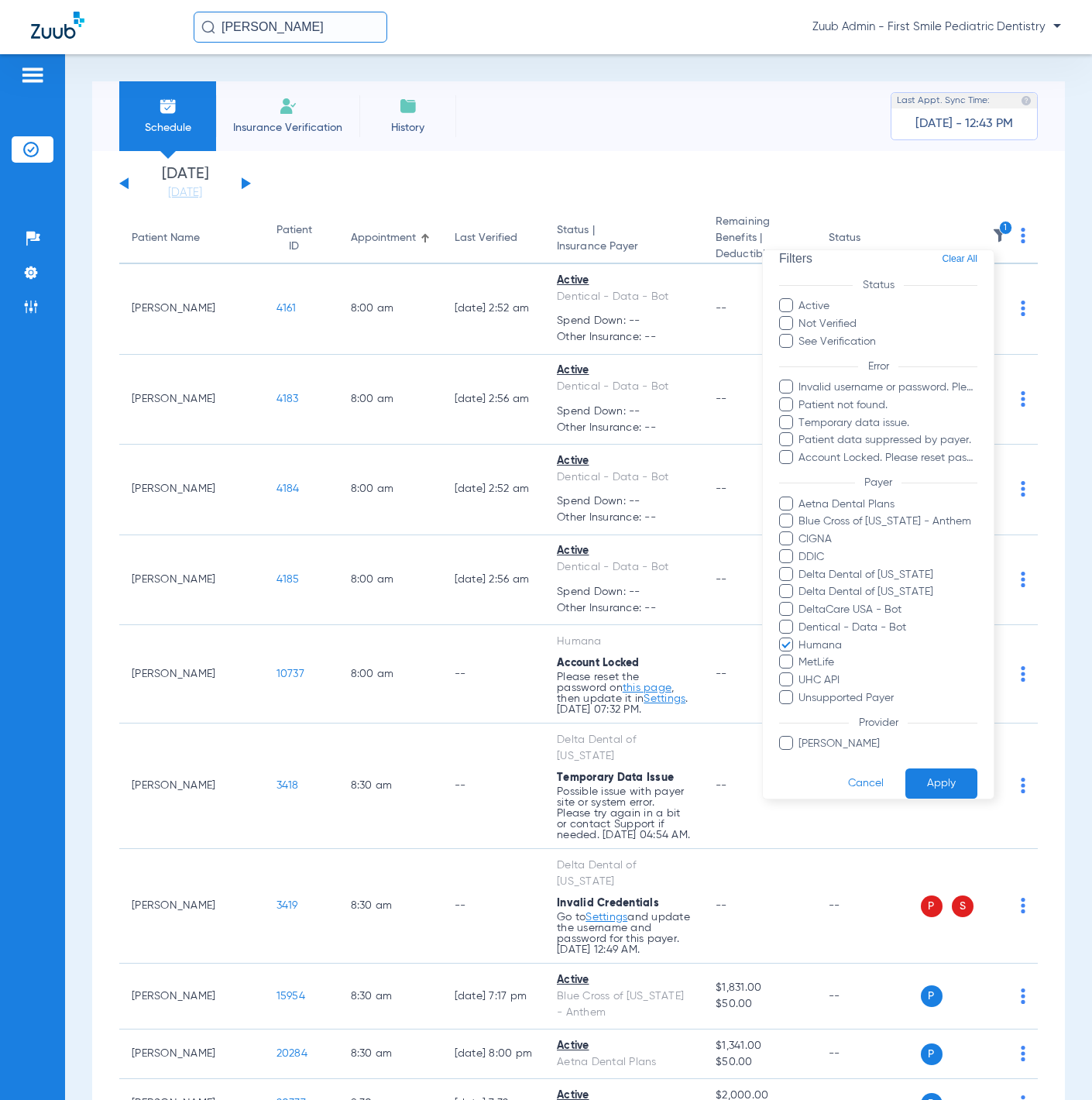
scroll to position [33, 0]
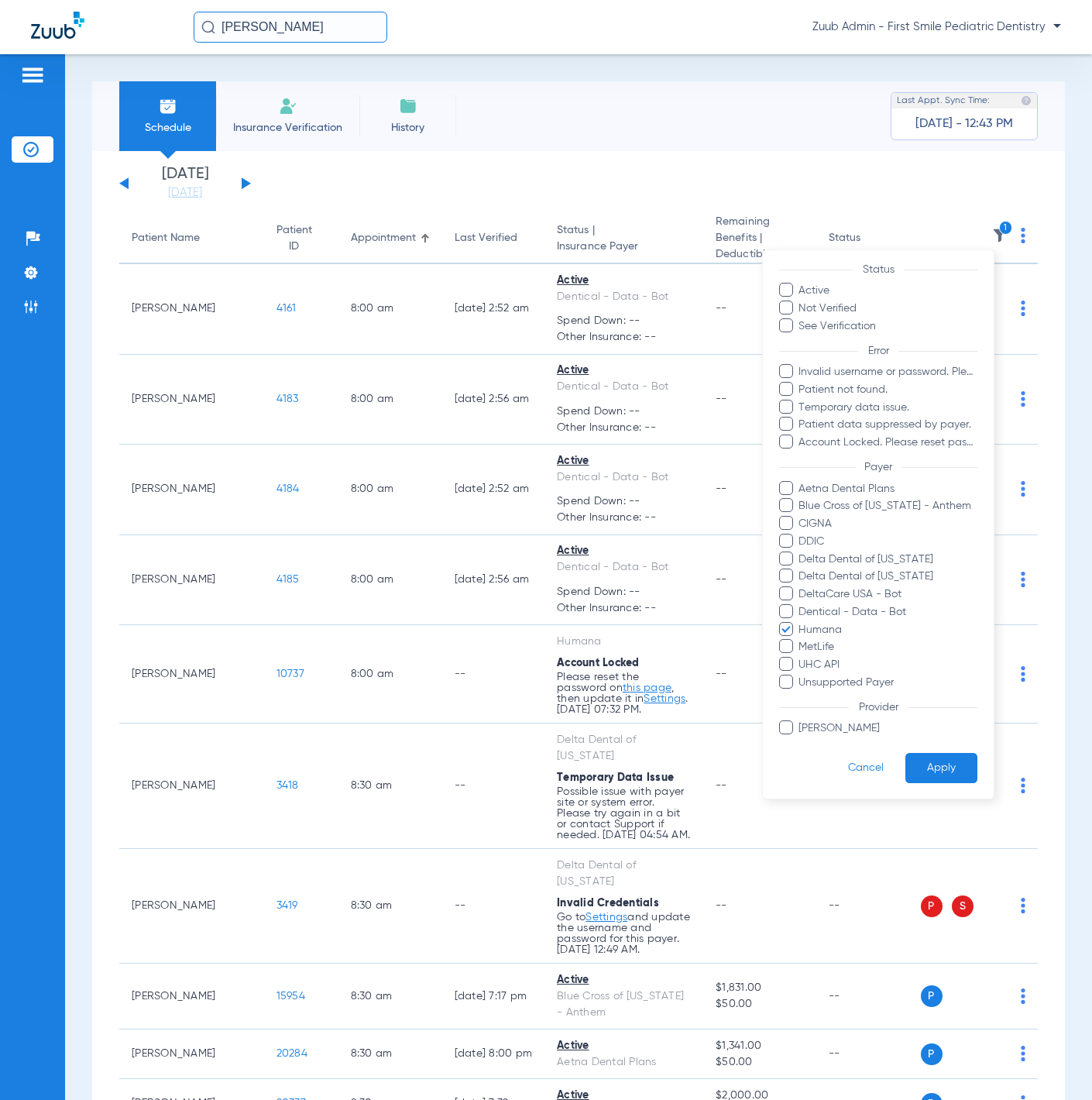
click at [937, 763] on button "Apply" at bounding box center [942, 767] width 72 height 31
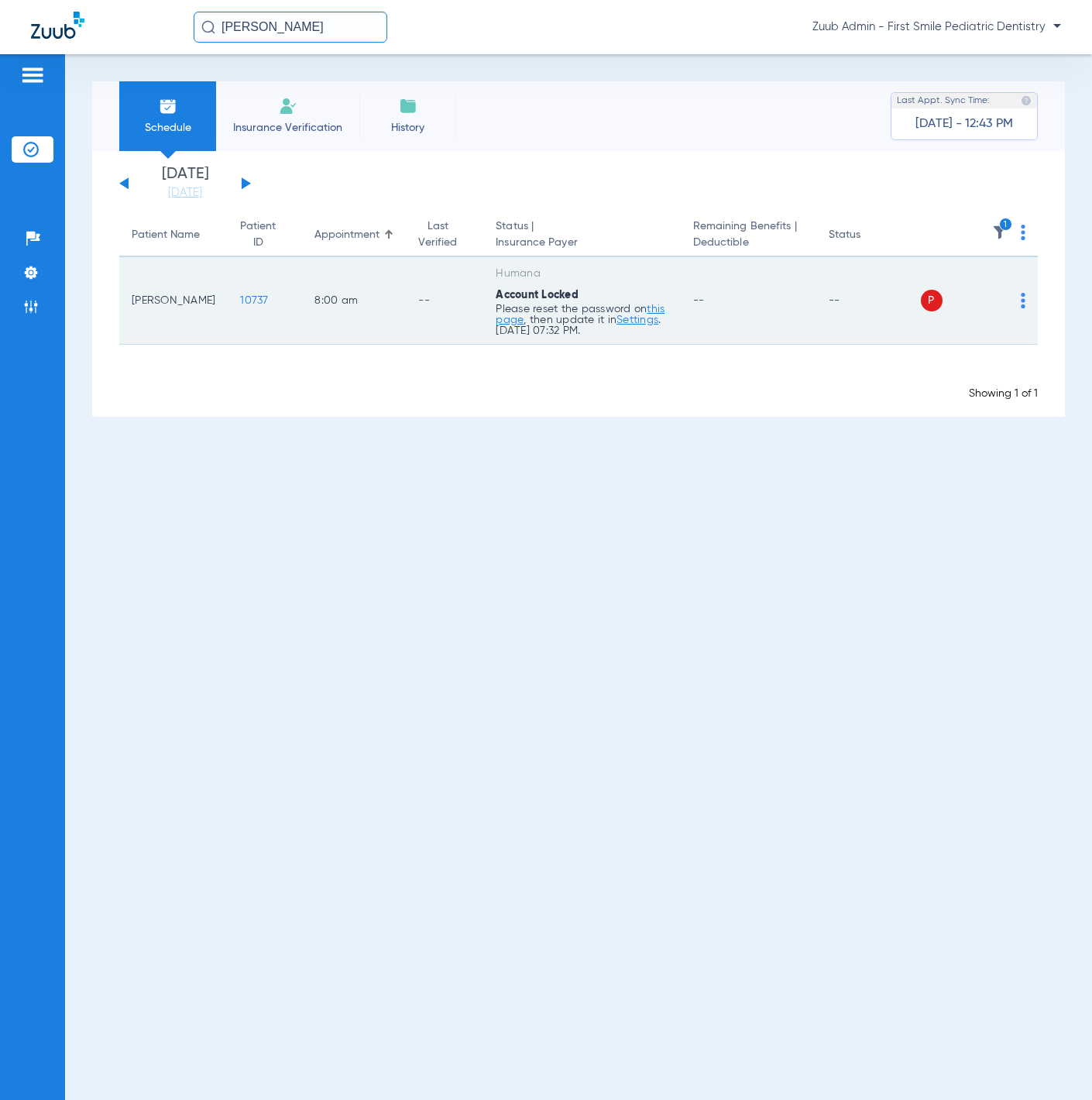
click at [1025, 301] on img at bounding box center [1023, 301] width 5 height 16
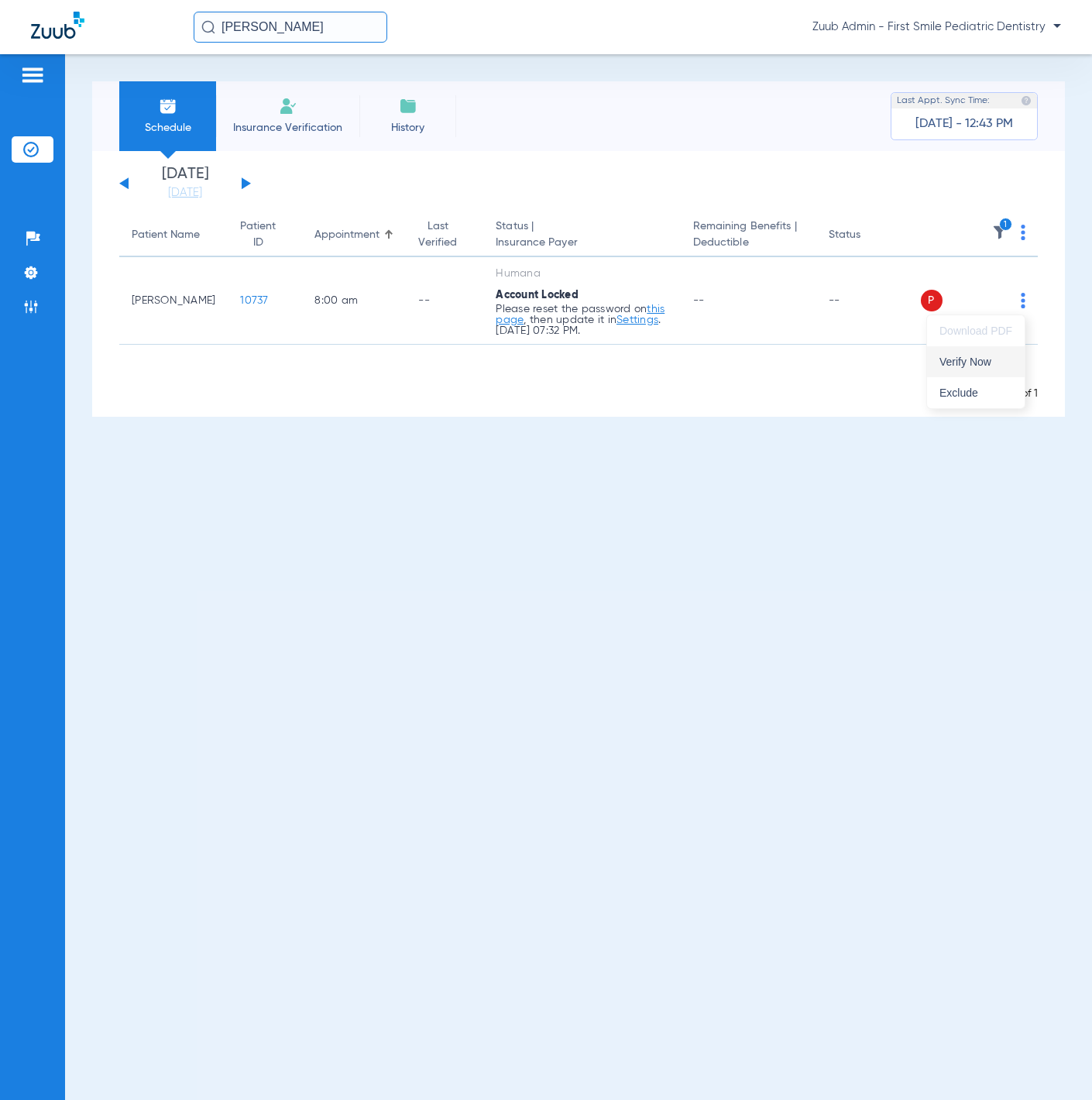
click at [984, 358] on span "Verify Now" at bounding box center [976, 361] width 73 height 11
click at [169, 194] on link "[DATE]" at bounding box center [185, 193] width 93 height 16
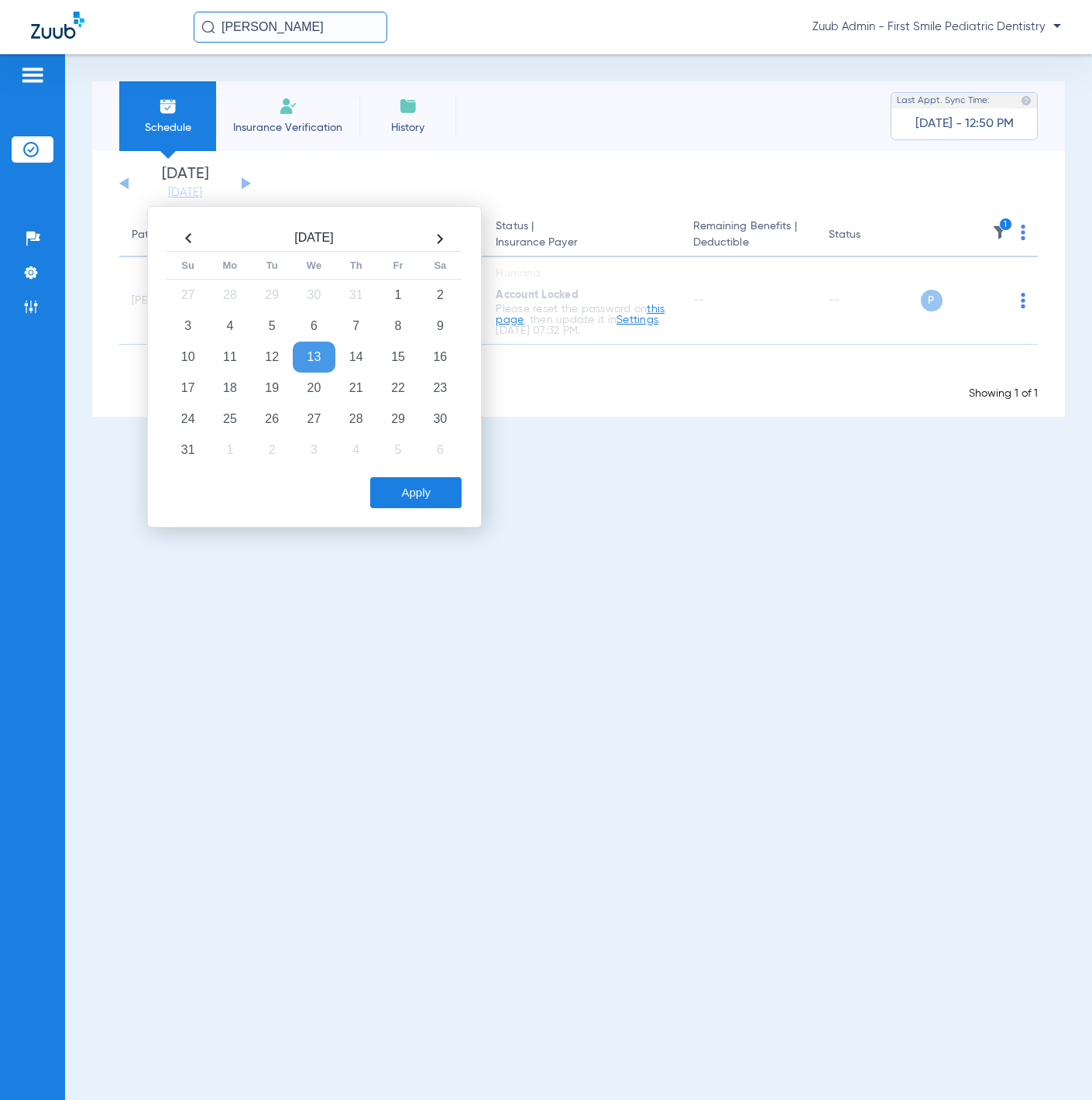
click at [304, 344] on td "13" at bounding box center [314, 356] width 42 height 31
click at [433, 492] on button "Apply" at bounding box center [416, 492] width 91 height 31
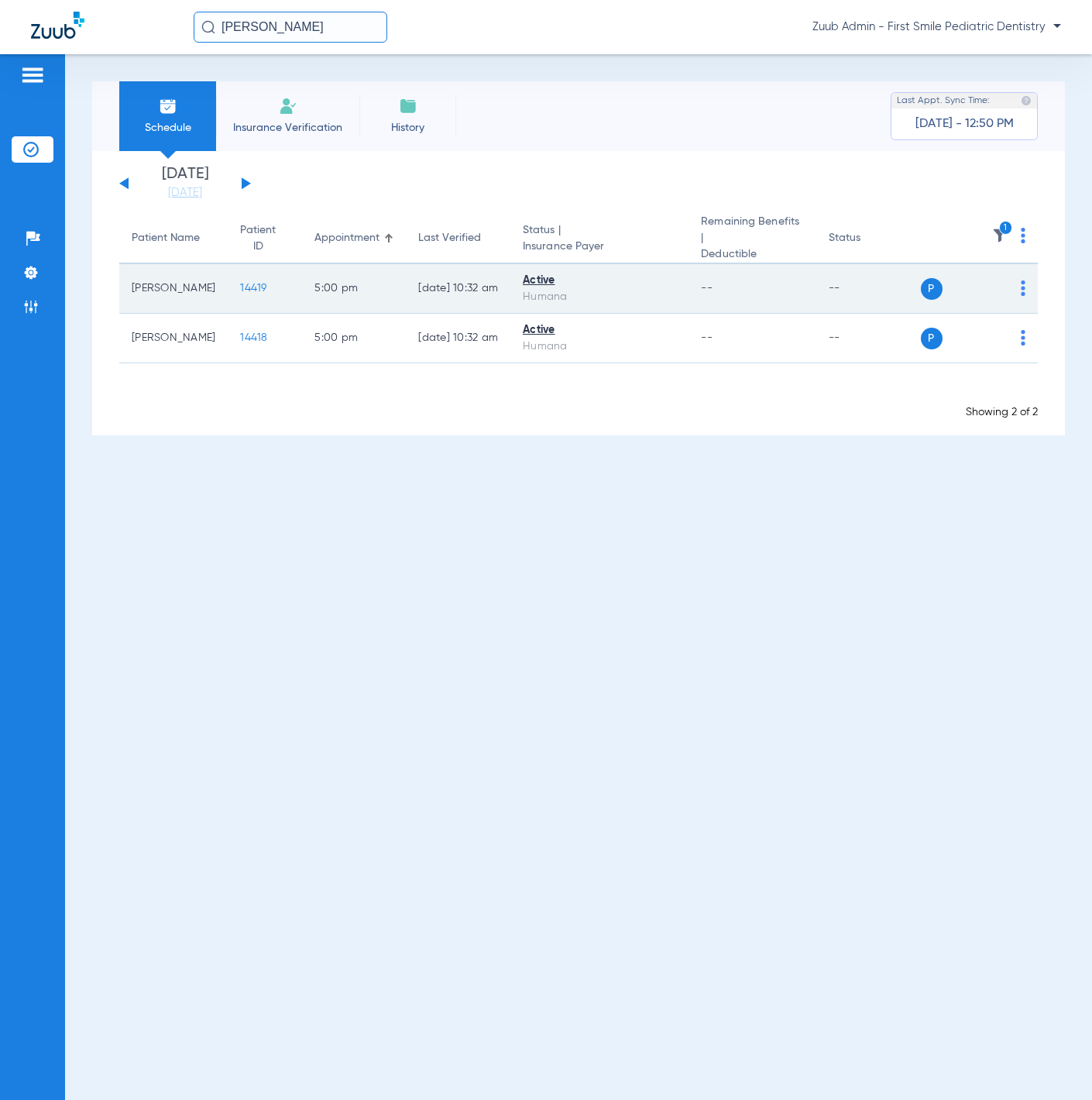
click at [228, 272] on td "14419" at bounding box center [264, 289] width 74 height 50
click at [241, 283] on span "14419" at bounding box center [253, 288] width 27 height 11
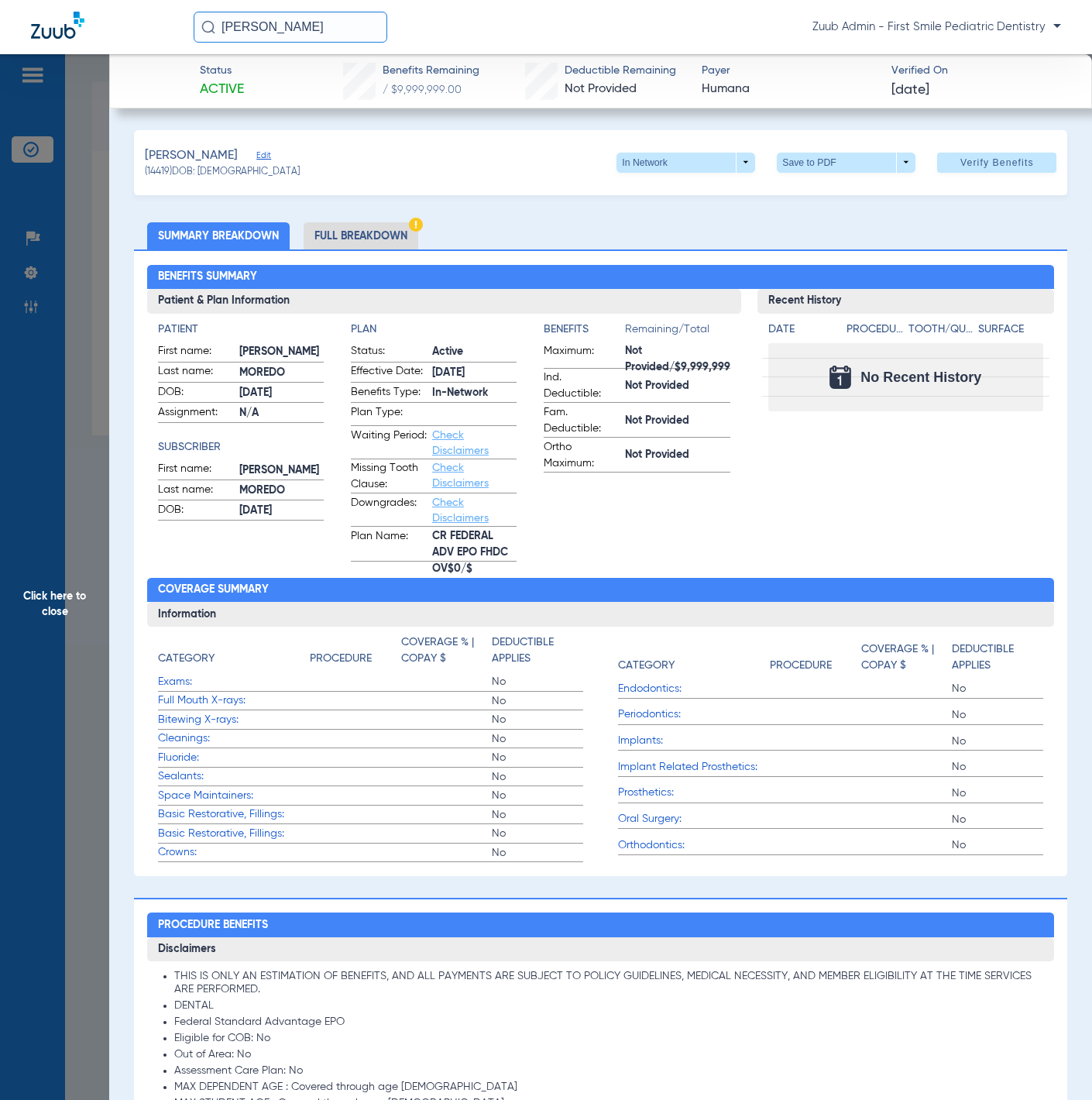
click at [381, 241] on li "Full Breakdown" at bounding box center [361, 236] width 115 height 27
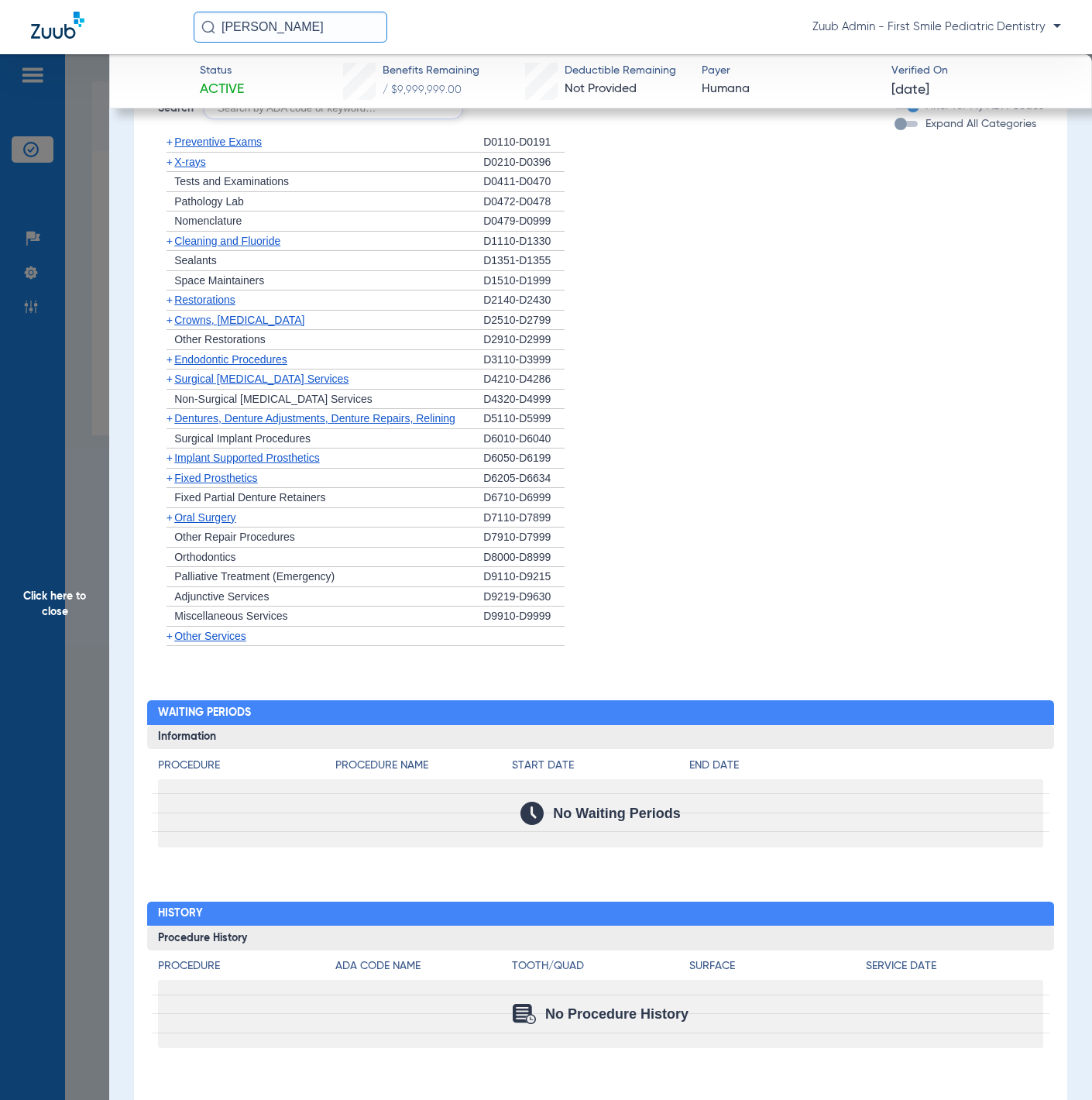
scroll to position [1340, 0]
click at [241, 143] on span "Preventive Exams" at bounding box center [218, 142] width 87 height 13
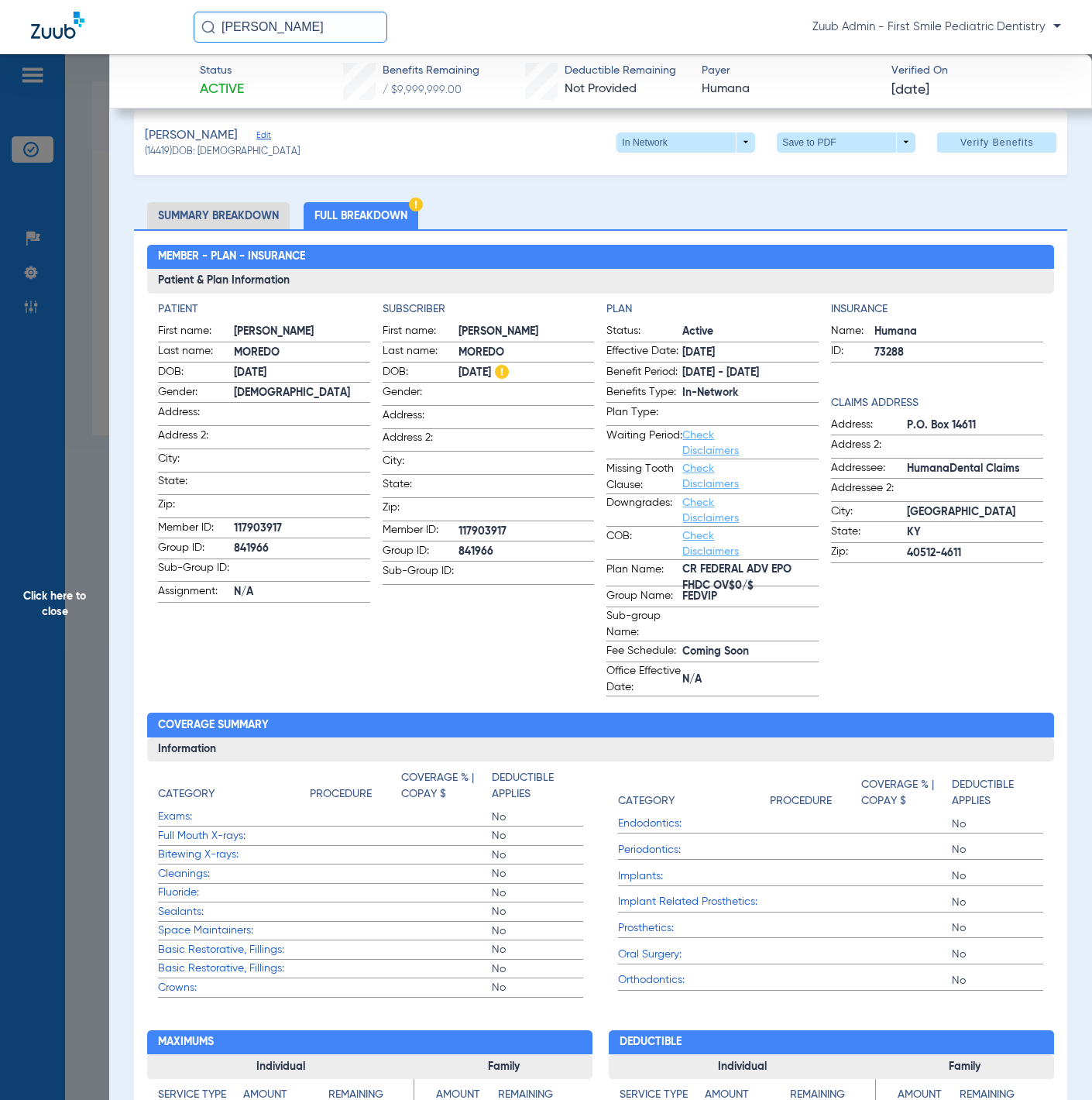
scroll to position [0, 0]
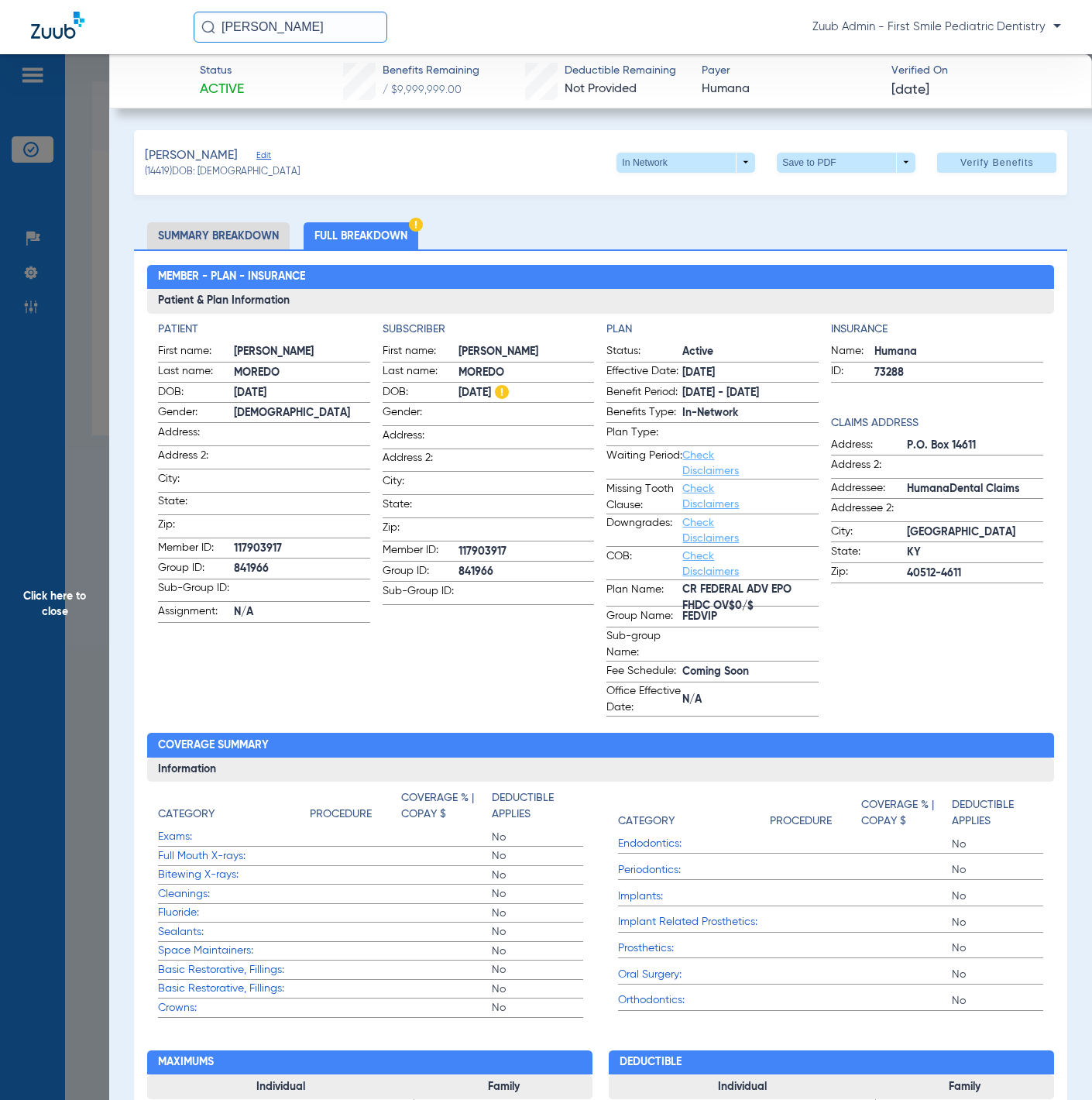
click at [101, 153] on span "Click here to close" at bounding box center [54, 604] width 109 height 1100
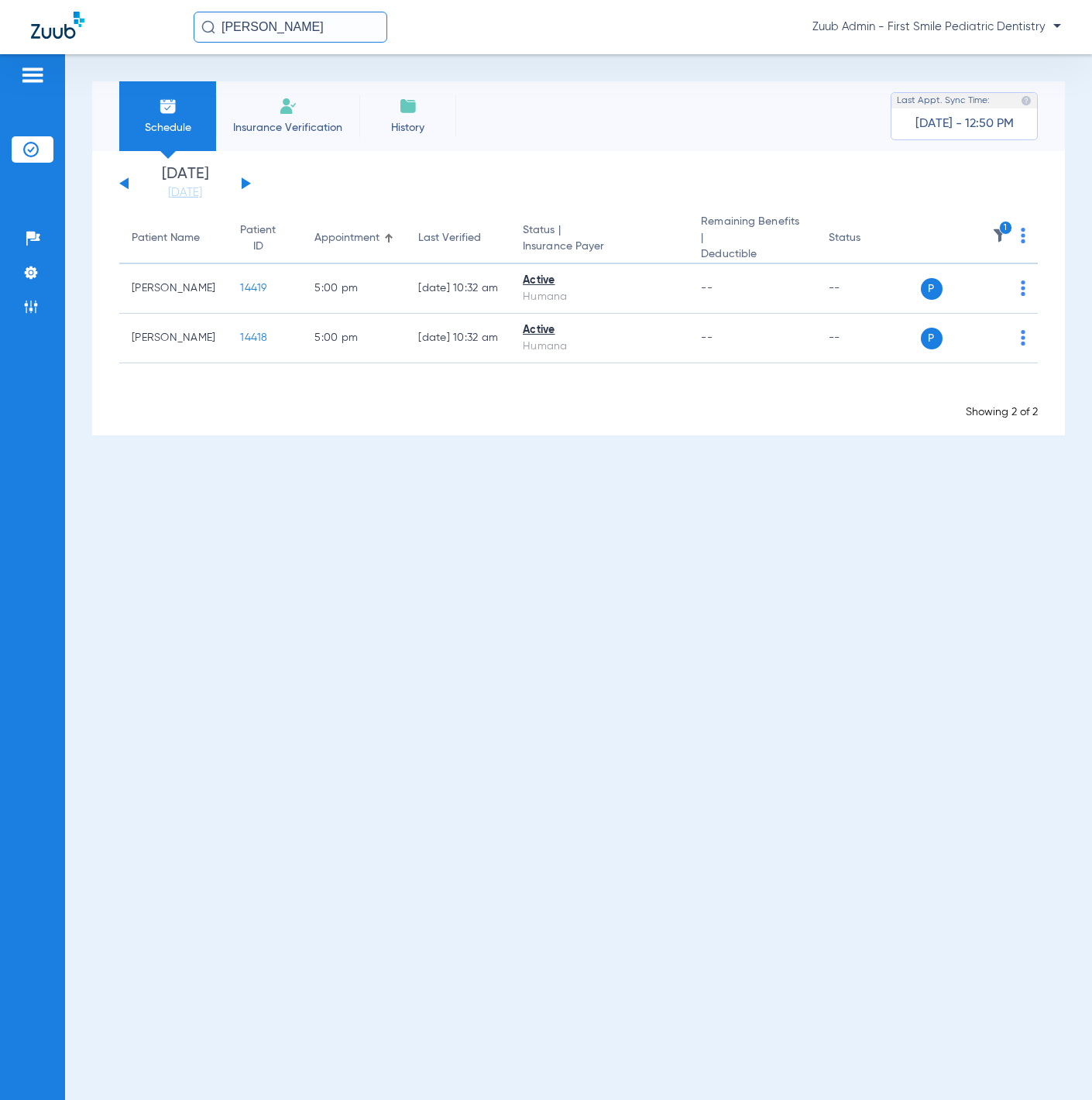
click at [246, 180] on button at bounding box center [246, 183] width 9 height 12
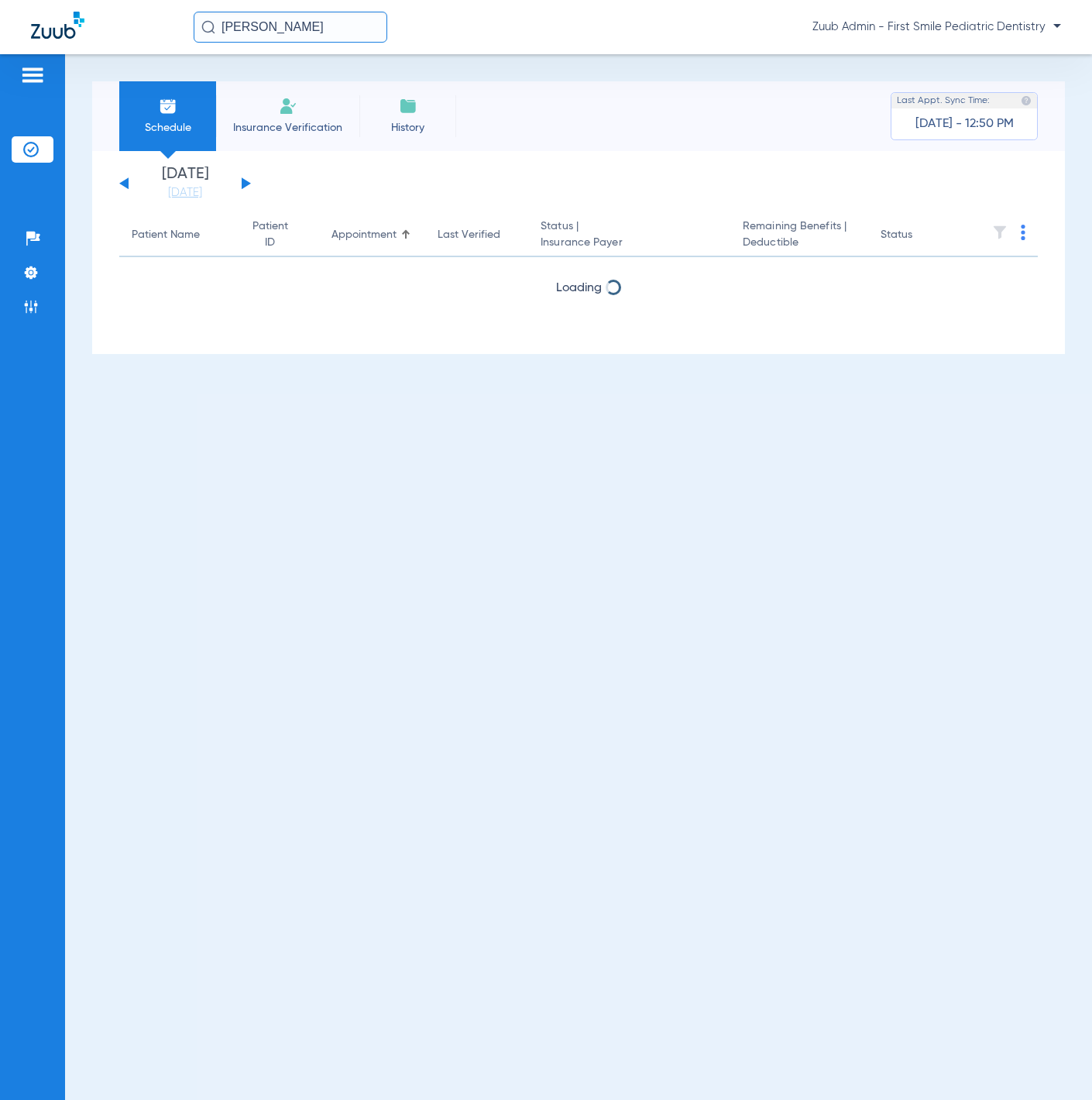
click at [246, 180] on button at bounding box center [246, 183] width 9 height 12
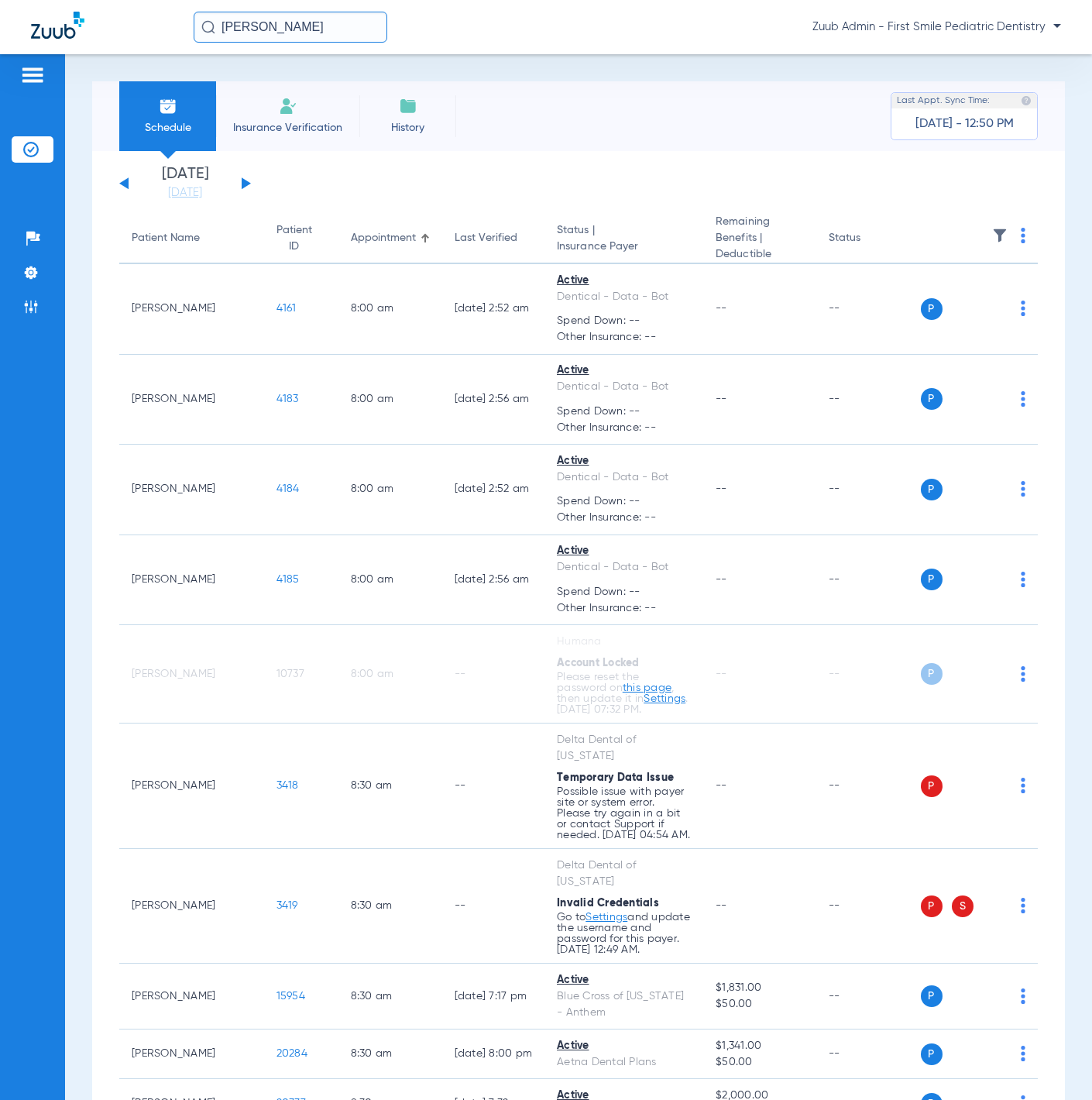
click at [979, 226] on th at bounding box center [979, 239] width 118 height 50
click at [992, 229] on img at bounding box center [1000, 236] width 16 height 16
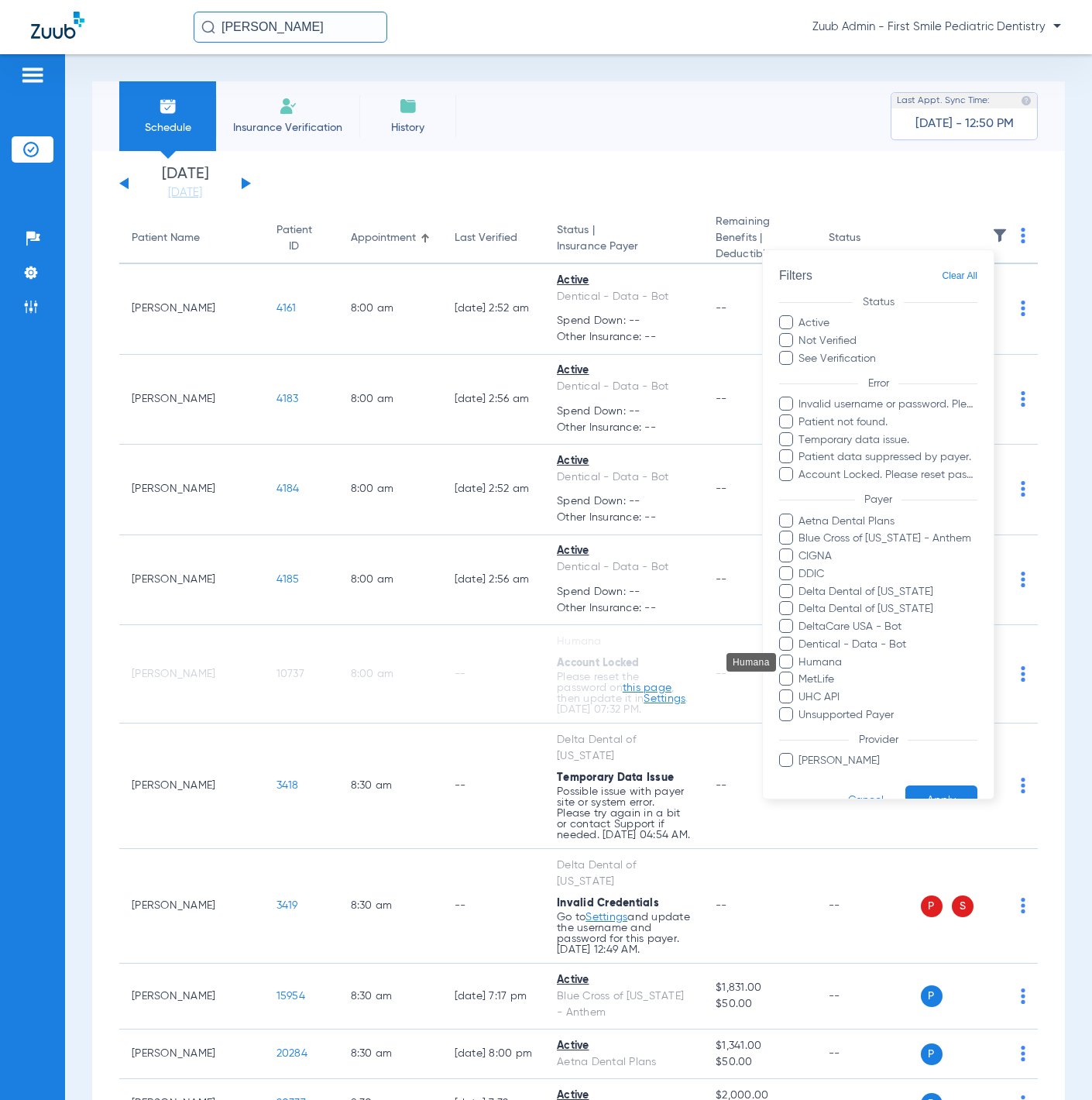
click at [845, 656] on span "Humana" at bounding box center [888, 661] width 180 height 16
click at [801, 672] on input "Humana" at bounding box center [801, 672] width 0 height 0
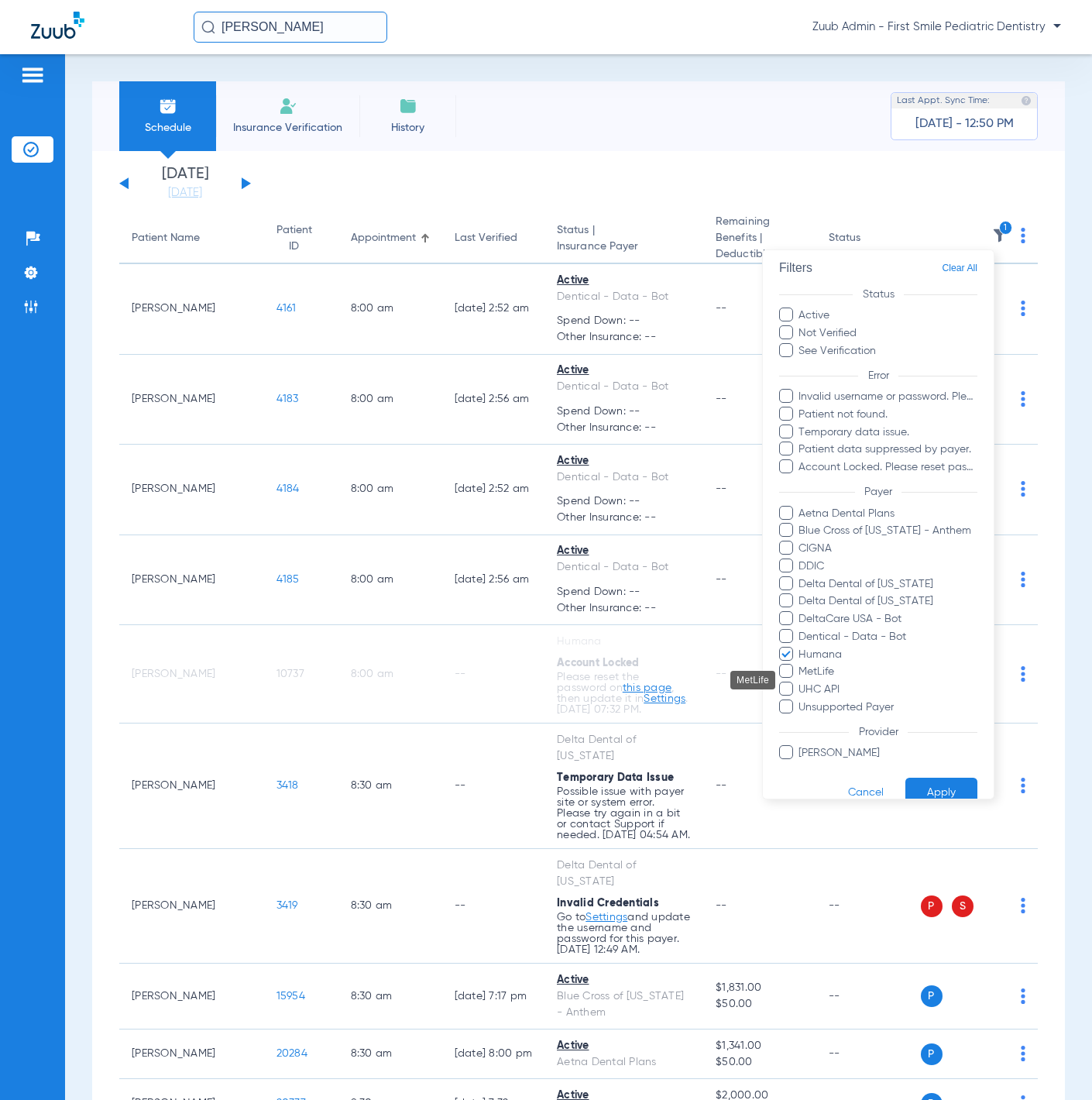
scroll to position [33, 0]
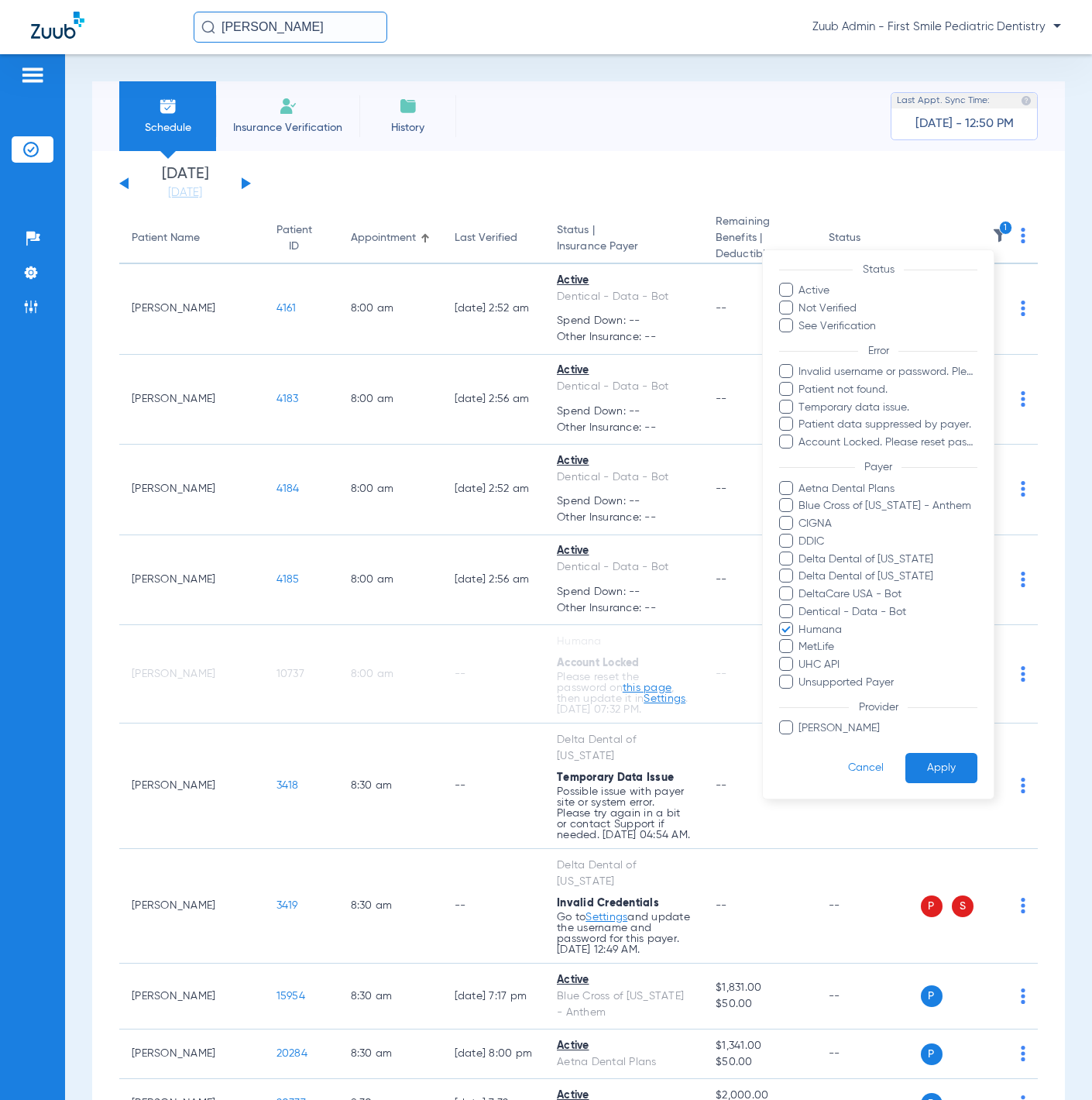
click at [913, 768] on button "Apply" at bounding box center [942, 767] width 72 height 31
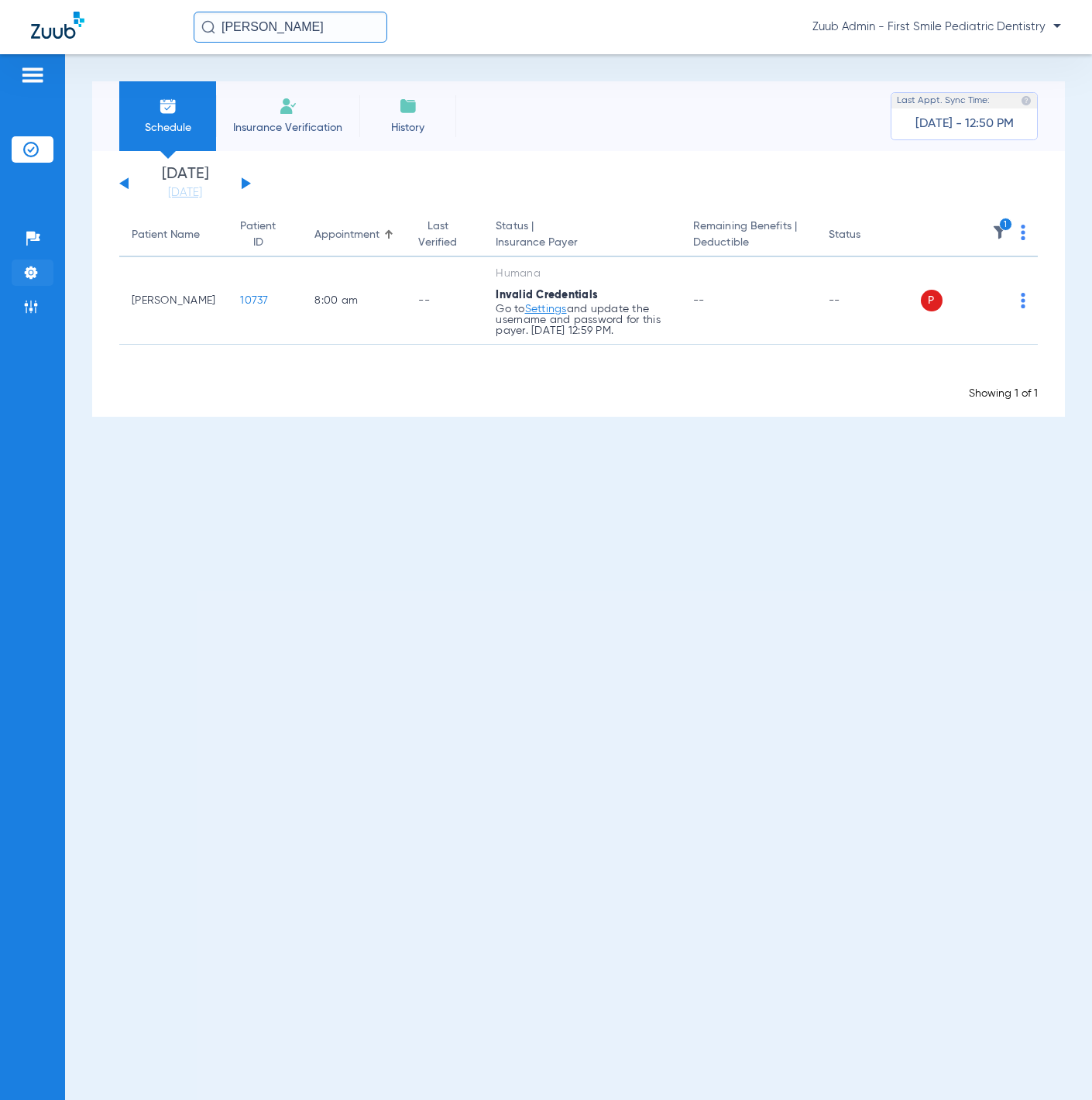
click at [31, 267] on img at bounding box center [31, 273] width 16 height 16
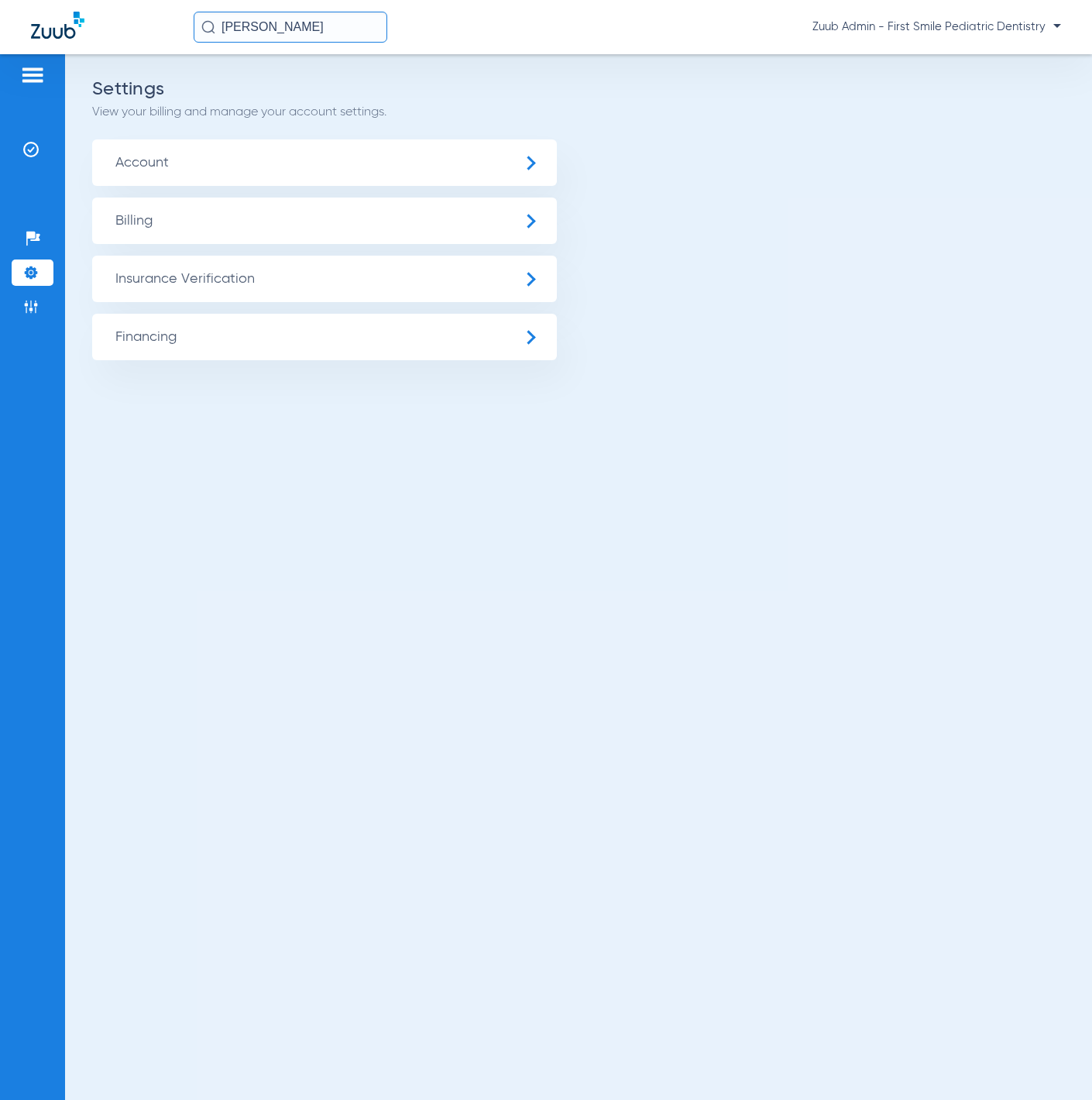
click at [201, 290] on span "Insurance Verification" at bounding box center [324, 278] width 464 height 47
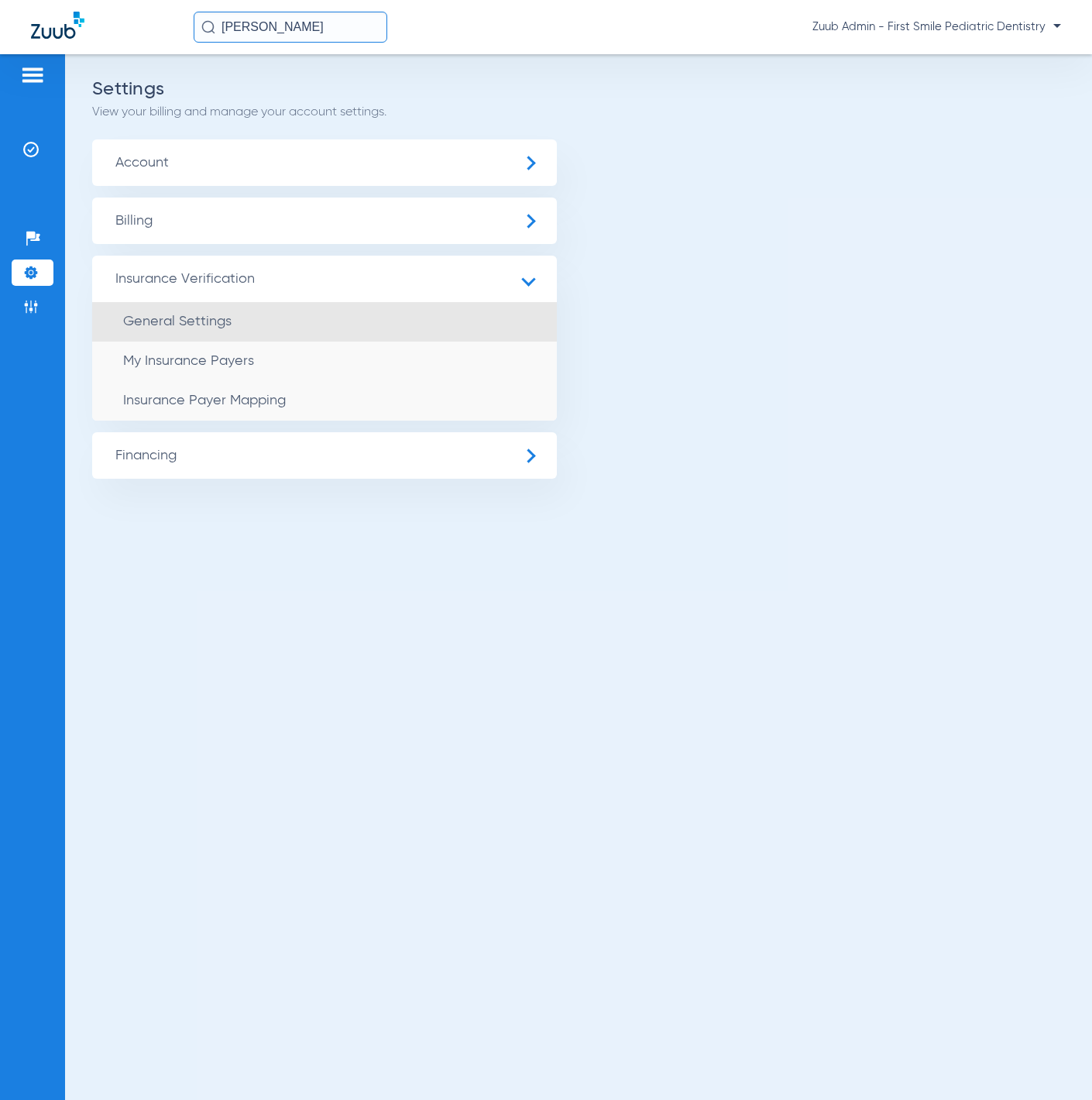
click at [241, 333] on li "General Settings" at bounding box center [324, 322] width 464 height 40
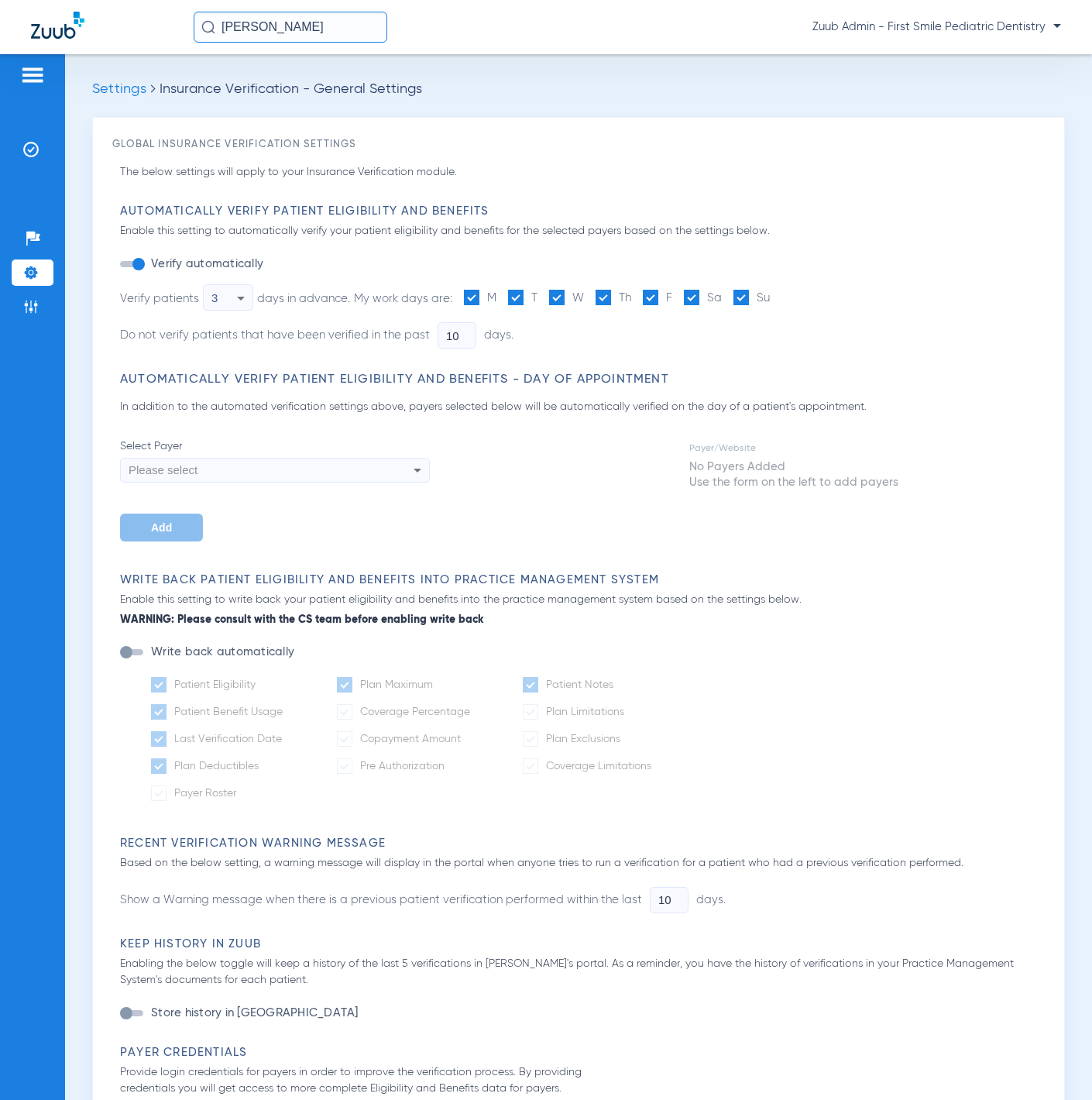
type input "2"
type input "1"
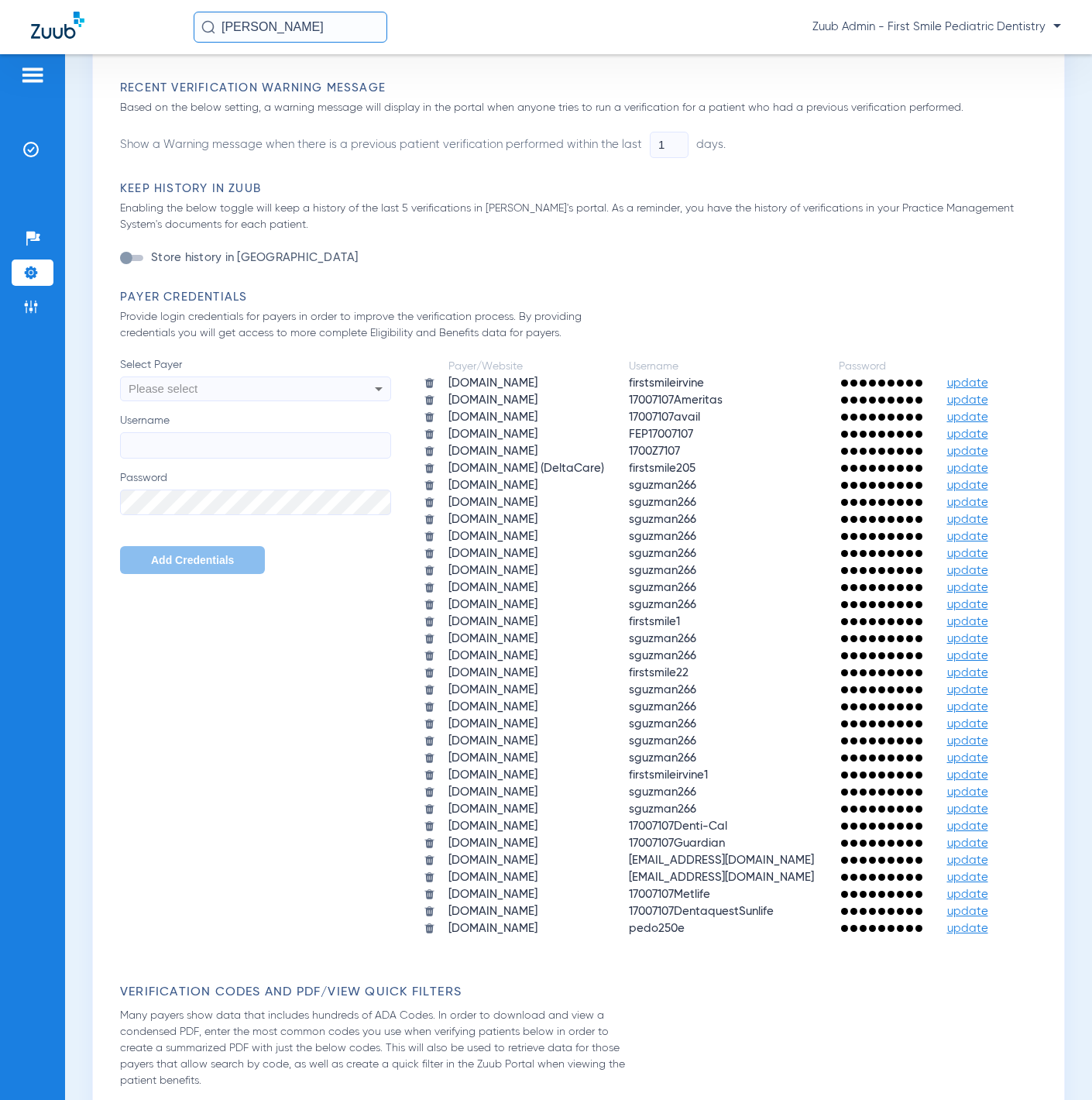
scroll to position [759, 0]
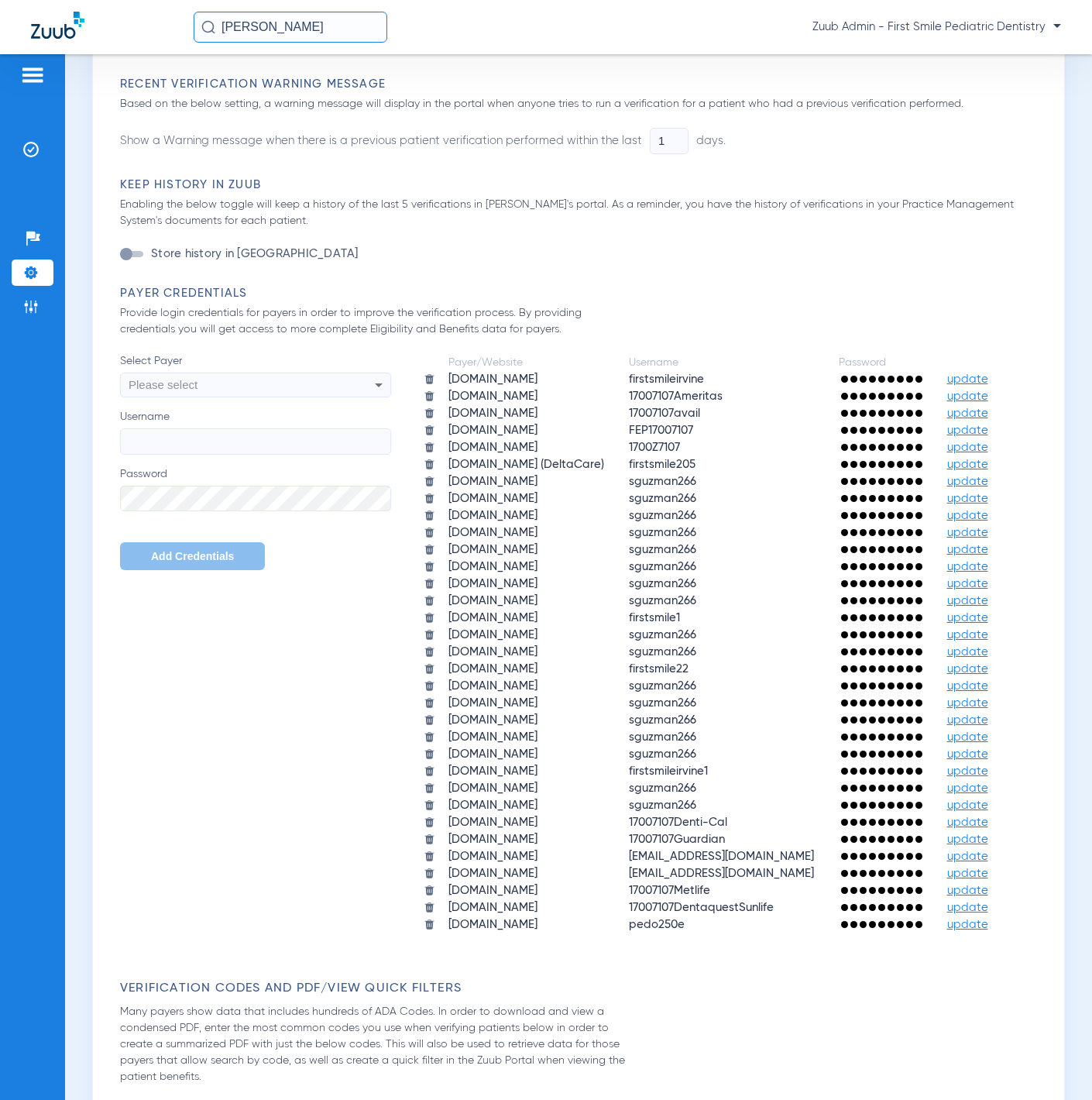
click at [43, 149] on li "Insurance Verification" at bounding box center [33, 150] width 42 height 27
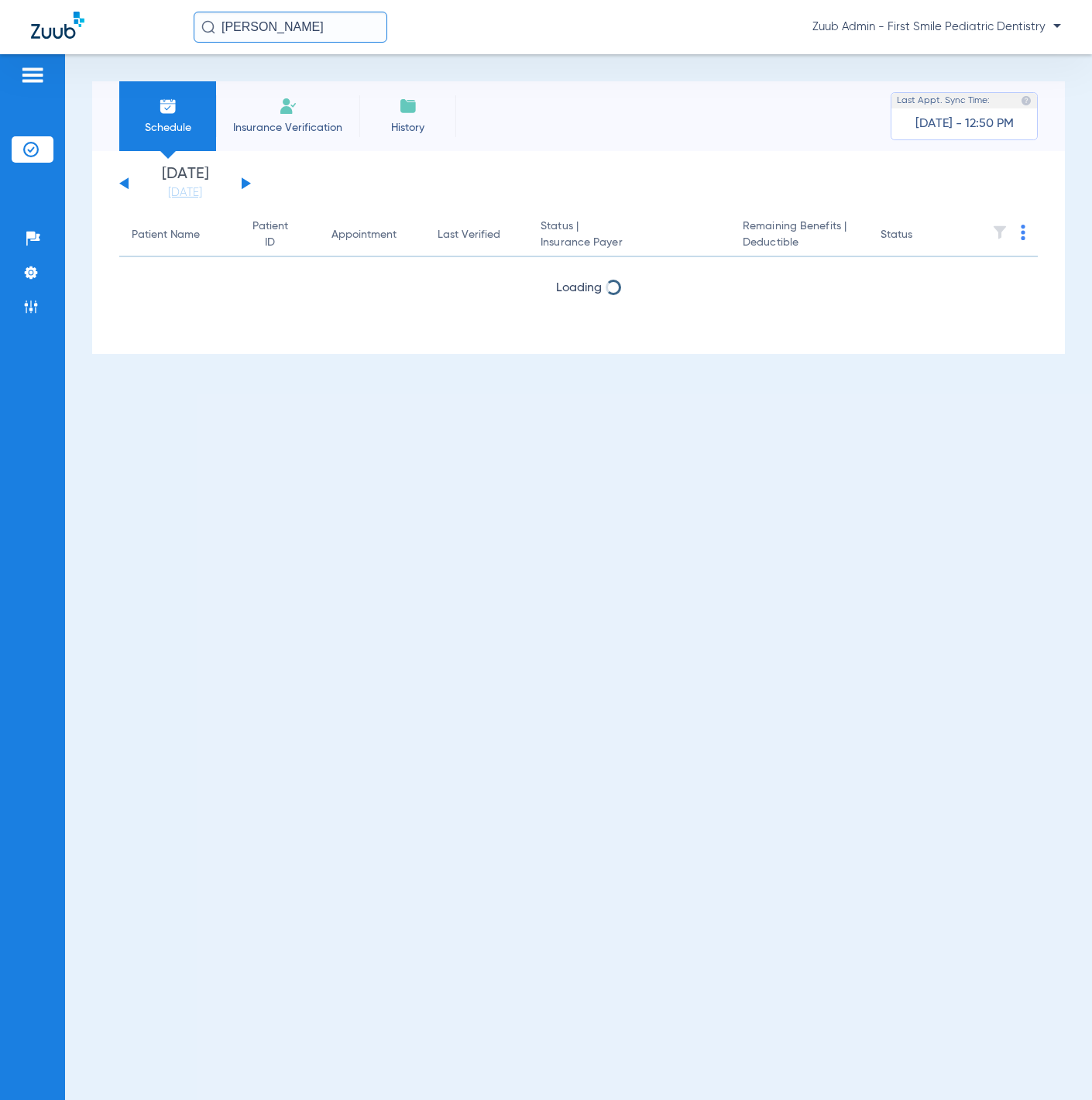
click at [249, 180] on div "Monday 06-09-2025 Tuesday 06-10-2025 Wednesday 06-11-2025 Thursday 06-12-2025 F…" at bounding box center [184, 183] width 132 height 34
click at [242, 180] on button at bounding box center [246, 183] width 9 height 12
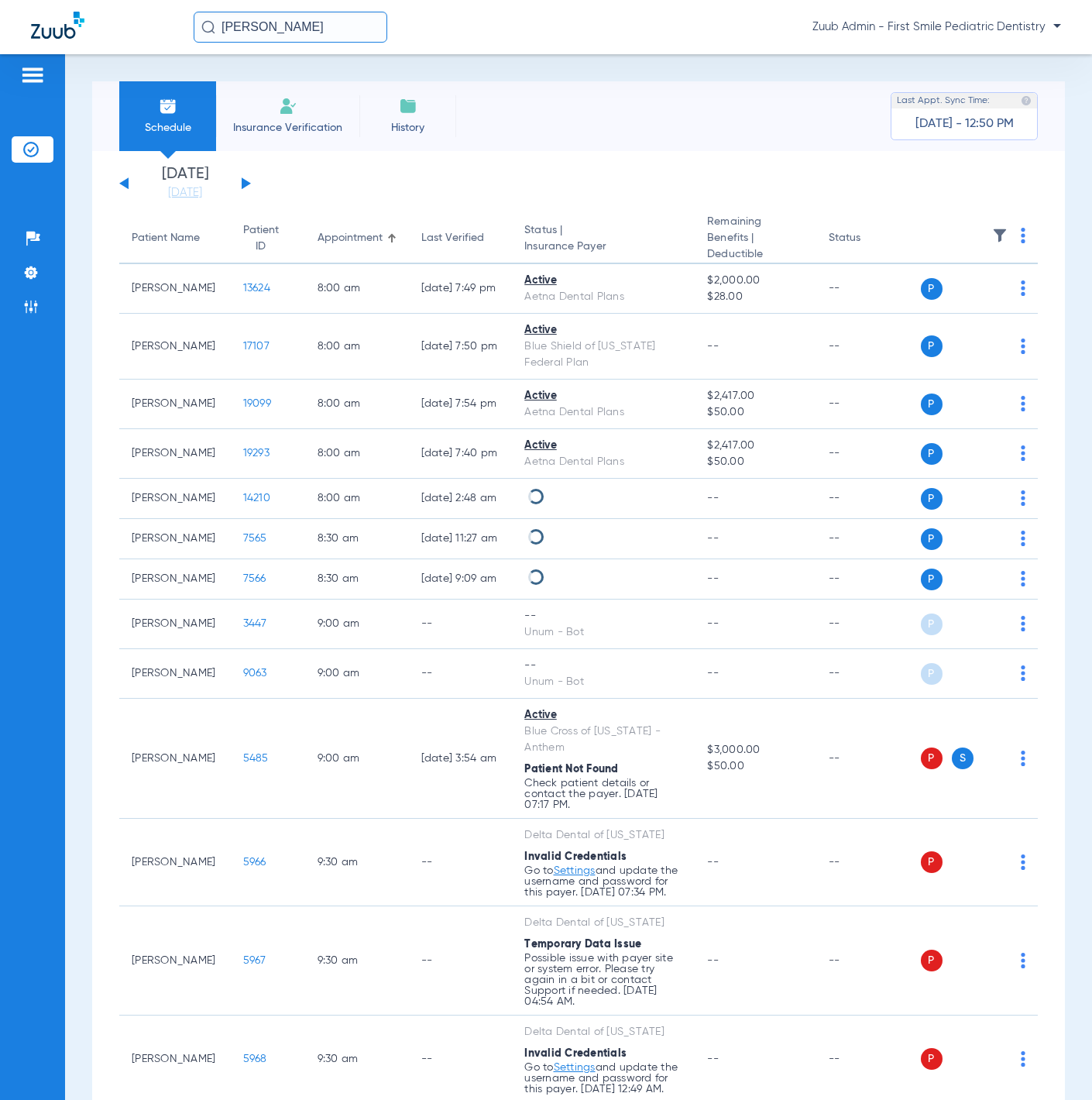
click at [242, 180] on button at bounding box center [246, 183] width 9 height 12
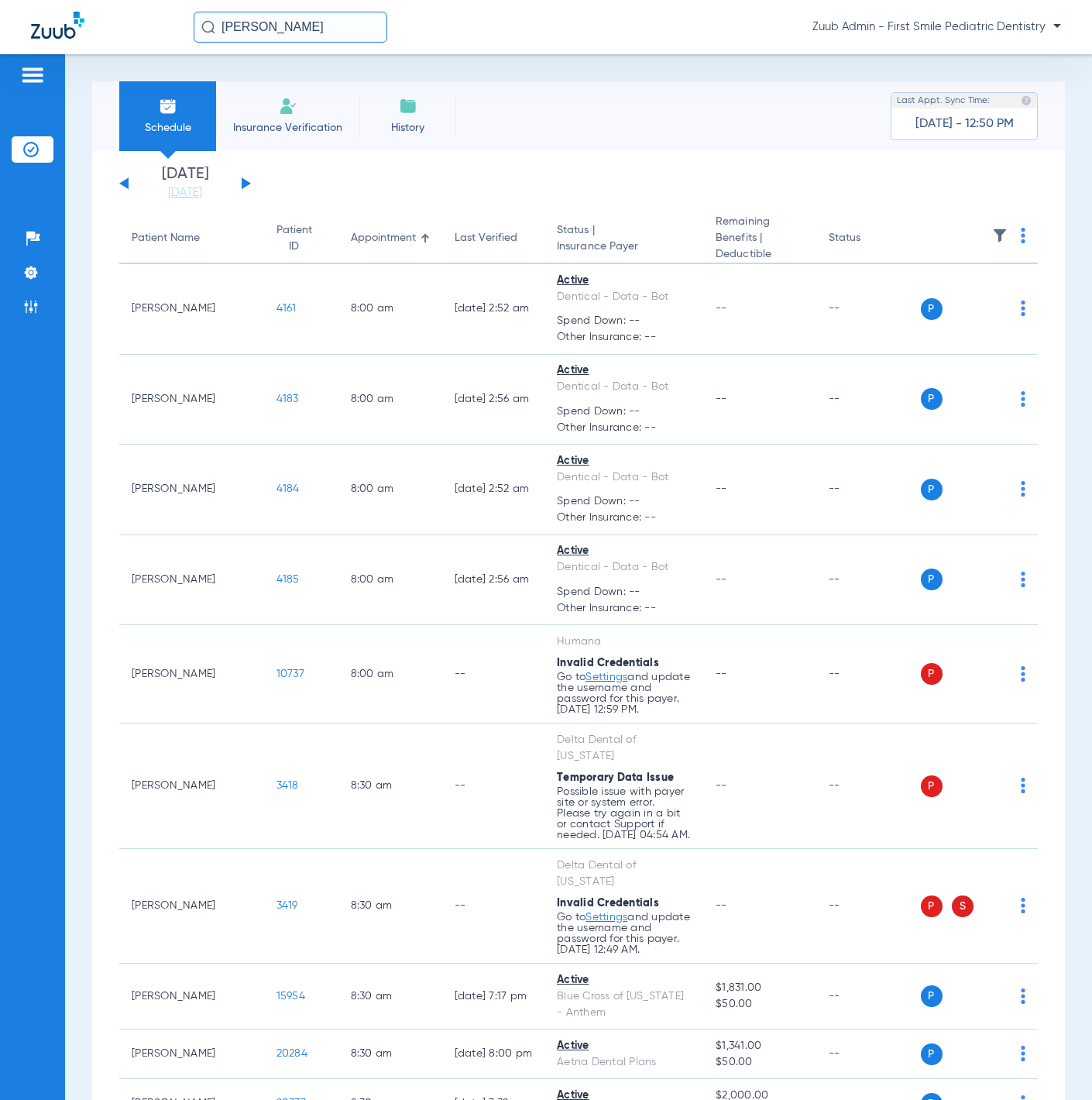
click at [992, 239] on img at bounding box center [1000, 236] width 16 height 16
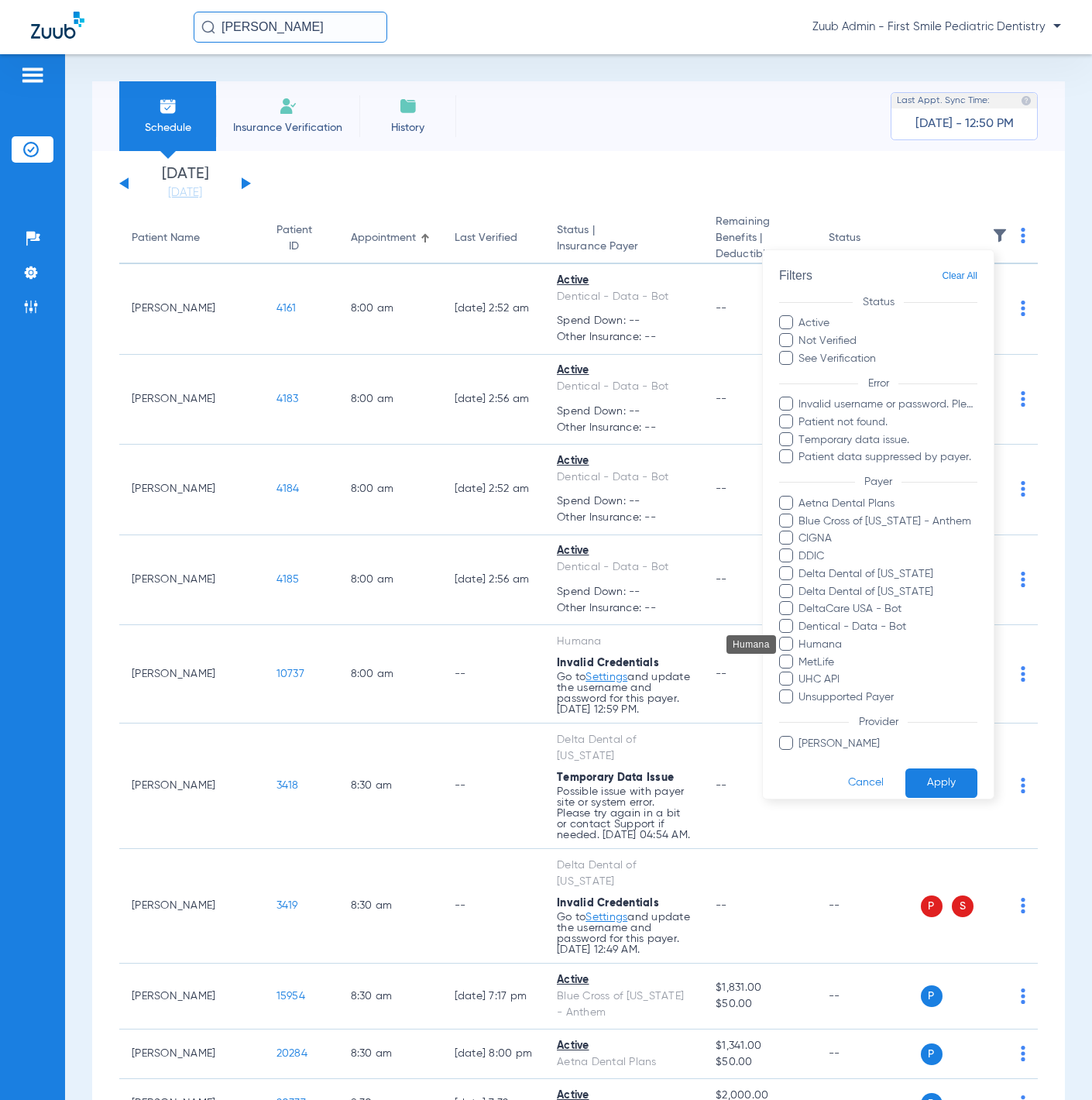
click at [877, 637] on span "Humana" at bounding box center [888, 645] width 180 height 16
click at [801, 655] on input "Humana" at bounding box center [801, 655] width 0 height 0
click at [921, 771] on button "Apply" at bounding box center [942, 782] width 72 height 31
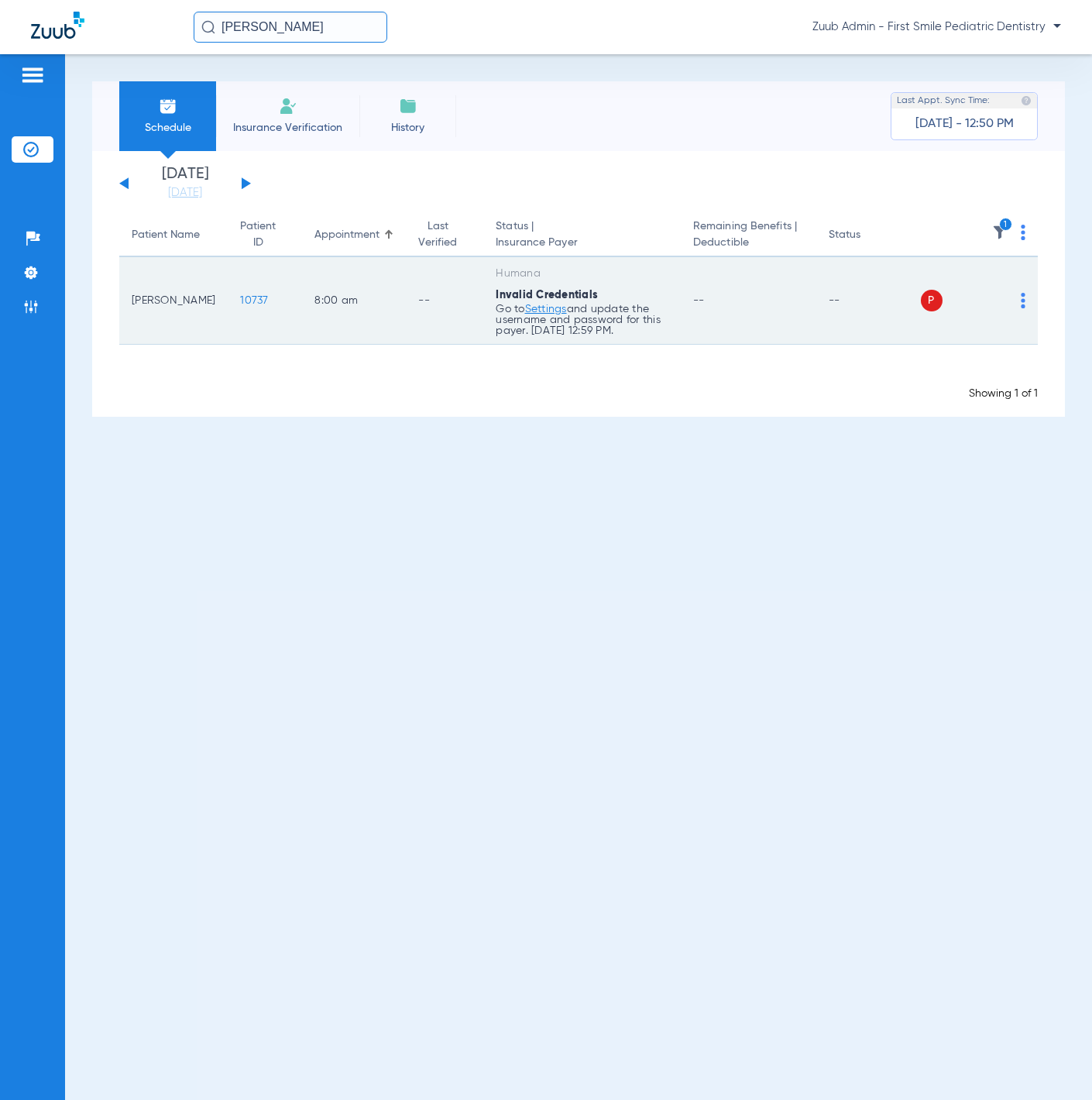
click at [1023, 296] on img at bounding box center [1023, 301] width 5 height 16
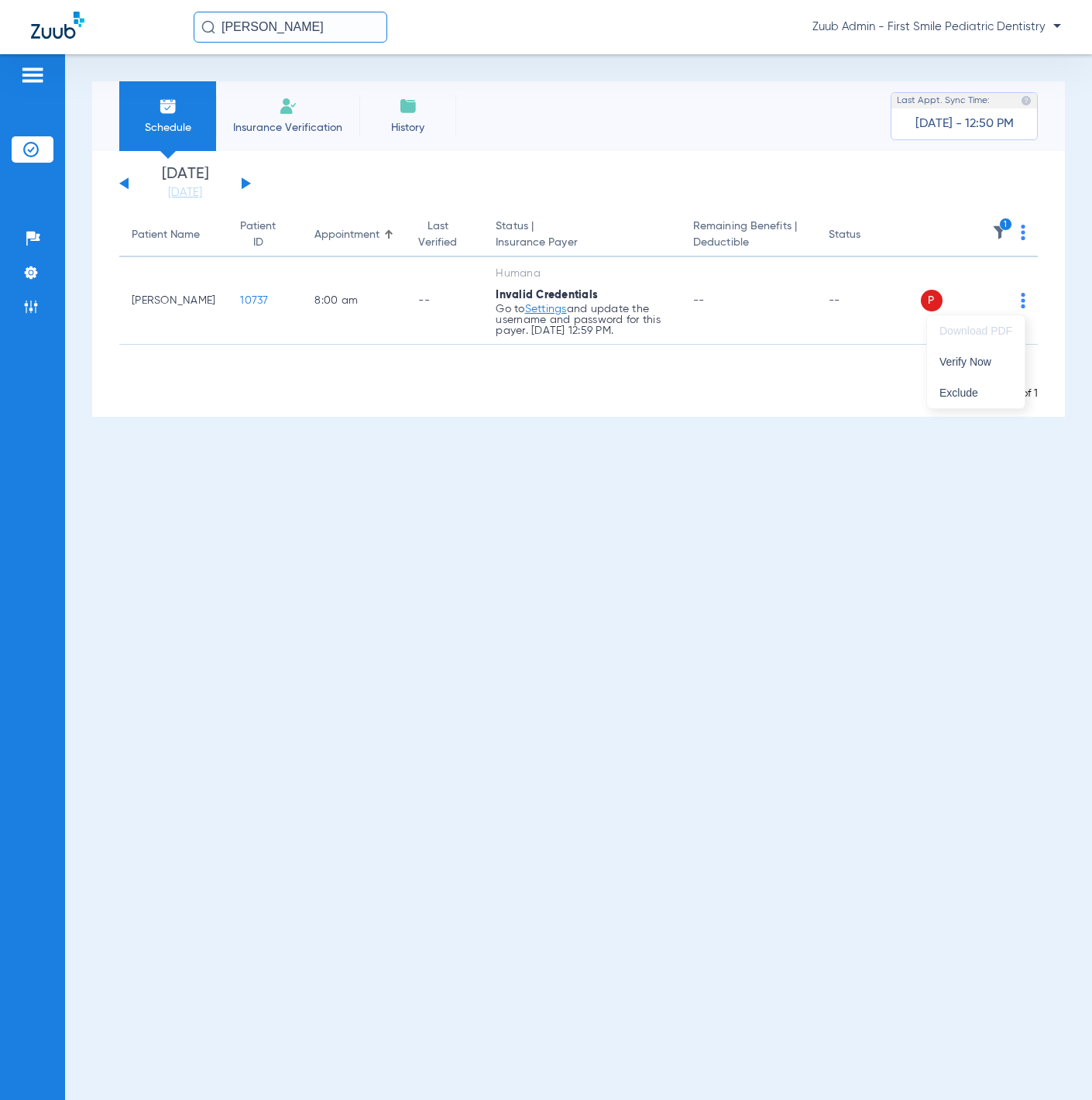
drag, startPoint x: 1002, startPoint y: 363, endPoint x: 938, endPoint y: 404, distance: 76.0
click at [1002, 363] on span "Verify Now" at bounding box center [976, 361] width 73 height 11
click at [31, 279] on img at bounding box center [31, 273] width 16 height 16
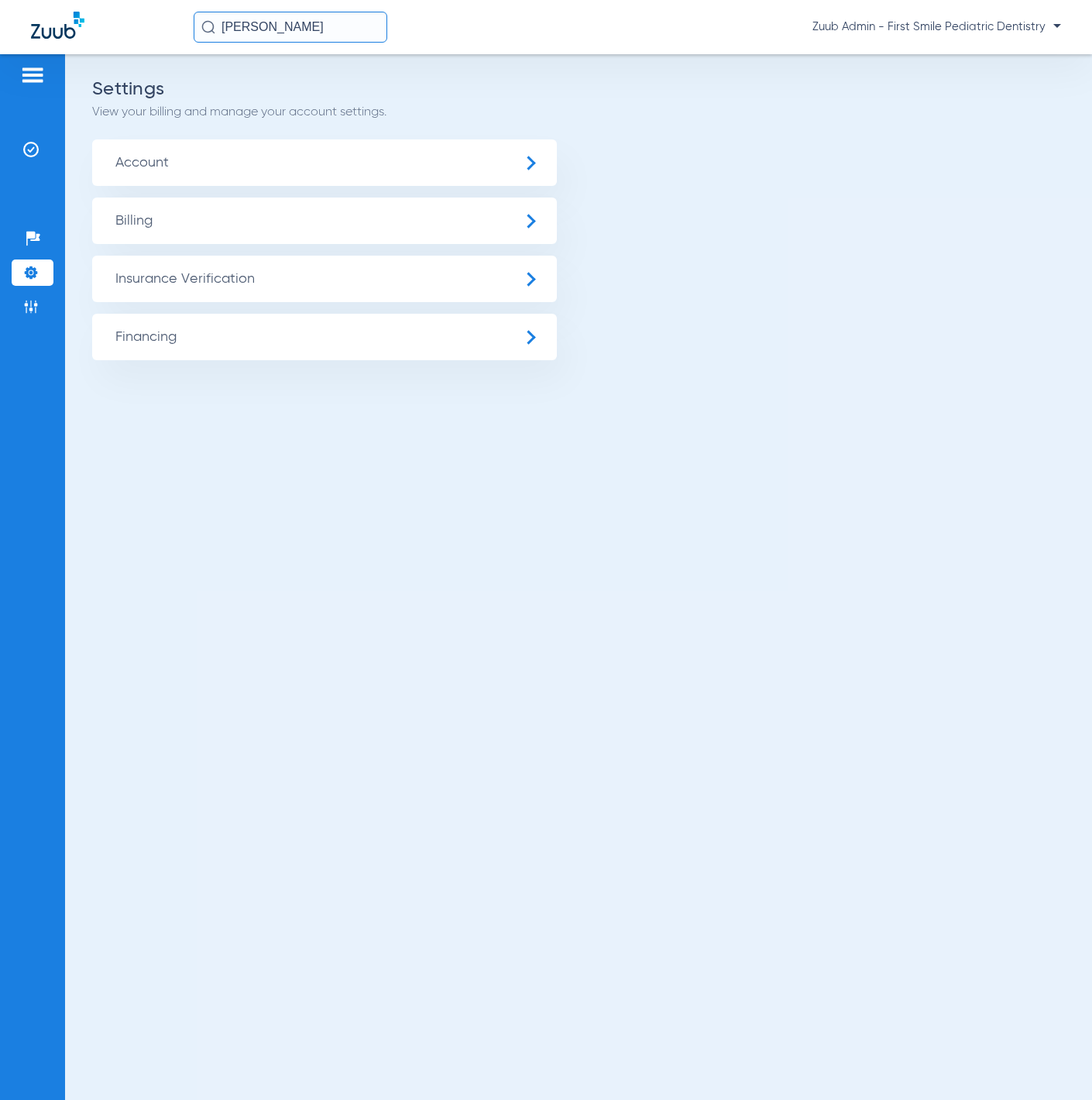
click at [141, 287] on span "Insurance Verification" at bounding box center [324, 278] width 464 height 47
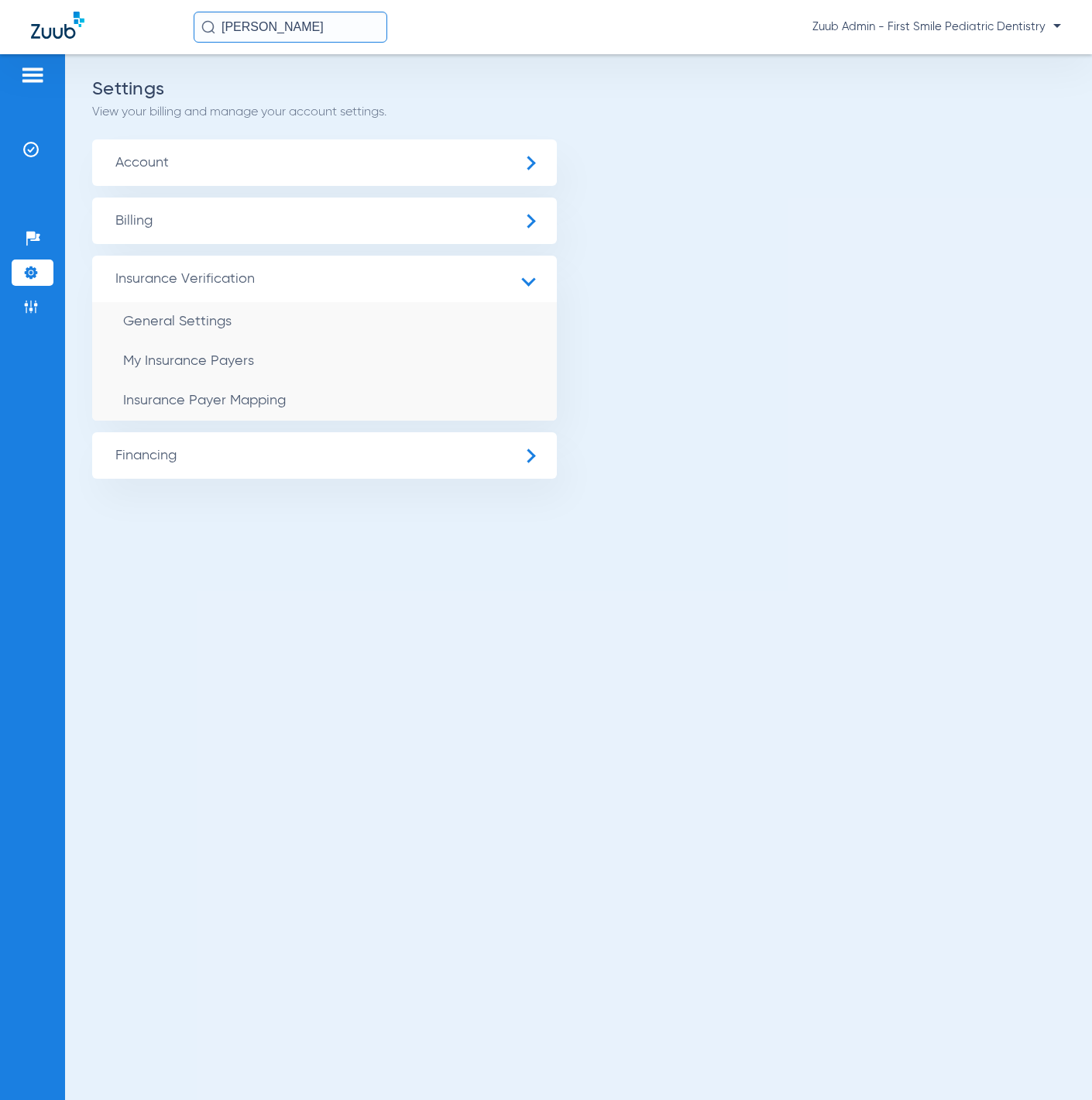
click at [230, 153] on span "Account" at bounding box center [324, 162] width 464 height 47
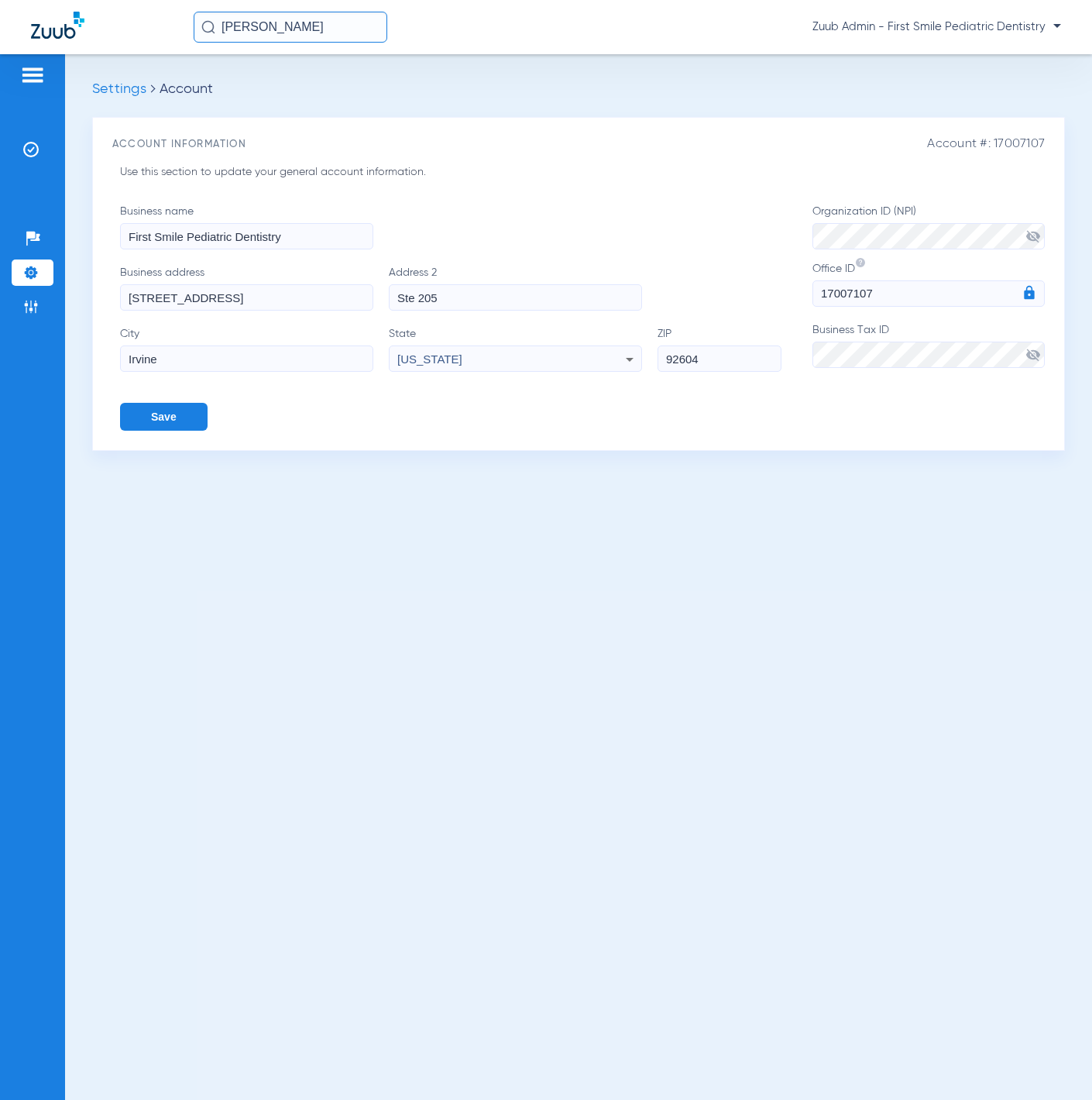
click at [1034, 356] on span "visibility_off" at bounding box center [1034, 354] width 16 height 16
click at [1027, 240] on span "visibility_off" at bounding box center [1034, 237] width 16 height 16
click at [20, 154] on li "Insurance Verification" at bounding box center [33, 150] width 42 height 27
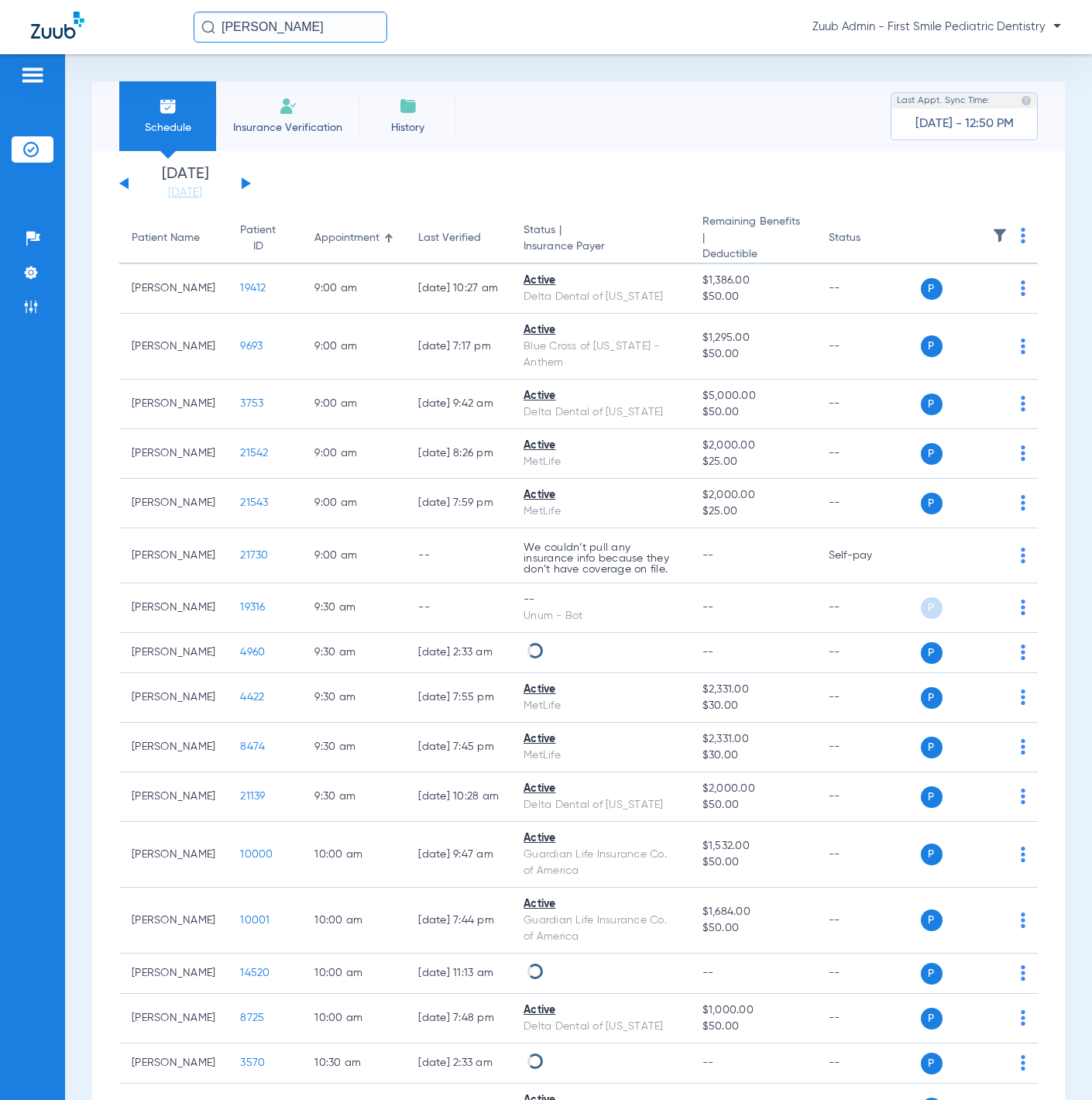
click at [247, 183] on button at bounding box center [246, 183] width 9 height 12
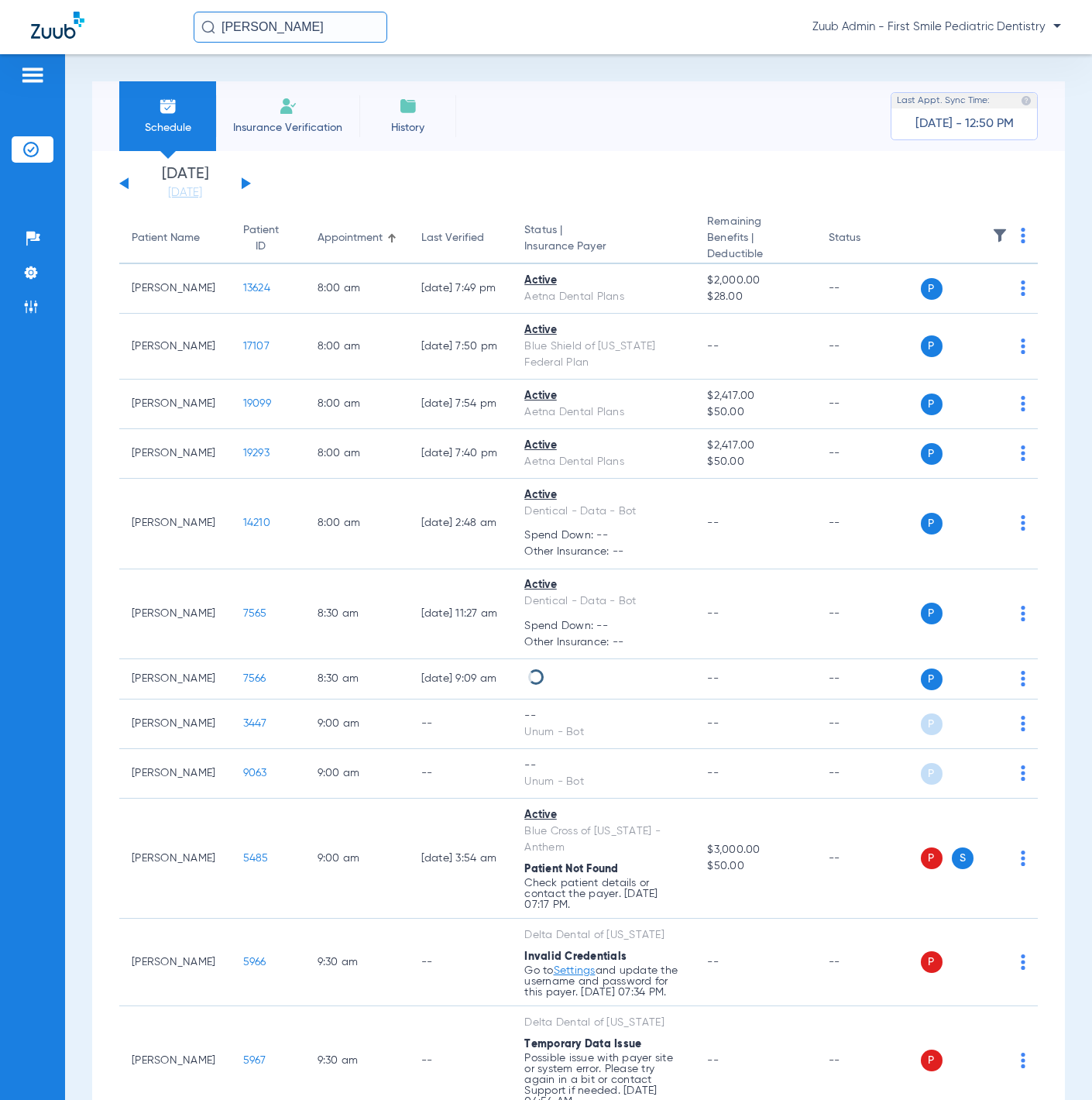
click at [992, 235] on img at bounding box center [1000, 236] width 16 height 16
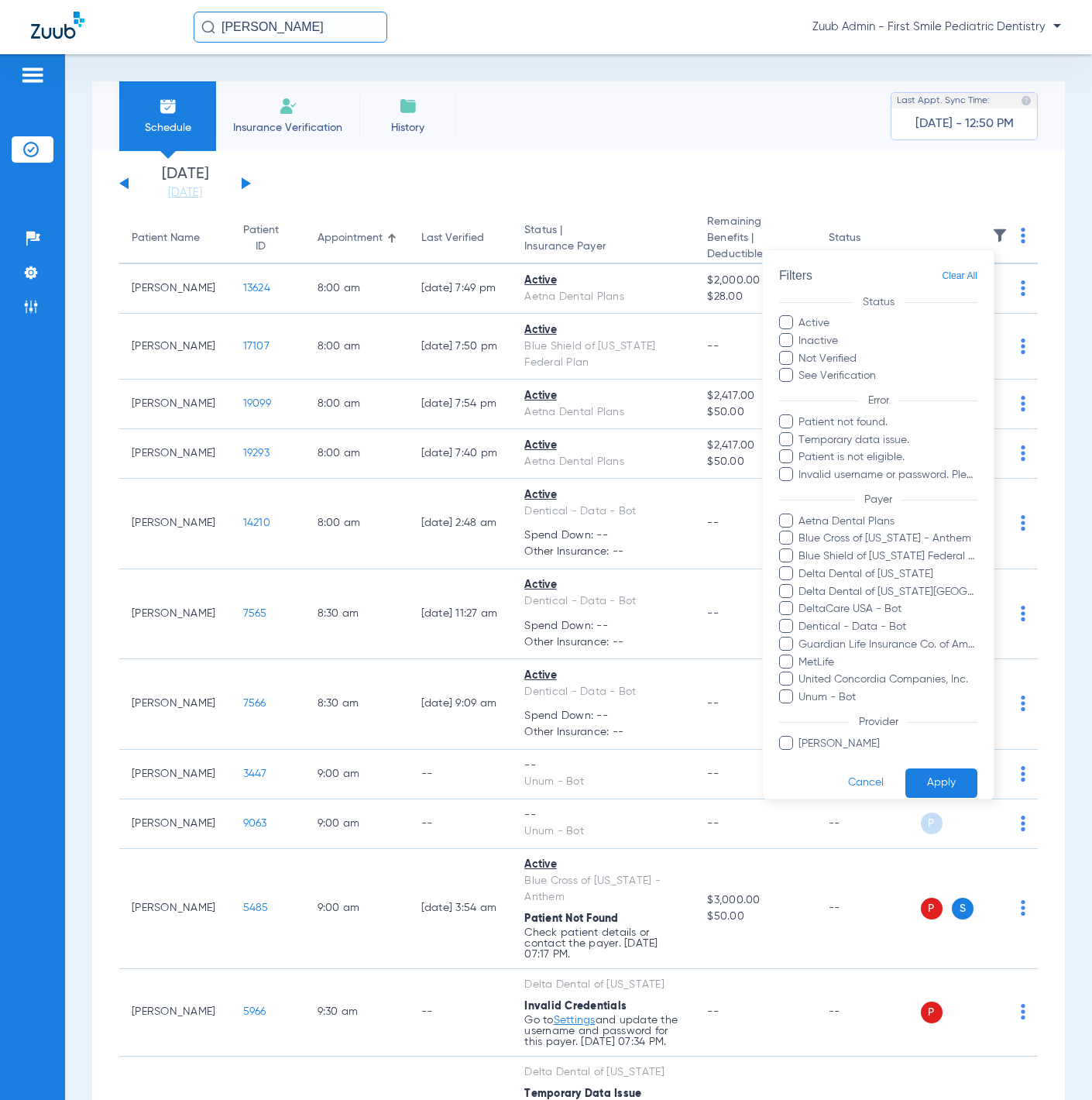
click at [930, 200] on div at bounding box center [546, 550] width 1092 height 1100
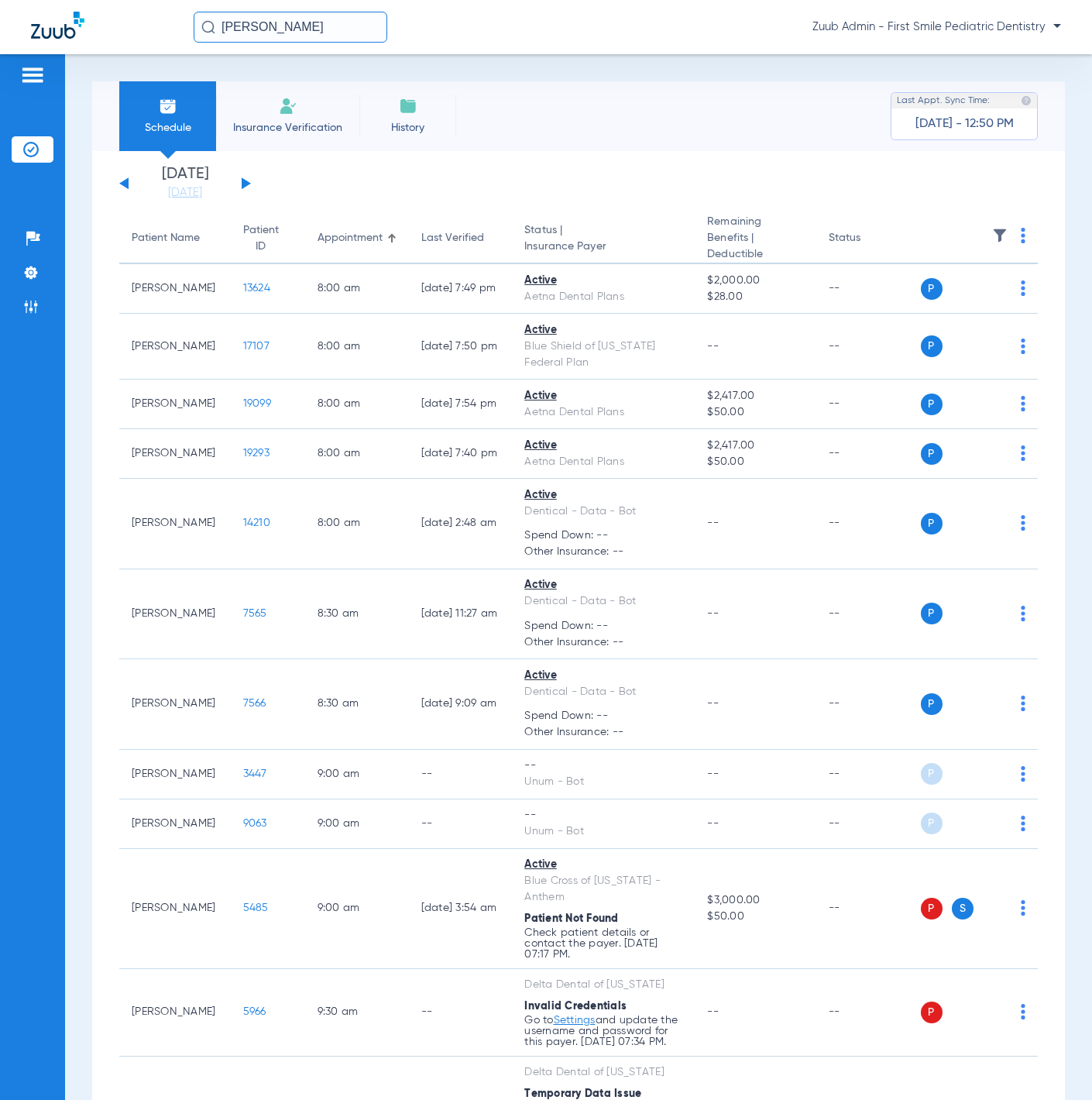
click at [992, 230] on img at bounding box center [1000, 236] width 16 height 16
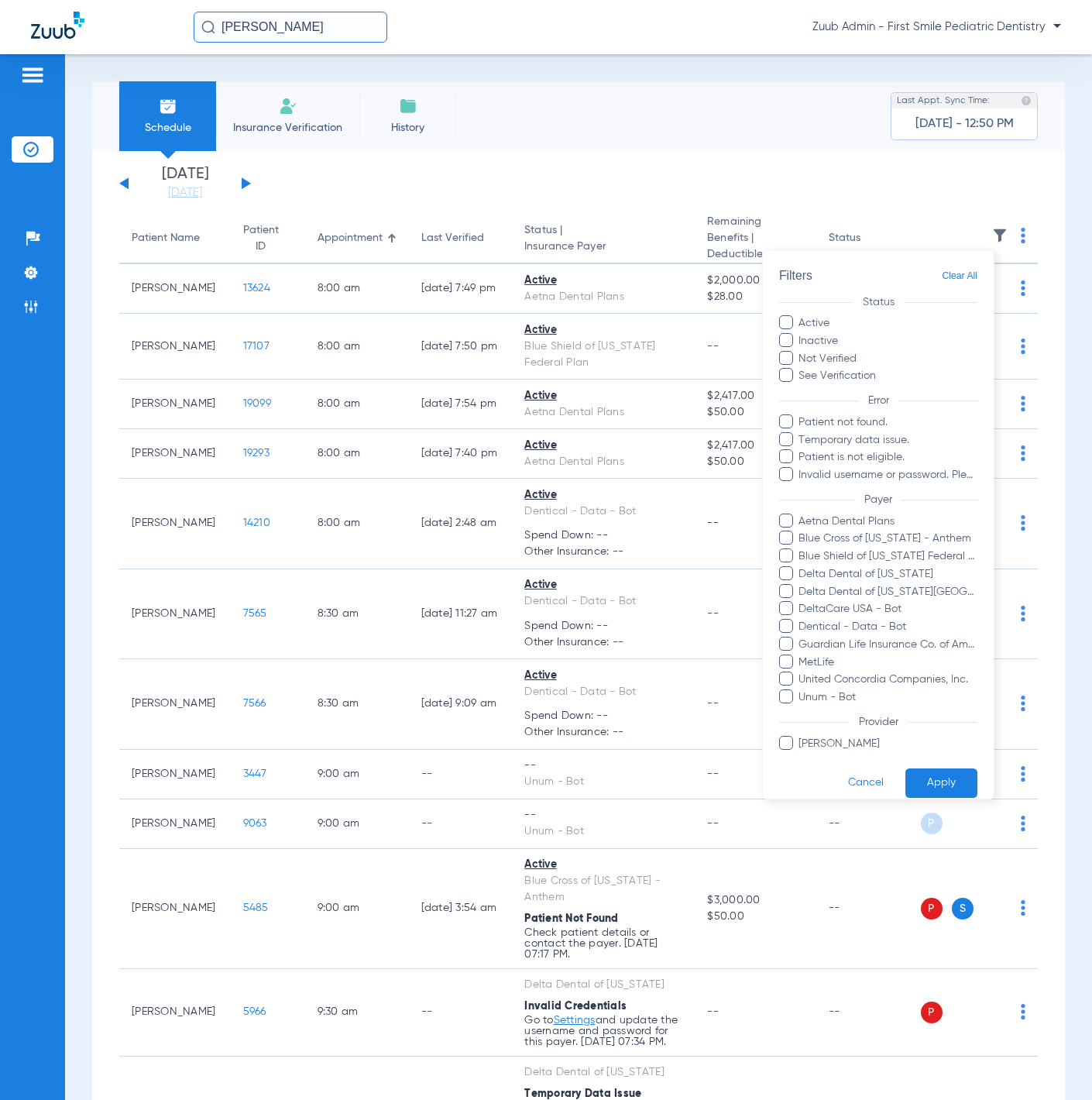
drag, startPoint x: 837, startPoint y: 172, endPoint x: 658, endPoint y: 165, distance: 179.1
click at [837, 172] on div at bounding box center [546, 550] width 1092 height 1100
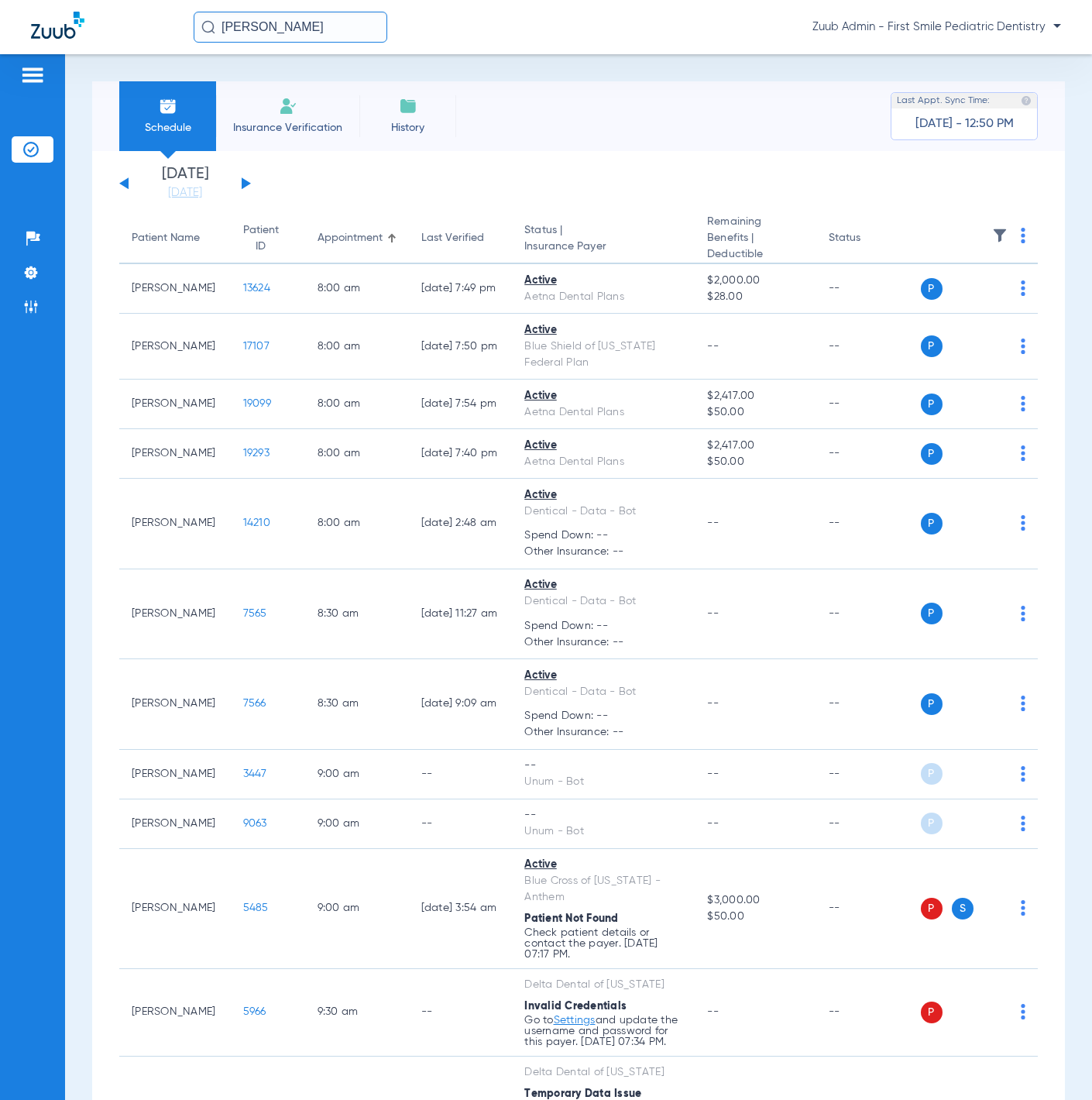
click at [247, 179] on div "Monday 06-09-2025 Tuesday 06-10-2025 Wednesday 06-11-2025 Thursday 06-12-2025 F…" at bounding box center [184, 183] width 132 height 34
click at [246, 180] on button at bounding box center [246, 183] width 9 height 12
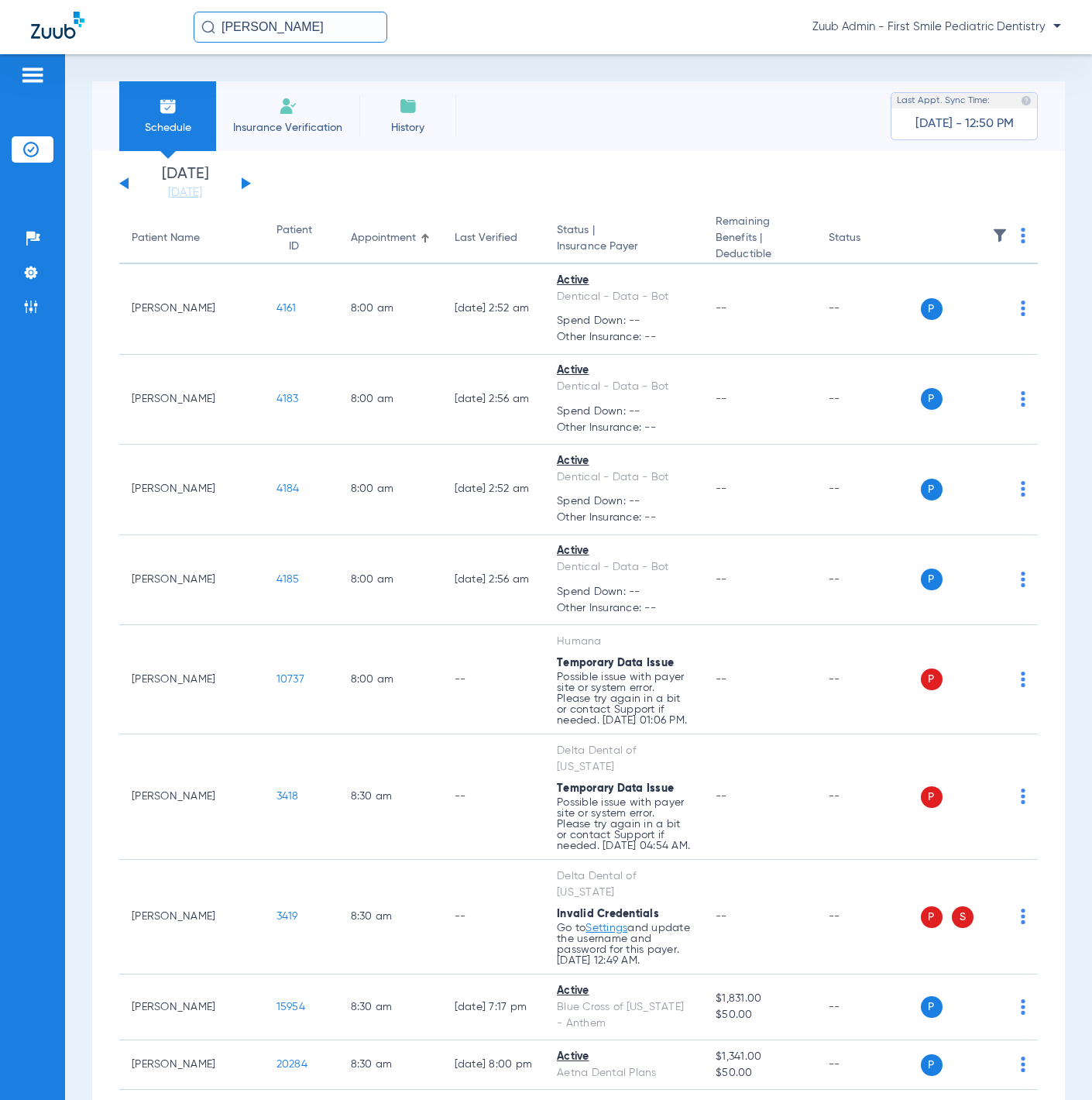
click at [992, 233] on img at bounding box center [1000, 236] width 16 height 16
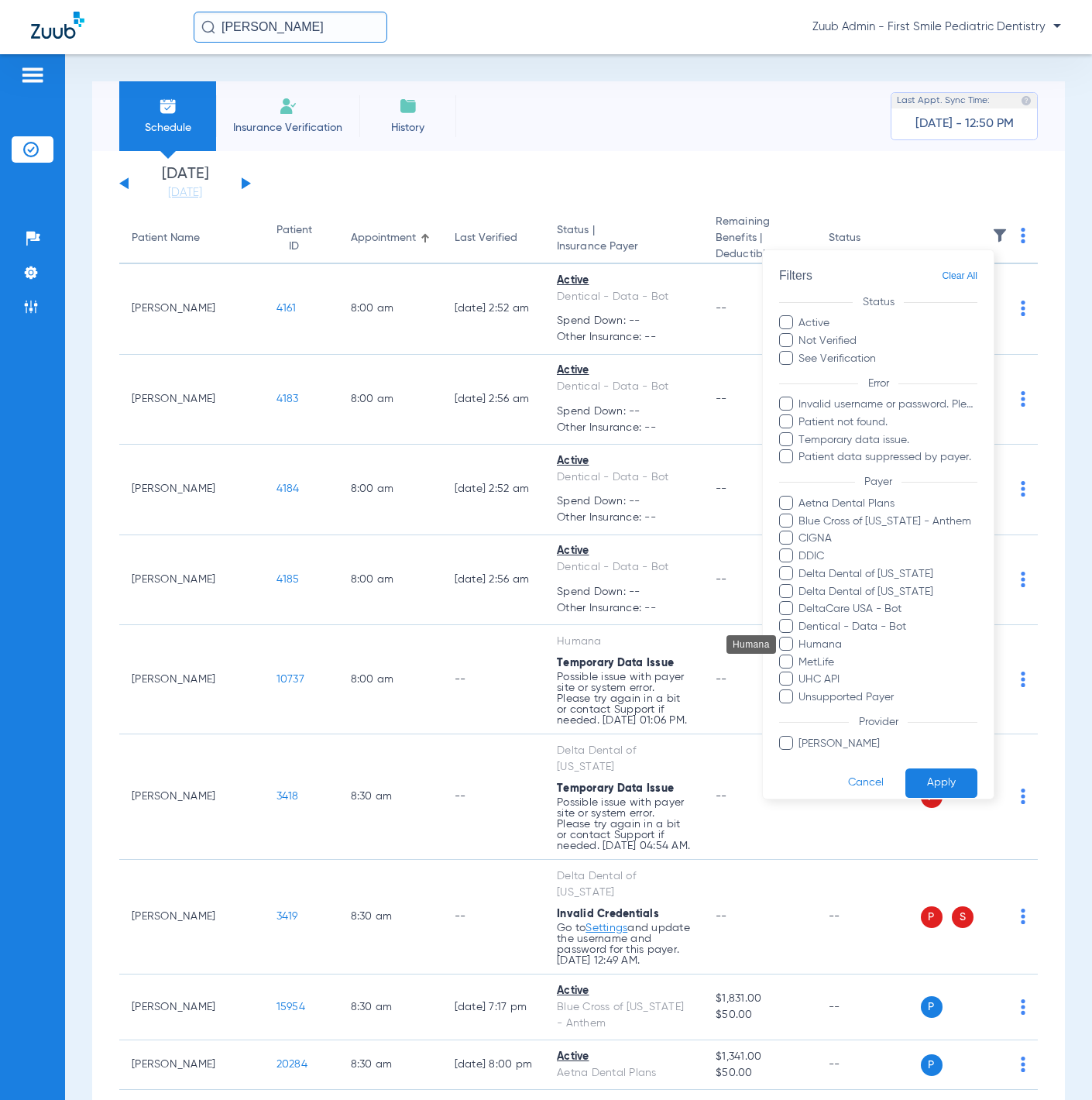
click at [875, 650] on span "Humana" at bounding box center [888, 645] width 180 height 16
click at [801, 655] on input "Humana" at bounding box center [801, 655] width 0 height 0
click at [913, 776] on button "Apply" at bounding box center [942, 782] width 72 height 31
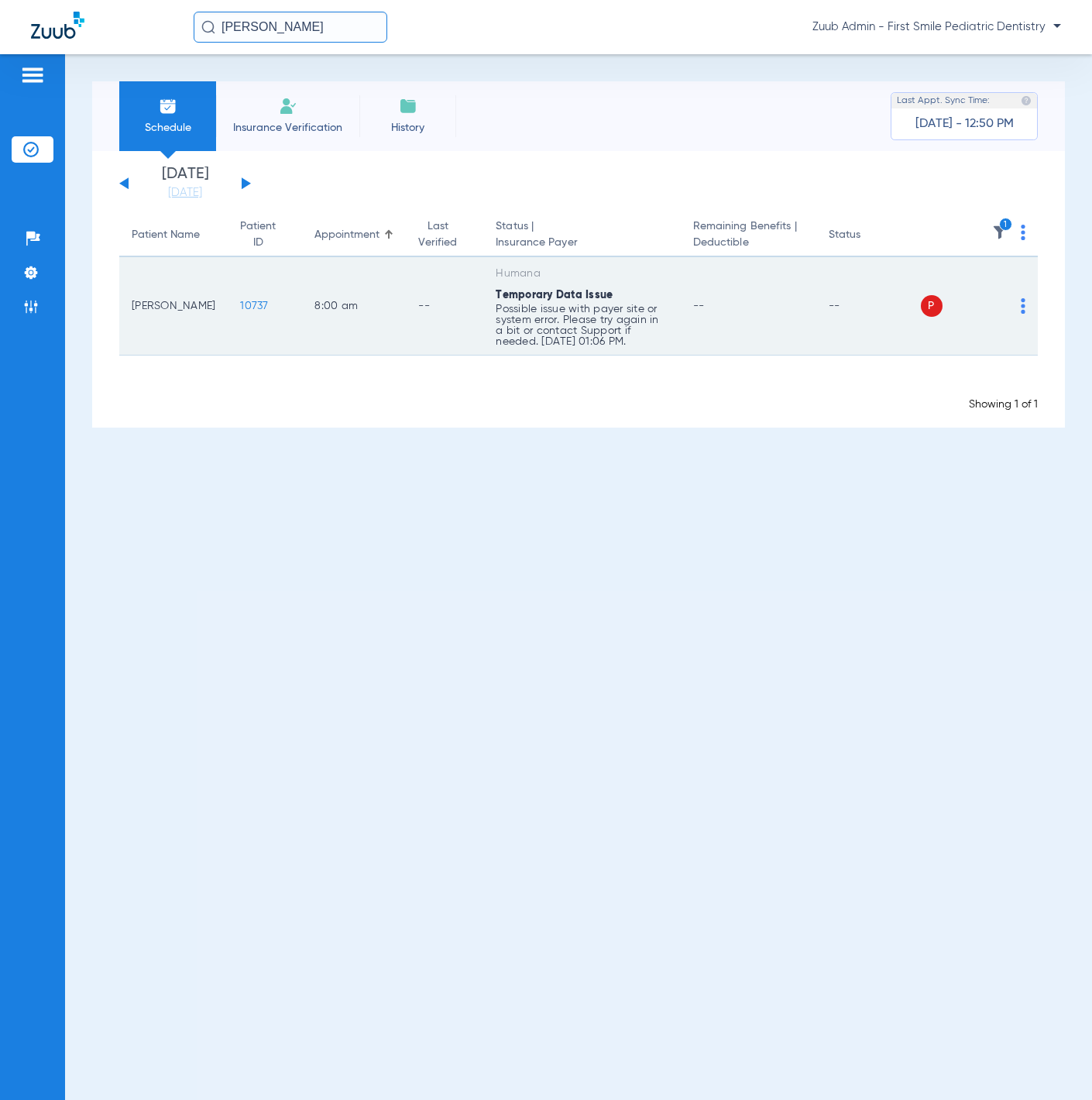
click at [1021, 307] on img at bounding box center [1023, 306] width 5 height 16
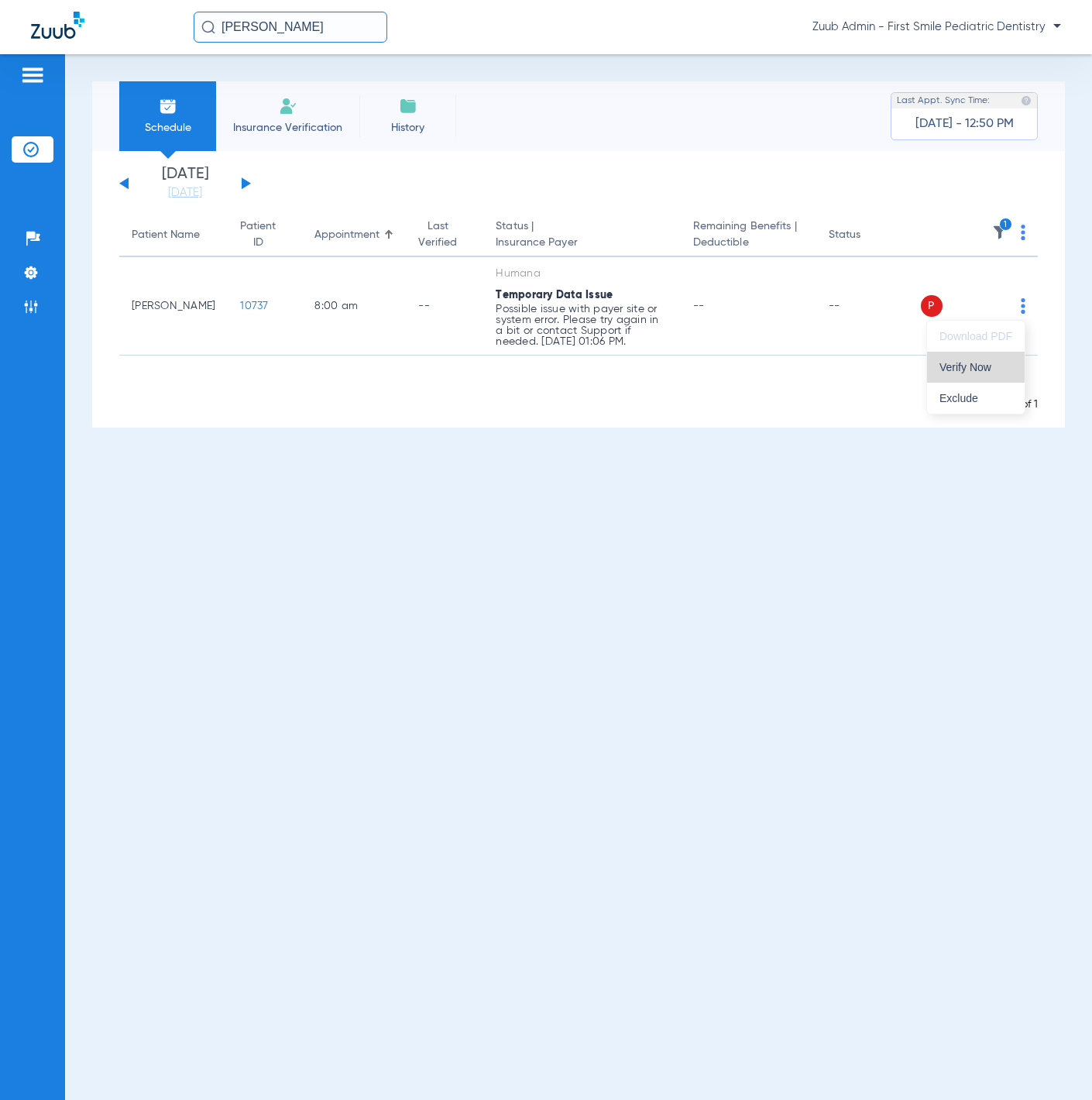
click at [1007, 361] on span "Verify Now" at bounding box center [976, 366] width 73 height 11
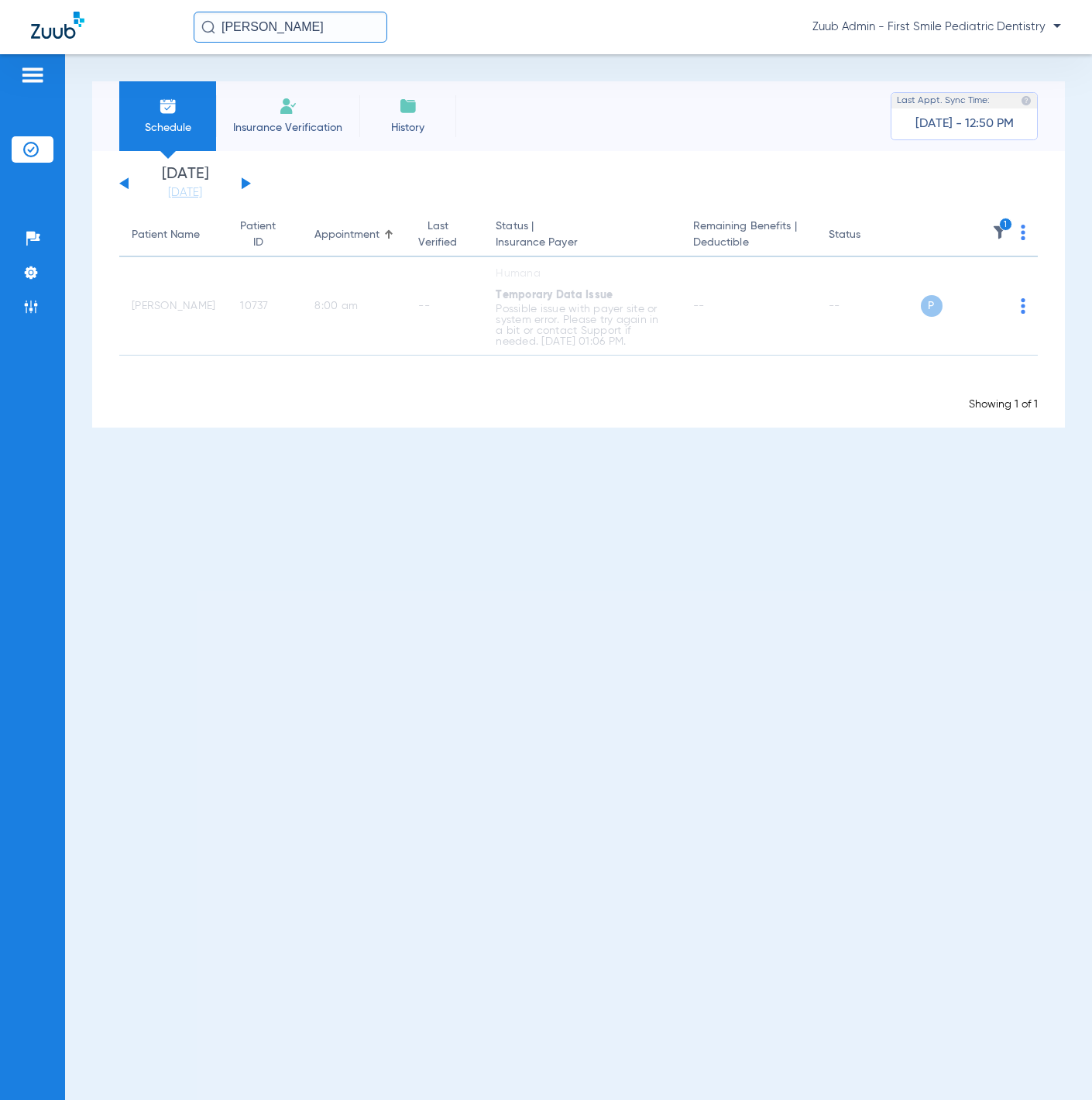
click at [599, 631] on div "Schedule Insurance Verification History Last Appt. Sync Time: Today - 12:50 PM …" at bounding box center [578, 577] width 1027 height 1046
click at [120, 183] on button at bounding box center [123, 183] width 9 height 12
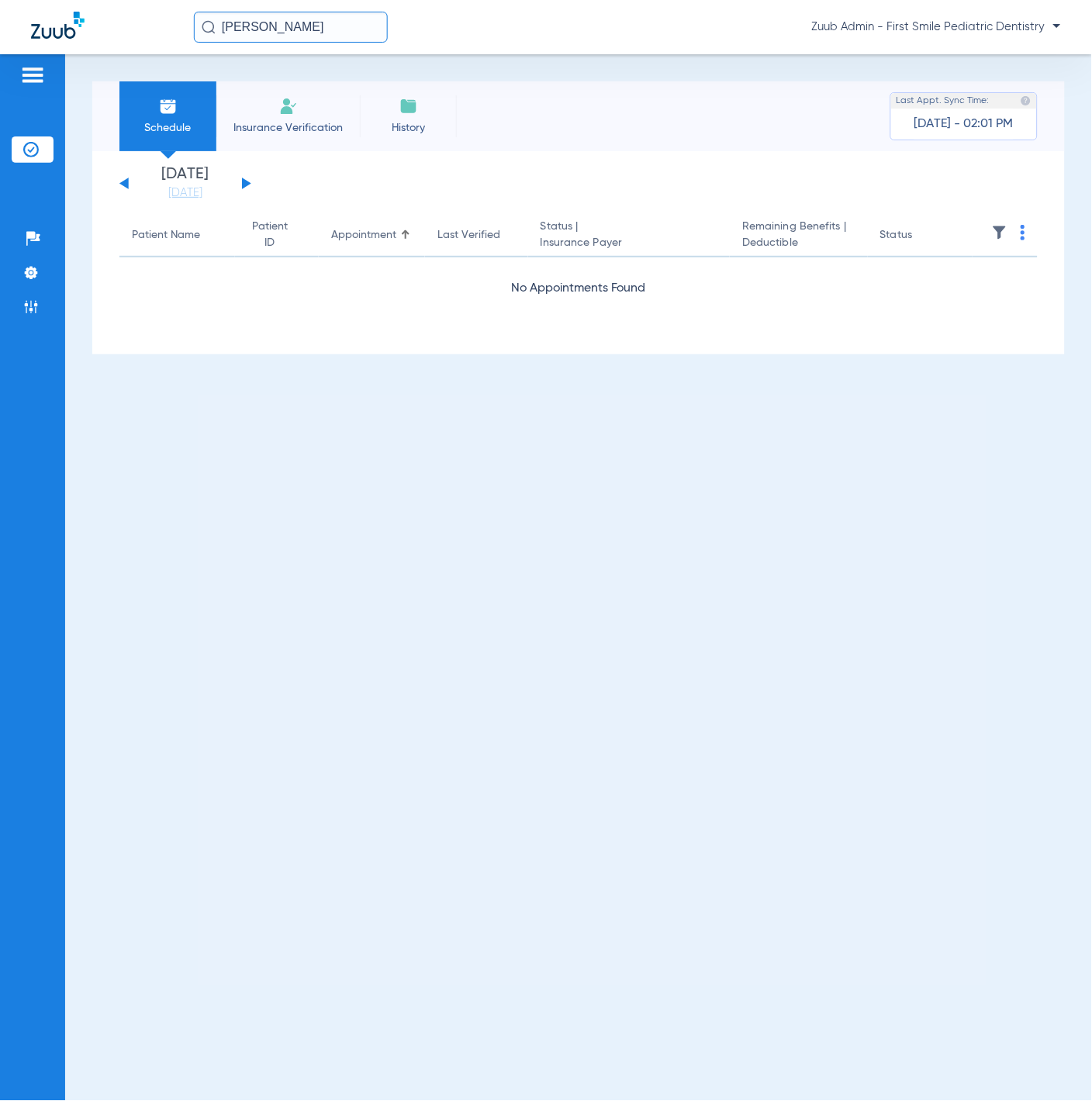
click at [248, 183] on button at bounding box center [246, 183] width 9 height 12
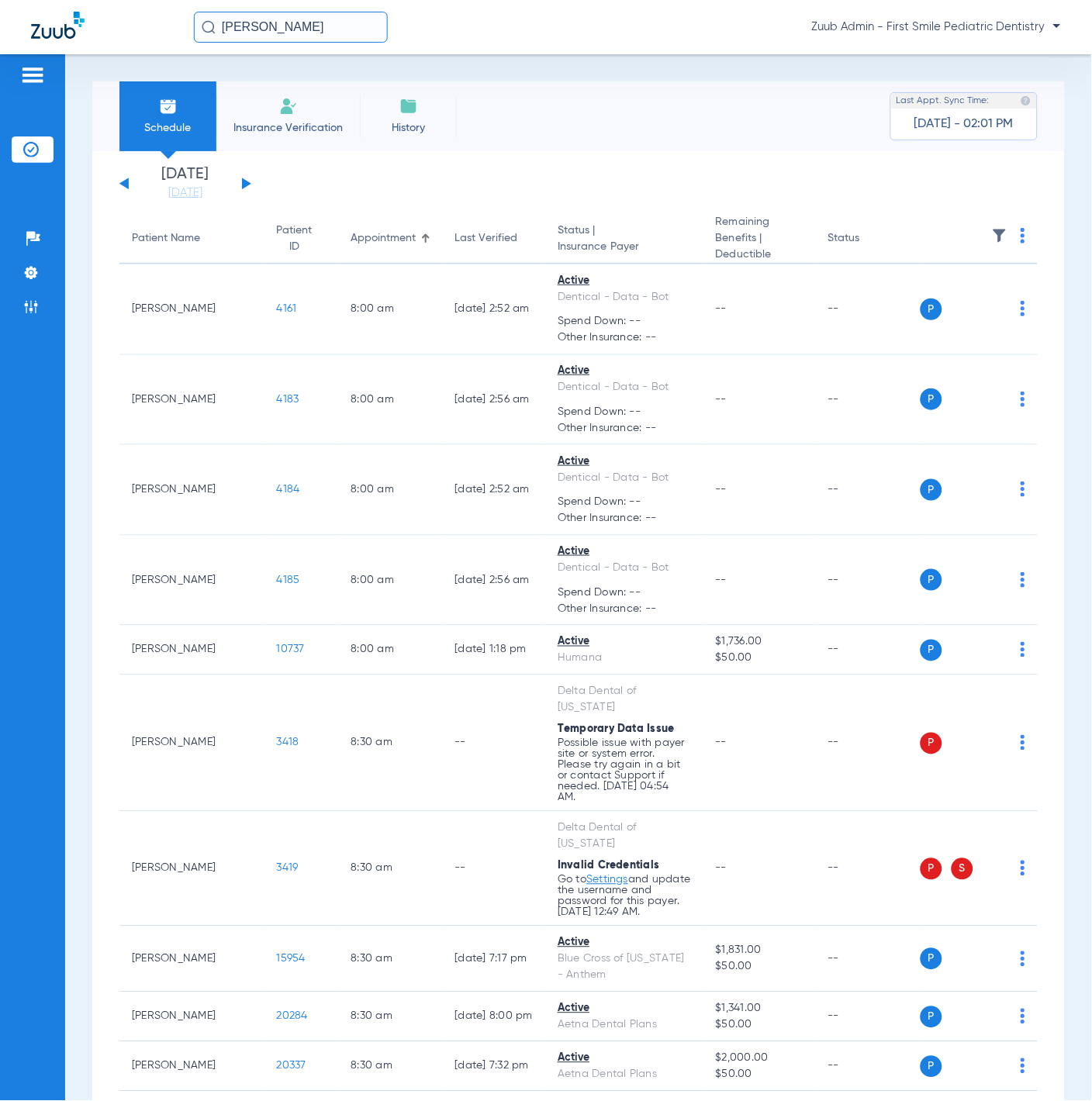
click at [992, 235] on img at bounding box center [1000, 236] width 16 height 16
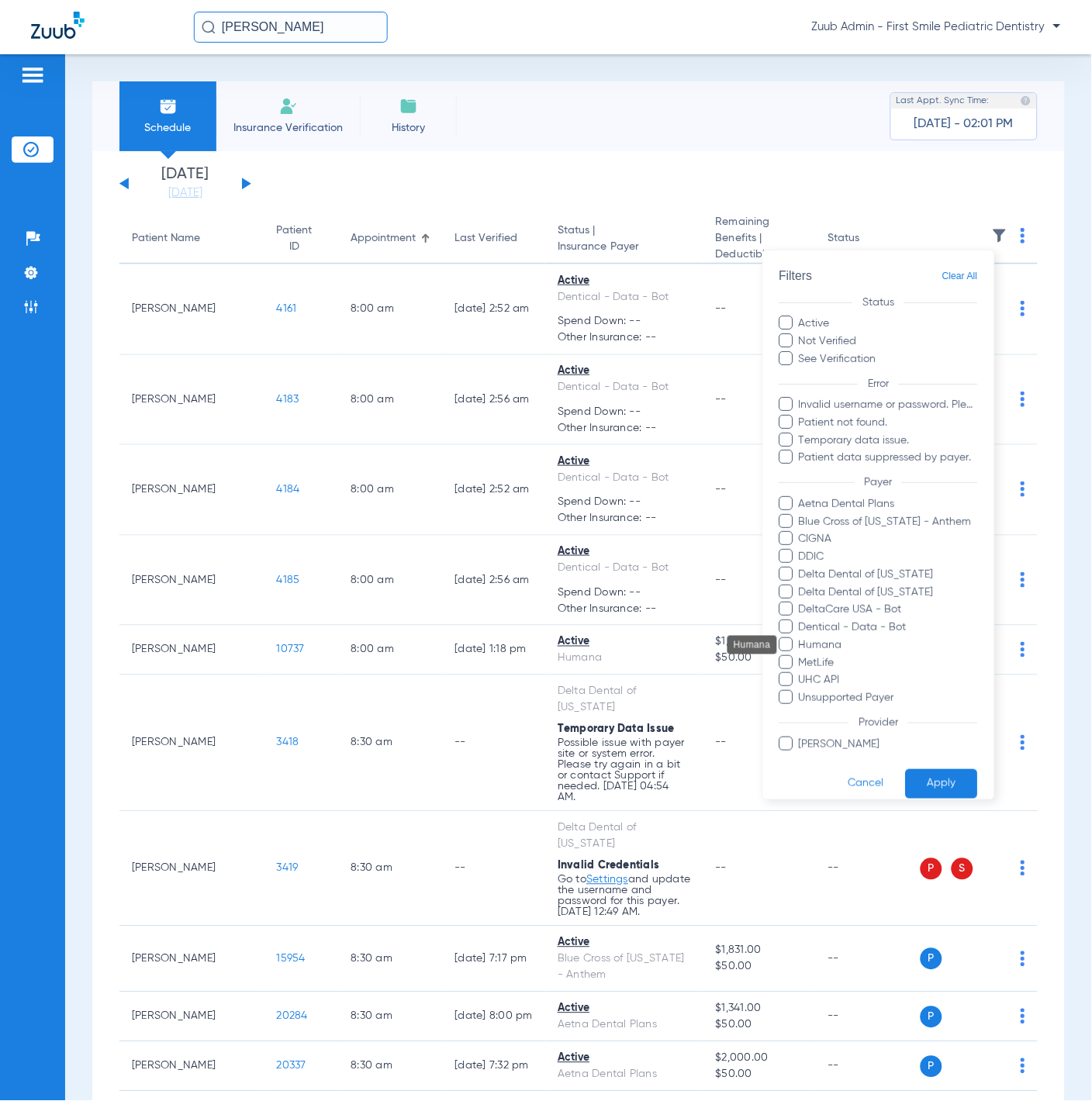
click at [827, 650] on span "Humana" at bounding box center [888, 645] width 180 height 16
click at [801, 656] on input "Humana" at bounding box center [801, 656] width 0 height 0
click at [954, 799] on form "Filters Clear All Status Active Not Verified See Verification Error Invalid use…" at bounding box center [878, 533] width 231 height 565
click at [947, 791] on button "Apply" at bounding box center [941, 783] width 72 height 31
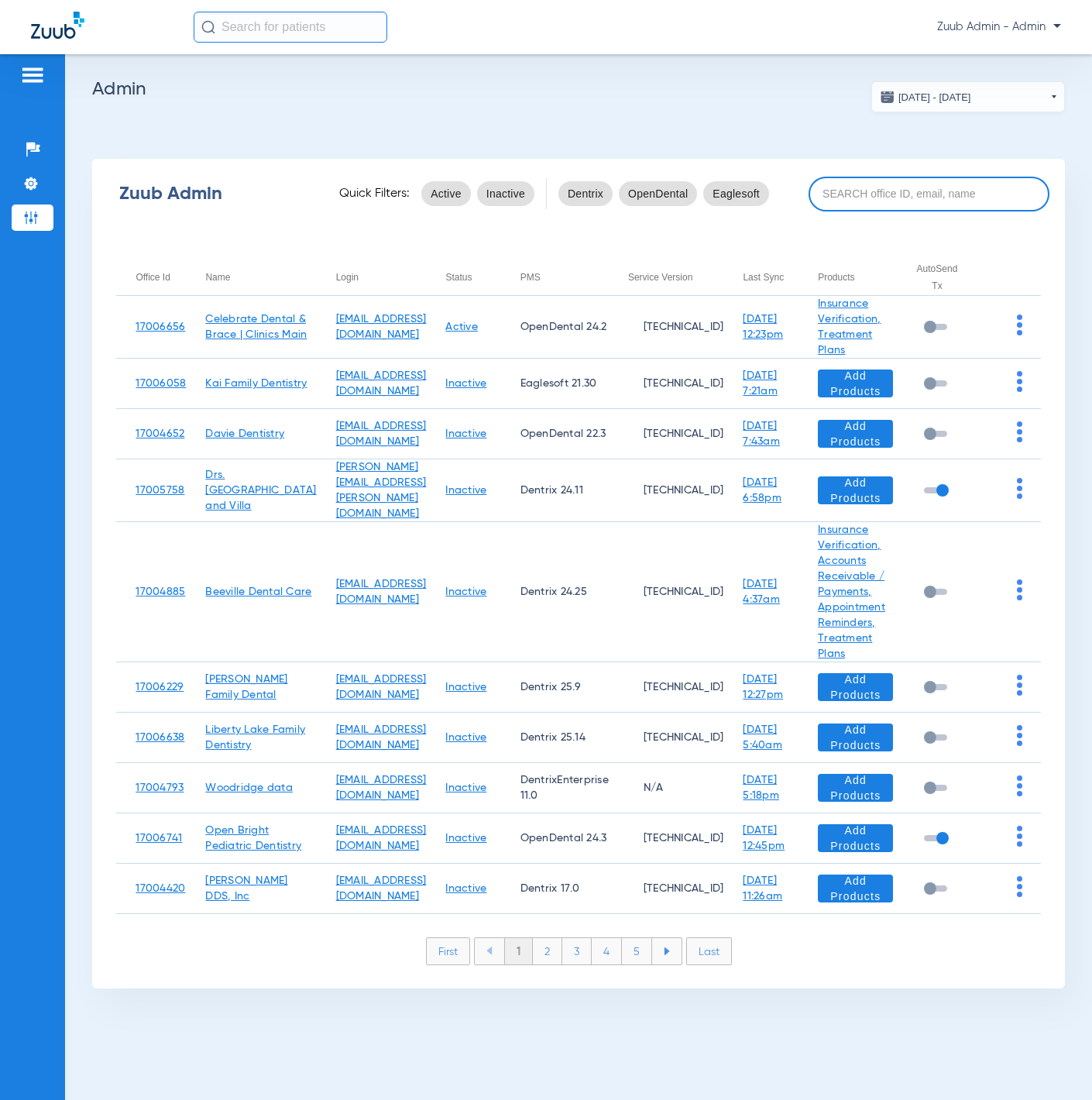
click at [899, 181] on input at bounding box center [929, 193] width 241 height 35
paste input "17005941"
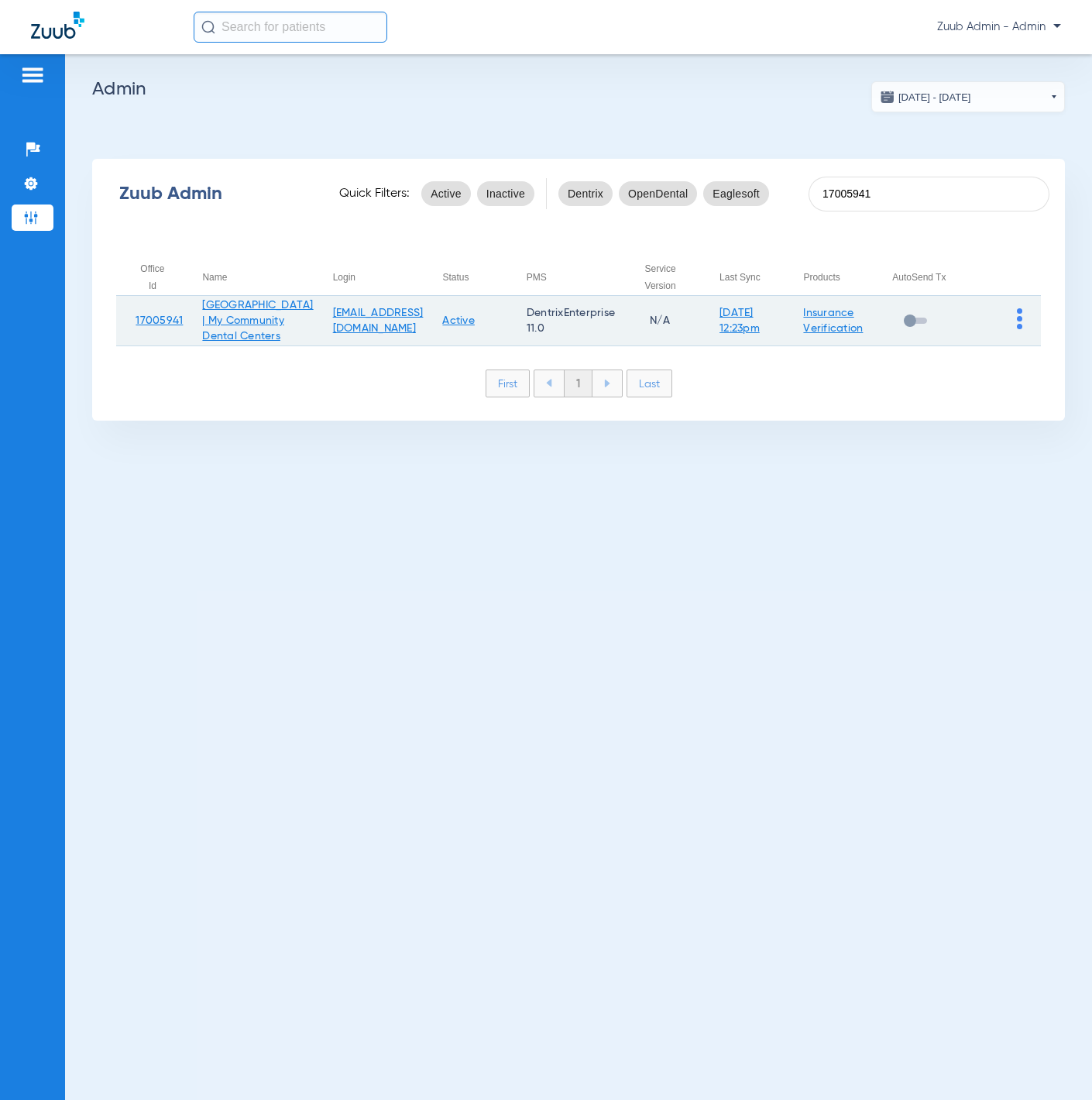
type input "17005941"
click at [1017, 329] on img at bounding box center [1019, 318] width 5 height 21
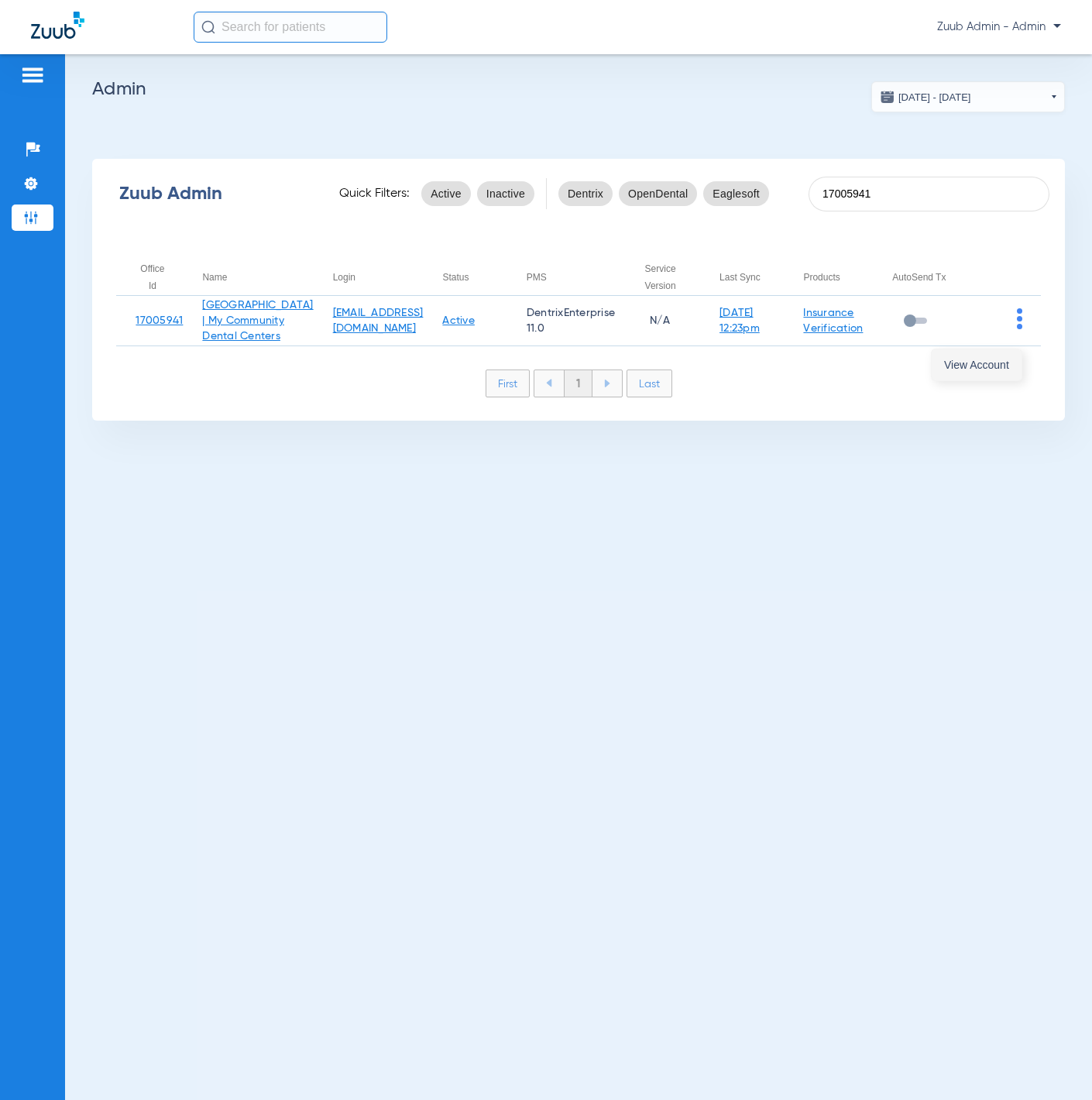
click at [1000, 354] on button "View Account" at bounding box center [976, 364] width 90 height 31
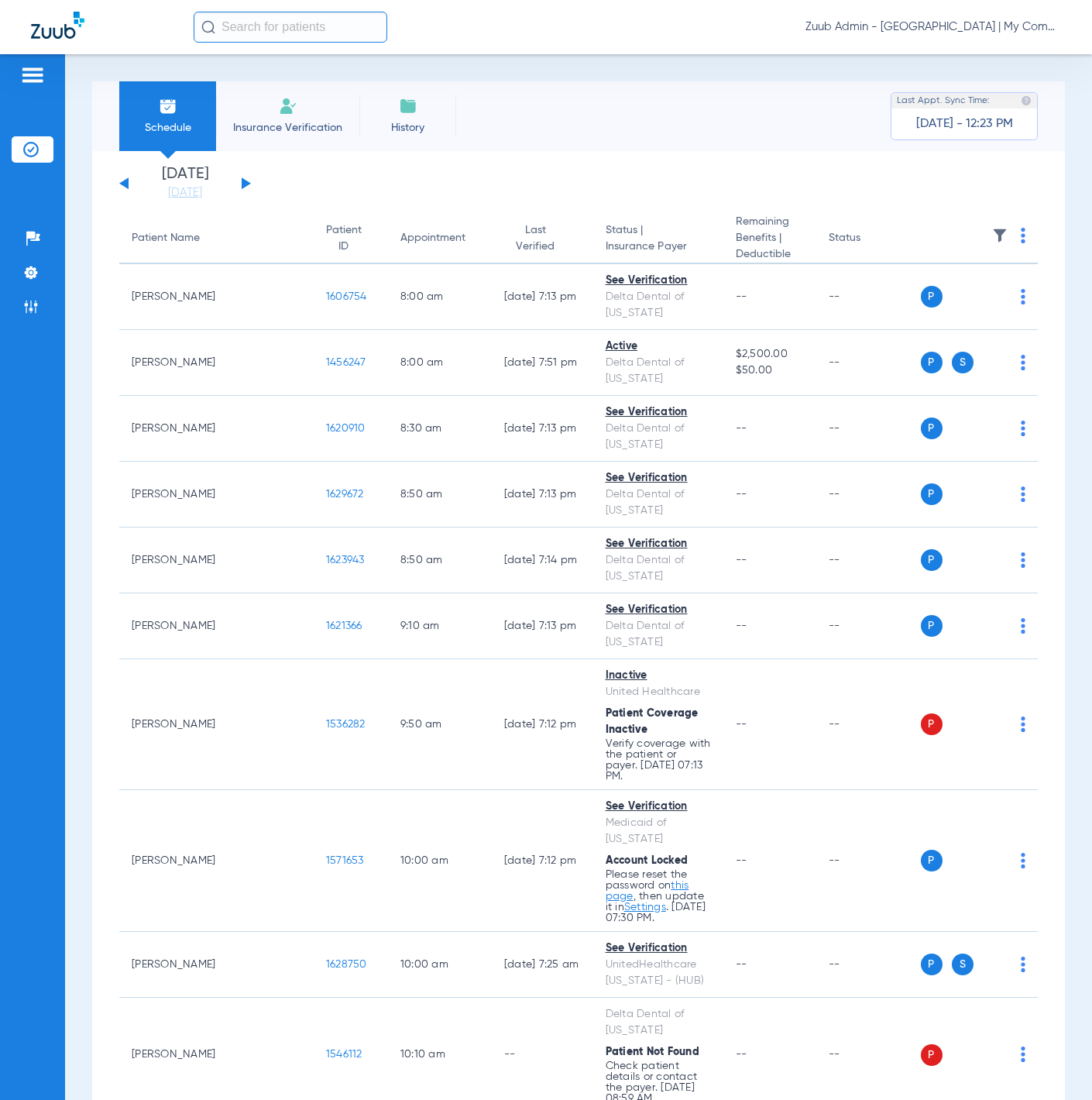
click at [216, 183] on li "Today 08-13-2025" at bounding box center [185, 183] width 93 height 34
click at [214, 185] on link "[DATE]" at bounding box center [185, 193] width 93 height 16
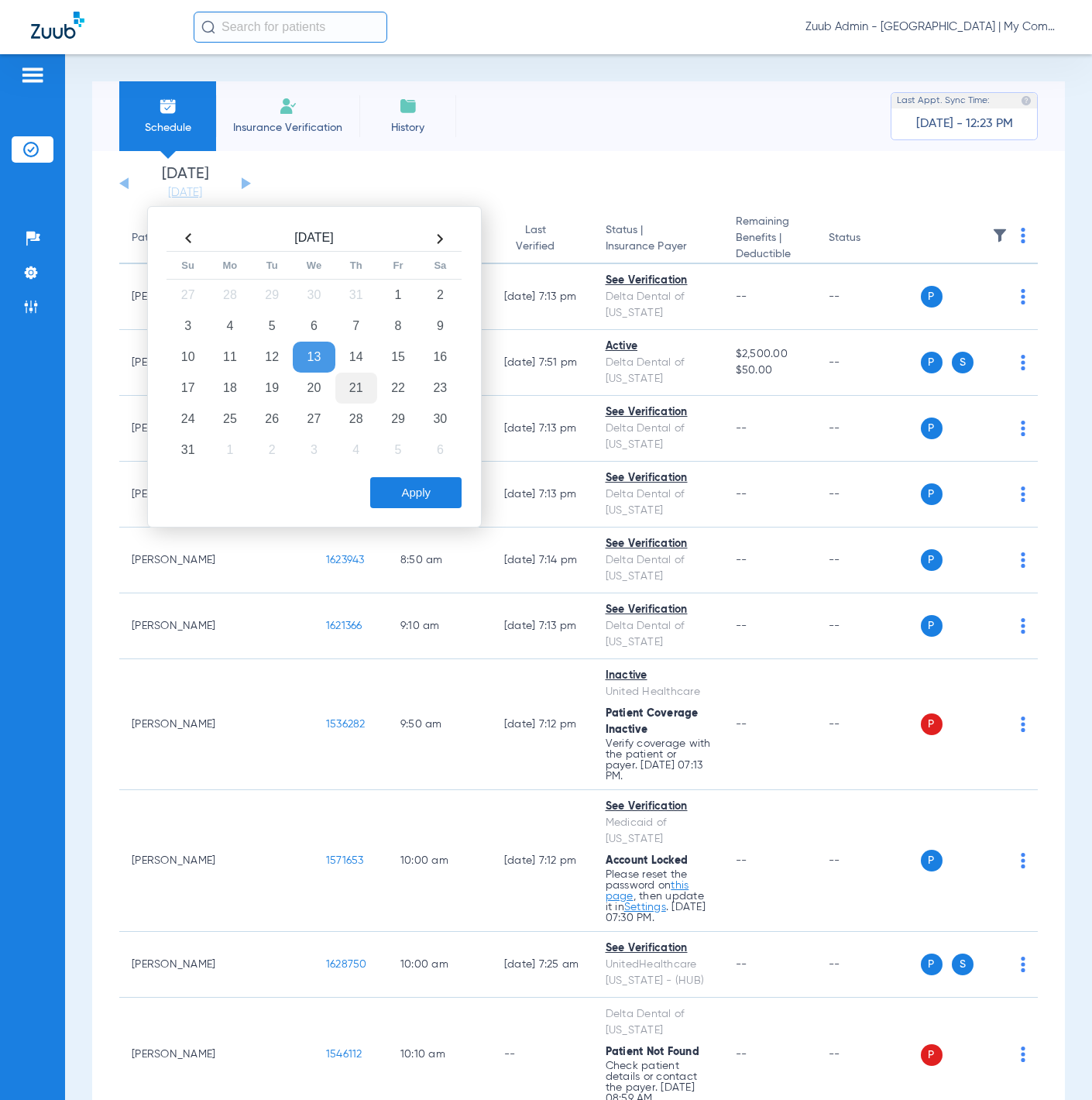
click at [350, 385] on td "21" at bounding box center [356, 387] width 42 height 31
click at [439, 489] on button "Apply" at bounding box center [416, 492] width 91 height 31
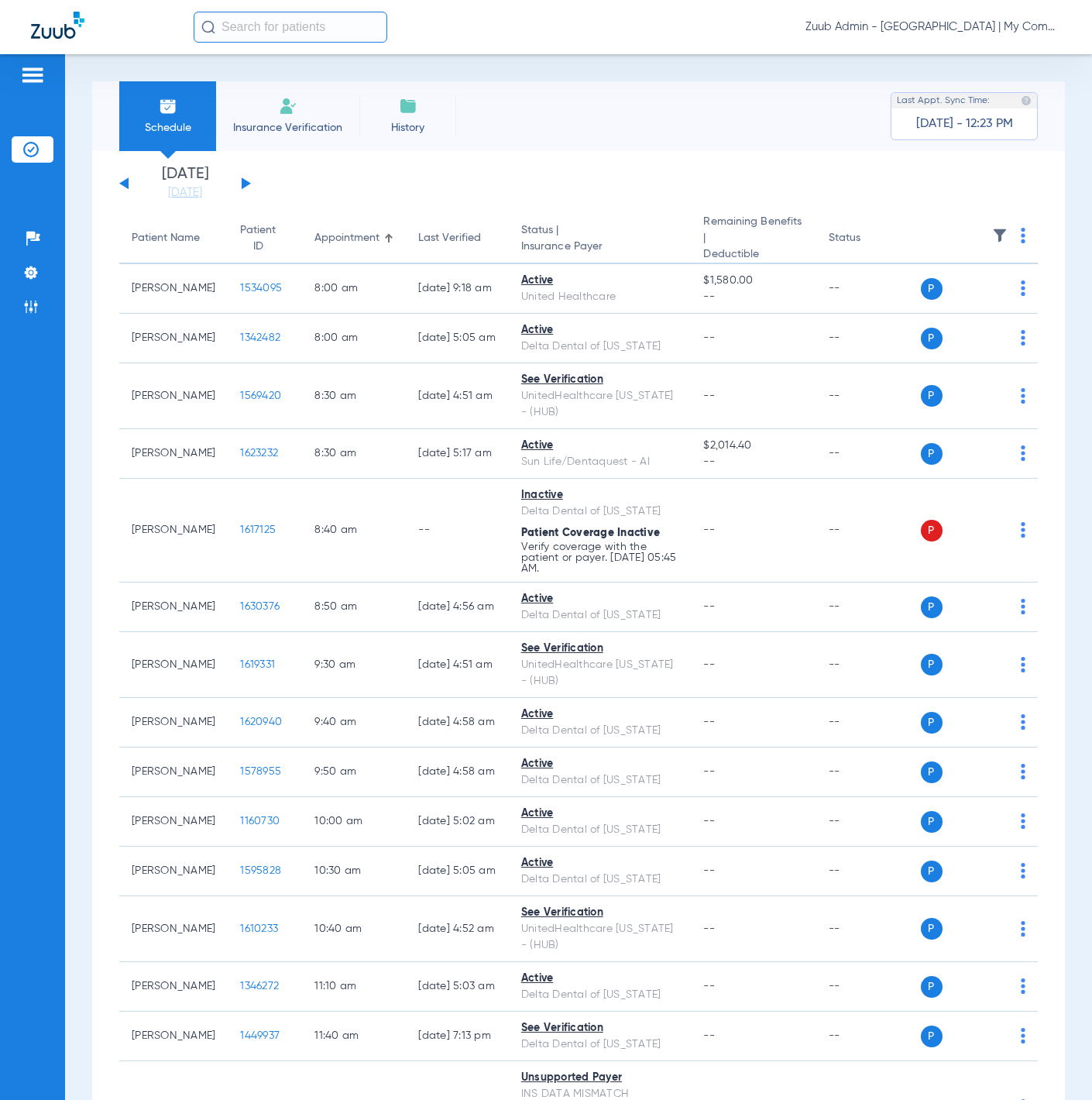
click at [992, 235] on img at bounding box center [1000, 236] width 16 height 16
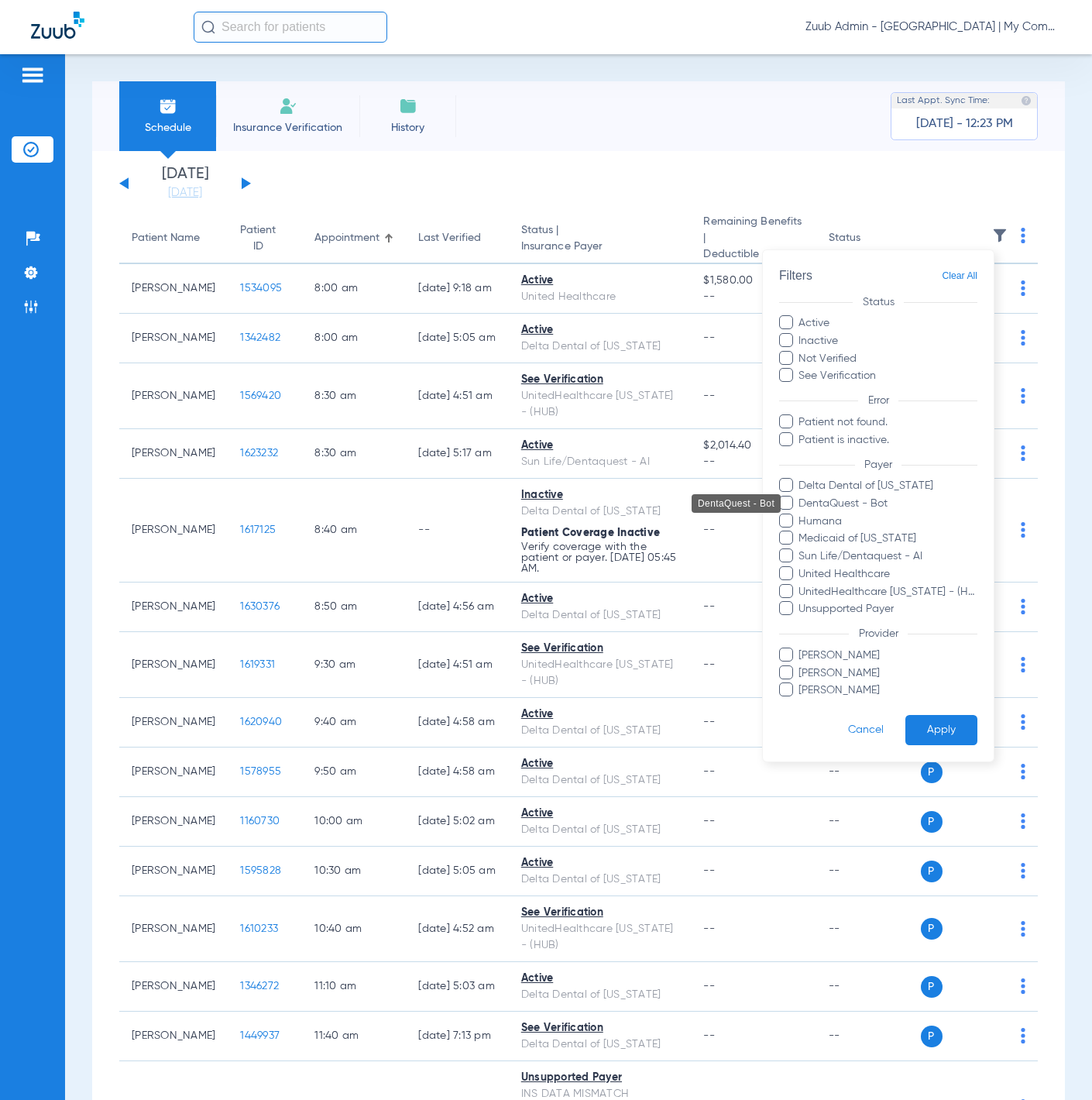
click at [877, 507] on span "DentaQuest - Bot" at bounding box center [888, 504] width 180 height 16
click at [801, 514] on input "DentaQuest - Bot" at bounding box center [801, 514] width 0 height 0
click at [930, 728] on button "Apply" at bounding box center [942, 730] width 72 height 31
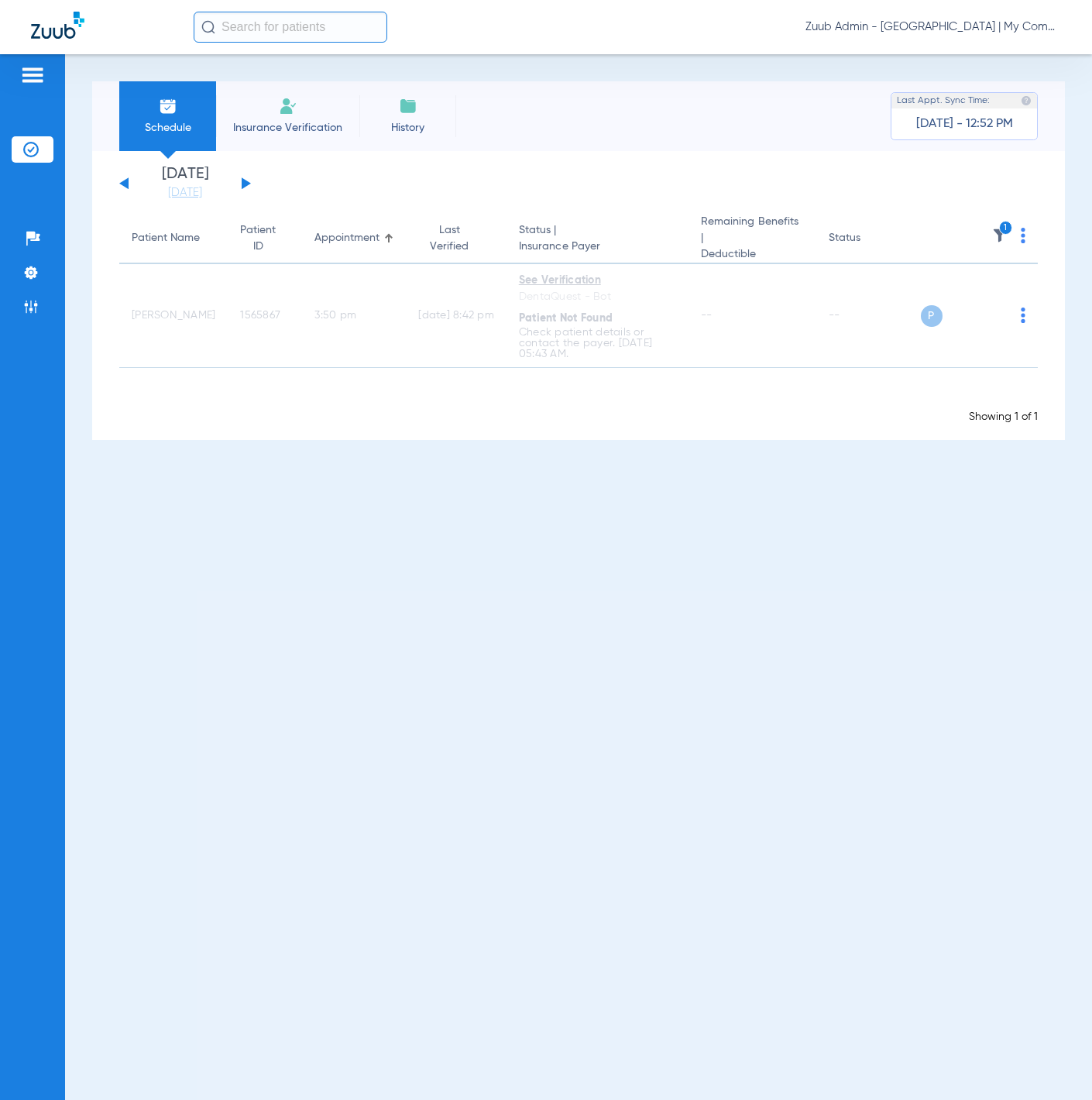
click at [32, 289] on ul "Help Center Settings Admin" at bounding box center [33, 280] width 42 height 110
click at [35, 304] on img at bounding box center [31, 307] width 16 height 16
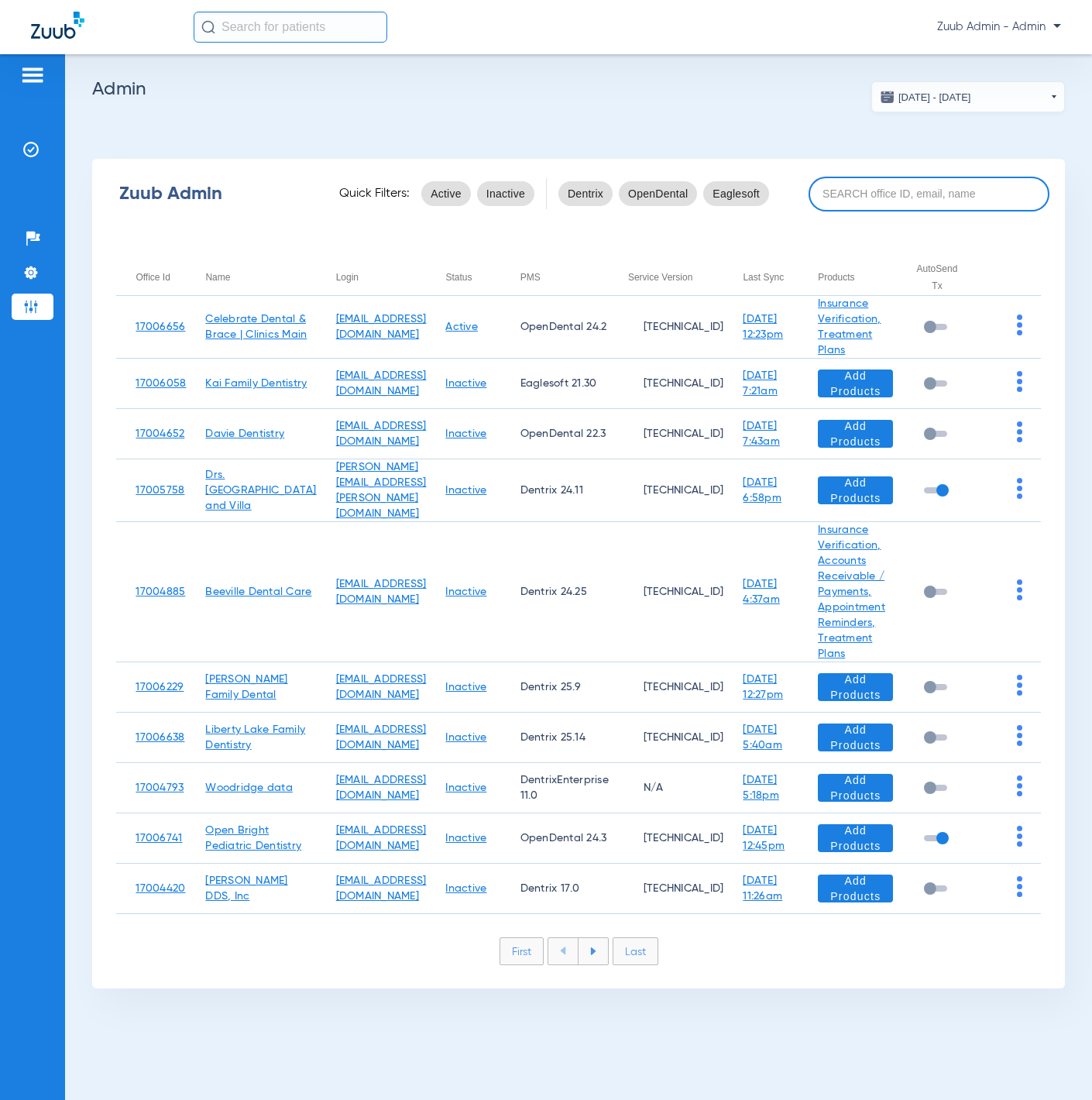
click at [889, 208] on input at bounding box center [929, 193] width 241 height 35
paste input "17007221"
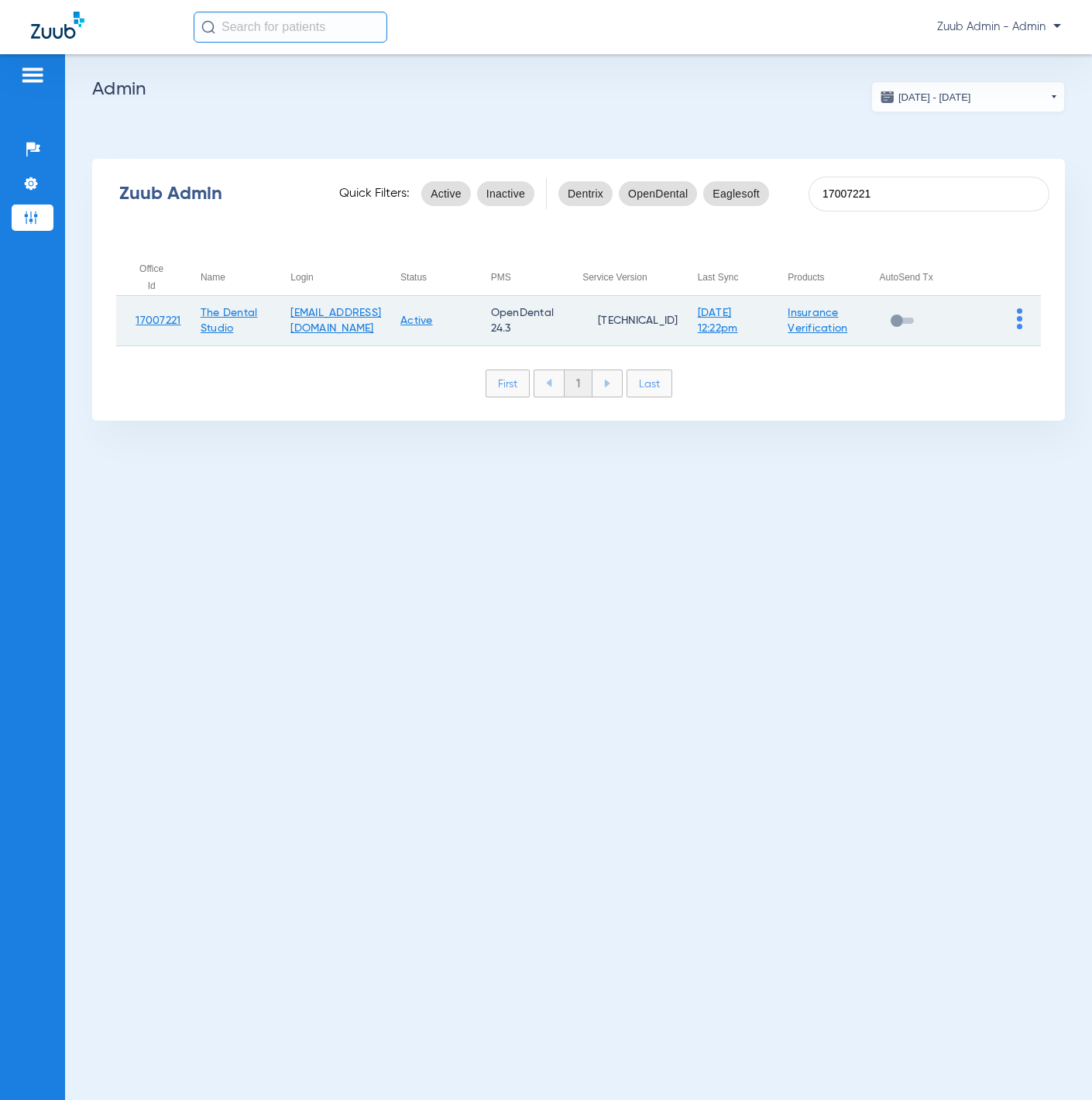
type input "17007221"
click at [1017, 321] on img at bounding box center [1019, 318] width 5 height 21
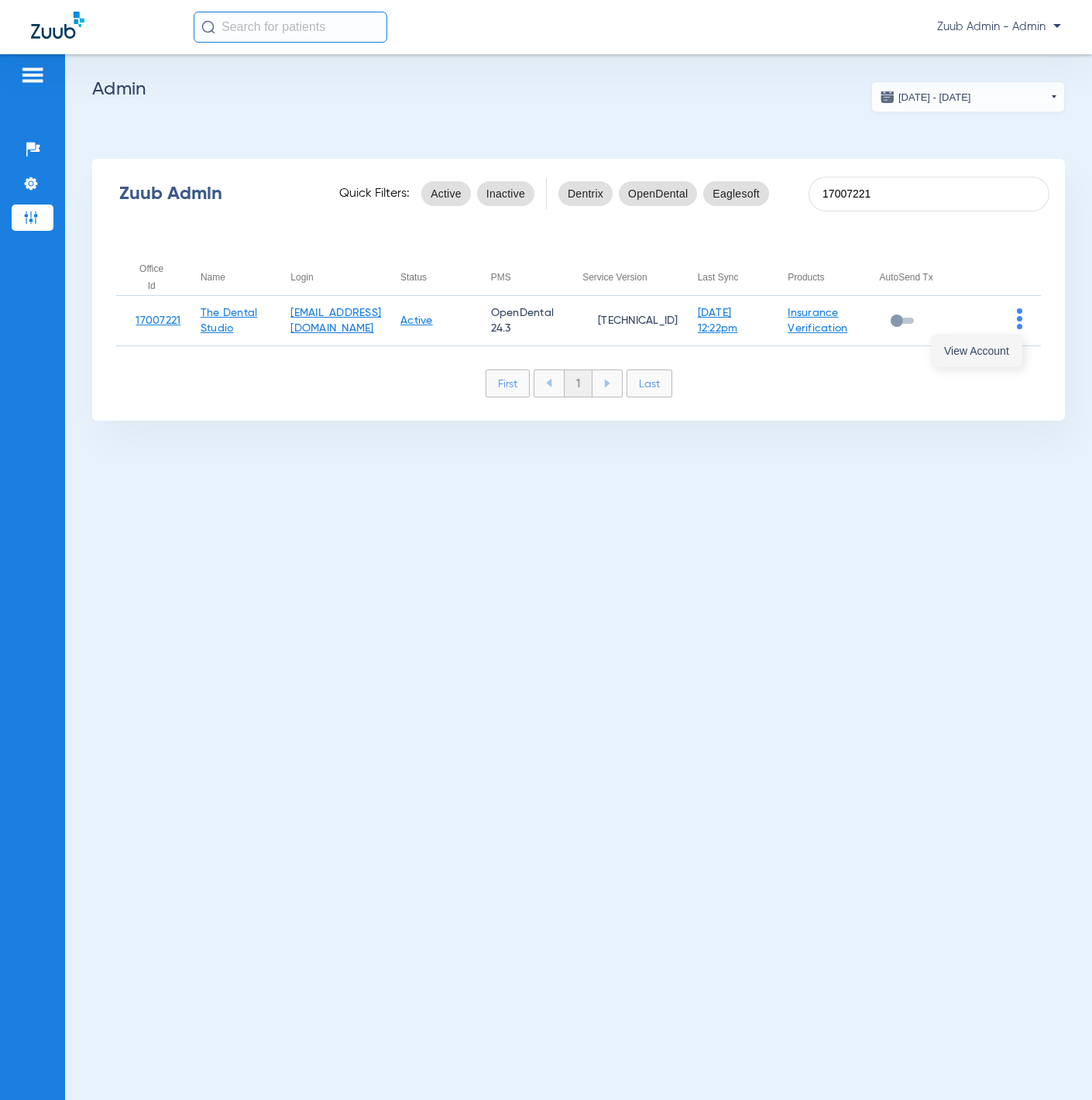
click at [992, 352] on span "View Account" at bounding box center [977, 350] width 65 height 11
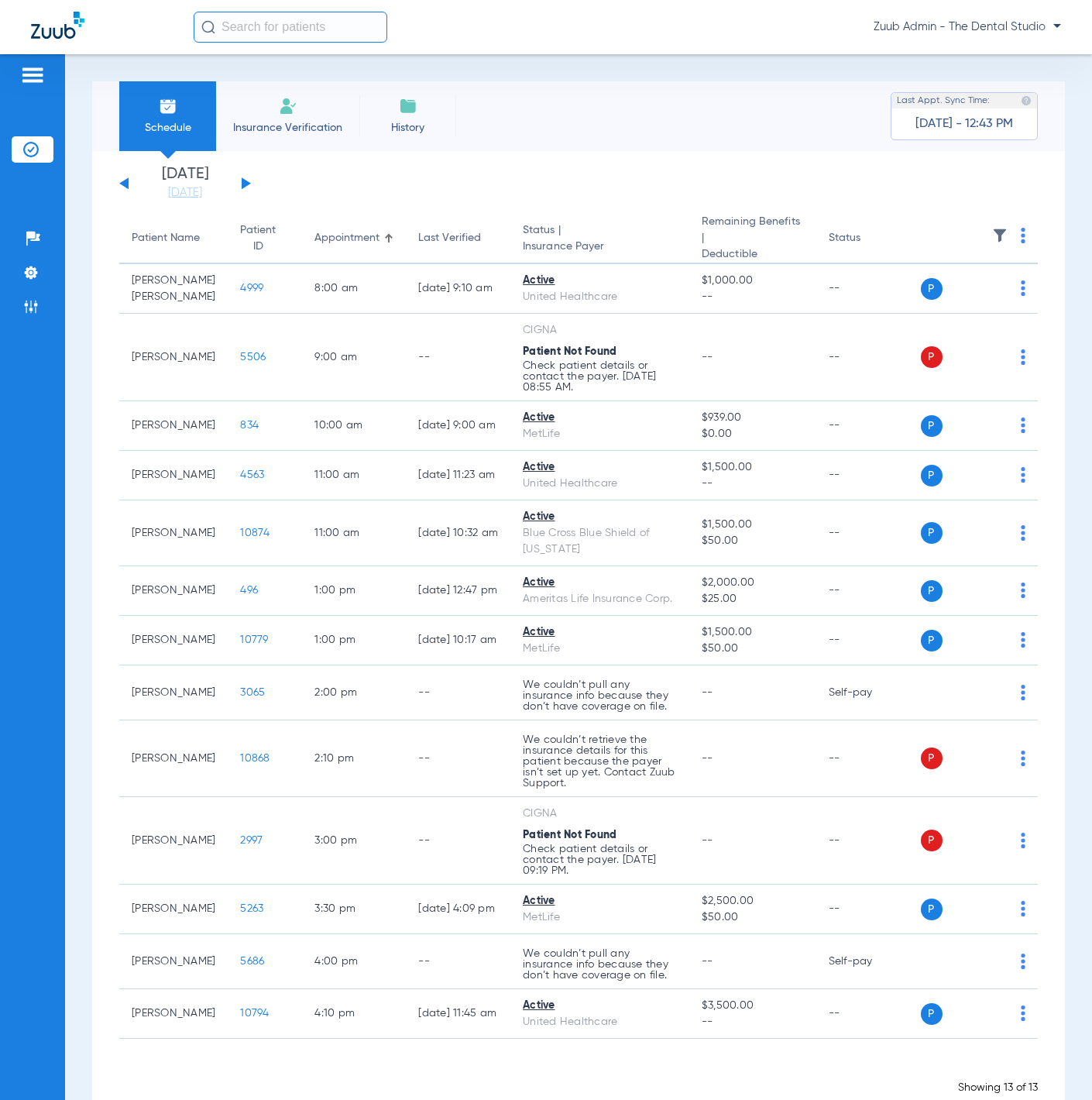
click at [992, 234] on img at bounding box center [1000, 236] width 16 height 16
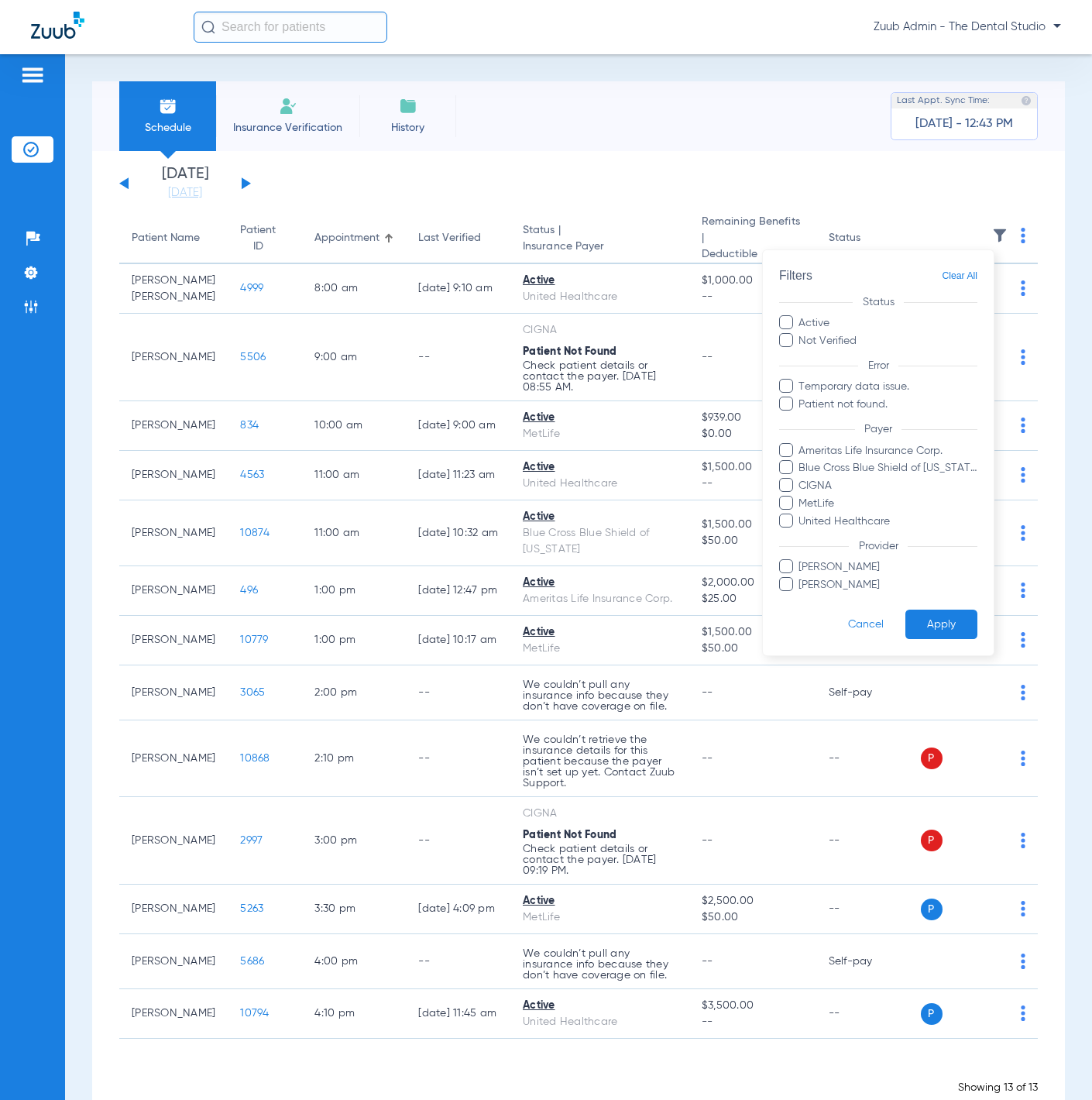
click at [761, 134] on div at bounding box center [546, 550] width 1092 height 1100
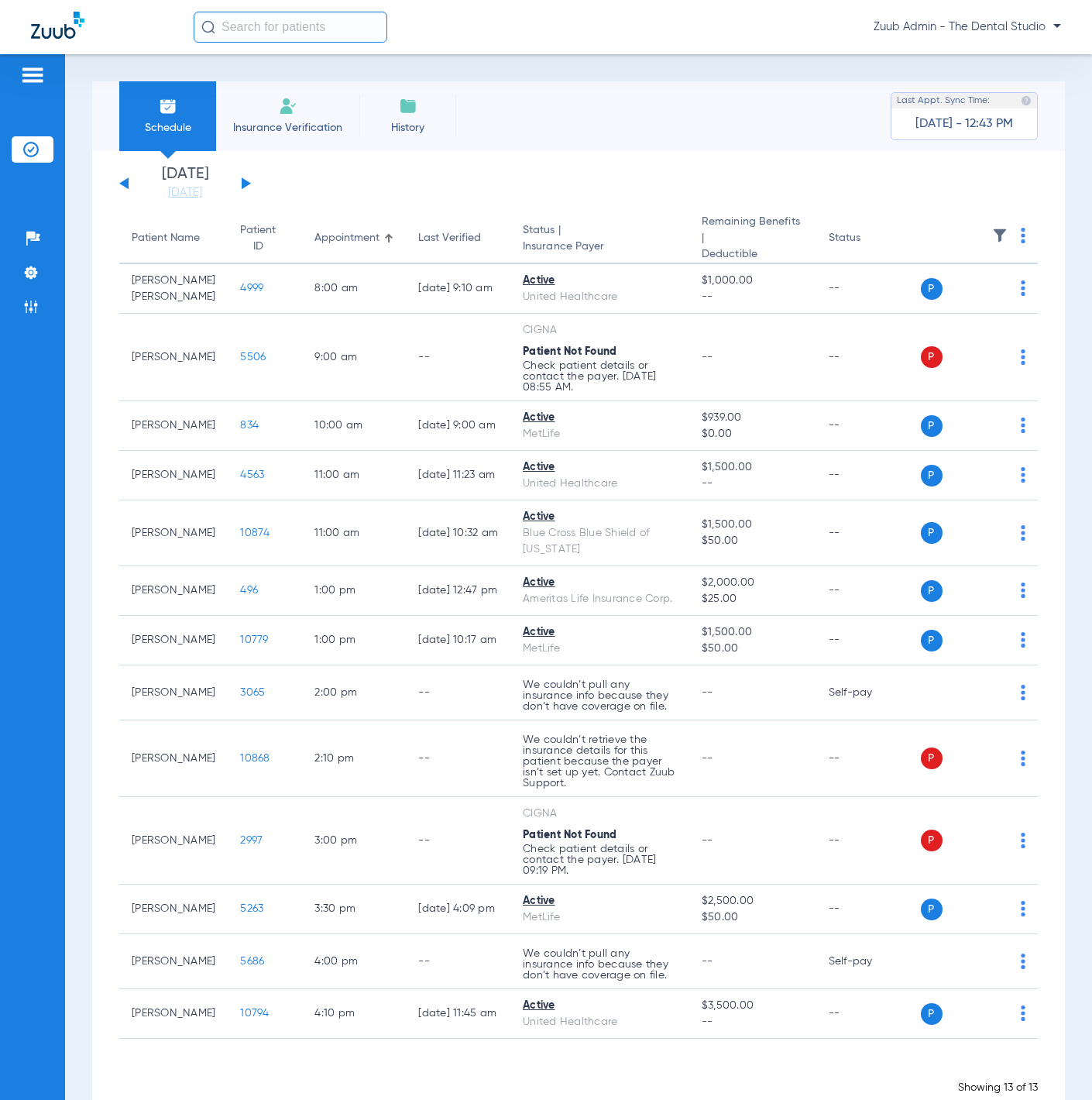
click at [244, 181] on button at bounding box center [246, 183] width 9 height 12
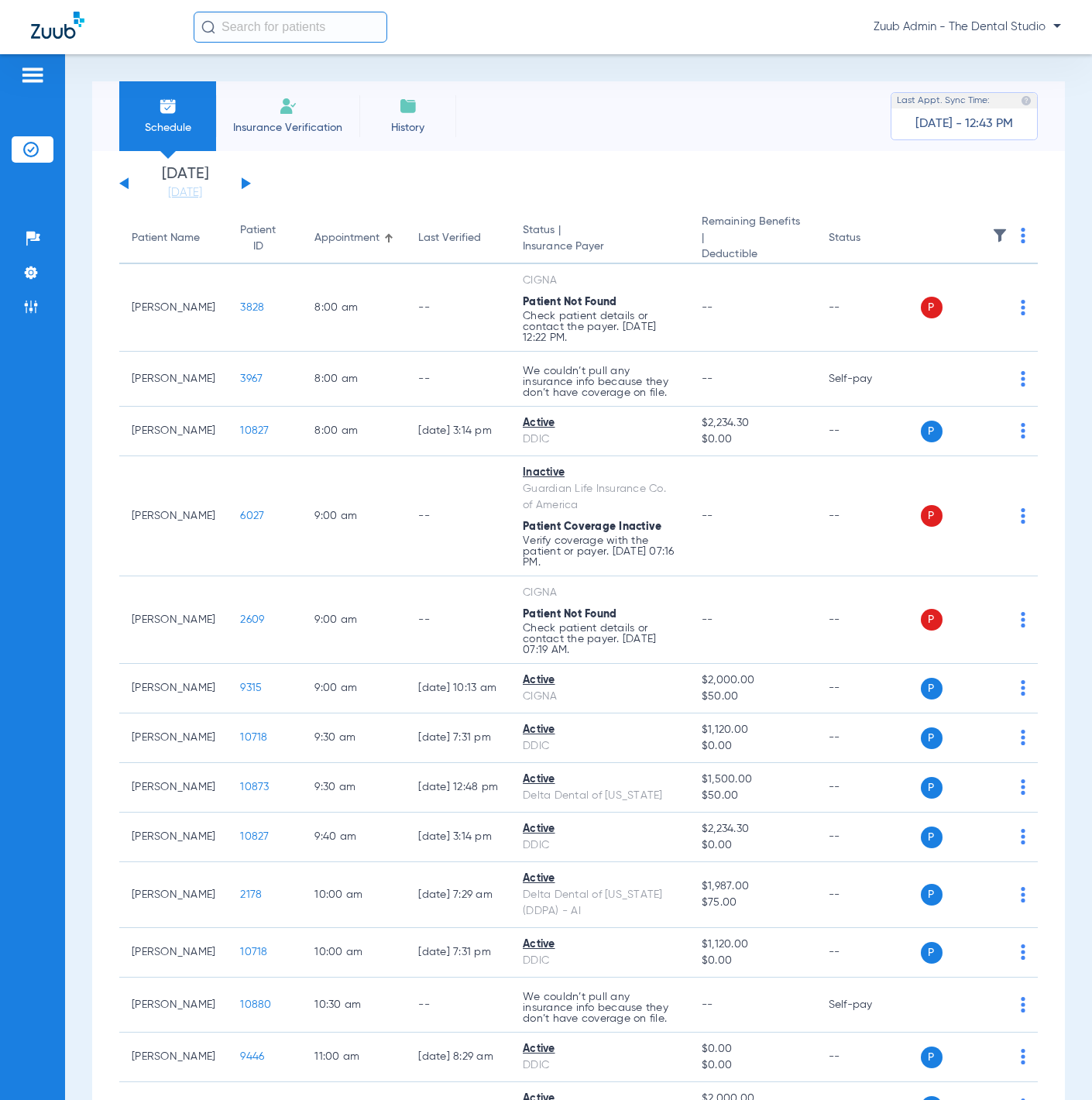
click at [992, 241] on img at bounding box center [1000, 236] width 16 height 16
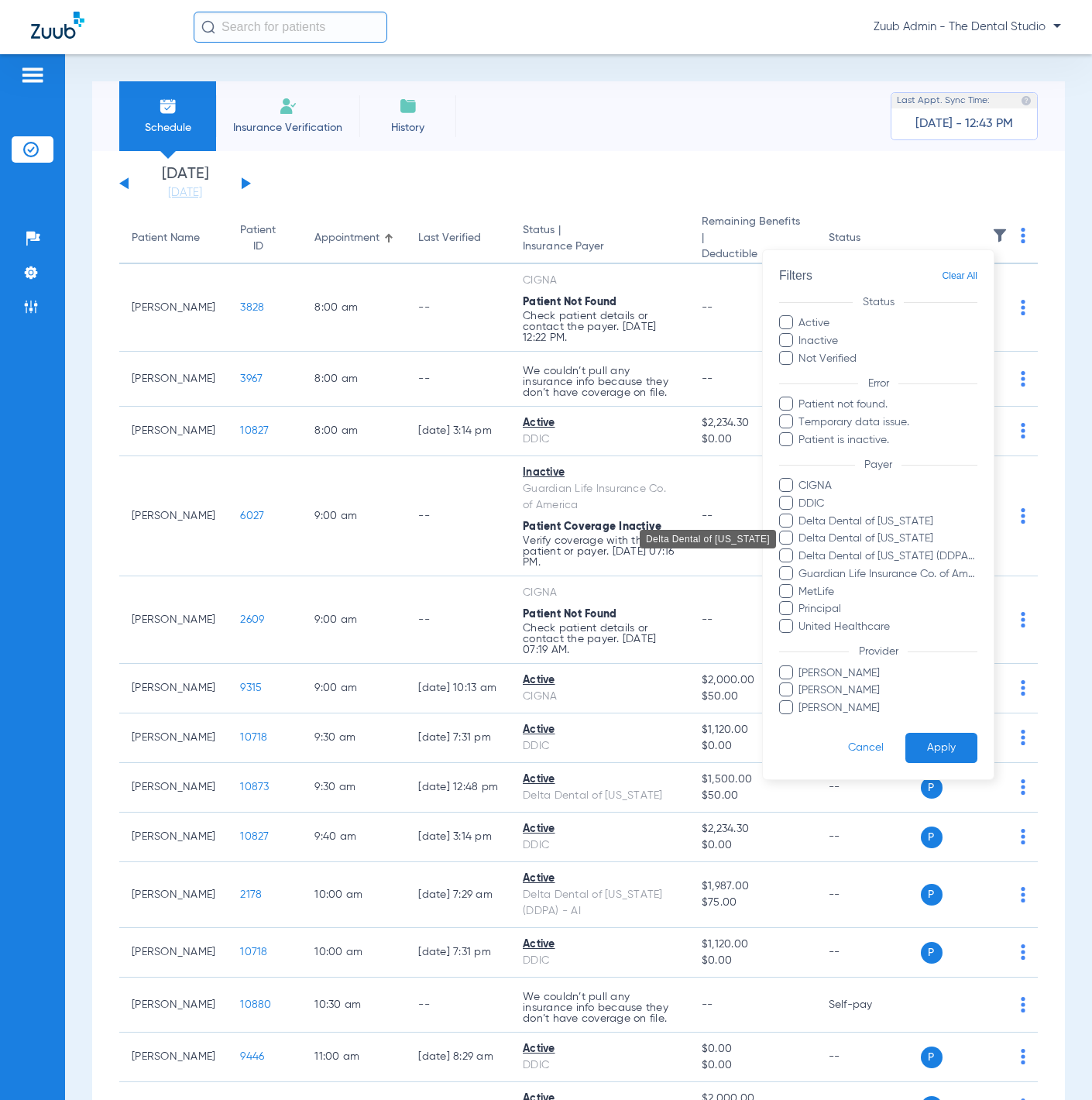
click at [891, 543] on span "Delta Dental of Illinois" at bounding box center [888, 539] width 180 height 16
click at [801, 550] on input "Delta Dental of Illinois" at bounding box center [801, 550] width 0 height 0
click at [951, 750] on button "Apply" at bounding box center [942, 748] width 72 height 31
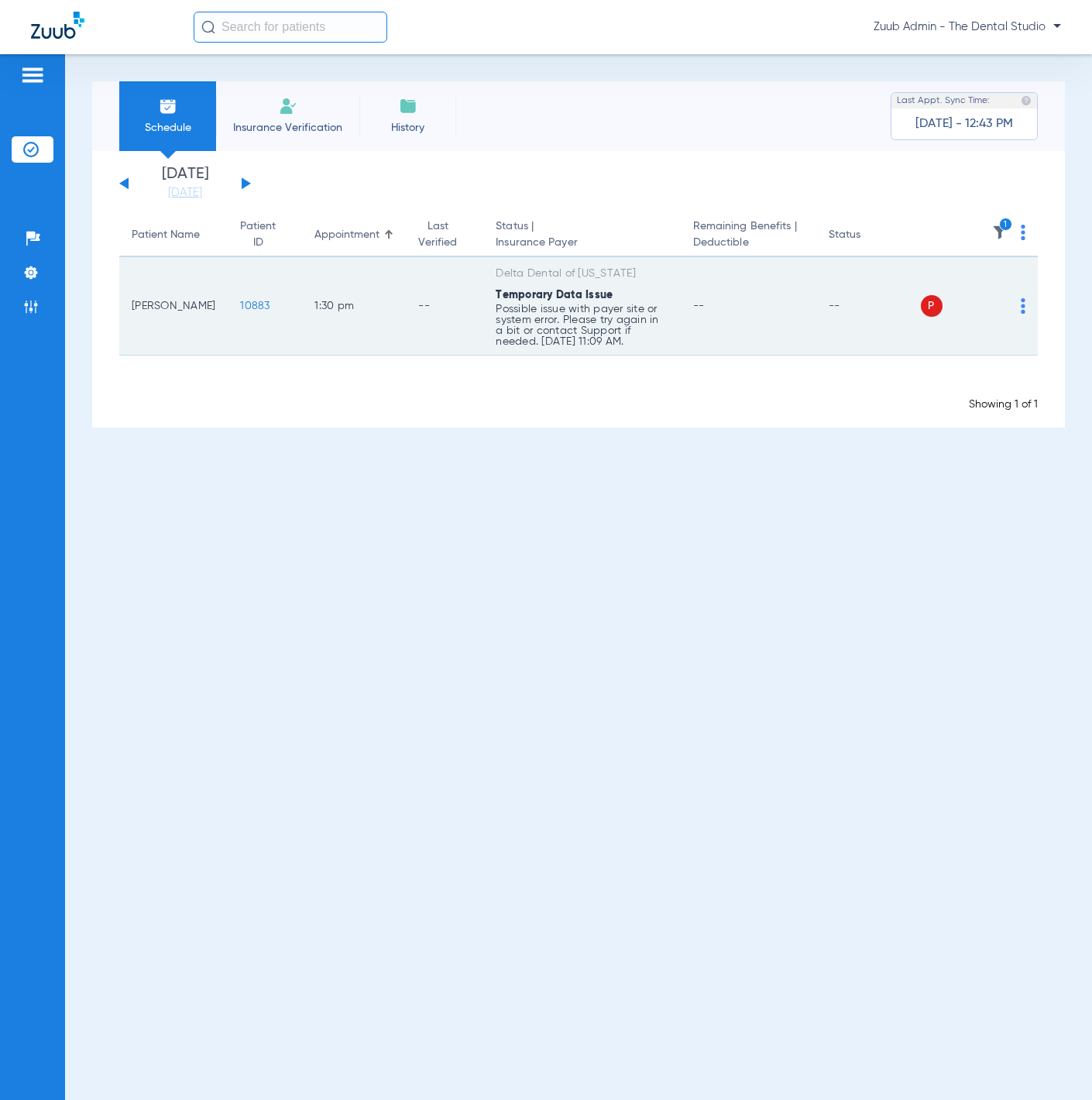
click at [241, 301] on span "10883" at bounding box center [255, 306] width 30 height 11
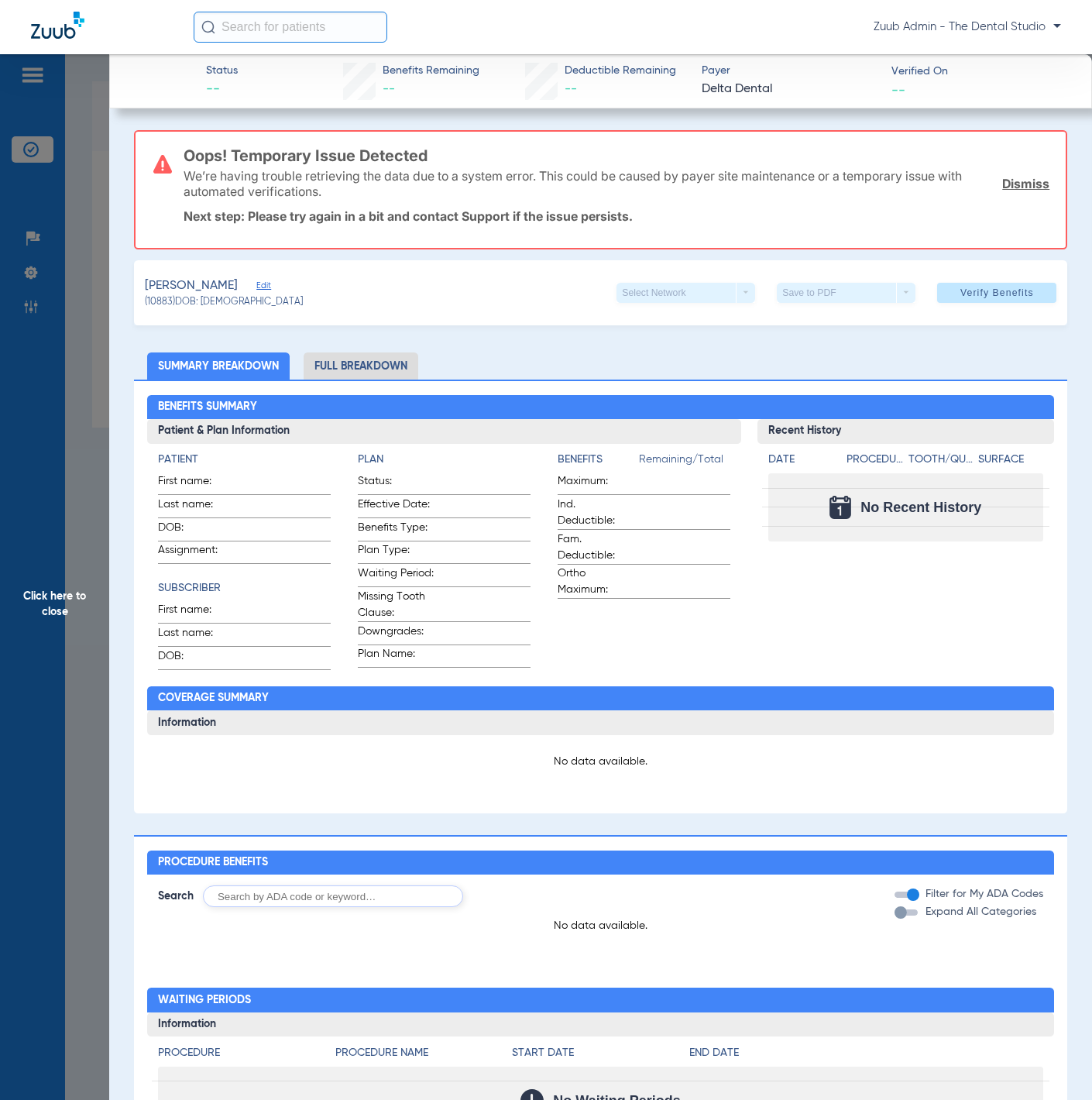
click at [111, 393] on app-member-insurance-verification-view "Status -- Benefits Remaining -- Deductible Remaining -- Payer Delta Dental Veri…" at bounding box center [600, 748] width 983 height 1387
click at [83, 383] on span "Click here to close" at bounding box center [54, 604] width 109 height 1100
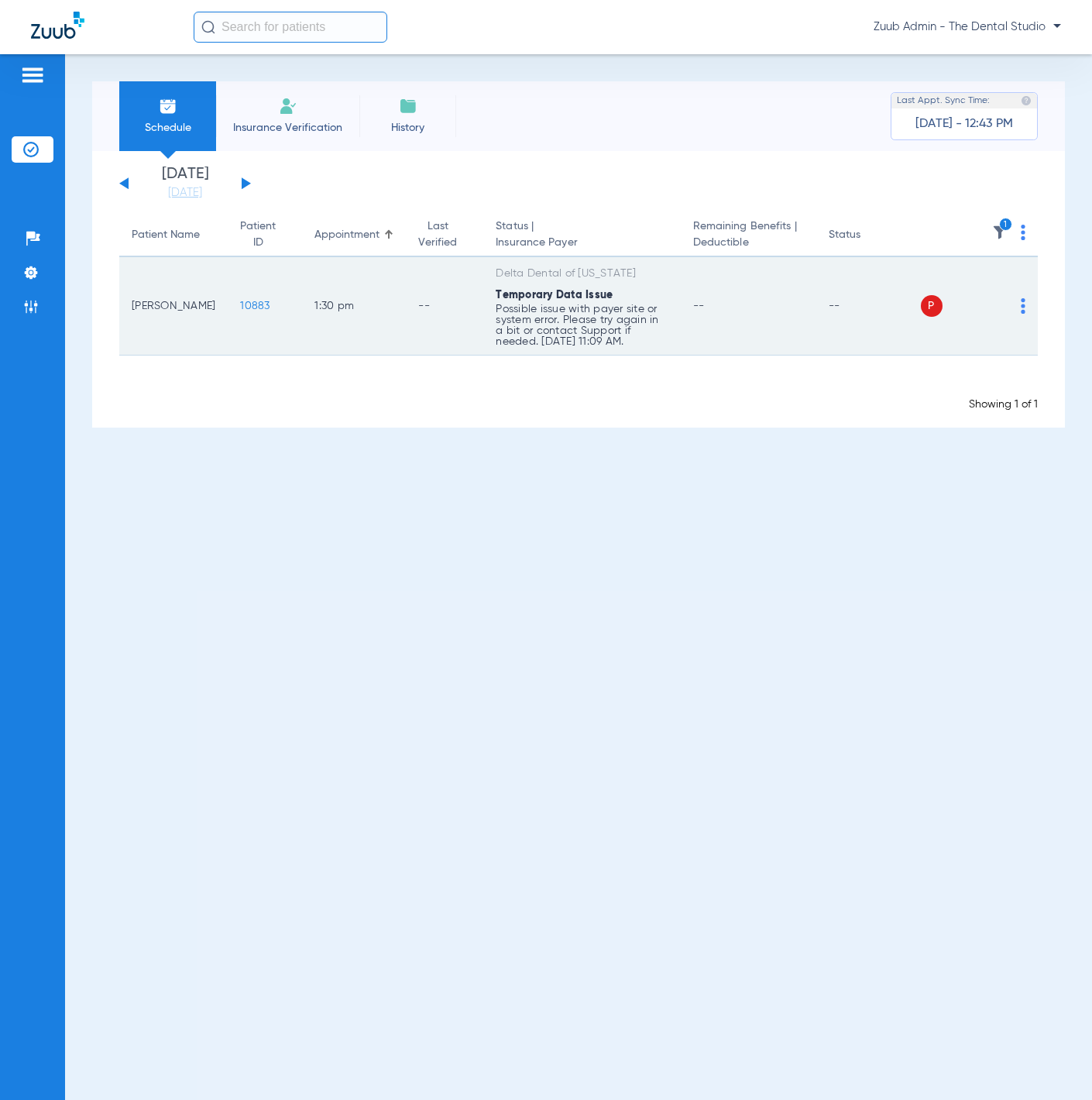
click at [1023, 308] on img at bounding box center [1023, 306] width 5 height 16
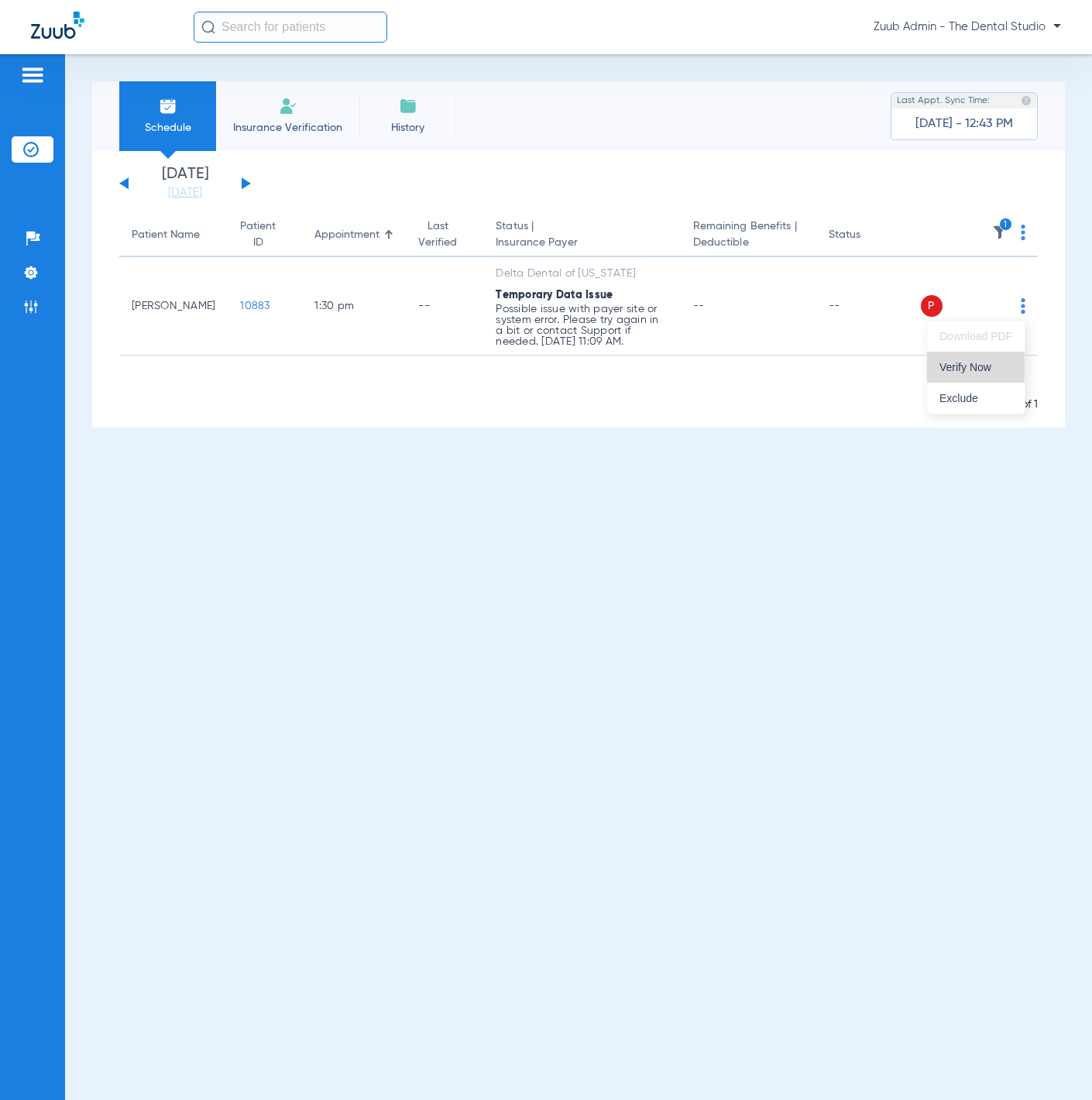
click at [984, 361] on span "Verify Now" at bounding box center [976, 366] width 73 height 11
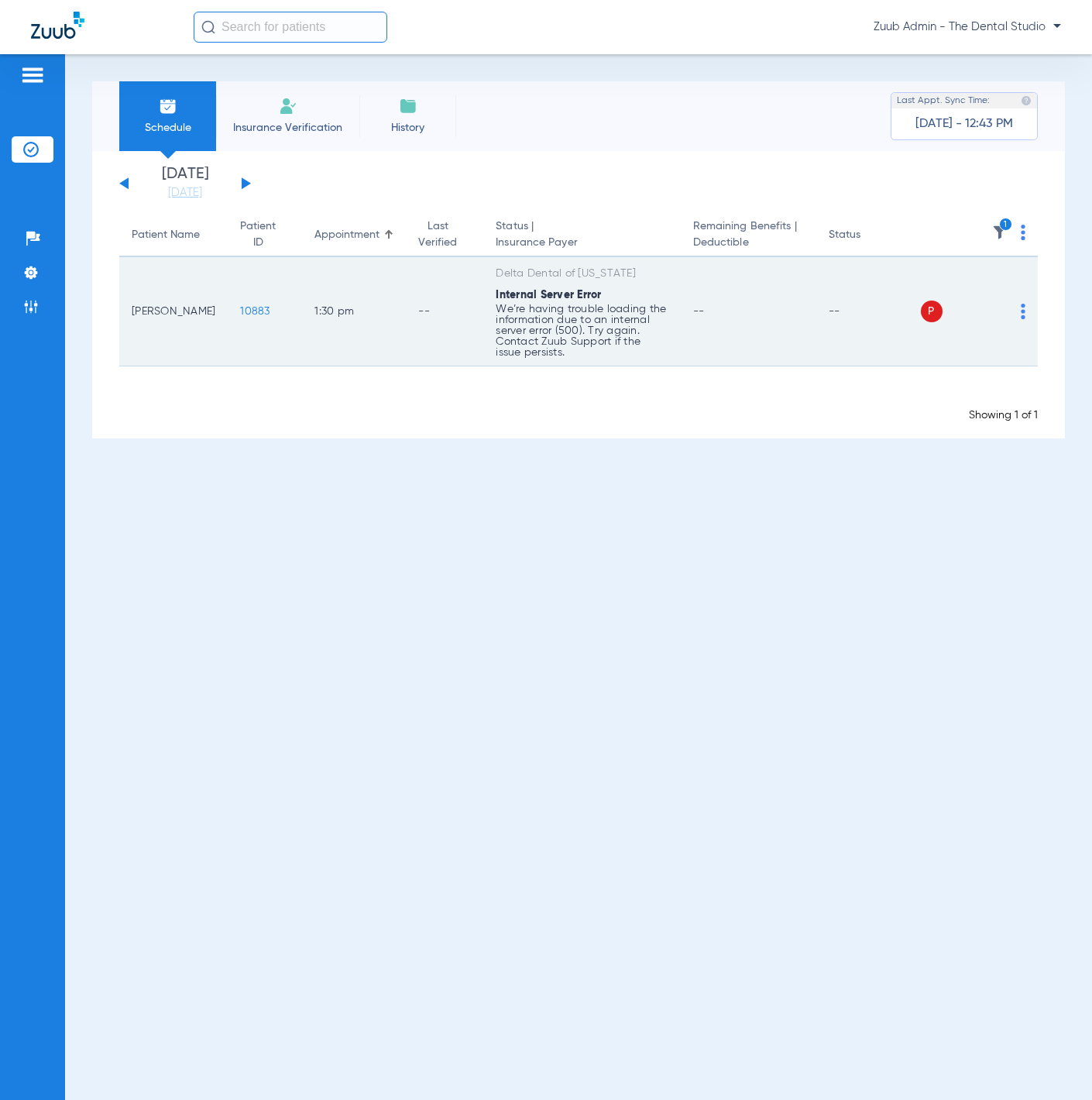
drag, startPoint x: 536, startPoint y: 350, endPoint x: 584, endPoint y: 350, distance: 48.0
click at [575, 350] on p "We’re having trouble loading the information due to an internal server error (5…" at bounding box center [582, 331] width 172 height 54
click at [241, 311] on span "10883" at bounding box center [255, 311] width 30 height 11
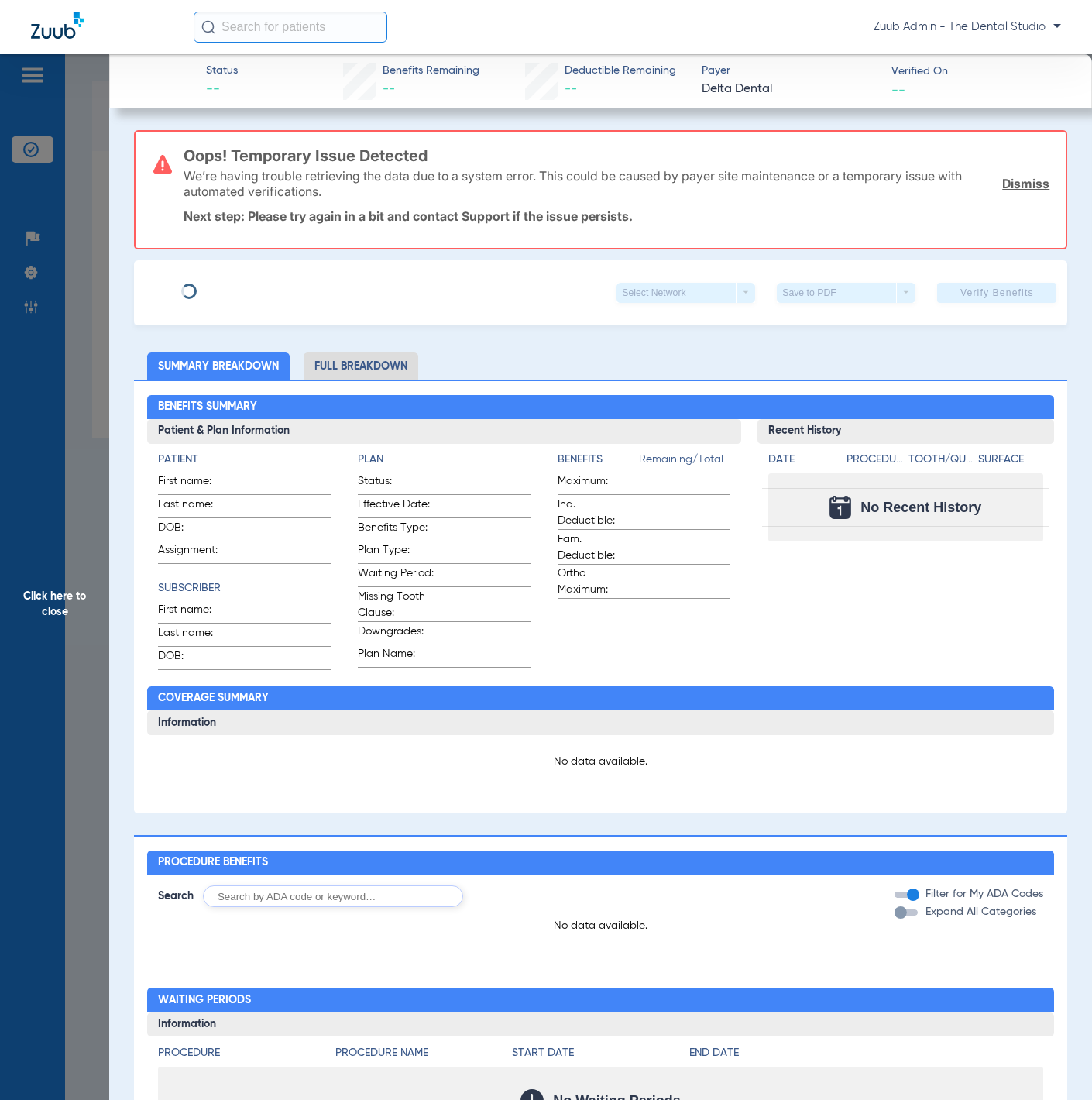
type input "Rafael"
type input "Peraza"
type input "04/06/1977"
type input "08089894688"
type input "203050000010100000"
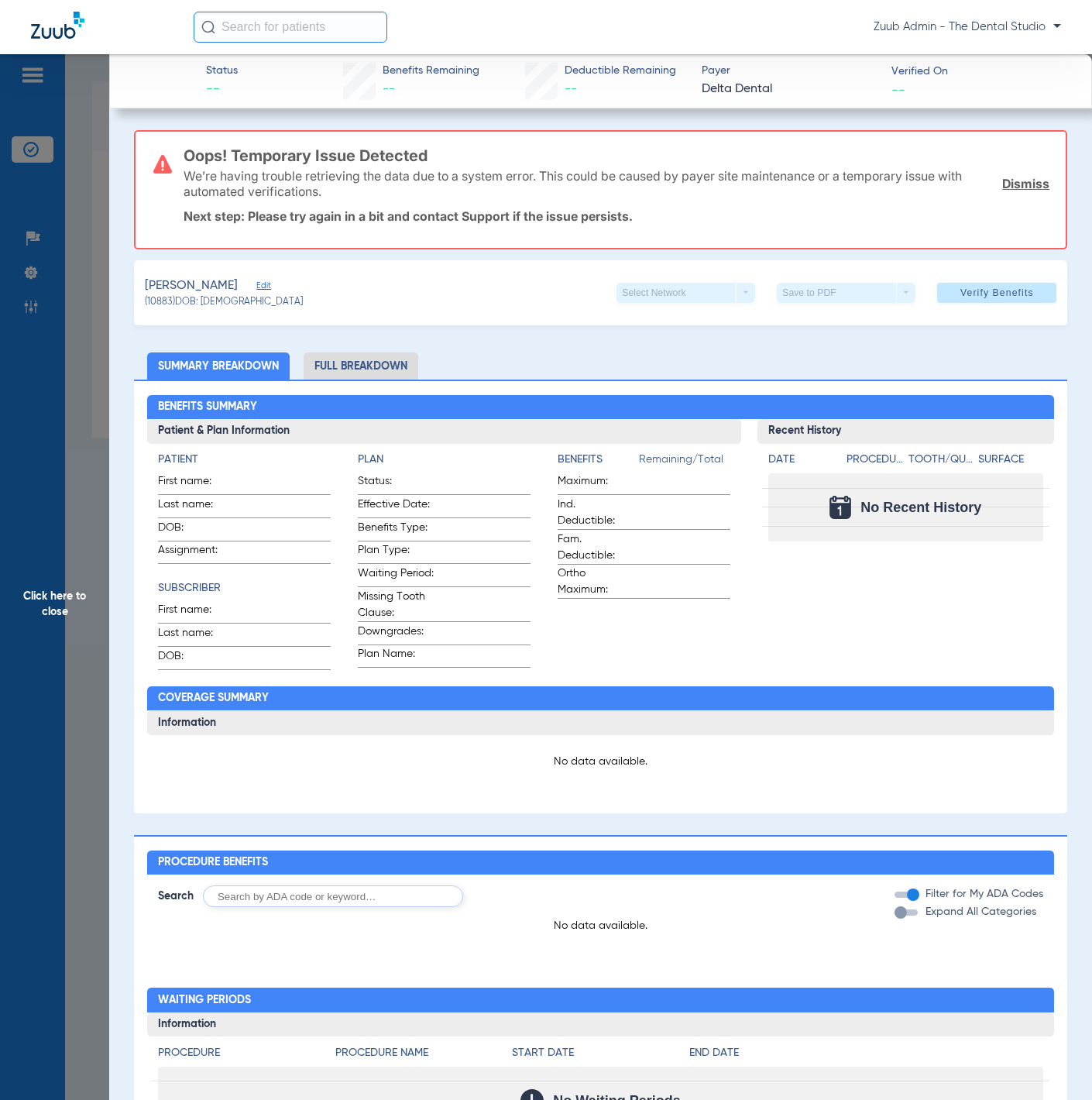
click at [256, 280] on span "Edit" at bounding box center [263, 287] width 14 height 15
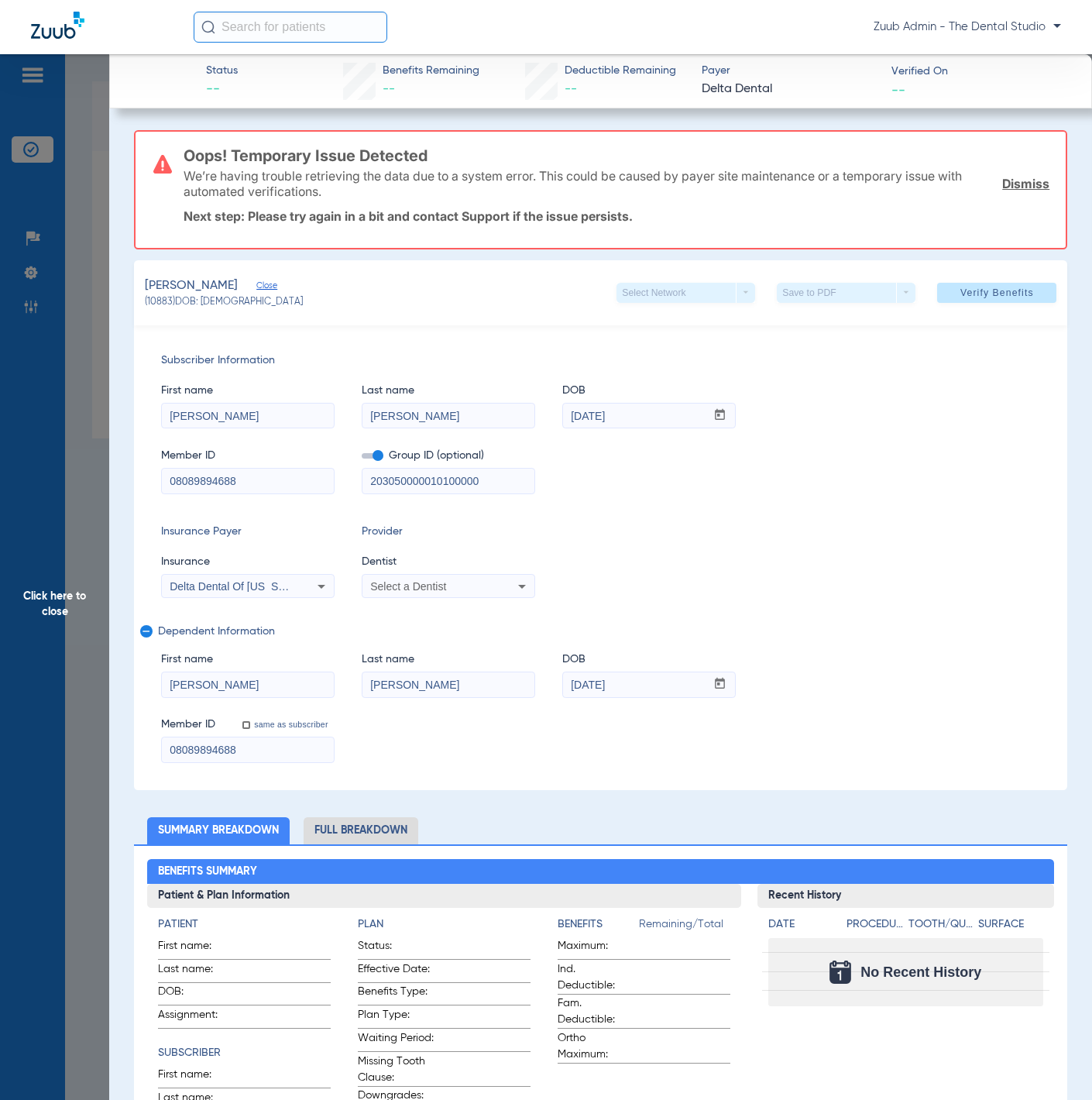
click at [59, 495] on span "Click here to close" at bounding box center [54, 604] width 109 height 1100
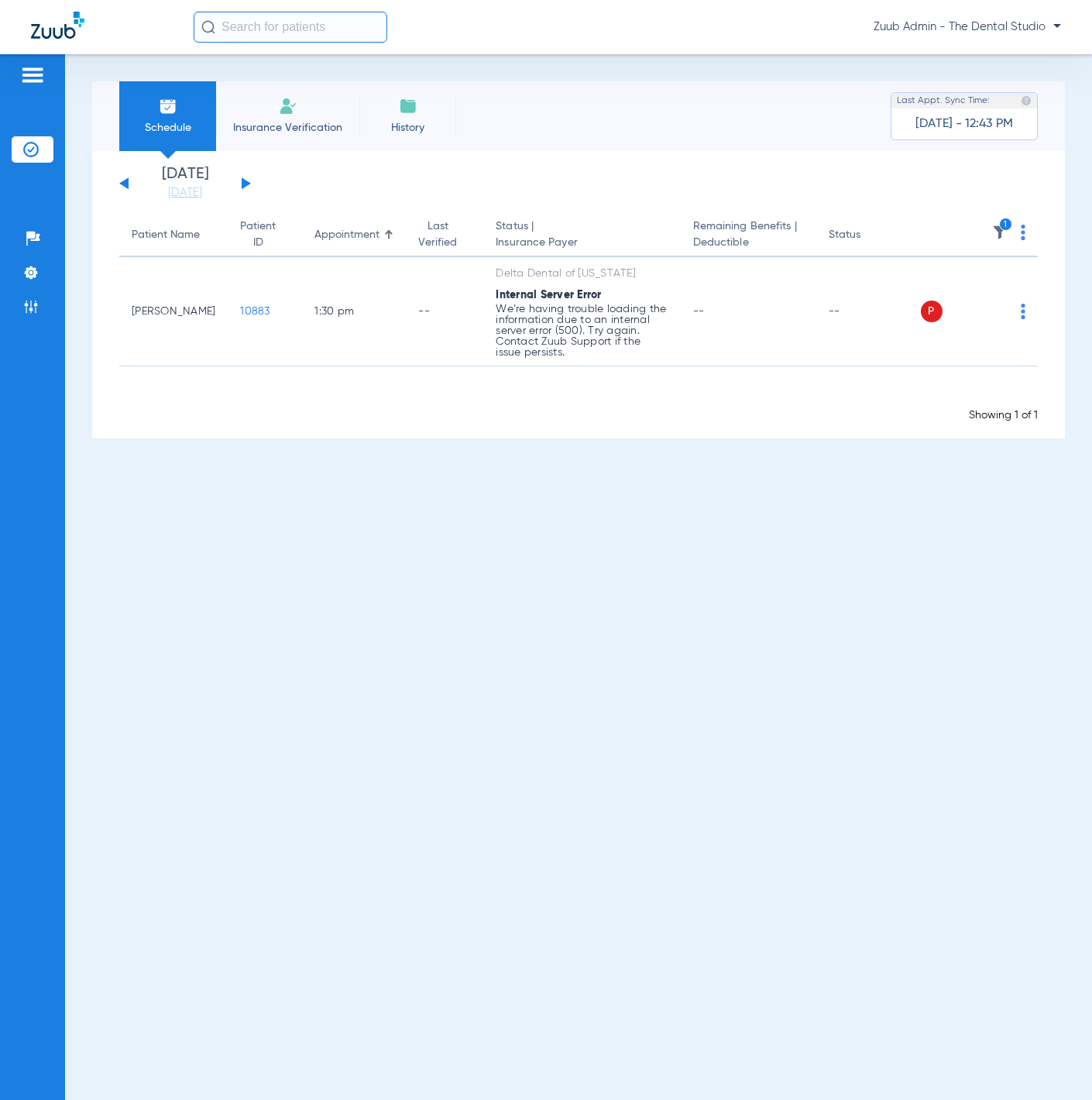
click at [319, 119] on li "Insurance Verification" at bounding box center [287, 116] width 144 height 69
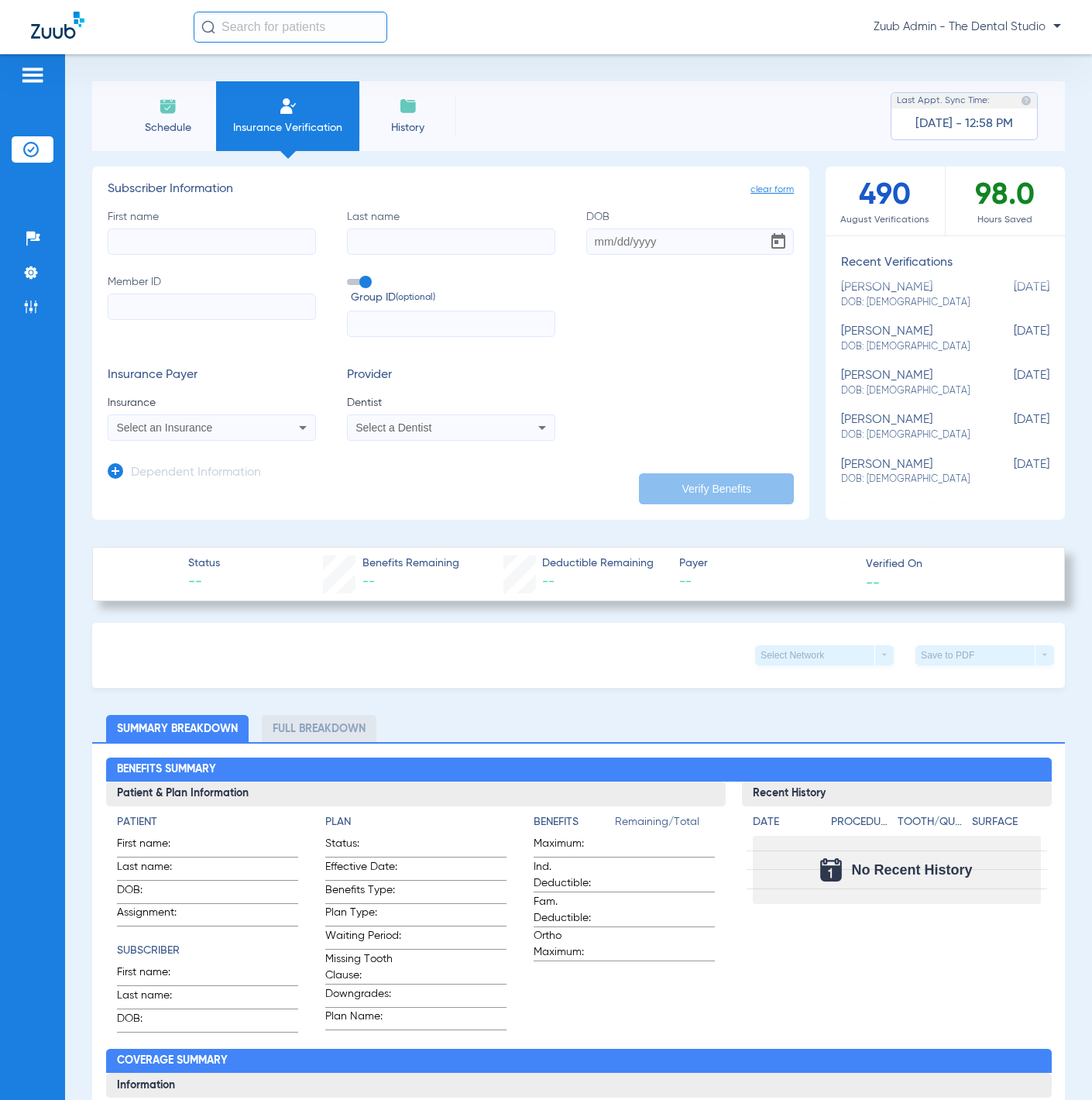
scroll to position [283, 0]
click at [916, 426] on span "DOB: 02/06/2014" at bounding box center [907, 433] width 131 height 14
type input "Luca"
type input "Peraza"
type input "02/06/2014"
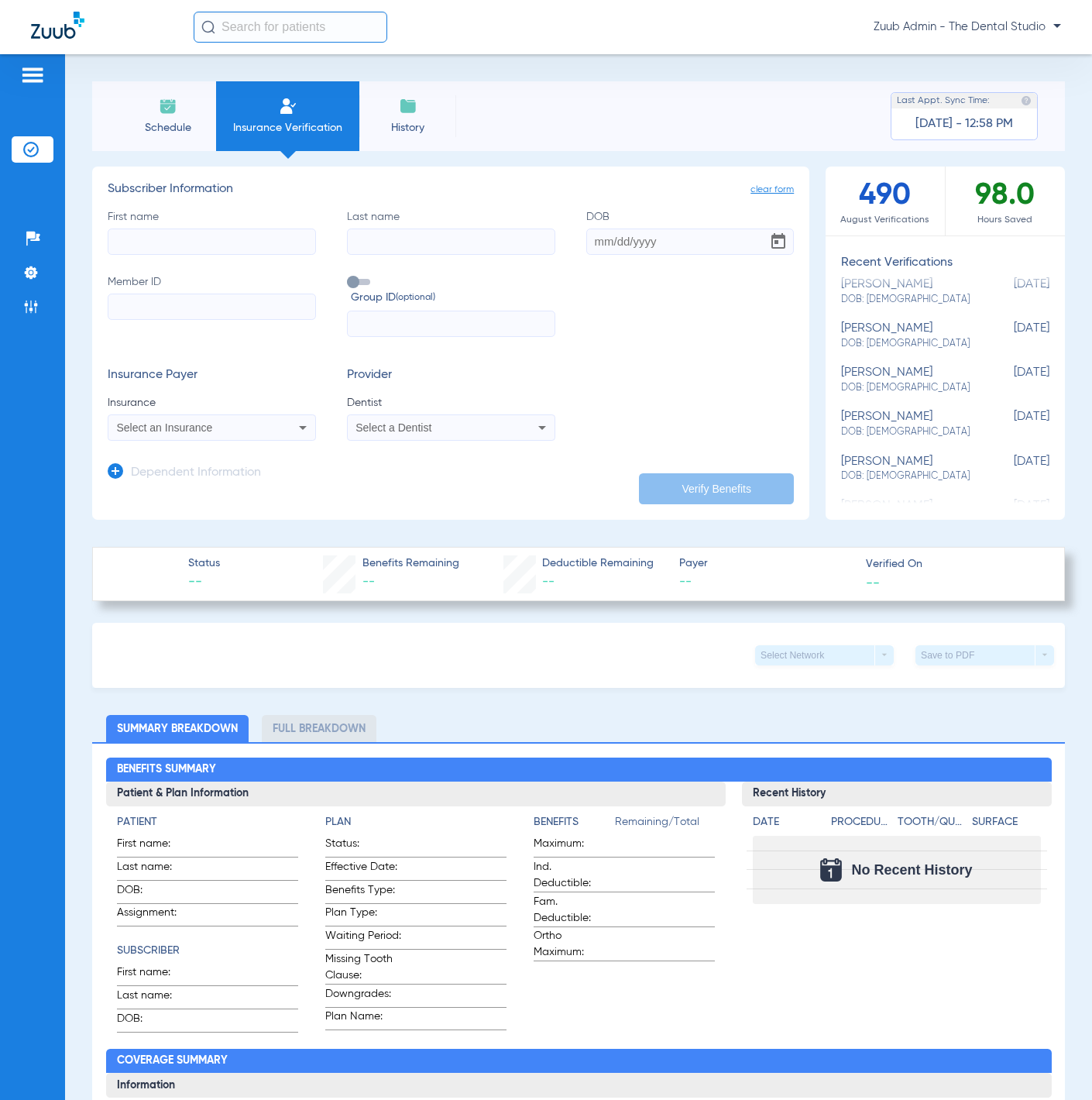
type input "08089894688"
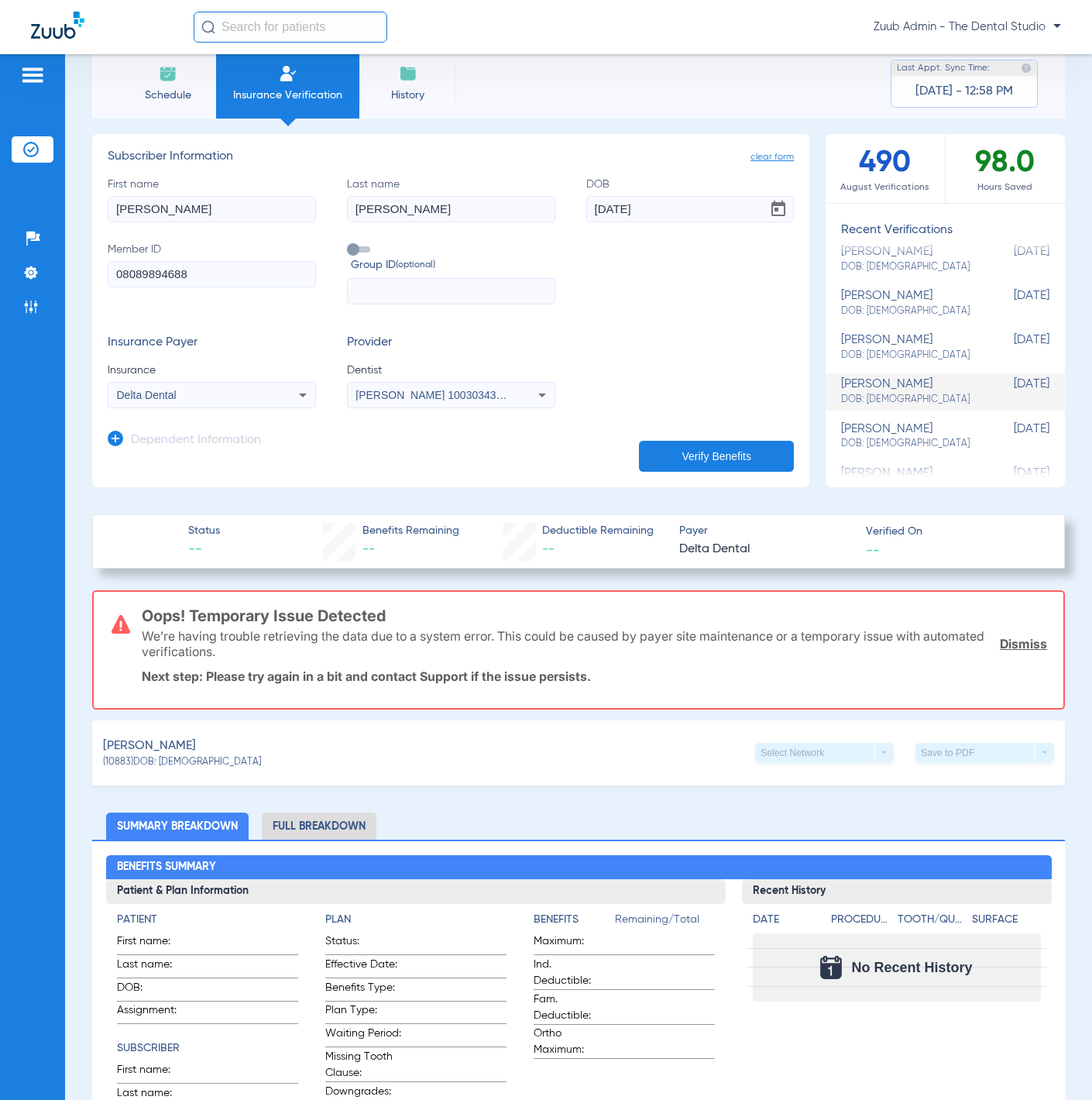
scroll to position [0, 0]
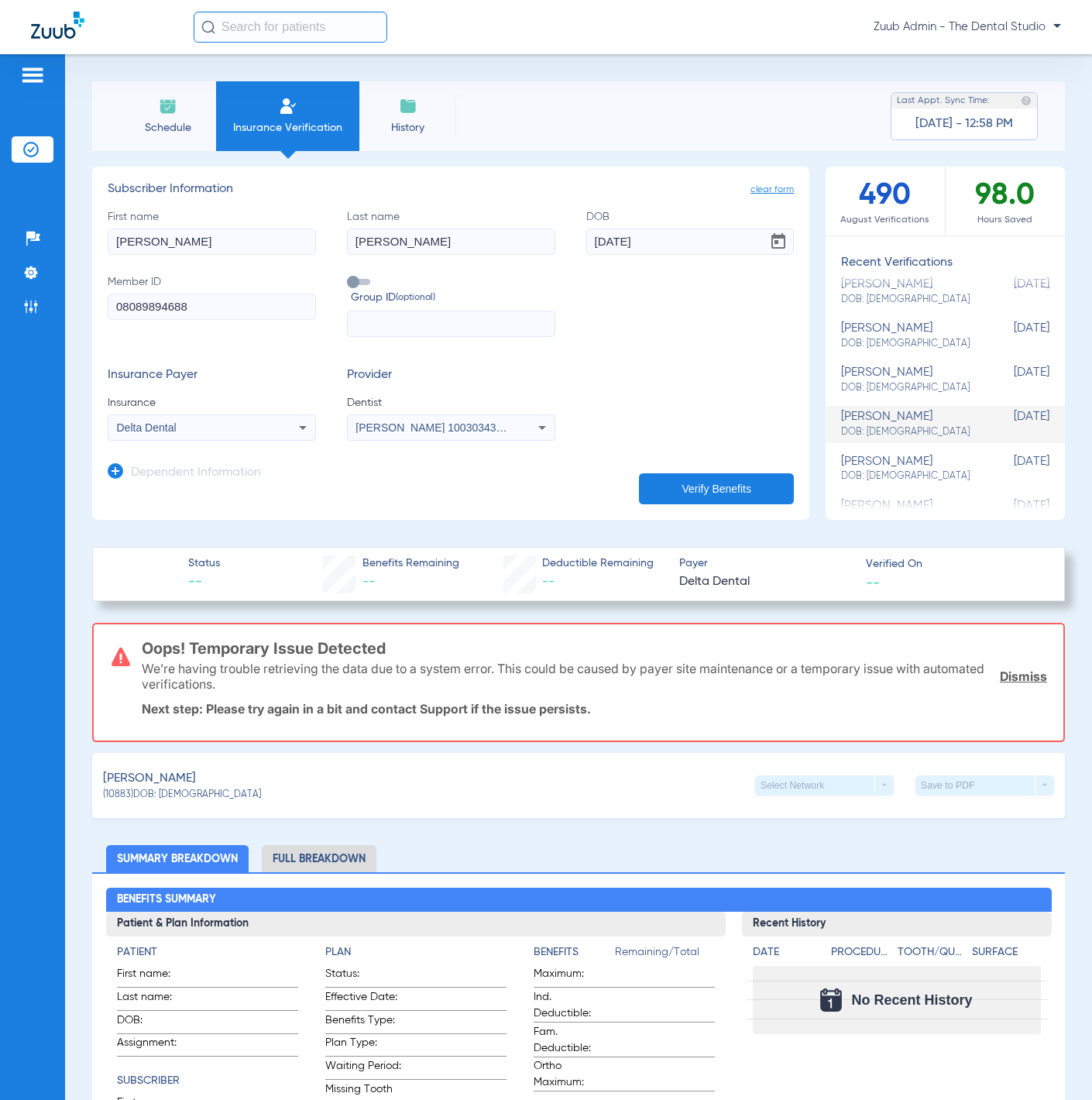
click at [163, 117] on li "Schedule" at bounding box center [167, 116] width 97 height 69
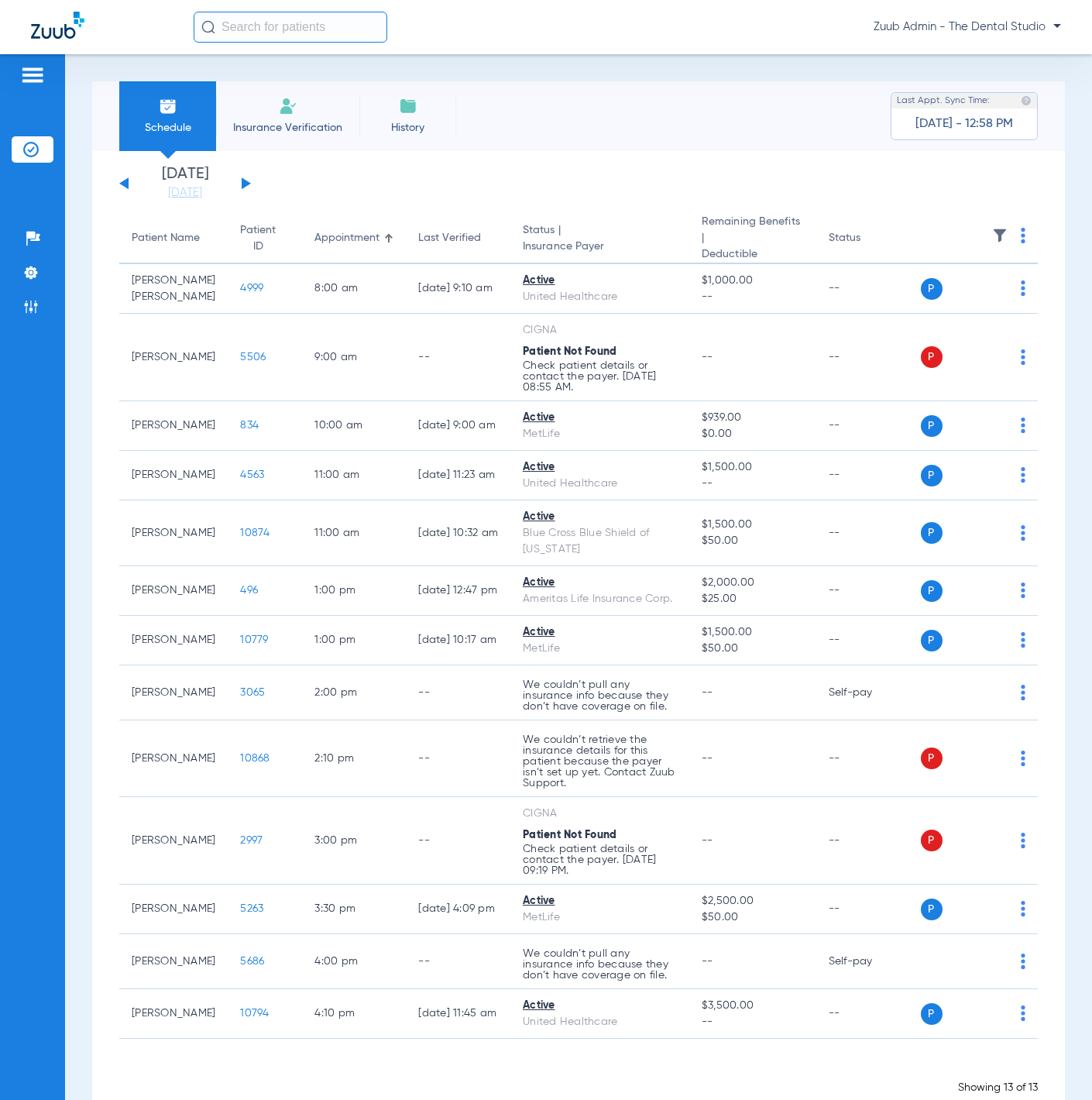
click at [250, 182] on div "Monday 06-09-2025 Tuesday 06-10-2025 Wednesday 06-11-2025 Thursday 06-12-2025 F…" at bounding box center [184, 183] width 132 height 34
click at [245, 180] on button at bounding box center [246, 183] width 9 height 12
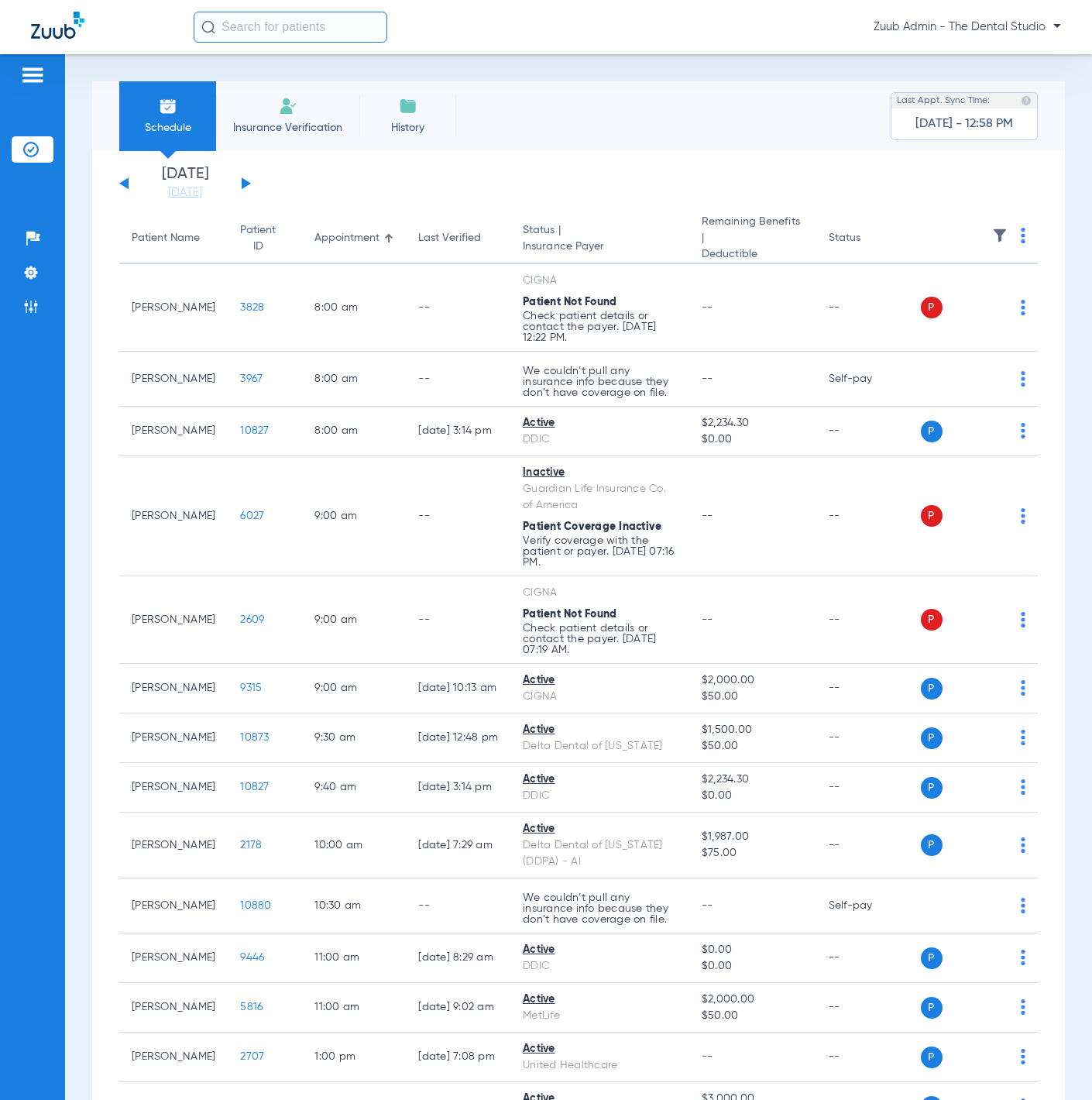
click at [992, 242] on img at bounding box center [1000, 236] width 16 height 16
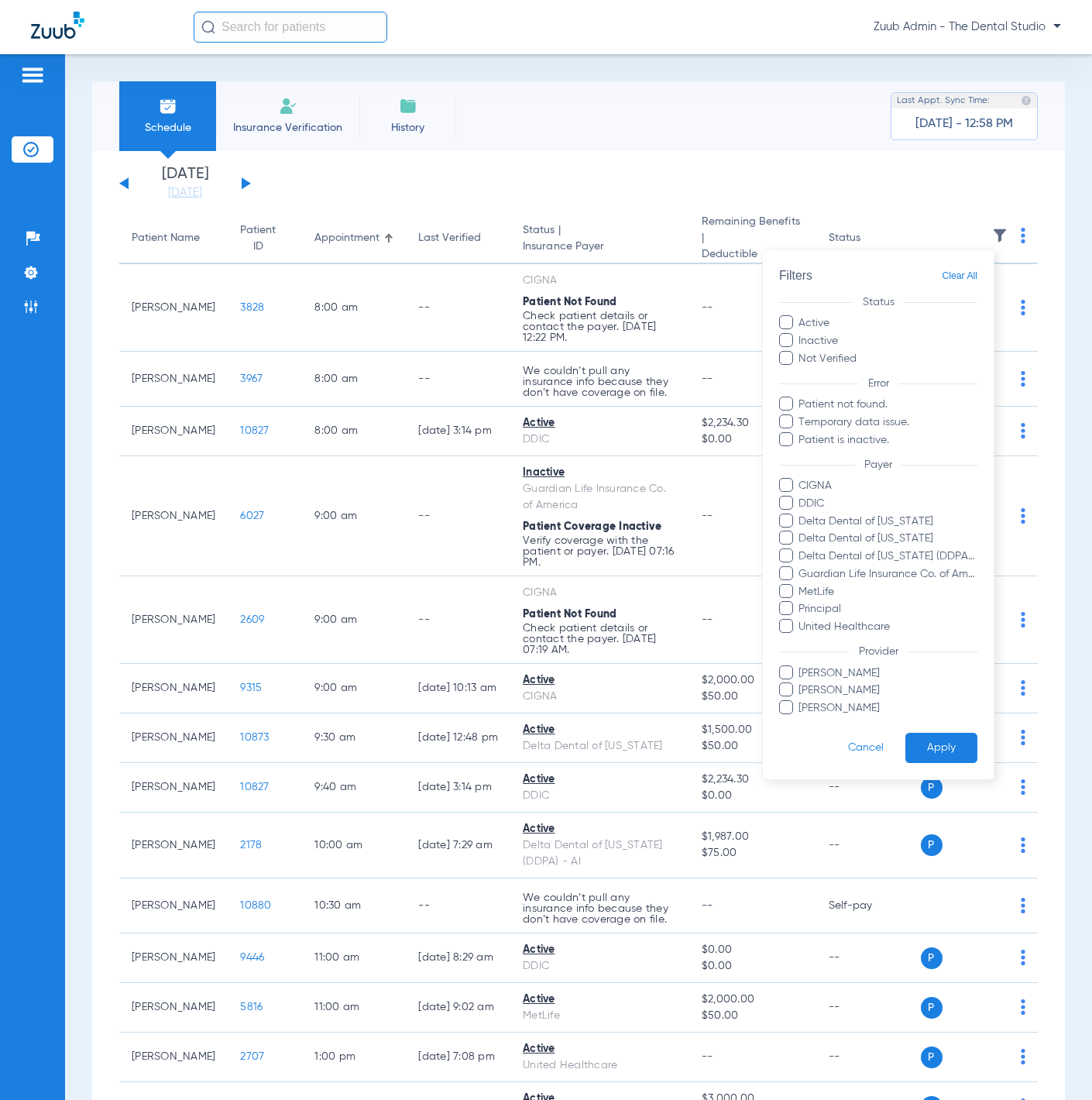
click at [916, 529] on ul "CIGNA DDIC Delta Dental of Colorado Delta Dental of Illinois Delta Dental of Ne…" at bounding box center [878, 556] width 198 height 157
click at [900, 529] on span "Delta Dental of Colorado" at bounding box center [888, 521] width 180 height 16
click at [801, 532] on input "Delta Dental of Colorado" at bounding box center [801, 532] width 0 height 0
click at [886, 541] on span "Delta Dental of Illinois" at bounding box center [888, 539] width 180 height 16
click at [801, 550] on input "Delta Dental of Illinois" at bounding box center [801, 550] width 0 height 0
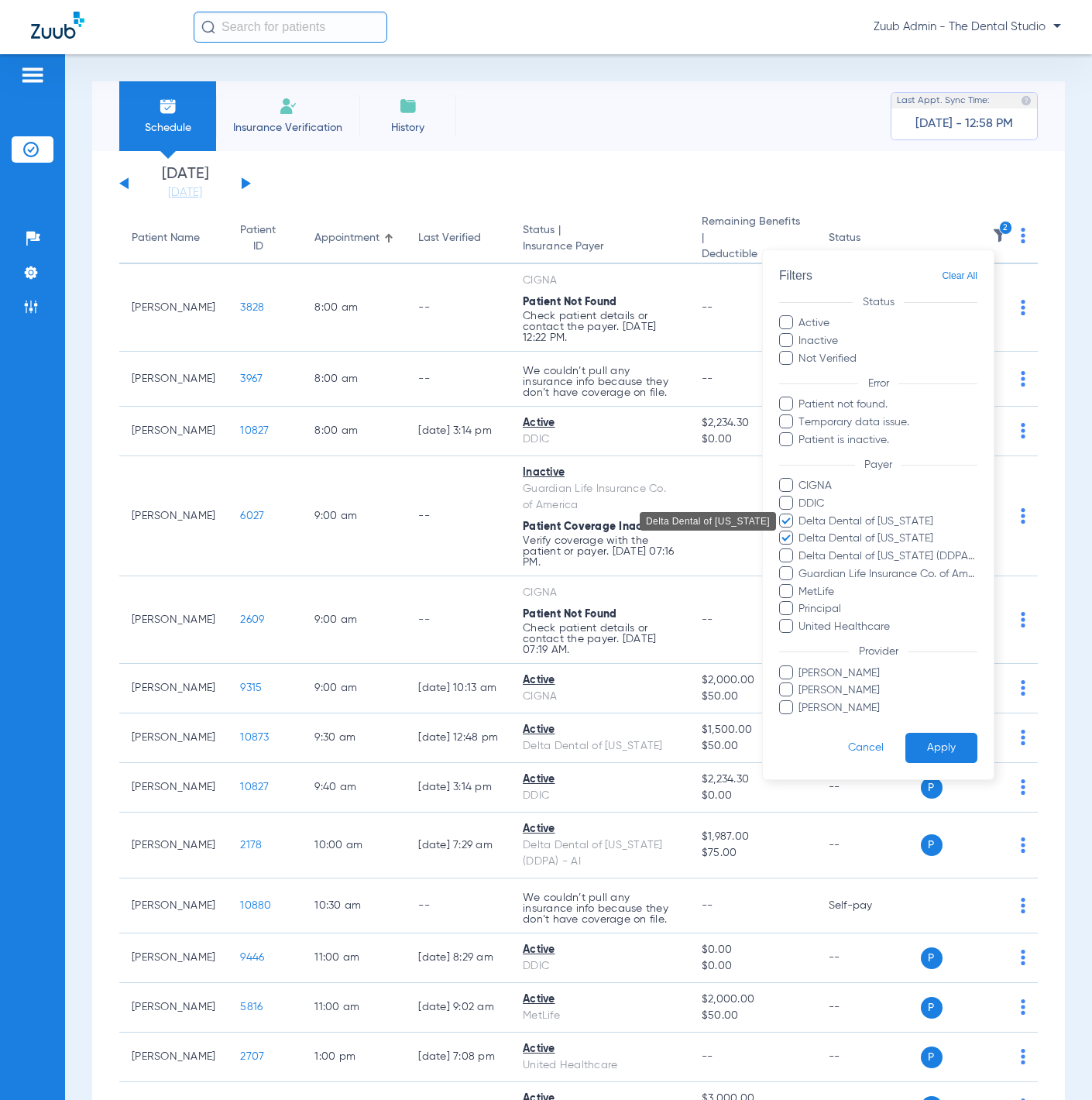
click at [885, 518] on span "Delta Dental of Colorado" at bounding box center [888, 521] width 180 height 16
click at [801, 532] on input "Delta Dental of Colorado" at bounding box center [801, 532] width 0 height 0
click at [934, 735] on button "Apply" at bounding box center [942, 748] width 72 height 31
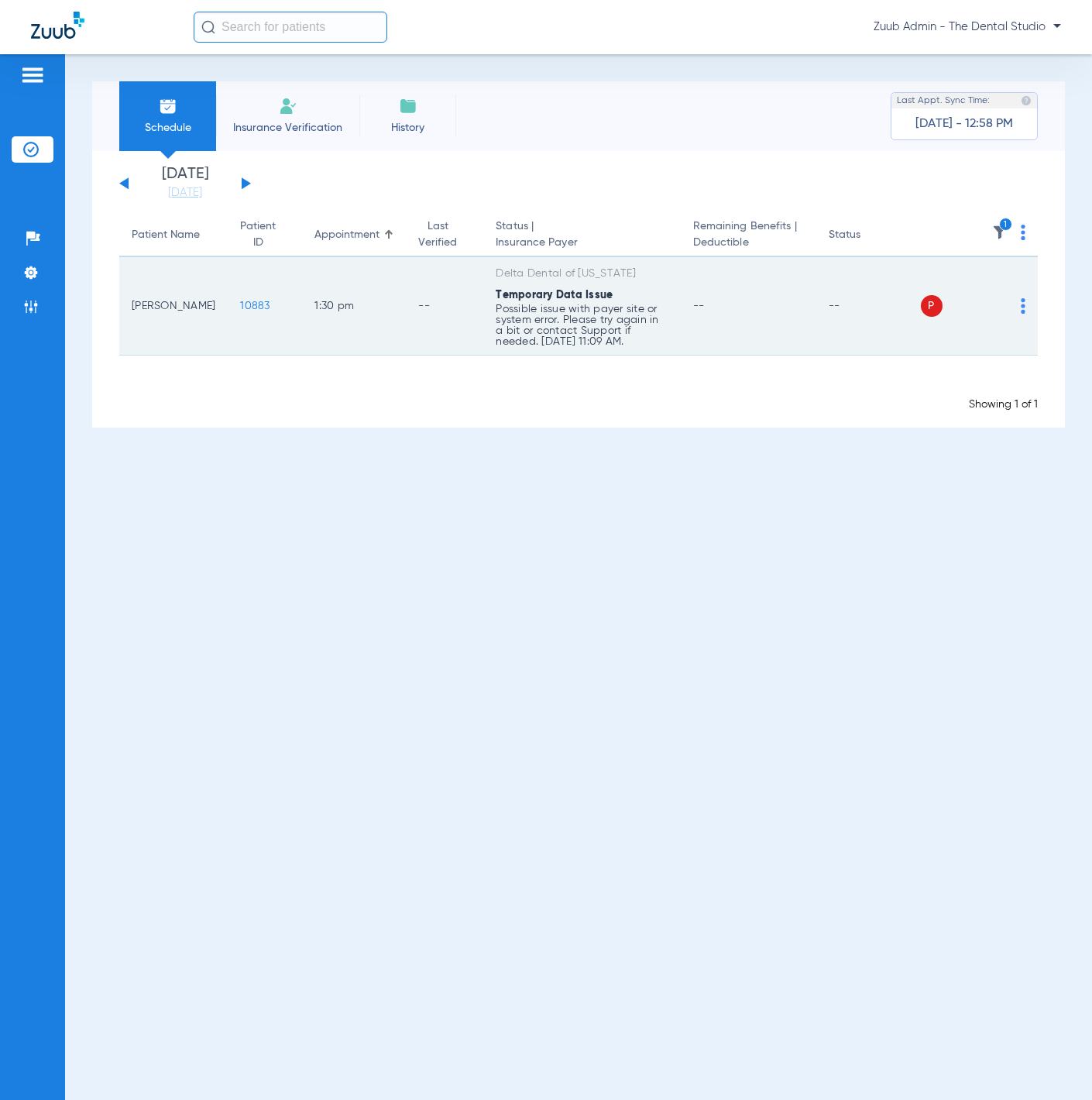
click at [241, 304] on span "10883" at bounding box center [255, 306] width 30 height 11
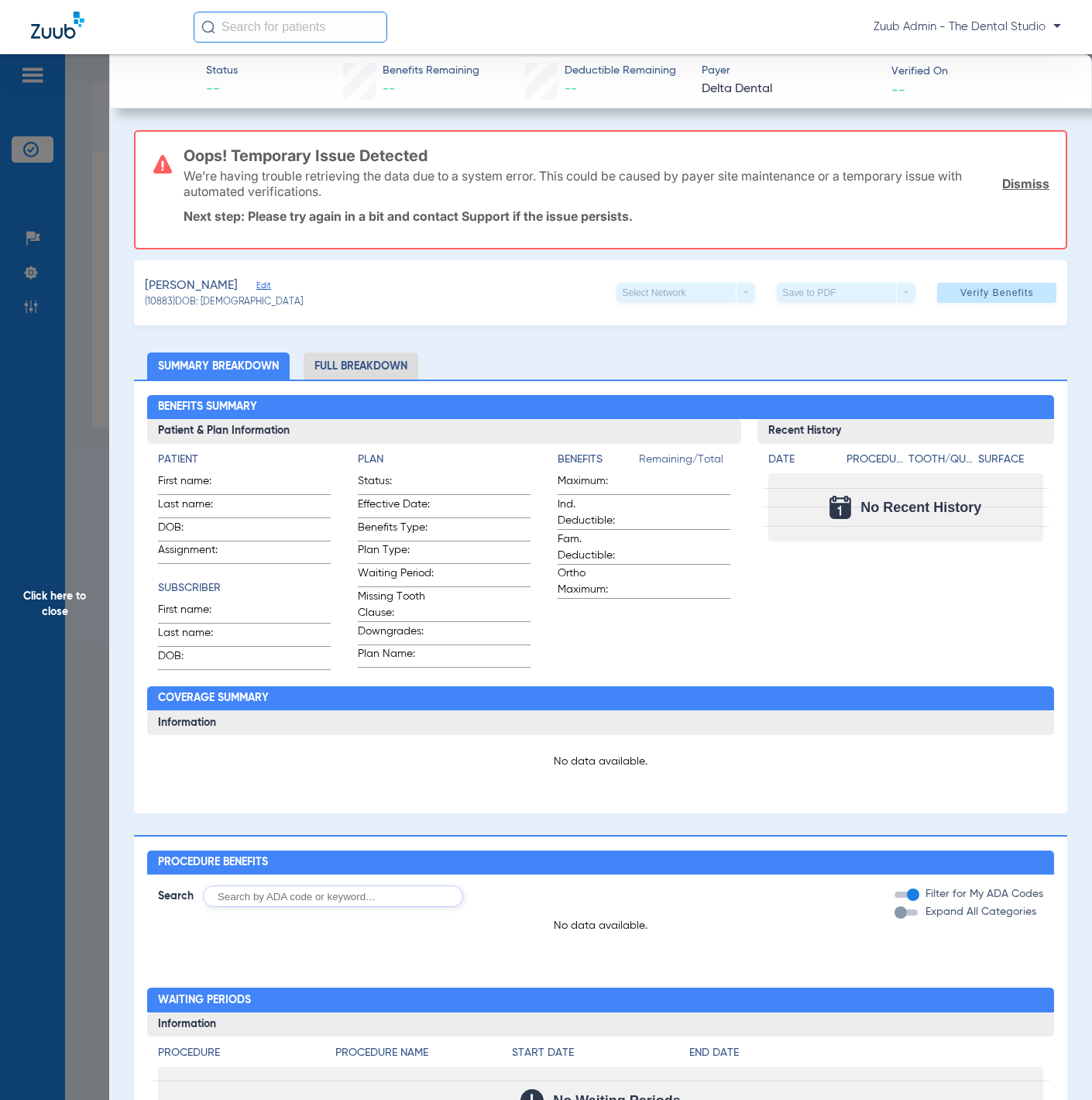
click at [256, 281] on span "Edit" at bounding box center [263, 287] width 14 height 15
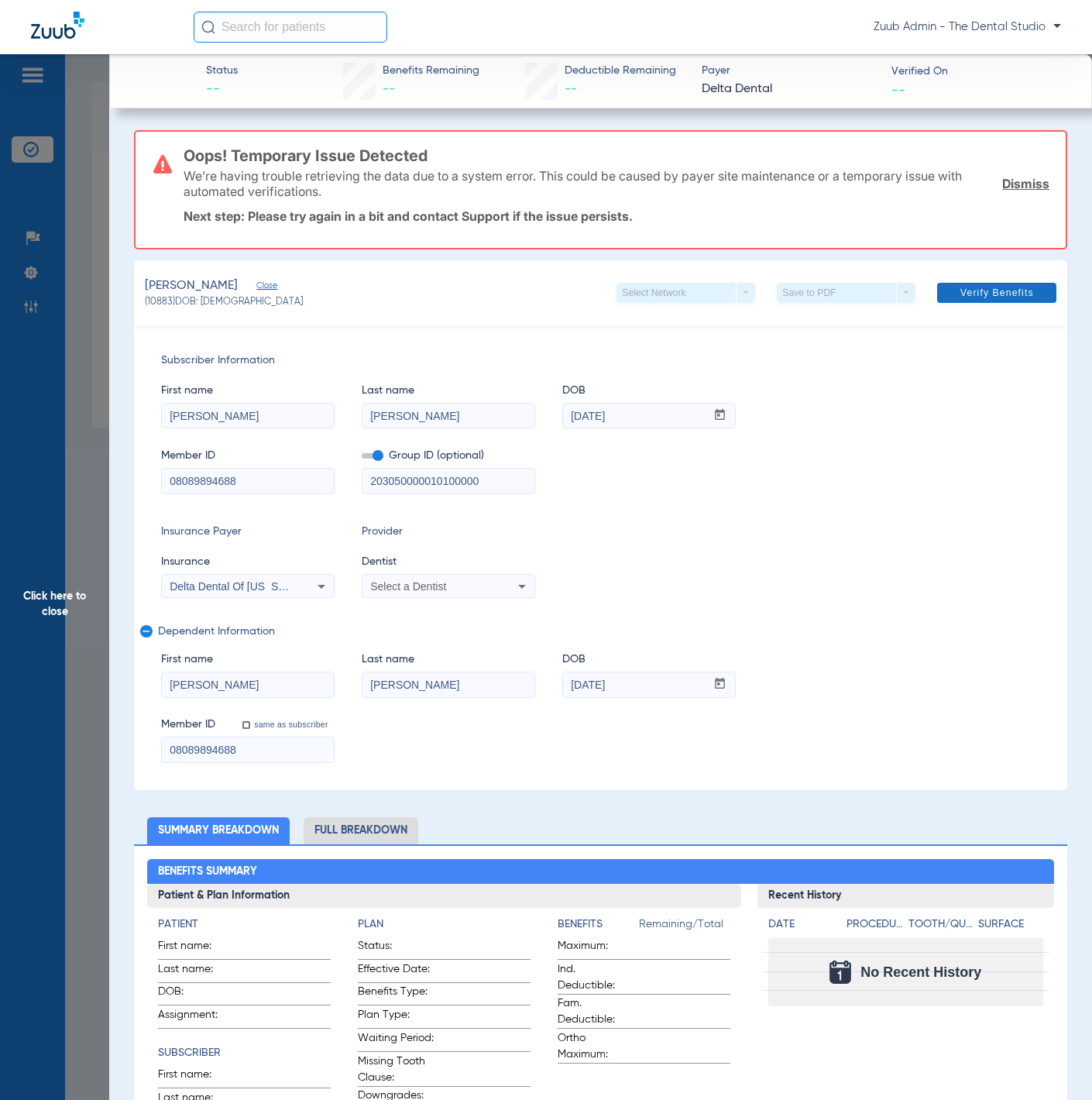
click at [966, 297] on span at bounding box center [997, 293] width 119 height 38
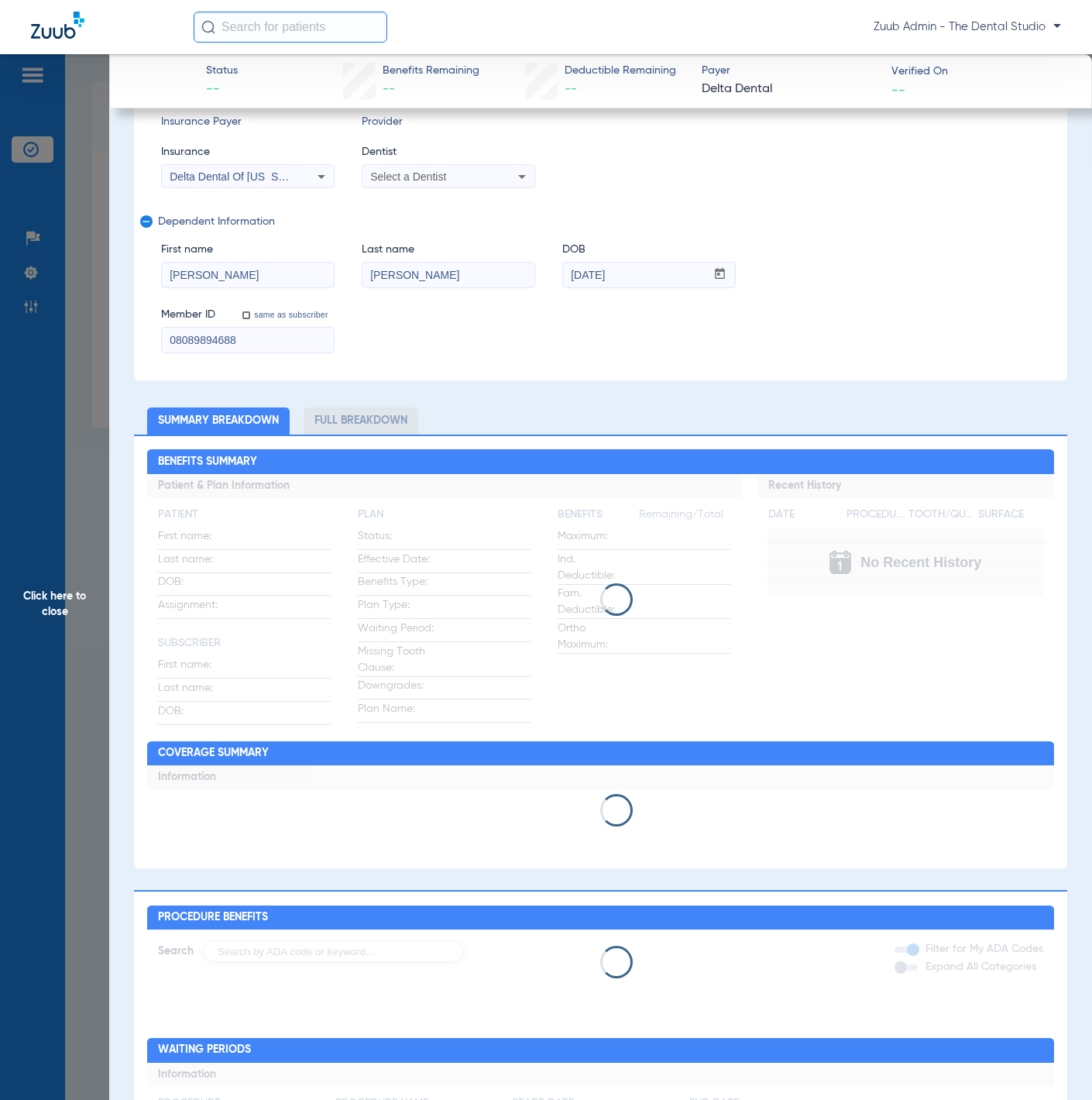
scroll to position [280, 0]
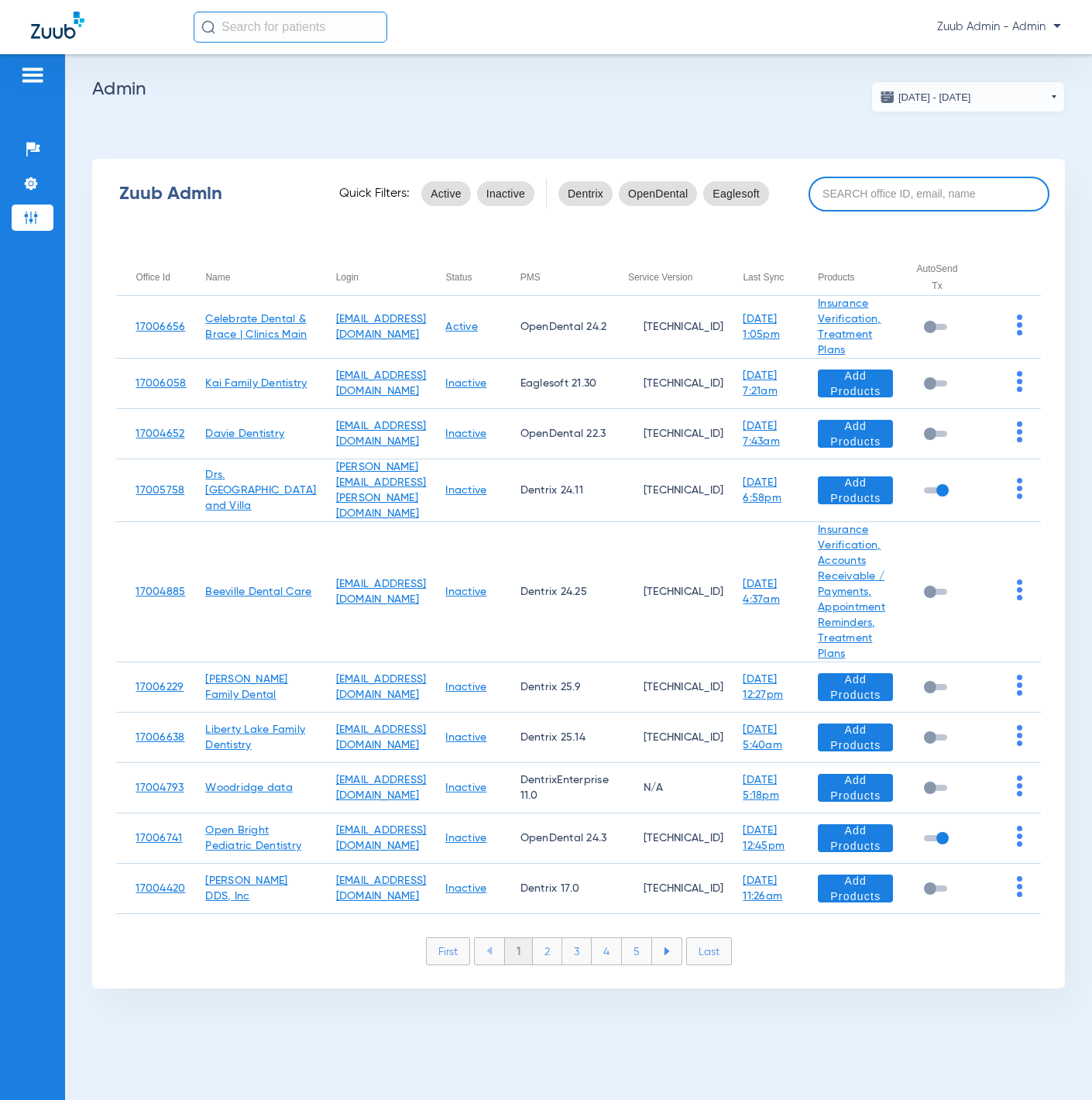
click at [931, 180] on input at bounding box center [929, 193] width 241 height 35
paste input "17007104"
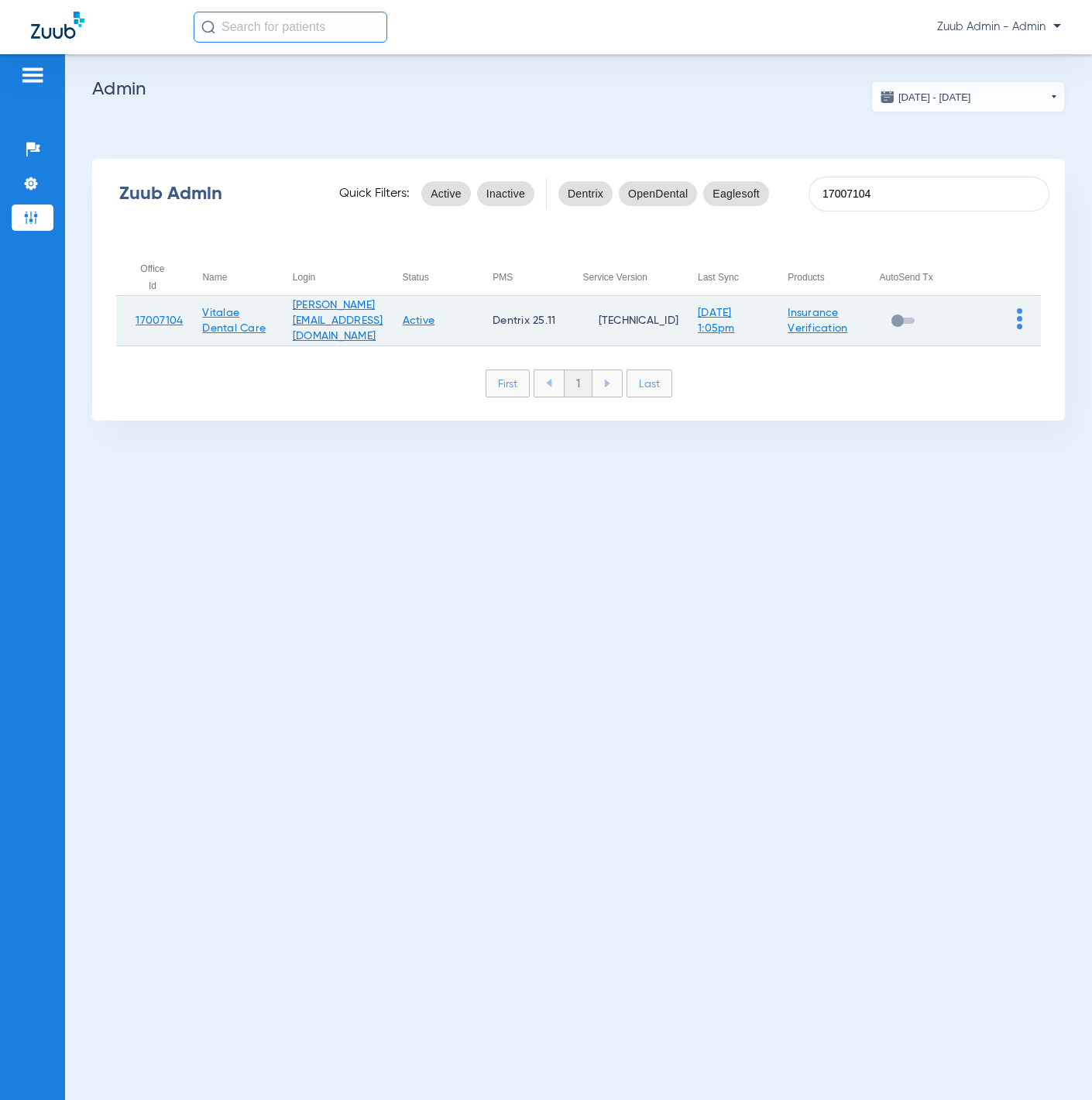
type input "17007104"
click at [1018, 322] on img at bounding box center [1019, 318] width 5 height 21
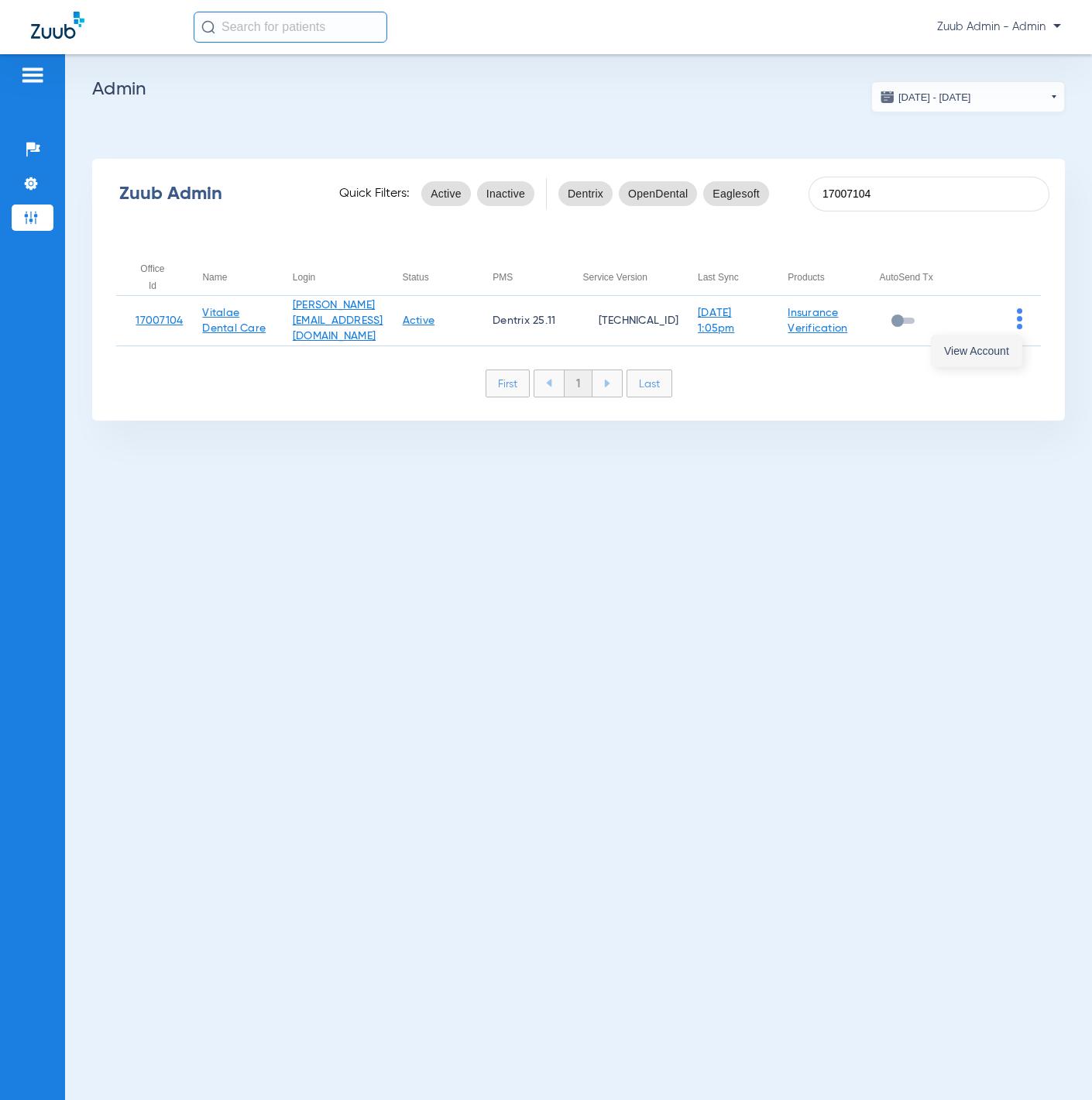
click at [995, 350] on span "View Account" at bounding box center [977, 350] width 65 height 11
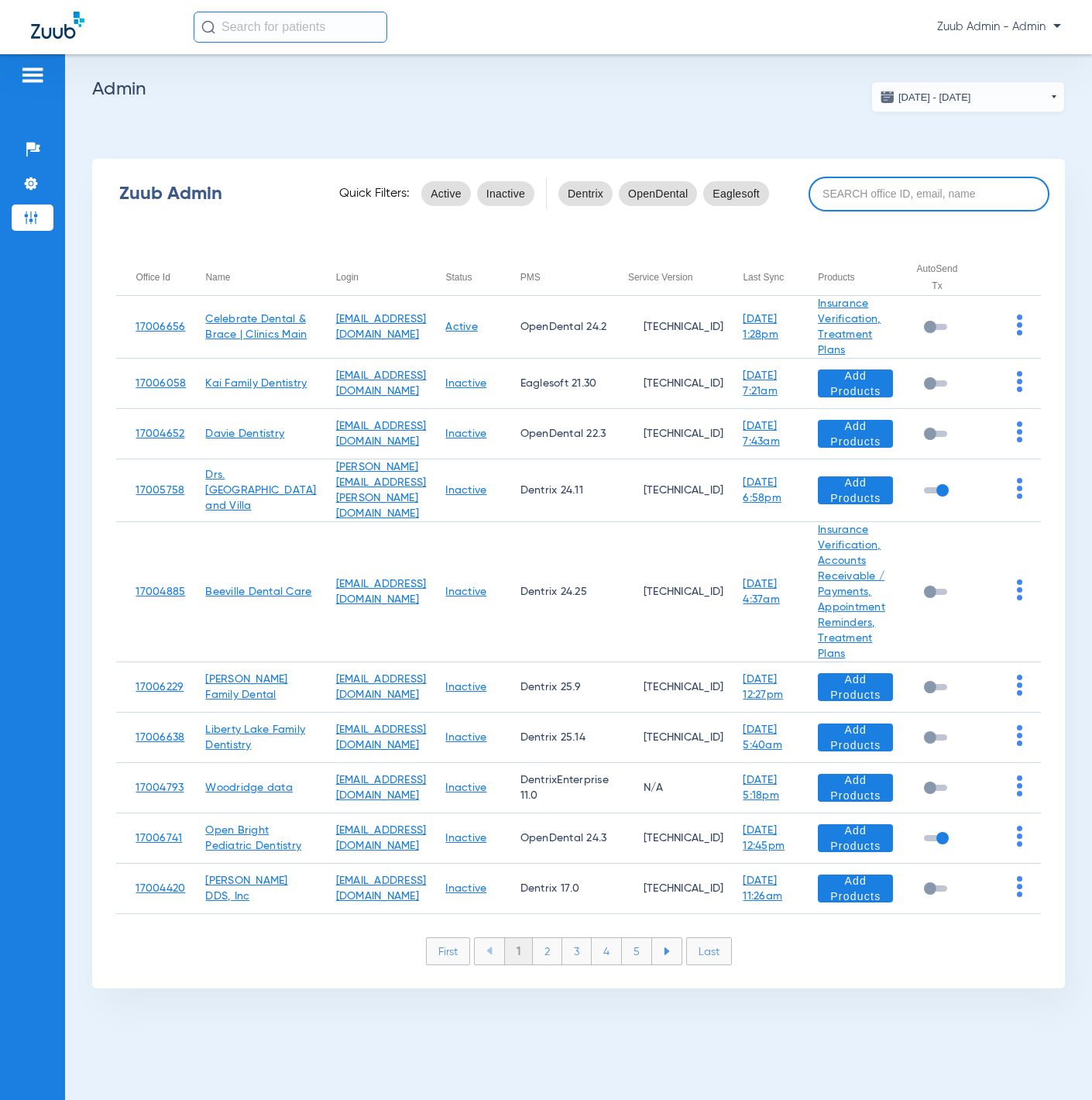
click at [914, 193] on input at bounding box center [929, 193] width 241 height 35
paste input "17005062"
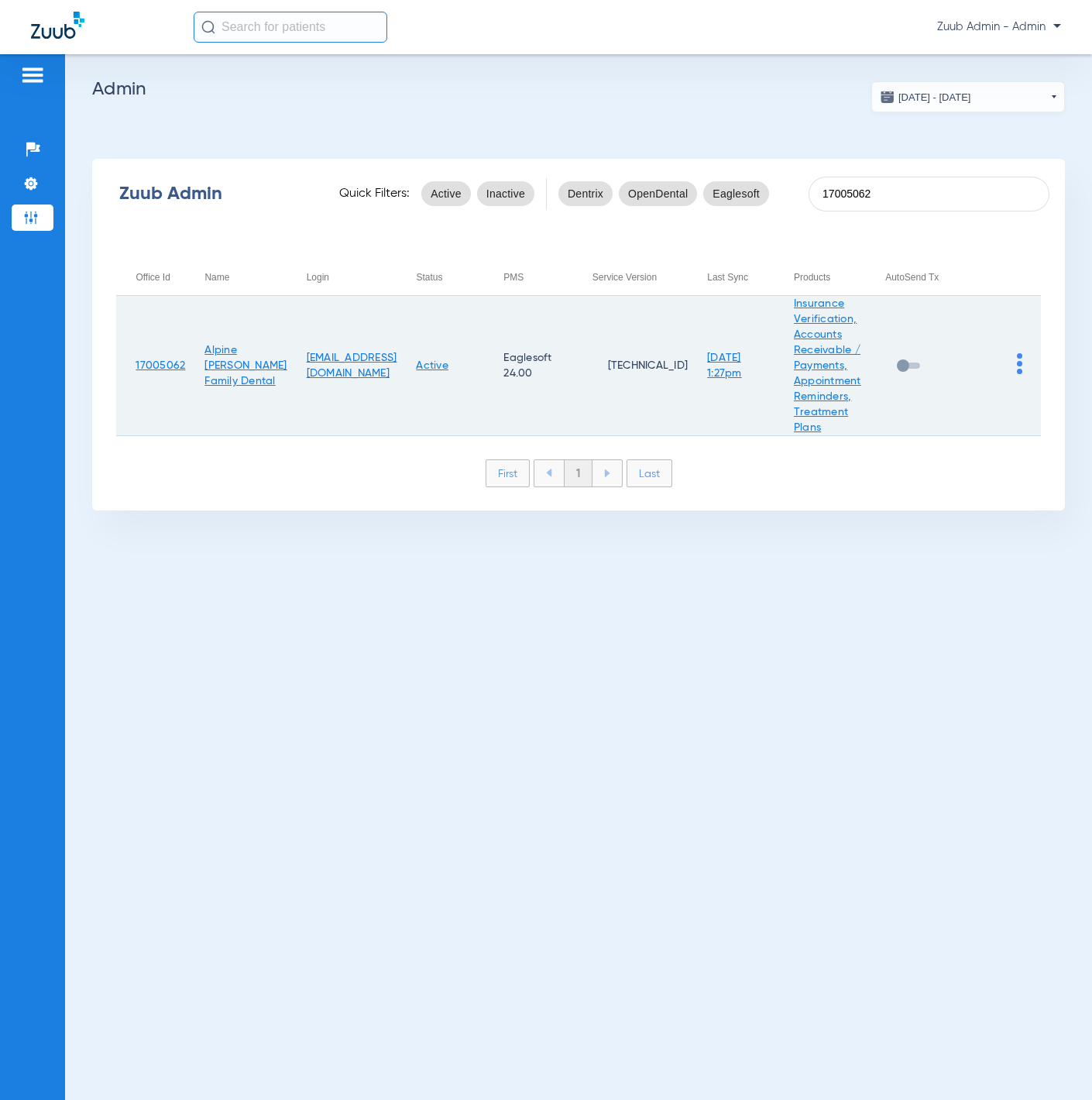
type input "17005062"
click at [1020, 357] on img at bounding box center [1019, 363] width 5 height 21
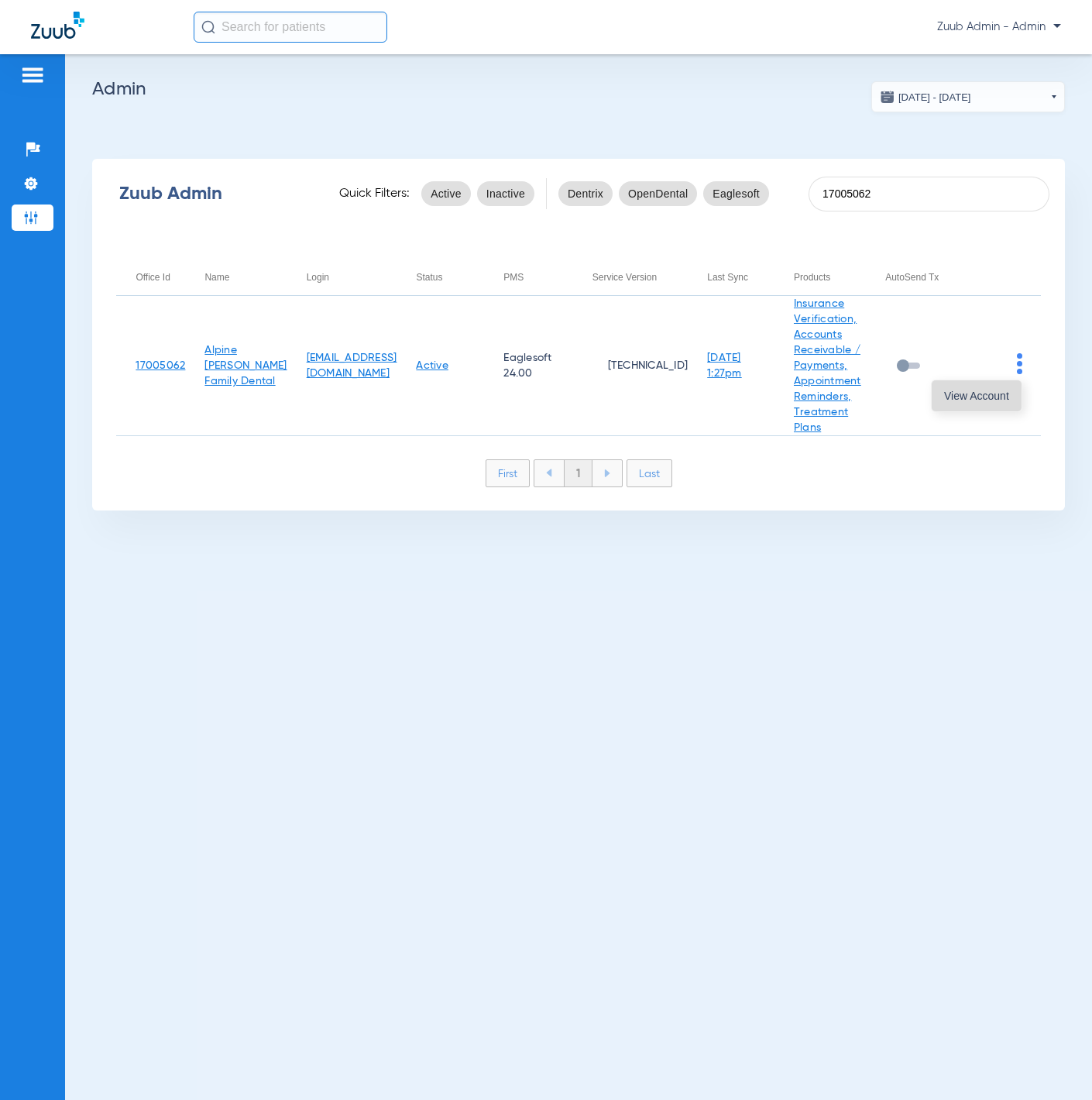
click at [999, 397] on span "View Account" at bounding box center [977, 395] width 65 height 11
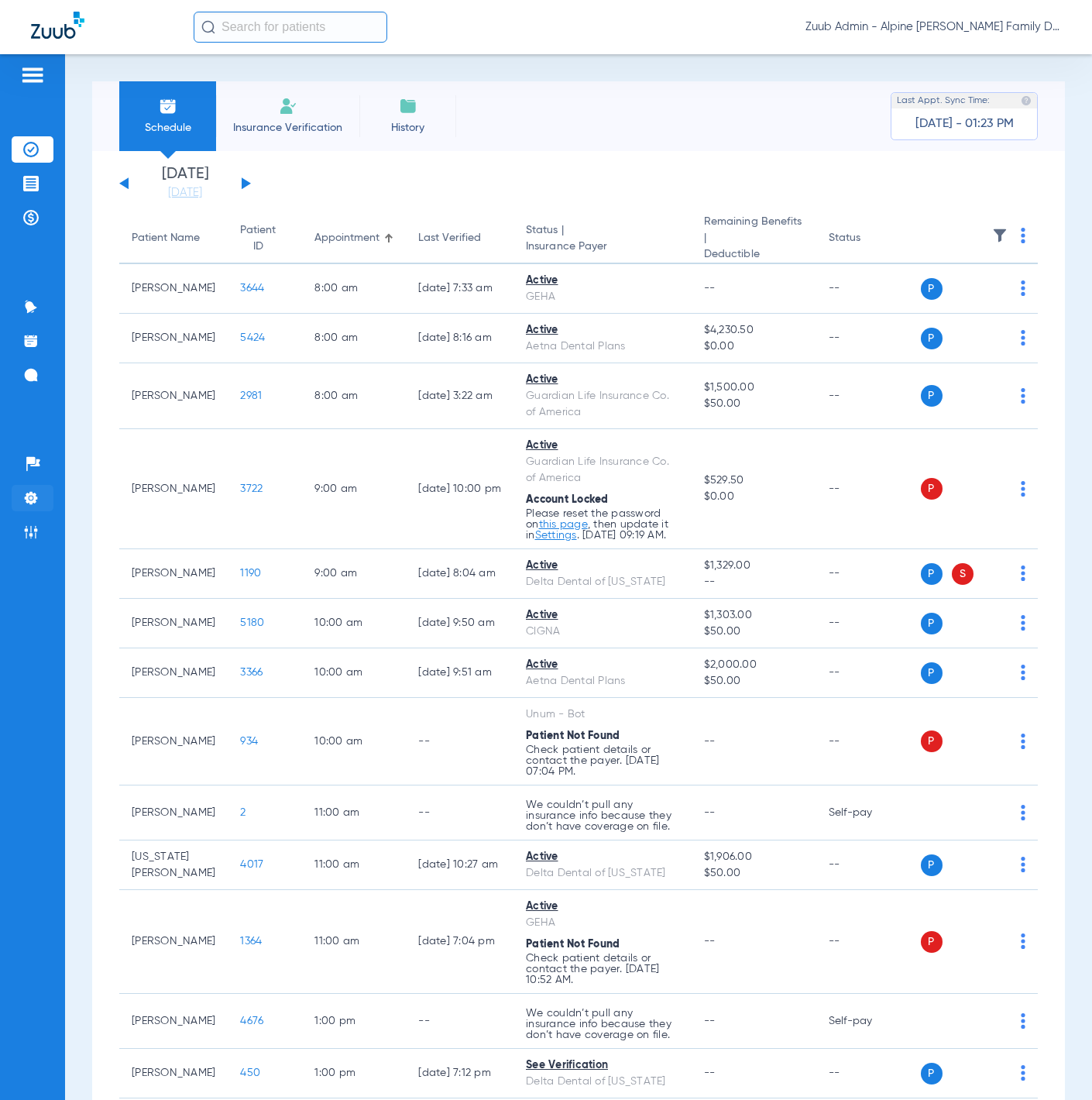
click at [41, 493] on li "Settings" at bounding box center [33, 498] width 42 height 27
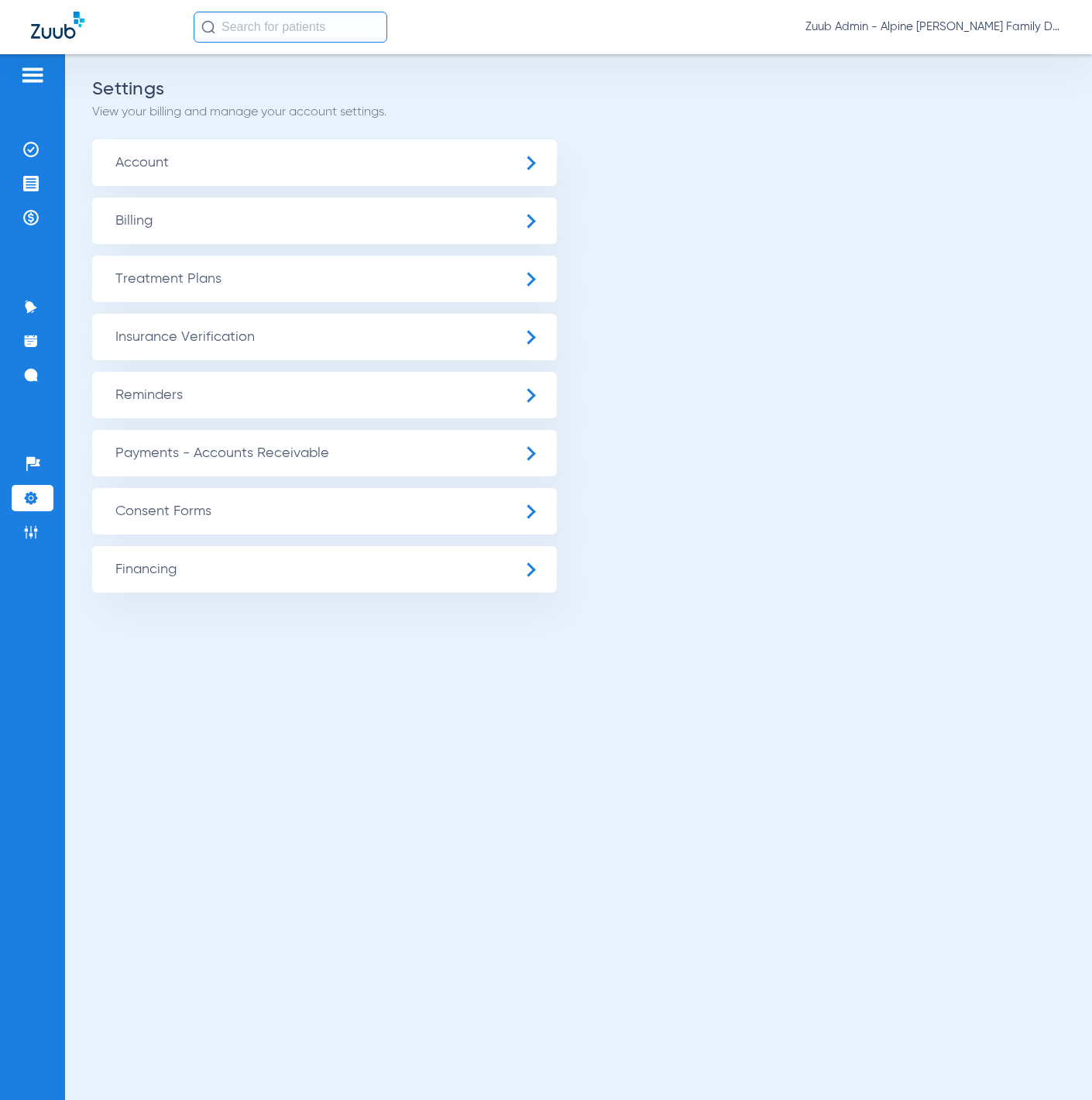
click at [197, 464] on span "Payments - Accounts Receivable" at bounding box center [324, 452] width 464 height 47
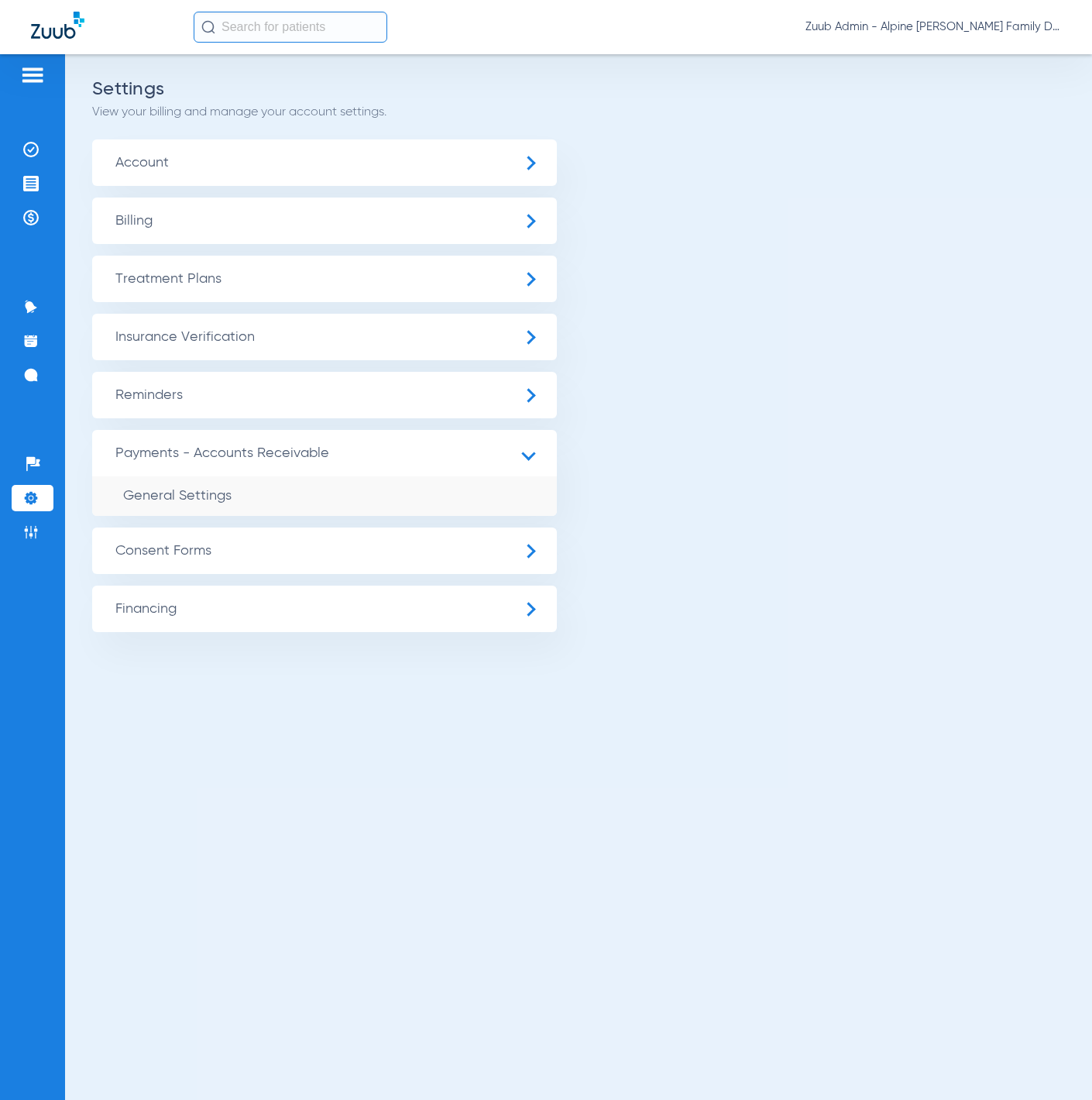
click at [188, 336] on span "Insurance Verification" at bounding box center [324, 337] width 464 height 47
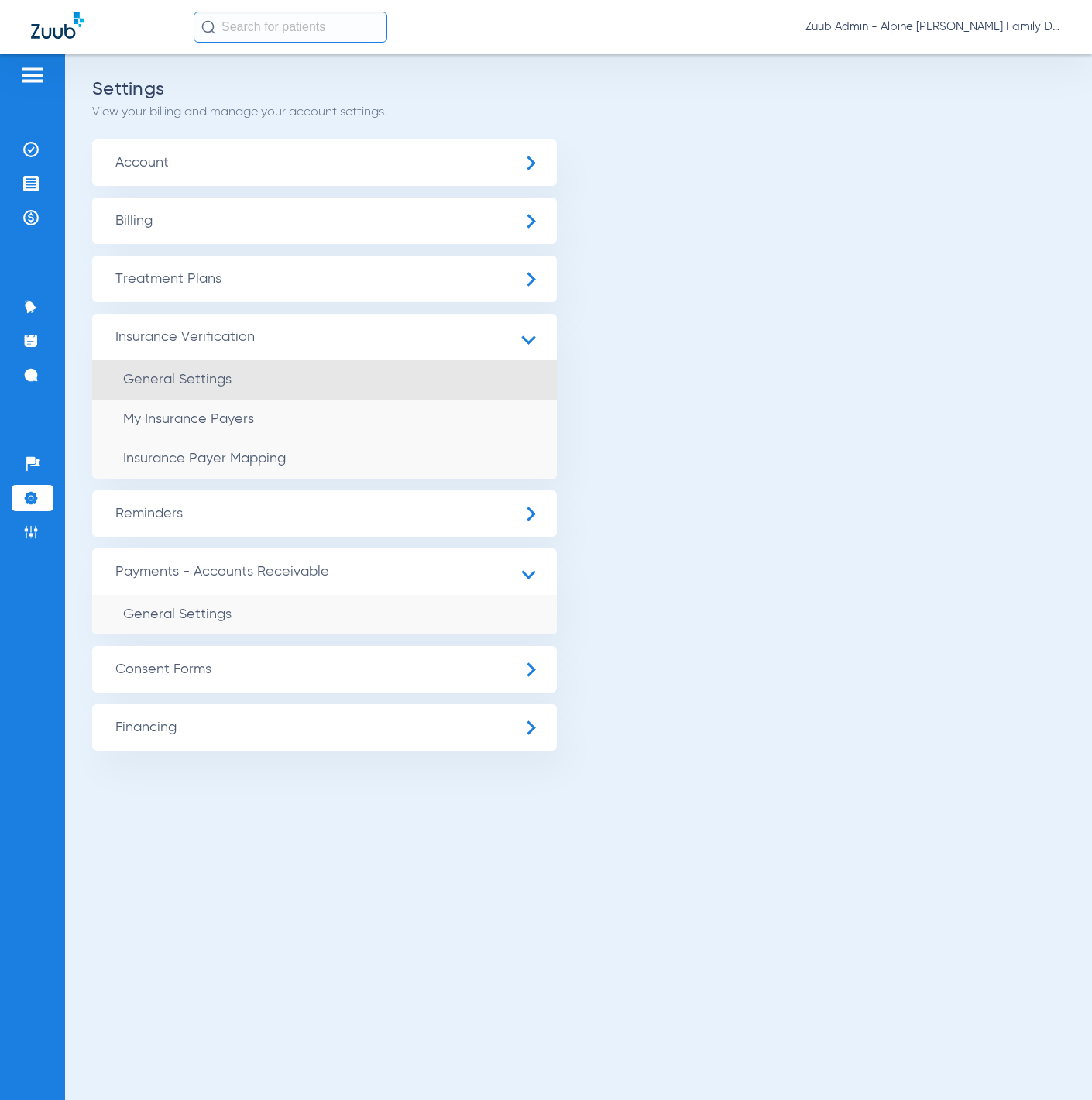
click at [206, 380] on span "General Settings" at bounding box center [177, 379] width 109 height 14
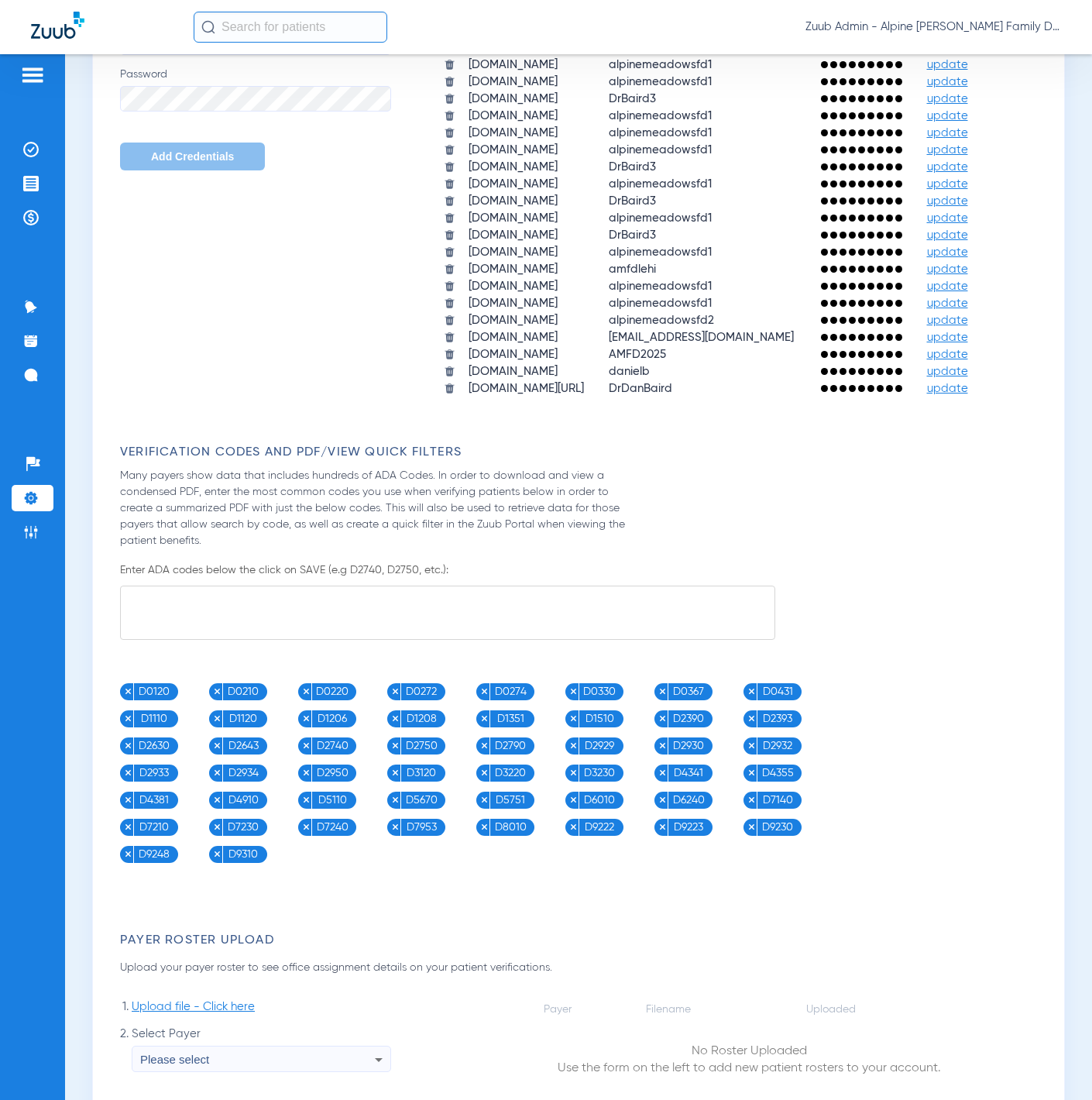
scroll to position [911, 0]
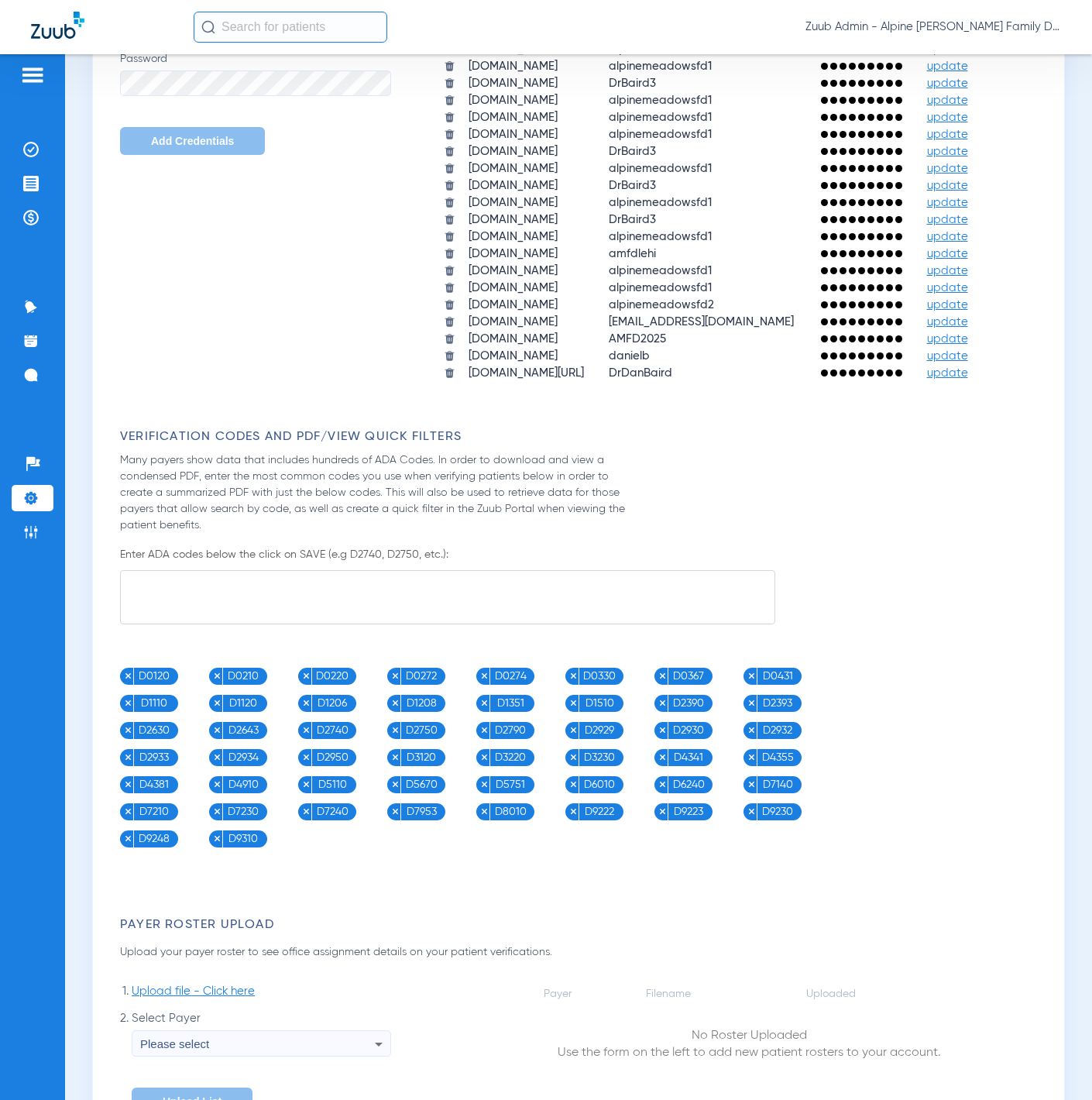
click at [927, 345] on span "update" at bounding box center [946, 339] width 41 height 12
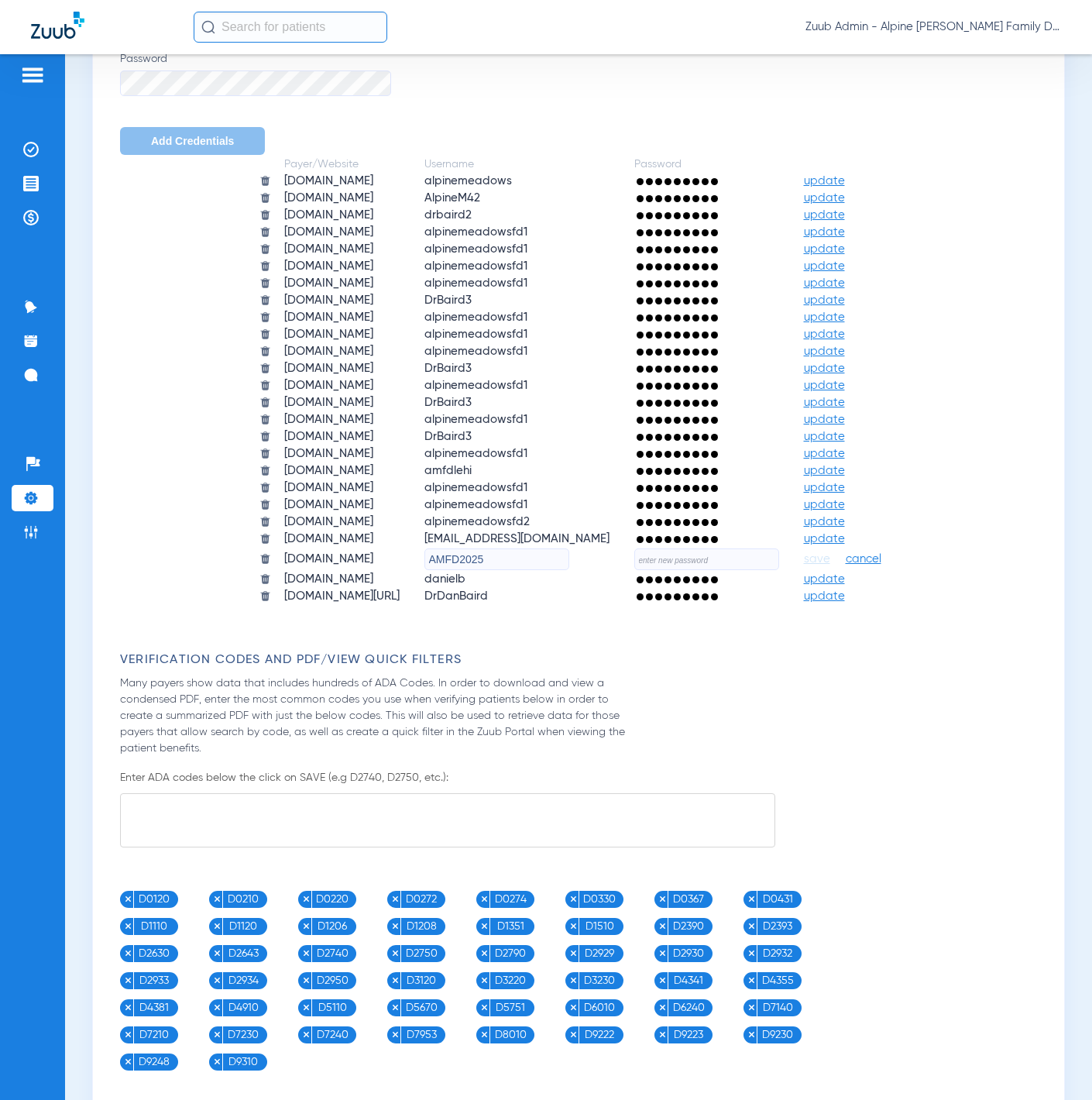
click at [779, 550] on input "text" at bounding box center [707, 559] width 145 height 22
paste input "4i592FozXZFU!"
type input "4i592FozXZFU!"
click at [511, 549] on input "AMFD2025" at bounding box center [497, 559] width 145 height 22
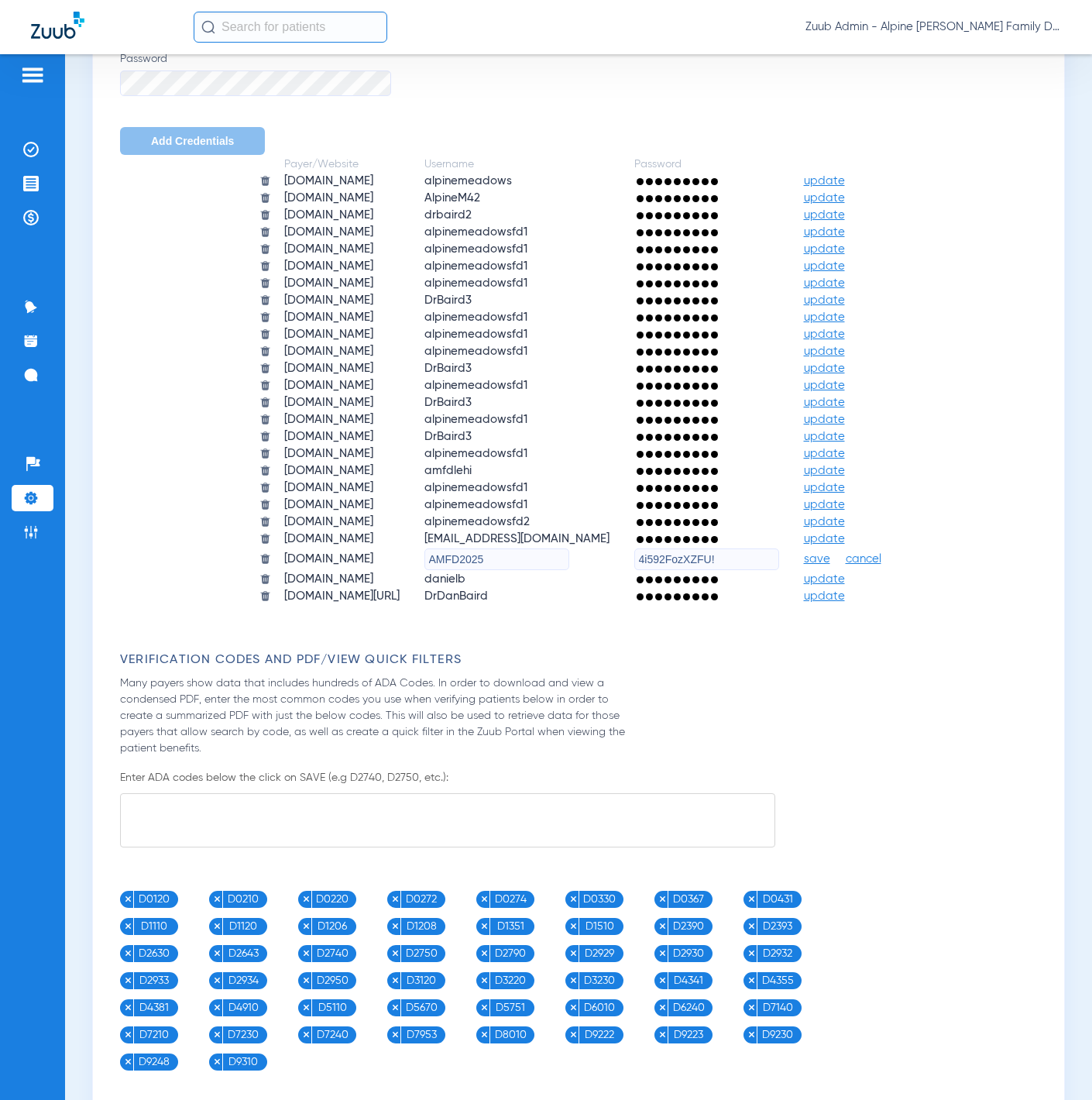
paste input "17005062Metlife"
type input "17005062Metlife"
click at [831, 552] on span "save" at bounding box center [817, 559] width 27 height 14
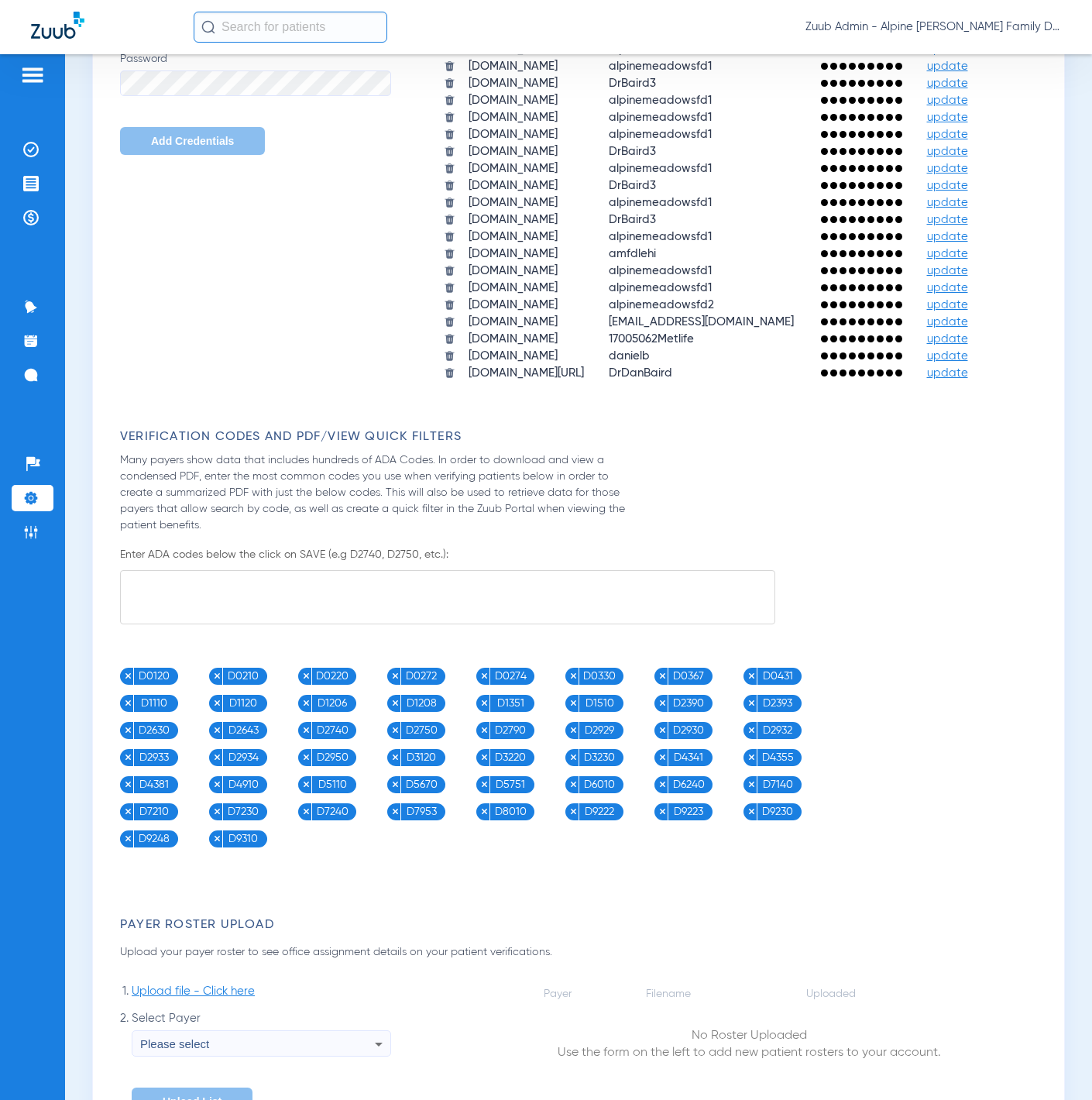
click at [927, 311] on span "update" at bounding box center [946, 305] width 41 height 12
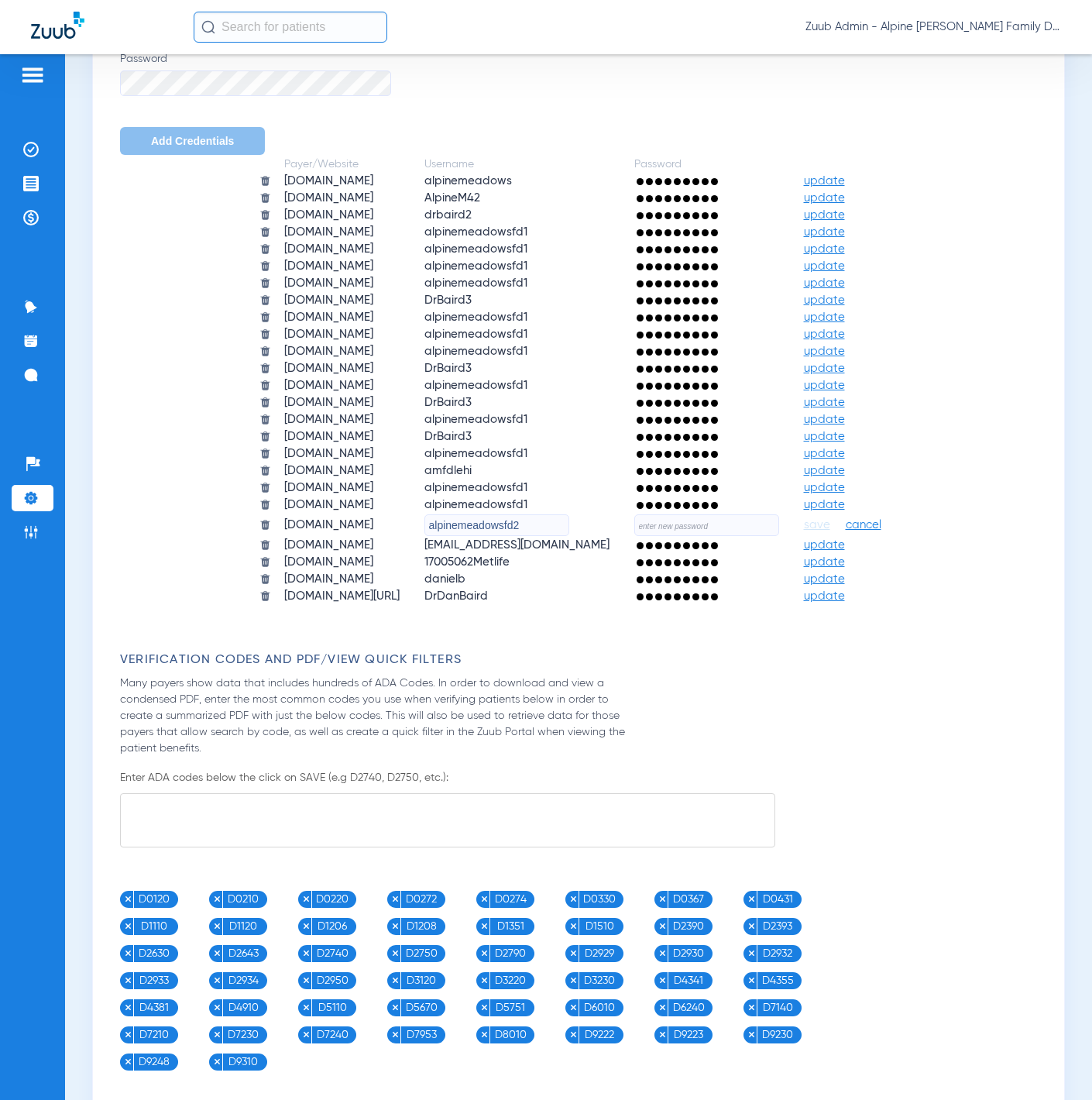
click at [763, 514] on input "text" at bounding box center [707, 525] width 145 height 22
paste input "4i592FozXZFU!"
type input "4i592FozXZFU!"
click at [541, 514] on input "alpinemeadowsfd2" at bounding box center [497, 525] width 145 height 22
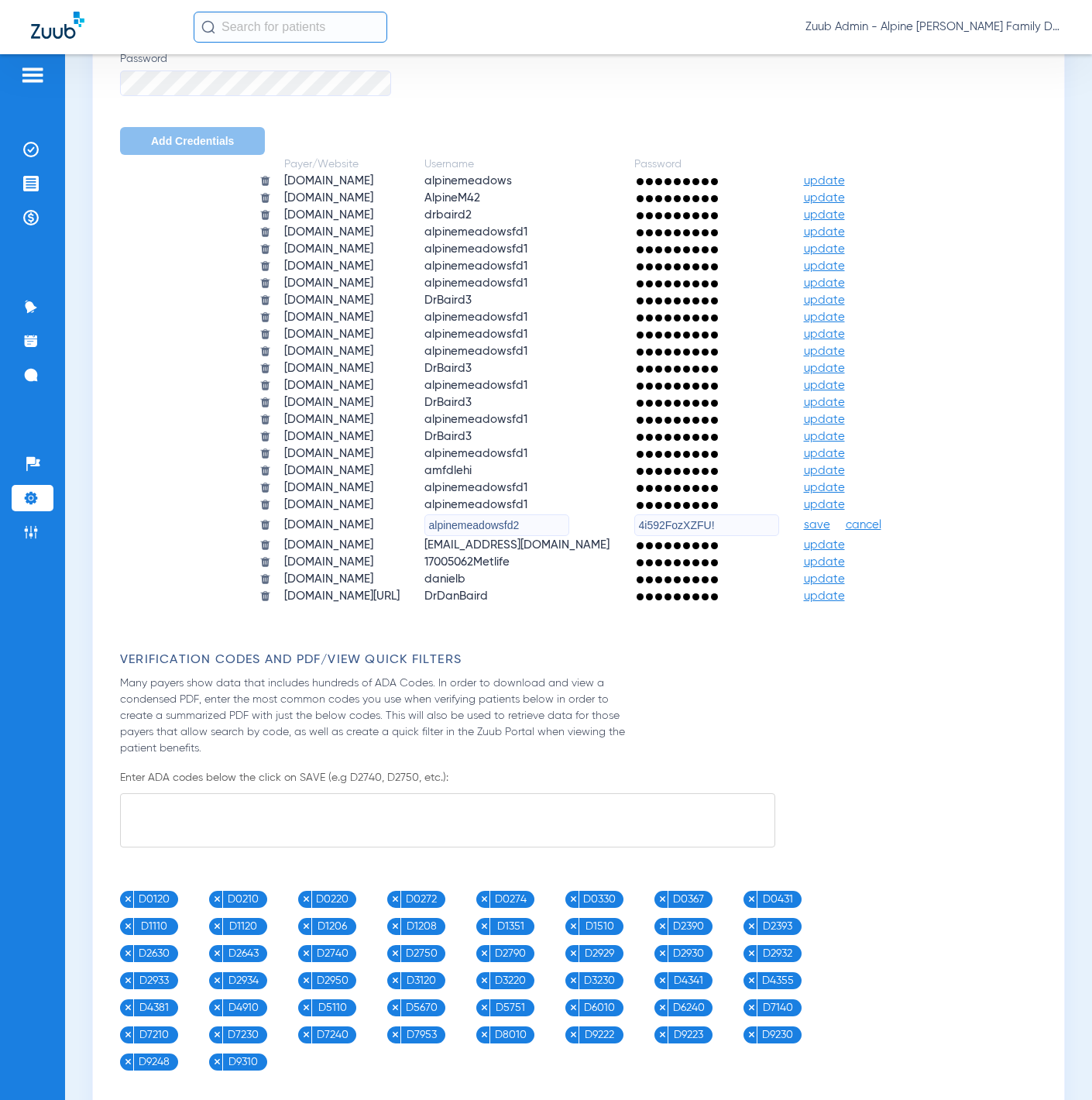
paste input "4i592FozXZFU!"
type input "4i592FozXZFU!"
click at [541, 514] on input "4i592FozXZFU!" at bounding box center [497, 525] width 145 height 22
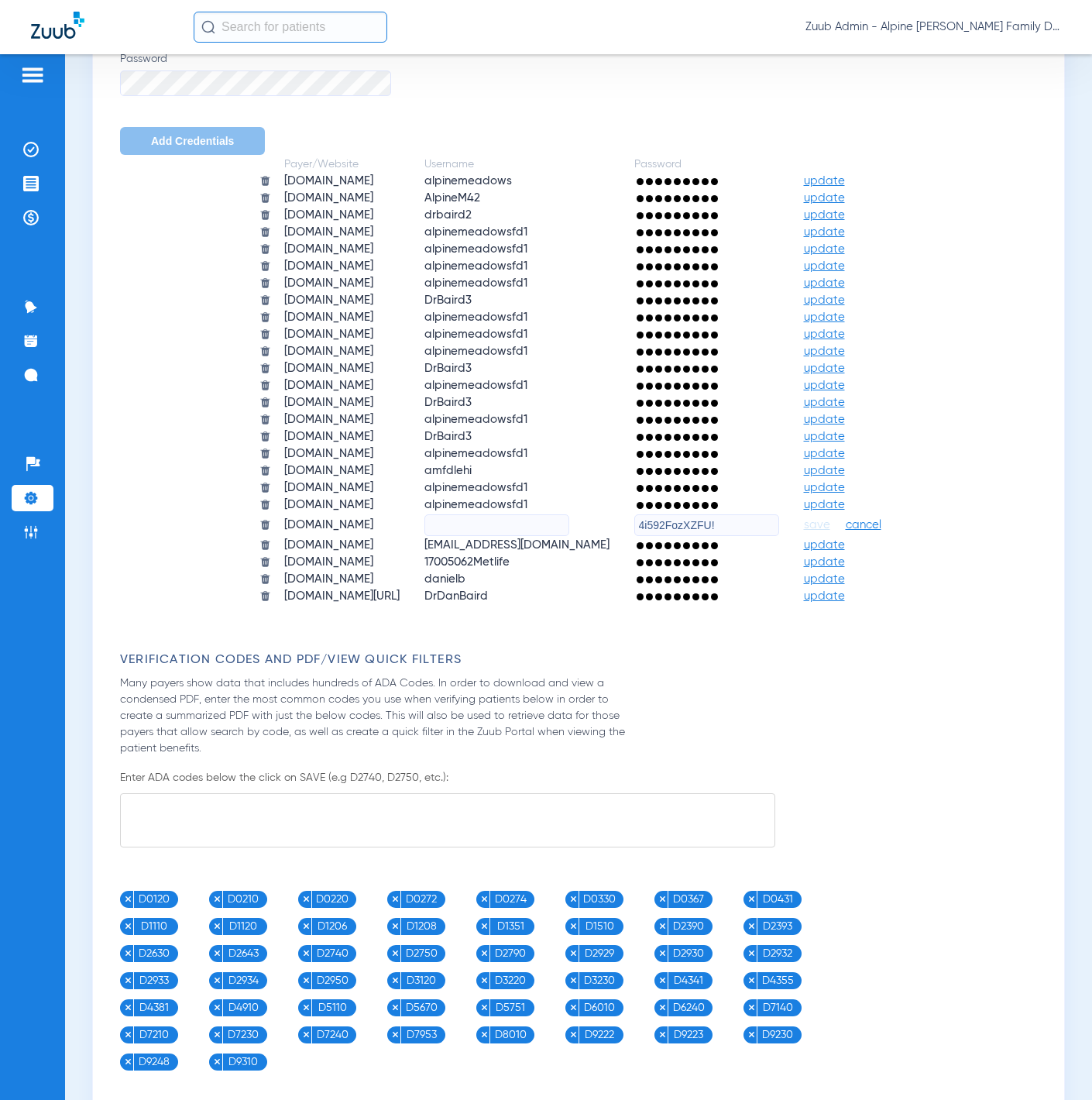
click at [505, 499] on span "alpinemeadowsfd1" at bounding box center [476, 505] width 103 height 12
click at [507, 514] on input "text" at bounding box center [497, 525] width 145 height 22
paste input "17005062Guardian"
type input "17005062Guardian"
click at [831, 518] on span "save" at bounding box center [817, 525] width 27 height 14
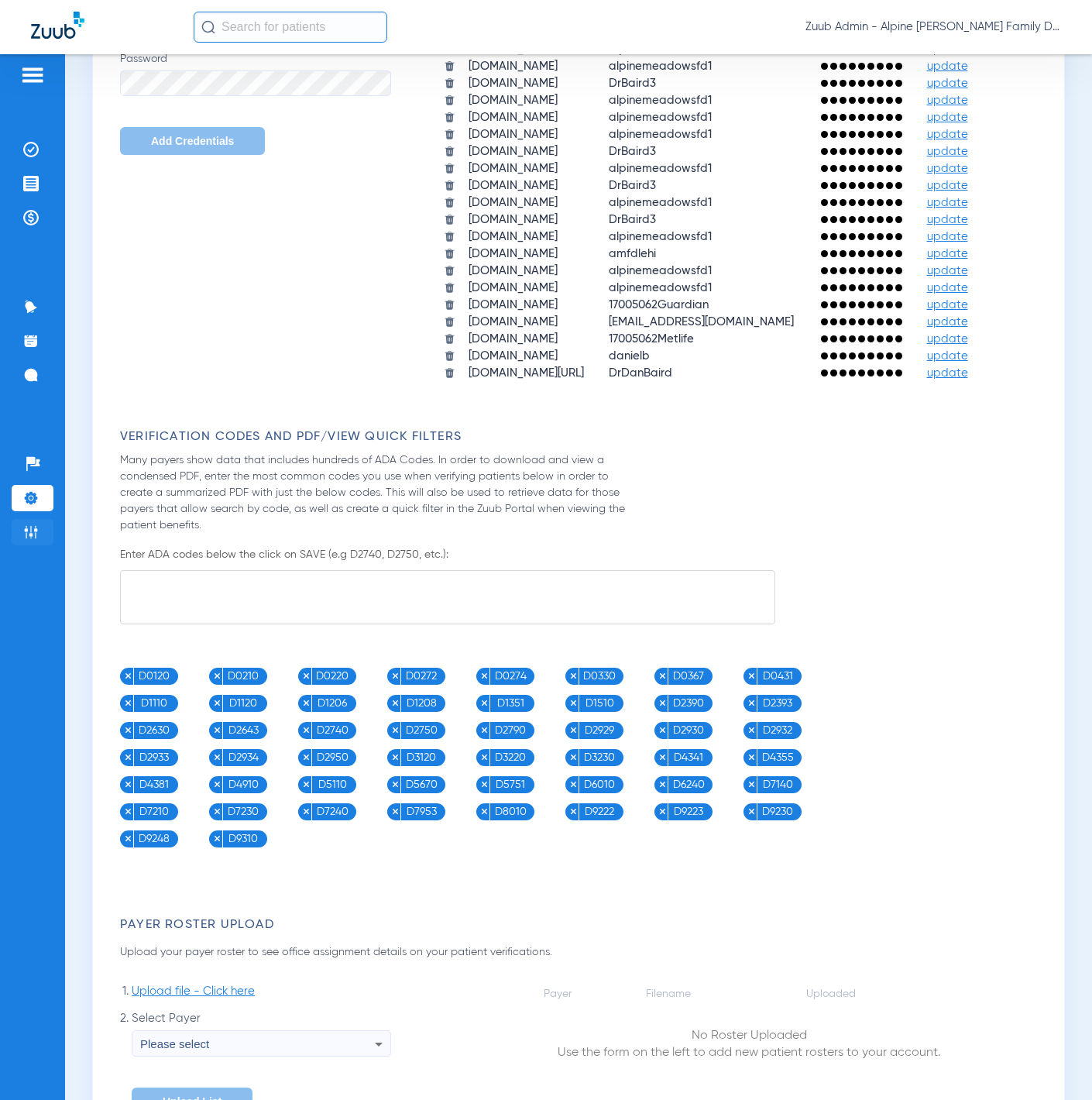
click at [31, 527] on img at bounding box center [31, 533] width 16 height 16
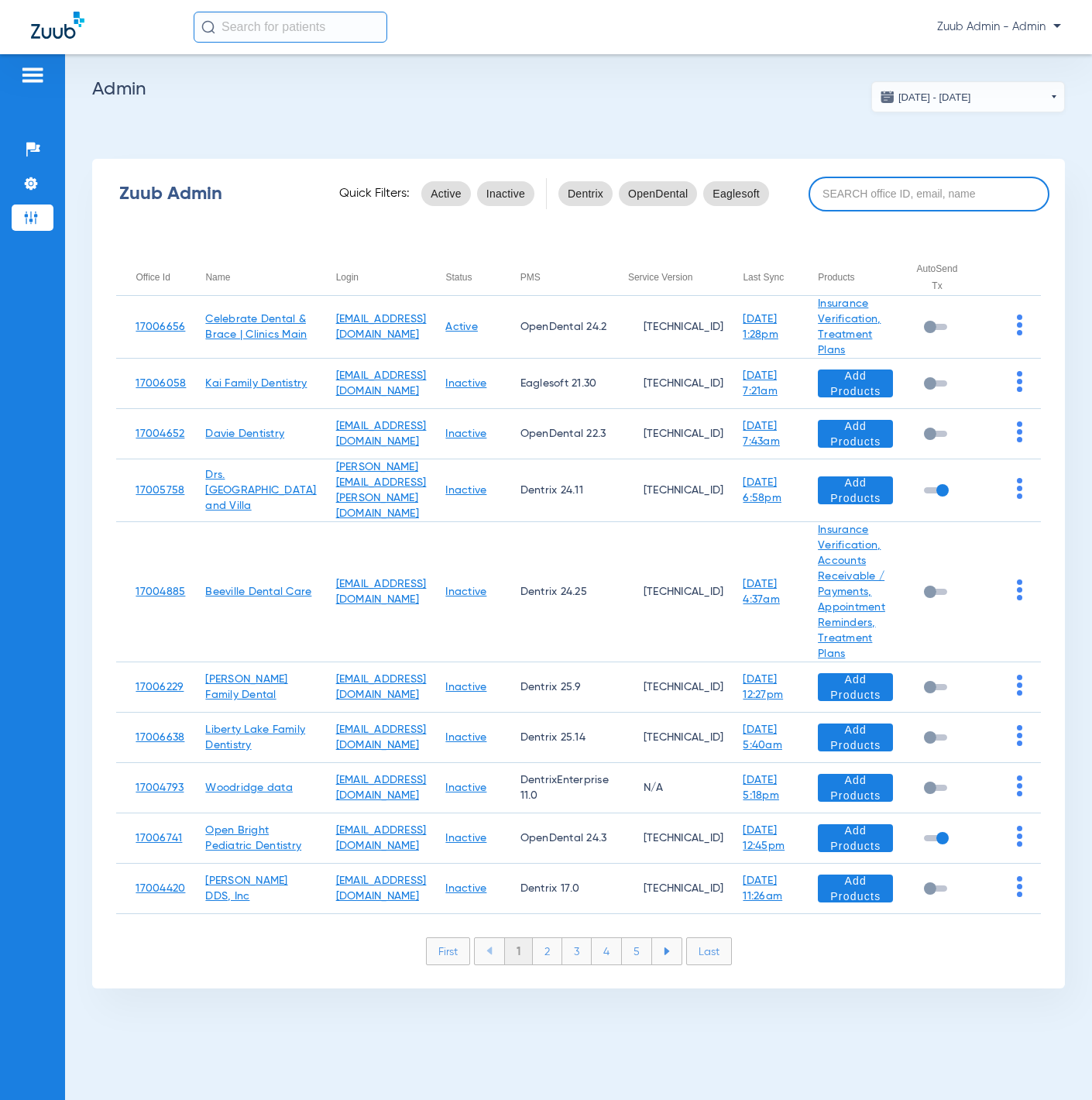
click at [910, 205] on input at bounding box center [929, 193] width 241 height 35
paste input "17007212"
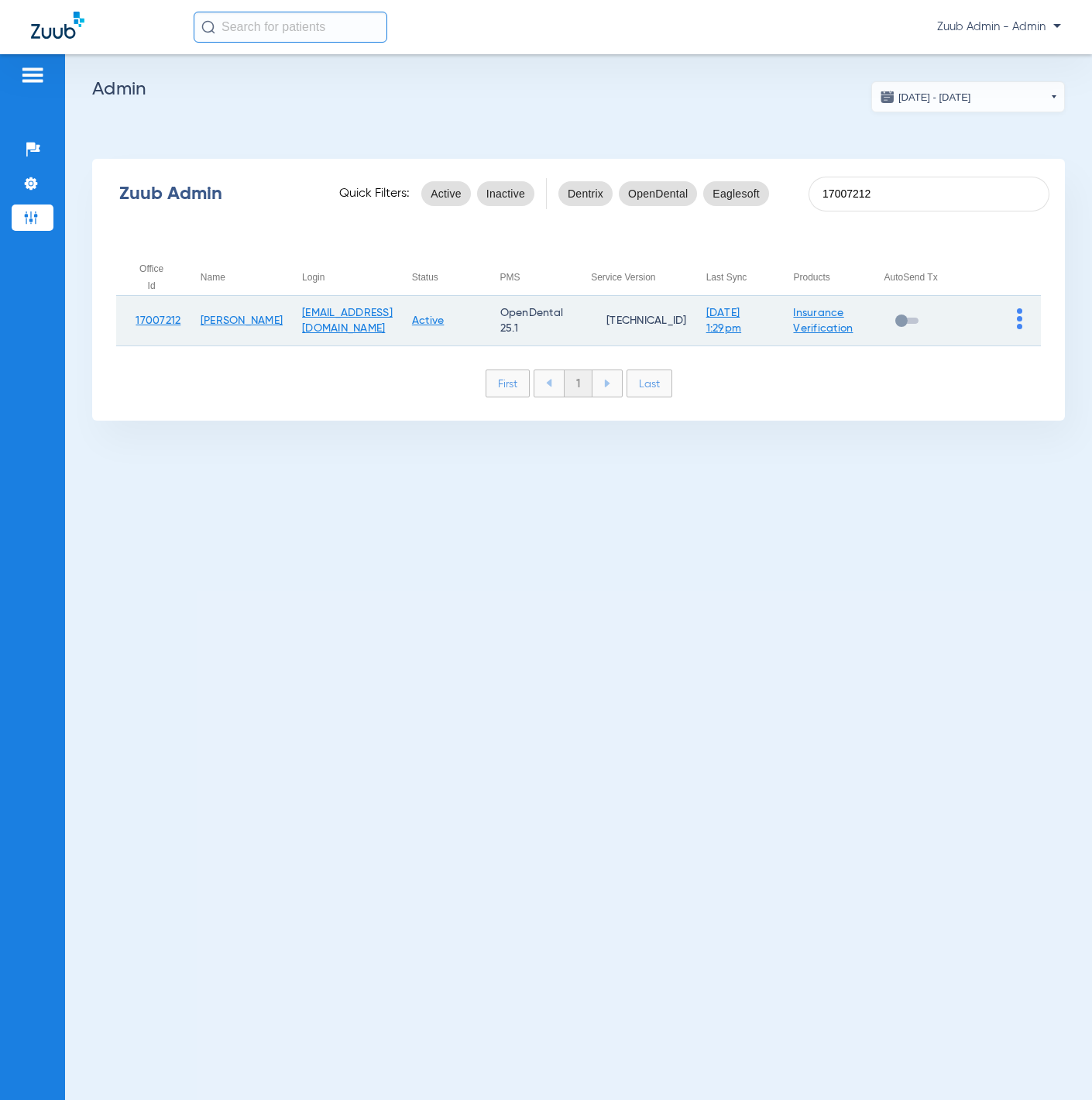
type input "17007212"
click at [1020, 319] on img at bounding box center [1019, 318] width 5 height 21
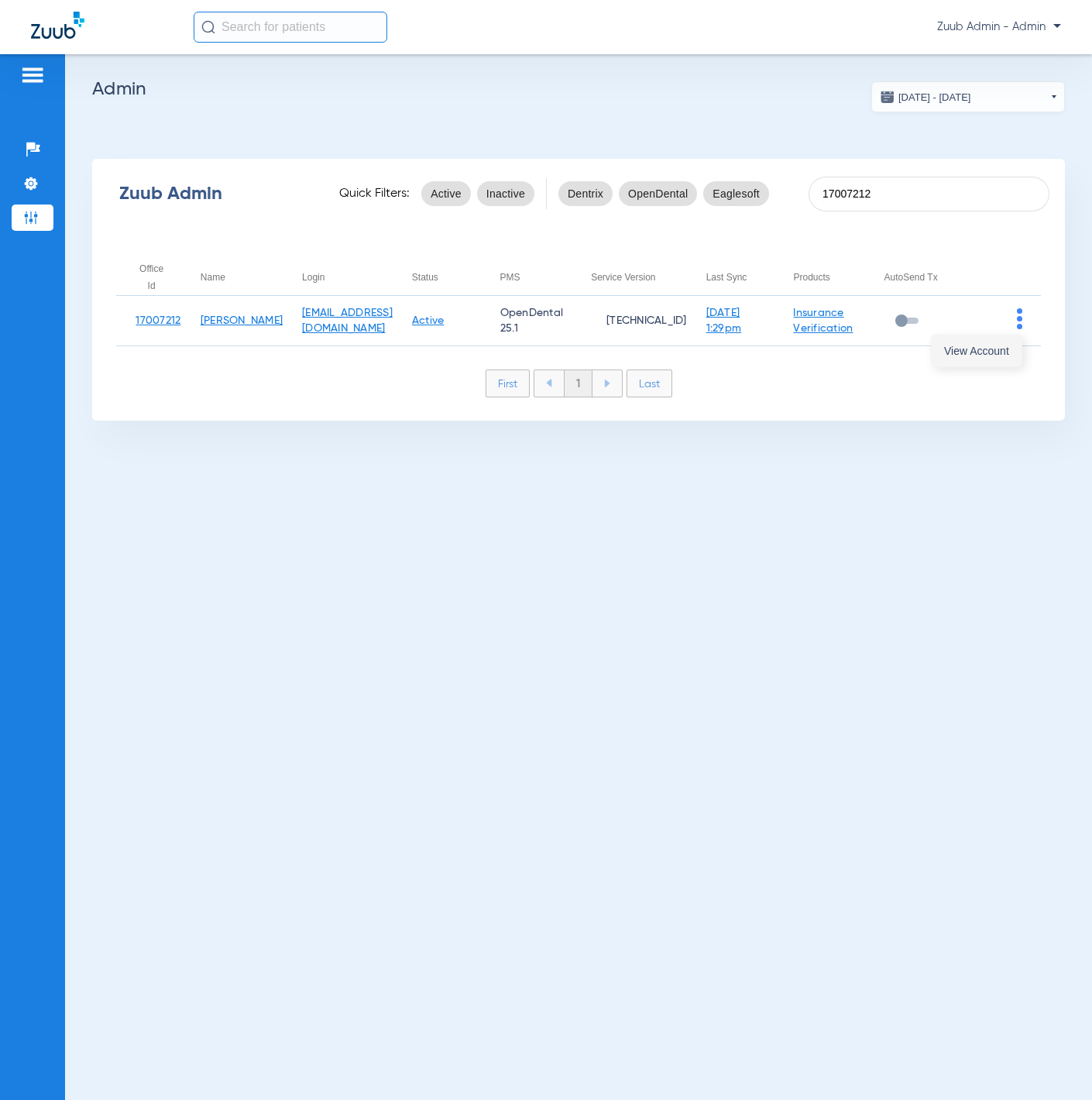
click at [990, 350] on span "View Account" at bounding box center [977, 350] width 65 height 11
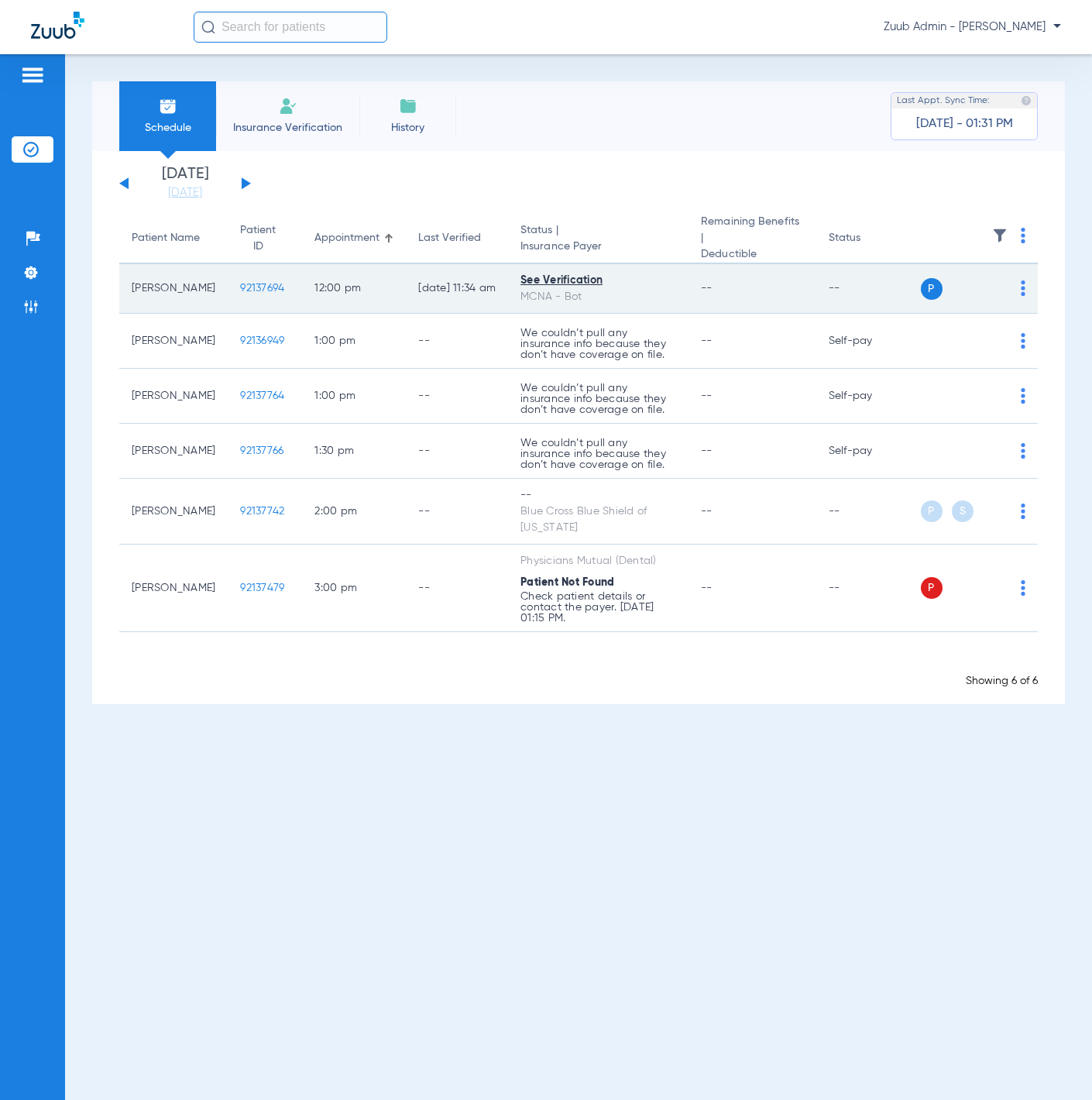
click at [236, 291] on td "92137694" at bounding box center [264, 289] width 74 height 50
click at [228, 287] on td "92137694" at bounding box center [264, 289] width 74 height 50
click at [238, 273] on td "92137694" at bounding box center [264, 289] width 74 height 50
click at [241, 283] on span "92137694" at bounding box center [262, 288] width 45 height 11
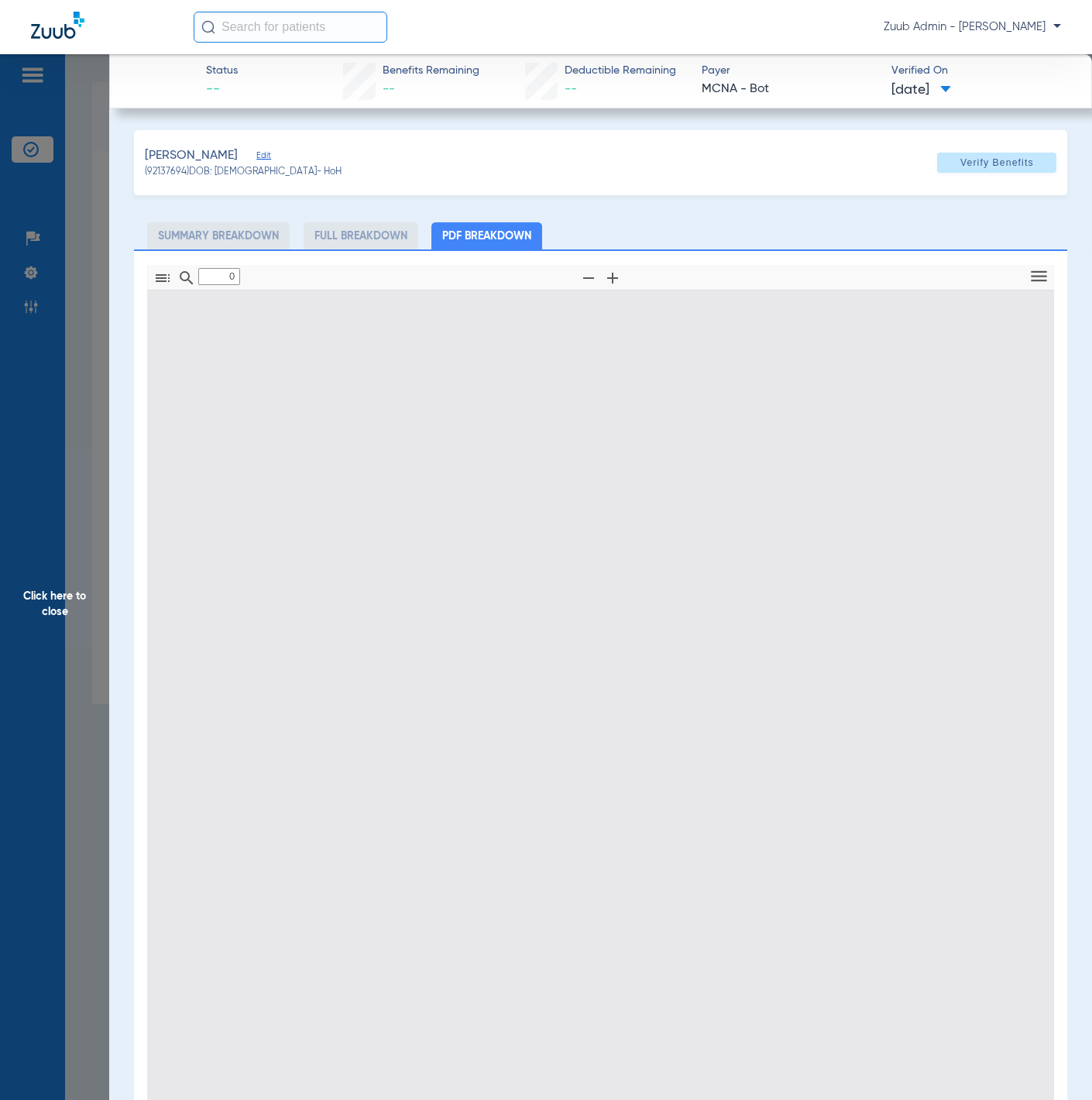
type input "1"
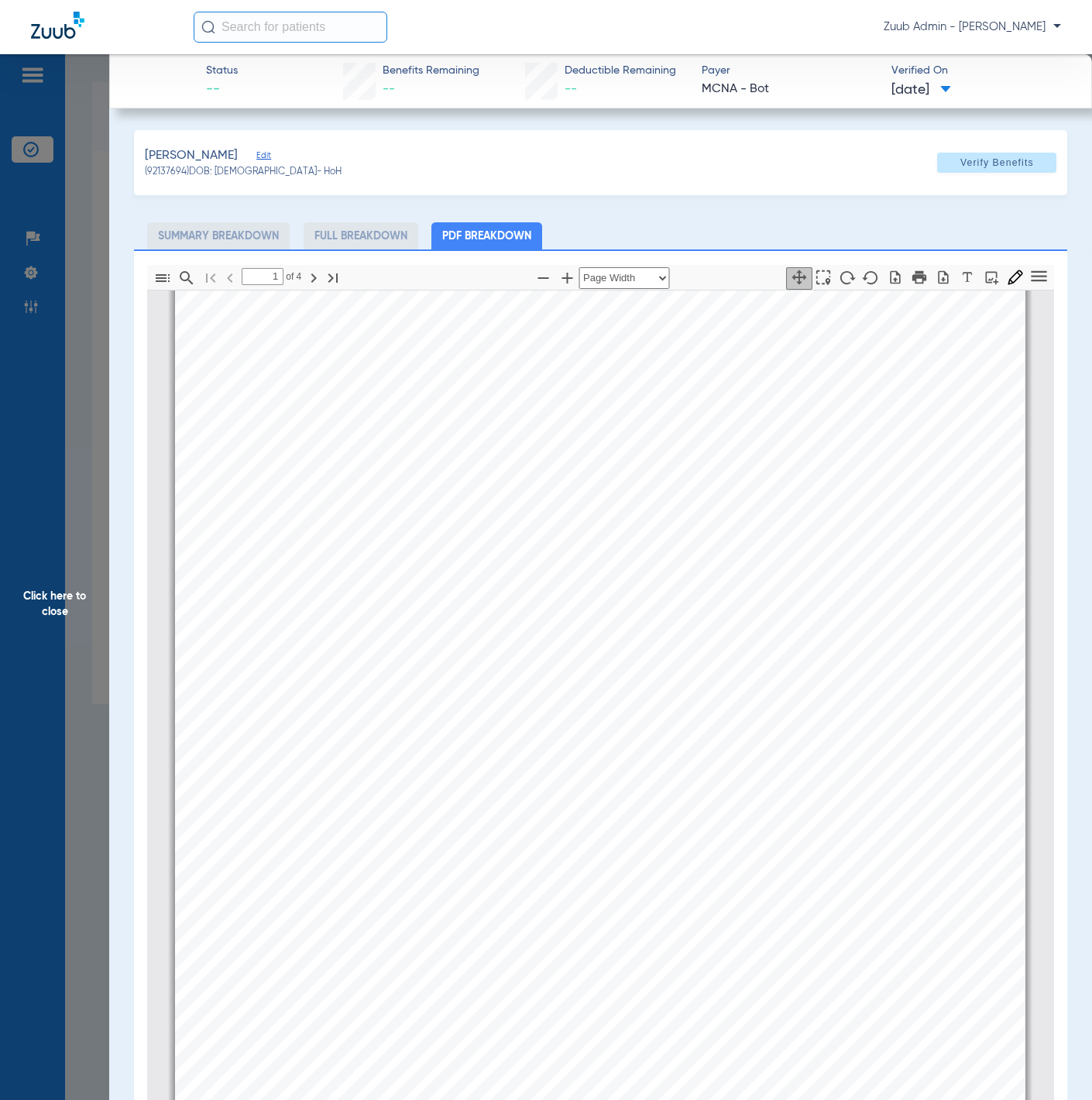
click at [256, 158] on span "Edit" at bounding box center [263, 157] width 14 height 15
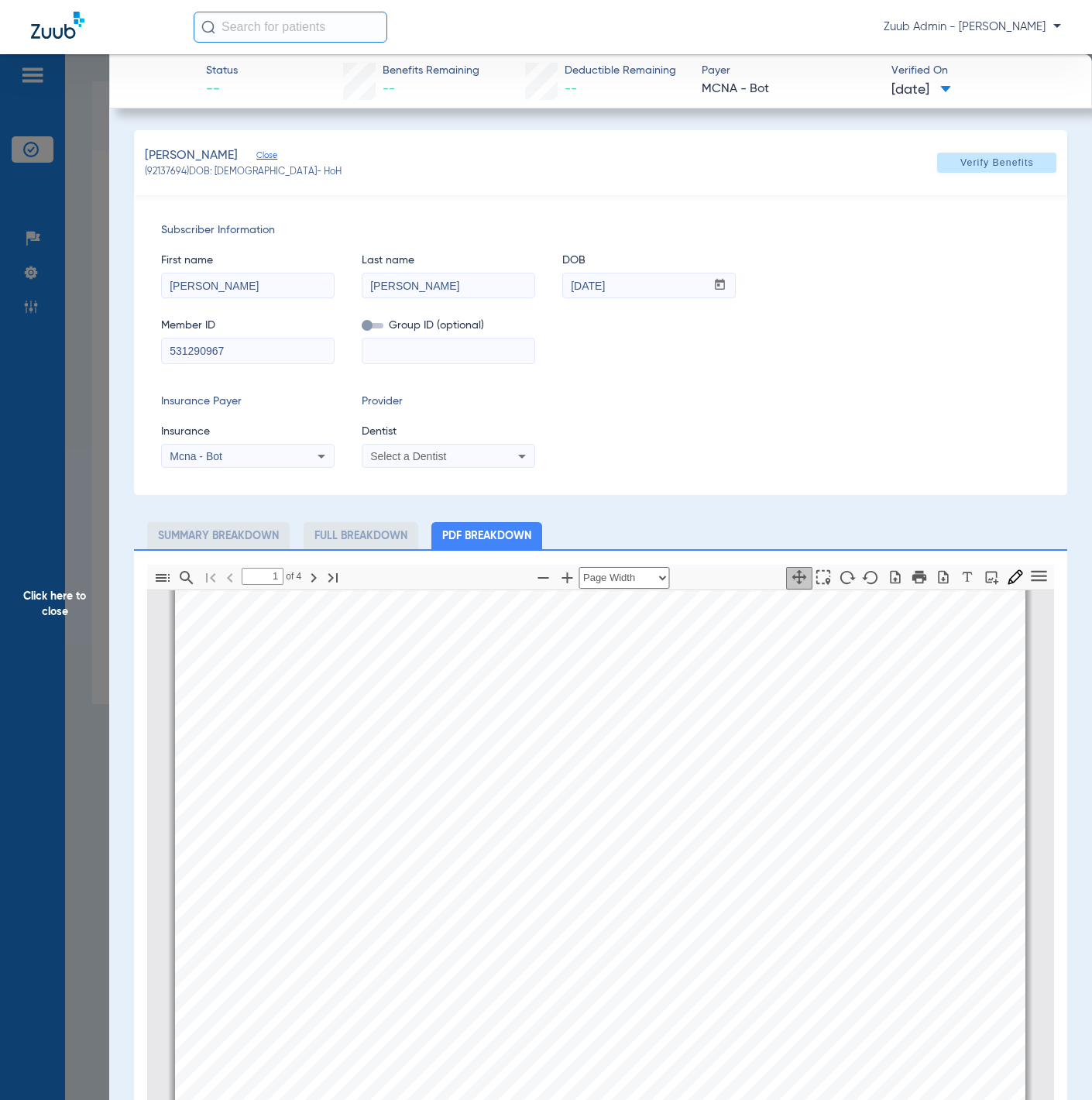
click at [447, 454] on div "Select a Dentist" at bounding box center [433, 455] width 125 height 11
drag, startPoint x: 622, startPoint y: 439, endPoint x: 589, endPoint y: 445, distance: 33.5
click at [621, 439] on div at bounding box center [546, 550] width 1092 height 1100
click at [76, 397] on span "Click here to close" at bounding box center [54, 604] width 109 height 1100
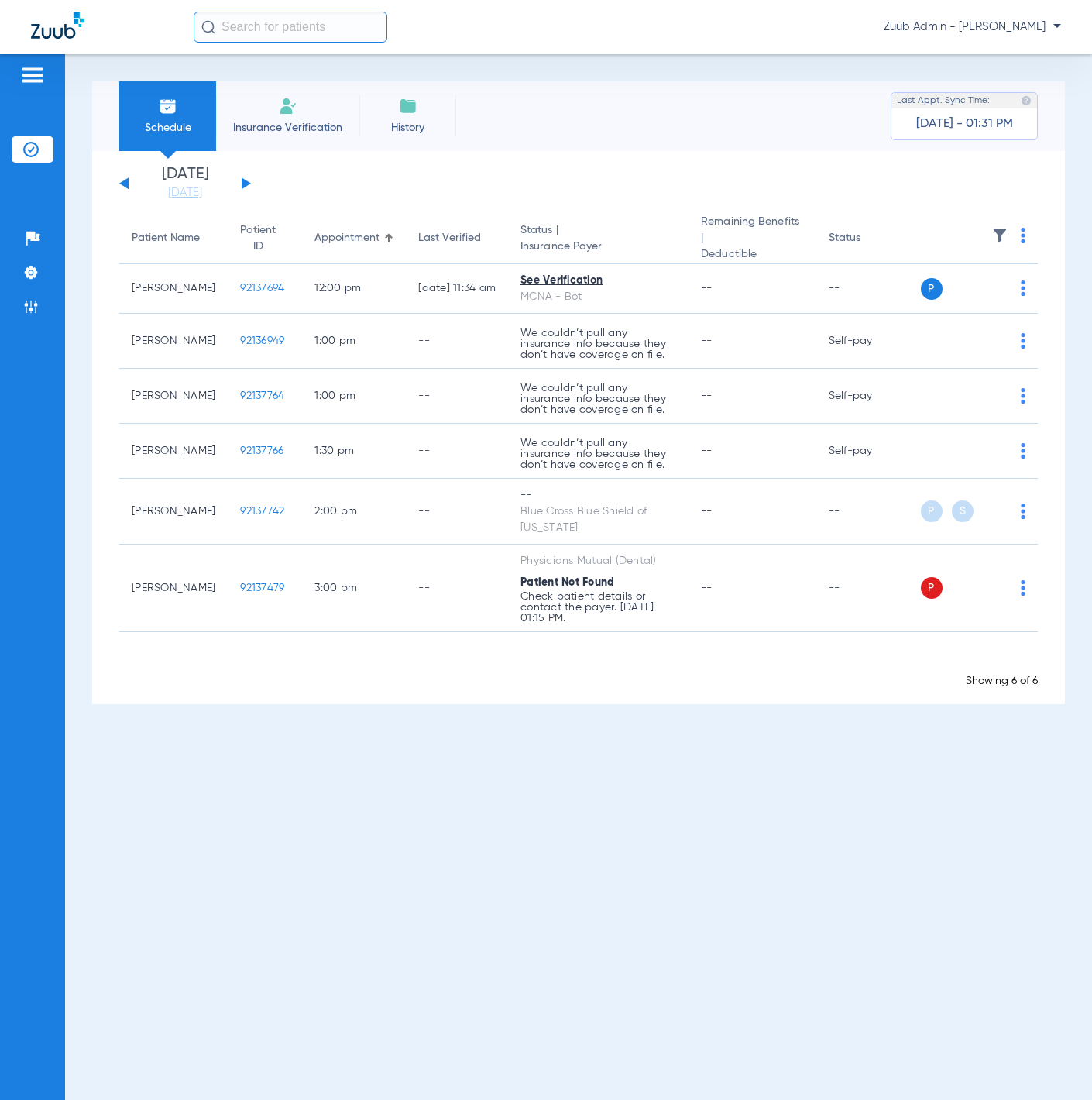
click at [453, 673] on div "Showing 6 of 6" at bounding box center [578, 681] width 919 height 16
click at [882, 653] on div "Loading" at bounding box center [578, 661] width 919 height 16
click at [781, 653] on div "Loading" at bounding box center [578, 661] width 919 height 16
click at [709, 688] on div "Schedule Insurance Verification History Last Appt. Sync Time: Today - 01:31 PM …" at bounding box center [578, 577] width 1027 height 1046
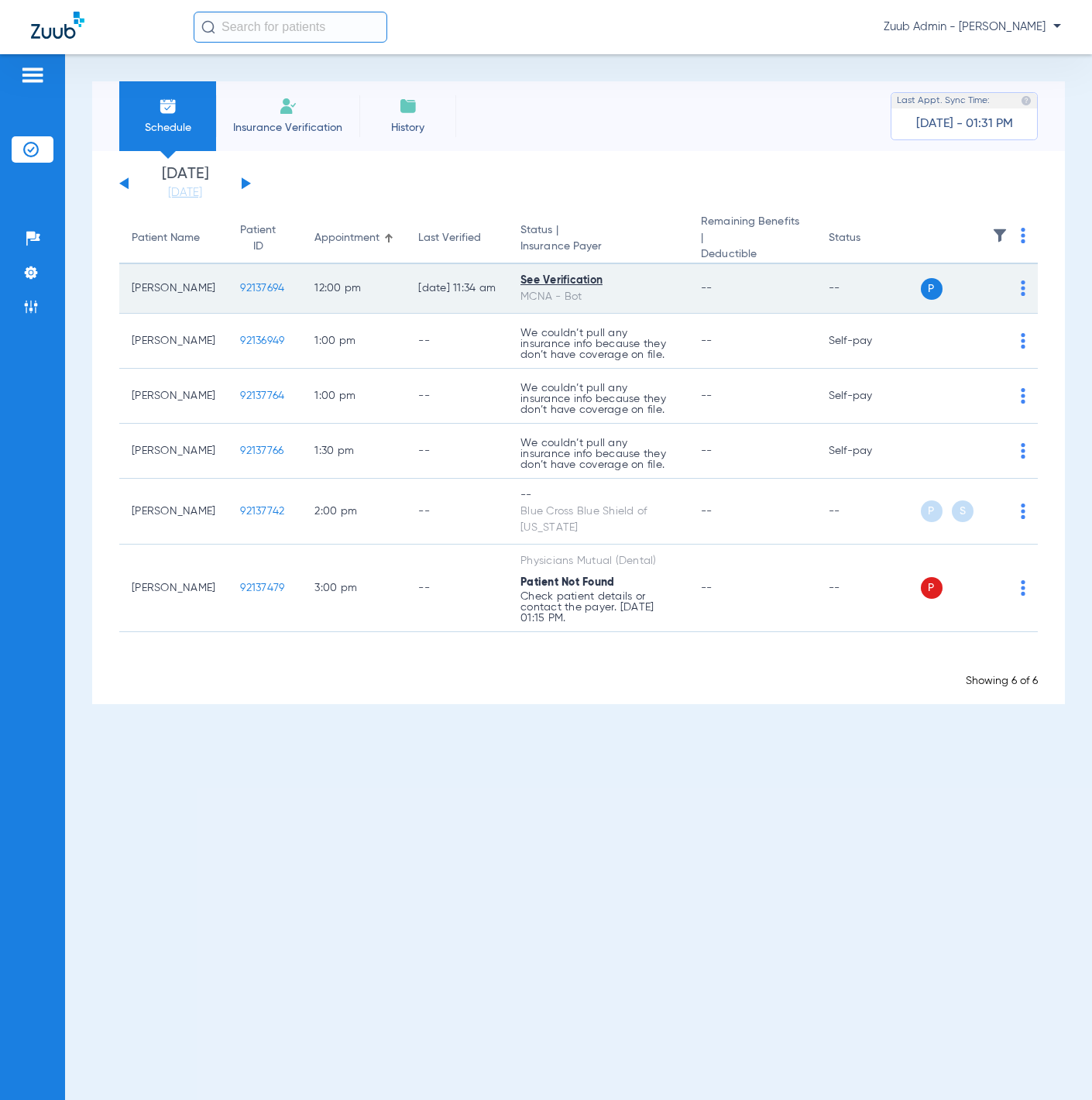
click at [241, 283] on span "92137694" at bounding box center [262, 288] width 45 height 11
click at [241, 286] on span "92137694" at bounding box center [262, 288] width 45 height 11
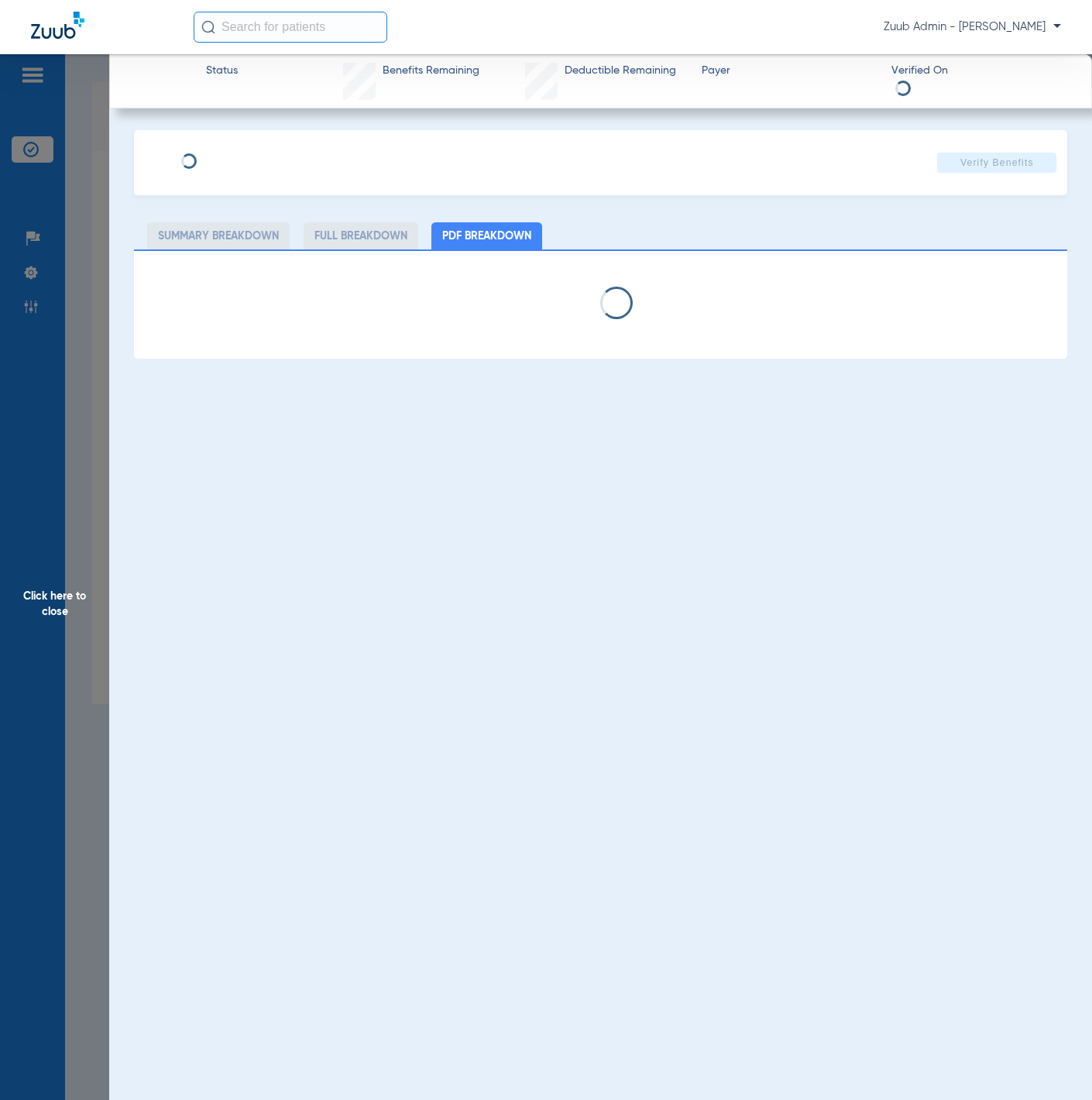
type input "Kimberly"
type input "Rios"
type input "02/15/2011"
type input "531290967"
select select "page-width"
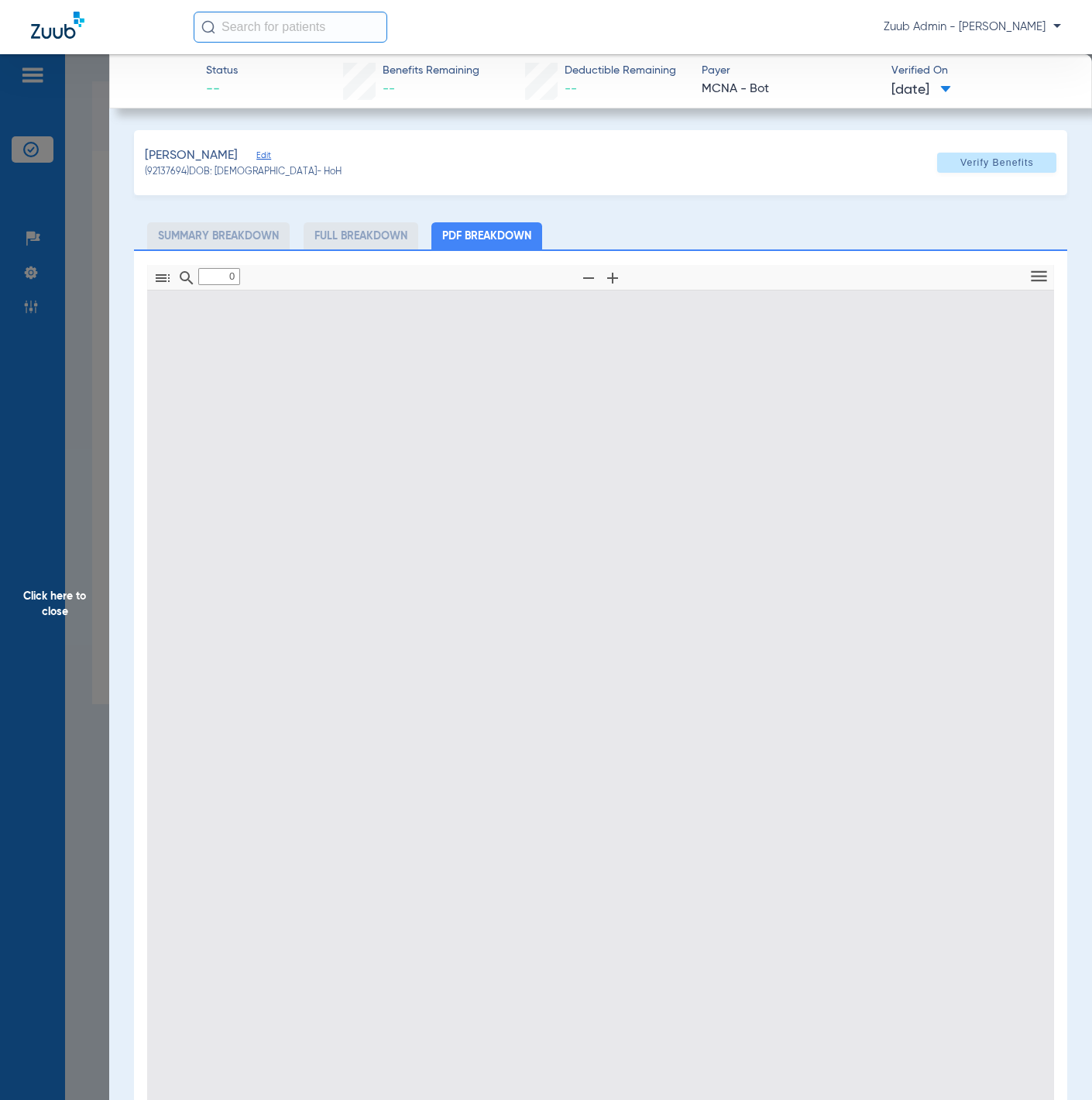
type input "1"
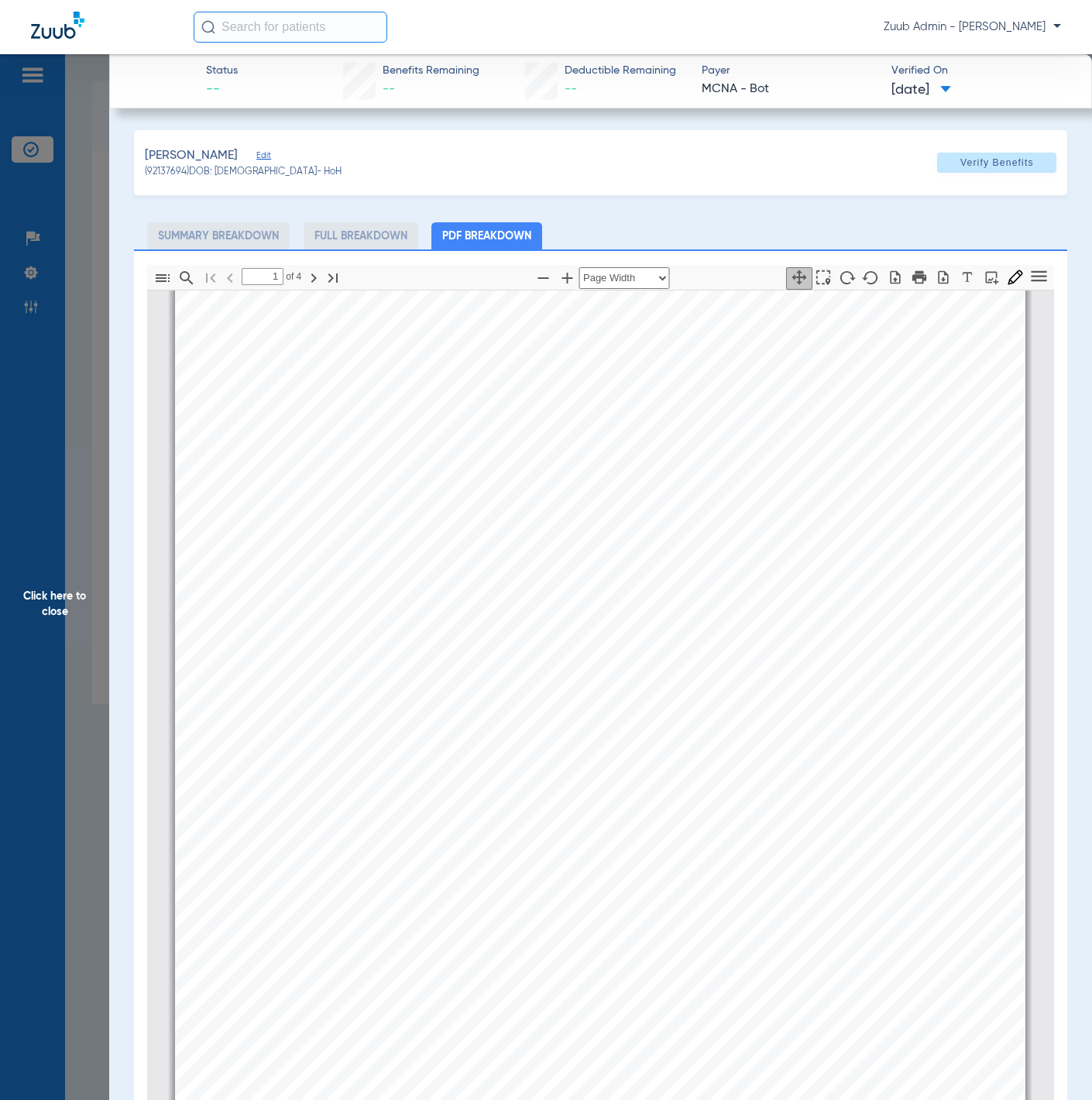
click at [256, 154] on span "Edit" at bounding box center [263, 157] width 14 height 15
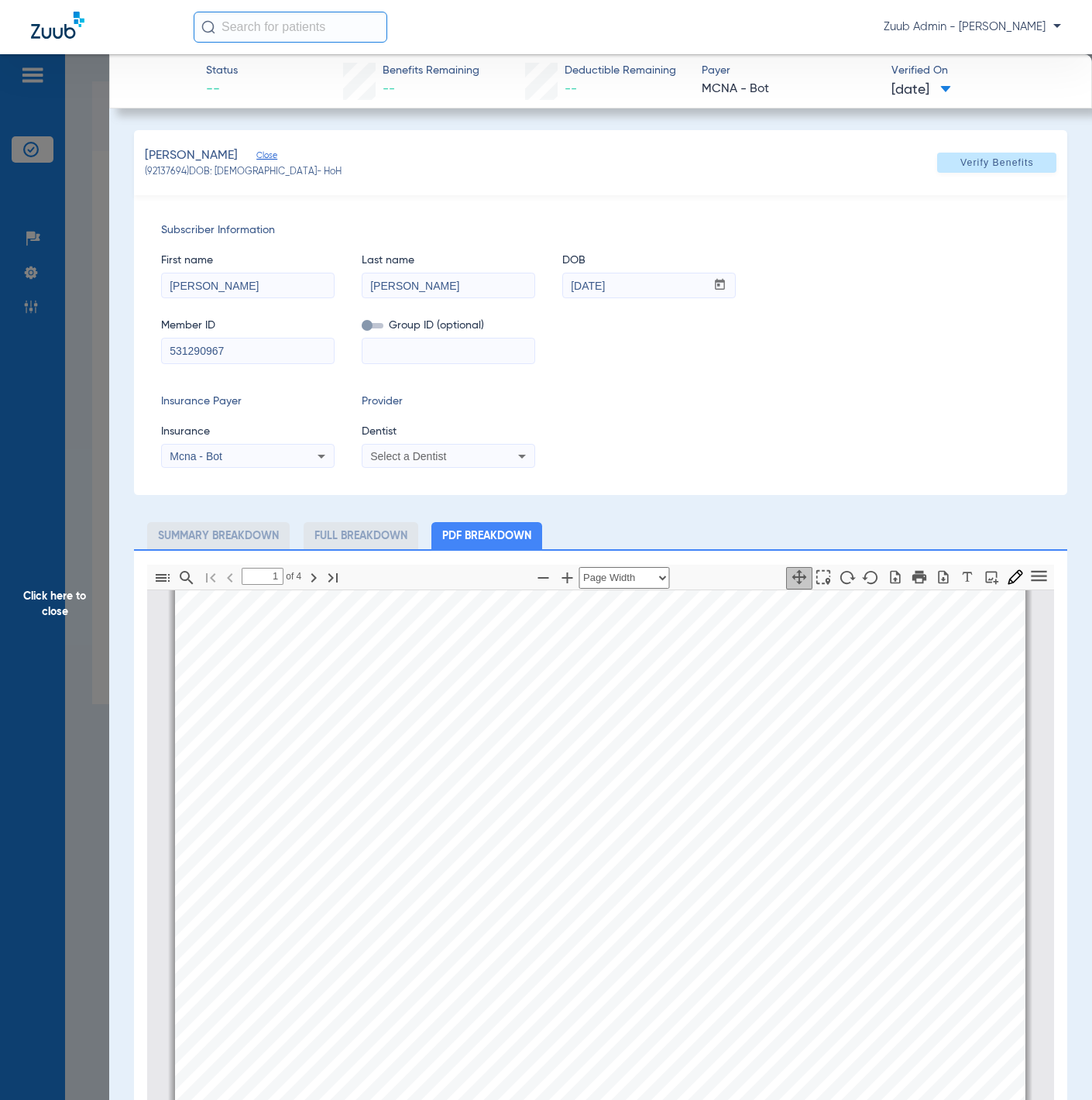
click at [441, 447] on div "Select a Dentist" at bounding box center [448, 455] width 172 height 19
click at [719, 400] on div at bounding box center [546, 550] width 1092 height 1100
drag, startPoint x: 83, startPoint y: 315, endPoint x: 61, endPoint y: 315, distance: 22.0
click at [83, 315] on span "Click here to close" at bounding box center [54, 604] width 109 height 1100
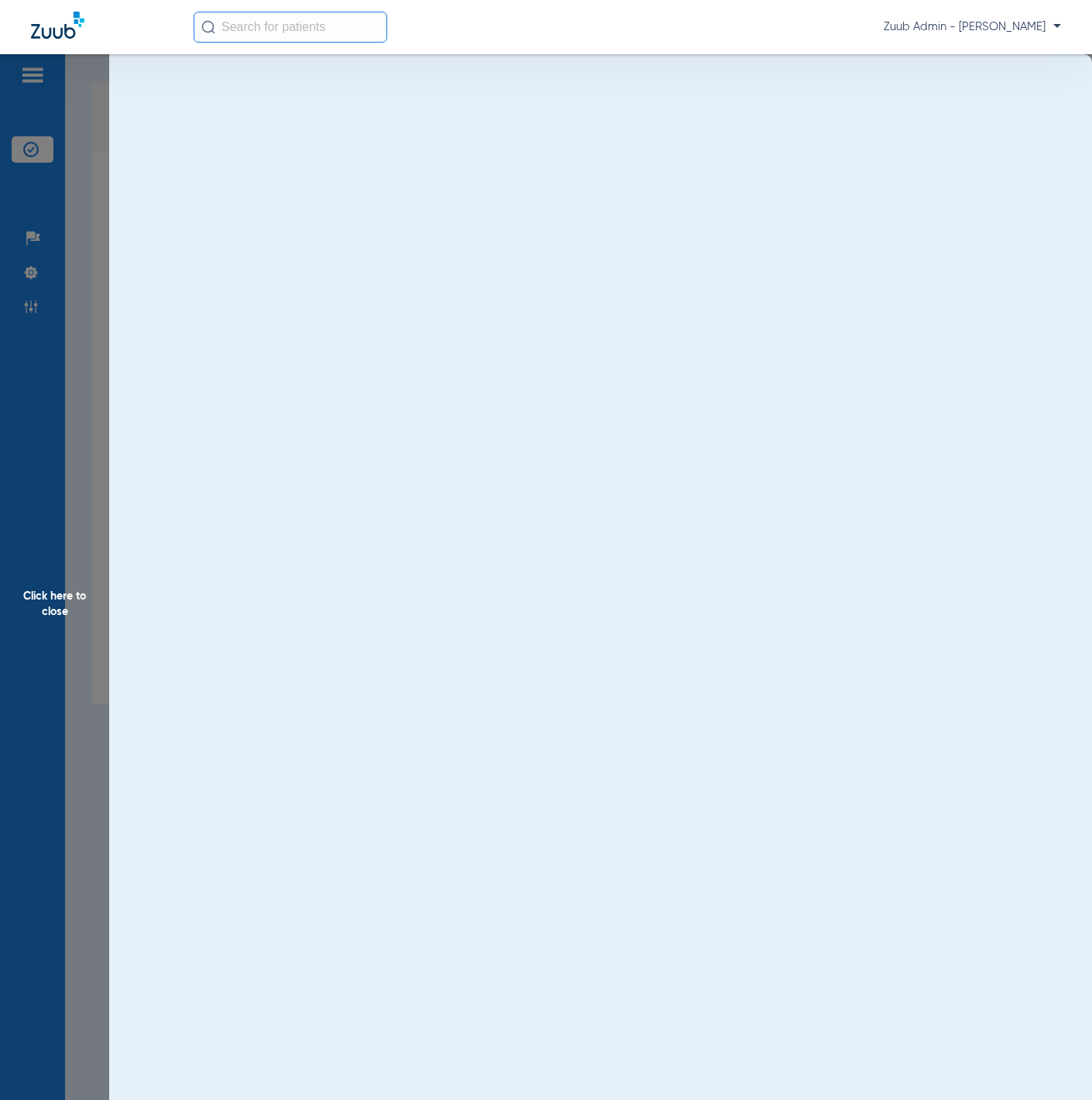
click at [31, 315] on span "Click here to close" at bounding box center [54, 604] width 109 height 1100
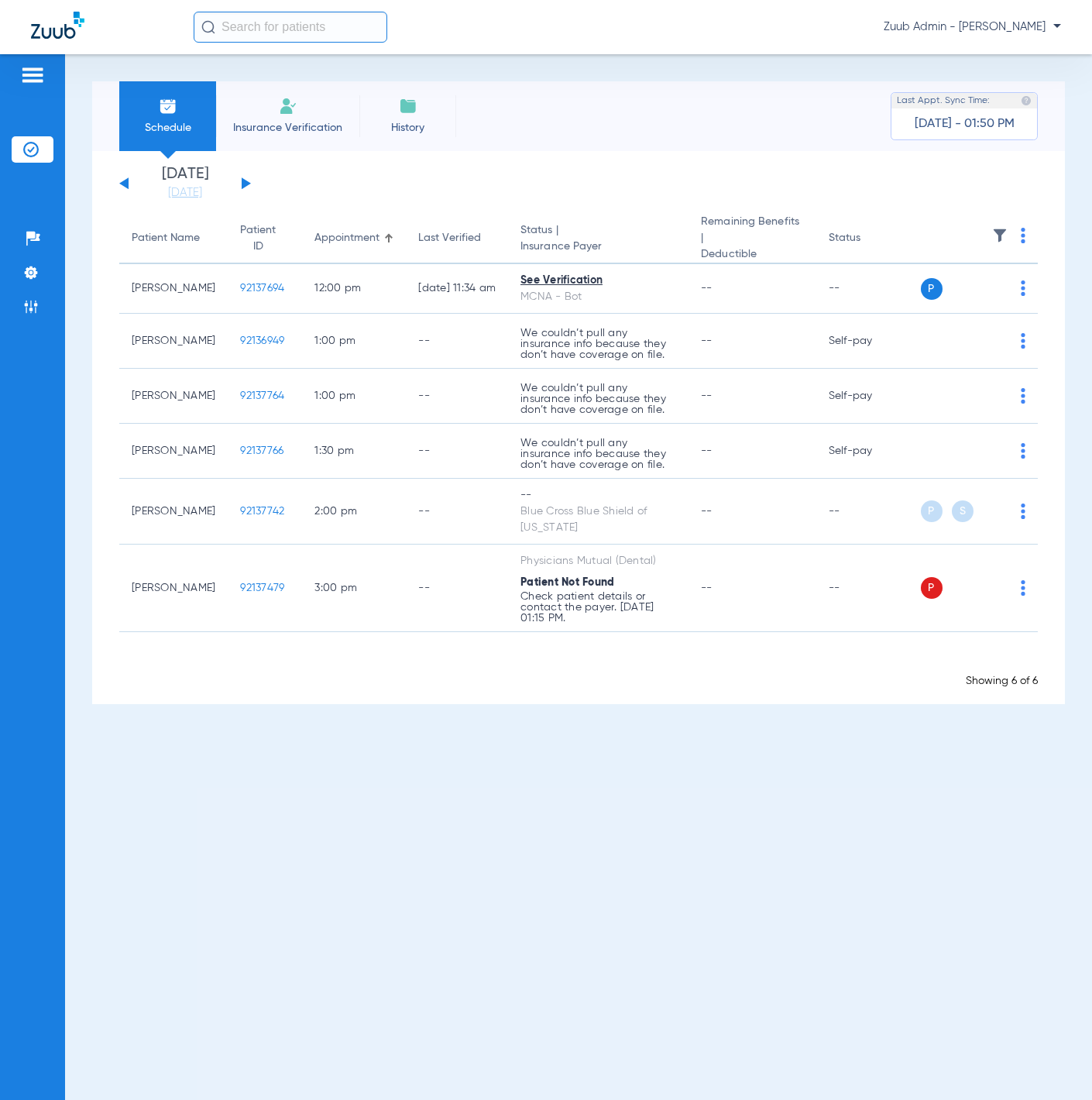
click at [35, 308] on img at bounding box center [31, 307] width 16 height 16
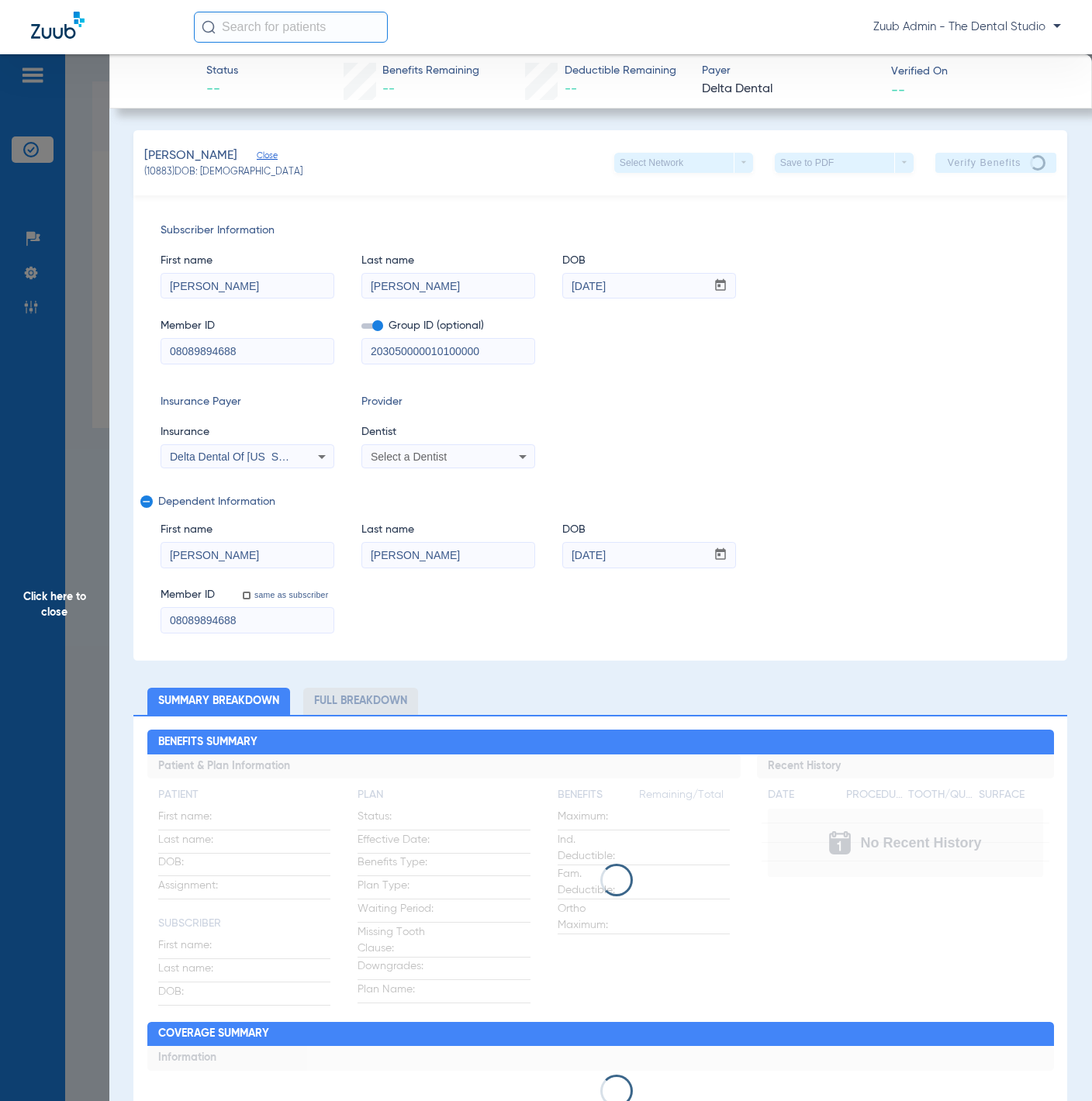
click at [76, 198] on span "Click here to close" at bounding box center [55, 605] width 109 height 1101
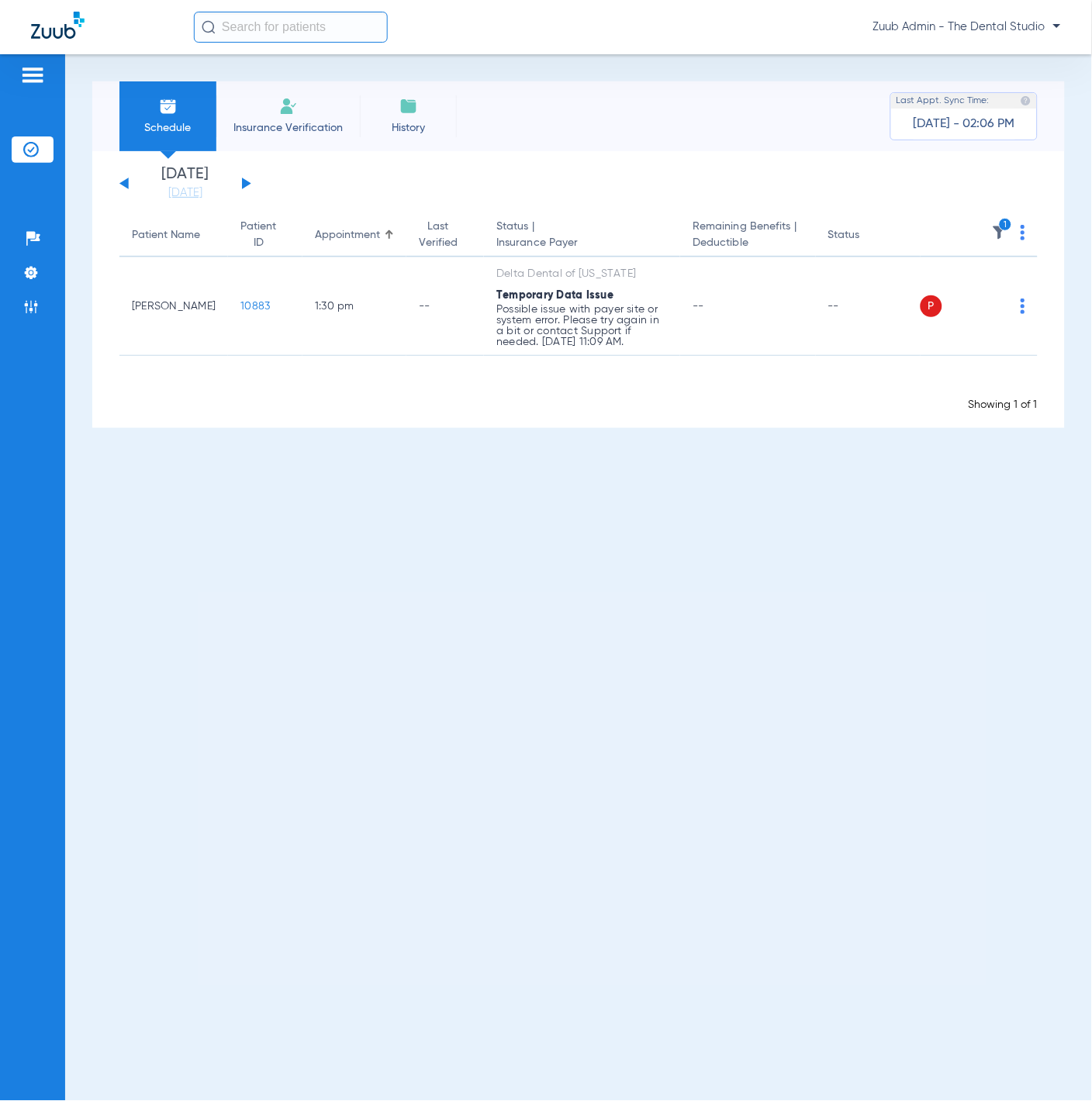
click at [35, 297] on span "Click here to close" at bounding box center [55, 605] width 109 height 1101
click at [35, 302] on img at bounding box center [31, 307] width 16 height 16
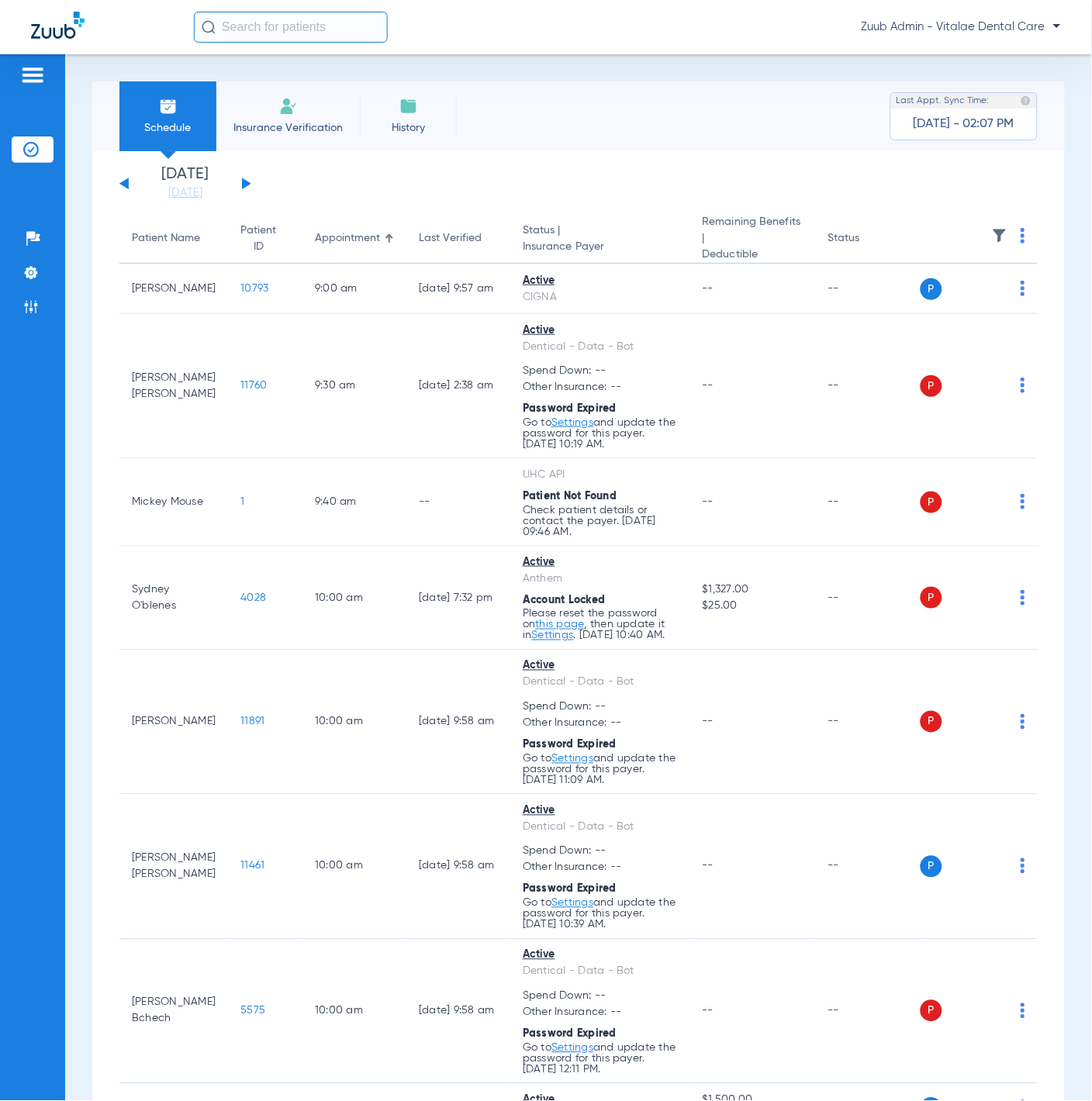
click at [992, 233] on img at bounding box center [1000, 236] width 16 height 16
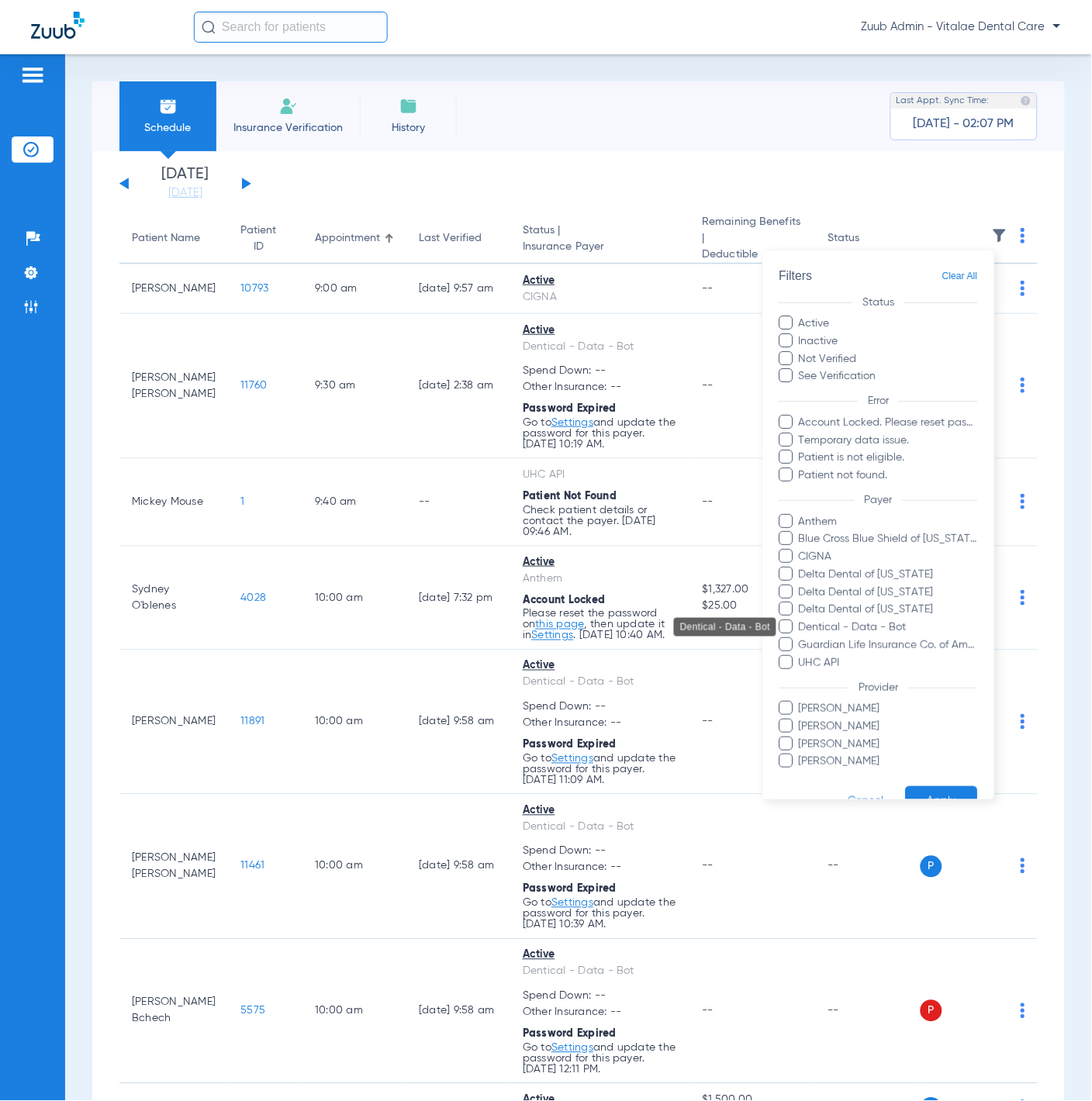
click at [884, 619] on span "Dentical - Data - Bot" at bounding box center [888, 627] width 180 height 16
click at [801, 638] on input "Dentical - Data - Bot" at bounding box center [801, 638] width 0 height 0
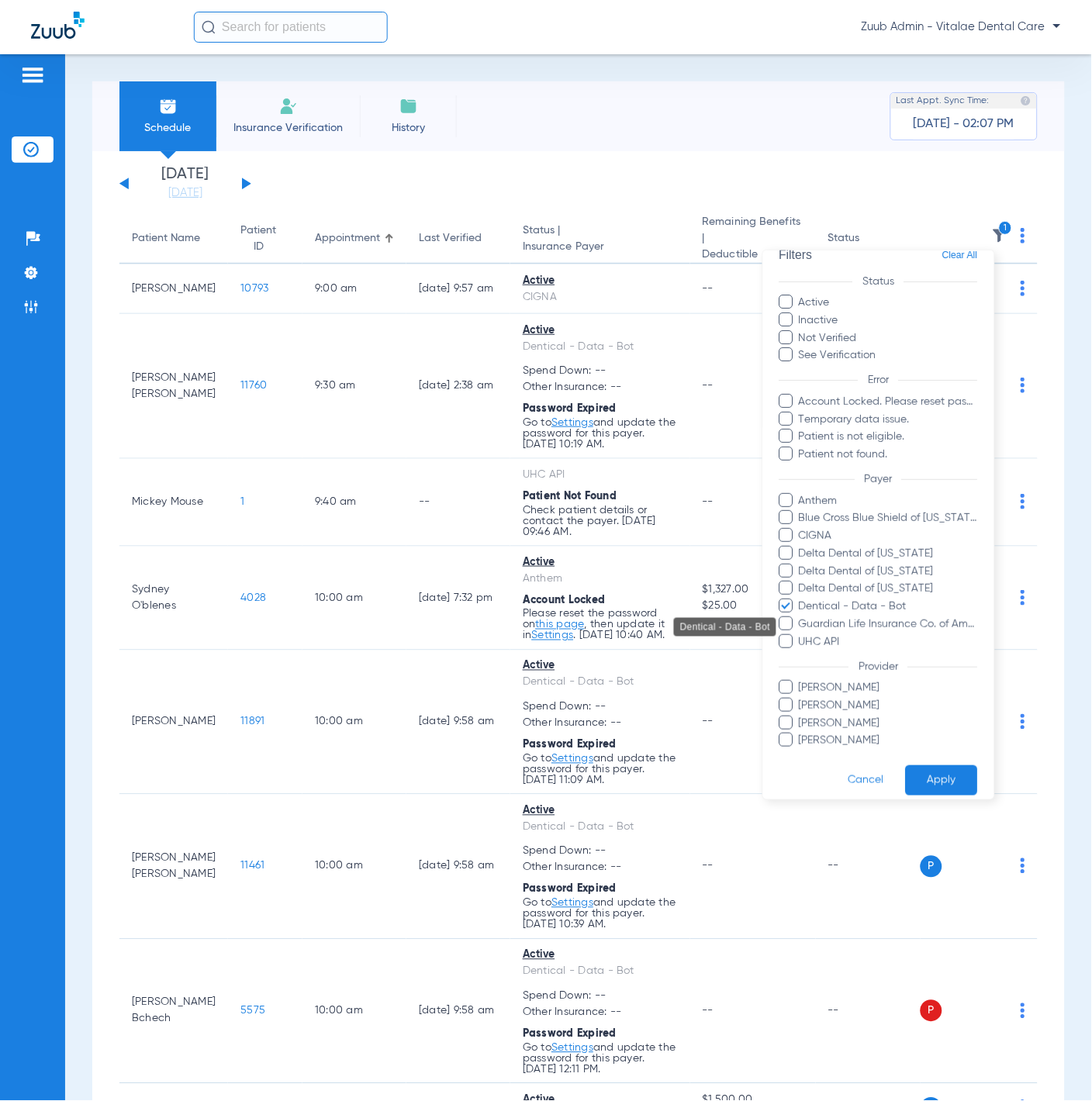
scroll to position [33, 0]
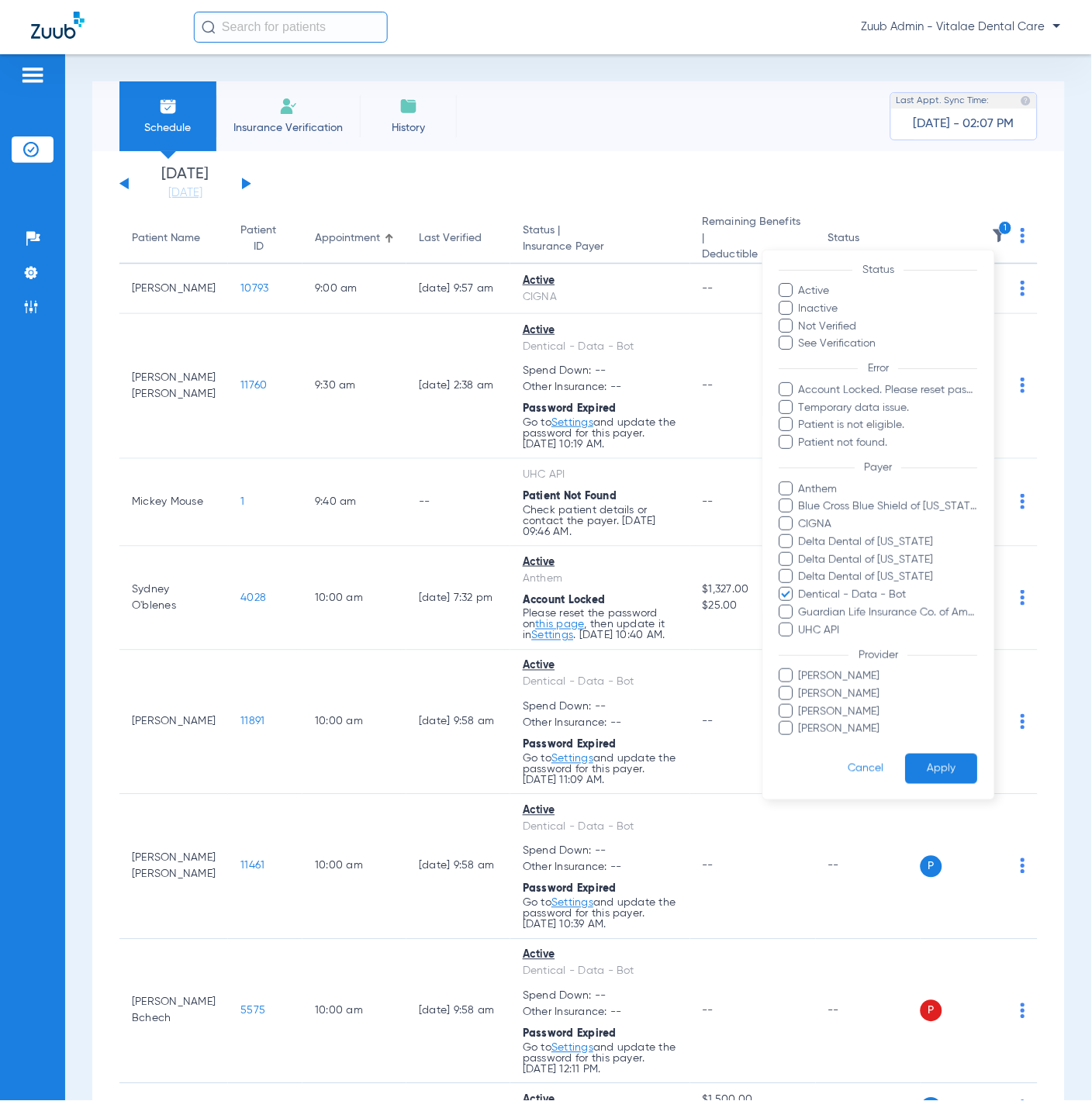
click at [928, 759] on button "Apply" at bounding box center [941, 768] width 72 height 31
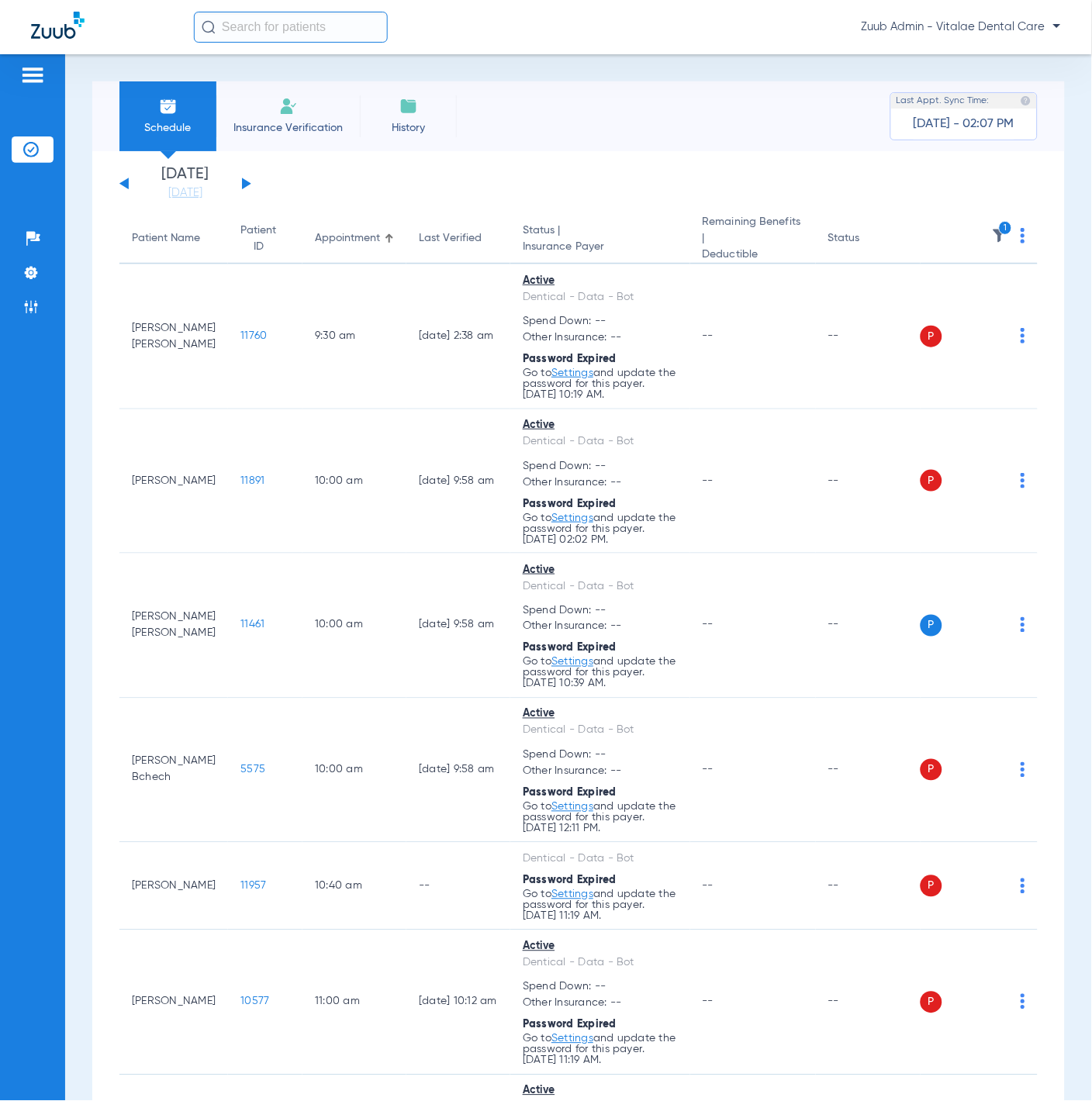
click at [1021, 241] on img at bounding box center [1023, 236] width 5 height 16
click at [944, 296] on span "Verify All" at bounding box center [953, 296] width 93 height 11
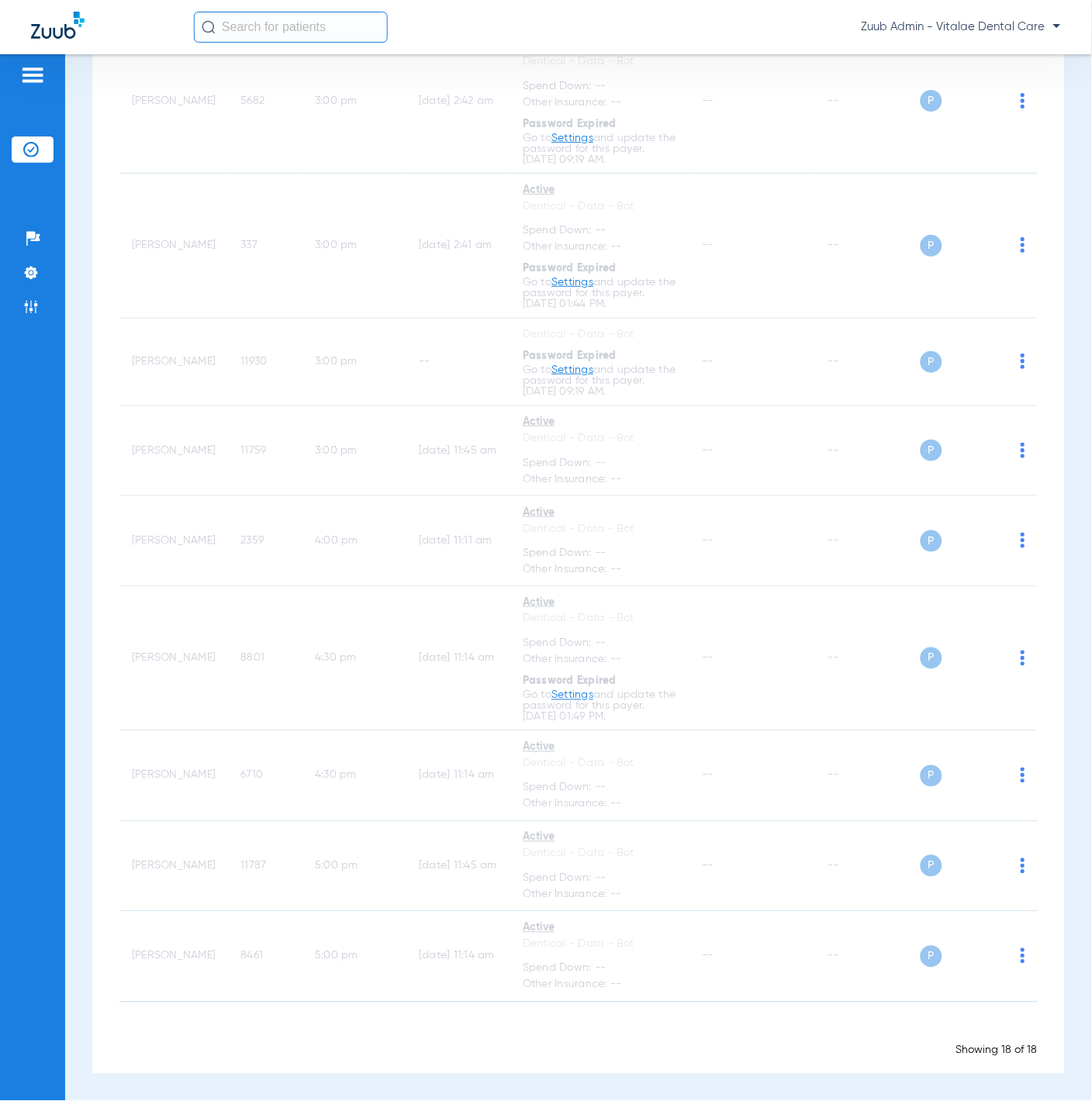
scroll to position [18, 0]
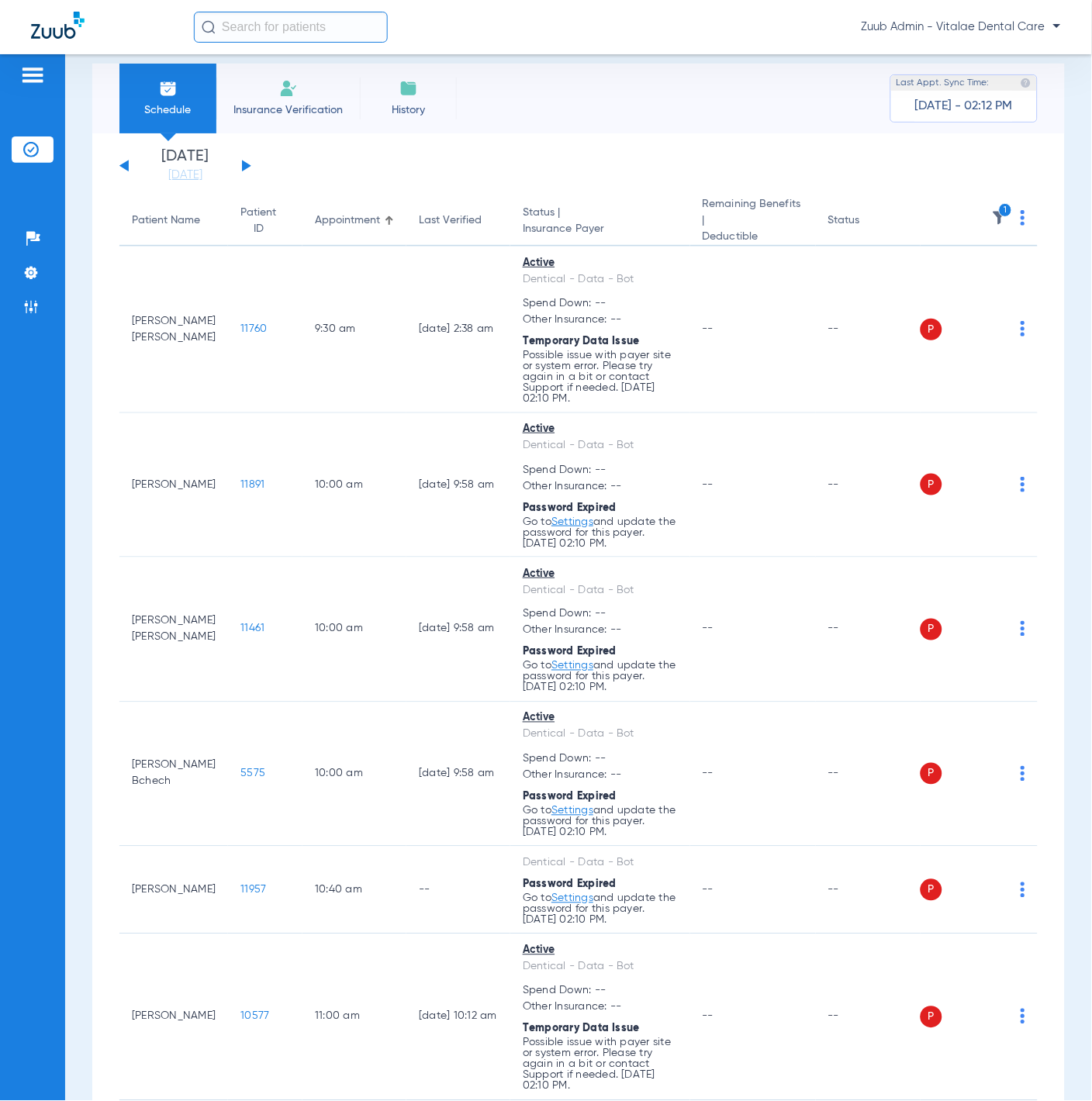
click at [999, 210] on icon "1" at bounding box center [1006, 210] width 14 height 14
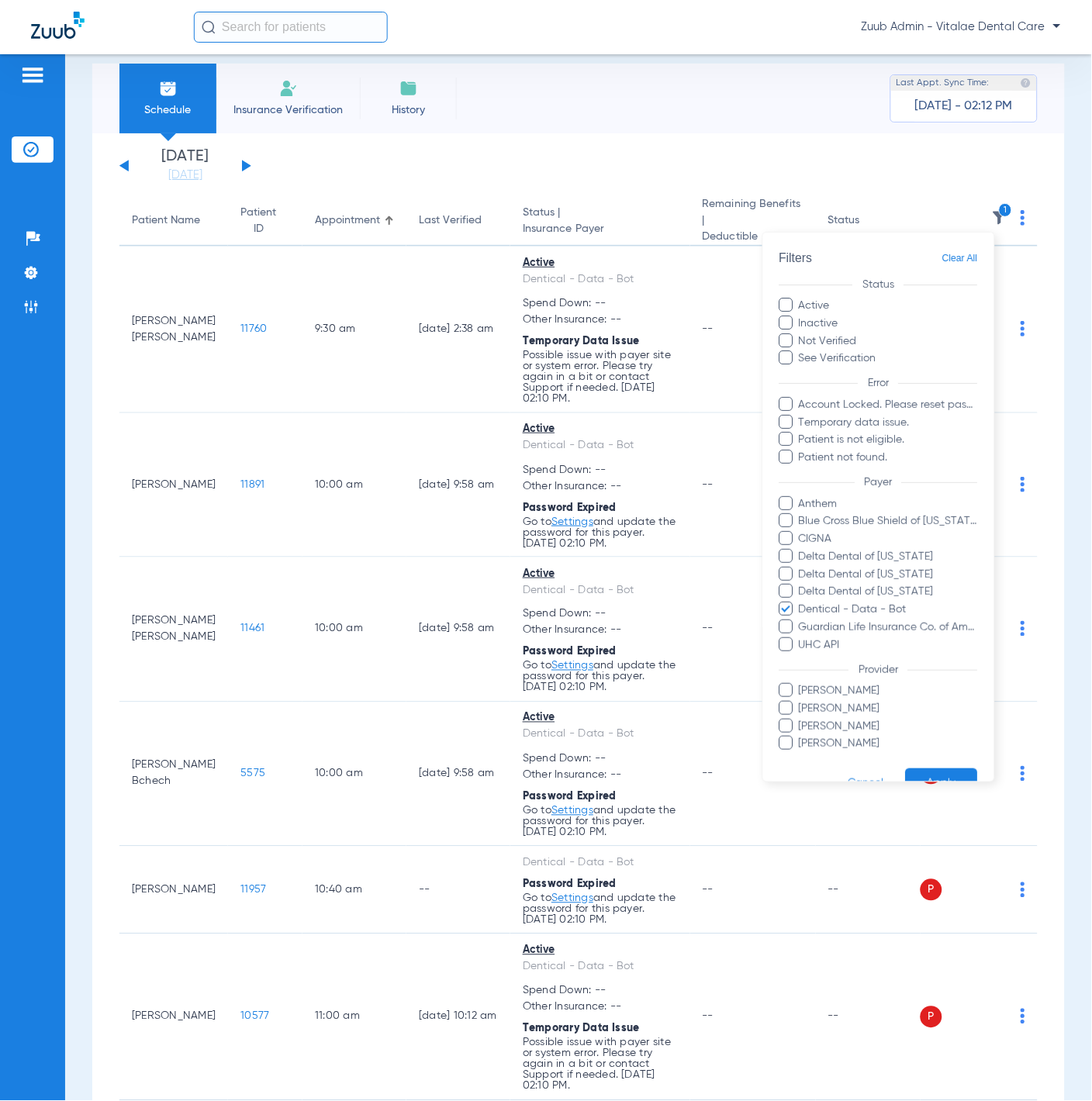
click at [925, 770] on button "Apply" at bounding box center [941, 783] width 72 height 31
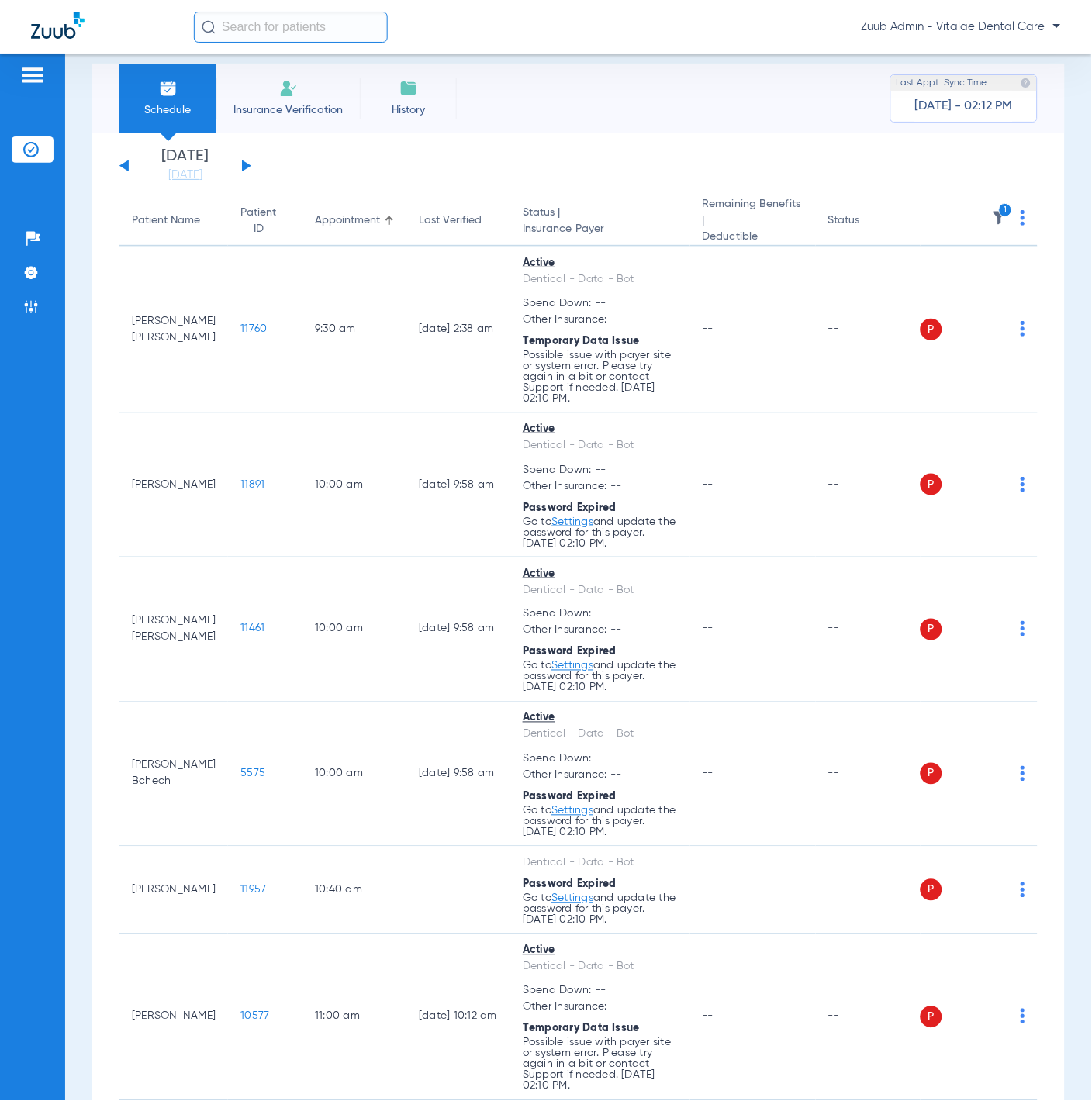
scroll to position [0, 0]
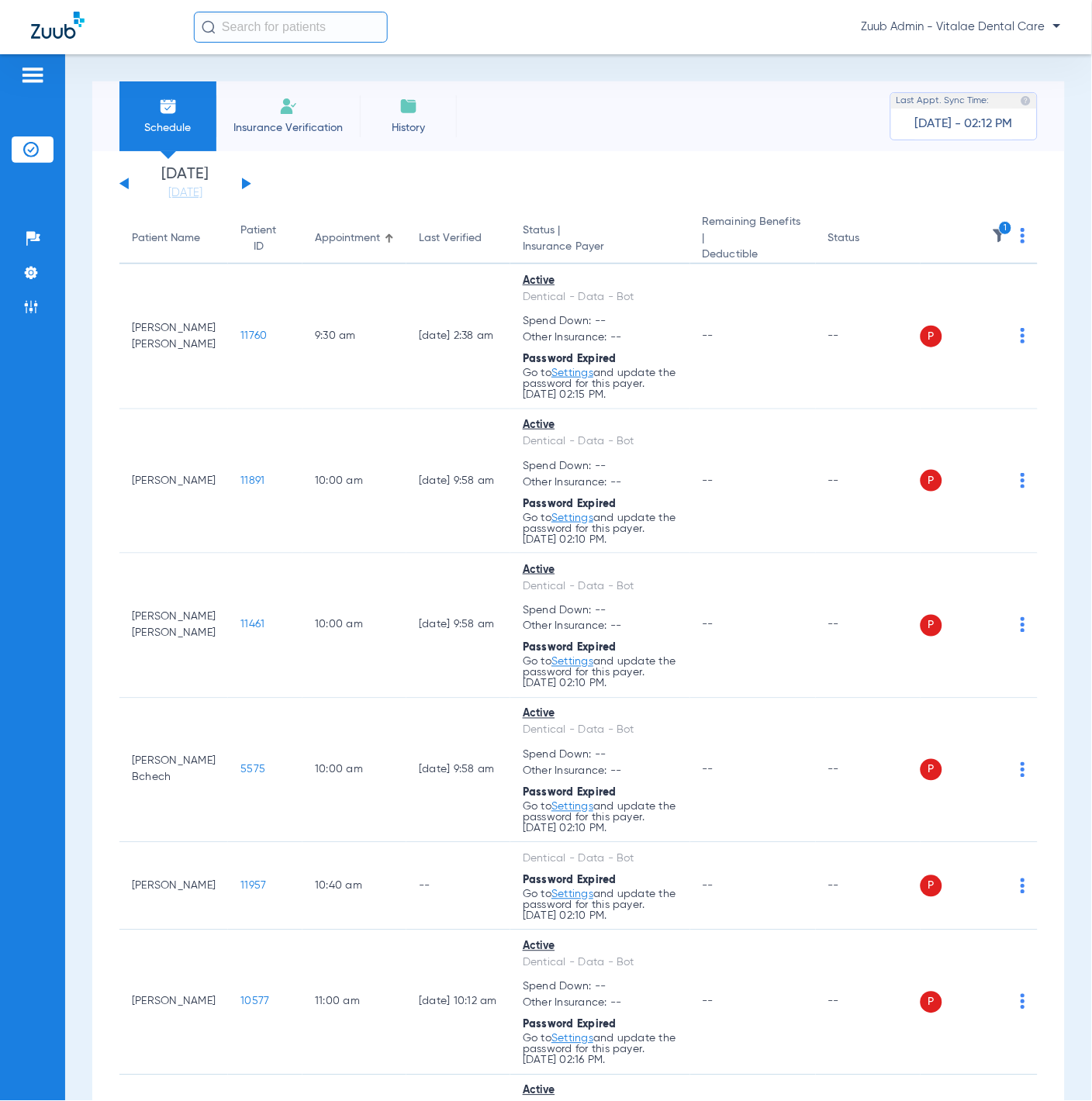
click at [1007, 239] on th "1" at bounding box center [979, 239] width 118 height 51
click at [1021, 238] on img at bounding box center [1023, 236] width 5 height 16
click at [981, 297] on span "Verify All" at bounding box center [953, 296] width 93 height 11
